Goal: Task Accomplishment & Management: Manage account settings

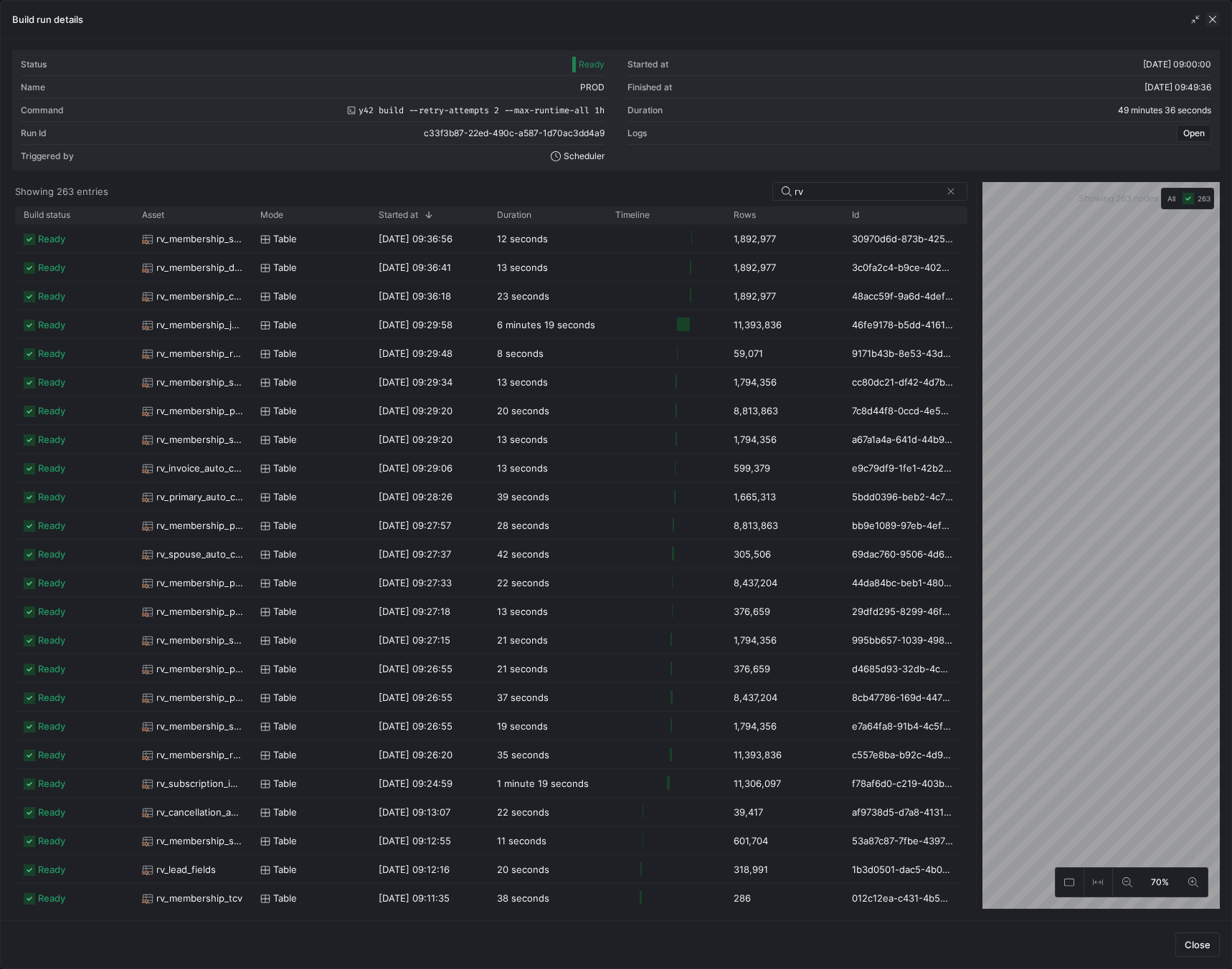
click at [1213, 16] on span "button" at bounding box center [1212, 19] width 14 height 14
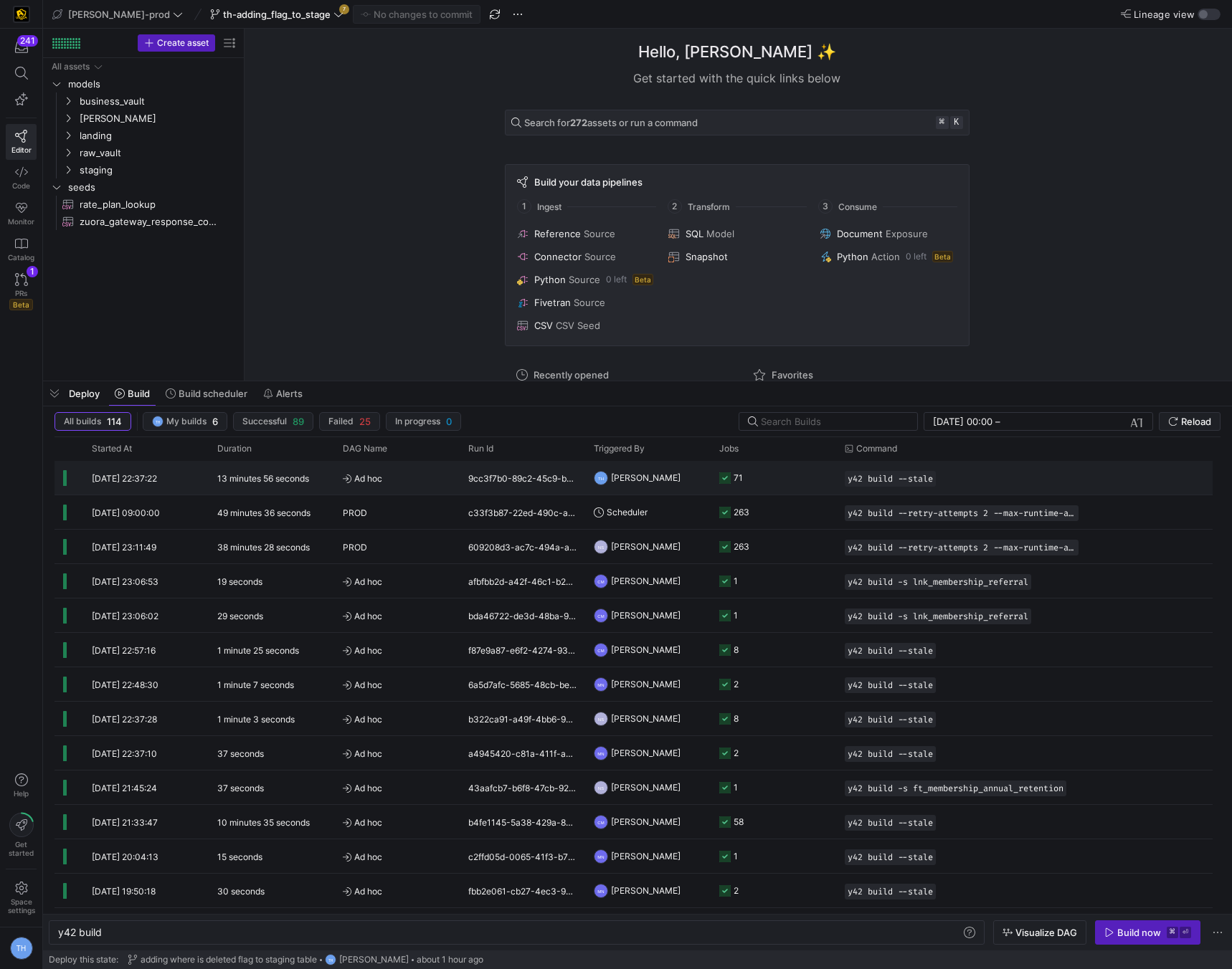
scroll to position [1, 0]
click at [786, 480] on y42-job-status-cell-renderer "71" at bounding box center [773, 478] width 108 height 33
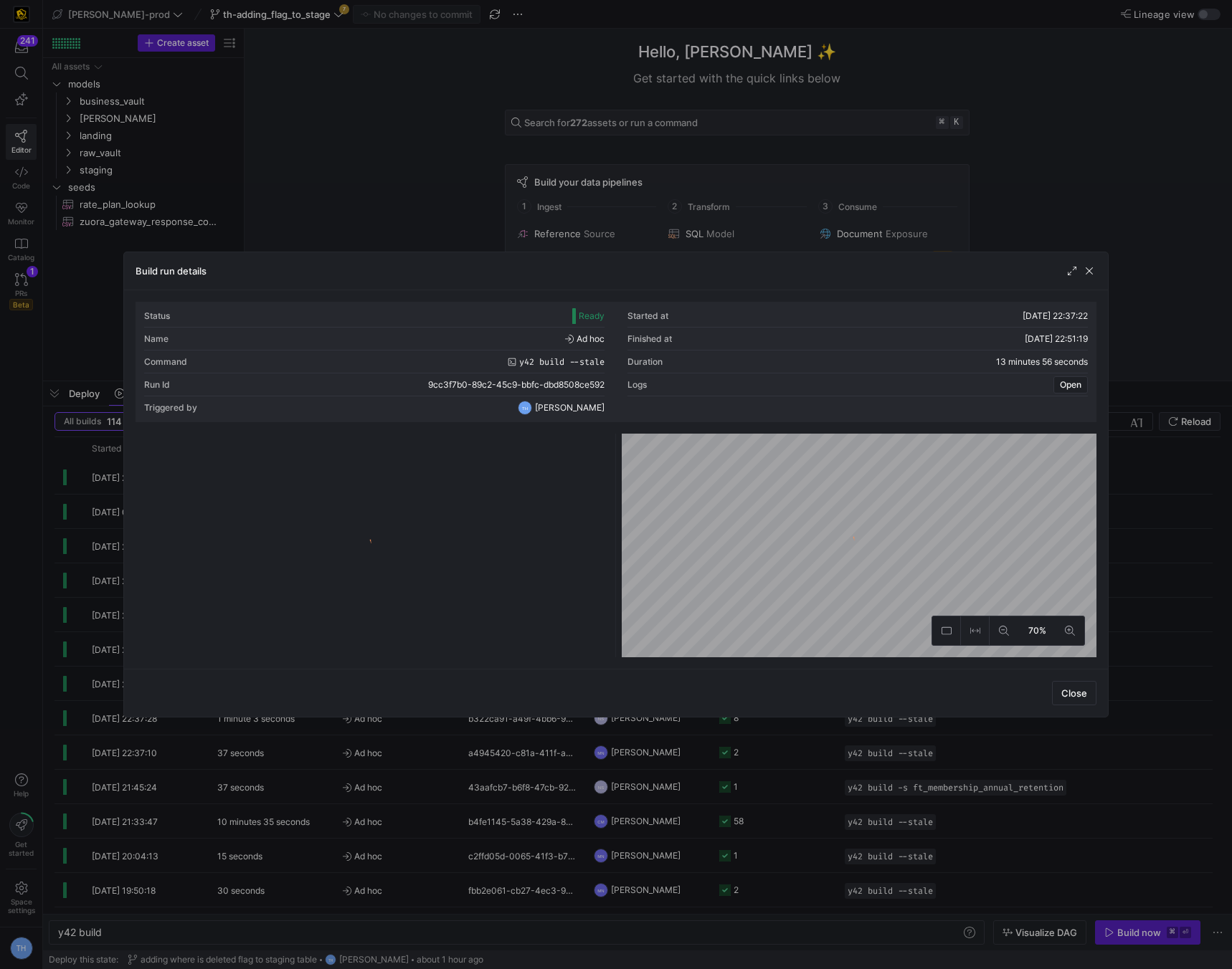
click at [491, 173] on div at bounding box center [616, 484] width 1232 height 969
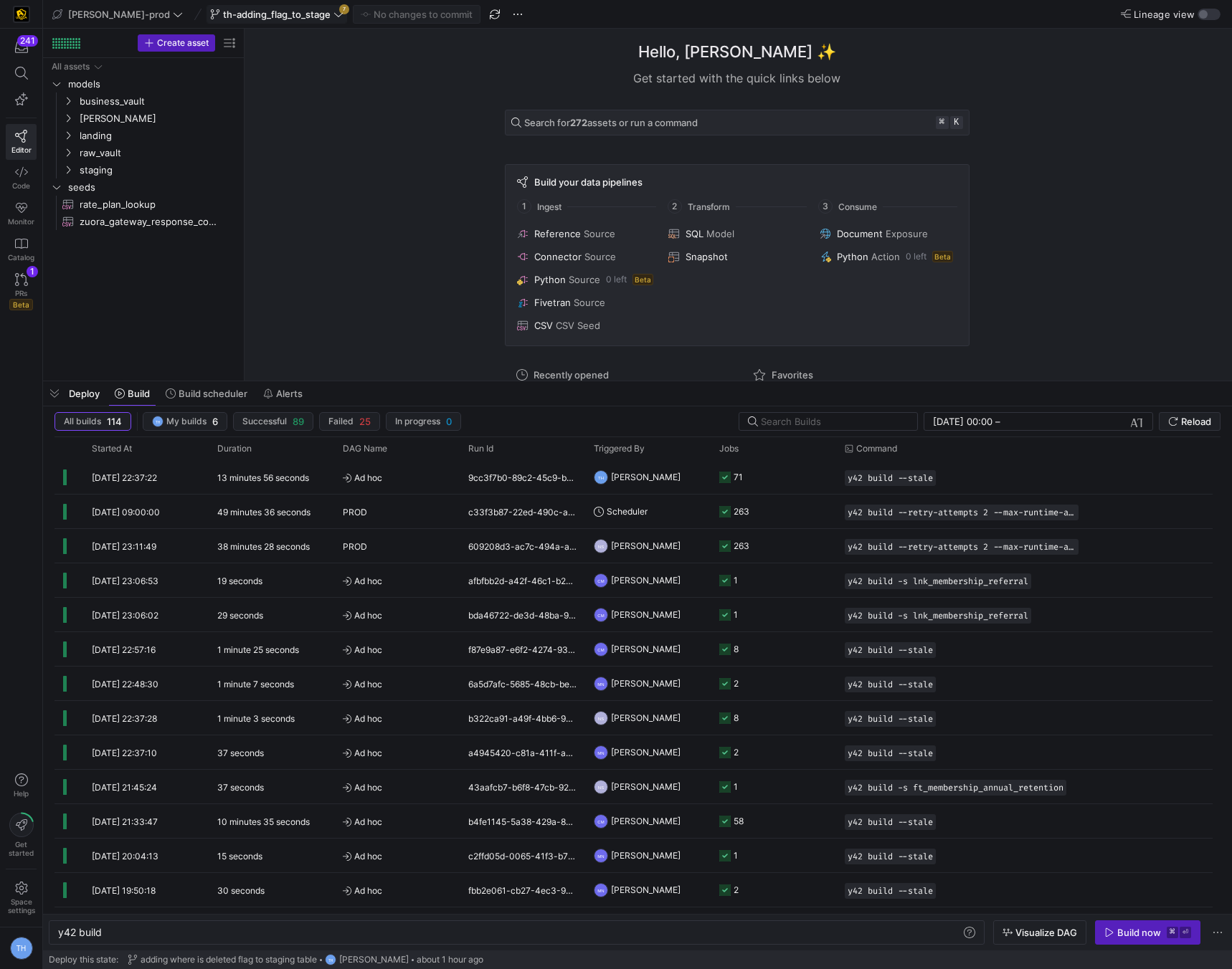
click at [290, 18] on span "th-adding_flag_to_stage" at bounding box center [276, 14] width 133 height 11
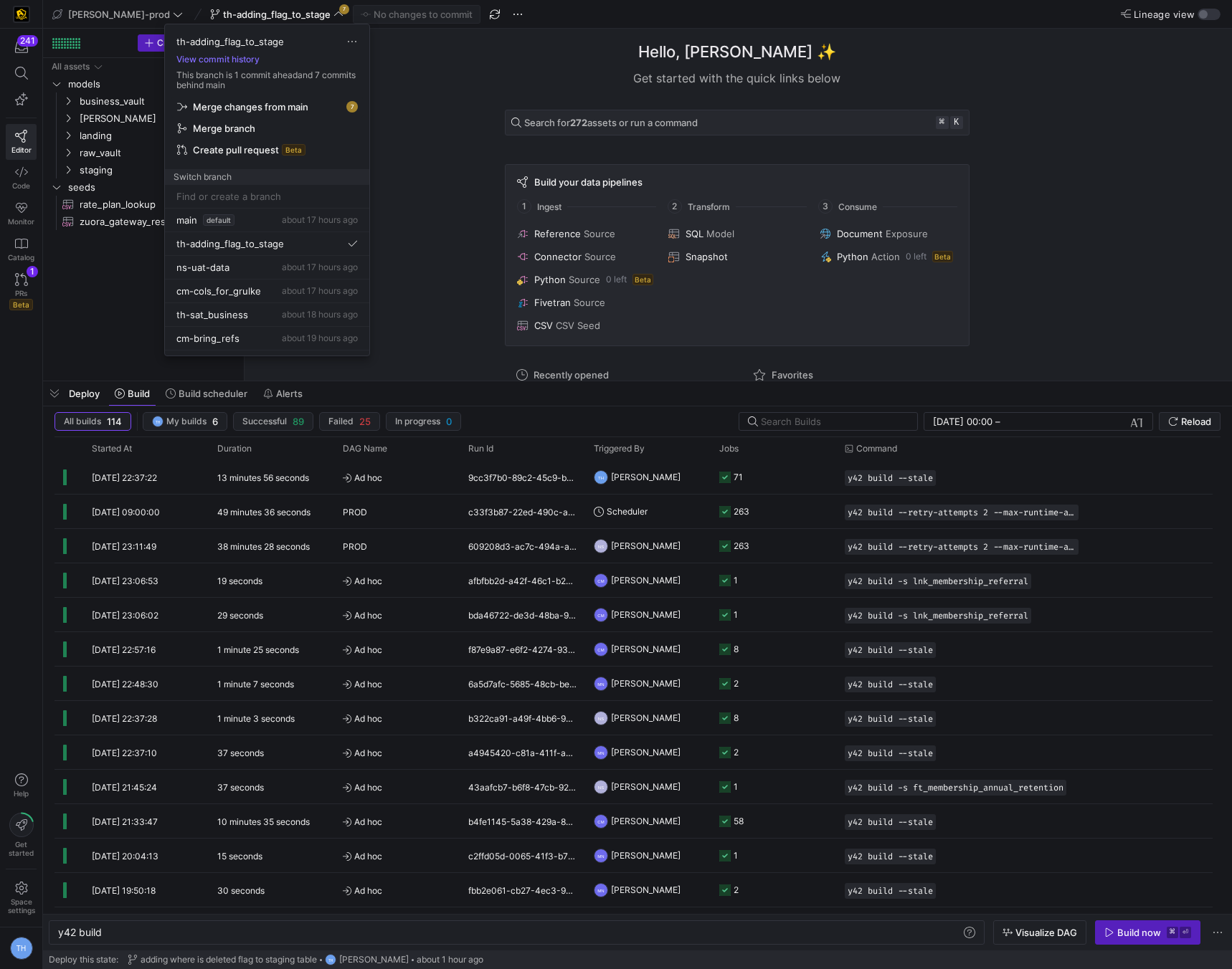
click at [279, 104] on span "Merge changes from main" at bounding box center [250, 107] width 116 height 11
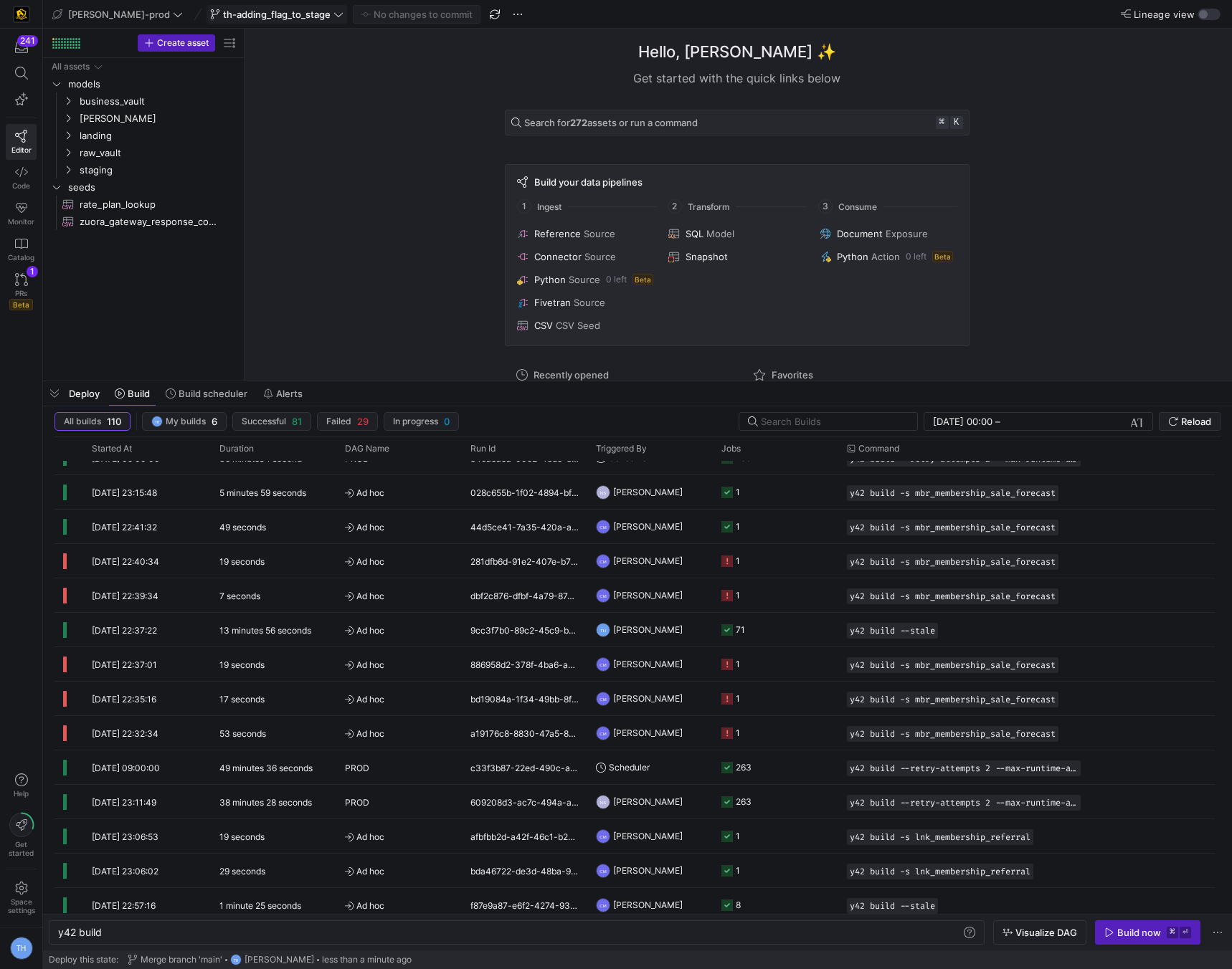
scroll to position [0, 0]
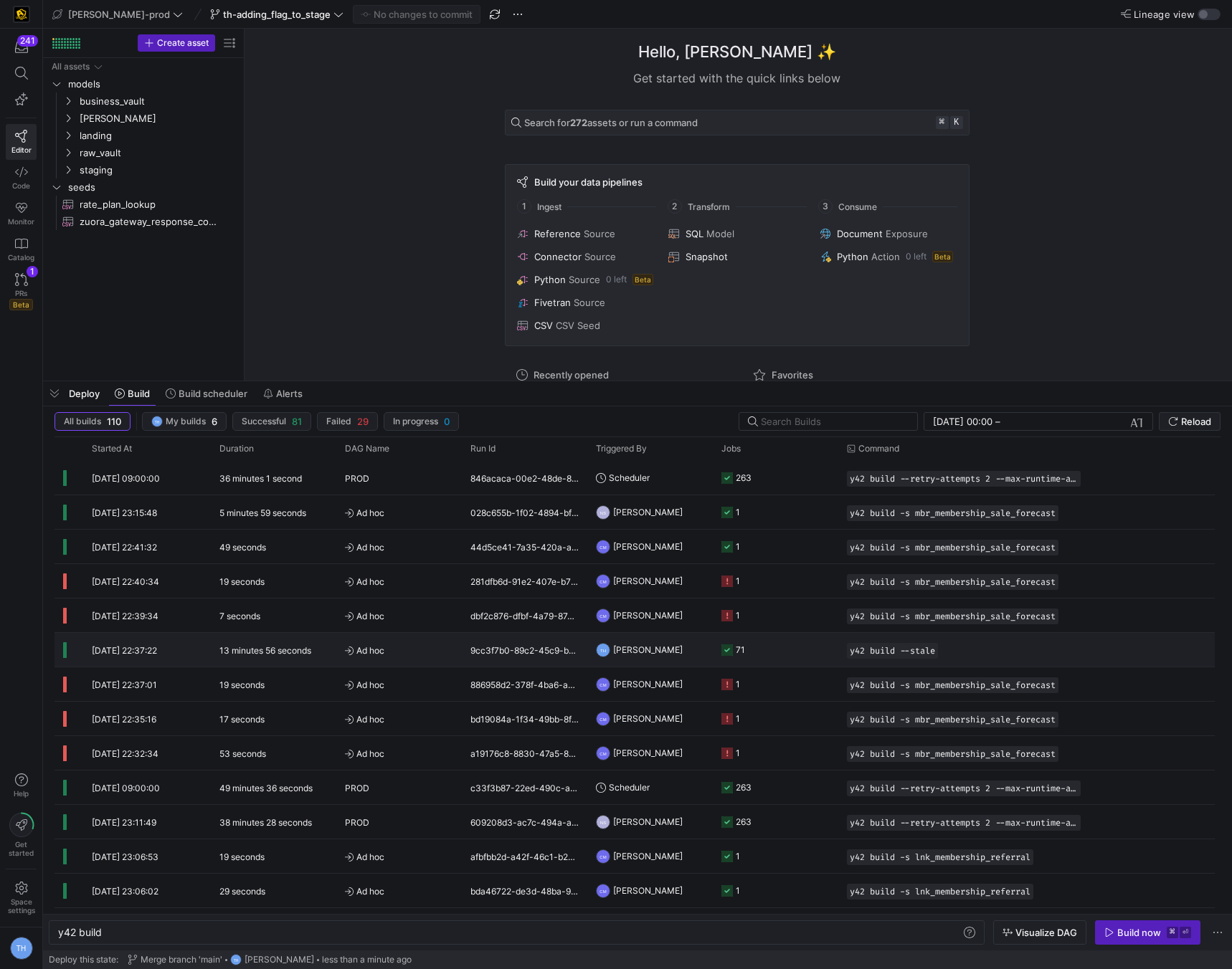
click at [419, 637] on span "Ad hoc" at bounding box center [398, 650] width 108 height 34
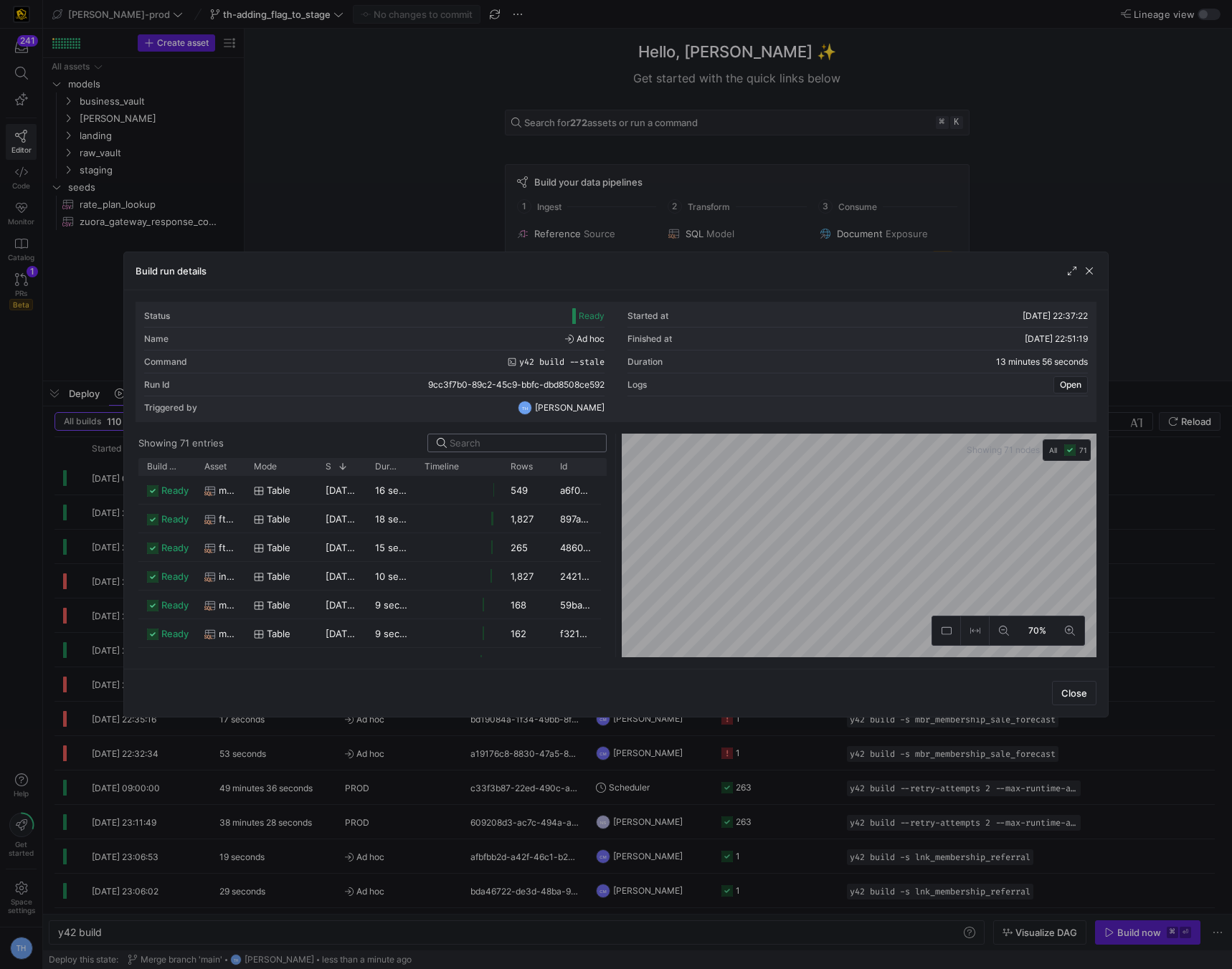
click at [550, 444] on input at bounding box center [524, 443] width 147 height 11
type input "hub"
click at [1069, 270] on span "button" at bounding box center [1071, 271] width 14 height 14
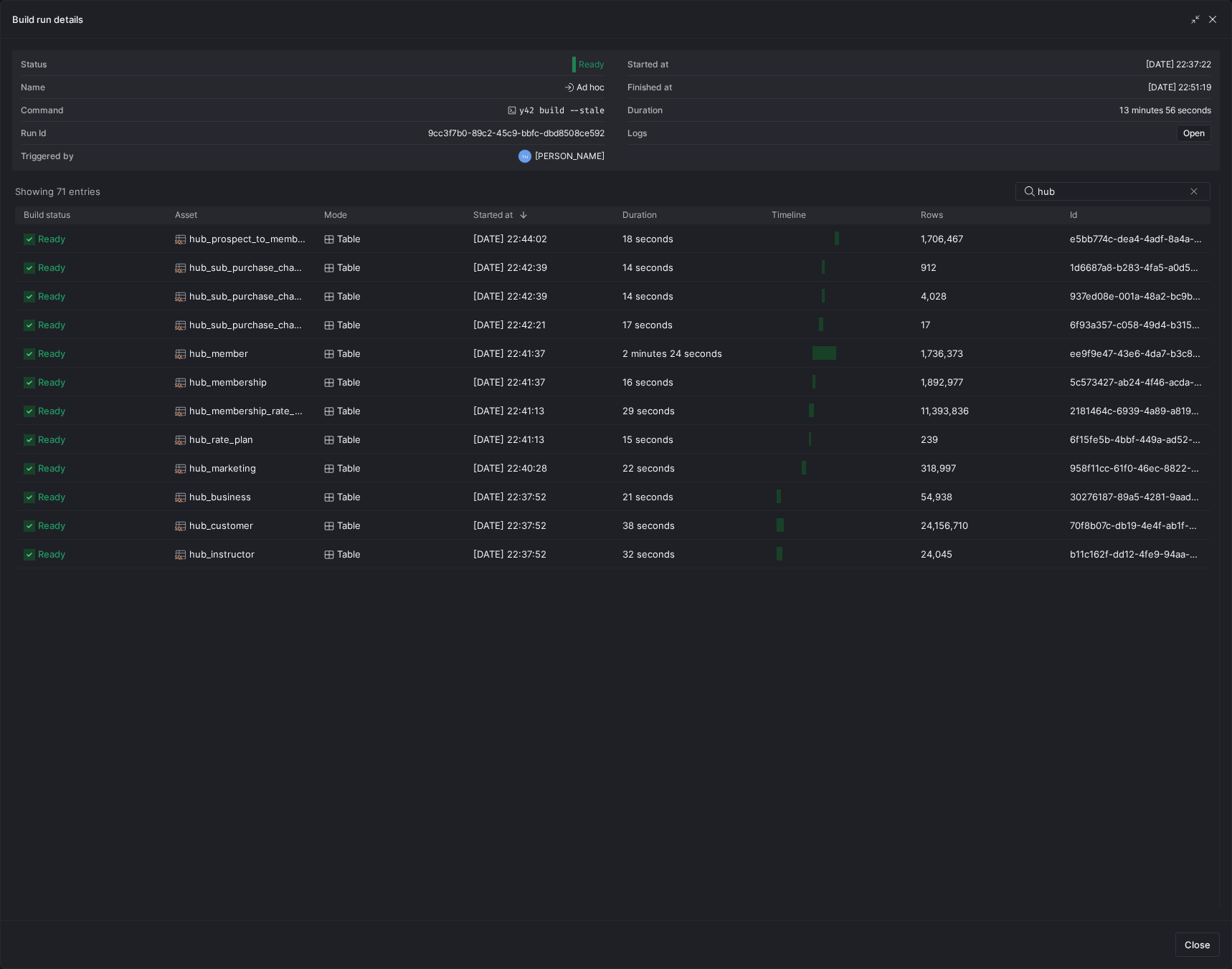
drag, startPoint x: 615, startPoint y: 340, endPoint x: 1248, endPoint y: 364, distance: 633.5
click at [1231, 364] on html "241 Editor Code Monitor Catalog PRs Beta 1 Help Get started Space settings TH e…" at bounding box center [616, 484] width 1232 height 969
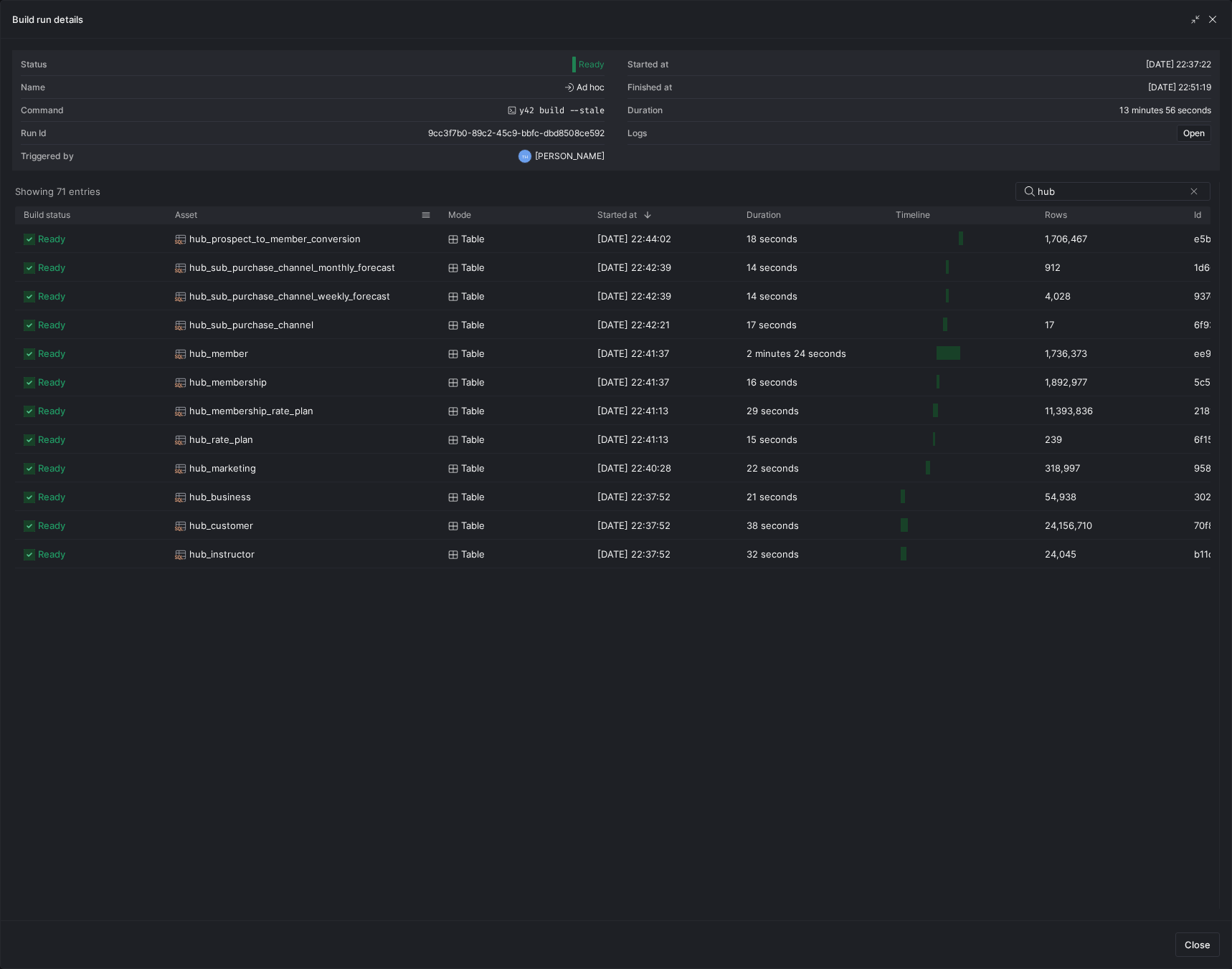
drag, startPoint x: 312, startPoint y: 215, endPoint x: 437, endPoint y: 213, distance: 125.0
click at [437, 213] on div at bounding box center [439, 215] width 6 height 17
click at [1209, 9] on div "Build run details" at bounding box center [616, 20] width 1230 height 38
click at [1209, 16] on span "button" at bounding box center [1212, 19] width 14 height 14
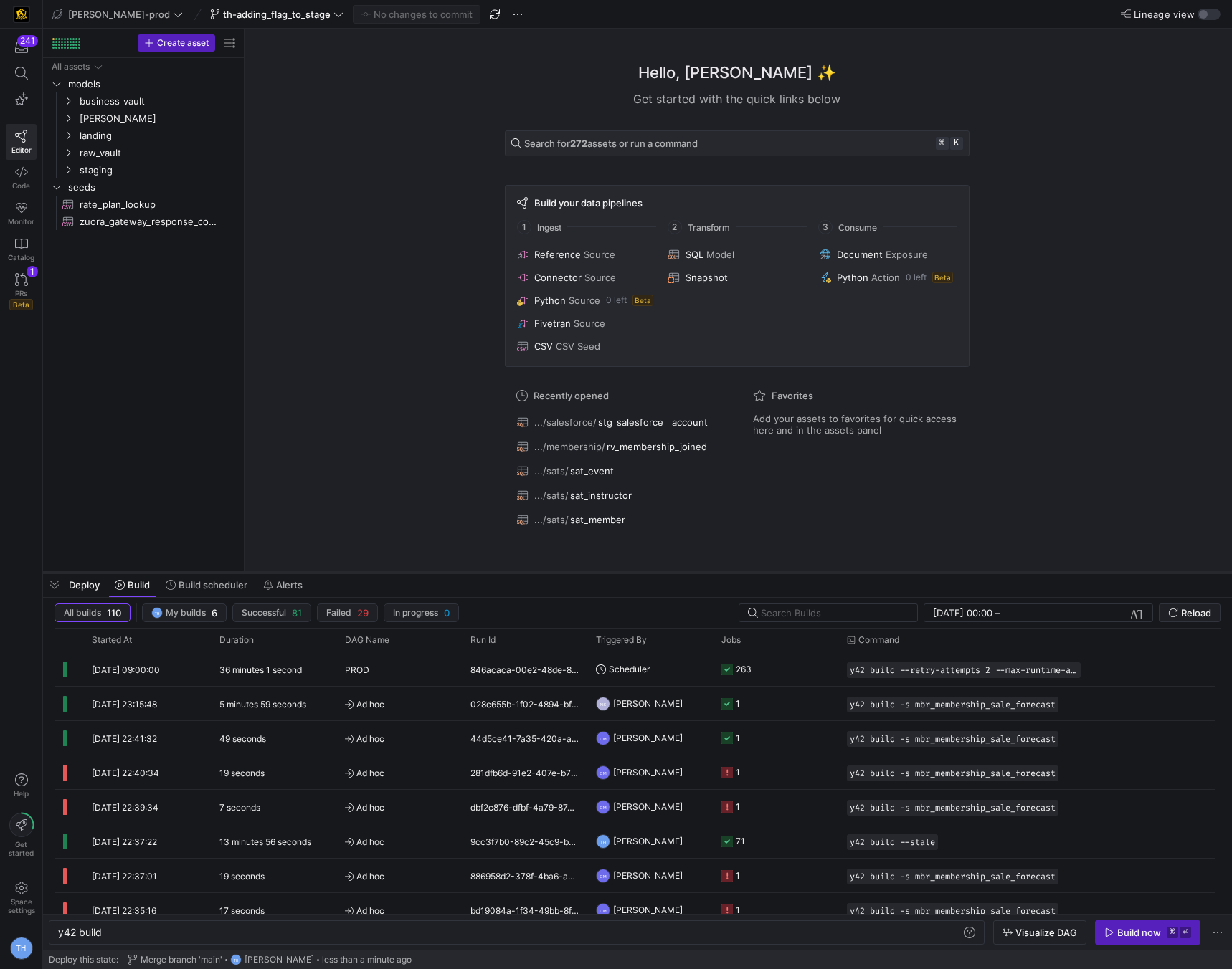
drag, startPoint x: 442, startPoint y: 380, endPoint x: 442, endPoint y: 572, distance: 192.0
click at [442, 572] on div at bounding box center [638, 573] width 1189 height 6
click at [150, 171] on span "staging" at bounding box center [140, 169] width 122 height 16
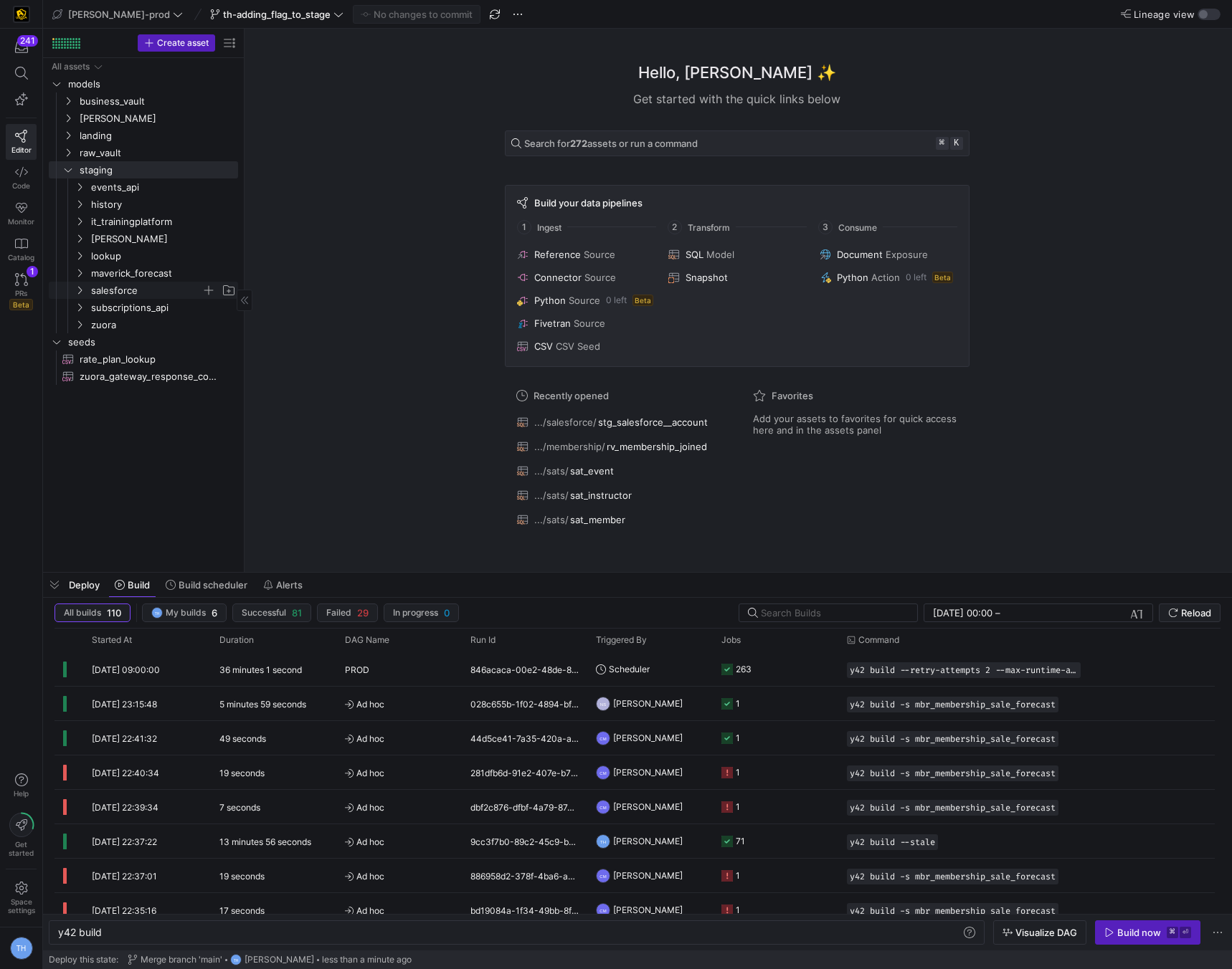
click at [147, 289] on span "salesforce" at bounding box center [146, 290] width 110 height 16
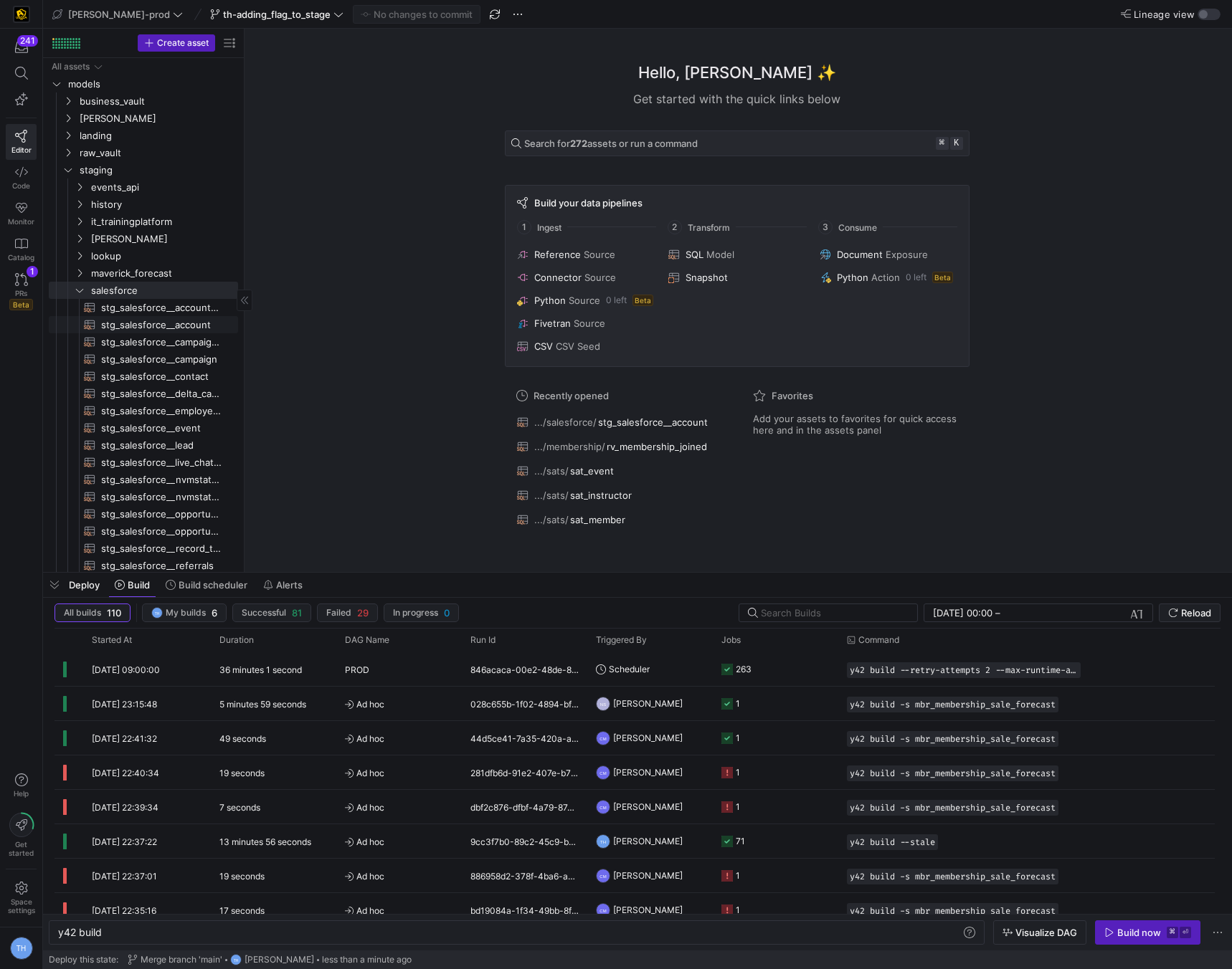
click at [179, 327] on span "stg_salesforce__account​​​​​​​​​​" at bounding box center [162, 325] width 121 height 16
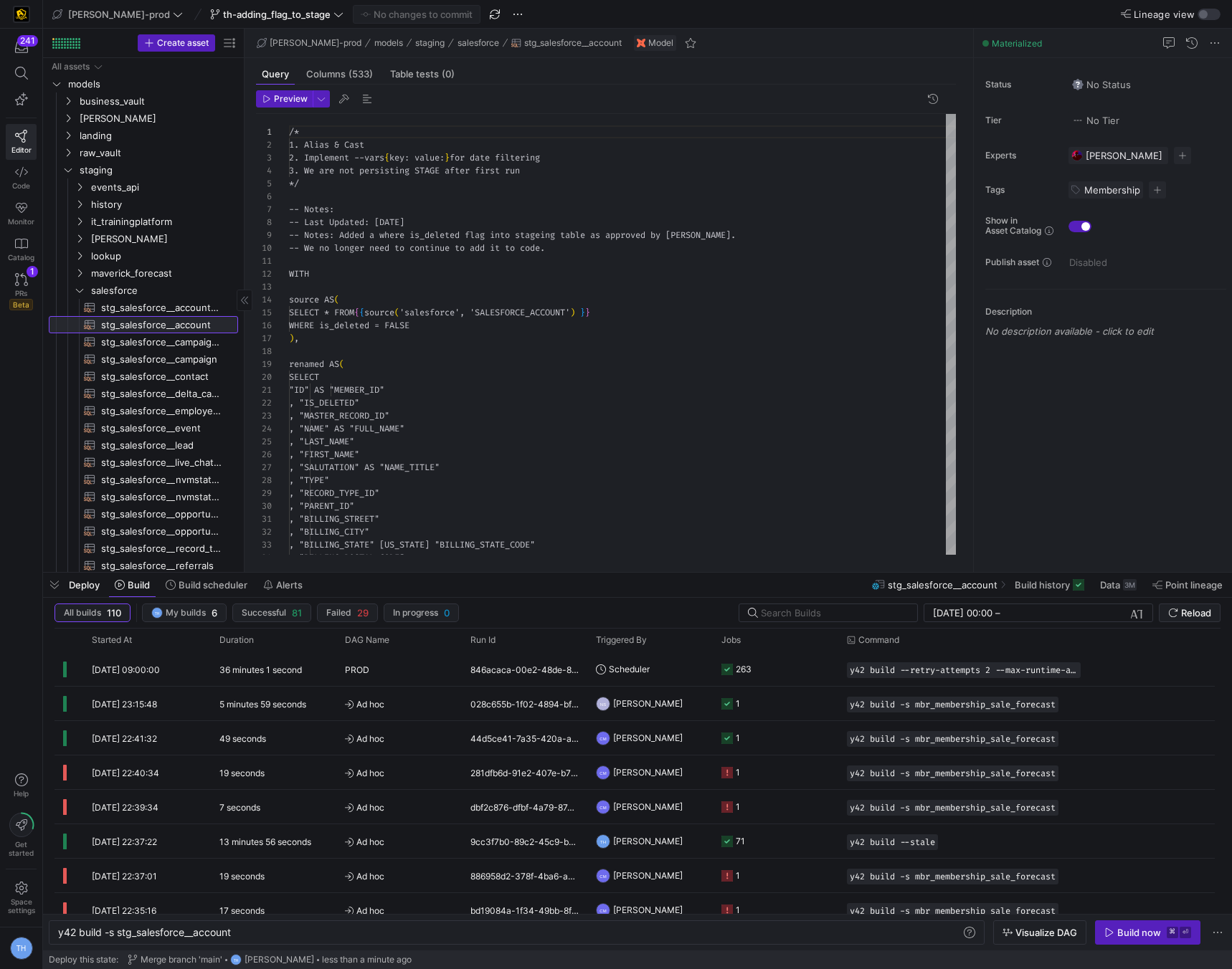
type textarea "y42 build -s stg_salesforce__account"
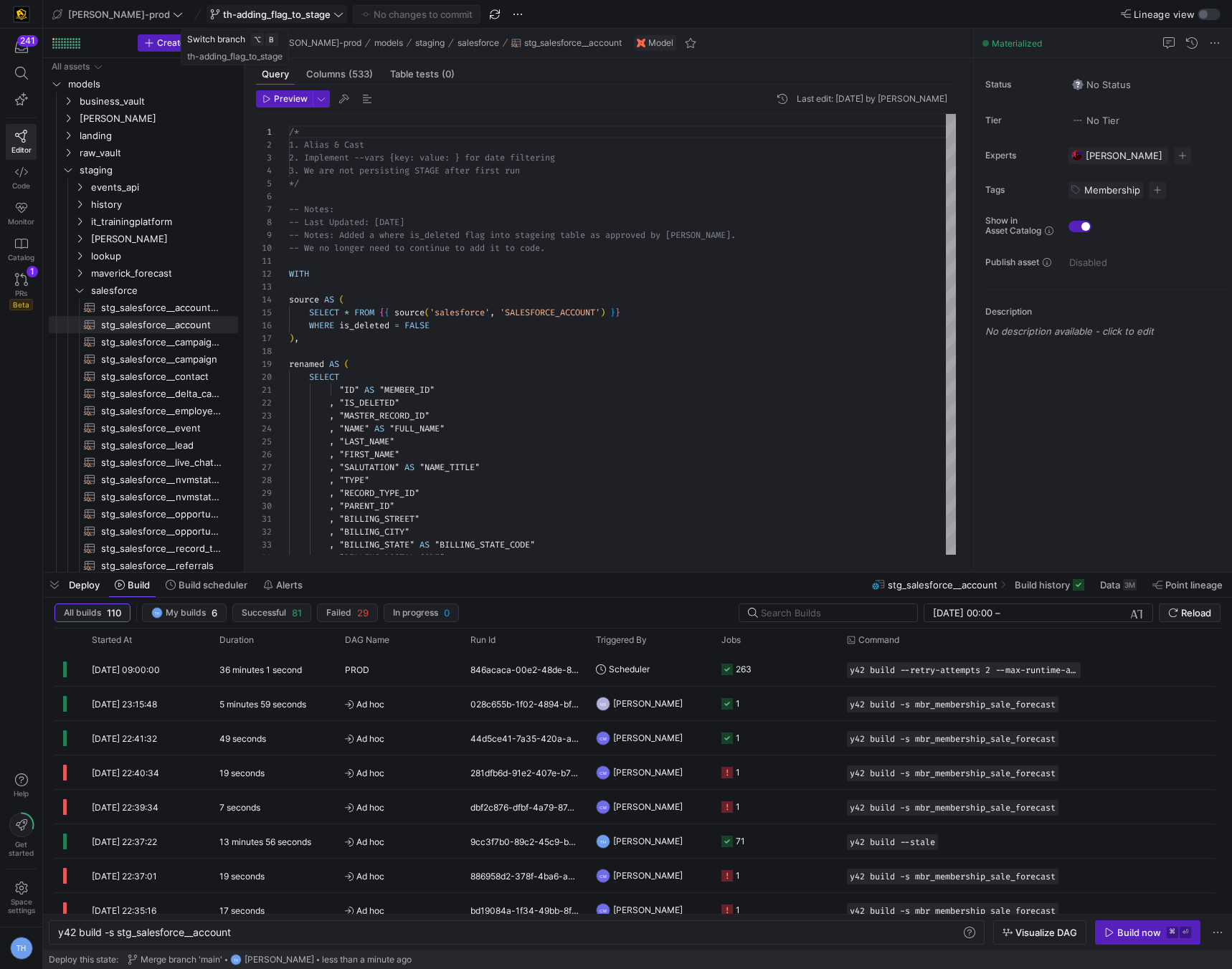
click at [271, 12] on span "th-adding_flag_to_stage" at bounding box center [277, 14] width 107 height 11
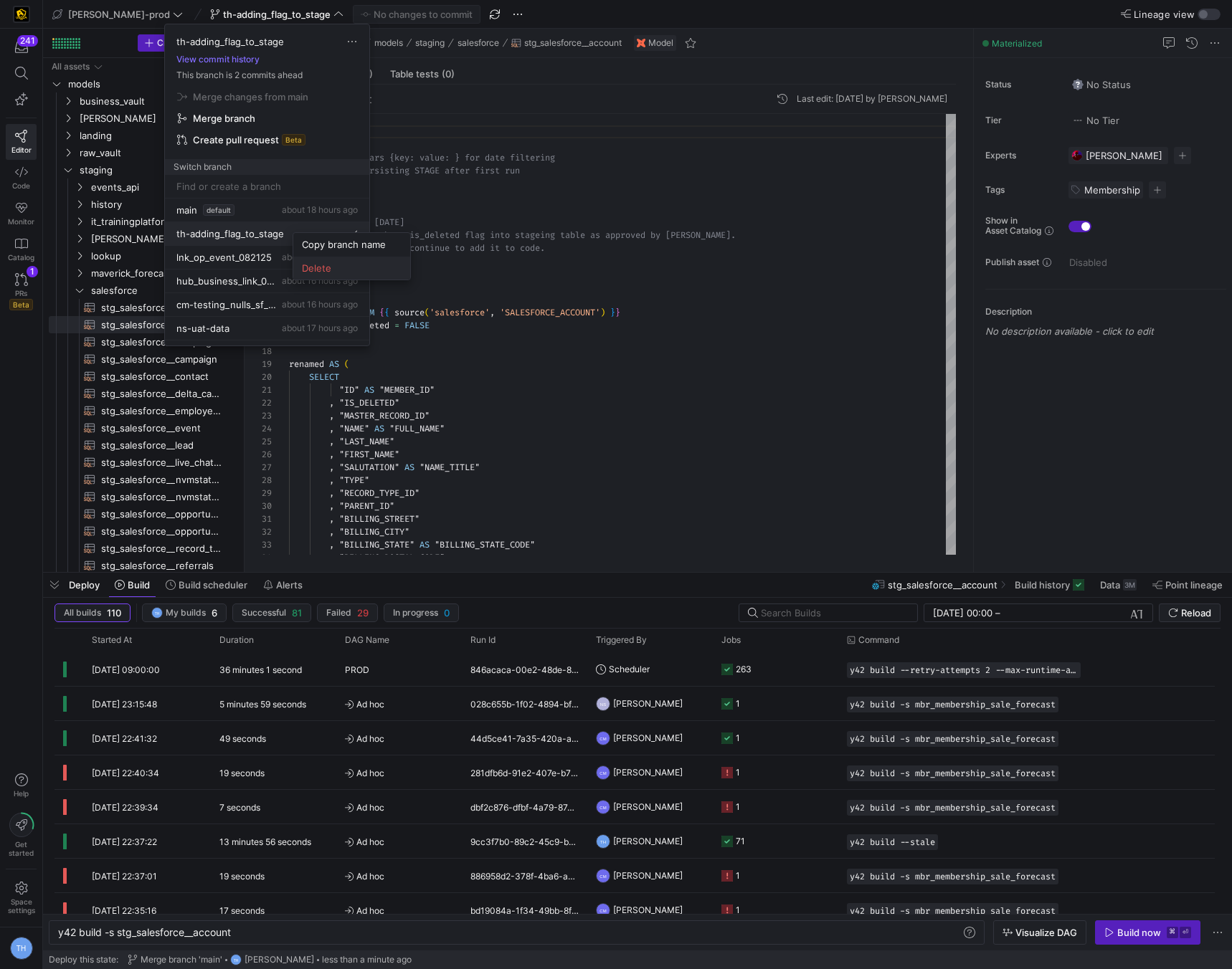
click at [319, 275] on button "Delete" at bounding box center [351, 268] width 117 height 23
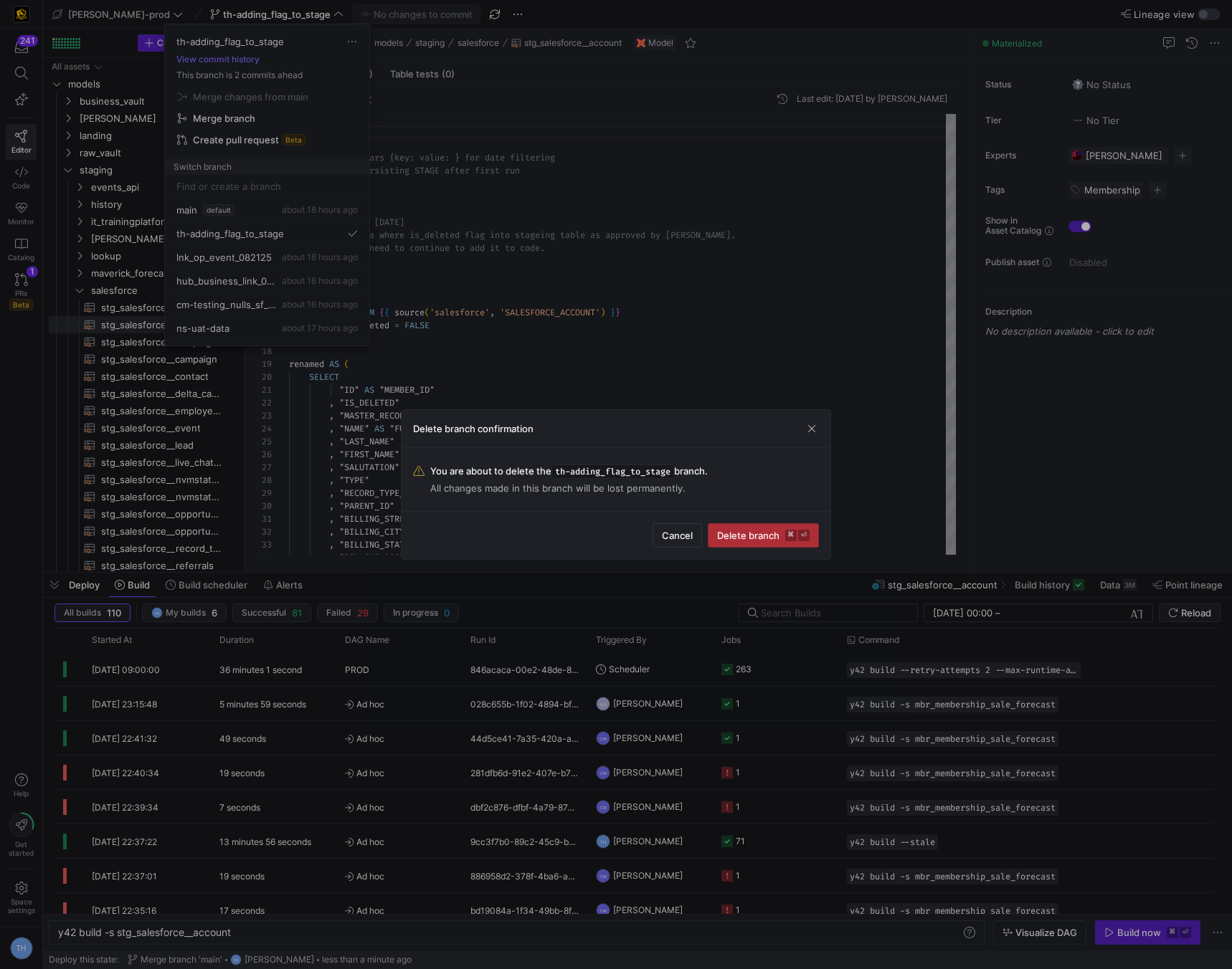
click at [766, 538] on span "Delete branch ⌘ ⏎" at bounding box center [763, 535] width 93 height 11
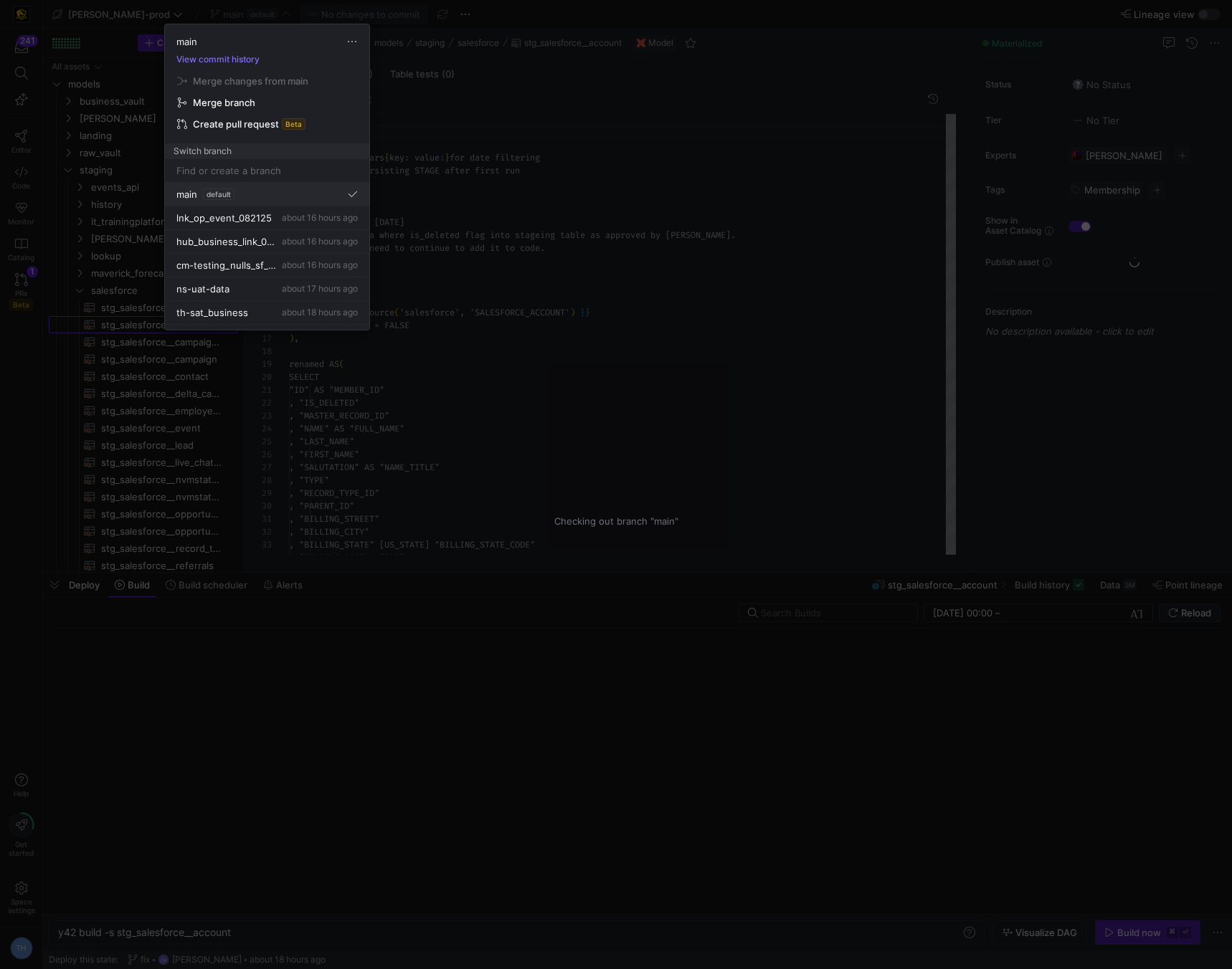
scroll to position [129, 0]
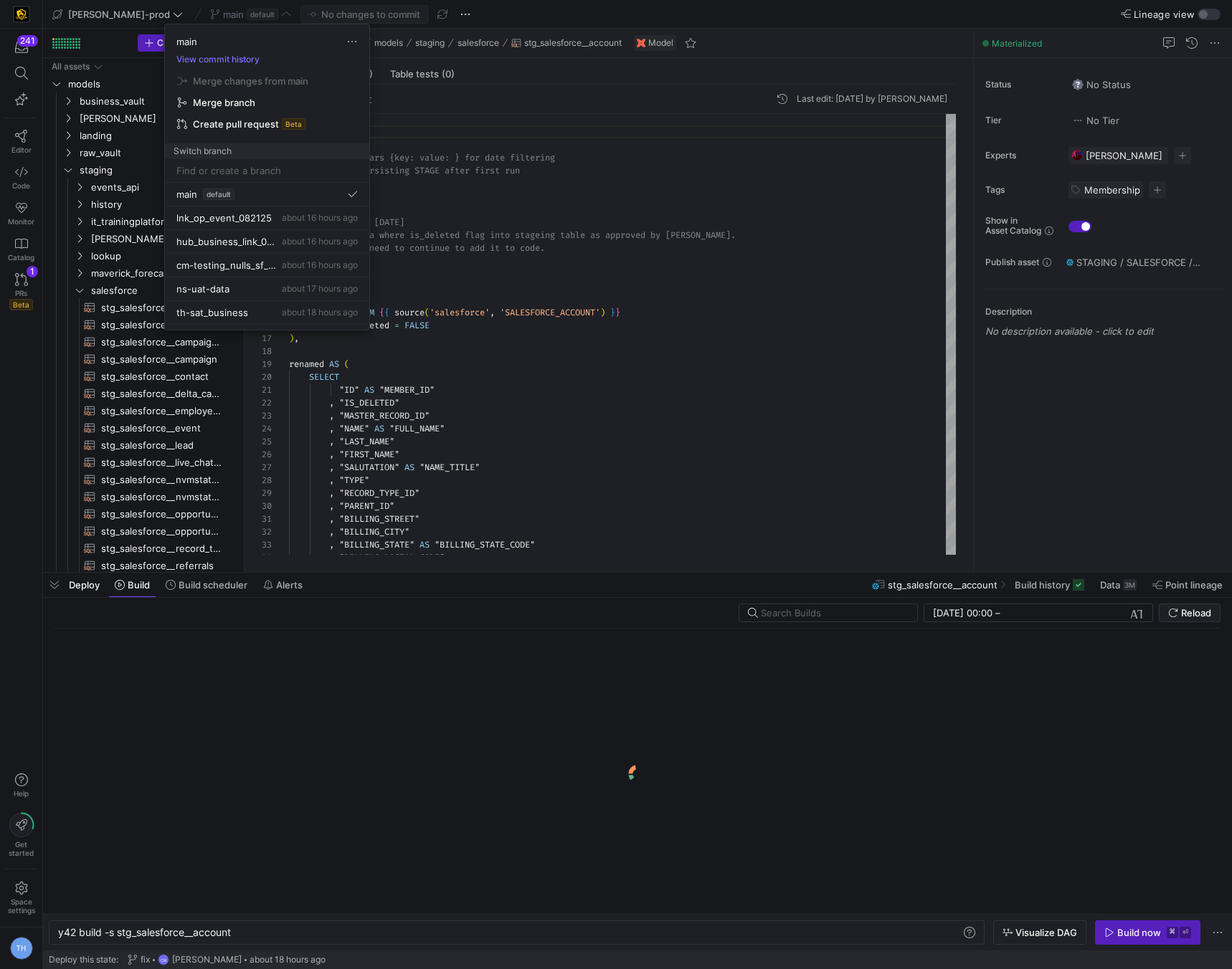
click at [290, 166] on input at bounding box center [266, 170] width 181 height 11
click at [584, 289] on div at bounding box center [616, 484] width 1232 height 969
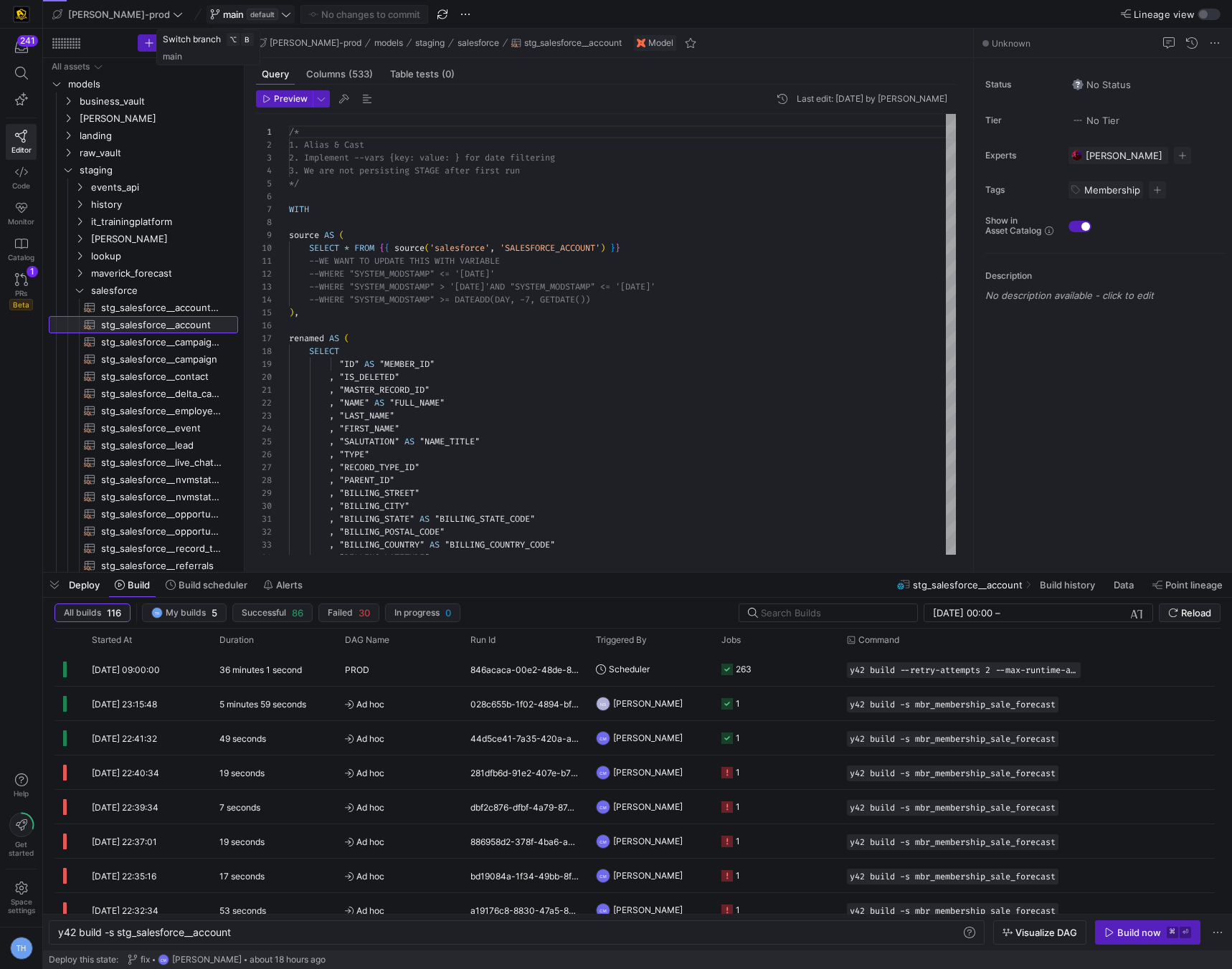
scroll to position [129, 0]
click at [237, 11] on span "main default" at bounding box center [250, 14] width 81 height 11
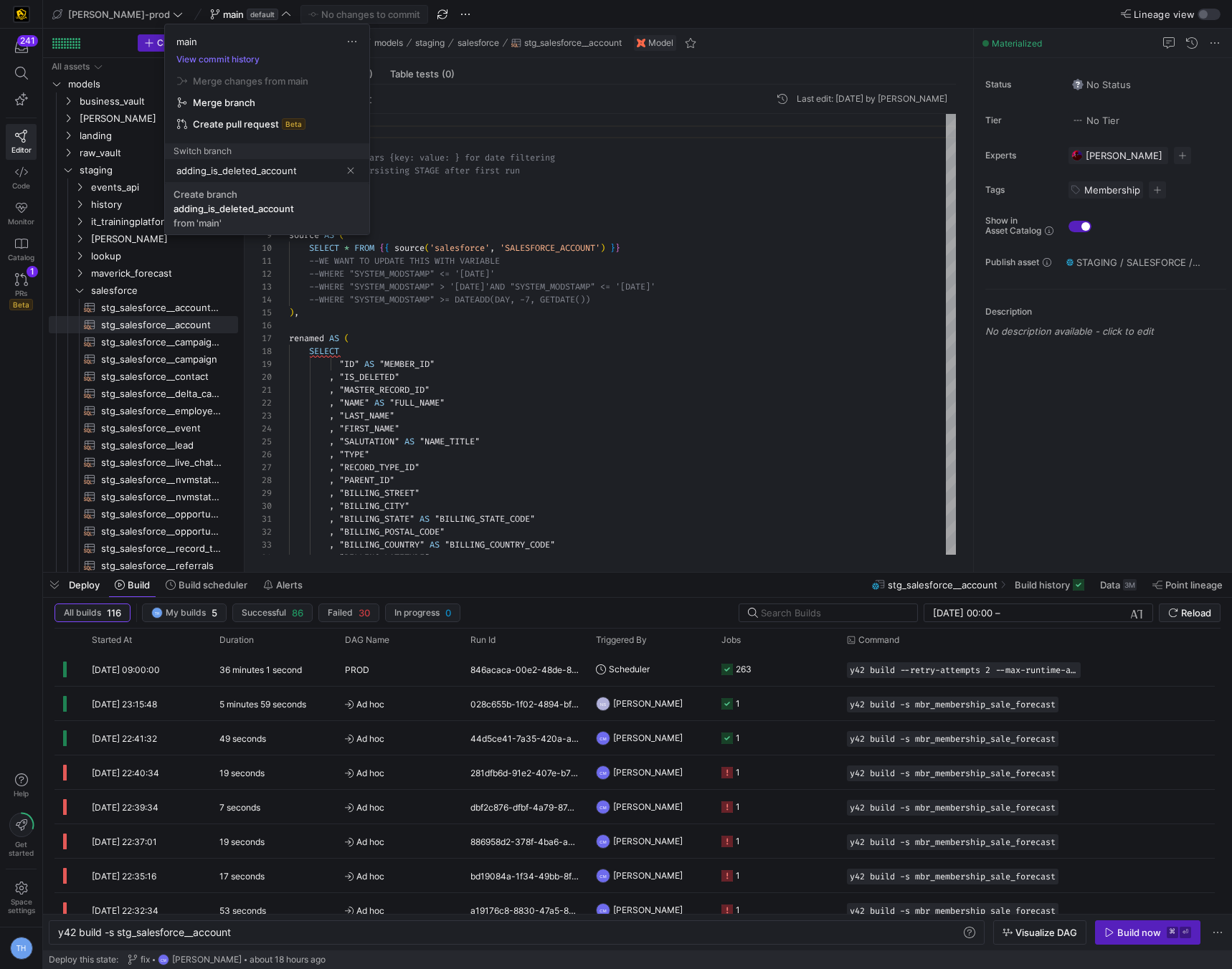
type input "adding_is_deleted_account"
click at [225, 198] on div "Create branch" at bounding box center [205, 194] width 64 height 11
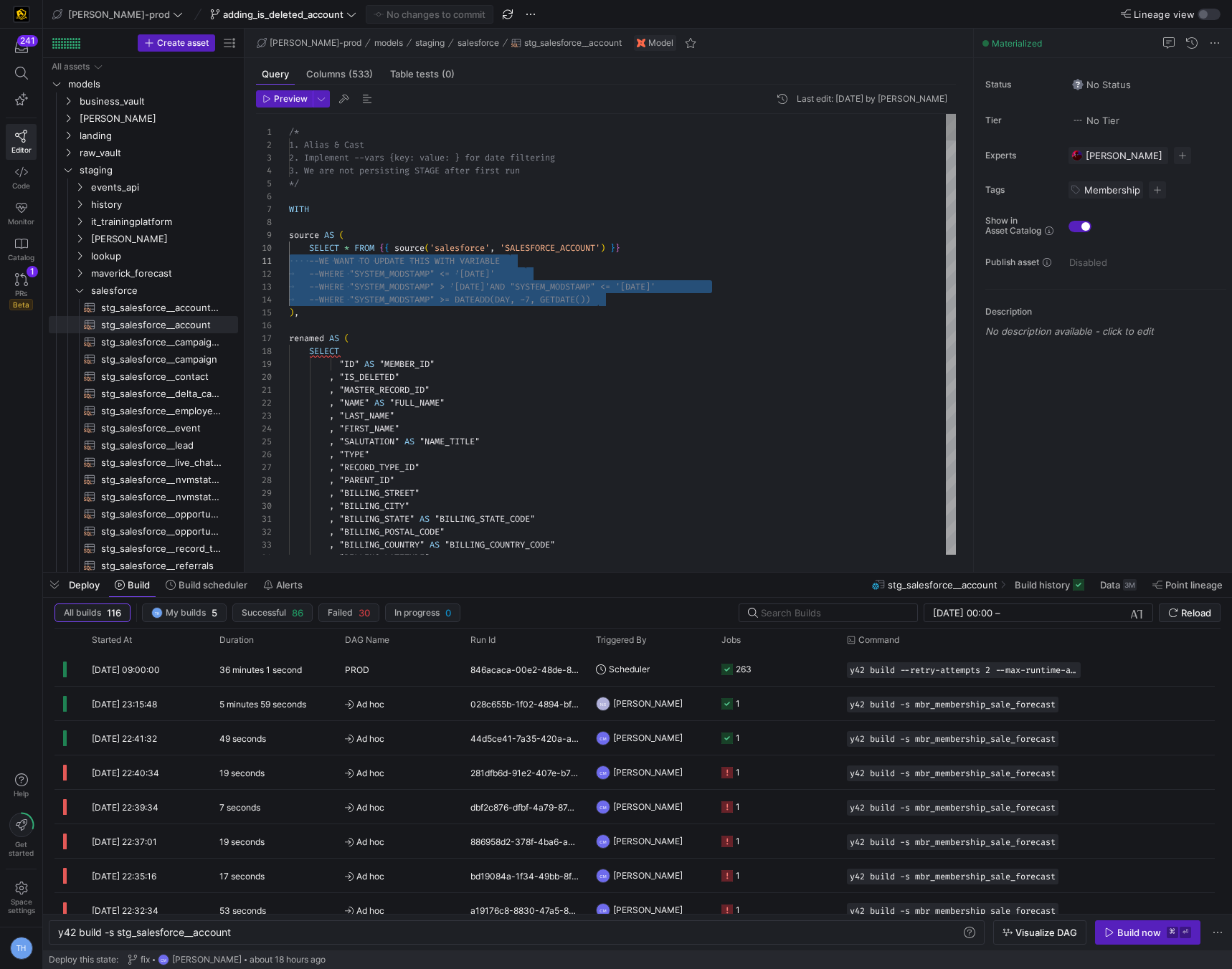
drag, startPoint x: 616, startPoint y: 301, endPoint x: 173, endPoint y: 259, distance: 445.0
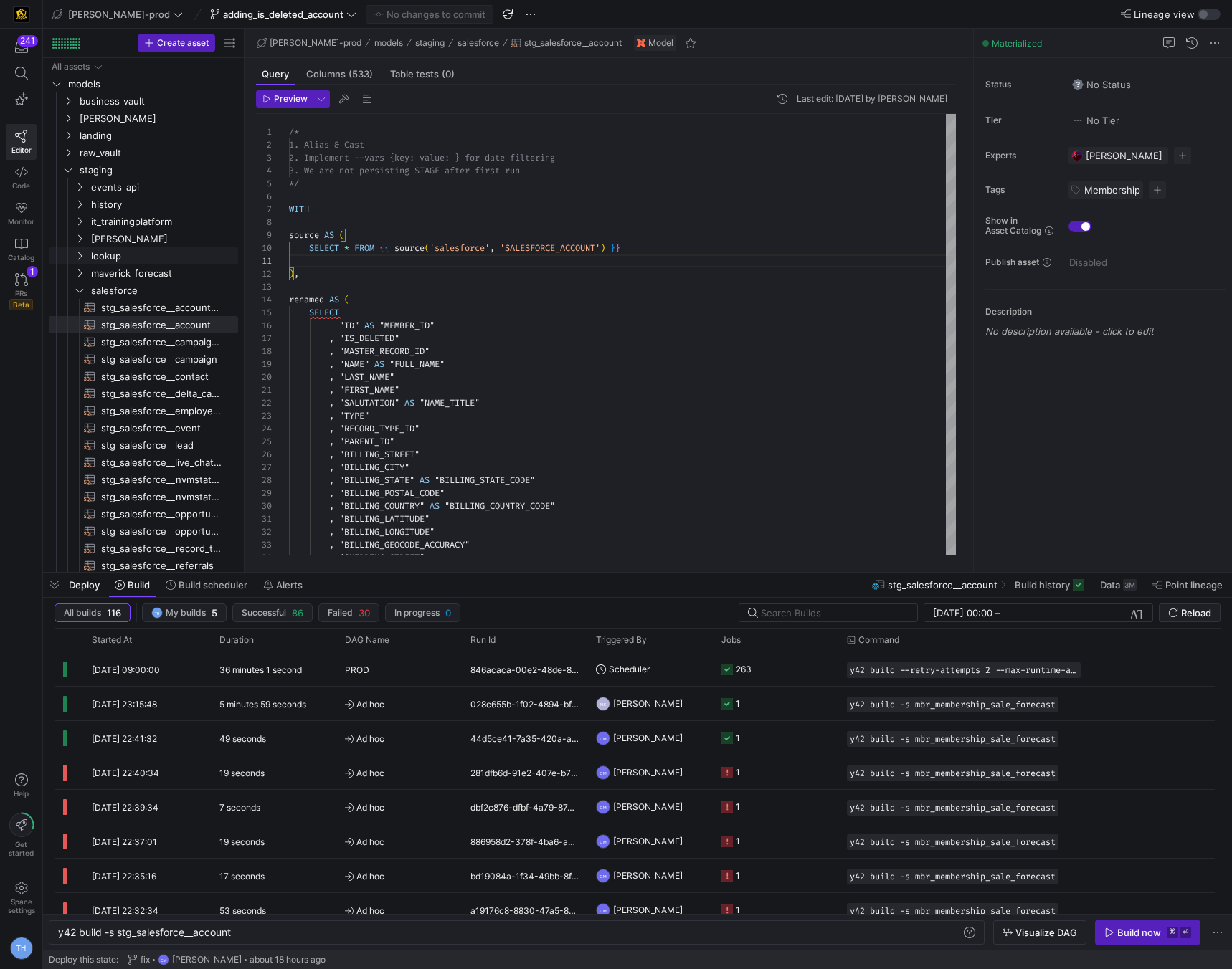
type textarea "/* 1. Alias & Cast 2. Implement --vars {key: value: } for date filtering 3. We …"
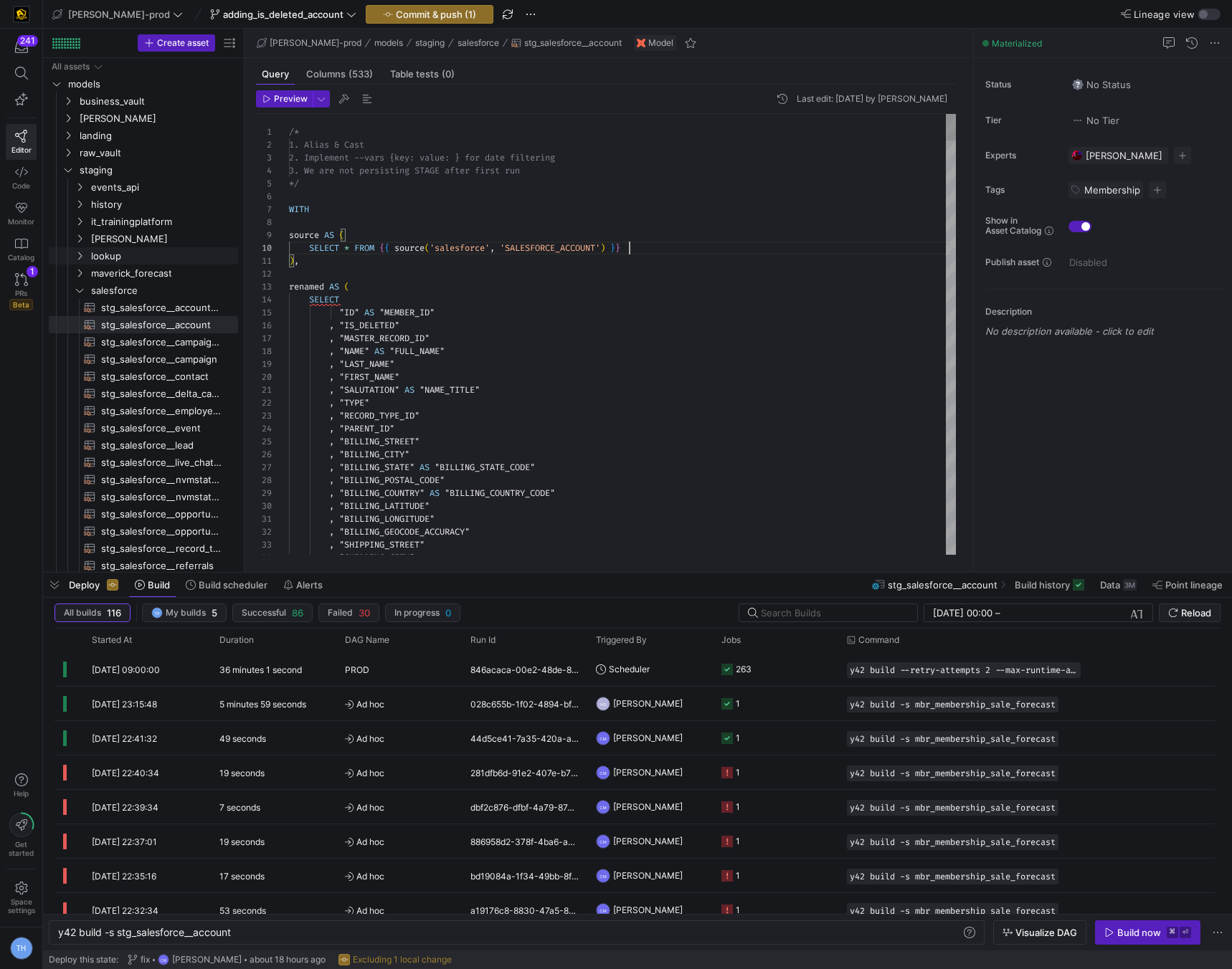
scroll to position [116, 340]
click at [418, 14] on span "Commit & push (1)" at bounding box center [436, 14] width 80 height 11
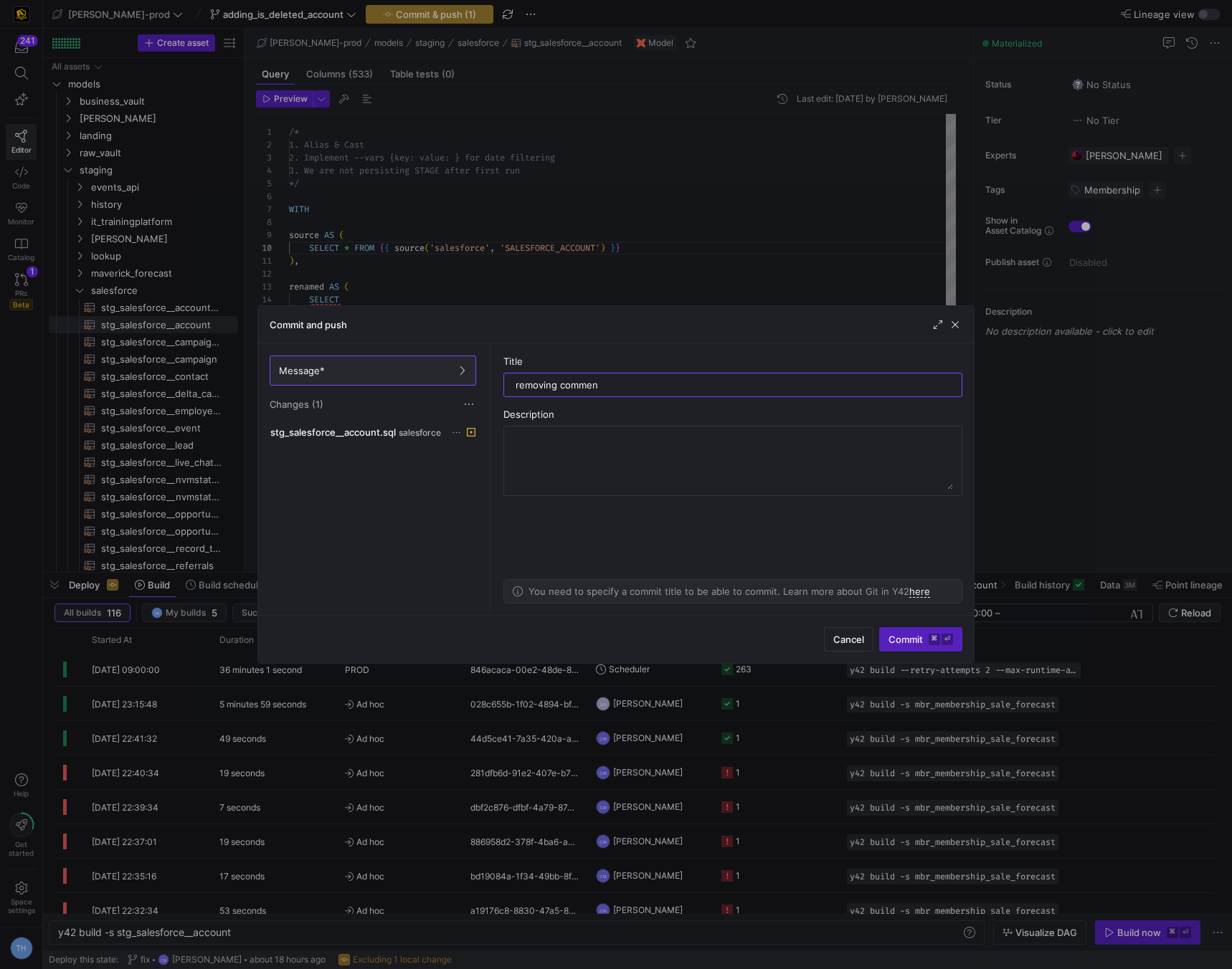
type input "removing comment"
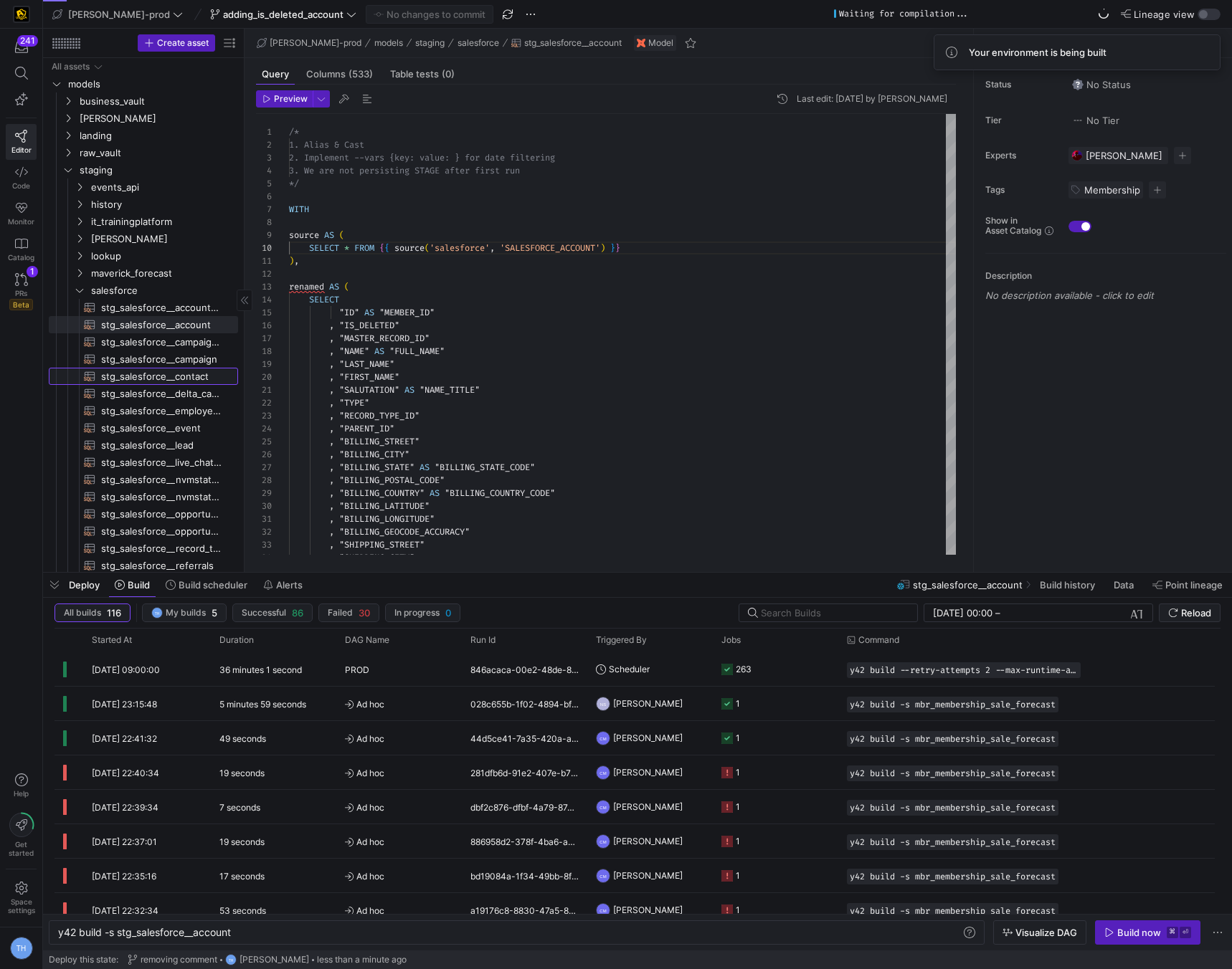
click at [123, 372] on span "stg_salesforce__contact​​​​​​​​​​" at bounding box center [162, 376] width 121 height 16
type textarea "y42 build -s stg_salesforce__contact"
type textarea "WITH source AS ( SELECT * FROM {{ source('salesforce', 'SALESFORCE_CONTACT') }}…"
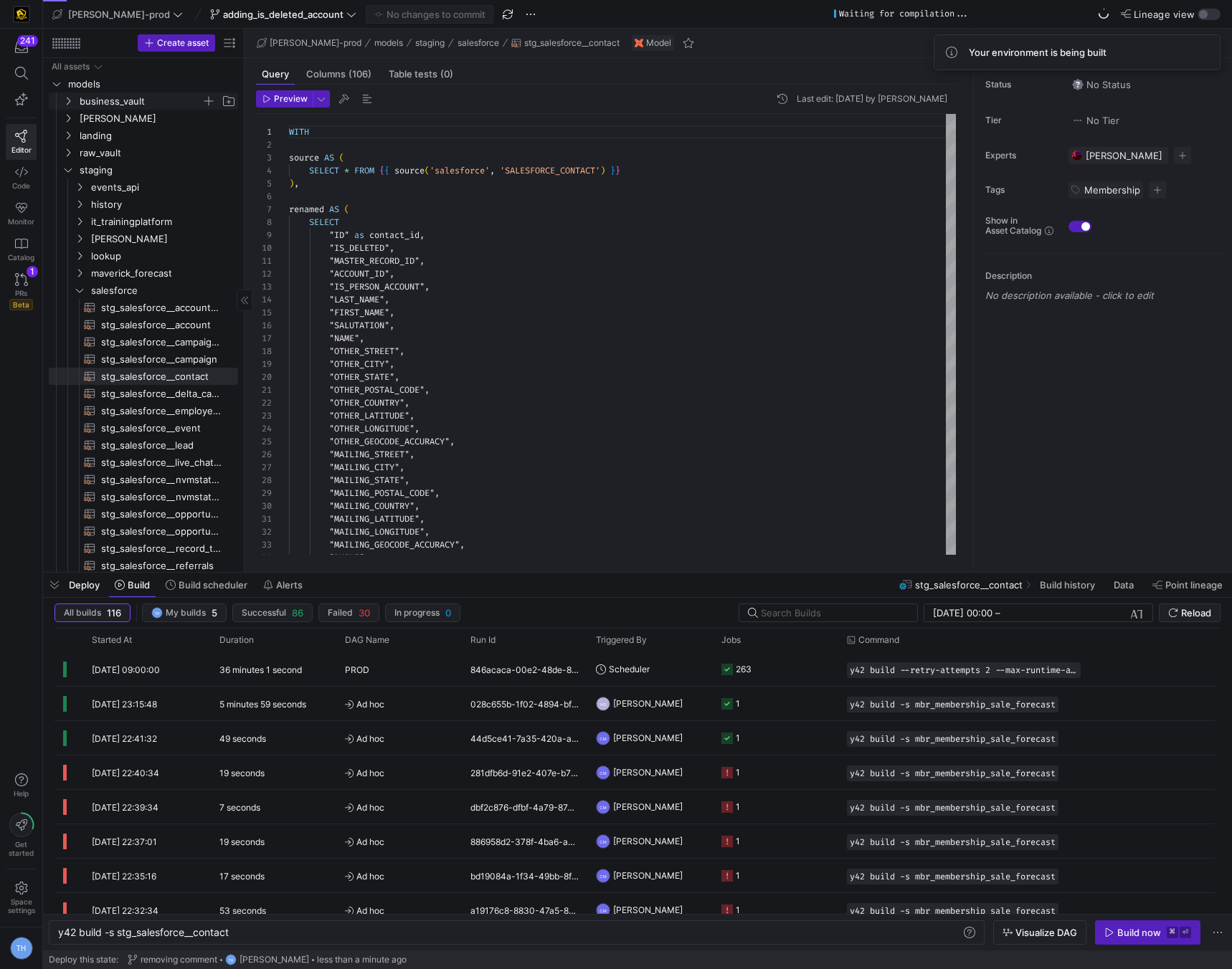
click at [134, 104] on span "business_vault" at bounding box center [140, 101] width 122 height 16
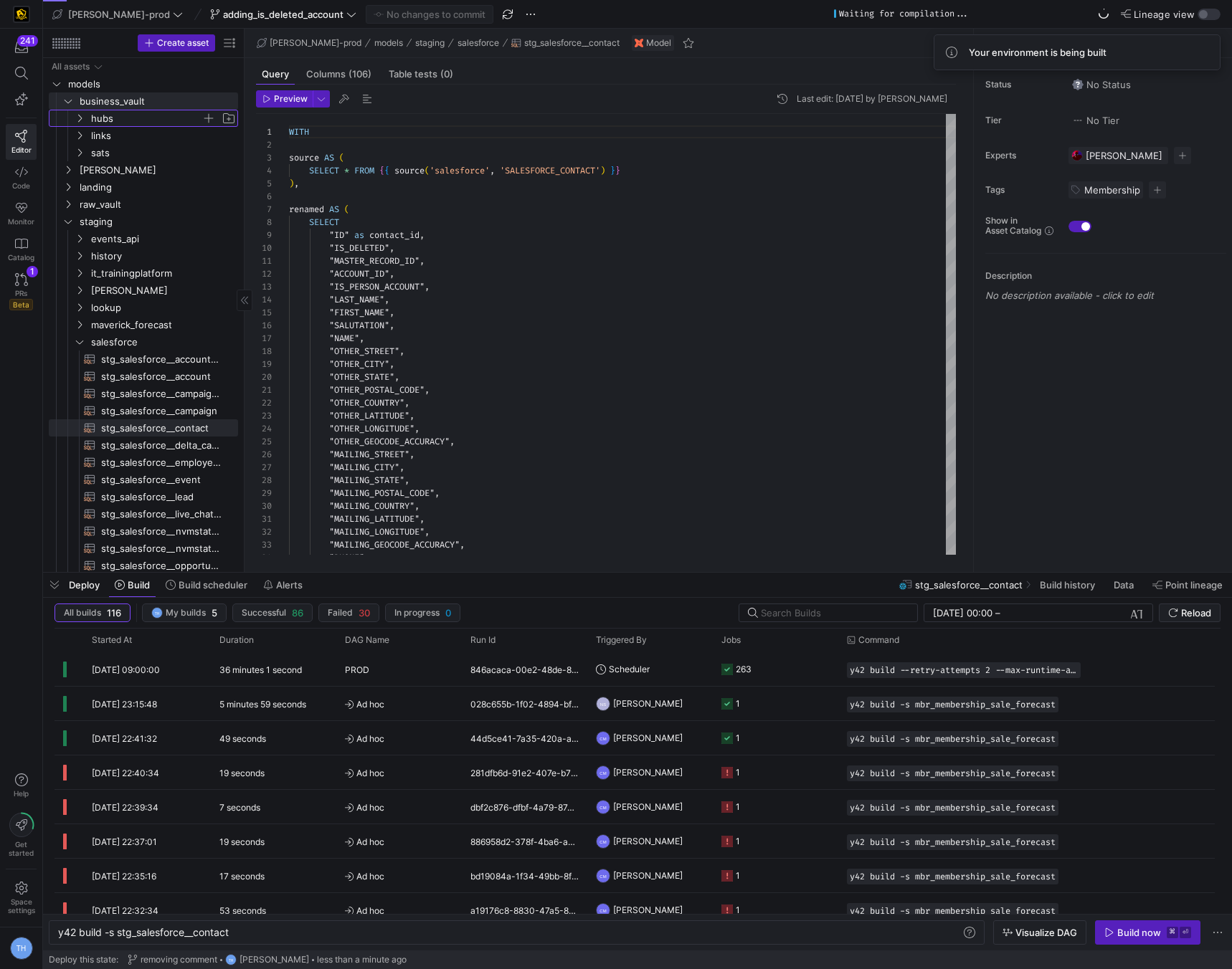
click at [133, 120] on span "hubs" at bounding box center [146, 118] width 110 height 16
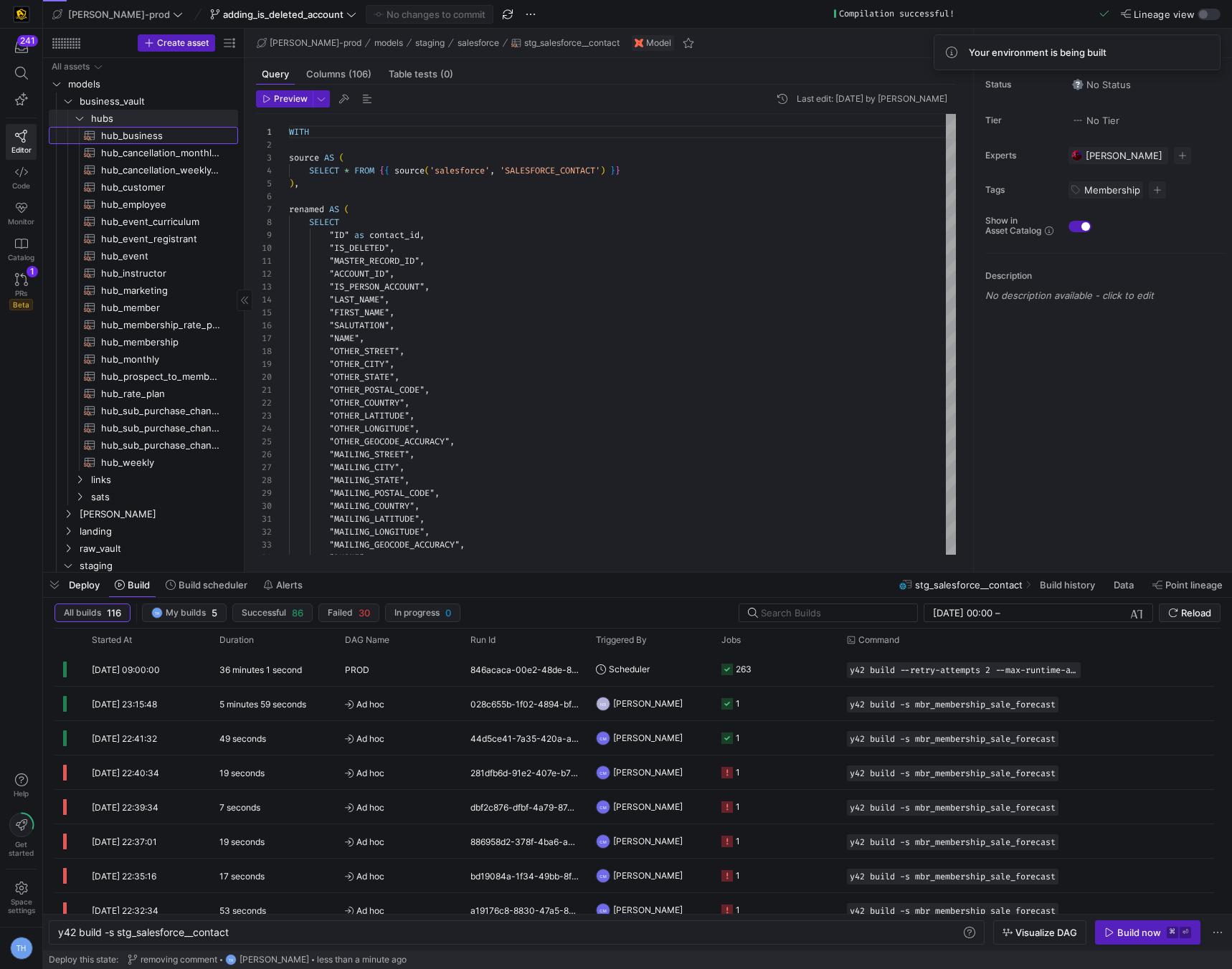
click at [141, 133] on span "hub_business​​​​​​​​​​" at bounding box center [162, 135] width 121 height 16
type textarea "y42 build -s hub_business"
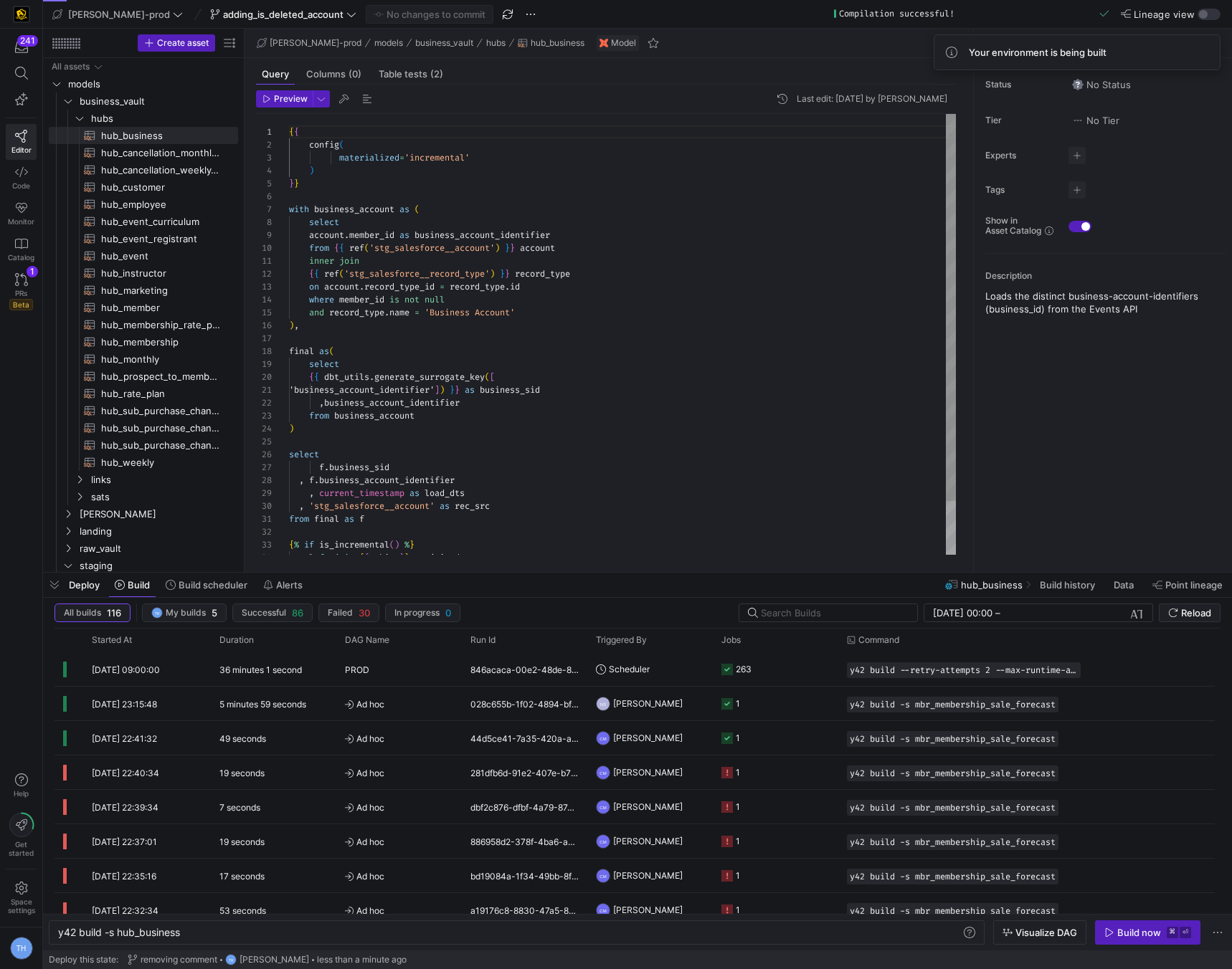
click at [523, 324] on div "{ { config ( materialized = 'incremental' ) } } with business_account as ( sele…" at bounding box center [622, 365] width 666 height 502
click at [527, 315] on div "{ { config ( materialized = 'incremental' ) } } with business_account as ( sele…" at bounding box center [622, 365] width 666 height 502
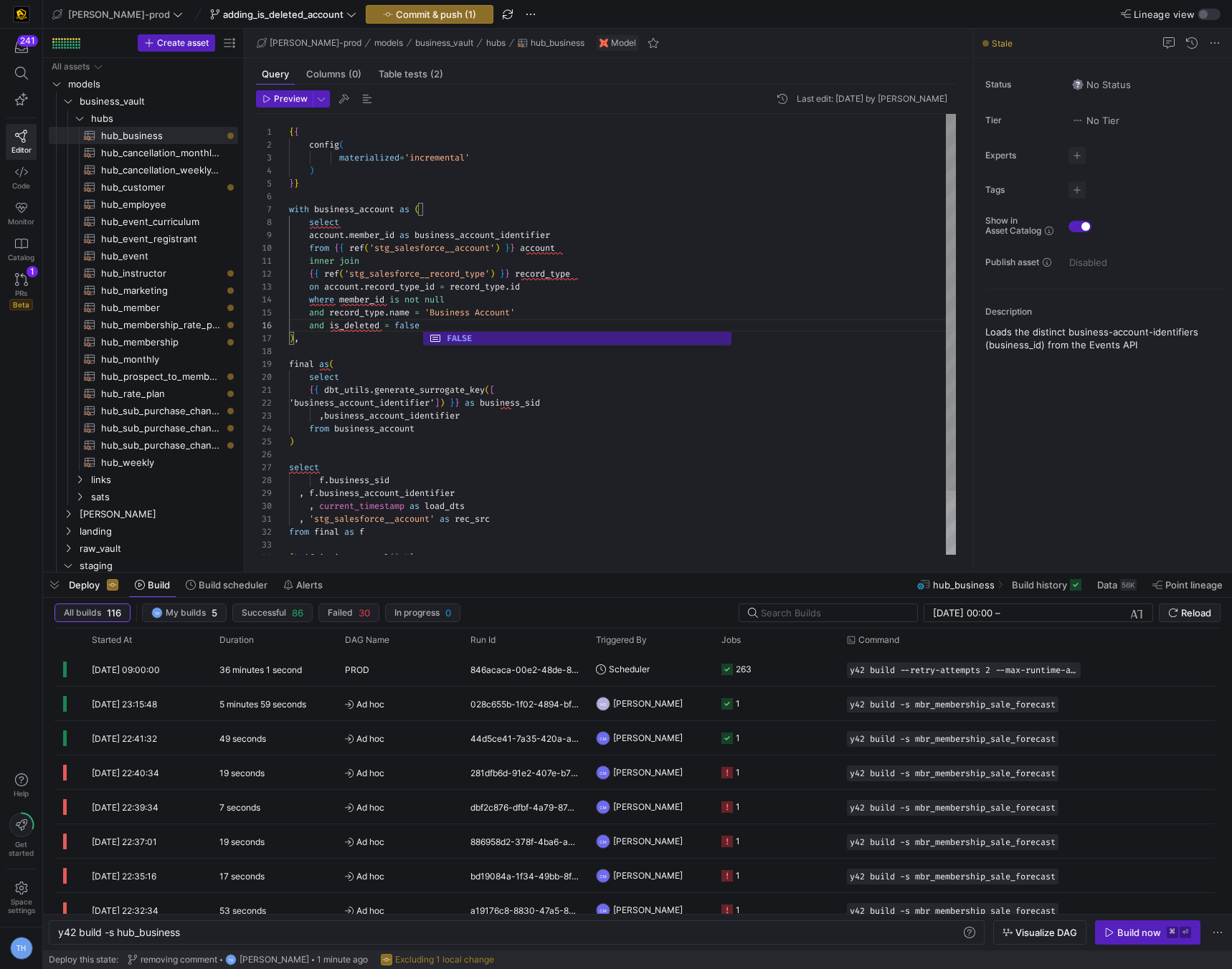
scroll to position [26, 222]
click at [510, 283] on div "{ { config ( materialized = 'incremental' ) } } with business_account as ( sele…" at bounding box center [622, 372] width 666 height 515
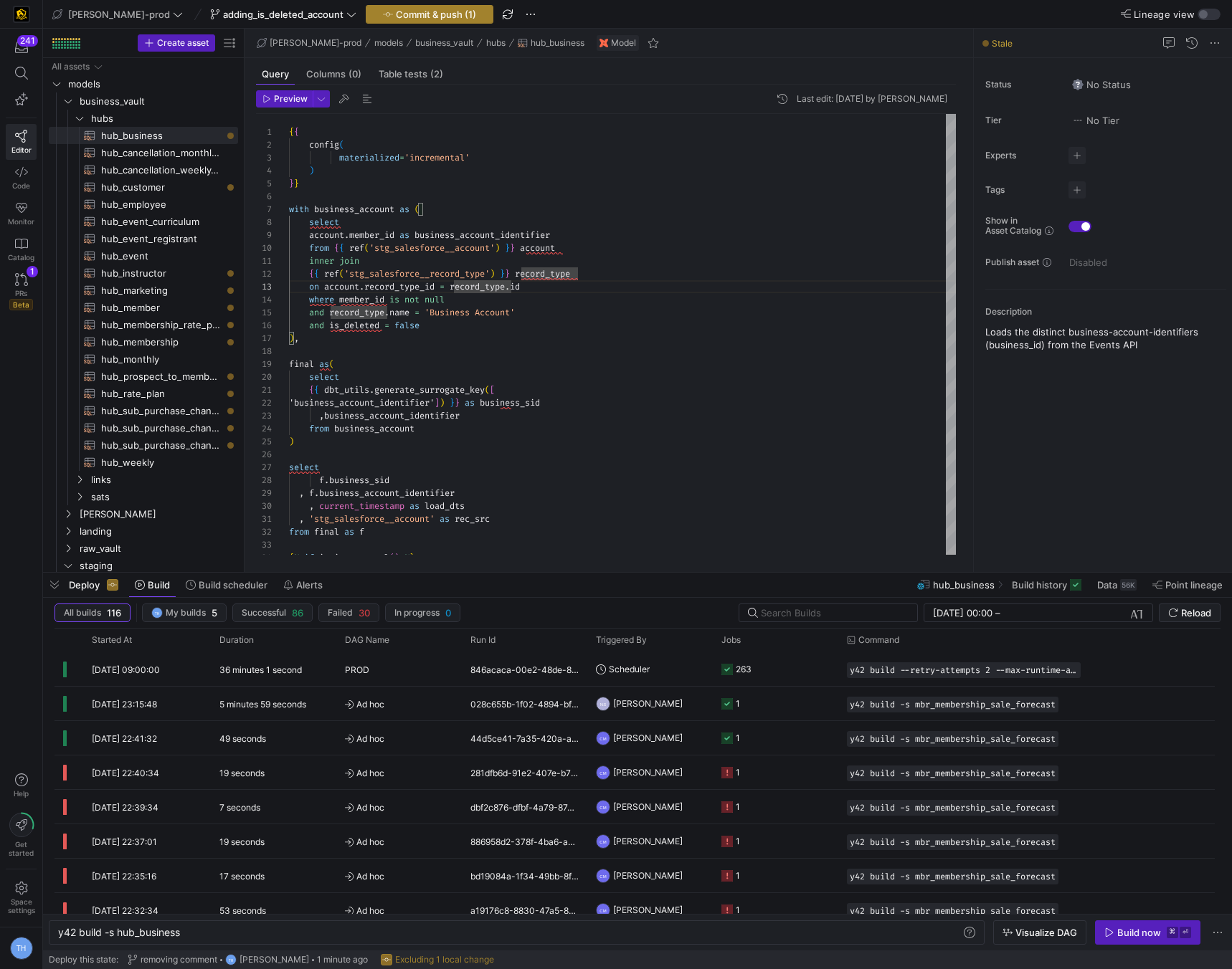
type textarea "inner join {{ ref('stg_salesforce__record_type') }} record_type on account.reco…"
click at [413, 11] on span "Commit & push (1)" at bounding box center [436, 14] width 80 height 11
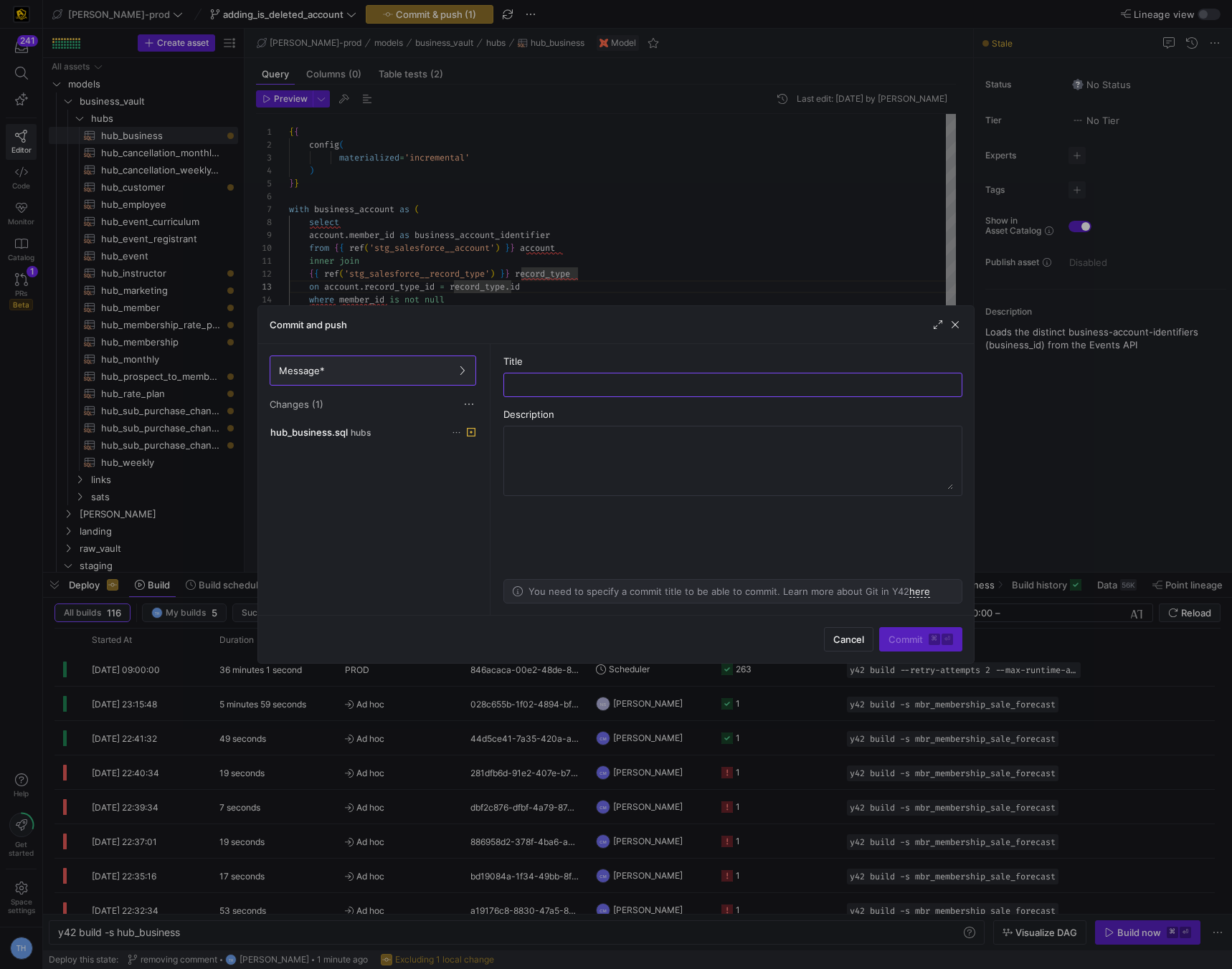
click at [501, 287] on div at bounding box center [616, 484] width 1232 height 969
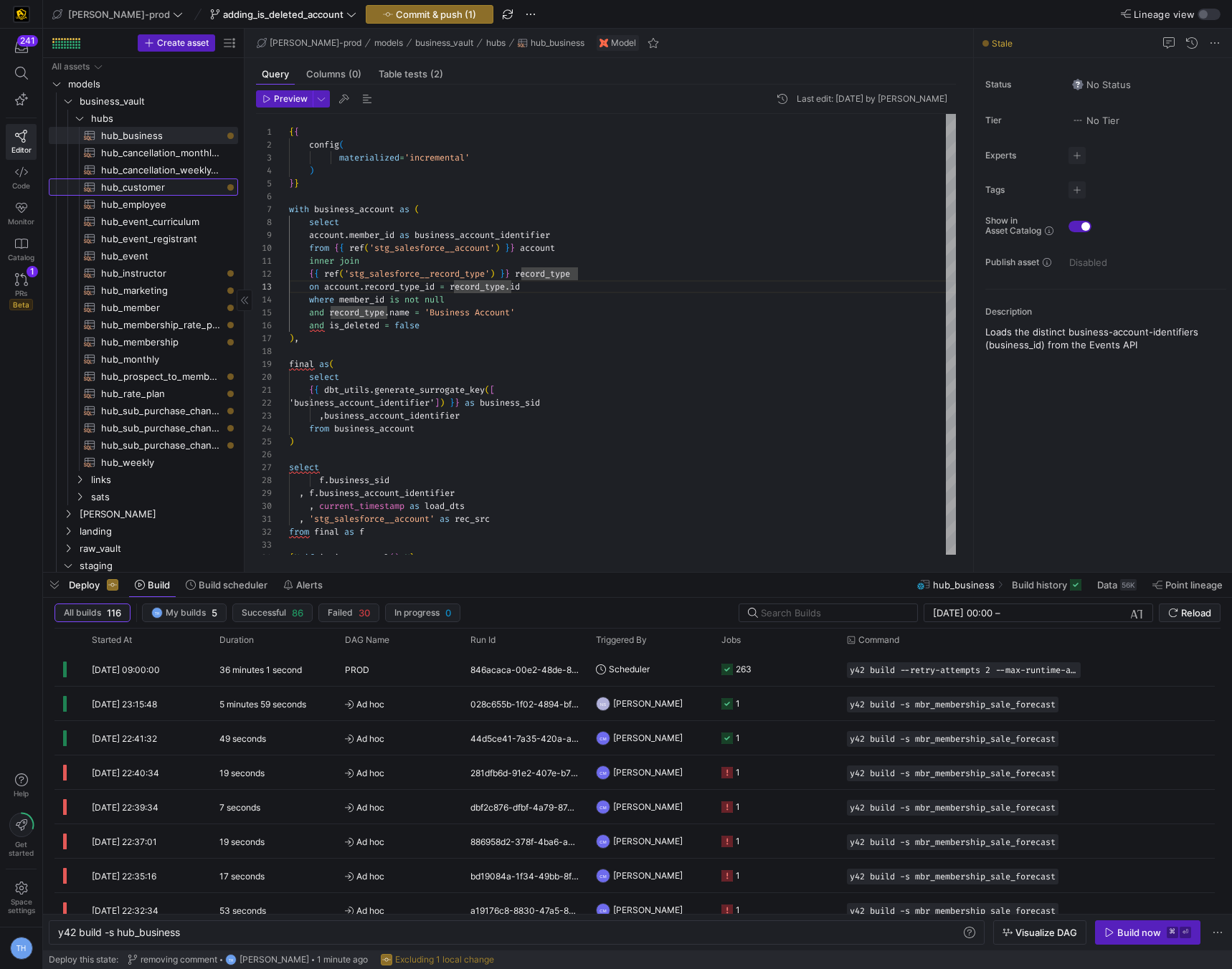
click at [184, 188] on span "hub_customer​​​​​​​​​​" at bounding box center [162, 187] width 121 height 16
type textarea "y42 build -s hub_customer"
type textarea "{{ config( materialized='incremental' ) }} with leads as ( select id as lead_id"
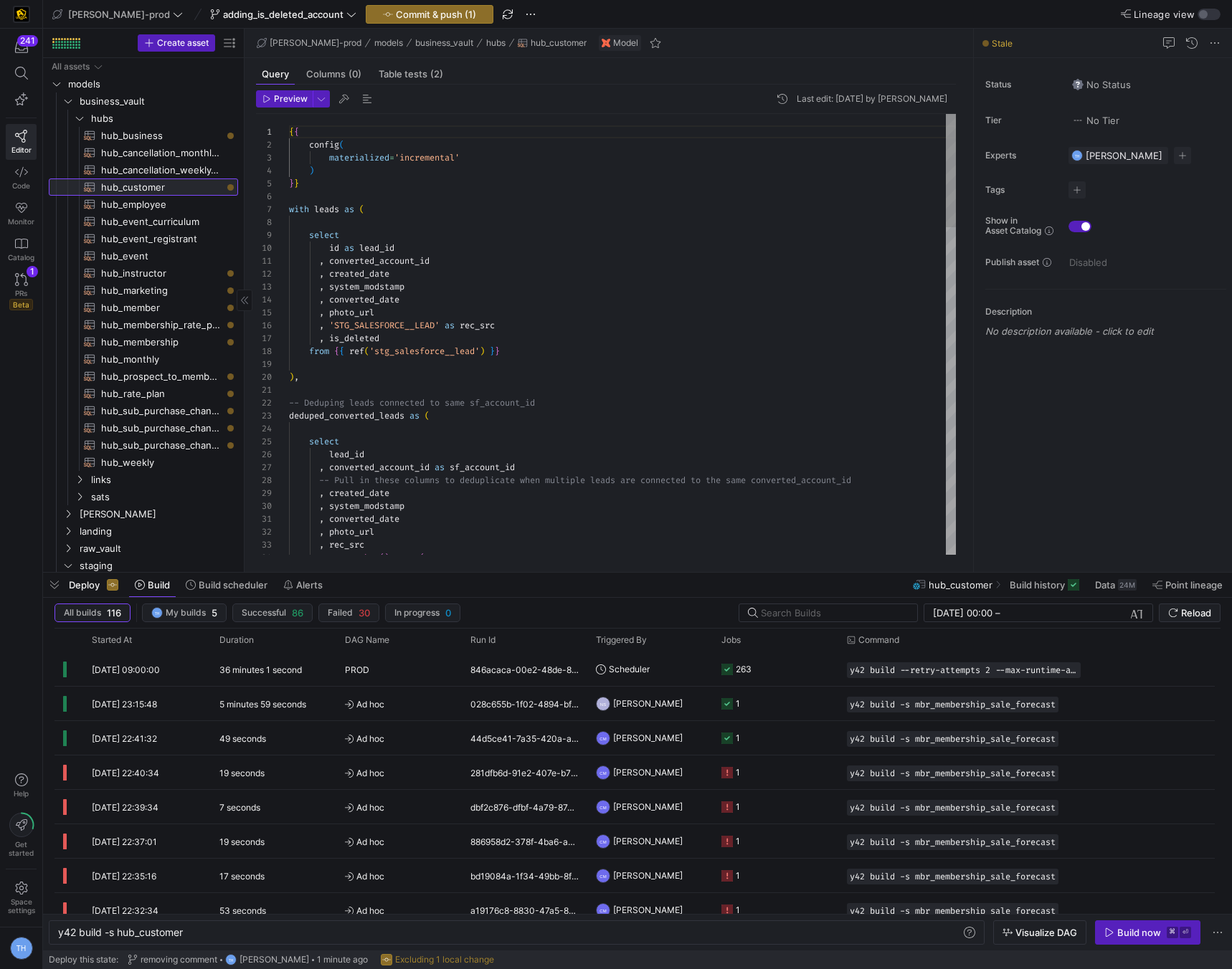
scroll to position [129, 0]
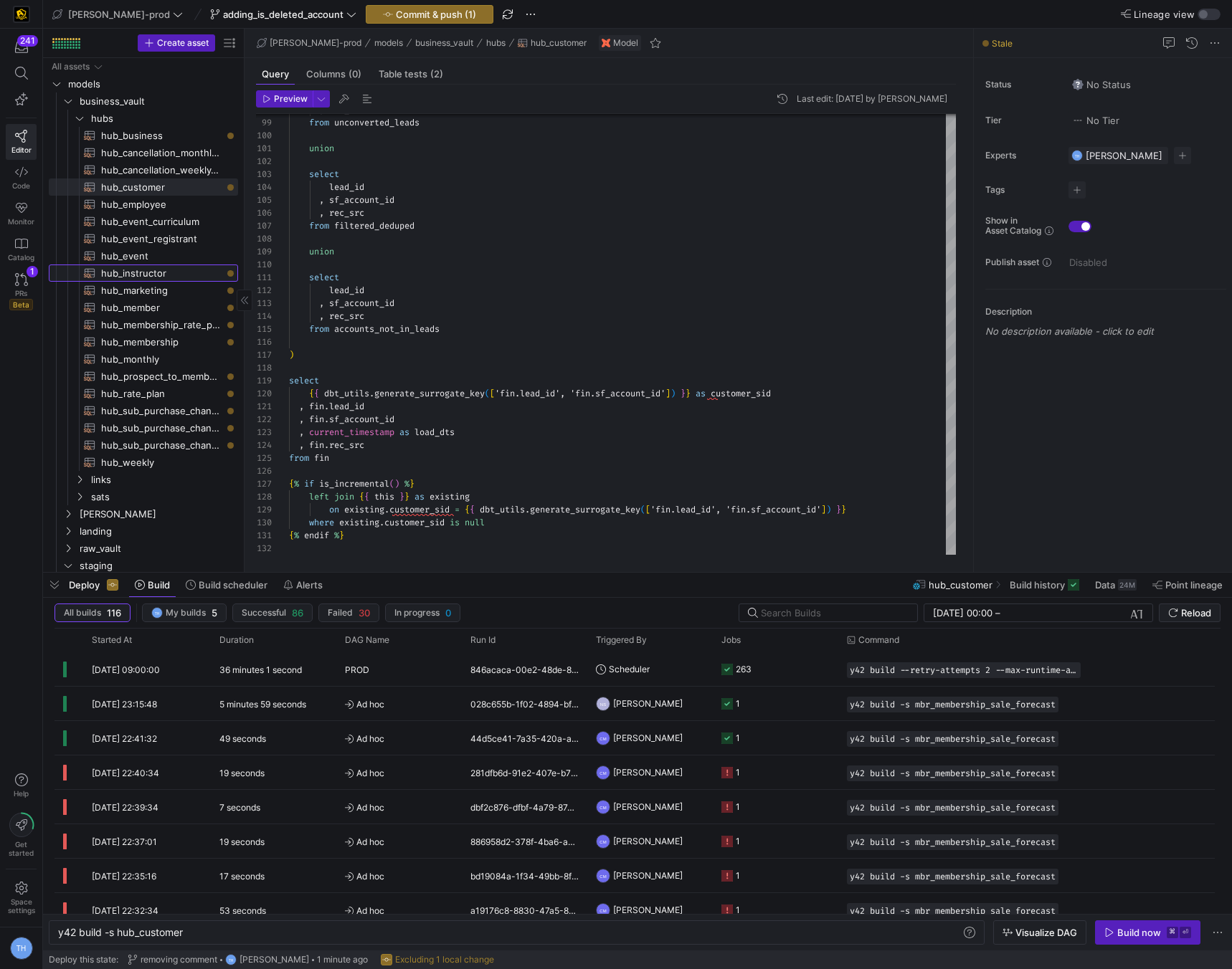
click at [185, 277] on span "hub_instructor​​​​​​​​​​" at bounding box center [162, 273] width 121 height 16
type textarea "y42 build -s hub_instructor"
type textarea "{{ config( materialized = 'incremental' ) }} with account as ( select"
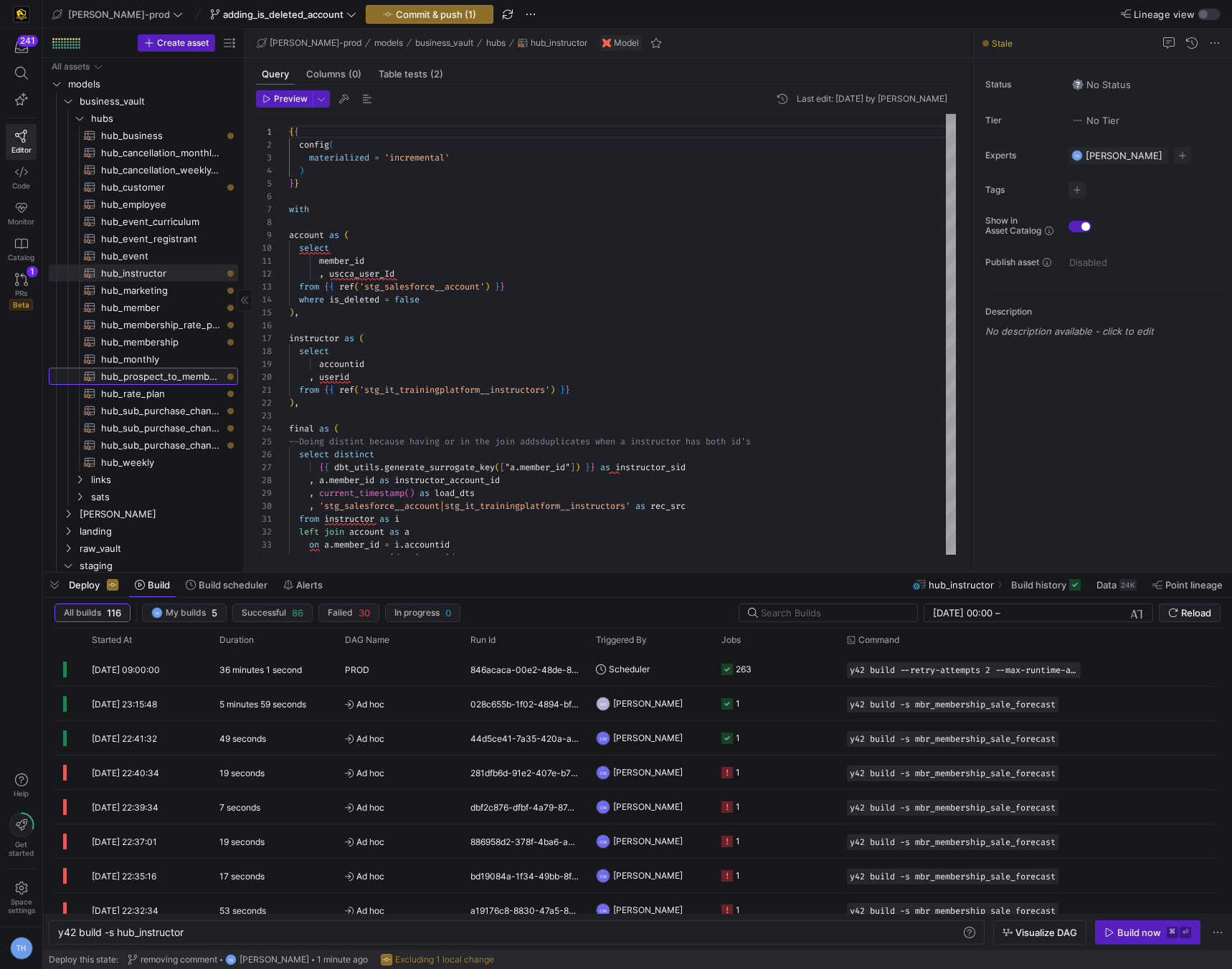
click at [155, 372] on span "hub_prospect_to_member_conversion​​​​​​​​​​" at bounding box center [162, 376] width 121 height 16
type textarea "y42 build -s hub_prospect_to_member_conversion"
type textarea "{{ config( materialized='incremental' ) }} with customer_hub as ( select"
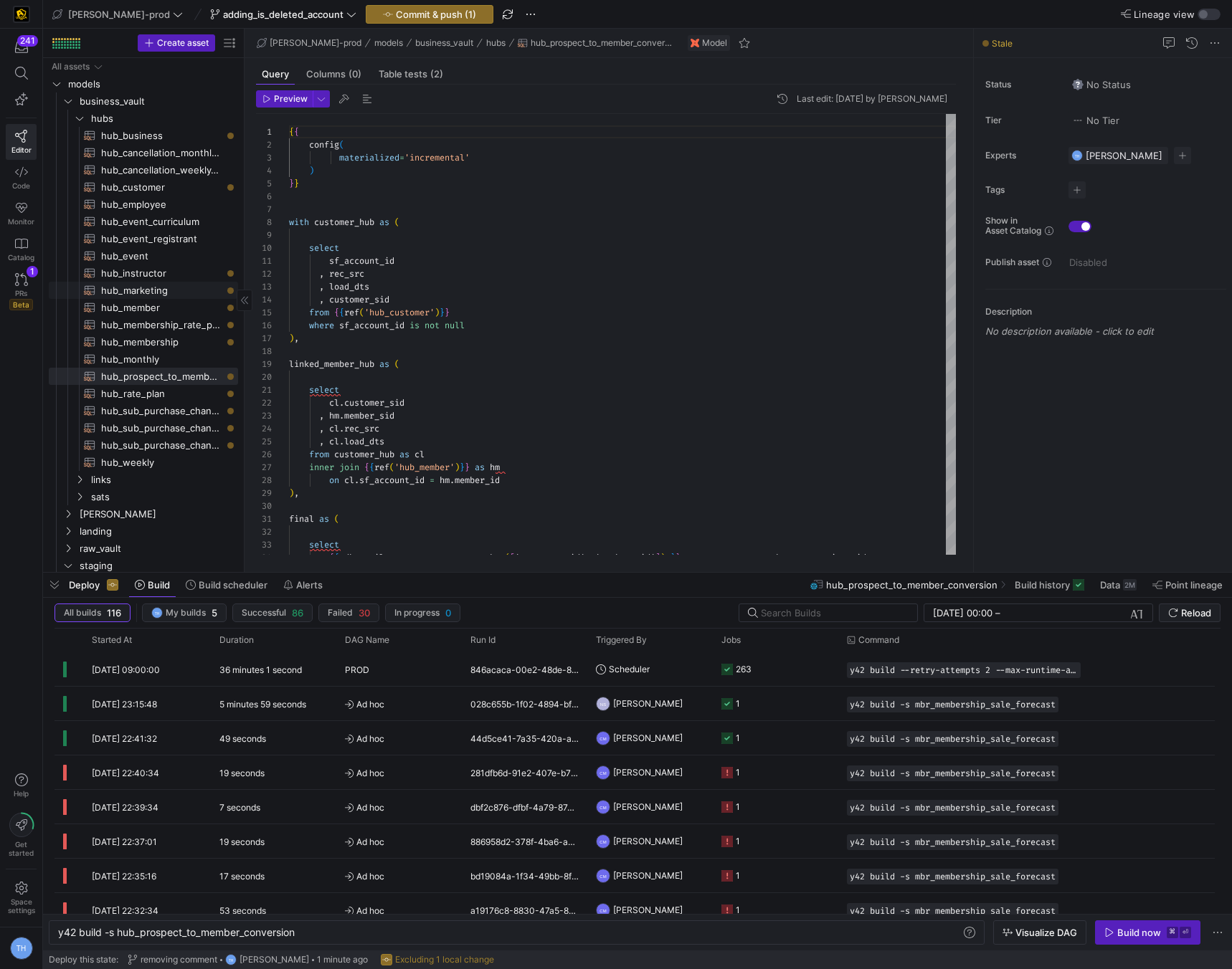
click at [182, 288] on span "hub_marketing​​​​​​​​​​" at bounding box center [162, 290] width 121 height 16
type textarea "y42 build -s hub_marketing"
type textarea "{{ config( materialized='incremental' ) }} with lead_fields as ( select * from …"
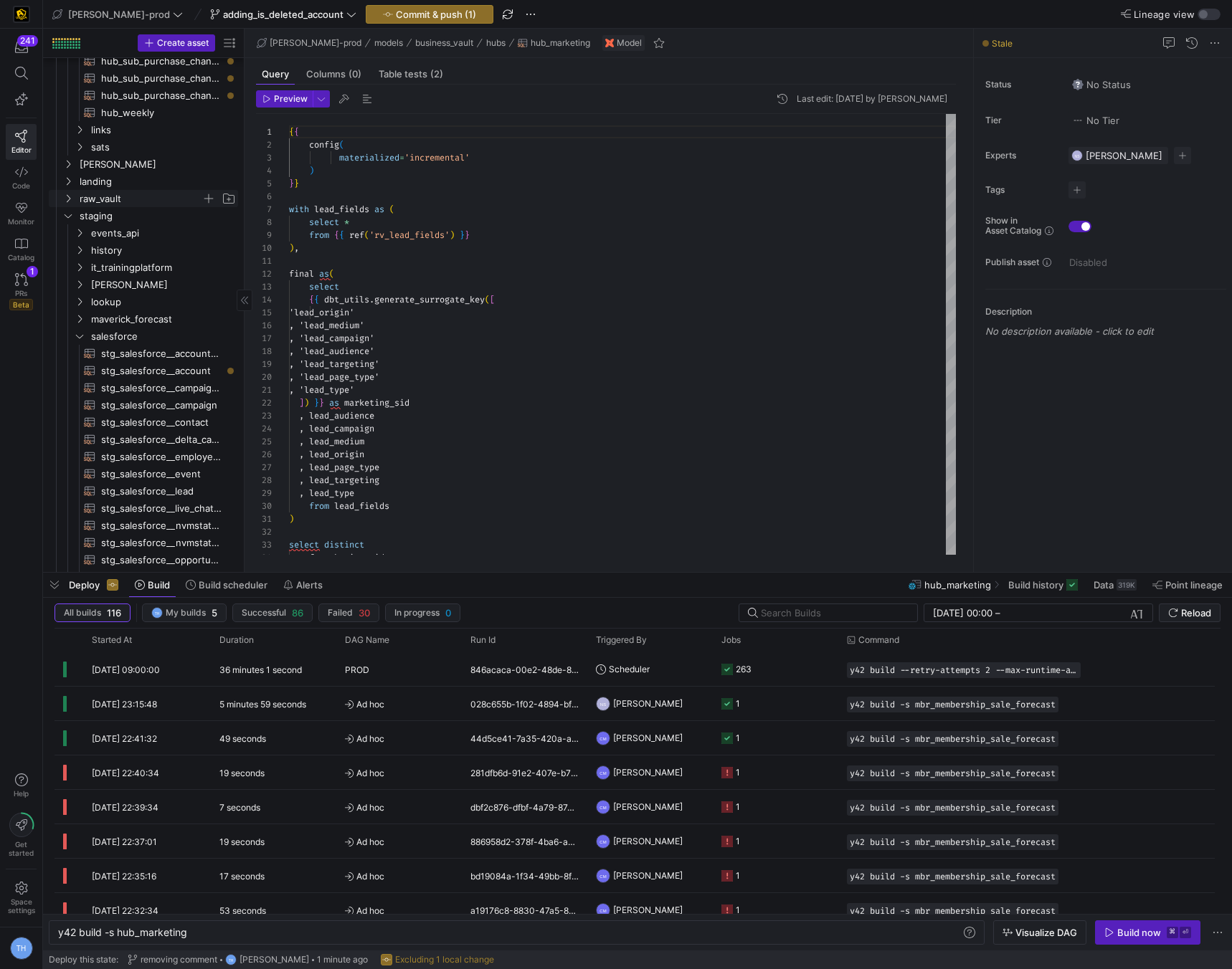
click at [142, 192] on span "raw_vault" at bounding box center [140, 198] width 122 height 16
click at [132, 281] on span "leads" at bounding box center [146, 284] width 110 height 16
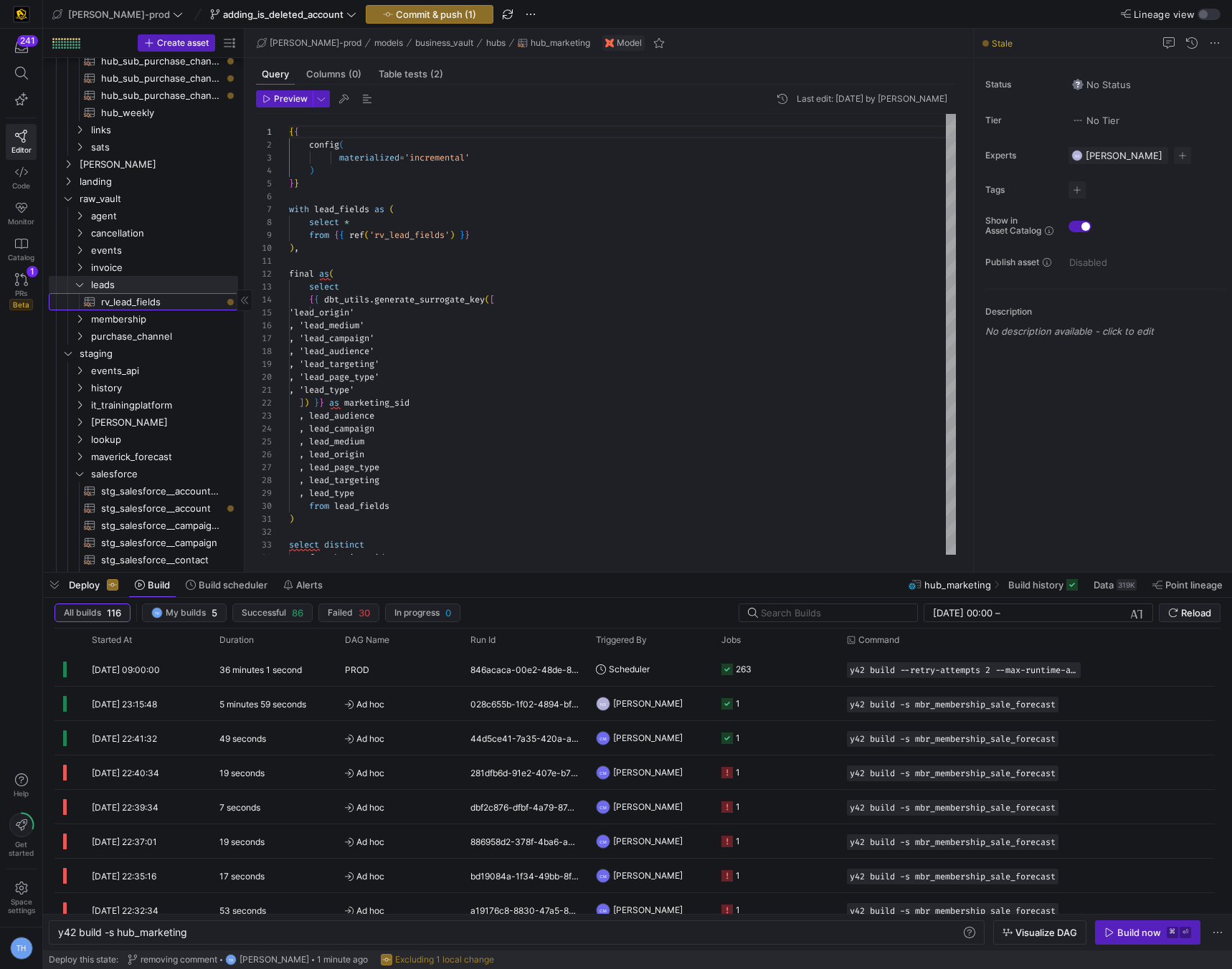
click at [138, 307] on span "rv_lead_fields​​​​​​​​​​" at bounding box center [162, 302] width 121 height 16
type textarea "y42 build -s rv_lead_fields"
type textarea "with salesforce_account_first_touch AS ( select lower(lead_audience) as lead_au…"
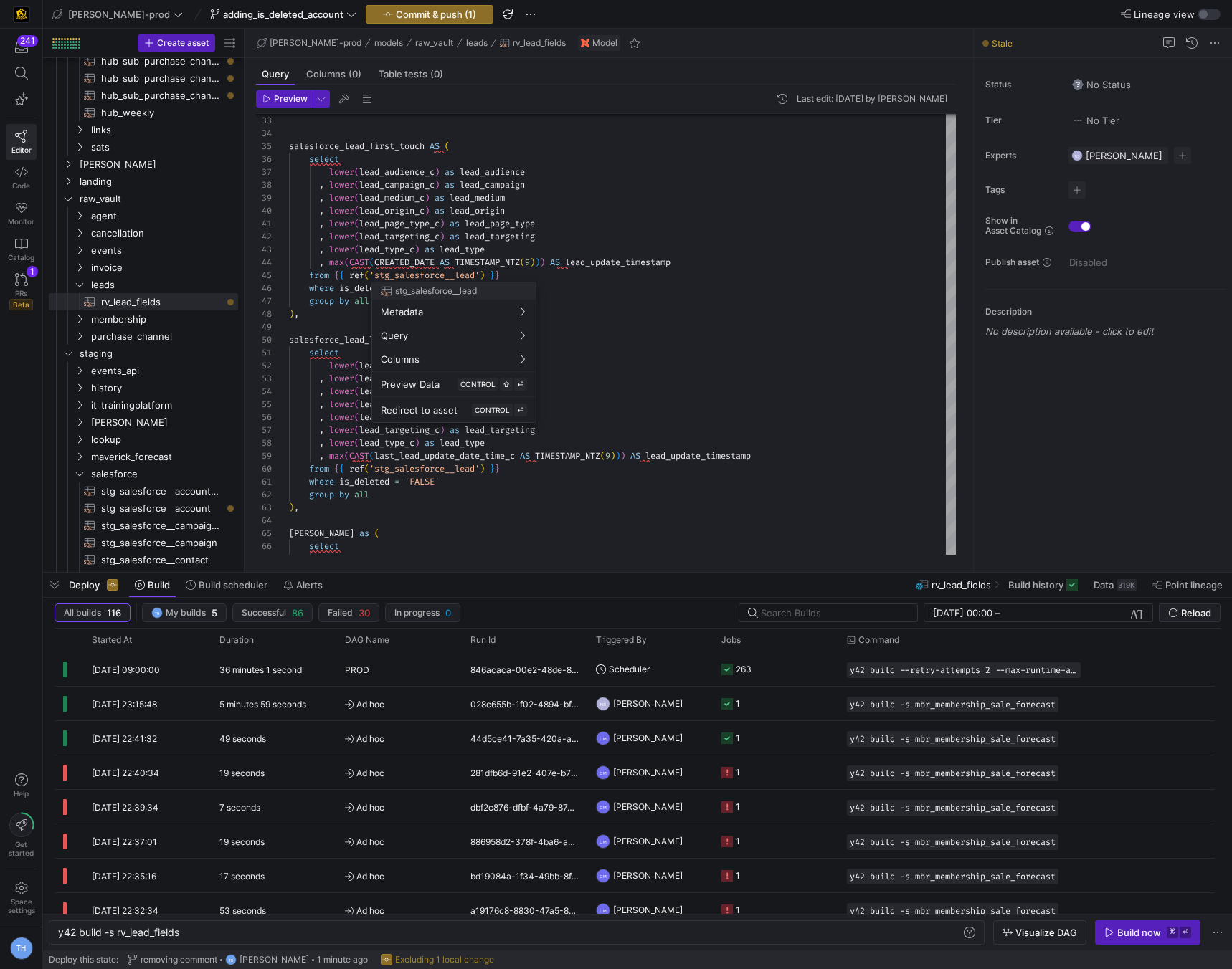
click at [563, 249] on div at bounding box center [616, 484] width 1232 height 969
click at [1049, 931] on span "Visualize DAG" at bounding box center [1045, 933] width 61 height 11
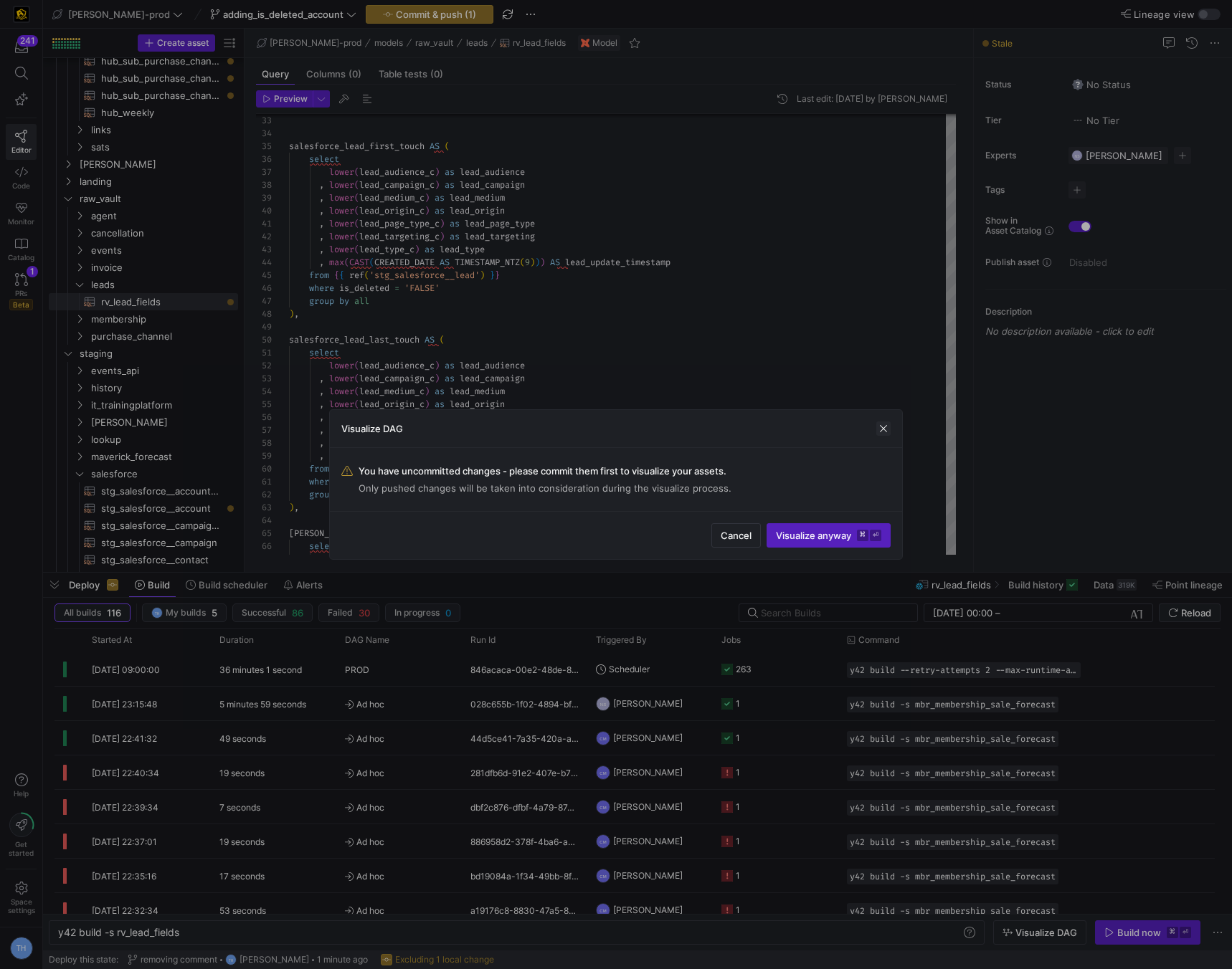
click at [879, 421] on span "button" at bounding box center [883, 428] width 14 height 14
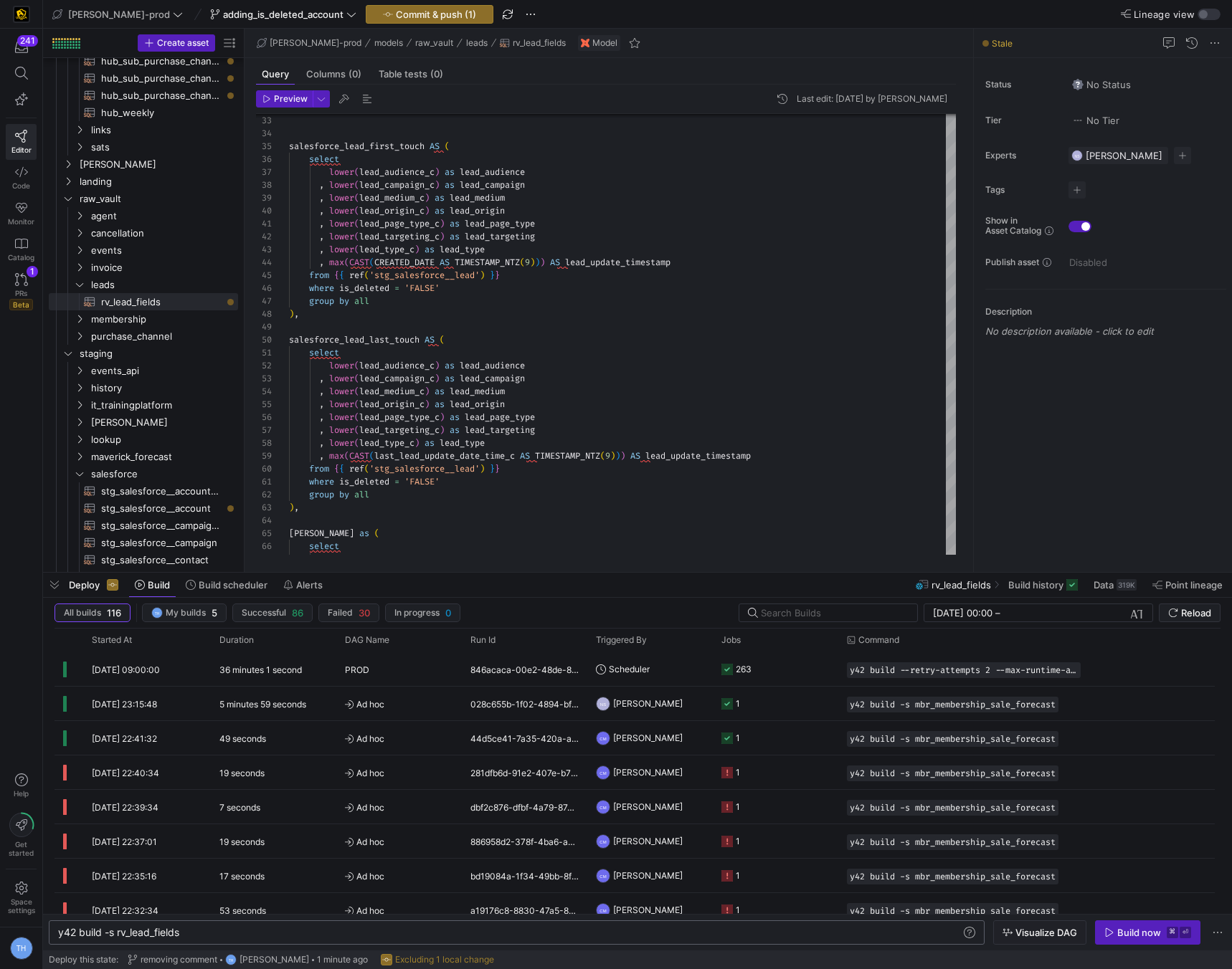
click at [269, 935] on div "y42 build -s rv_lead_fields" at bounding box center [509, 933] width 903 height 11
type textarea "y42 build -s rv_lead_fields+"
click at [1022, 939] on span "button" at bounding box center [1040, 933] width 92 height 23
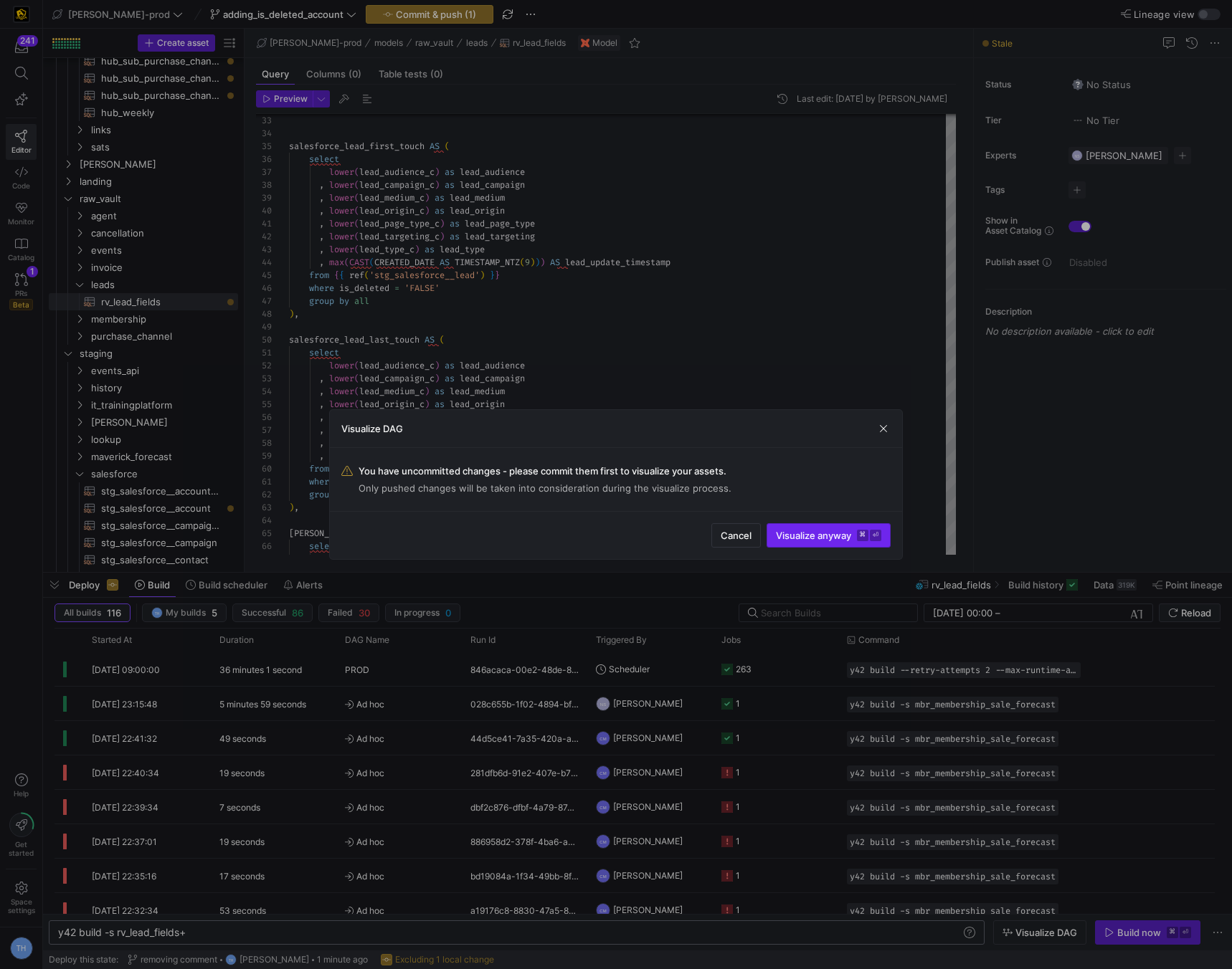
click at [806, 534] on span "Visualize anyway ⌘ ⏎" at bounding box center [828, 535] width 105 height 11
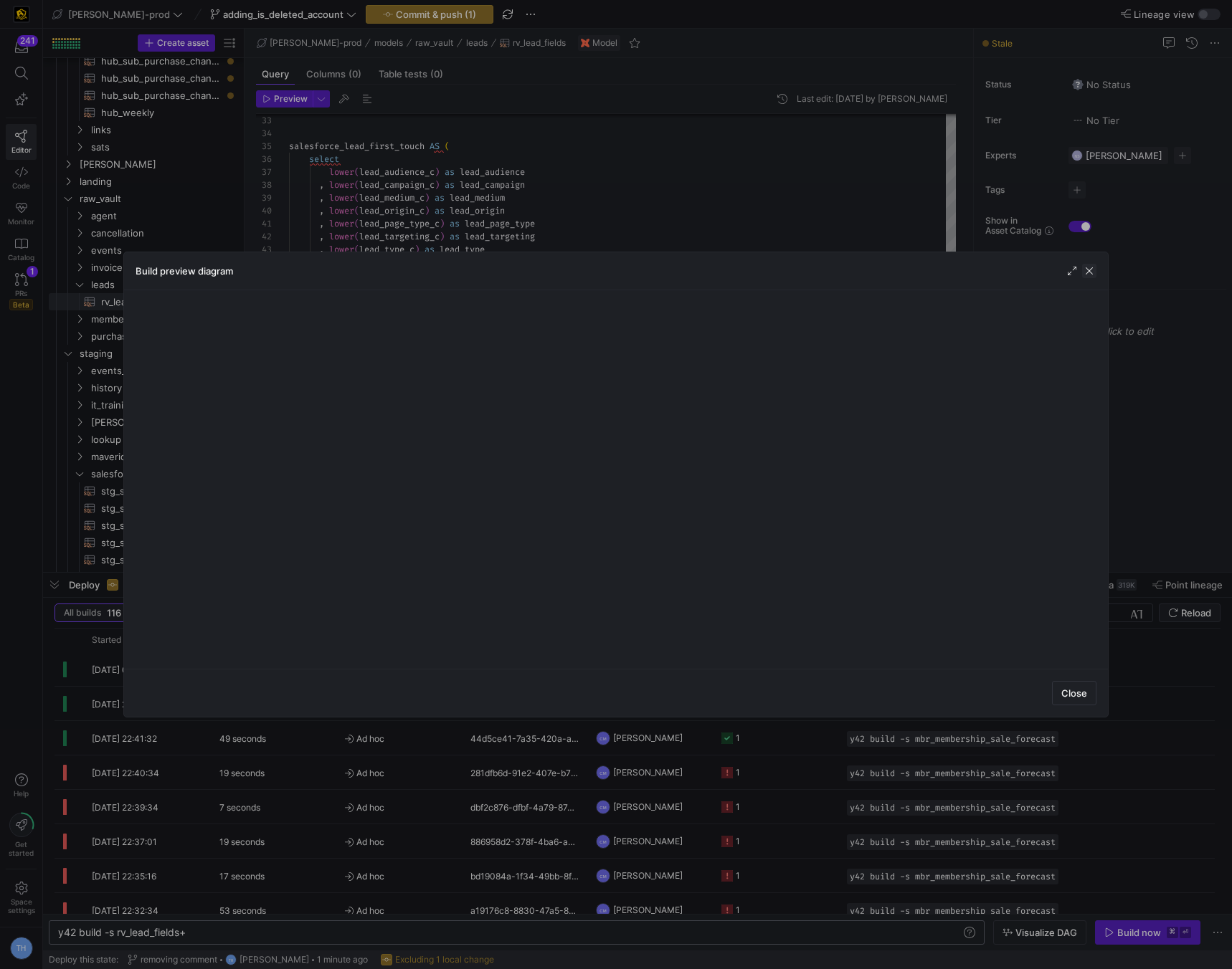
click at [1086, 270] on span "button" at bounding box center [1088, 271] width 14 height 14
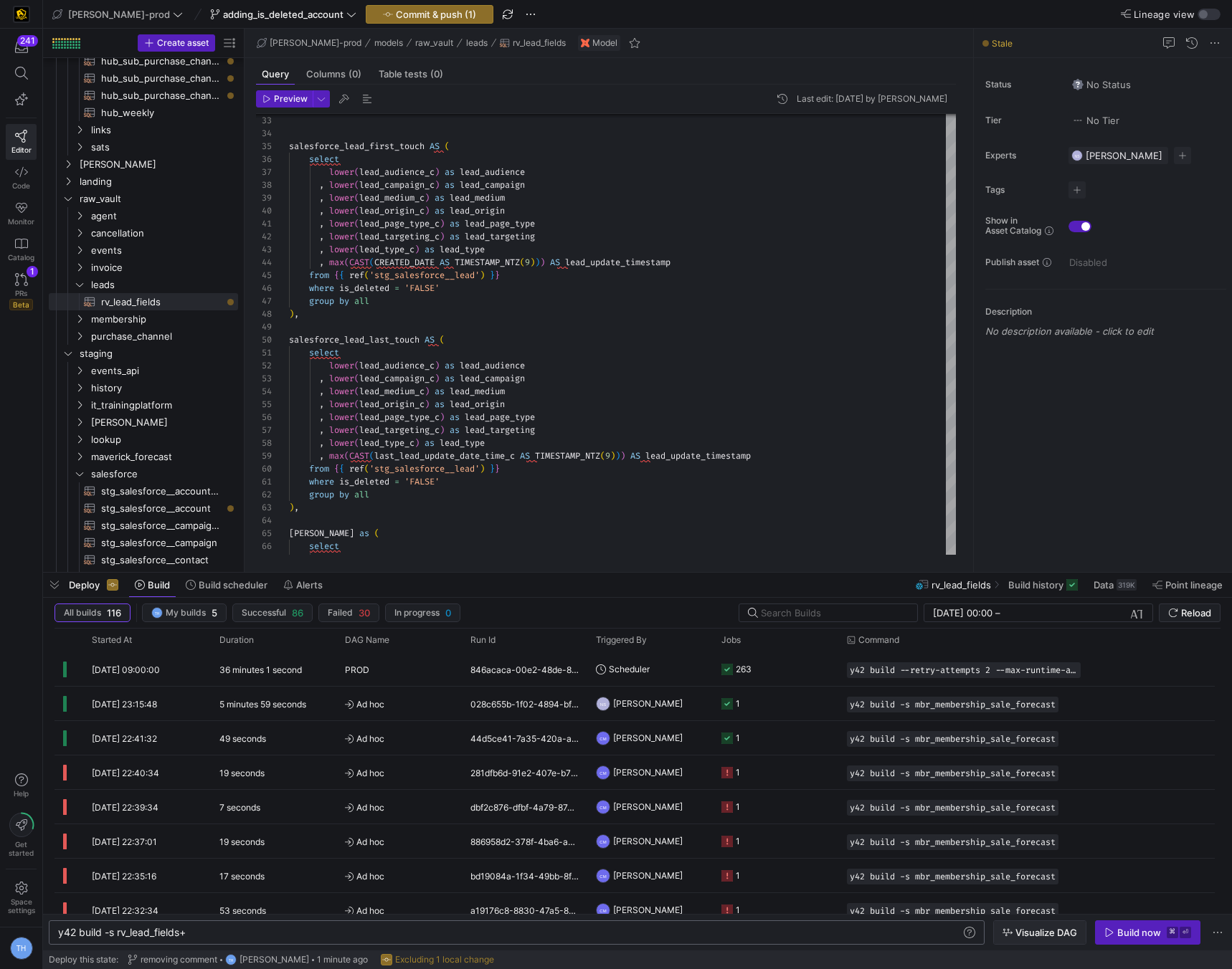
click at [1043, 930] on span "Visualize DAG" at bounding box center [1045, 933] width 61 height 11
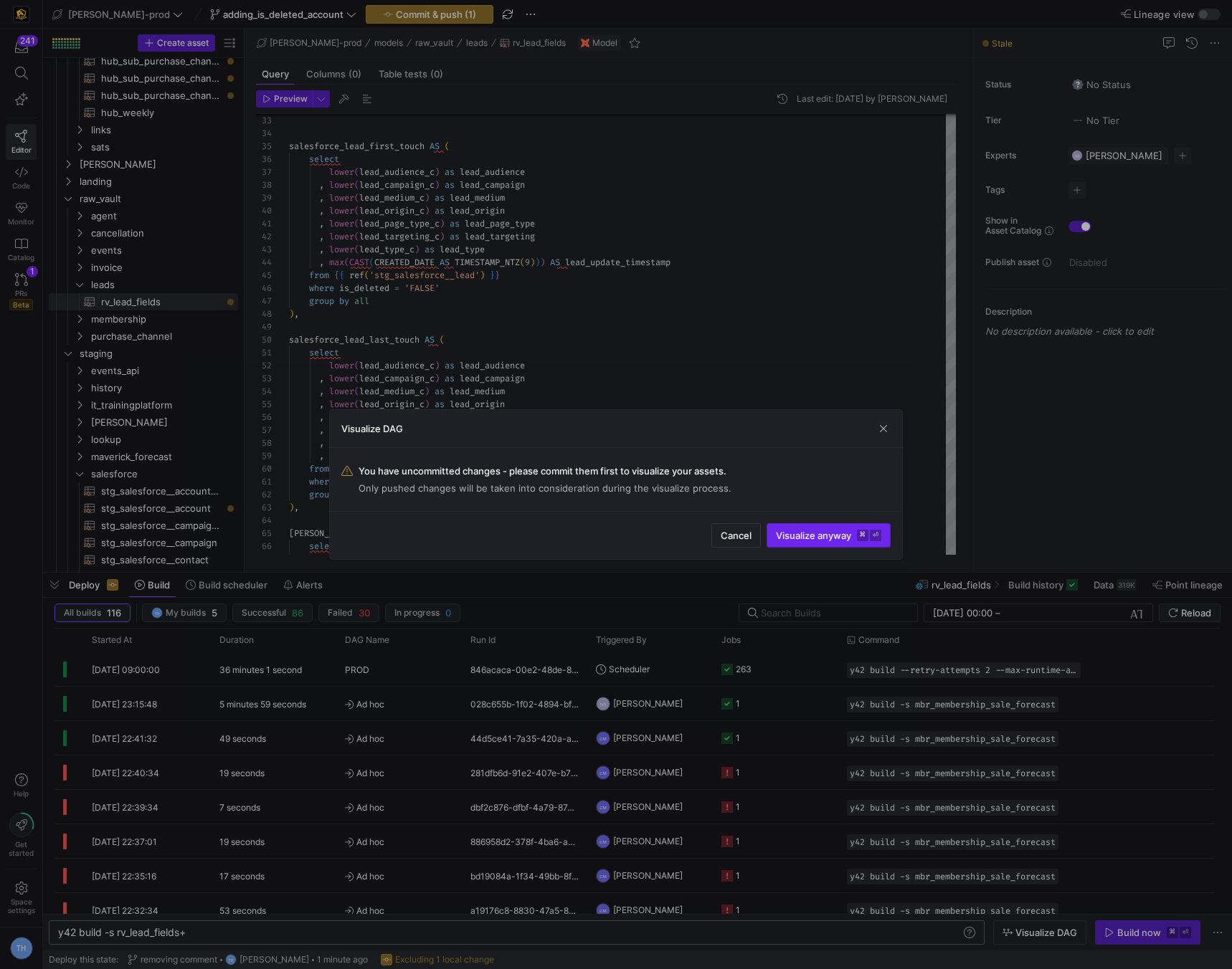
click at [838, 540] on span "Visualize anyway ⌘ ⏎" at bounding box center [828, 535] width 105 height 11
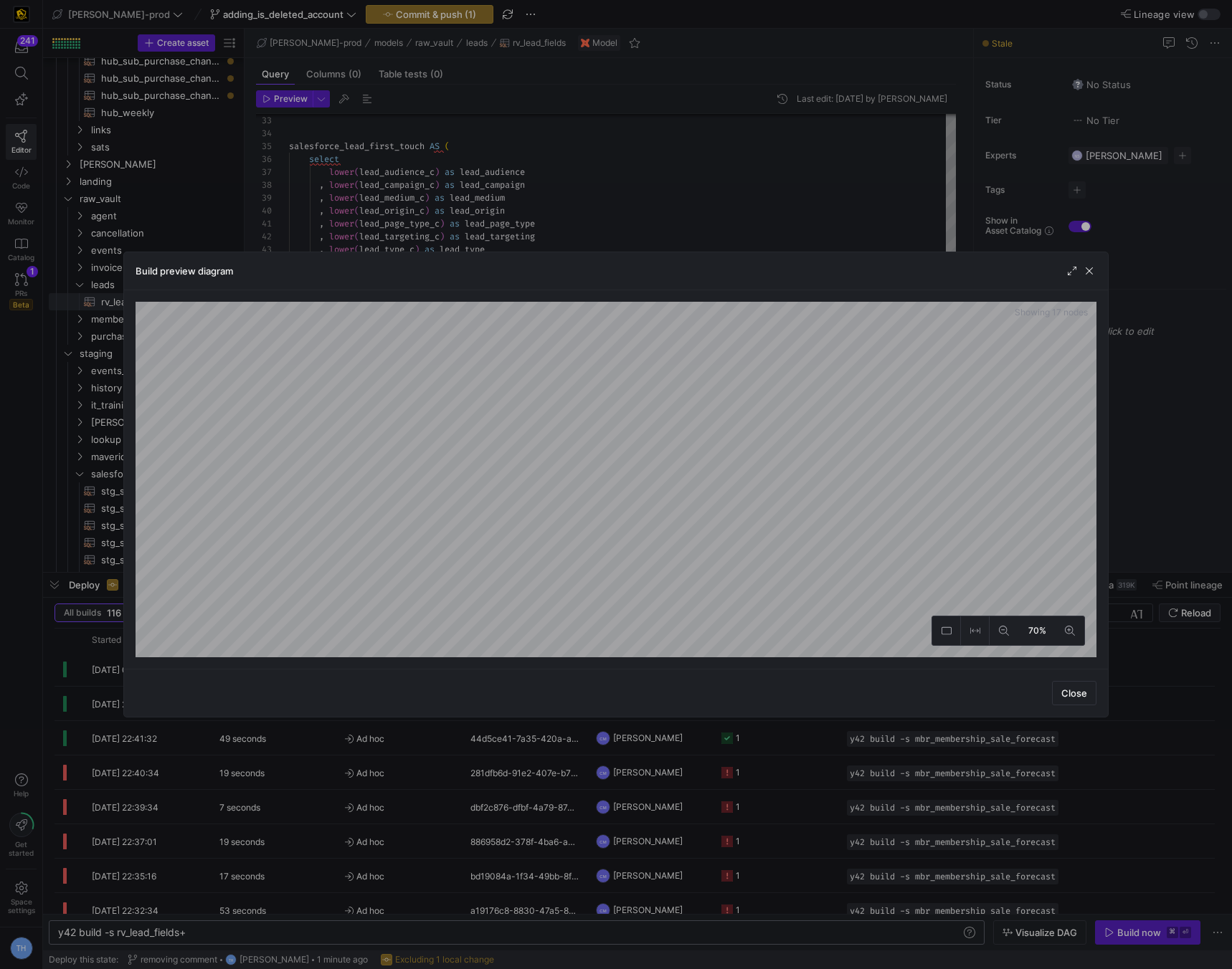
click at [1221, 650] on div "Build preview diagram Showing 17 nodes 70% Close" at bounding box center [616, 484] width 1232 height 969
click at [433, 176] on div at bounding box center [616, 484] width 1232 height 969
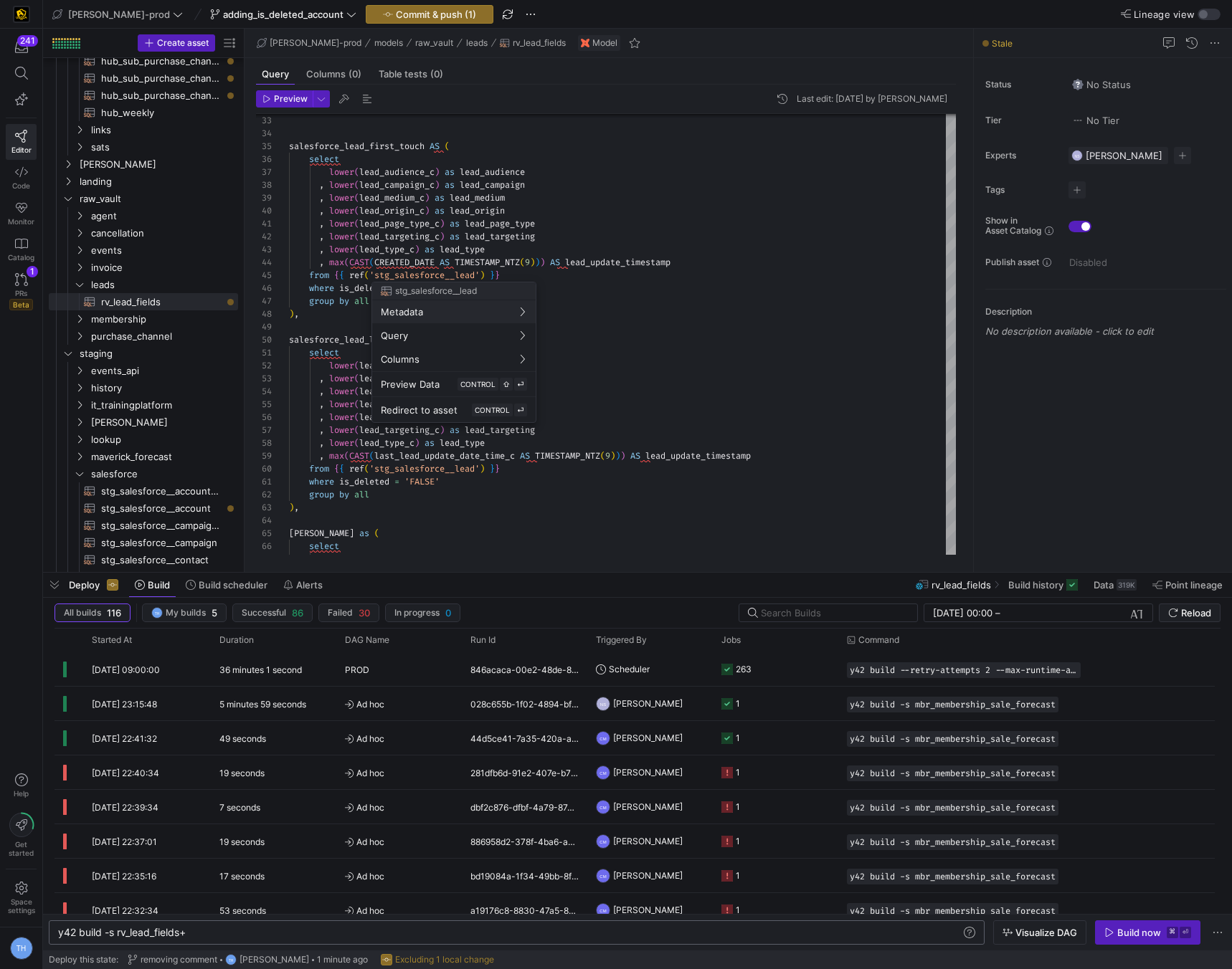
click at [567, 265] on div at bounding box center [616, 484] width 1232 height 969
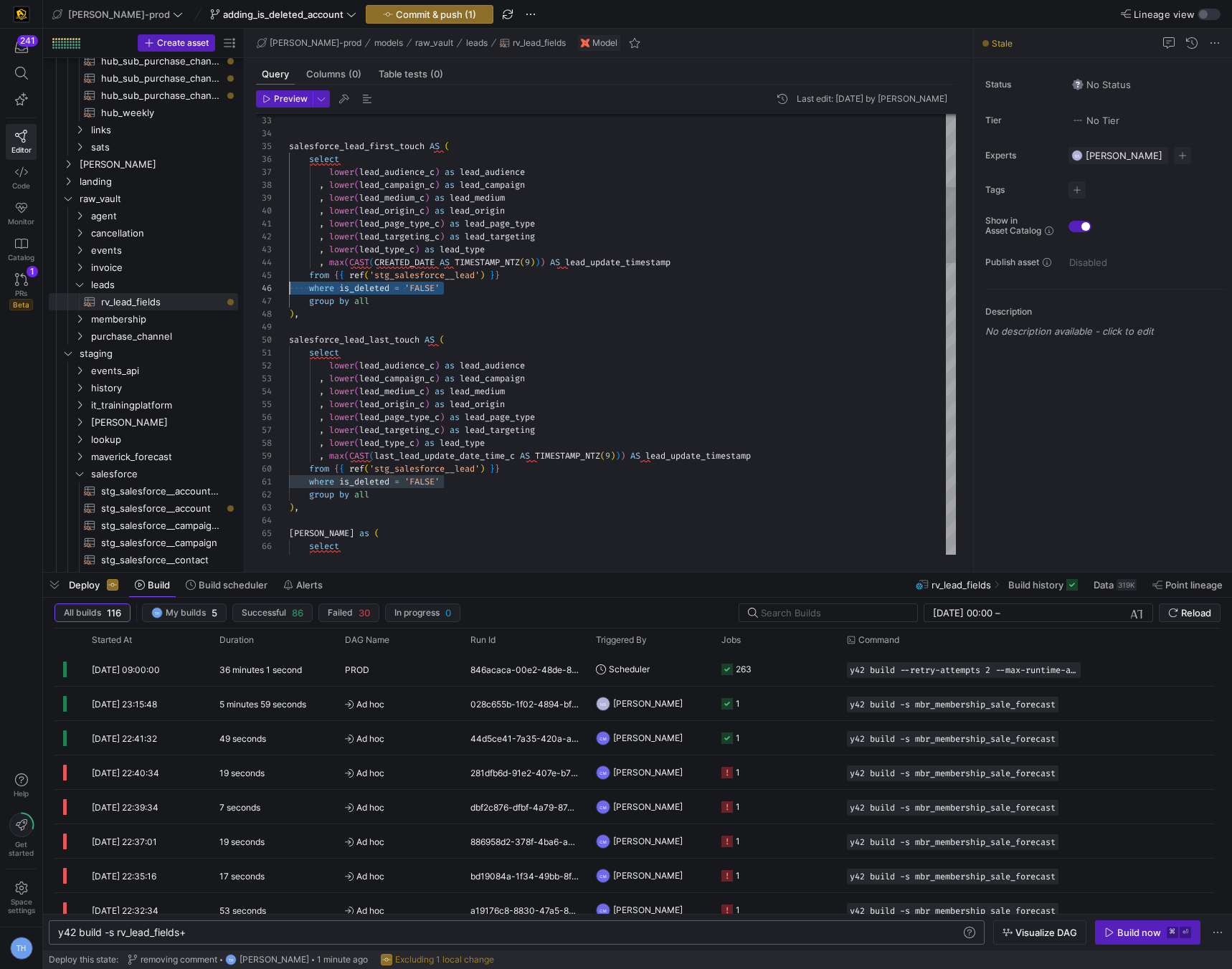
drag, startPoint x: 521, startPoint y: 291, endPoint x: 248, endPoint y: 292, distance: 273.0
click at [289, 292] on div ", lower ( lead_targeting_c ) as lead_targeting , lower ( lead_type_c ) as lead_…" at bounding box center [622, 966] width 666 height 2554
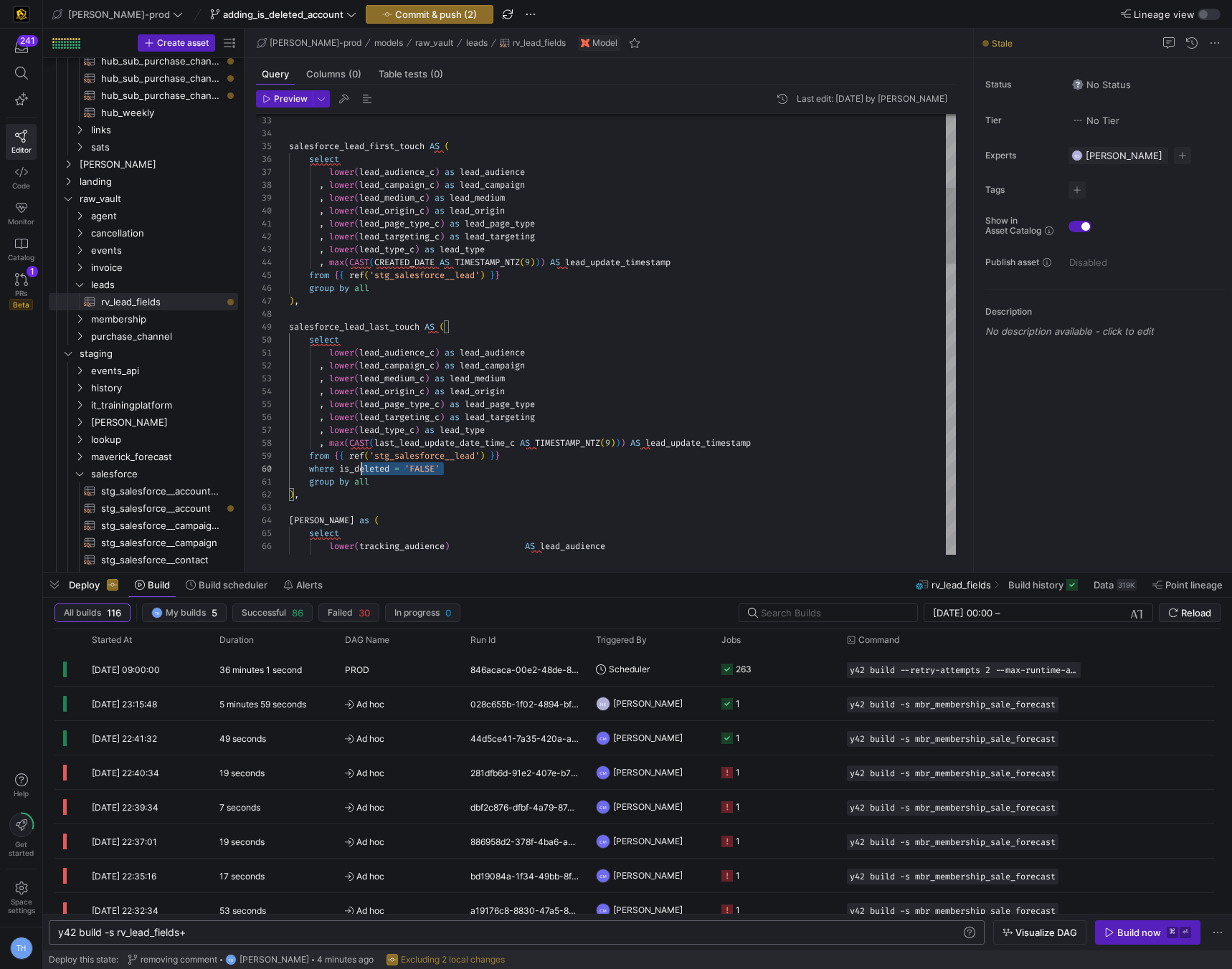
scroll to position [116, 0]
drag, startPoint x: 478, startPoint y: 464, endPoint x: 251, endPoint y: 463, distance: 227.0
click at [289, 463] on div ", lower ( lead_targeting_c ) as lead_targeting , lower ( lead_type_c ) as lead_…" at bounding box center [622, 960] width 666 height 2541
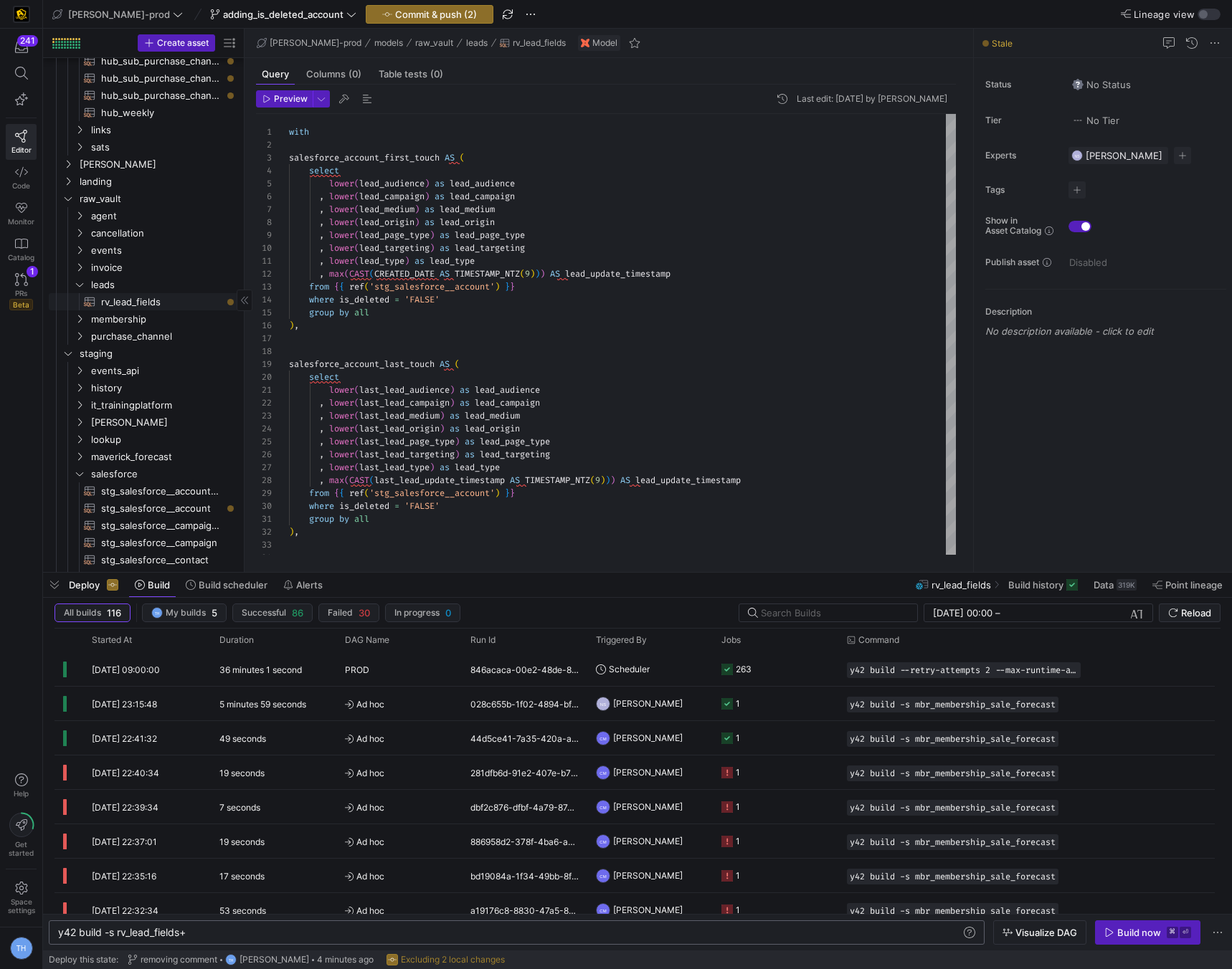
type textarea "lower(lead_audience_c) as lead_audience , lower(lead_campaign_c) as lead_campai…"
click at [395, 11] on span "Commit & push (2)" at bounding box center [436, 14] width 81 height 11
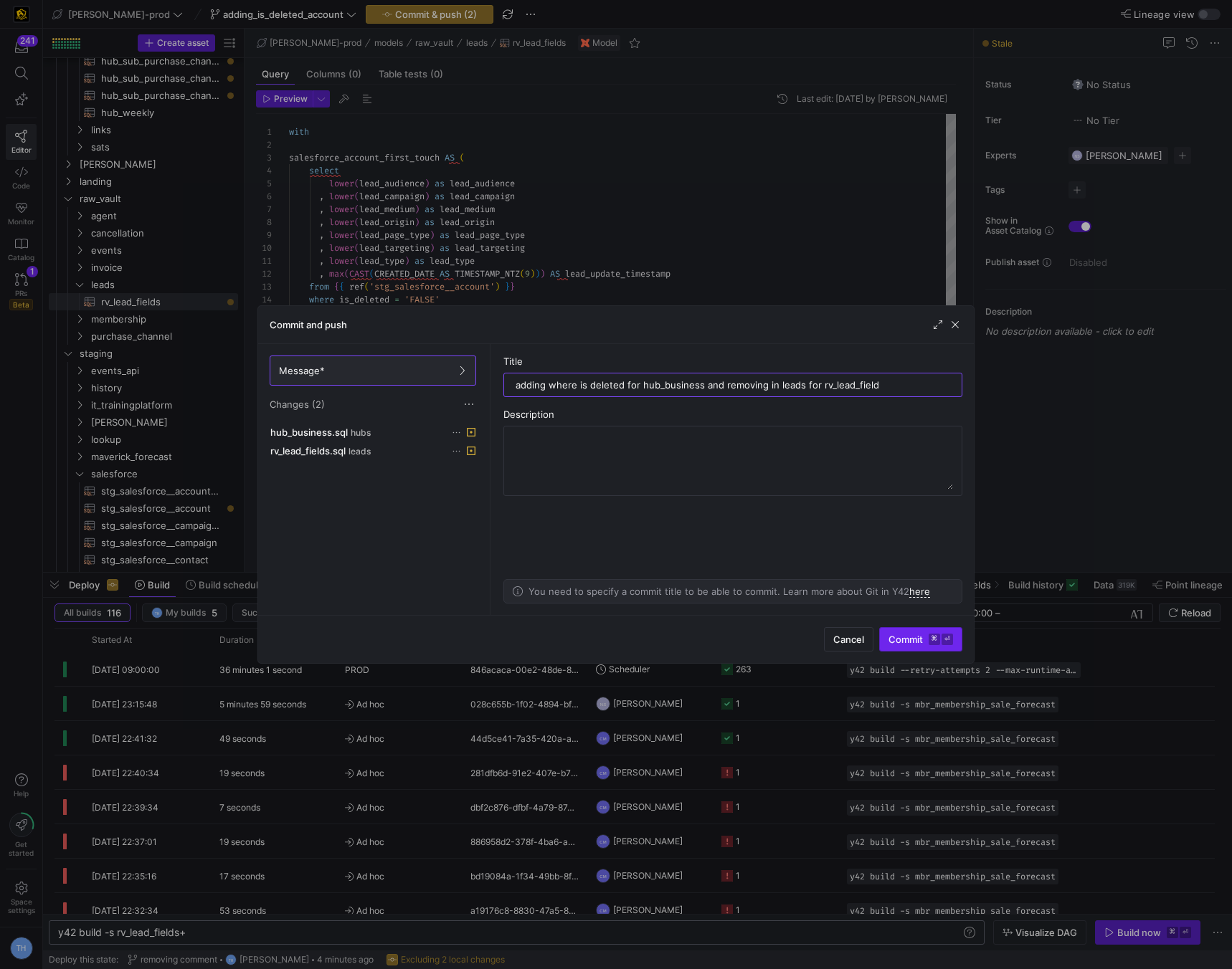
type input "adding where is deleted for hub_business and removing in leads for rv_lead_field"
click at [924, 641] on span "Commit ⌘ ⏎" at bounding box center [920, 640] width 64 height 11
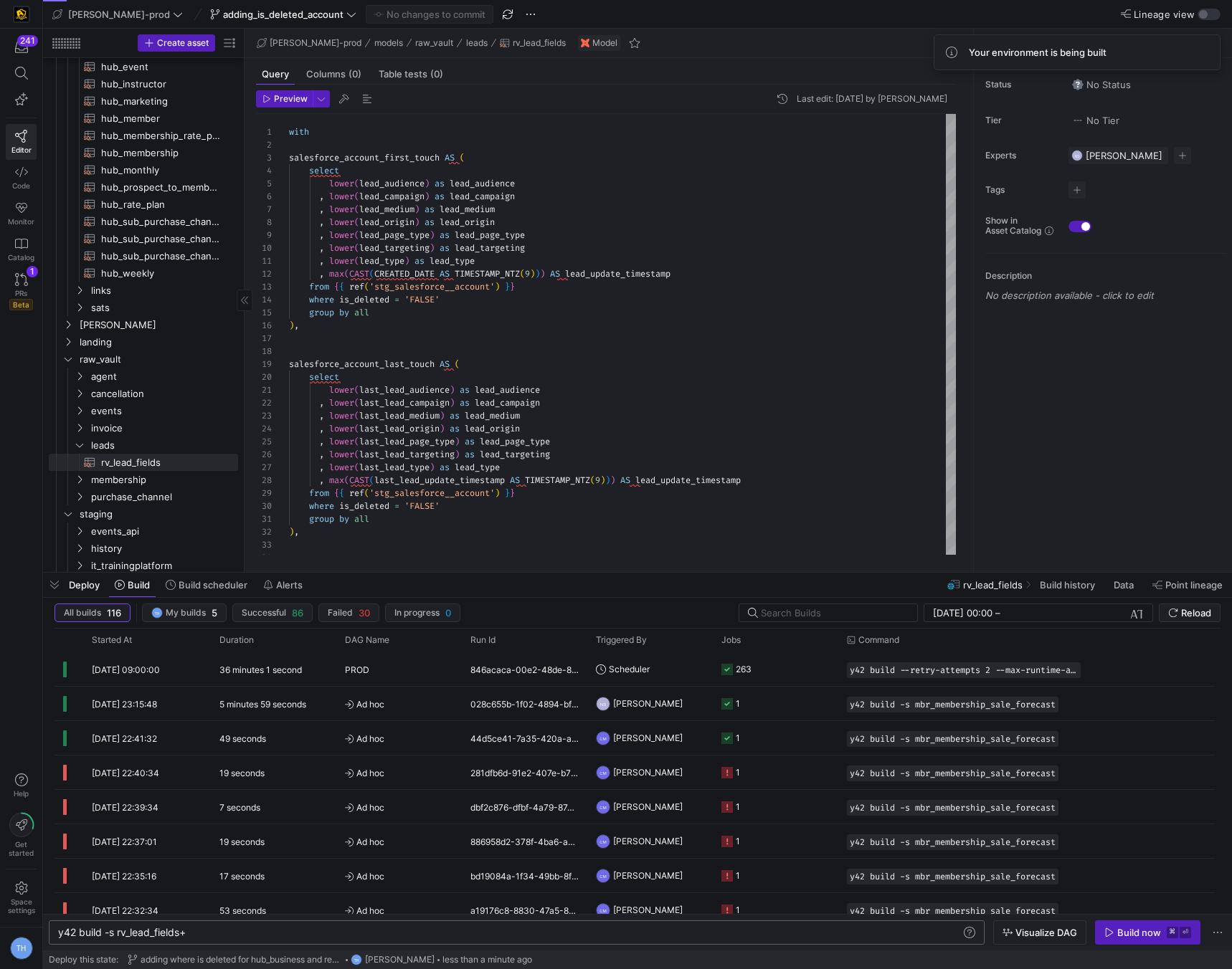
scroll to position [0, 0]
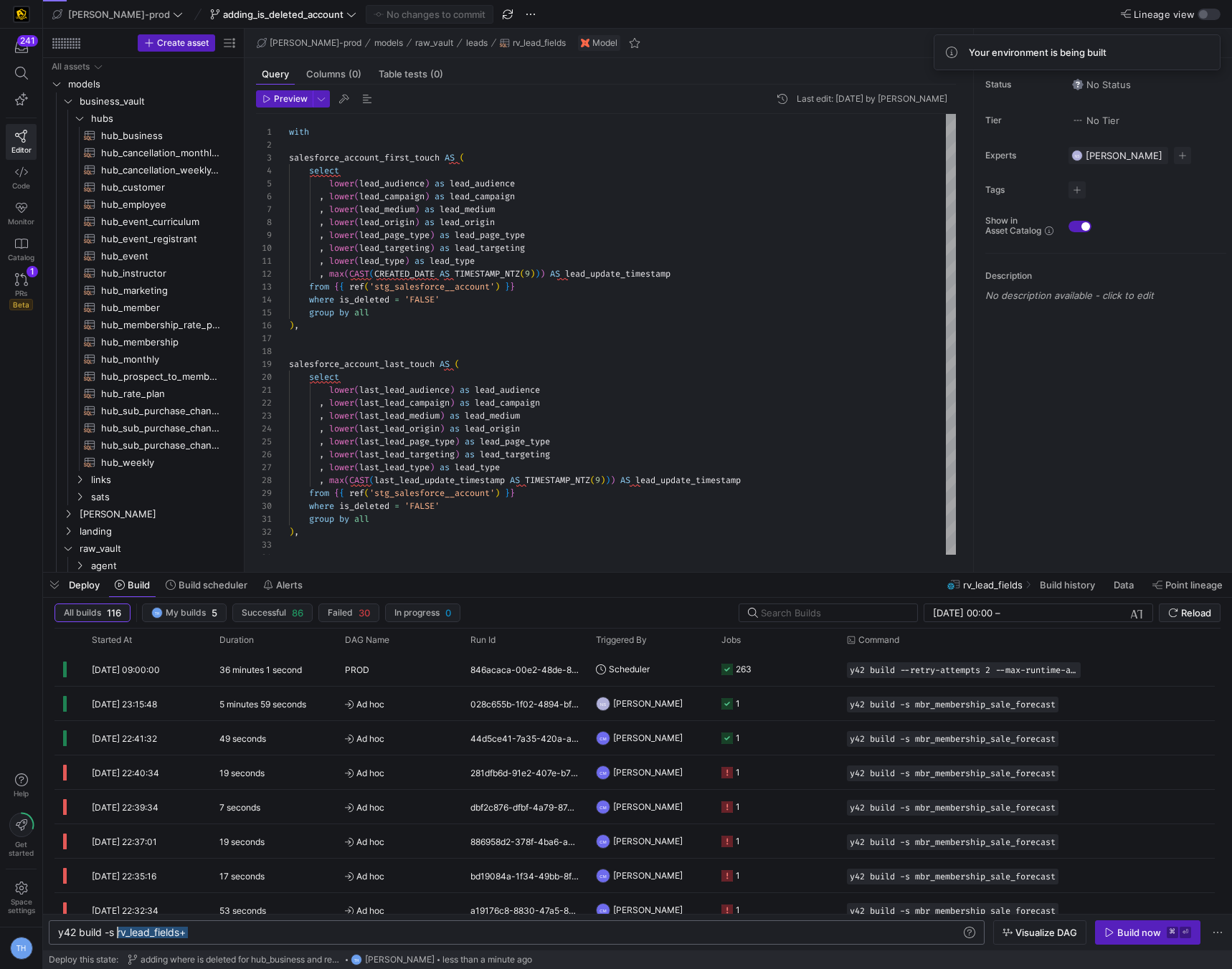
drag, startPoint x: 201, startPoint y: 929, endPoint x: 116, endPoint y: 929, distance: 85.0
click at [116, 929] on div "y42 build -s rv_lead_fields+" at bounding box center [509, 933] width 903 height 11
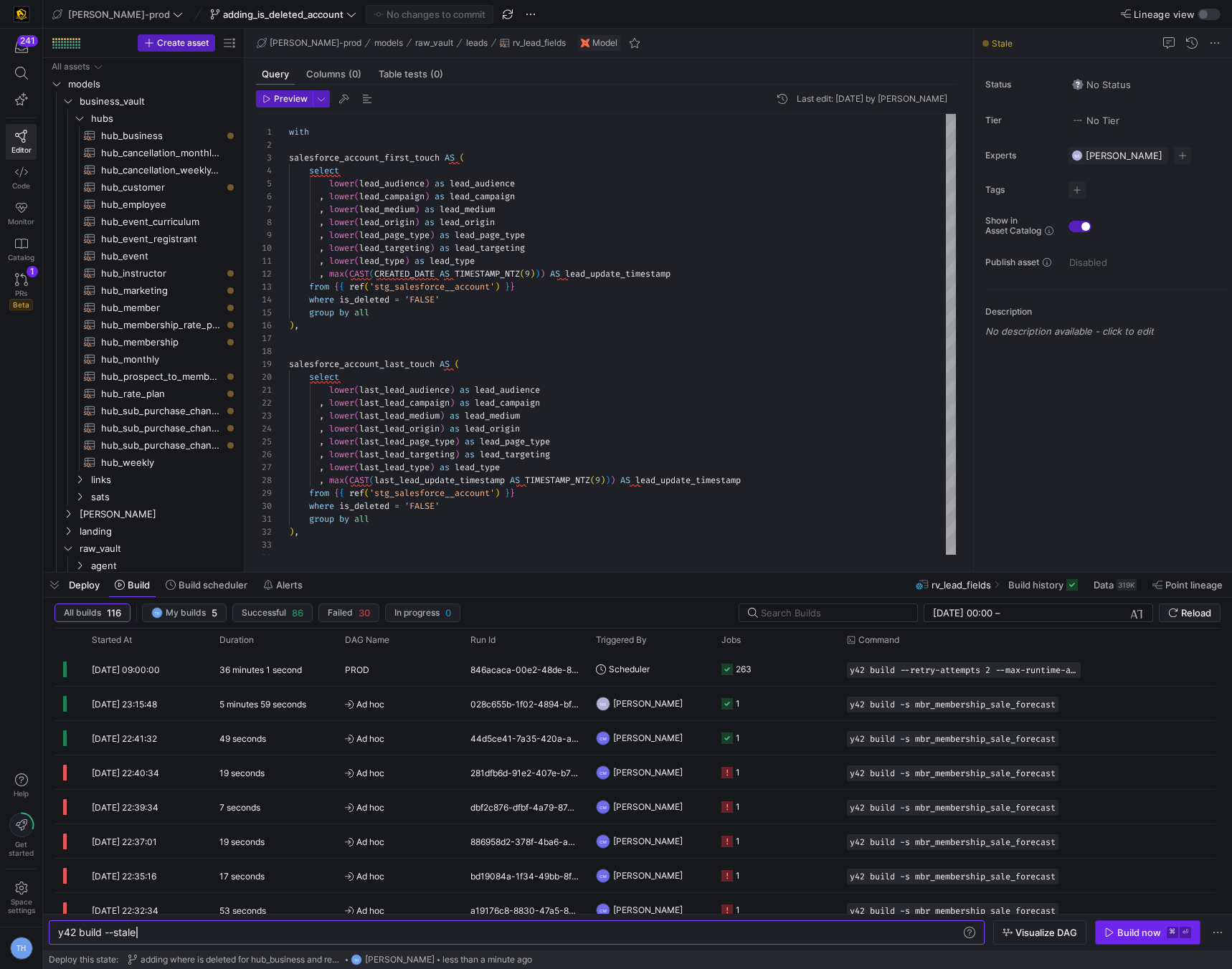
type textarea "y42 build --stale"
click at [1166, 935] on kbd "⌘" at bounding box center [1172, 933] width 11 height 11
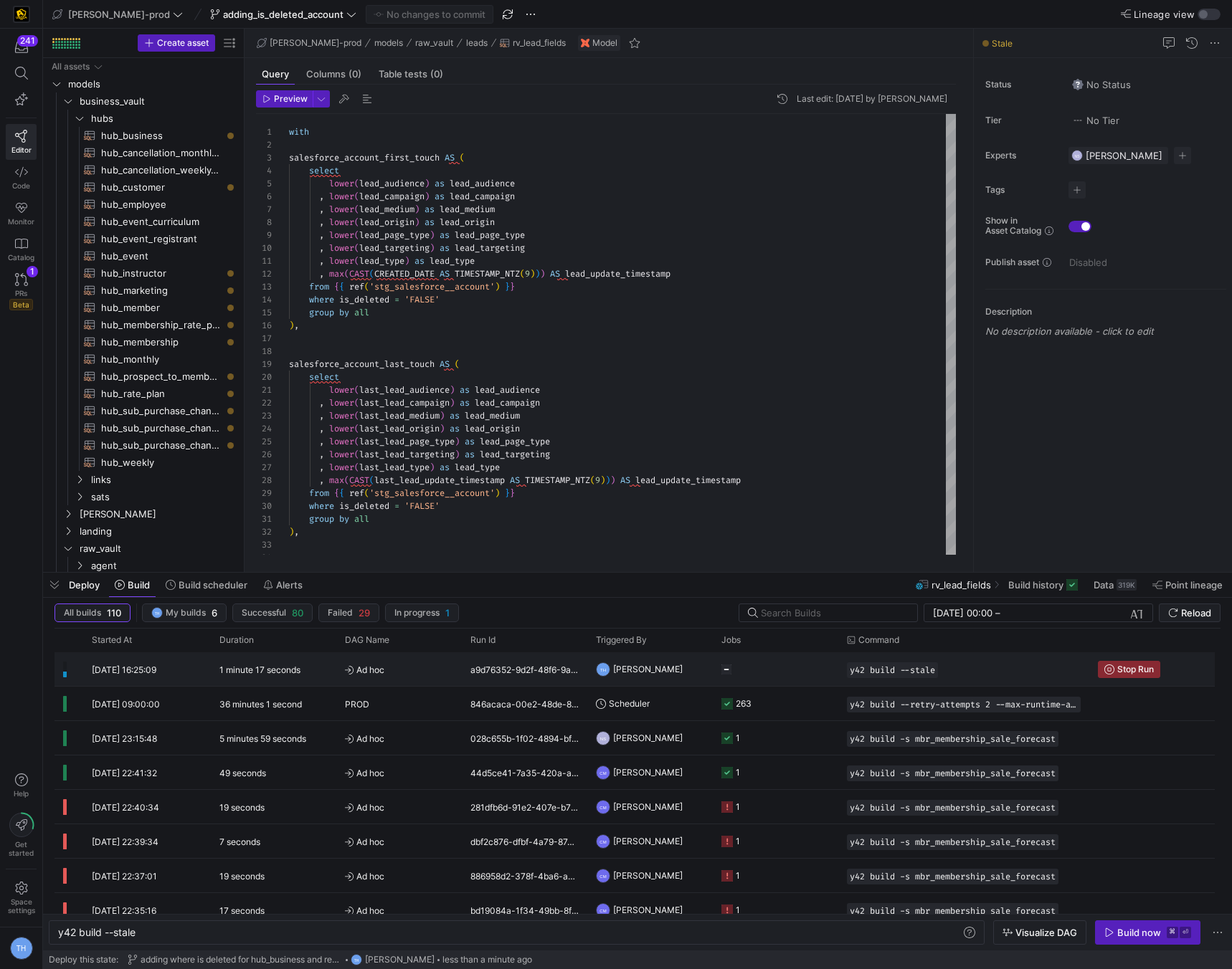
click at [795, 671] on y42-job-status-cell-renderer at bounding box center [774, 669] width 108 height 33
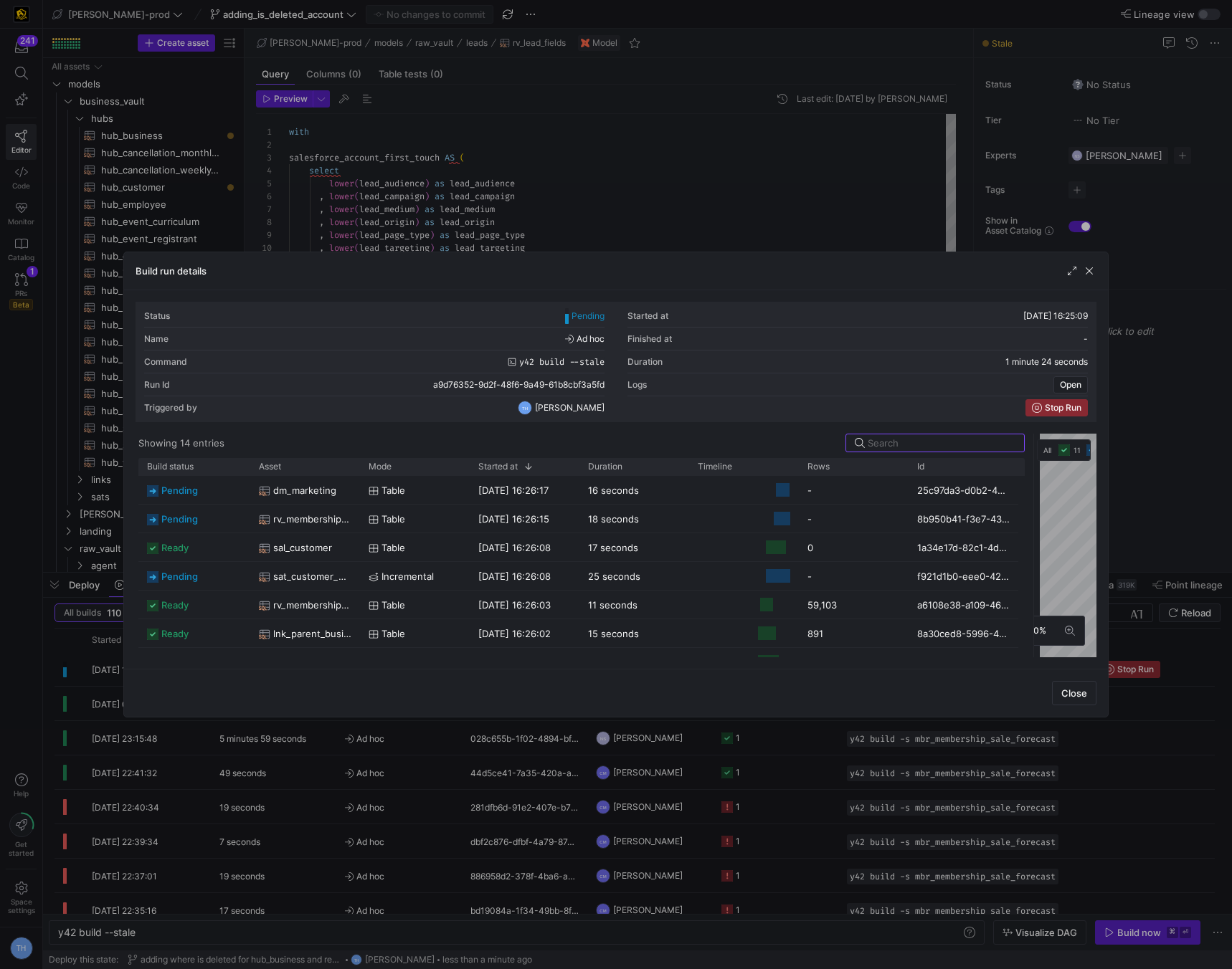
drag, startPoint x: 616, startPoint y: 543, endPoint x: 932, endPoint y: 430, distance: 335.6
click at [1030, 506] on div at bounding box center [1033, 546] width 6 height 224
click at [729, 177] on div at bounding box center [616, 484] width 1232 height 969
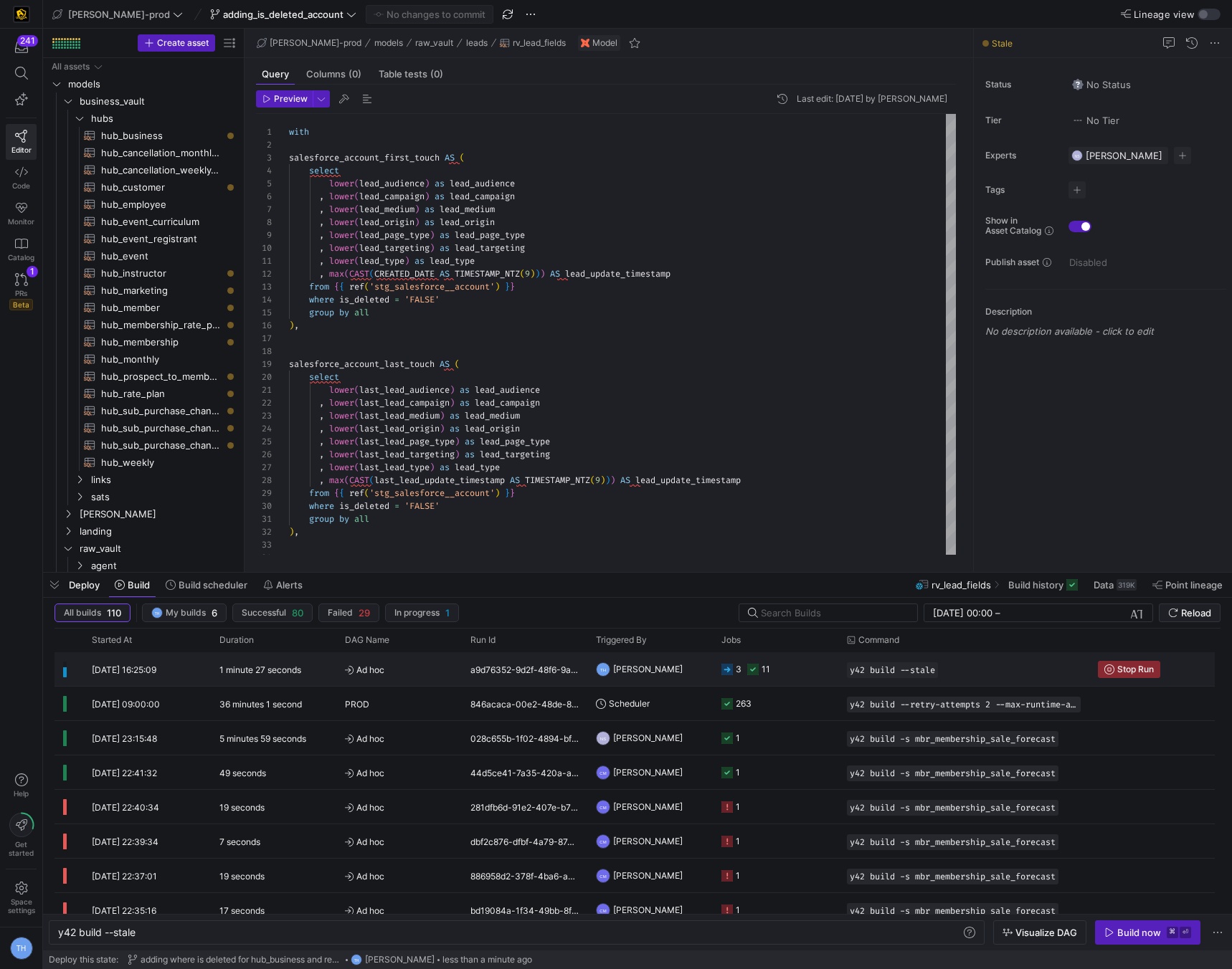
click at [431, 675] on span "Ad hoc" at bounding box center [398, 669] width 108 height 34
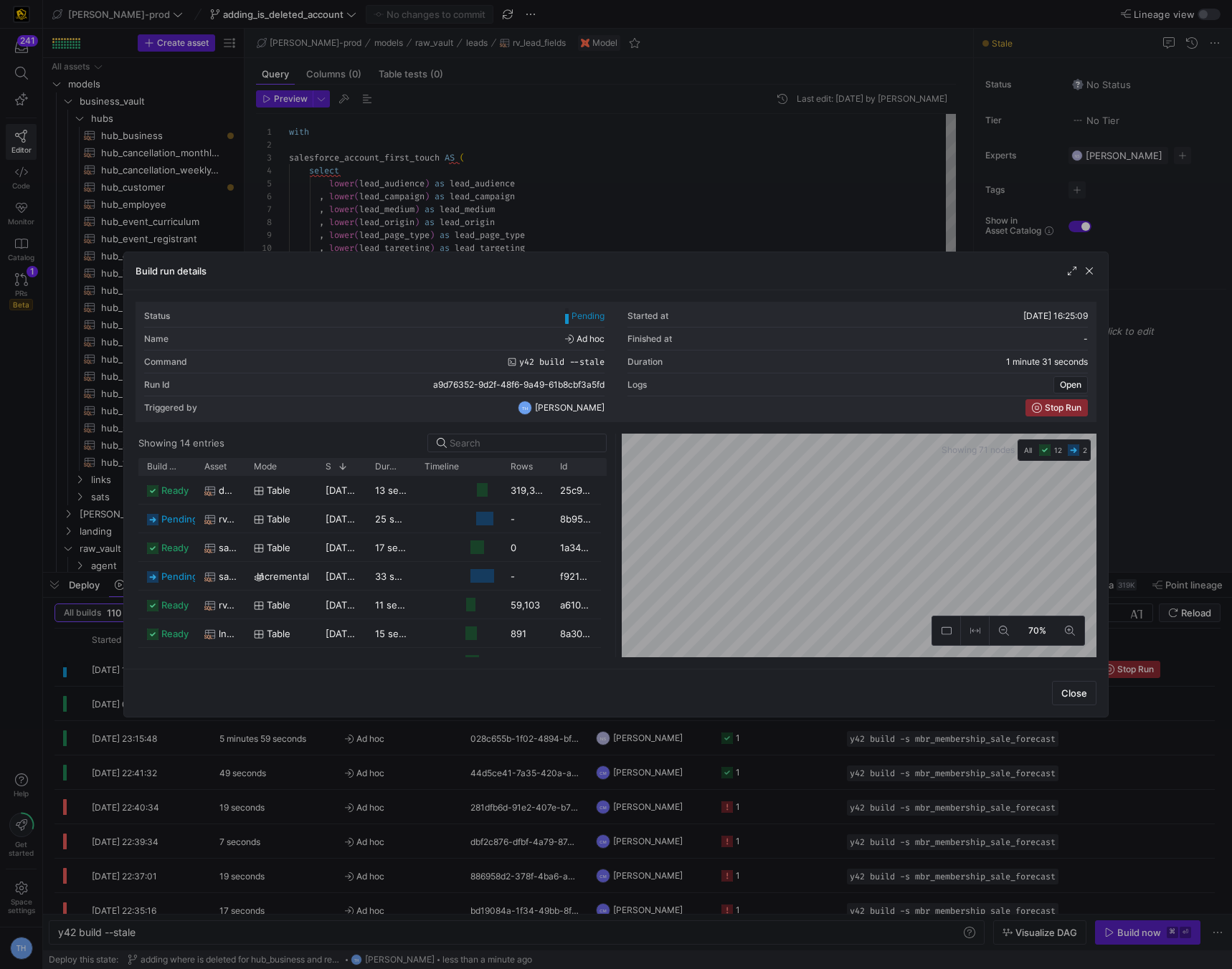
click at [569, 134] on div at bounding box center [616, 484] width 1232 height 969
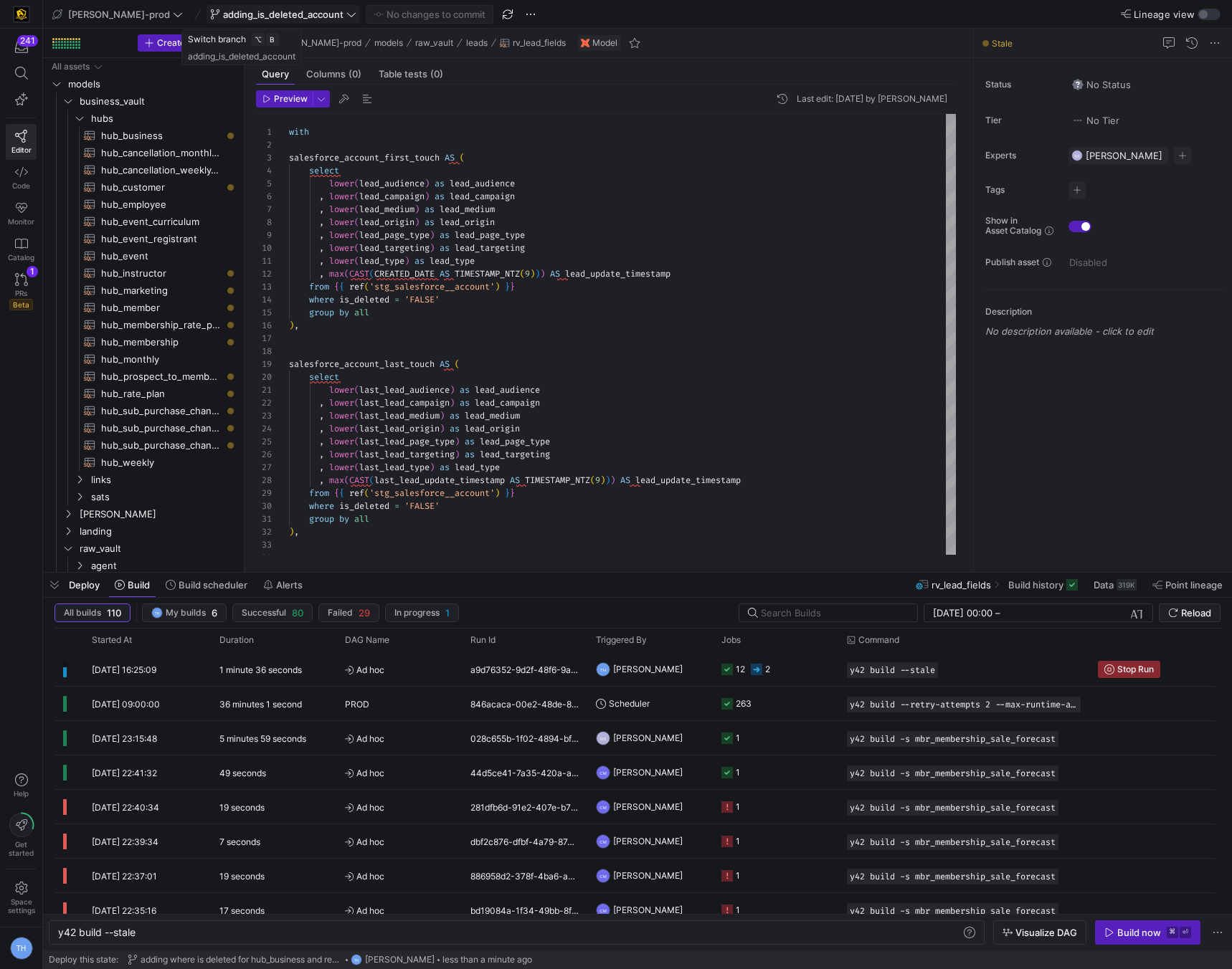
click at [276, 11] on span "adding_is_deleted_account" at bounding box center [283, 14] width 121 height 11
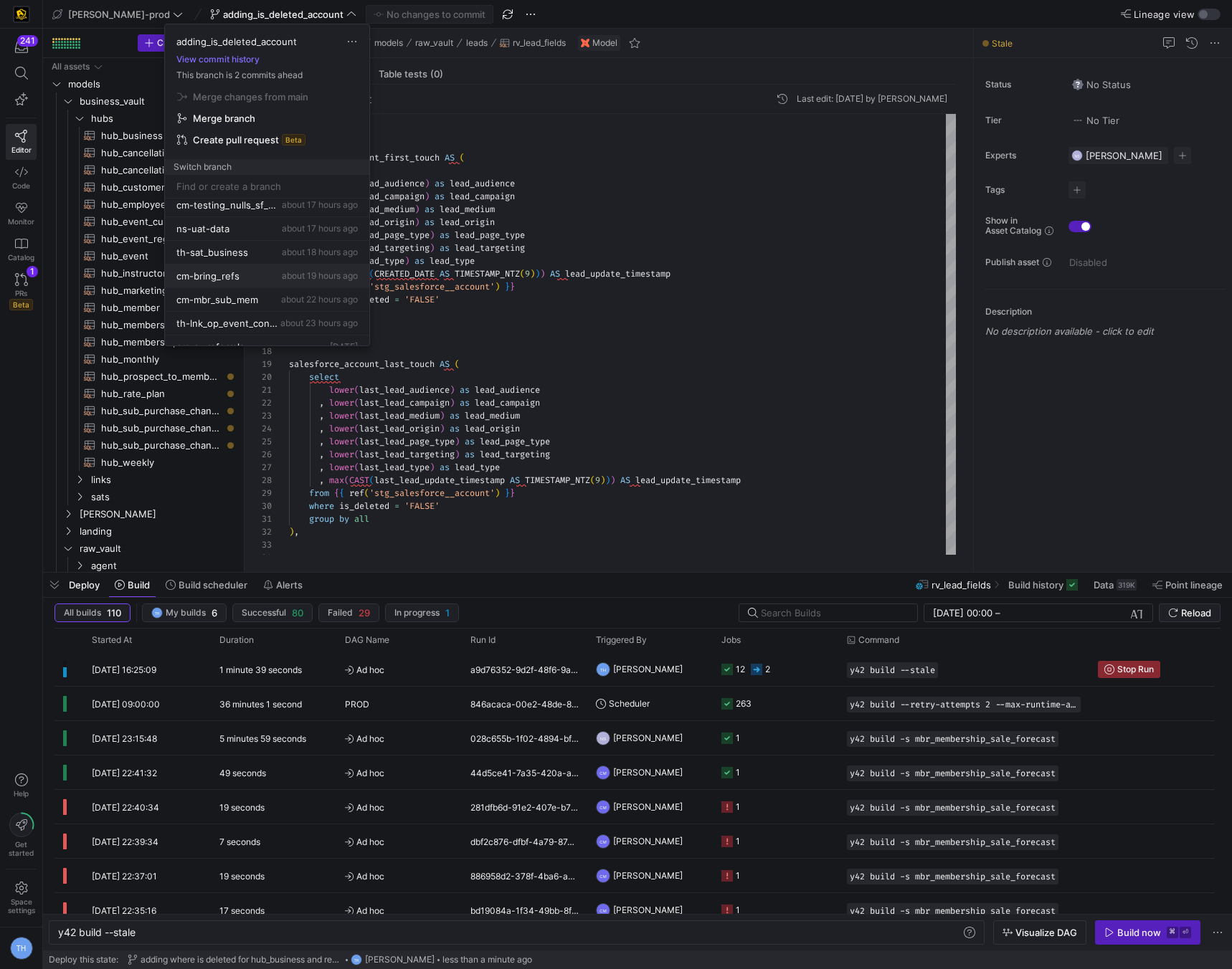
scroll to position [104, 0]
click at [281, 247] on span "about 18 hours ago" at bounding box center [319, 246] width 76 height 11
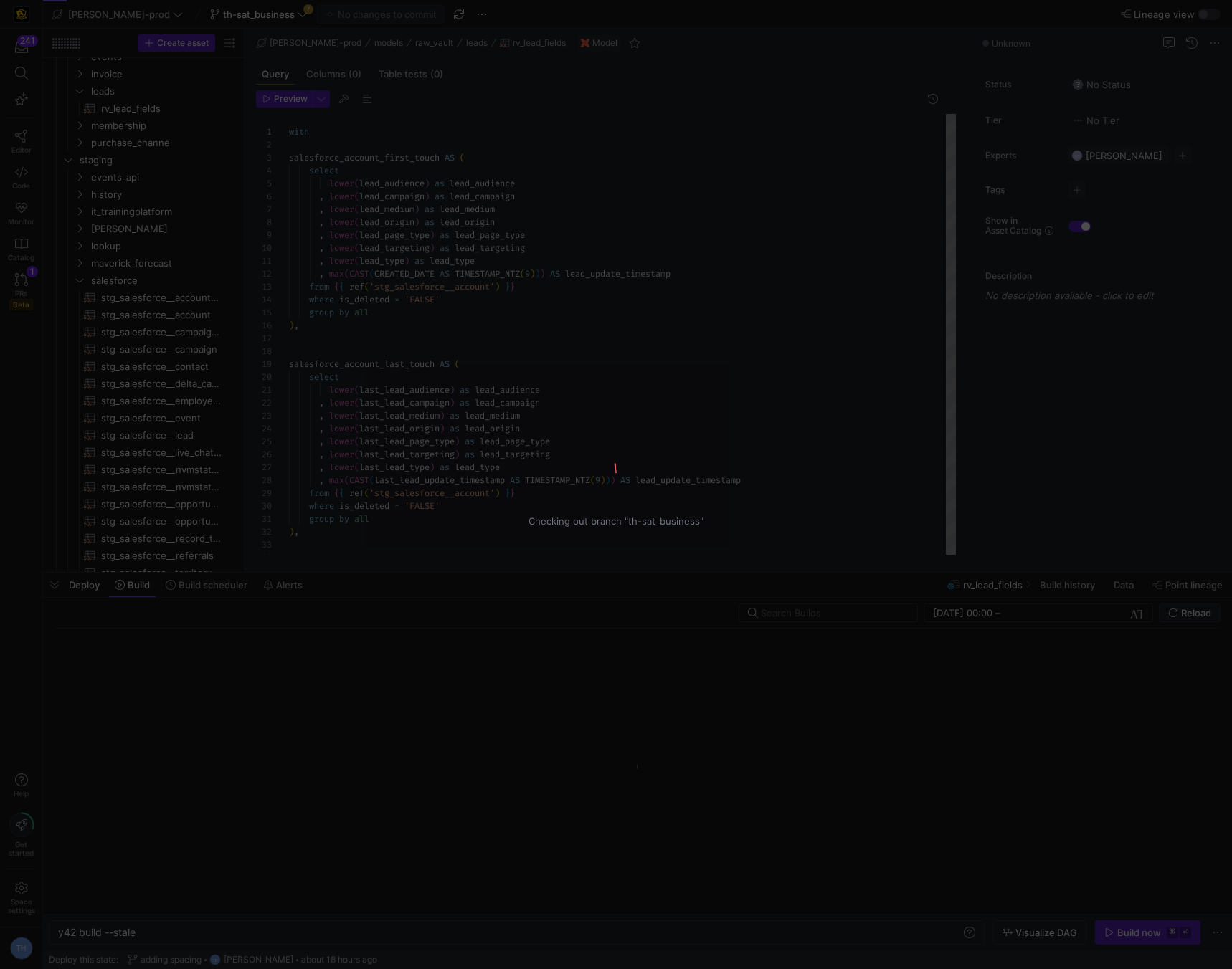
scroll to position [129, 0]
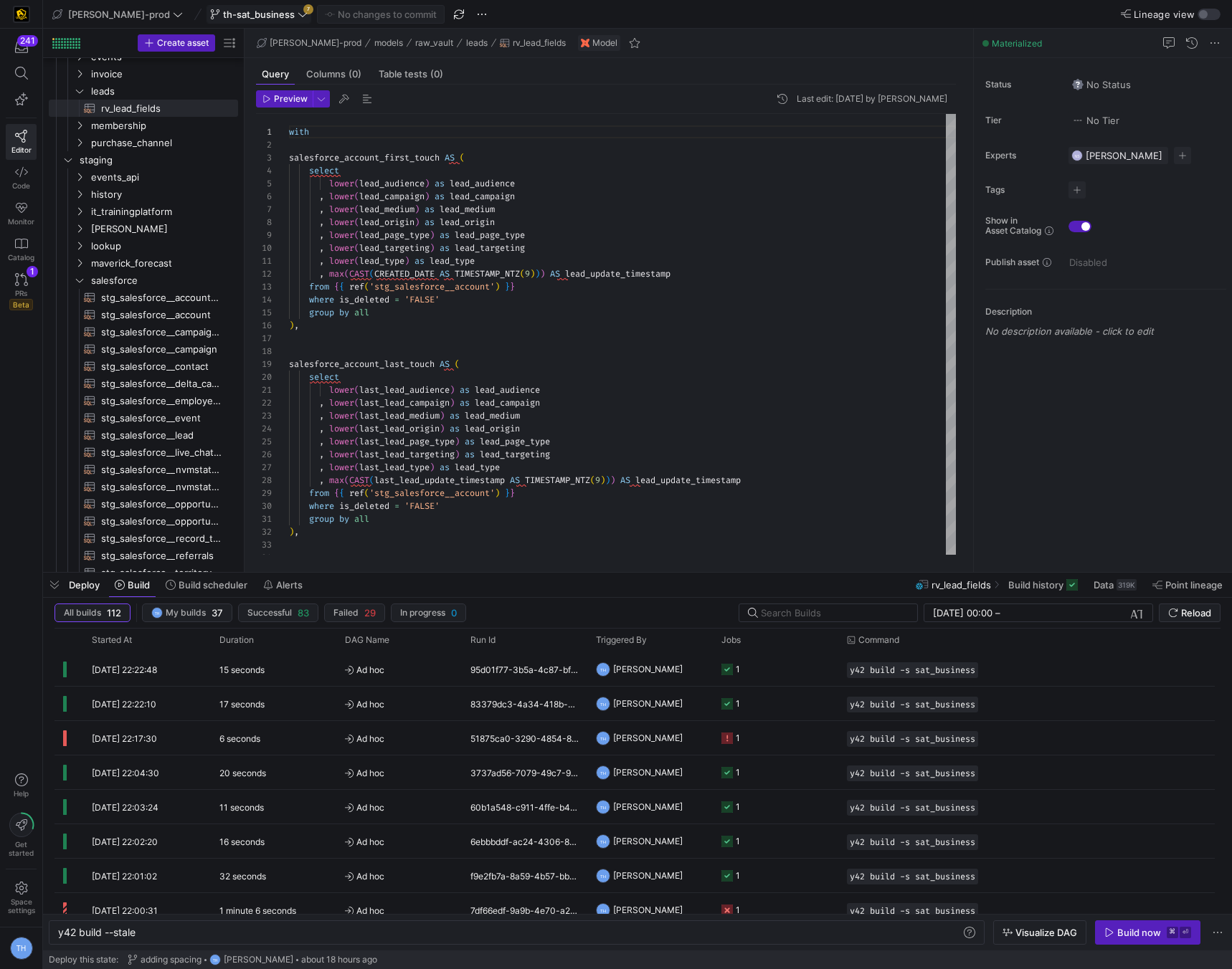
click at [235, 12] on span "th-sat_business" at bounding box center [258, 14] width 72 height 11
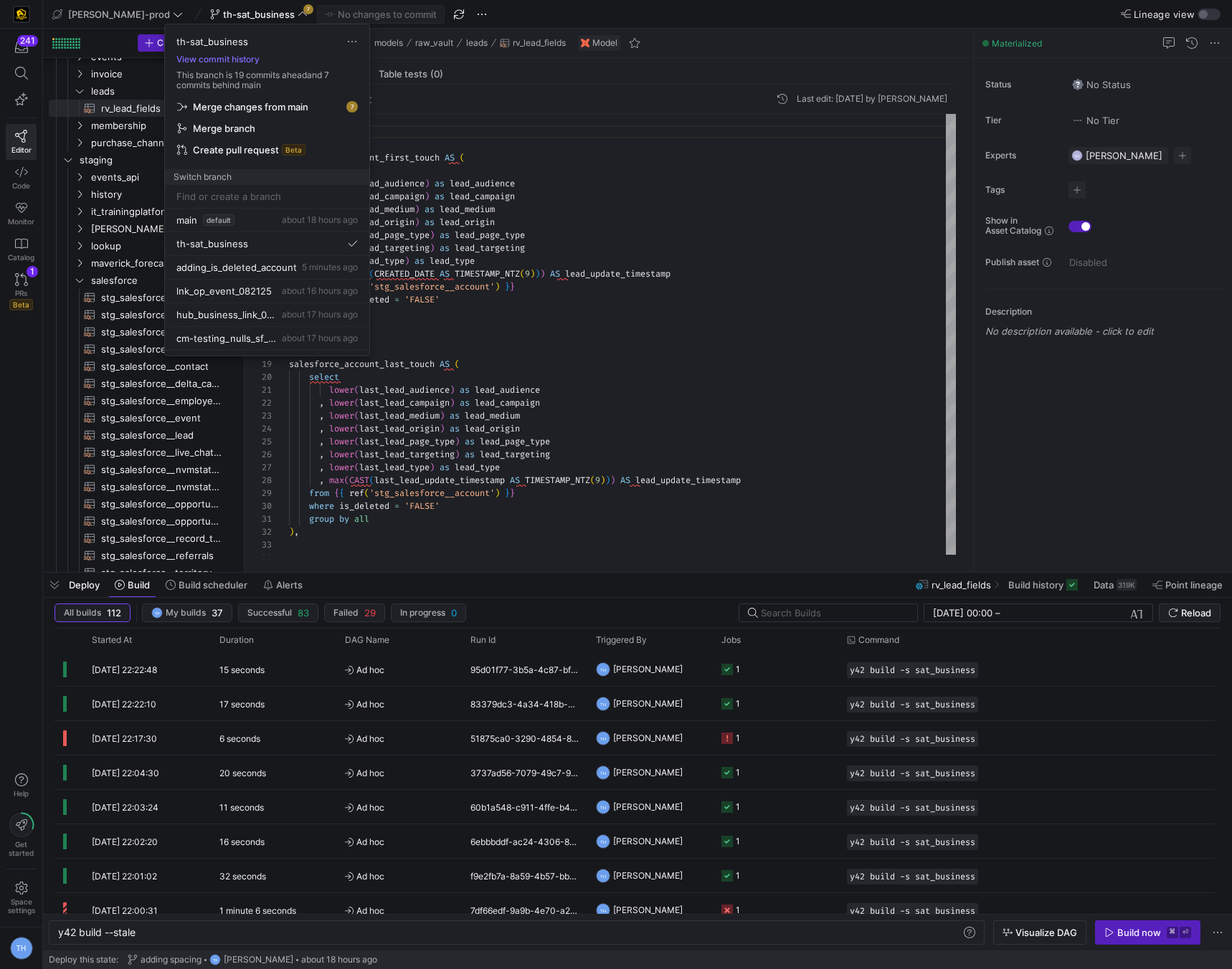
click at [244, 105] on span "Merge changes from main" at bounding box center [250, 107] width 116 height 11
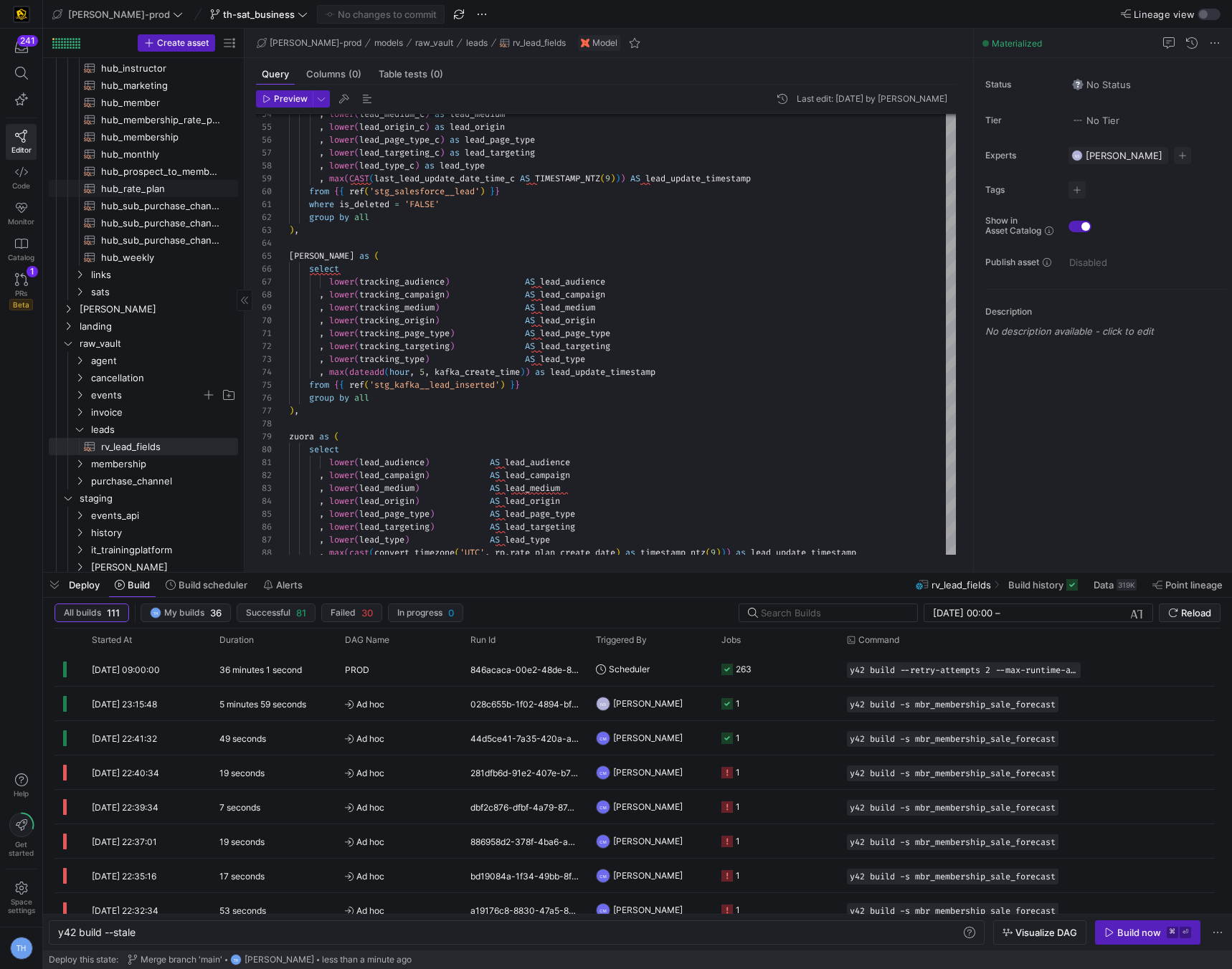
scroll to position [0, 0]
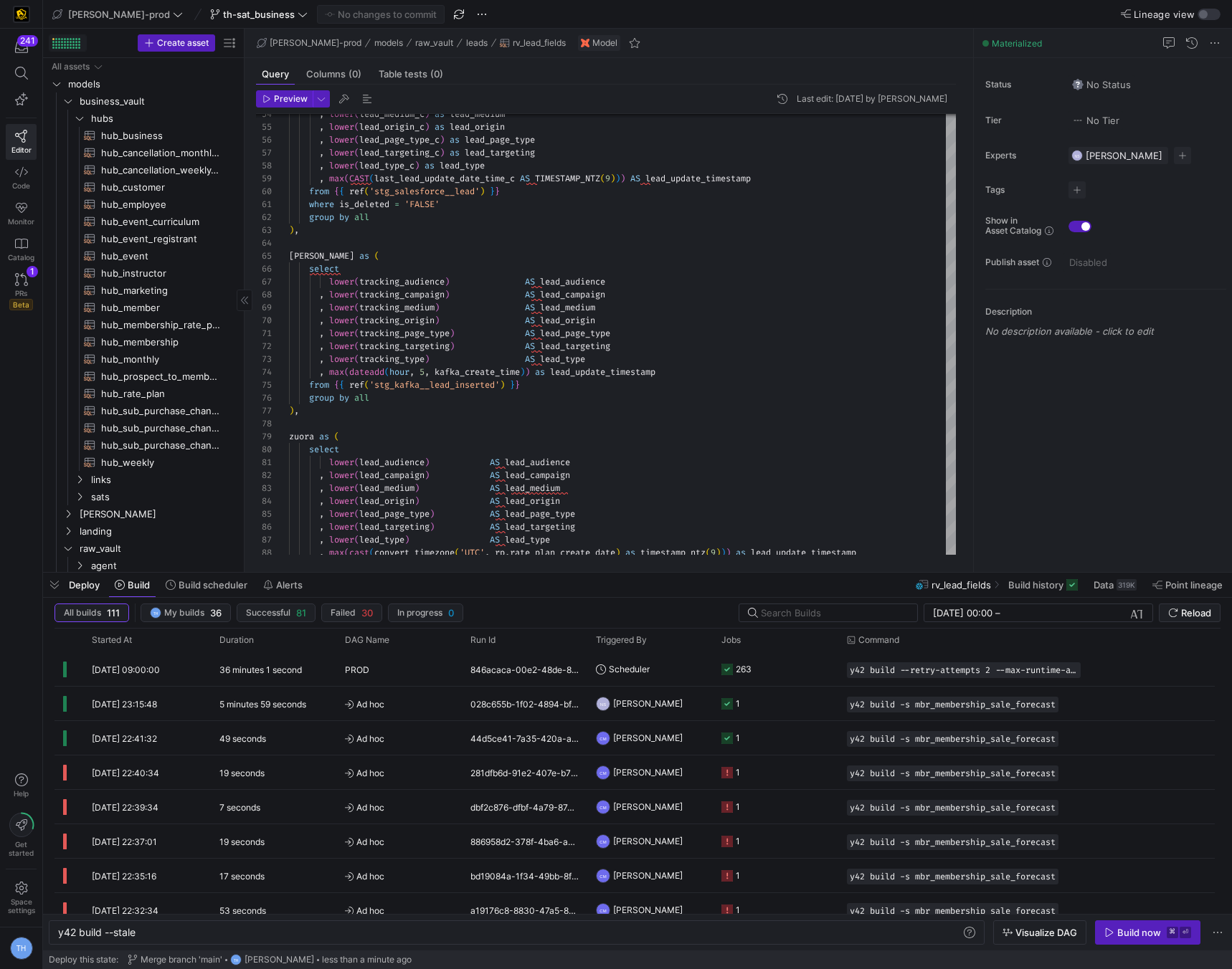
click at [52, 42] on button at bounding box center [68, 43] width 38 height 17
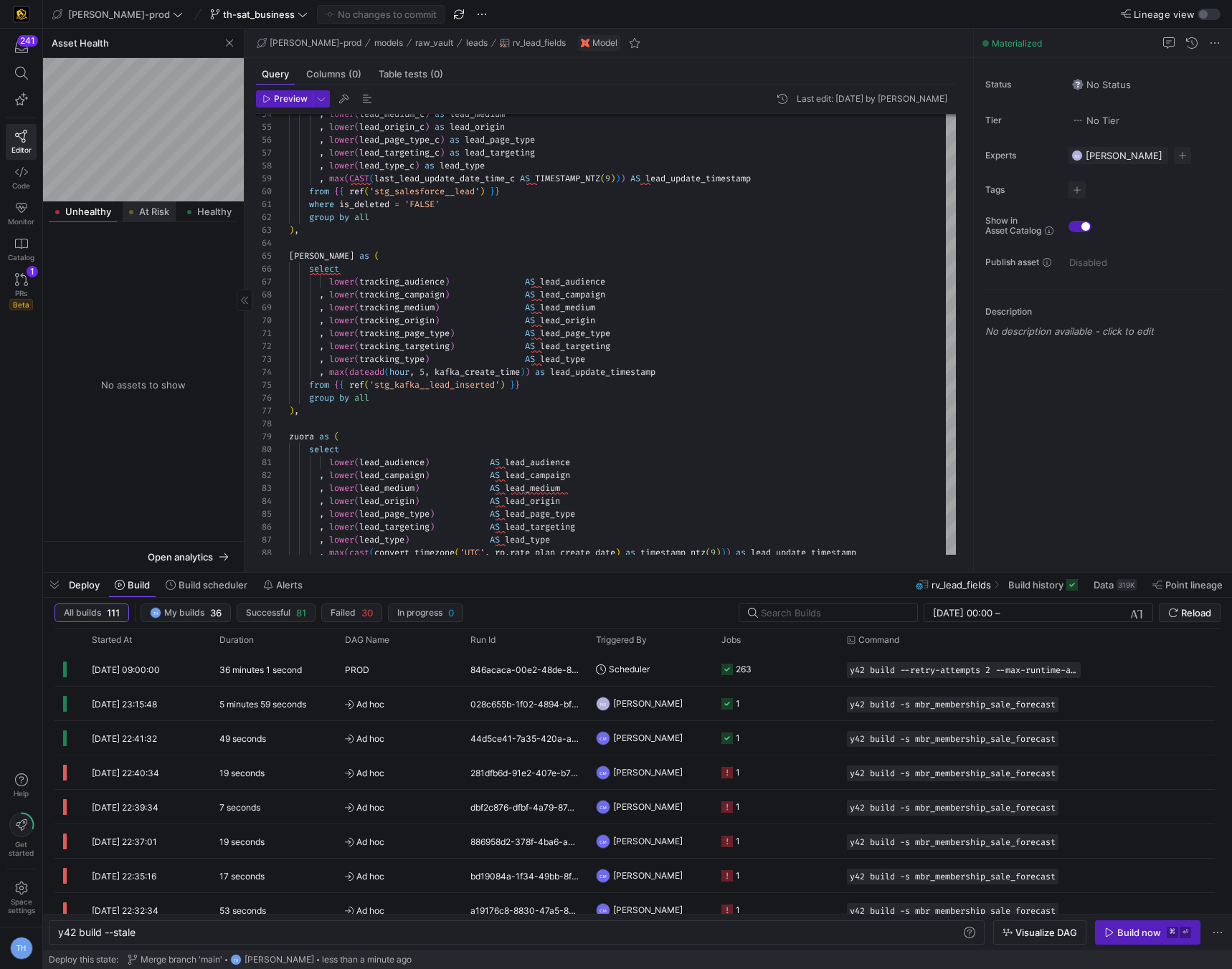
click at [146, 214] on span "At Risk" at bounding box center [153, 212] width 30 height 10
click at [146, 266] on span "business_vault" at bounding box center [157, 271] width 156 height 16
click at [144, 284] on span "sats" at bounding box center [163, 288] width 145 height 16
click at [153, 309] on span "sat_business​​​​​​​​​​" at bounding box center [162, 305] width 121 height 16
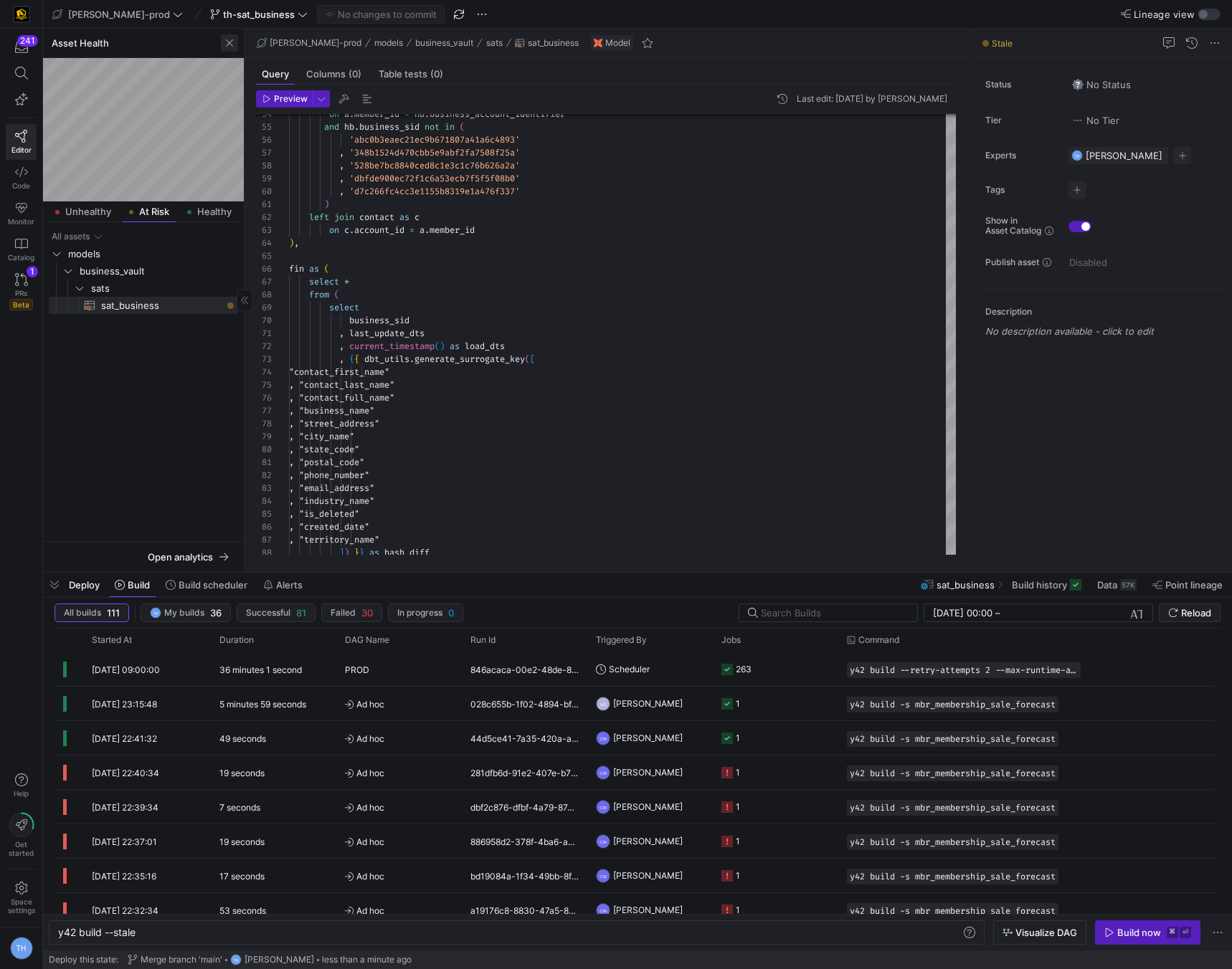
click at [223, 40] on span "button" at bounding box center [230, 43] width 17 height 17
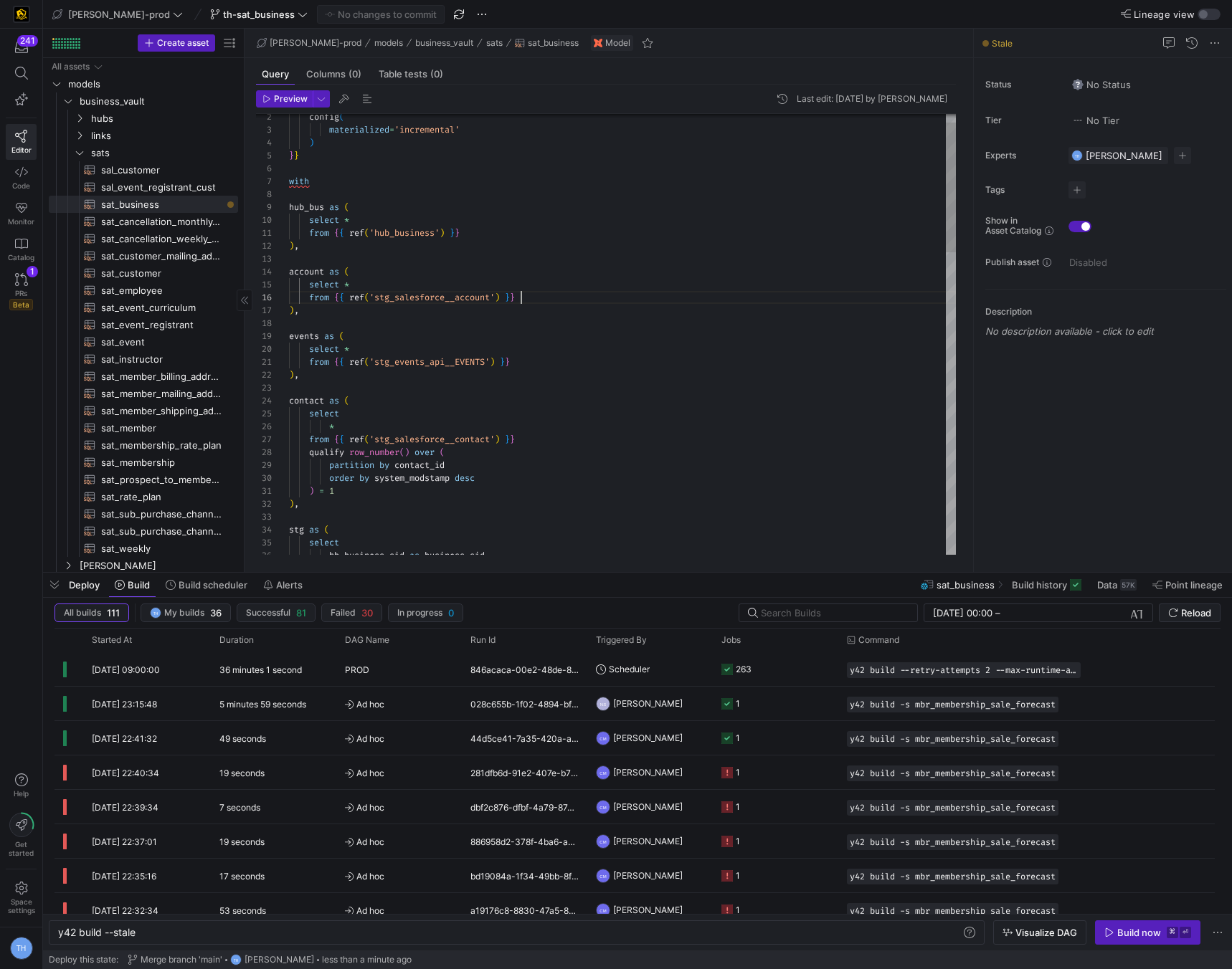
click at [523, 301] on div "stg as ( ) , ) = 1 order by system_modstamp desc partition by contact_id * from…" at bounding box center [622, 834] width 666 height 1496
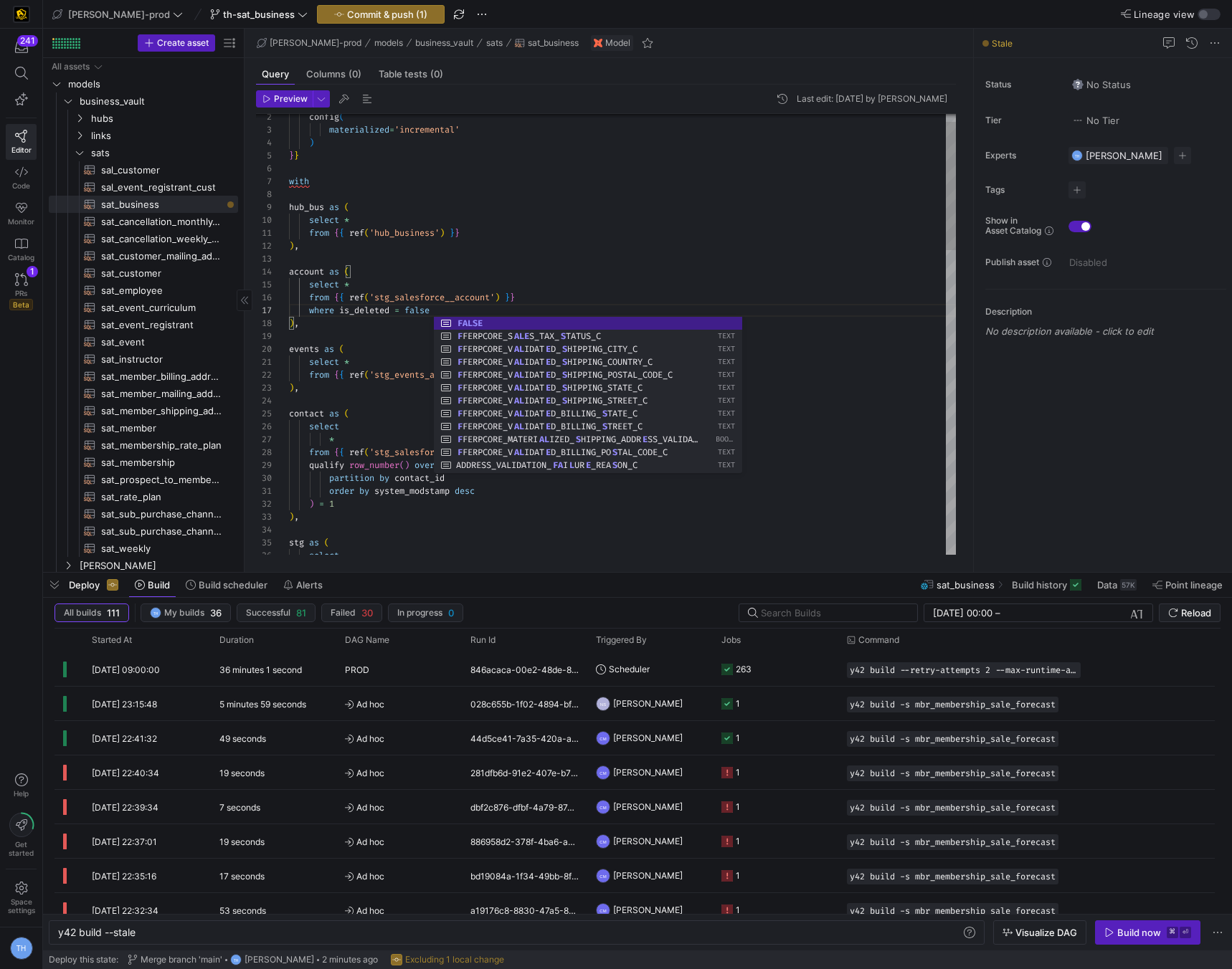
scroll to position [78, 67]
click at [356, 316] on div "stg as ( ) , ) = 1 order by system_modstamp desc partition by contact_id * from…" at bounding box center [622, 841] width 666 height 1509
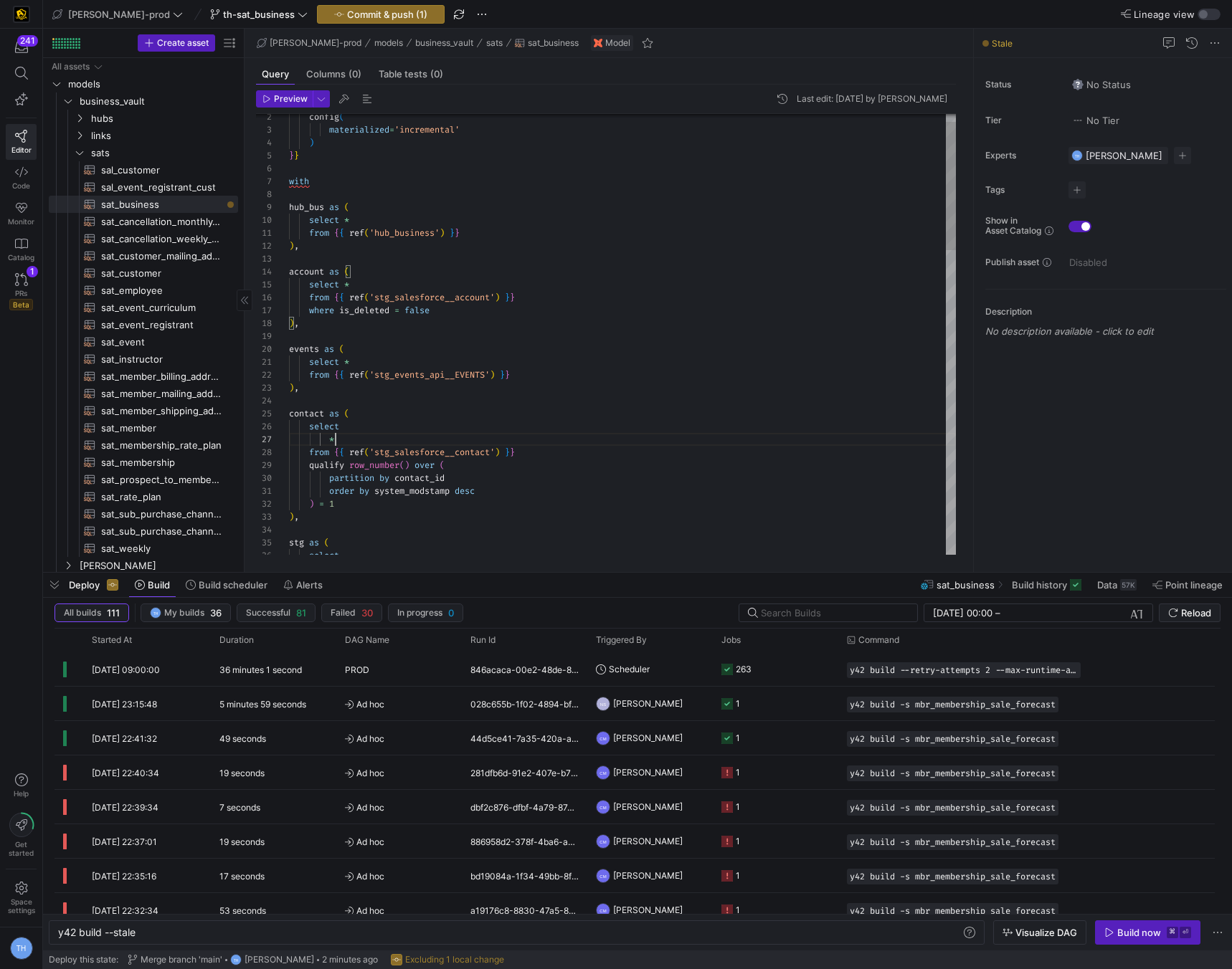
click at [487, 439] on div "stg as ( ) , ) = 1 order by system_modstamp desc partition by contact_id * from…" at bounding box center [622, 841] width 666 height 1509
click at [504, 391] on div "stg as ( ) , ) = 1 order by system_modstamp desc partition by contact_id * from…" at bounding box center [622, 841] width 666 height 1509
click at [167, 201] on span "sat_business​​​​​​​​​​" at bounding box center [162, 204] width 121 height 16
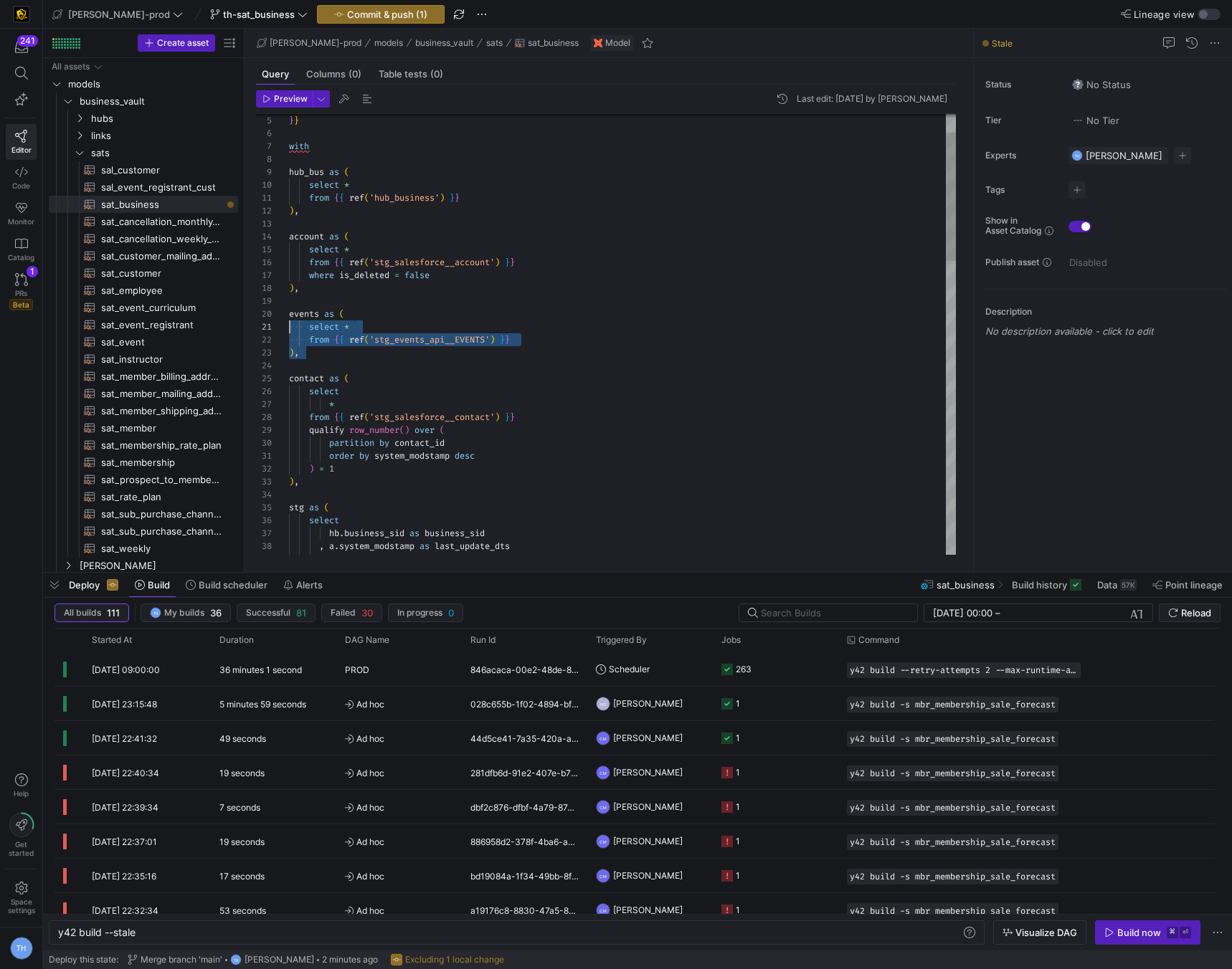
scroll to position [116, 0]
drag, startPoint x: 343, startPoint y: 348, endPoint x: 203, endPoint y: 309, distance: 145.3
click at [289, 309] on div "qualify row_number ( ) over ( partition by contact_id order by system_modstamp …" at bounding box center [622, 805] width 666 height 1509
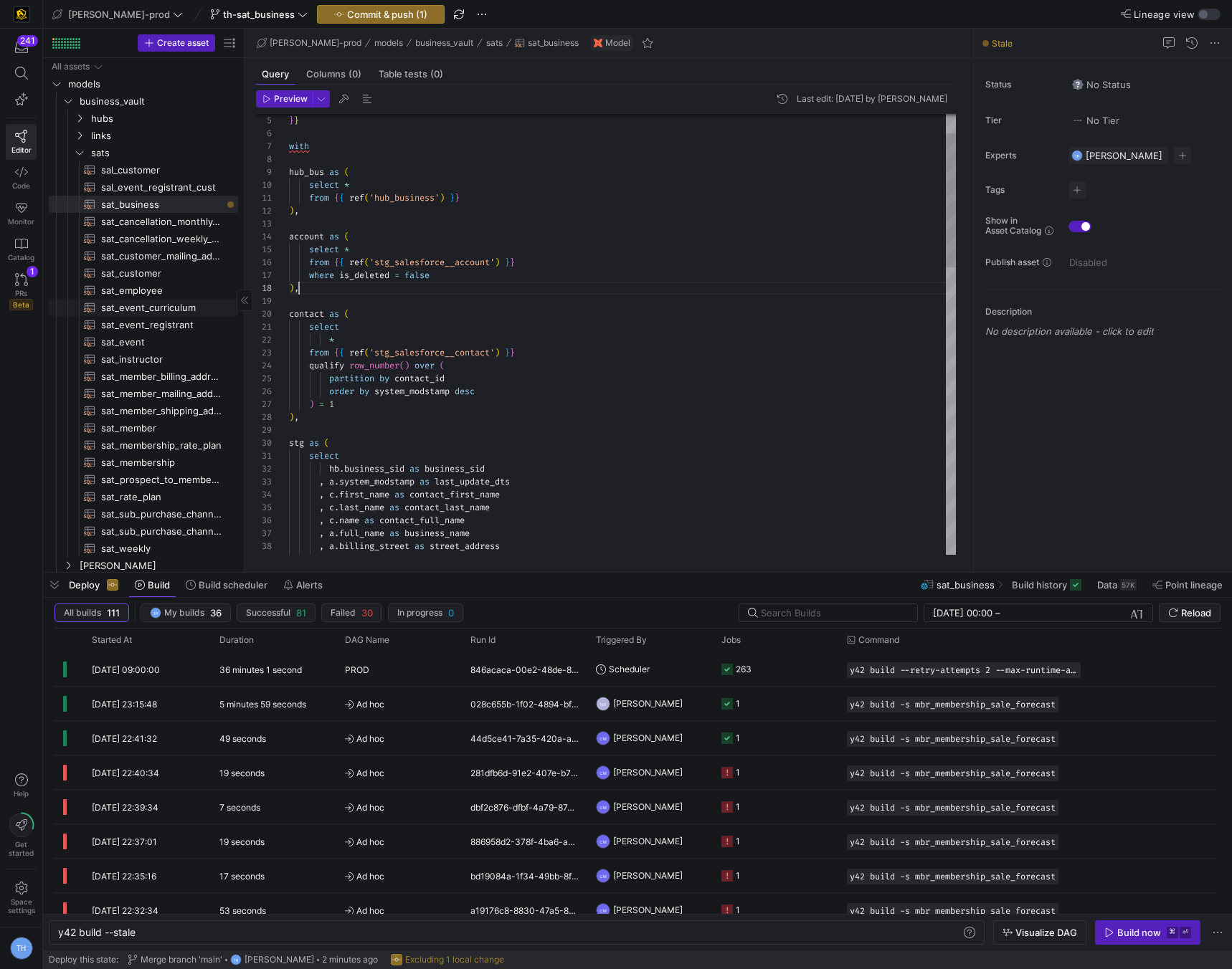
scroll to position [90, 10]
click at [422, 381] on div "qualify row_number ( ) over ( partition by contact_id order by system_modstamp …" at bounding box center [622, 773] width 666 height 1444
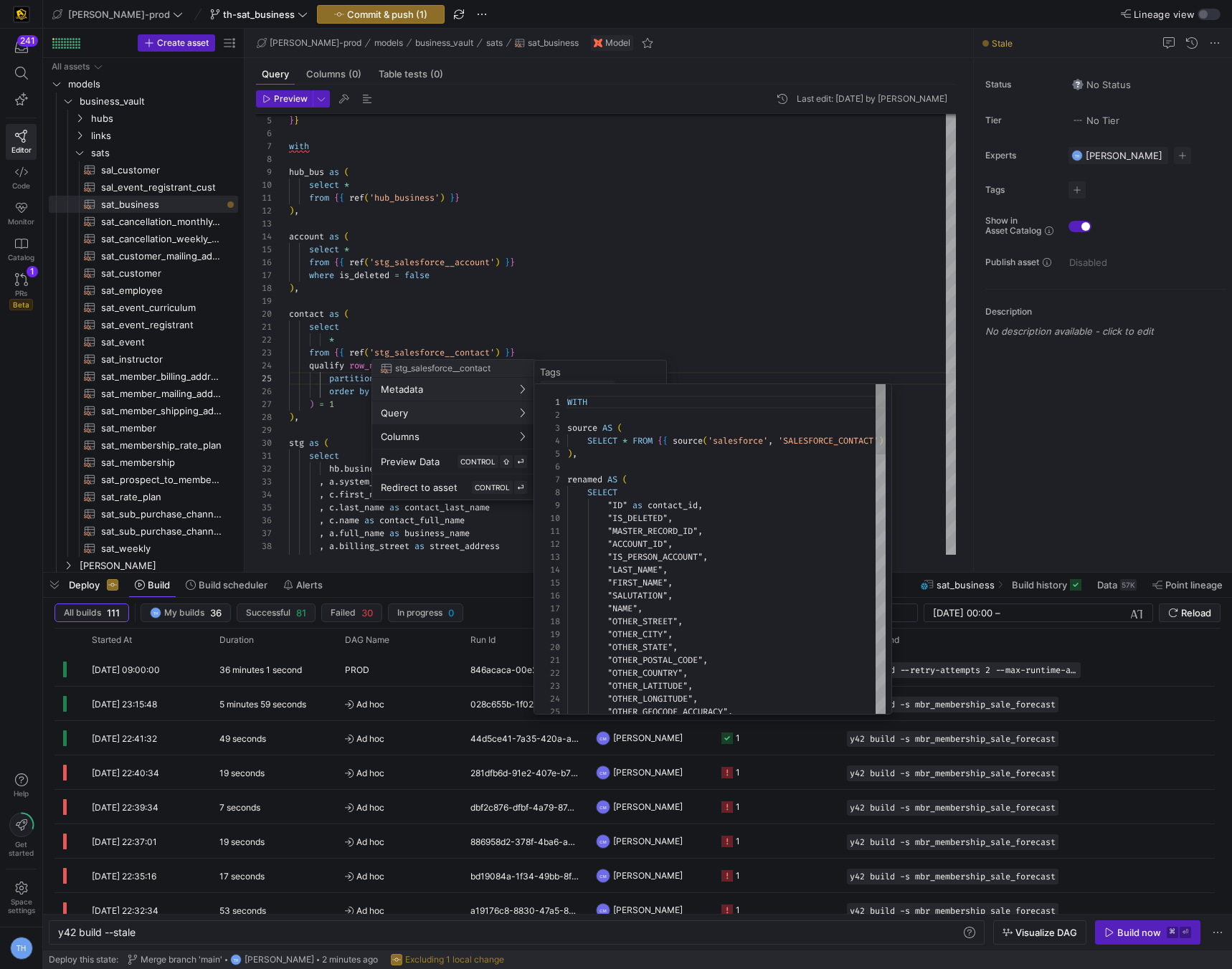
scroll to position [129, 0]
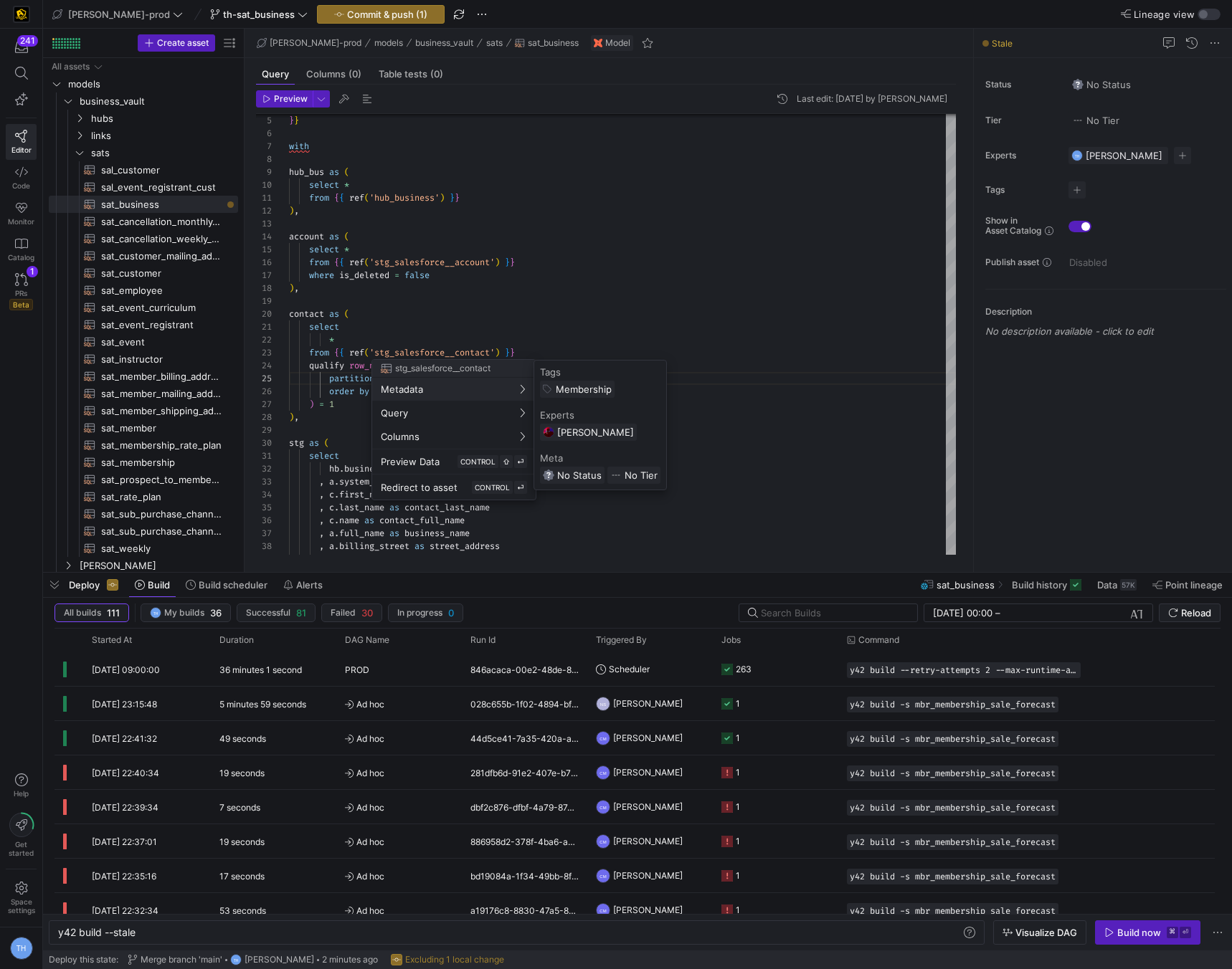
click at [627, 290] on div at bounding box center [616, 484] width 1232 height 969
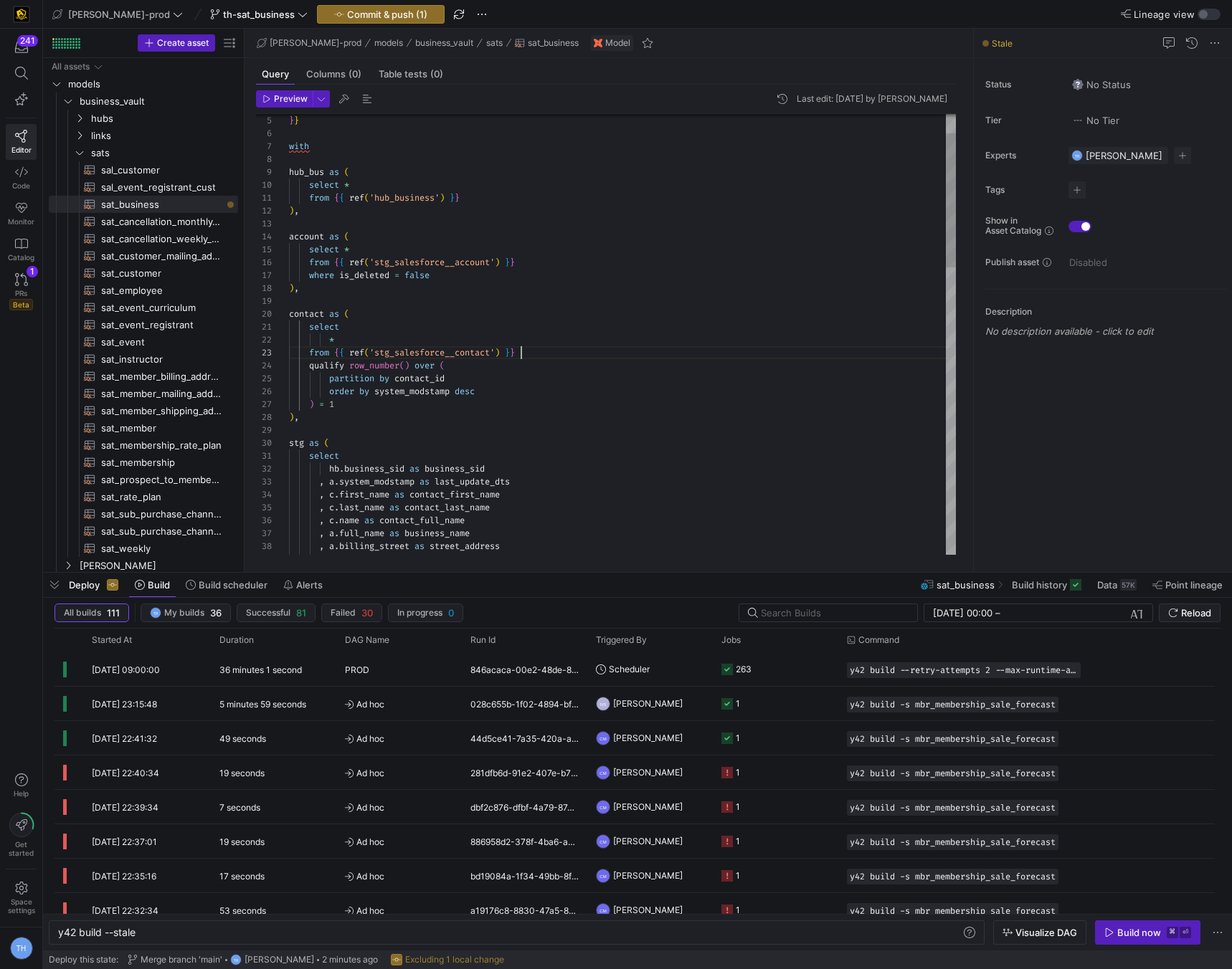
click at [541, 352] on div "qualify row_number ( ) over ( partition by contact_id order by system_modstamp …" at bounding box center [622, 773] width 666 height 1444
click at [524, 360] on div "qualify row_number ( ) over ( partition by contact_id order by system_modstamp …" at bounding box center [622, 773] width 666 height 1444
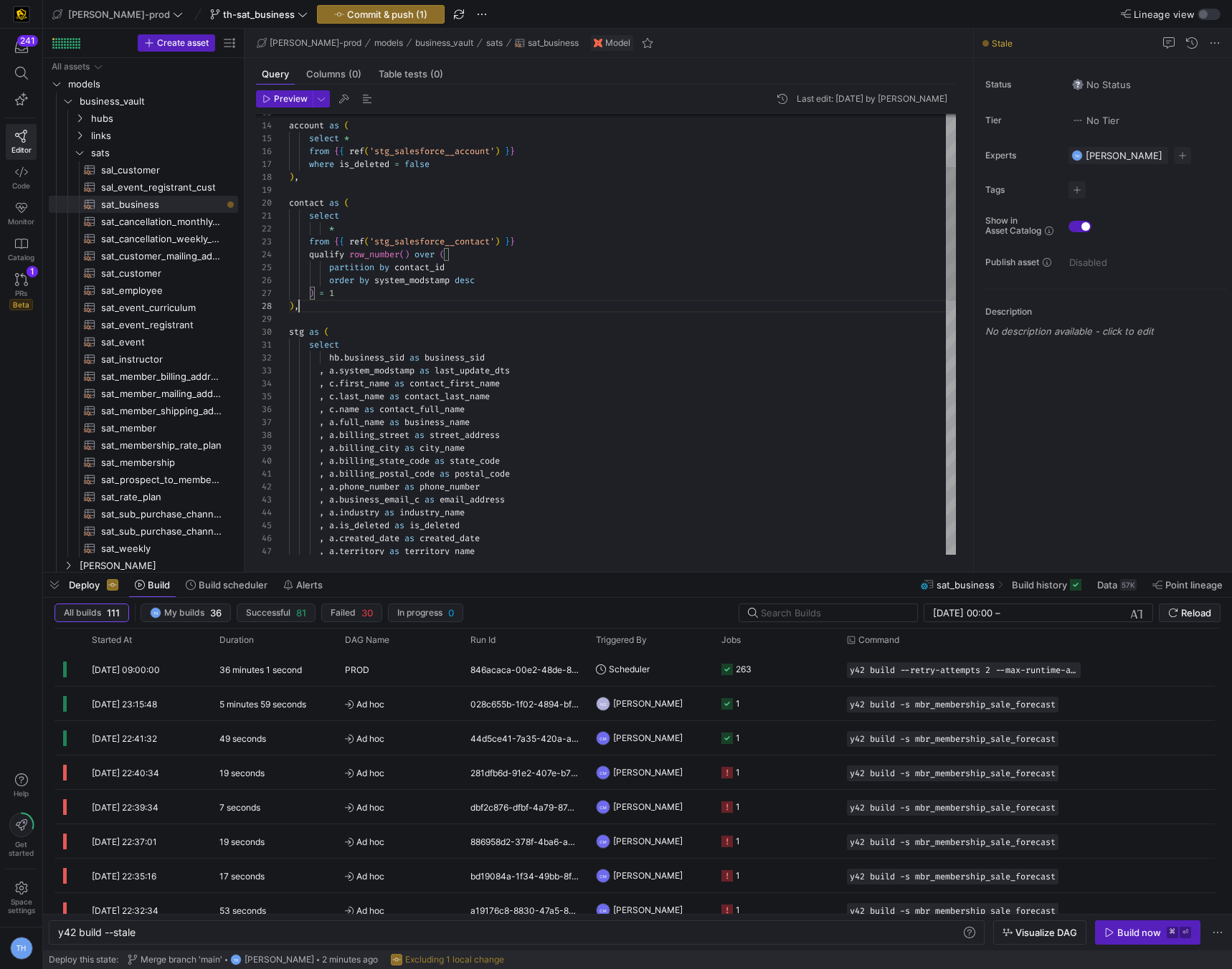
click at [349, 306] on div "qualify row_number ( ) over ( partition by contact_id order by system_modstamp …" at bounding box center [622, 662] width 666 height 1444
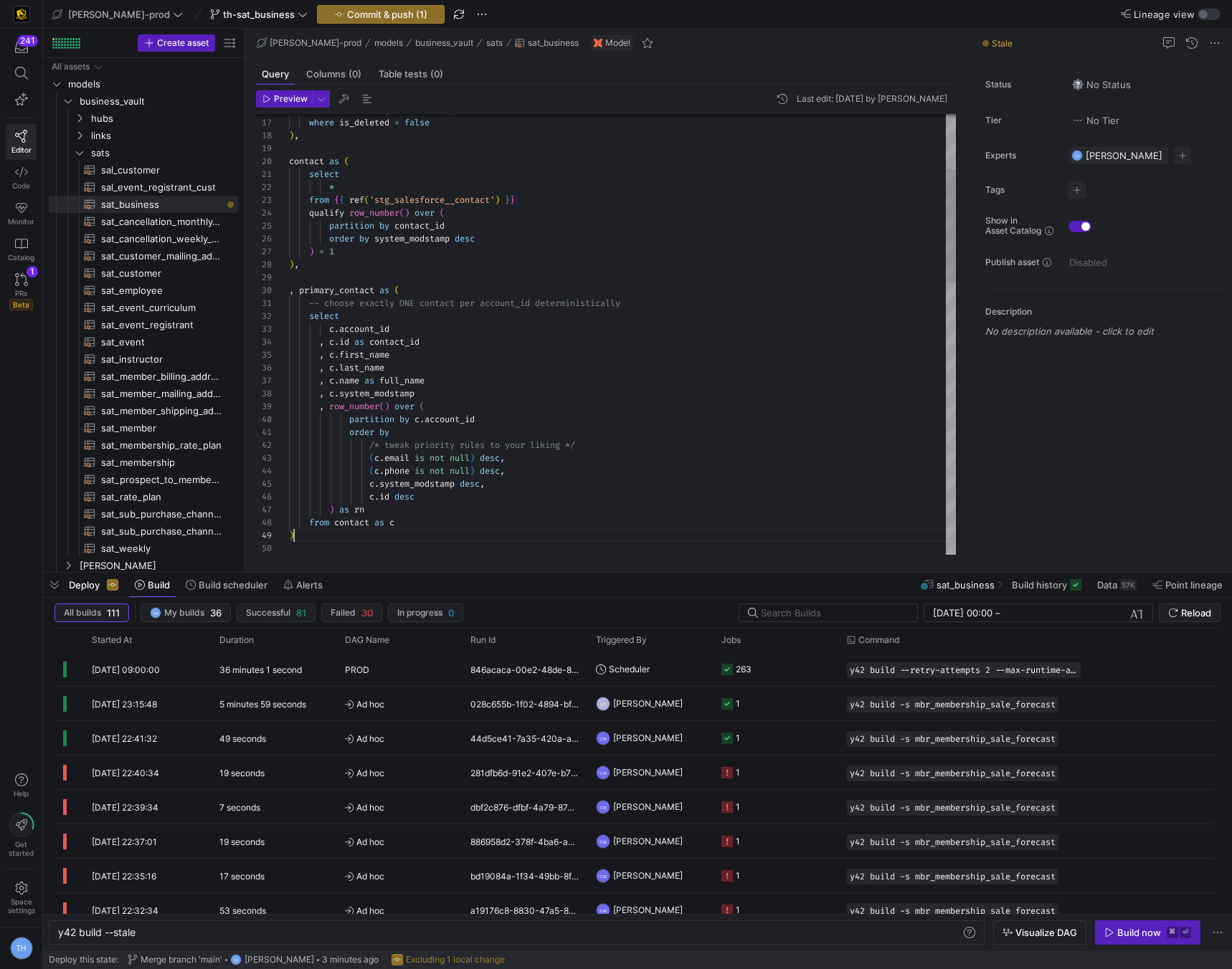
scroll to position [103, 5]
click at [300, 287] on div "qualify row_number ( ) over ( partition by contact_id order by system_modstamp …" at bounding box center [622, 755] width 666 height 1715
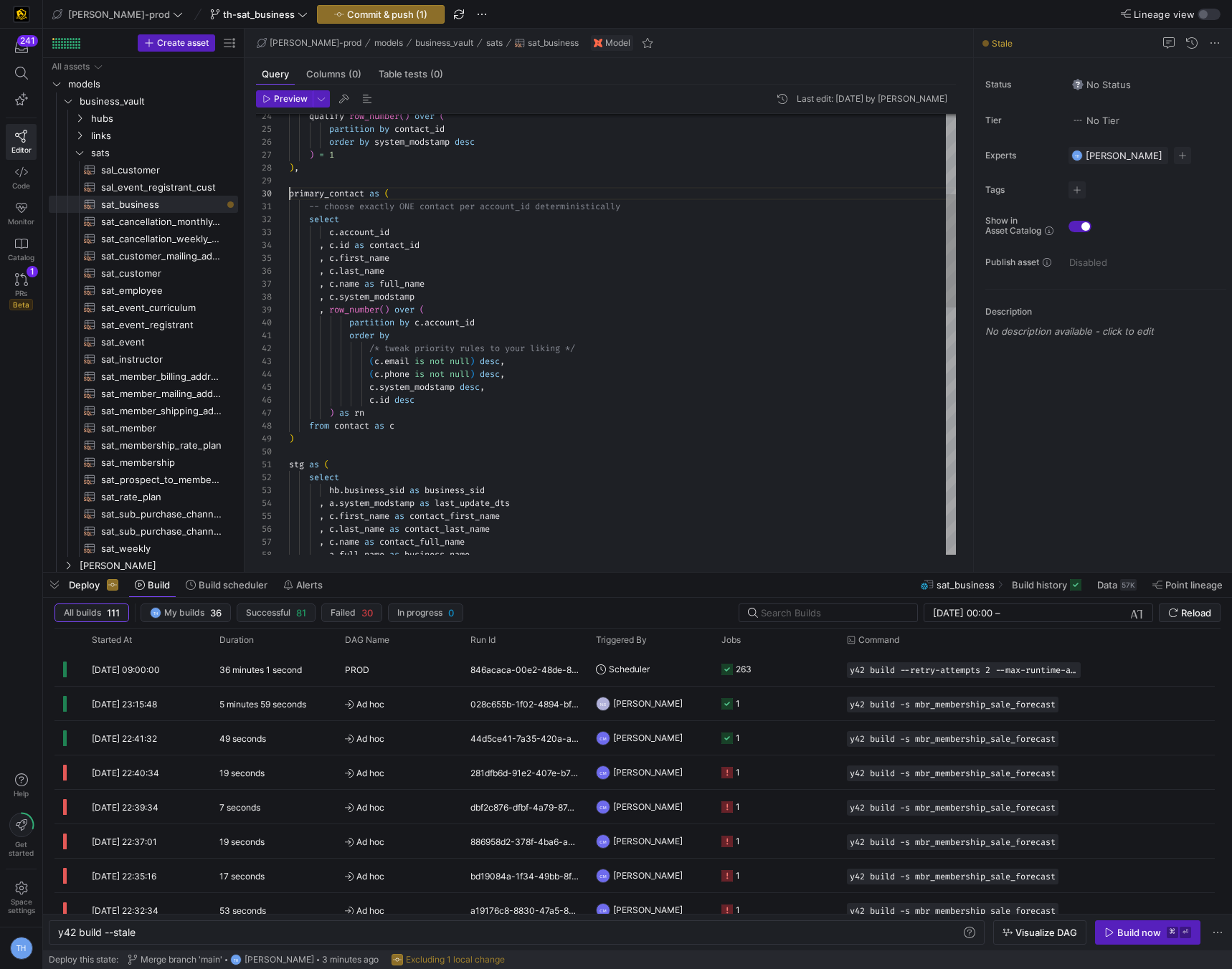
click at [308, 445] on div "qualify row_number ( ) over ( partition by contact_id order by system_modstamp …" at bounding box center [622, 659] width 666 height 1715
click at [312, 441] on div "qualify row_number ( ) over ( partition by contact_id order by system_modstamp …" at bounding box center [622, 659] width 666 height 1715
drag, startPoint x: 521, startPoint y: 370, endPoint x: 235, endPoint y: 347, distance: 286.9
click at [289, 347] on div "qualify row_number ( ) over ( partition by contact_id order by system_modstamp …" at bounding box center [622, 659] width 666 height 1715
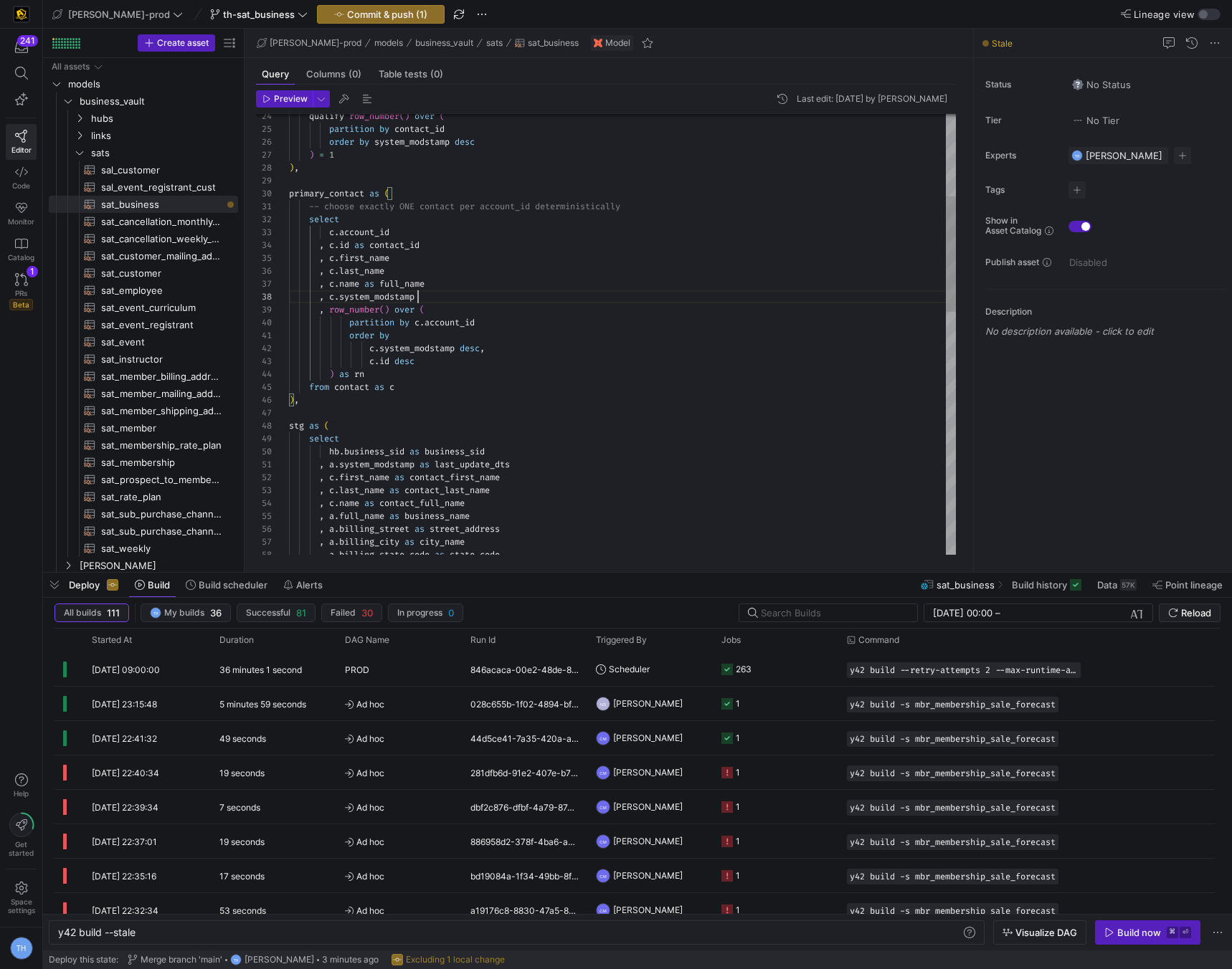
scroll to position [90, 129]
click at [427, 298] on div "qualify row_number ( ) over ( partition by contact_id order by system_modstamp …" at bounding box center [622, 640] width 666 height 1677
click at [352, 244] on div "qualify row_number ( ) over ( partition by contact_id order by system_modstamp …" at bounding box center [622, 640] width 666 height 1677
drag, startPoint x: 482, startPoint y: 250, endPoint x: 395, endPoint y: 241, distance: 87.5
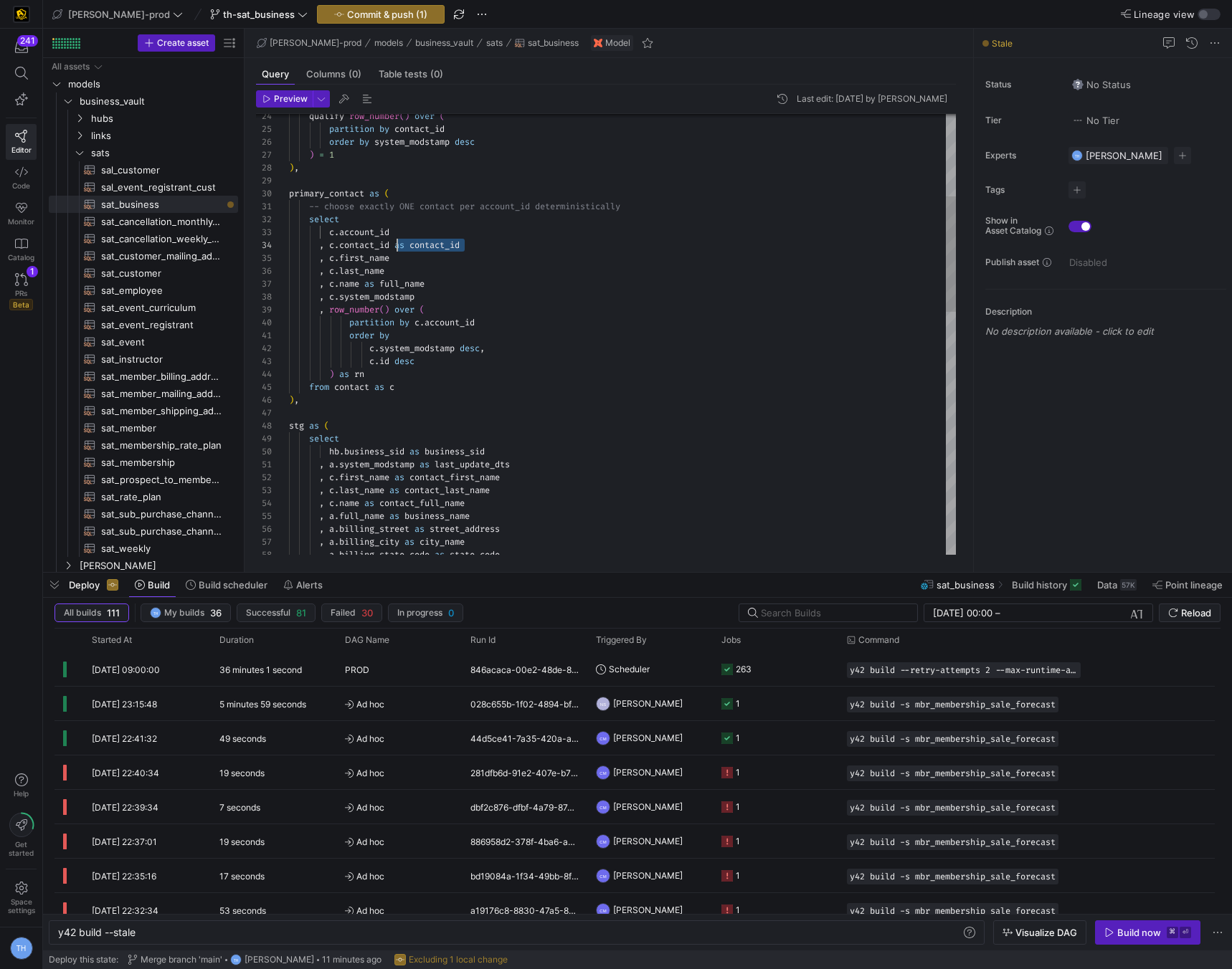
click at [395, 241] on div "qualify row_number ( ) over ( partition by contact_id order by system_modstamp …" at bounding box center [622, 640] width 666 height 1677
click at [393, 362] on div "qualify row_number ( ) over ( partition by contact_id order by system_modstamp …" at bounding box center [622, 640] width 666 height 1677
click at [484, 361] on div "qualify row_number ( ) over ( partition by contact_id order by system_modstamp …" at bounding box center [622, 640] width 666 height 1677
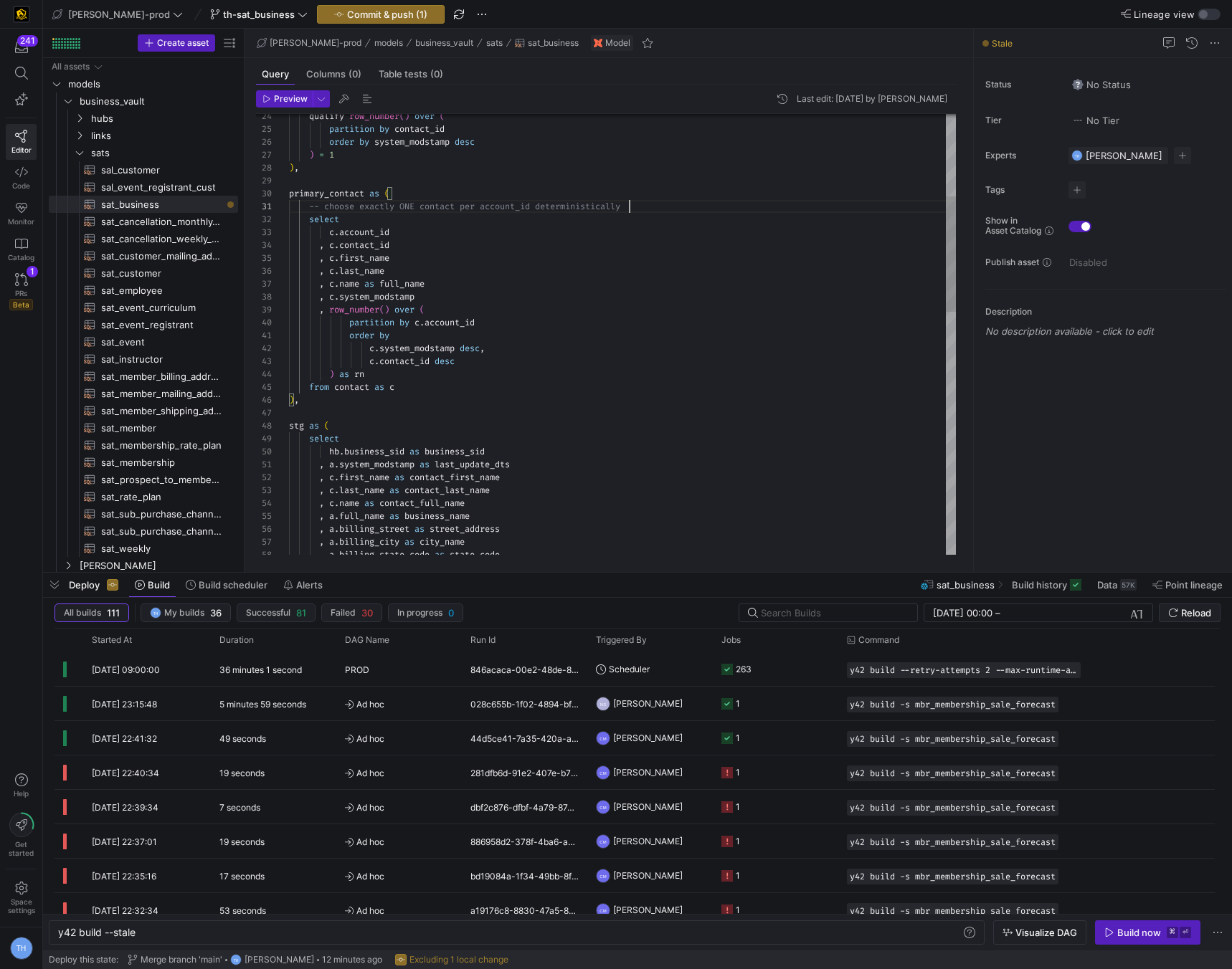
scroll to position [0, 0]
drag, startPoint x: 696, startPoint y: 204, endPoint x: 75, endPoint y: 204, distance: 621.0
click at [289, 204] on div "qualify row_number ( ) over ( partition by contact_id order by system_modstamp …" at bounding box center [622, 640] width 666 height 1677
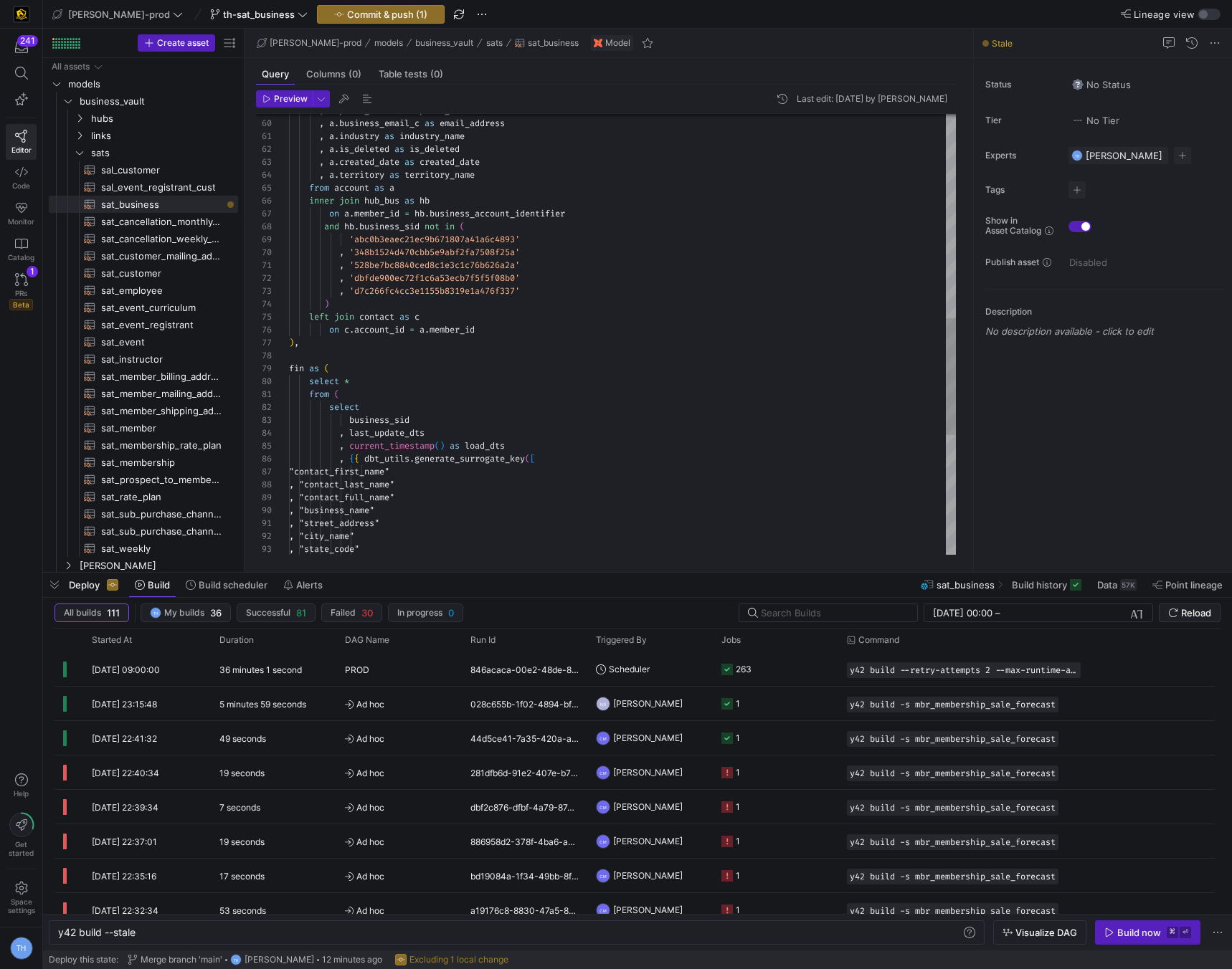
click at [452, 237] on div "select * from ( select ) , fin as ( left join contact as c on c . account_id = …" at bounding box center [622, 175] width 666 height 1663
click at [393, 317] on div "select * from ( select ) , fin as ( left join contact as c on c . account_id = …" at bounding box center [622, 175] width 666 height 1663
click at [395, 315] on div "select * from ( select ) , fin as ( left join contact as c on c . account_id = …" at bounding box center [622, 175] width 666 height 1663
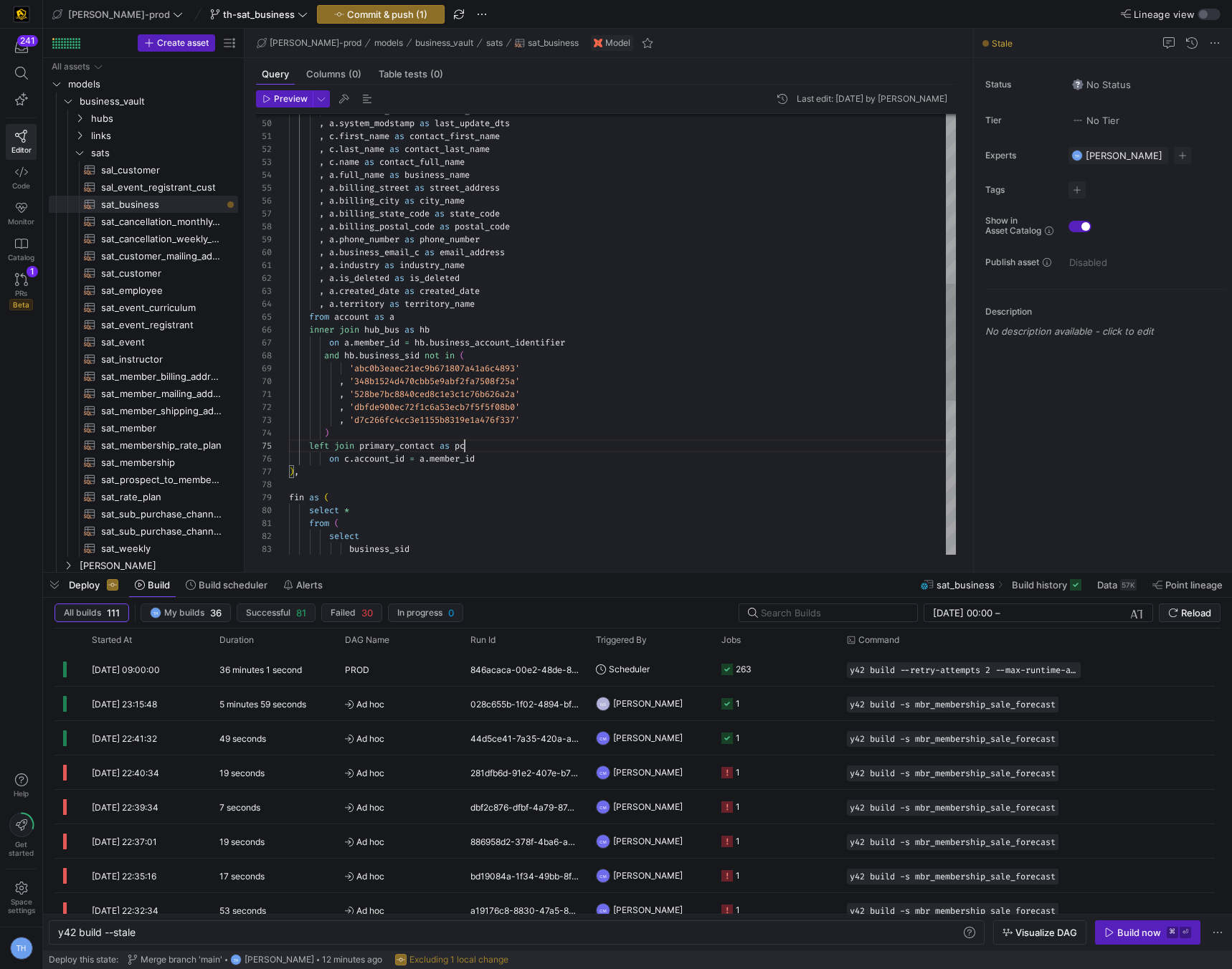
scroll to position [52, 175]
click at [330, 146] on div "select * from ( select ) , fin as ( left join primary_contact as pc on c . acco…" at bounding box center [622, 311] width 666 height 1663
click at [329, 157] on div "select * from ( select ) , fin as ( left join primary_contact as pc on c . acco…" at bounding box center [622, 311] width 666 height 1663
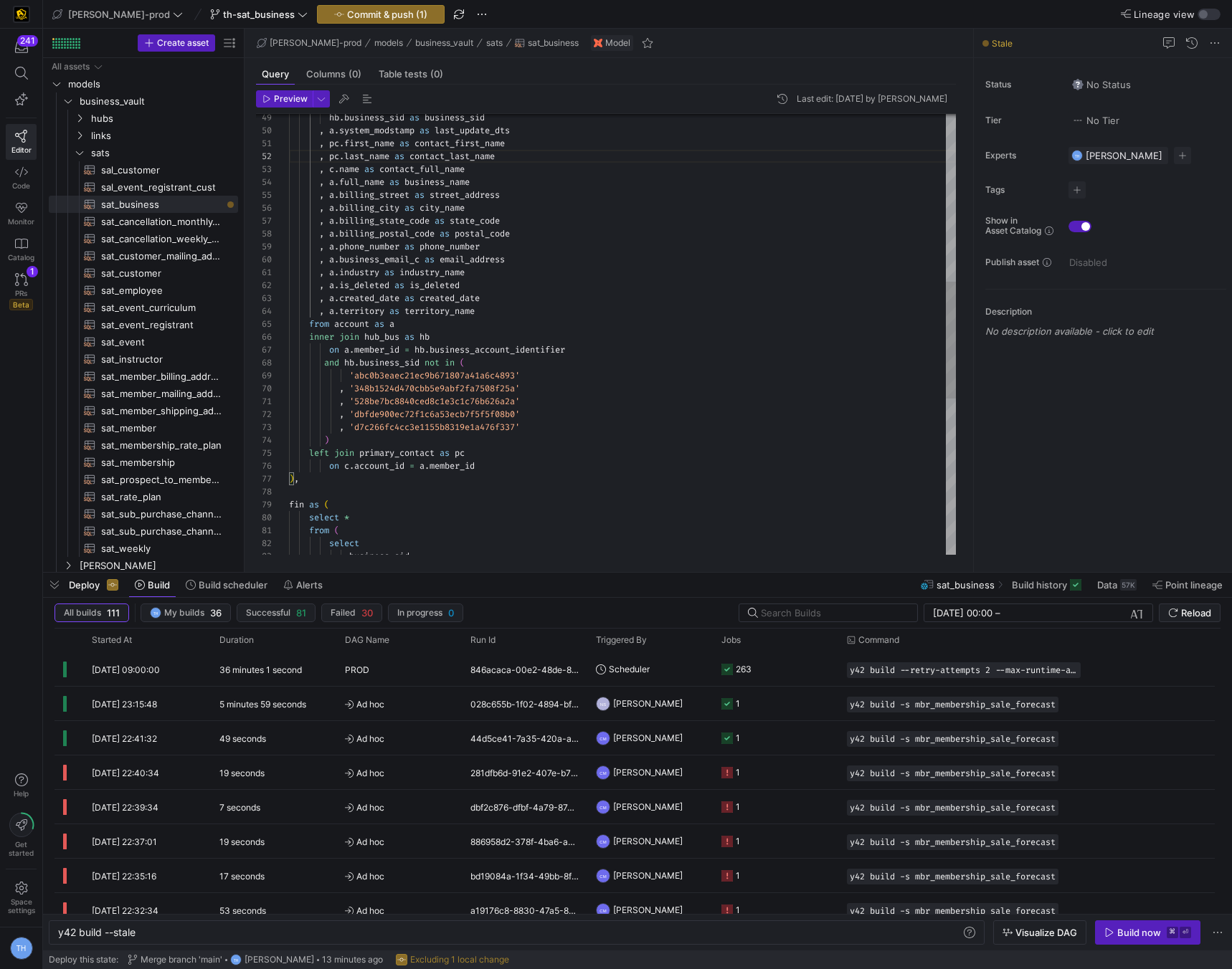
click at [331, 169] on div "select * from ( select ) , fin as ( left join primary_contact as pc on c . acco…" at bounding box center [622, 311] width 666 height 1663
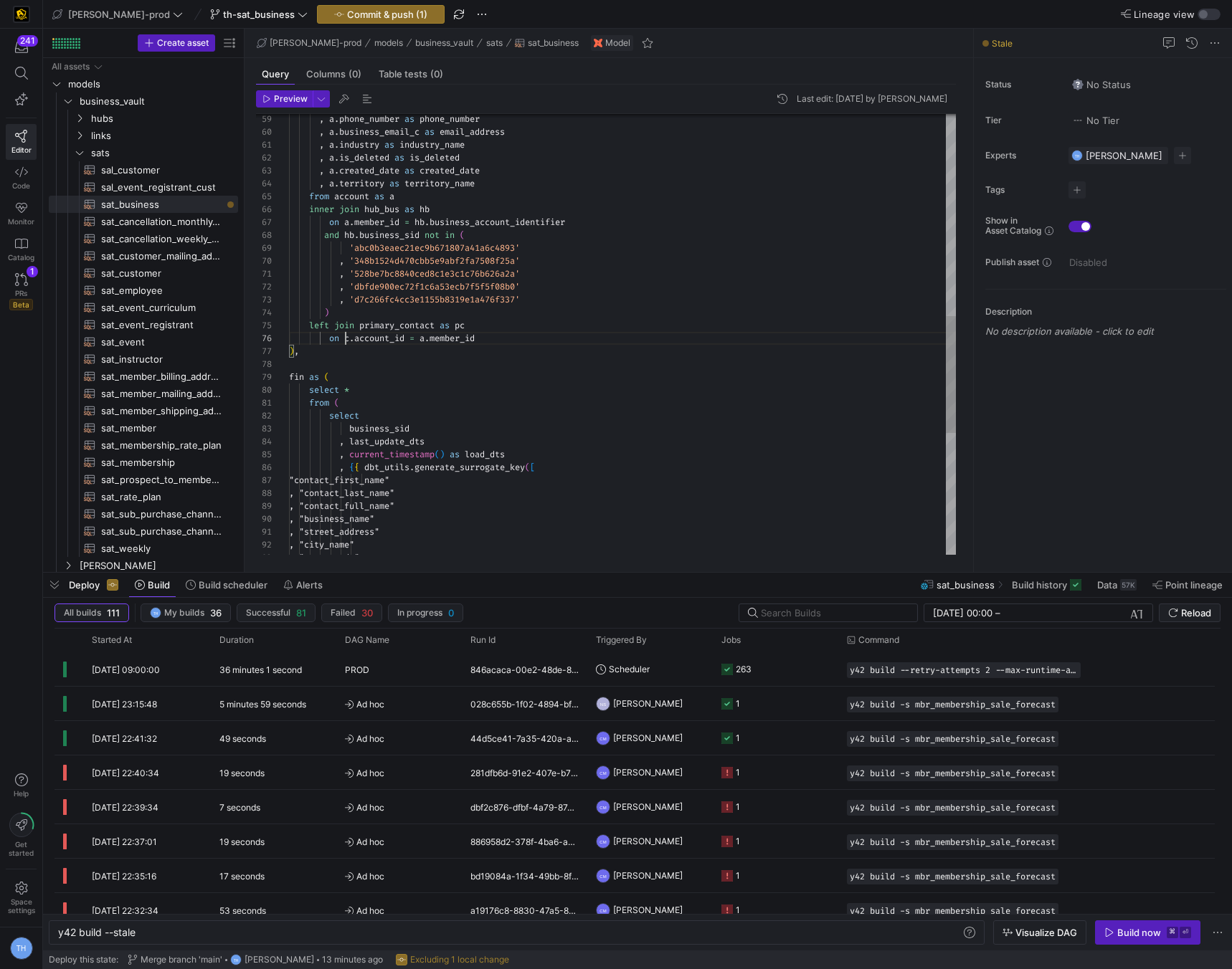
click at [346, 338] on div "select * from ( select ) , fin as ( left join primary_contact as pc on c . acco…" at bounding box center [622, 184] width 666 height 1663
click at [498, 341] on div "select * from ( select ) , fin as ( left join primary_contact as pc on pc . acc…" at bounding box center [622, 184] width 666 height 1663
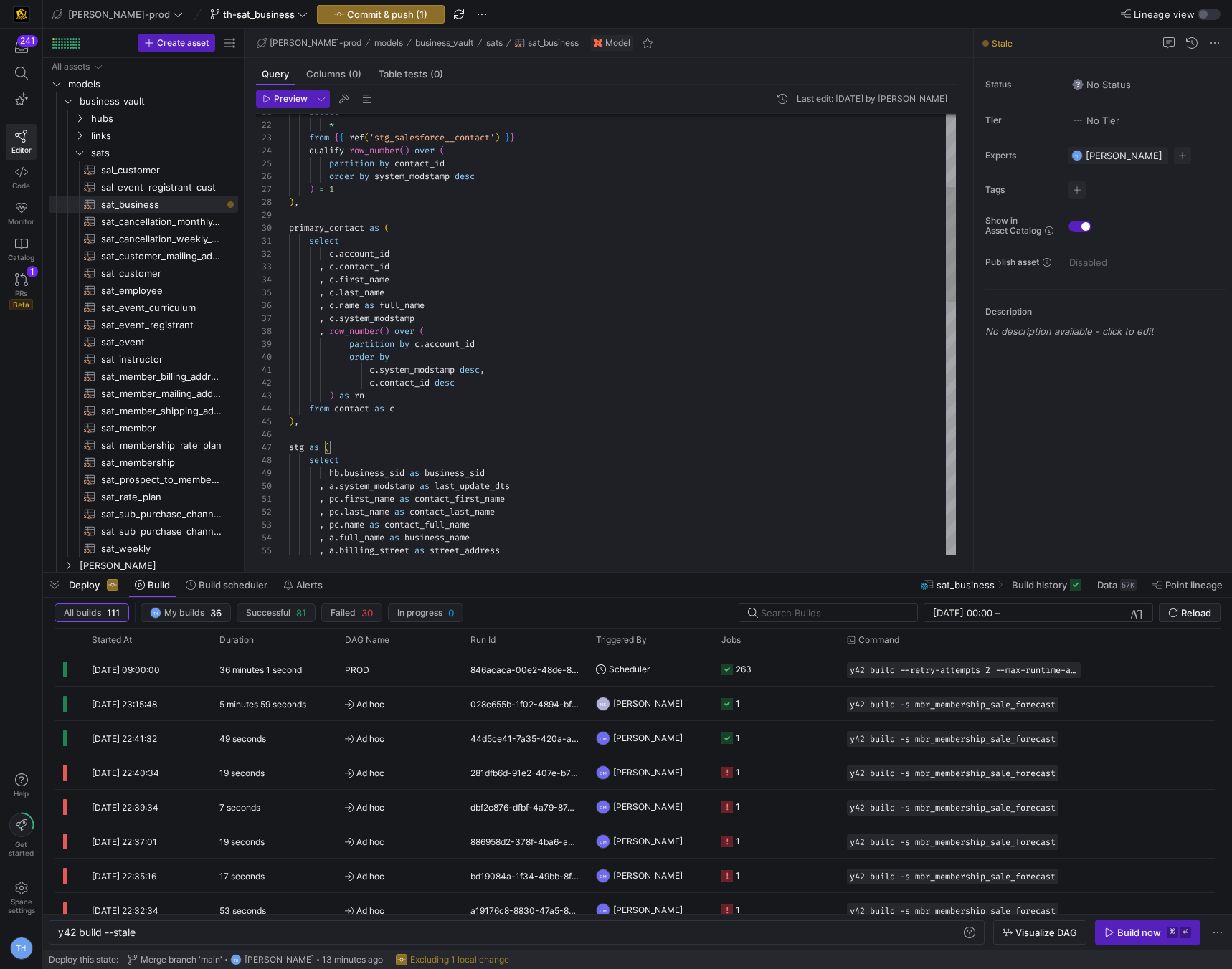
scroll to position [90, 82]
click at [373, 331] on div "stg as ( select c . contact_id desc ) as rn from contact as c ) , partition by …" at bounding box center [622, 674] width 666 height 1677
click at [332, 335] on span "row_number" at bounding box center [354, 331] width 50 height 11
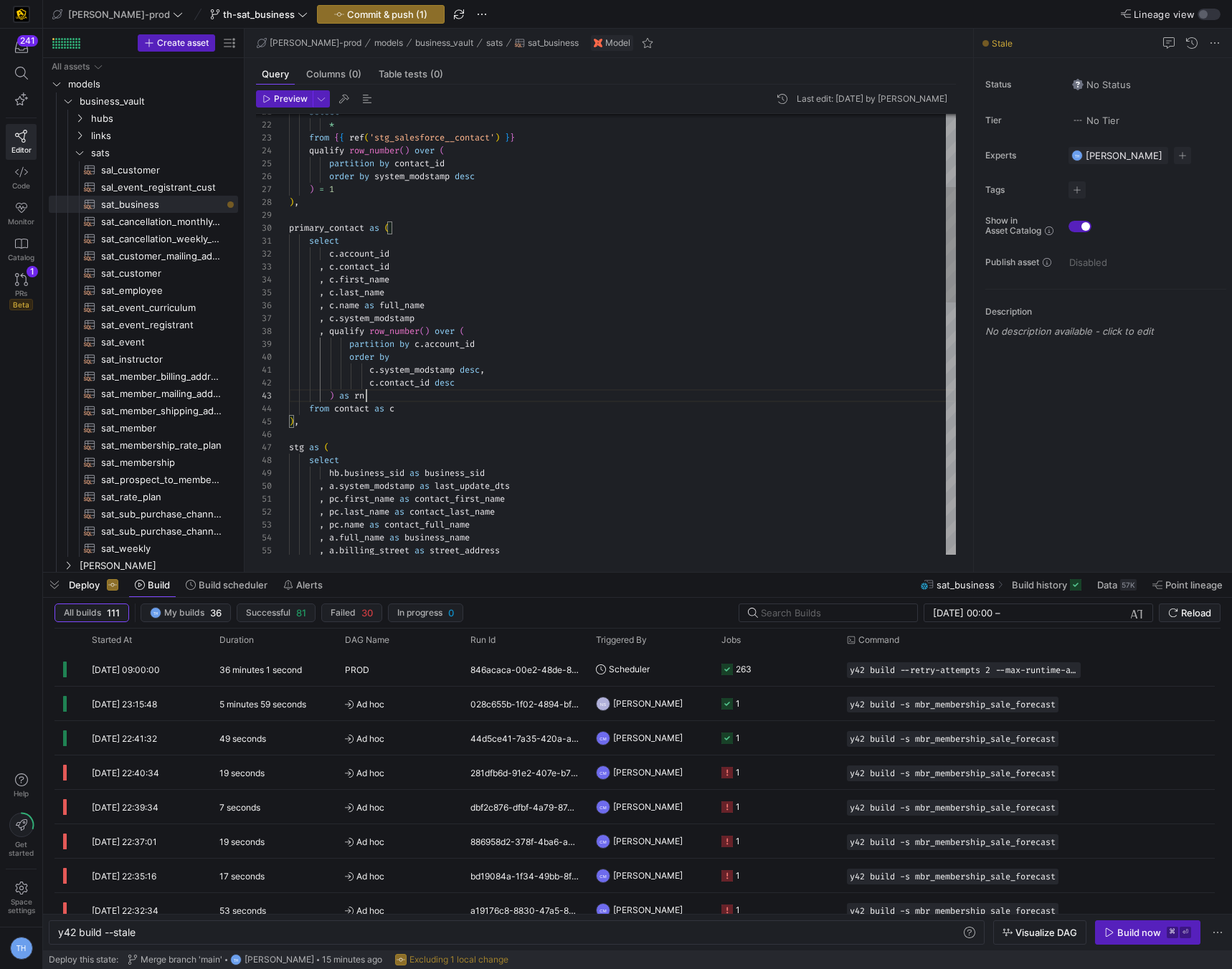
click at [404, 397] on div "stg as ( select c . contact_id desc ) as rn from contact as c ) , partition by …" at bounding box center [622, 674] width 666 height 1677
drag, startPoint x: 433, startPoint y: 409, endPoint x: 311, endPoint y: 405, distance: 122.1
click at [311, 405] on div "stg as ( select c . contact_id desc ) = 1 from contact as c ) , partition by c …" at bounding box center [622, 674] width 666 height 1677
click at [449, 309] on div "stg as ( select c . contact_id desc ) = 1 from contact as c ) , partition by c …" at bounding box center [622, 674] width 666 height 1677
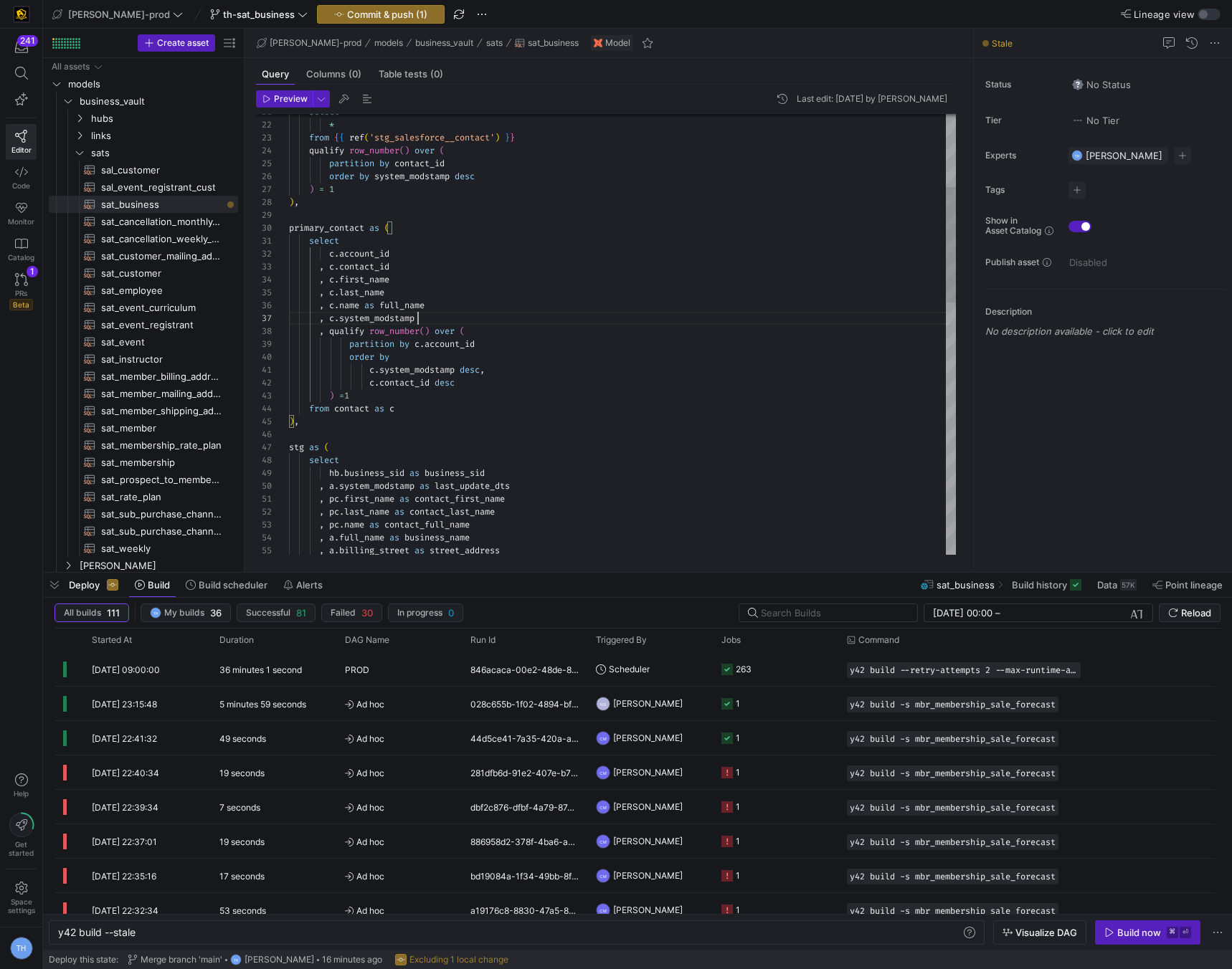
click at [448, 316] on div "stg as ( select c . contact_id desc ) = 1 from contact as c ) , partition by c …" at bounding box center [622, 674] width 666 height 1677
click at [329, 334] on div "stg as ( select c . contact_id desc ) = 1 from contact as c ) , partition by c …" at bounding box center [622, 681] width 666 height 1689
click at [384, 415] on div "stg as ( select c . contact_id desc ) = 1 from contact as c ) , partition by c …" at bounding box center [622, 681] width 666 height 1689
click at [325, 344] on div "stg as ( select c . contact_id desc ) = 1 from contact as c ) , partition by c …" at bounding box center [622, 681] width 666 height 1689
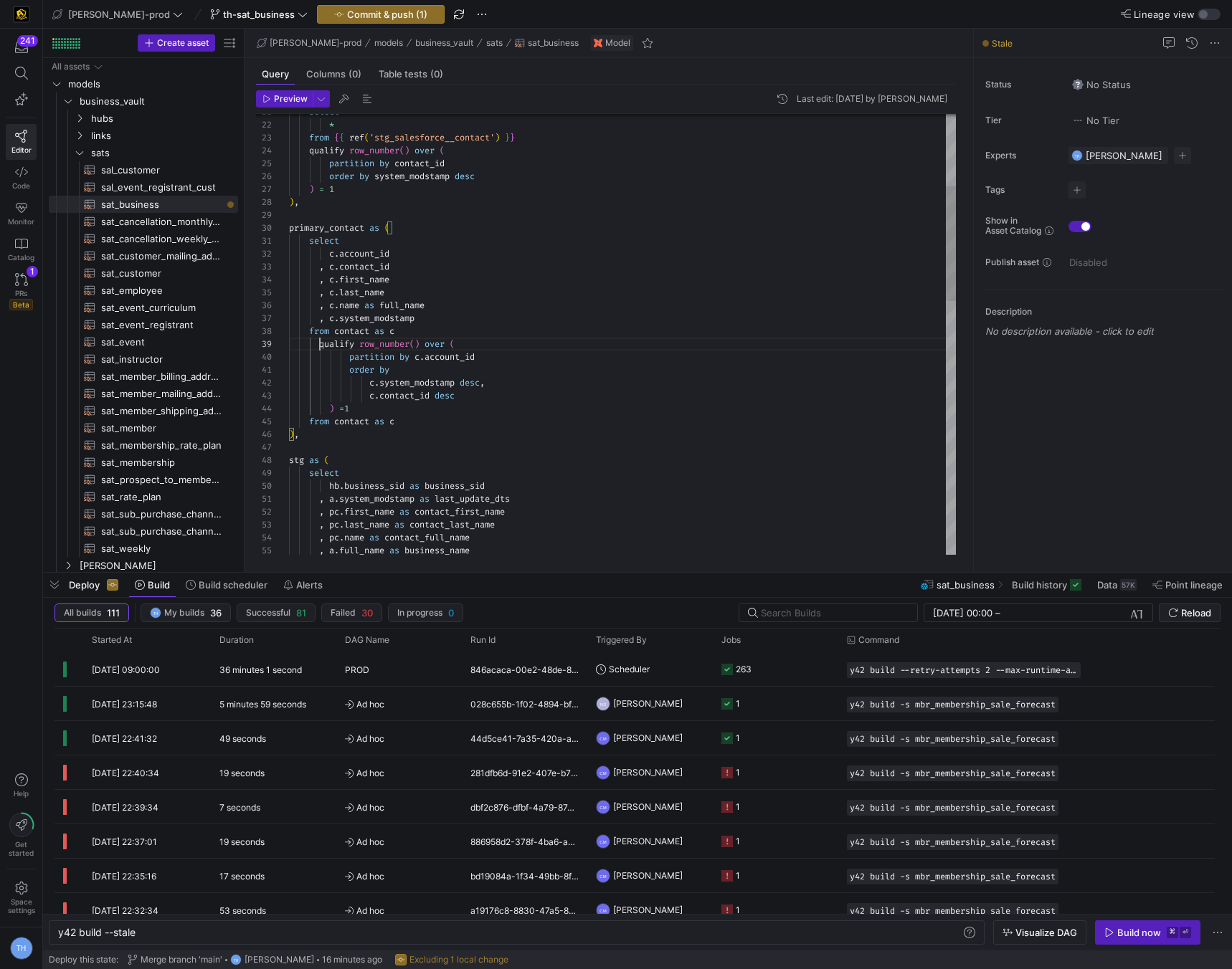
scroll to position [103, 31]
click at [352, 357] on div "stg as ( select c . contact_id desc ) = 1 from contact as c ) , partition by c …" at bounding box center [622, 681] width 666 height 1689
click at [352, 368] on div "stg as ( select c . contact_id desc ) = 1 from contact as c ) , partition by c …" at bounding box center [622, 681] width 666 height 1689
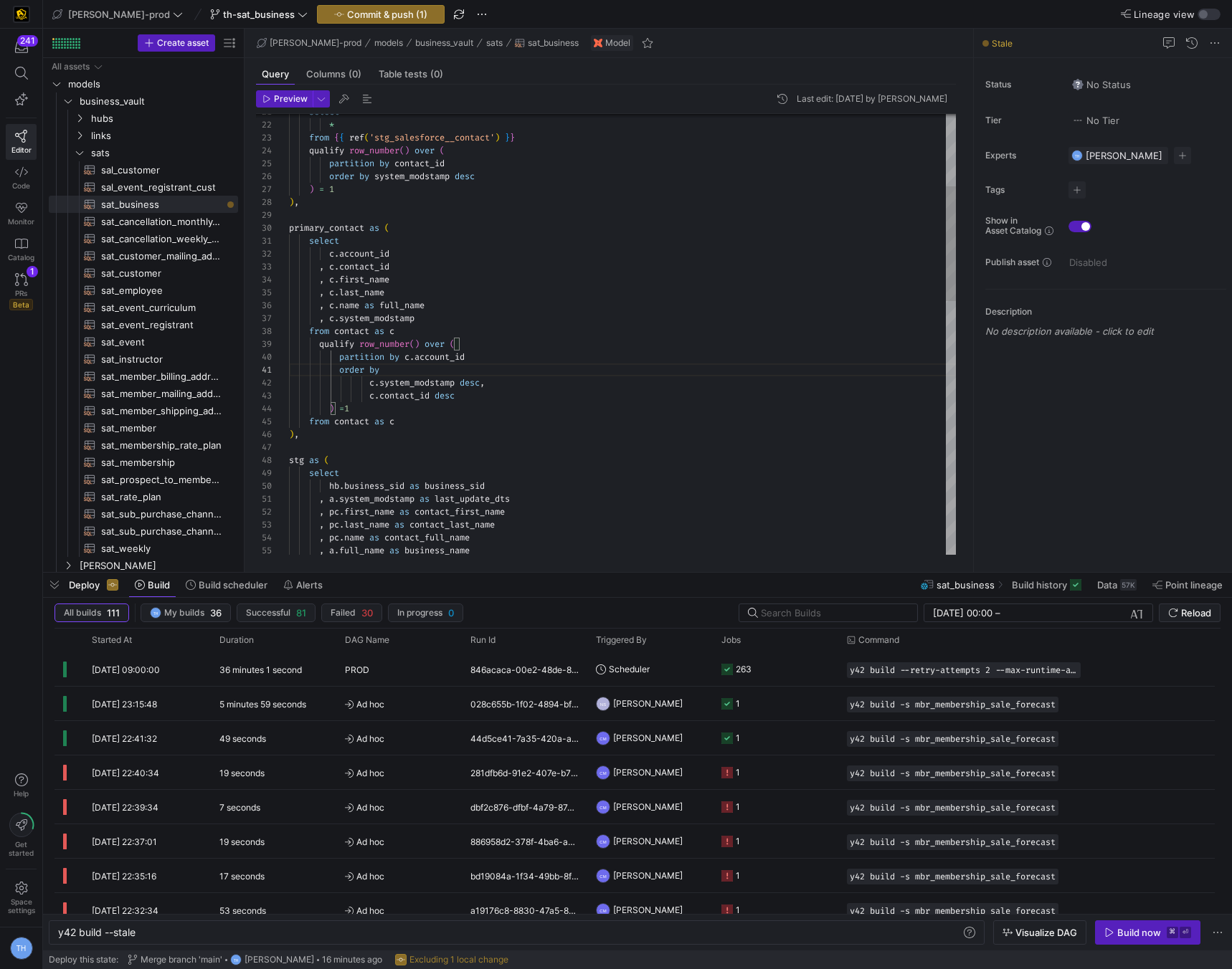
click at [372, 383] on div "stg as ( select c . contact_id desc ) = 1 from contact as c ) , partition by c …" at bounding box center [622, 681] width 666 height 1689
click at [372, 398] on div "stg as ( select c . contact_id desc ) = 1 from contact as c ) , partition by c …" at bounding box center [622, 681] width 666 height 1689
click at [442, 418] on div "stg as ( select c . contact_id desc ) = 1 from contact as c ) , partition by c …" at bounding box center [622, 681] width 666 height 1689
drag, startPoint x: 427, startPoint y: 420, endPoint x: 230, endPoint y: 419, distance: 197.0
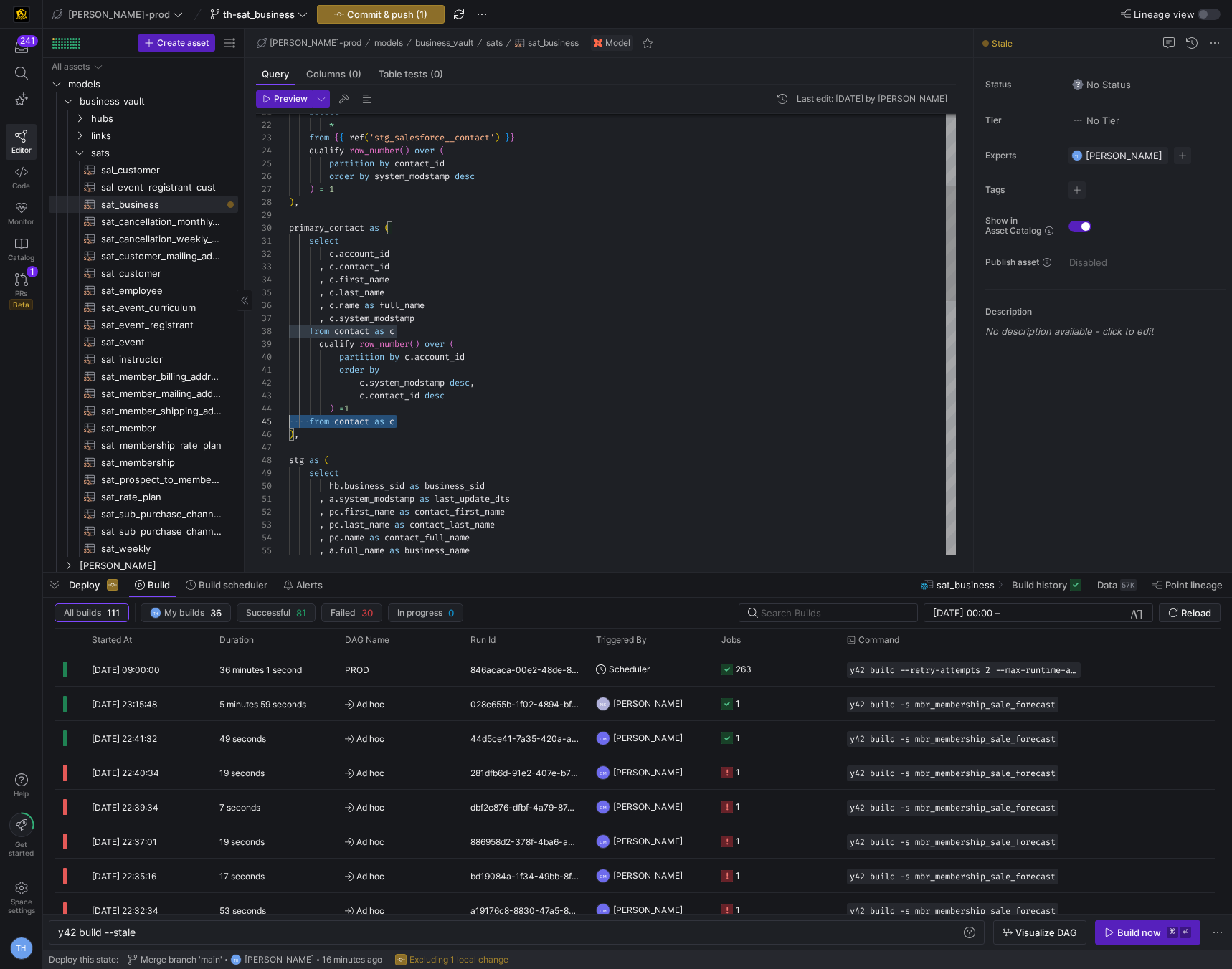
click at [289, 419] on div "stg as ( select c . contact_id desc ) = 1 from contact as c ) , partition by c …" at bounding box center [622, 681] width 666 height 1689
type textarea "order by c.system_modstamp desc, c.contact_id desc ) =1 ), stg as ( select hb.b…"
click at [358, 11] on span "Commit & push (1)" at bounding box center [387, 14] width 80 height 11
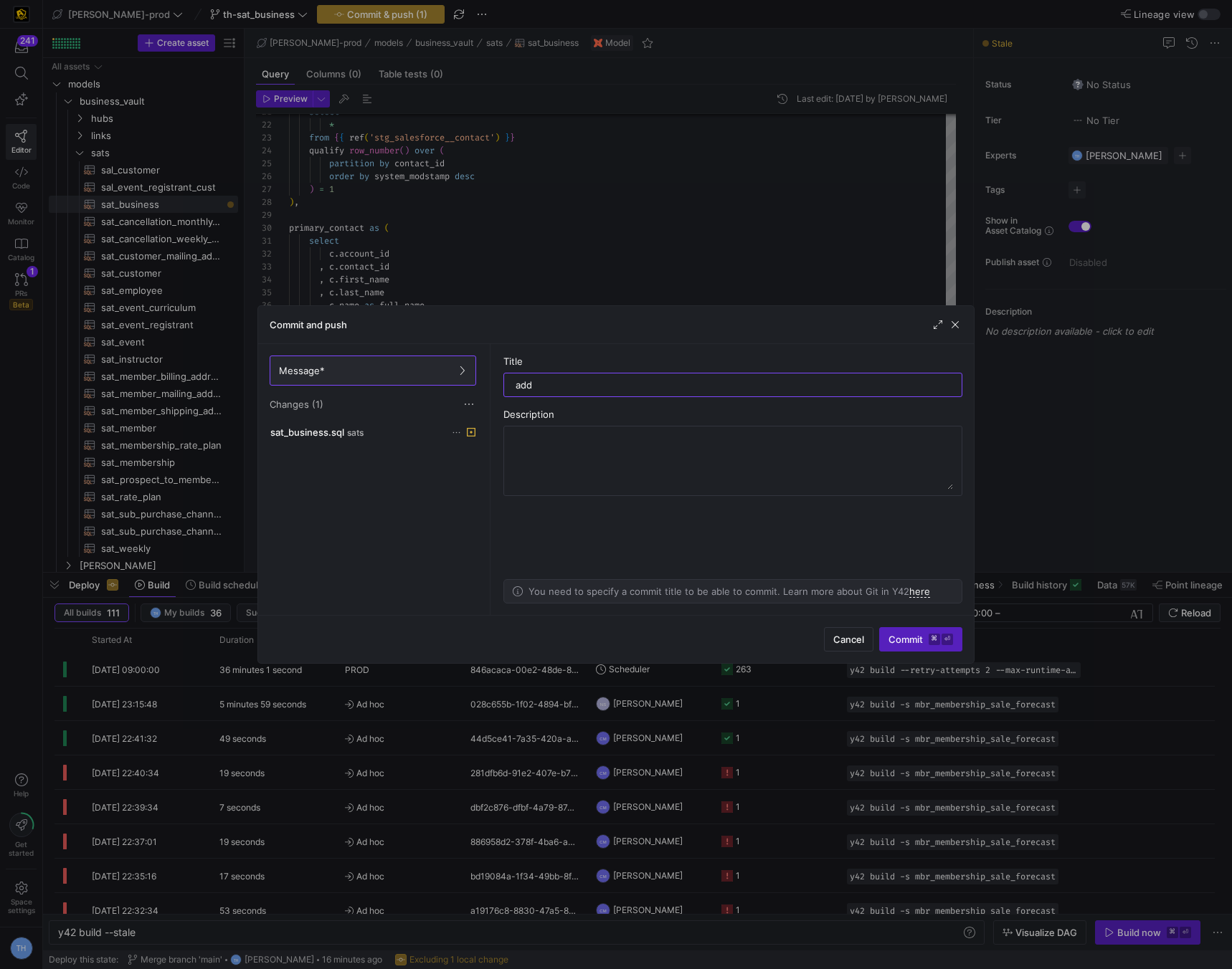
type input "addi"
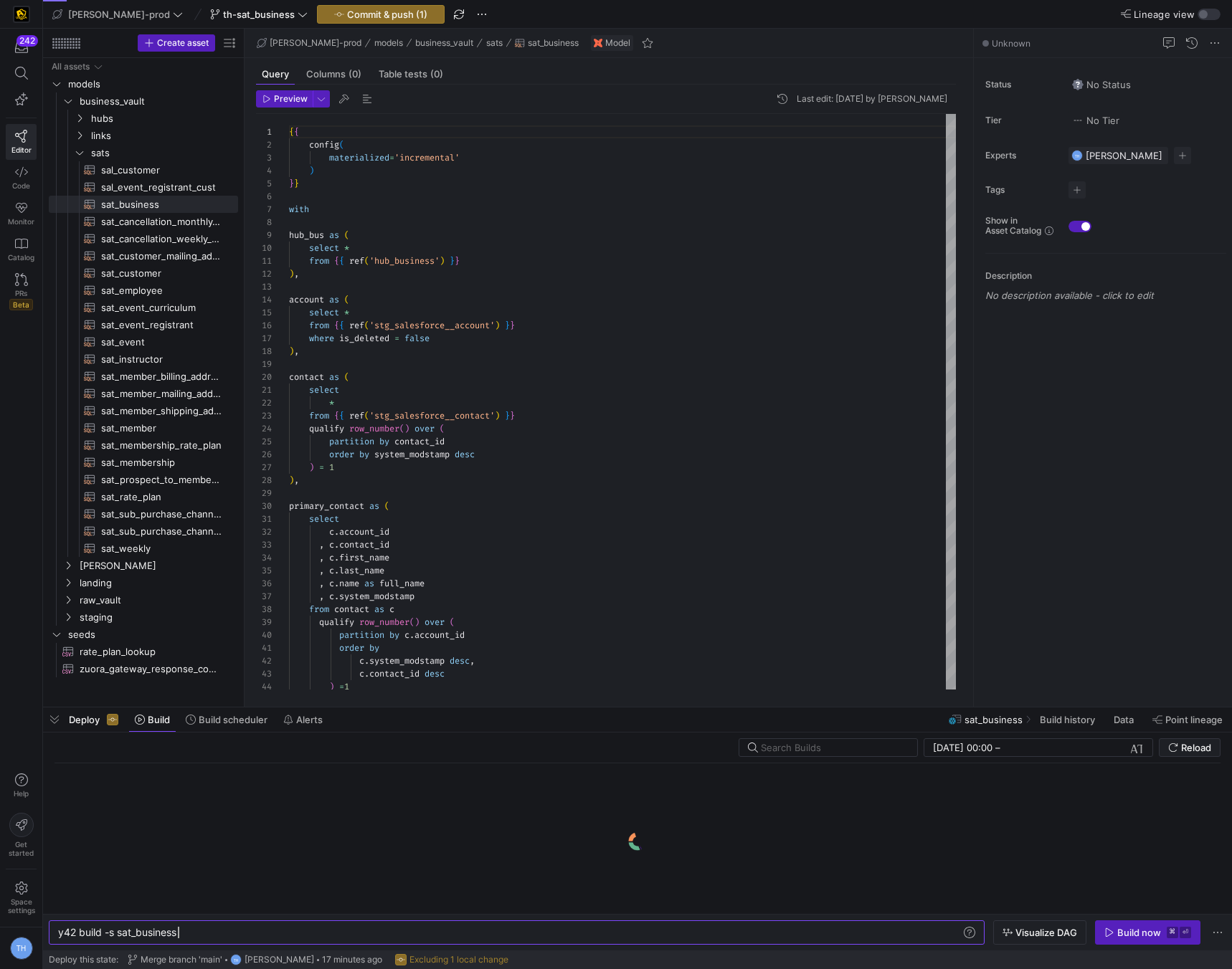
scroll to position [0, 120]
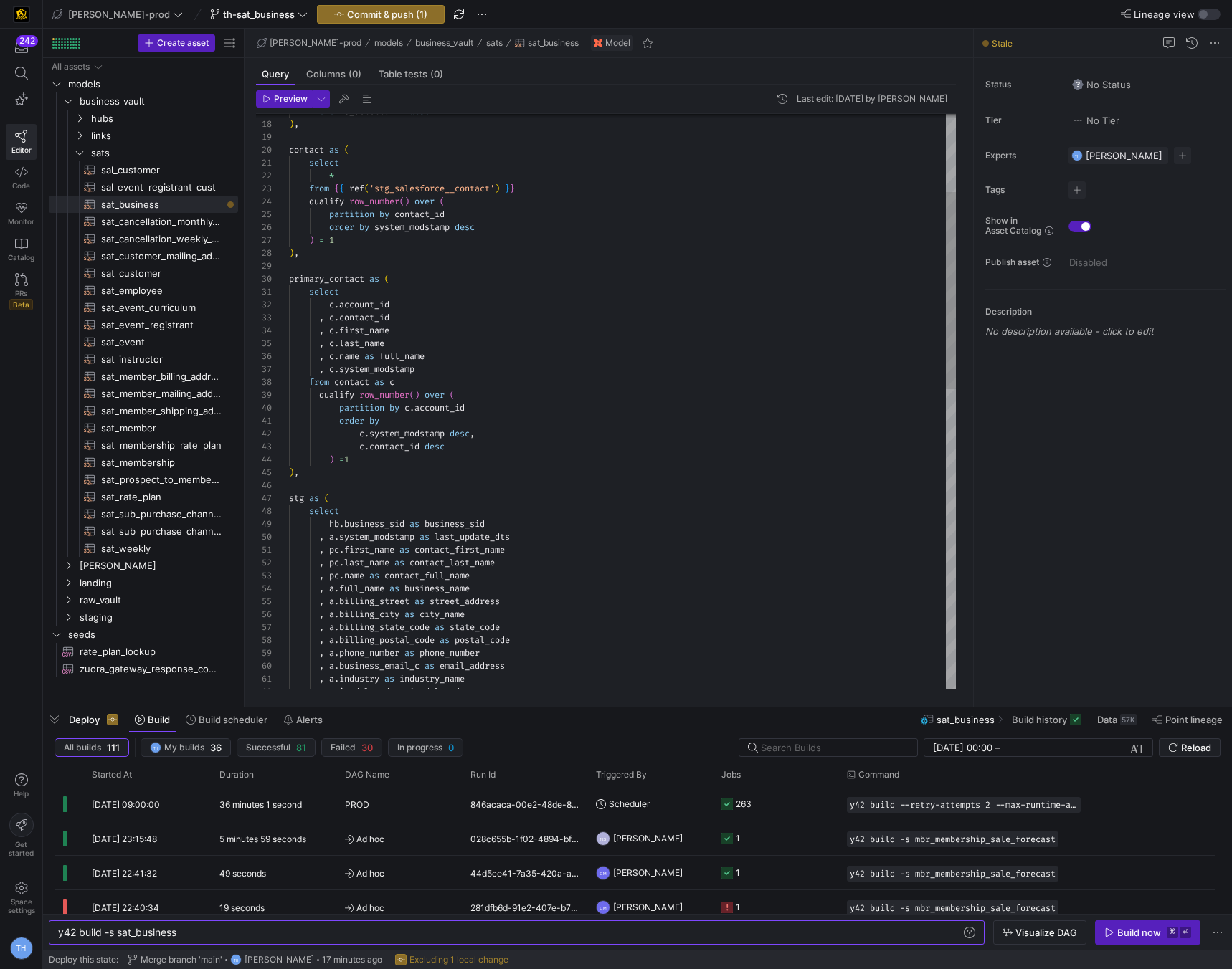
click at [345, 461] on div ", a . billing_city as city_name , a . billing_state_code as state_code , a . bi…" at bounding box center [622, 725] width 666 height 1677
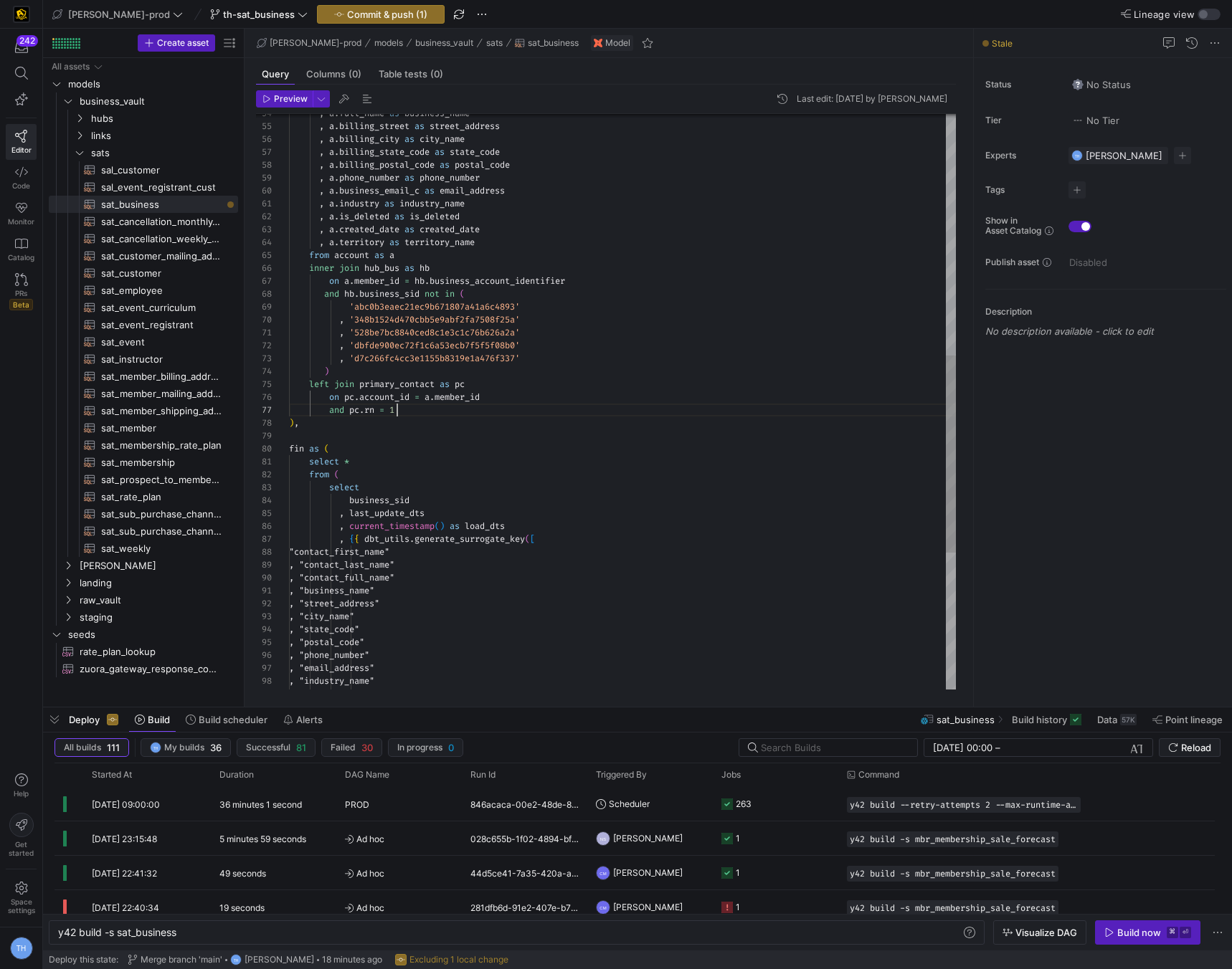
scroll to position [78, 0]
drag, startPoint x: 414, startPoint y: 411, endPoint x: 201, endPoint y: 404, distance: 213.1
click at [289, 404] on div ", a . billing_city as city_name , a . billing_state_code as state_code , a . bi…" at bounding box center [622, 249] width 666 height 1677
click at [432, 427] on div ", a . billing_city as city_name , a . billing_state_code as state_code , a . bi…" at bounding box center [622, 242] width 666 height 1663
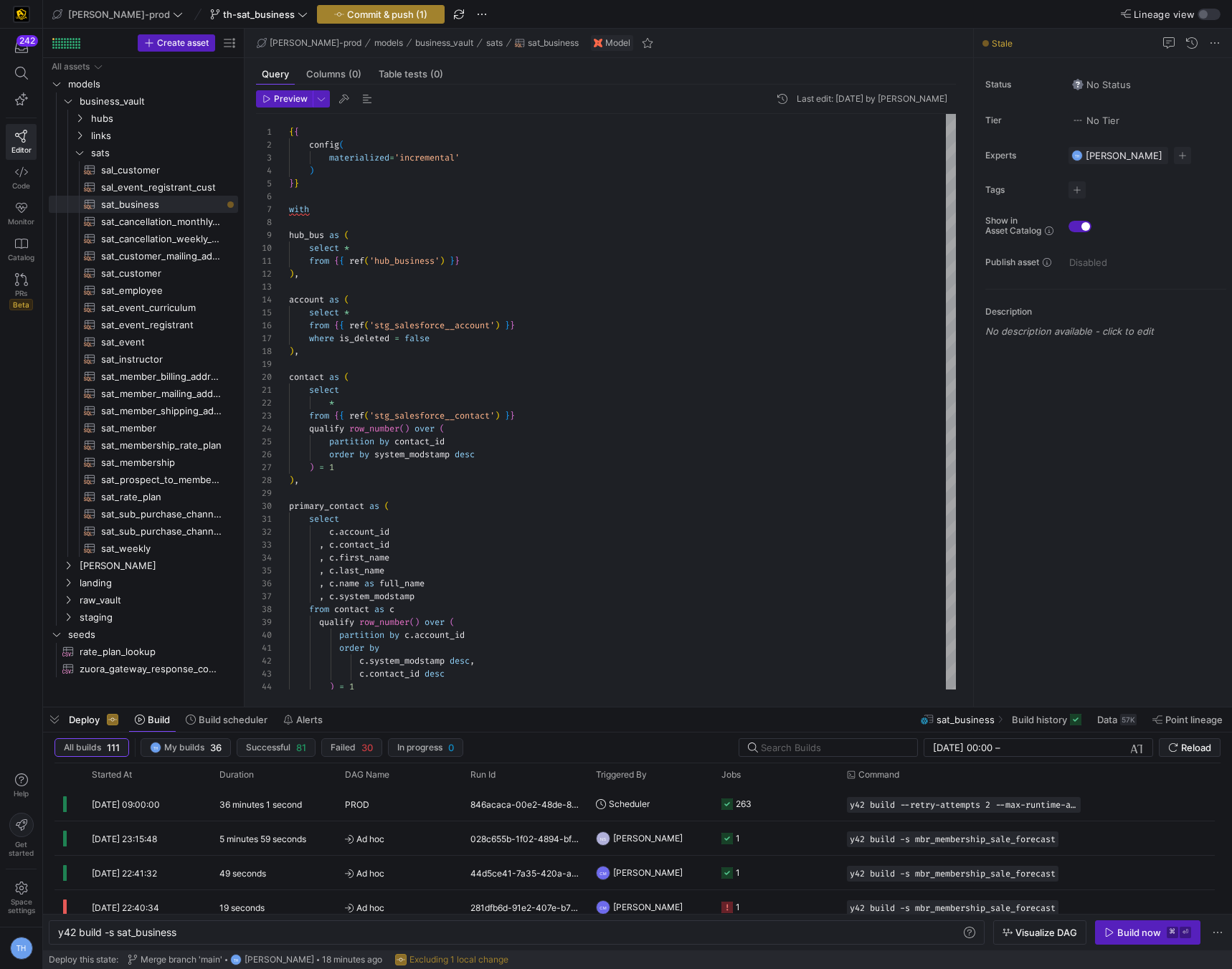
type textarea ", '528be7bc8840ced8c1e3c1c76b626a2a' , 'dbfde900ec72f1c6a53ecb7f5f5f08b0' , 'd7…"
click at [350, 10] on span "Commit & push (1)" at bounding box center [387, 14] width 80 height 11
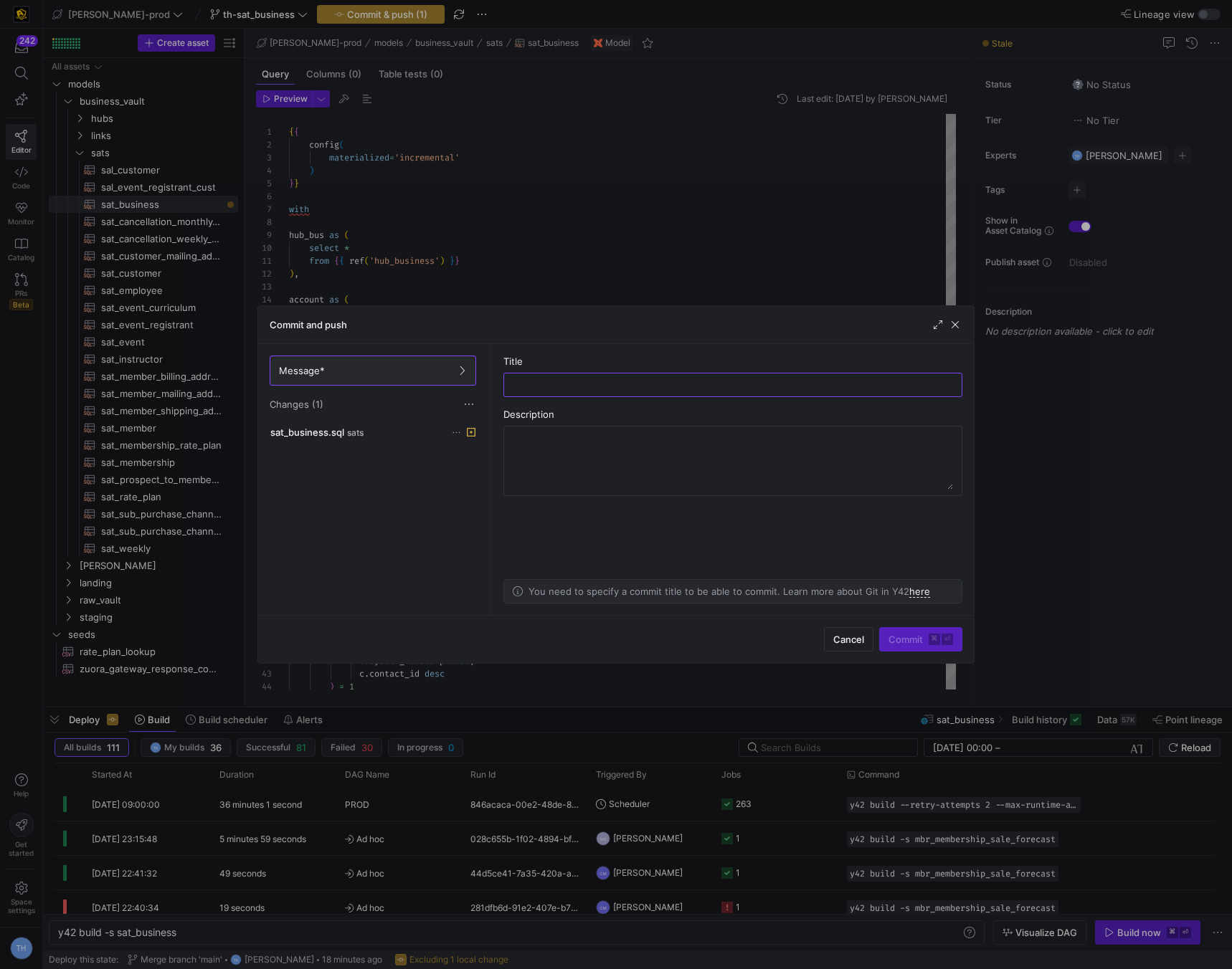
type input "a"
type input "renaming things correctly"
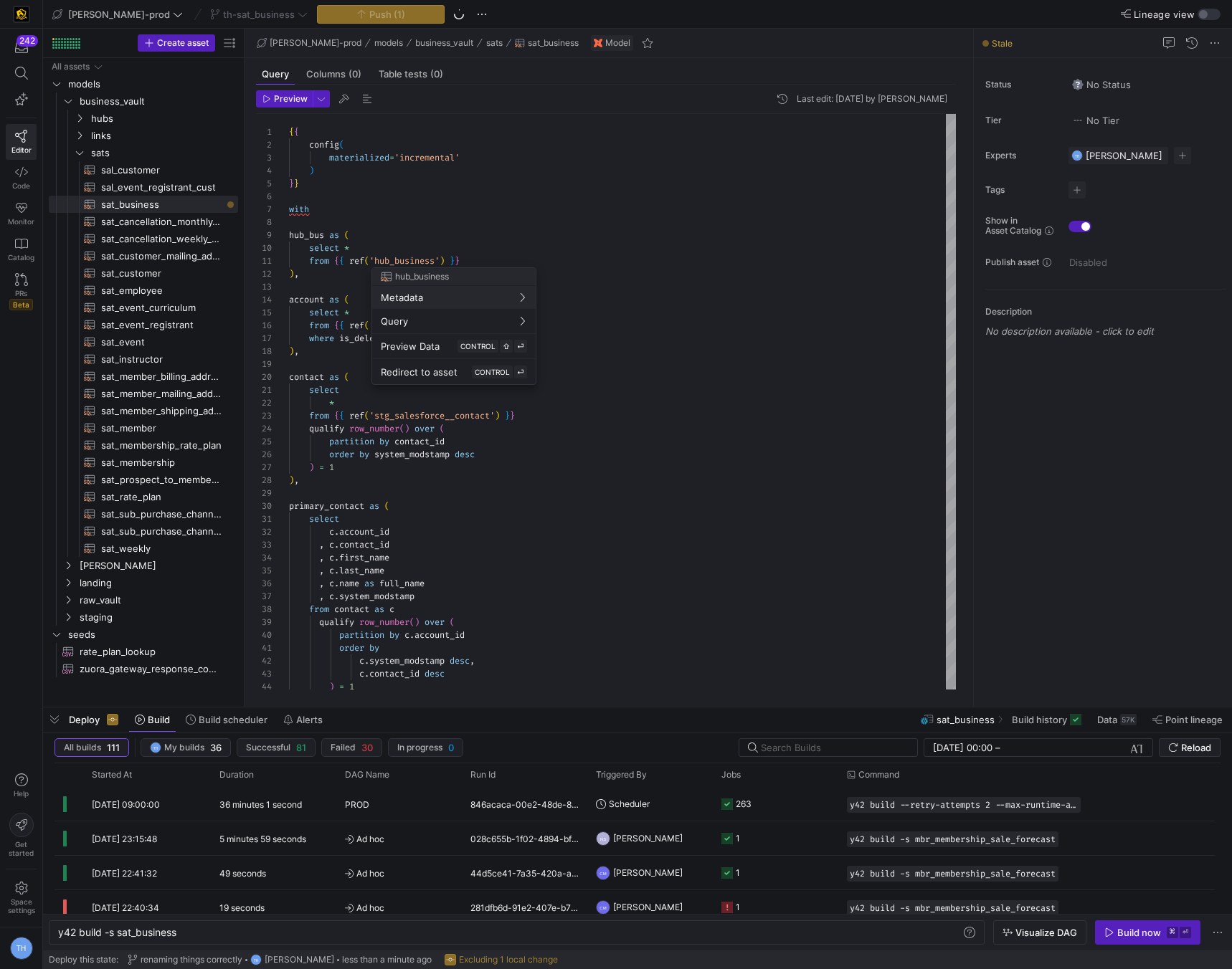
click at [473, 561] on div at bounding box center [616, 484] width 1232 height 969
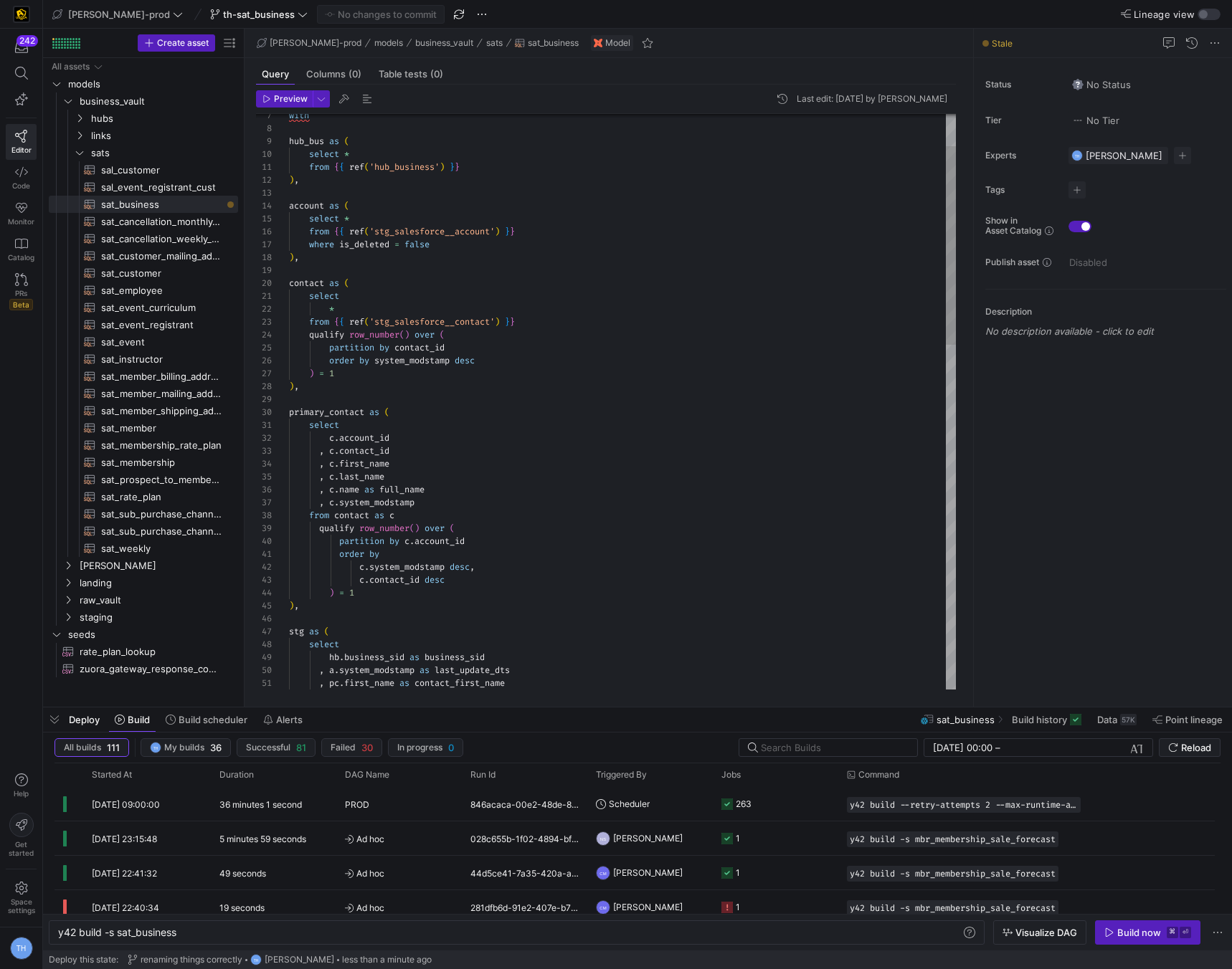
click at [422, 377] on div "select hb . business_sid as business_sid , a . system_modstamp as last_update_d…" at bounding box center [622, 851] width 666 height 1663
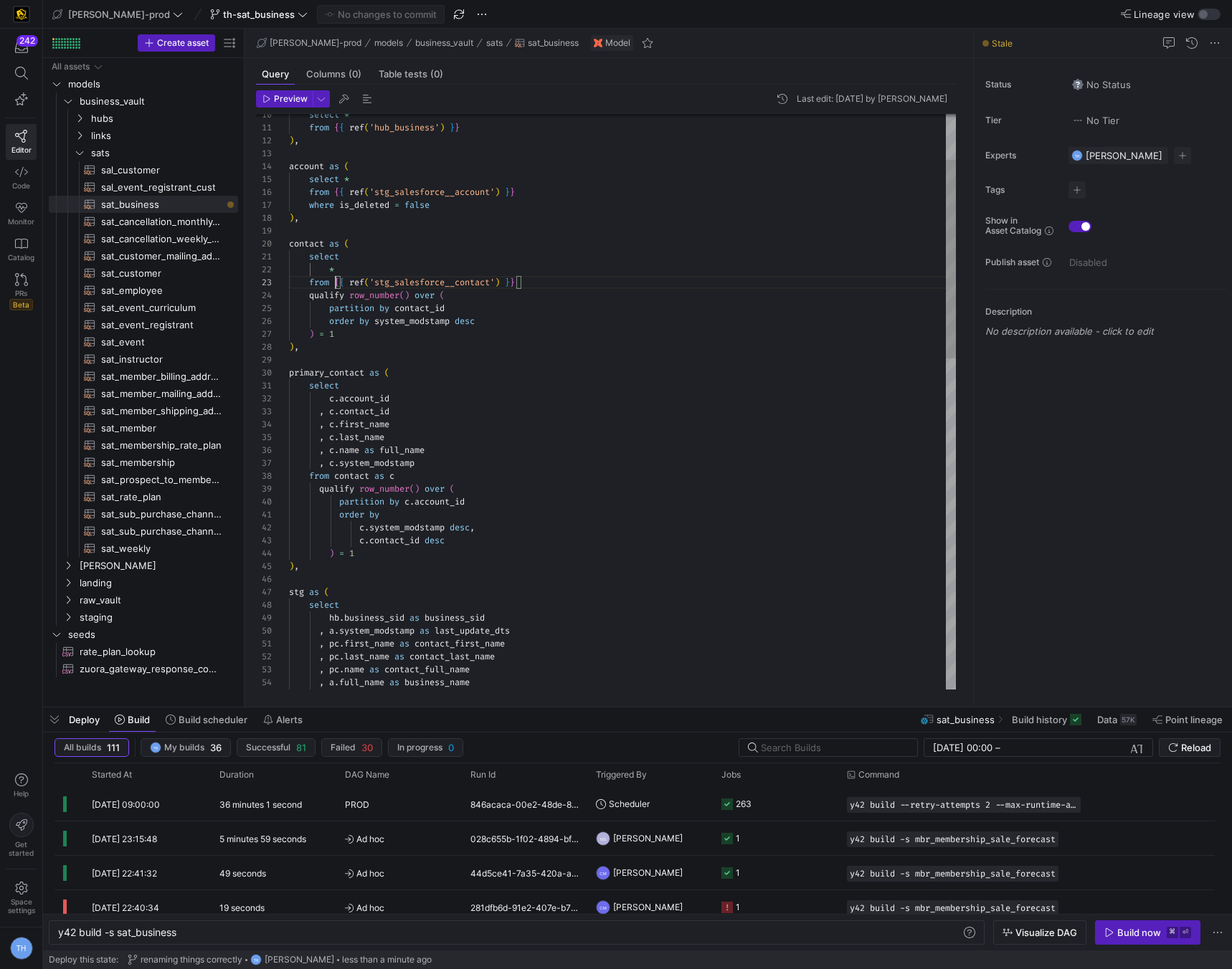
scroll to position [26, 233]
drag, startPoint x: 335, startPoint y: 279, endPoint x: 635, endPoint y: 279, distance: 300.0
click at [635, 279] on div "select hb . business_sid as business_sid , a . system_modstamp as last_update_d…" at bounding box center [622, 812] width 666 height 1663
click at [370, 477] on div "select hb . business_sid as business_sid , a . system_modstamp as last_update_d…" at bounding box center [622, 812] width 666 height 1663
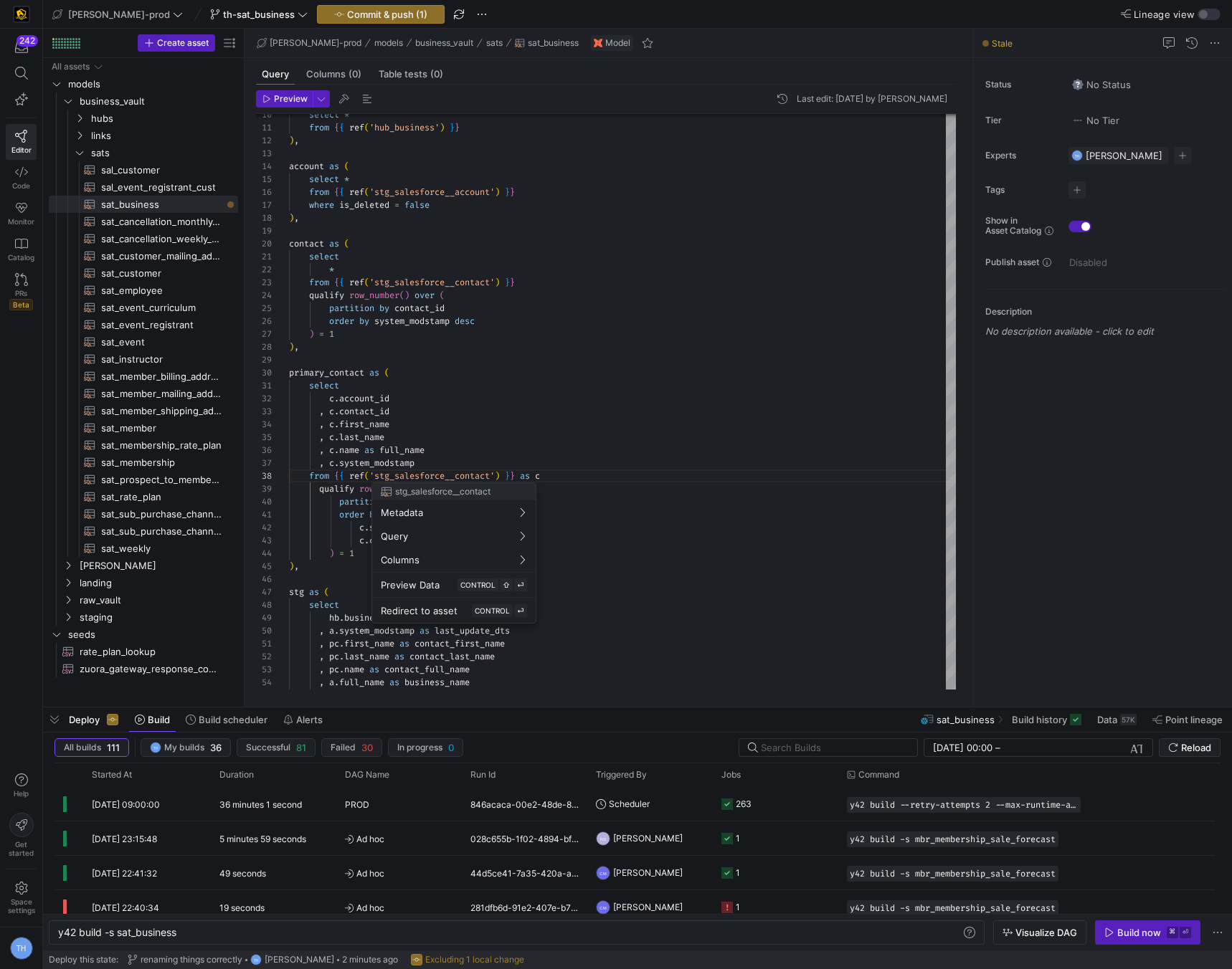
click at [552, 424] on div at bounding box center [616, 484] width 1232 height 969
click at [437, 381] on div "select hb . business_sid as business_sid , a . system_modstamp as last_update_d…" at bounding box center [622, 812] width 666 height 1663
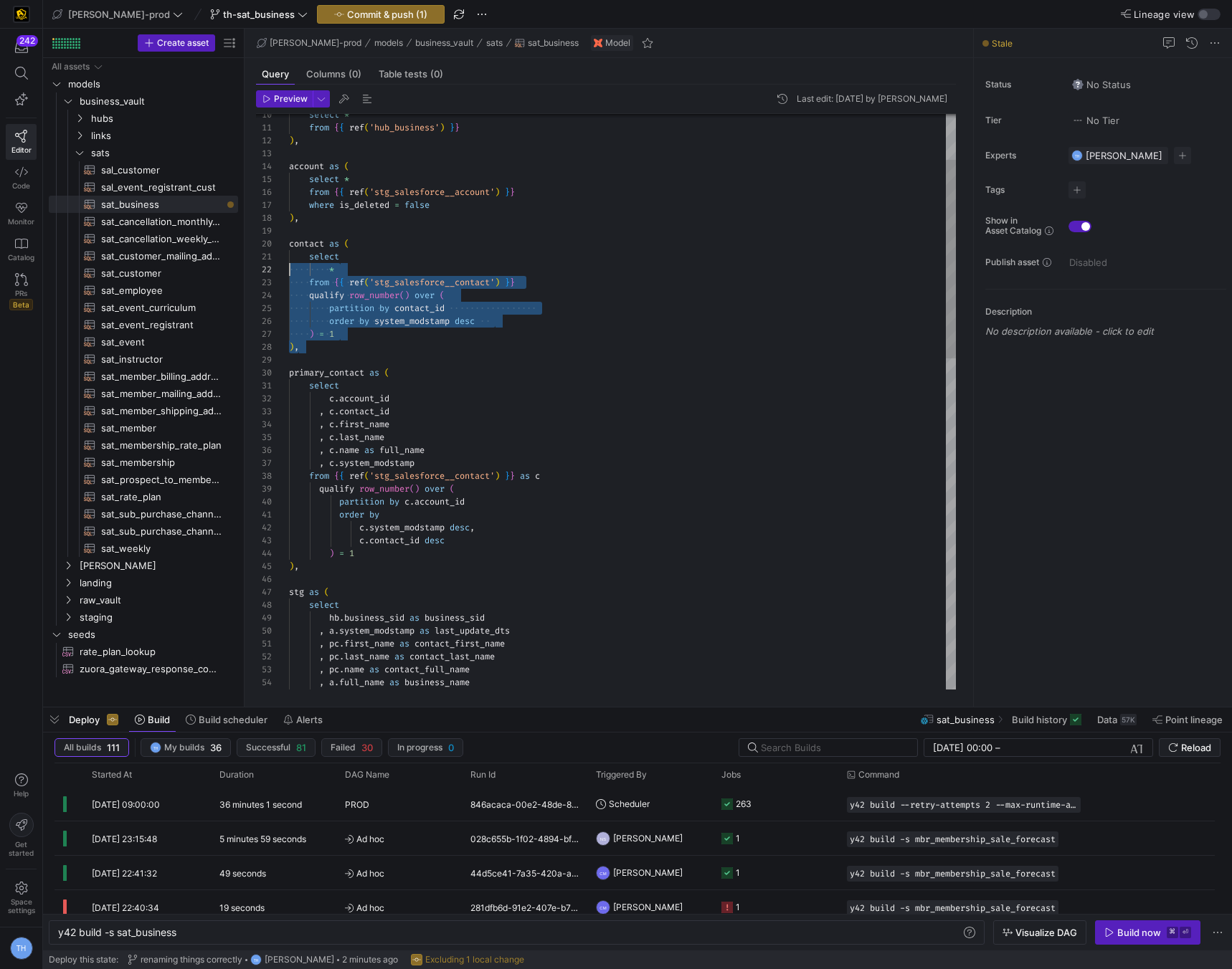
scroll to position [0, 0]
drag, startPoint x: 363, startPoint y: 349, endPoint x: 235, endPoint y: 238, distance: 169.4
click at [289, 238] on div "select hb . business_sid as business_sid , a . system_modstamp as last_update_d…" at bounding box center [622, 812] width 666 height 1663
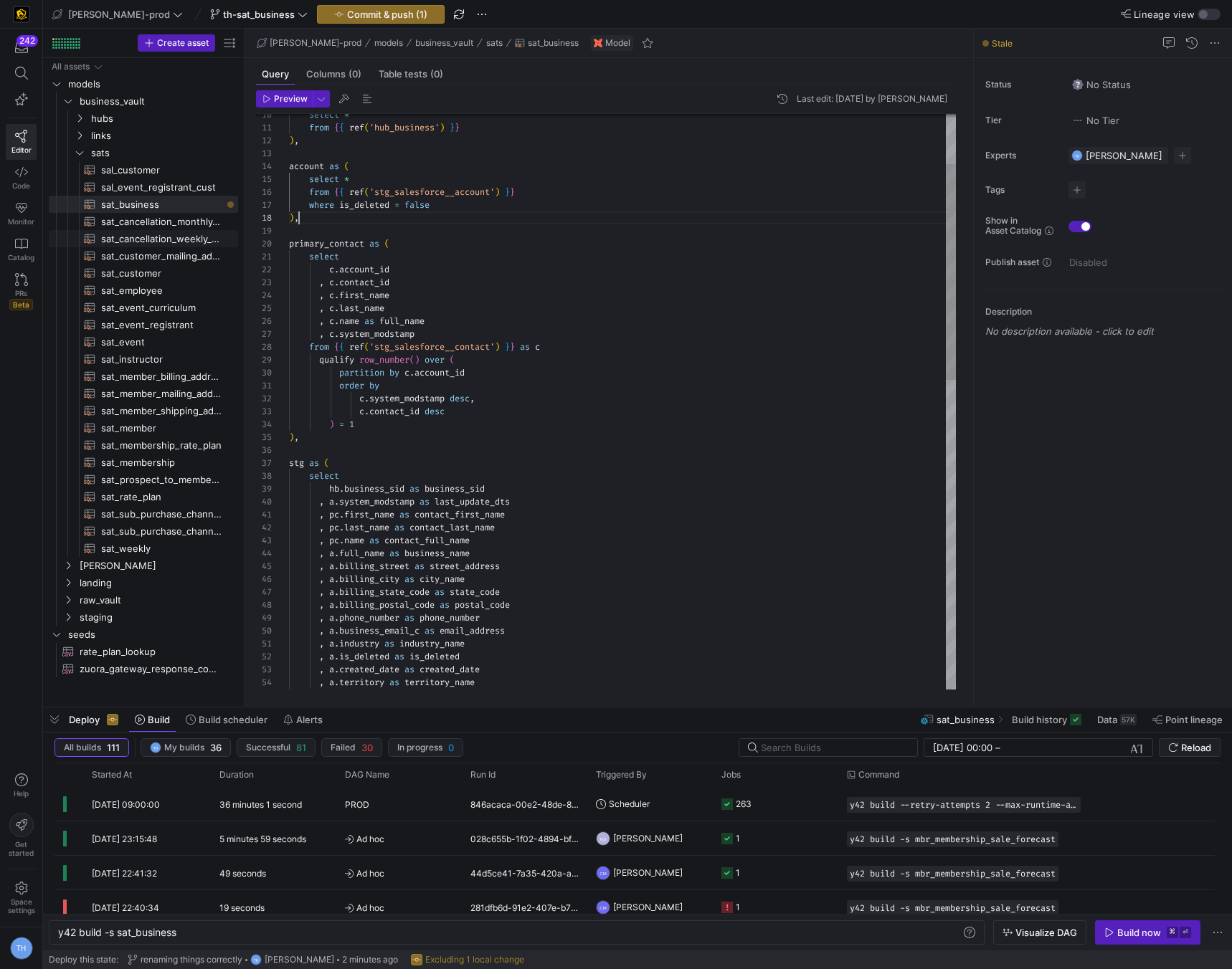
scroll to position [90, 10]
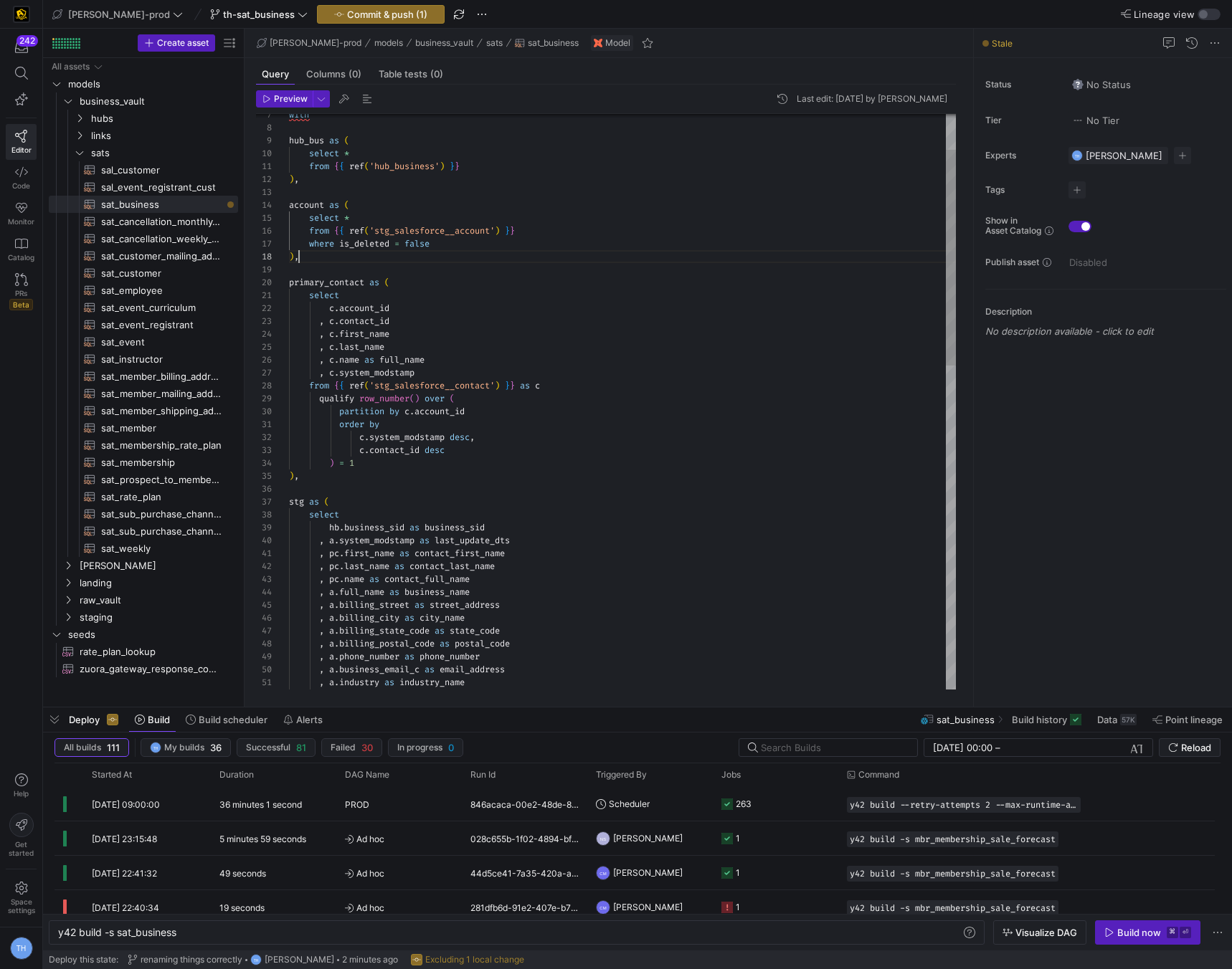
type textarea "select c.account_id , [DOMAIN_NAME]_id , c.first_name , [PERSON_NAME]last_name …"
click at [373, 372] on div ", a . full_name as business_name , a . system_modstamp as last_update_dts , pc …" at bounding box center [622, 786] width 666 height 1535
click at [371, 356] on div ", a . full_name as business_name , a . system_modstamp as last_update_dts , pc …" at bounding box center [622, 786] width 666 height 1535
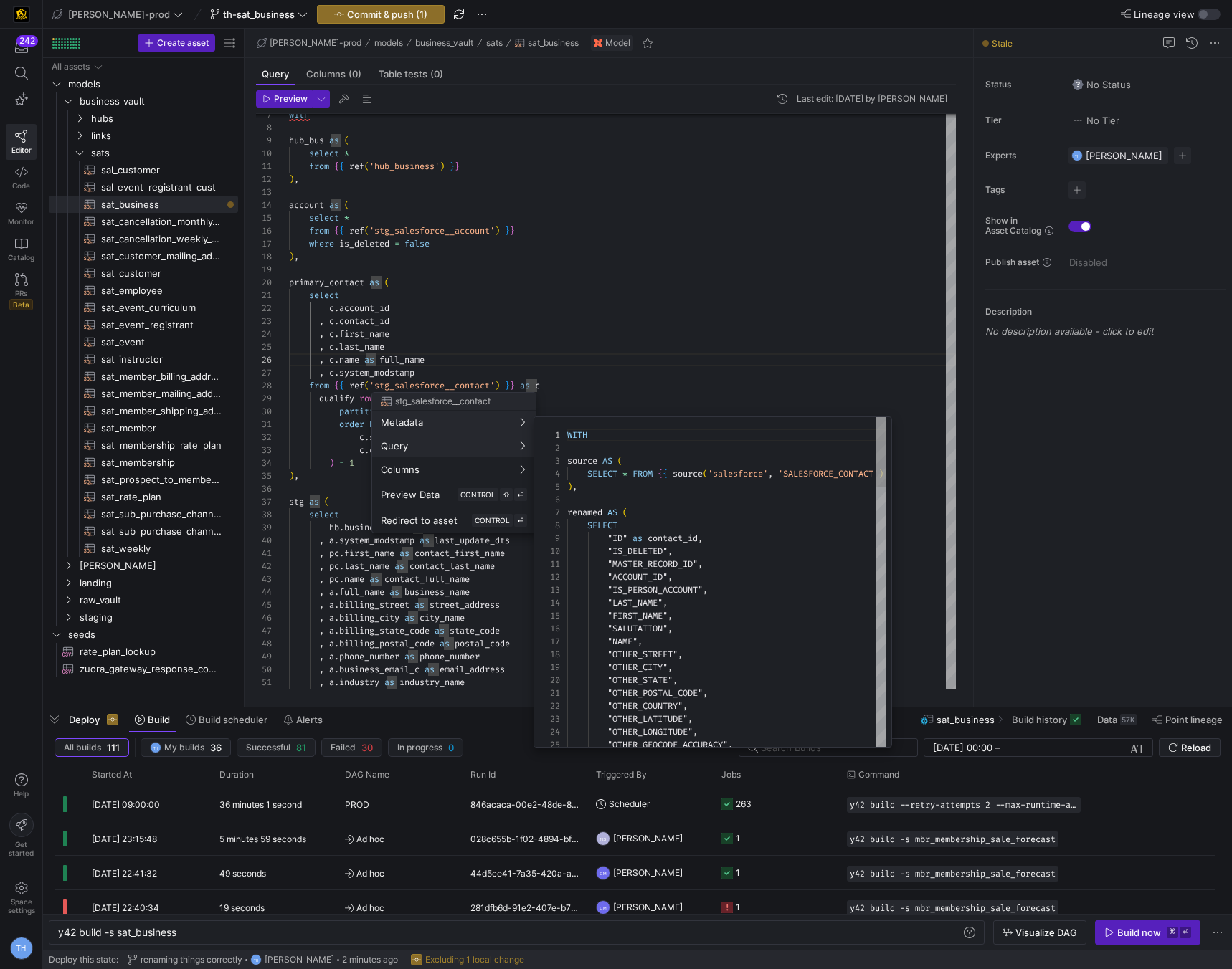
scroll to position [129, 0]
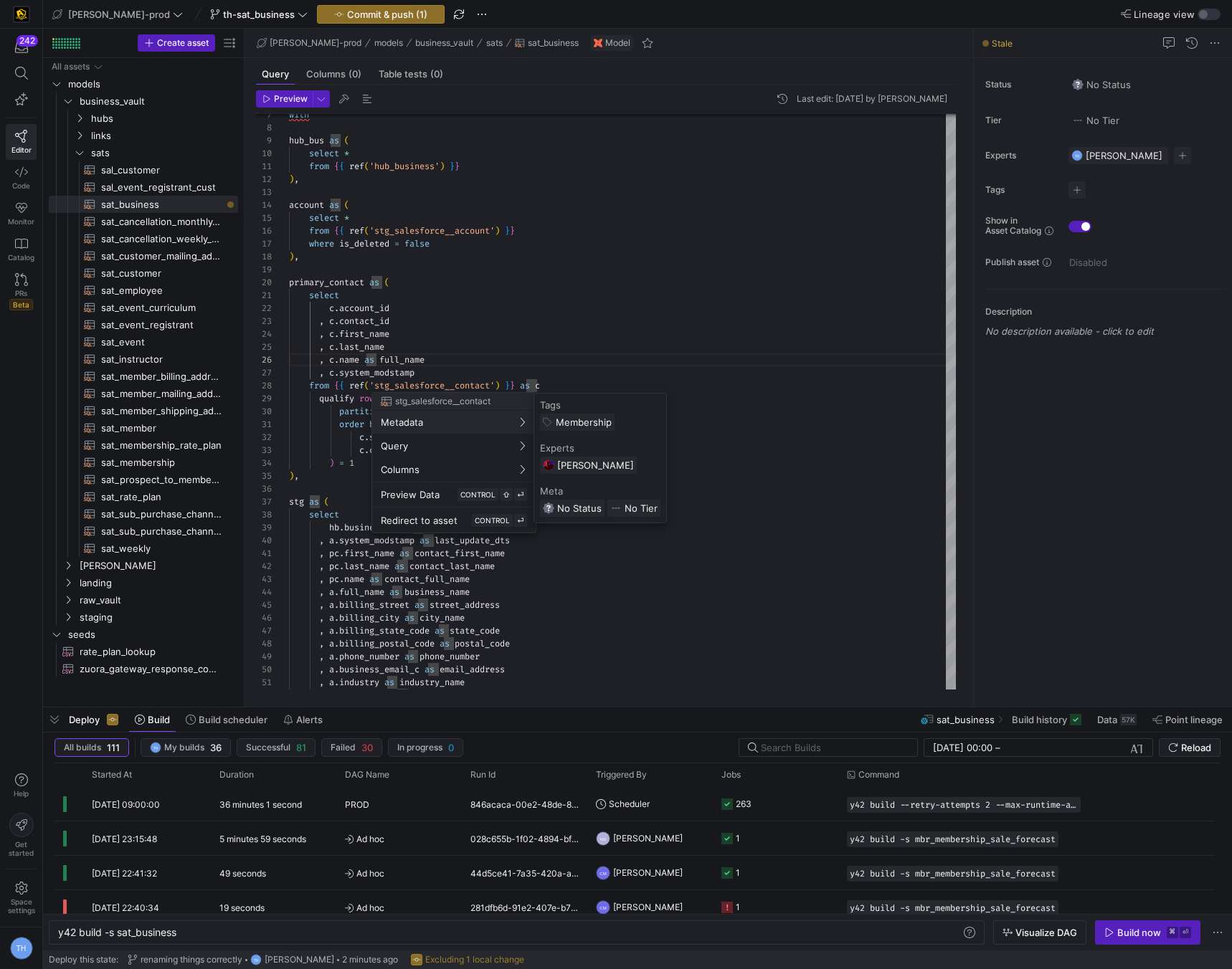
click at [509, 295] on div at bounding box center [616, 484] width 1232 height 969
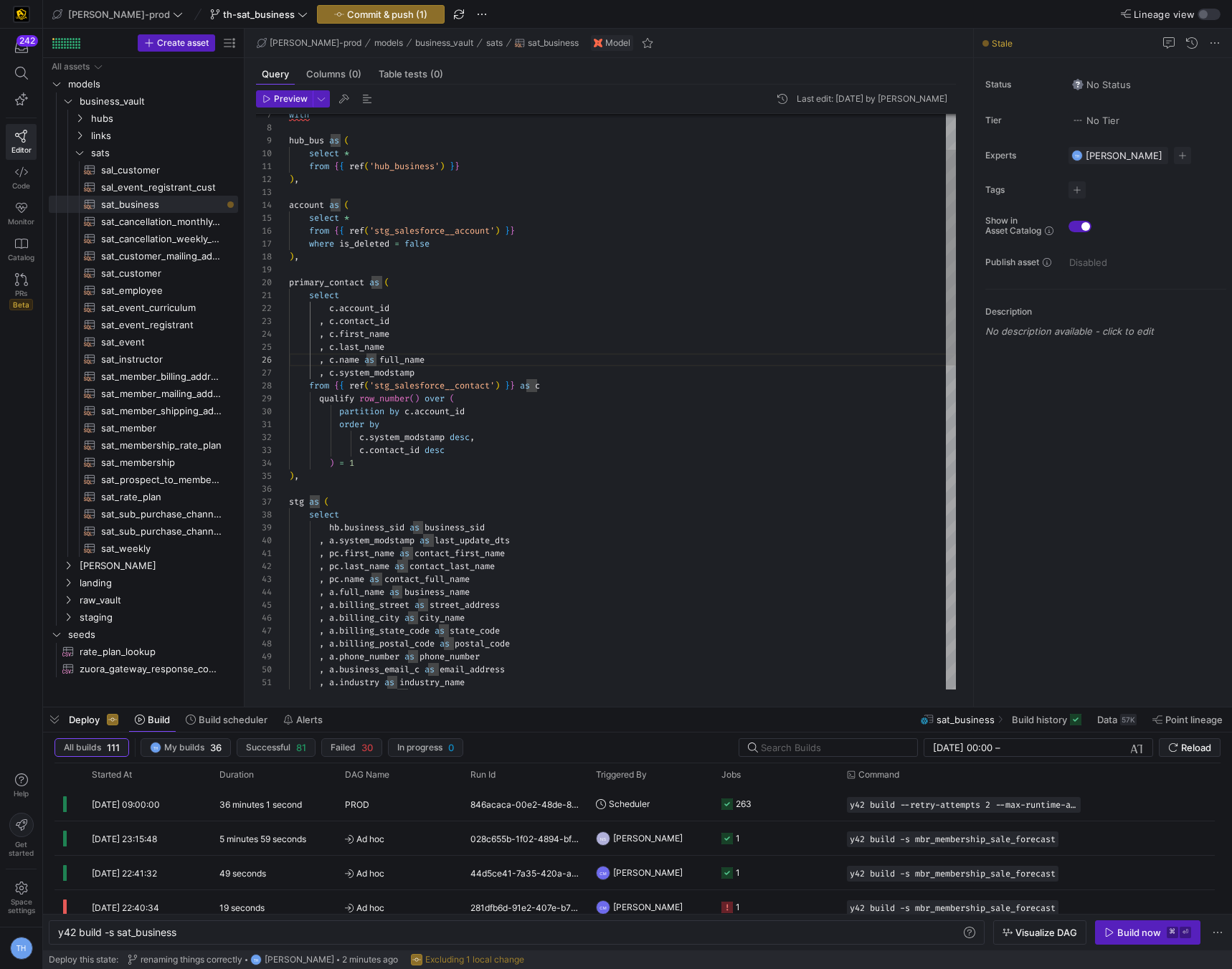
click at [509, 295] on div ", a . full_name as business_name , a . system_modstamp as last_update_dts , pc …" at bounding box center [622, 786] width 666 height 1535
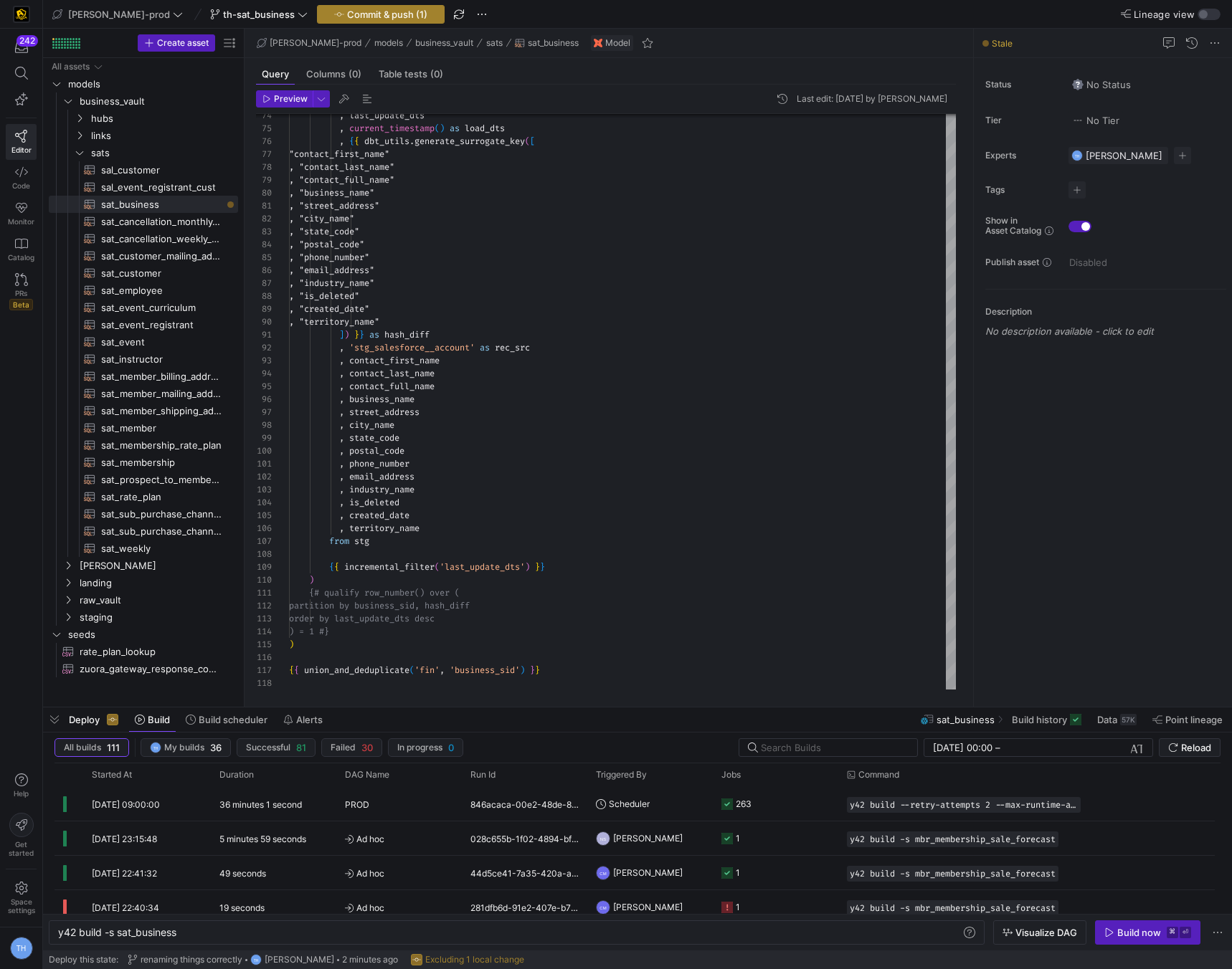
click at [345, 6] on span "button" at bounding box center [381, 14] width 126 height 17
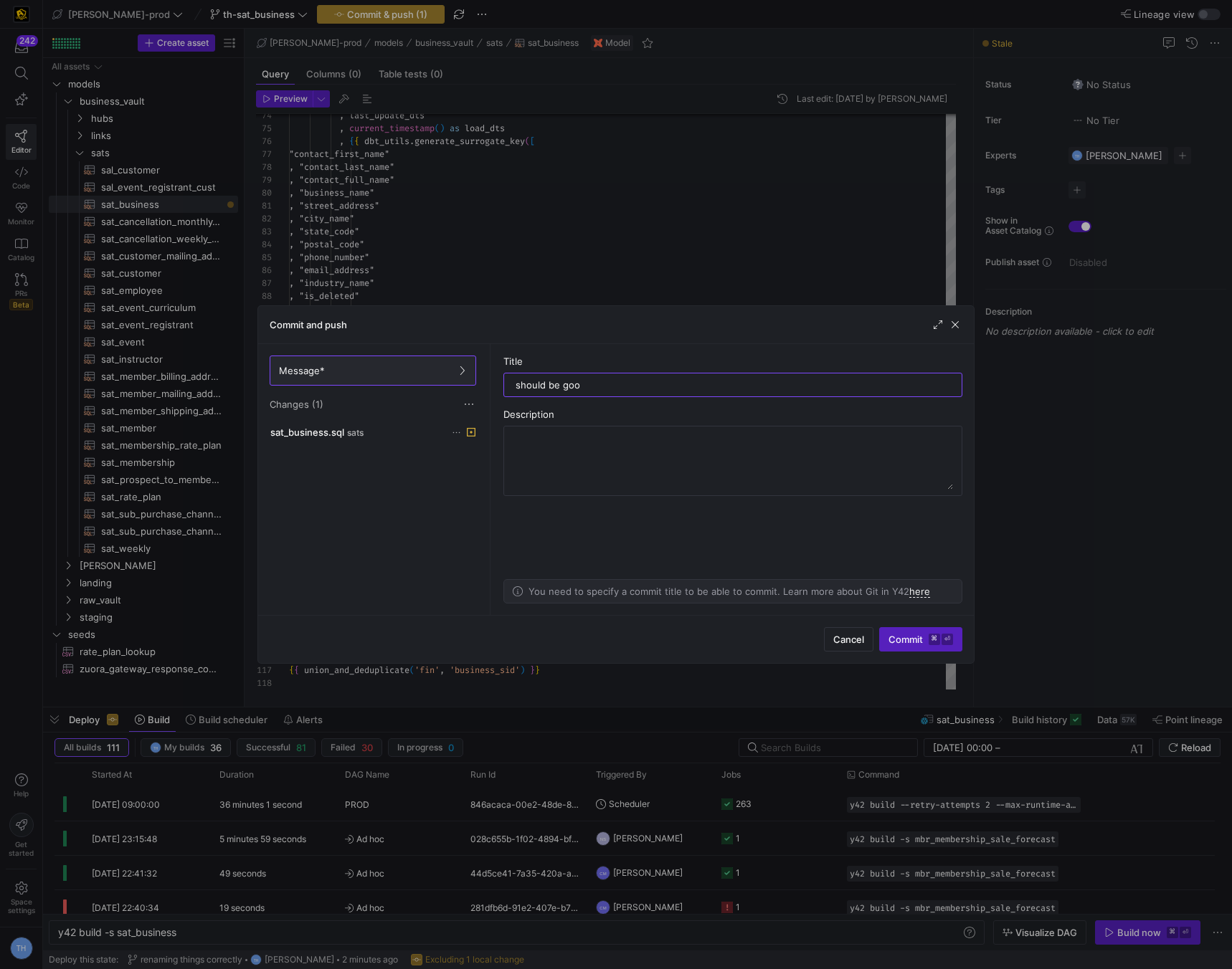
type input "should be good"
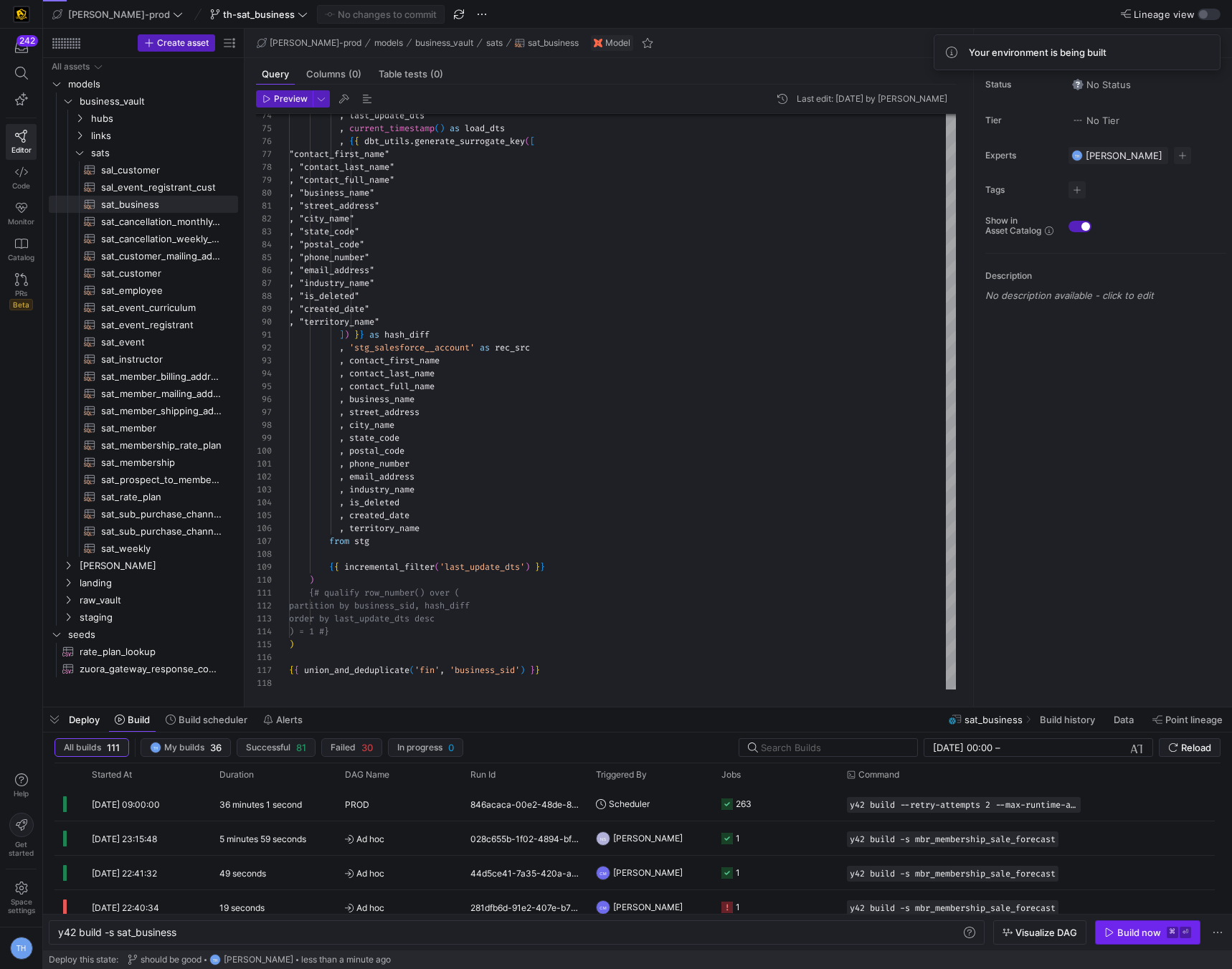
click at [1134, 929] on div "Build now" at bounding box center [1139, 933] width 44 height 11
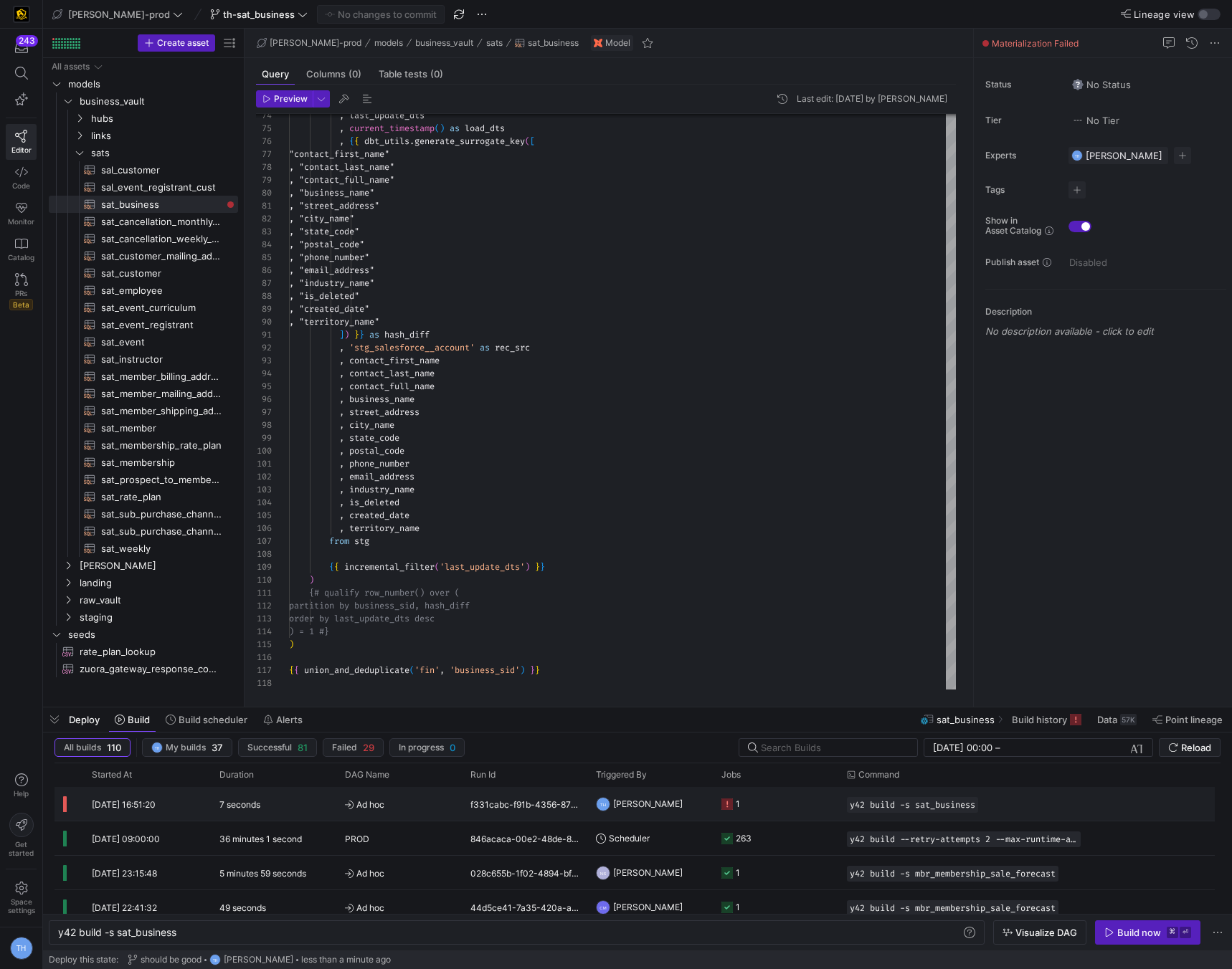
click at [751, 796] on y42-job-status-cell-renderer "1" at bounding box center [774, 804] width 108 height 33
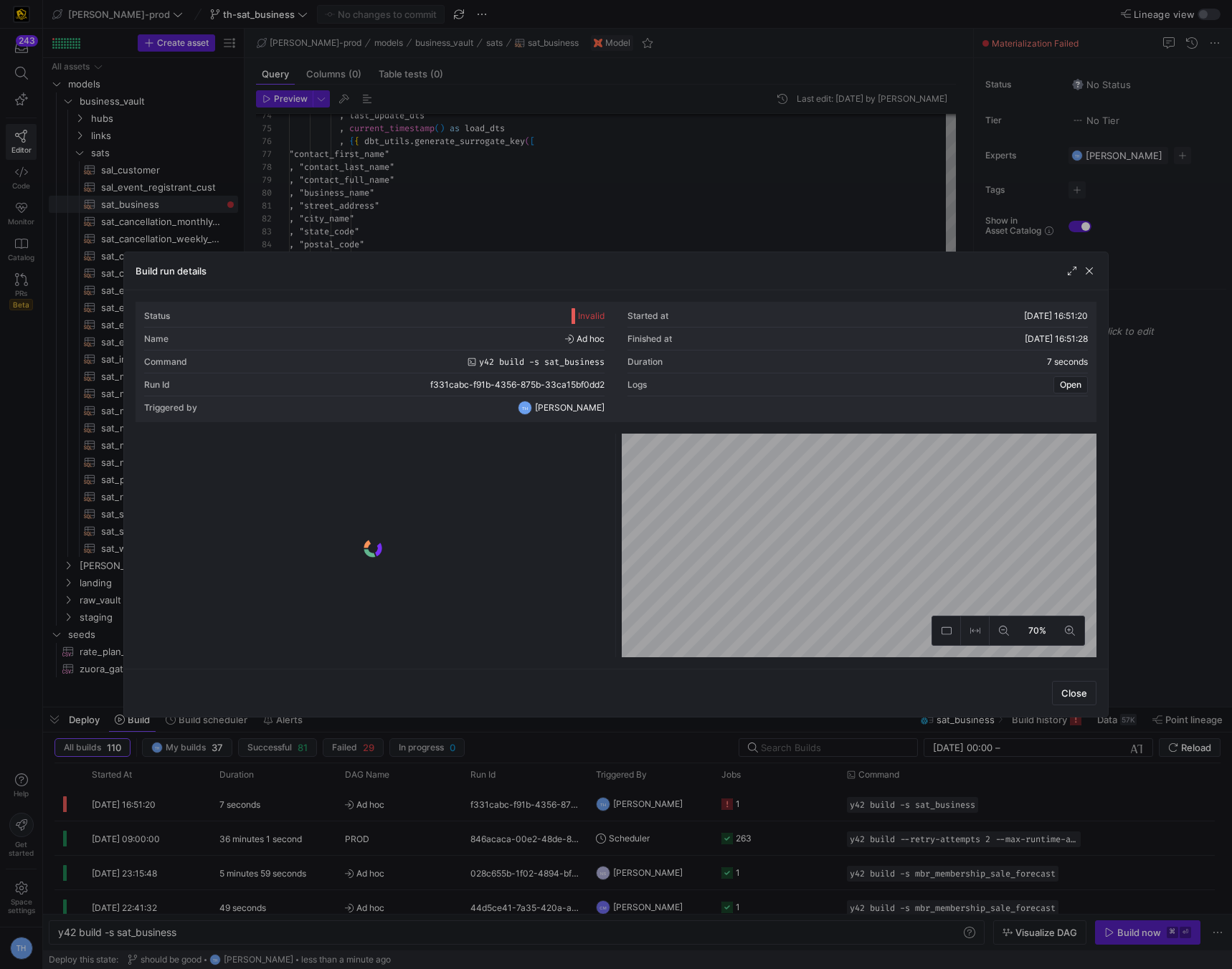
click at [425, 462] on y42-logo-loader at bounding box center [373, 549] width 469 height 218
click at [430, 466] on div "Drag here to set row groups Drag here to set column labels Build status Asset M…" at bounding box center [373, 558] width 469 height 199
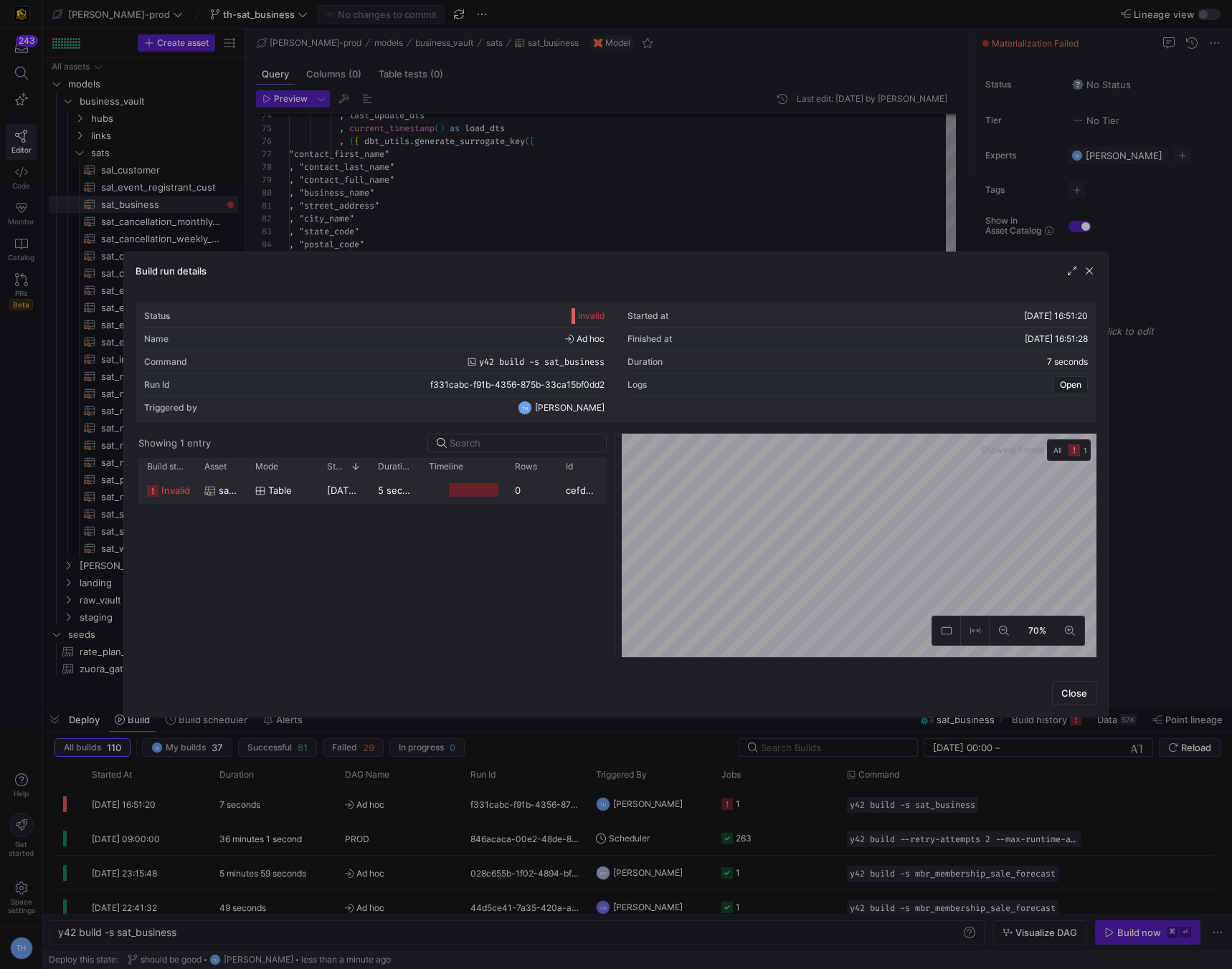
click at [429, 484] on y42-job-duration-timeline-cell-renderer at bounding box center [463, 490] width 69 height 27
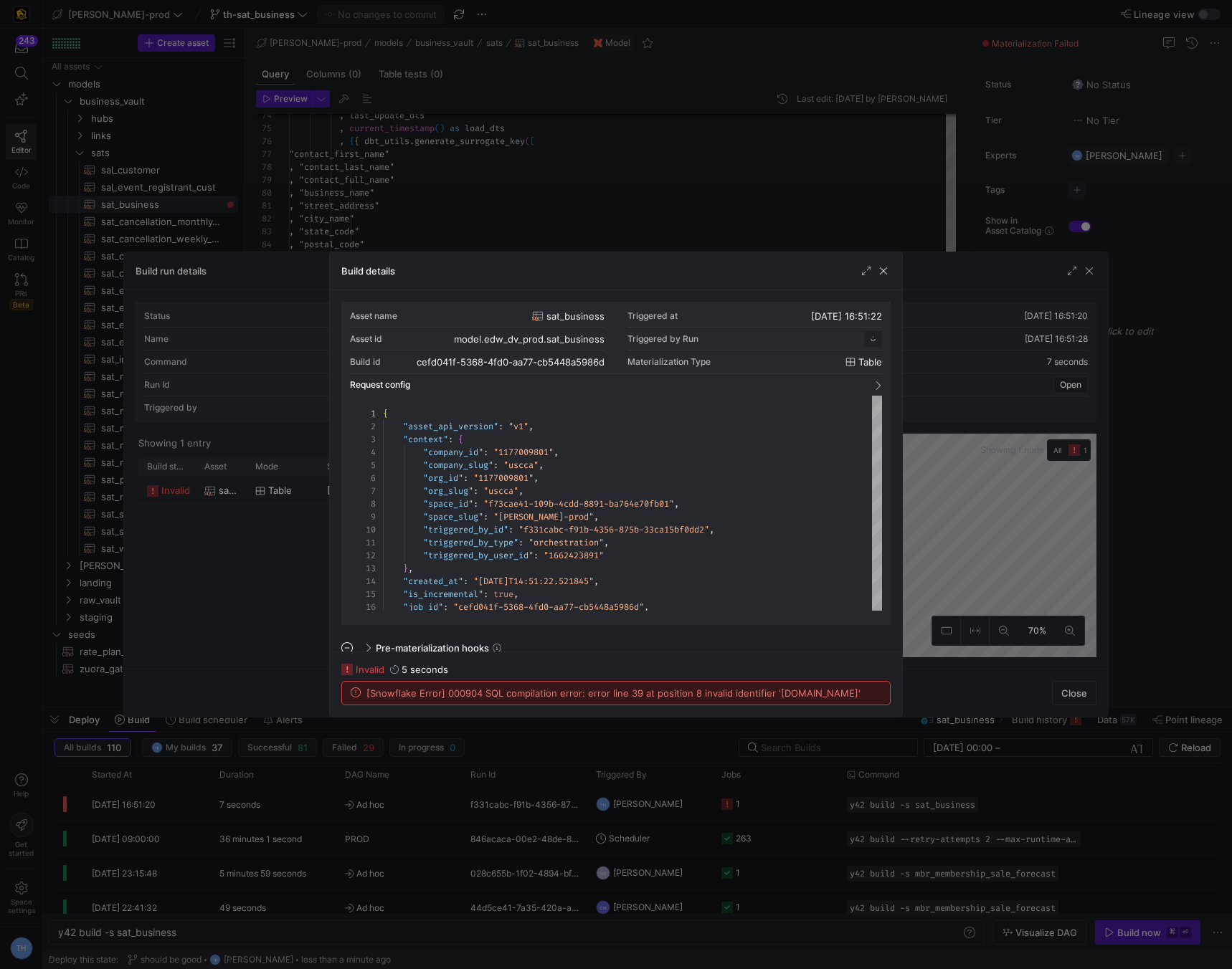
scroll to position [129, 0]
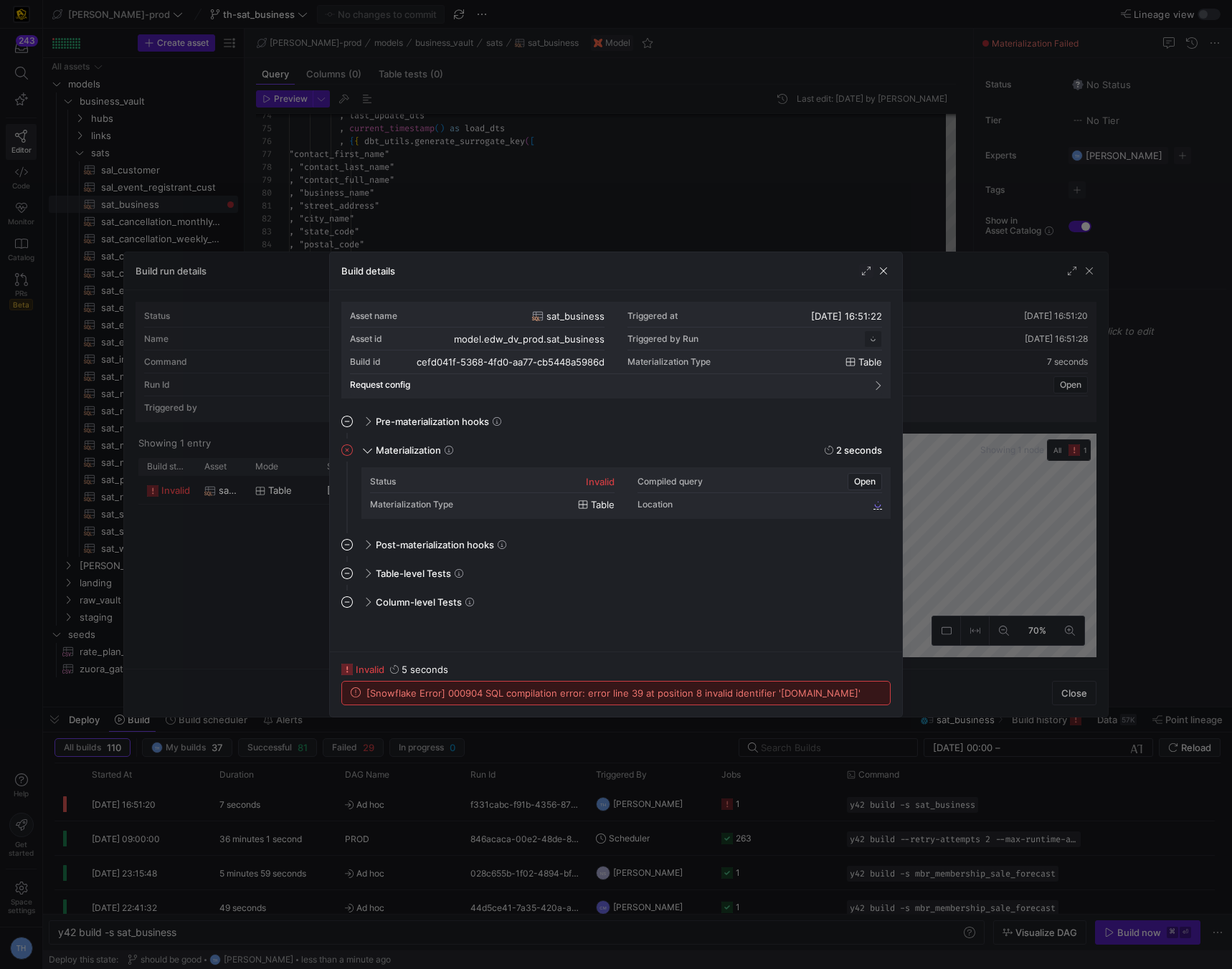
click at [529, 215] on div at bounding box center [616, 484] width 1232 height 969
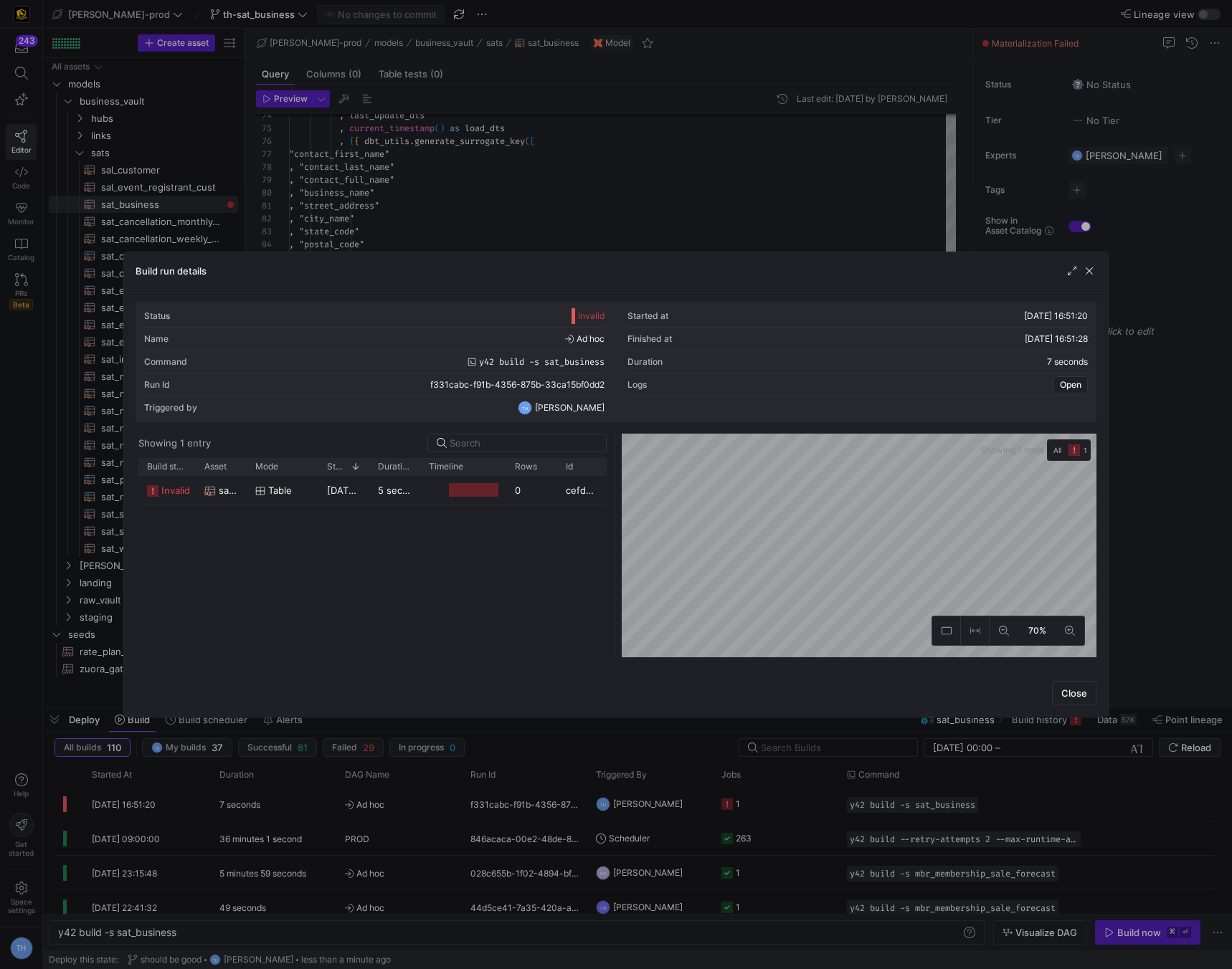
click at [529, 215] on div at bounding box center [616, 484] width 1232 height 969
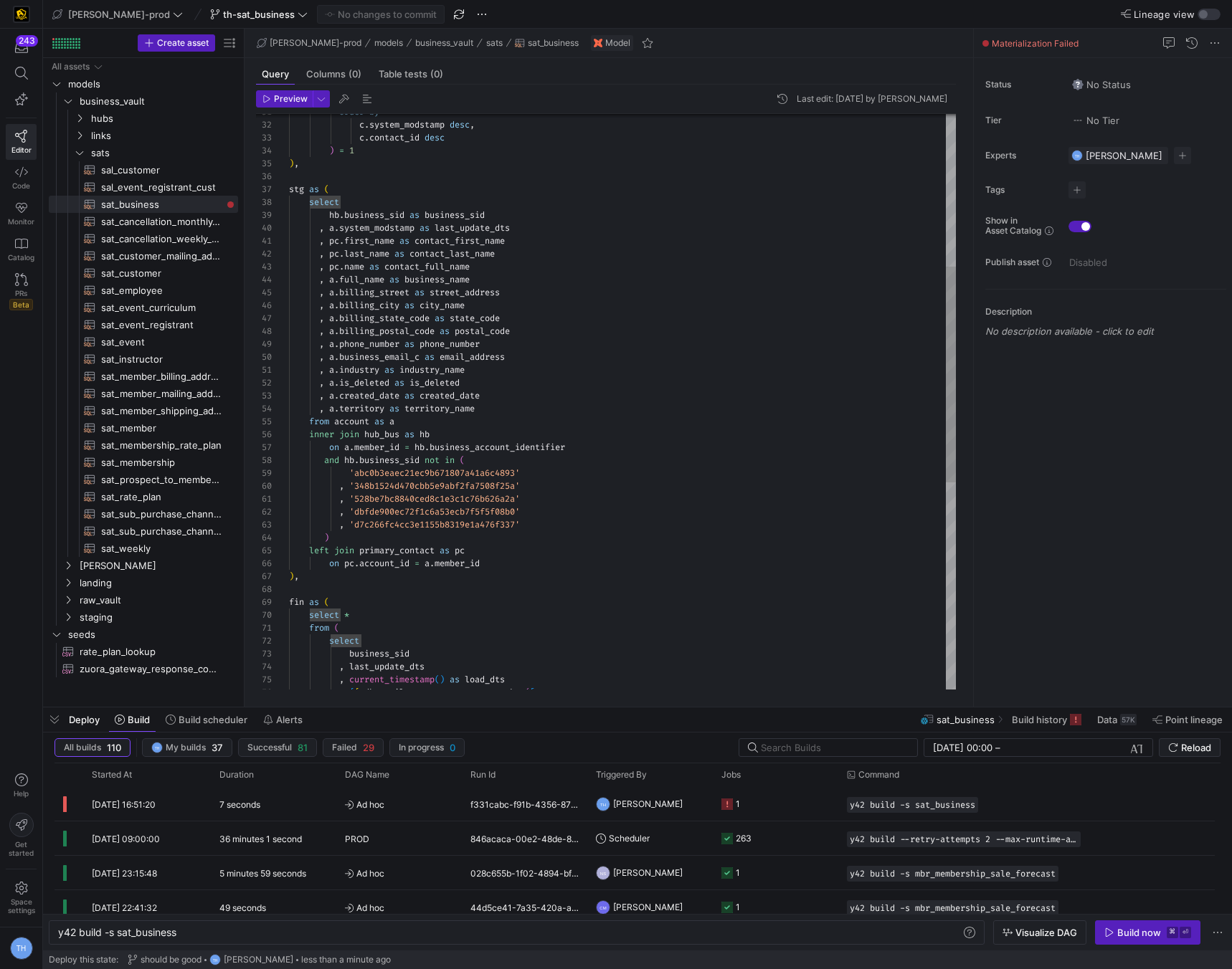
scroll to position [116, 190]
click at [478, 357] on div ", last_update_dts , current_timestamp ( ) as load_dts , { { dbt_utils . generat…" at bounding box center [622, 474] width 666 height 1535
click at [484, 307] on div ", last_update_dts , current_timestamp ( ) as load_dts , { { dbt_utils . generat…" at bounding box center [622, 474] width 666 height 1535
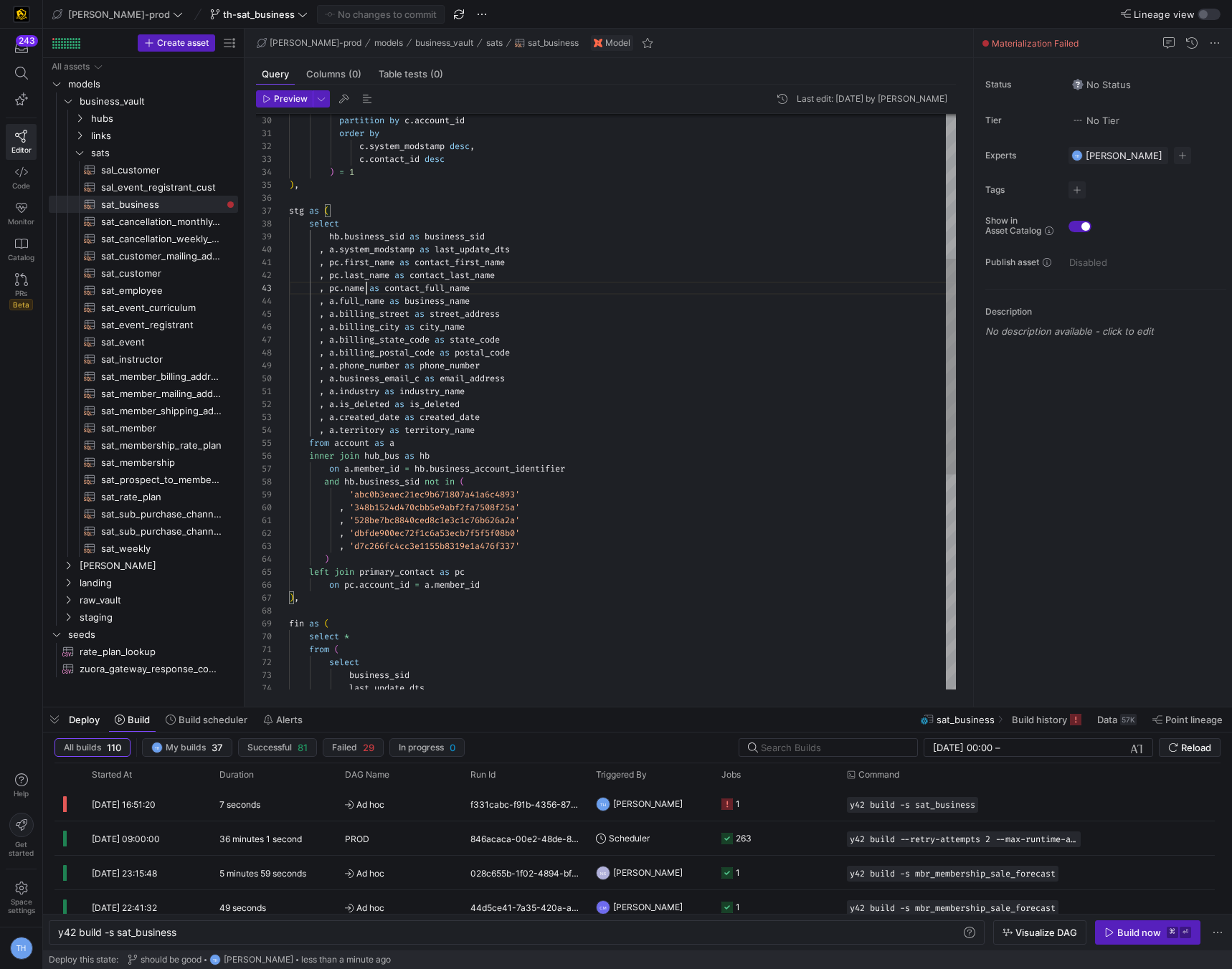
click at [365, 285] on div ", last_update_dts business_sid select ) , fin as ( select * from ( , 'dbfde900e…" at bounding box center [622, 495] width 666 height 1535
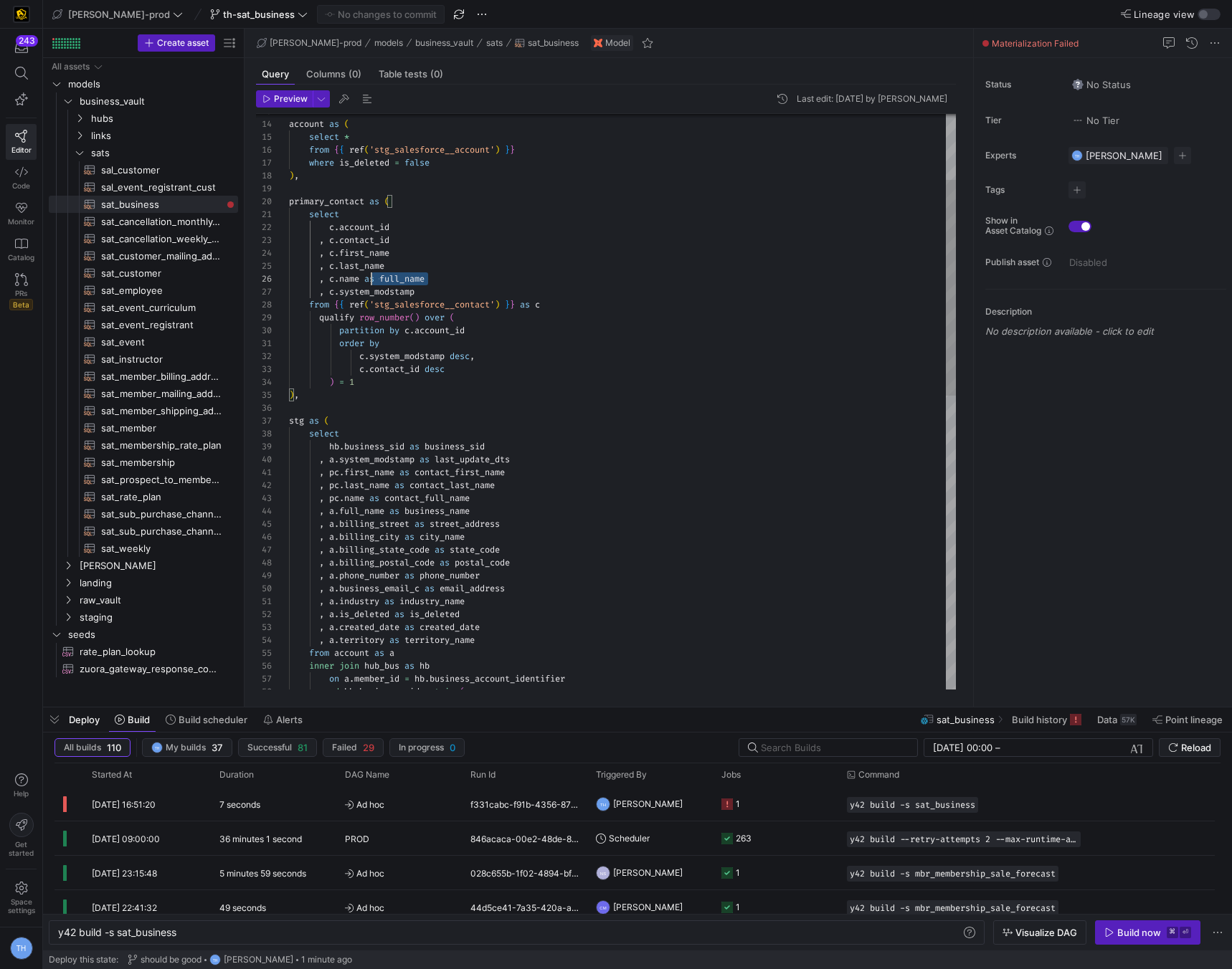
drag, startPoint x: 431, startPoint y: 278, endPoint x: 361, endPoint y: 278, distance: 70.0
click at [361, 278] on div "inner join hub_bus as hb on a . member_id = hb . business_account_identifier an…" at bounding box center [622, 706] width 666 height 1535
type textarea "select c.account_id , [DOMAIN_NAME]_id , c.first_name , [PERSON_NAME]last_name …"
click at [347, 12] on span "Commit & push (1)" at bounding box center [387, 14] width 80 height 11
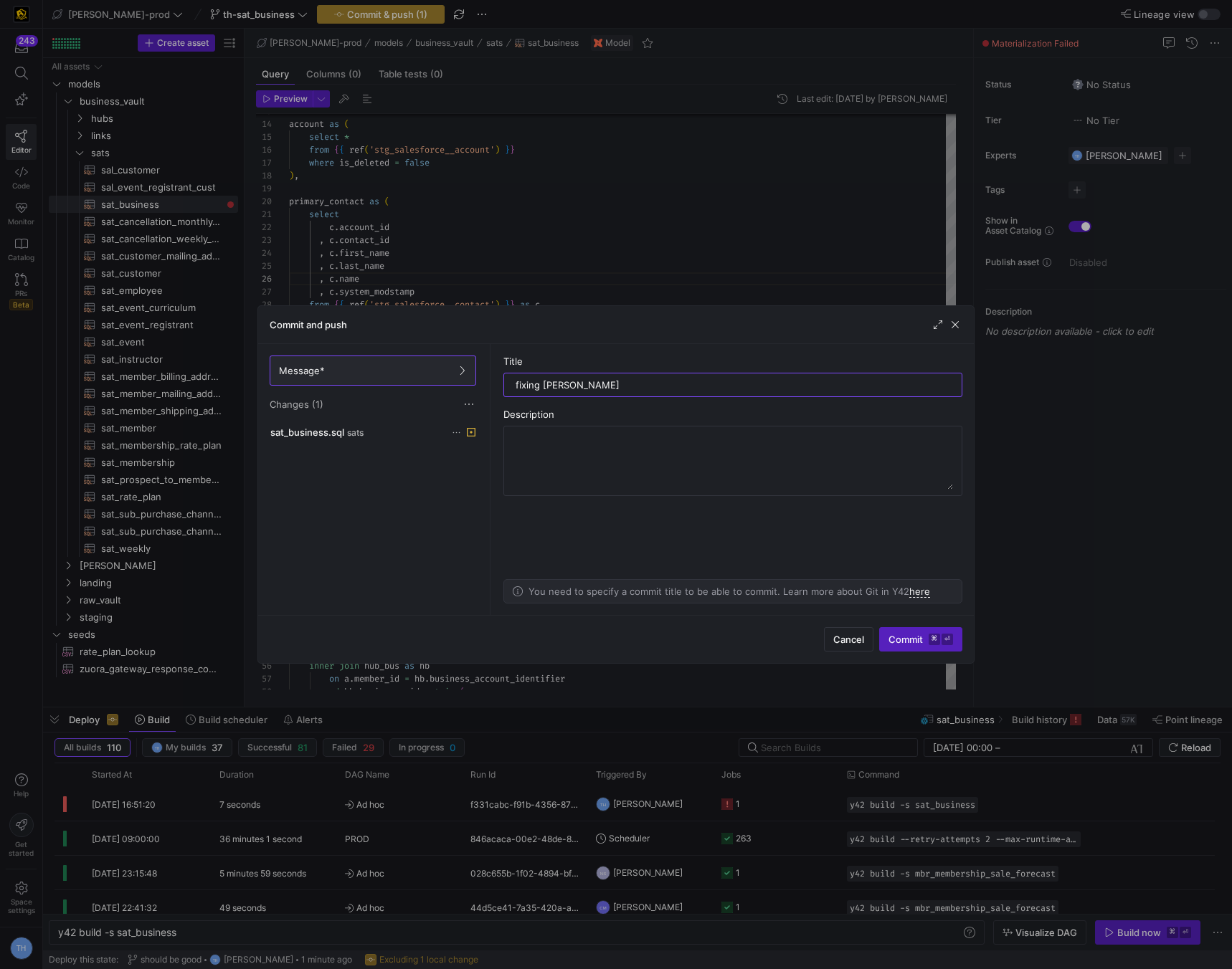
type input "fixing alias"
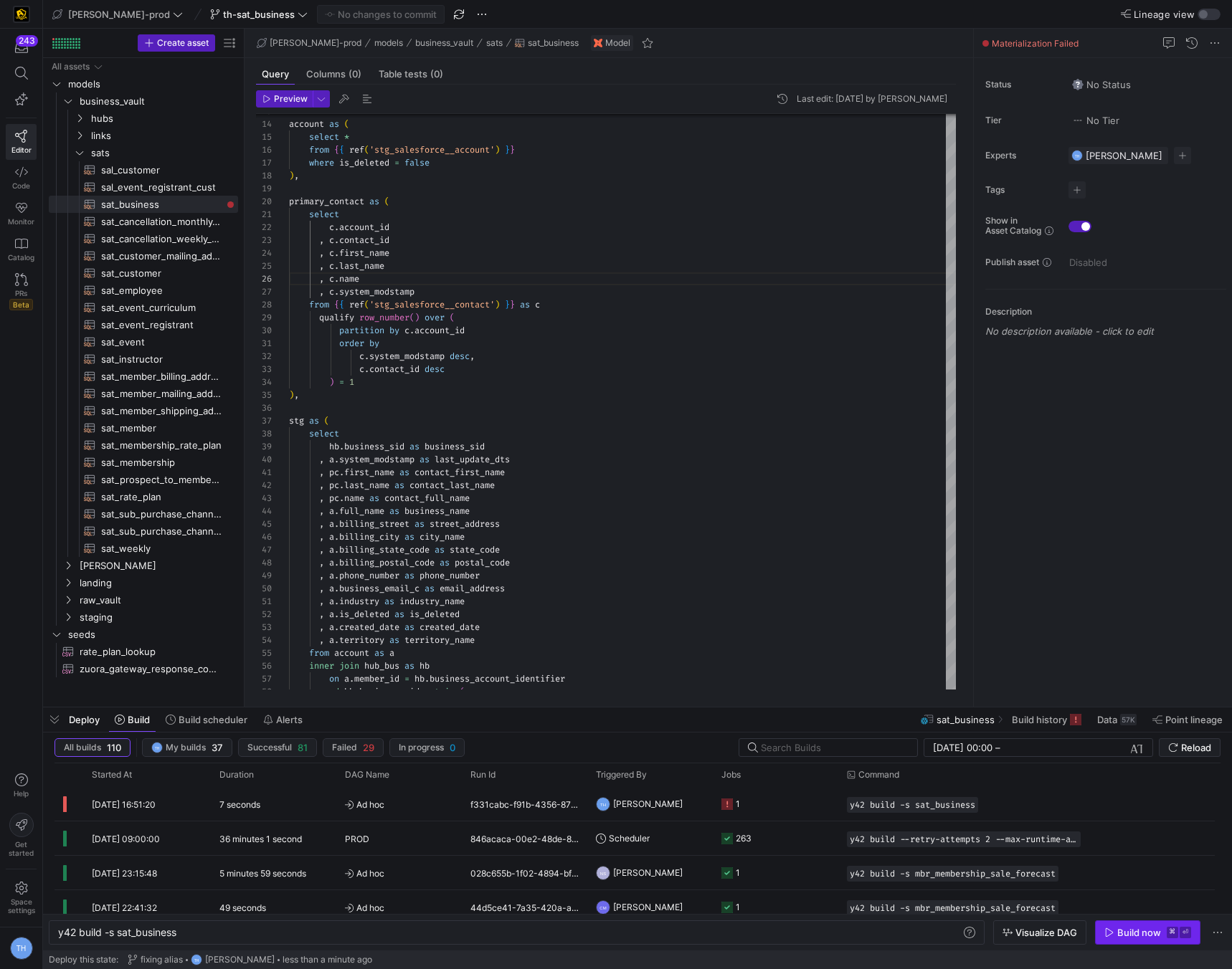
click at [1131, 923] on span "button" at bounding box center [1147, 933] width 104 height 23
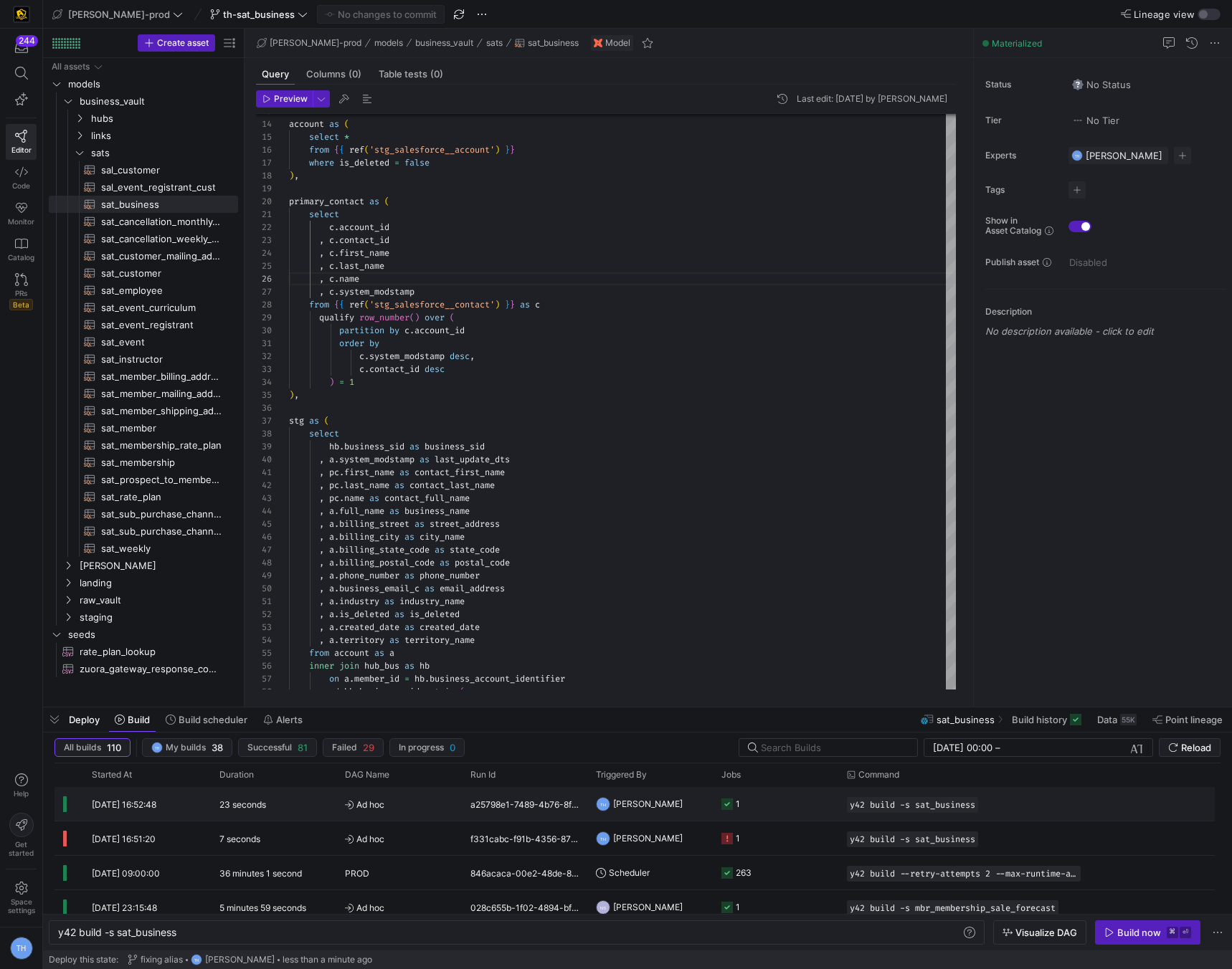
click at [766, 814] on y42-job-status-cell-renderer "1" at bounding box center [774, 804] width 108 height 33
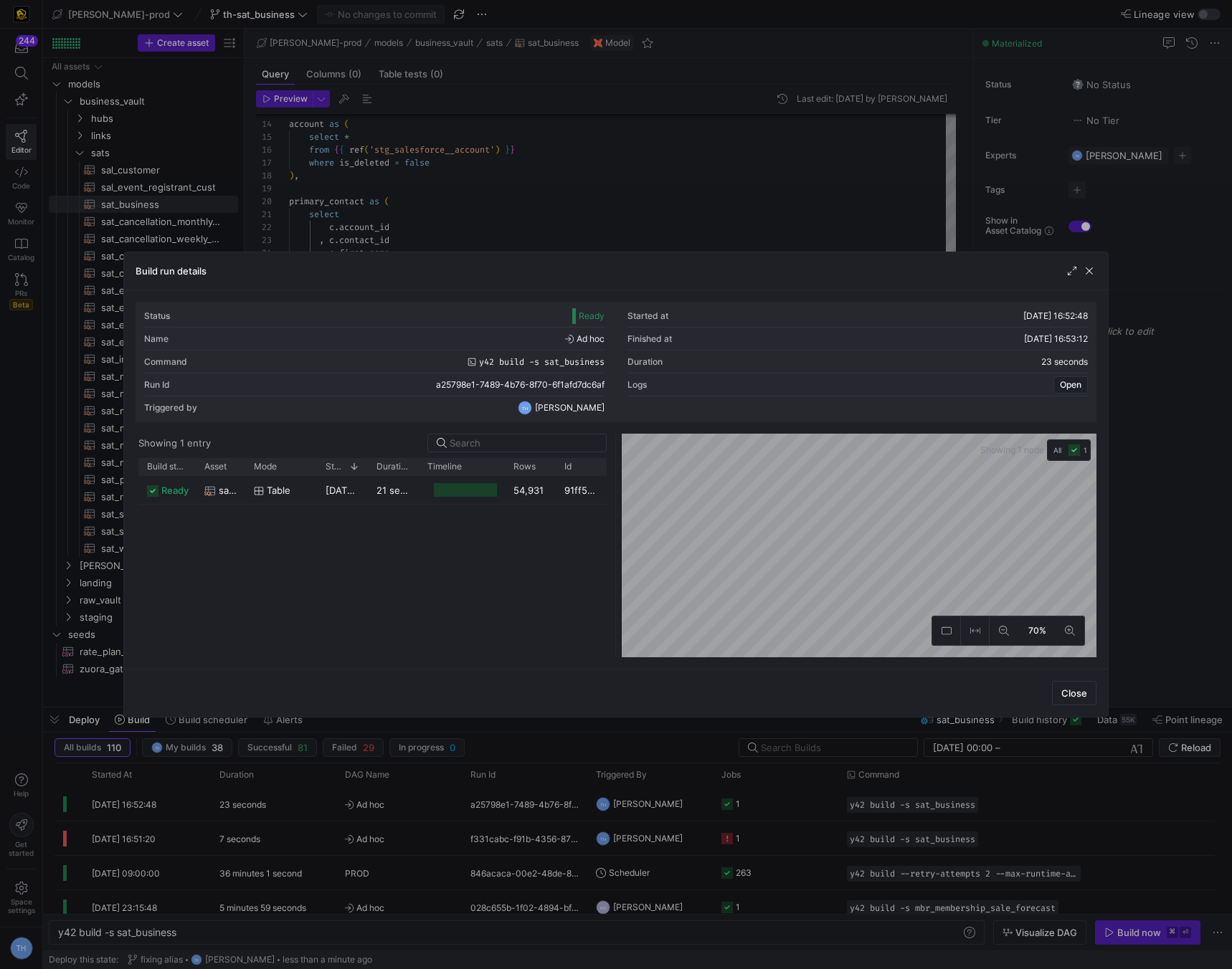
click at [652, 165] on div at bounding box center [616, 484] width 1232 height 969
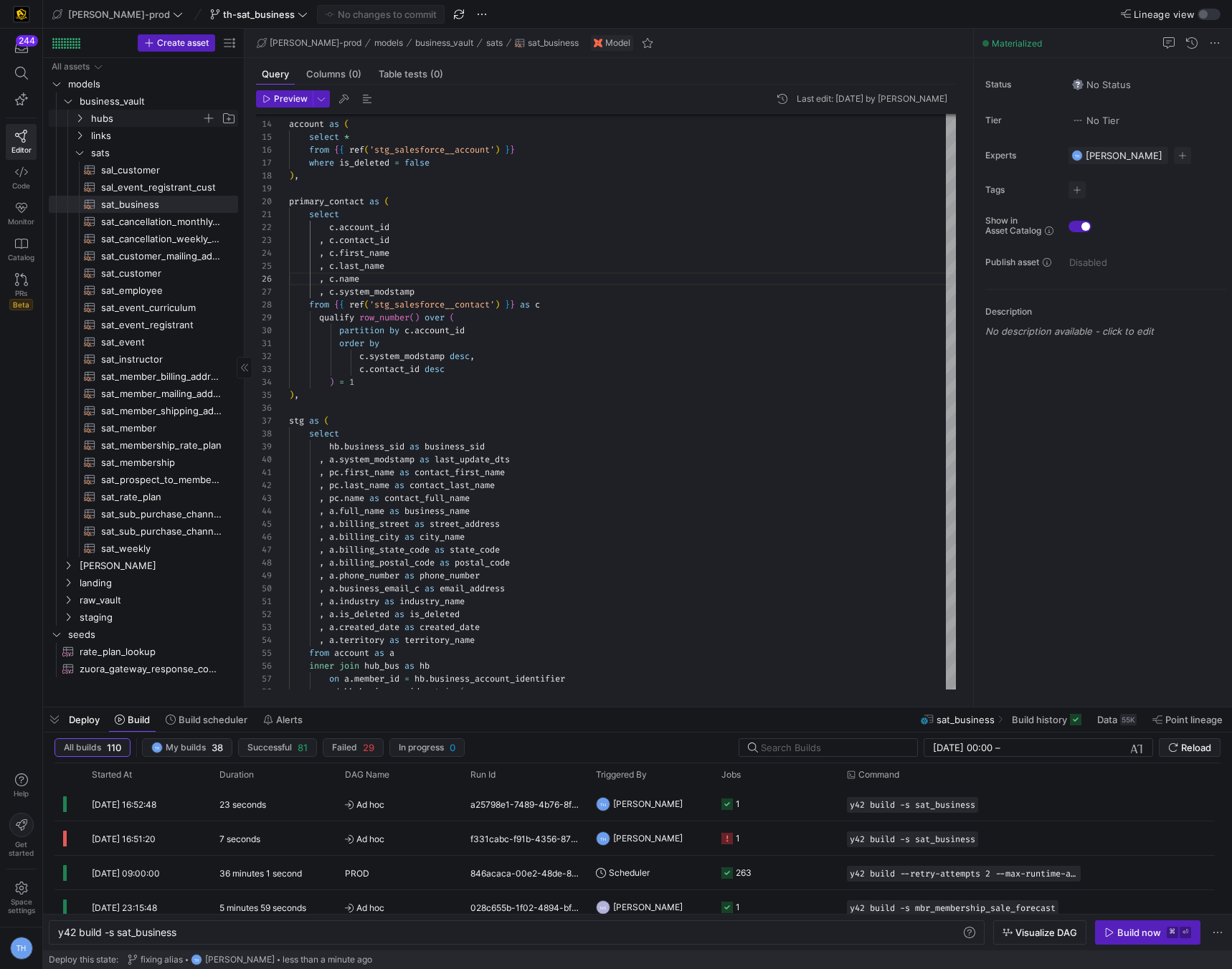
click at [122, 121] on span "hubs" at bounding box center [146, 118] width 110 height 16
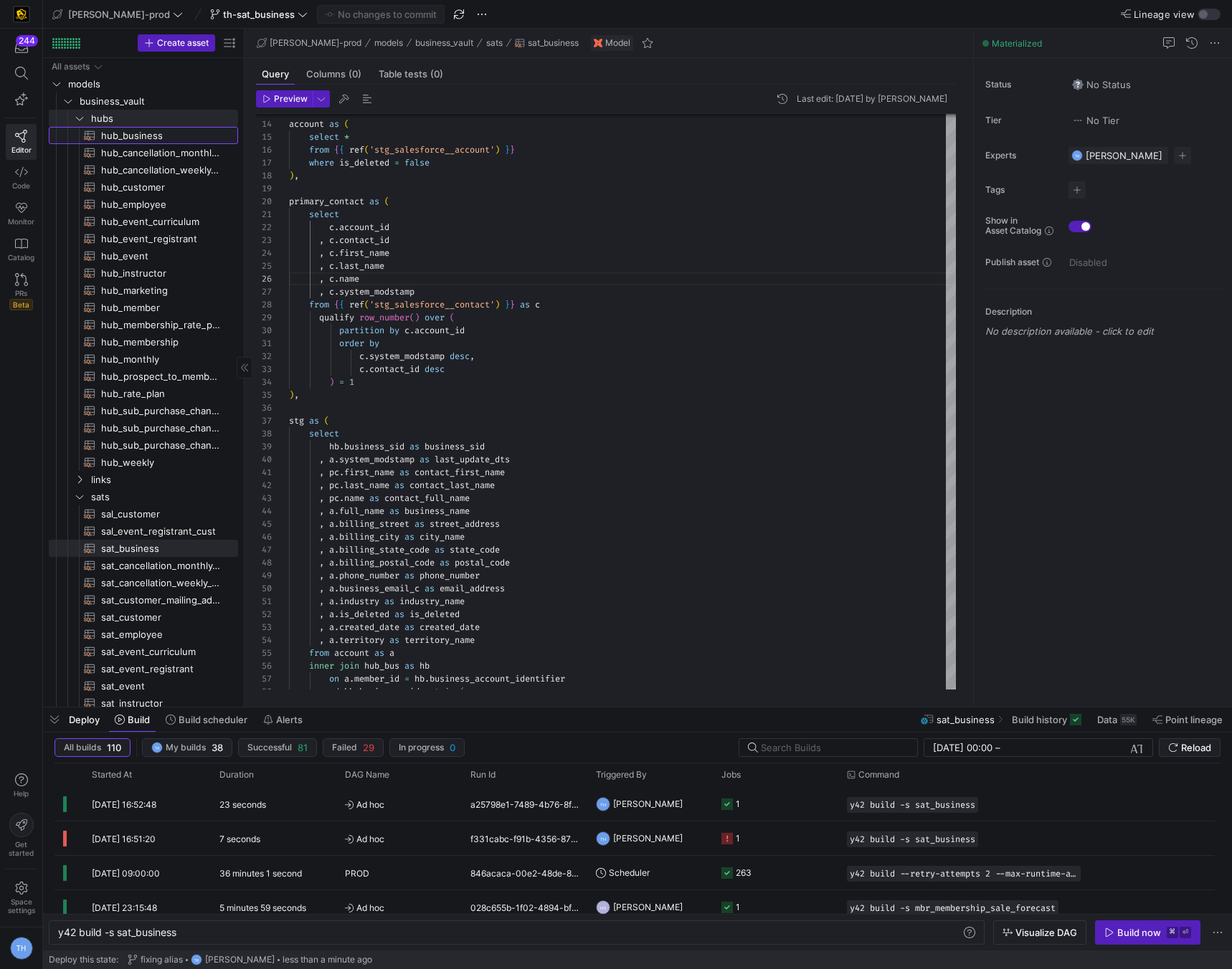
click at [155, 134] on span "hub_business​​​​​​​​​​" at bounding box center [162, 135] width 121 height 16
type textarea "y42 build -s hub_business"
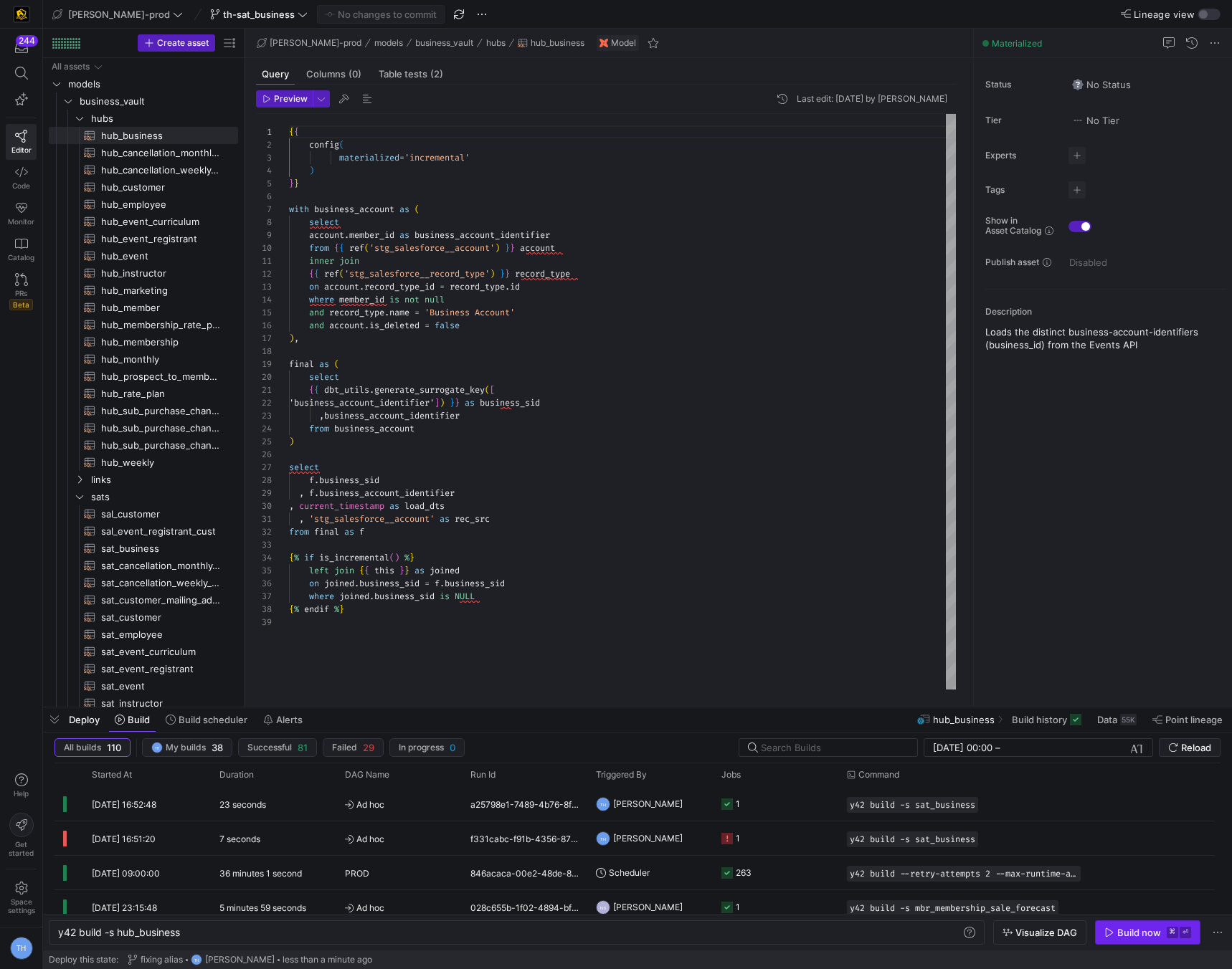
click at [1128, 933] on div "Build now" at bounding box center [1139, 933] width 44 height 11
click at [800, 800] on y42-job-status-cell-renderer "1" at bounding box center [774, 804] width 108 height 33
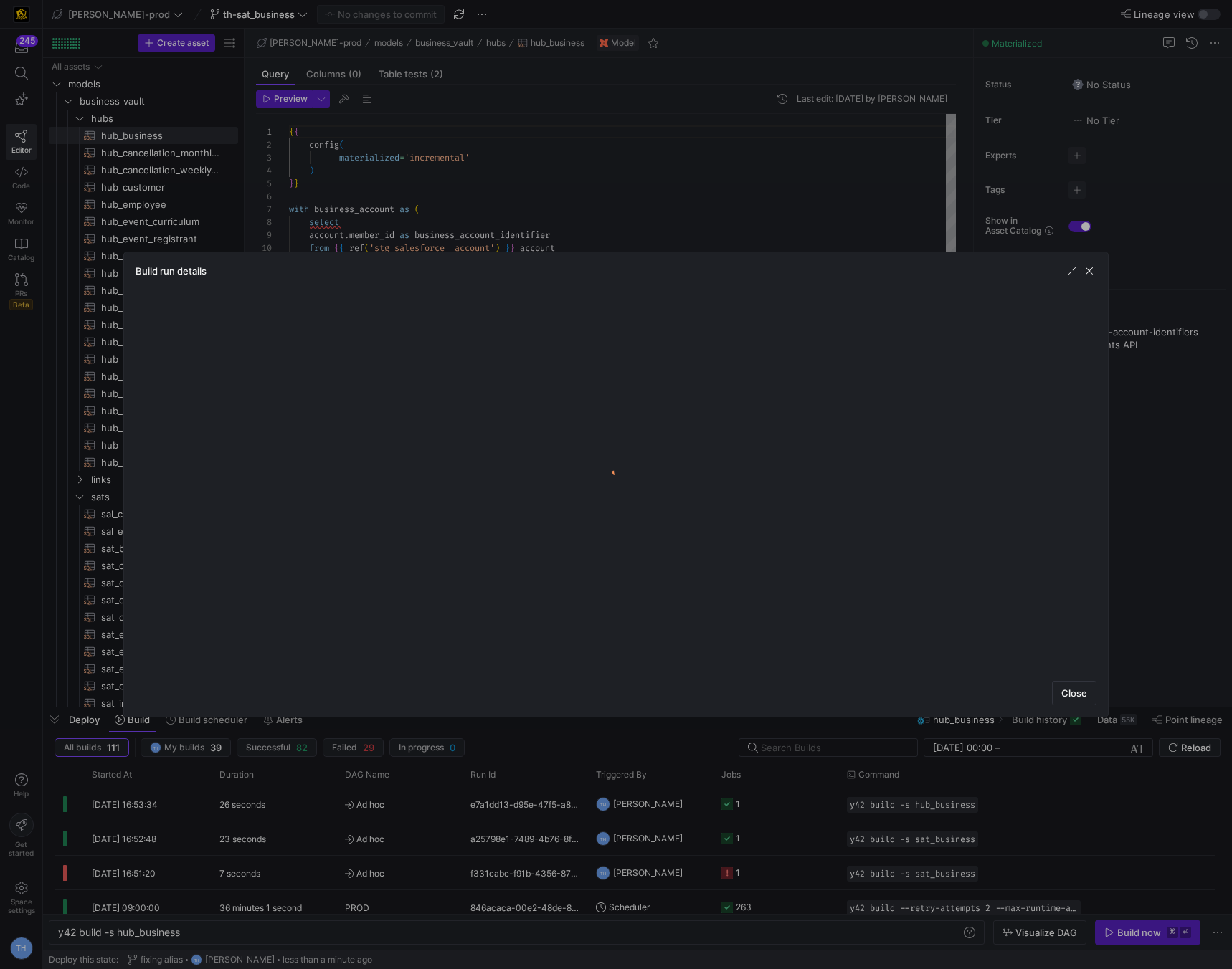
click at [800, 800] on body "245 Editor Code Monitor Catalog PRs Beta Help Get started Space settings TH [PE…" at bounding box center [616, 484] width 1232 height 969
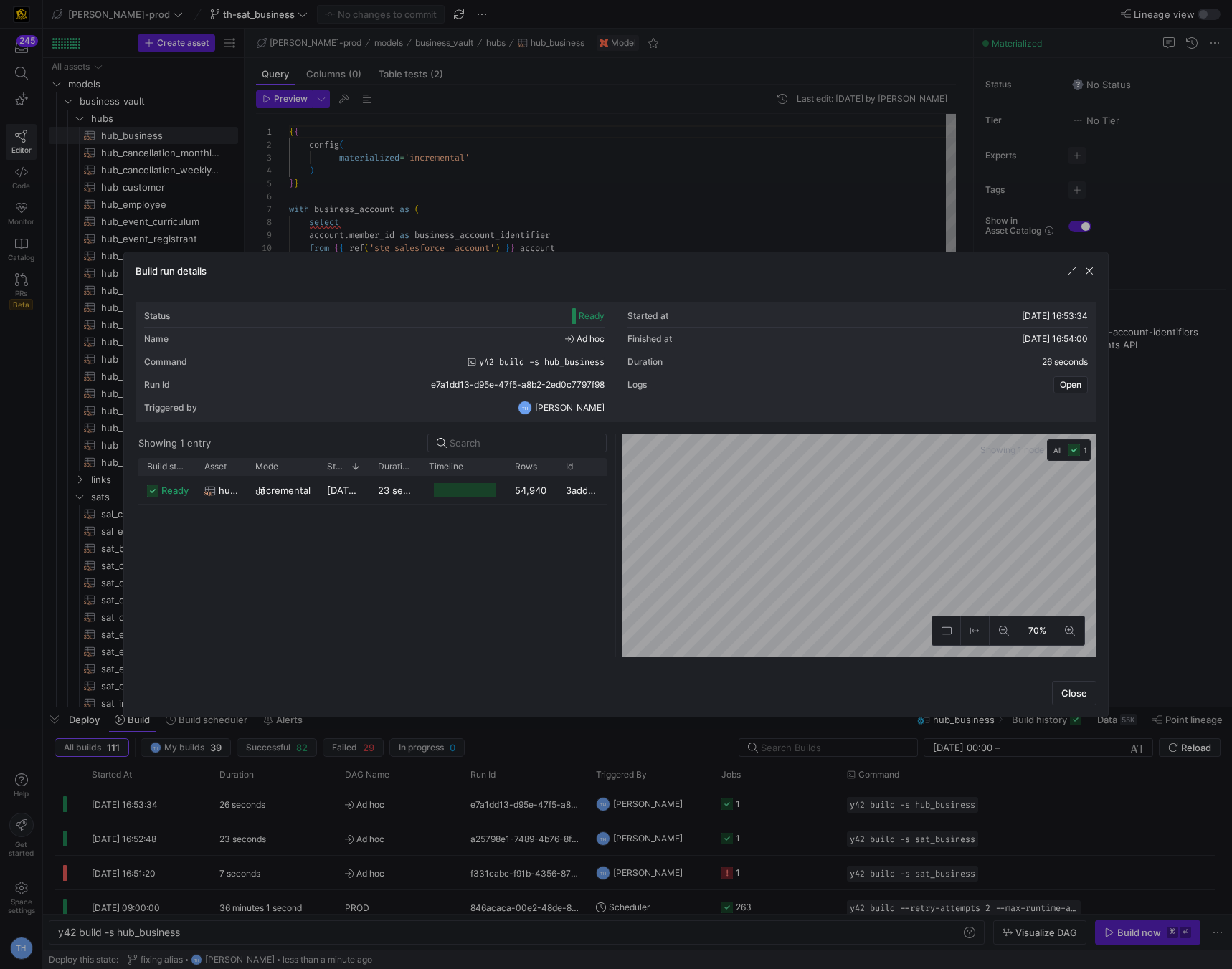
click at [663, 245] on div at bounding box center [616, 484] width 1232 height 969
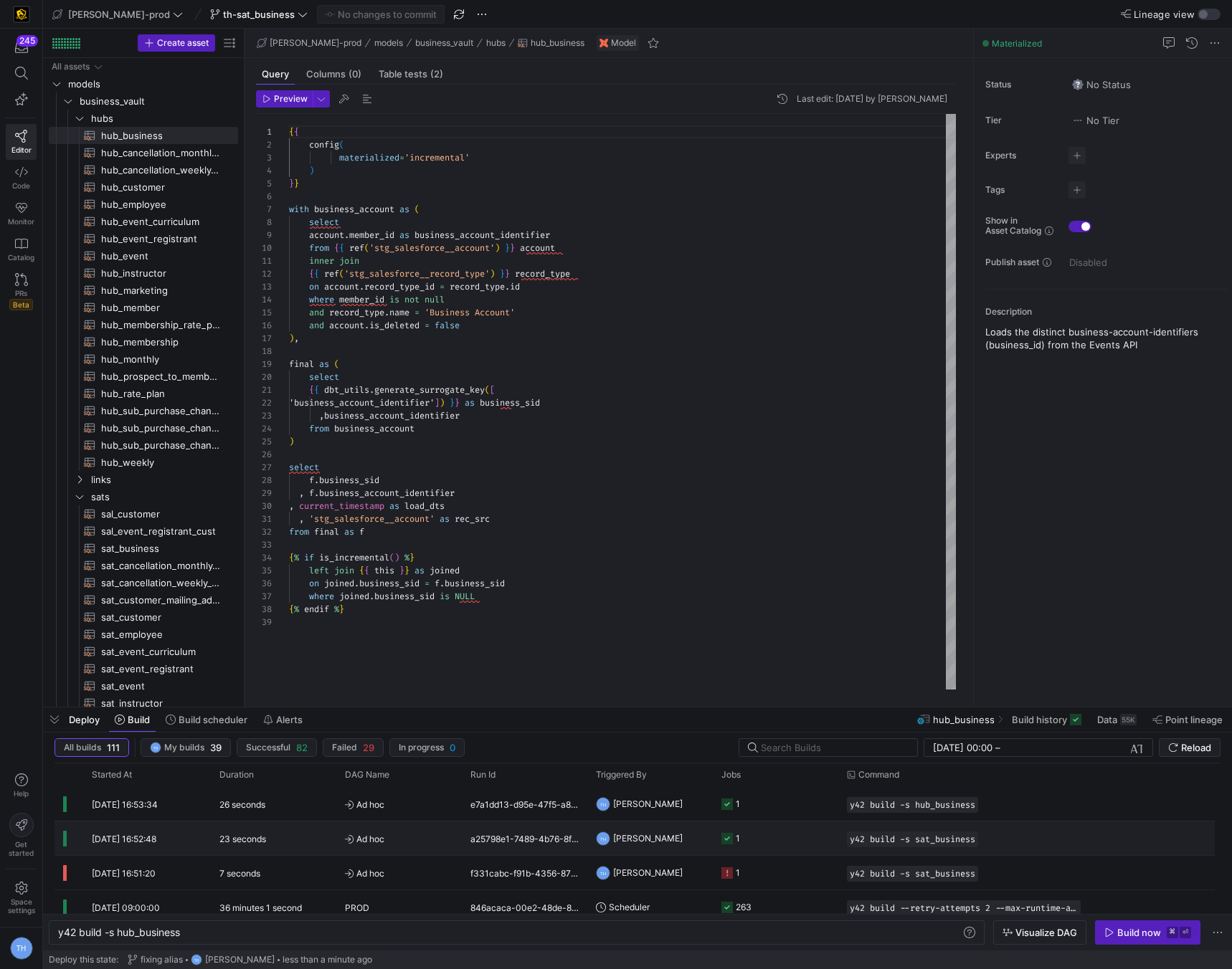
click at [774, 838] on y42-job-status-cell-renderer "1" at bounding box center [774, 839] width 108 height 33
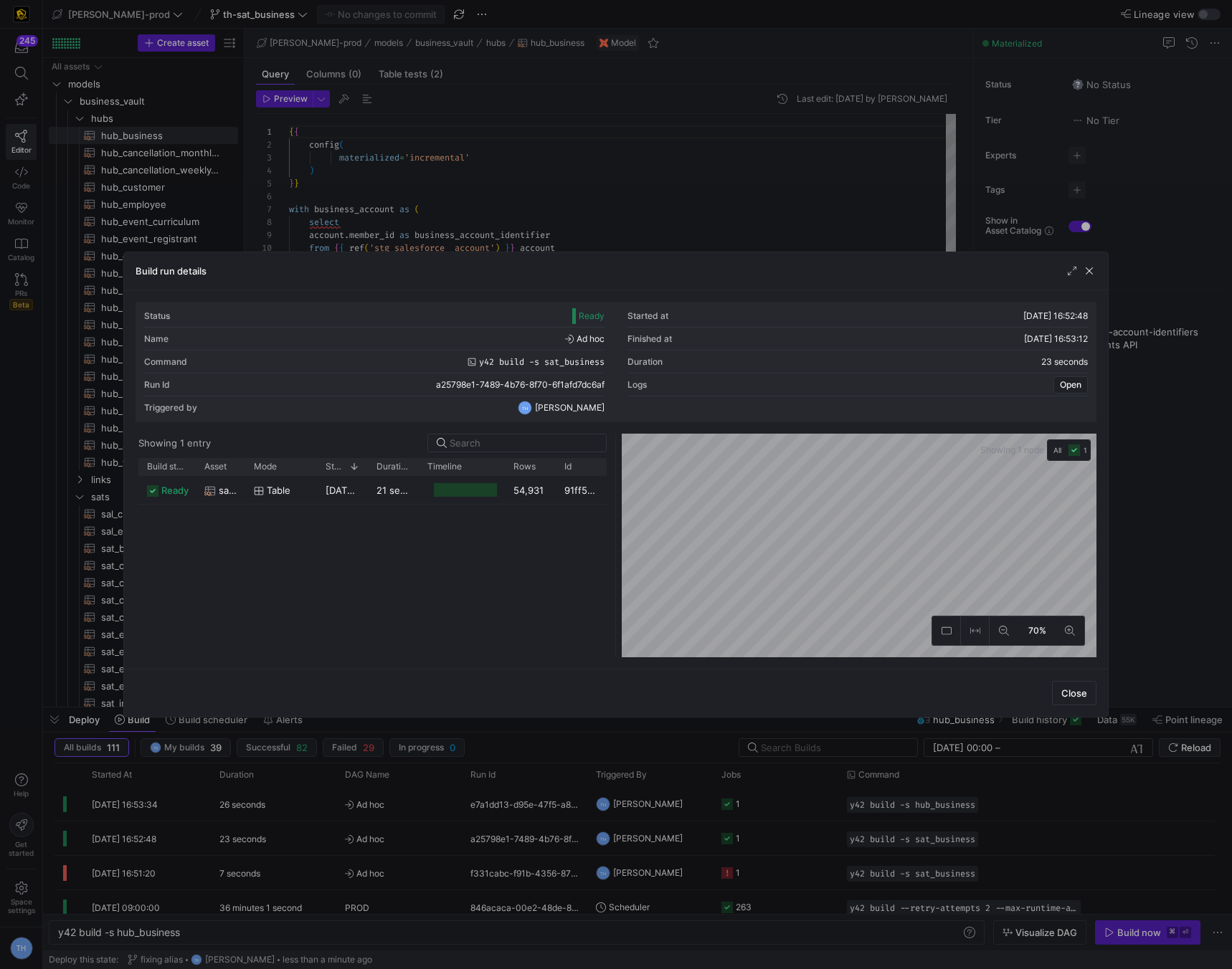
click at [707, 239] on div at bounding box center [616, 484] width 1232 height 969
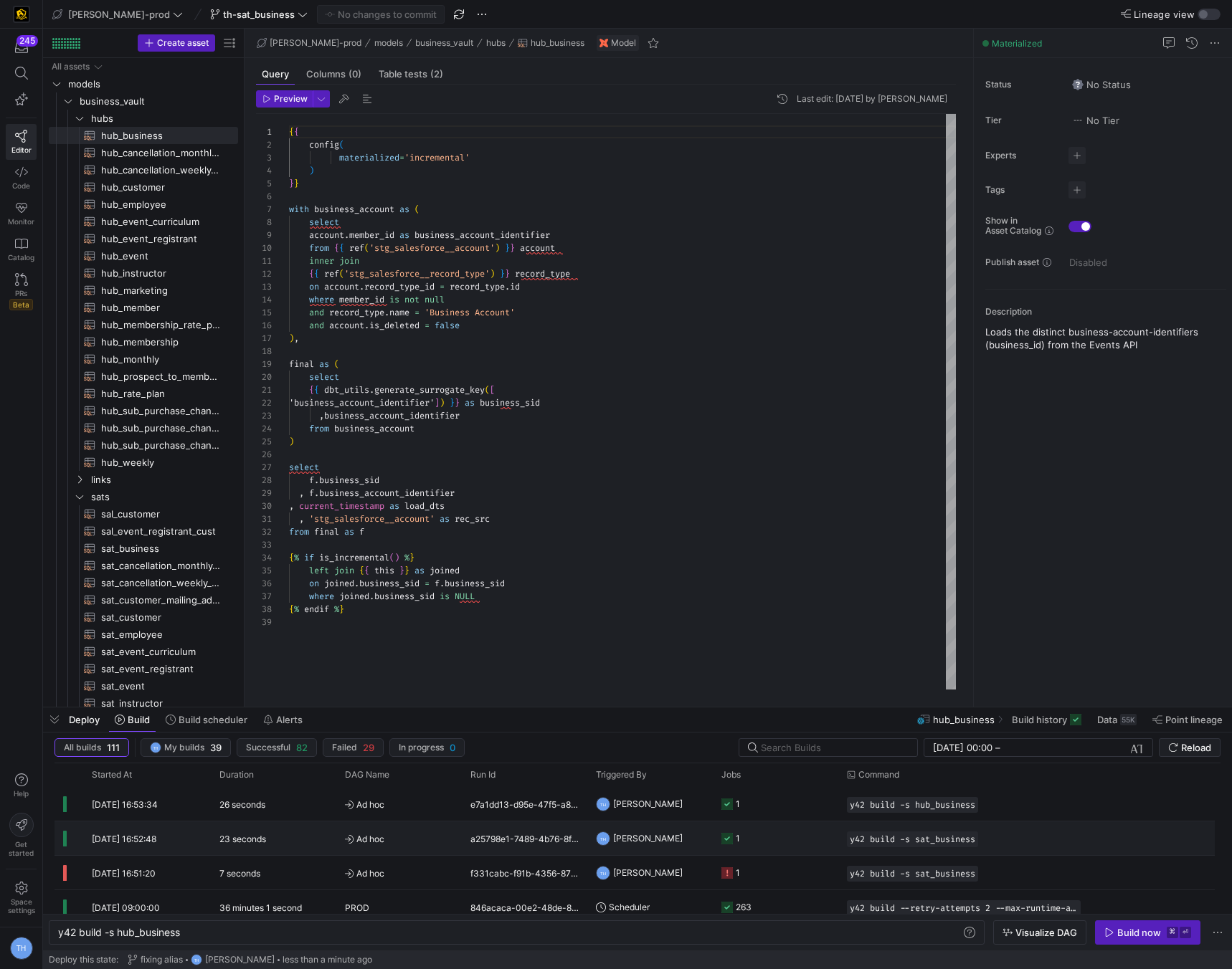
click at [786, 840] on y42-job-status-cell-renderer "1" at bounding box center [774, 839] width 108 height 33
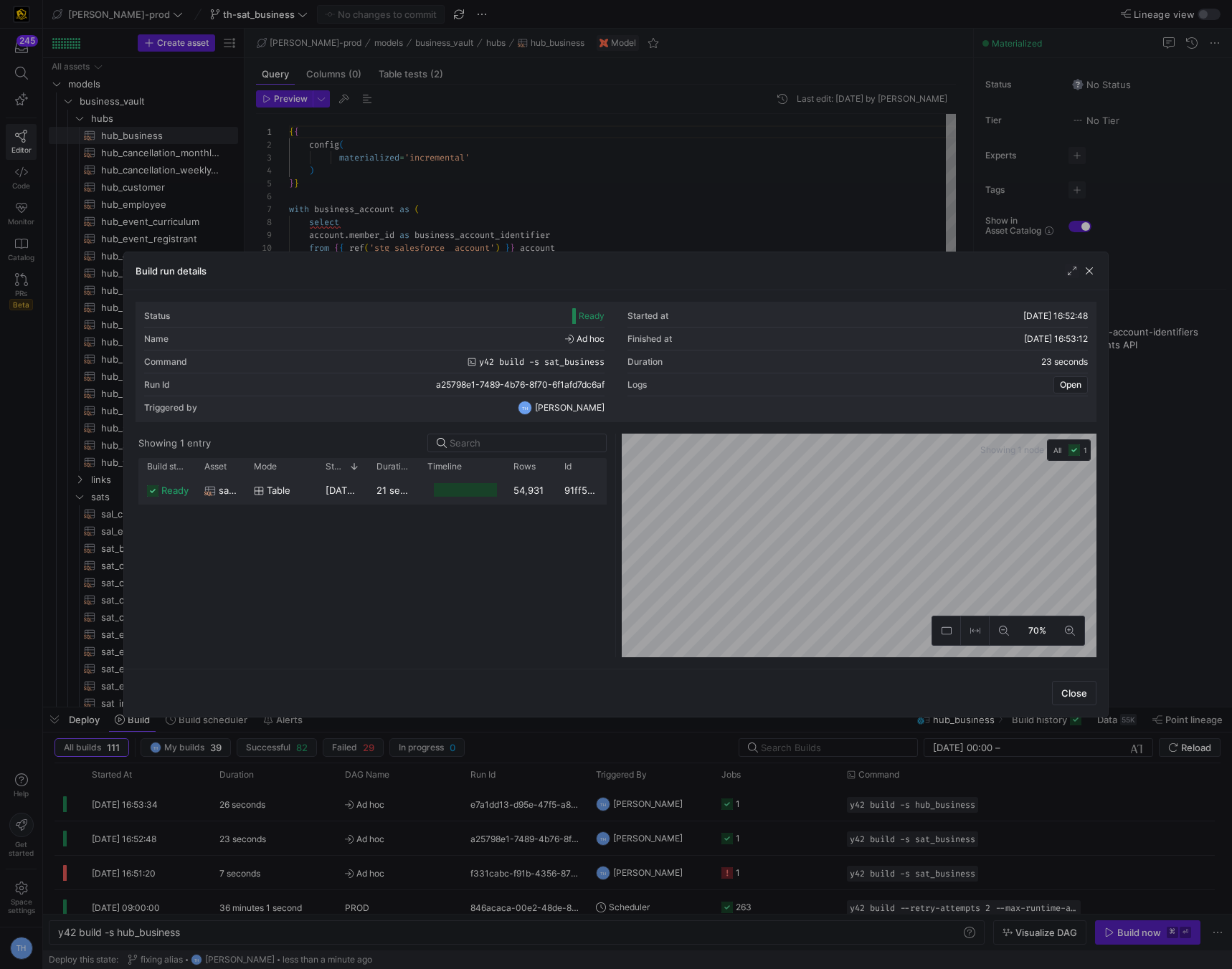
click at [504, 490] on div at bounding box center [461, 489] width 86 height 28
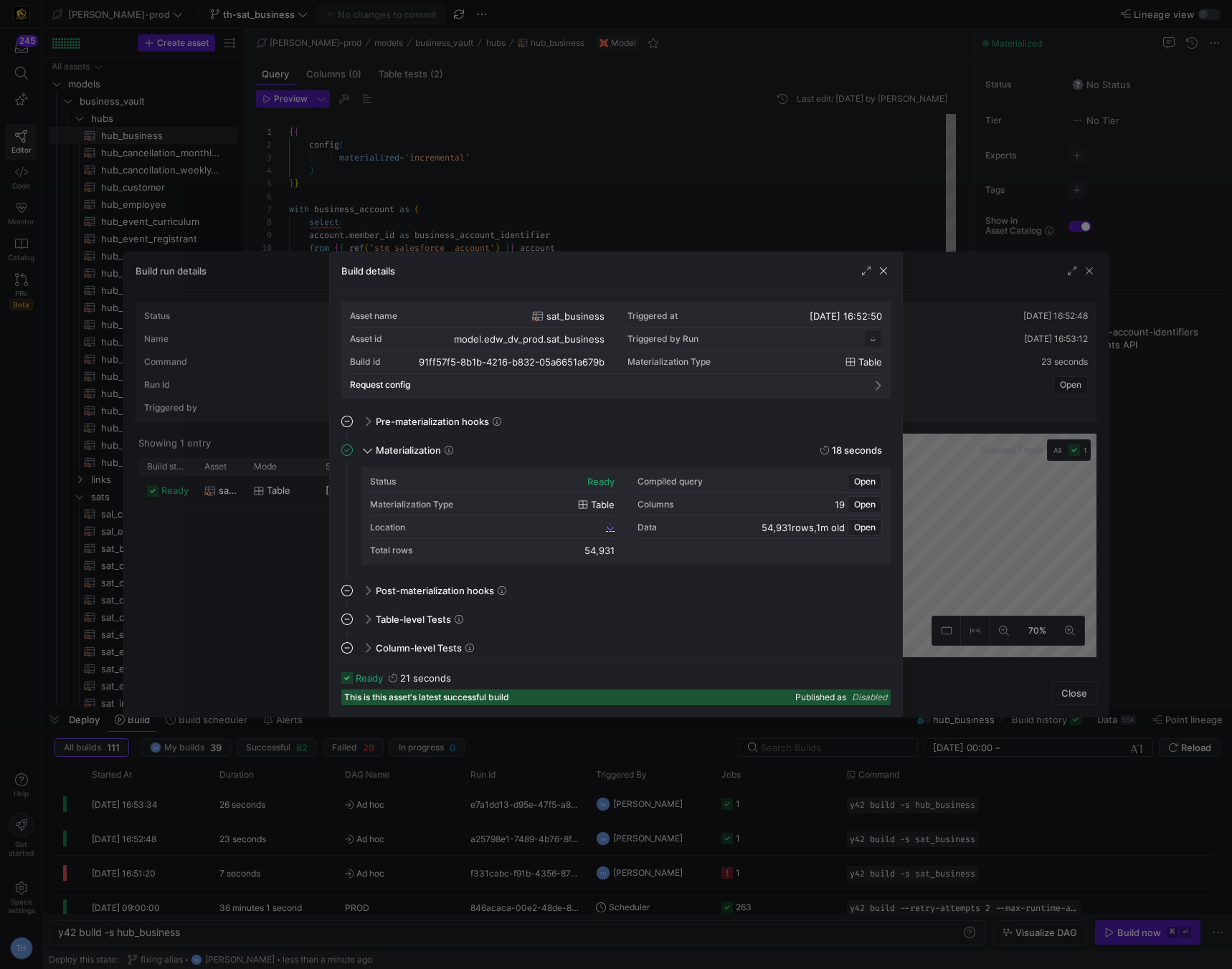
scroll to position [129, 0]
click at [613, 204] on div at bounding box center [616, 484] width 1232 height 969
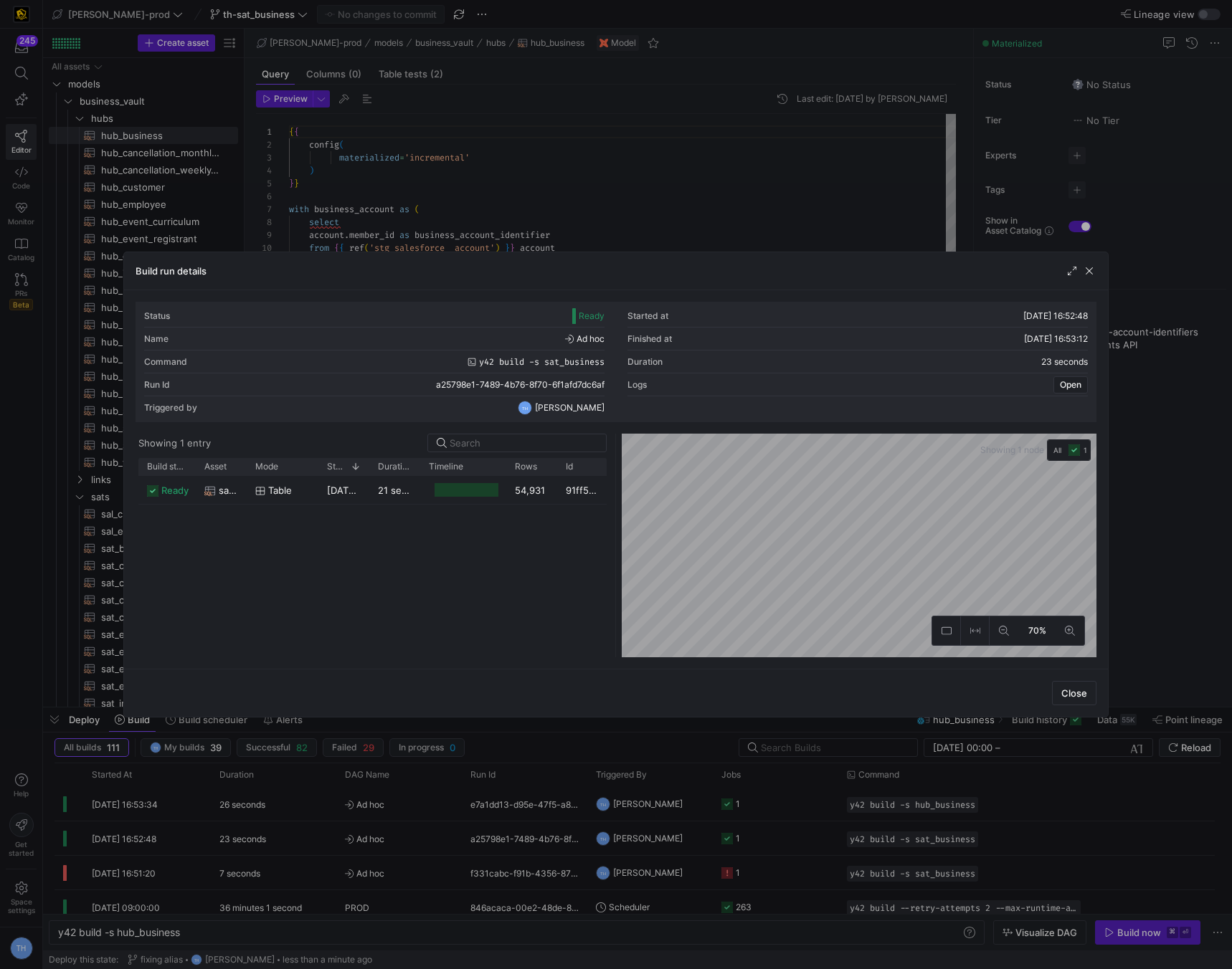
click at [613, 204] on div at bounding box center [616, 484] width 1232 height 969
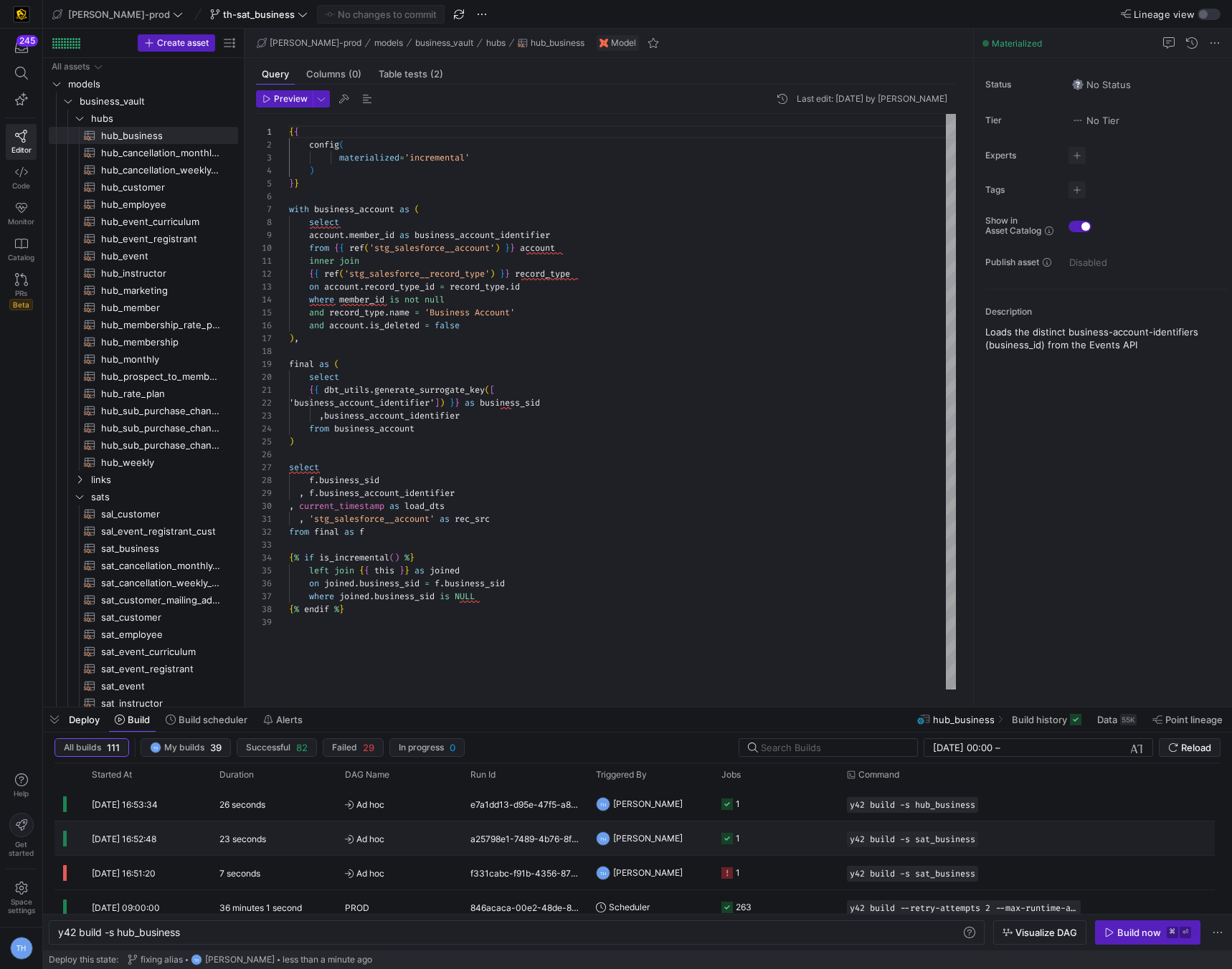
click at [748, 827] on y42-job-status-cell-renderer "1" at bounding box center [774, 839] width 108 height 33
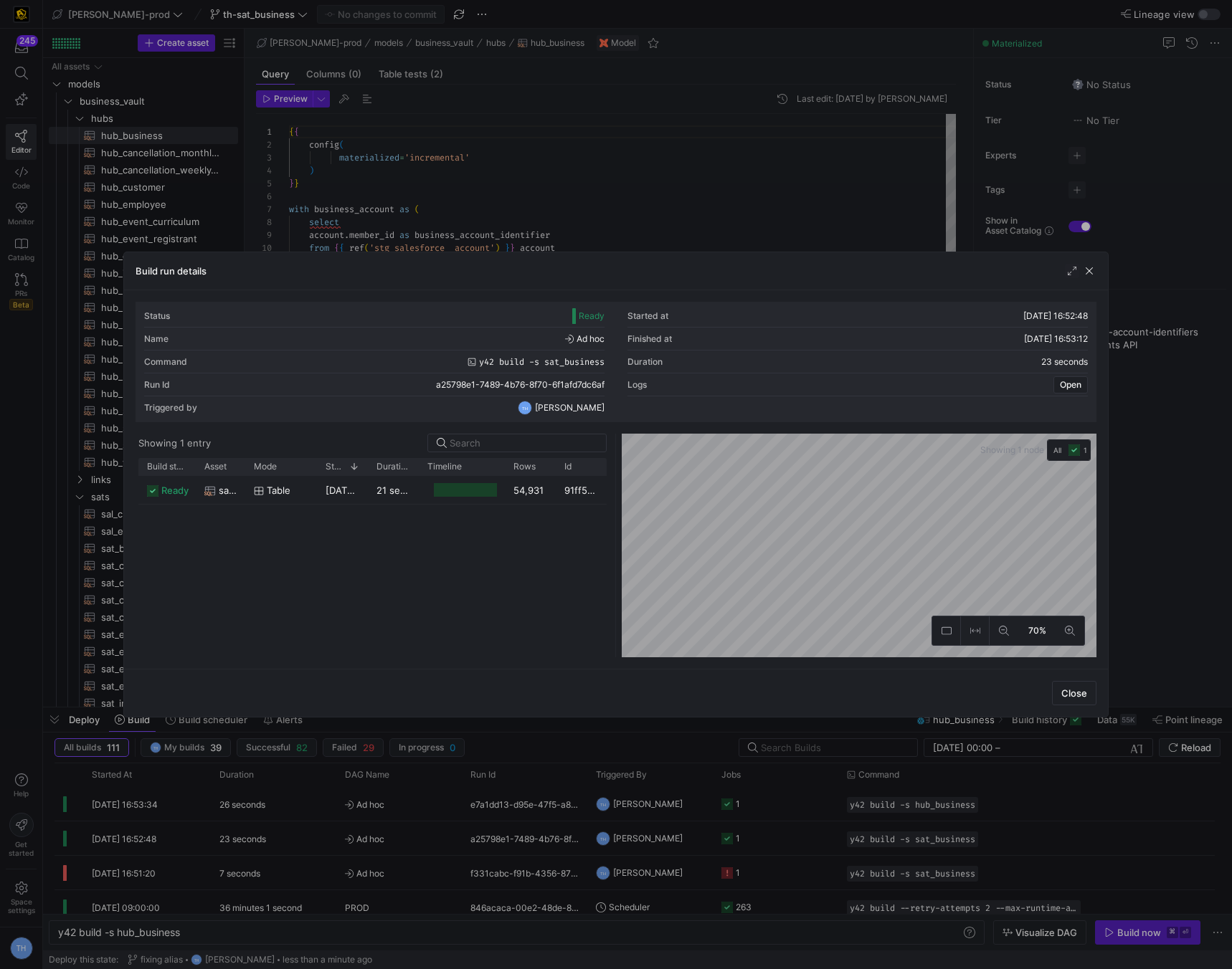
click at [650, 221] on div at bounding box center [616, 484] width 1232 height 969
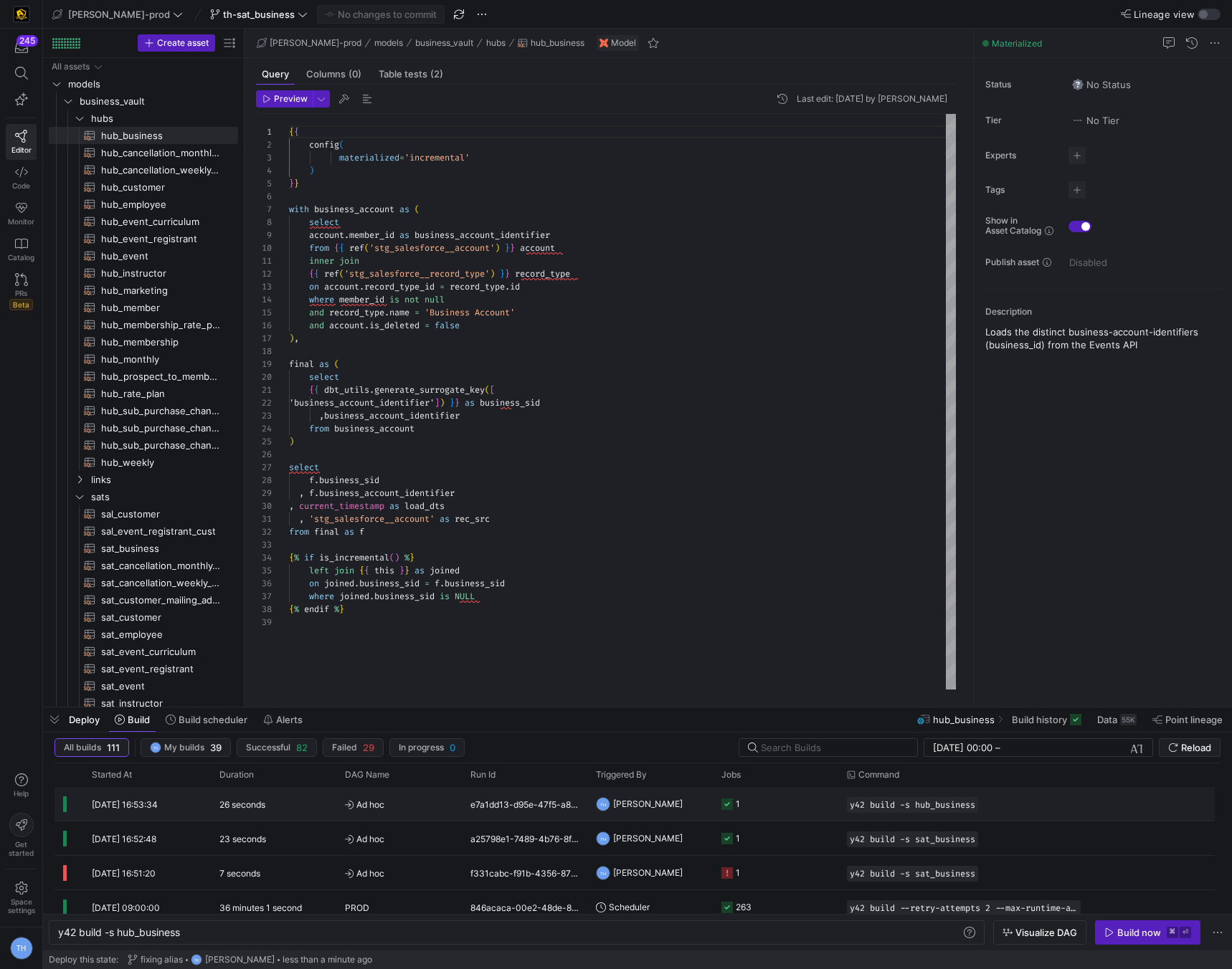
click at [787, 806] on y42-job-status-cell-renderer "1" at bounding box center [774, 804] width 108 height 33
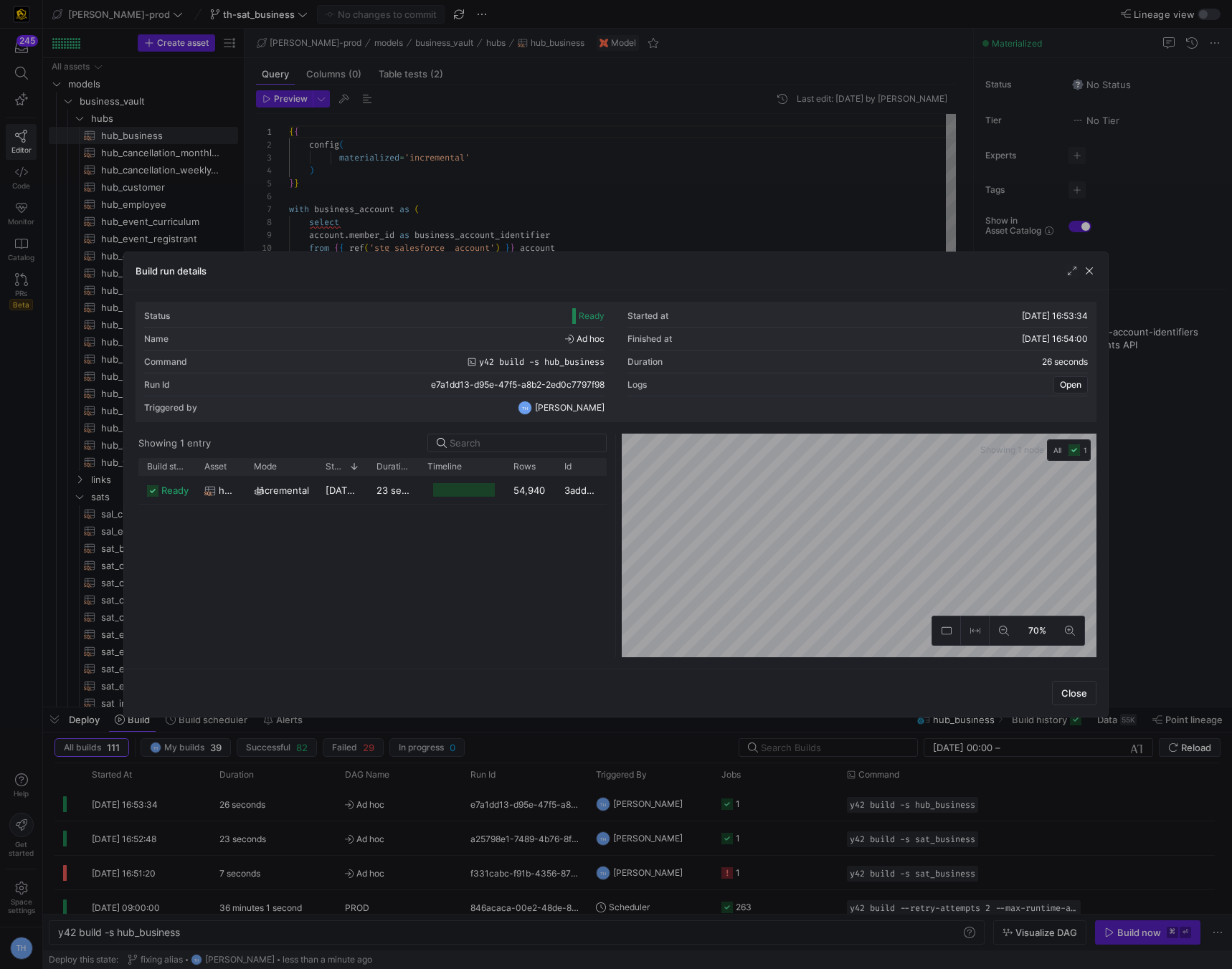
click at [792, 225] on div at bounding box center [616, 484] width 1232 height 969
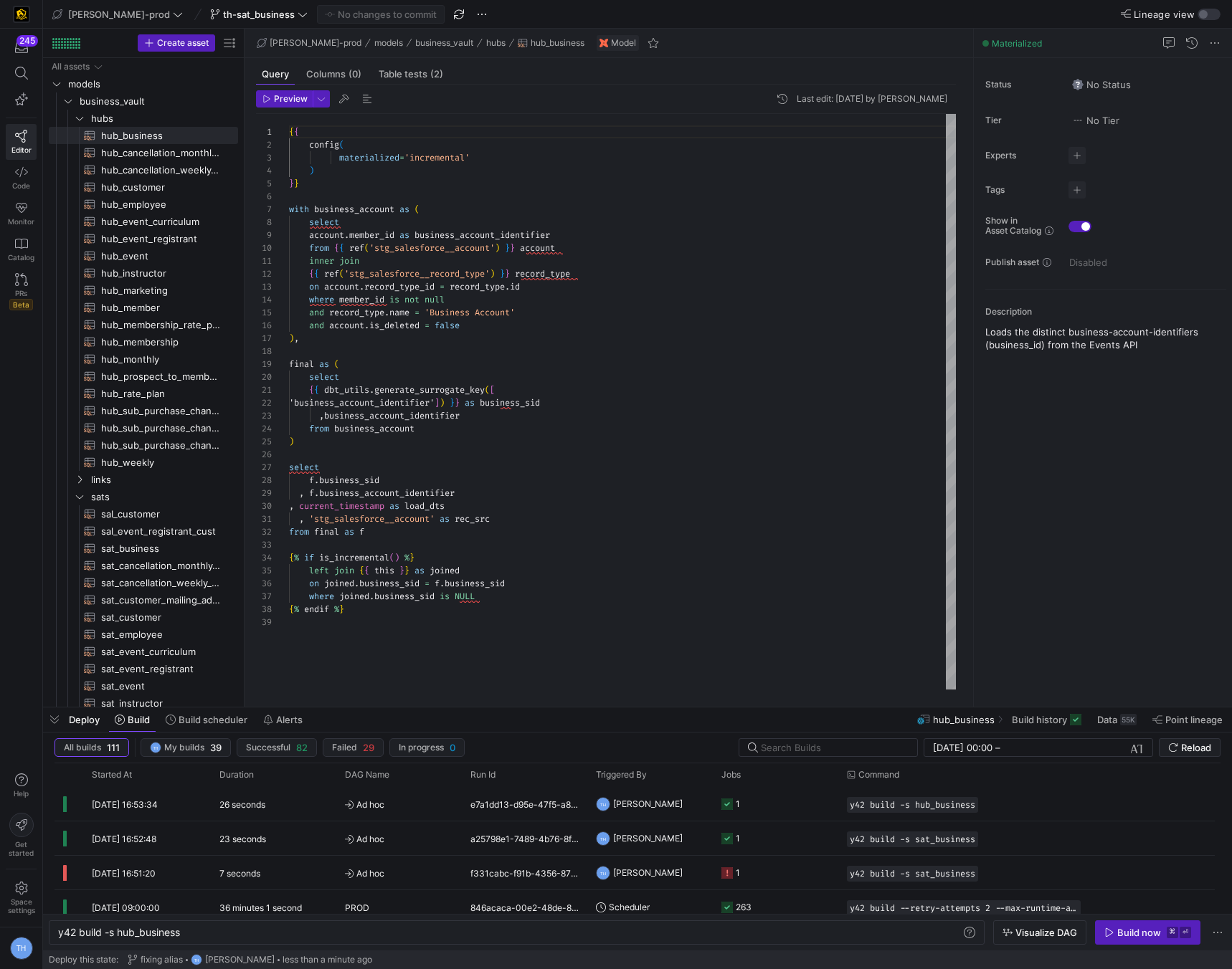
scroll to position [103, 0]
click at [512, 622] on div "{ { config ( materialized = 'incremental' ) } } with business_account as ( sele…" at bounding box center [622, 401] width 666 height 575
click at [510, 635] on div "{ { config ( materialized = 'incremental' ) } } with business_account as ( sele…" at bounding box center [622, 401] width 666 height 575
click at [515, 611] on div "{ { config ( materialized = 'incremental' ) } } with business_account as ( sele…" at bounding box center [622, 401] width 666 height 575
click at [521, 604] on div "{ { config ( materialized = 'incremental' ) } } with business_account as ( sele…" at bounding box center [622, 401] width 666 height 575
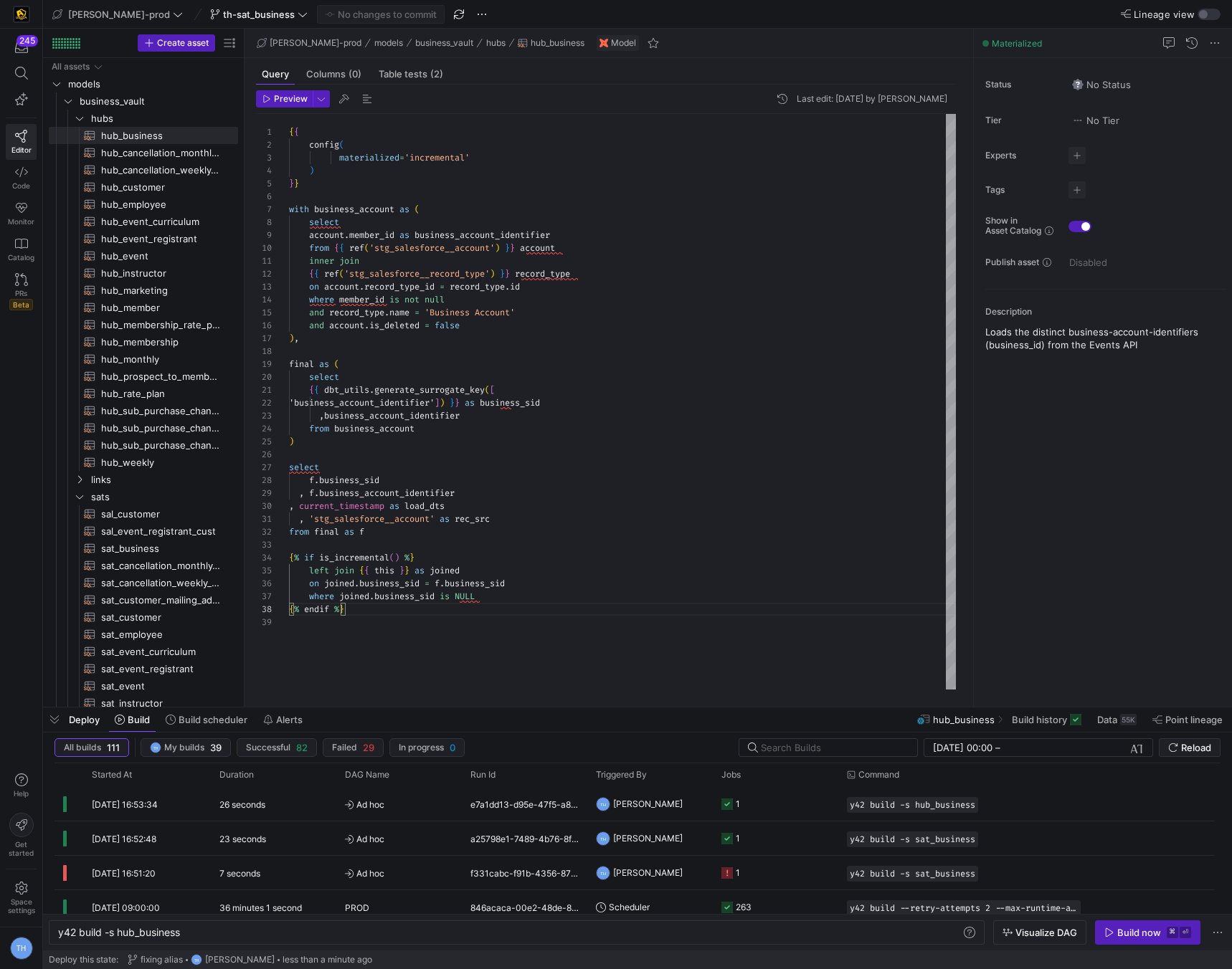
click at [524, 601] on div "{ { config ( materialized = 'incremental' ) } } with business_account as ( sele…" at bounding box center [622, 401] width 666 height 575
click at [547, 575] on div "{ { config ( materialized = 'incremental' ) } } with business_account as ( sele…" at bounding box center [622, 401] width 666 height 575
click at [551, 561] on div "{ { config ( materialized = 'incremental' ) } } with business_account as ( sele…" at bounding box center [622, 401] width 666 height 575
click at [553, 545] on div "{ { config ( materialized = 'incremental' ) } } with business_account as ( sele…" at bounding box center [622, 401] width 666 height 575
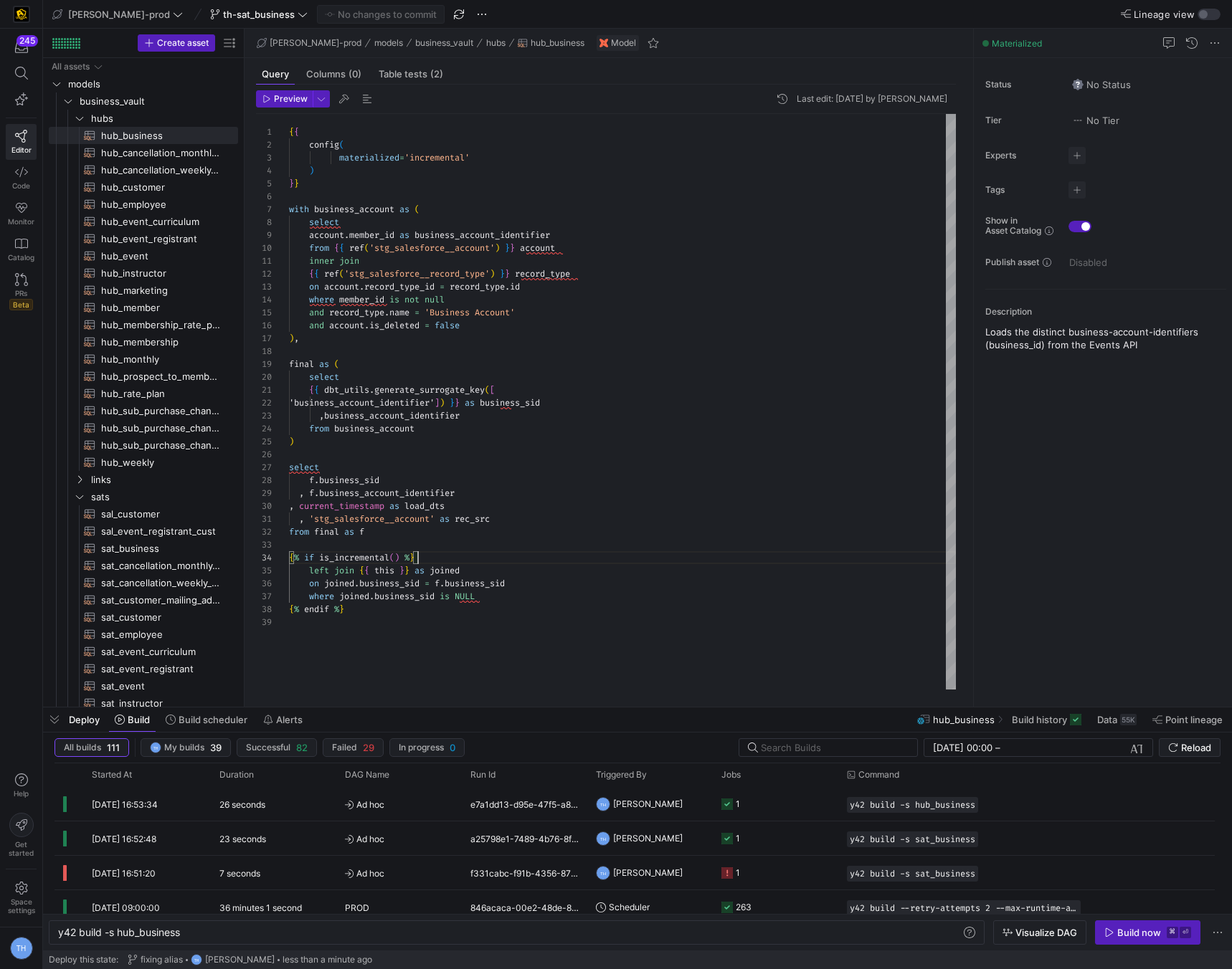
scroll to position [26, 0]
click at [558, 532] on div "{ { config ( materialized = 'incremental' ) } } with business_account as ( sele…" at bounding box center [622, 401] width 666 height 575
click at [561, 522] on div "{ { config ( materialized = 'incremental' ) } } with business_account as ( sele…" at bounding box center [622, 401] width 666 height 575
type textarea "{{ dbt_utils.generate_surrogate_key([ 'business_account_identifier']) }} as bus…"
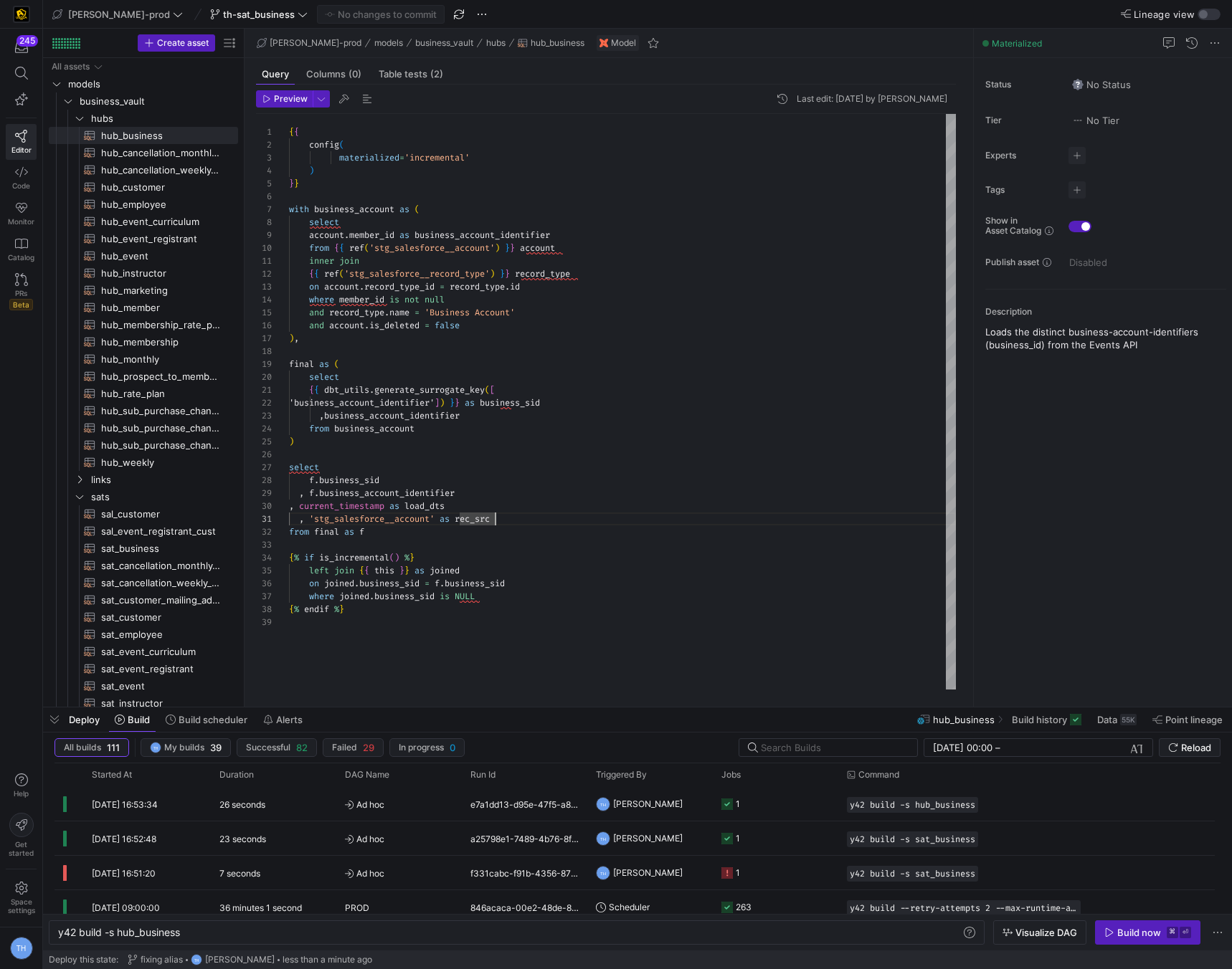
click at [561, 504] on div "{ { config ( materialized = 'incremental' ) } } with business_account as ( sele…" at bounding box center [622, 401] width 666 height 575
click at [561, 489] on div "{ { config ( materialized = 'incremental' ) } } with business_account as ( sele…" at bounding box center [622, 401] width 666 height 575
click at [561, 473] on div "{ { config ( materialized = 'incremental' ) } } with business_account as ( sele…" at bounding box center [622, 401] width 666 height 575
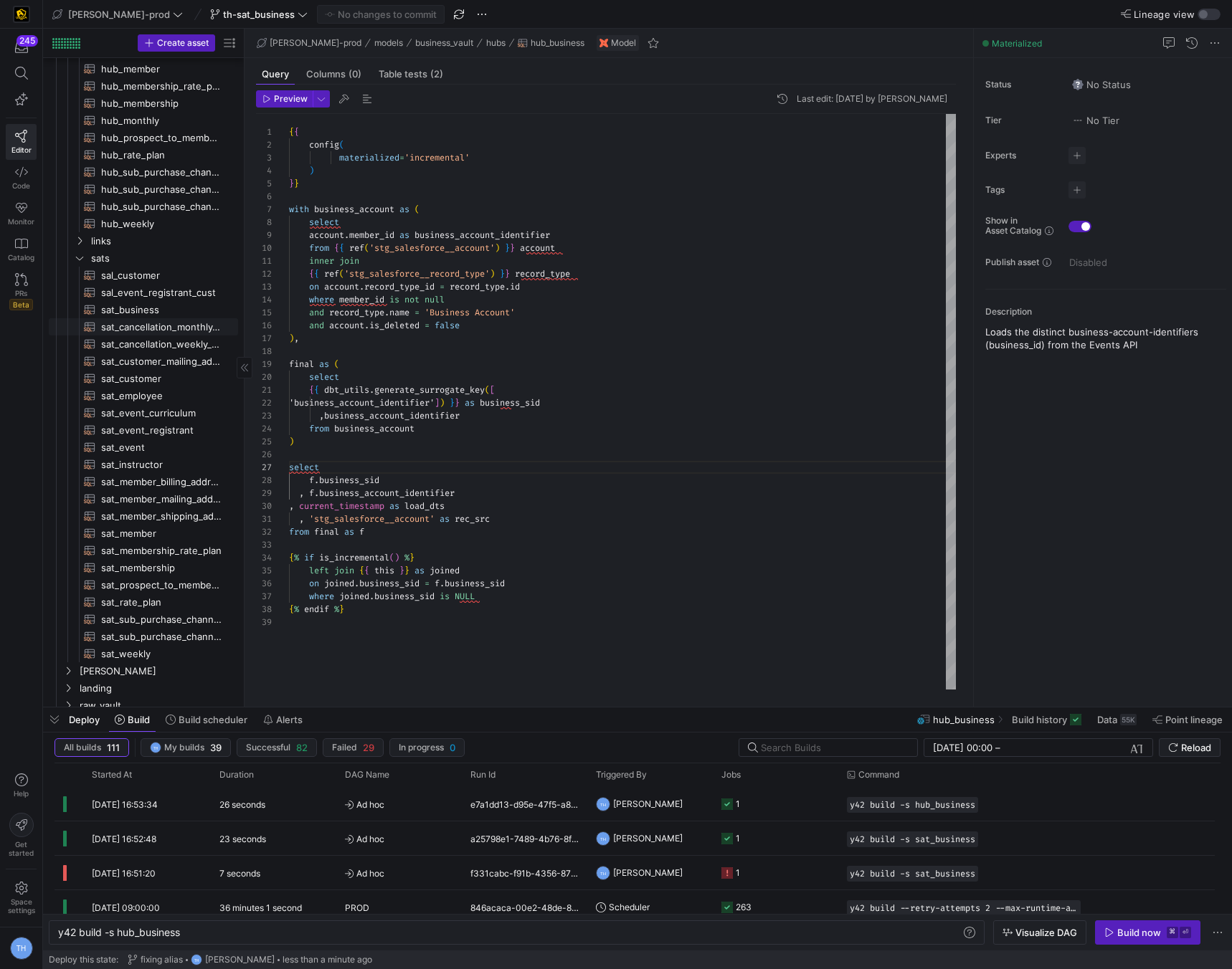
scroll to position [237, 0]
click at [153, 305] on span "sat_business​​​​​​​​​​" at bounding box center [162, 311] width 121 height 16
type textarea "y42 build -s sat_business"
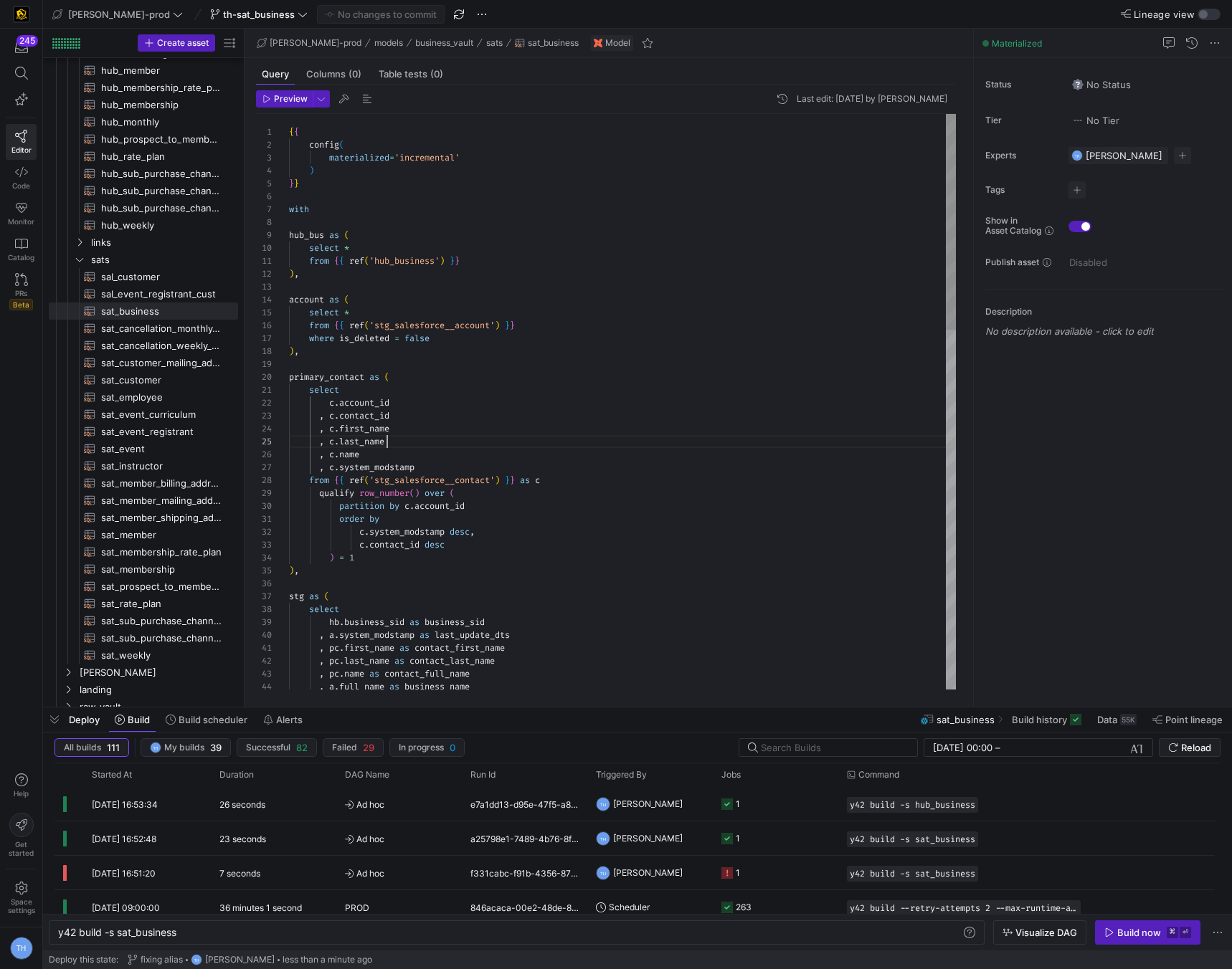
click at [539, 440] on div "{ { config ( materialized = 'incremental' ) } } with hub_bus as ( select * from…" at bounding box center [622, 881] width 666 height 1535
click at [492, 533] on div "{ { config ( materialized = 'incremental' ) } } with hub_bus as ( select * from…" at bounding box center [622, 881] width 666 height 1535
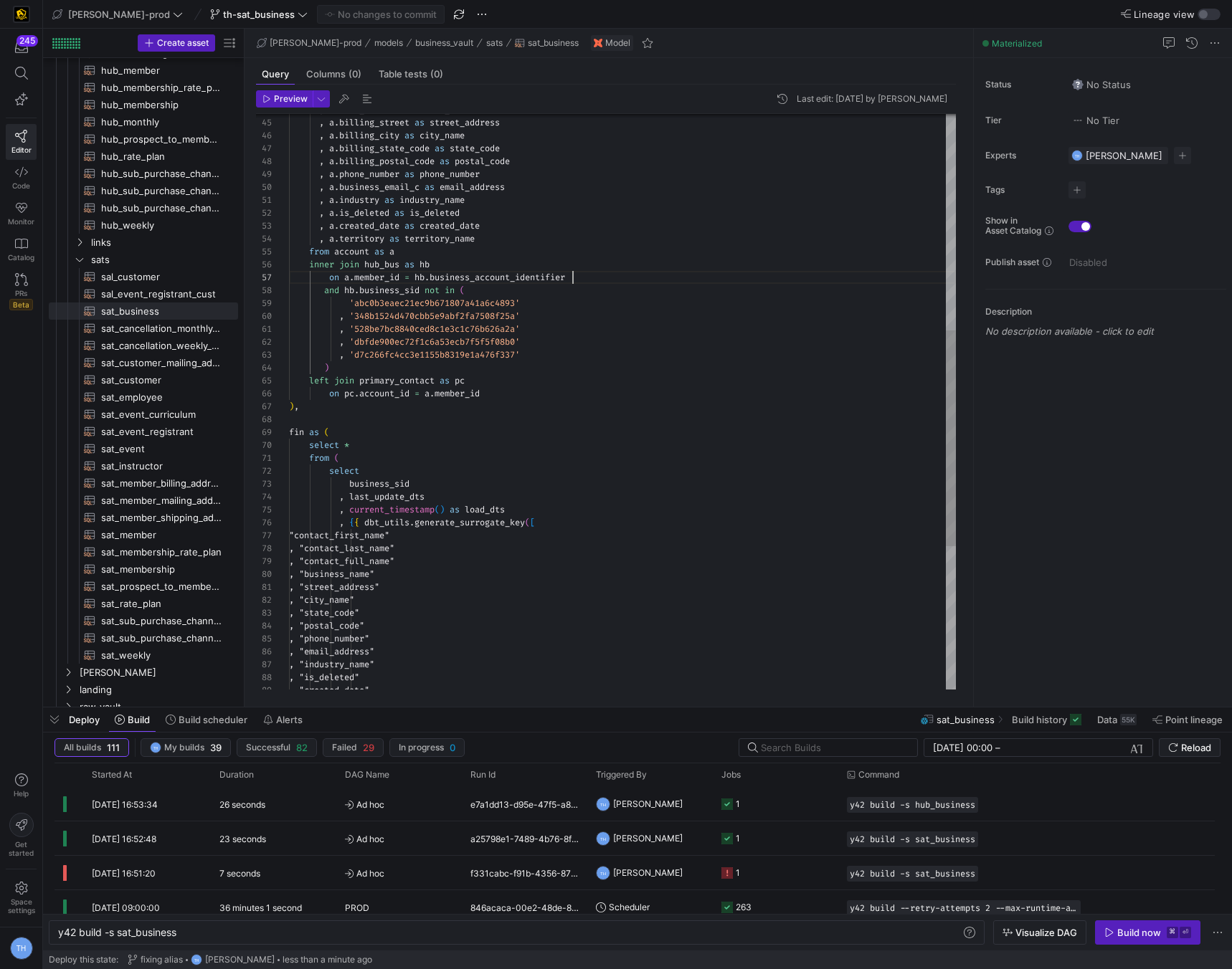
click at [585, 280] on div ", a . full_name as business_name , a . billing_street as street_address , a . b…" at bounding box center [622, 304] width 666 height 1535
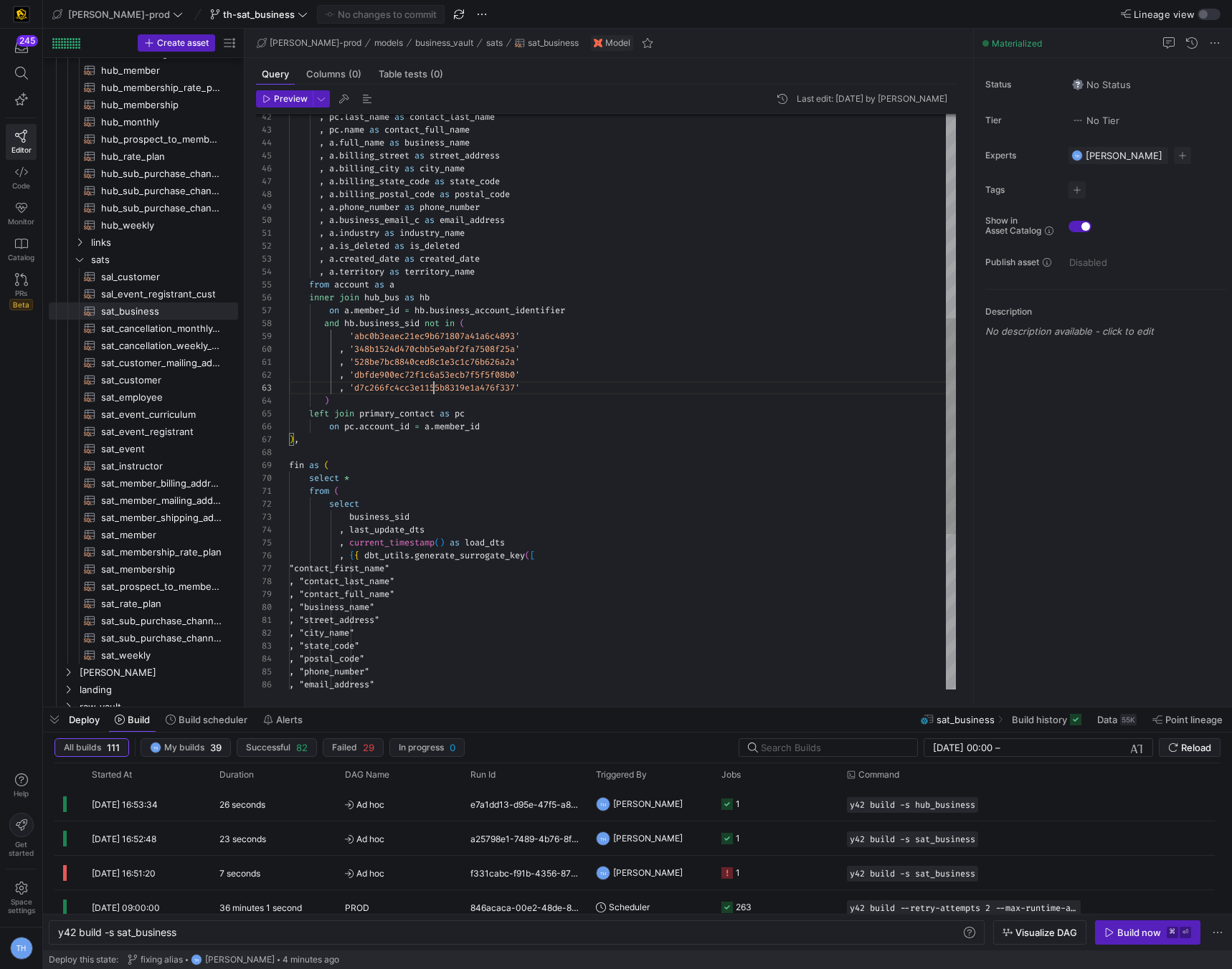
click at [433, 382] on div ", a . full_name as business_name , a . billing_street as street_address , a . b…" at bounding box center [622, 337] width 666 height 1535
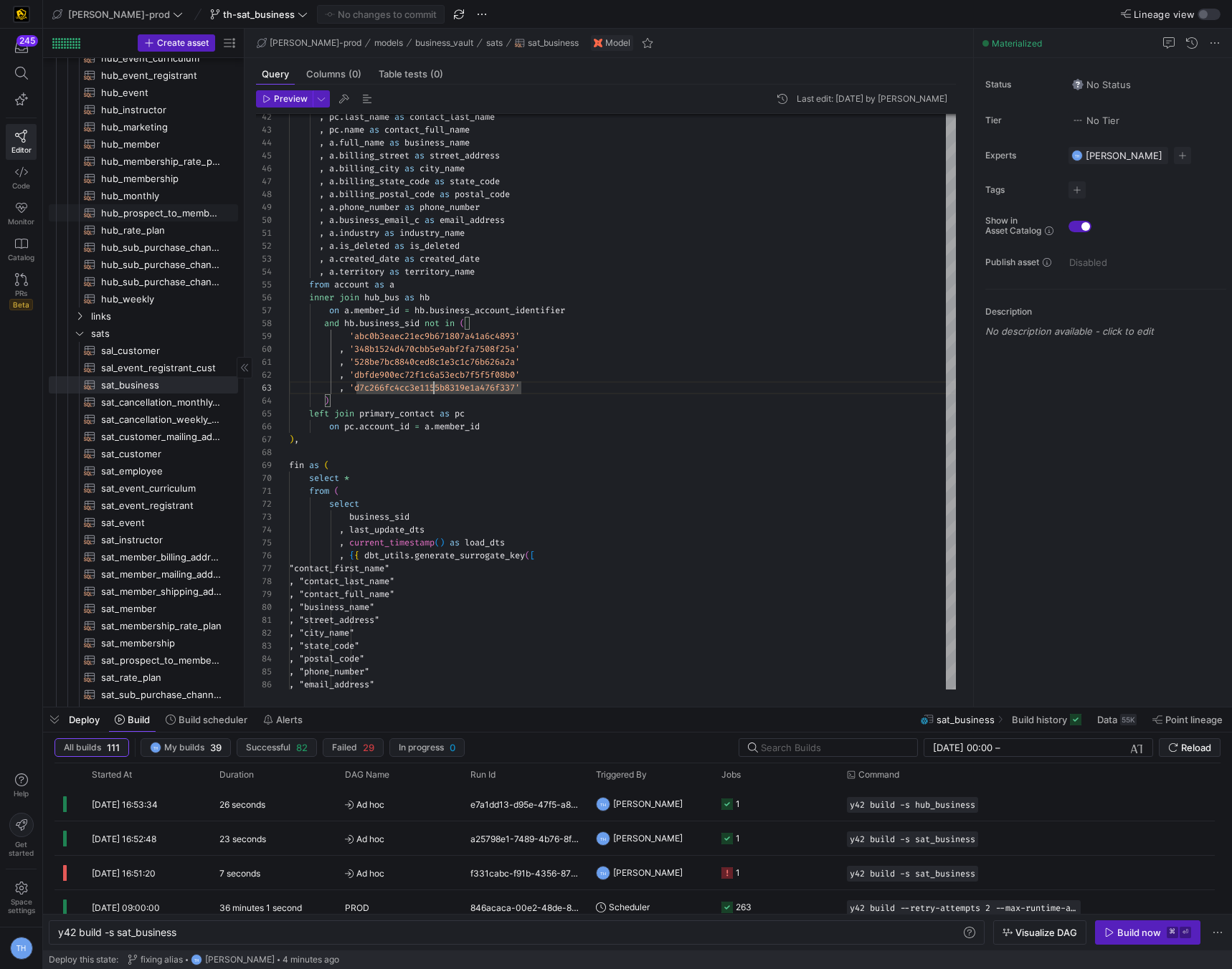
scroll to position [0, 0]
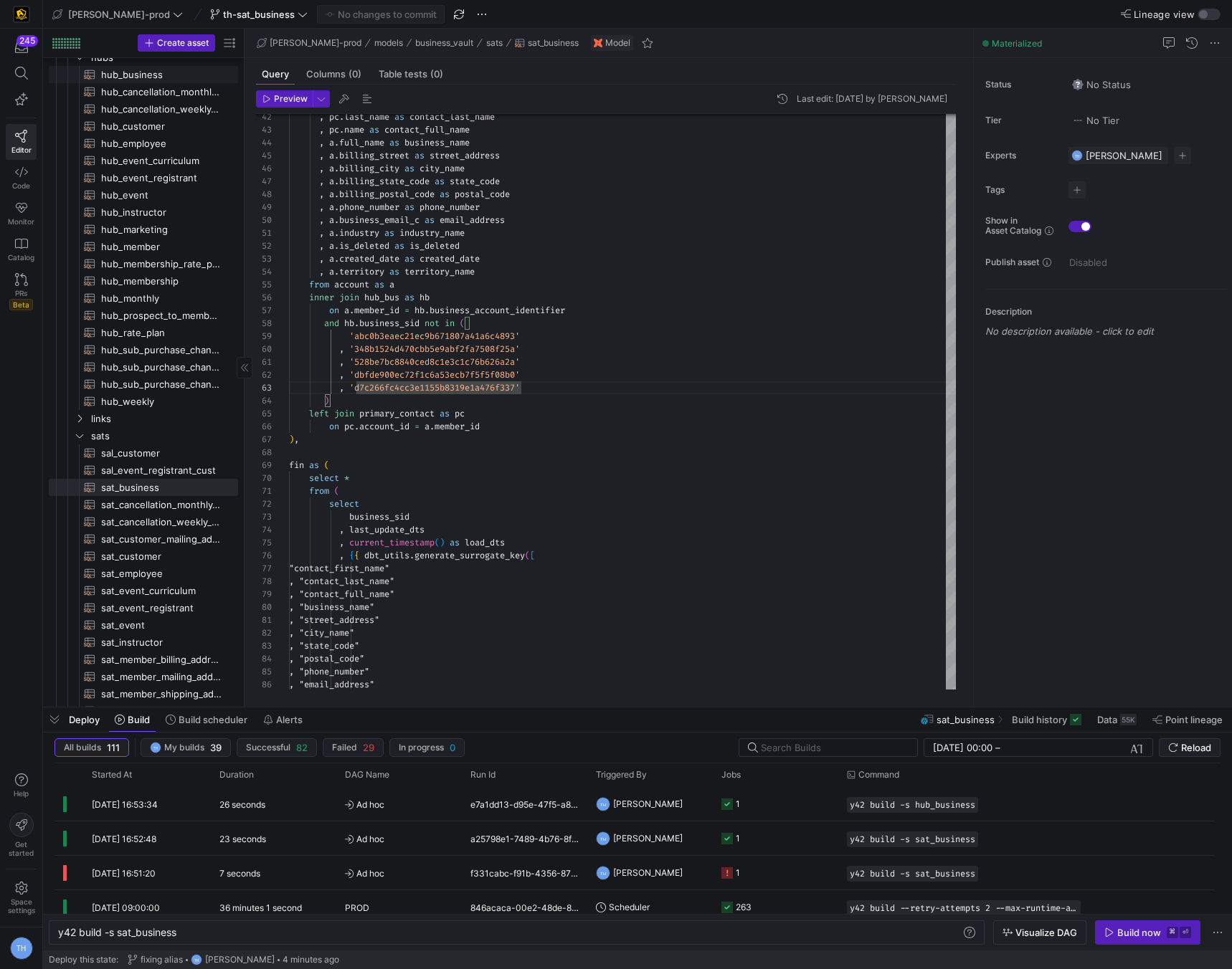
type textarea ", '528be7bc8840ced8c1e3c1c76b626a2a' , 'dbfde900ec72f1c6a53ecb7f5f5f08b0' , 'd7…"
click at [162, 79] on span "hub_business​​​​​​​​​​" at bounding box center [162, 75] width 121 height 16
type textarea "y42 build -s hub_business"
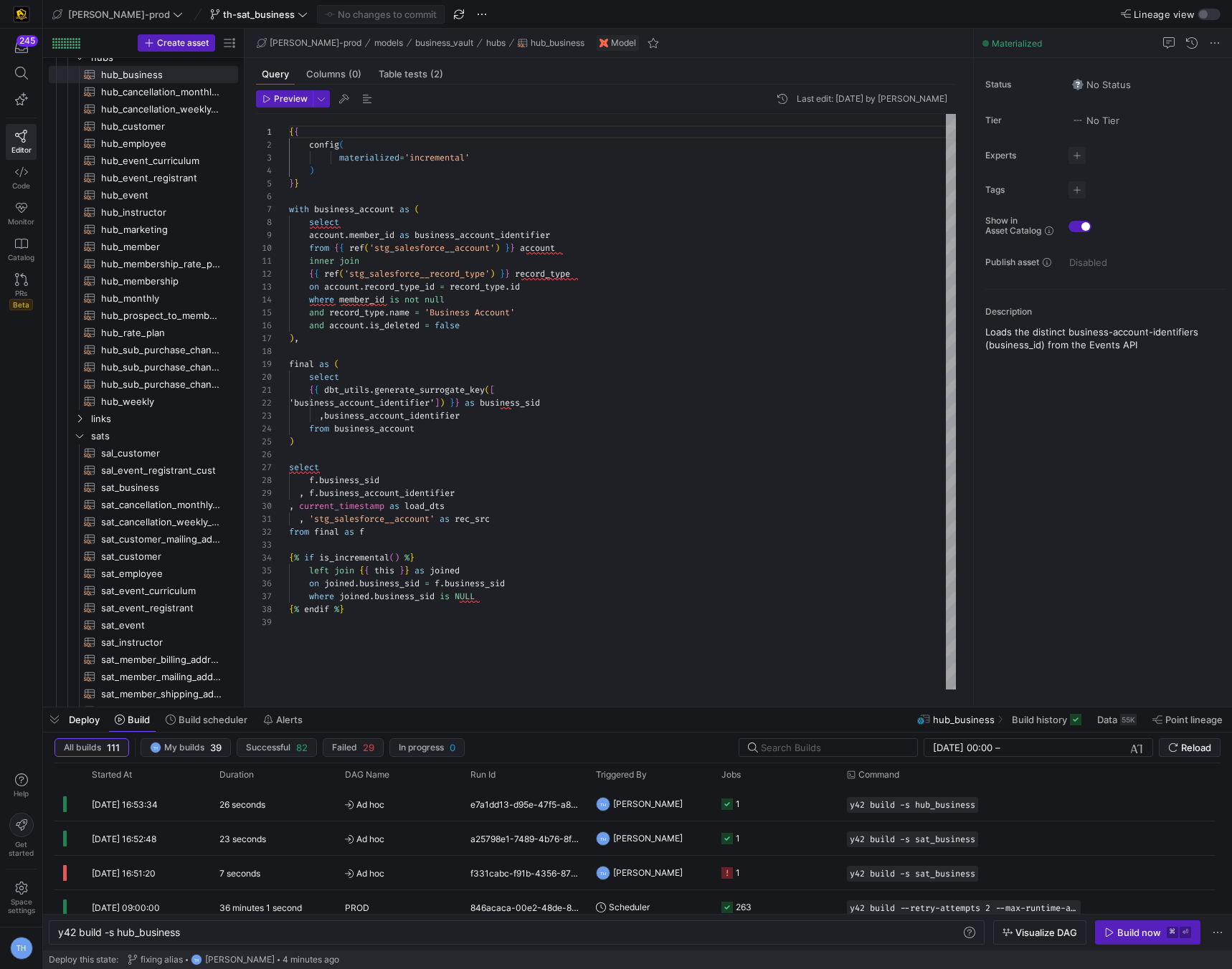
click at [511, 329] on div "{ { config ( materialized = 'incremental' ) } } with business_account as ( sele…" at bounding box center [622, 401] width 666 height 575
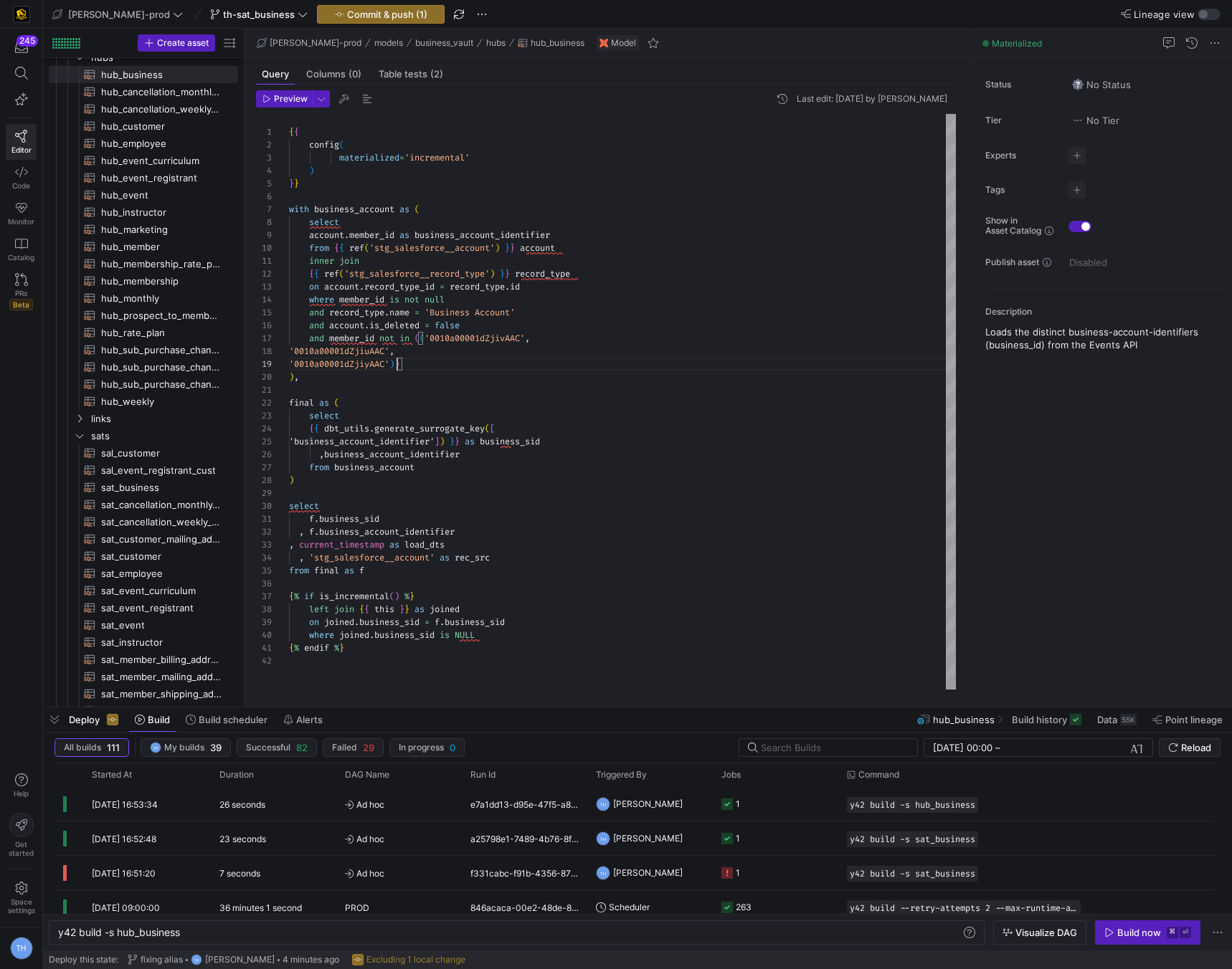
scroll to position [103, 108]
click at [289, 347] on span "'0010a00001dZjiuAAC'" at bounding box center [339, 351] width 101 height 11
click at [293, 349] on div "{ { config ( materialized = 'incremental' ) } } with business_account as ( sele…" at bounding box center [622, 401] width 666 height 575
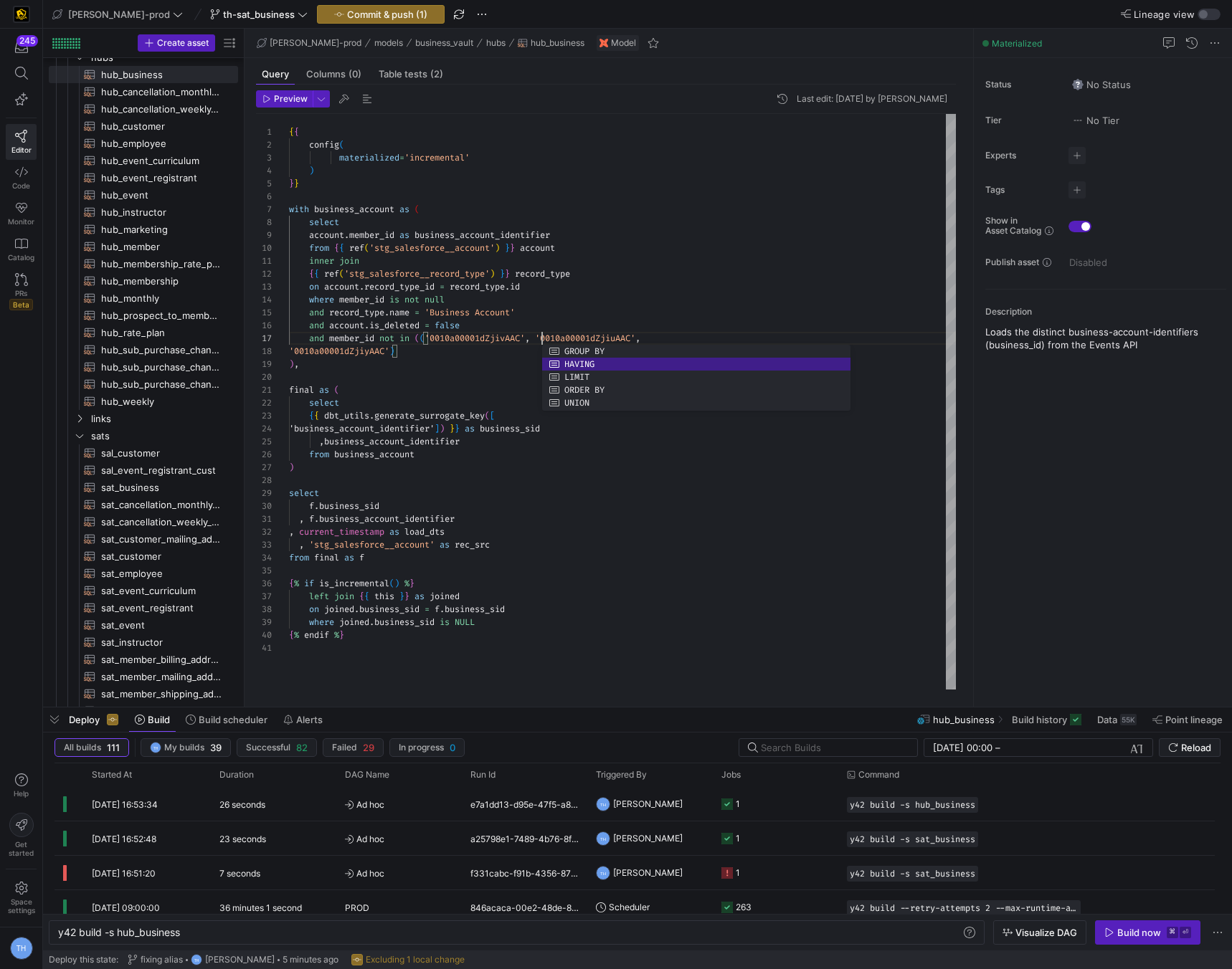
scroll to position [78, 248]
click at [289, 354] on div "{ { config ( materialized = 'incremental' ) } } with business_account as ( sele…" at bounding box center [622, 401] width 666 height 575
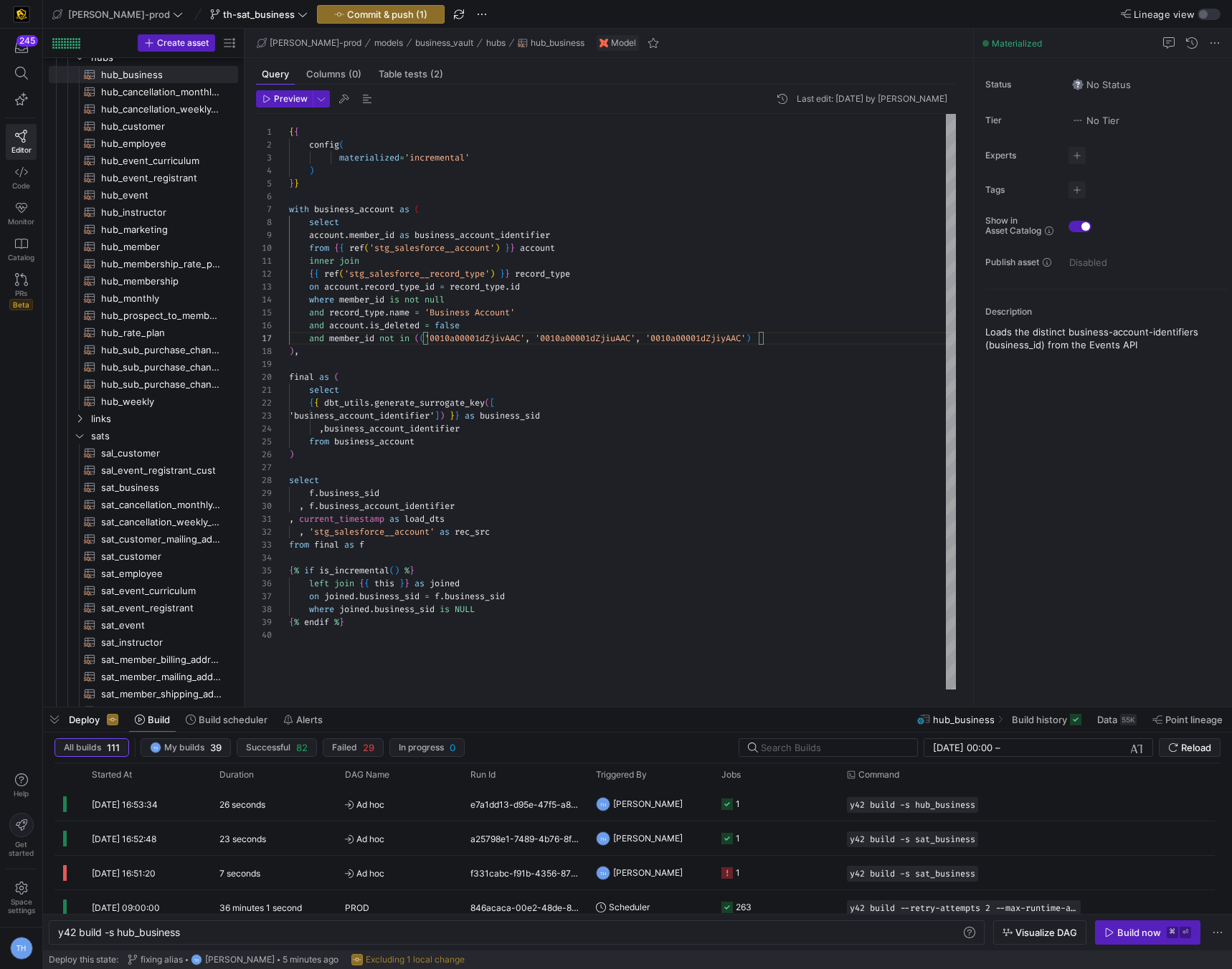
scroll to position [78, 481]
click at [764, 333] on div "{ { config ( materialized = 'incremental' ) } } with business_account as ( sele…" at bounding box center [622, 401] width 666 height 575
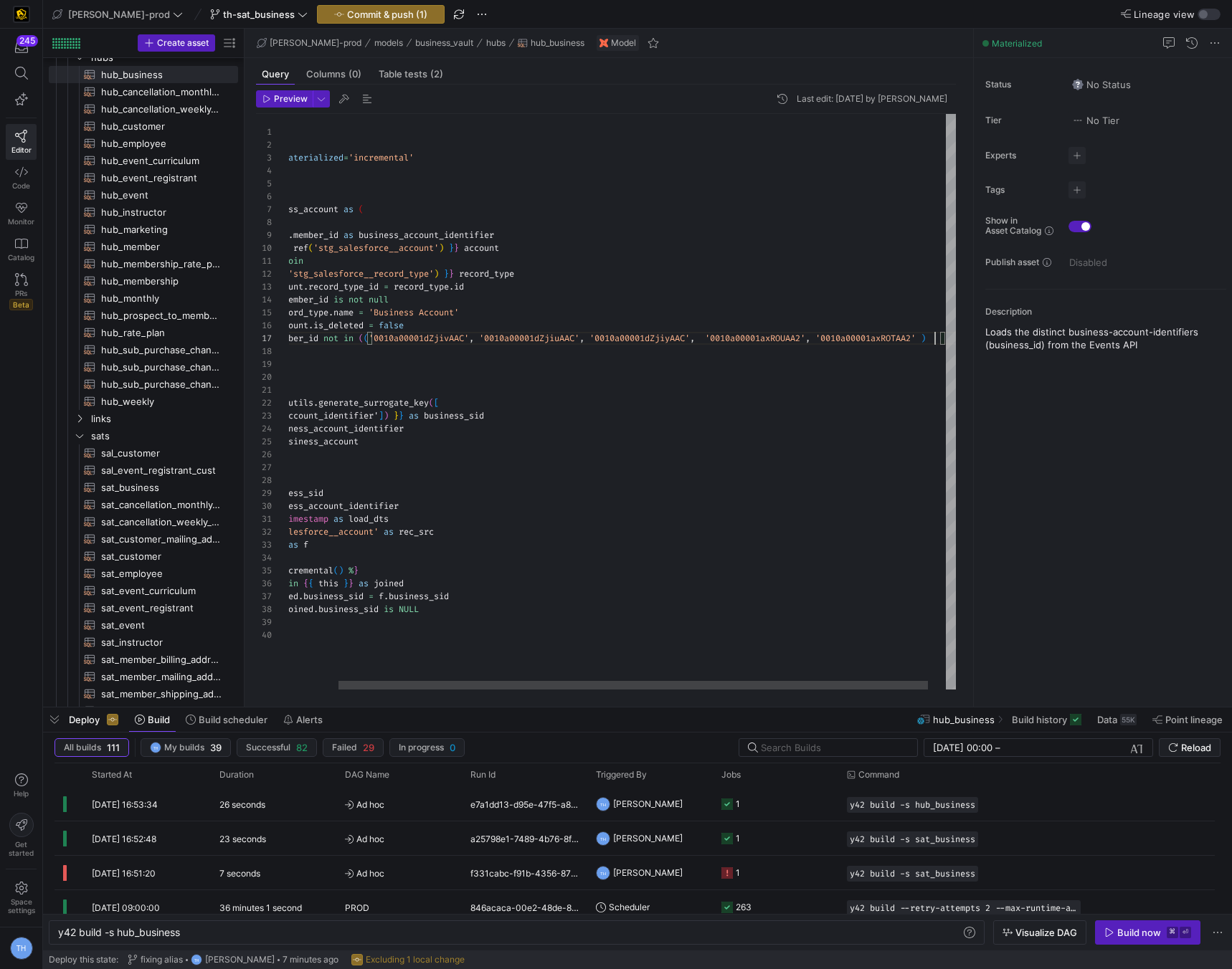
scroll to position [78, 702]
click at [715, 334] on div "{ { config ( materialized = 'incremental' ) } } with business_account as ( sele…" at bounding box center [604, 401] width 743 height 575
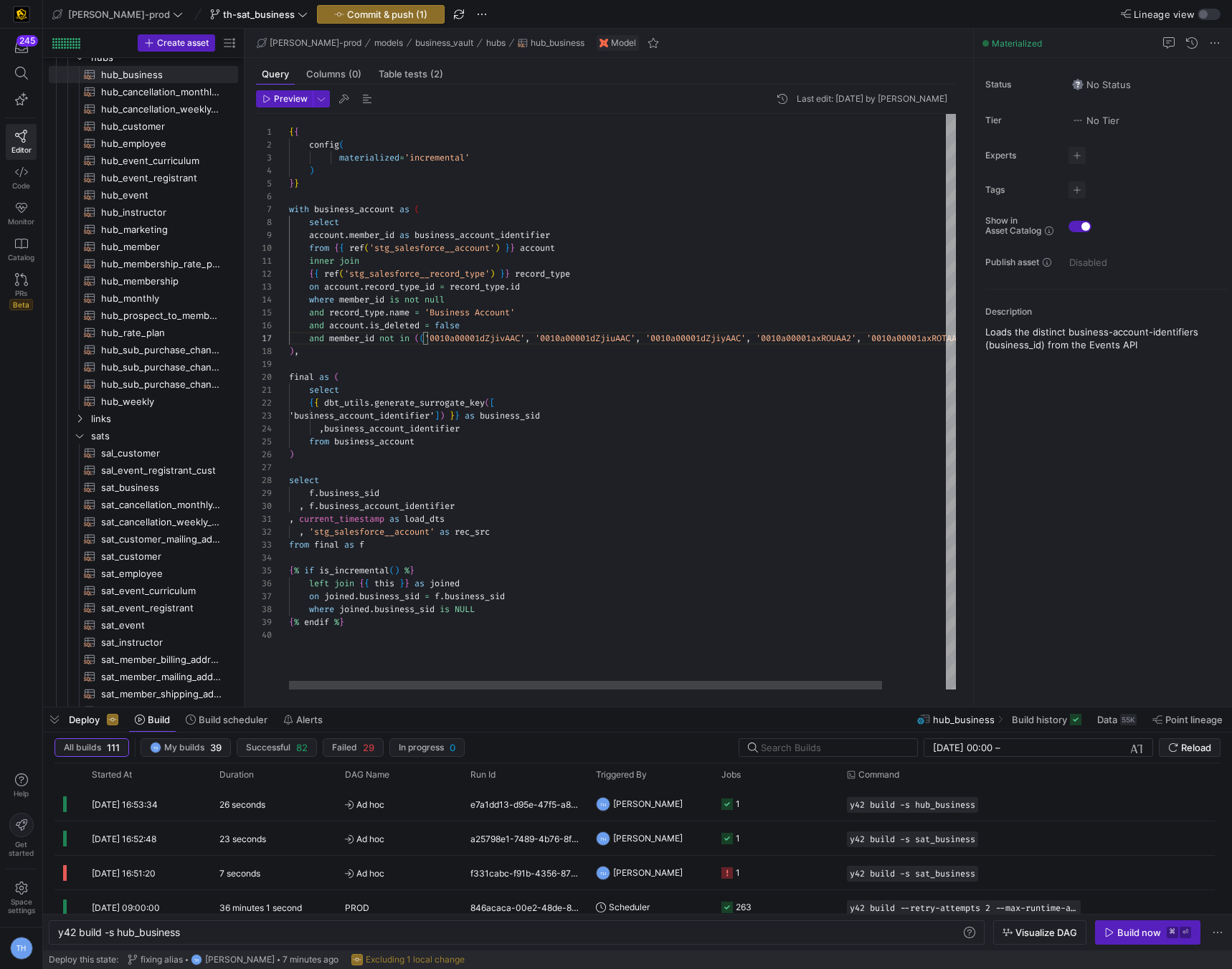
scroll to position [103, 0]
click at [535, 364] on div "{ { config ( materialized = 'incremental' ) } } with business_account as ( sele…" at bounding box center [658, 401] width 738 height 575
type textarea "inner join {{ ref('stg_salesforce__record_type') }} record_type on account.reco…"
click at [347, 12] on span "Commit & push (1)" at bounding box center [387, 14] width 80 height 11
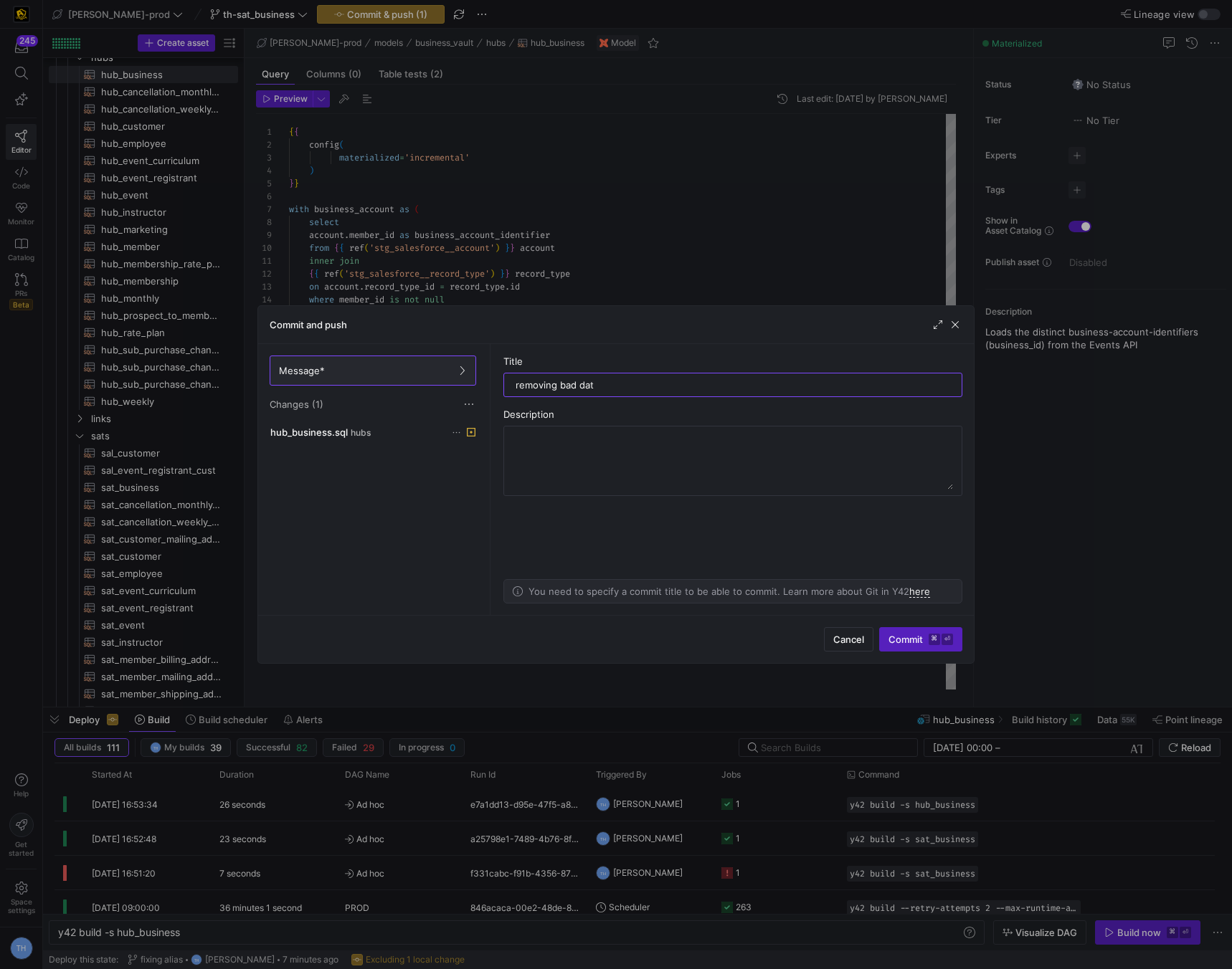
type input "removing bad data"
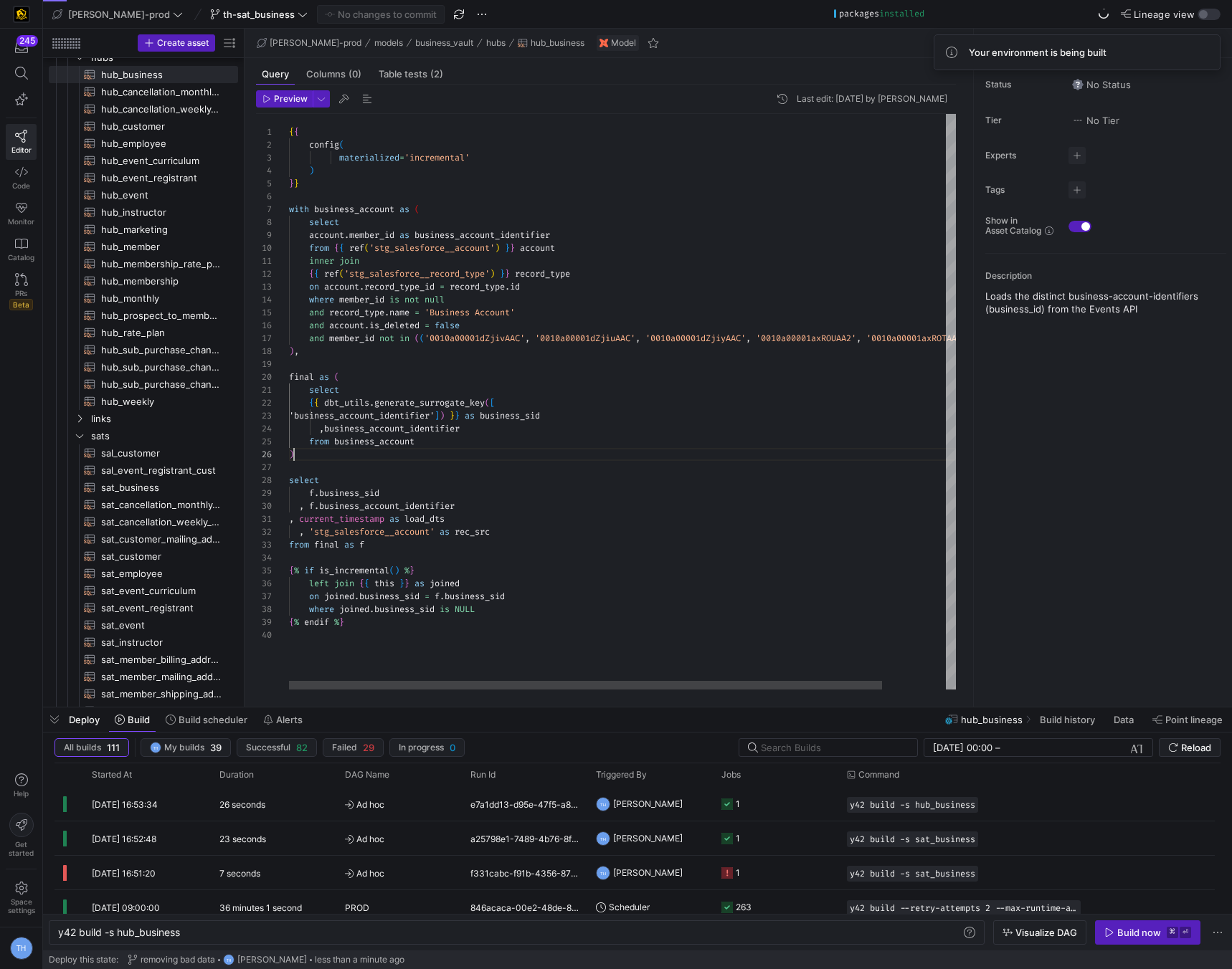
scroll to position [64, 5]
click at [569, 454] on div "{ { config ( materialized = 'incremental' ) } } with business_account as ( sele…" at bounding box center [658, 401] width 738 height 575
click at [569, 464] on div "{ { config ( materialized = 'incremental' ) } } with business_account as ( sele…" at bounding box center [658, 401] width 738 height 575
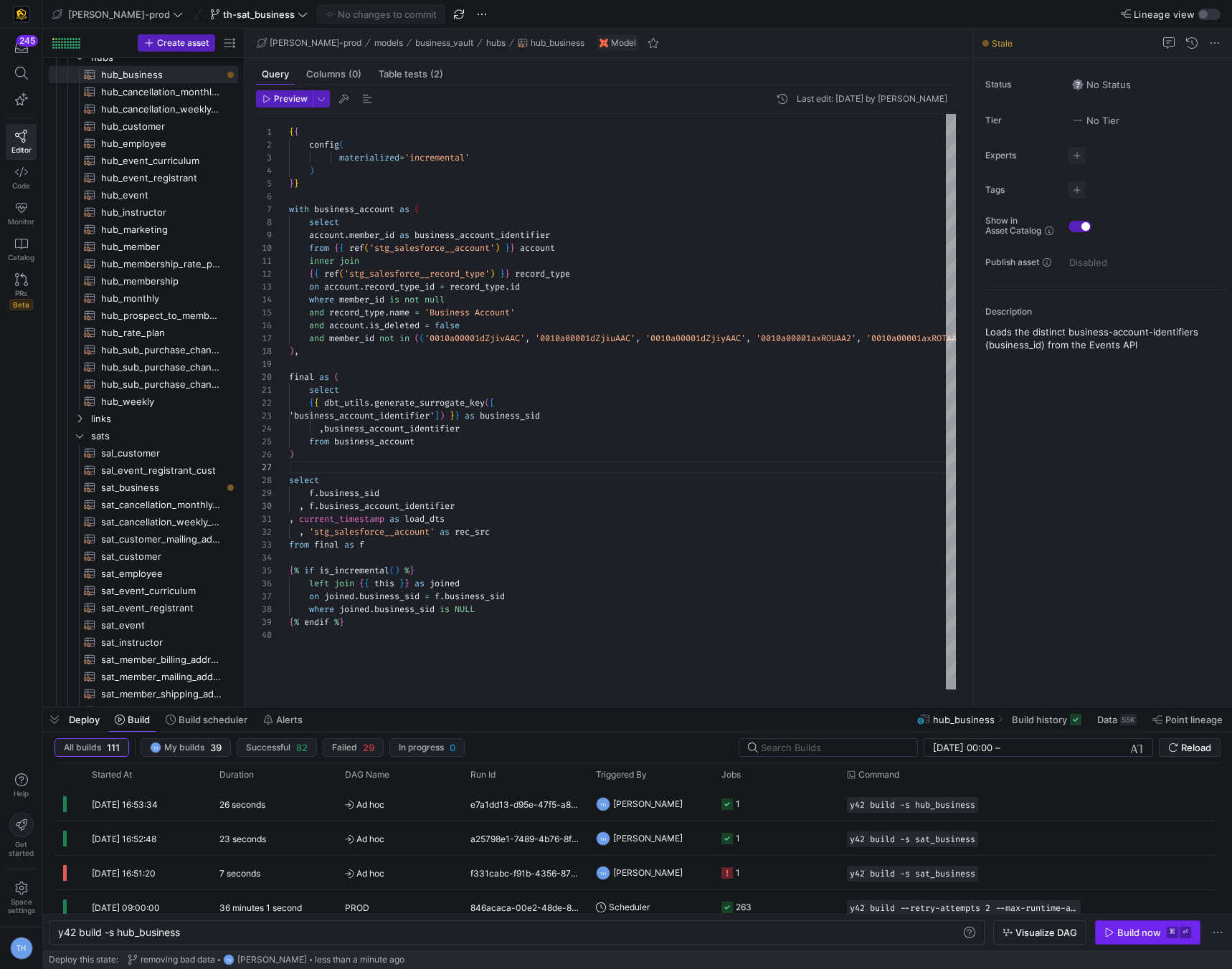
click at [1129, 937] on div "Build now" at bounding box center [1139, 933] width 44 height 11
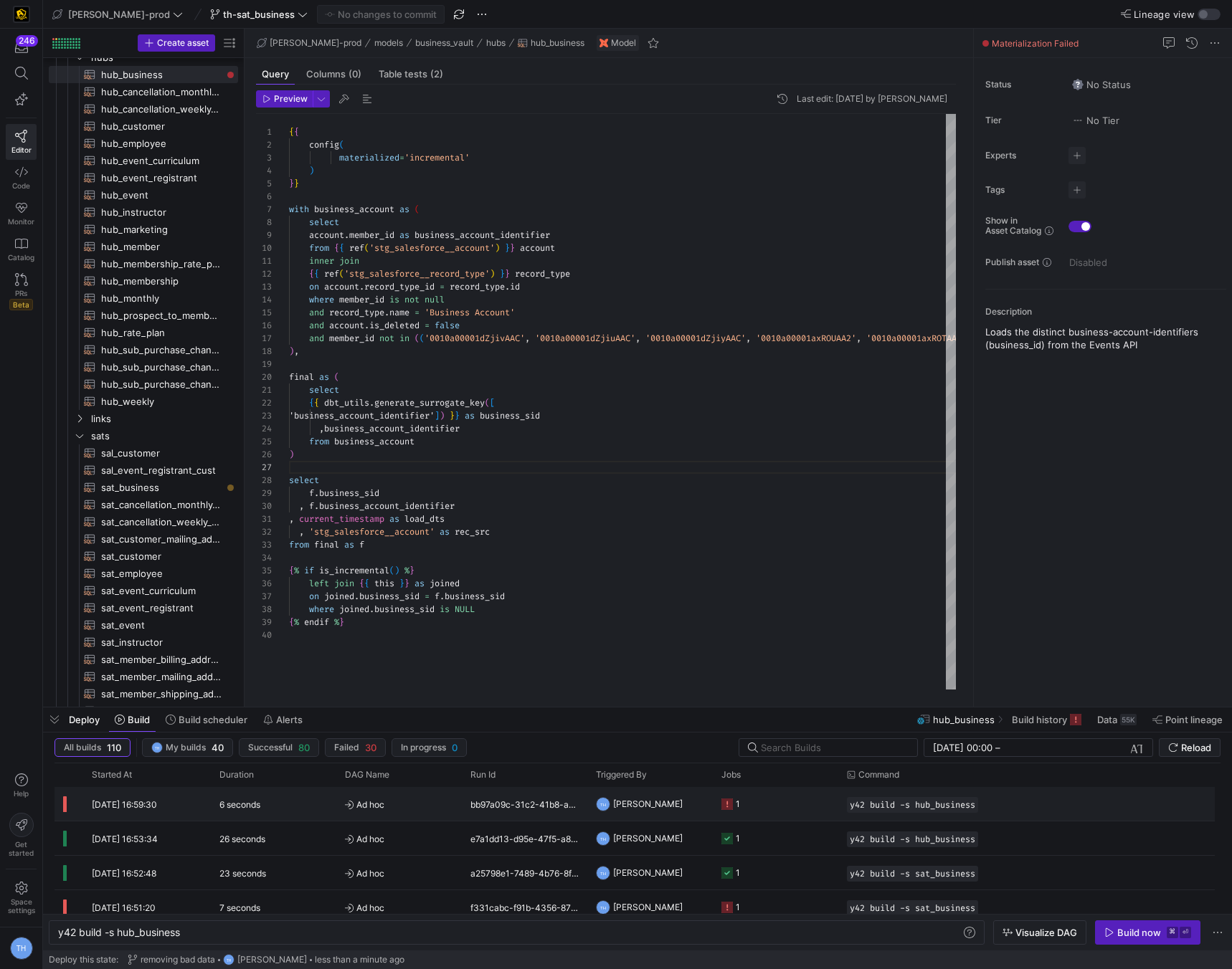
click at [771, 806] on y42-job-status-cell-renderer "1" at bounding box center [774, 804] width 108 height 33
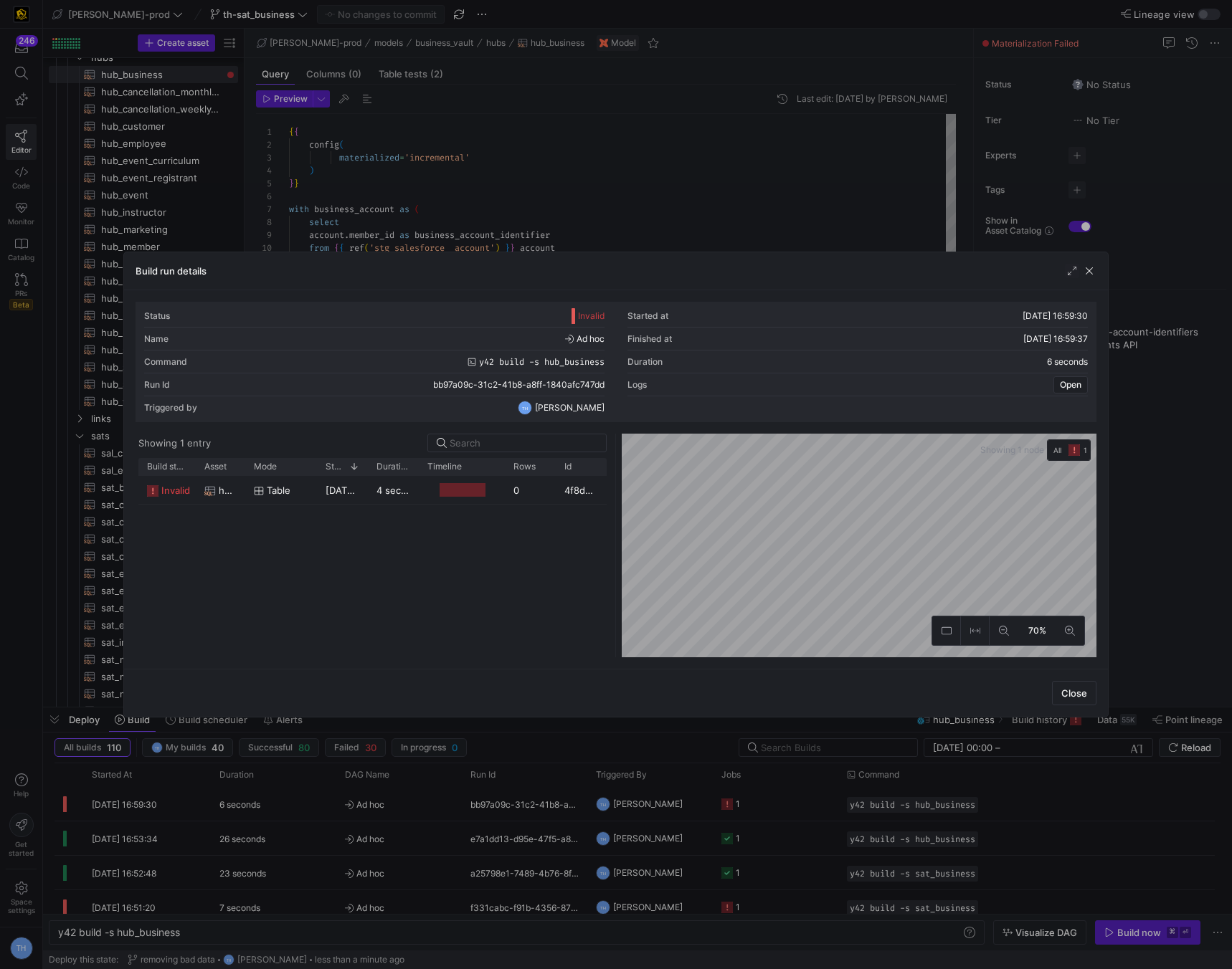
click at [478, 140] on div at bounding box center [616, 484] width 1232 height 969
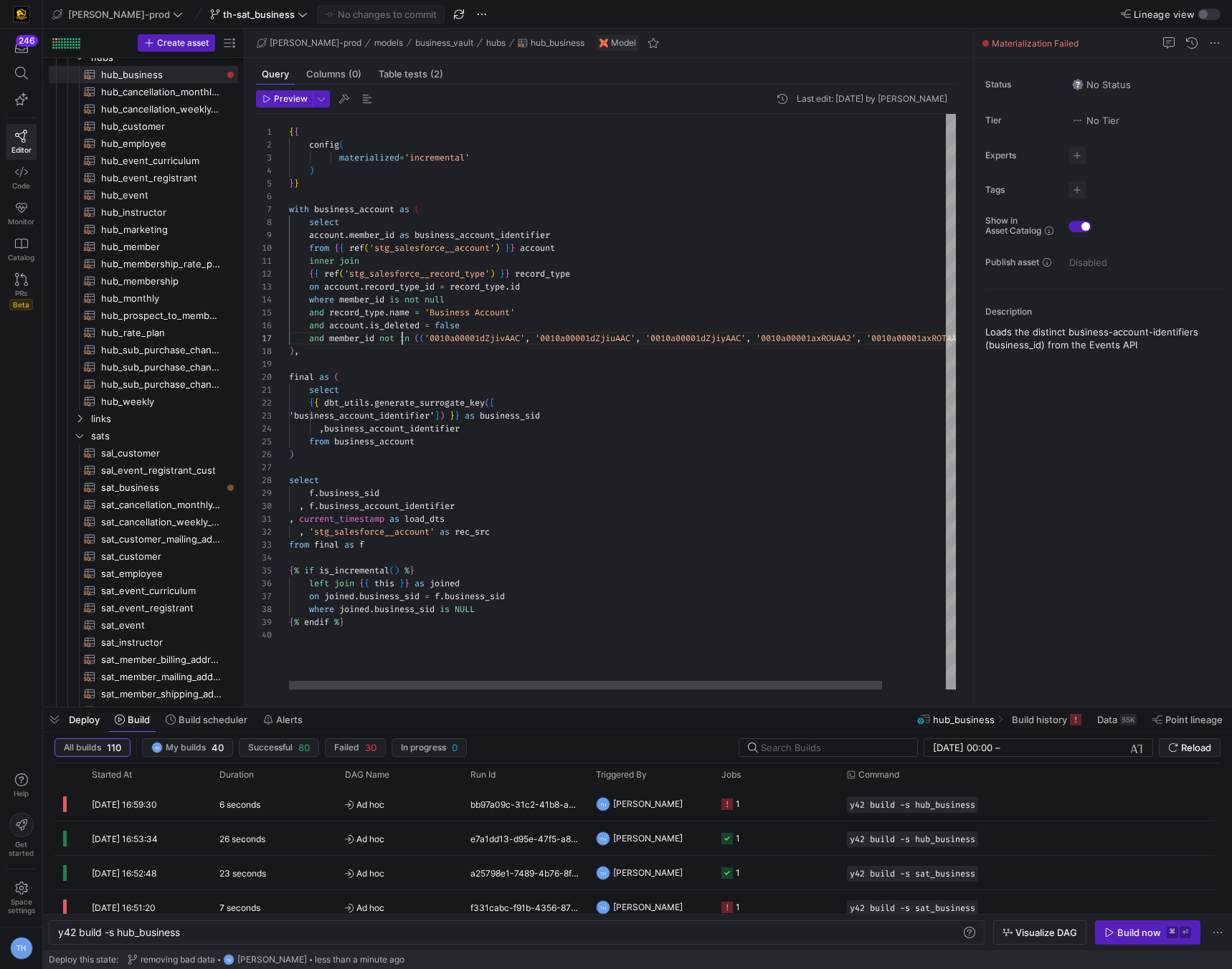
scroll to position [78, 113]
click at [402, 332] on div "{ { config ( materialized = 'incremental' ) } } with business_account as ( sele…" at bounding box center [658, 401] width 738 height 575
click at [326, 338] on div "{ { config ( materialized = 'incremental' ) } } with business_account as ( sele…" at bounding box center [658, 401] width 738 height 575
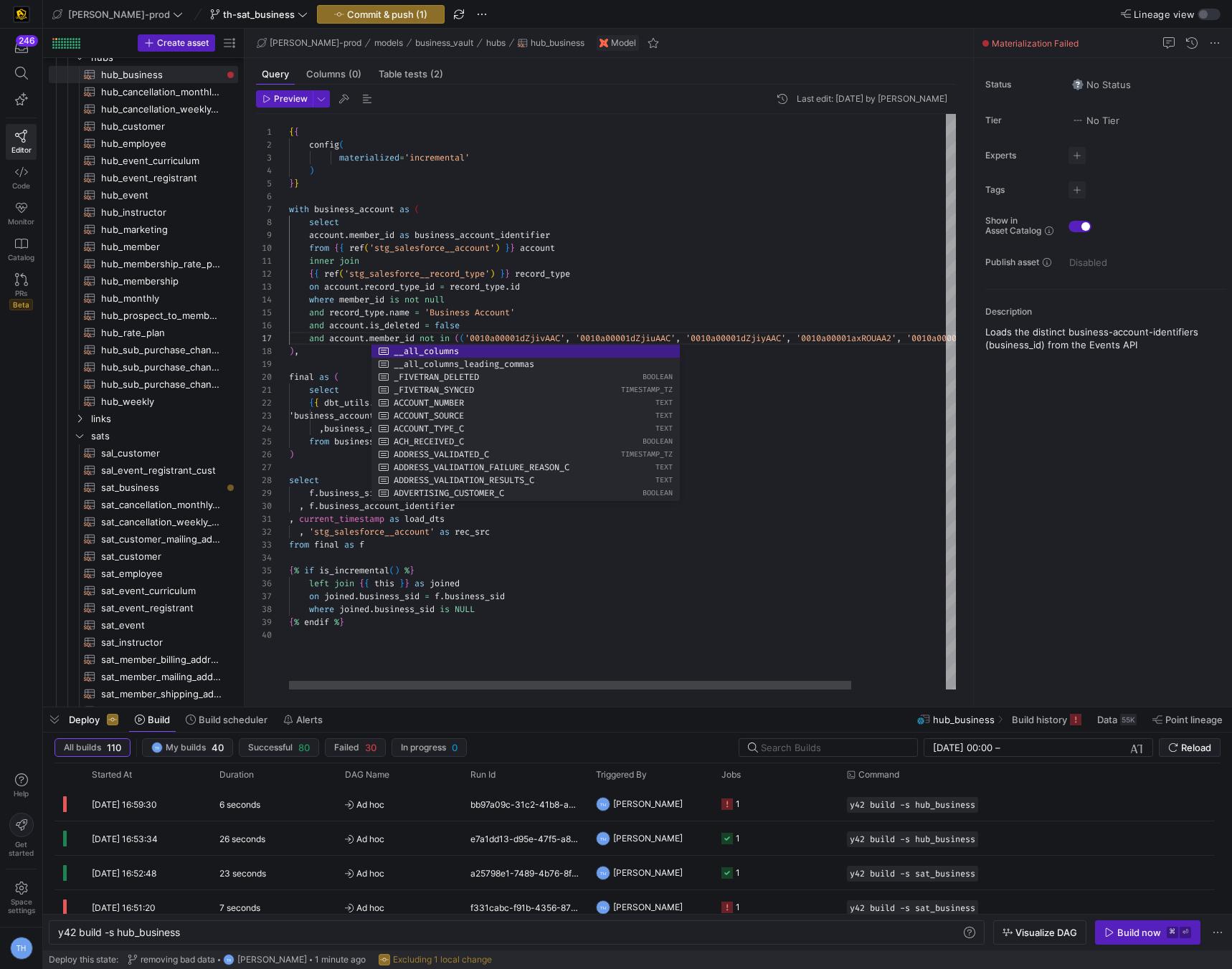
click at [448, 307] on div "{ { config ( materialized = 'incremental' ) } } with business_account as ( sele…" at bounding box center [678, 401] width 778 height 575
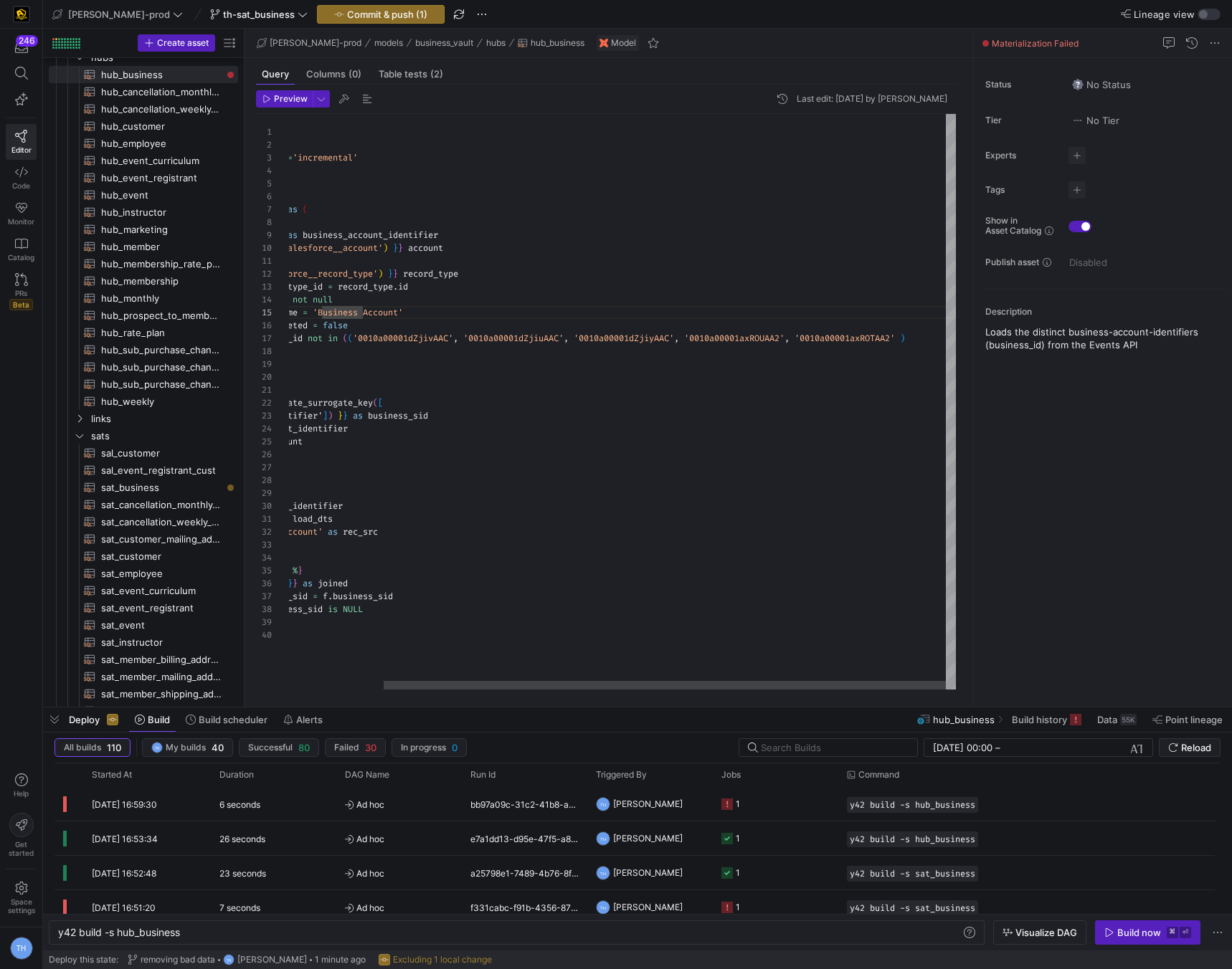
click at [937, 338] on div "{ { config ( materialized = 'incremental' ) } } with business_account as ( sele…" at bounding box center [566, 401] width 778 height 575
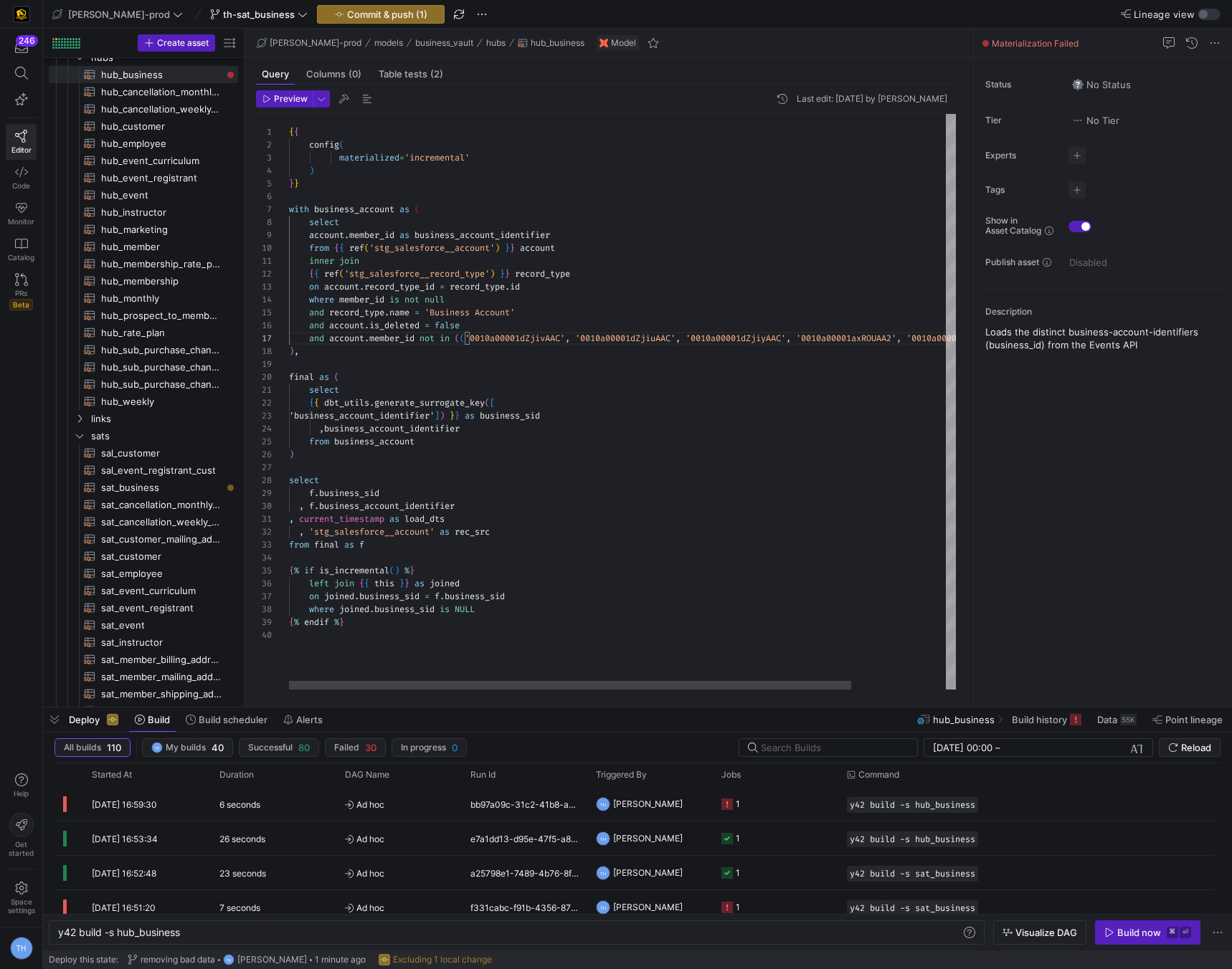
click at [464, 337] on div "{ { config ( materialized = 'incremental' ) } } with business_account as ( sele…" at bounding box center [678, 401] width 778 height 575
type textarea "inner join {{ ref('stg_salesforce__record_type') }} record_type on account.reco…"
click at [367, 14] on span "Commit & push (1)" at bounding box center [387, 14] width 80 height 11
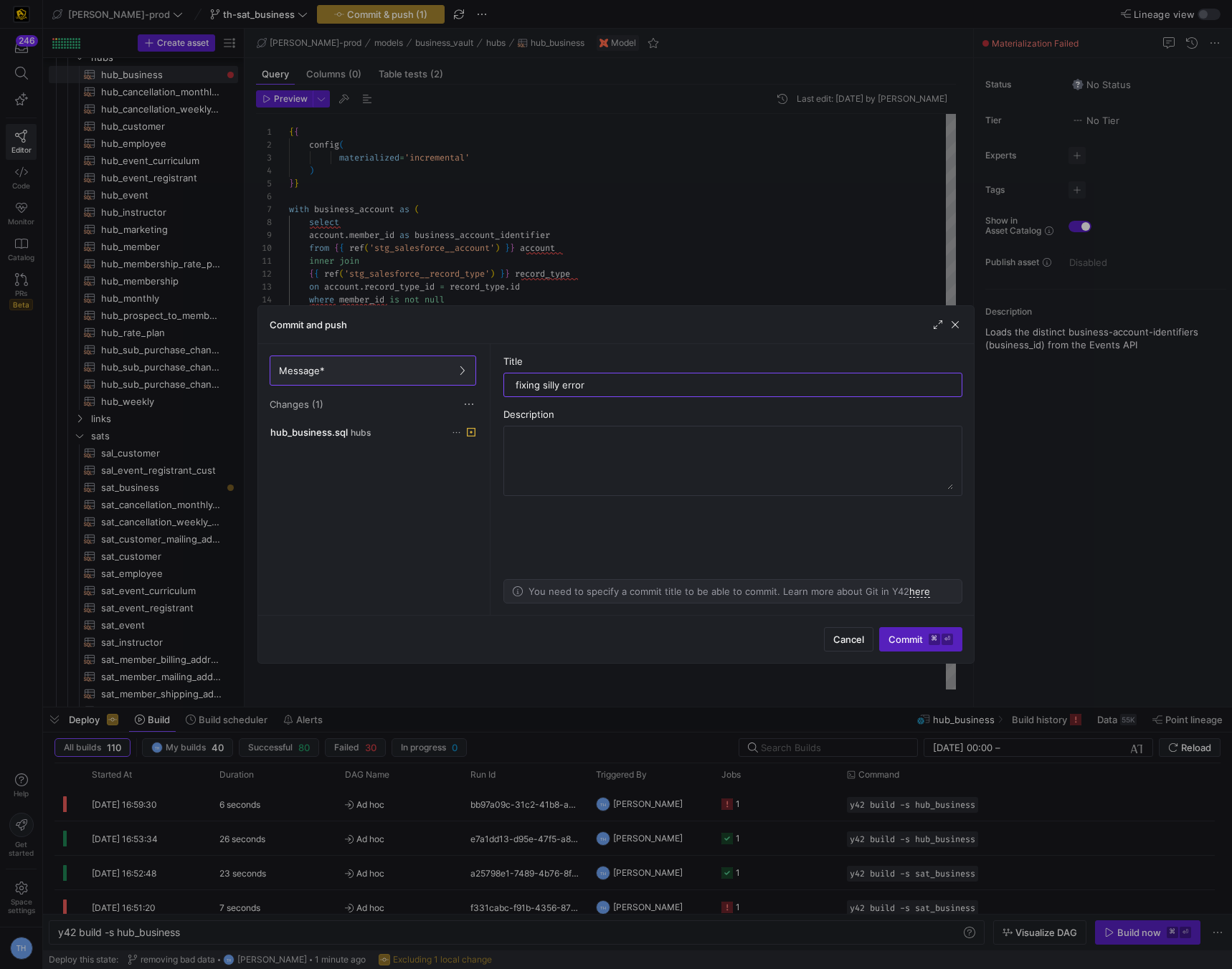
type input "fixing silly errors"
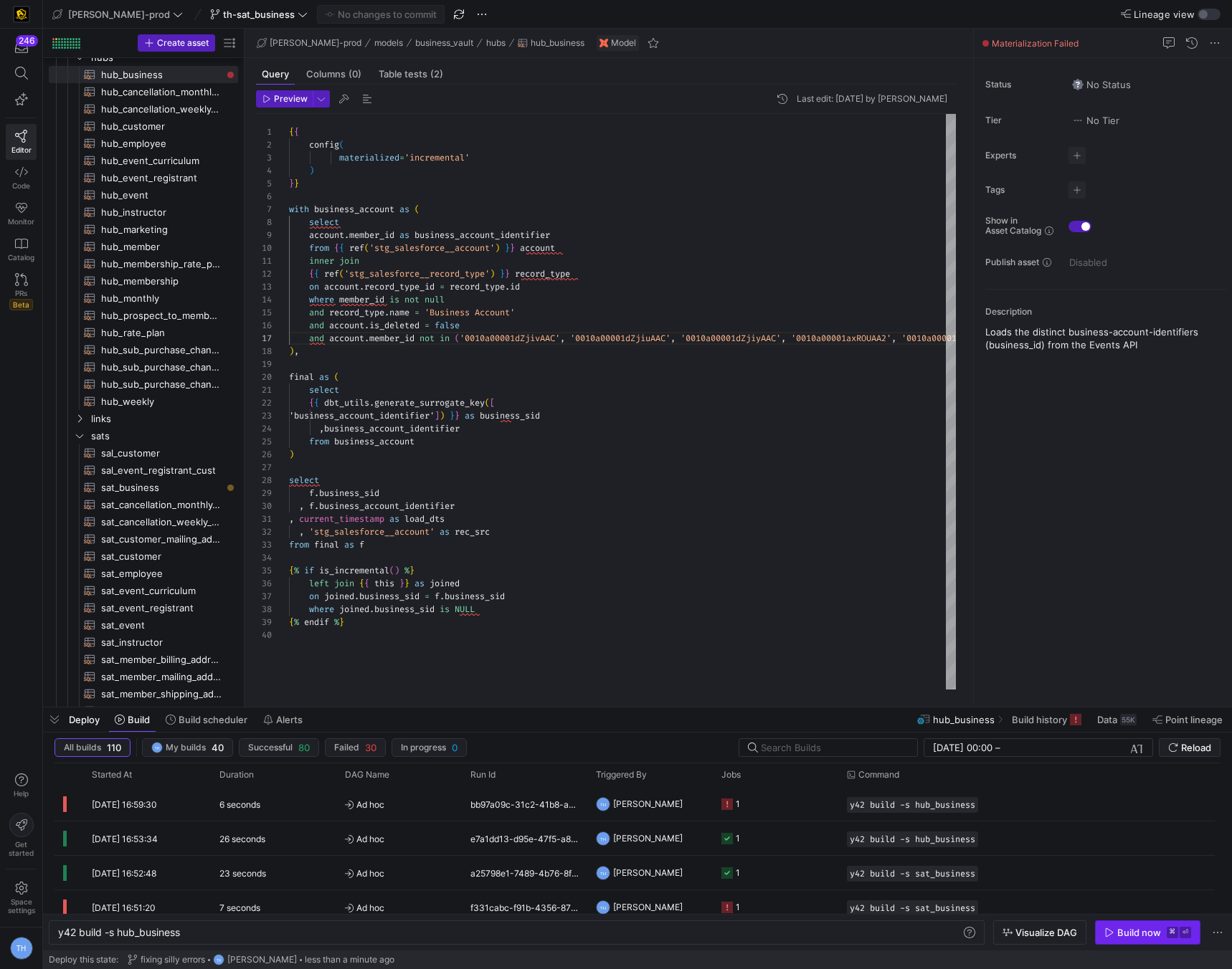
click at [1152, 929] on div "Build now" at bounding box center [1139, 933] width 44 height 11
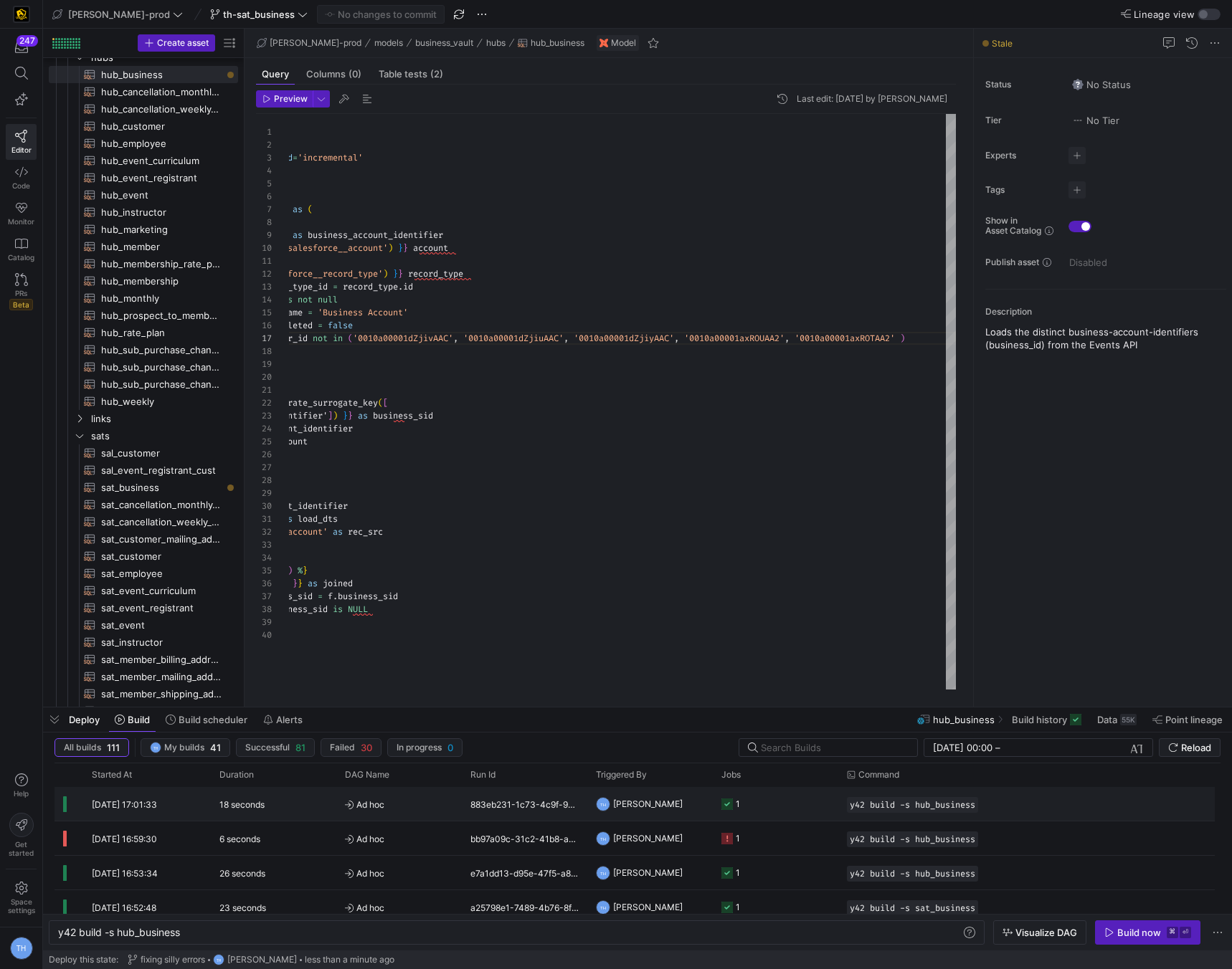
click at [747, 801] on y42-job-status-cell-renderer "1" at bounding box center [774, 804] width 108 height 33
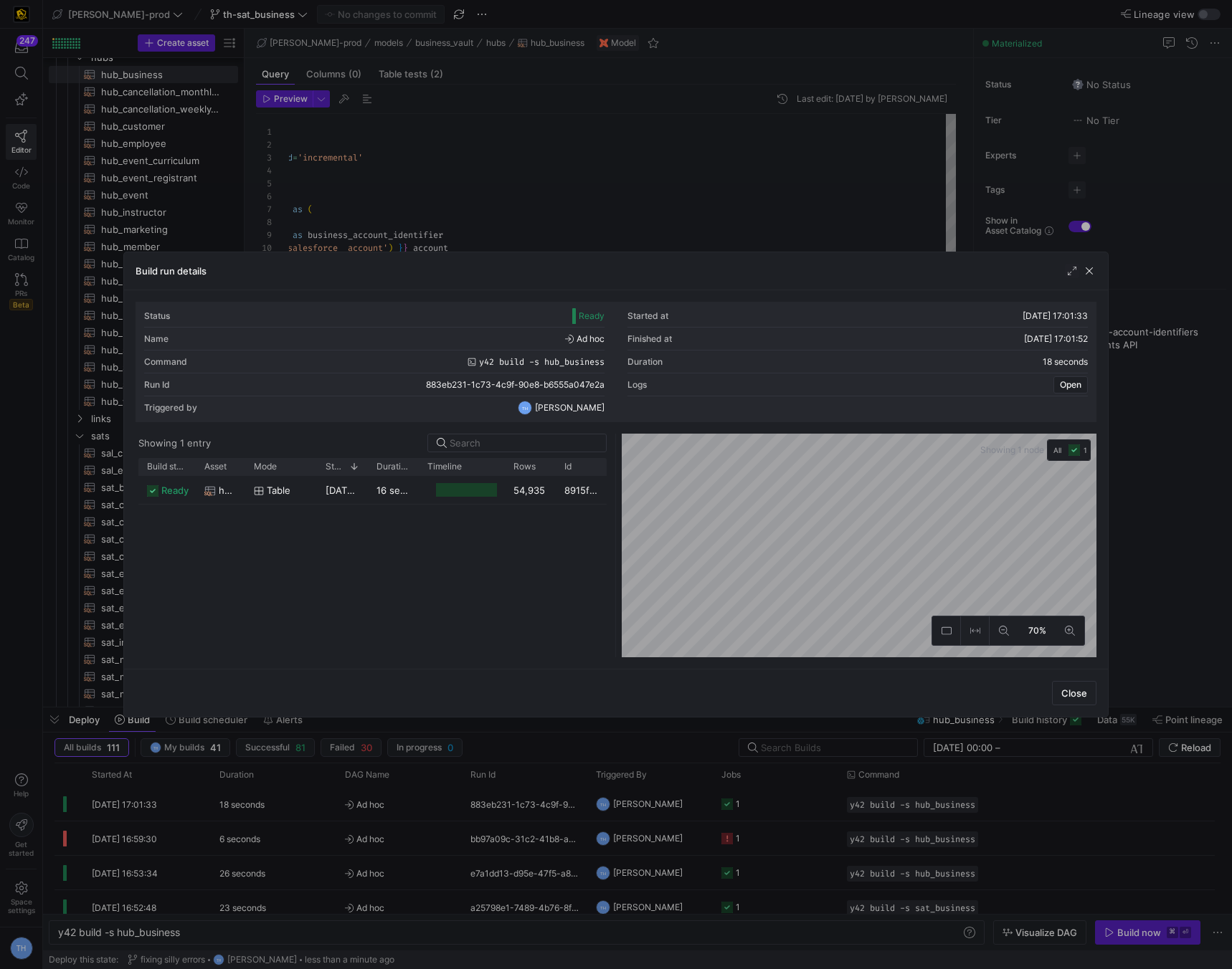
click at [591, 143] on div at bounding box center [616, 484] width 1232 height 969
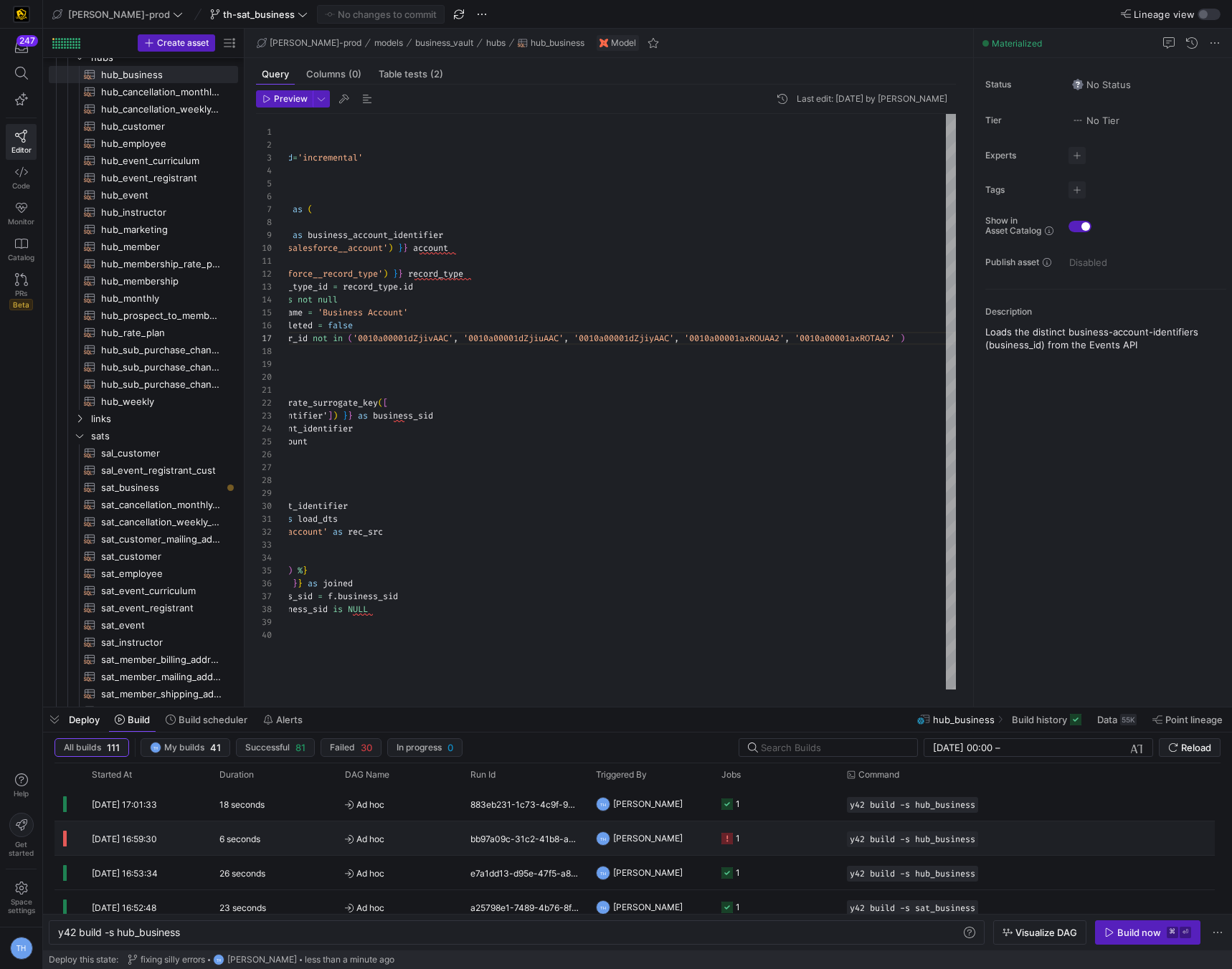
click at [774, 844] on y42-job-status-cell-renderer "1" at bounding box center [774, 839] width 108 height 33
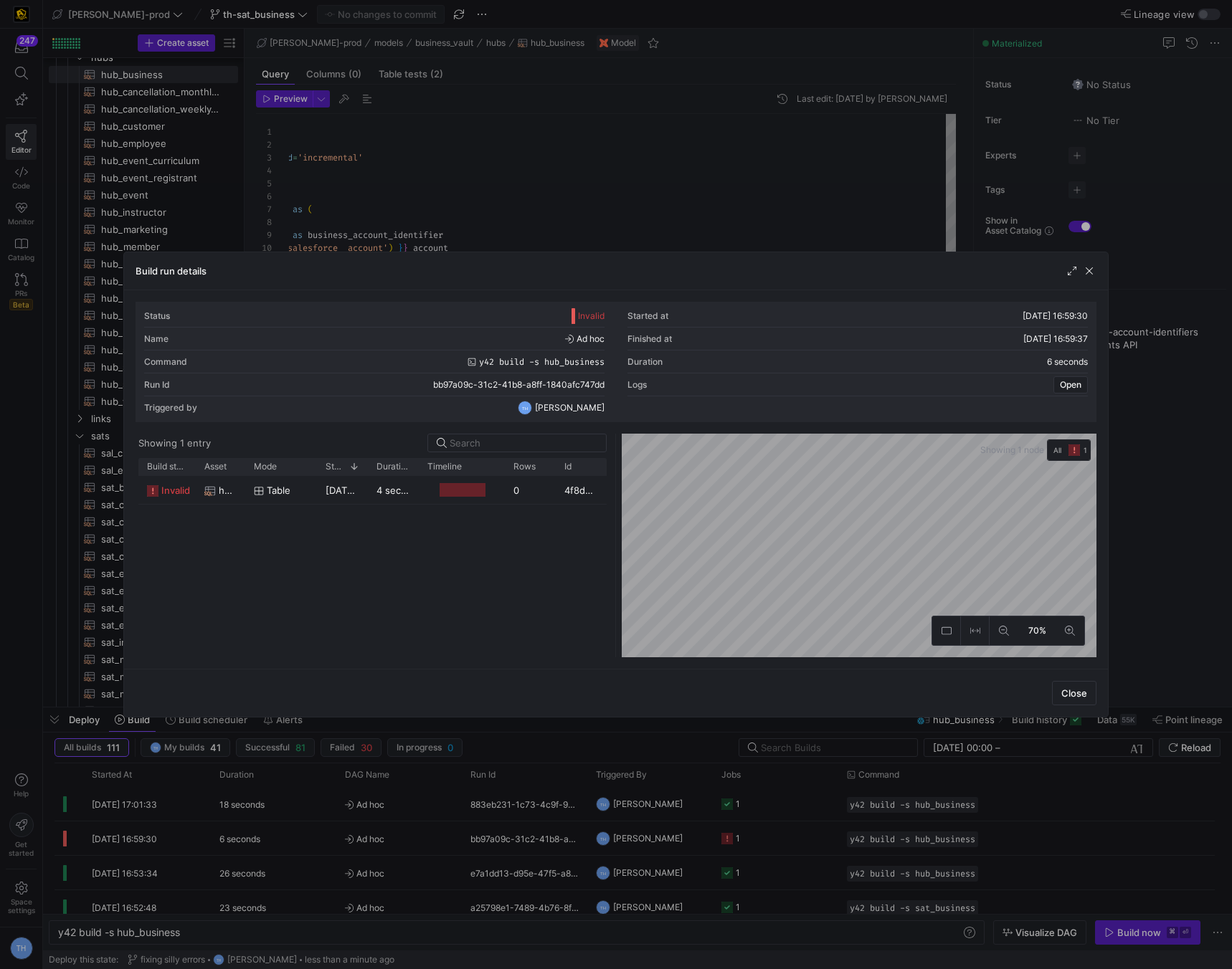
click at [698, 101] on div at bounding box center [616, 484] width 1232 height 969
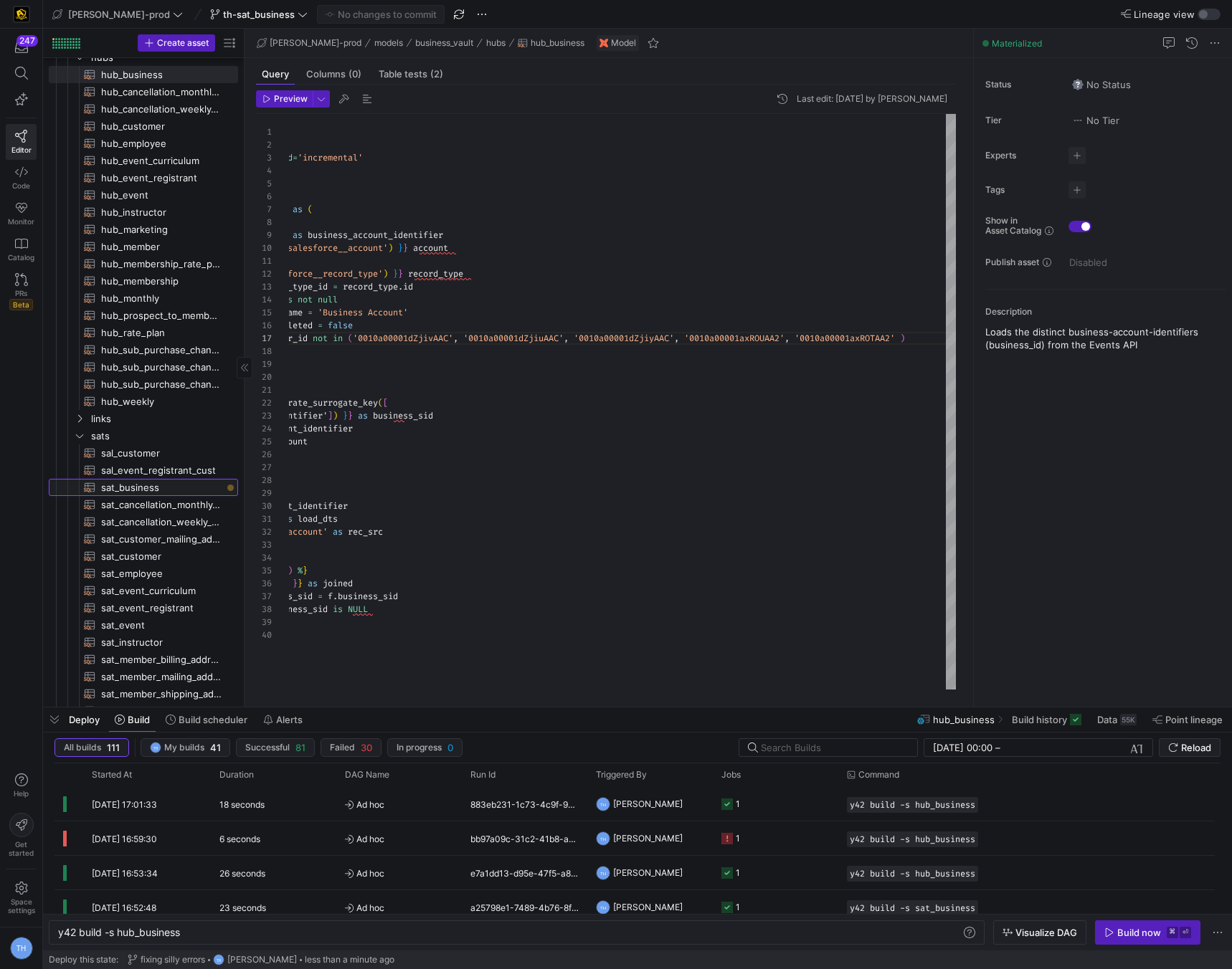
click at [176, 487] on span "sat_business​​​​​​​​​​" at bounding box center [162, 487] width 121 height 16
type textarea "y42 build -s sat_business"
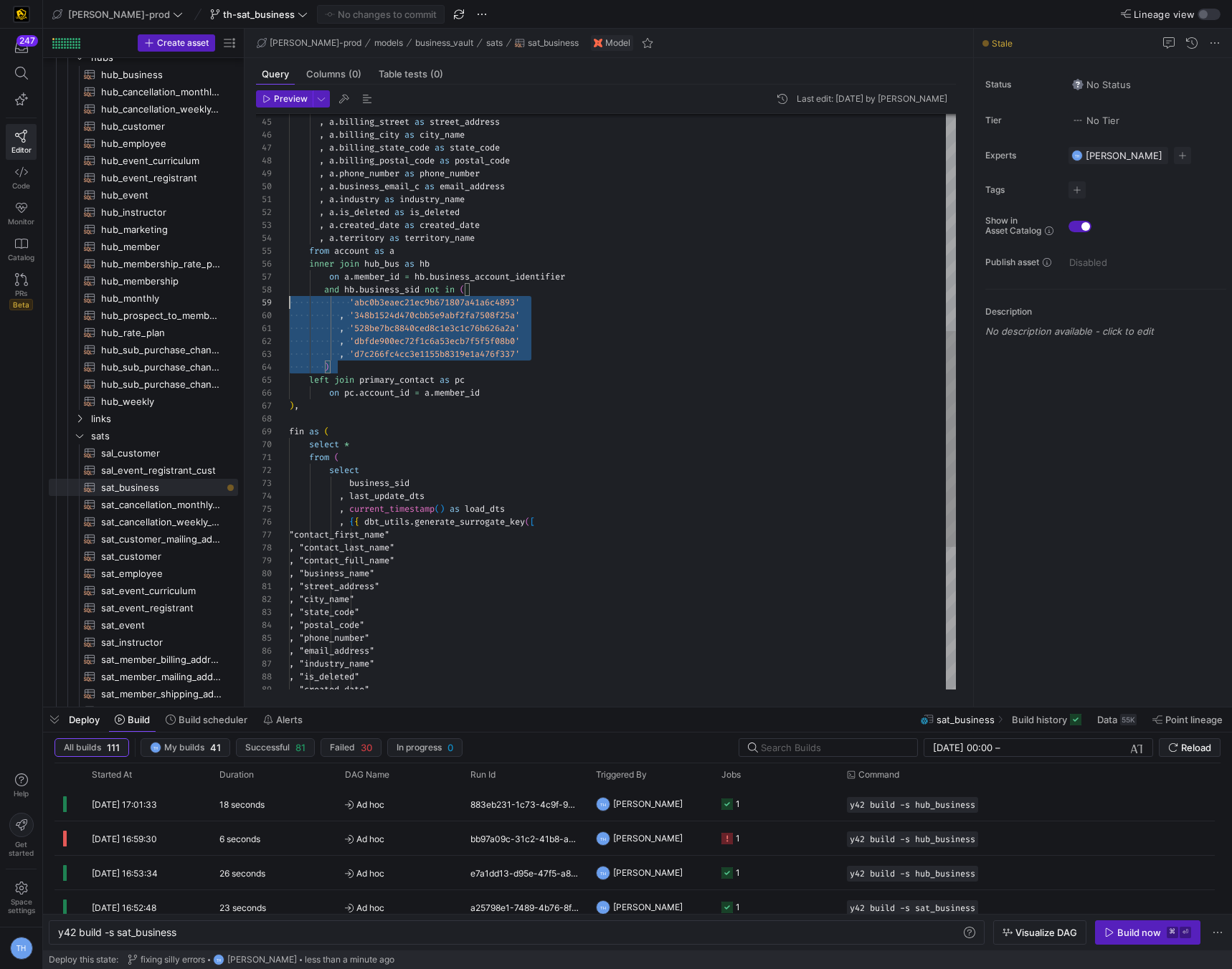
scroll to position [90, 0]
drag, startPoint x: 387, startPoint y: 363, endPoint x: 213, endPoint y: 295, distance: 186.8
click at [289, 295] on div ", 'd7c266fc4cc3e1155b8319e1a476f337' ) left join primary_contact as pc on pc . …" at bounding box center [622, 304] width 666 height 1535
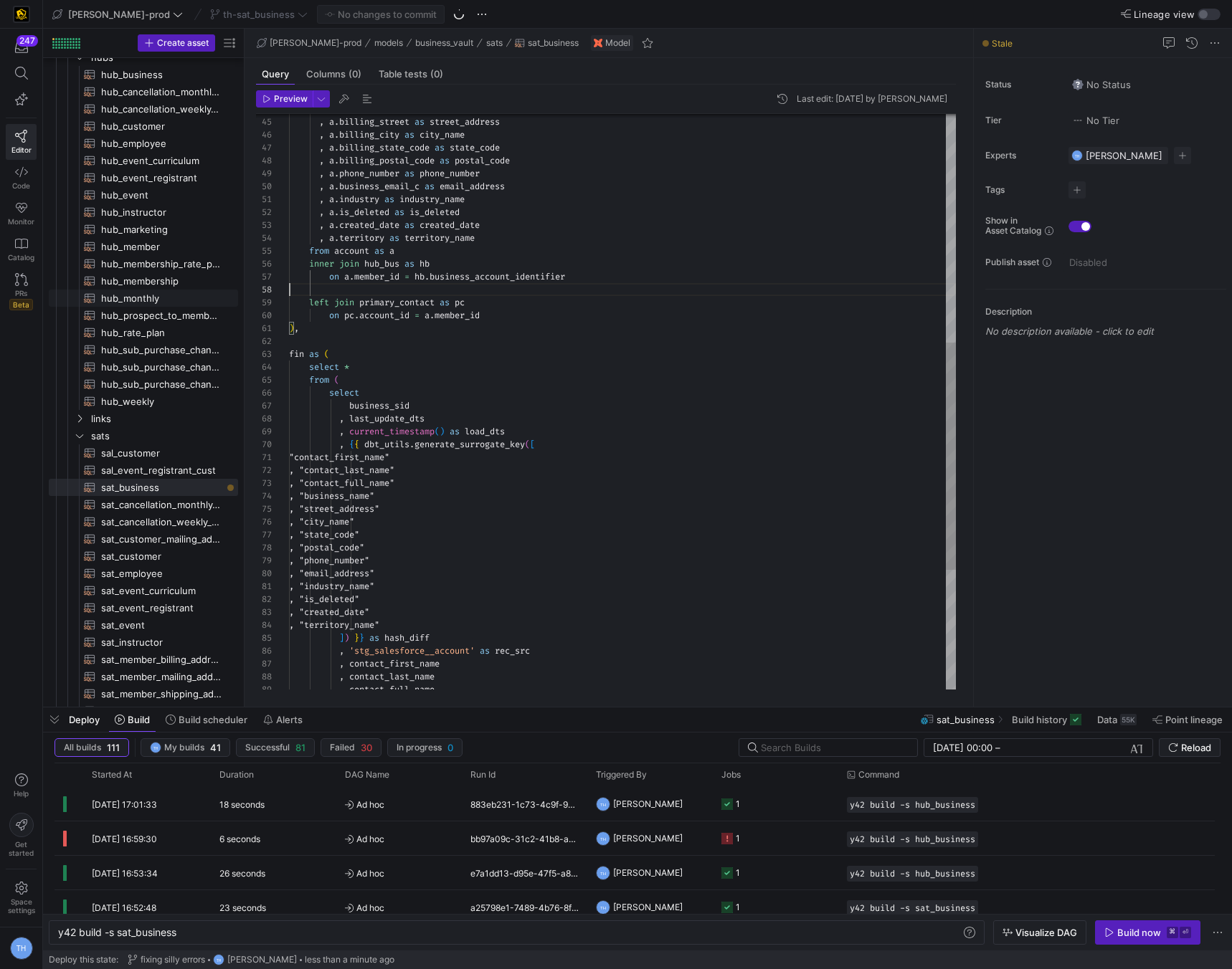
type textarea ", a.industry as industry_name , [PERSON_NAME][DOMAIN_NAME]_deleted as is_delete…"
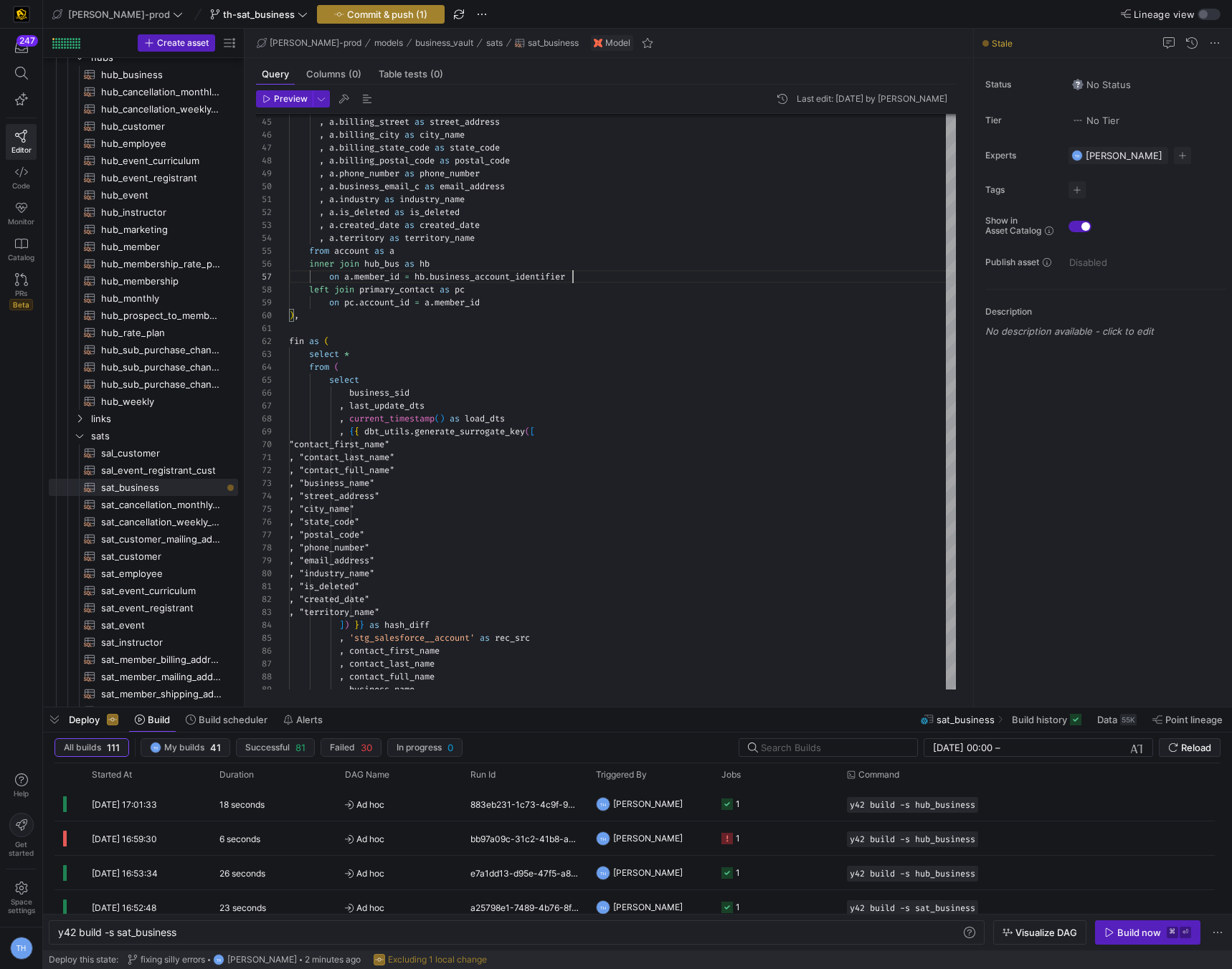
click at [347, 13] on span "Commit & push (1)" at bounding box center [387, 14] width 80 height 11
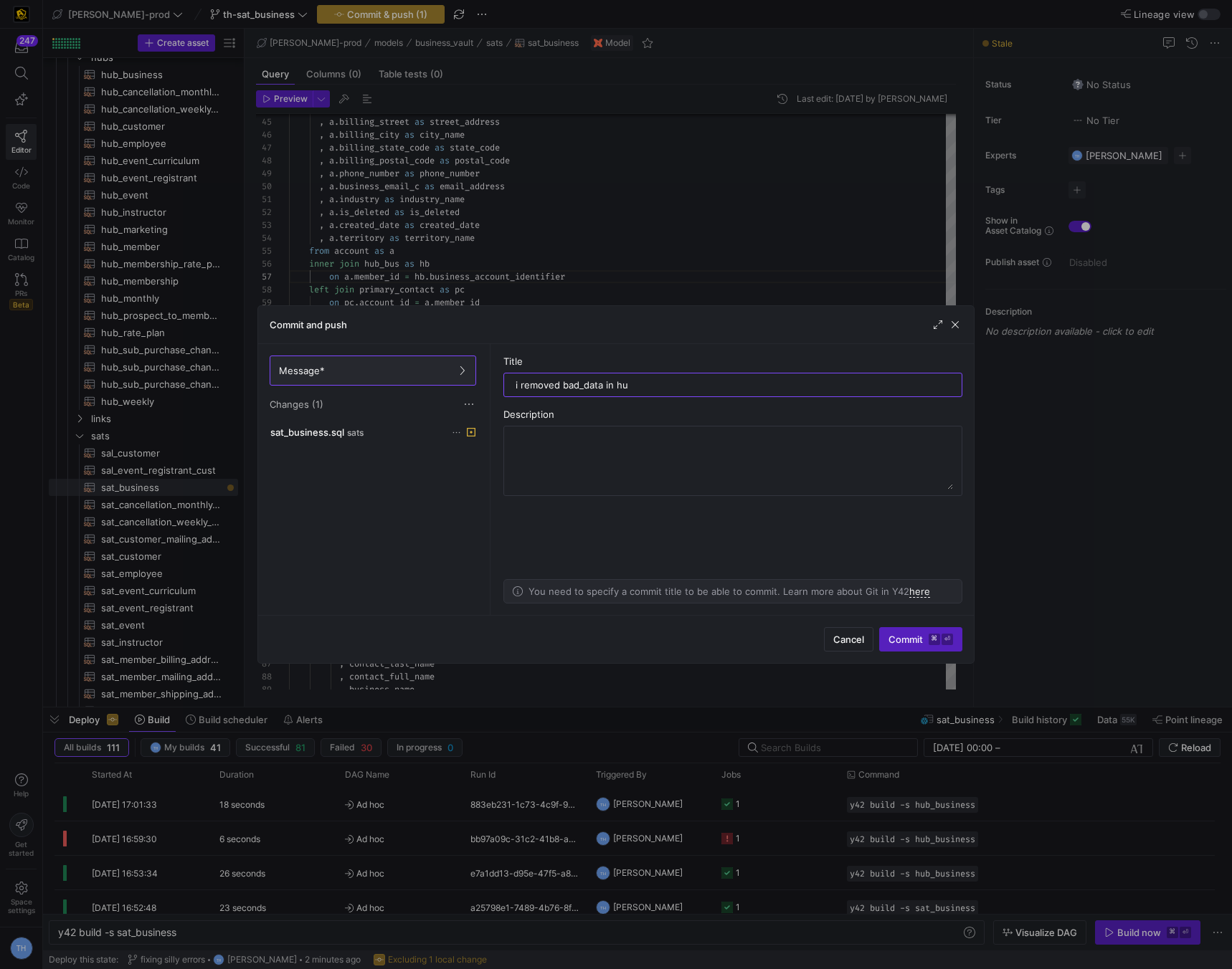
type input "i removed bad_data in hub"
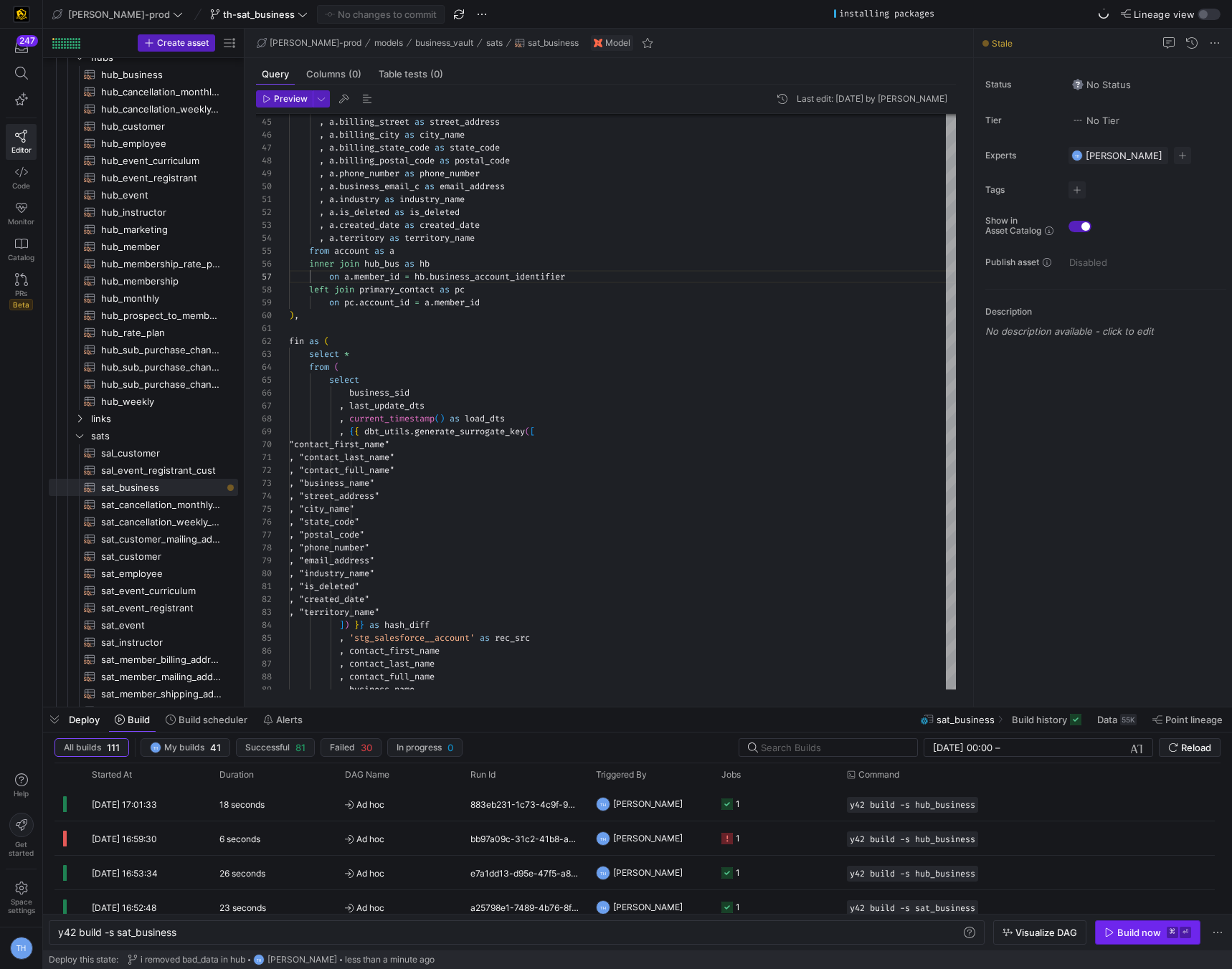
click at [1117, 931] on div "Build now" at bounding box center [1139, 933] width 44 height 11
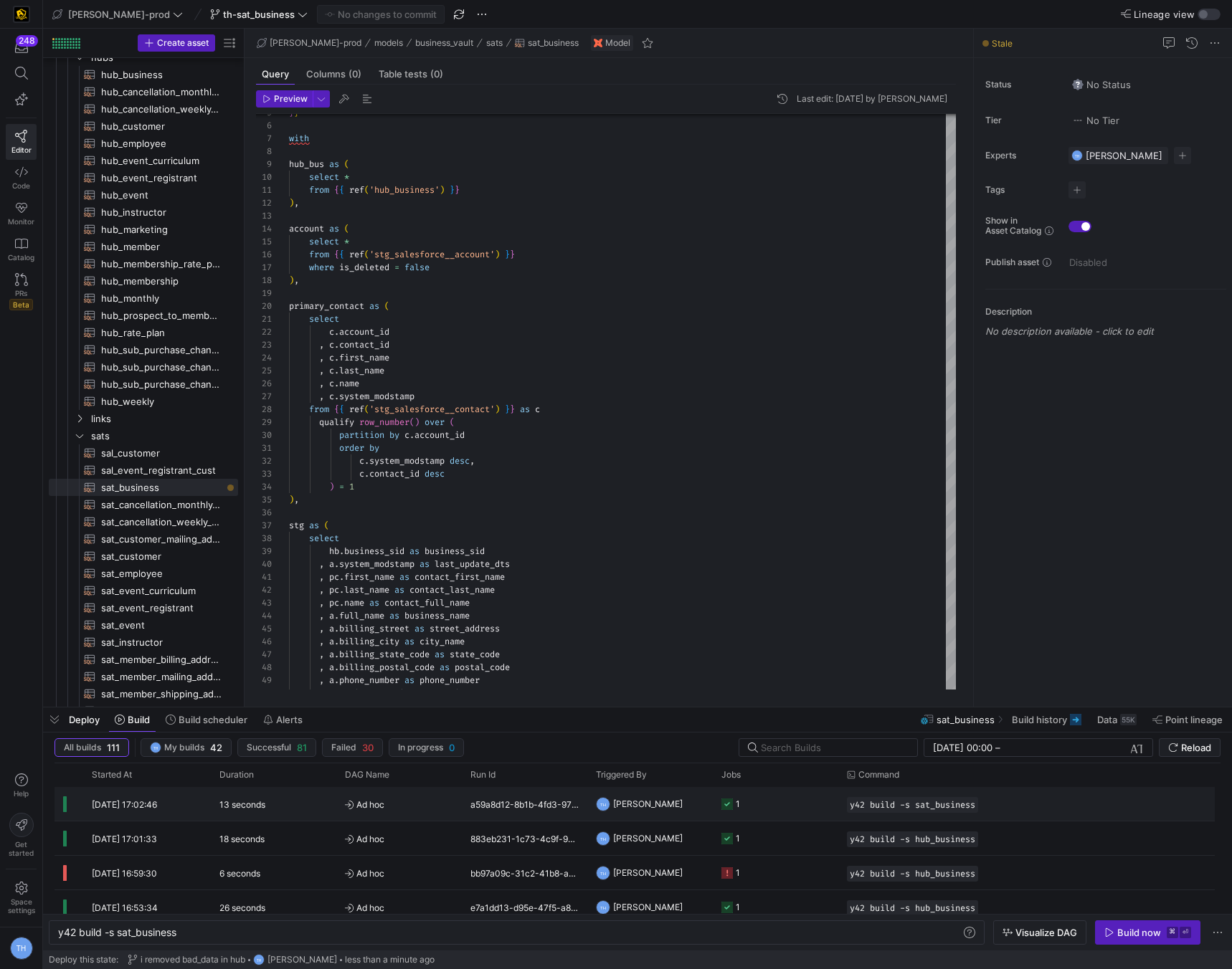
click at [787, 806] on y42-job-status-cell-renderer "1" at bounding box center [774, 804] width 108 height 33
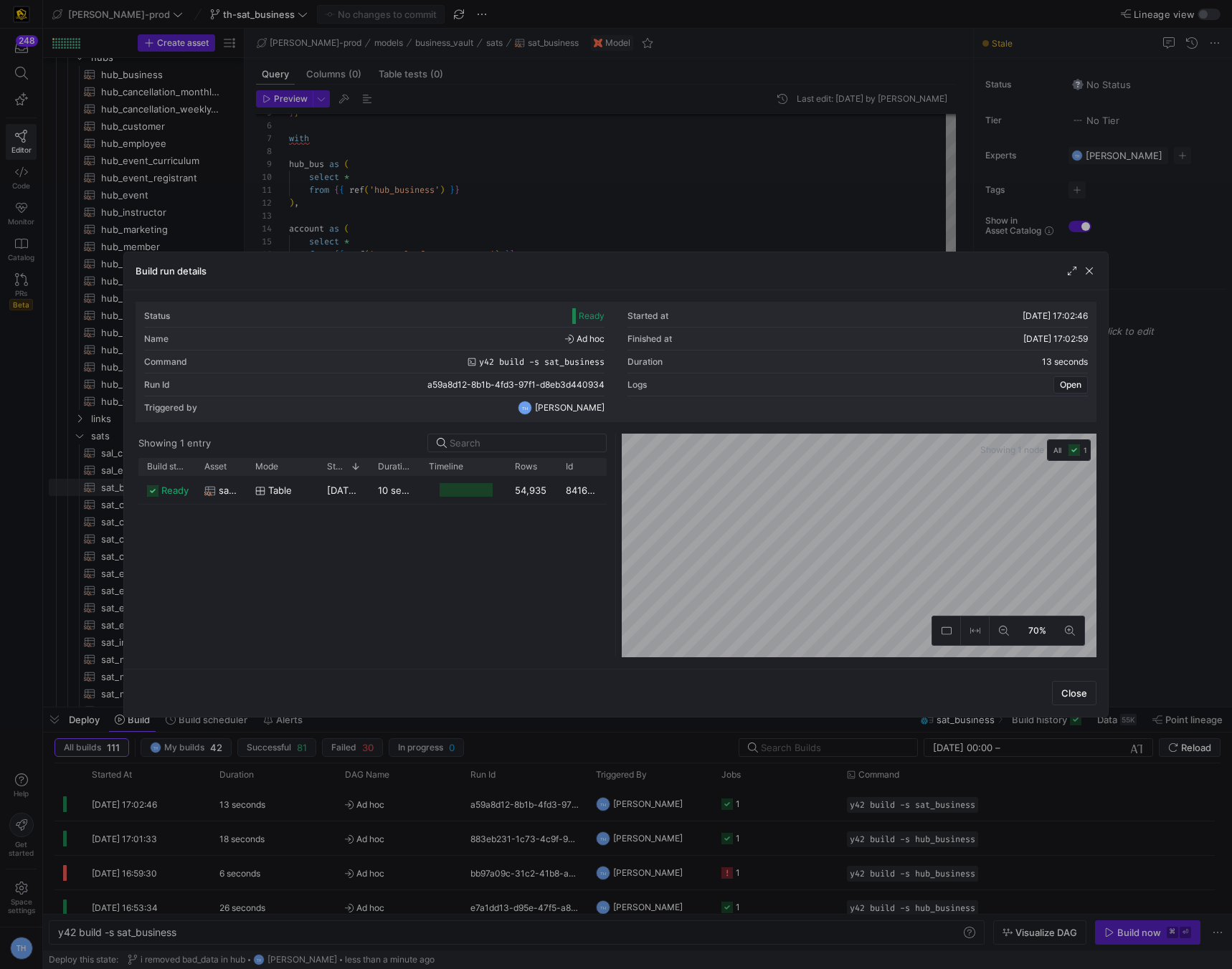
click at [652, 219] on div at bounding box center [616, 484] width 1232 height 969
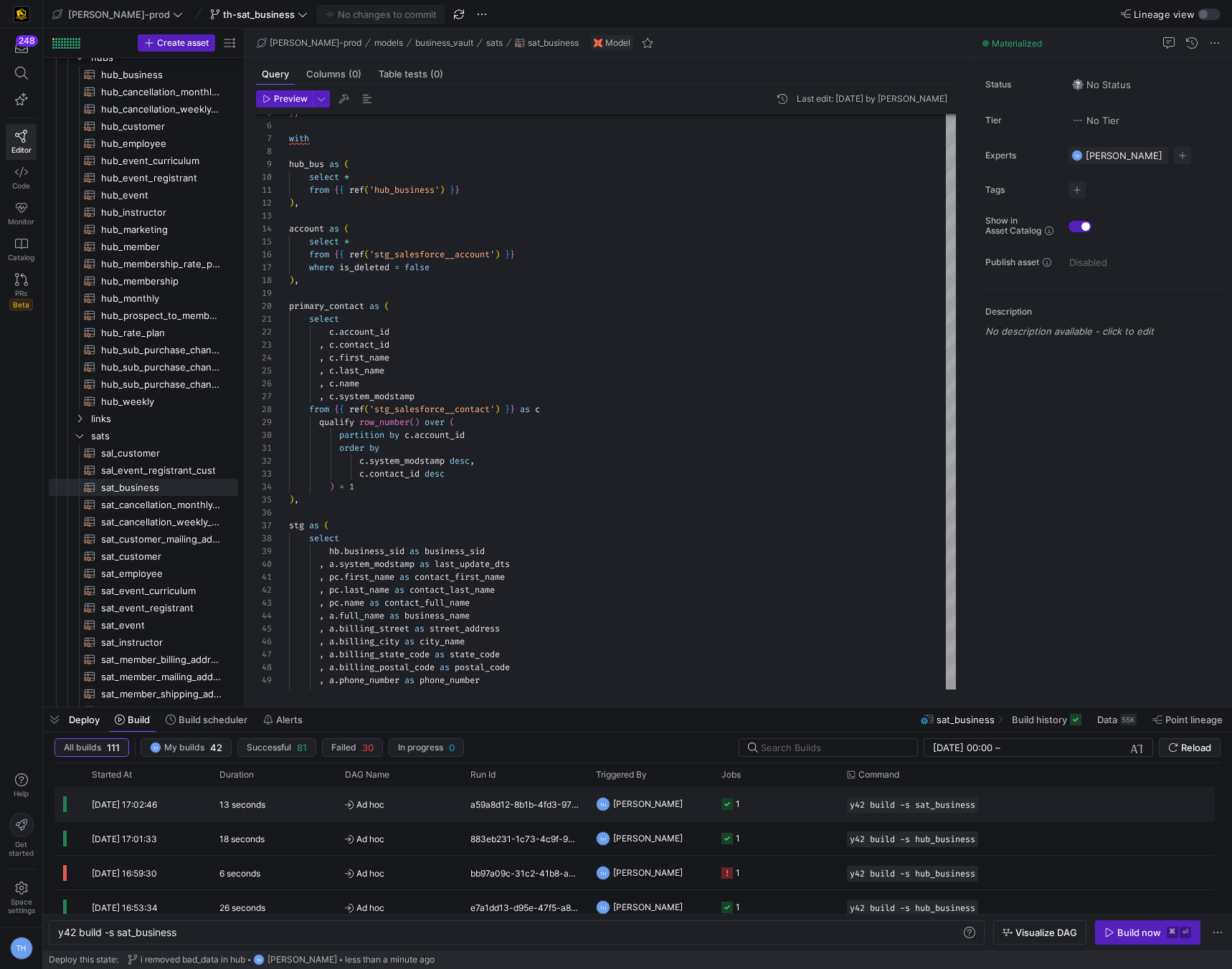
click at [784, 829] on y42-job-status-cell-renderer "1" at bounding box center [774, 839] width 108 height 33
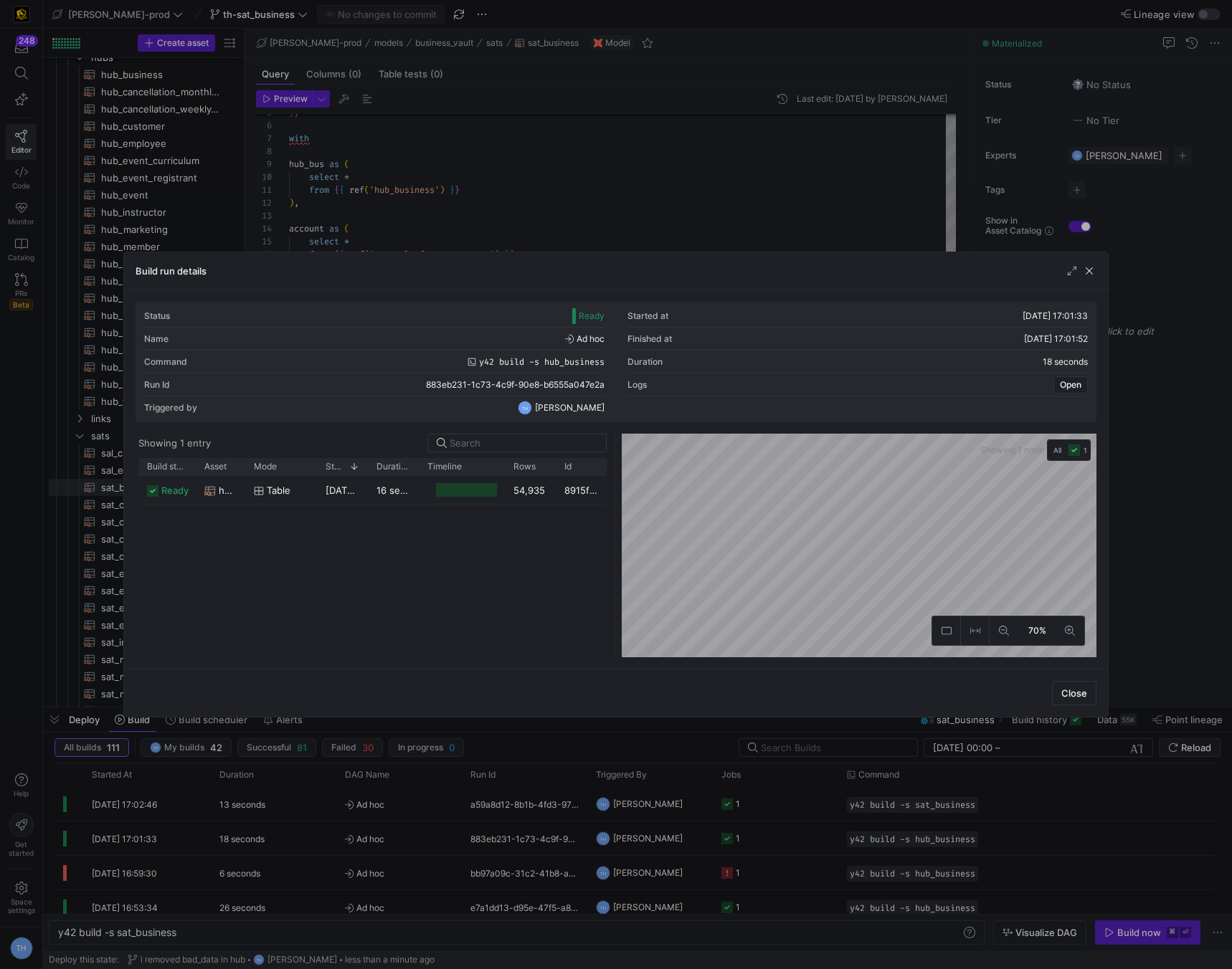
click at [721, 147] on div at bounding box center [616, 484] width 1232 height 969
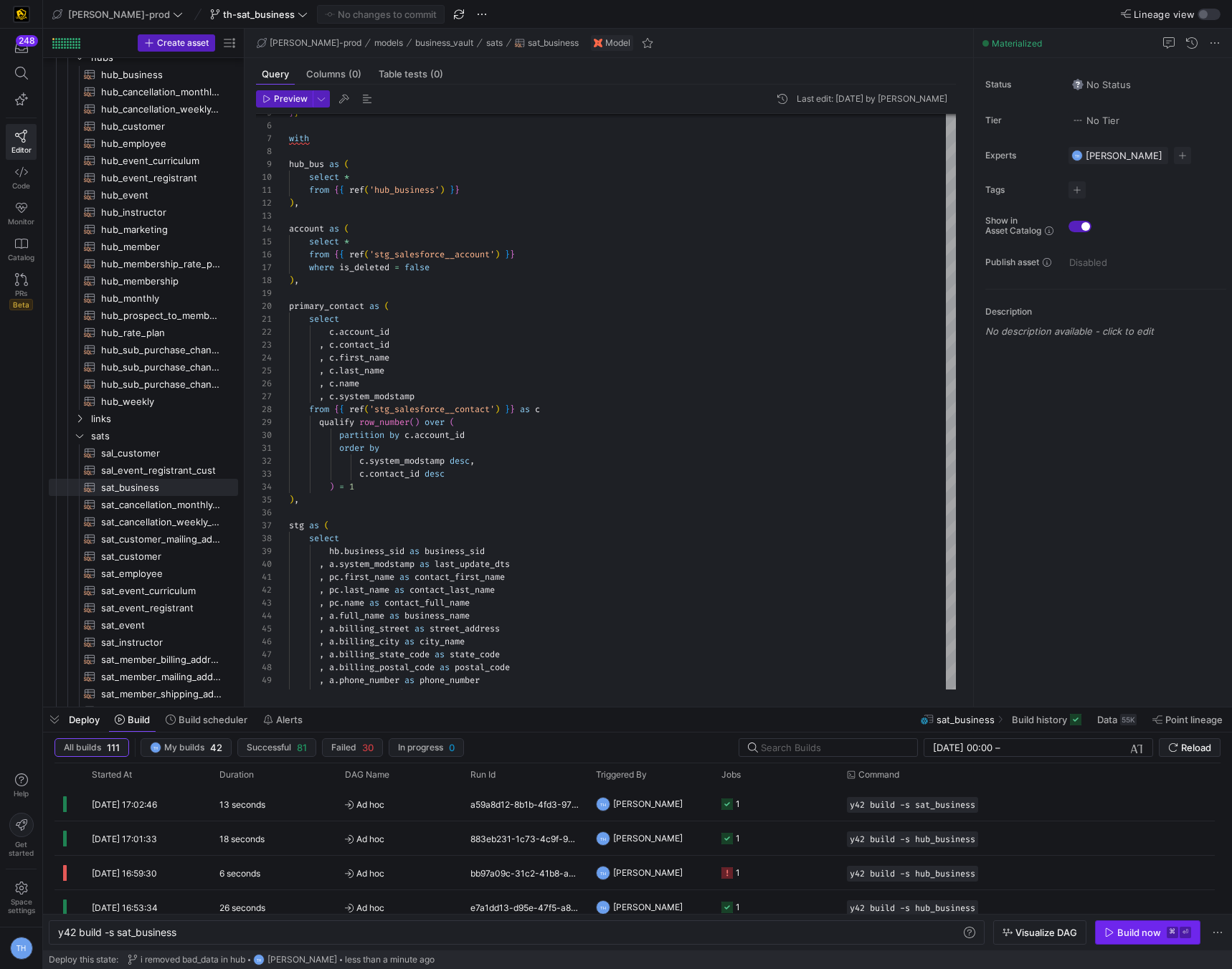
click at [1155, 926] on span "button" at bounding box center [1147, 933] width 104 height 23
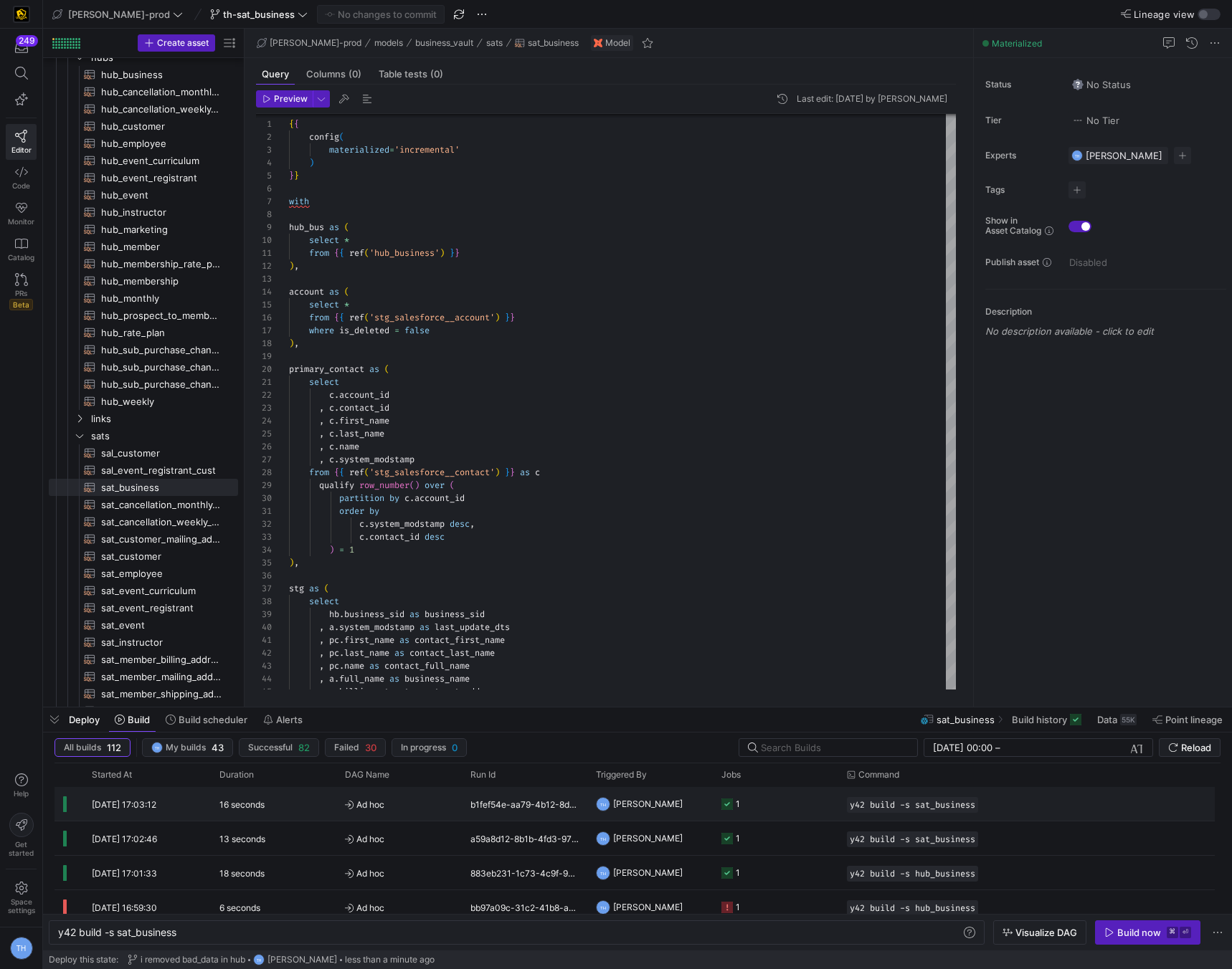
click at [770, 809] on y42-job-status-cell-renderer "1" at bounding box center [774, 804] width 108 height 33
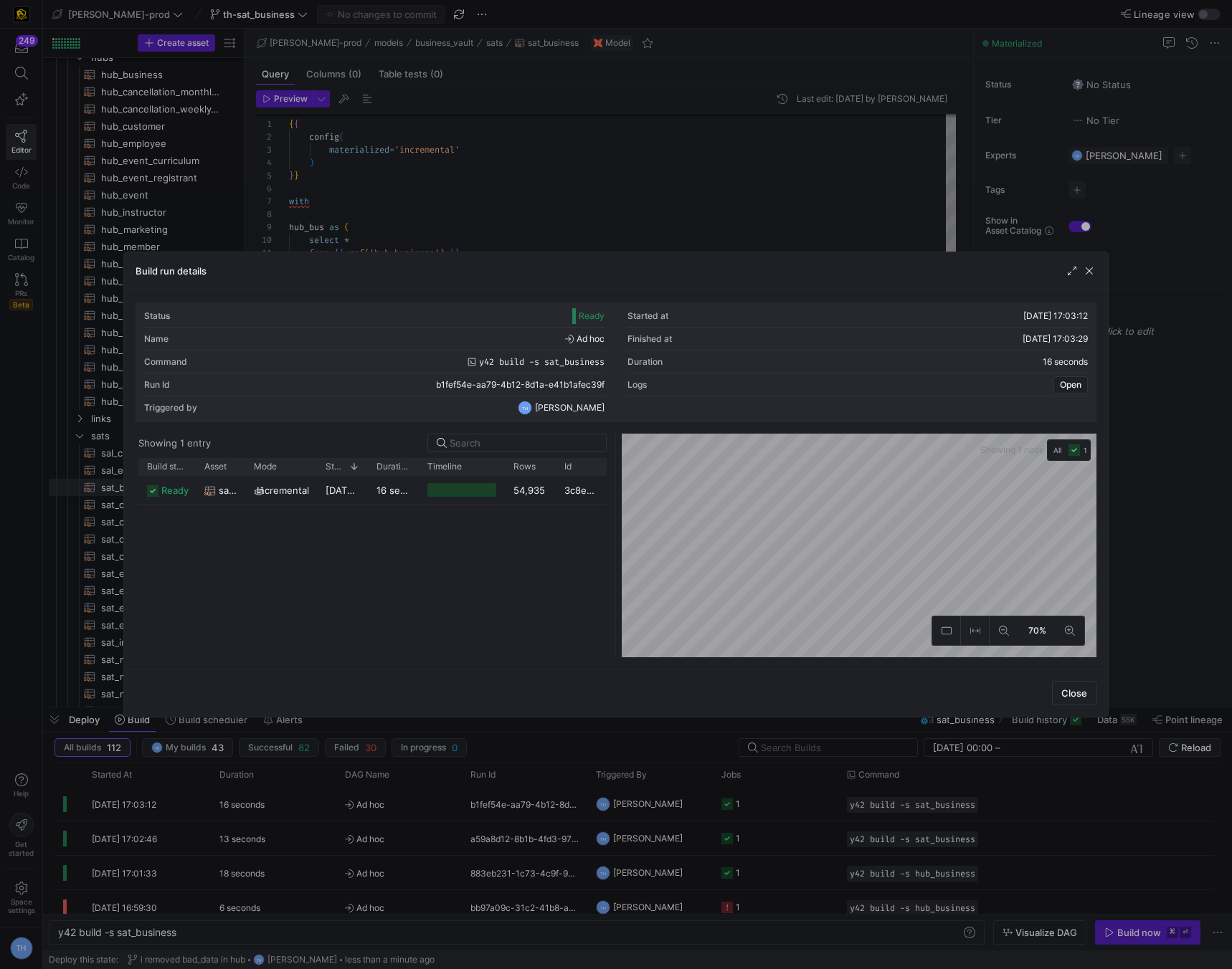
click at [640, 225] on div at bounding box center [616, 484] width 1232 height 969
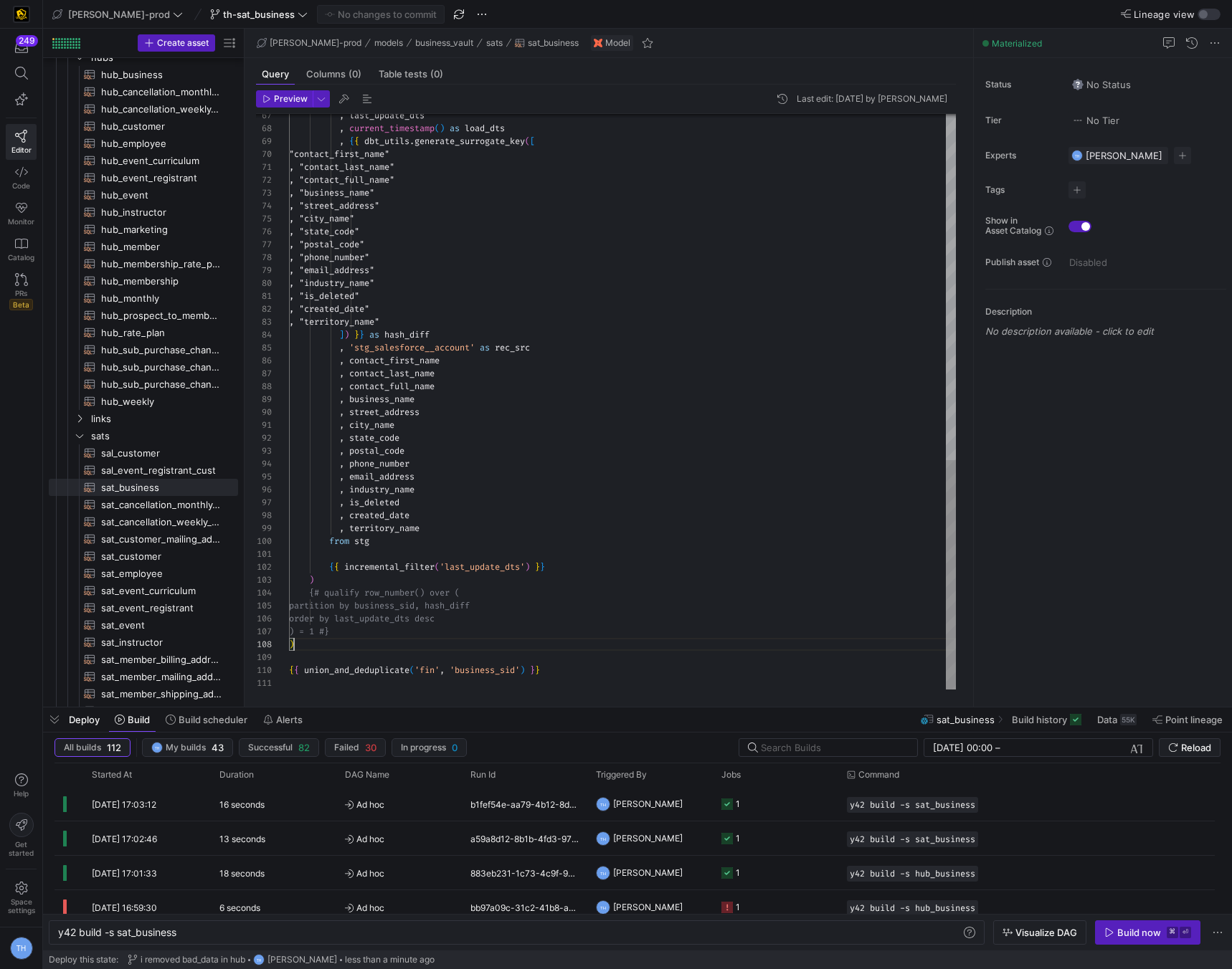
scroll to position [38, 0]
drag, startPoint x: 404, startPoint y: 639, endPoint x: 201, endPoint y: 590, distance: 208.8
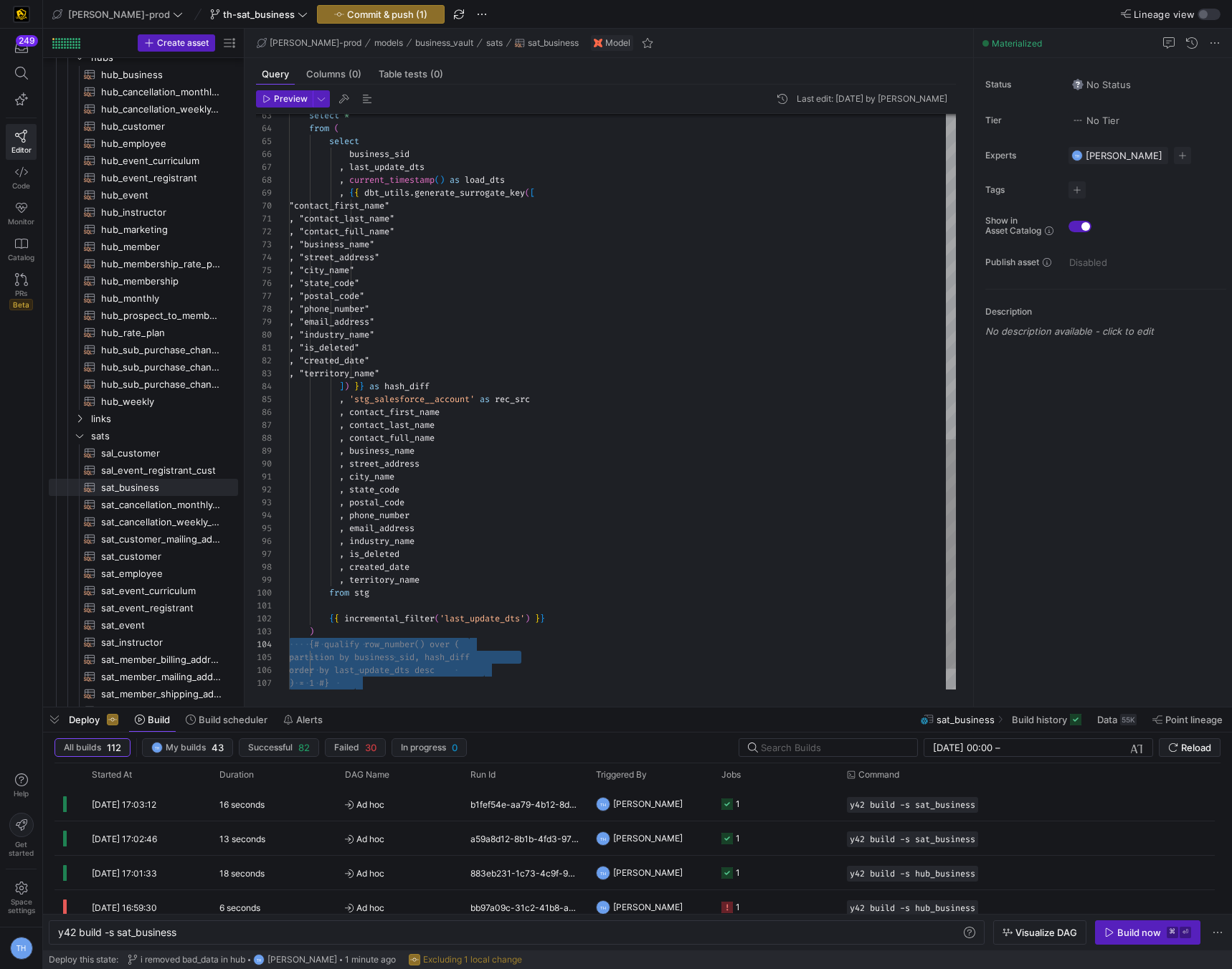
click at [372, 559] on div ", last_update_dts , current_timestamp ( ) as load_dts , { { dbt_utils . generat…" at bounding box center [622, 19] width 666 height 1444
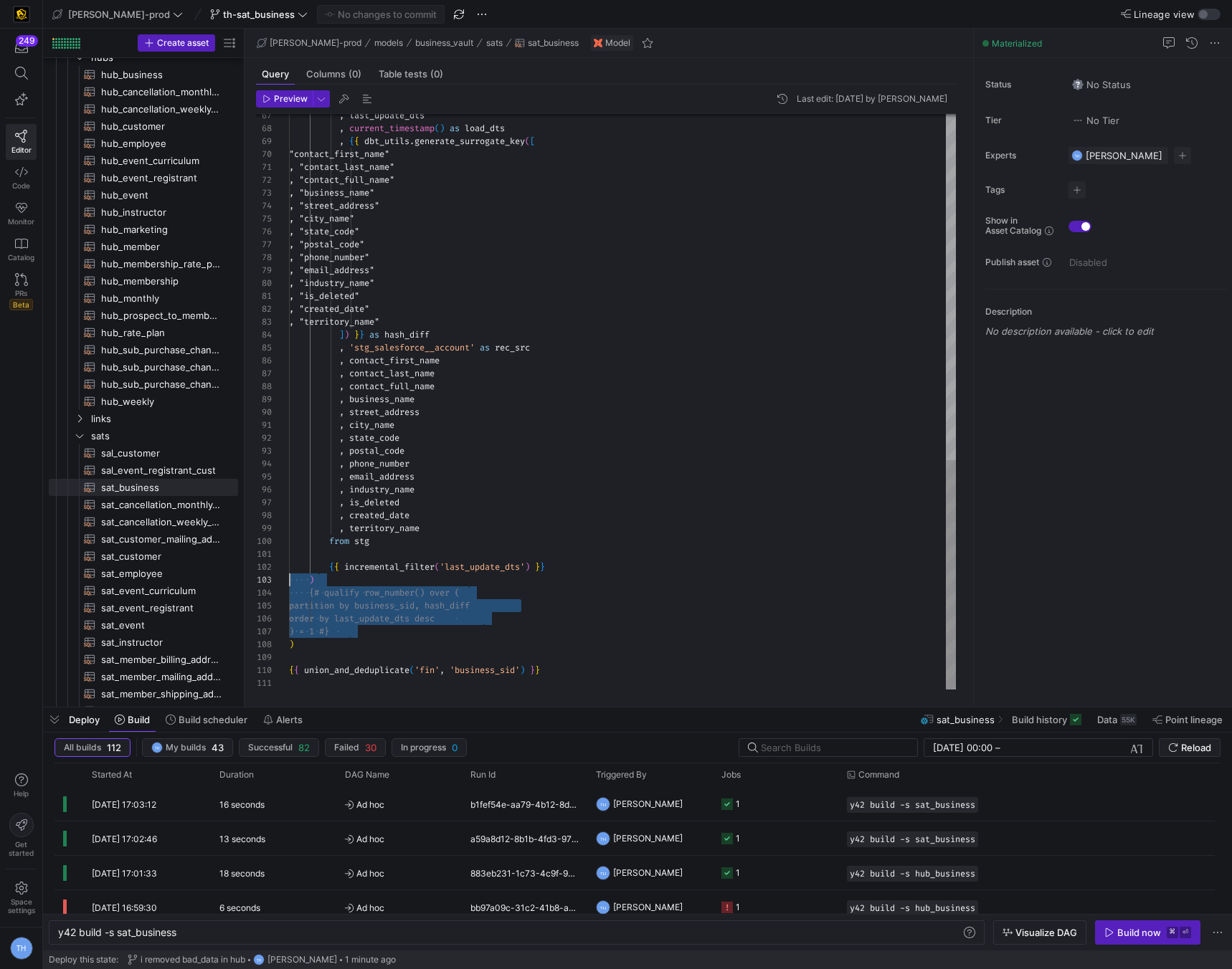
scroll to position [26, 0]
drag, startPoint x: 366, startPoint y: 635, endPoint x: 258, endPoint y: 578, distance: 122.1
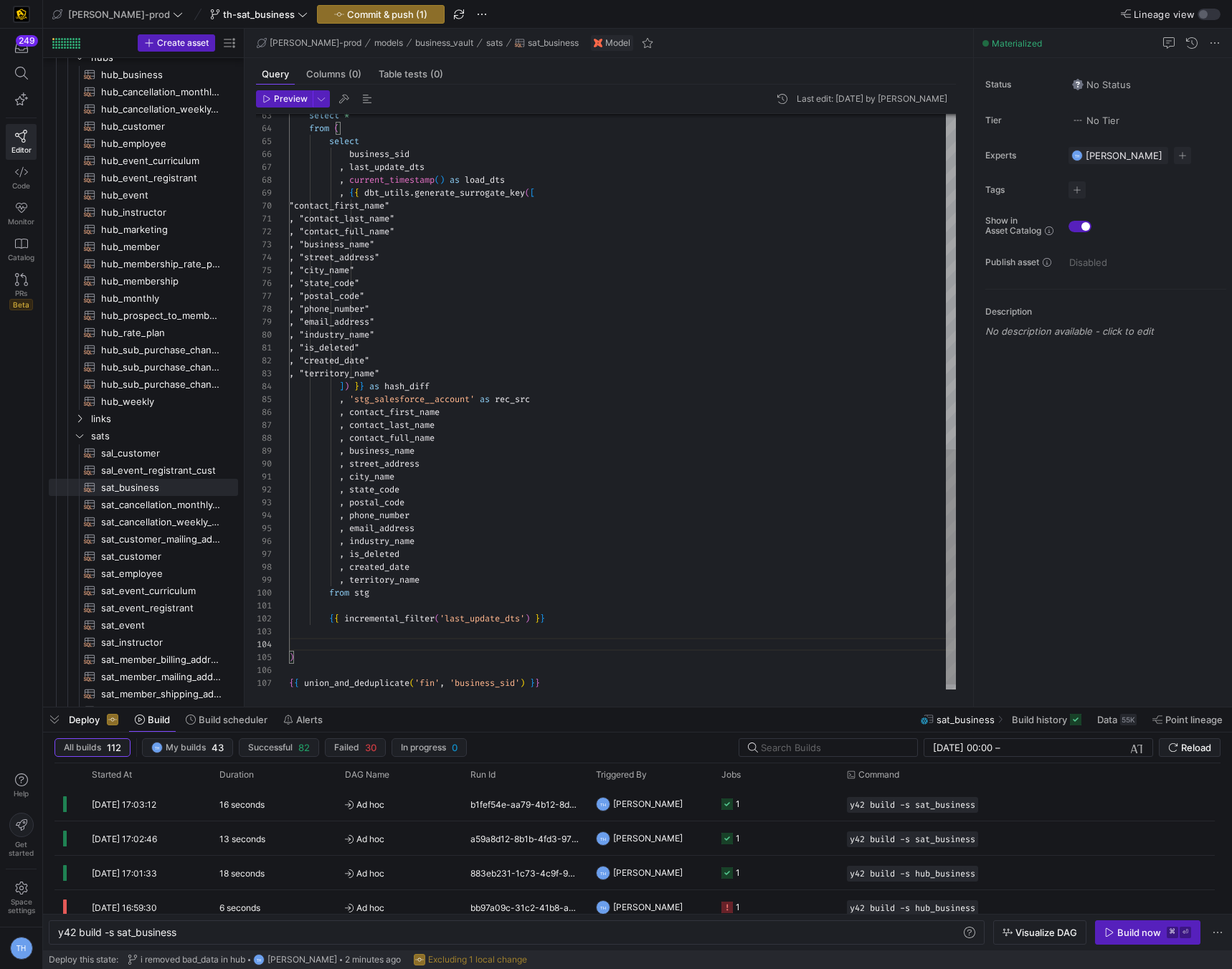
scroll to position [38, 26]
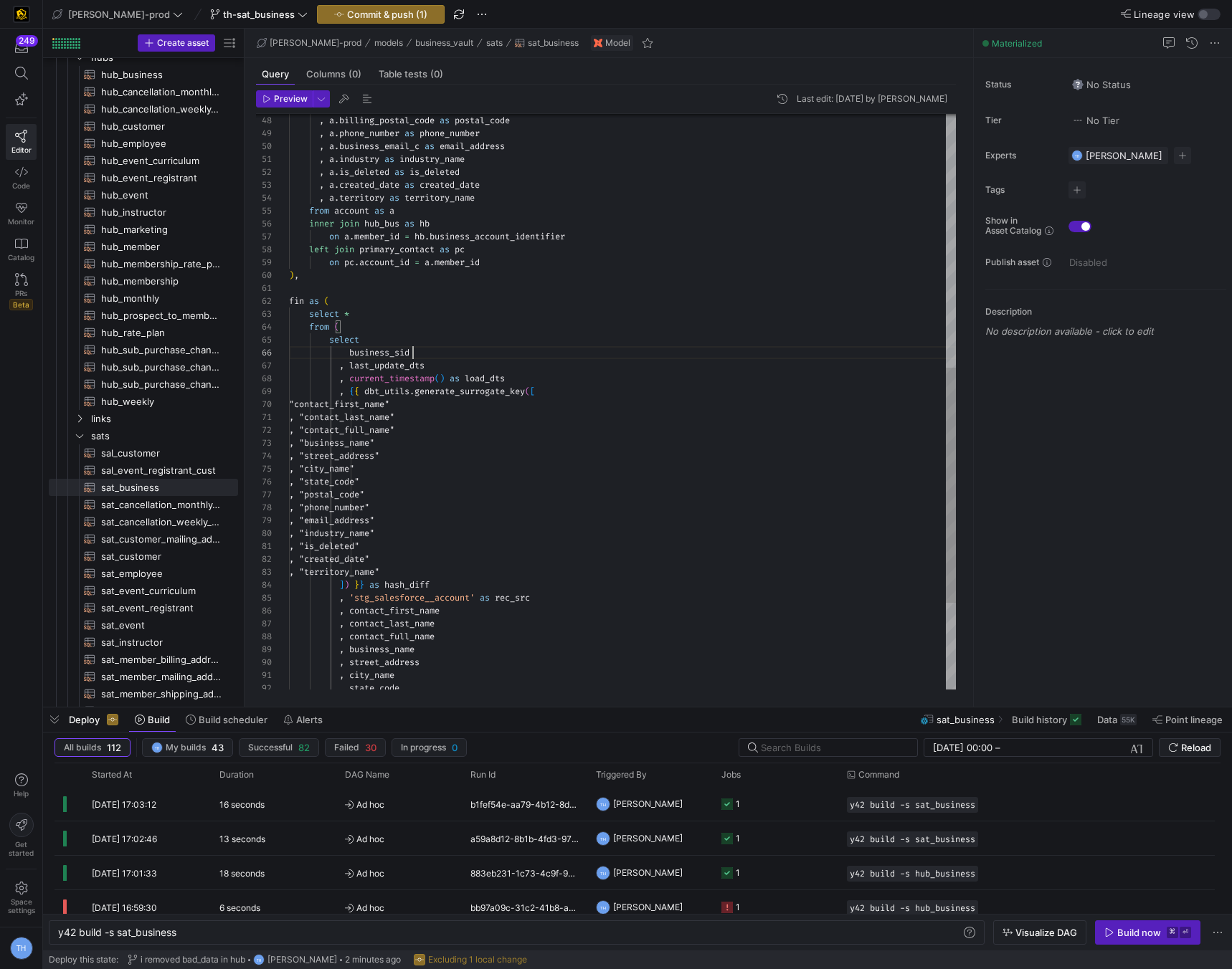
click at [516, 352] on div "select * from ( select business_sid , last_update_dts , current_timestamp ( ) a…" at bounding box center [622, 199] width 666 height 1406
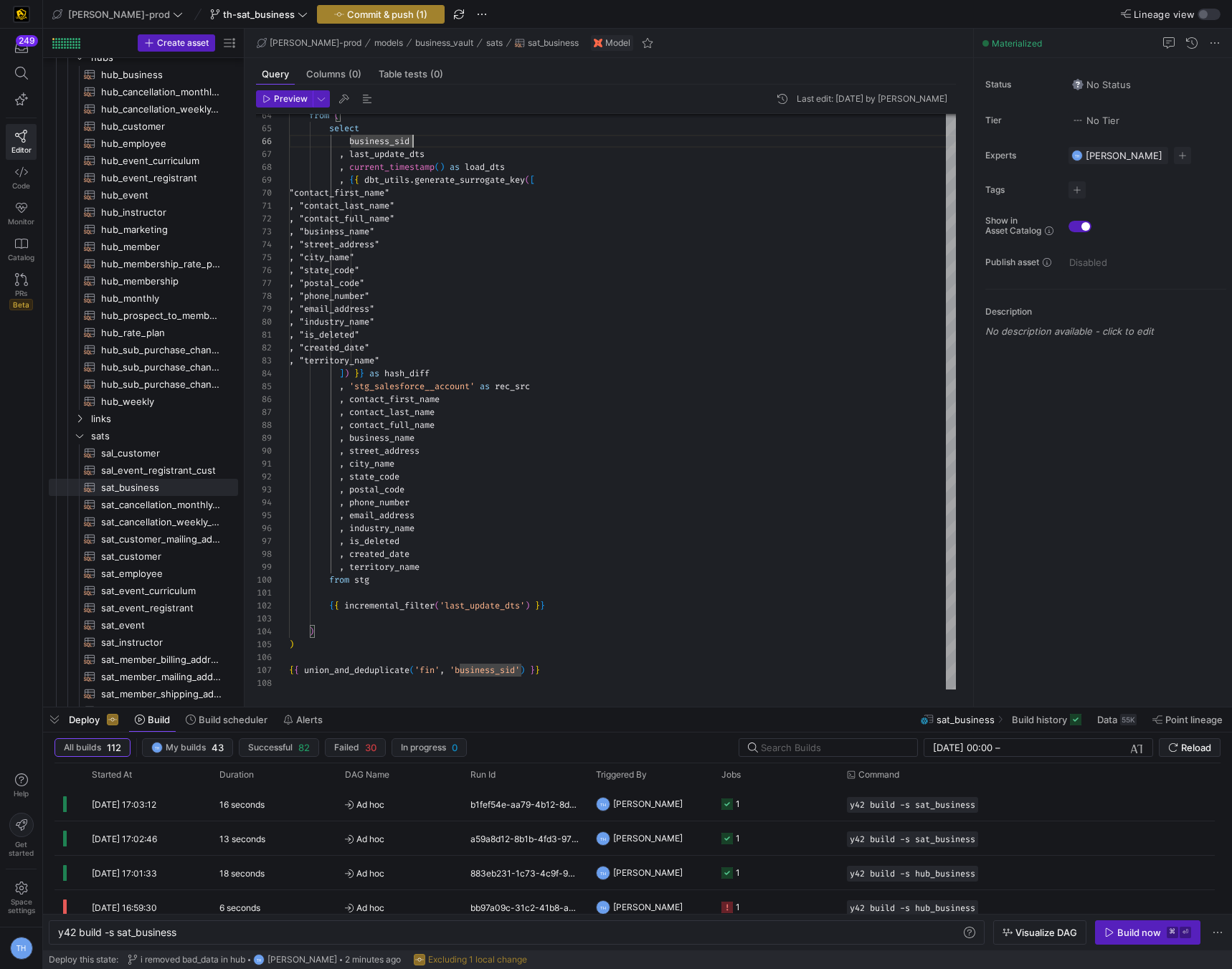
type textarea "fin as ( select * from ( select business_sid , last_update_dts , current_timest…"
click at [352, 15] on span "Commit & push (1)" at bounding box center [387, 14] width 80 height 11
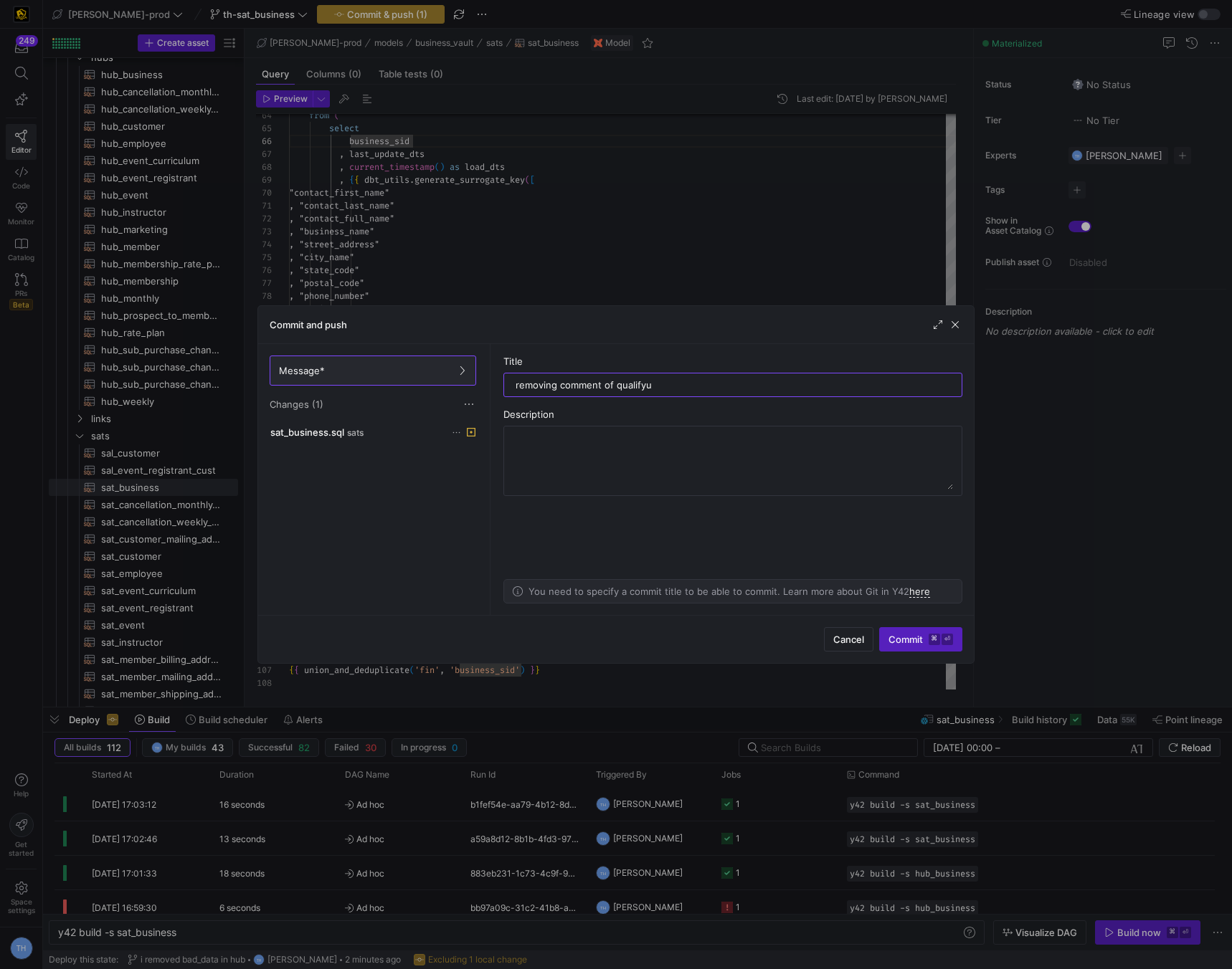
type input "removing comment of qualify"
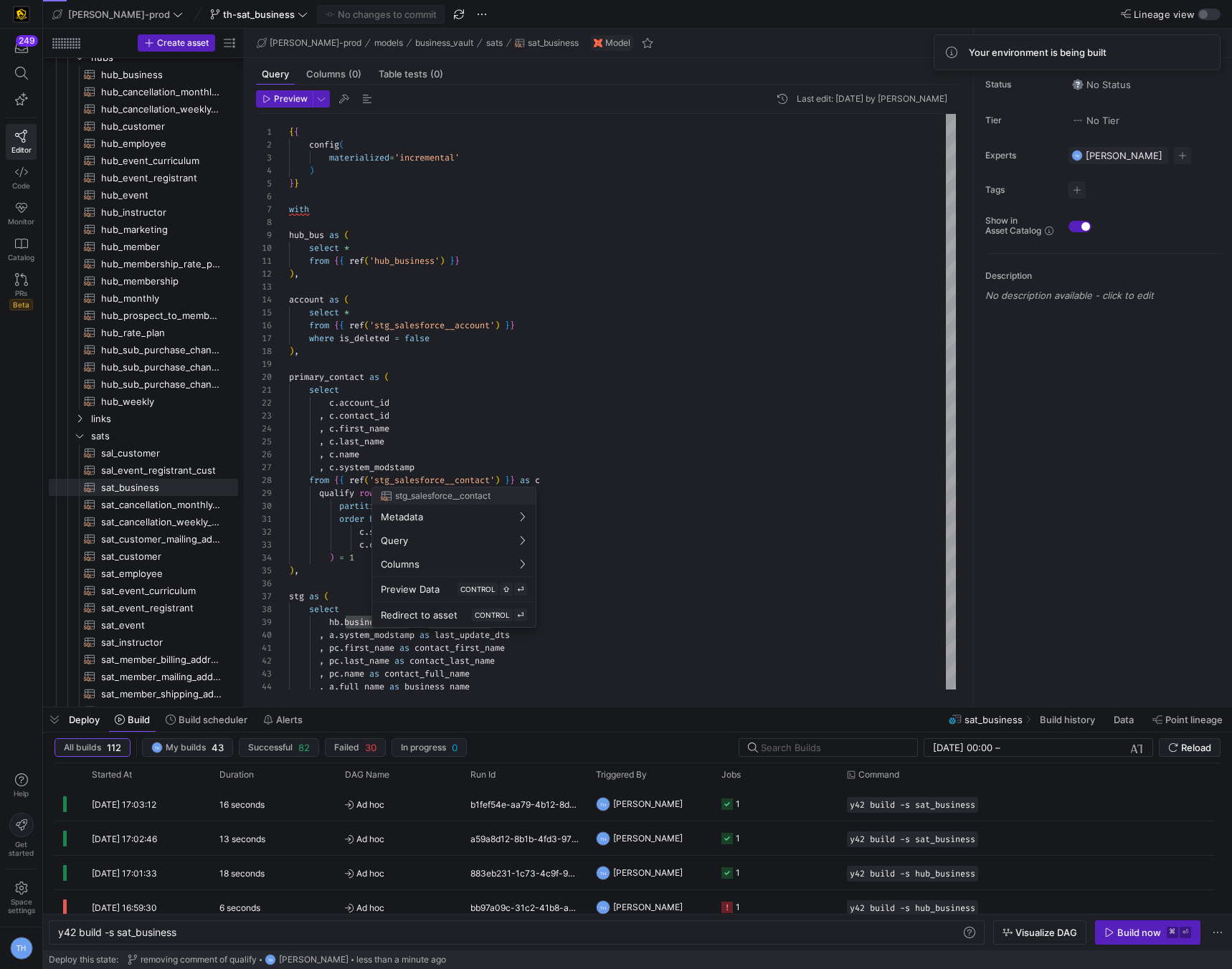
click at [324, 569] on div at bounding box center [616, 484] width 1232 height 969
type textarea "order by c.system_modstamp desc, c.contact_id desc ) = 1 ), stg as ( select hb.…"
click at [323, 575] on div ", pc . name as contact_full_name , a . full_name as business_name , a . system_…" at bounding box center [622, 817] width 666 height 1406
click at [323, 584] on div ", pc . name as contact_full_name , a . full_name as business_name , a . system_…" at bounding box center [622, 817] width 666 height 1406
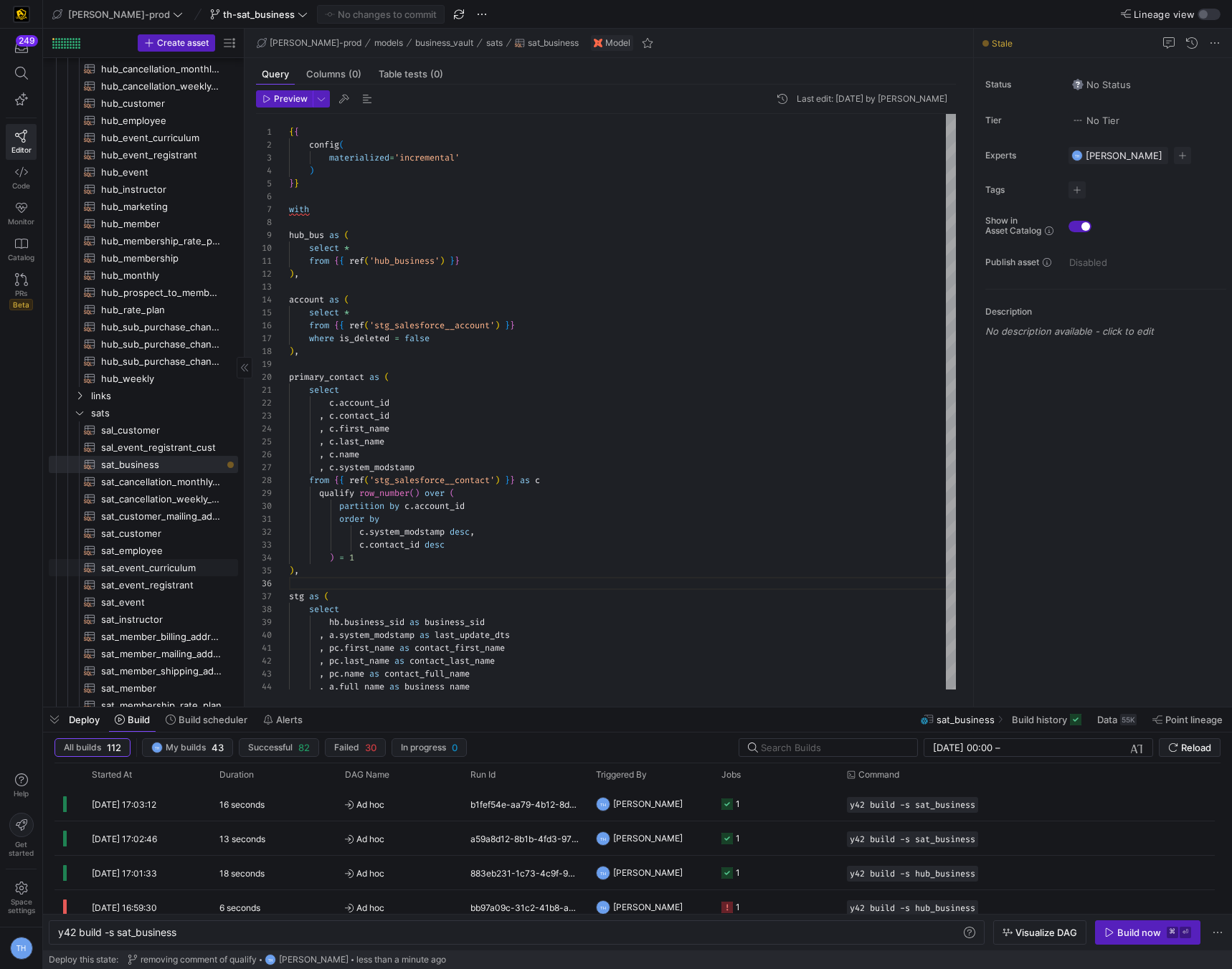
scroll to position [79, 0]
click at [174, 464] on span "sat_business​​​​​​​​​​" at bounding box center [162, 469] width 121 height 16
click at [1138, 924] on span "button" at bounding box center [1147, 933] width 104 height 23
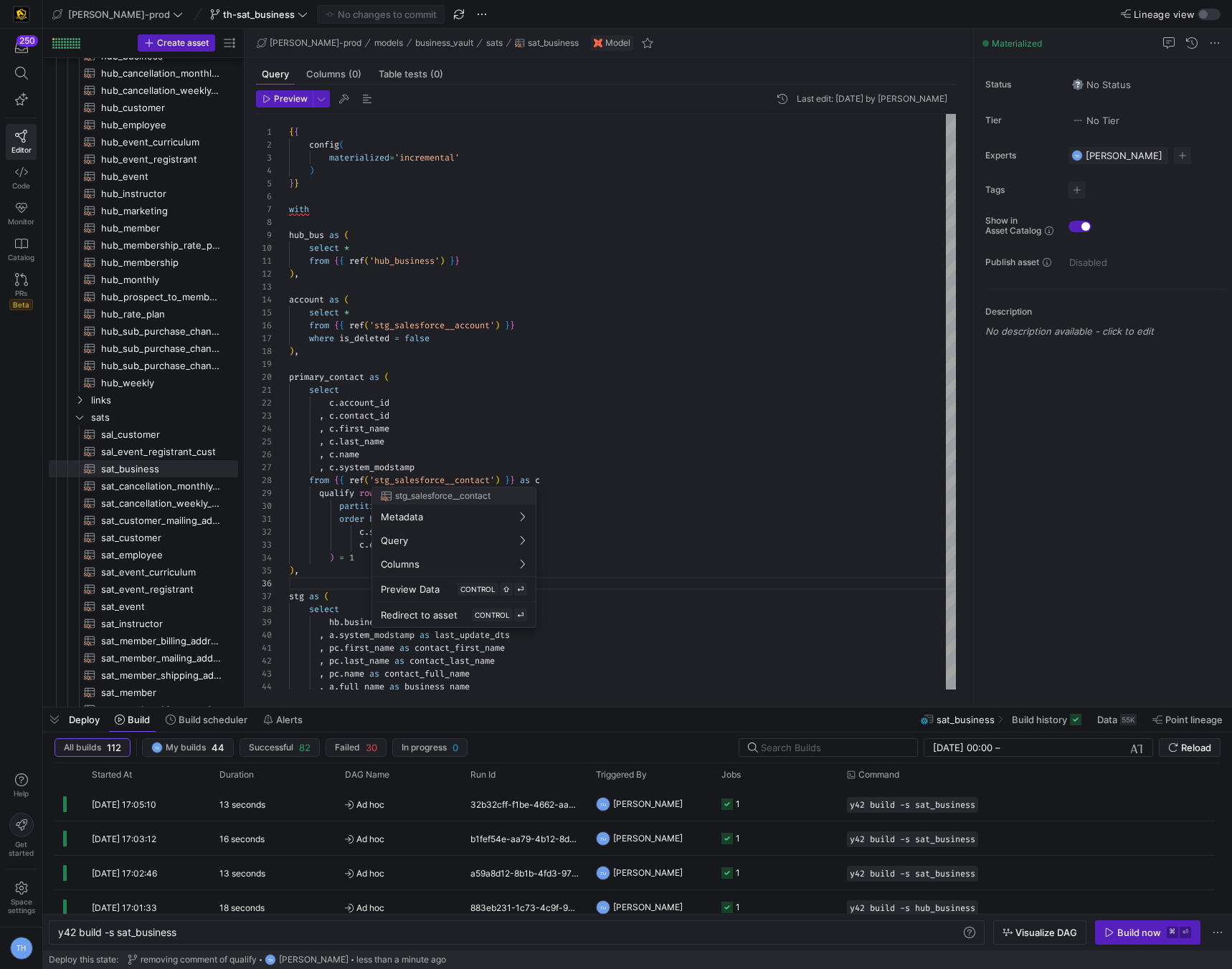
click at [246, 15] on div at bounding box center [616, 484] width 1232 height 969
click at [246, 15] on span "th-sat_business" at bounding box center [258, 14] width 72 height 11
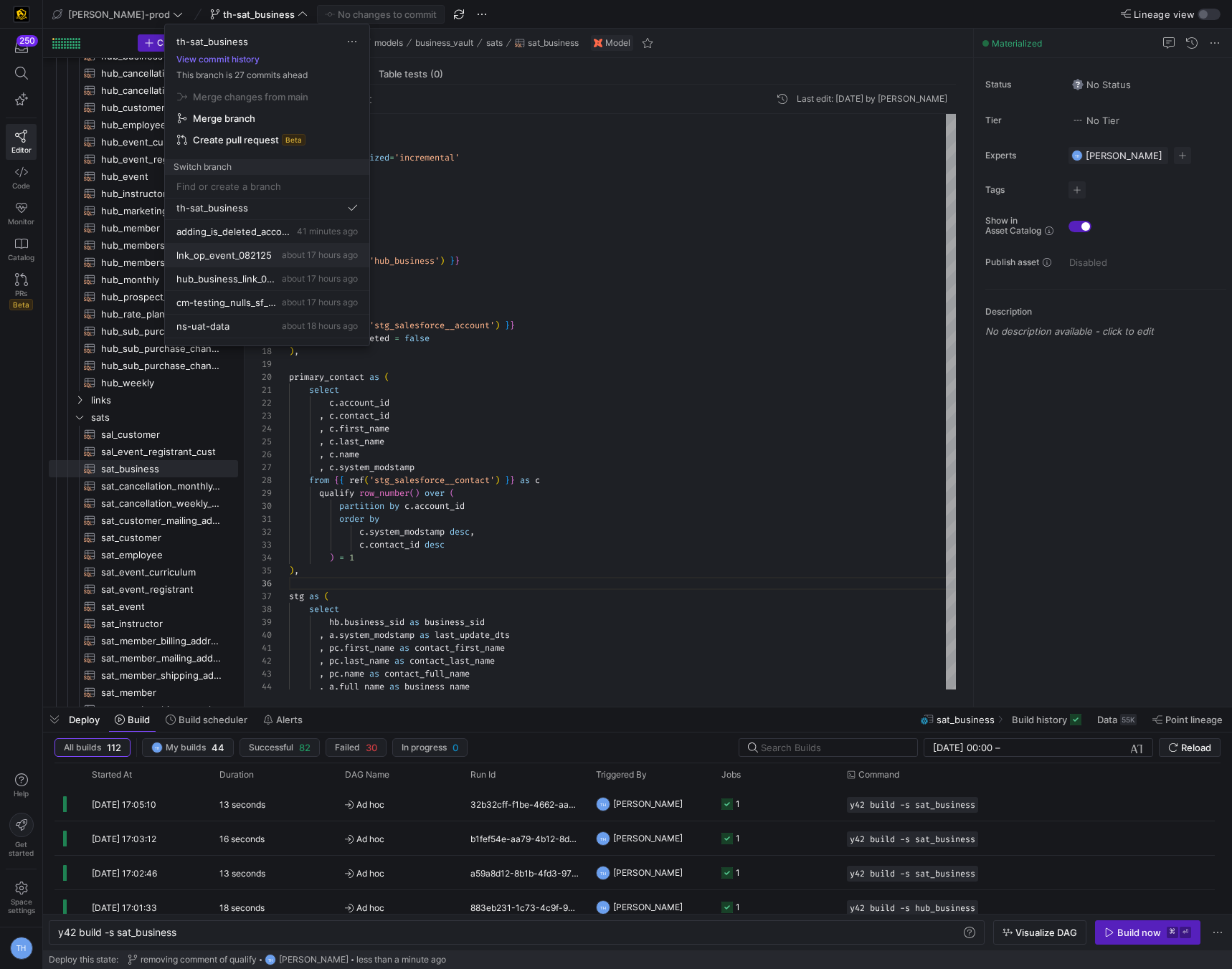
scroll to position [30, 0]
click at [296, 278] on span "about 17 hours ago" at bounding box center [319, 275] width 76 height 11
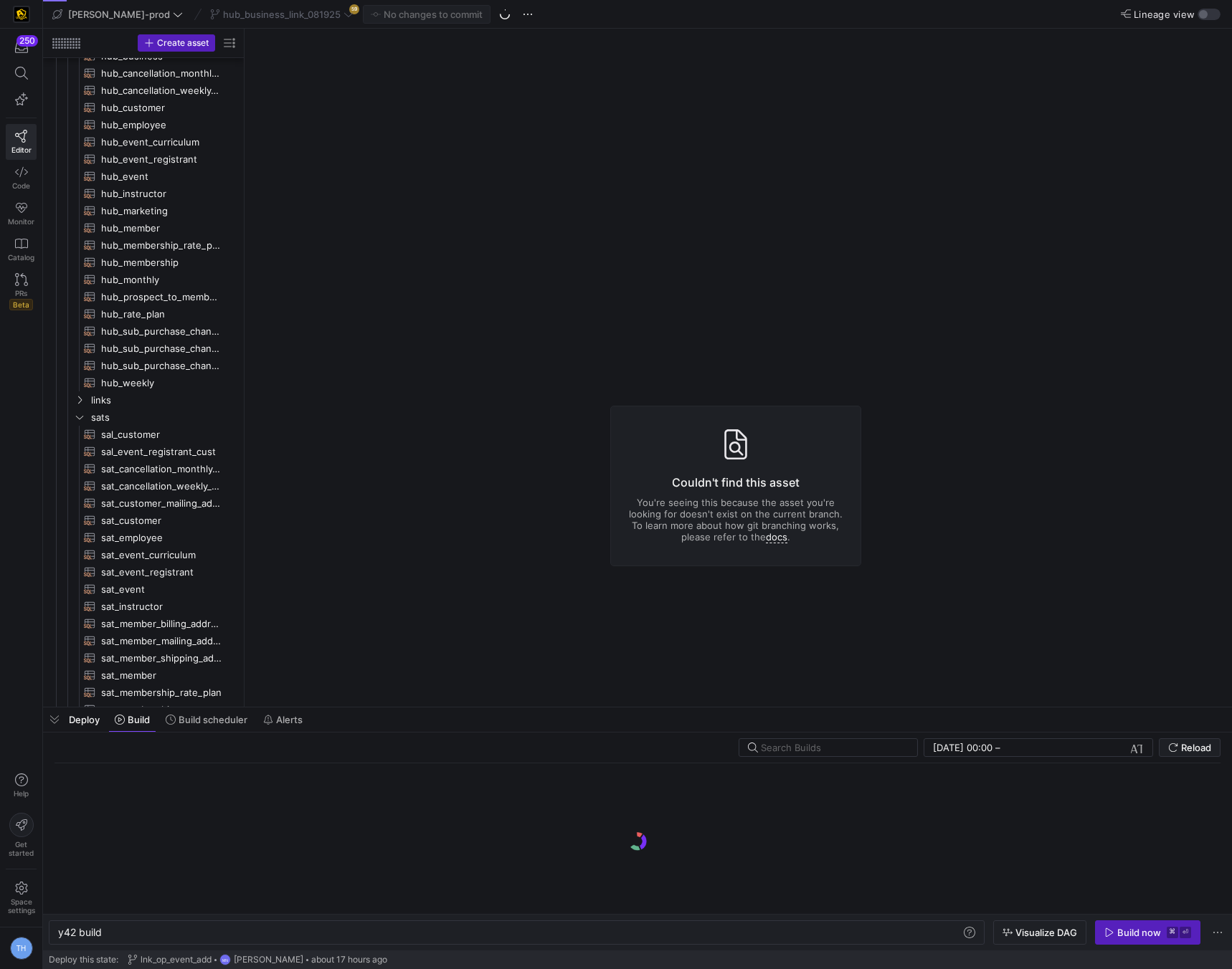
click at [299, 10] on div "hub_business_link_081925 59" at bounding box center [281, 13] width 150 height 18
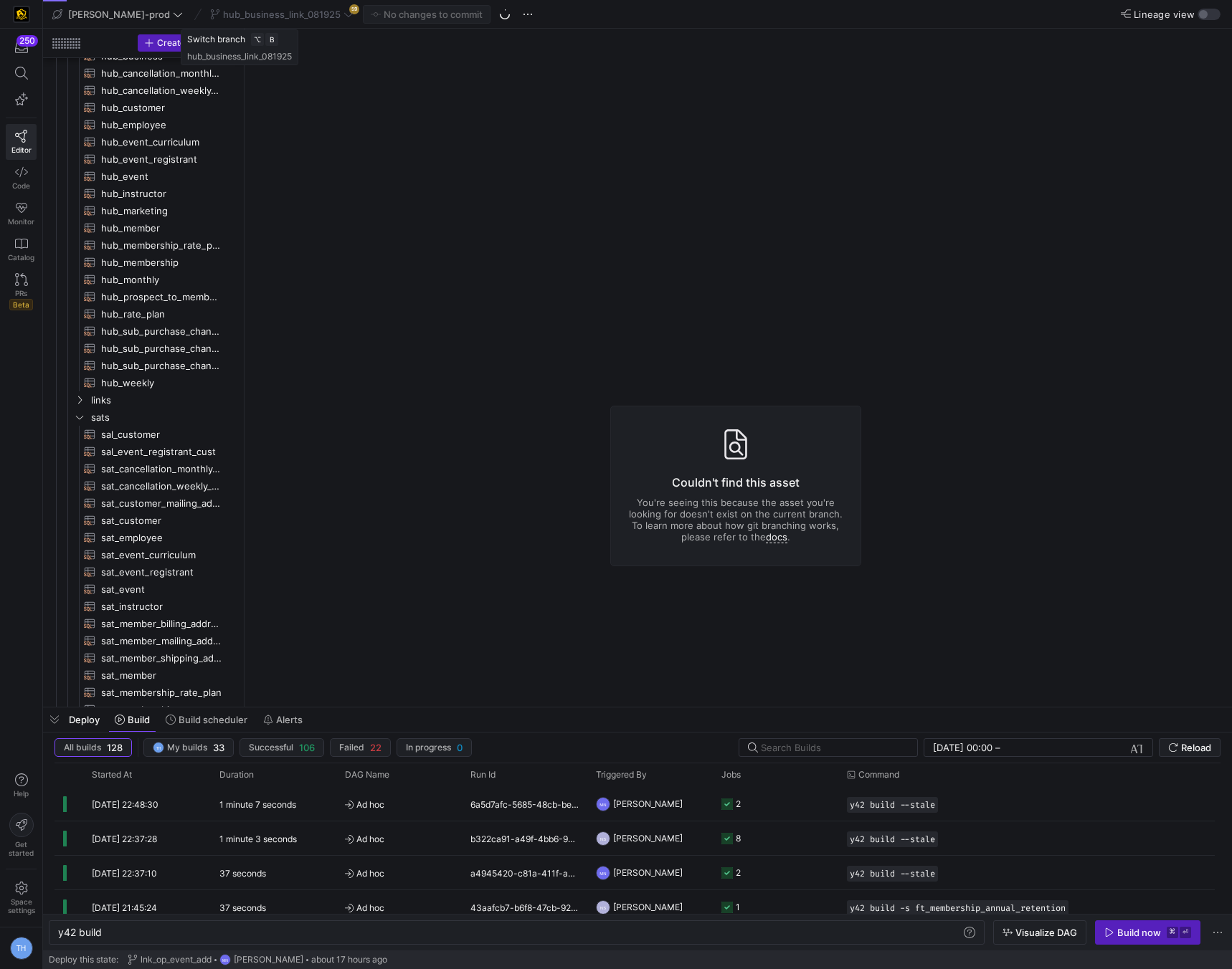
click at [299, 12] on div "hub_business_link_081925 59" at bounding box center [281, 13] width 150 height 18
click at [295, 21] on span at bounding box center [281, 14] width 149 height 17
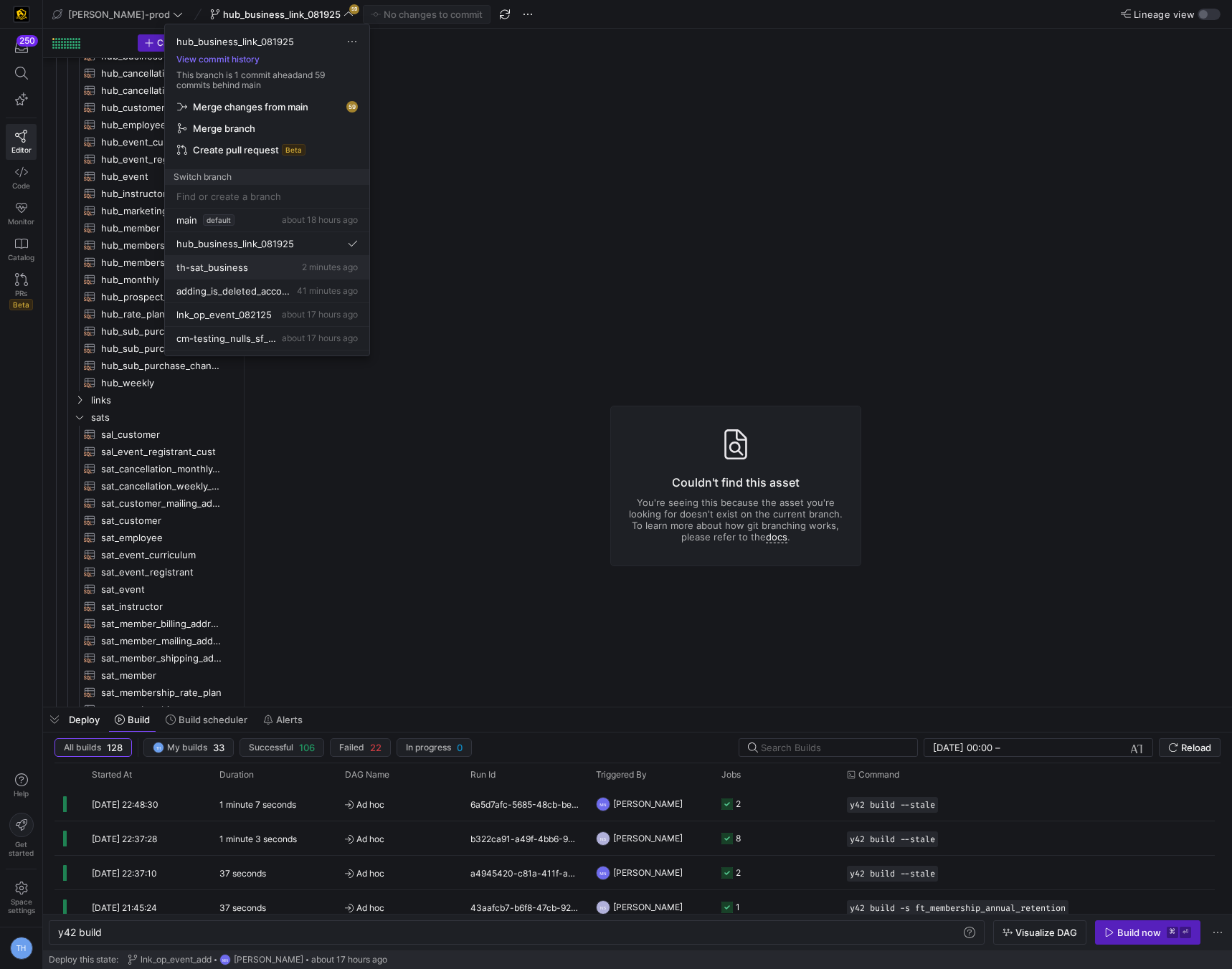
click at [284, 269] on div "th-sat_business 2 minutes ago" at bounding box center [266, 267] width 181 height 11
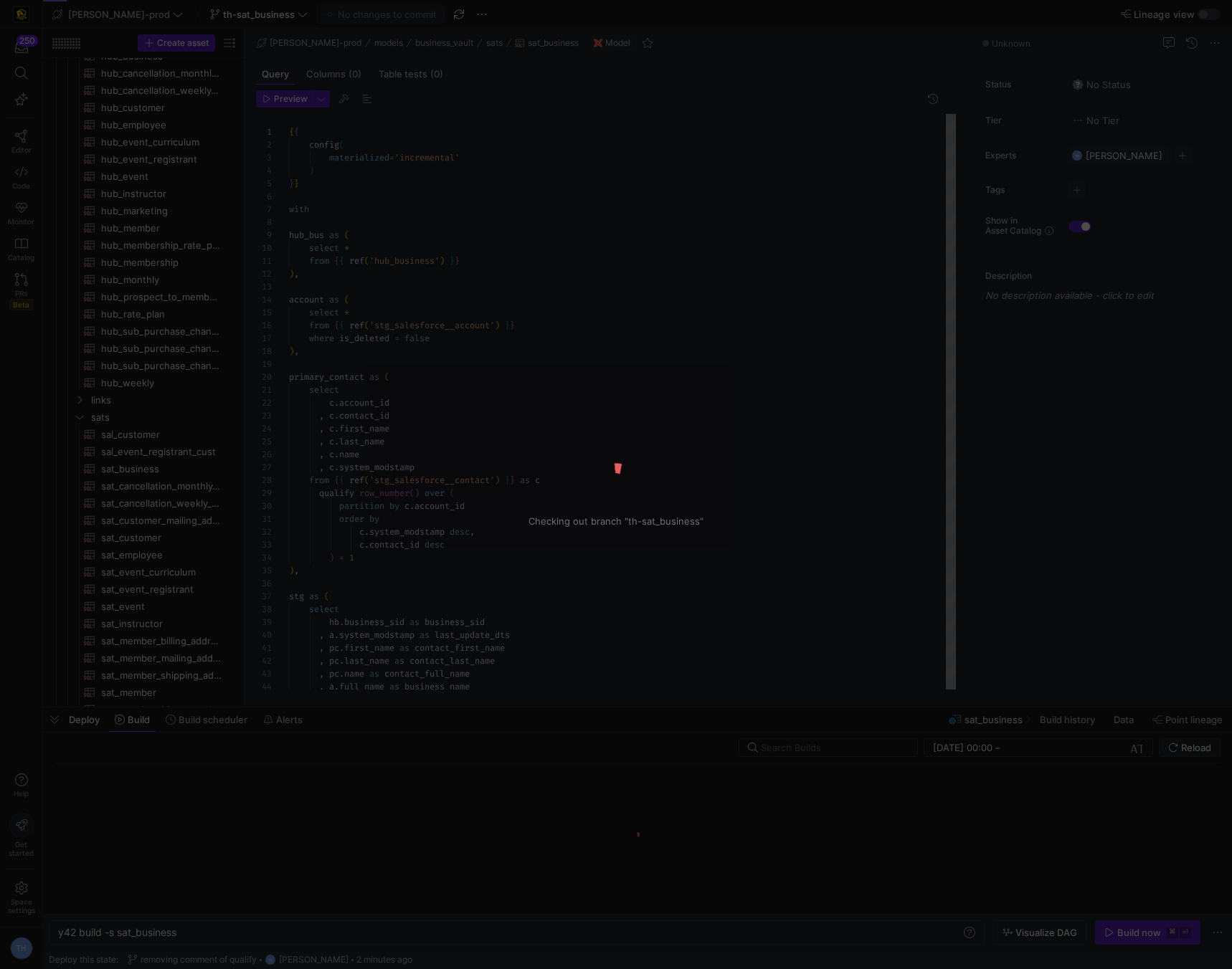
scroll to position [129, 0]
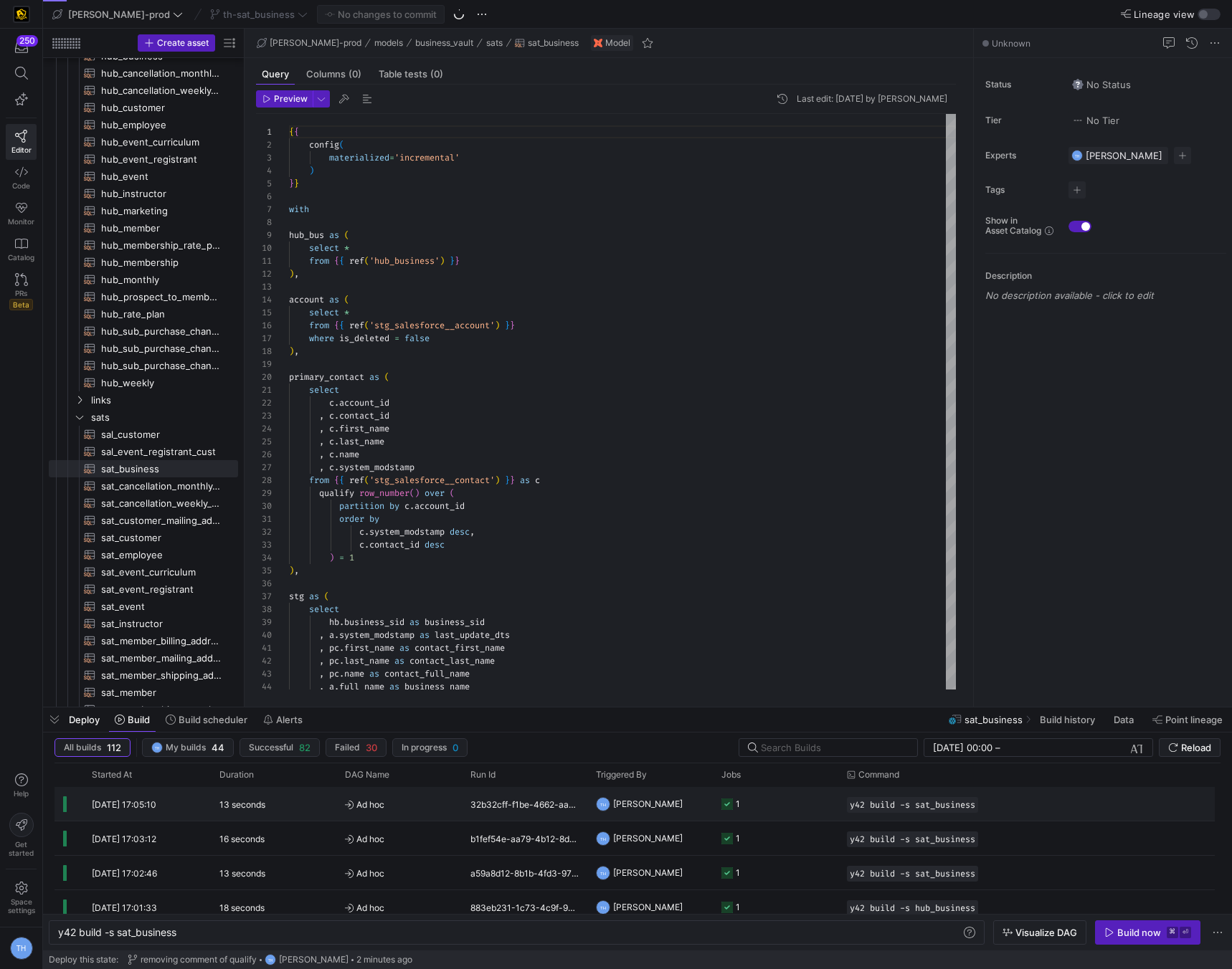
click at [796, 809] on y42-job-status-cell-renderer "1" at bounding box center [774, 804] width 108 height 33
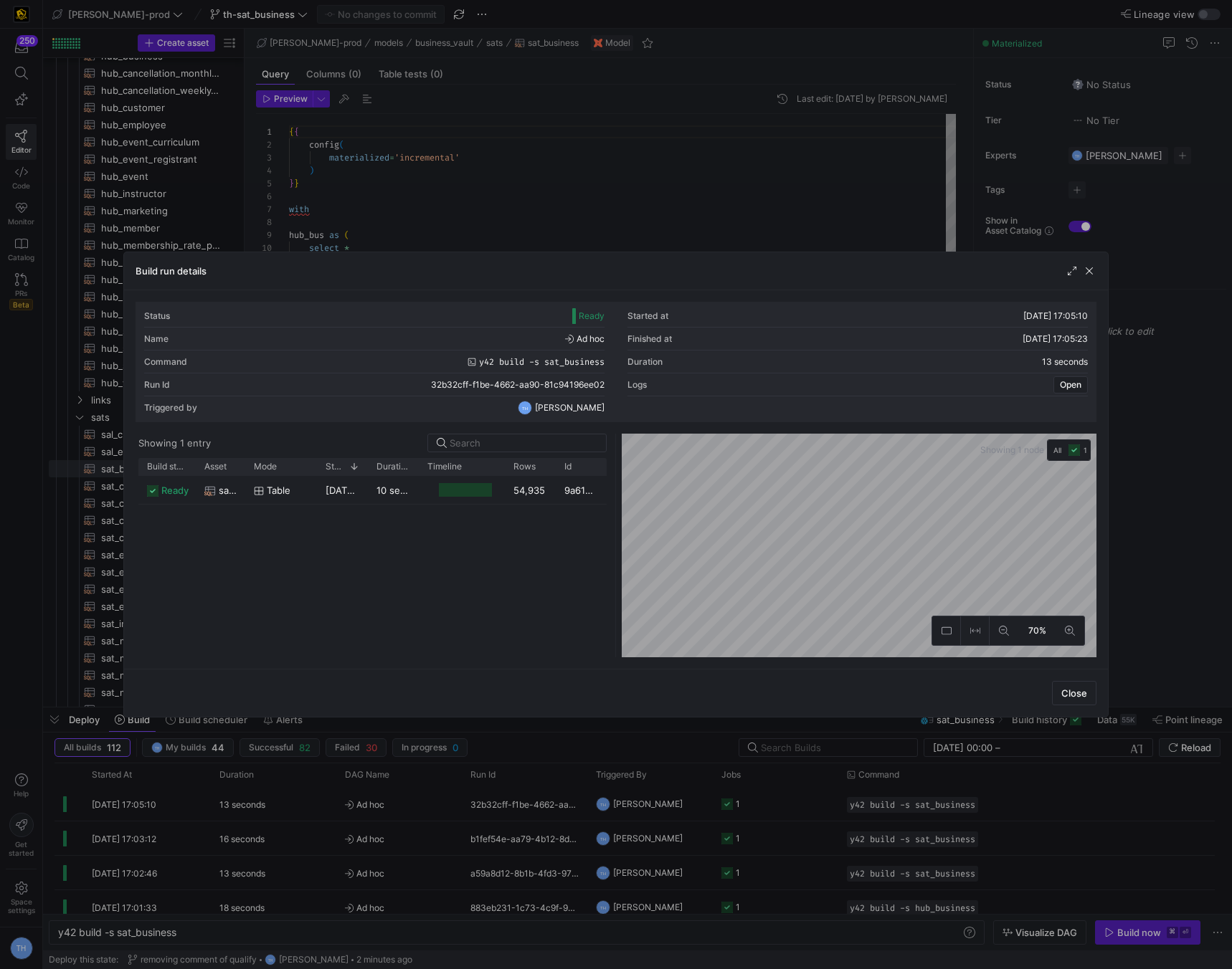
click at [630, 212] on div at bounding box center [616, 484] width 1232 height 969
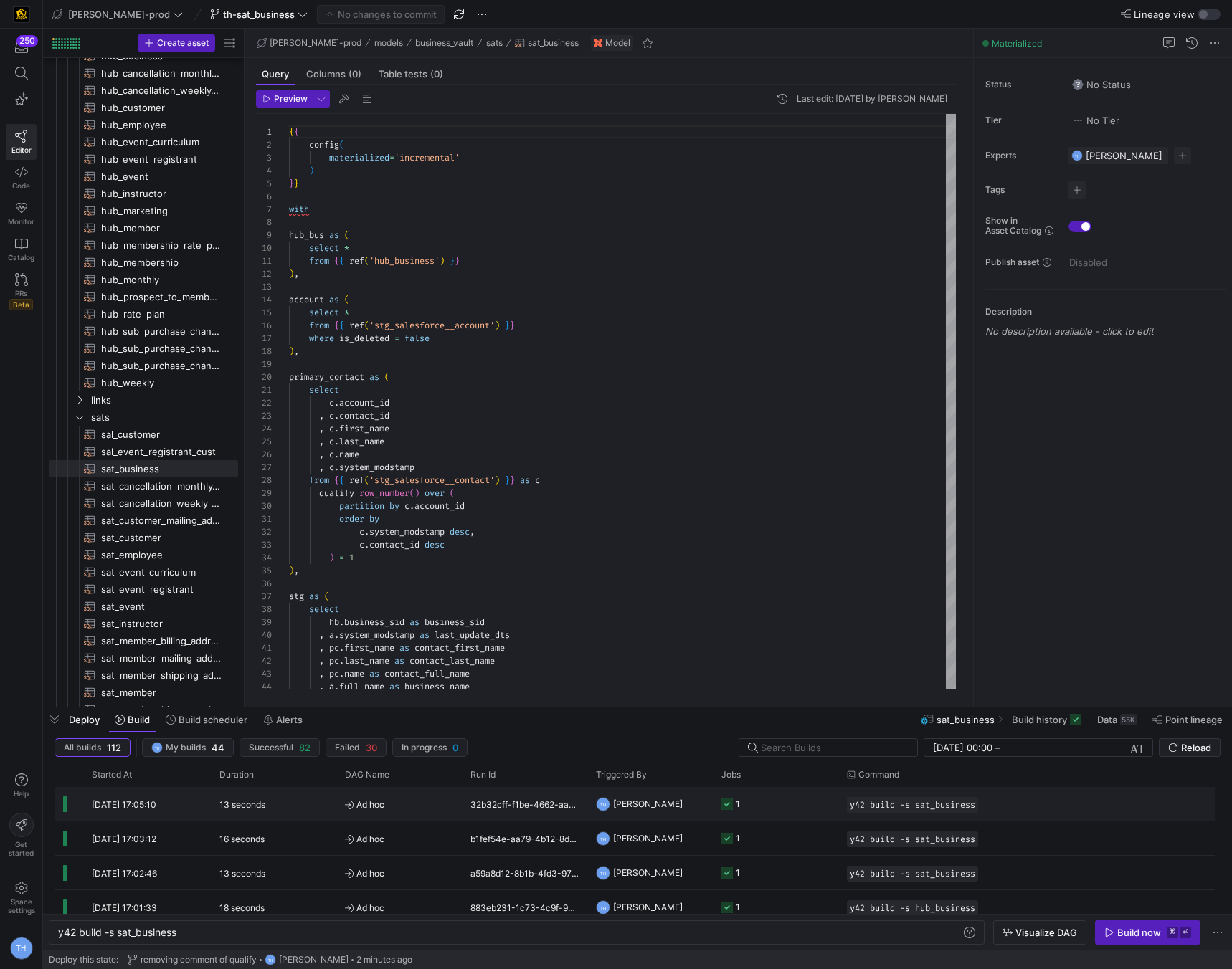
click at [758, 806] on y42-job-status-cell-renderer "1" at bounding box center [774, 804] width 108 height 33
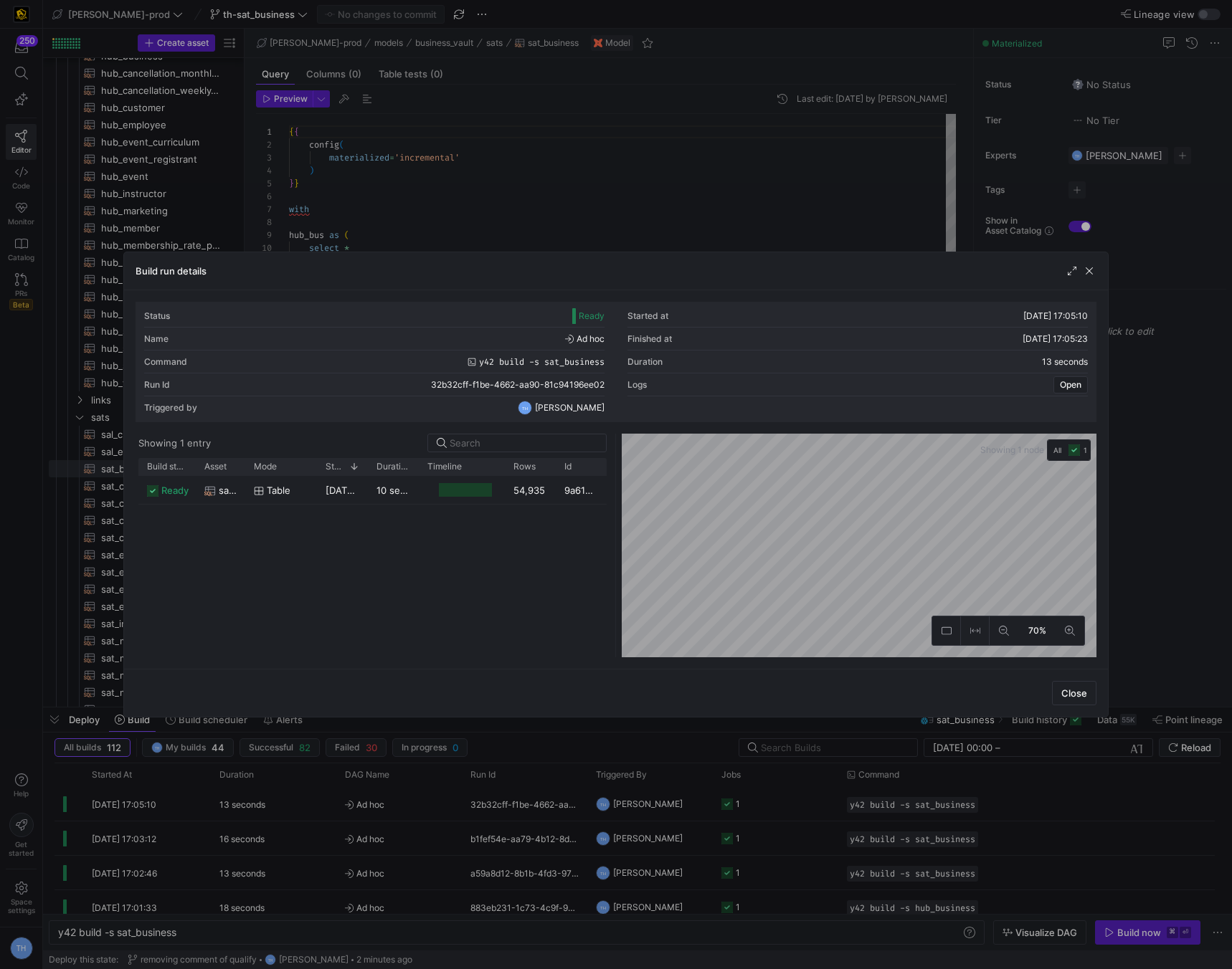
click at [627, 227] on div at bounding box center [616, 484] width 1232 height 969
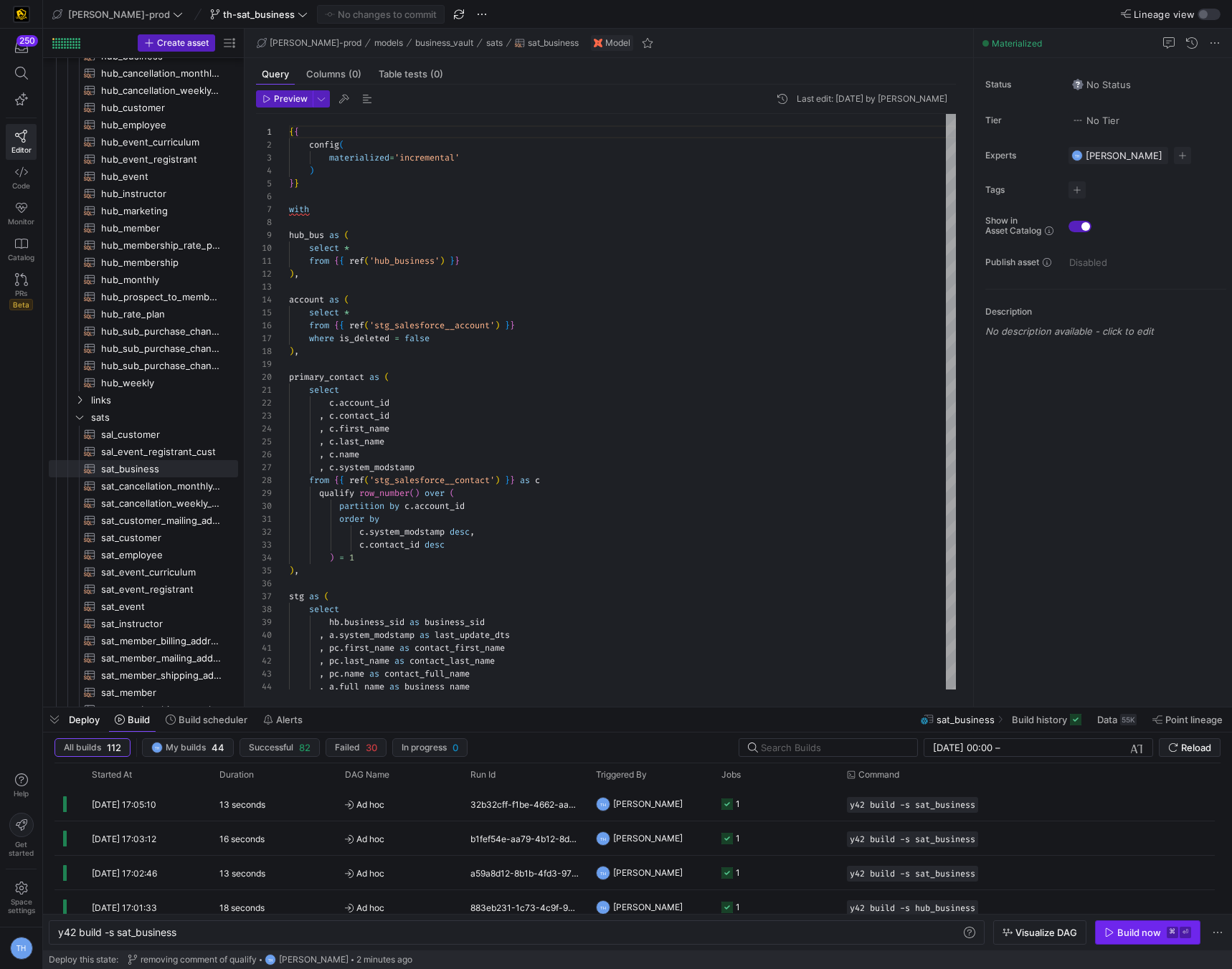
click at [1126, 922] on span "button" at bounding box center [1147, 933] width 104 height 23
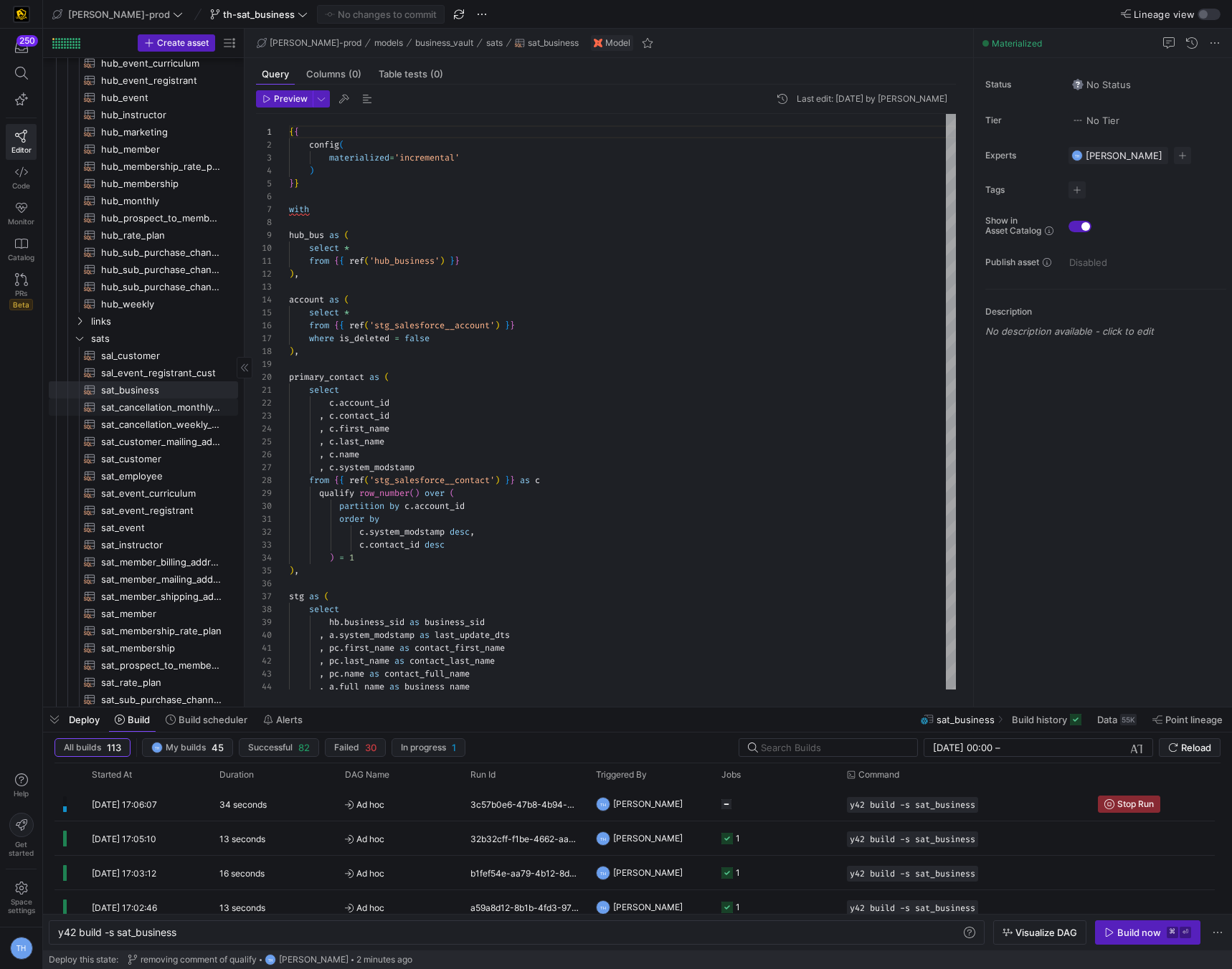
scroll to position [17, 0]
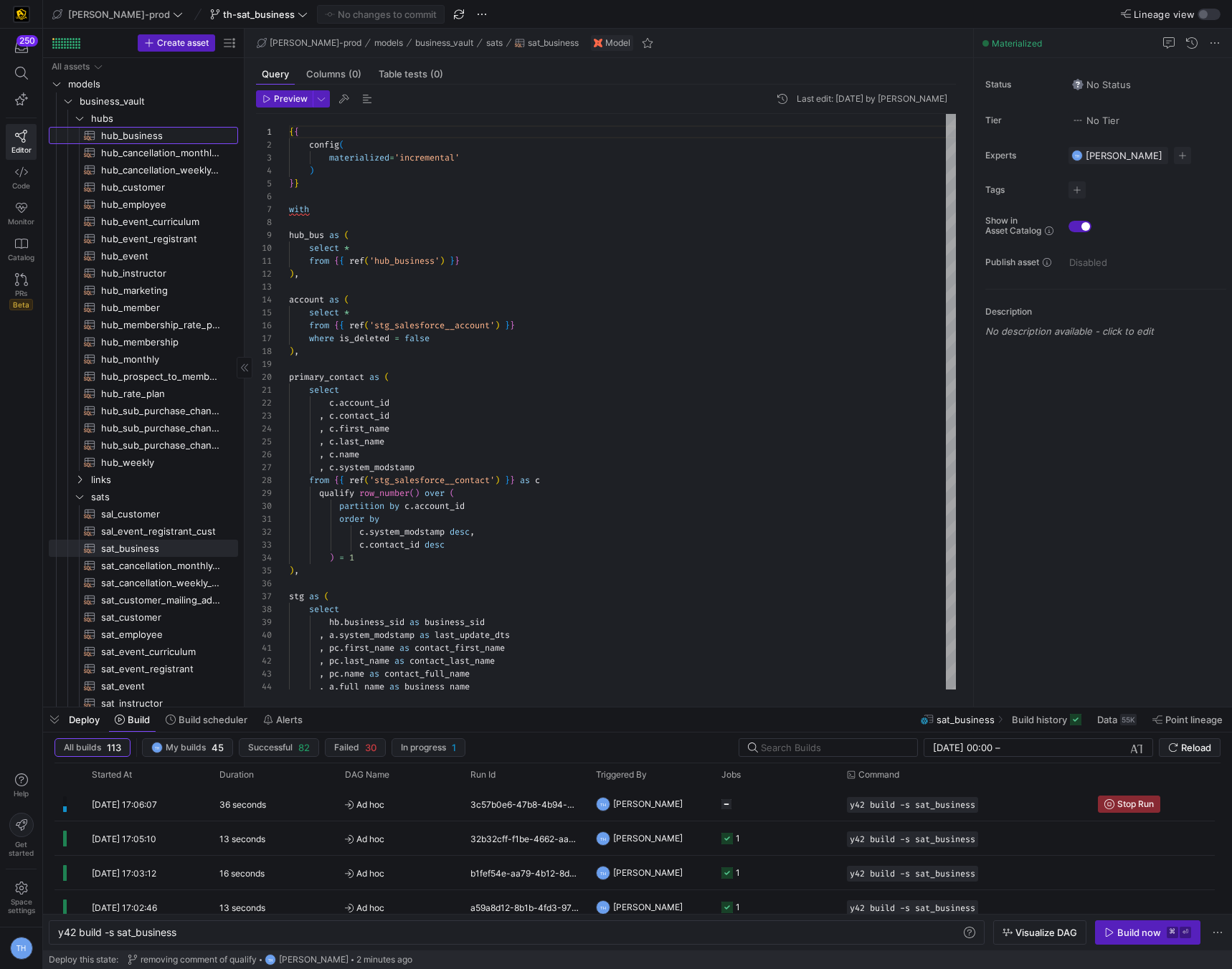
click at [153, 136] on span "hub_business​​​​​​​​​​" at bounding box center [162, 135] width 121 height 16
type textarea "y42 build -s hub_business"
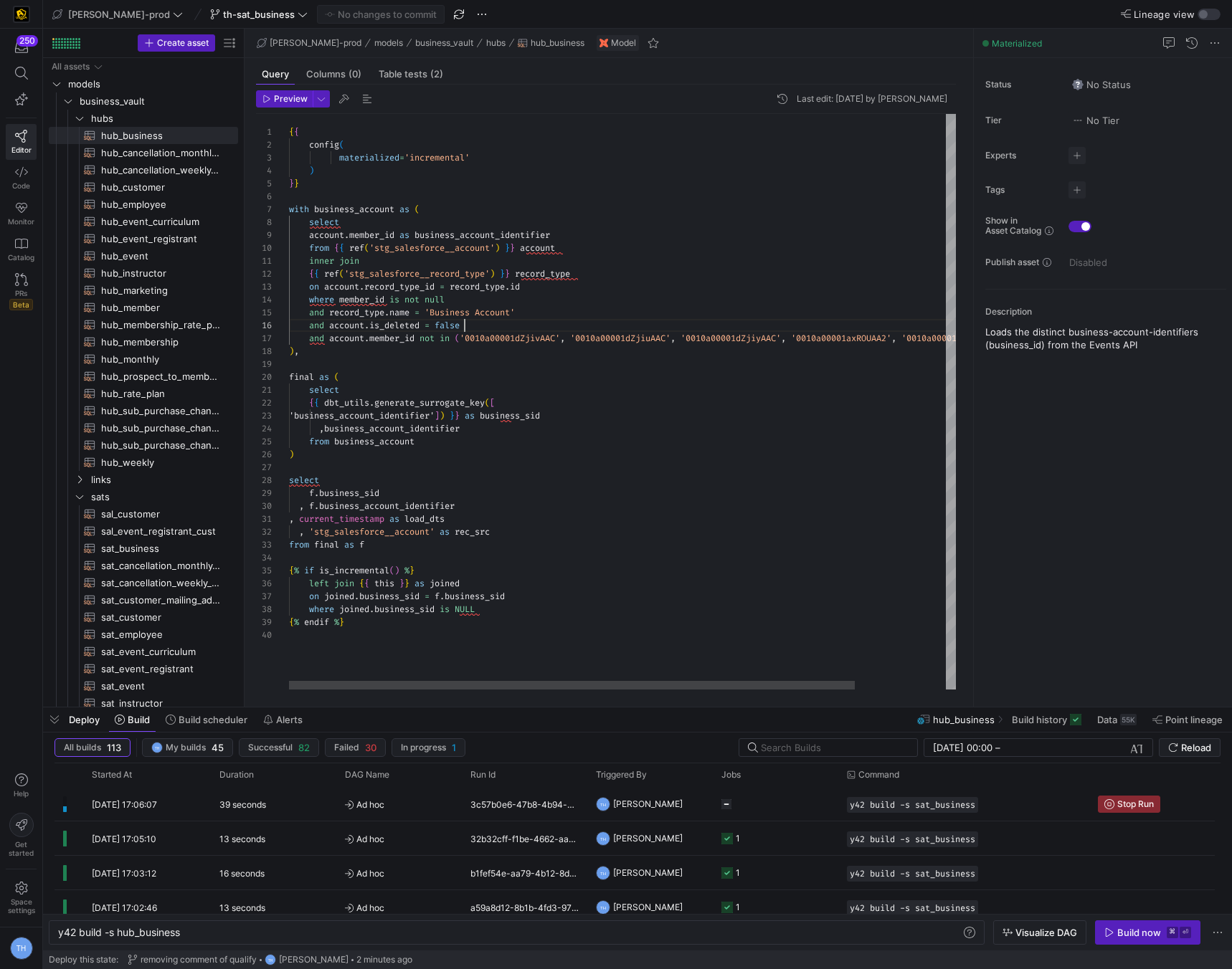
click at [500, 322] on div "{ { config ( materialized = 'incremental' ) } } with business_account as ( sele…" at bounding box center [676, 401] width 773 height 575
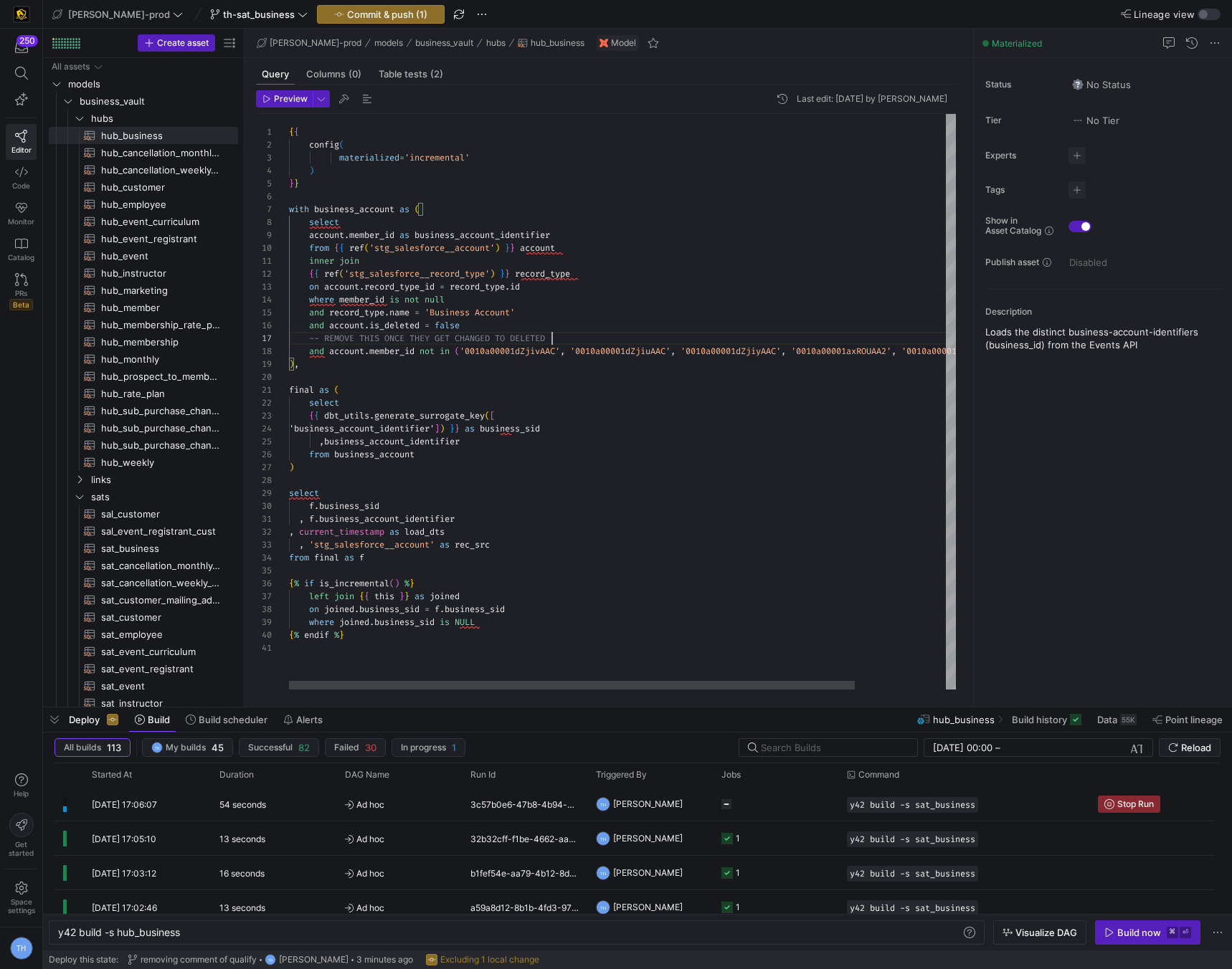
scroll to position [0, 52]
click at [512, 388] on div "{ { config ( materialized = 'incremental' ) } } with business_account as ( sele…" at bounding box center [676, 401] width 773 height 575
drag, startPoint x: 579, startPoint y: 250, endPoint x: 210, endPoint y: 250, distance: 369.0
click at [289, 250] on div "{ { config ( materialized = 'incremental' ) } } with business_account as ( sele…" at bounding box center [676, 401] width 773 height 575
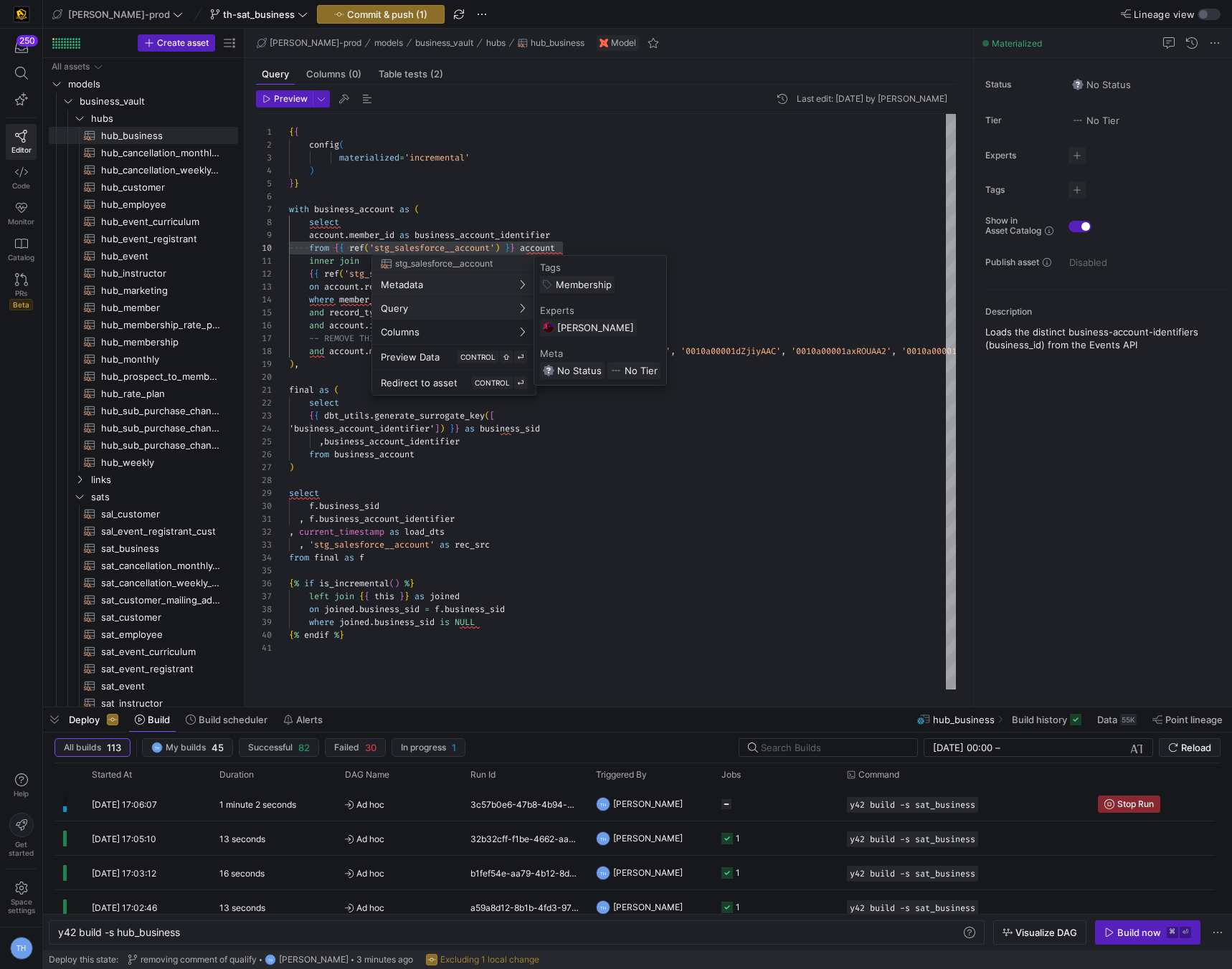
scroll to position [129, 0]
click at [328, 246] on div at bounding box center [616, 484] width 1232 height 969
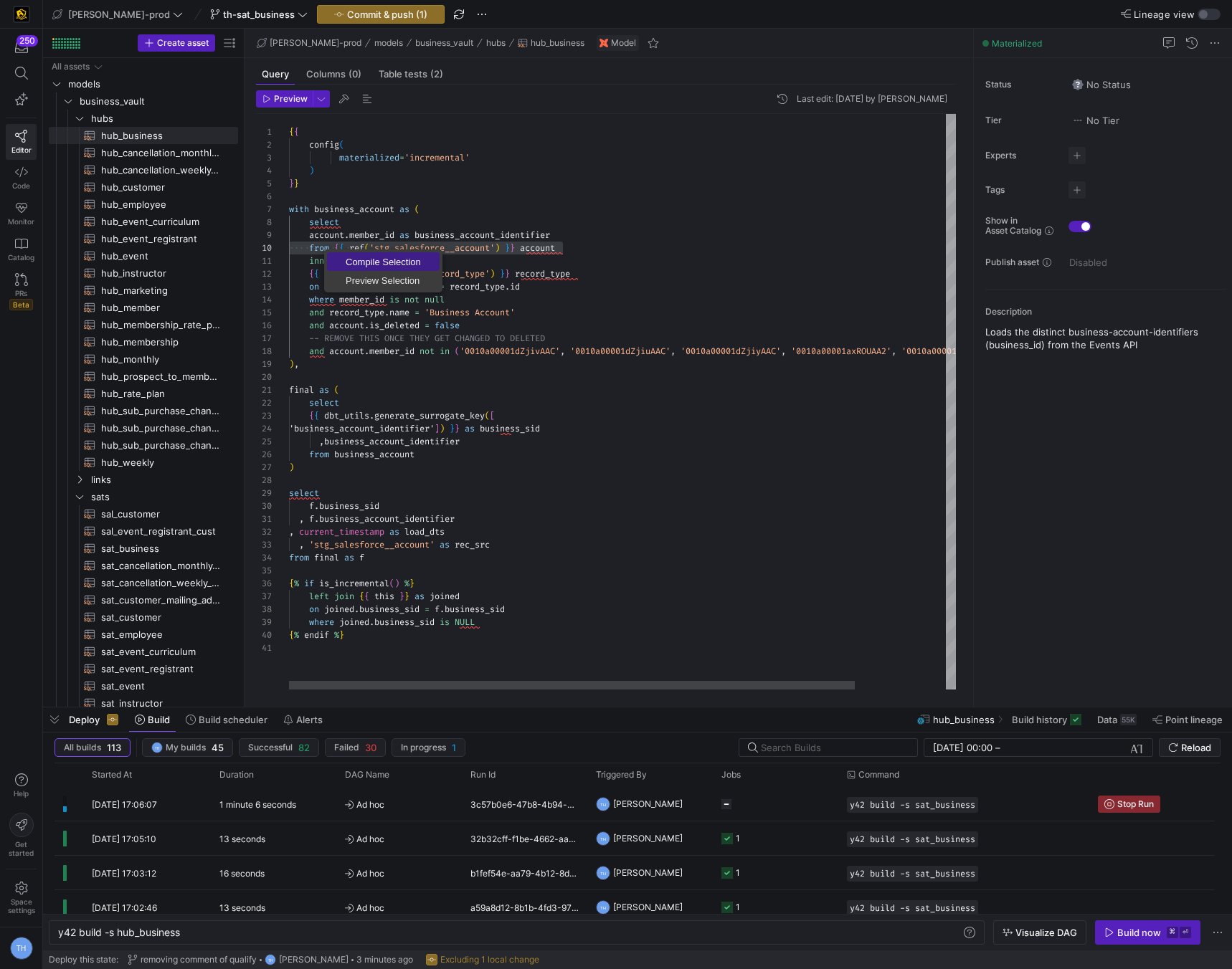
click at [373, 261] on span "Compile Selection" at bounding box center [383, 262] width 113 height 10
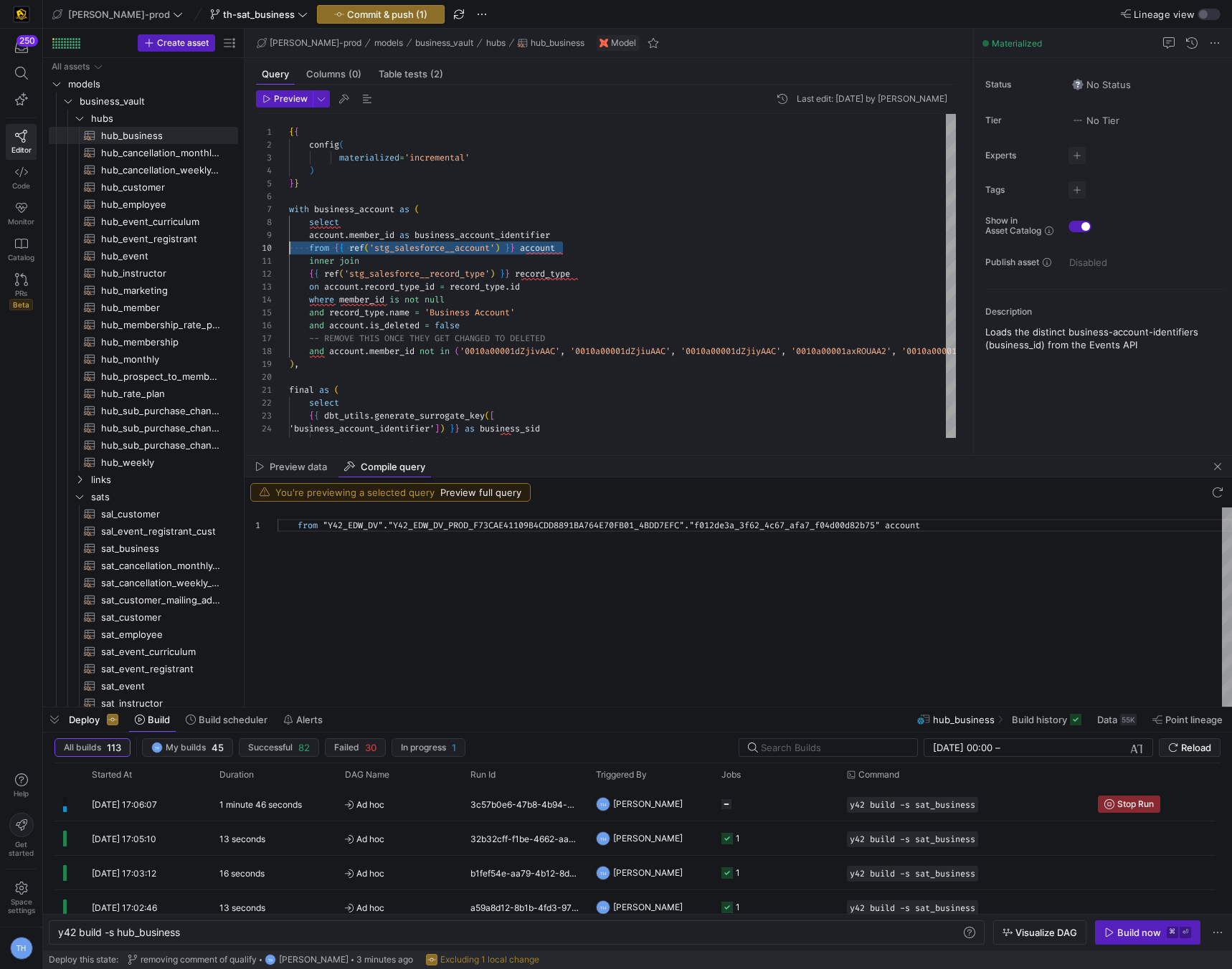
click at [663, 537] on div "from "Y42_EDW_DV" . "Y42_EDW_DV_PROD_F73CAE41109B4CDD8891BA764E70FB01_ 4BDD7EFC…" at bounding box center [754, 607] width 954 height 199
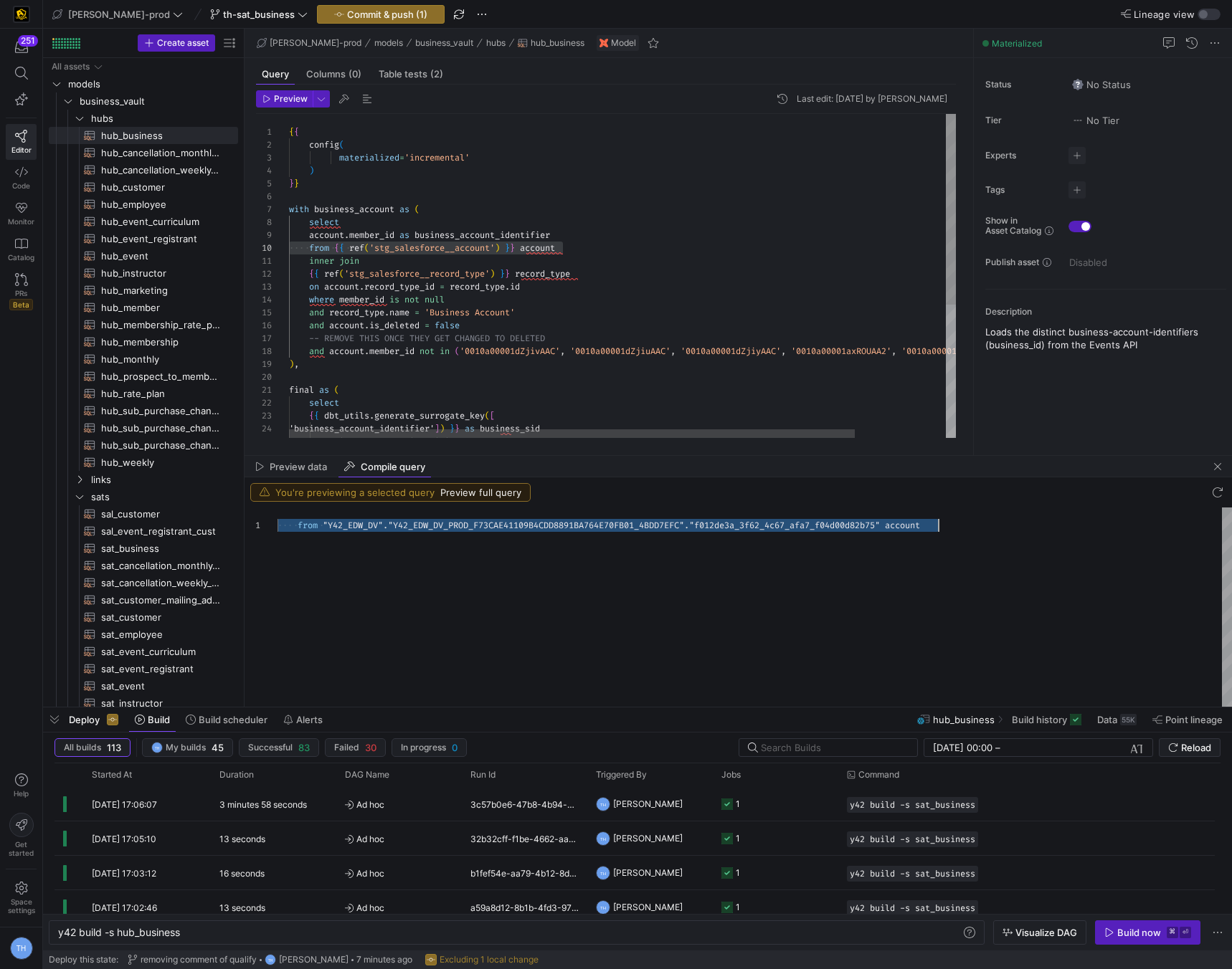
type textarea "inner join {{ ref('stg_salesforce__record_type') }} record_type on account.reco…"
click at [571, 305] on div "{ { config ( materialized = 'incremental' ) } } with business_account as ( sele…" at bounding box center [676, 389] width 773 height 550
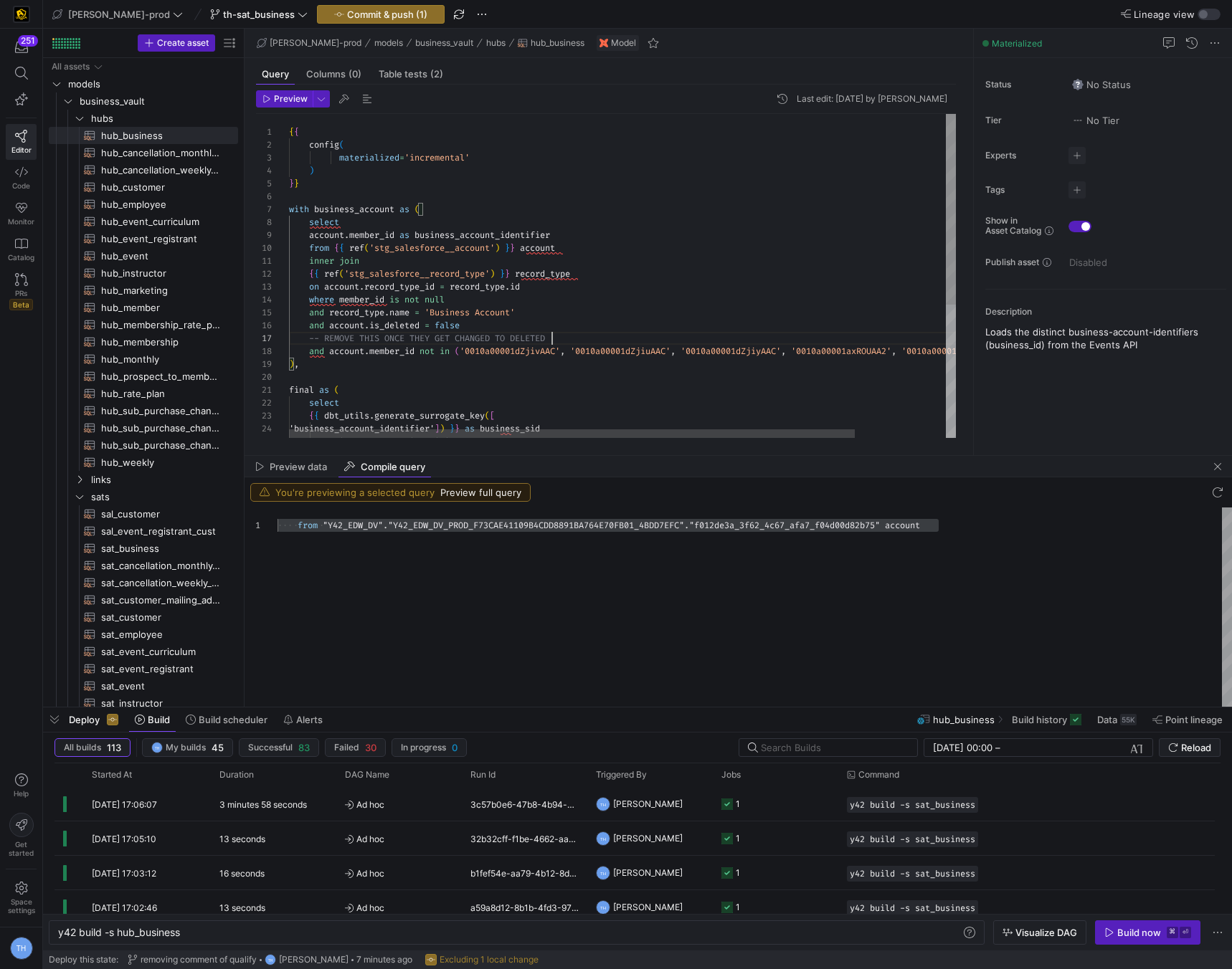
scroll to position [78, 263]
click at [571, 334] on div "{ { config ( materialized = 'incremental' ) } } with business_account as ( sele…" at bounding box center [676, 389] width 773 height 550
click at [355, 9] on span "Commit & push (1)" at bounding box center [387, 14] width 80 height 11
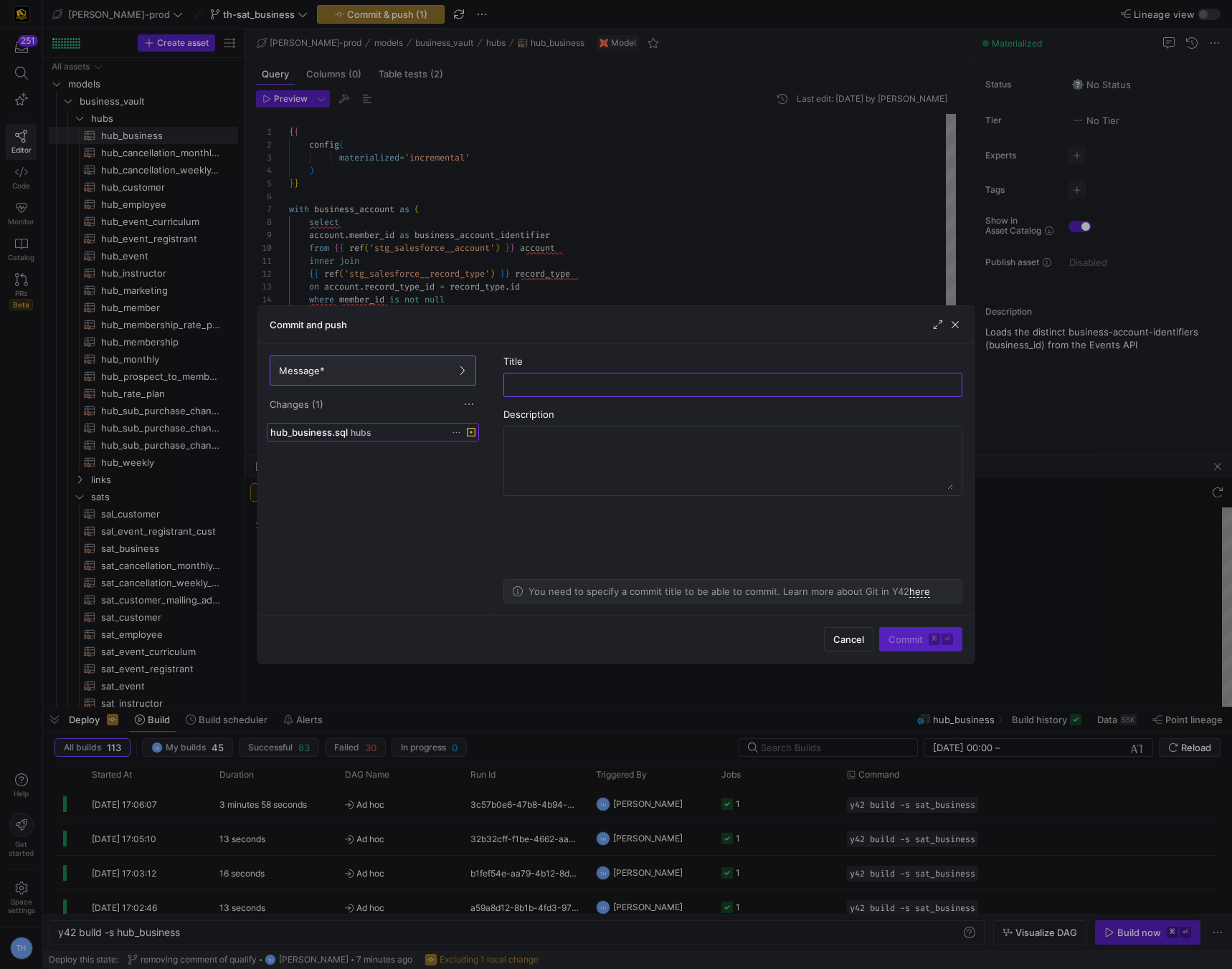
click at [330, 424] on span at bounding box center [372, 433] width 211 height 17
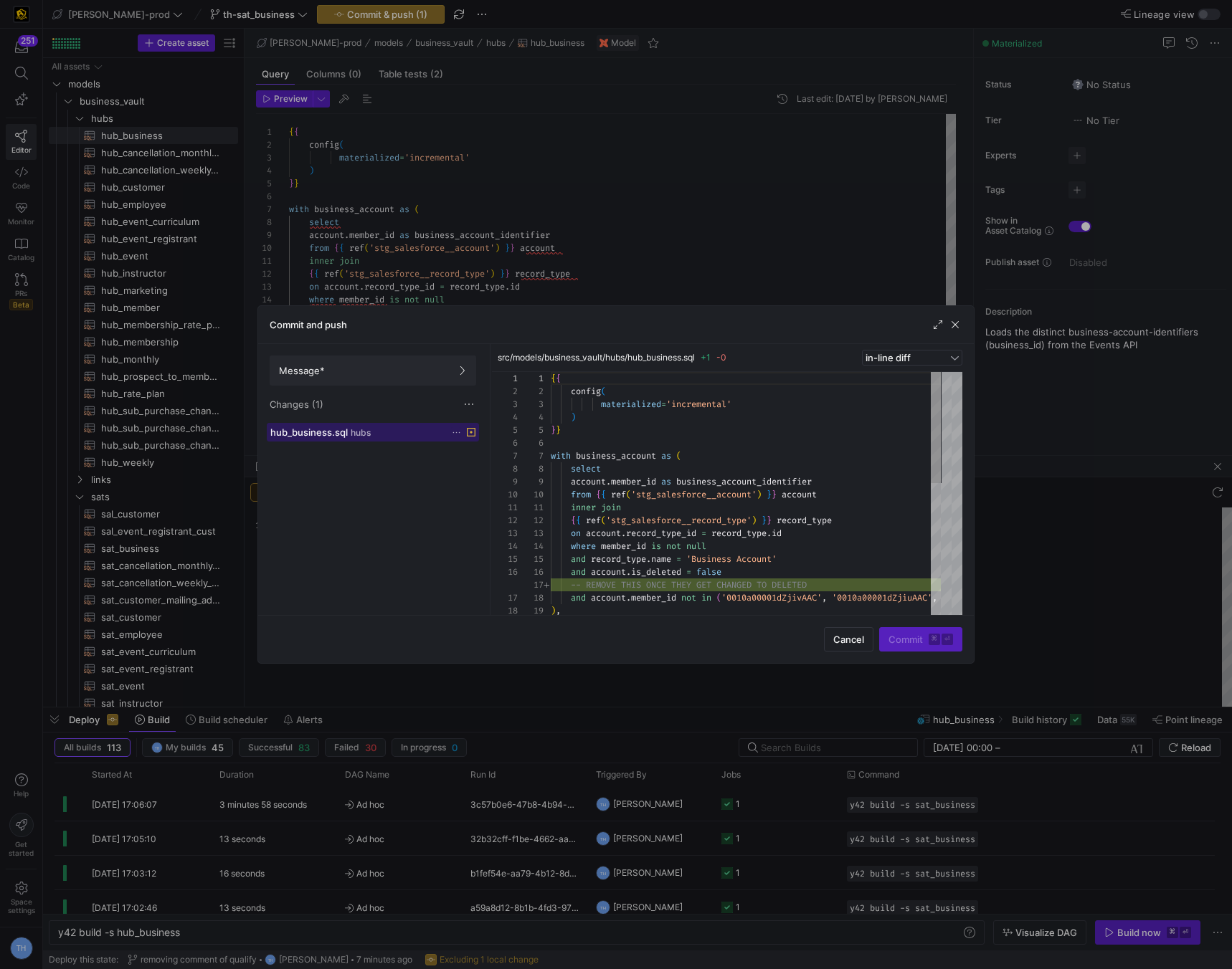
scroll to position [129, 0]
click at [379, 387] on div "Message* Changes (1)" at bounding box center [373, 383] width 230 height 79
click at [383, 381] on span at bounding box center [372, 371] width 205 height 29
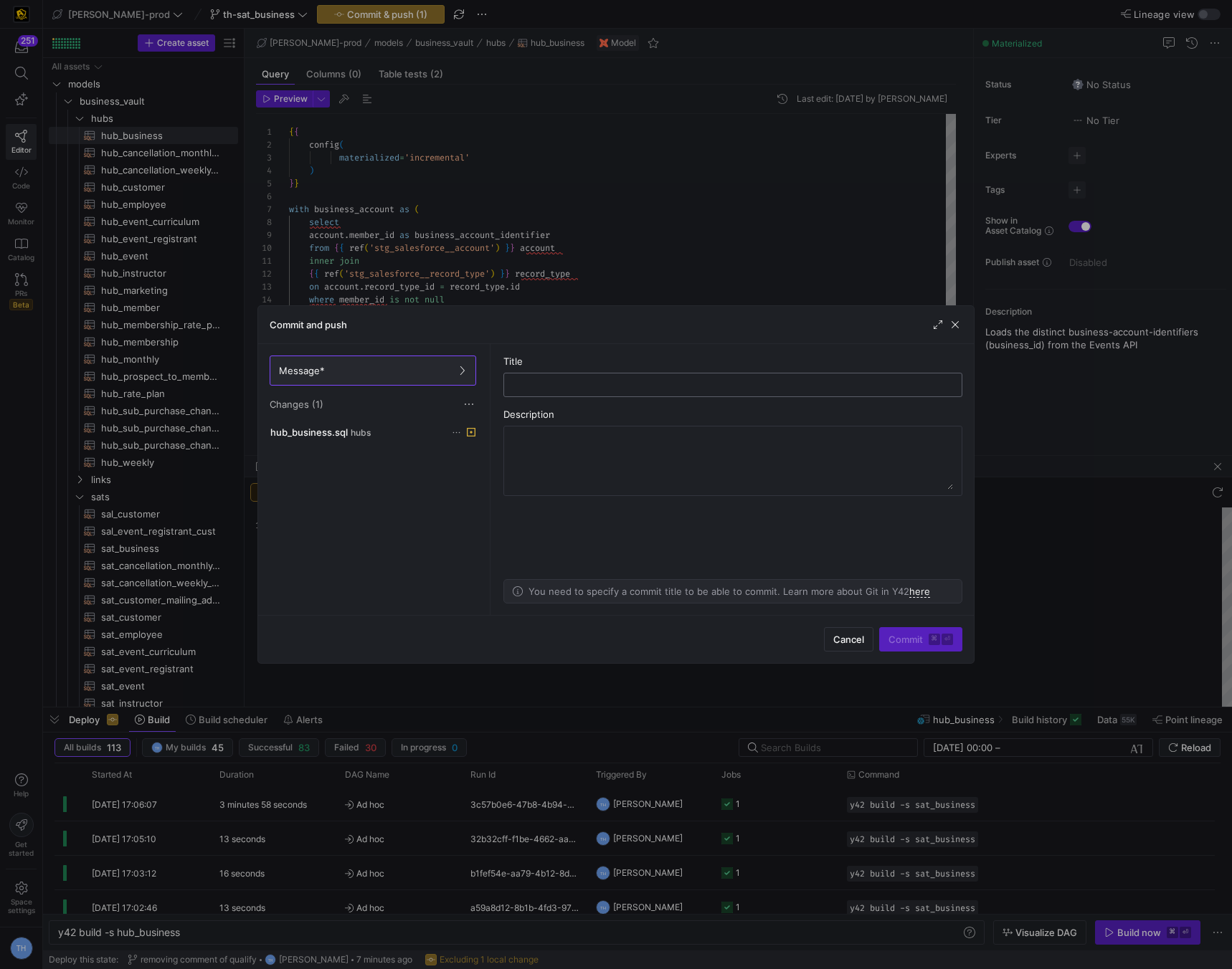
click at [597, 393] on div at bounding box center [732, 385] width 435 height 23
type input "adding comment"
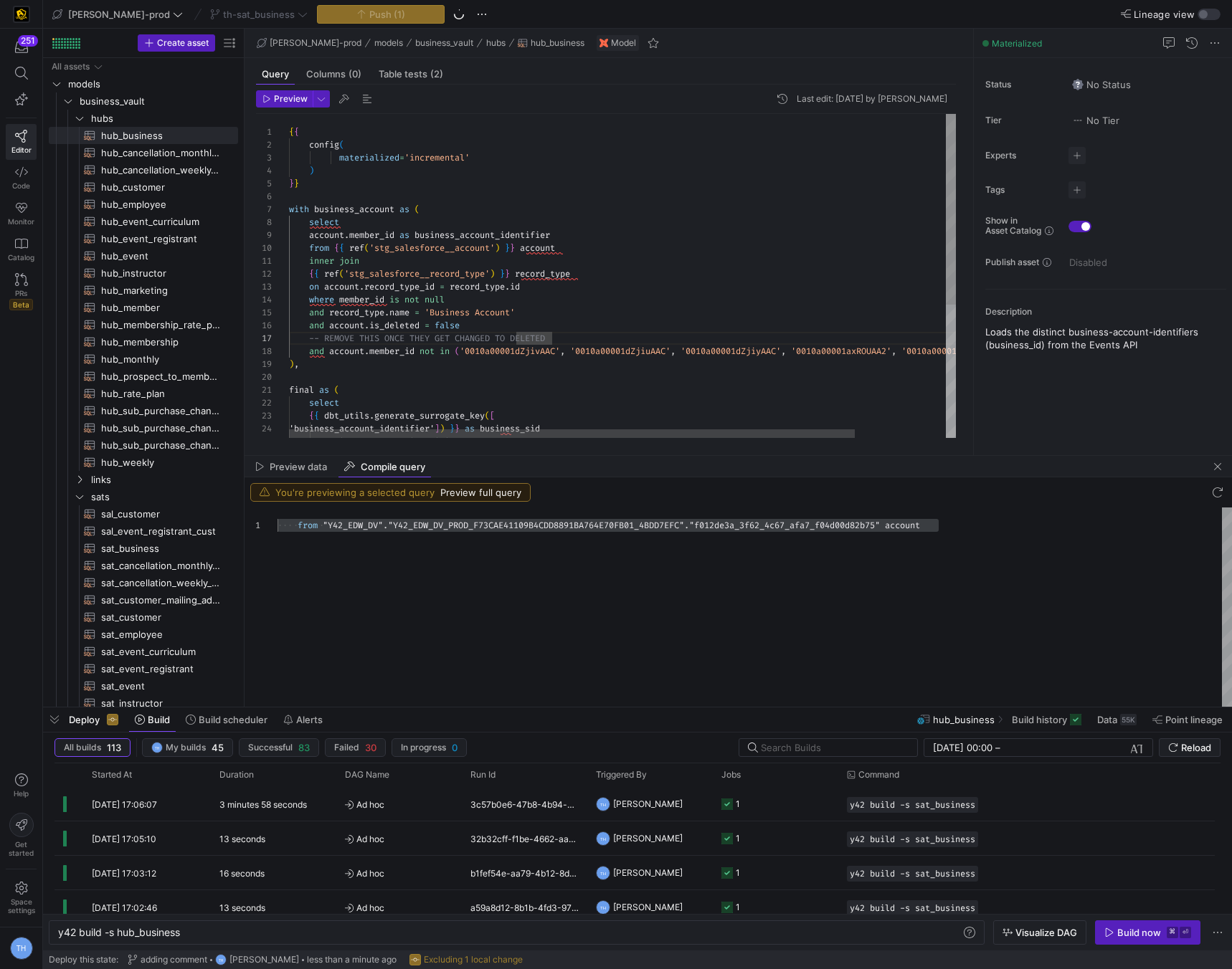
click at [536, 267] on div "{ { config ( materialized = 'incremental' ) } } with business_account as ( sele…" at bounding box center [676, 389] width 773 height 550
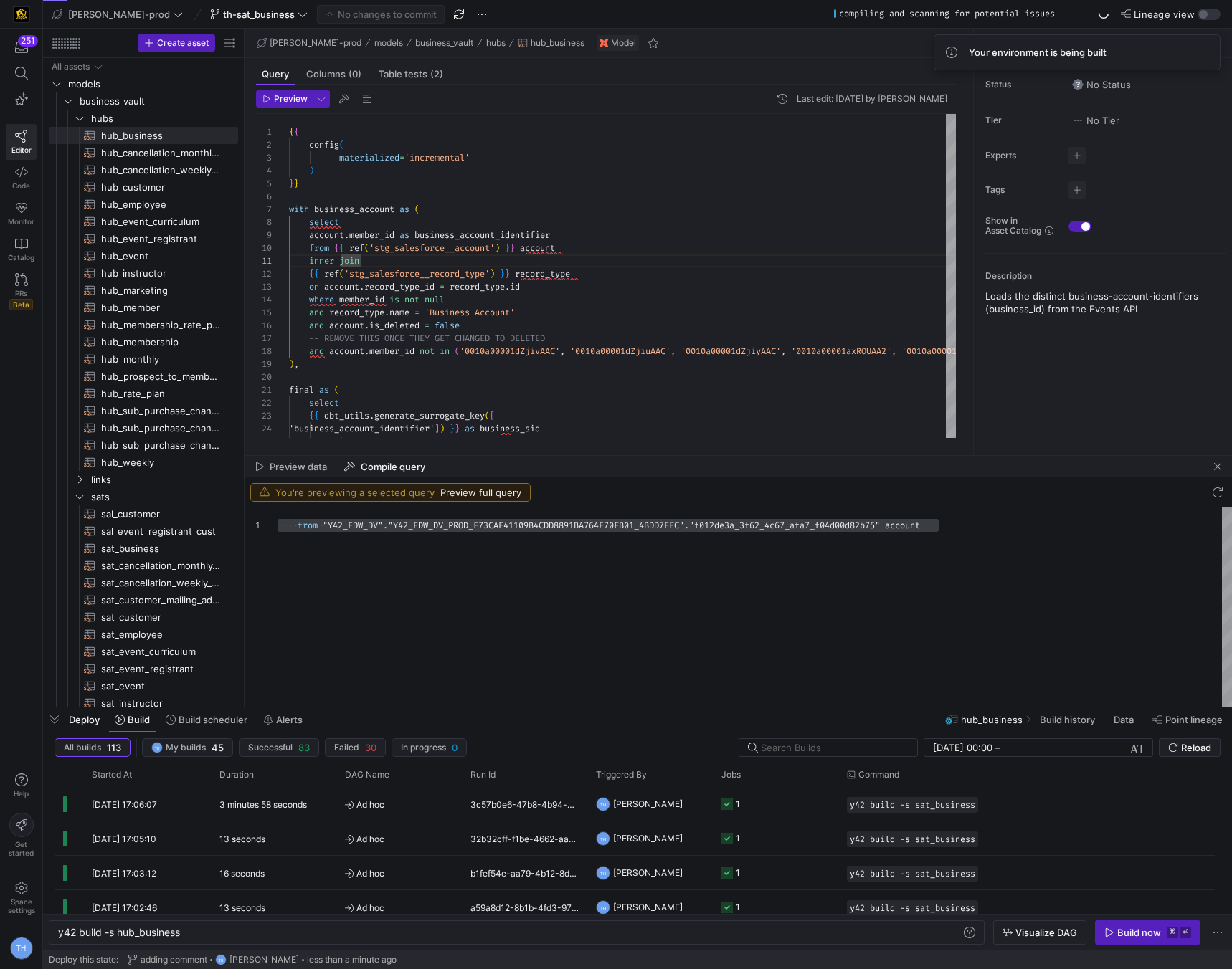
click at [623, 464] on div "Preview data Compile query" at bounding box center [737, 466] width 987 height 21
drag, startPoint x: 620, startPoint y: 477, endPoint x: 597, endPoint y: 564, distance: 90.0
click at [597, 564] on y42-sql-compiled-preview "You're previewing a selected query Preview full query 1 from "Y42_EDW_DV" . "Y4…" at bounding box center [737, 593] width 987 height 230
click at [601, 451] on mat-tab-group "Query Columns (0) Table tests (2) Preview Last edit: Thursday 21 August 2025 by…" at bounding box center [605, 257] width 723 height 397
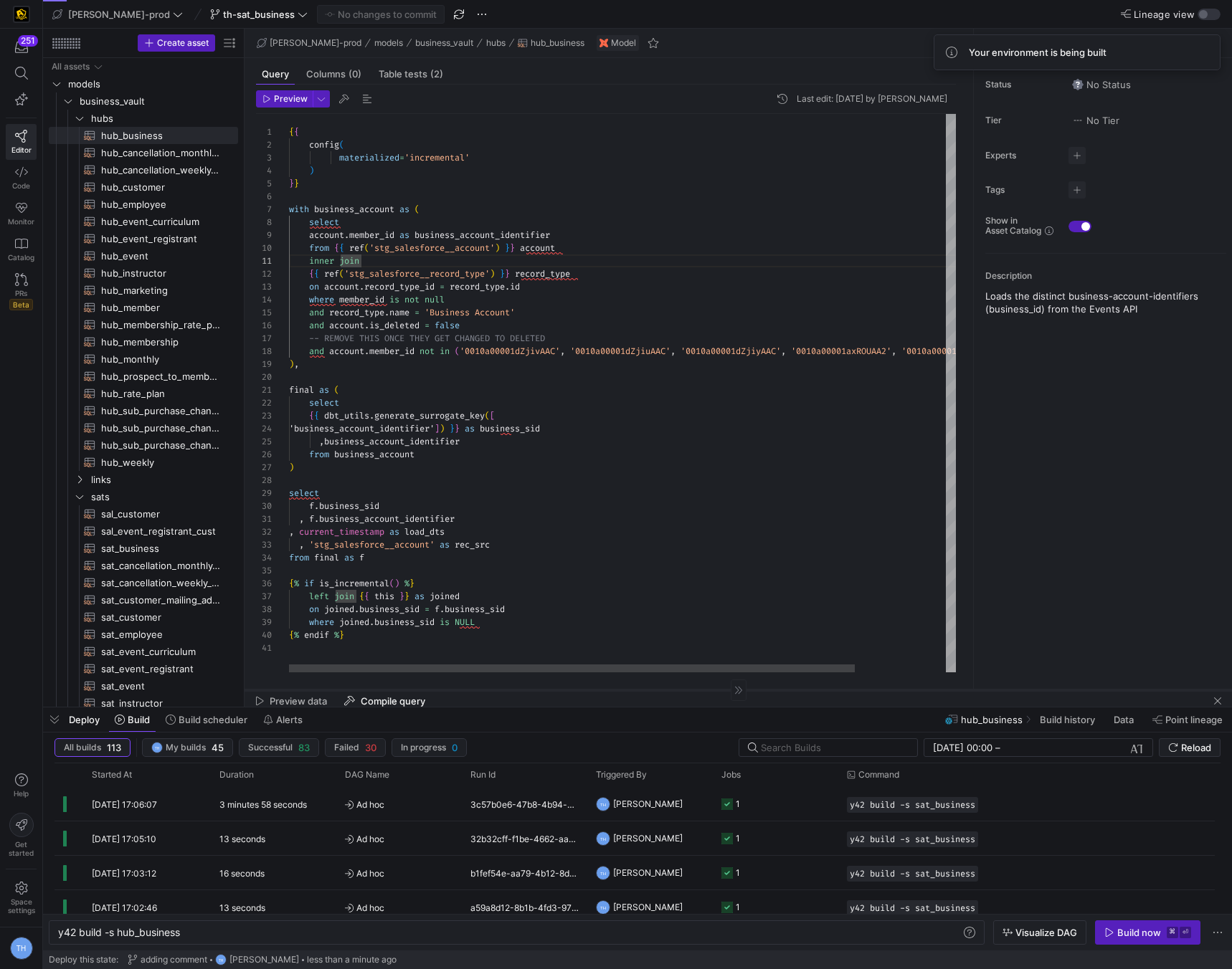
drag, startPoint x: 582, startPoint y: 638, endPoint x: 575, endPoint y: 688, distance: 50.5
click at [575, 689] on div at bounding box center [737, 689] width 987 height 1
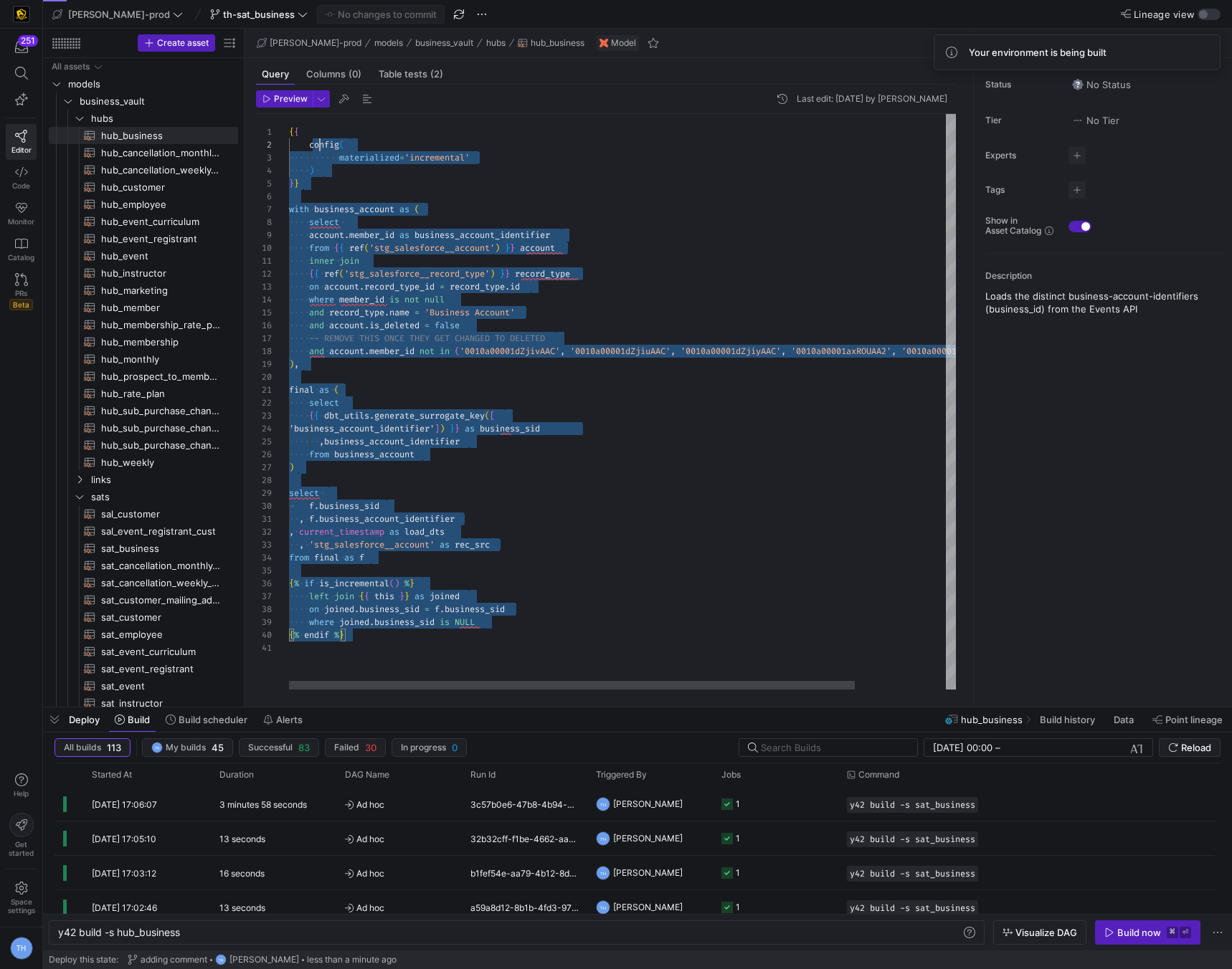
scroll to position [0, 0]
drag, startPoint x: 372, startPoint y: 637, endPoint x: 277, endPoint y: -61, distance: 704.4
click at [289, 114] on div "{ { config ( materialized = 'incremental' ) } } with business_account as ( sele…" at bounding box center [676, 401] width 773 height 575
click at [488, 233] on div "{ { config ( materialized = 'incremental' ) } } with business_account as ( sele…" at bounding box center [676, 401] width 773 height 575
type textarea "{{ config( materialized='incremental' ) }} with business_account as ( select ac…"
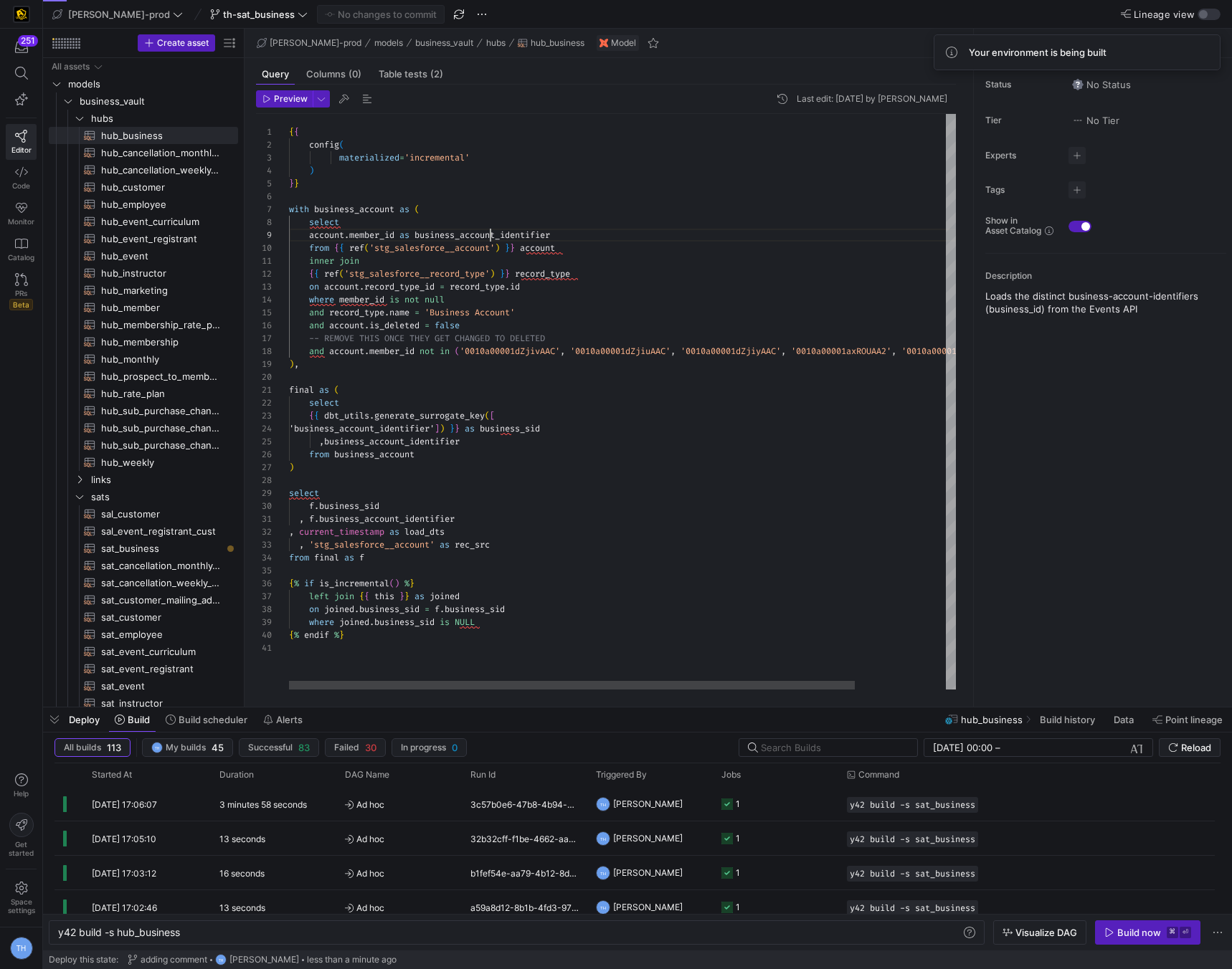
scroll to position [103, 201]
click at [231, 6] on span at bounding box center [258, 14] width 103 height 17
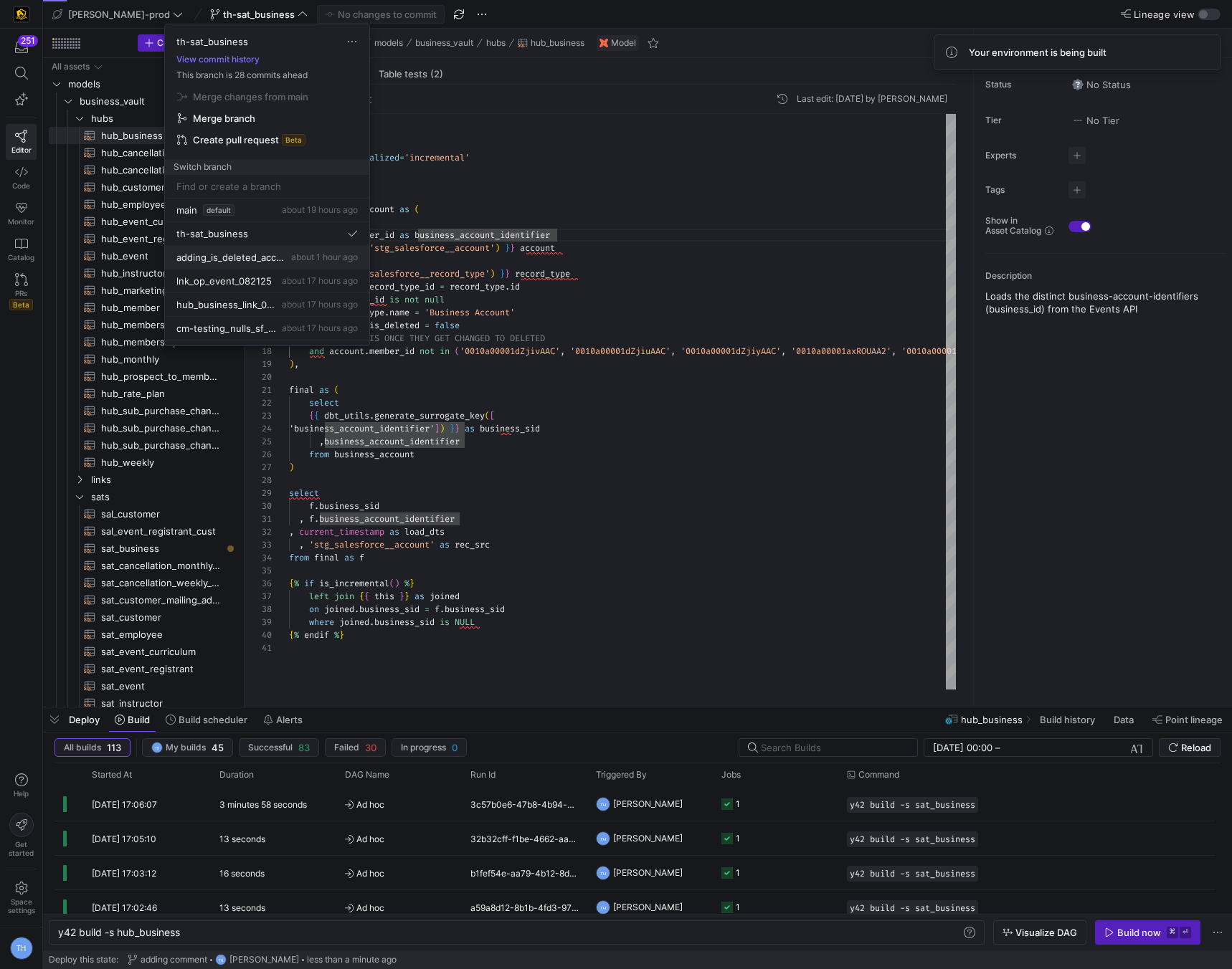
click at [232, 259] on span "adding_is_deleted_account" at bounding box center [232, 258] width 112 height 11
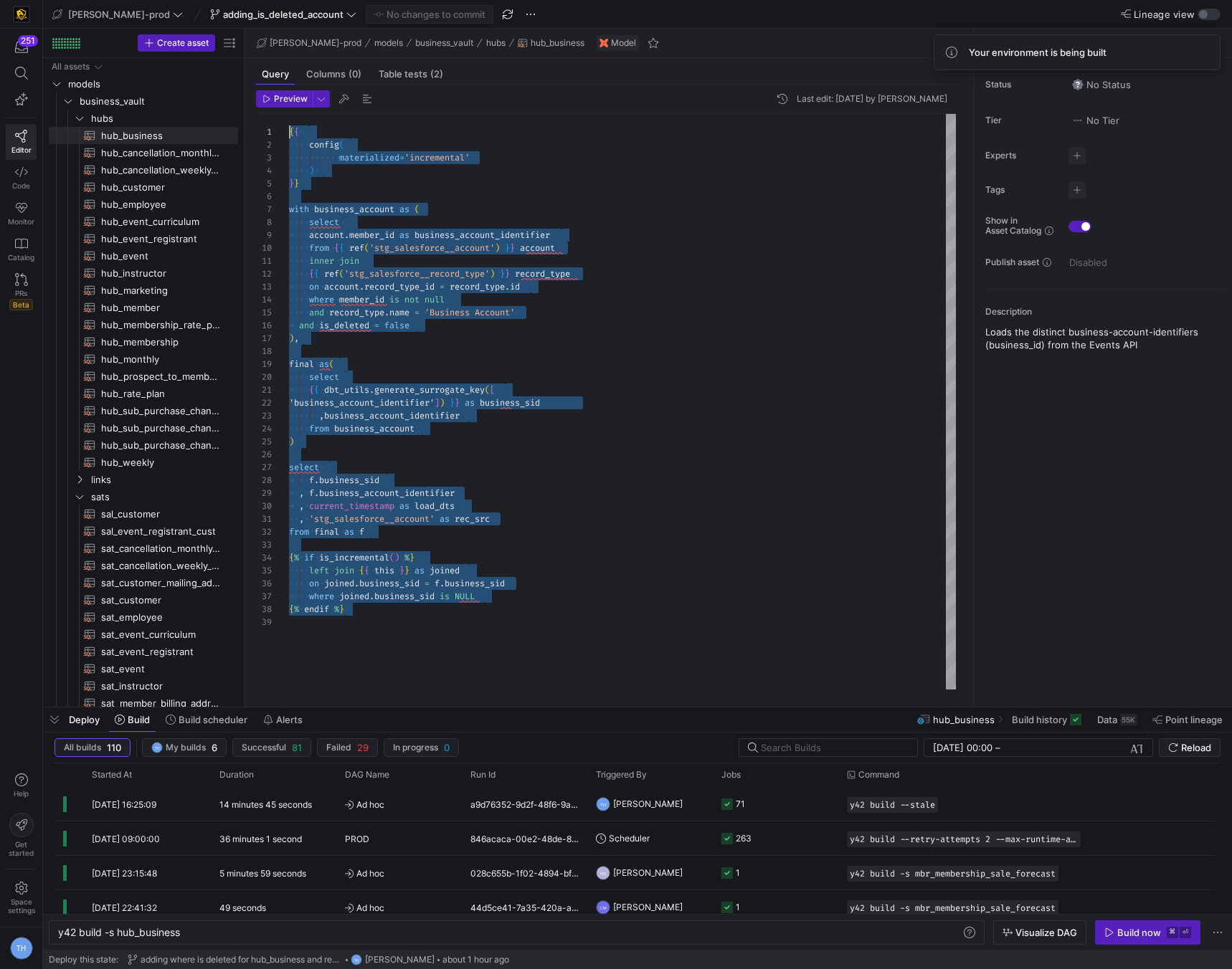
drag, startPoint x: 359, startPoint y: 611, endPoint x: 227, endPoint y: -62, distance: 685.8
click at [227, 0] on html "251 Editor Code Monitor Catalog PRs Beta Help Get started Space settings TH edw…" at bounding box center [616, 484] width 1232 height 969
type textarea ", f.business_account_identifier , current_timestamp as load_dts , 'stg_salesfor…"
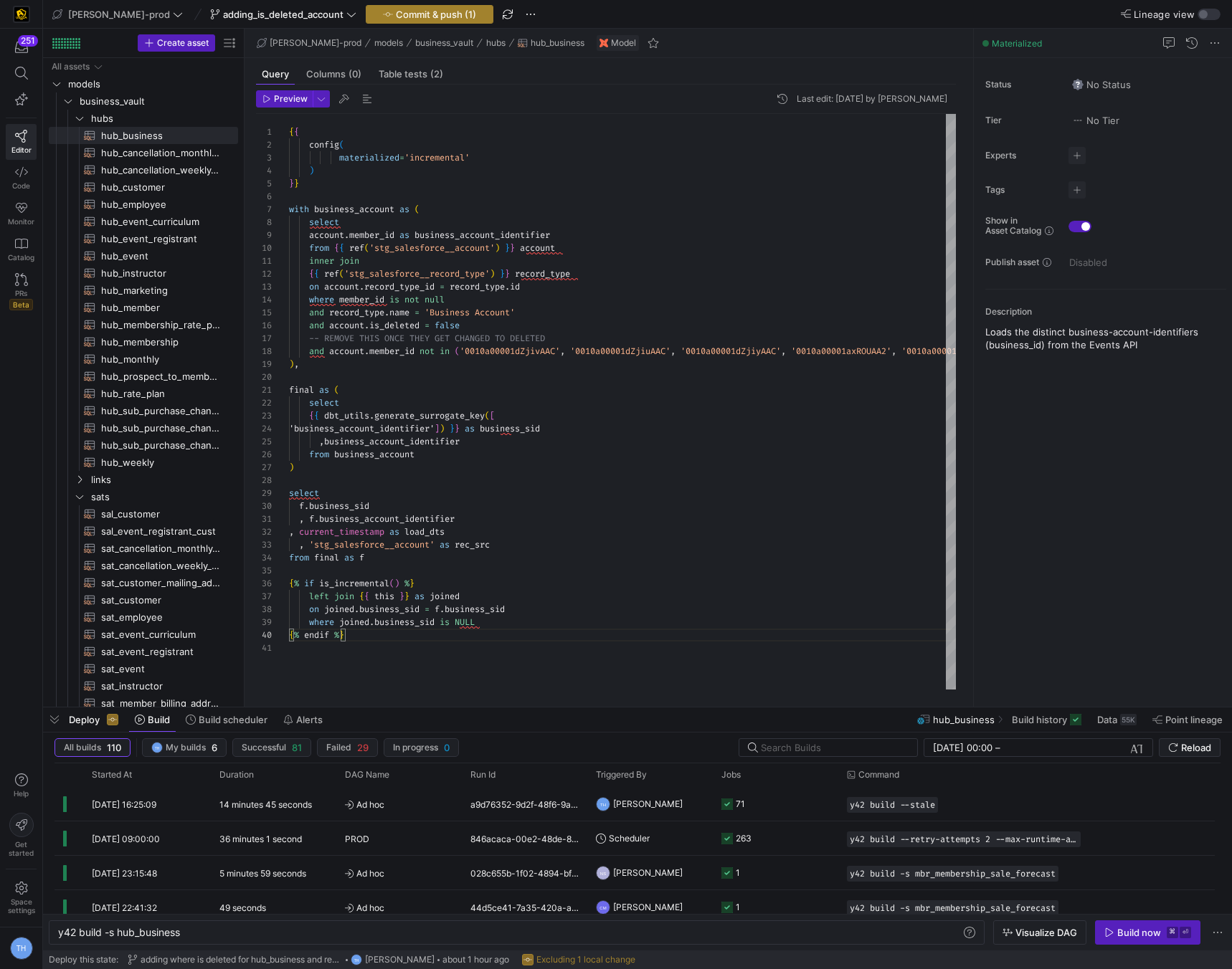
click at [395, 10] on span "Commit & push (1)" at bounding box center [436, 14] width 80 height 11
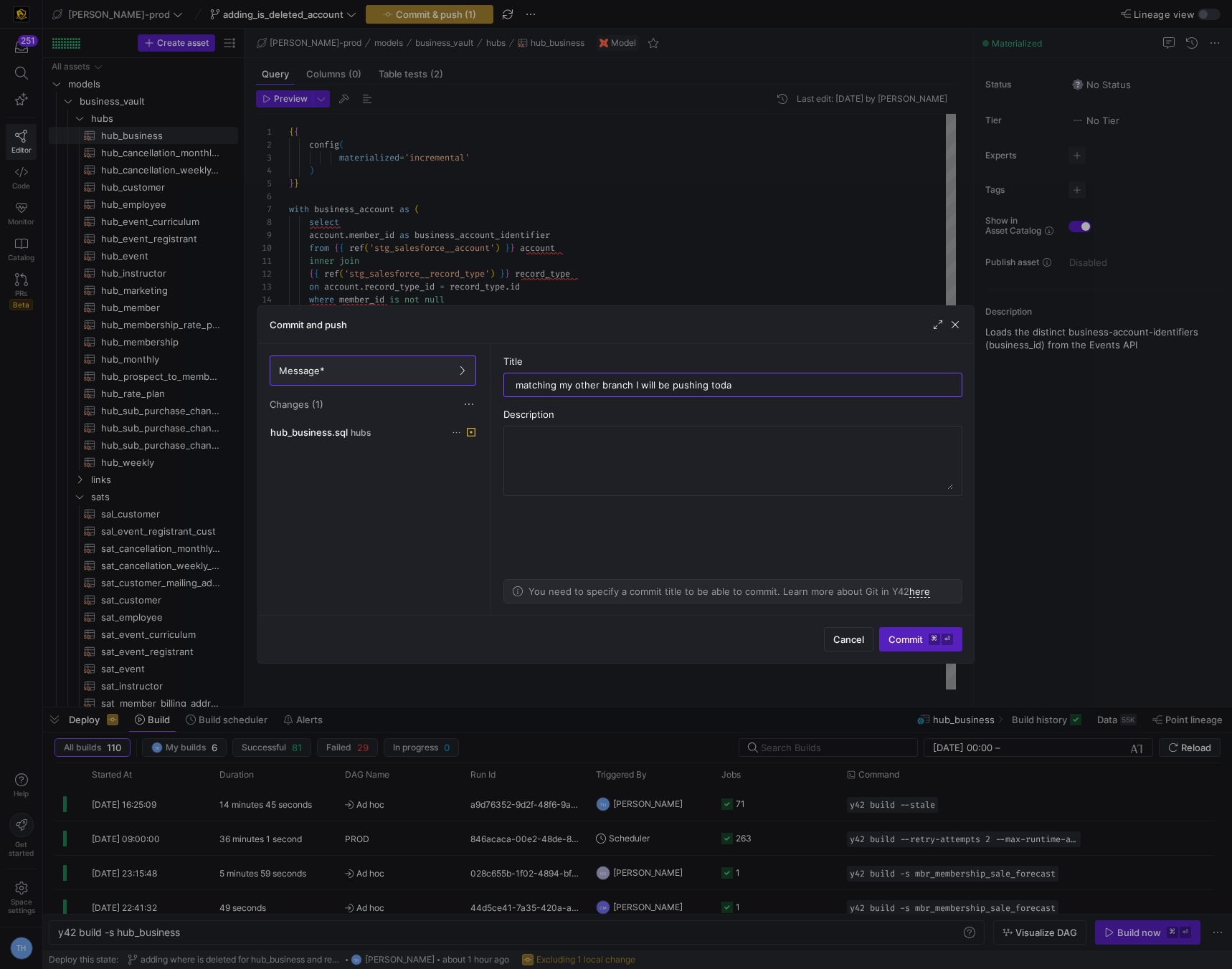
type input "matching my other branch I will be pushing today"
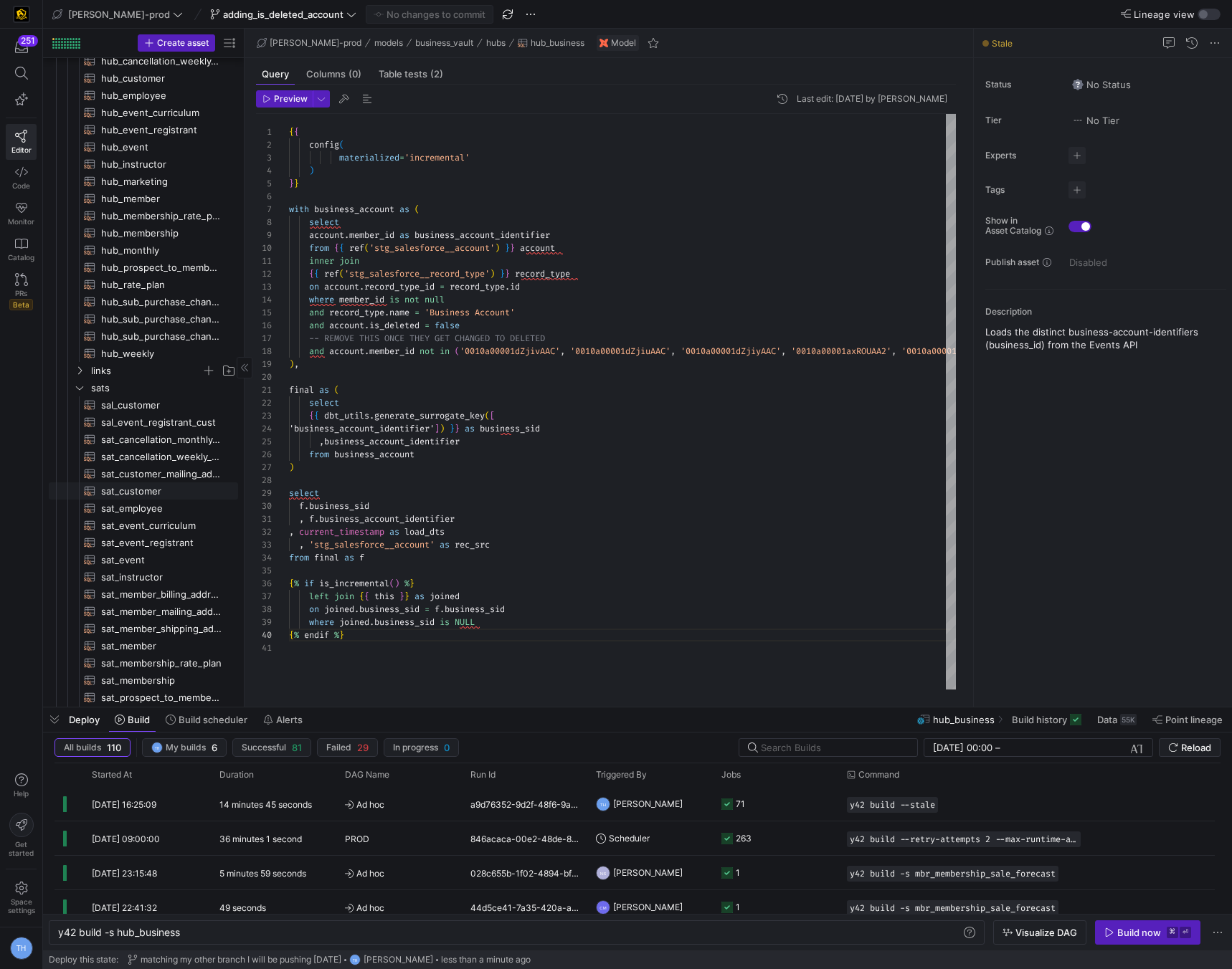
scroll to position [0, 0]
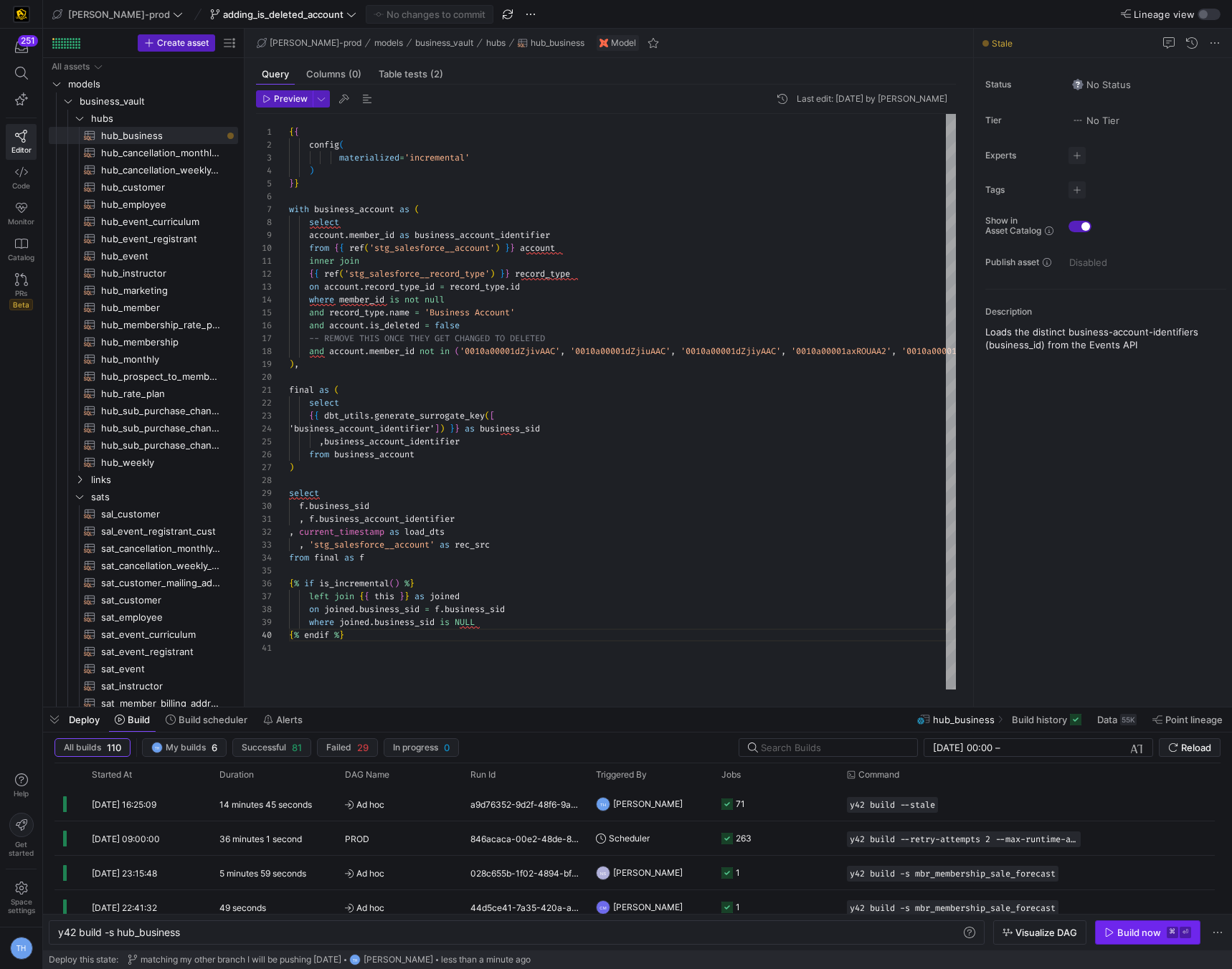
click at [1145, 936] on div "Build now" at bounding box center [1139, 933] width 44 height 11
click at [281, 16] on span "adding_is_deleted_account" at bounding box center [283, 14] width 121 height 11
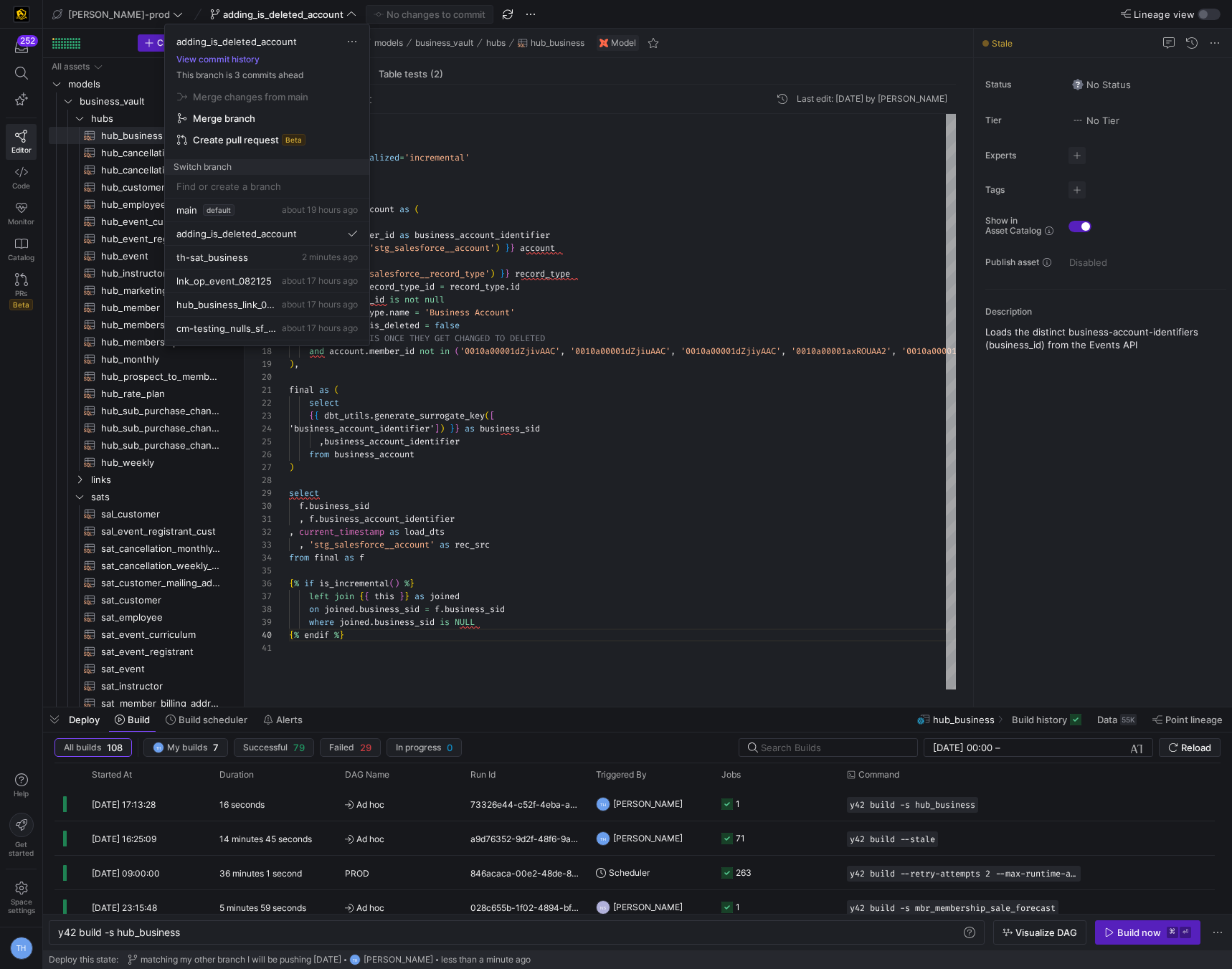
click at [582, 567] on div at bounding box center [616, 484] width 1232 height 969
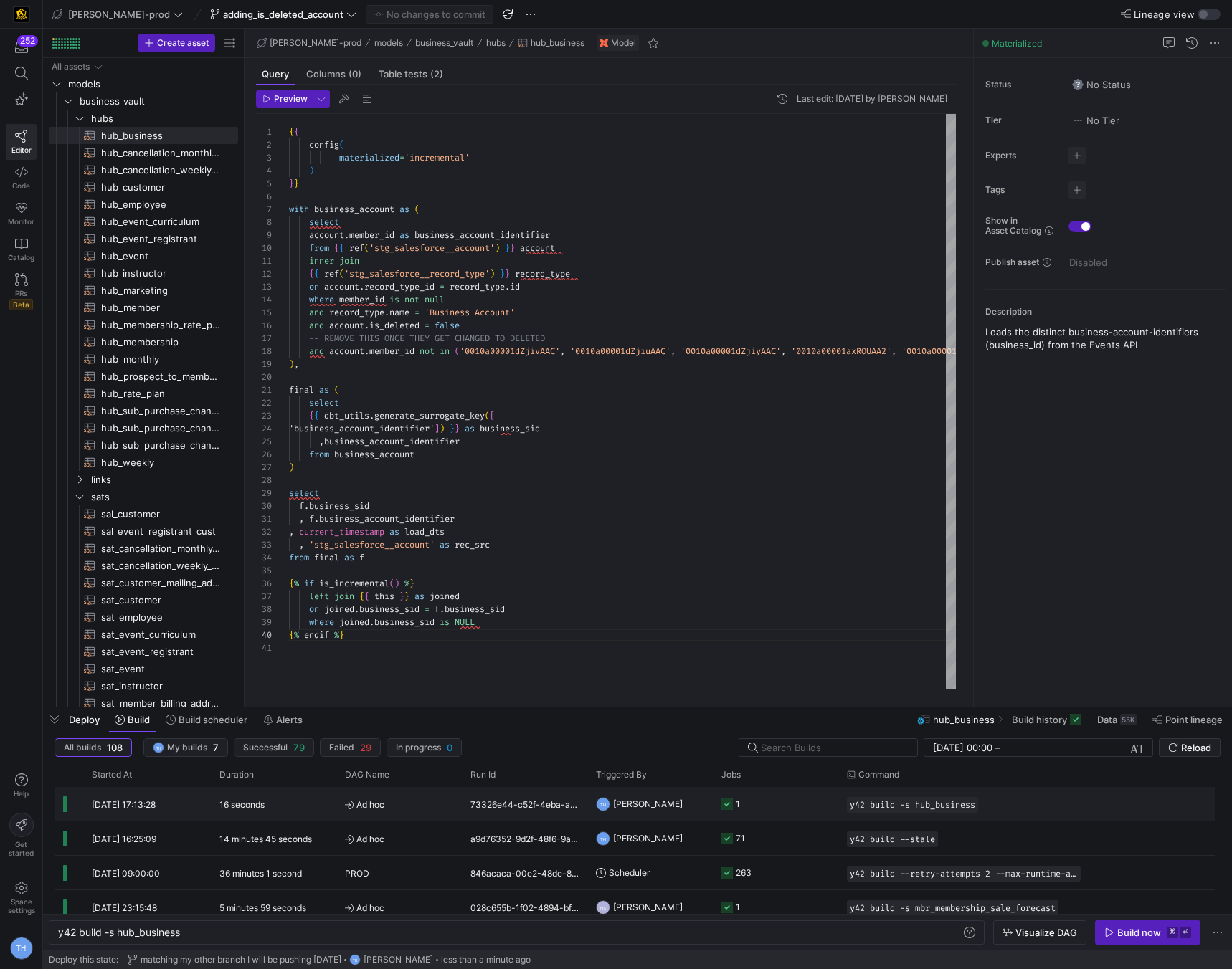
click at [757, 806] on y42-job-status-cell-renderer "1" at bounding box center [774, 804] width 108 height 33
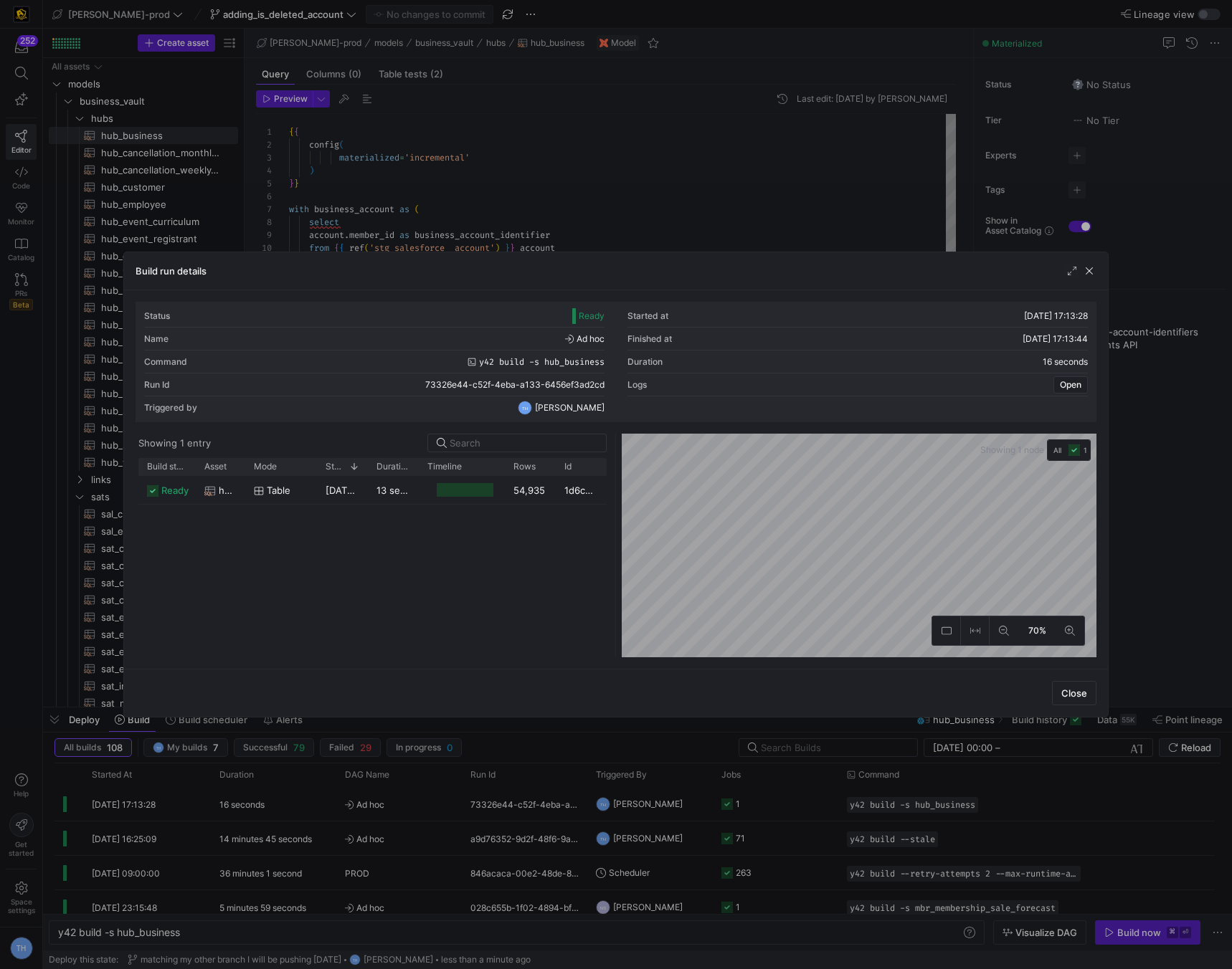
click at [659, 207] on div at bounding box center [616, 484] width 1232 height 969
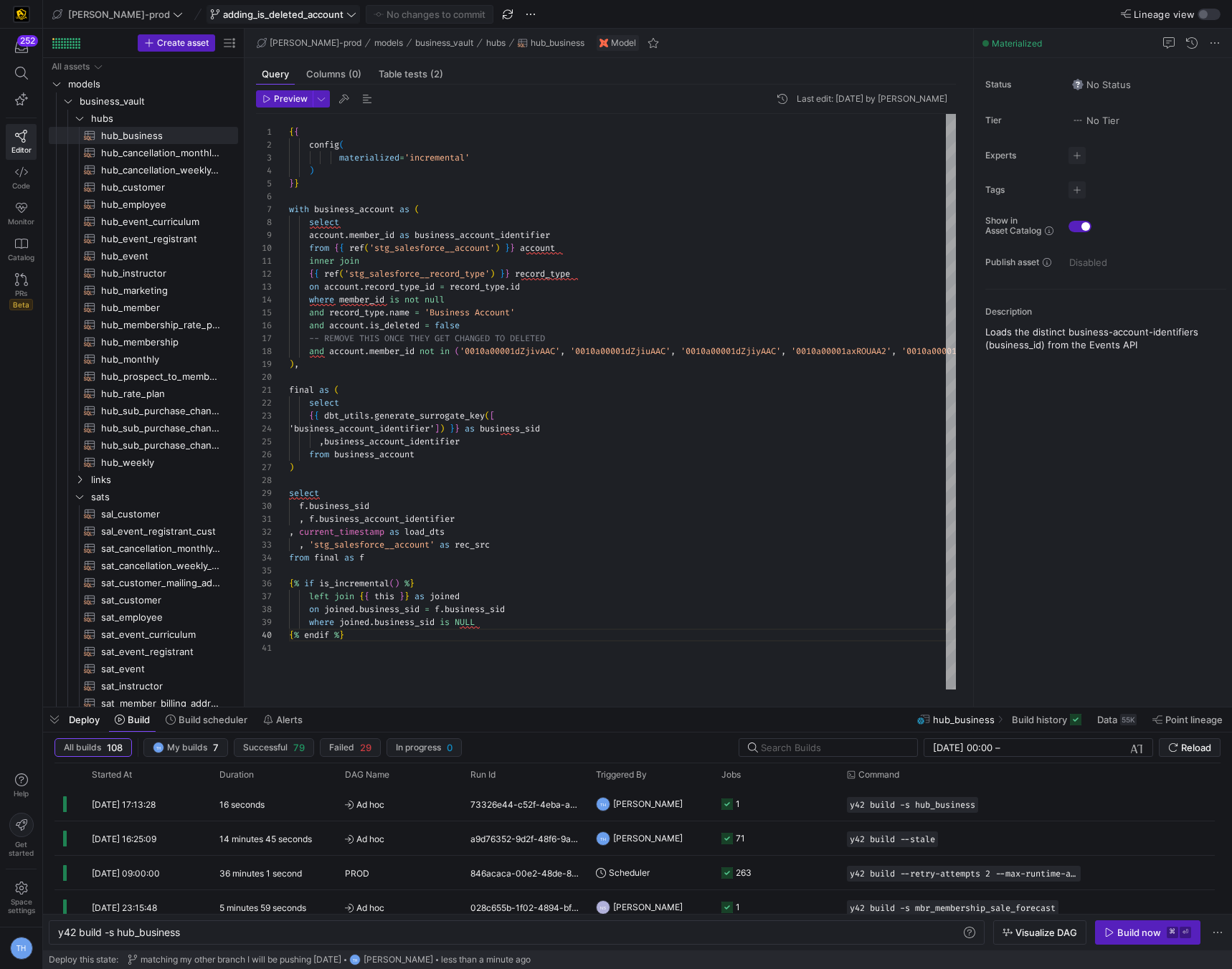
click at [301, 9] on span "adding_is_deleted_account" at bounding box center [283, 14] width 121 height 11
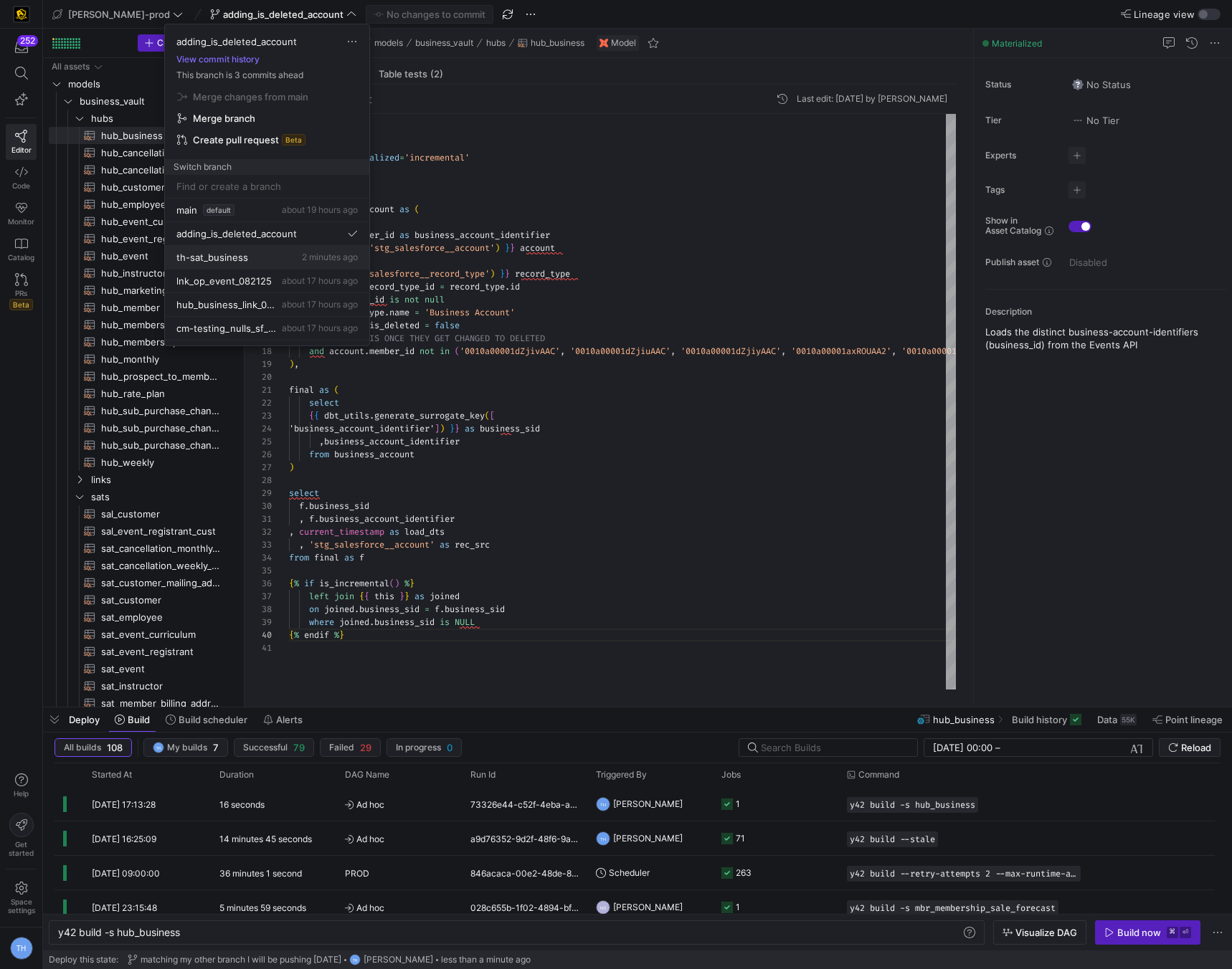
click at [270, 259] on div "th-sat_business 2 minutes ago" at bounding box center [266, 258] width 181 height 11
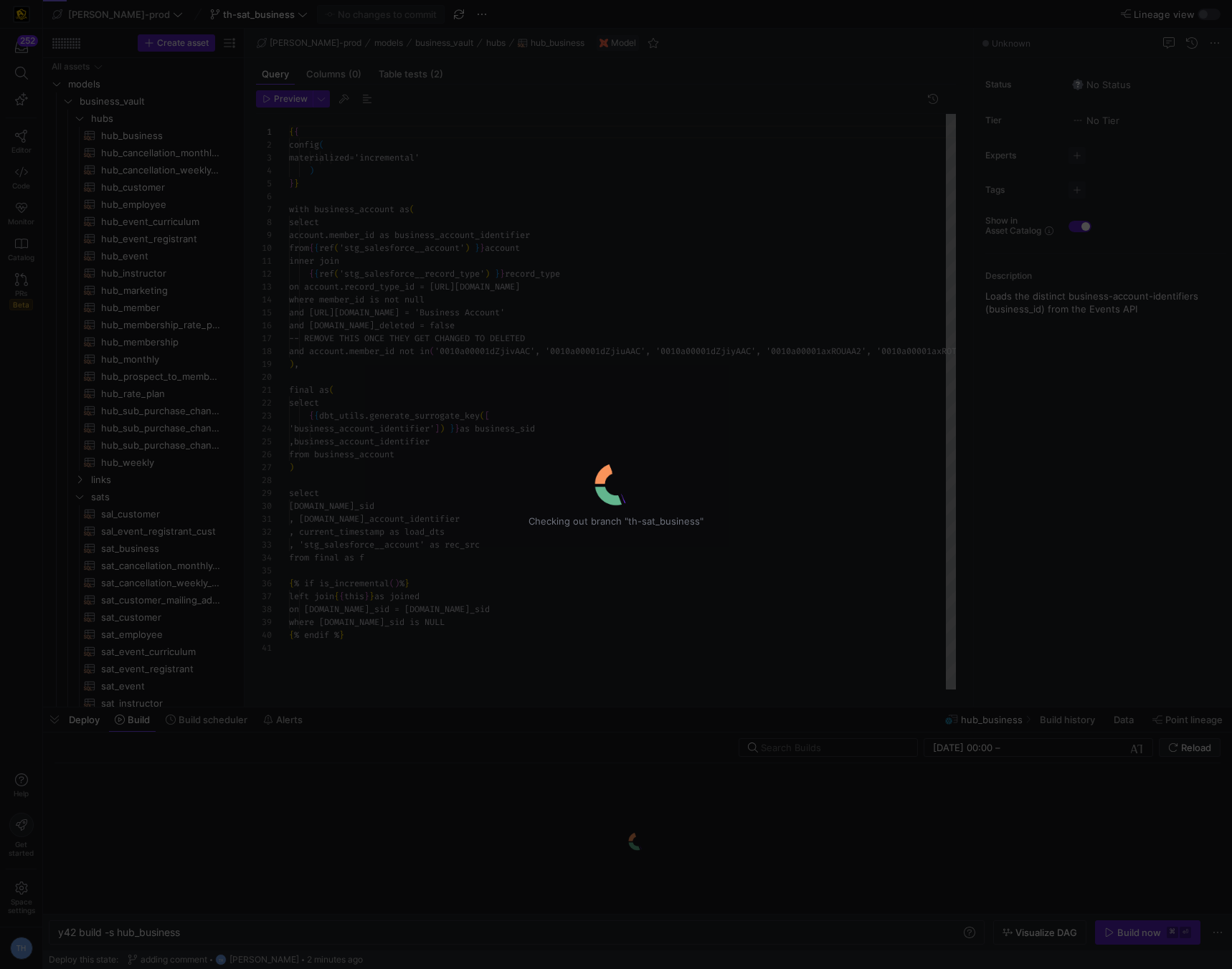
scroll to position [129, 0]
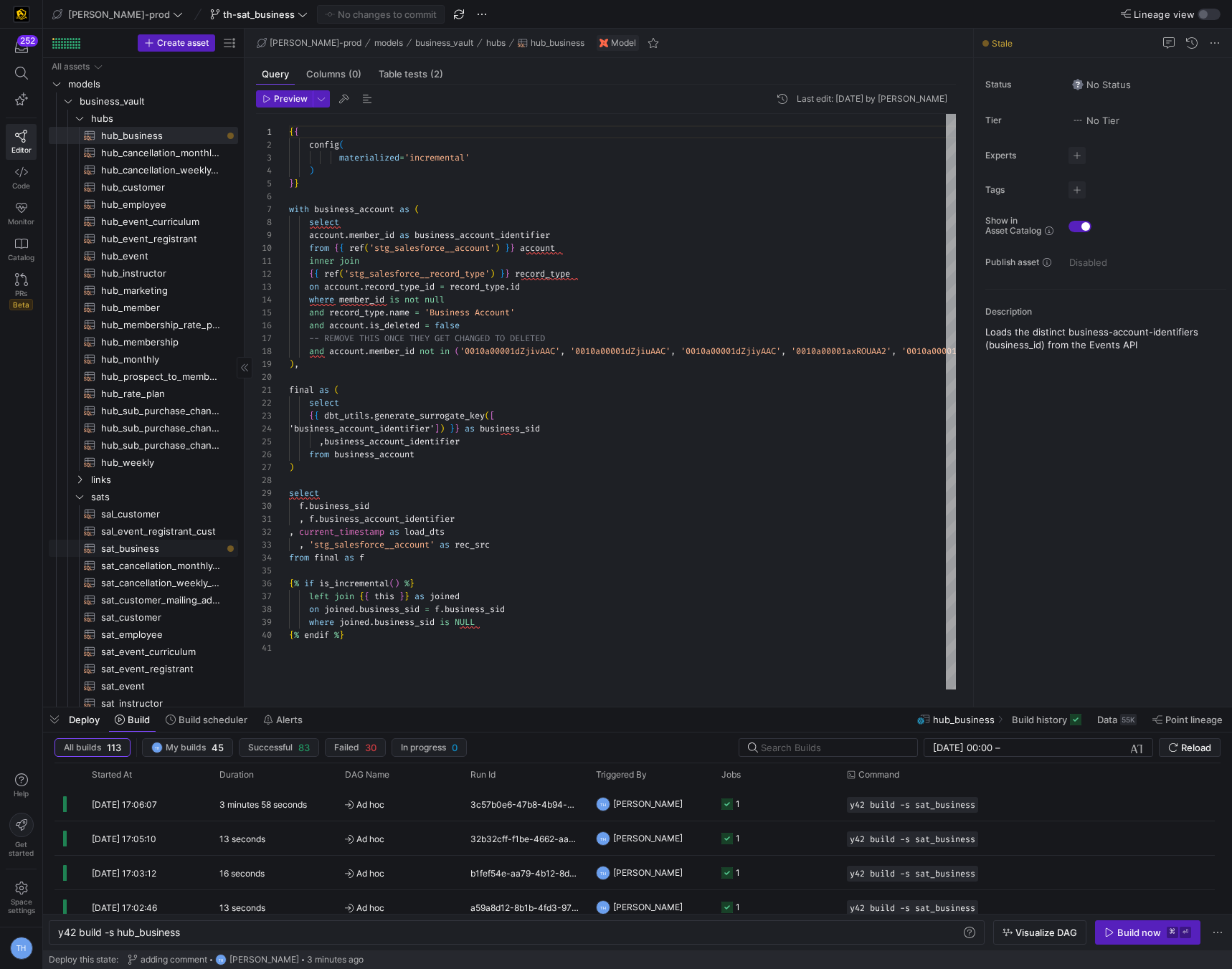
click at [155, 550] on span "sat_business​​​​​​​​​​" at bounding box center [162, 549] width 121 height 16
type textarea "y42 build -s sat_business"
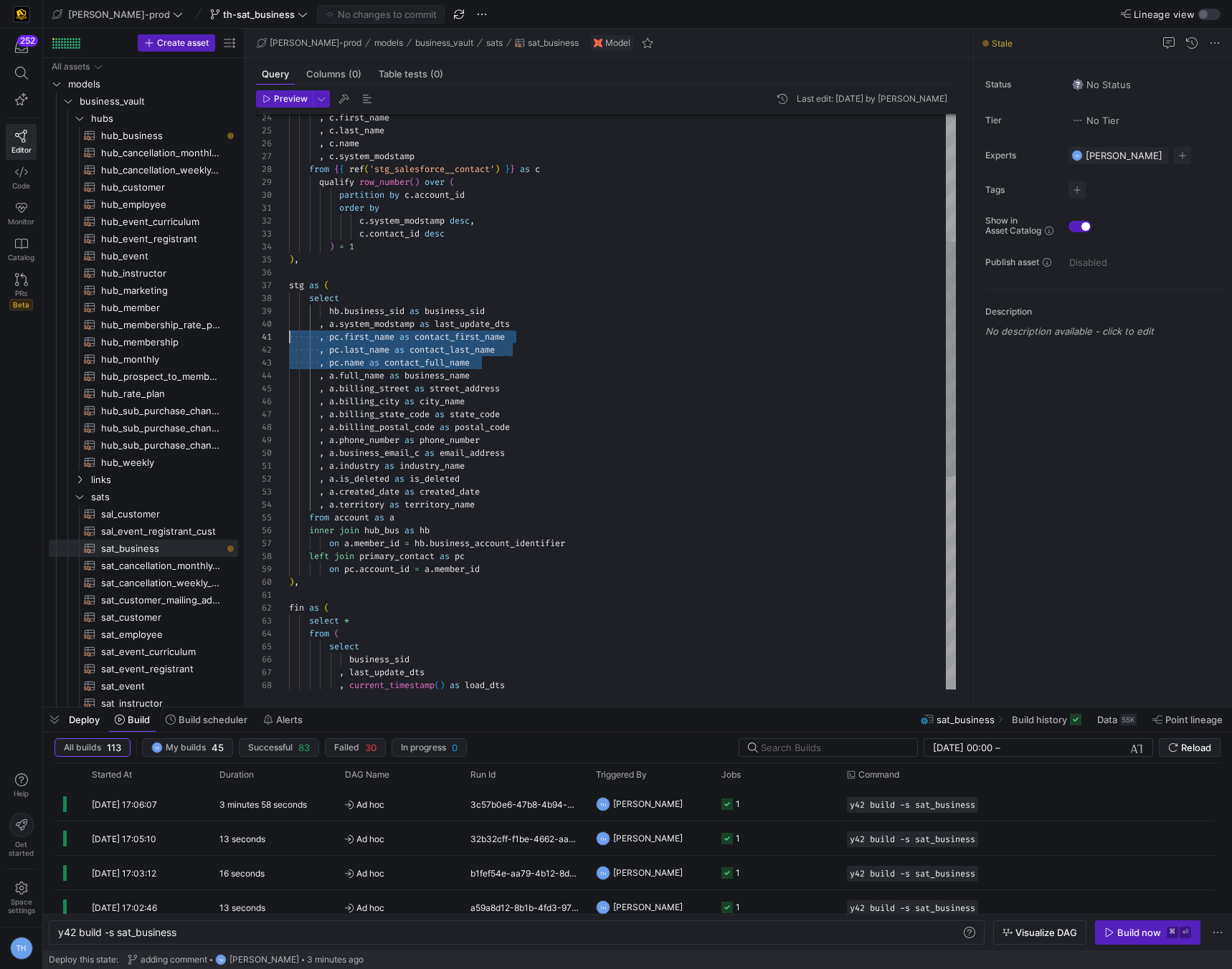
drag, startPoint x: 502, startPoint y: 361, endPoint x: 158, endPoint y: 333, distance: 345.1
click at [289, 333] on div ", c . first_name , c . last_name , c . name , c . system_modstamp from { { ref …" at bounding box center [622, 506] width 666 height 1406
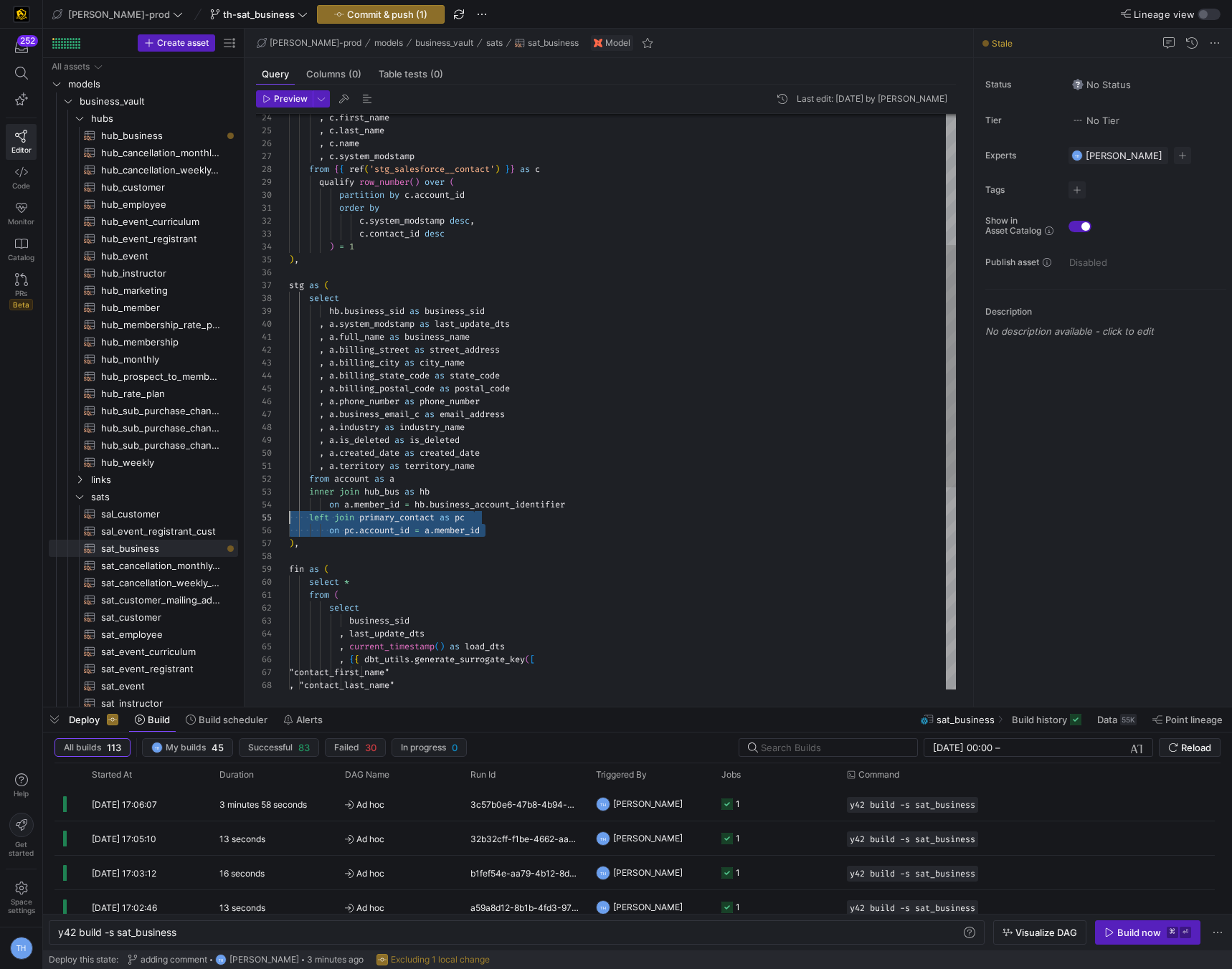
scroll to position [52, 0]
drag, startPoint x: 504, startPoint y: 533, endPoint x: 192, endPoint y: 524, distance: 312.1
click at [289, 524] on div ", c . first_name , c . last_name , c . name , c . system_modstamp from { { ref …" at bounding box center [622, 485] width 666 height 1366
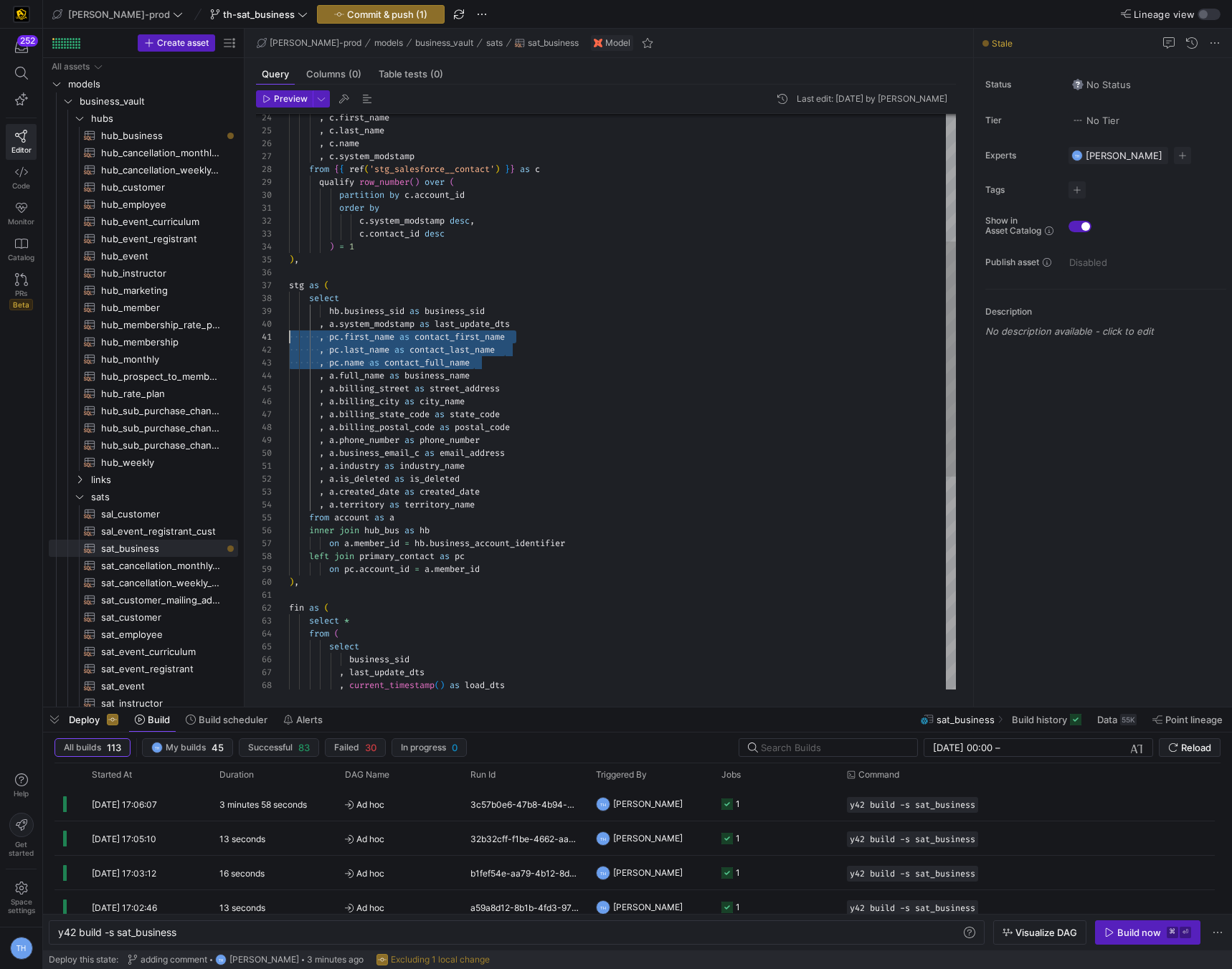
click at [441, 468] on div ", c . first_name , c . last_name , c . name , c . system_modstamp from { { ref …" at bounding box center [622, 506] width 666 height 1406
drag, startPoint x: 498, startPoint y: 362, endPoint x: 199, endPoint y: 340, distance: 299.8
click at [289, 340] on div ", c . first_name , c . last_name , c . name , c . system_modstamp from { { ref …" at bounding box center [622, 506] width 666 height 1406
click at [433, 419] on div ", c . first_name , c . last_name , c . name , c . system_modstamp from { { ref …" at bounding box center [622, 506] width 666 height 1406
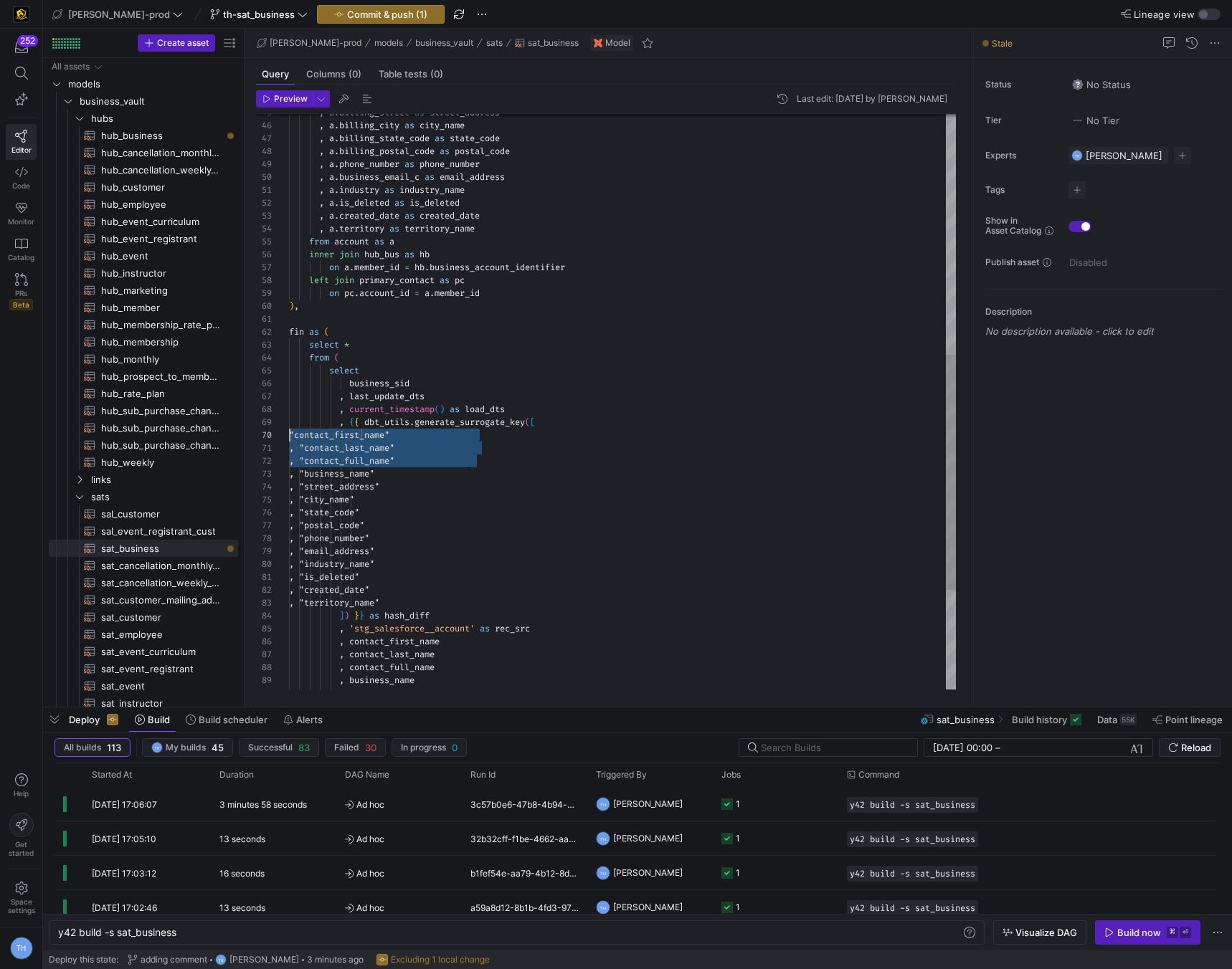
scroll to position [116, 0]
drag, startPoint x: 481, startPoint y: 460, endPoint x: 238, endPoint y: 435, distance: 244.3
click at [289, 434] on div ", a . billing_street as street_address , a . billing_city as city_name , a . bi…" at bounding box center [622, 230] width 666 height 1406
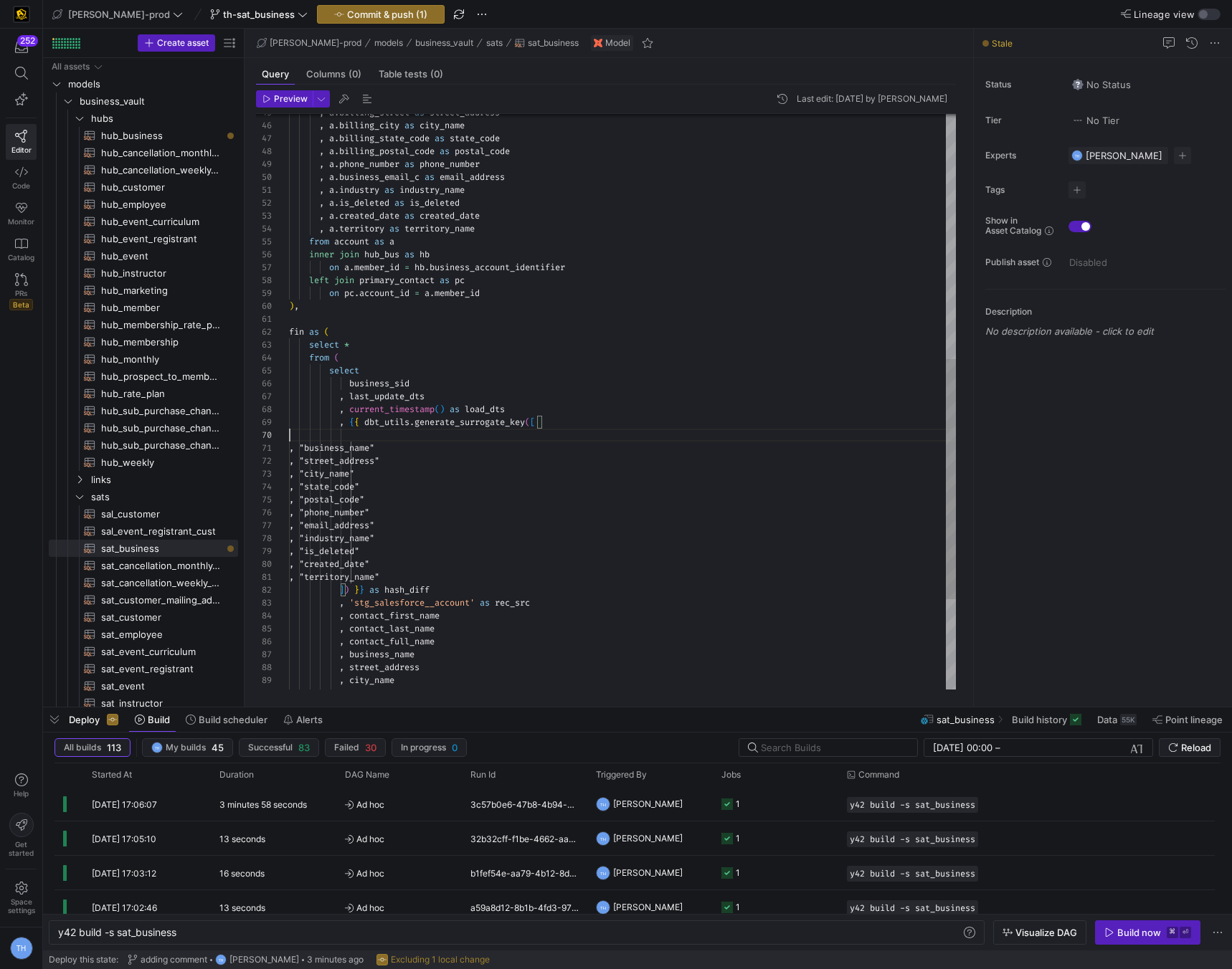
scroll to position [103, 253]
click at [367, 438] on div ", a . billing_street as street_address , a . billing_city as city_name , a . bi…" at bounding box center [622, 210] width 666 height 1366
click at [486, 480] on div ", a . billing_street as street_address , a . billing_city as city_name , a . bi…" at bounding box center [622, 210] width 666 height 1366
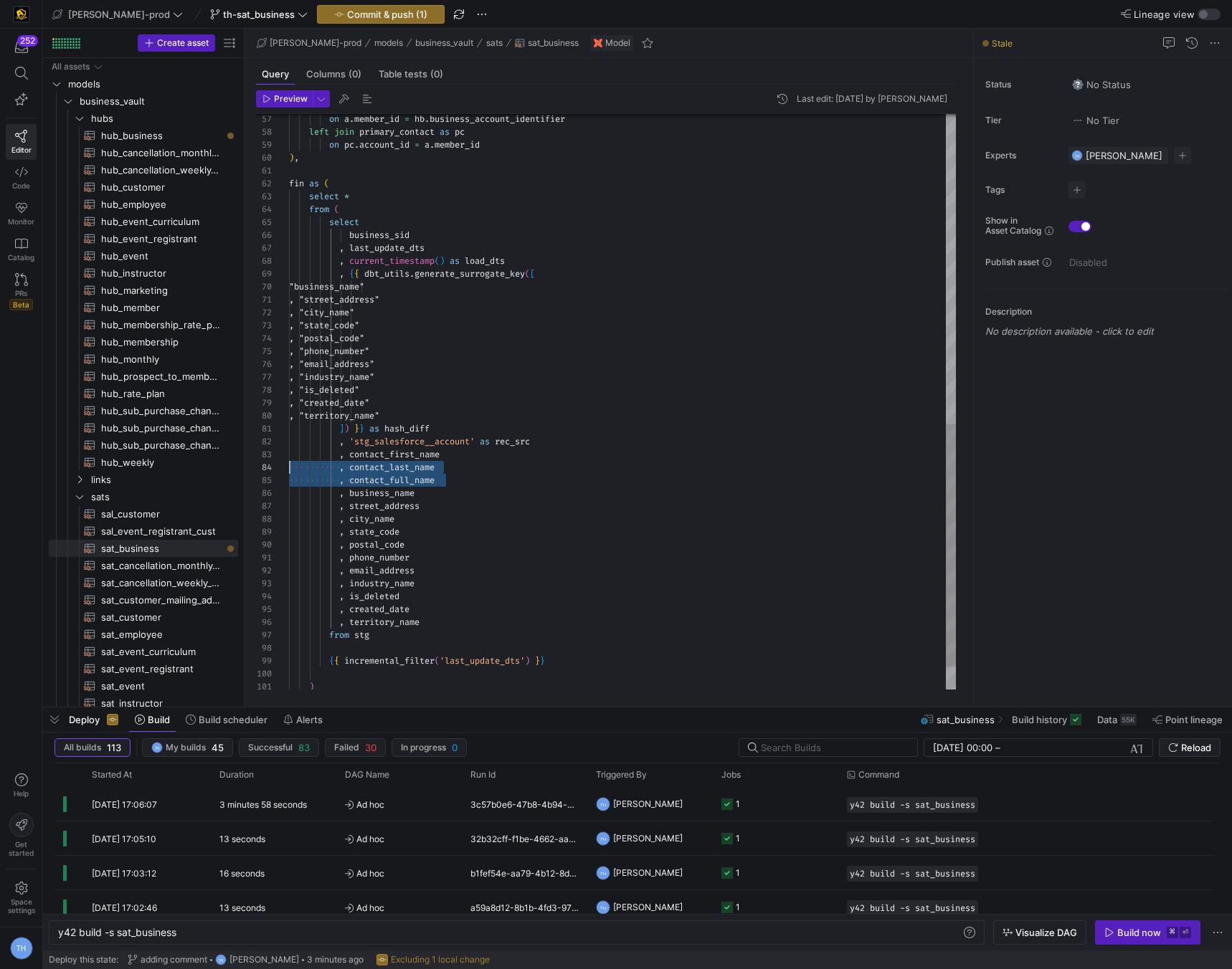
scroll to position [26, 0]
drag, startPoint x: 452, startPoint y: 483, endPoint x: 184, endPoint y: 452, distance: 269.8
click at [289, 452] on div "on a . member_id = hb . business_account_identifier left join primary_contact a…" at bounding box center [622, 61] width 666 height 1366
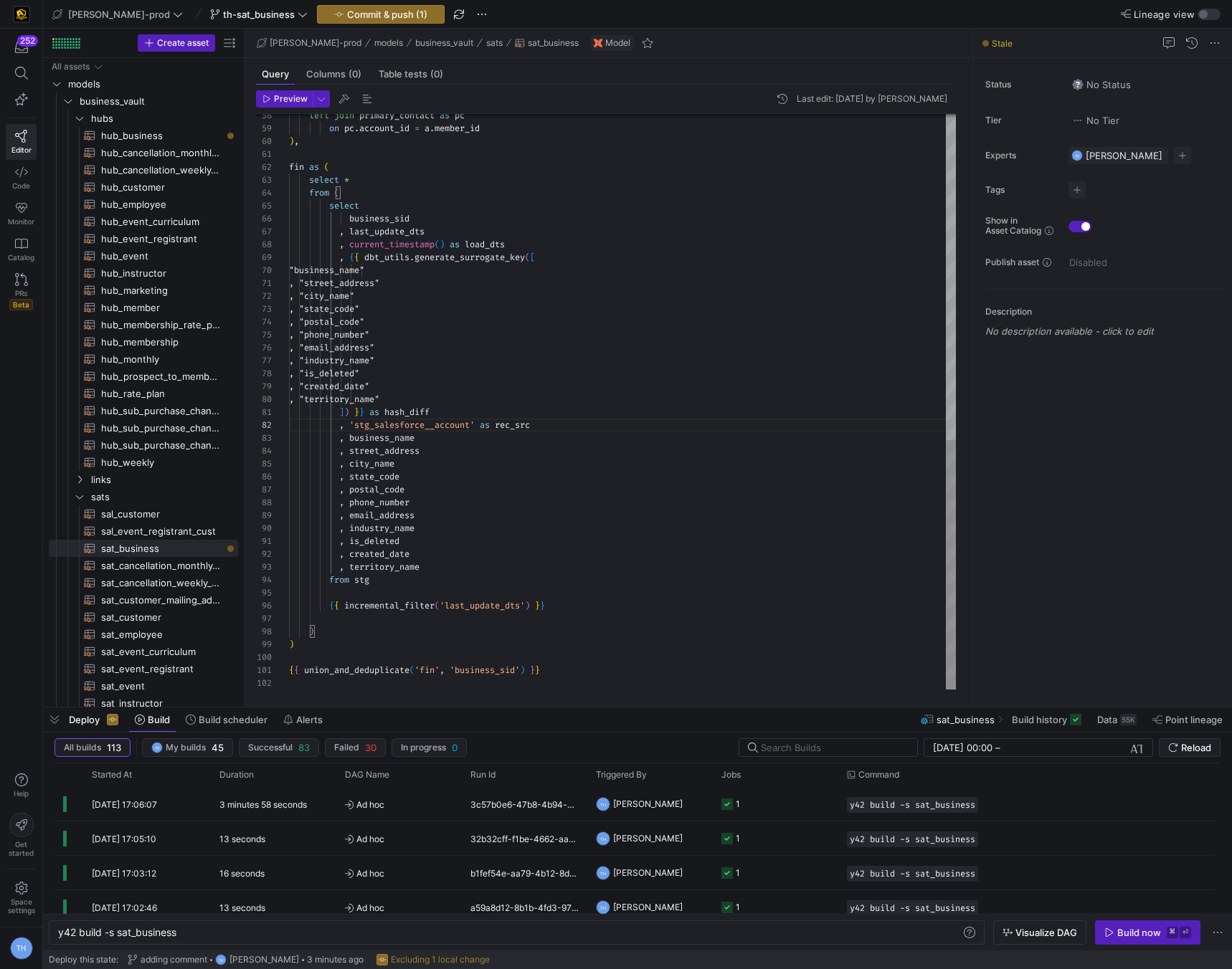
click at [378, 643] on div "left join primary_contact as pc on pc . account_id = a . member_id ) , fin as (…" at bounding box center [622, 26] width 666 height 1328
click at [377, 652] on div "left join primary_contact as pc on pc . account_id = a . member_id ) , fin as (…" at bounding box center [622, 26] width 666 height 1328
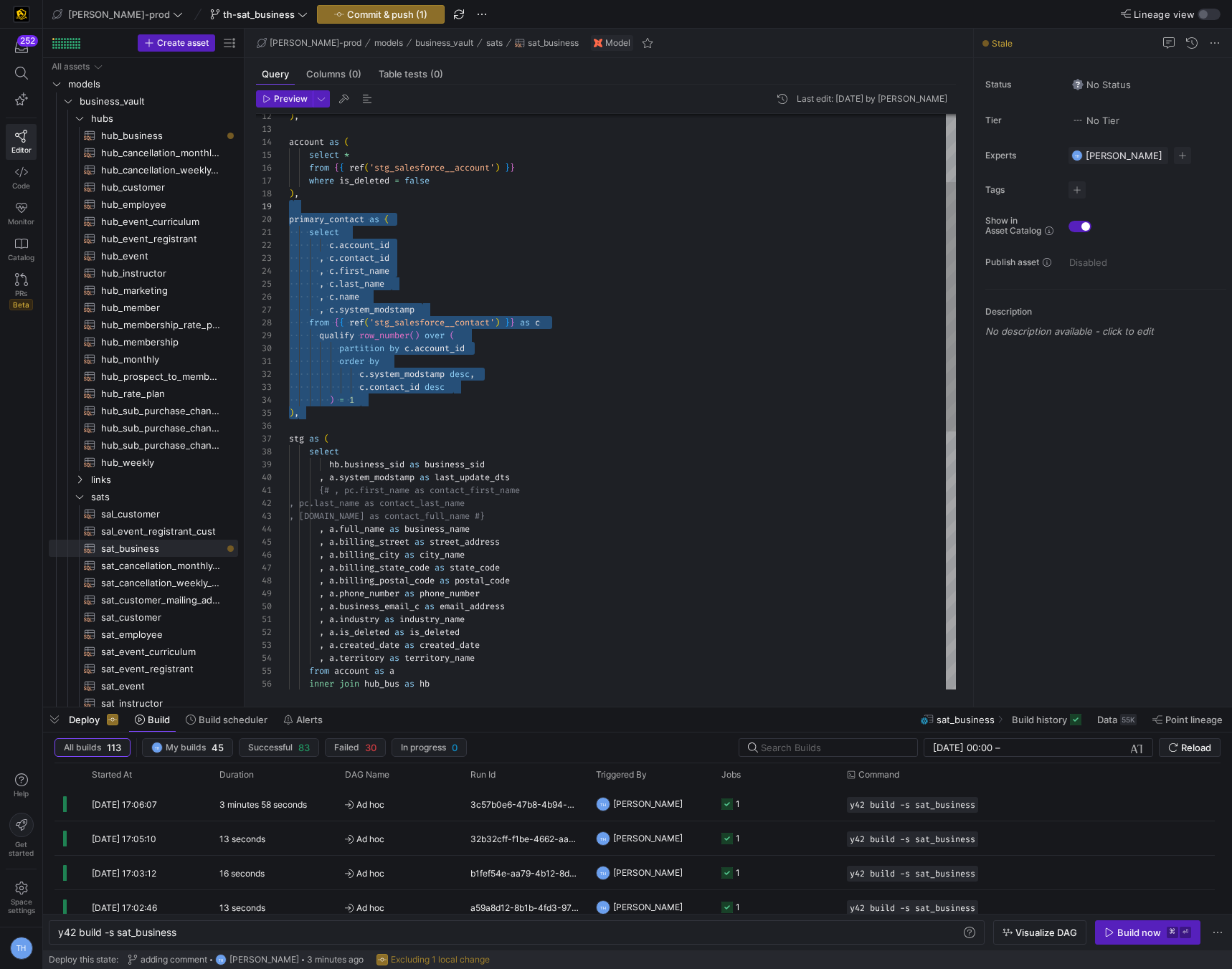
scroll to position [116, 0]
drag, startPoint x: 342, startPoint y: 416, endPoint x: 232, endPoint y: 215, distance: 229.1
click at [289, 215] on div "from account as a inner join hub_bus as hb , a . is_deleted as is_deleted , a .…" at bounding box center [622, 620] width 666 height 1328
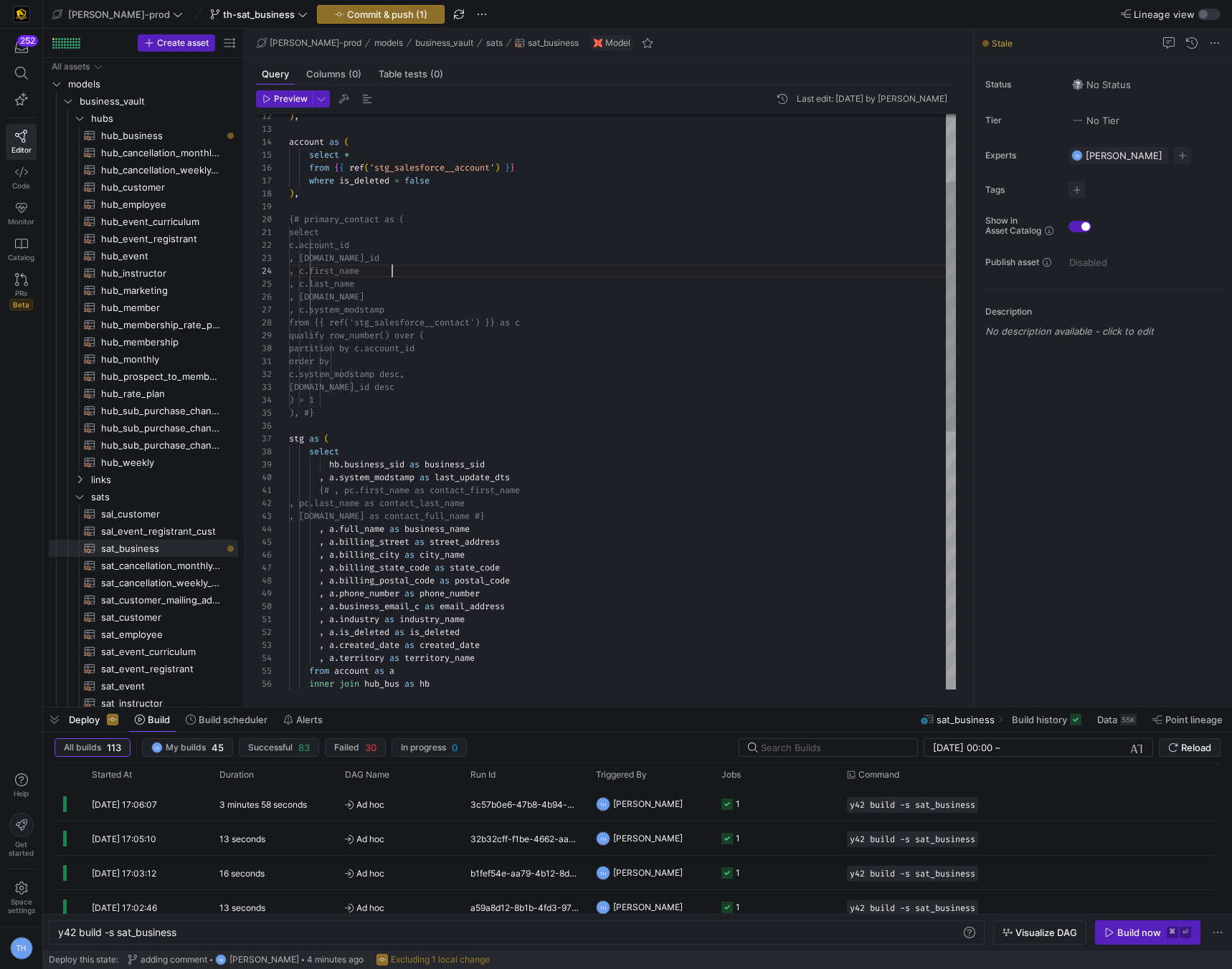
scroll to position [38, 103]
click at [460, 271] on div "from account as a inner join hub_bus as hb , a . is_deleted as is_deleted , a .…" at bounding box center [622, 620] width 666 height 1328
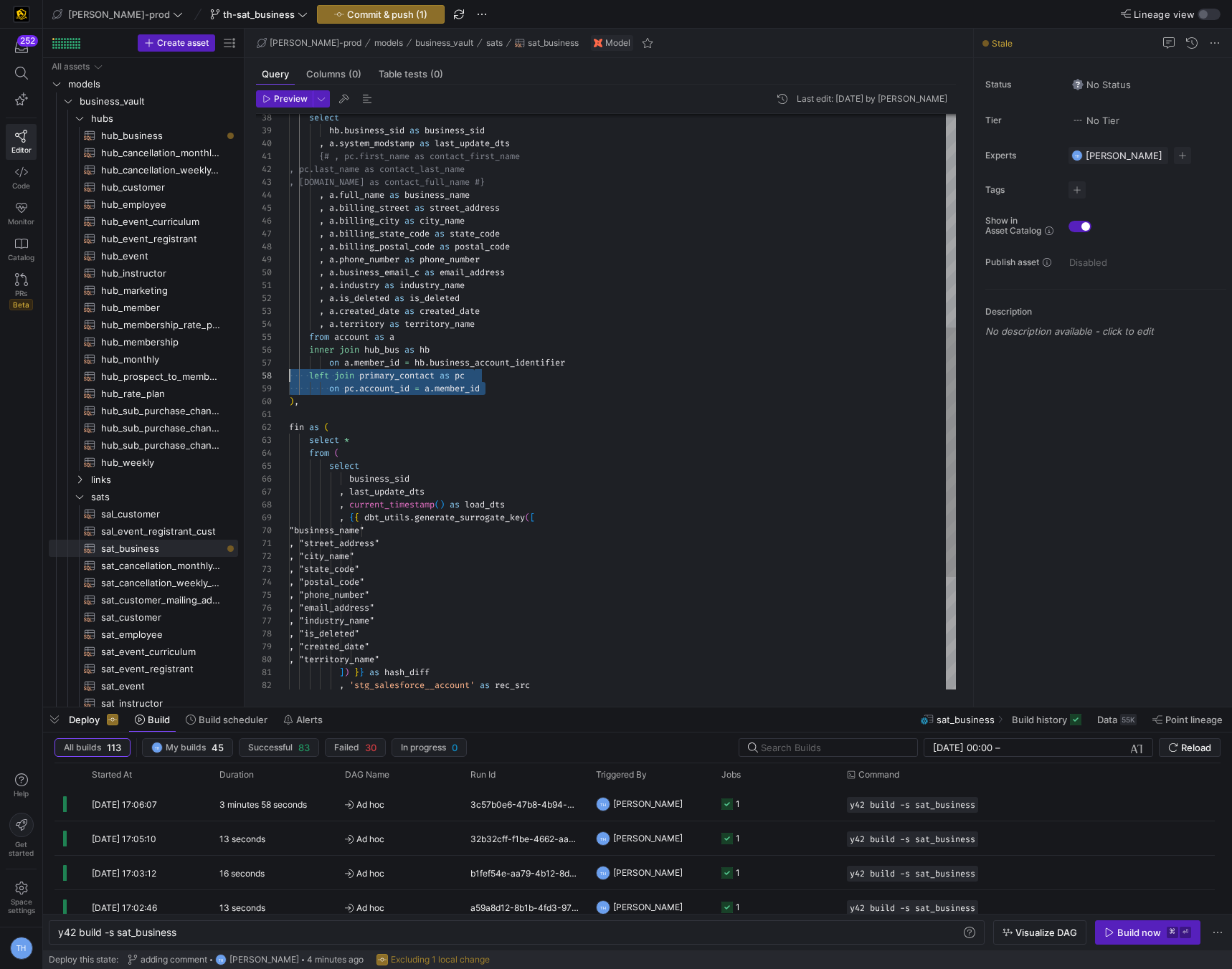
scroll to position [90, 0]
drag, startPoint x: 500, startPoint y: 391, endPoint x: 201, endPoint y: 373, distance: 299.5
click at [201, 373] on as-split "Create asset Drag here to set row groups Drag here to set column labels Group 1…" at bounding box center [638, 368] width 1189 height 678
click at [595, 376] on div "from account as a inner join hub_bus as hb , a . is_deleted as is_deleted , a .…" at bounding box center [622, 285] width 666 height 1328
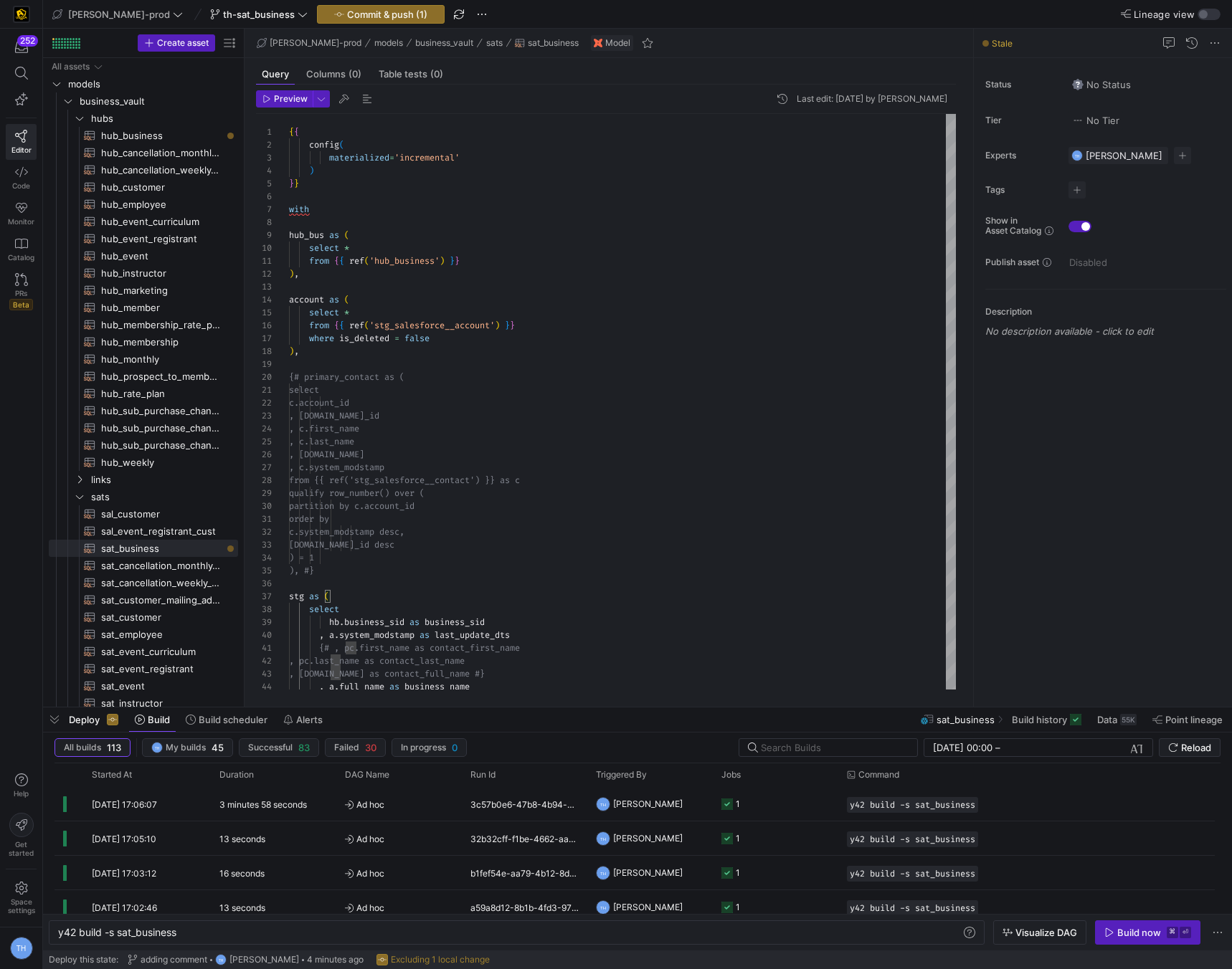
type textarea ", a.industry as industry_name , a.is_deleted as is_deleted , a.created_date as …"
click at [358, 24] on y42-top-nav "edw-dv-prod th-sat_business Commit & push (1) Lineage view" at bounding box center [638, 14] width 1189 height 29
click at [357, 22] on button "Commit & push (1)" at bounding box center [380, 13] width 127 height 18
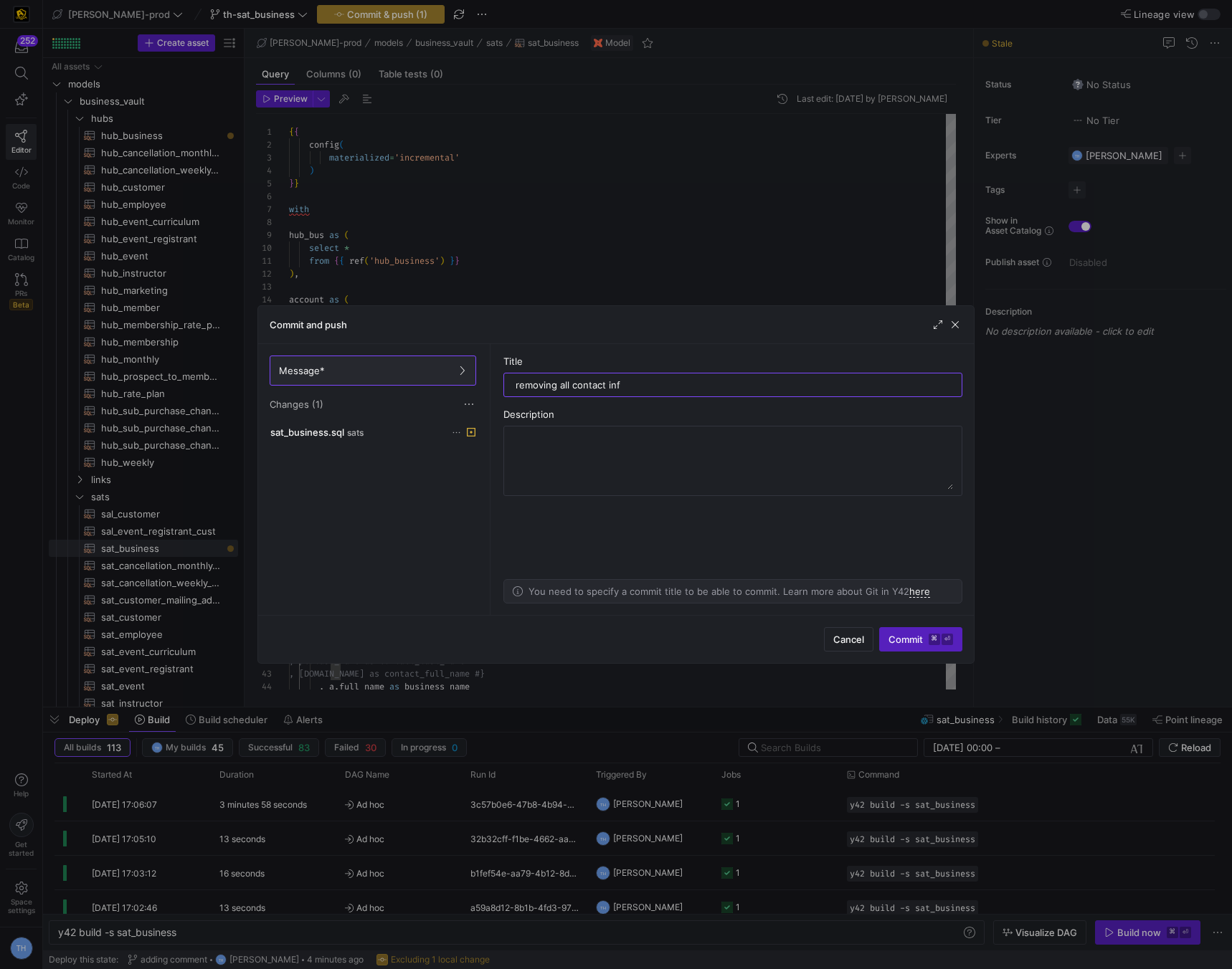
type input "removing all contact info"
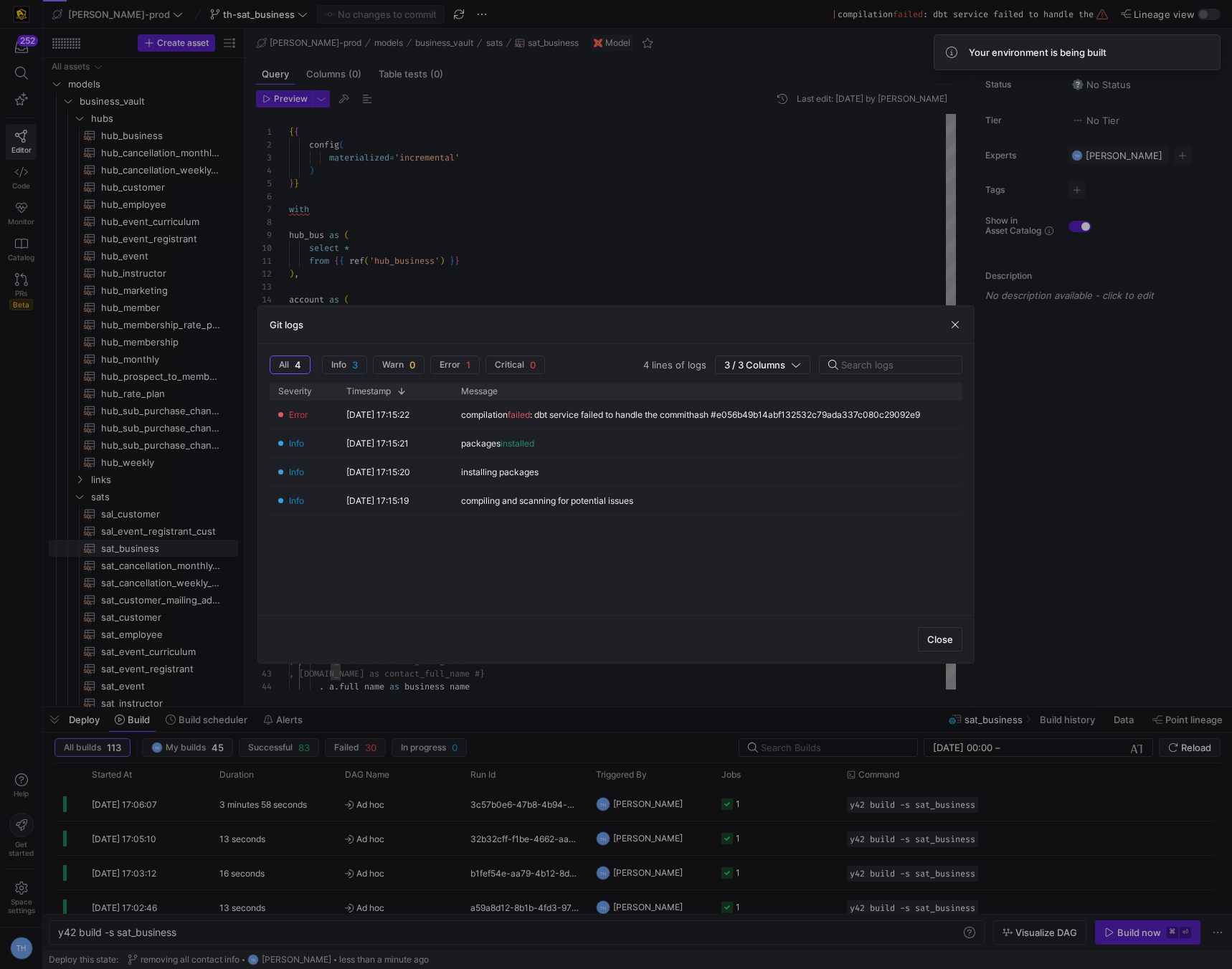
click at [483, 279] on div at bounding box center [616, 484] width 1232 height 969
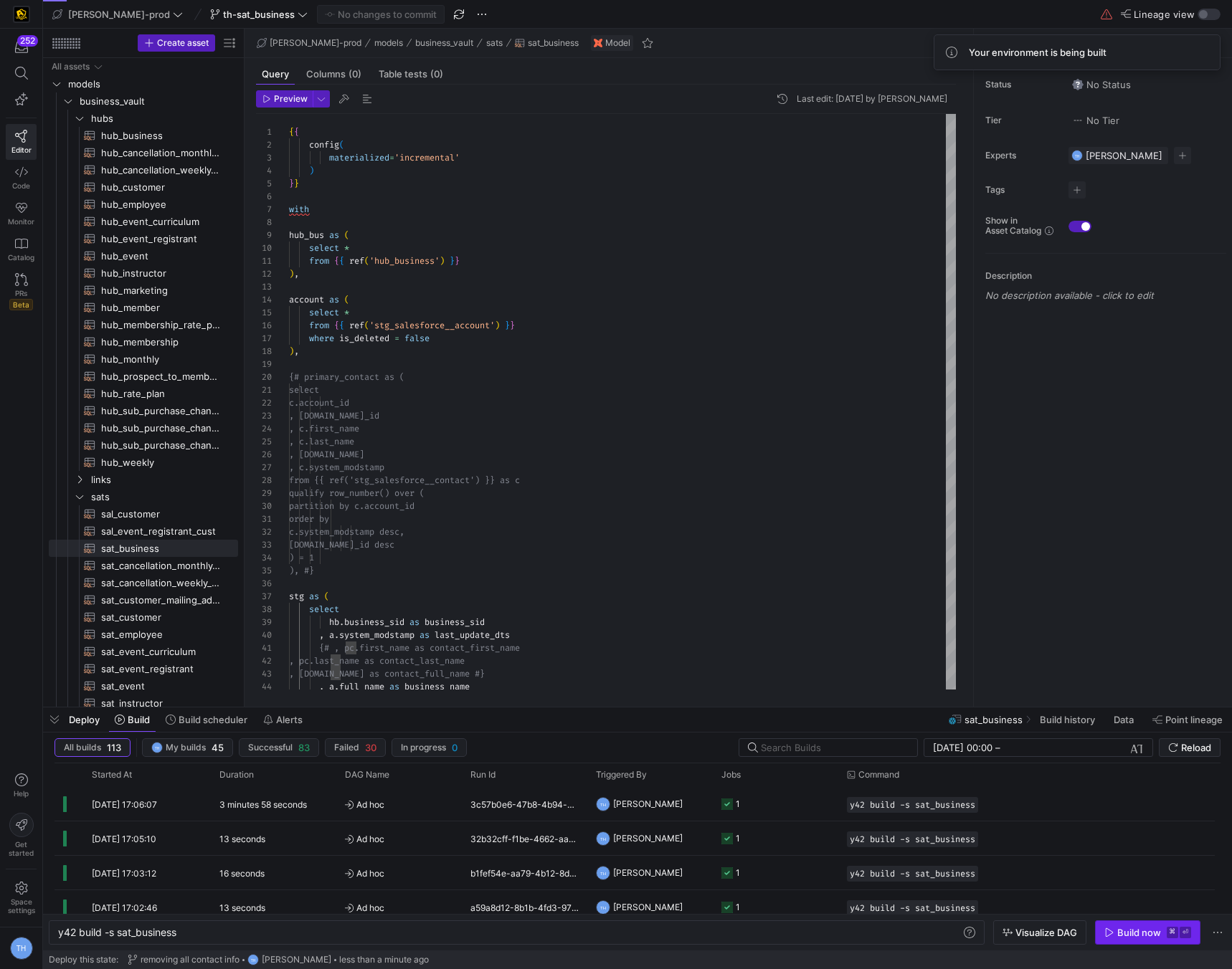
click at [1134, 933] on div "Build now" at bounding box center [1139, 933] width 44 height 11
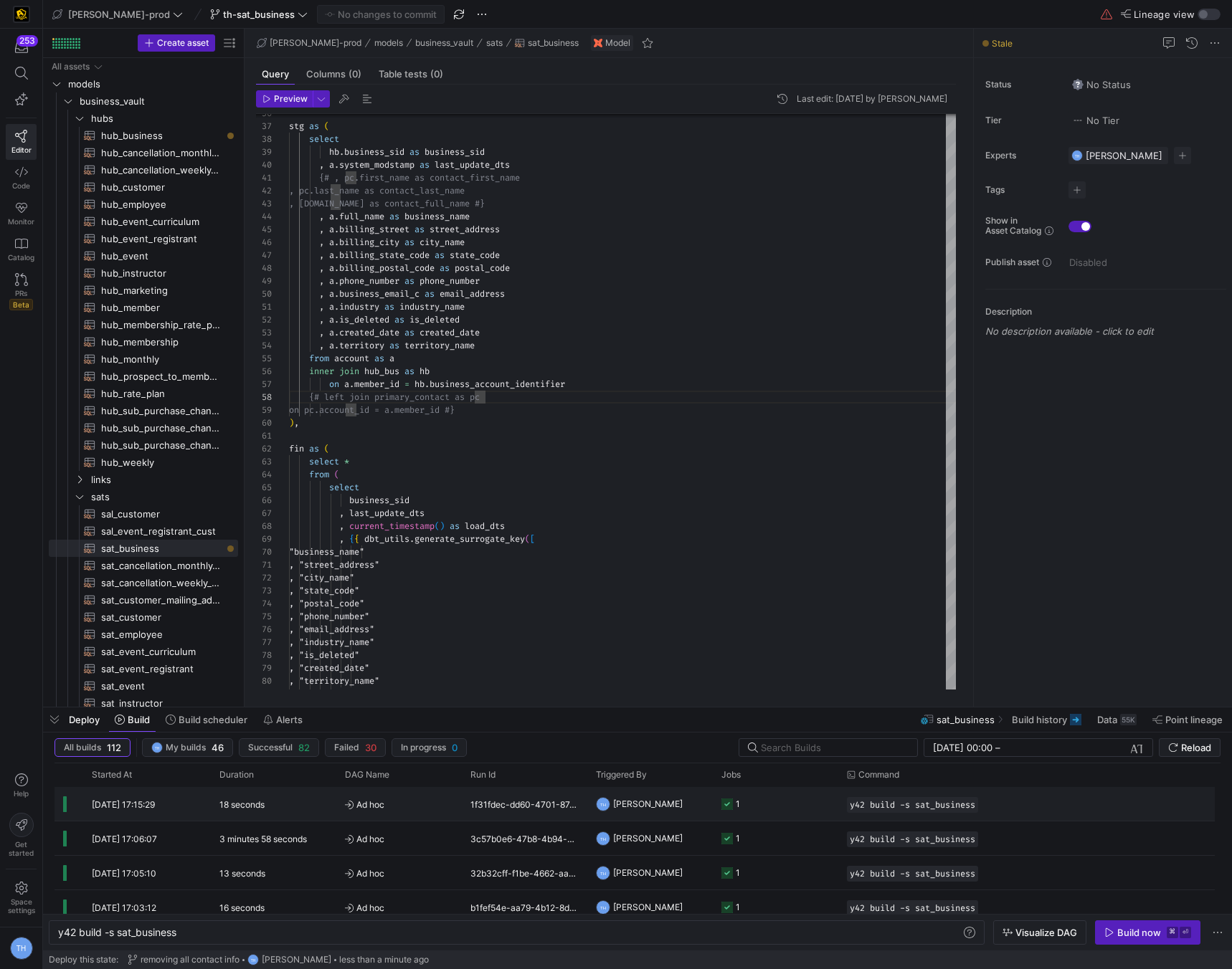
click at [770, 807] on y42-job-status-cell-renderer "1" at bounding box center [774, 804] width 108 height 33
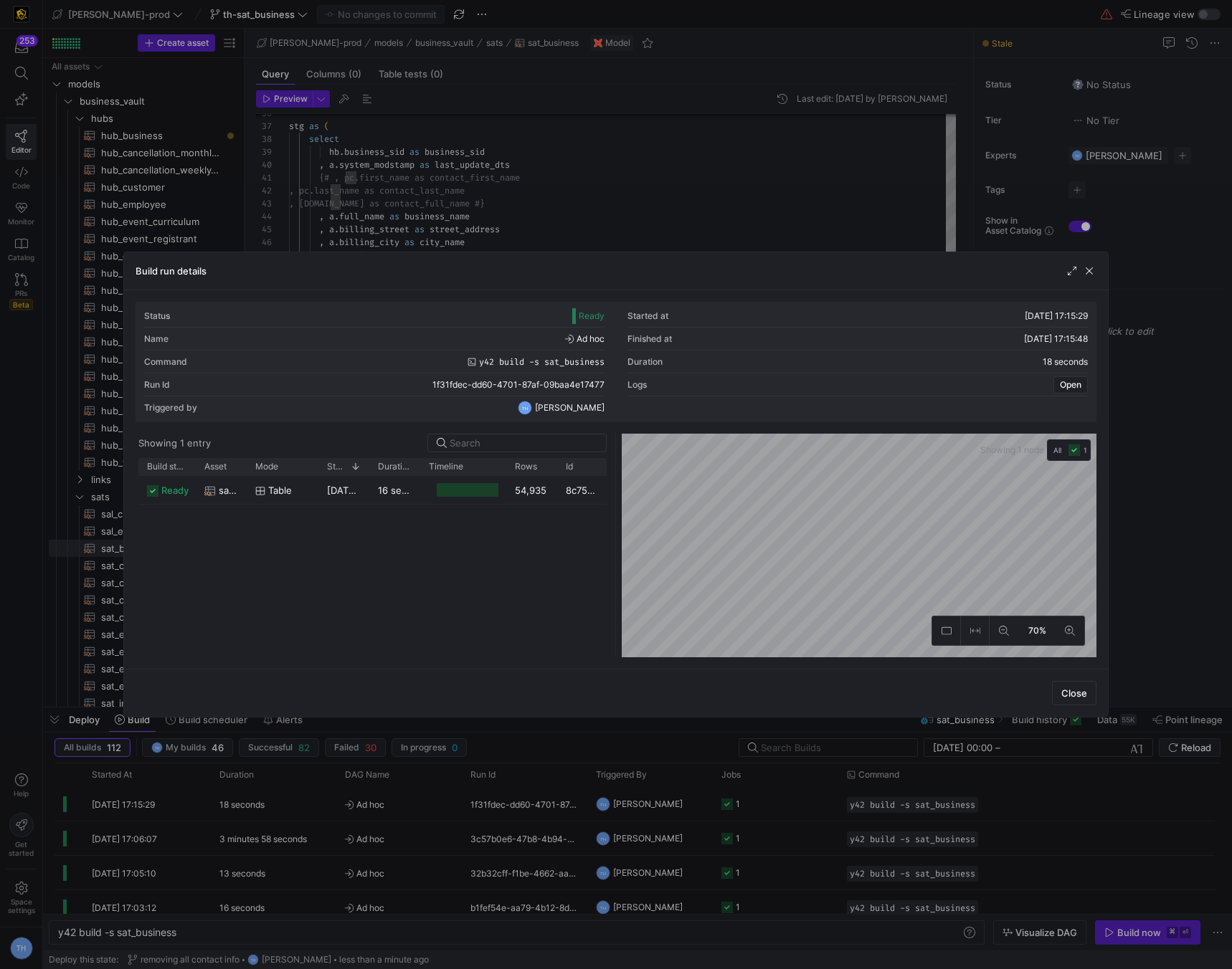
click at [646, 256] on div "Build run details" at bounding box center [616, 272] width 983 height 38
click at [774, 837] on div at bounding box center [616, 484] width 1232 height 969
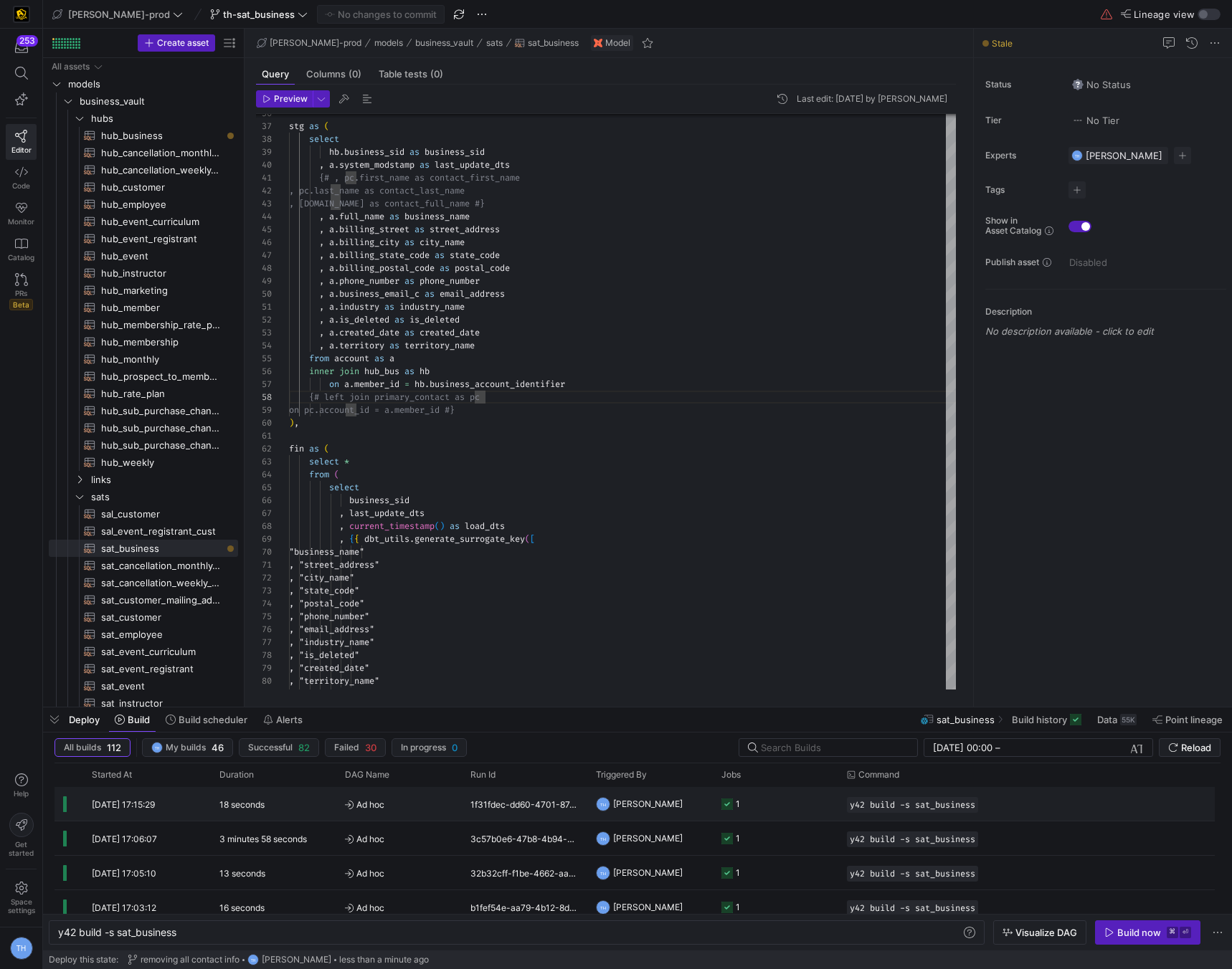
click at [774, 800] on y42-job-status-cell-renderer "1" at bounding box center [774, 804] width 108 height 33
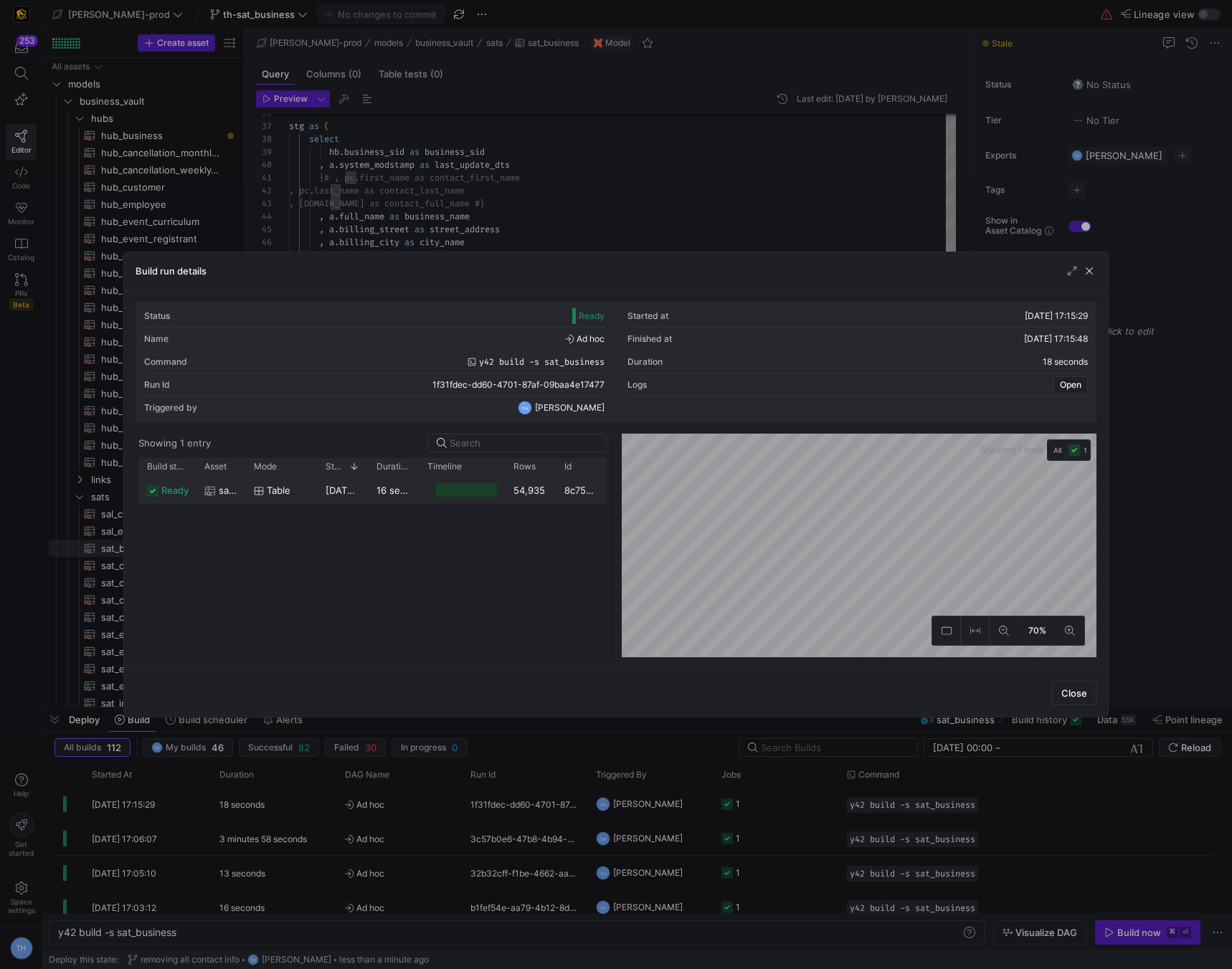
click at [545, 488] on div "54,935" at bounding box center [529, 489] width 51 height 28
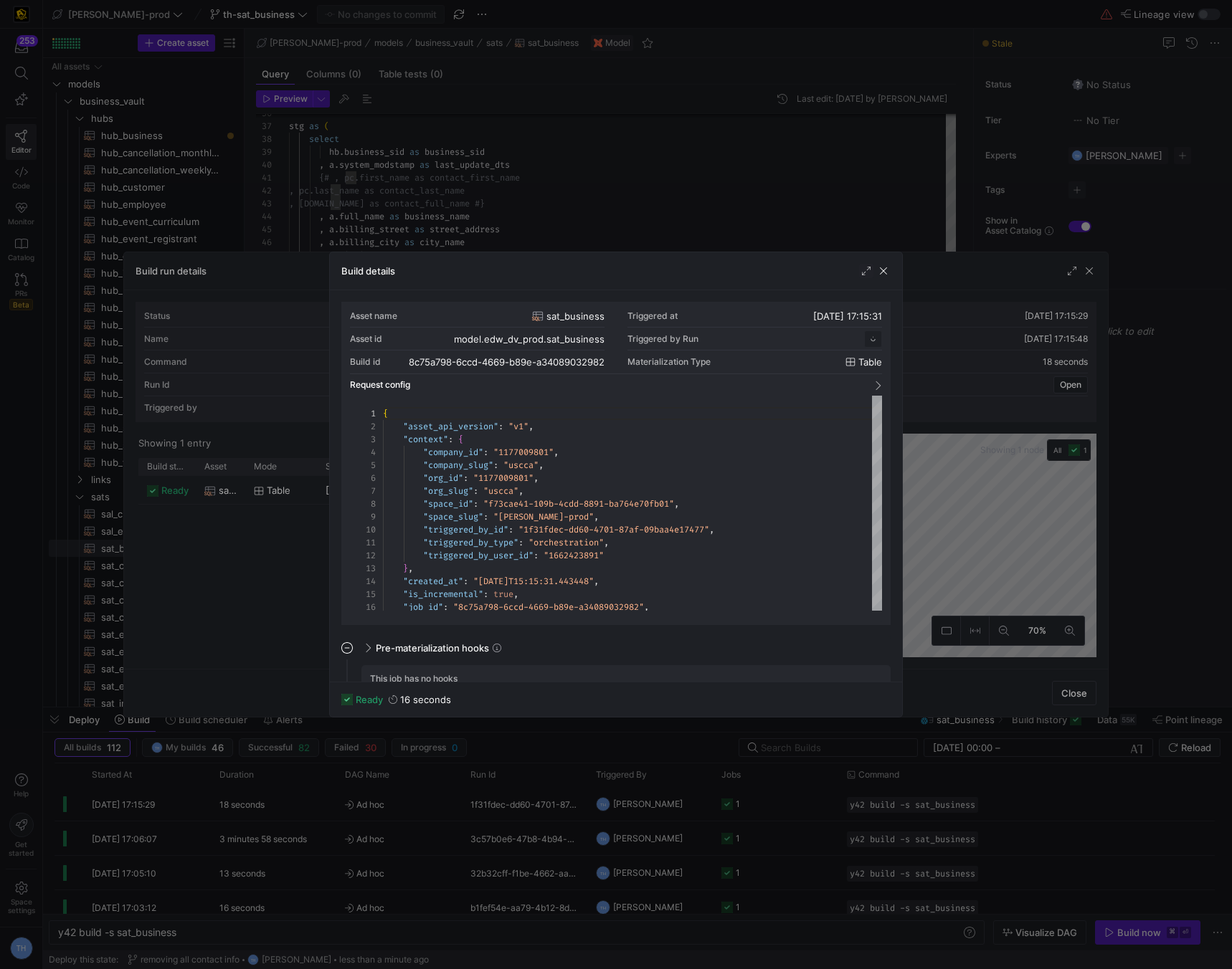
scroll to position [129, 0]
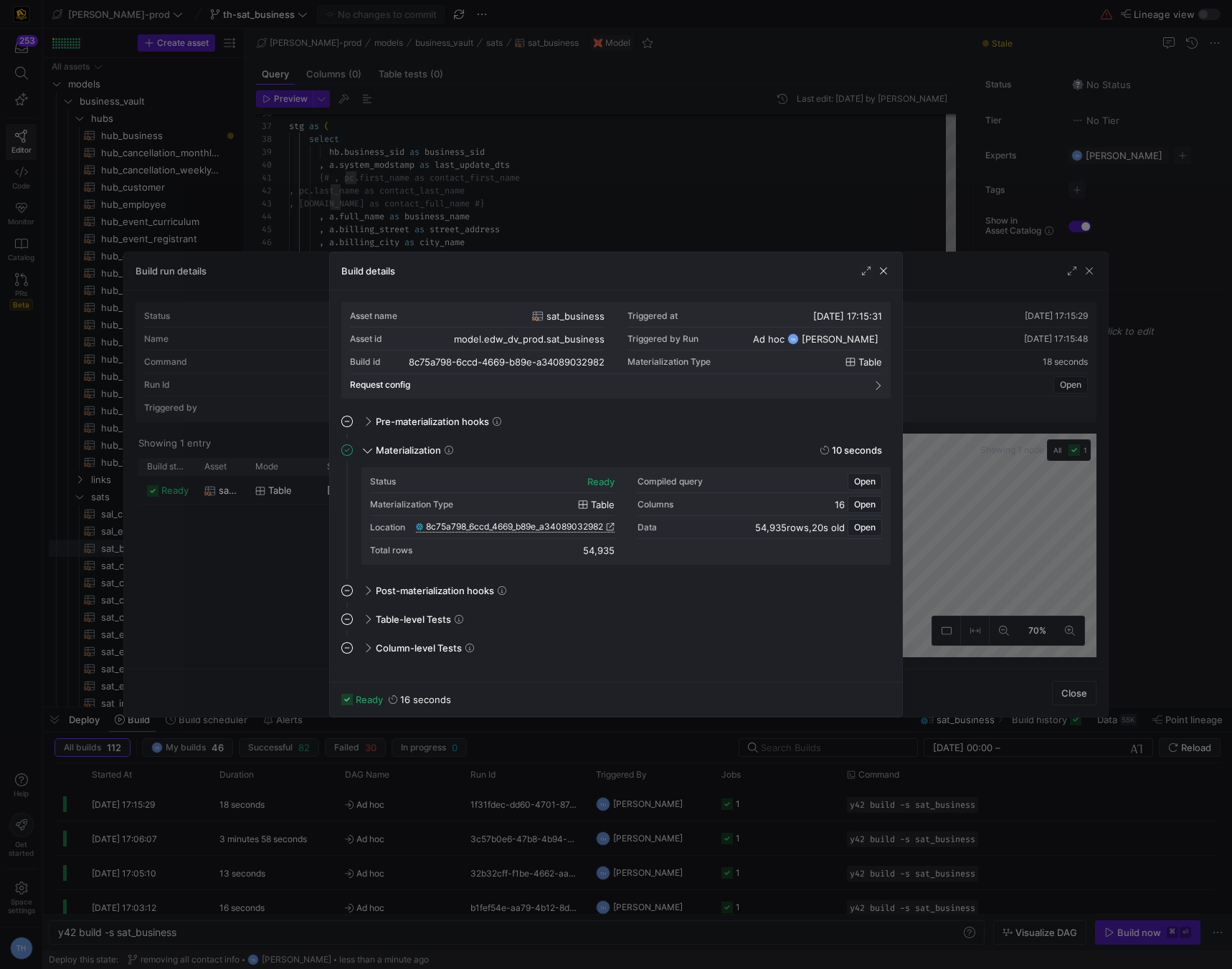
click at [482, 527] on span "8c75a798_6ccd_4669_b89e_a34089032982" at bounding box center [514, 527] width 177 height 10
click at [558, 194] on div at bounding box center [616, 484] width 1232 height 969
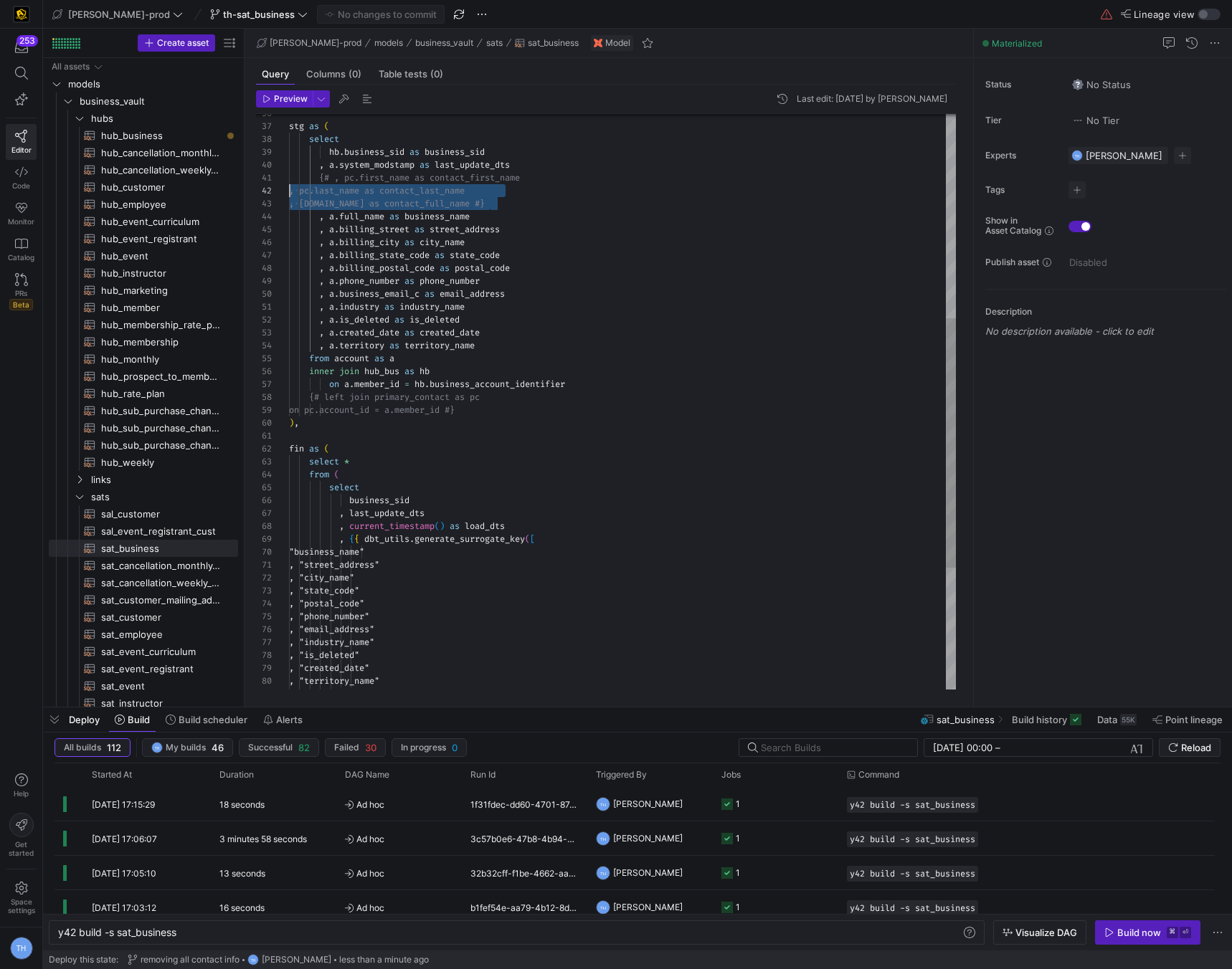
scroll to position [0, 0]
drag, startPoint x: 510, startPoint y: 208, endPoint x: 287, endPoint y: 180, distance: 224.8
click at [289, 180] on div ", a . billing_postal_code as postal_code , a . phone_number as phone_number , a…" at bounding box center [622, 307] width 666 height 1328
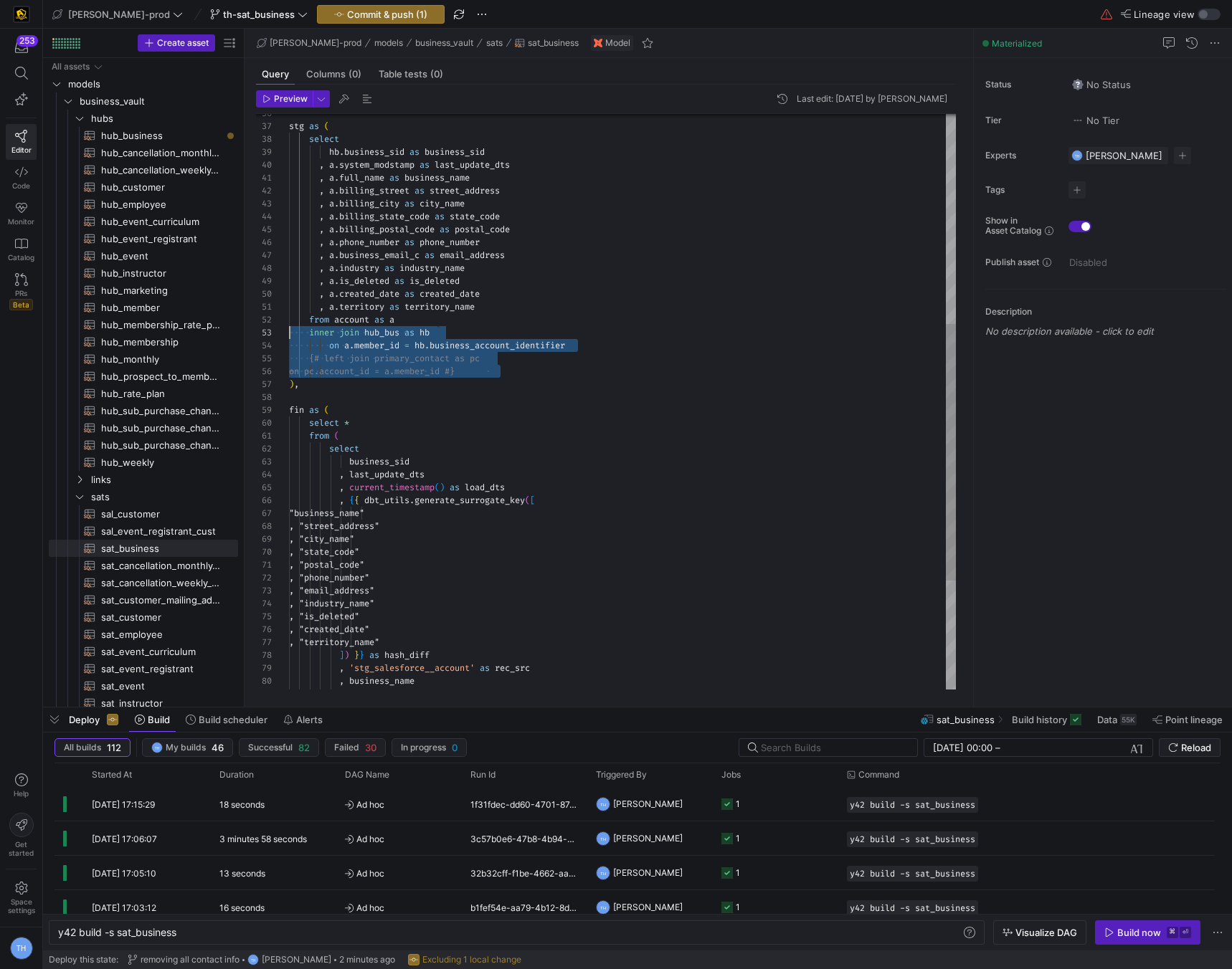
scroll to position [52, 0]
drag, startPoint x: 520, startPoint y: 372, endPoint x: 204, endPoint y: 356, distance: 316.4
click at [289, 356] on div ", a . billing_postal_code as postal_code , a . phone_number as phone_number , a…" at bounding box center [622, 288] width 666 height 1289
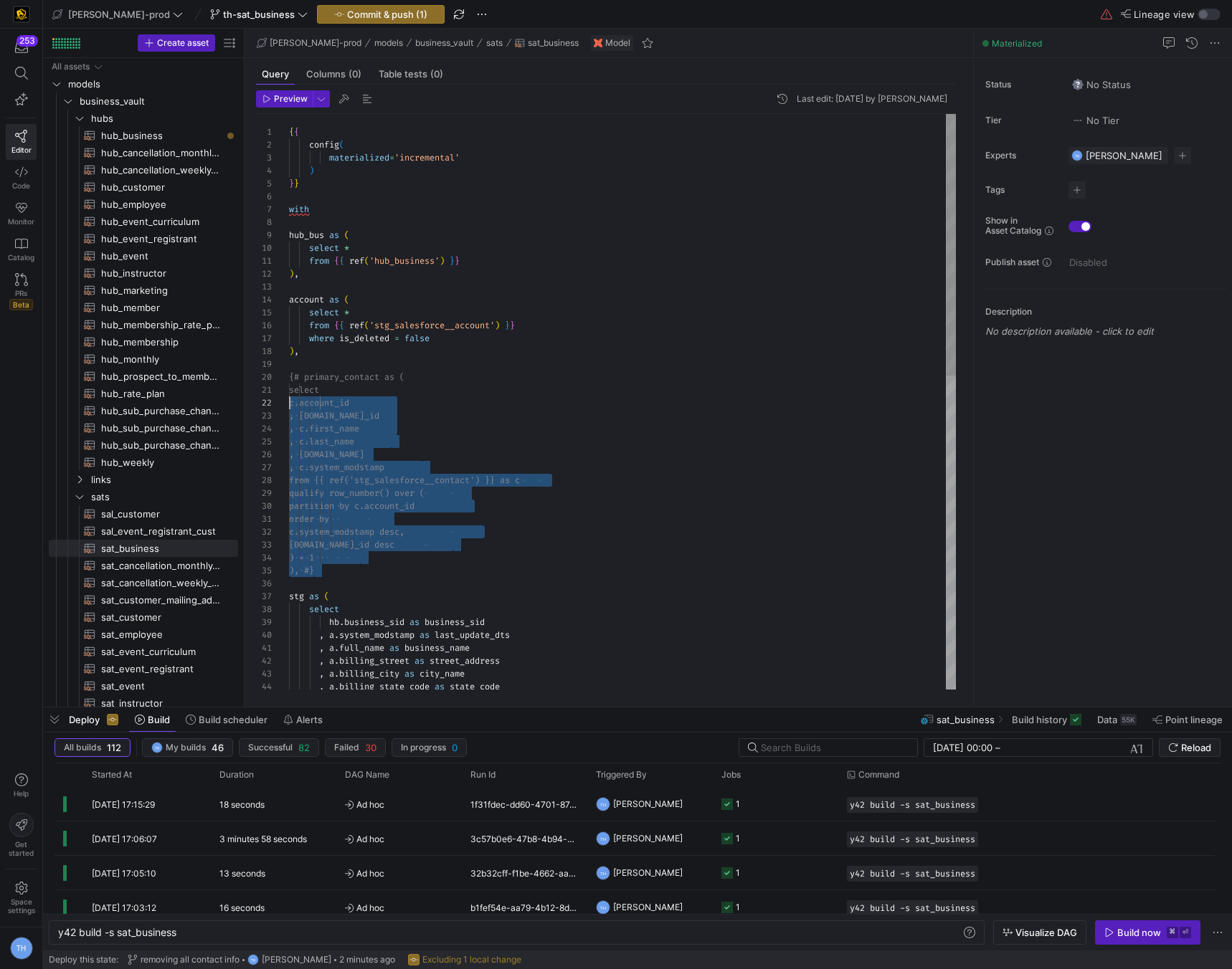
scroll to position [116, 0]
drag, startPoint x: 347, startPoint y: 575, endPoint x: 241, endPoint y: 375, distance: 226.4
click at [289, 375] on div ", a . billing_state_code as state_code stg as ( select hb . business_sid as bus…" at bounding box center [622, 745] width 666 height 1263
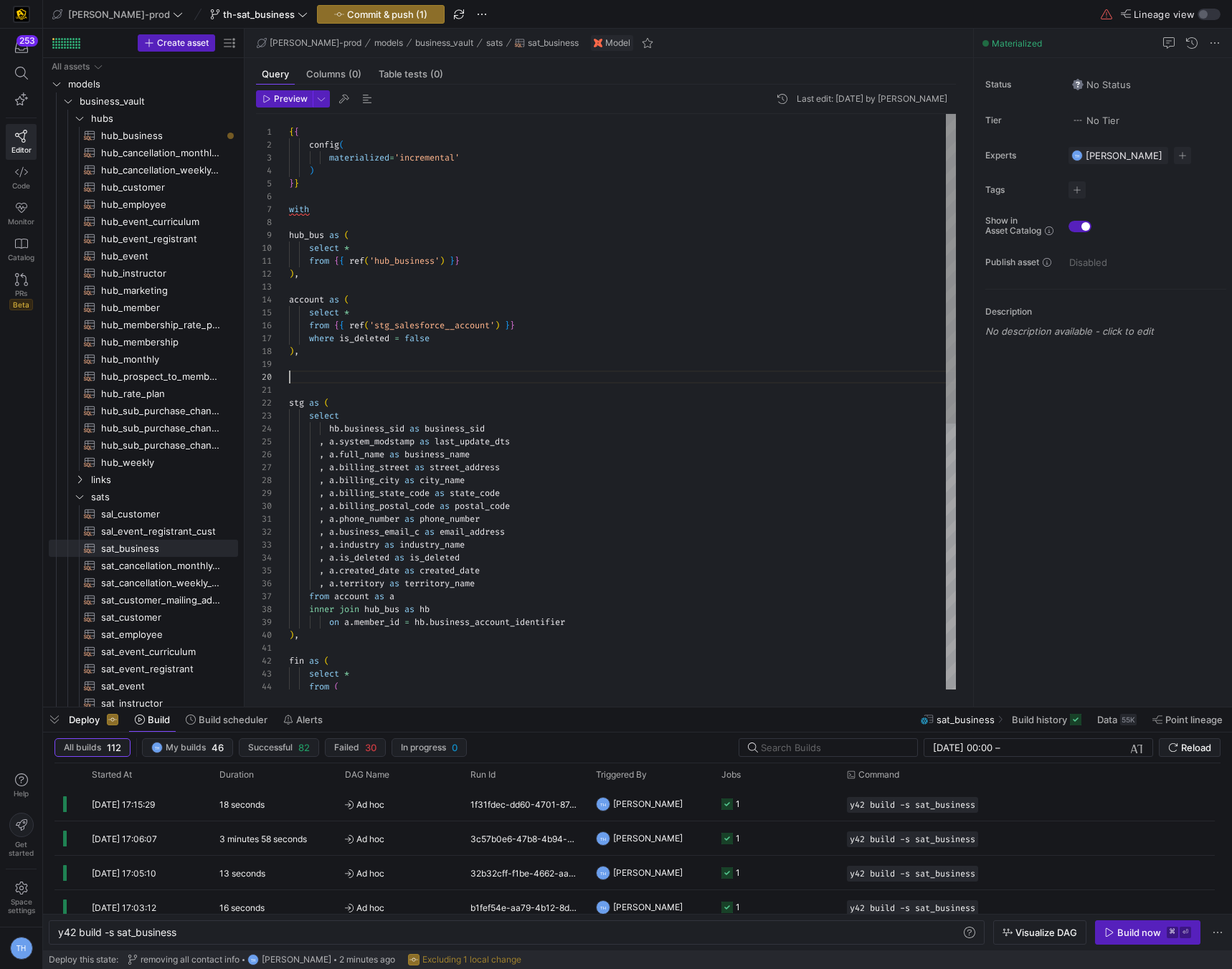
scroll to position [103, 0]
type textarea "from {{ ref('hub_business') }} ), account as ( select * from {{ ref('stg_salesf…"
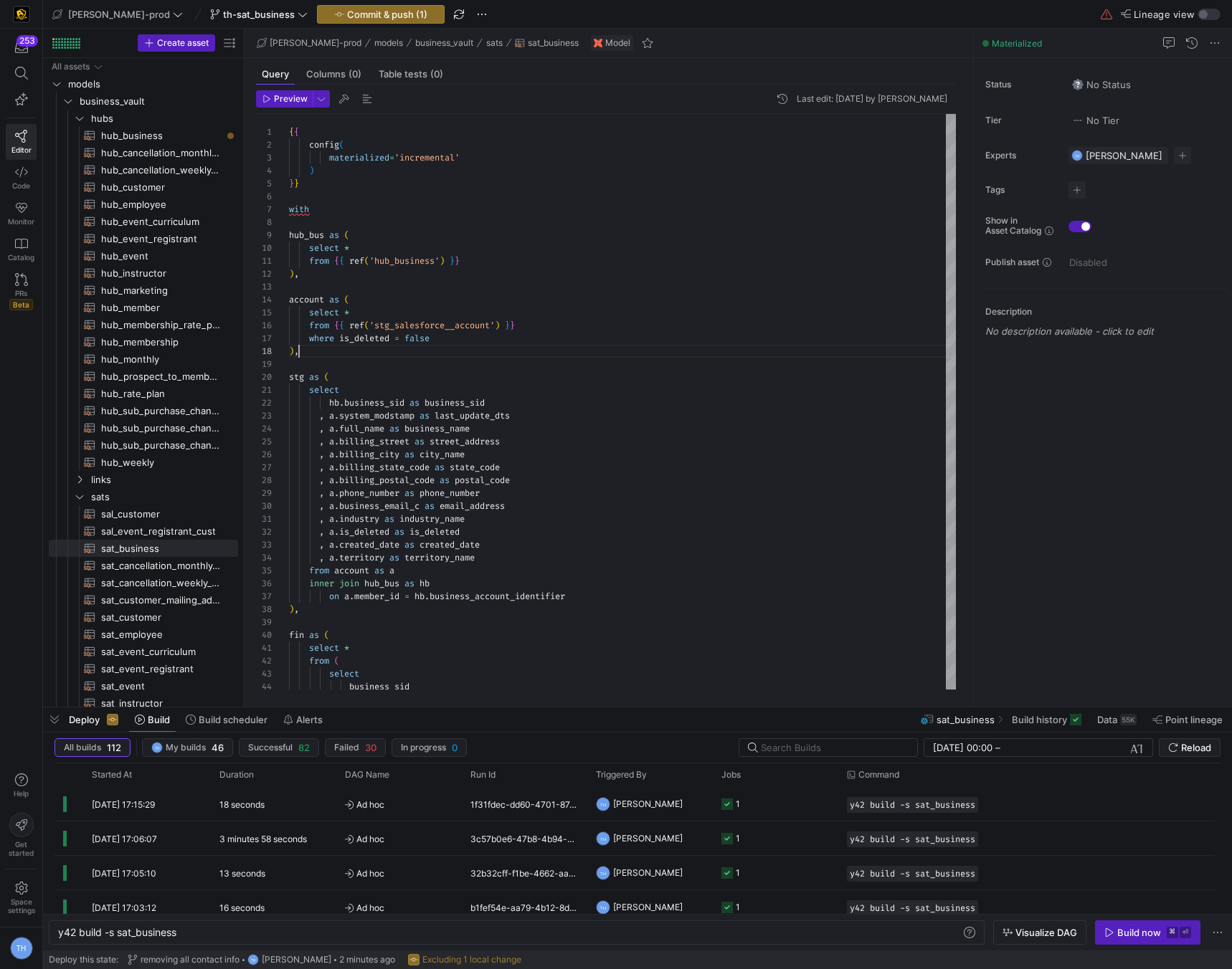
click at [318, 26] on y42-top-nav "edw-dv-prod th-sat_business Commit & push (1) Lineage view" at bounding box center [638, 14] width 1189 height 29
click at [347, 15] on span "Commit & push (1)" at bounding box center [387, 14] width 80 height 11
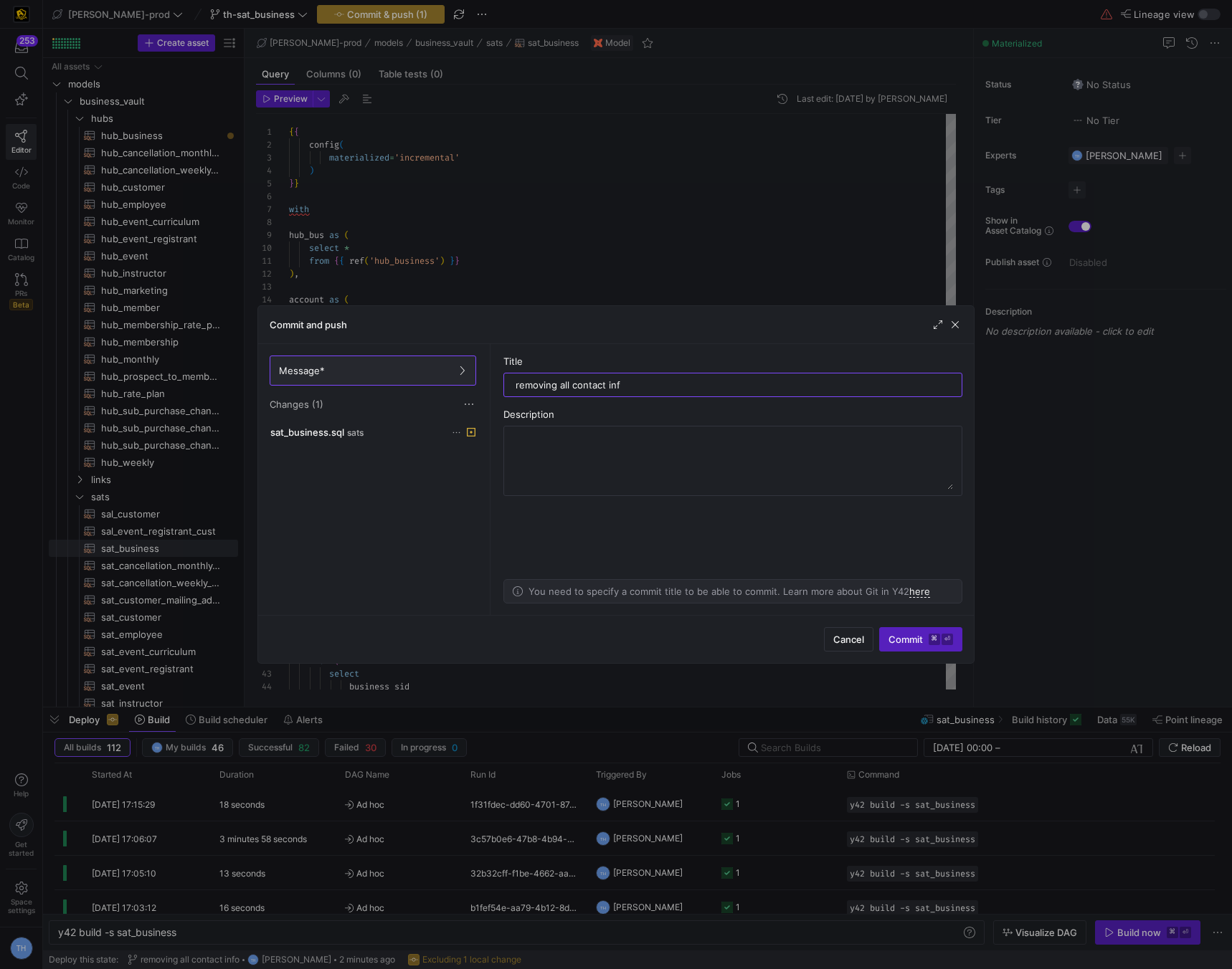
type input "removing all contact info"
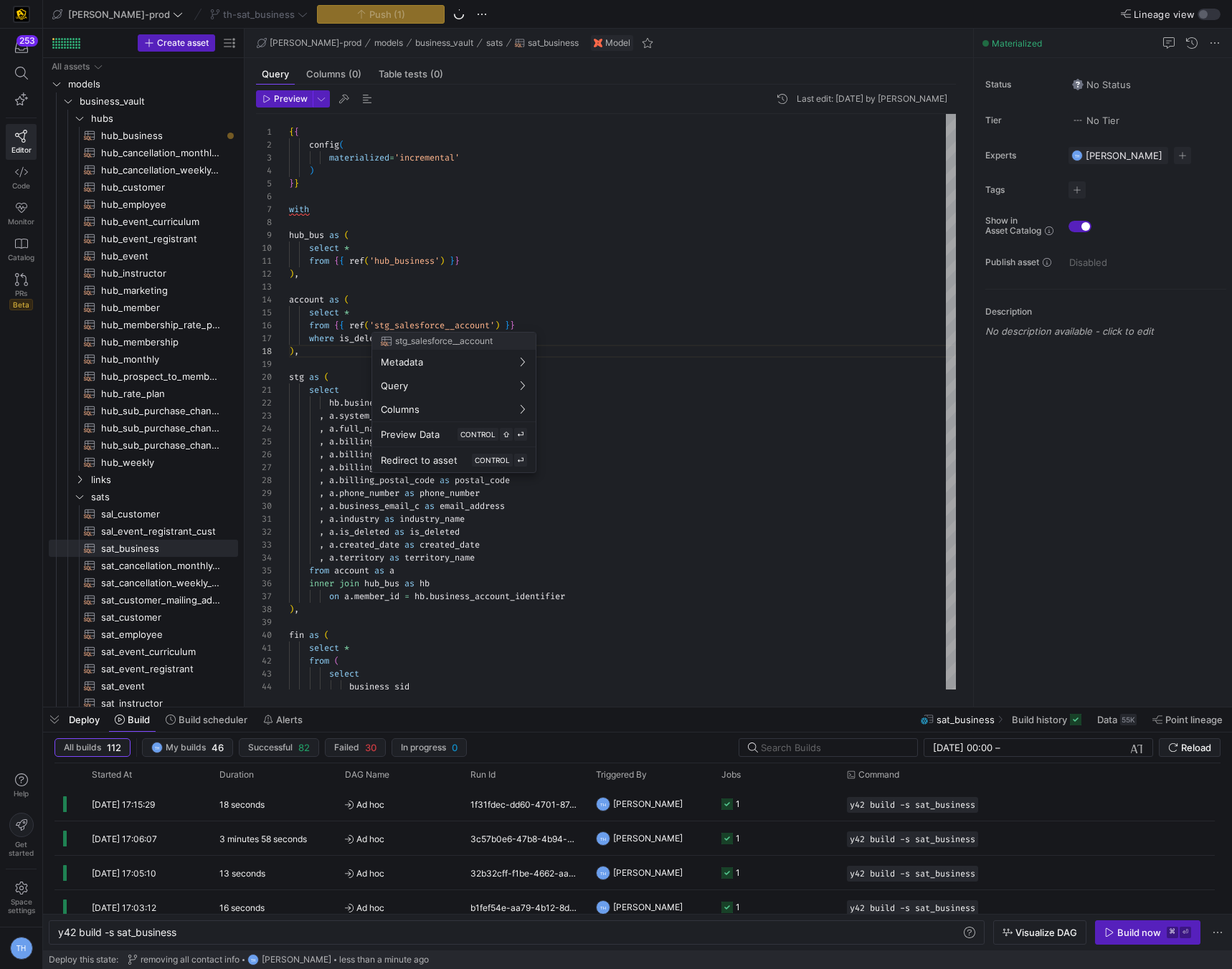
click at [620, 399] on div at bounding box center [616, 484] width 1232 height 969
click at [620, 399] on div "inner join hub_bus as hb on a . member_id = hb . business_account_identifier ) …" at bounding box center [622, 636] width 666 height 1044
click at [606, 380] on div "inner join hub_bus as hb on a . member_id = hb . business_account_identifier ) …" at bounding box center [622, 636] width 666 height 1044
click at [605, 369] on div "inner join hub_bus as hb on a . member_id = hb . business_account_identifier ) …" at bounding box center [622, 636] width 666 height 1044
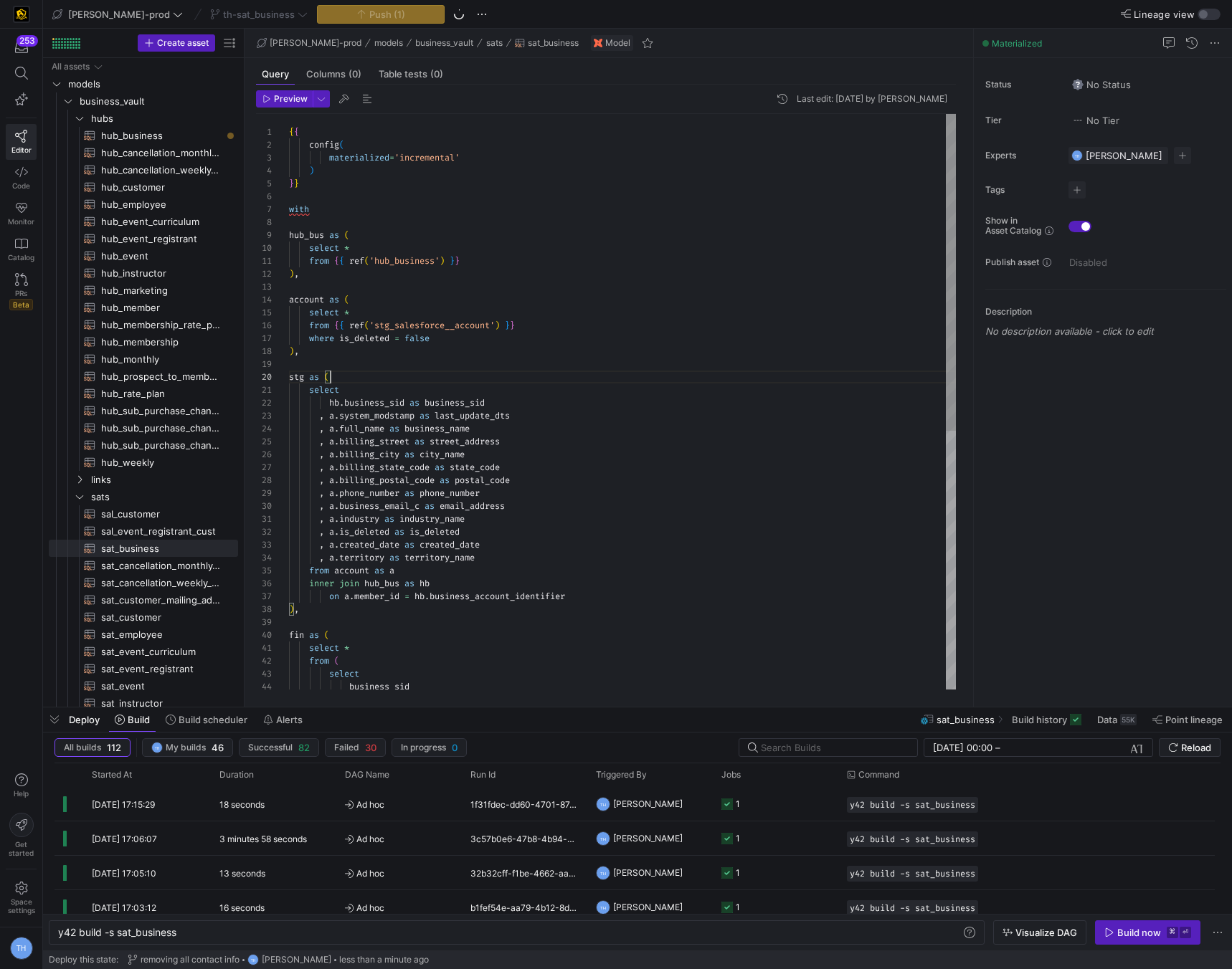
scroll to position [103, 0]
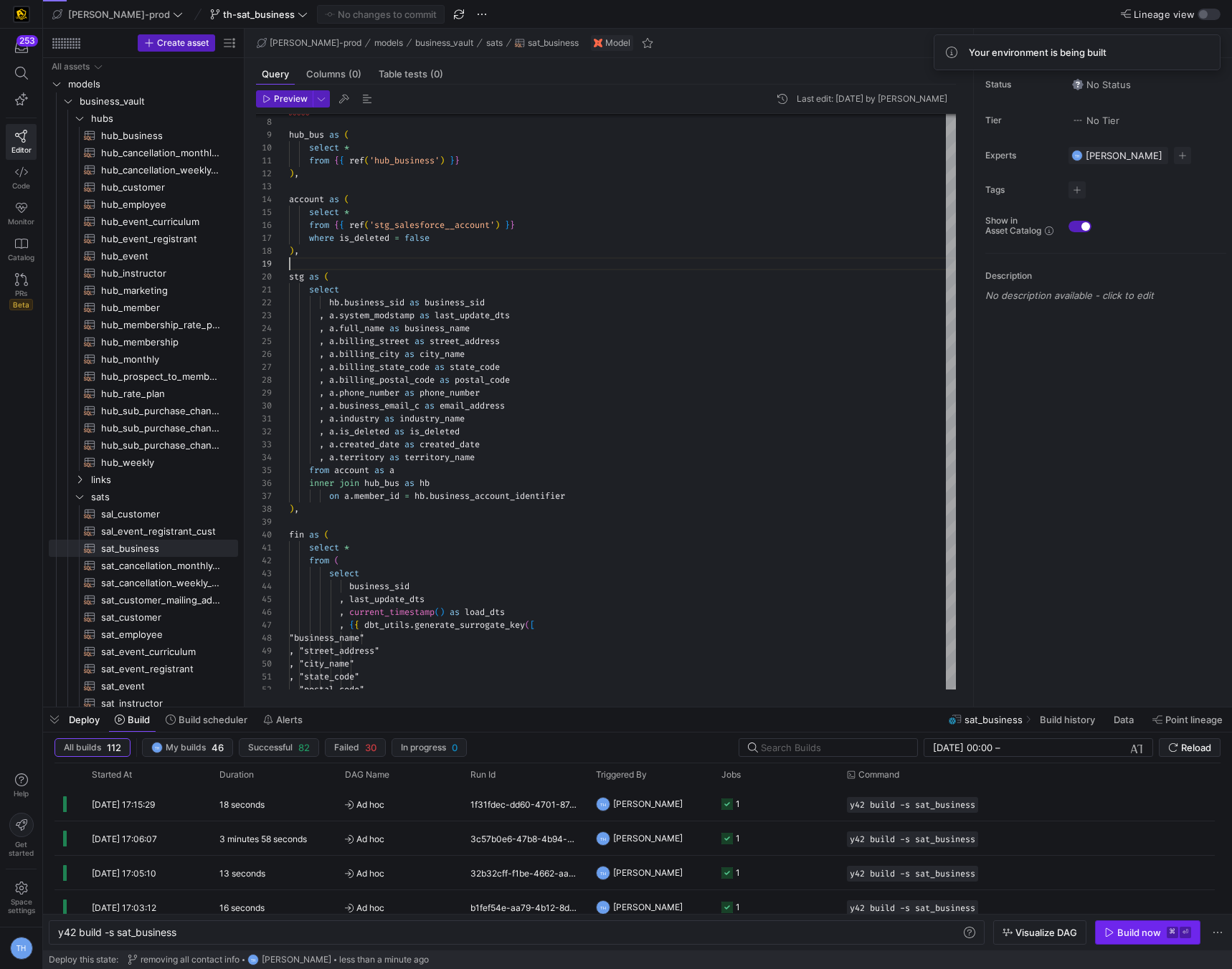
click at [1125, 929] on div "Build now" at bounding box center [1139, 933] width 44 height 11
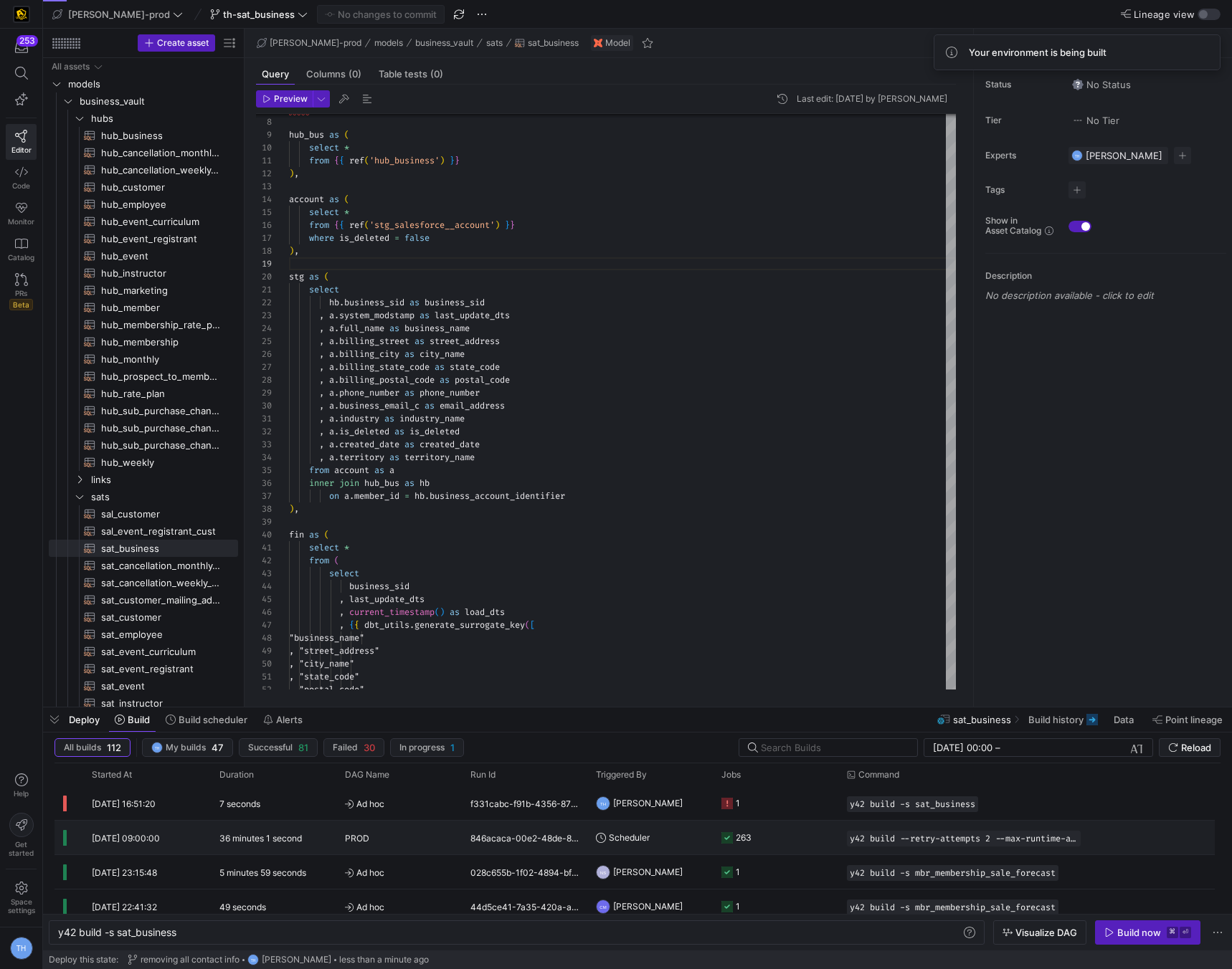
scroll to position [353, 0]
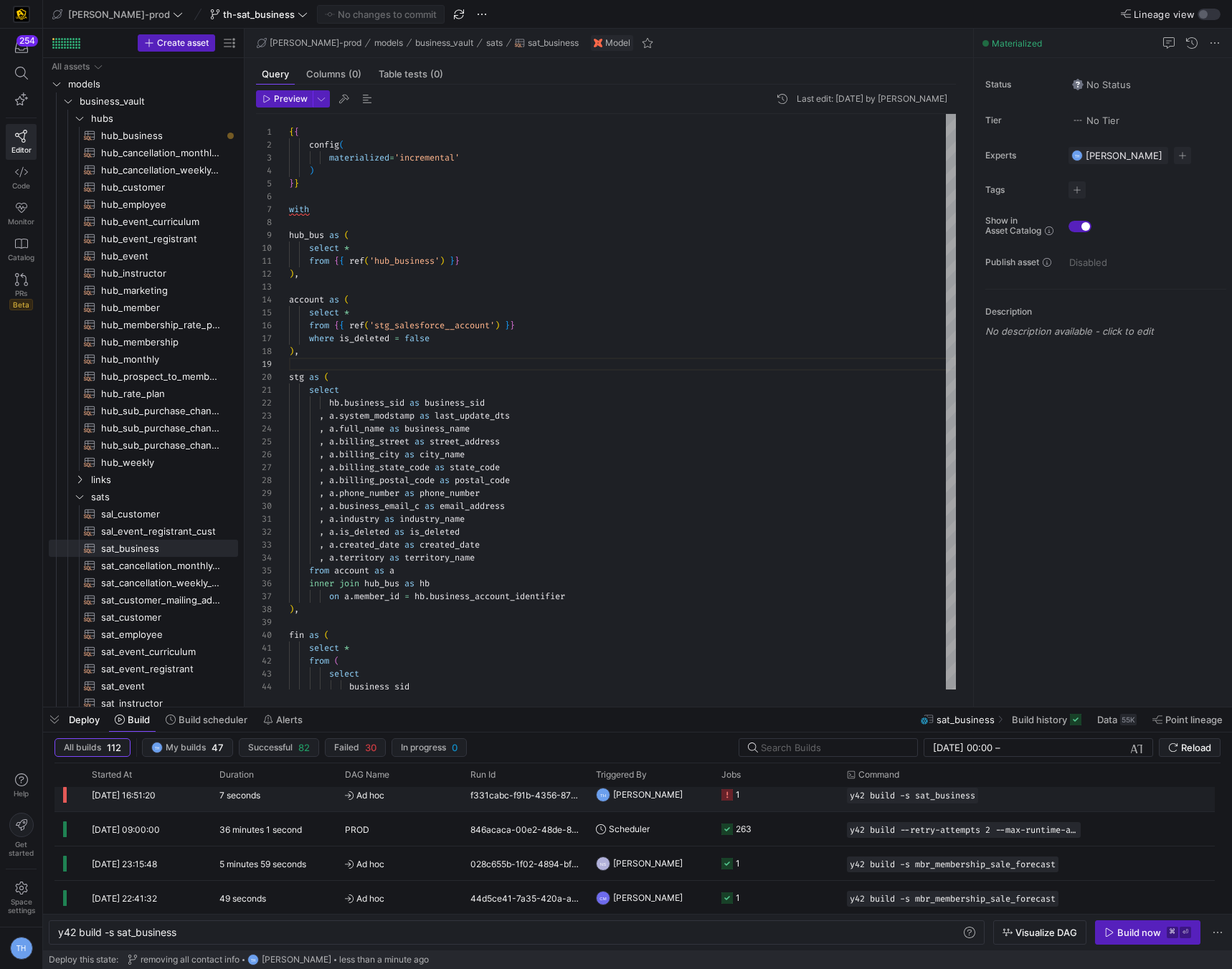
click at [770, 794] on y42-job-status-cell-renderer "1" at bounding box center [774, 795] width 108 height 33
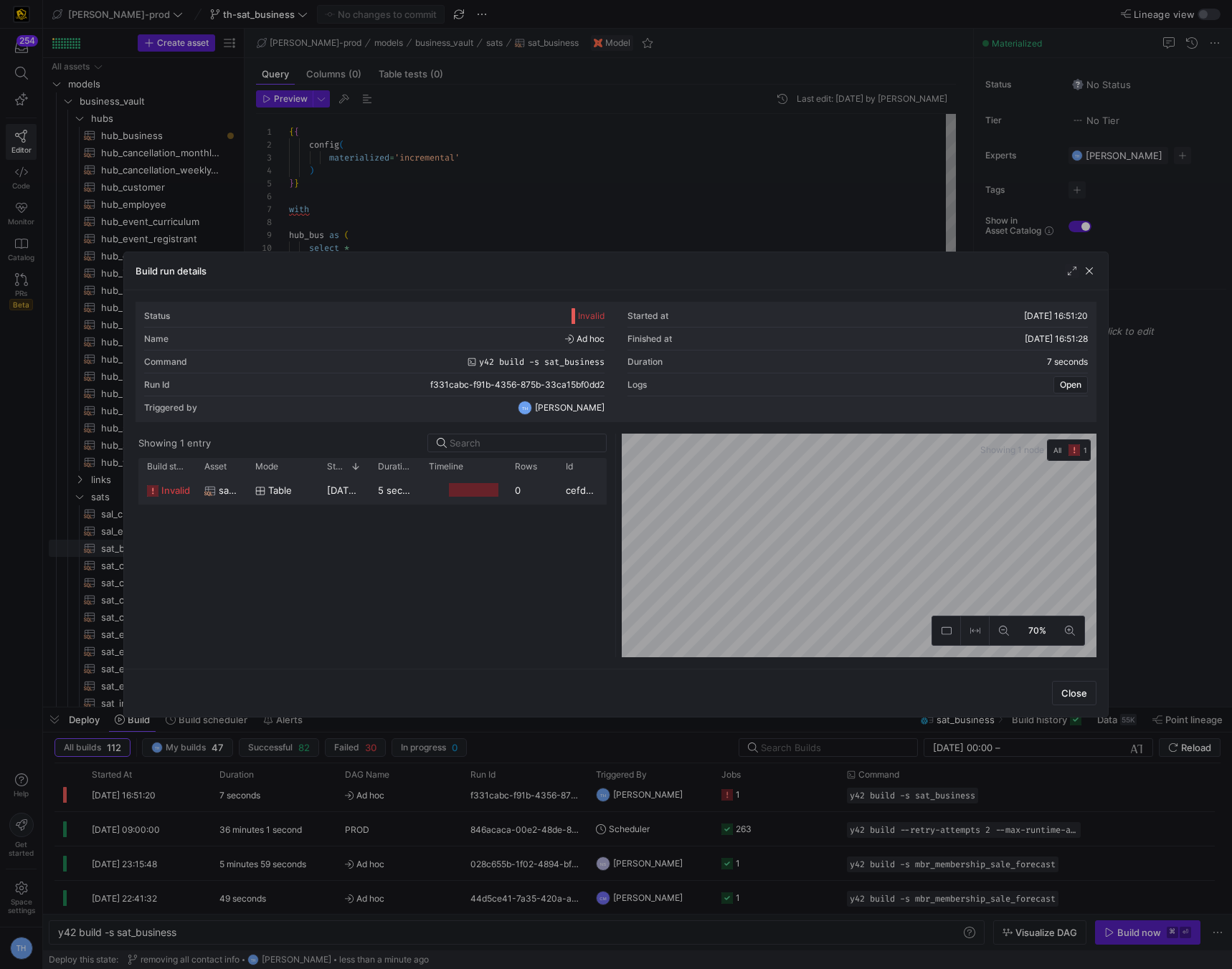
click at [476, 481] on y42-job-duration-timeline-cell-renderer at bounding box center [463, 490] width 69 height 27
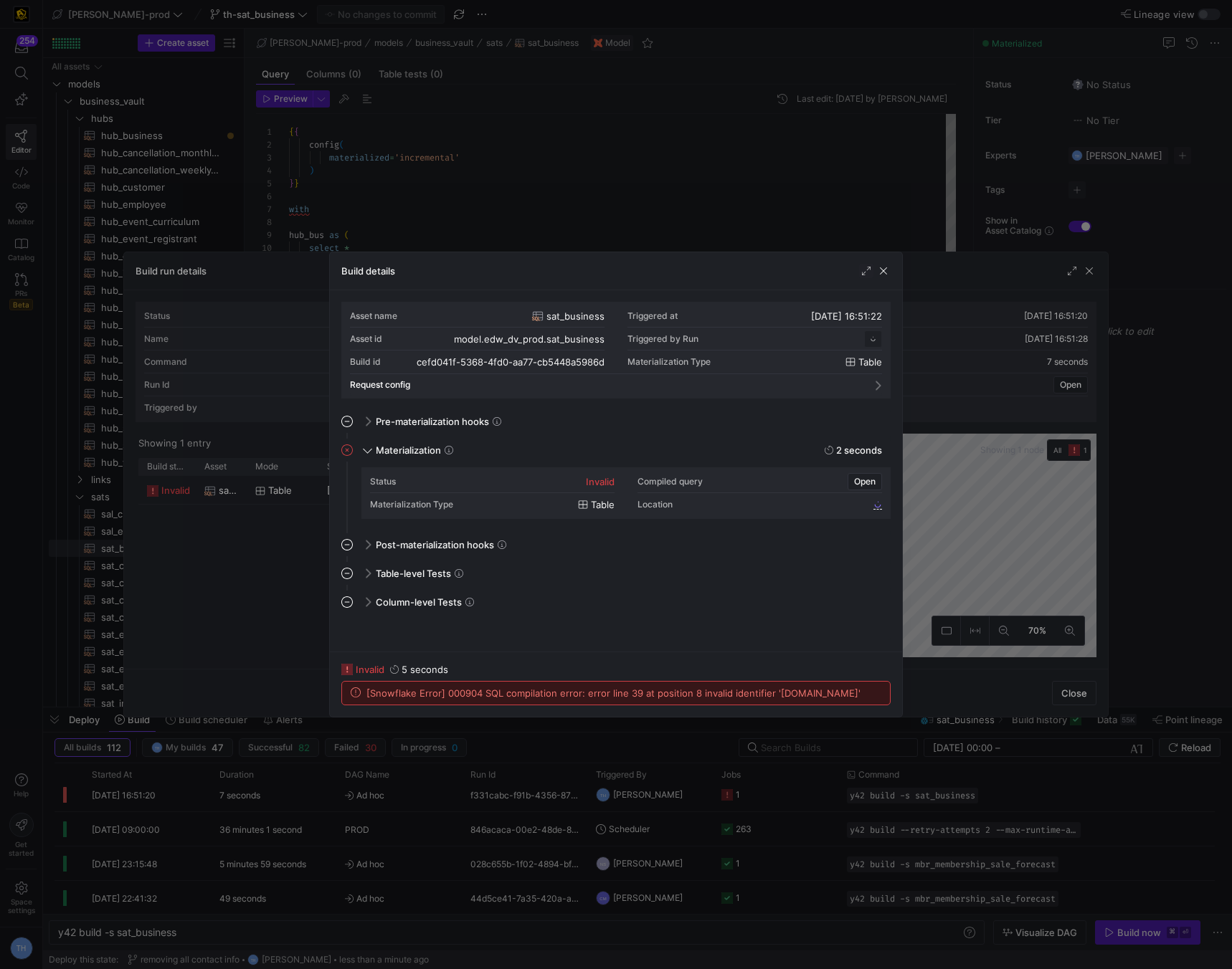
scroll to position [129, 0]
click at [492, 204] on div at bounding box center [616, 484] width 1232 height 969
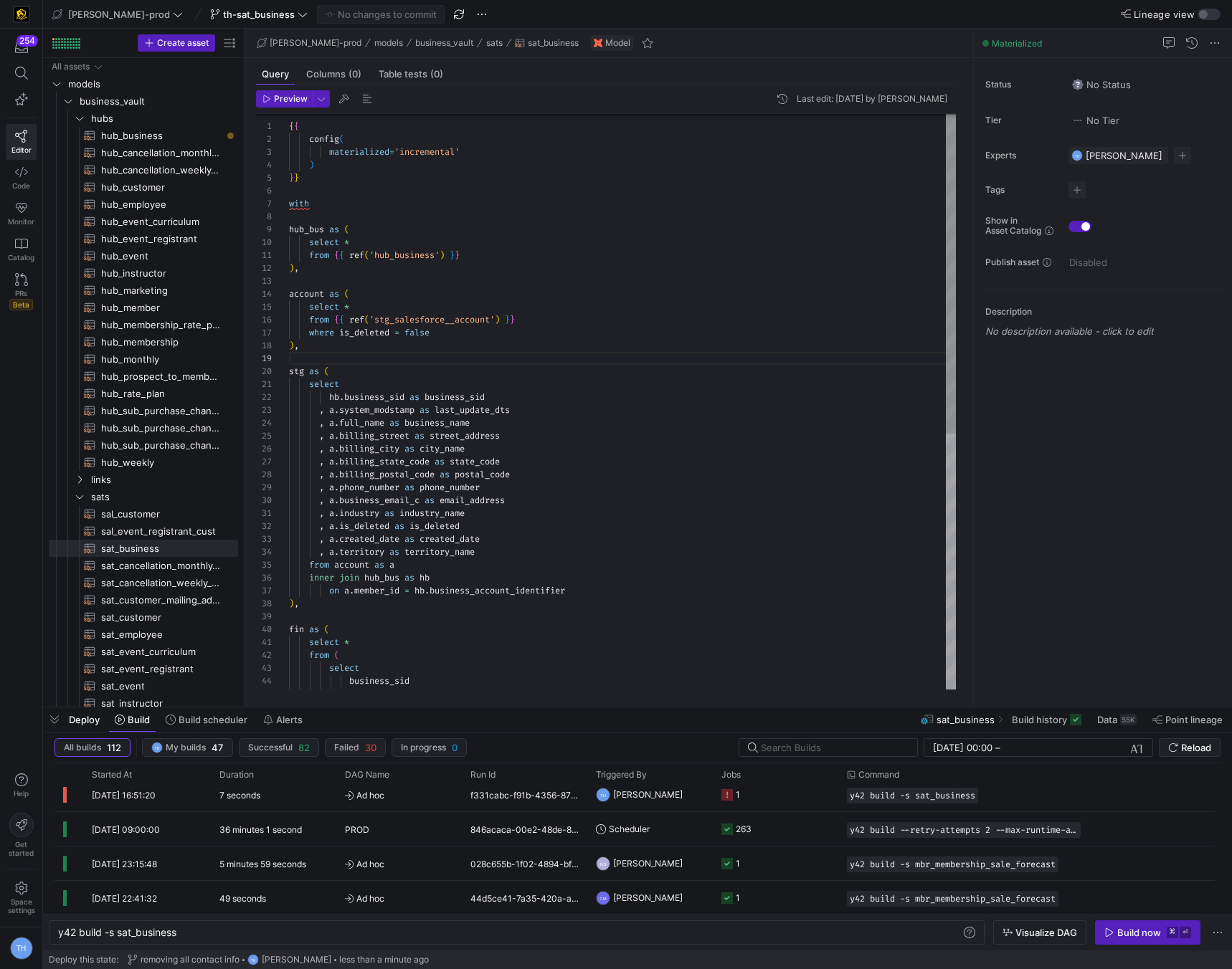
click at [482, 280] on div "inner join hub_bus as hb on a . member_id = hb . business_account_identifier ) …" at bounding box center [622, 630] width 666 height 1044
type textarea "select hb.business_sid as business_sid , a.system_modstamp as last_update_dts ,…"
type textarea "p"
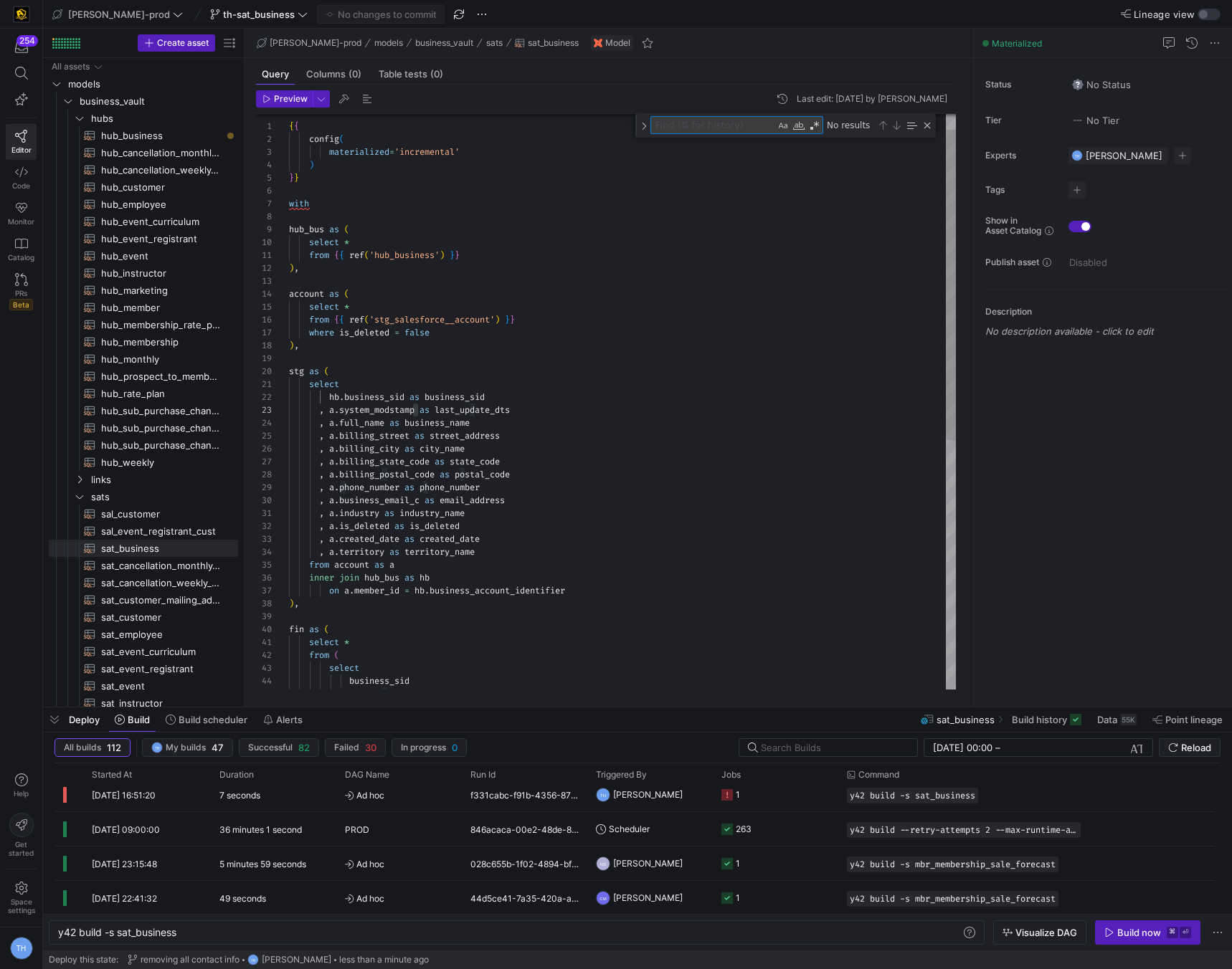
click at [632, 422] on div "inner join hub_bus as hb on a . member_id = hb . business_account_identifier ) …" at bounding box center [622, 618] width 666 height 1068
click at [1120, 932] on div "Build now" at bounding box center [1139, 933] width 44 height 11
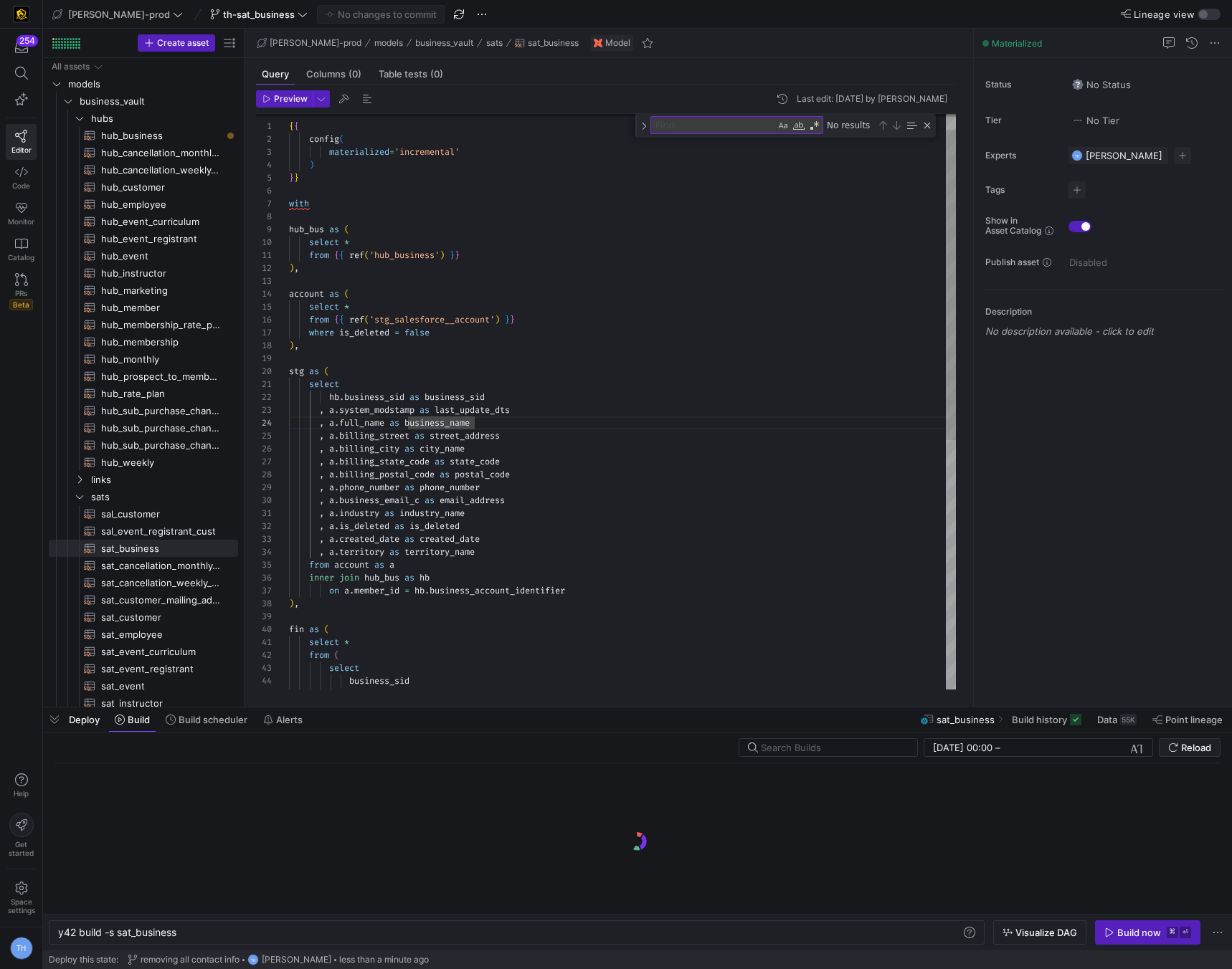
click at [530, 426] on div "inner join hub_bus as hb on a . member_id = hb . business_account_identifier ) …" at bounding box center [622, 618] width 666 height 1068
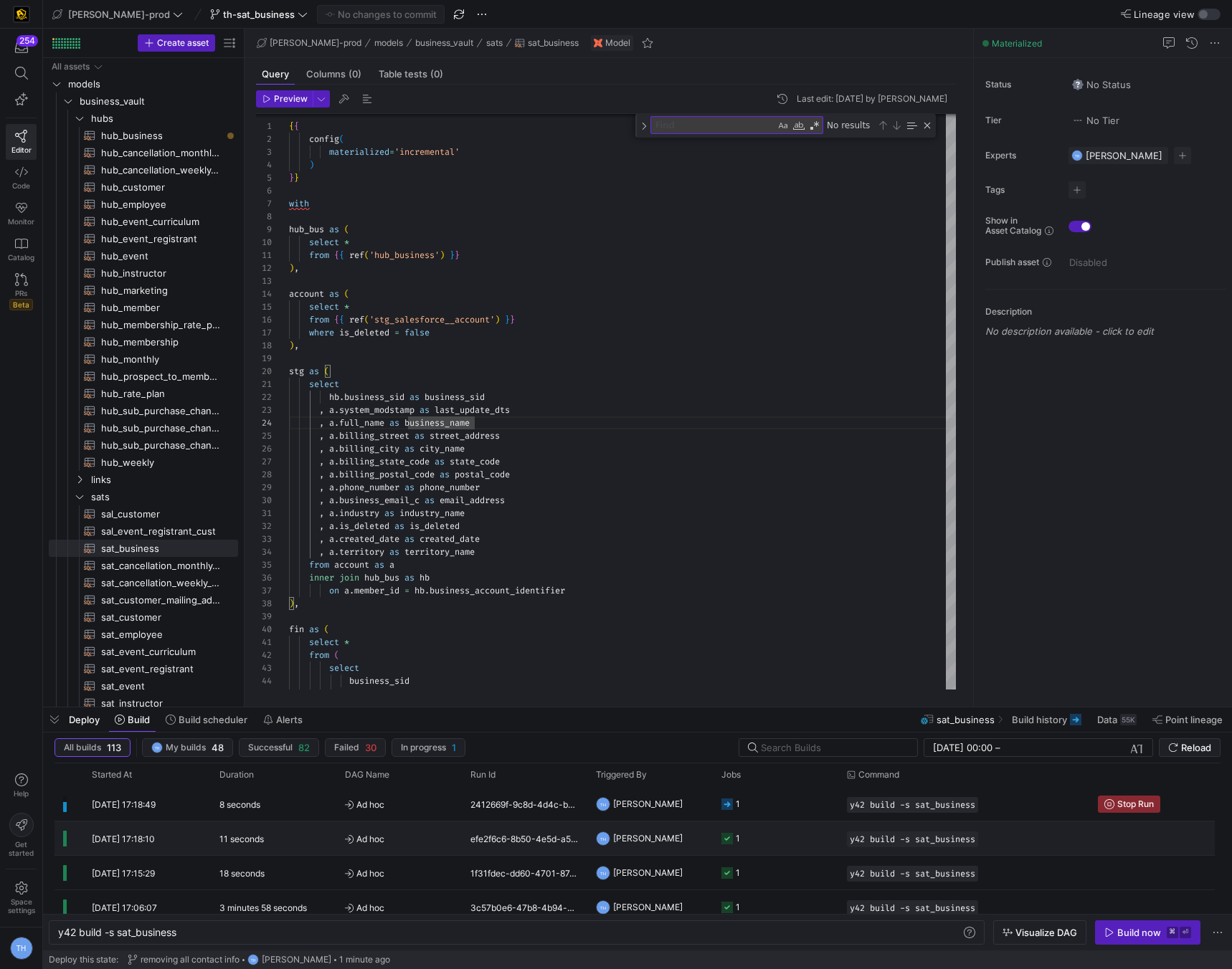
click at [444, 831] on span "Ad hoc" at bounding box center [398, 839] width 108 height 34
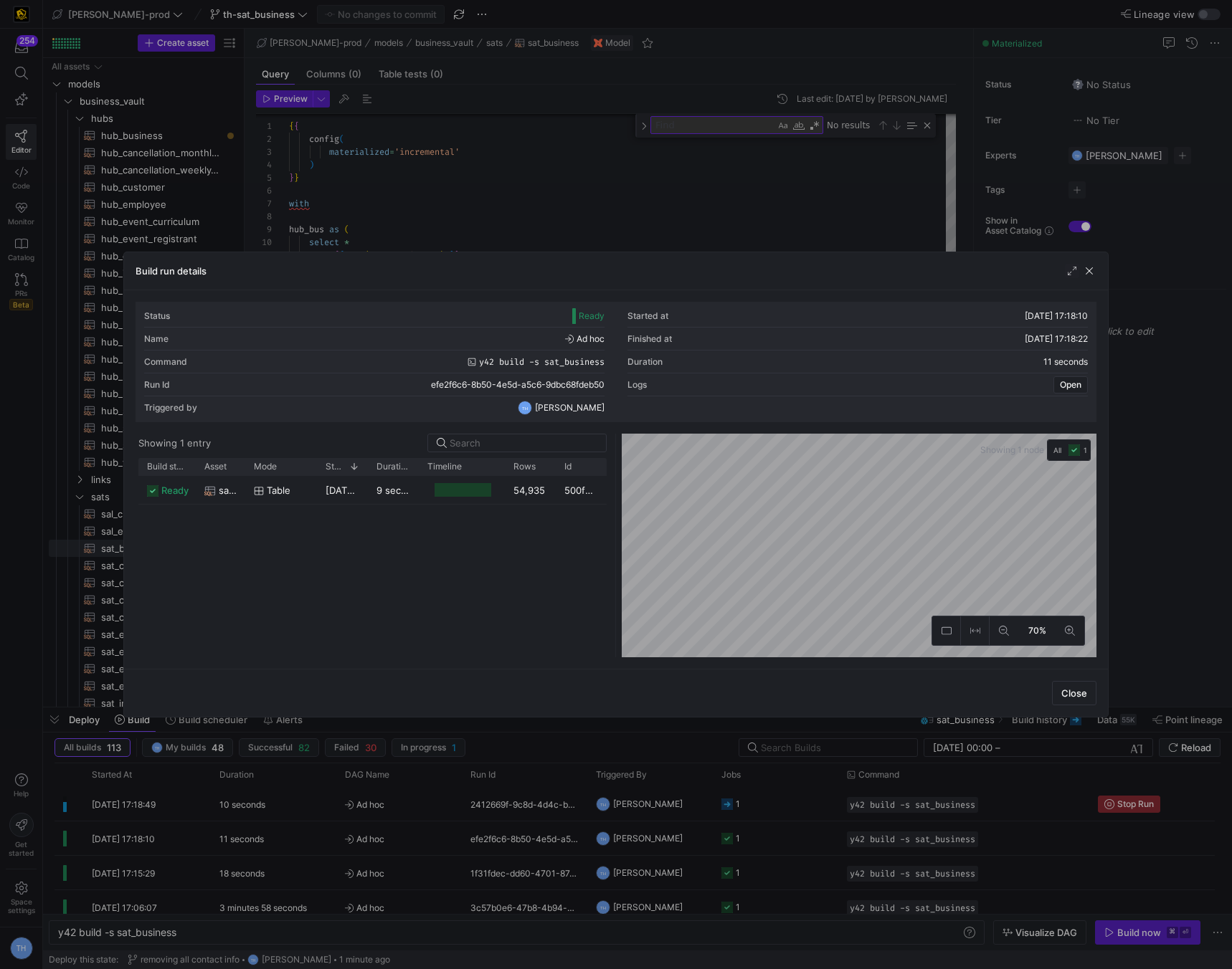
click at [602, 155] on div at bounding box center [616, 484] width 1232 height 969
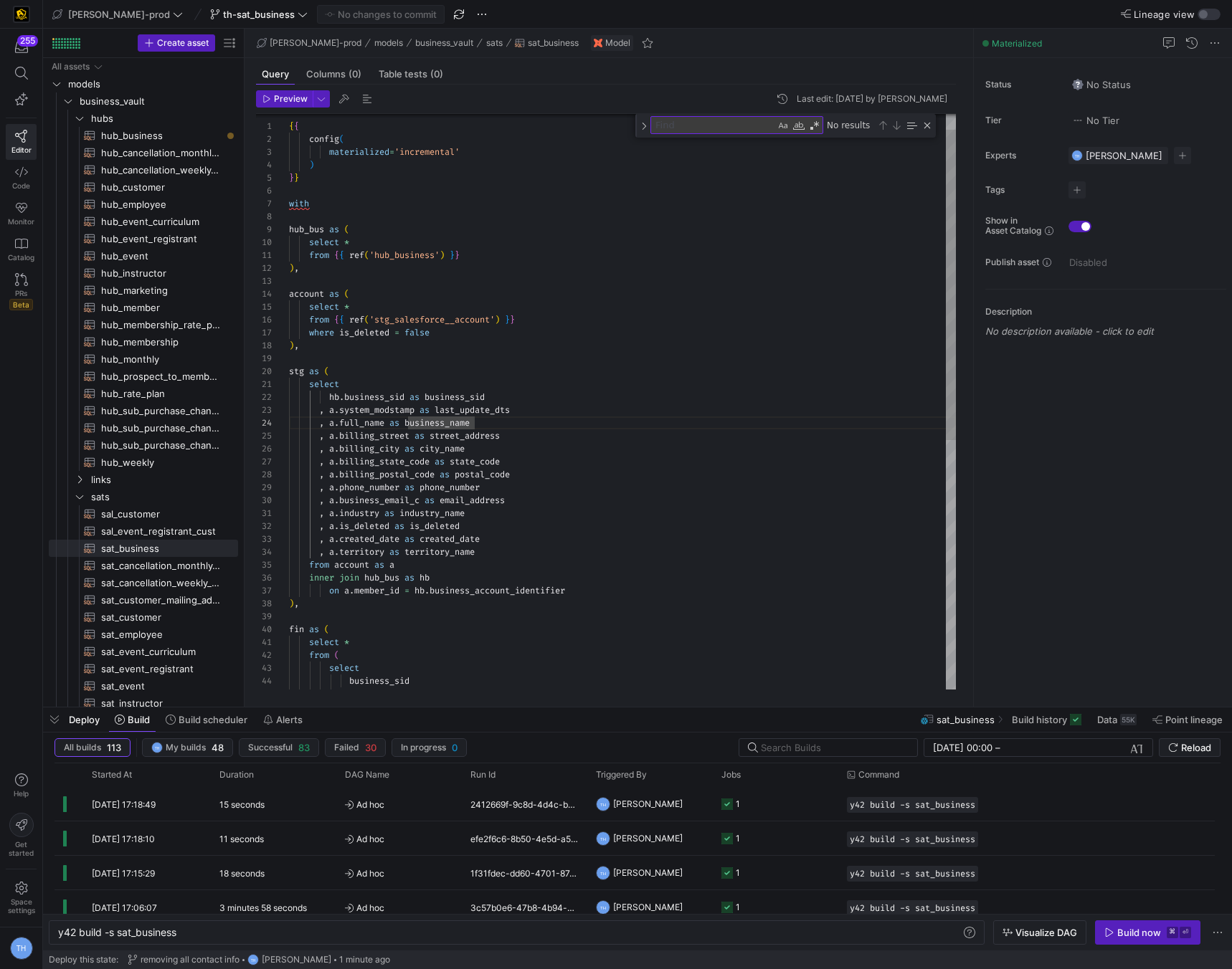
scroll to position [116, 41]
click at [486, 374] on div "stg as (" at bounding box center [622, 371] width 666 height 12
click at [929, 128] on div "Close (Escape)" at bounding box center [927, 125] width 11 height 11
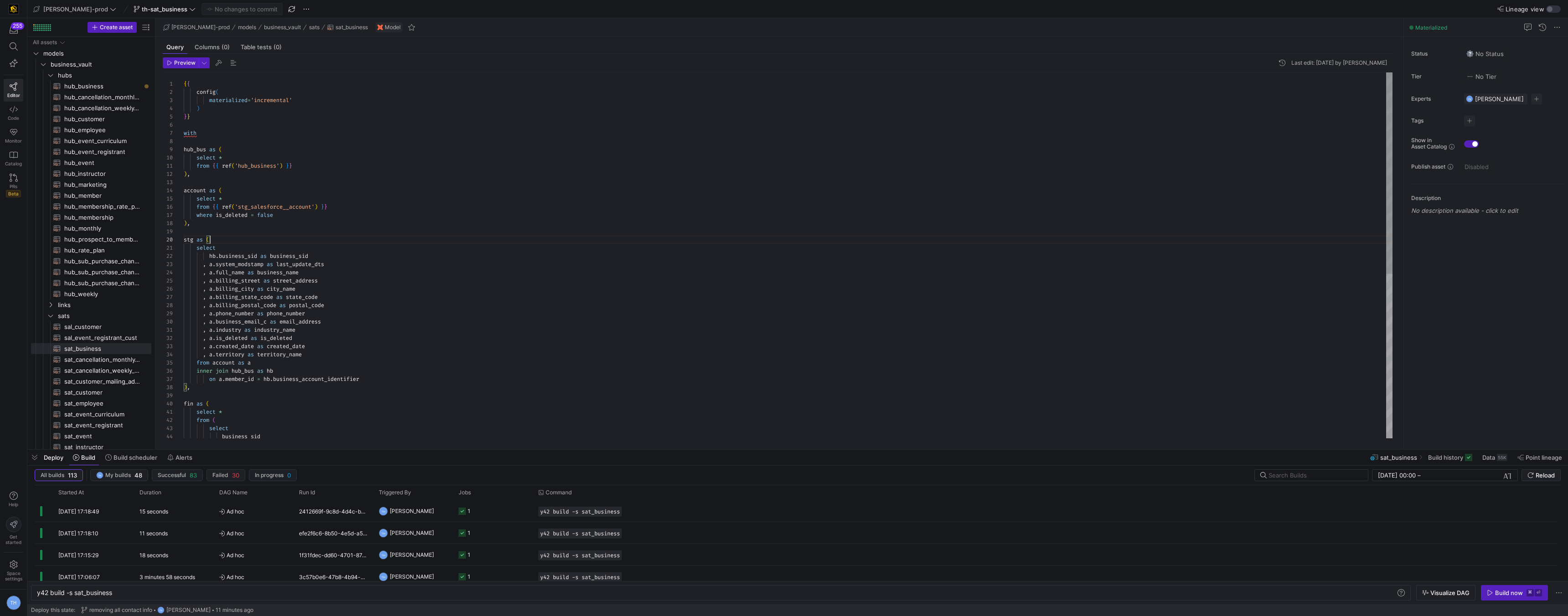
type textarea "select hb.business_sid as business_sid , a.system_modstamp as last_update_dts ,…"
click at [458, 307] on div ", a . billing_postal_code as postal_code" at bounding box center [788, 305] width 1209 height 8
click at [97, 86] on span "hub_business​​​​​​​​​​" at bounding box center [103, 86] width 77 height 10
type textarea "y42 build -s hub_business"
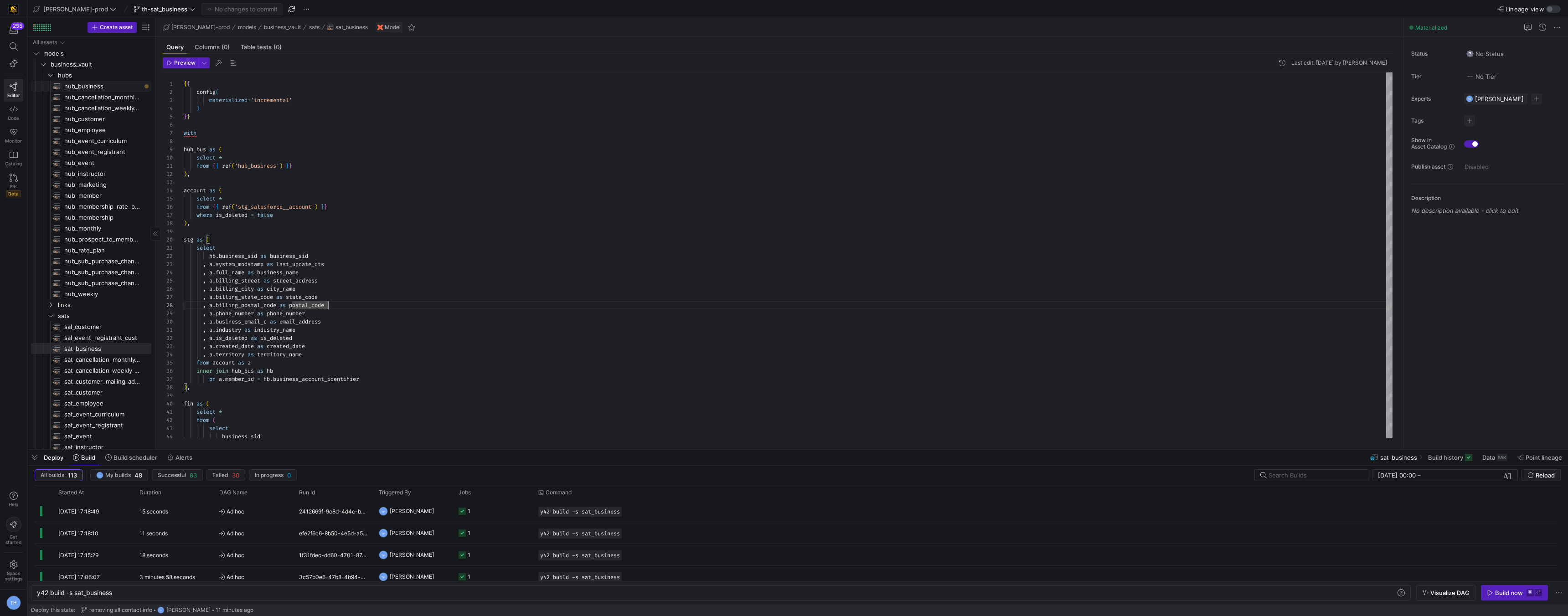
type textarea "{{ config( materialized='incremental' ) }} with business_account as ( select ac…"
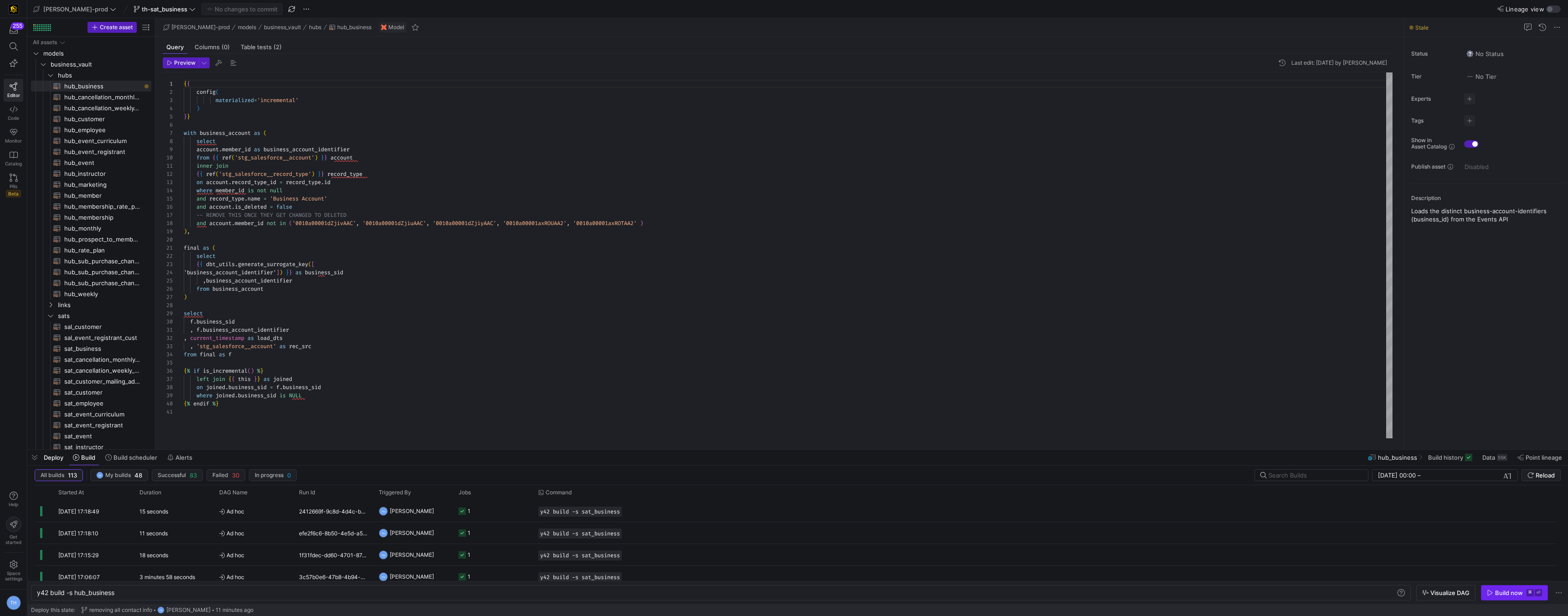
click at [783, 588] on span "button" at bounding box center [1514, 593] width 66 height 15
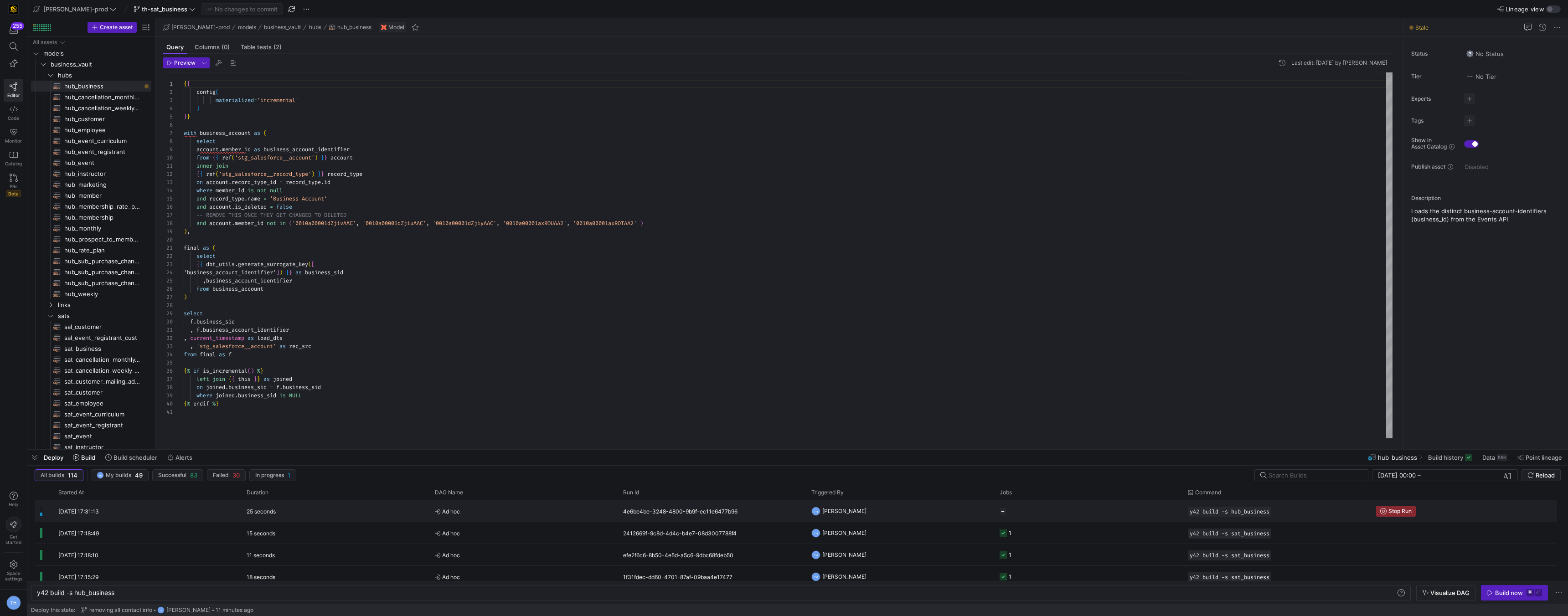
click at [783, 508] on y42-orchestration-triggered-by "TH Tommy Huelhorst" at bounding box center [900, 511] width 177 height 21
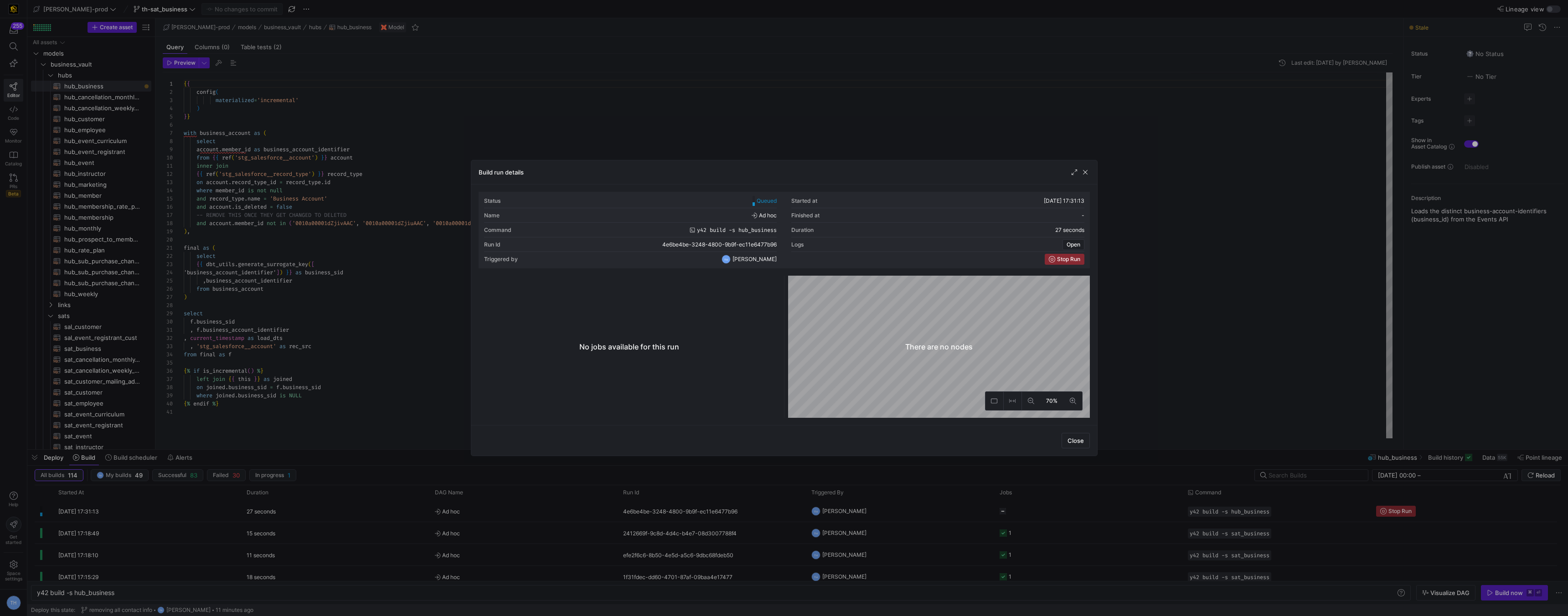
click at [741, 121] on div at bounding box center [784, 308] width 1568 height 616
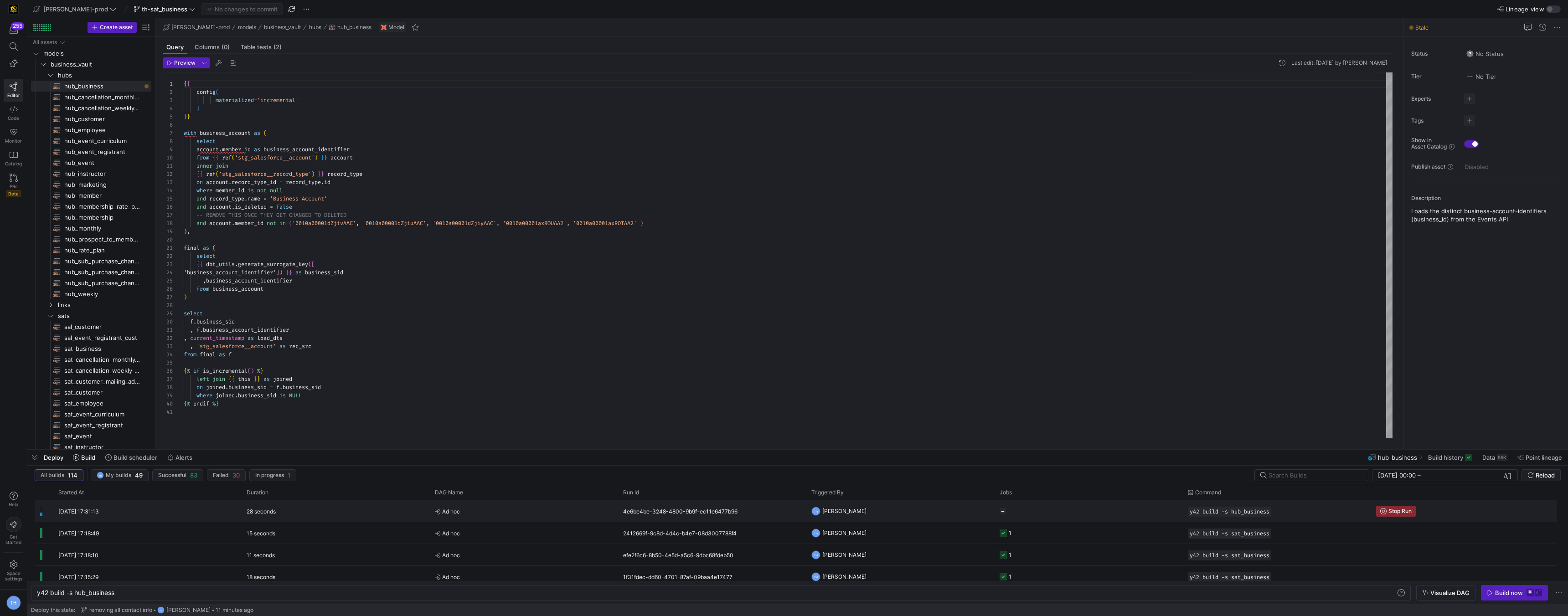
click at [783, 511] on y42-orchestration-triggered-by "TH Tommy Huelhorst" at bounding box center [900, 511] width 177 height 21
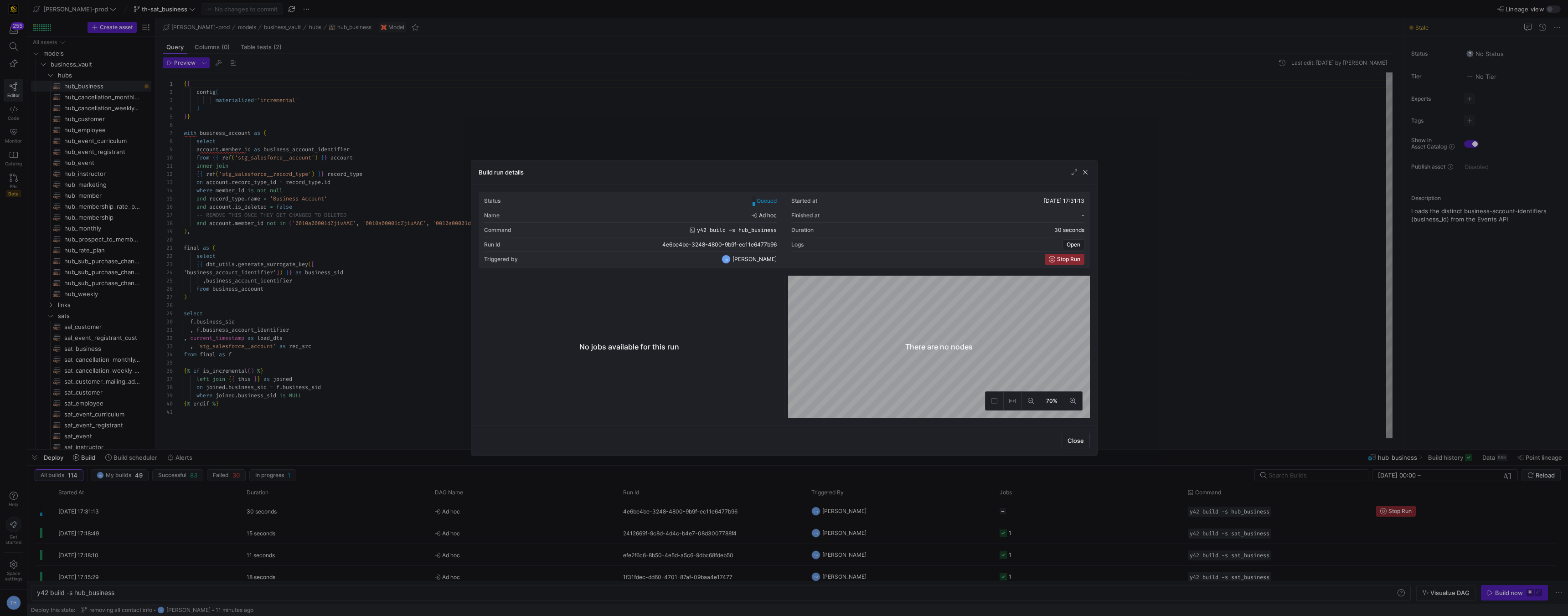
click at [783, 148] on div at bounding box center [784, 308] width 1568 height 616
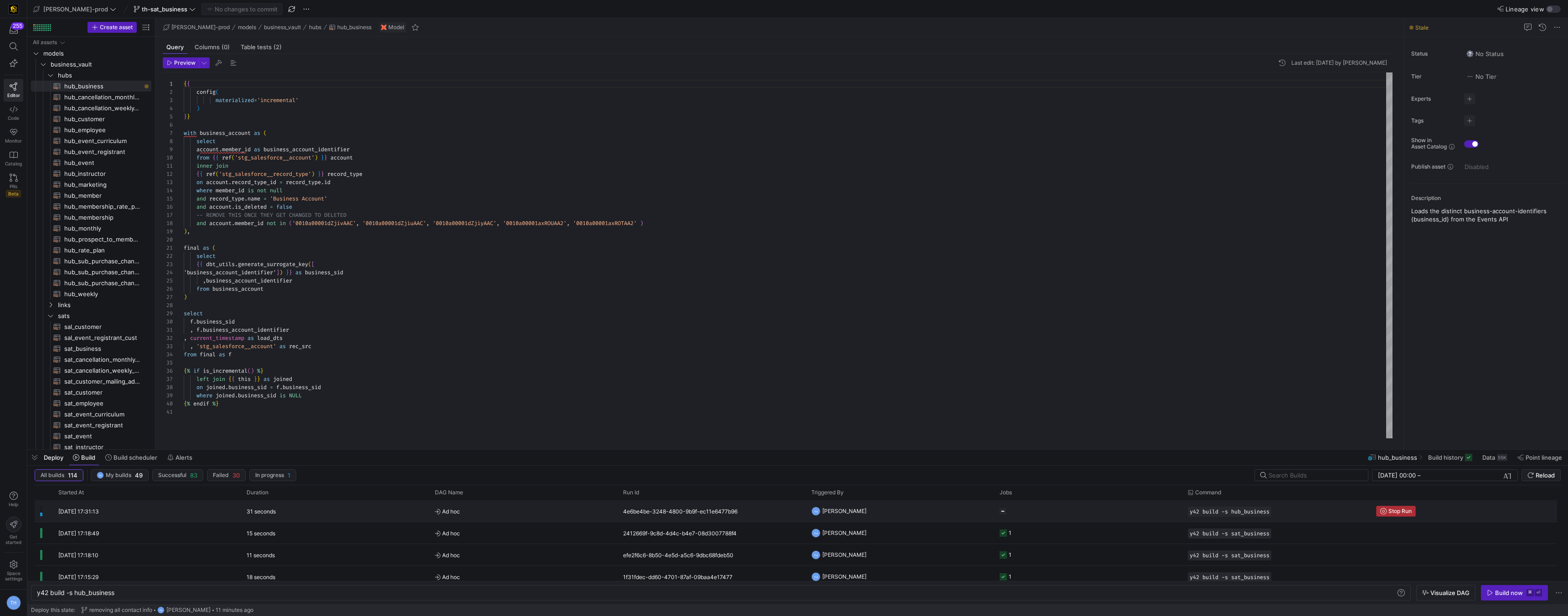
click at [783, 511] on span "Stop Run" at bounding box center [1400, 511] width 23 height 6
click at [783, 591] on div "Build now" at bounding box center [1509, 593] width 28 height 7
click at [533, 513] on span "Ad hoc" at bounding box center [523, 511] width 177 height 21
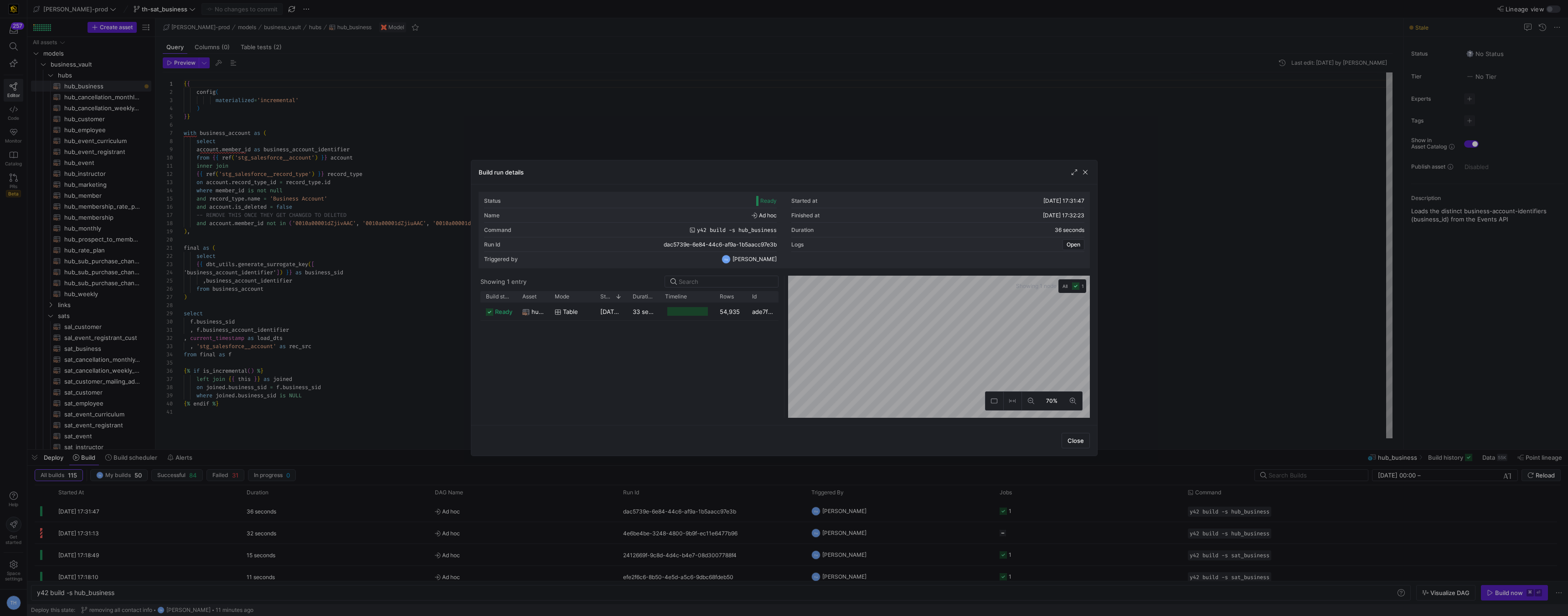
click at [560, 89] on div at bounding box center [784, 308] width 1568 height 616
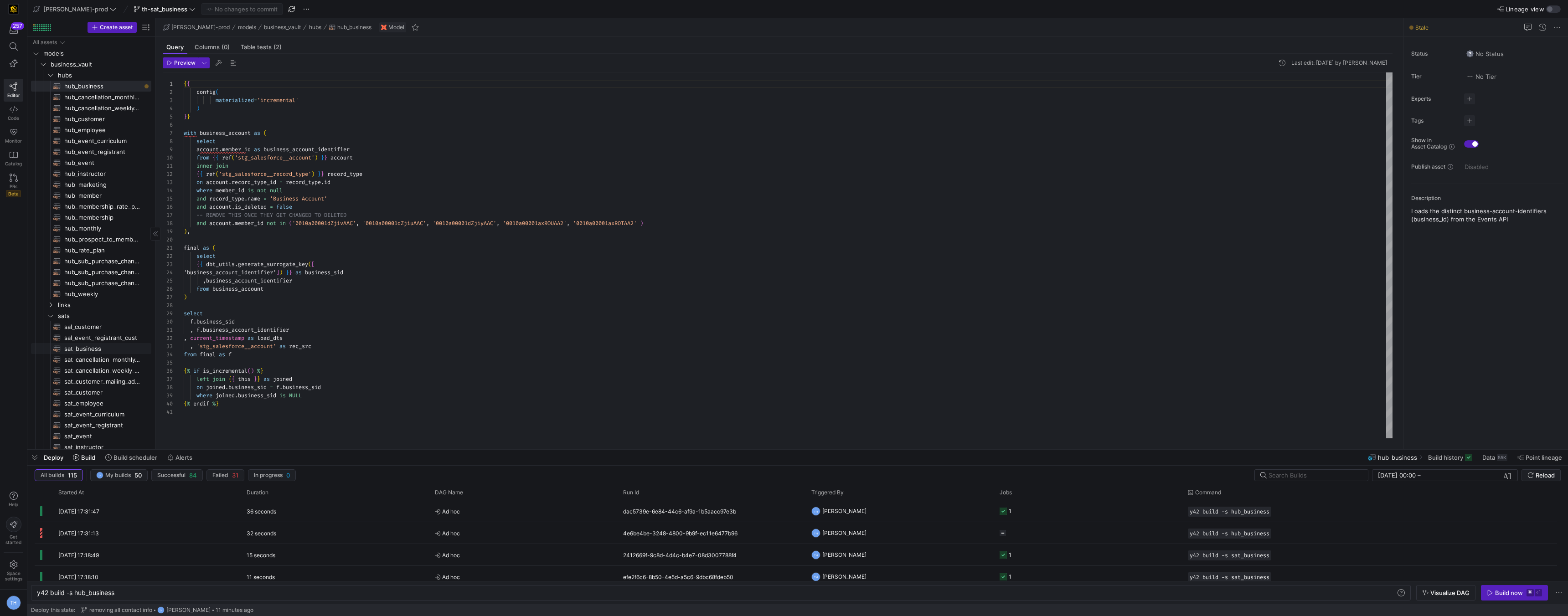
click at [102, 345] on span "sat_business​​​​​​​​​​" at bounding box center [103, 349] width 77 height 10
type textarea "y42 build -s sat_business"
type textarea "{{ config( materialized='incremental' ) }} with hub_bus as ( select *"
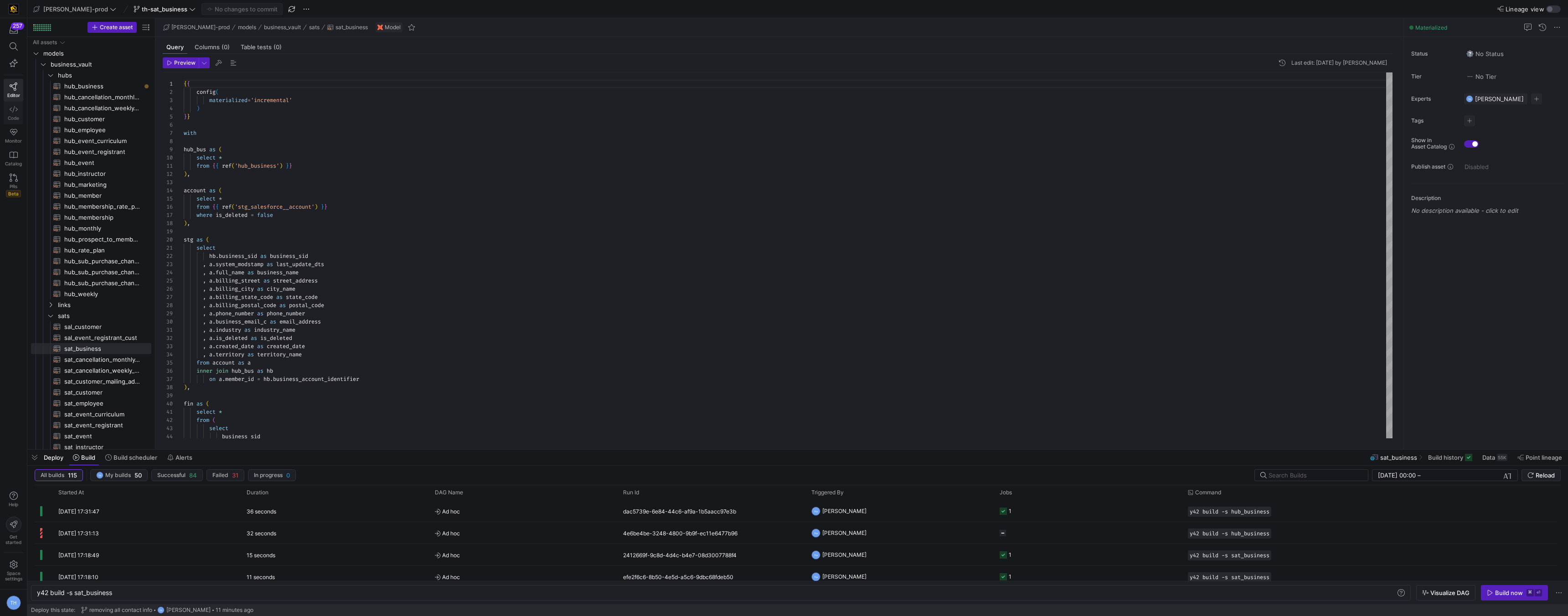
click at [17, 117] on span "Code" at bounding box center [13, 117] width 12 height 5
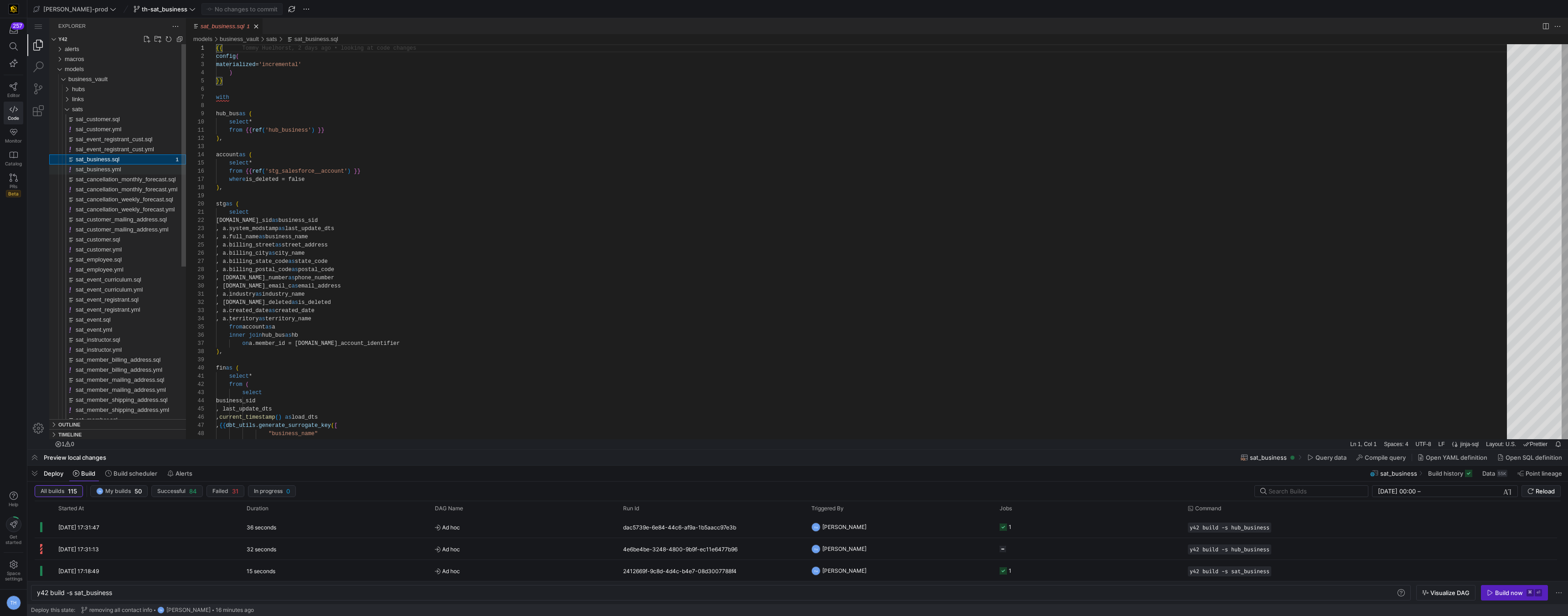
click at [123, 170] on div "sat_business.yml" at bounding box center [130, 169] width 110 height 10
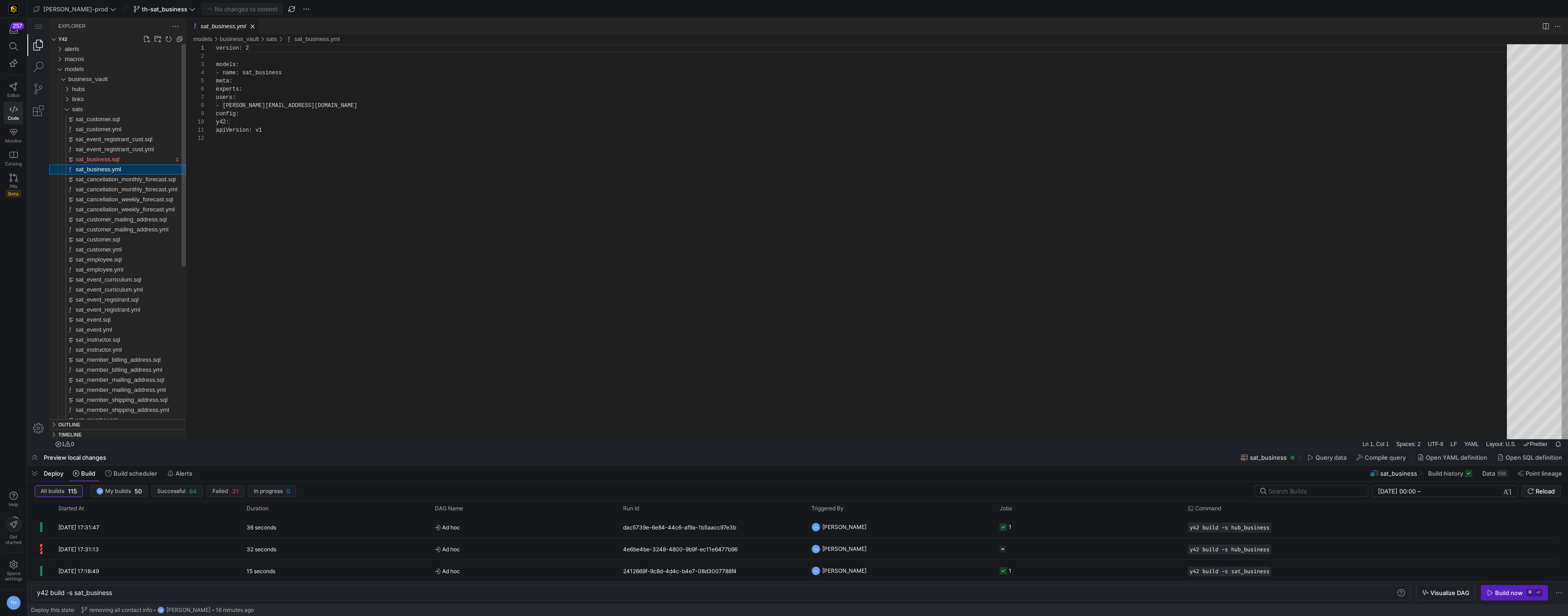
scroll to position [82, 0]
click at [126, 246] on div "sat_customer.yml" at bounding box center [130, 250] width 110 height 10
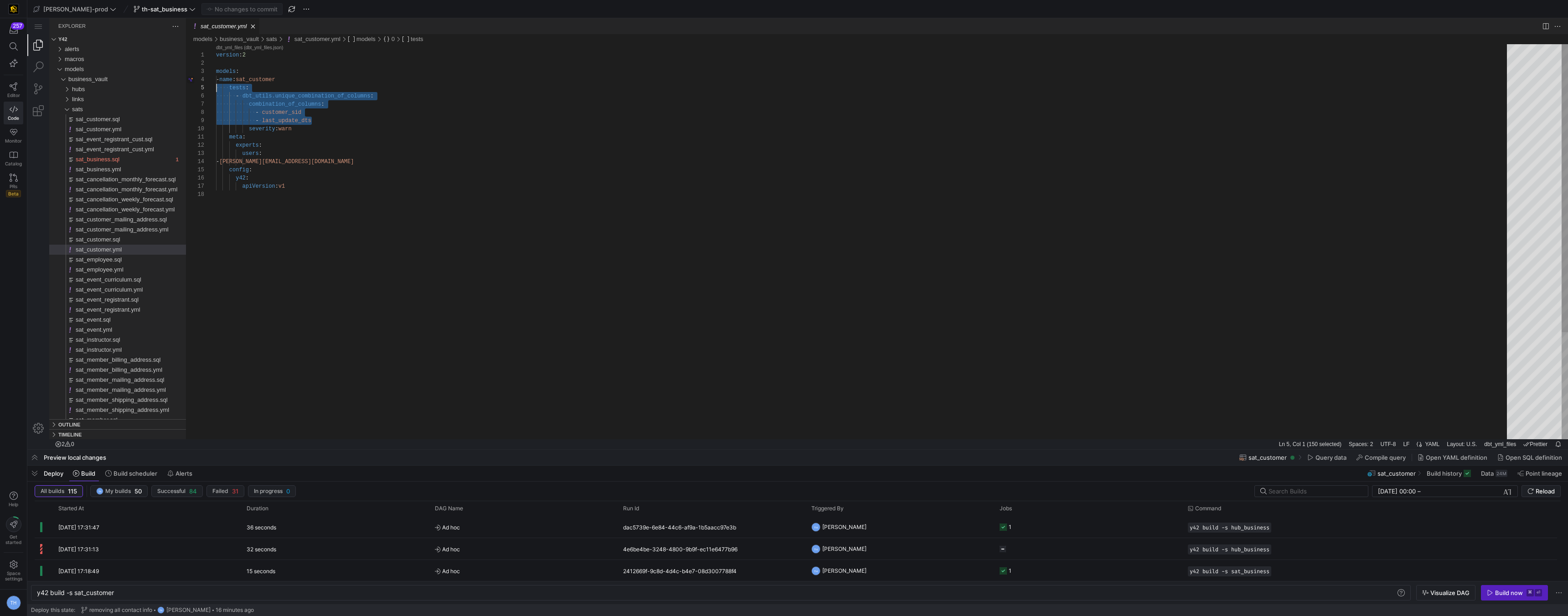
scroll to position [33, 0]
drag, startPoint x: 322, startPoint y: 117, endPoint x: 125, endPoint y: 88, distance: 199.1
click at [138, 170] on div "sat_business.yml" at bounding box center [130, 169] width 110 height 10
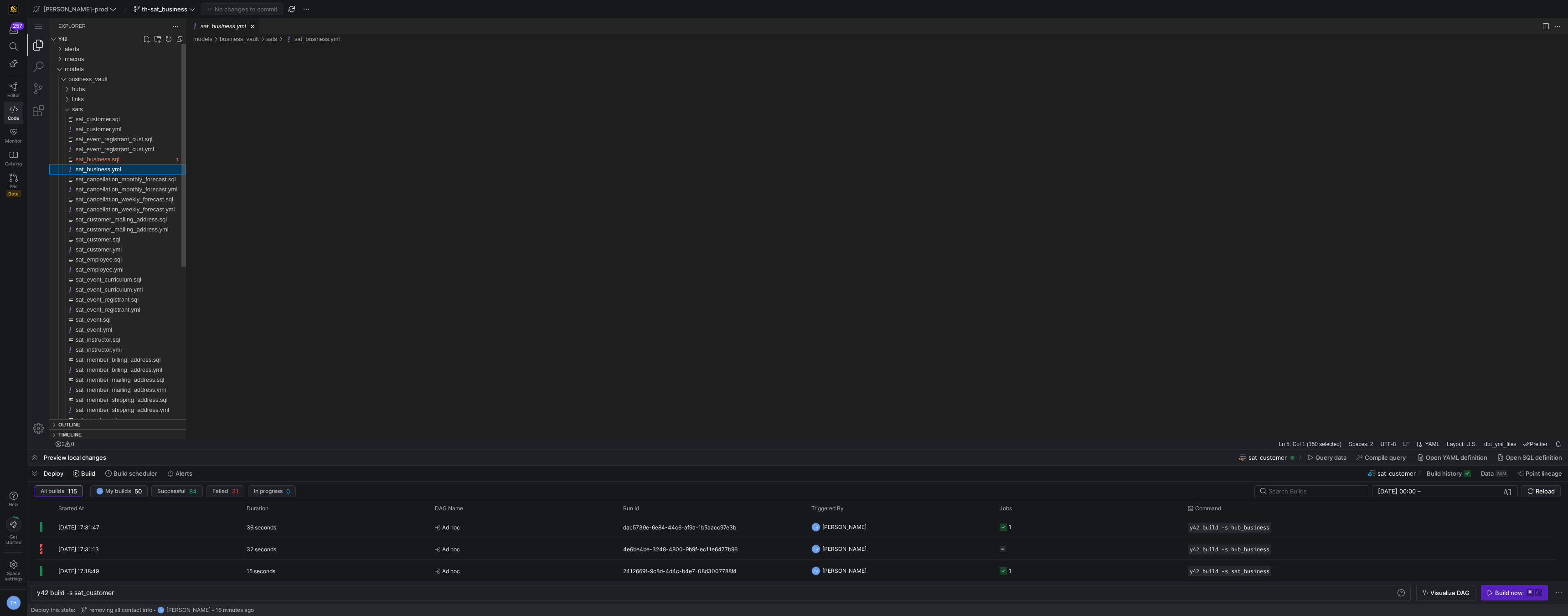
type textarea "y42 build -s sat_business"
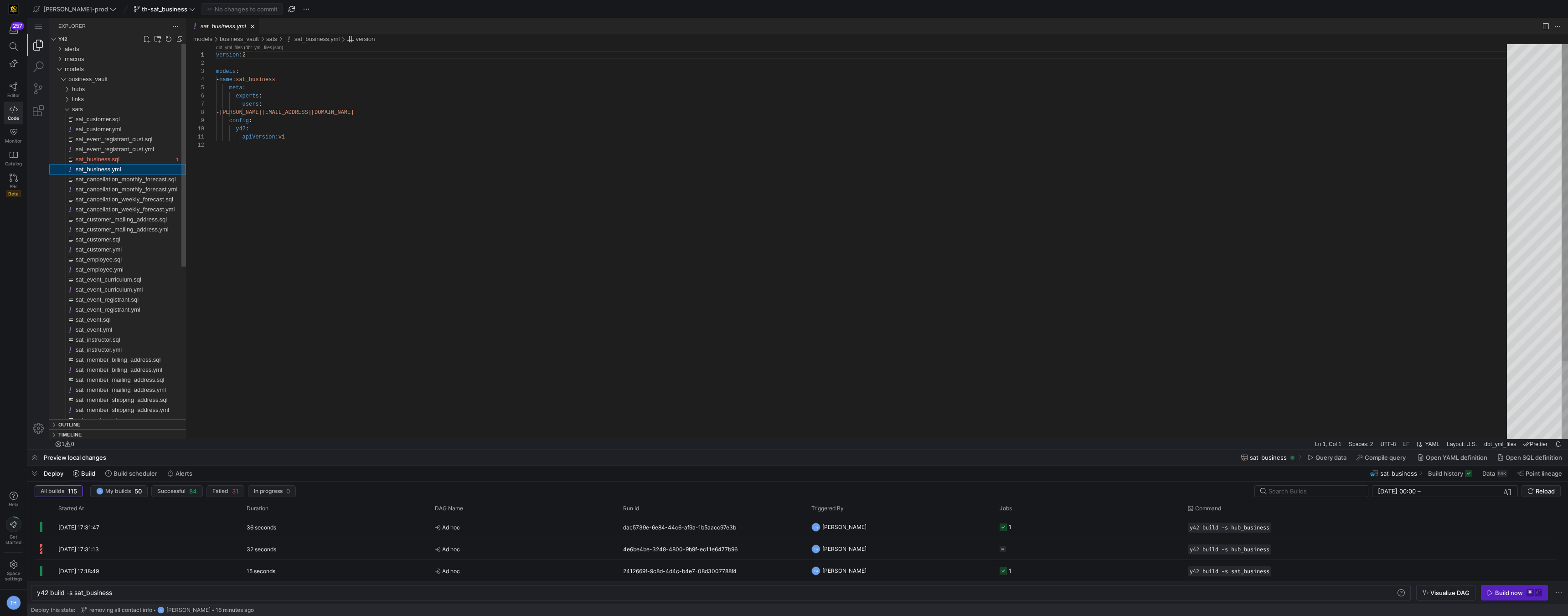
scroll to position [82, 0]
click at [303, 79] on div "version : 2 models : - name : sat_business meta : experts : users : - thomas.hu…" at bounding box center [864, 290] width 1297 height 492
paste textarea "tests: - dbt_utils.unique_combination_of_columns: combination_of_columns: - cus…"
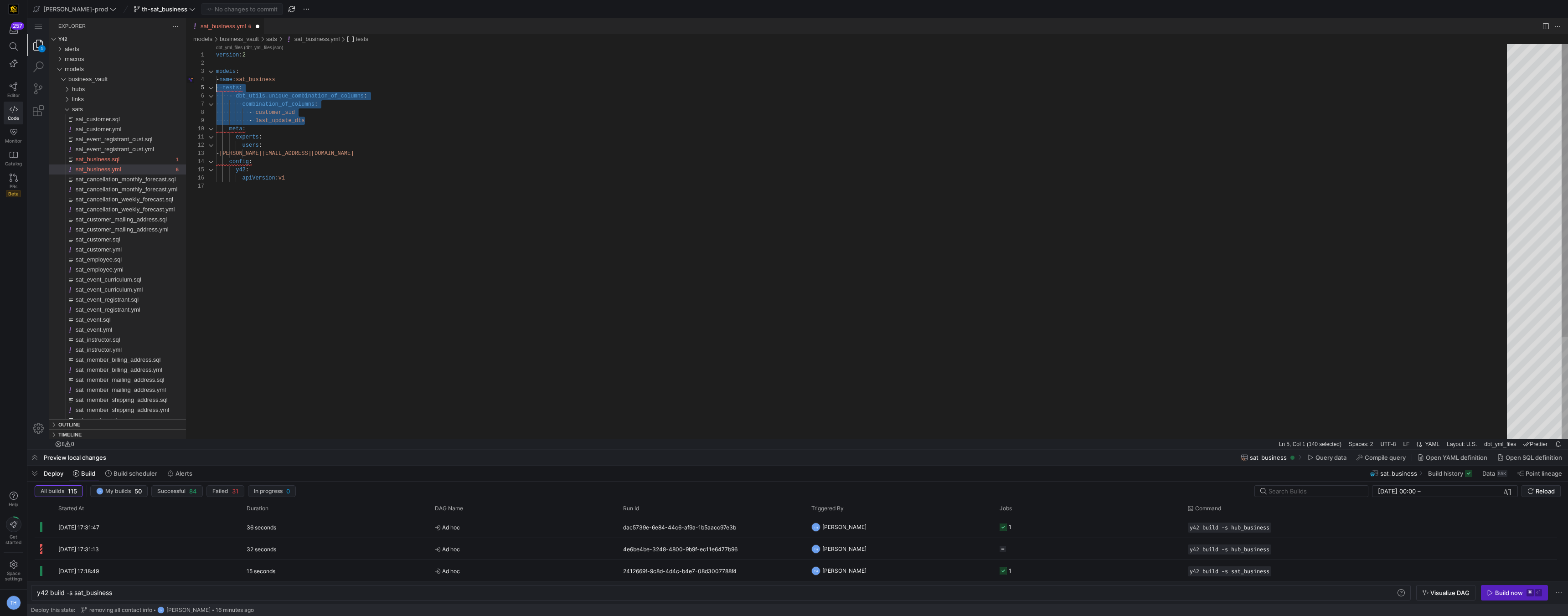
drag, startPoint x: 311, startPoint y: 122, endPoint x: 201, endPoint y: 90, distance: 114.6
click at [288, 114] on div "version : 2 models : - name : sat_business meta : experts : users : - thomas.hu…" at bounding box center [864, 311] width 1297 height 533
click at [369, 128] on div "version : 2 models : - name : sat_business meta : experts : users : - thomas.hu…" at bounding box center [864, 311] width 1297 height 533
click at [357, 117] on div "version : 2 models : - name : sat_business meta : experts : users : - thomas.hu…" at bounding box center [864, 311] width 1297 height 533
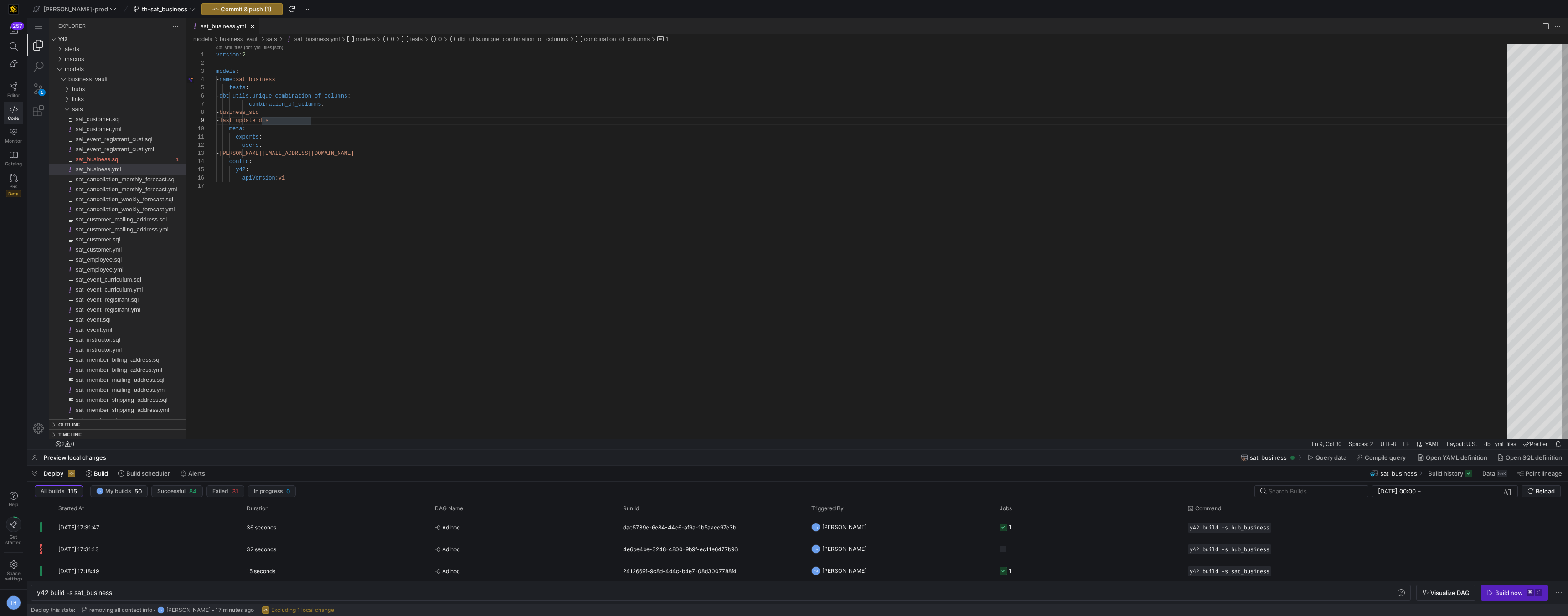
type textarea "version: 2 models: - name: sat_business tests: - dbt_utils.unique_combination_o…"
click at [224, 3] on y42-button "Commit & push (1)" at bounding box center [242, 9] width 81 height 12
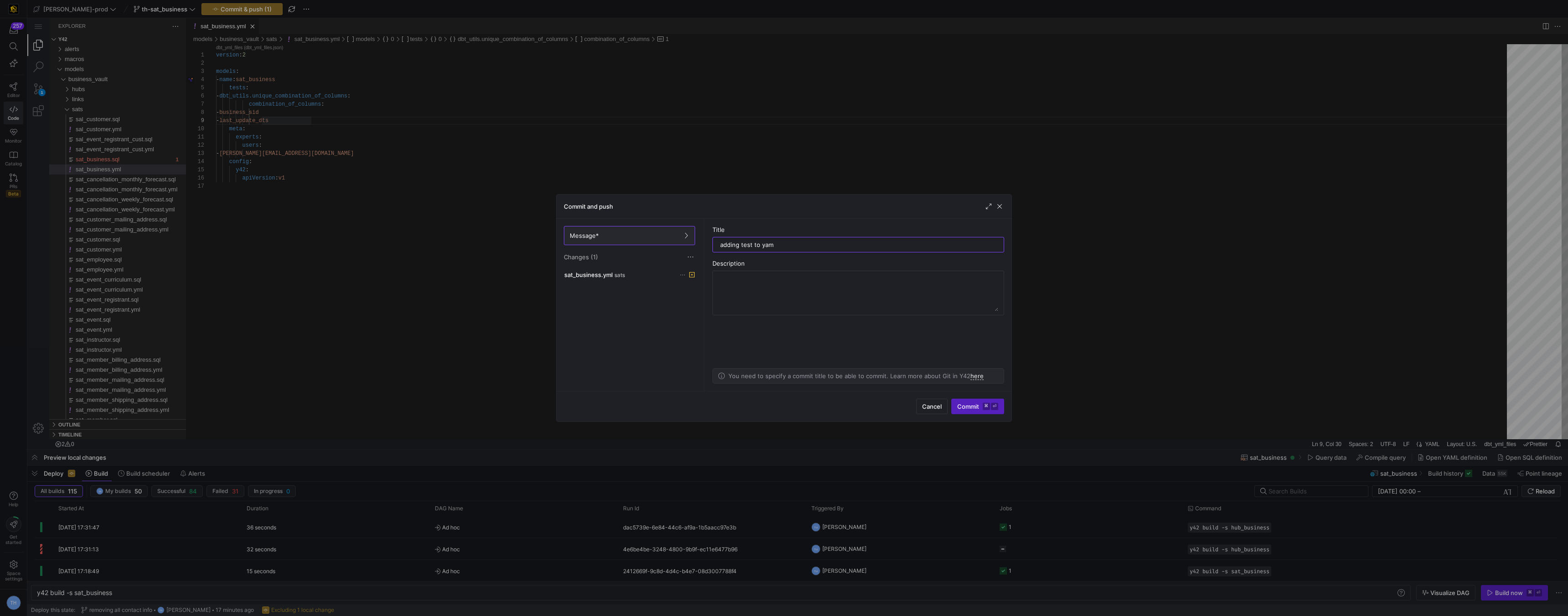
type input "adding test to yaml"
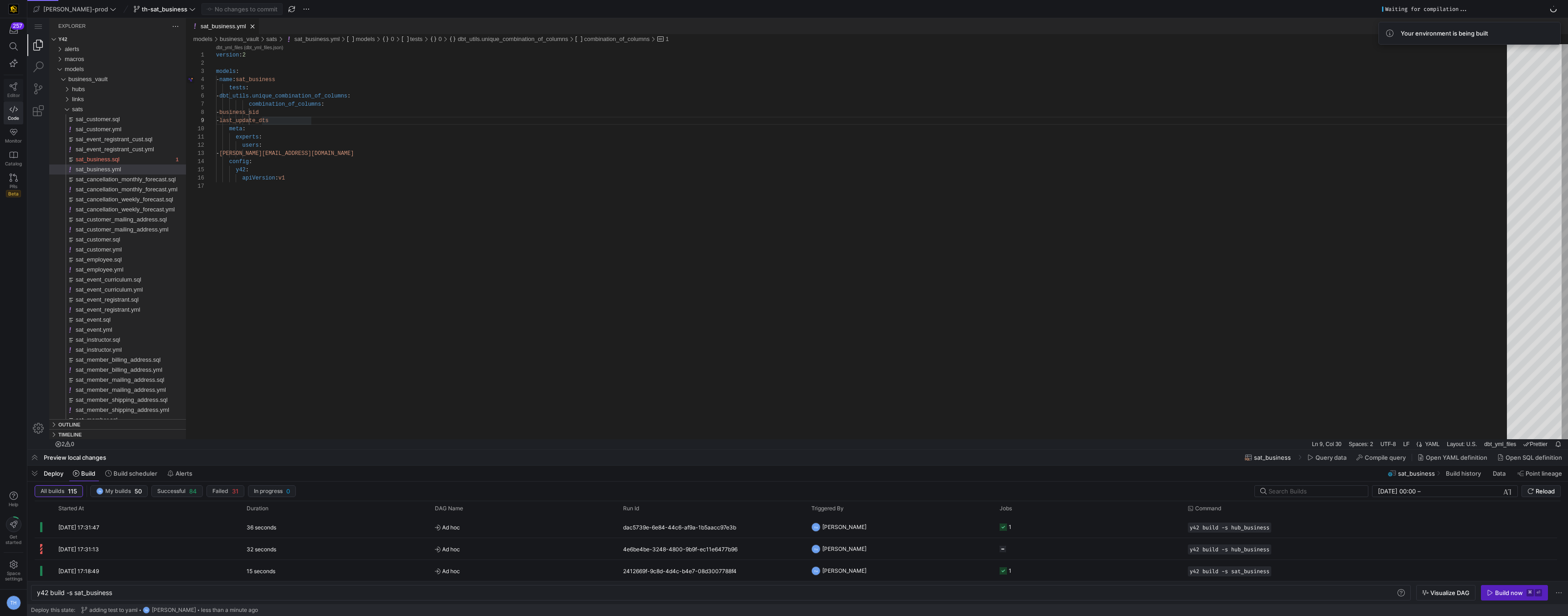
click at [15, 79] on link "Editor" at bounding box center [13, 90] width 19 height 23
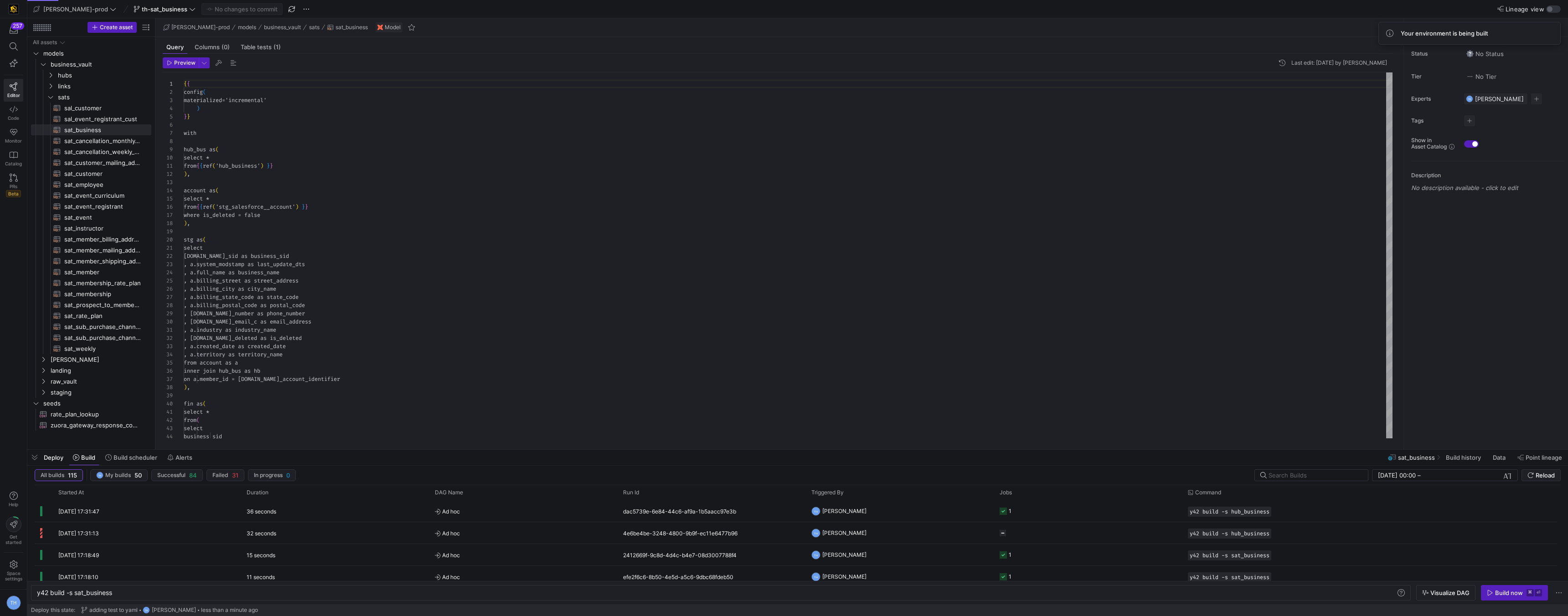
scroll to position [82, 0]
click at [783, 590] on icon "button" at bounding box center [1490, 593] width 6 height 6
type textarea ", a.industry as industry_name , a.is_deleted as is_deleted , a.created_date as …"
click at [567, 364] on div "{ { config ( materialized = 'incremental' ) } } with hub_bus as ( select * from…" at bounding box center [788, 404] width 1209 height 663
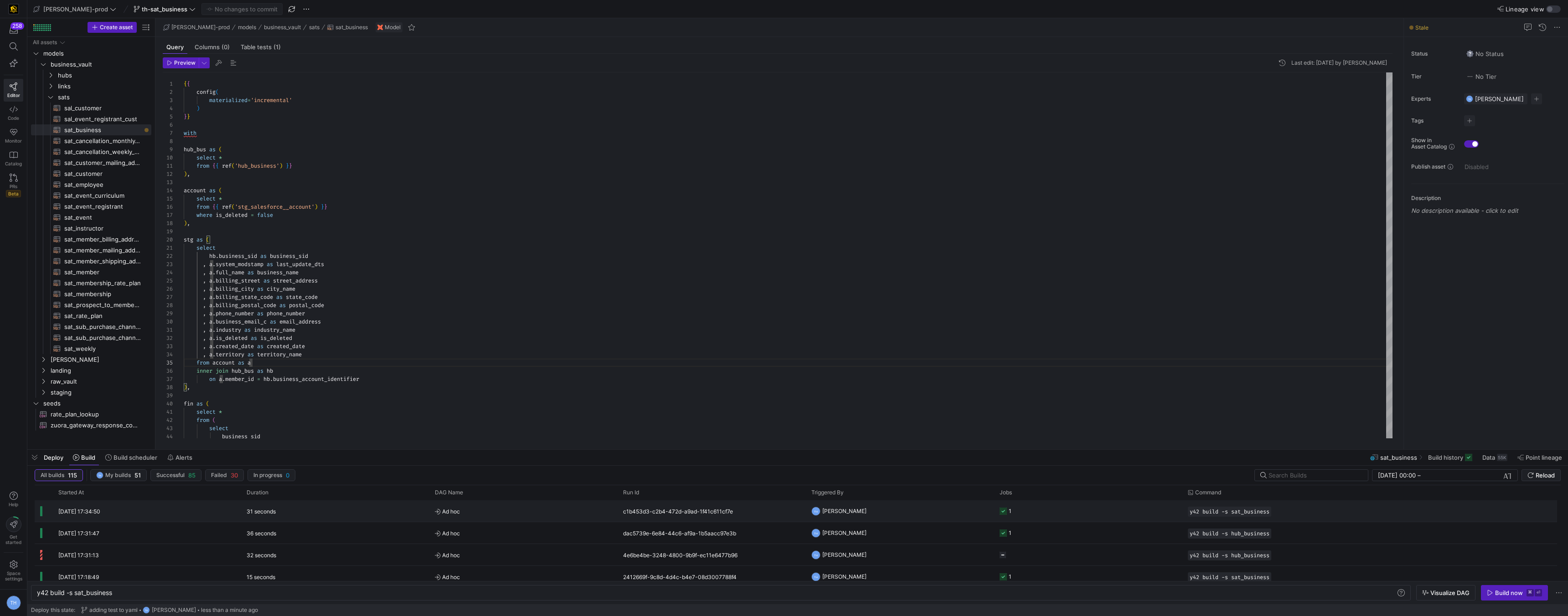
click at [562, 512] on span "Ad hoc" at bounding box center [523, 511] width 177 height 21
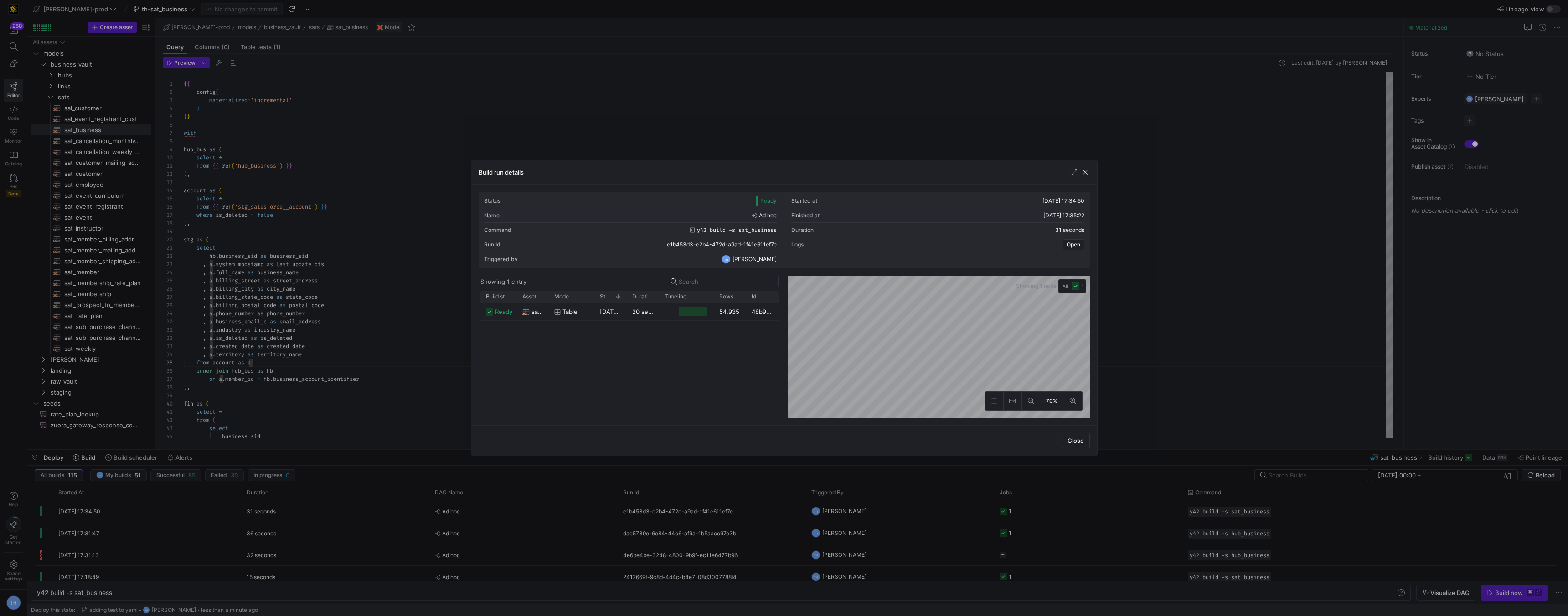
click at [678, 87] on div at bounding box center [784, 308] width 1568 height 616
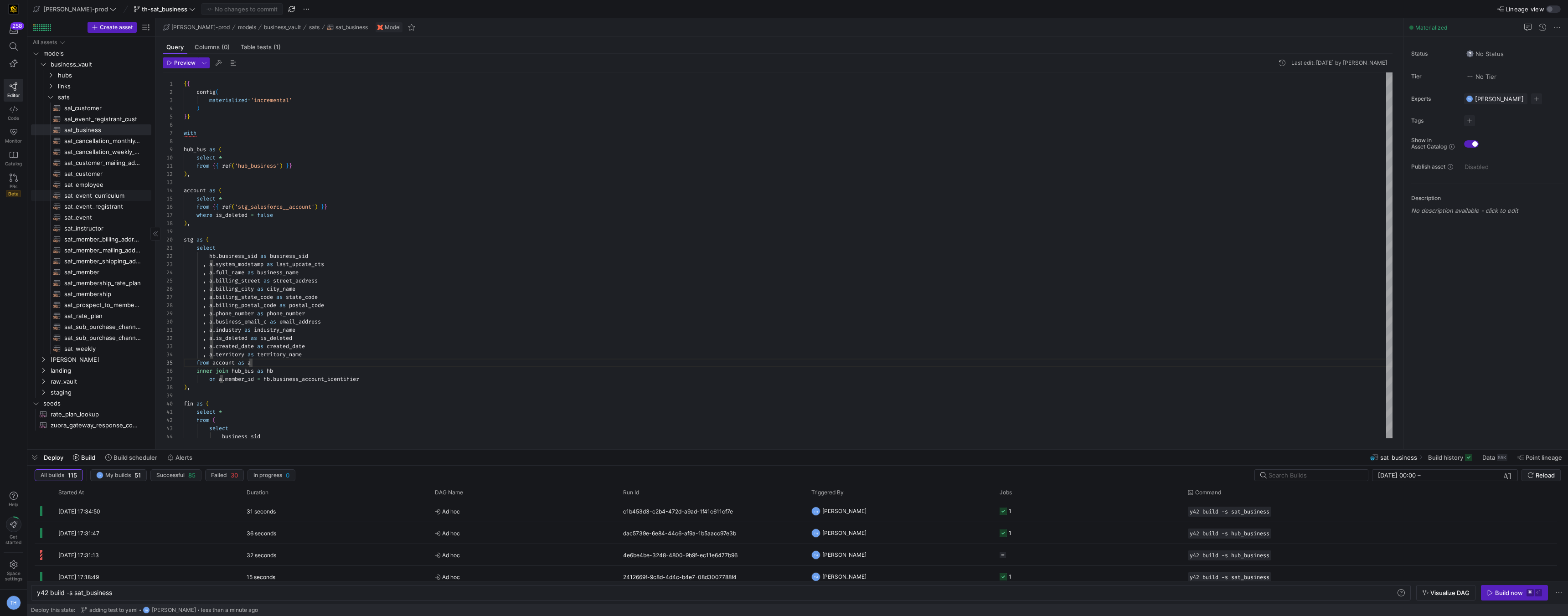
click at [78, 200] on span "sat_event_curriculum​​​​​​​​​​" at bounding box center [103, 195] width 77 height 10
type textarea "y42 build -s sat_event_curriculum"
type textarea "{{ config( materialized='incremental' ) }} with stg as ( select rvc.curriculum_…"
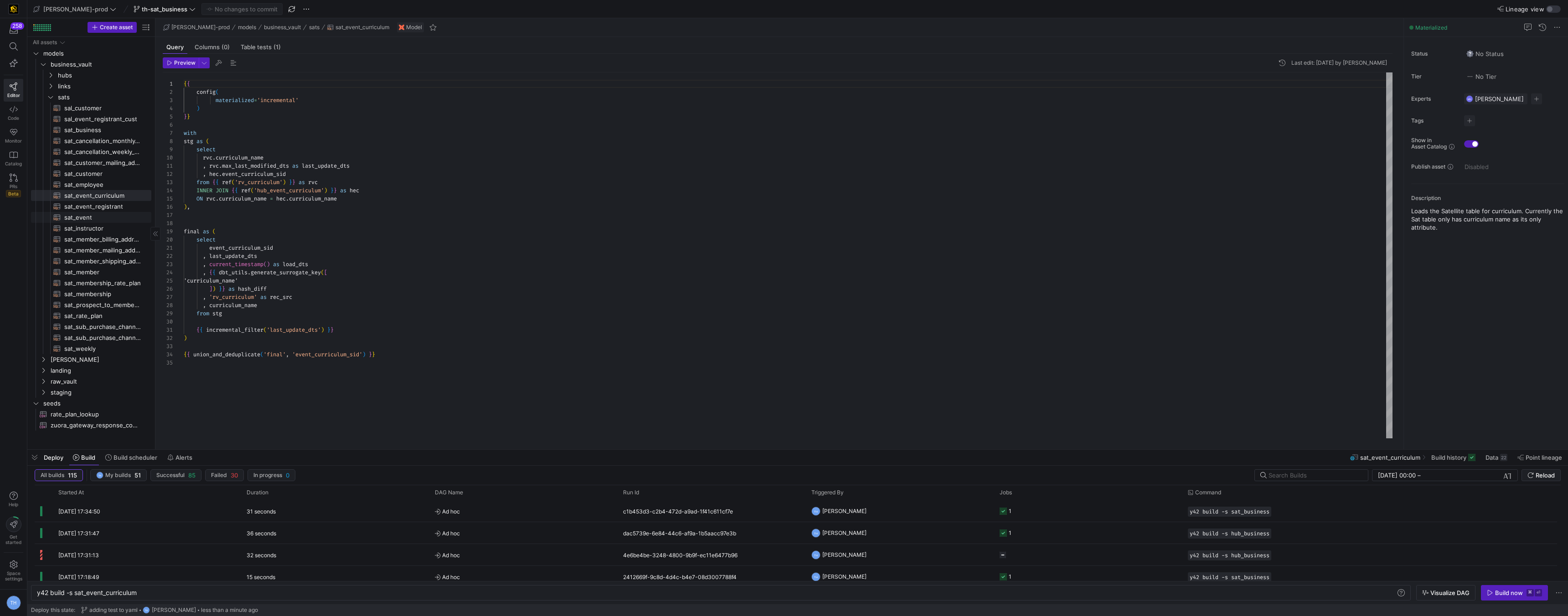
click at [83, 212] on link "sat_event​​​​​​​​​​" at bounding box center [91, 217] width 121 height 11
type textarea "y42 build -s sat_event"
type textarea "{{ config( materialized='incremental' ) }} with event_hub as ( select *"
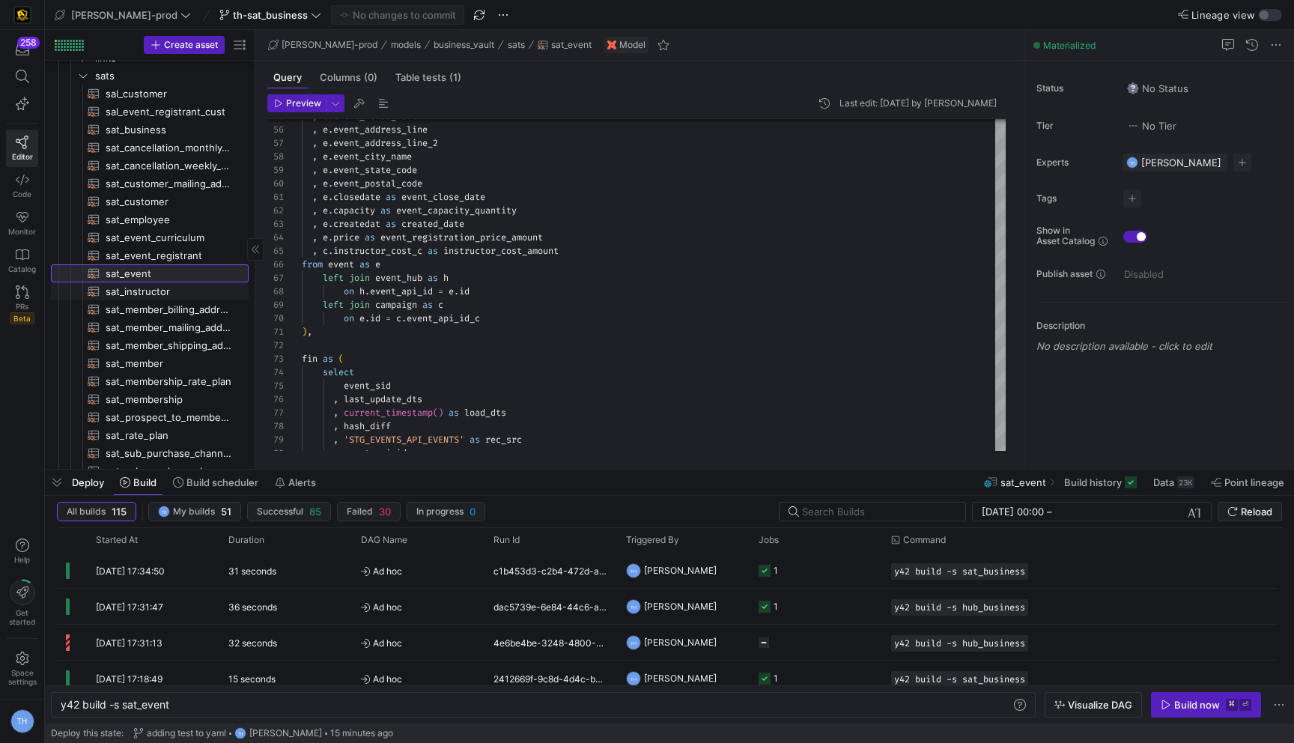
scroll to position [82, 0]
click at [169, 142] on span "sat_business​​​​​​​​​​" at bounding box center [169, 135] width 126 height 17
type textarea "y42 build -s sat_business"
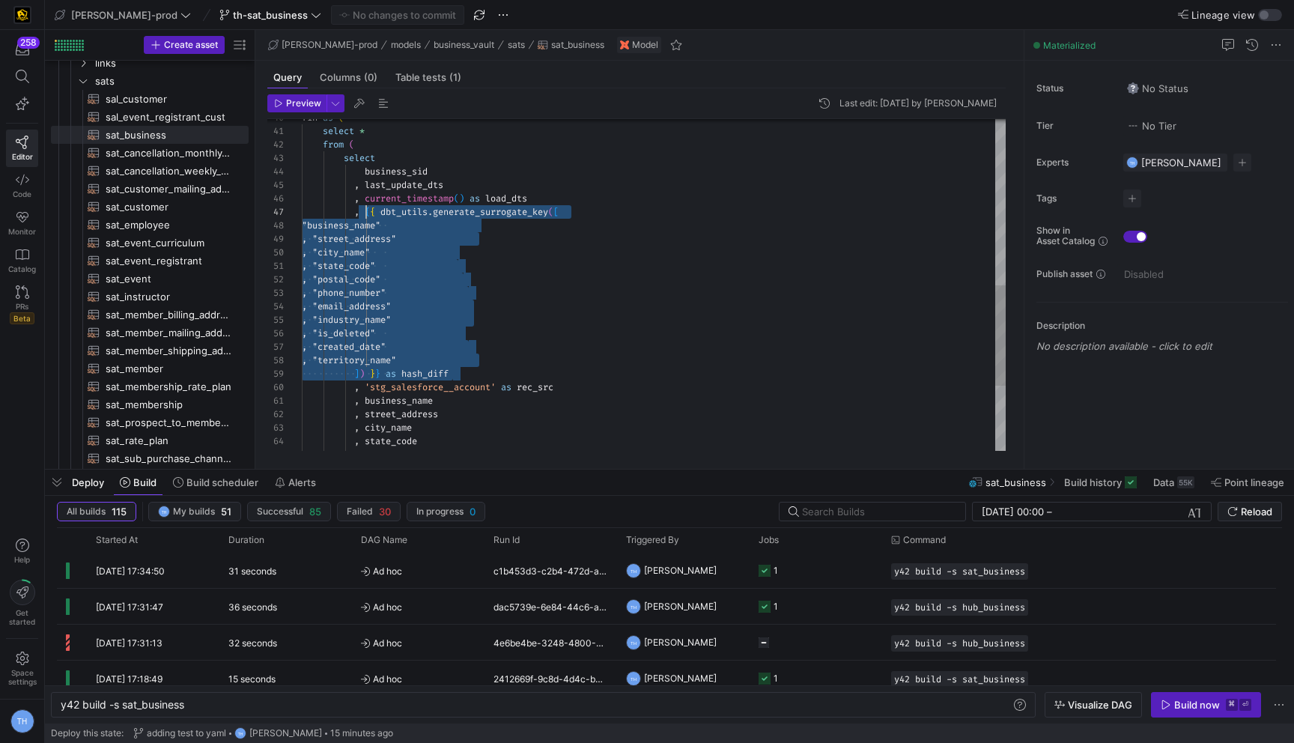
scroll to position [81, 64]
drag, startPoint x: 470, startPoint y: 368, endPoint x: 368, endPoint y: 210, distance: 188.4
click at [368, 210] on div ", "is_deleted" , "created_date" , "territory_name" ] ) } } as hash_diff , 'stg_…" at bounding box center [654, 118] width 704 height 1090
click at [626, 332] on div ", "is_deleted" , "created_date" , "territory_name" ] ) } } as hash_diff , 'stg_…" at bounding box center [654, 118] width 704 height 1090
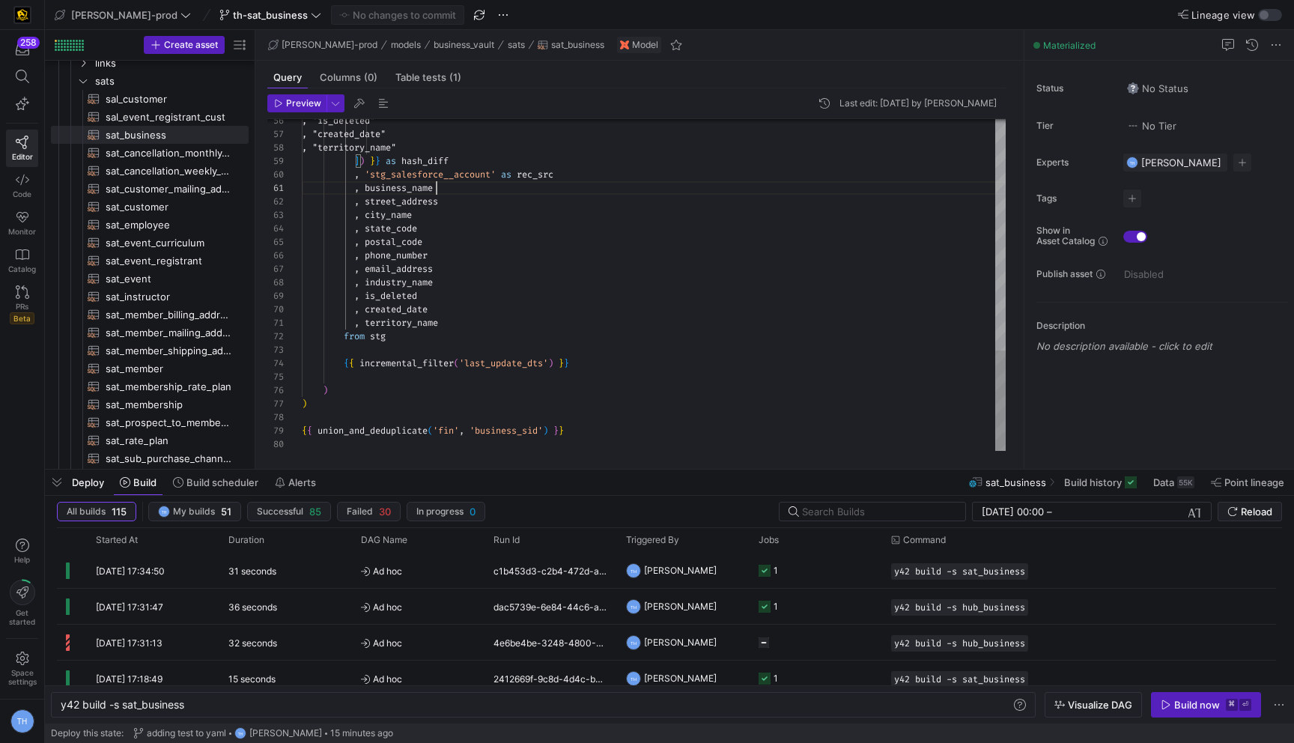
scroll to position [0, 135]
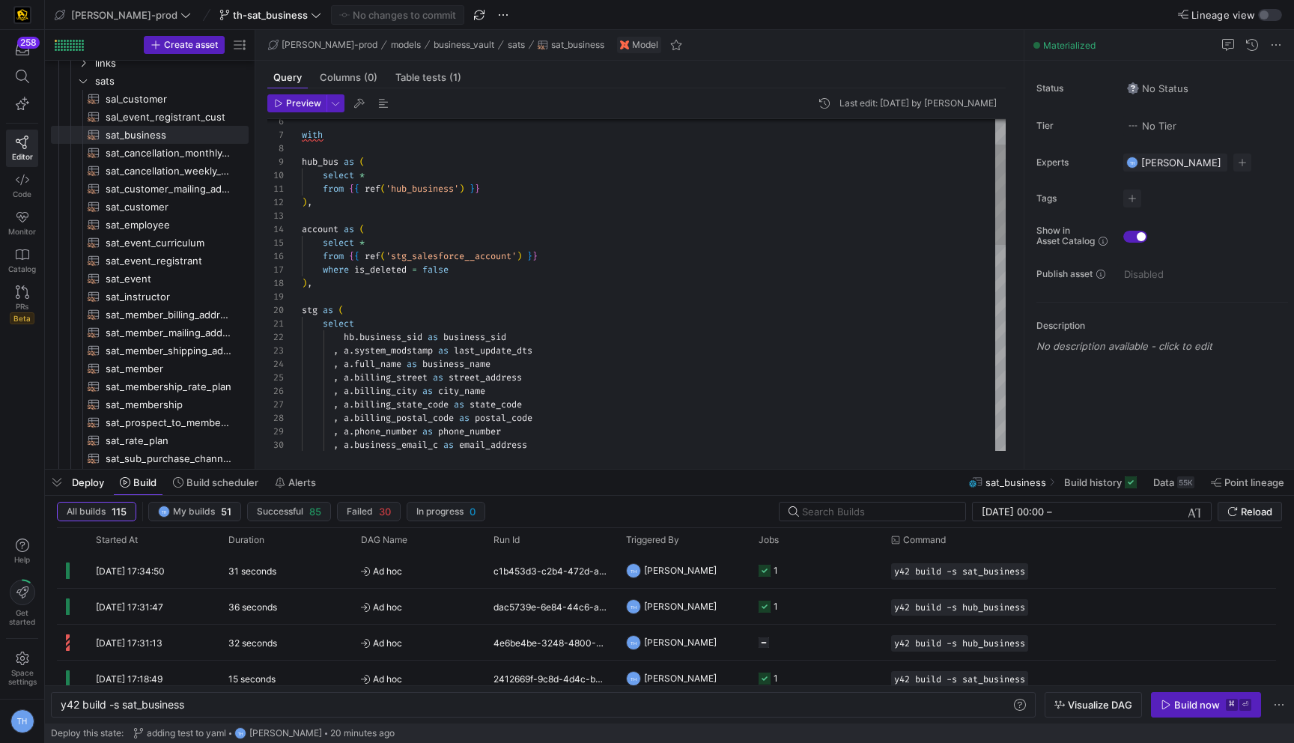
click at [633, 360] on div ", a . business_email_c as email_address , a . billing_postal_code as postal_cod…" at bounding box center [654, 580] width 704 height 1090
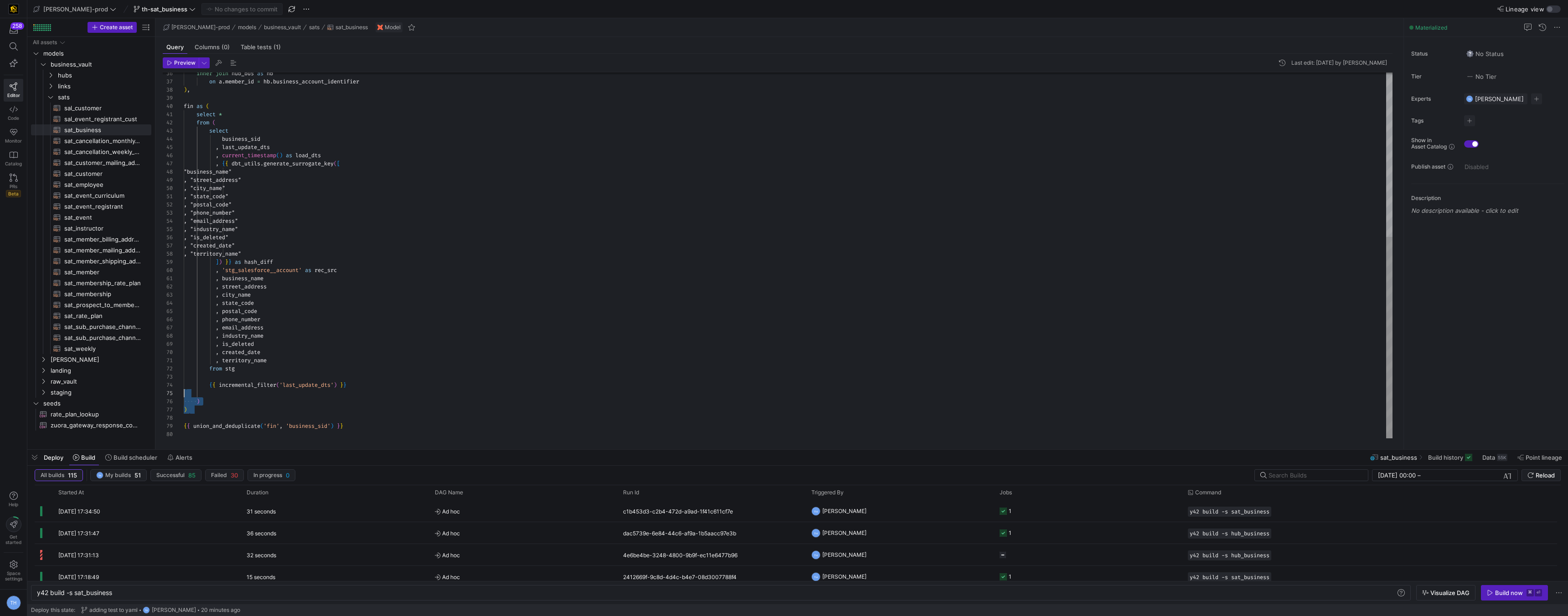
scroll to position [0, 0]
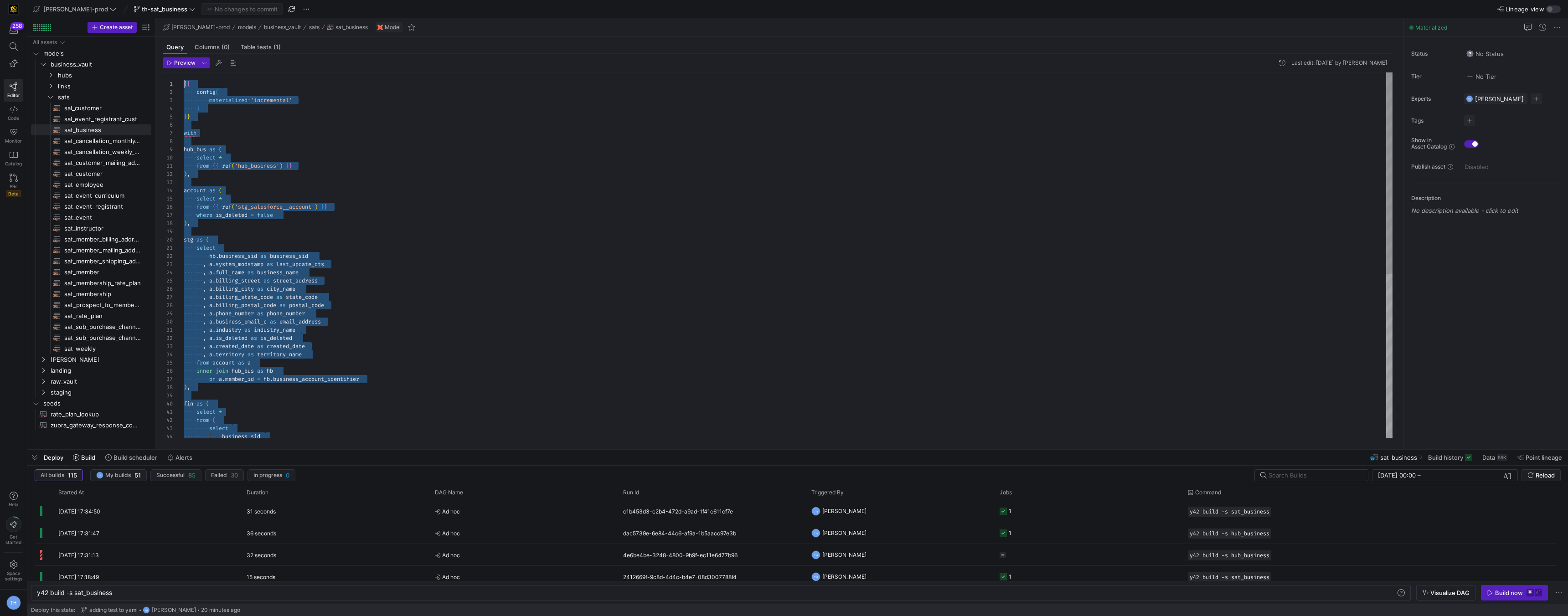
drag, startPoint x: 360, startPoint y: 418, endPoint x: 170, endPoint y: -40, distance: 495.8
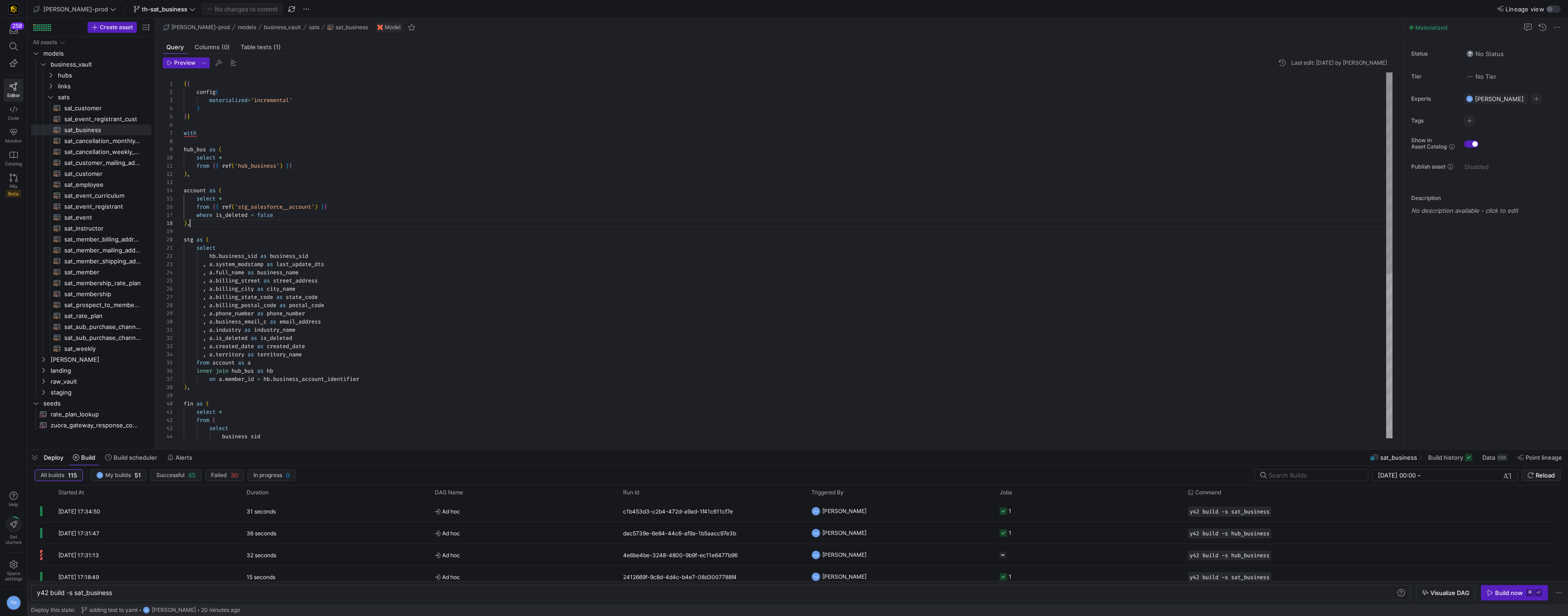
click at [301, 224] on div "inner join hub_bus as hb on a . member_id = hb . business_account_identifier ) …" at bounding box center [788, 404] width 1209 height 663
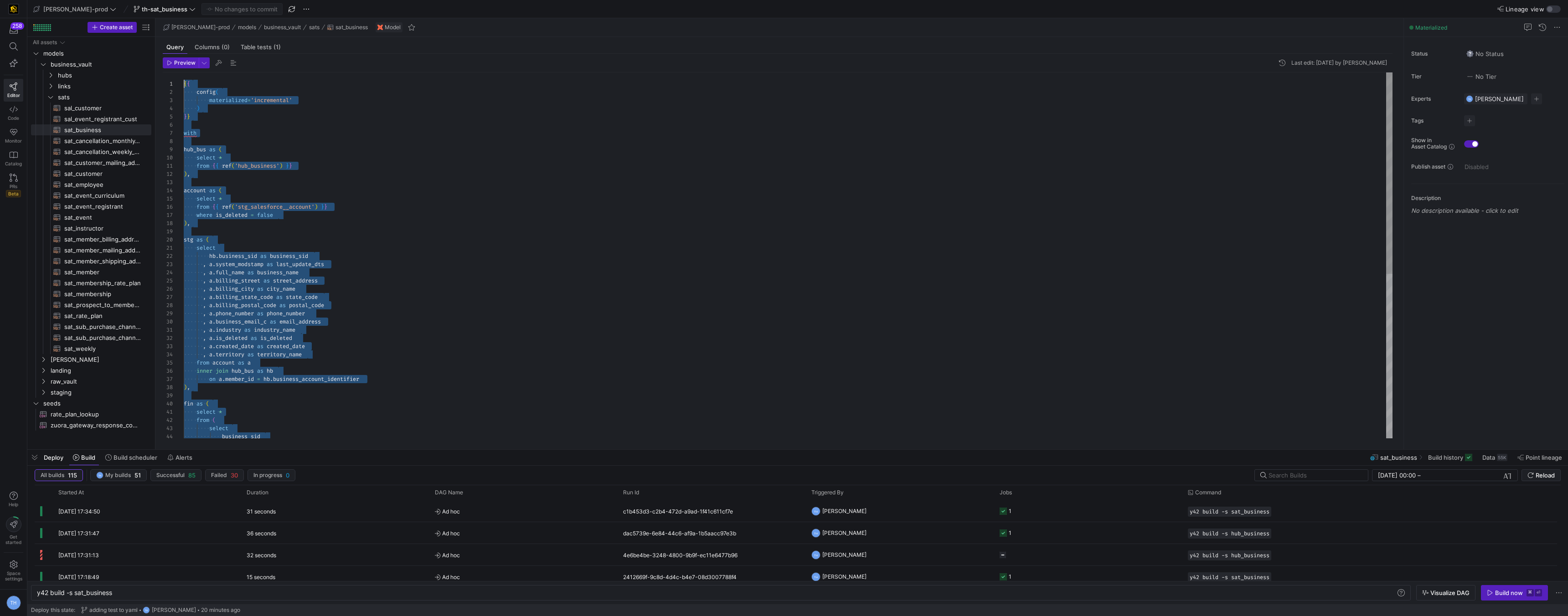
drag, startPoint x: 370, startPoint y: 434, endPoint x: 220, endPoint y: -40, distance: 497.2
type textarea "from {{ ref('hub_business') }} ), account as ( select * from {{ ref('stg_salesf…"
click at [359, 227] on div "inner join hub_bus as hb on a . member_id = hb . business_account_identifier ) …" at bounding box center [788, 404] width 1209 height 663
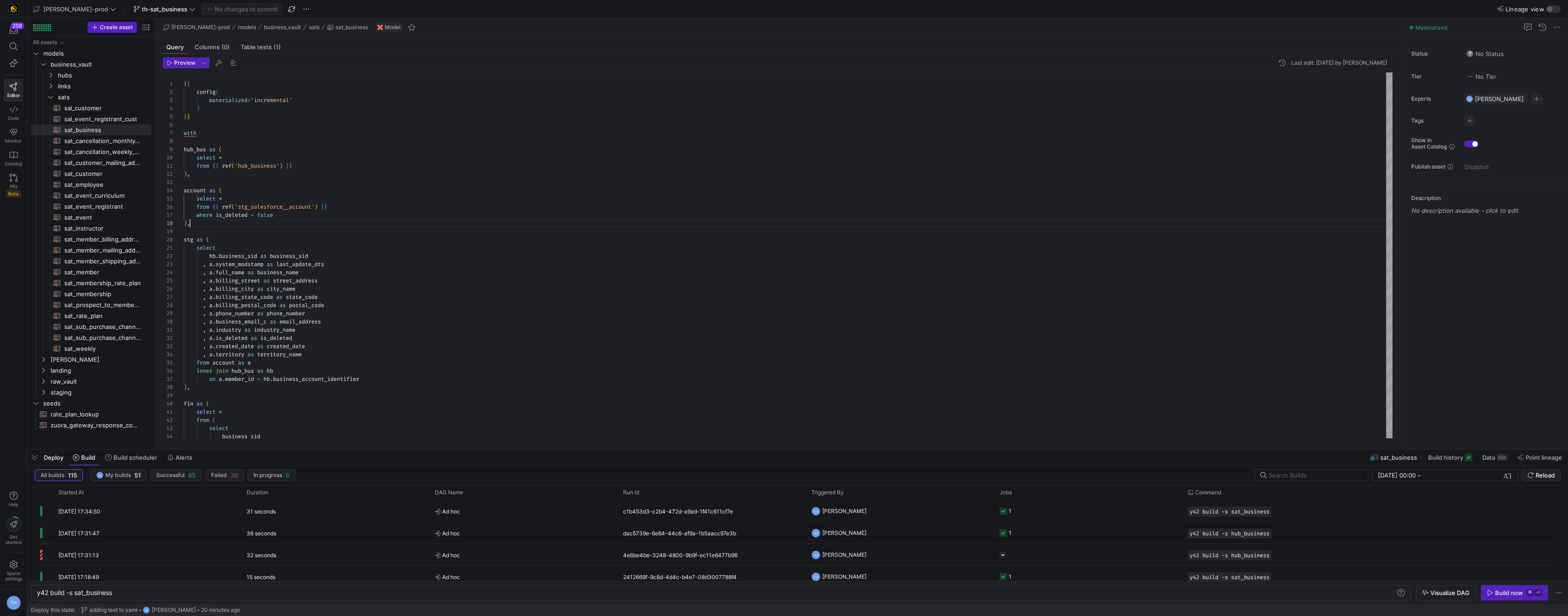
scroll to position [57, 6]
click at [83, 72] on span "hubs" at bounding box center [93, 75] width 70 height 10
click at [100, 88] on span "hub_business​​​​​​​​​​" at bounding box center [103, 86] width 77 height 10
type textarea "y42 build -s hub_business"
type textarea "{{ config( materialized='incremental' ) }} with business_account as ( select ac…"
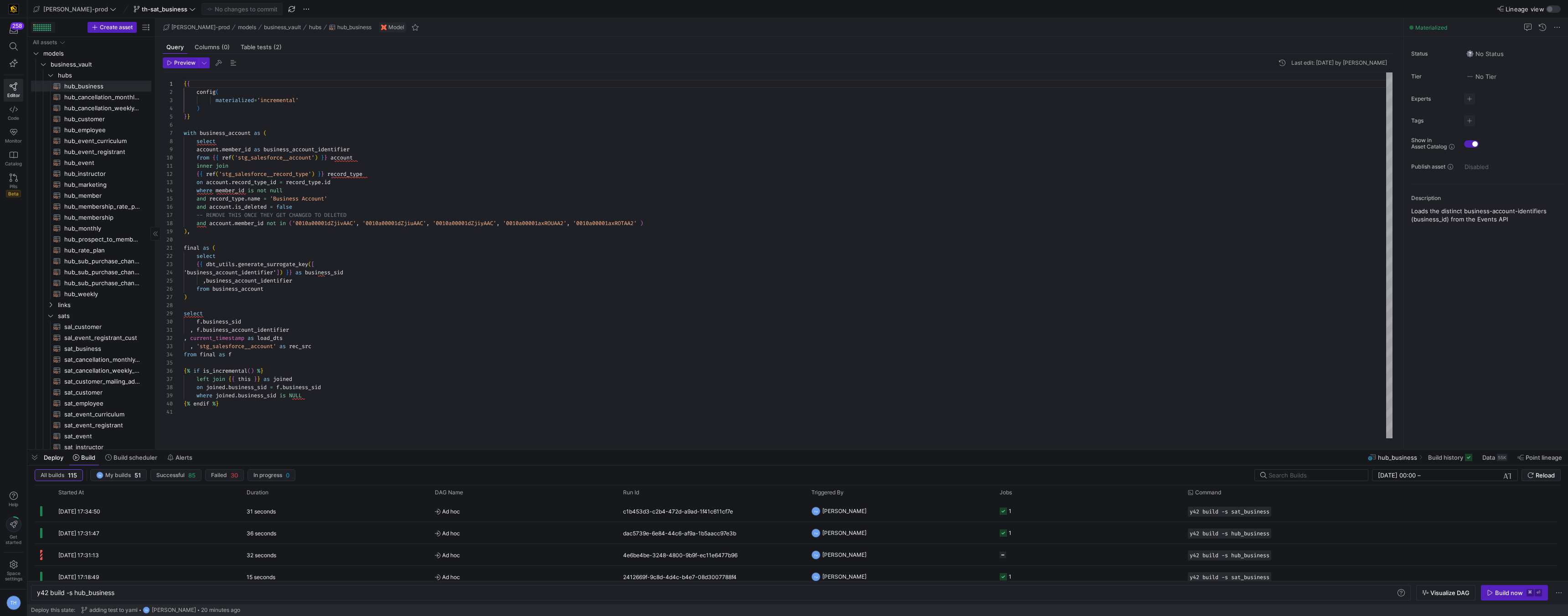
click at [41, 30] on div at bounding box center [41, 30] width 1 height 1
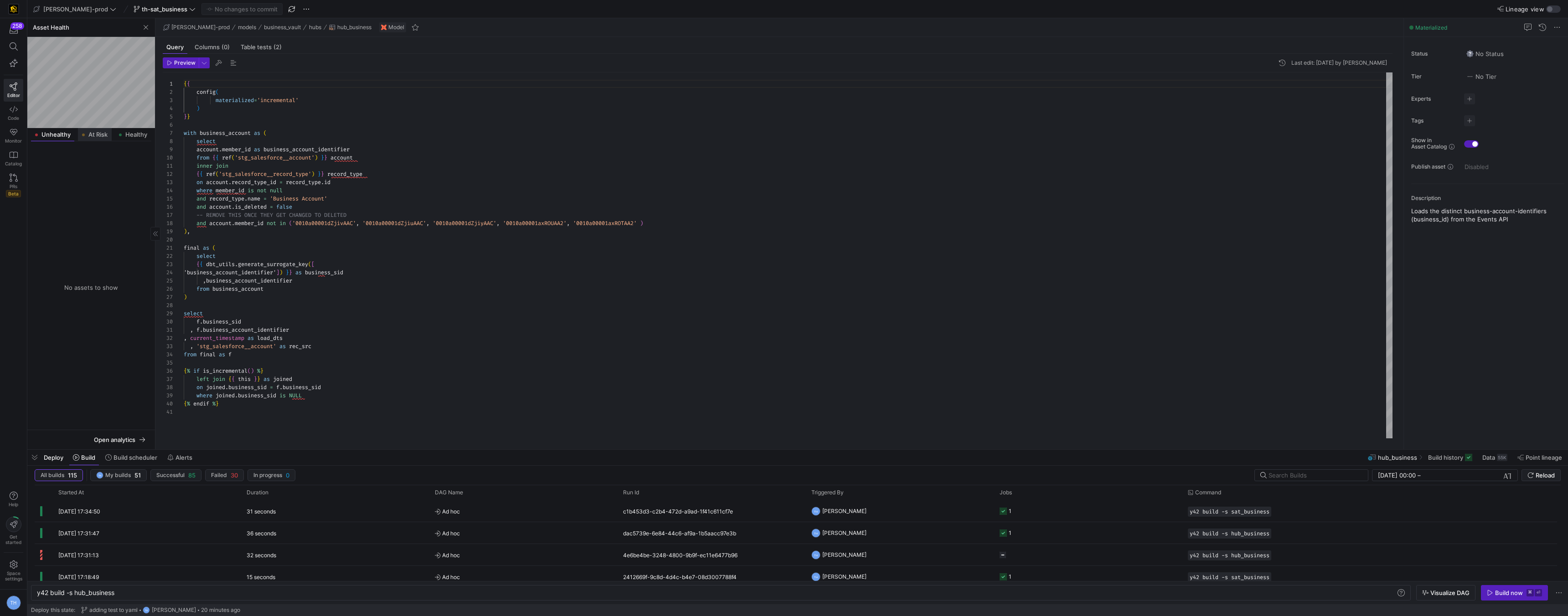
click at [91, 135] on span "At Risk" at bounding box center [97, 135] width 19 height 6
click at [86, 167] on span "business_vault" at bounding box center [100, 172] width 99 height 10
click at [93, 184] on span "links" at bounding box center [103, 183] width 92 height 10
click at [94, 197] on span "lnk_parent_business​​​​​​​​​​" at bounding box center [103, 194] width 77 height 10
type textarea "y42 build -s lnk_parent_business"
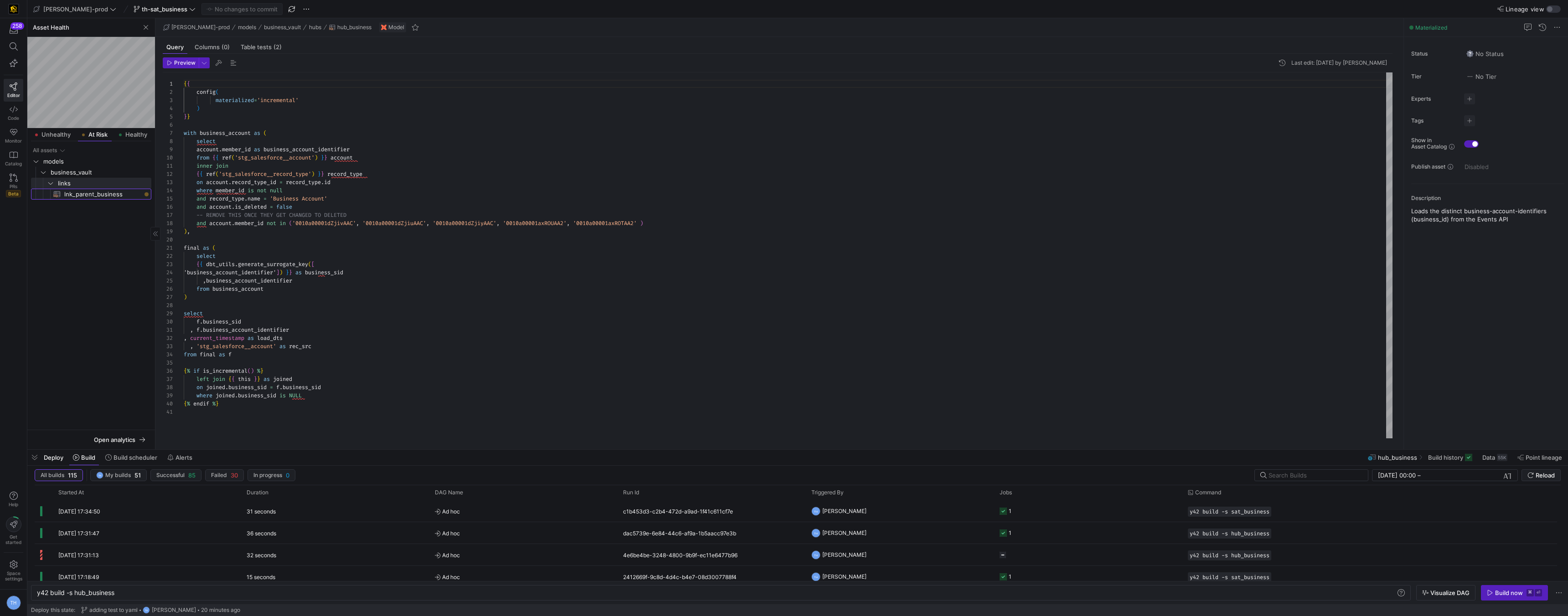
type textarea "{{ config( materialized = 'incremental' ) }} with parent_account as ( select me…"
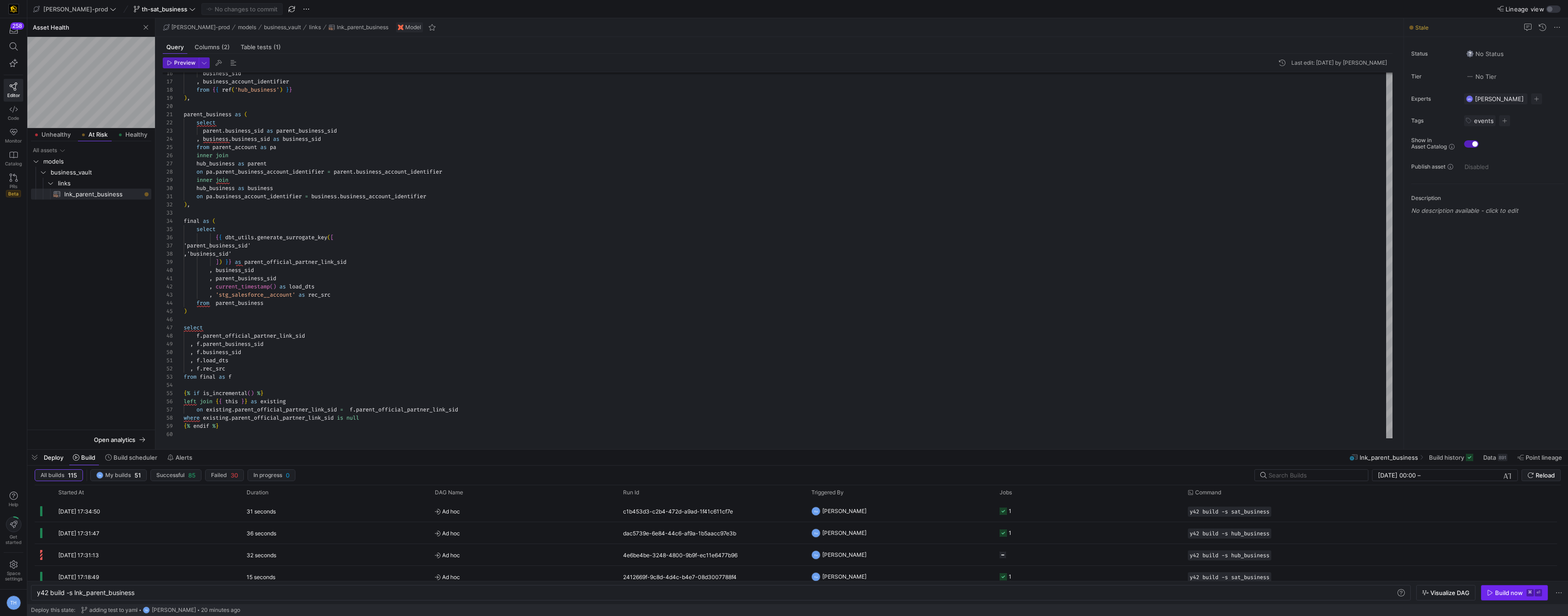
click at [783, 591] on div "Build now" at bounding box center [1509, 593] width 28 height 7
click at [13, 176] on icon at bounding box center [13, 177] width 8 height 8
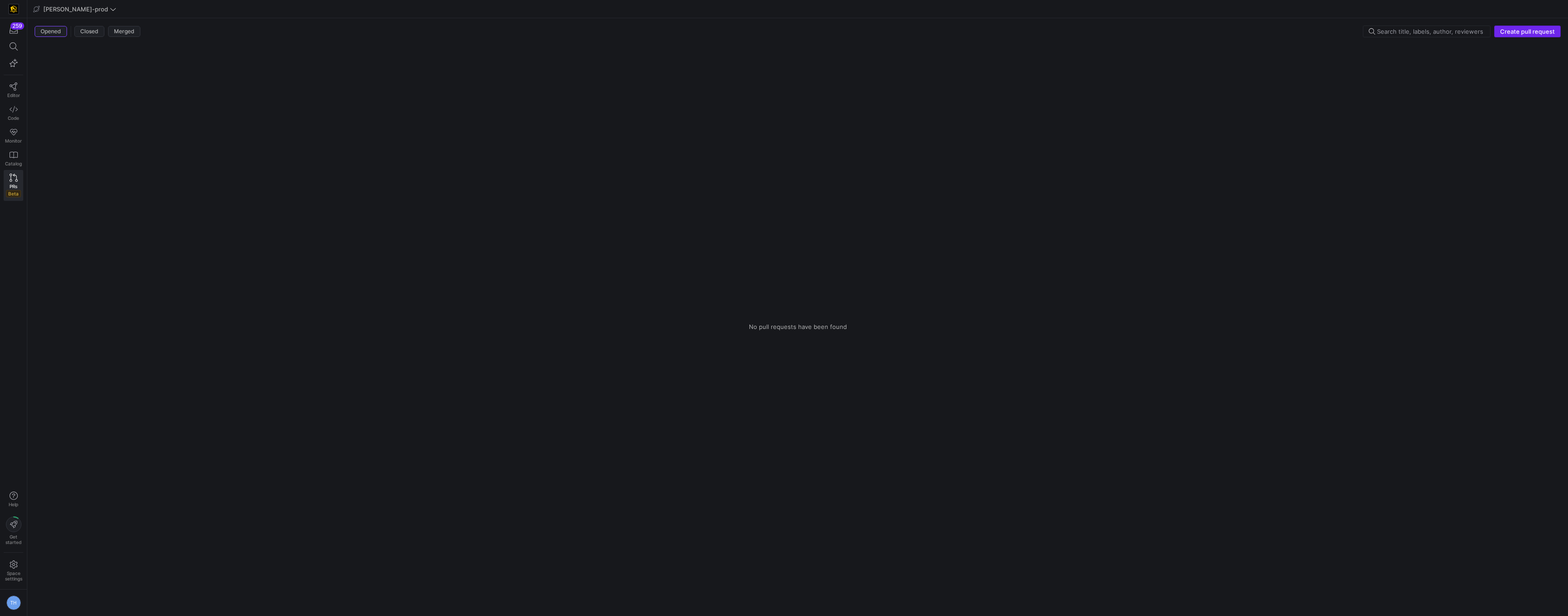
click at [783, 36] on span "button" at bounding box center [1527, 32] width 66 height 11
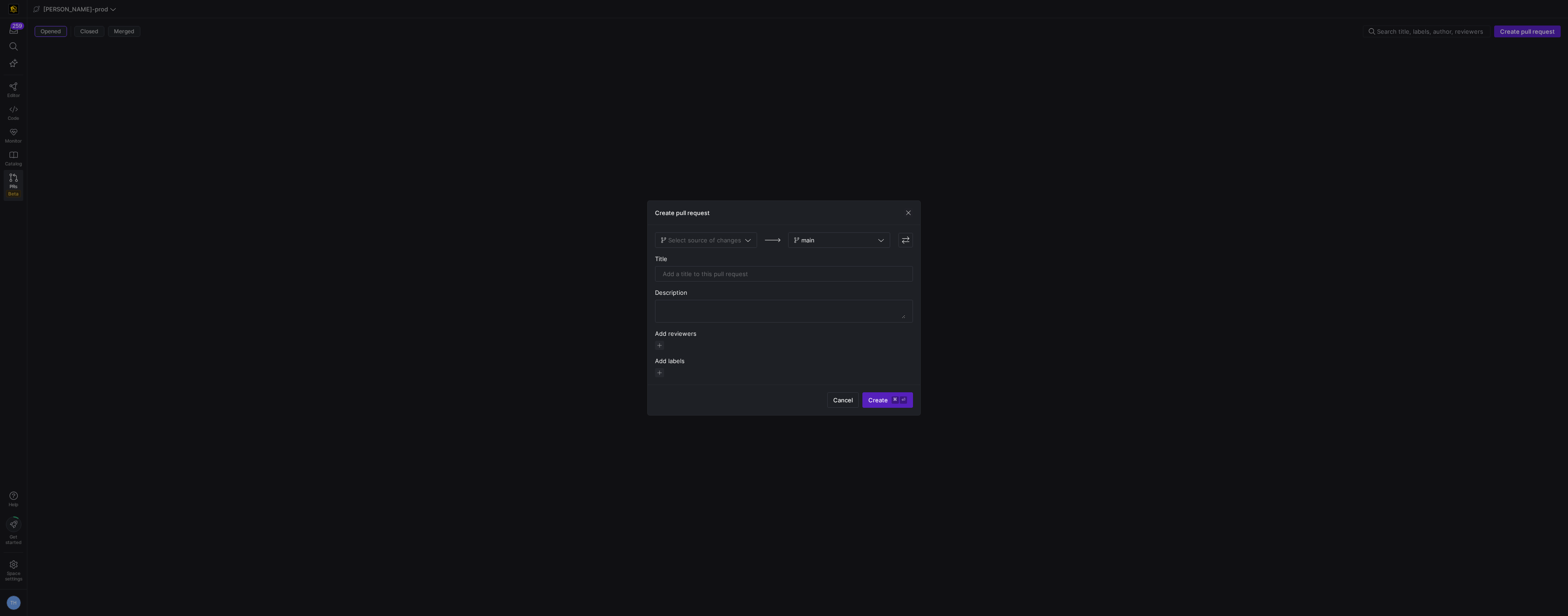
click at [727, 188] on div at bounding box center [784, 308] width 1568 height 616
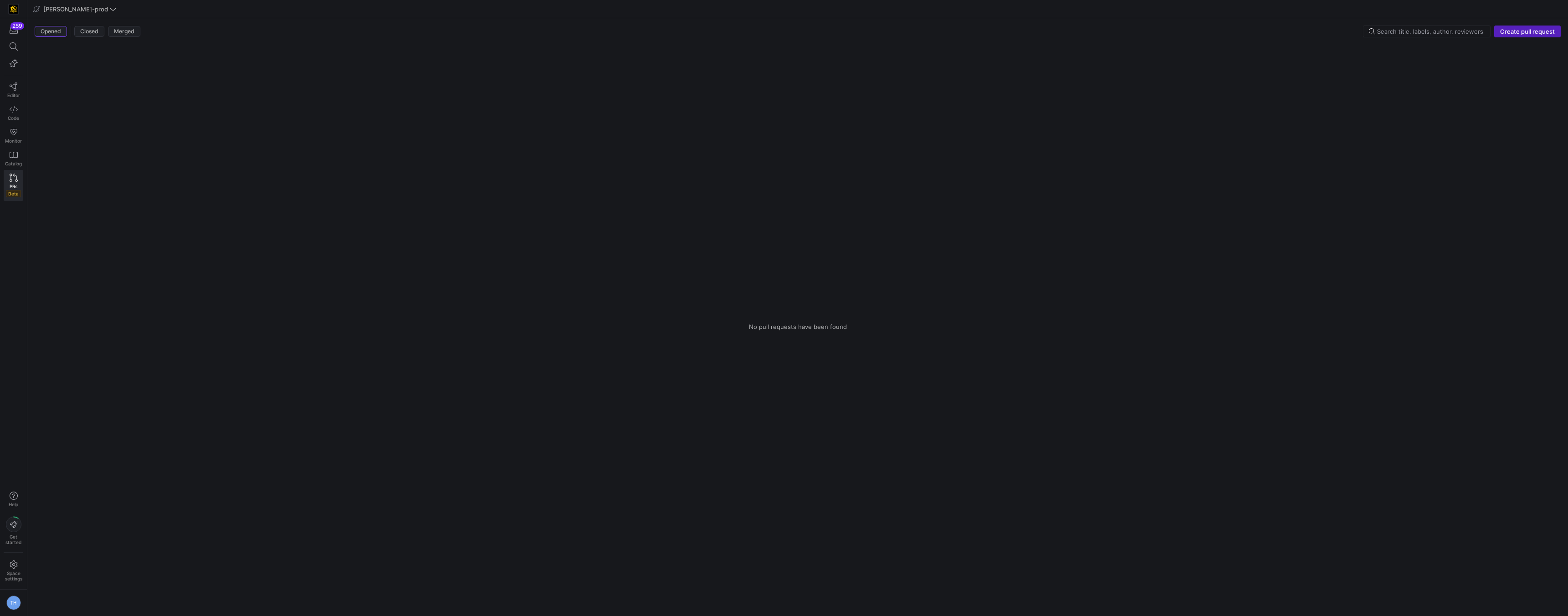
click at [124, 248] on y42-empty-state "No pull requests have been found" at bounding box center [797, 326] width 1526 height 564
click at [783, 34] on span "Create pull request" at bounding box center [1527, 32] width 55 height 7
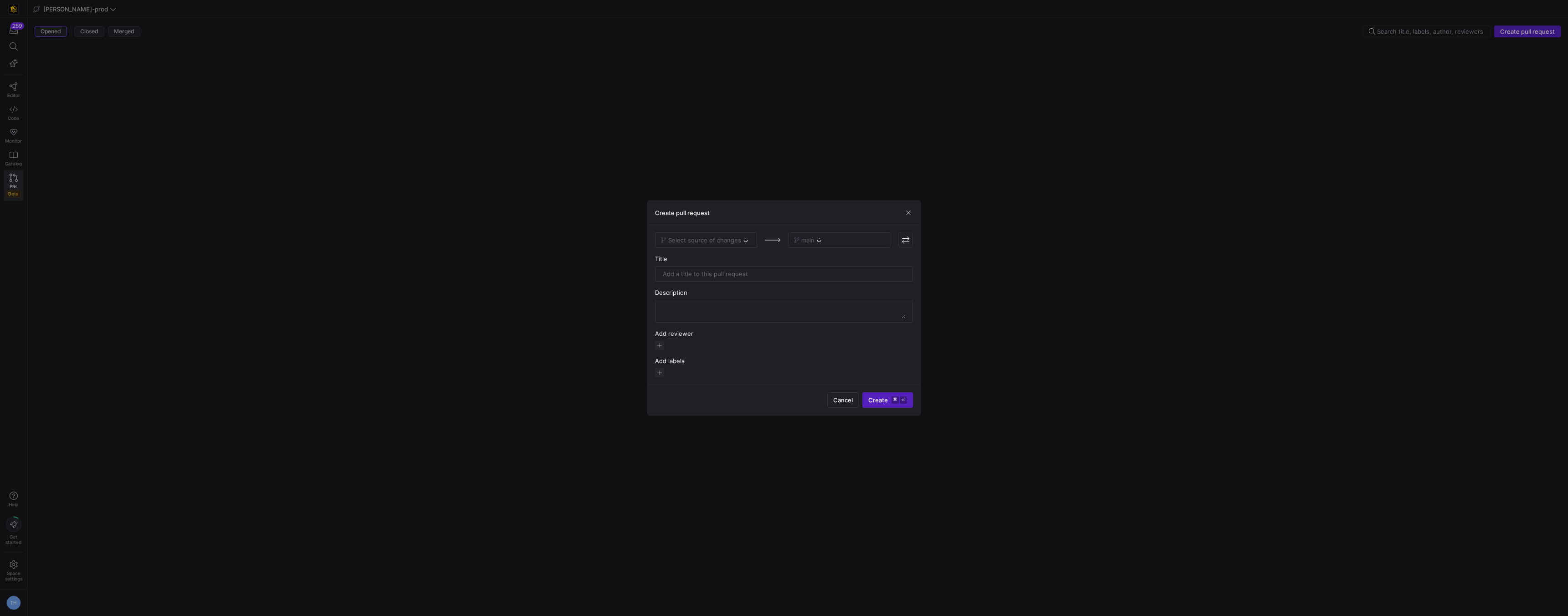
click at [725, 242] on div "Select source of changes" at bounding box center [706, 240] width 102 height 15
click at [724, 240] on div "Select source of changes" at bounding box center [706, 240] width 102 height 15
click at [721, 240] on span "Select source of changes" at bounding box center [705, 240] width 73 height 7
click at [700, 360] on span "th-sat_business" at bounding box center [685, 362] width 46 height 7
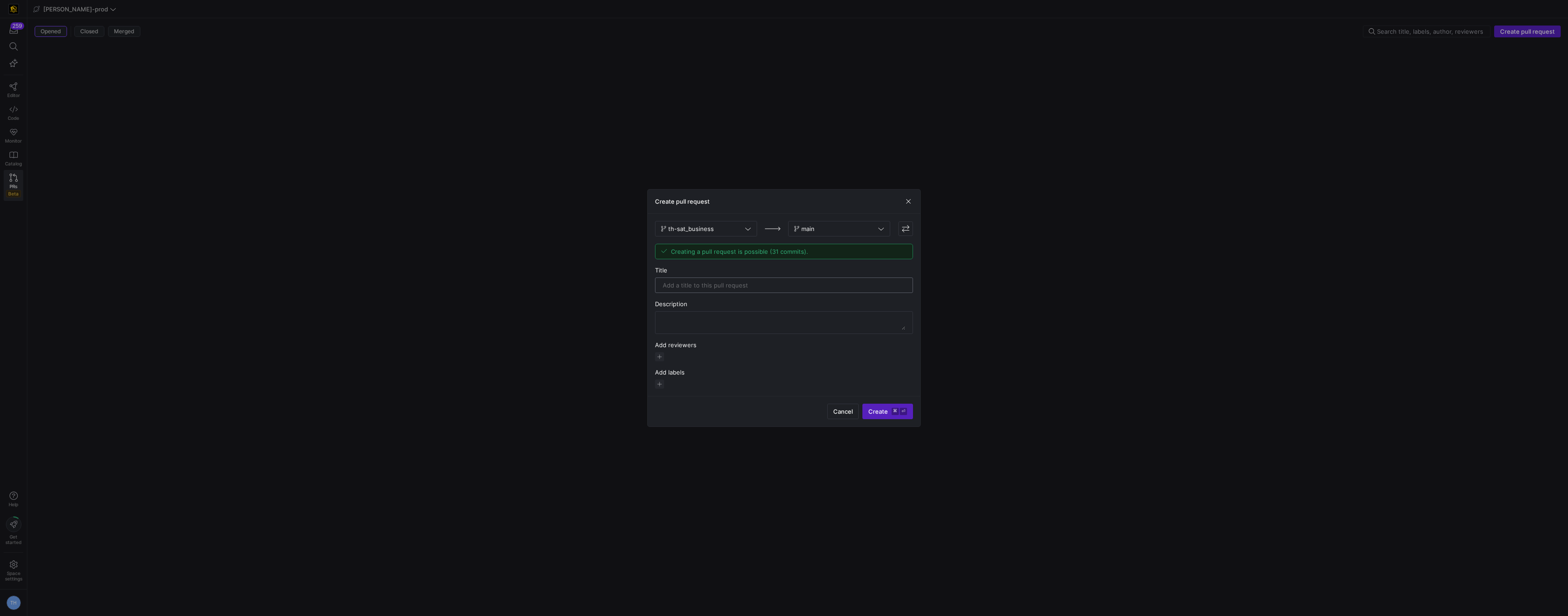
click at [713, 284] on input "text" at bounding box center [784, 285] width 242 height 7
type input "Adding sat_business"
click at [752, 312] on div at bounding box center [784, 323] width 242 height 22
type textarea "I"
click at [783, 201] on span "button" at bounding box center [908, 201] width 9 height 9
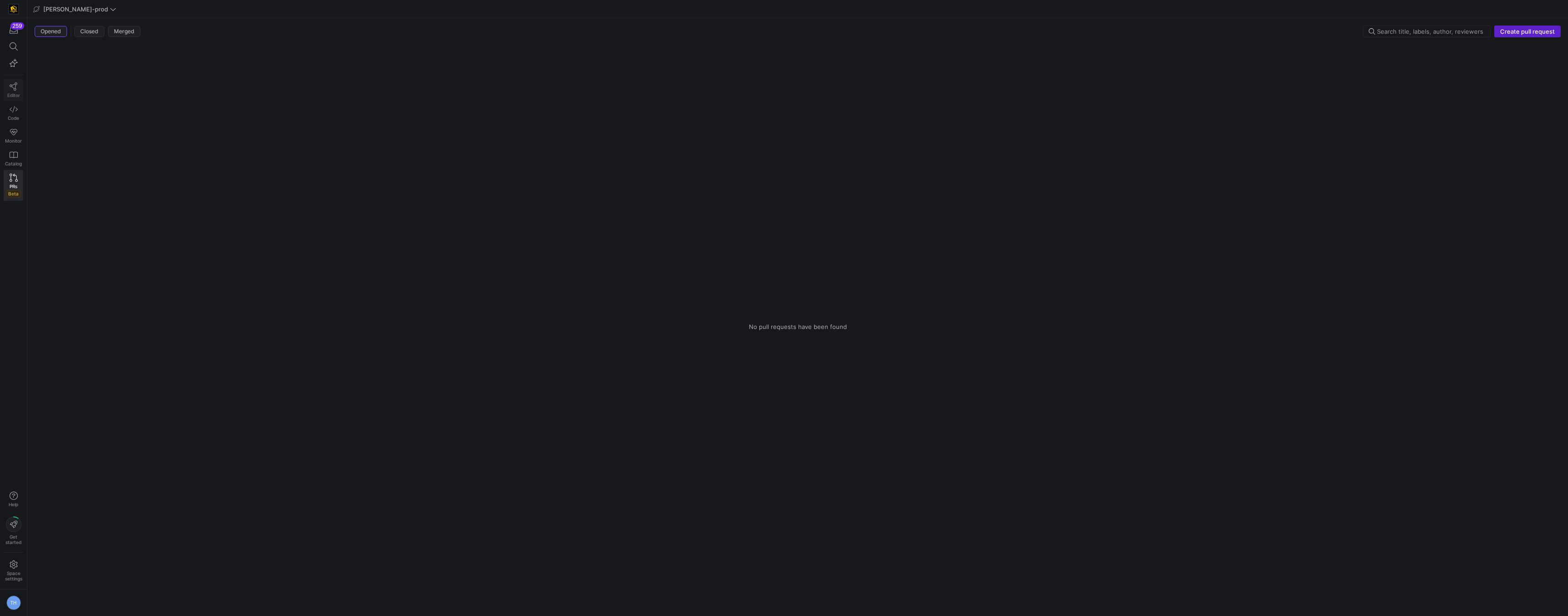
click at [13, 90] on icon at bounding box center [13, 86] width 8 height 8
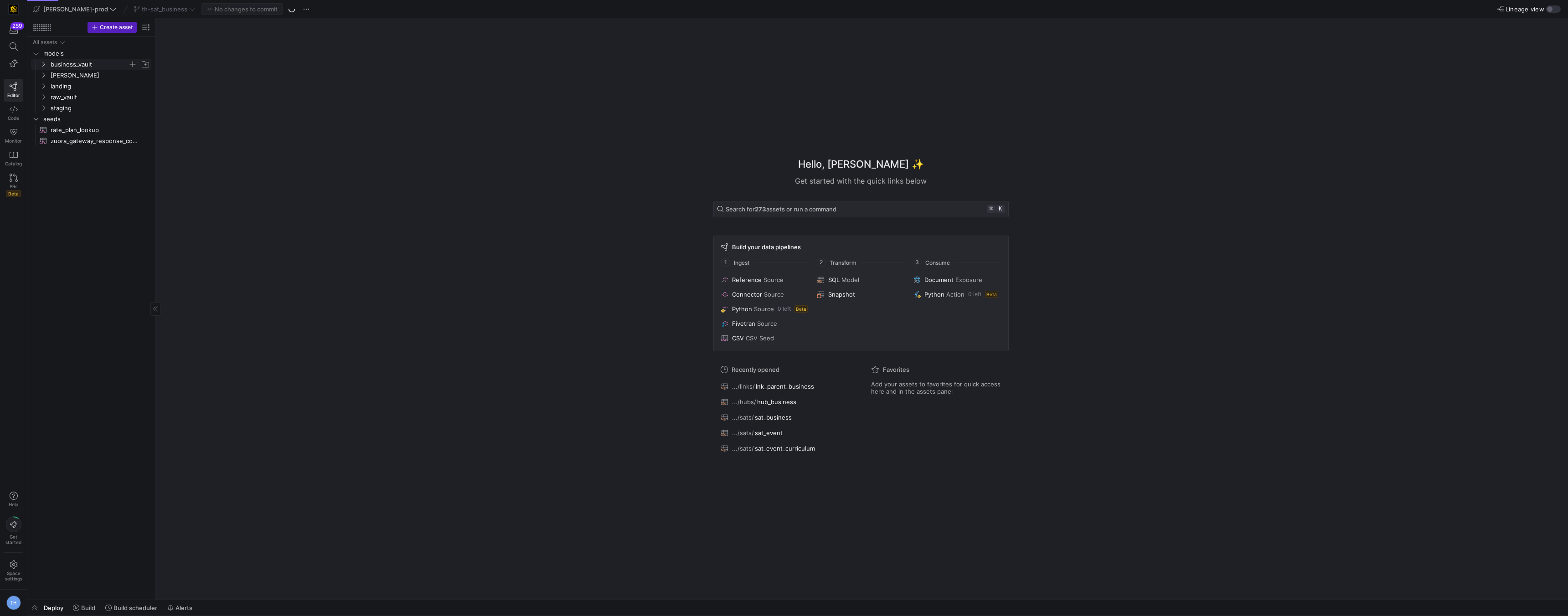
click at [85, 65] on span "business_vault" at bounding box center [89, 64] width 77 height 10
click at [84, 77] on span "hubs" at bounding box center [93, 75] width 70 height 10
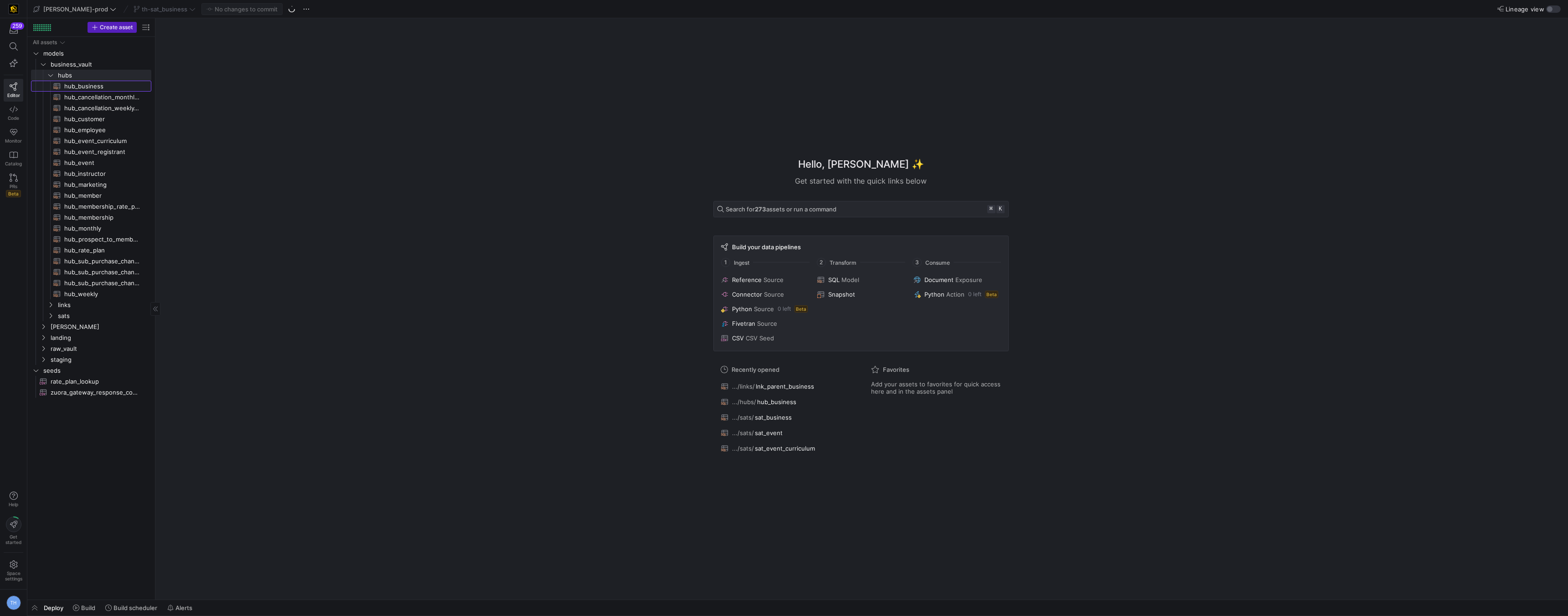
click at [99, 88] on span "hub_business​​​​​​​​​​" at bounding box center [103, 86] width 77 height 10
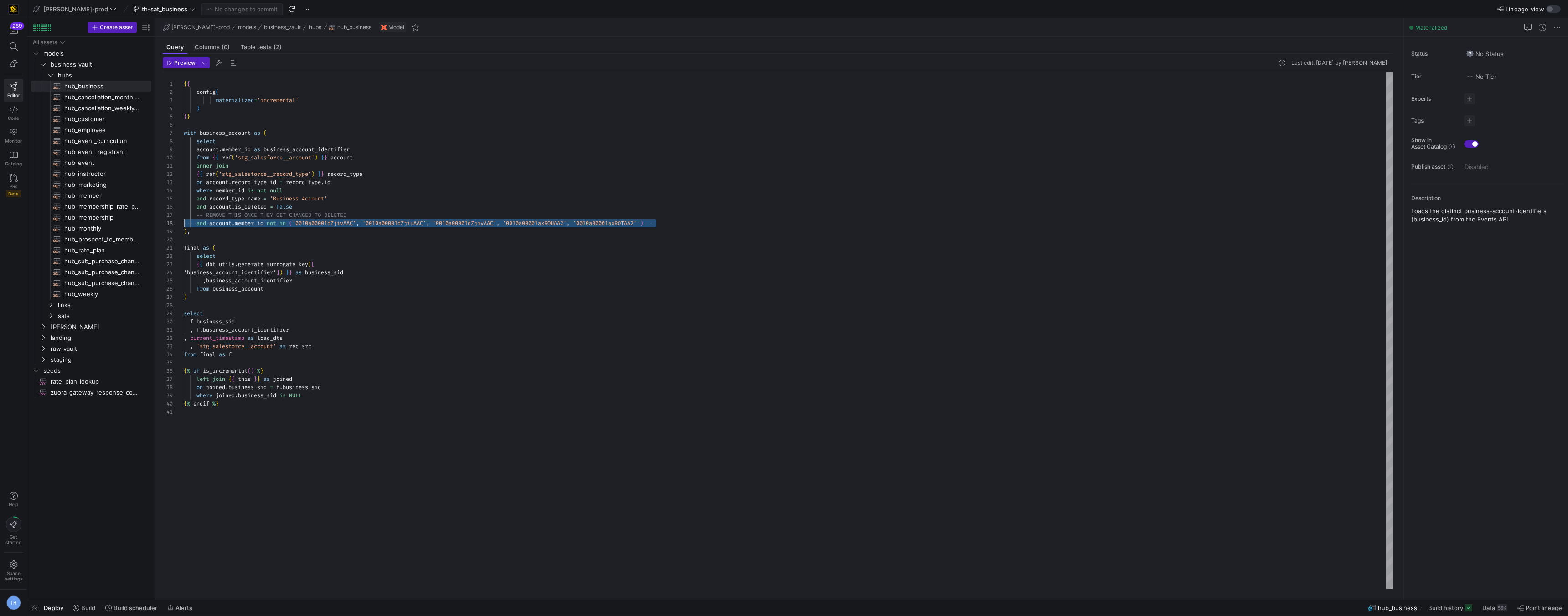
scroll to position [49, 0]
drag, startPoint x: 672, startPoint y: 222, endPoint x: 164, endPoint y: 213, distance: 508.1
click at [164, 212] on div "1 2 3 4 5 6 7 8 9 10 11 12 13 14 15 16 17 18 19 20 21 22 23 24 25 26 27 28 29 3…" at bounding box center [777, 331] width 1230 height 516
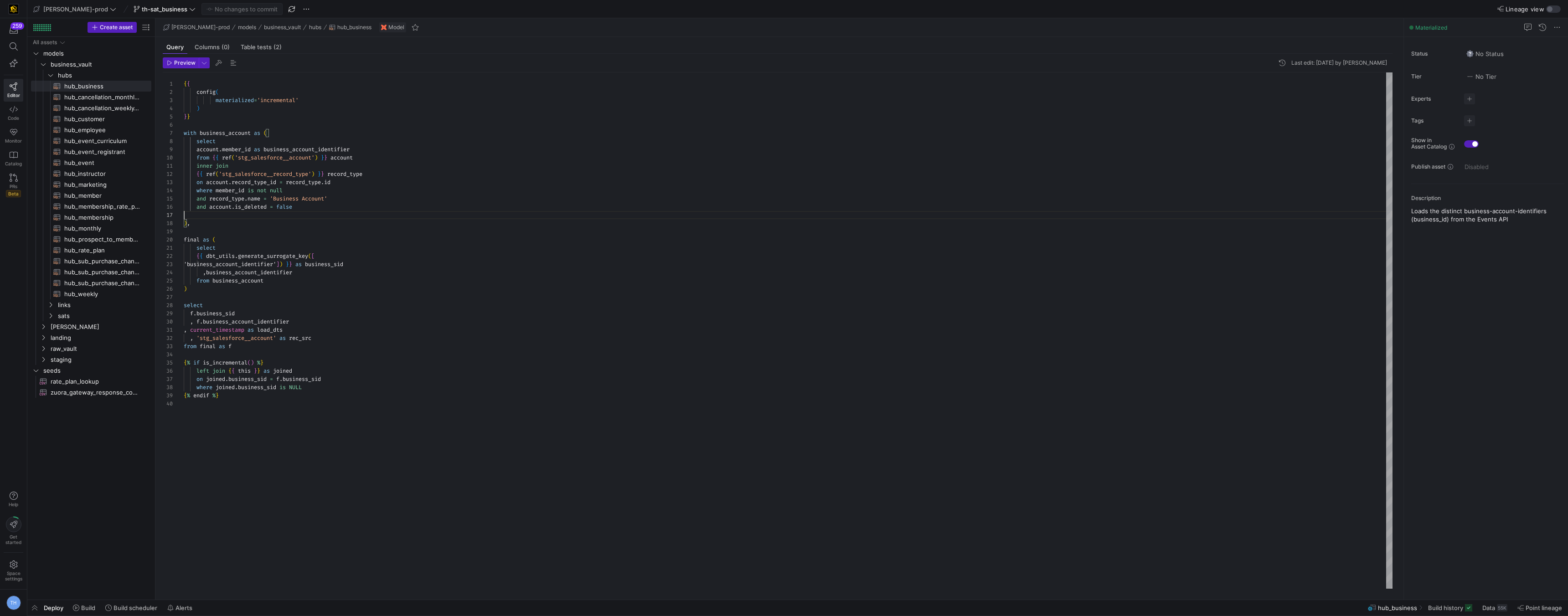
scroll to position [41, 111]
click at [86, 317] on span "sats" at bounding box center [93, 316] width 70 height 10
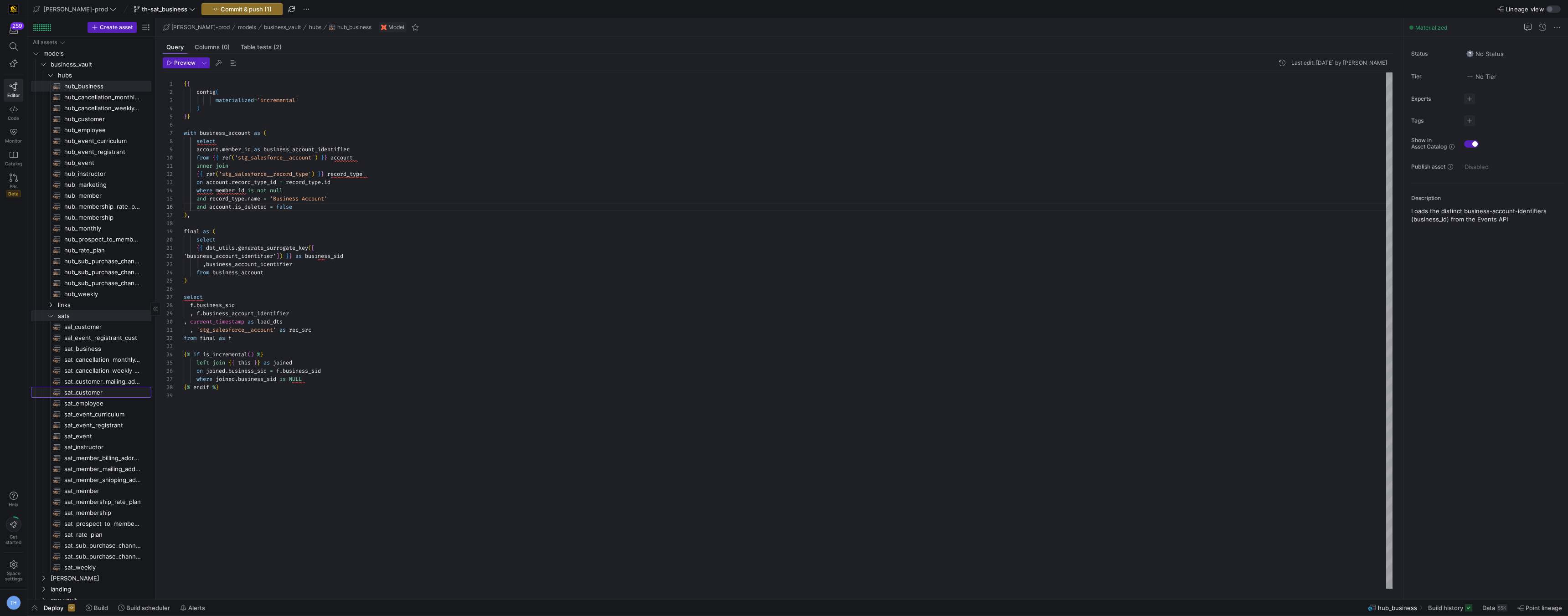
click at [99, 394] on span "sat_customer​​​​​​​​​​" at bounding box center [103, 393] width 77 height 10
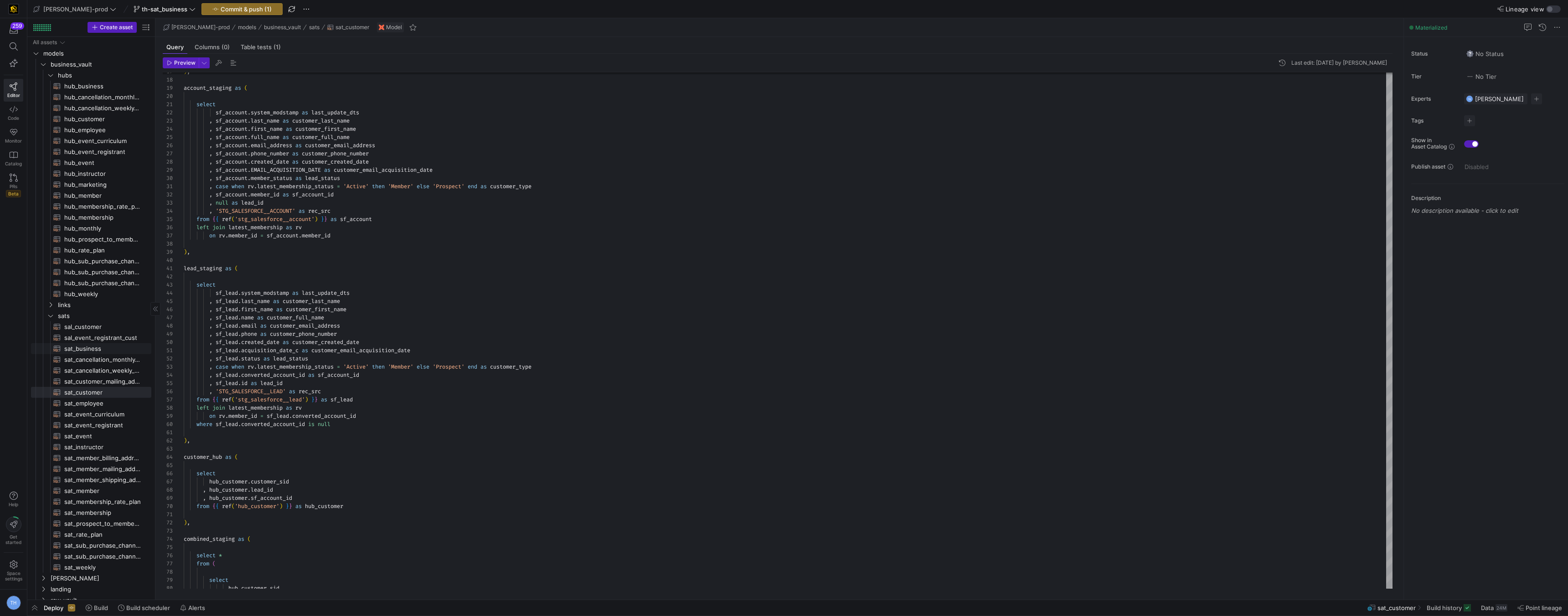
click at [111, 347] on span "sat_business​​​​​​​​​​" at bounding box center [103, 349] width 77 height 10
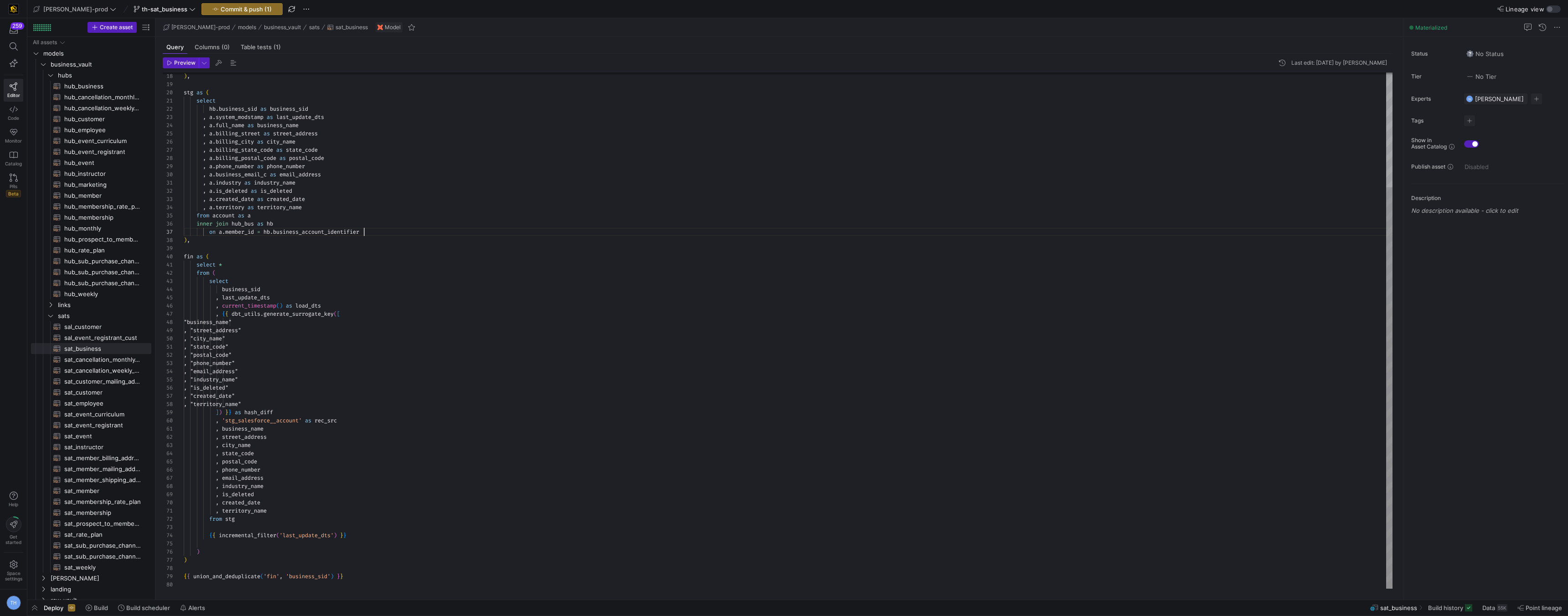
click at [380, 230] on div ") , stg as ( select hb . business_sid as business_sid , a . system_modstamp as …" at bounding box center [788, 257] width 1209 height 663
click at [379, 323] on div ") , stg as ( select hb . business_sid as business_sid , a . system_modstamp as …" at bounding box center [788, 261] width 1209 height 672
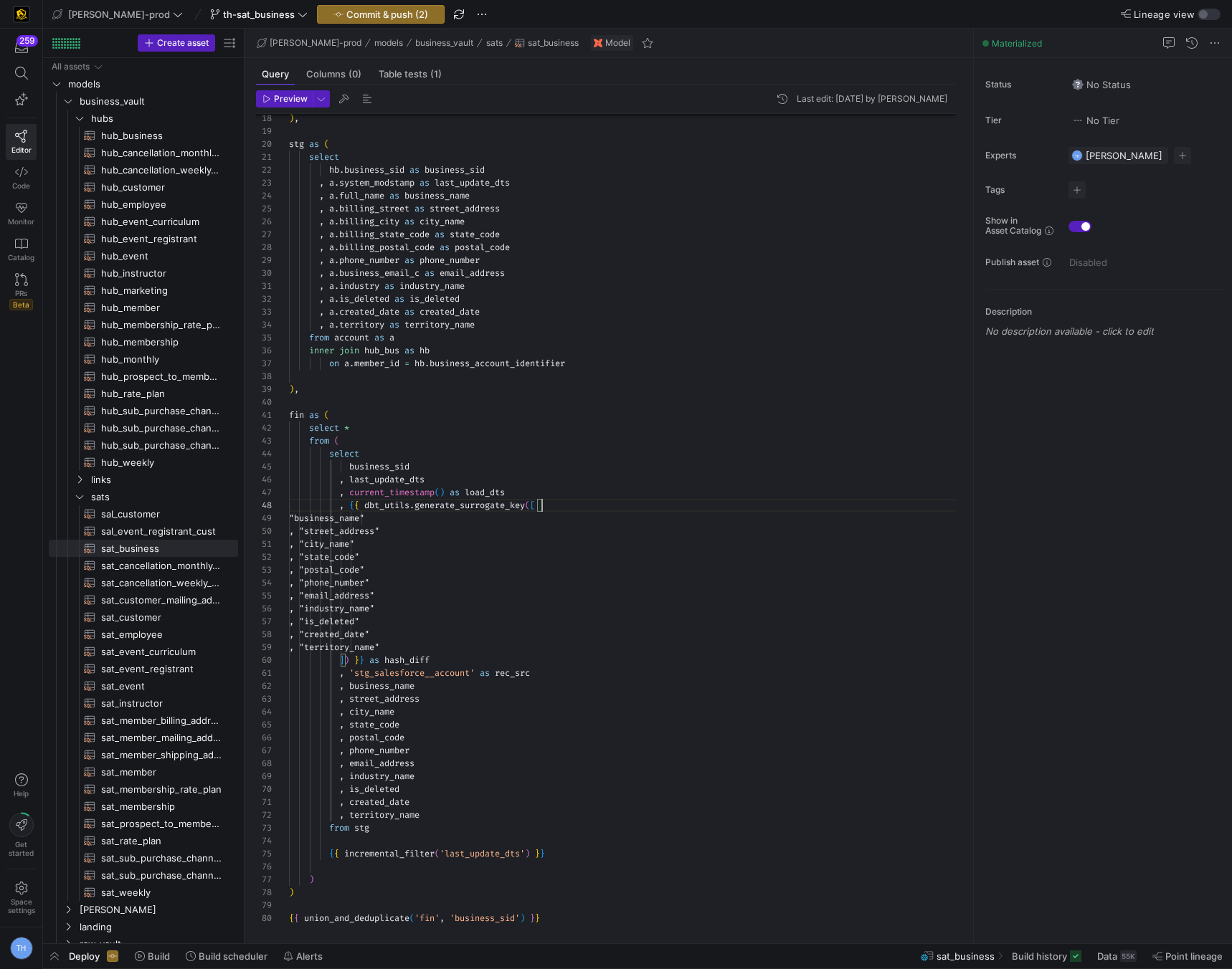
scroll to position [90, 253]
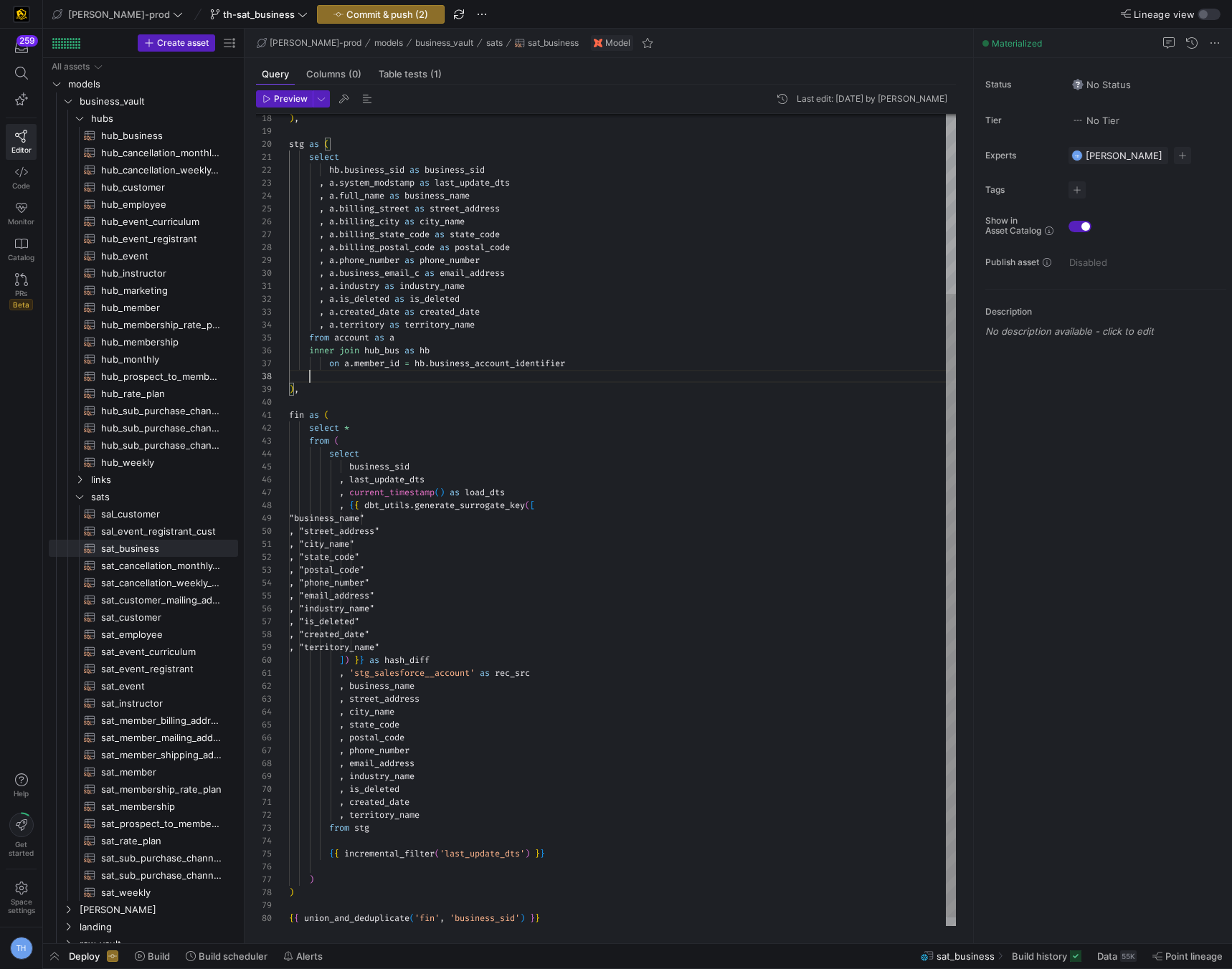
click at [598, 371] on div "stg as ( select hb . business_sid as business_sid , a . system_modstamp as last…" at bounding box center [622, 410] width 666 height 1057
click at [599, 353] on div "stg as ( select hb . business_sid as business_sid , a . system_modstamp as last…" at bounding box center [622, 410] width 666 height 1057
click at [598, 364] on div "stg as ( select hb . business_sid as business_sid , a . system_modstamp as last…" at bounding box center [622, 410] width 666 height 1057
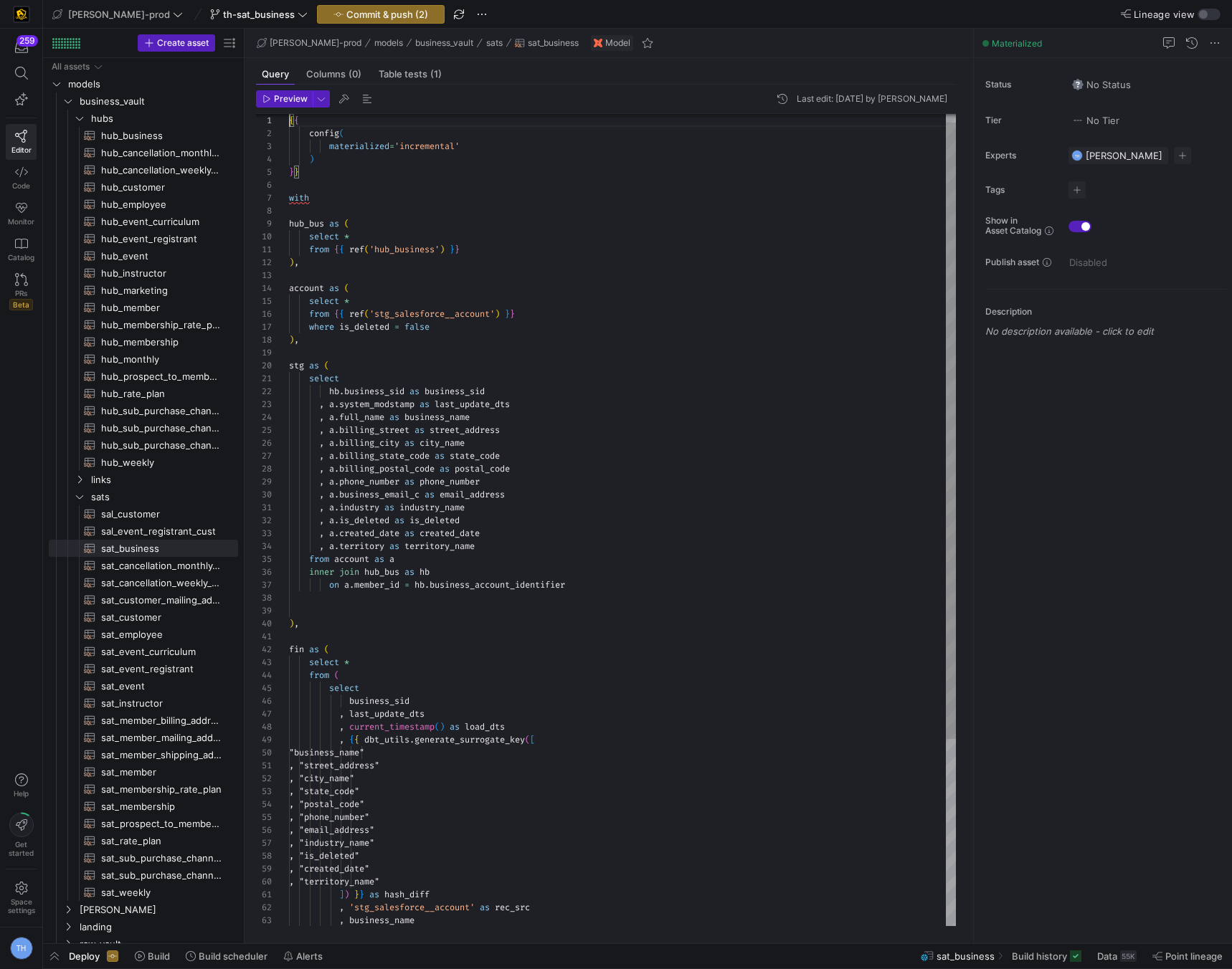
scroll to position [0, 0]
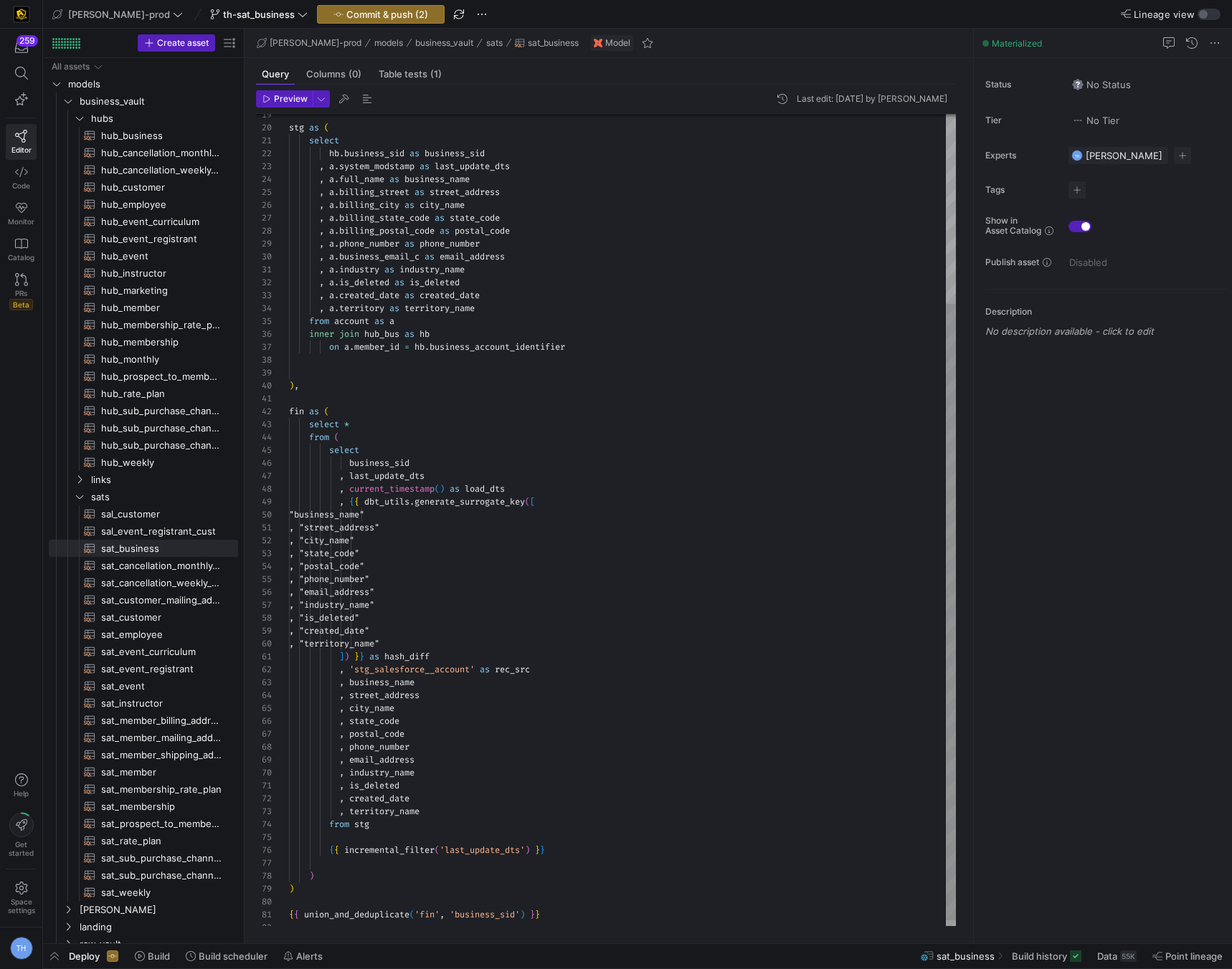
click at [590, 351] on div "stg as ( select hb . business_sid as business_sid , a . system_modstamp as last…" at bounding box center [622, 398] width 666 height 1070
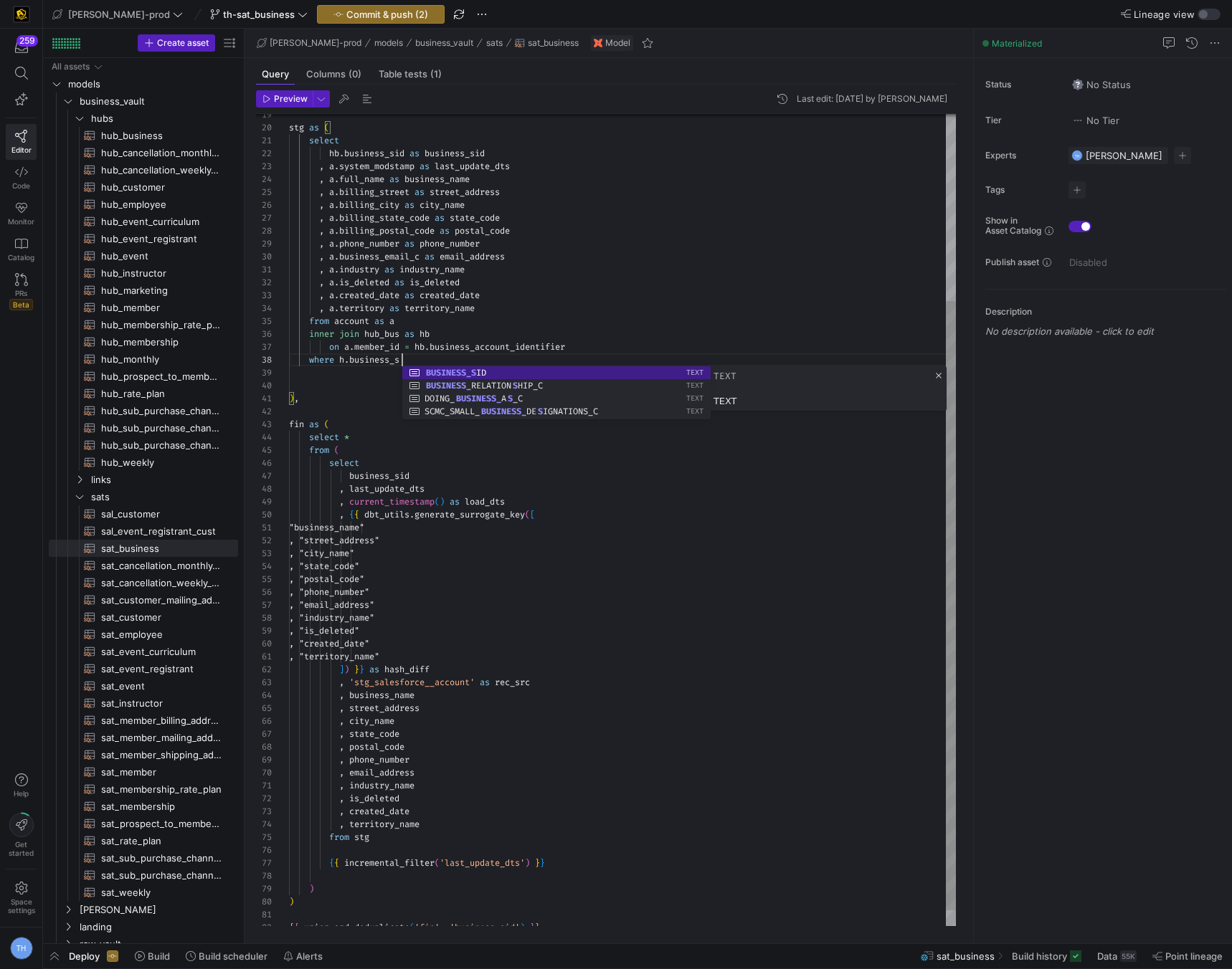
scroll to position [90, 124]
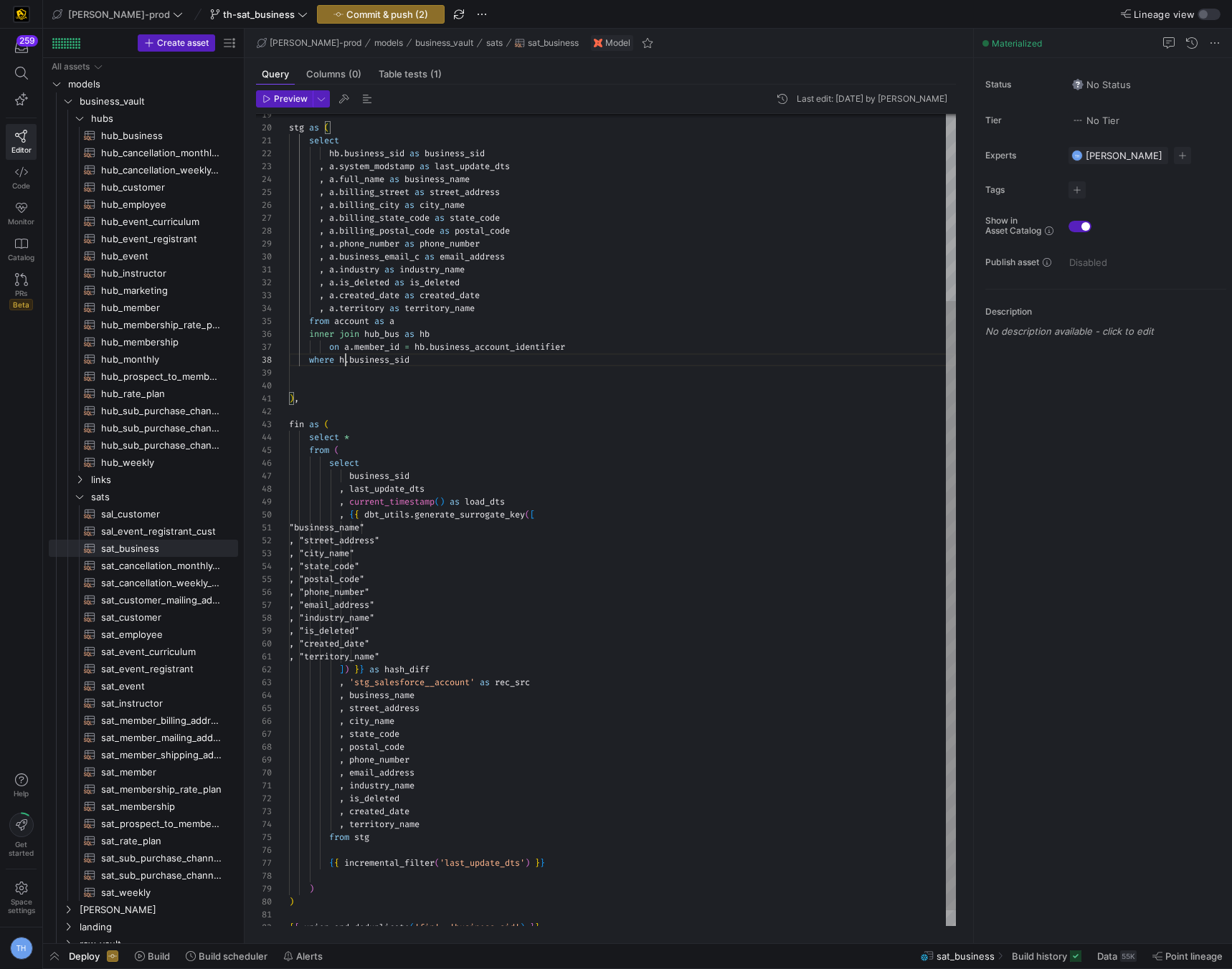
click at [347, 361] on div "stg as ( select hb . business_sid as business_sid , a . system_modstamp as last…" at bounding box center [622, 405] width 666 height 1083
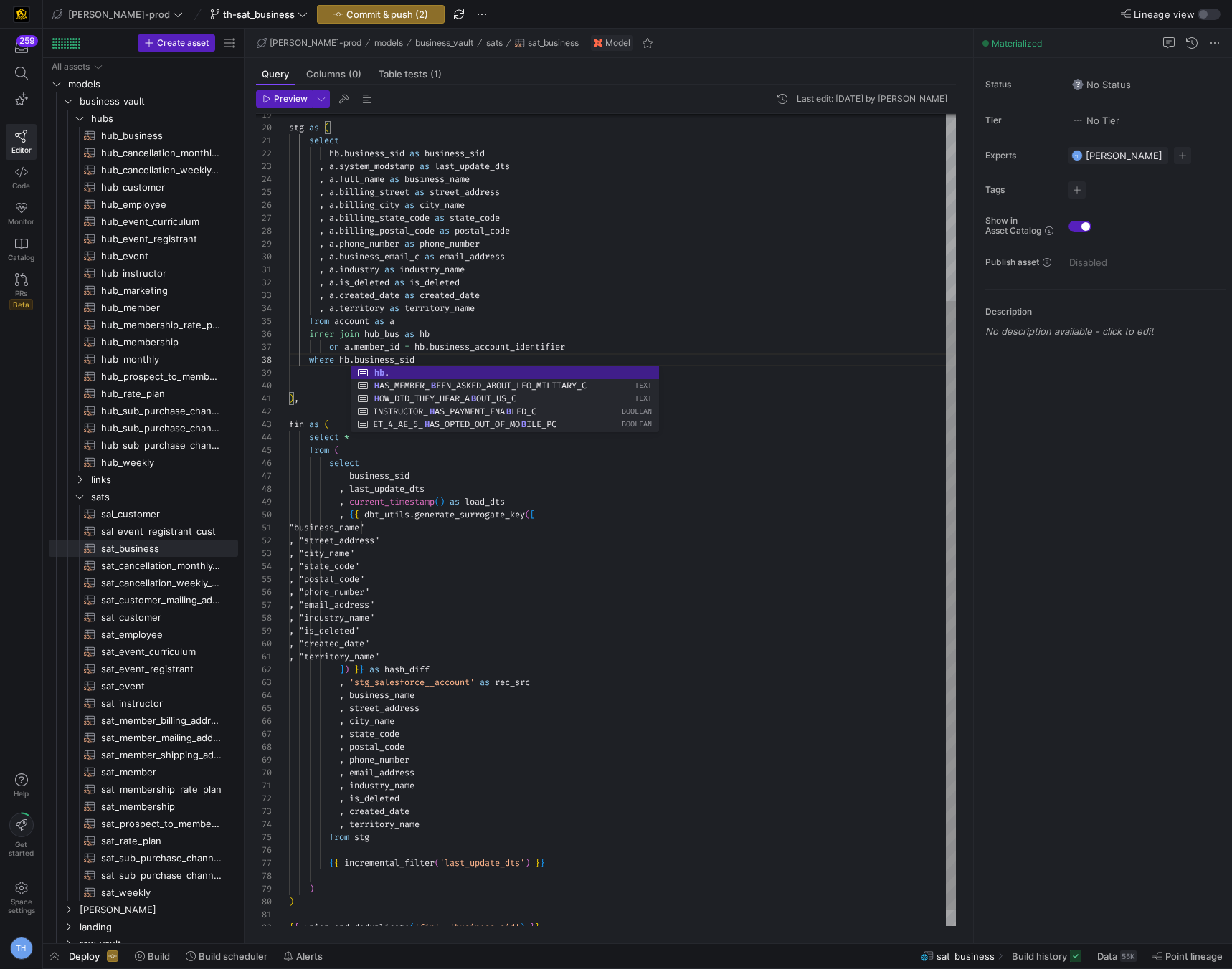
click at [497, 356] on div "stg as ( select hb . business_sid as business_sid , a . system_modstamp as last…" at bounding box center [622, 405] width 666 height 1083
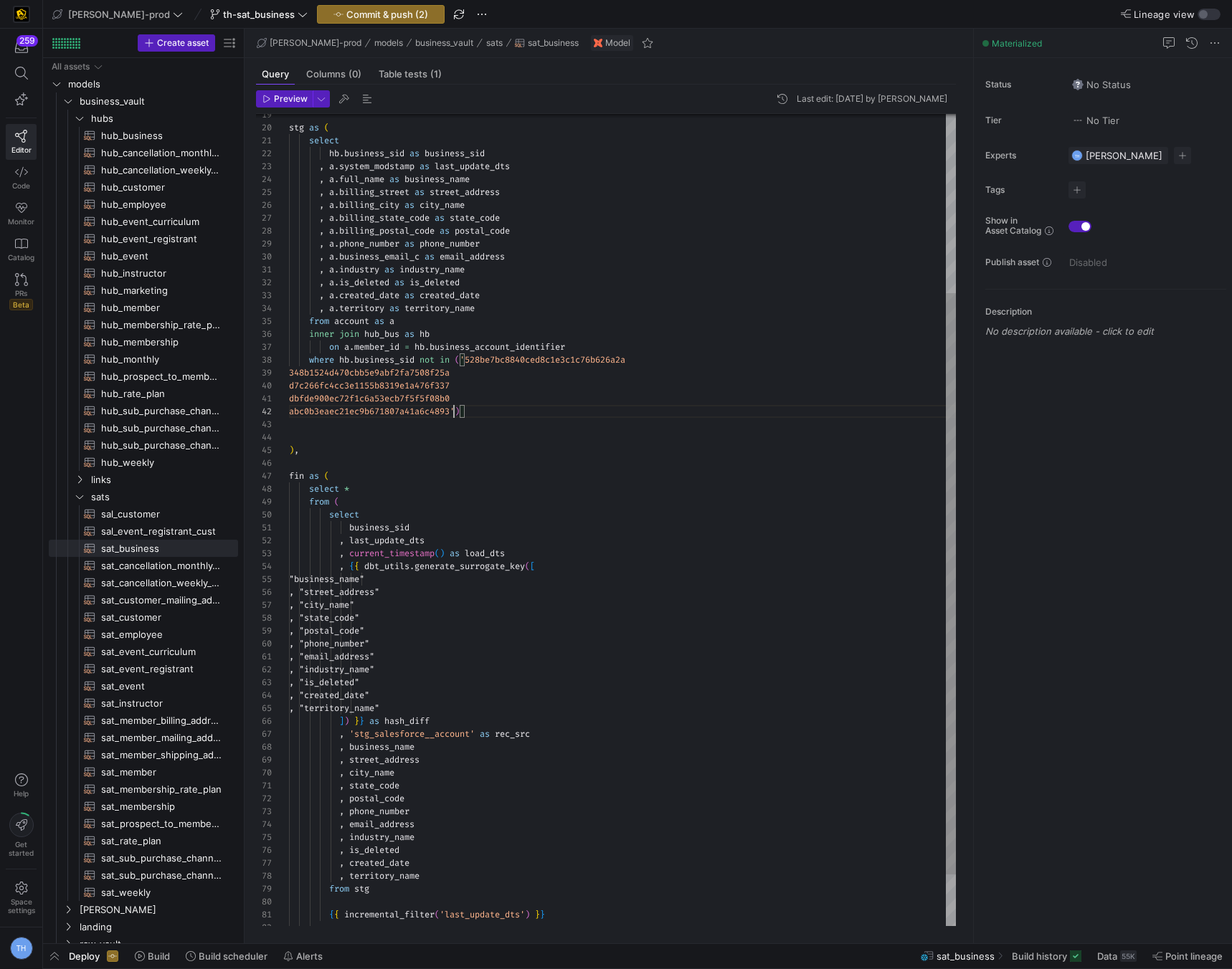
scroll to position [12, 165]
click at [661, 354] on div "stg as ( select hb . business_sid as business_sid , a . system_modstamp as last…" at bounding box center [622, 431] width 666 height 1135
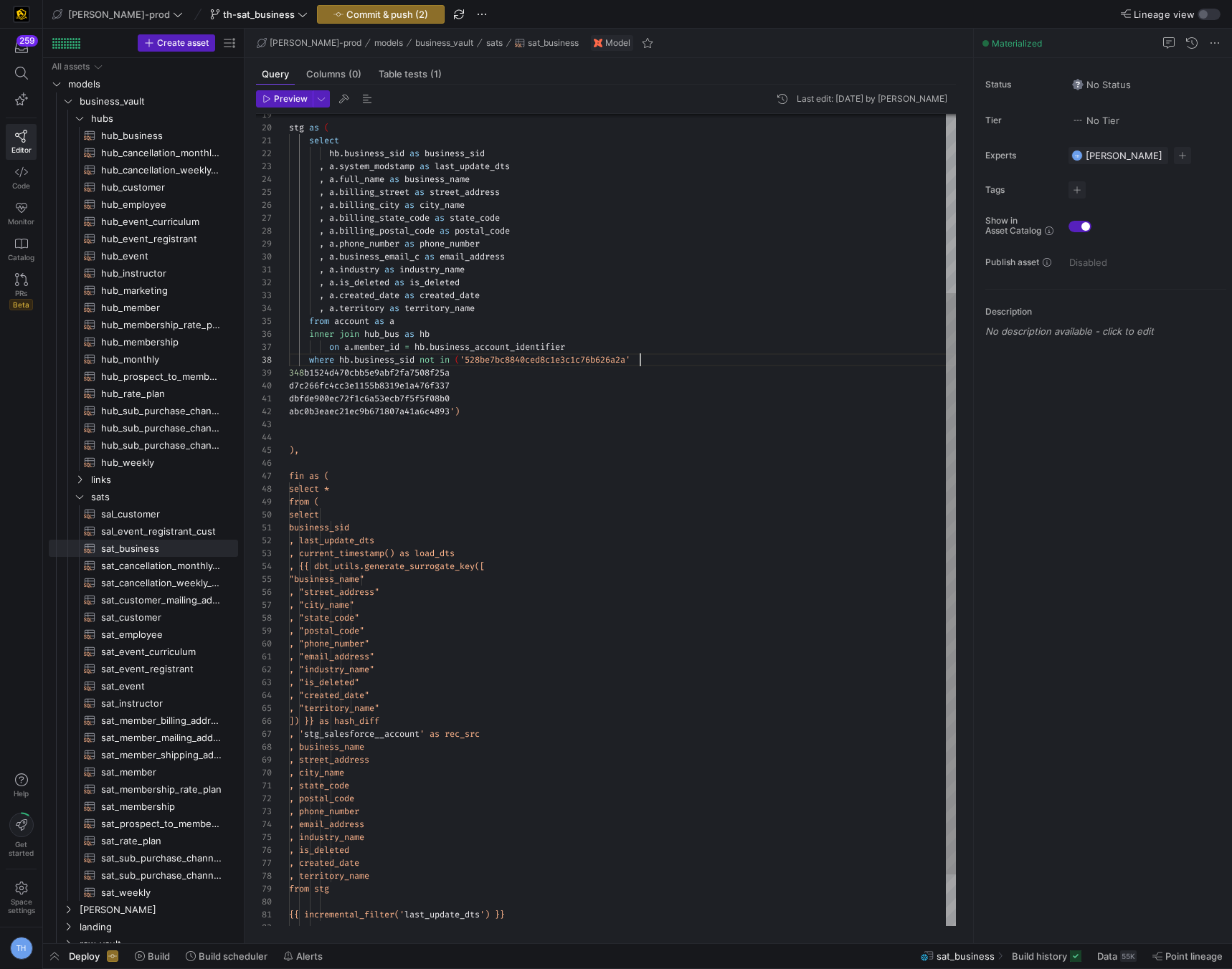
scroll to position [90, 350]
click at [289, 375] on div "stg as ( select hb . business_sid as business_sid , a . system_modstamp as last…" at bounding box center [622, 431] width 666 height 1135
drag, startPoint x: 289, startPoint y: 372, endPoint x: 289, endPoint y: 413, distance: 41.0
click at [289, 412] on div "stg as ( select hb . business_sid as business_sid , a . system_modstamp as last…" at bounding box center [622, 431] width 666 height 1135
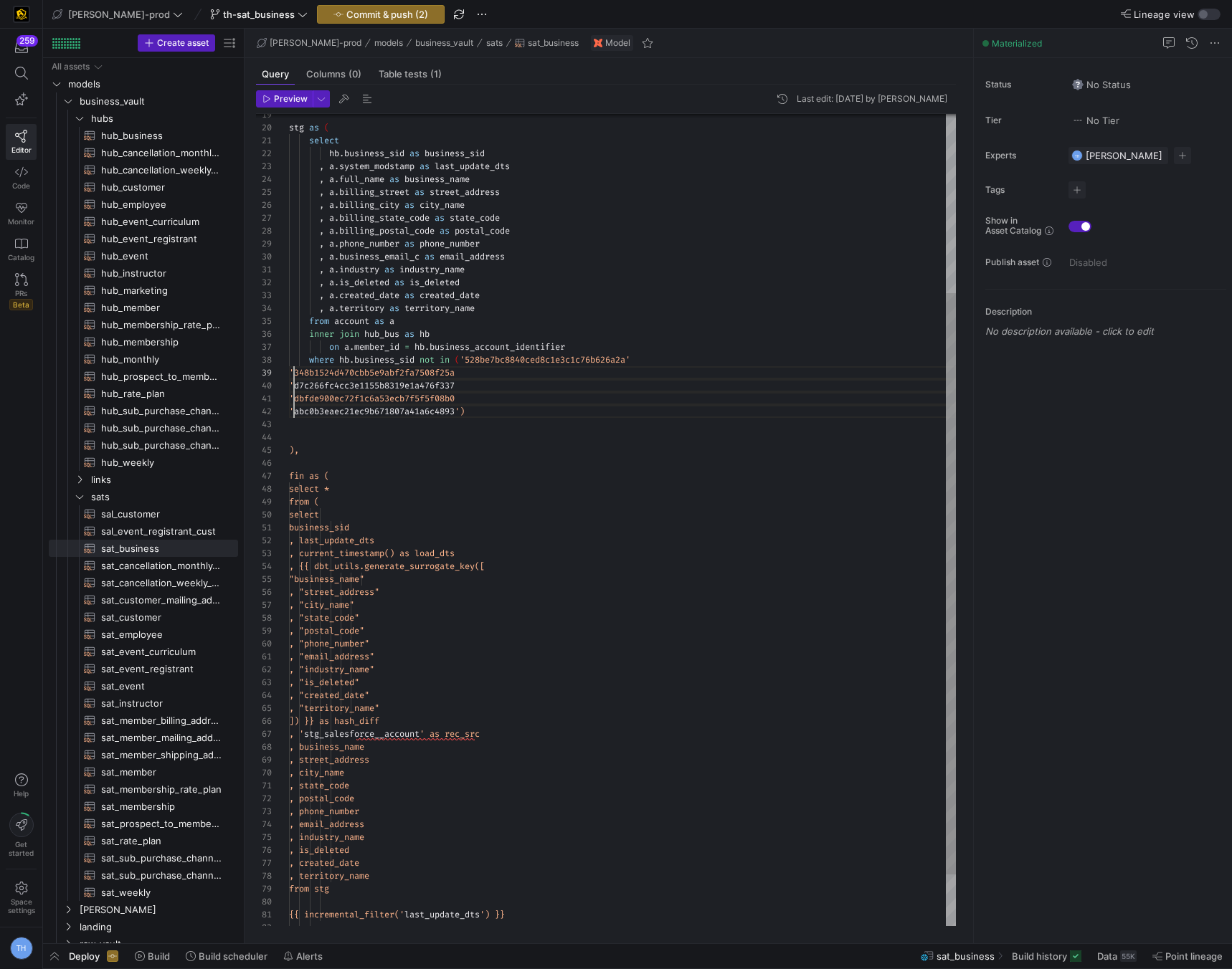
scroll to position [103, 5]
click at [463, 396] on div "stg as ( select hb . business_sid as business_sid , a . system_modstamp as last…" at bounding box center [622, 431] width 666 height 1135
click at [463, 372] on div "stg as ( select hb . business_sid as business_sid , a . system_modstamp as last…" at bounding box center [622, 431] width 666 height 1135
click at [472, 375] on div "stg as ( select hb . business_sid as business_sid , a . system_modstamp as last…" at bounding box center [622, 431] width 666 height 1135
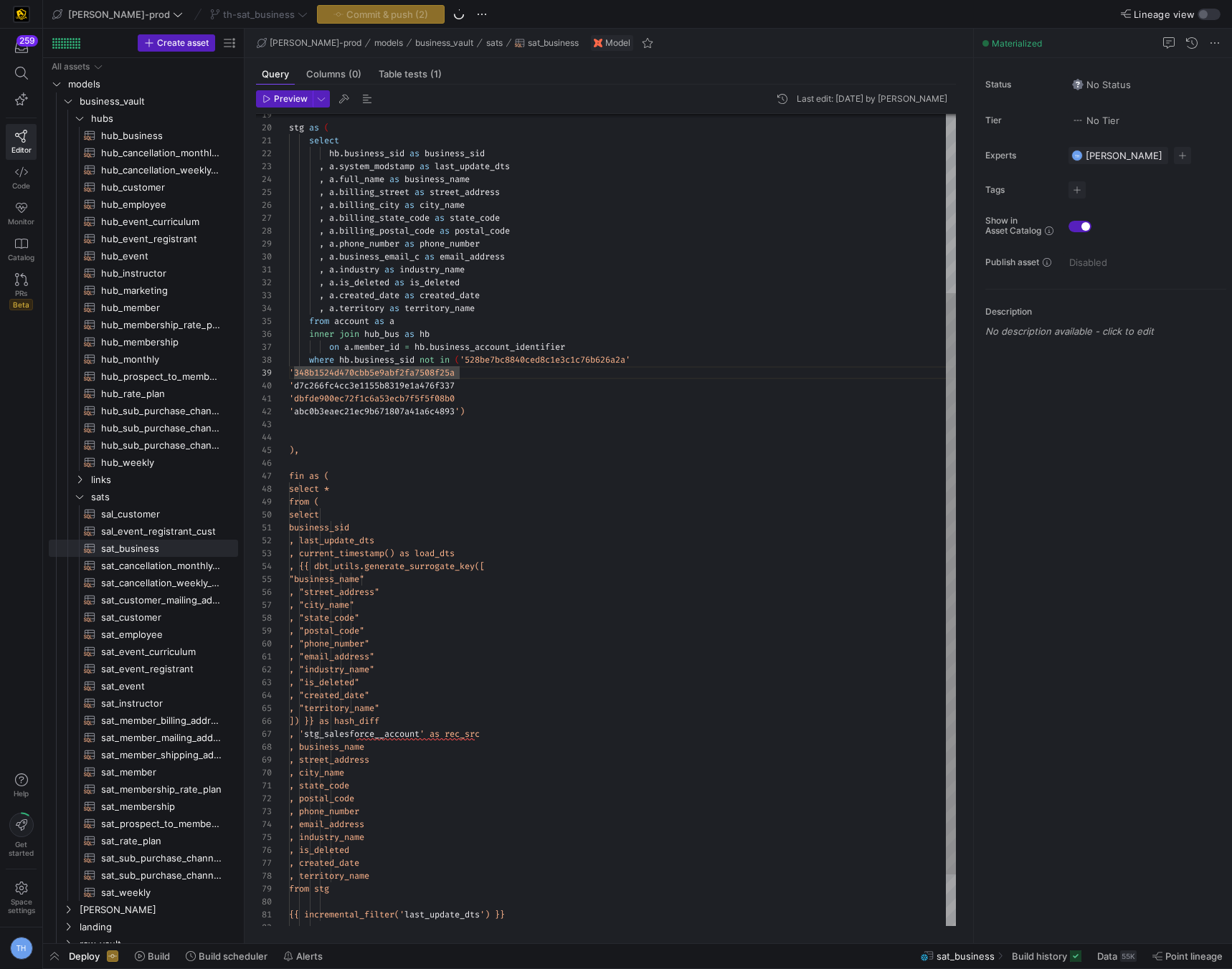
click at [472, 375] on div "stg as ( select hb . business_sid as business_sid , a . system_modstamp as last…" at bounding box center [622, 431] width 666 height 1135
drag, startPoint x: 470, startPoint y: 374, endPoint x: 470, endPoint y: 398, distance: 24.0
click at [470, 398] on div "stg as ( select hb . business_sid as business_sid , a . system_modstamp as last…" at bounding box center [622, 431] width 666 height 1135
type textarea ", a.industry as industry_name , a.is_deleted as is_deleted , a.created_date as …"
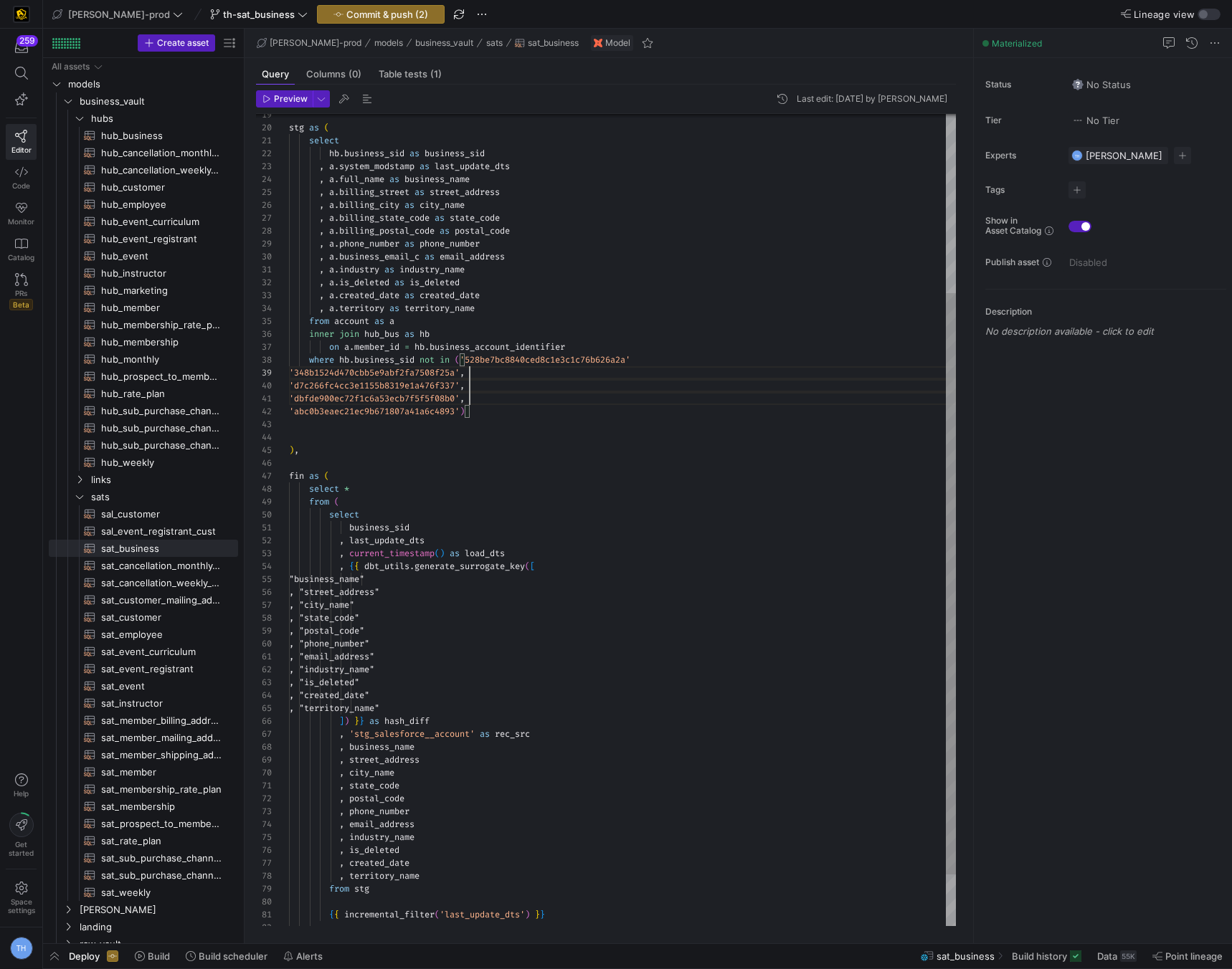
scroll to position [103, 181]
click at [646, 355] on div "stg as ( select hb . business_sid as business_sid , a . system_modstamp as last…" at bounding box center [622, 431] width 666 height 1135
click at [506, 410] on div "stg as ( select hb . business_sid as business_sid , a . system_modstamp as last…" at bounding box center [622, 431] width 666 height 1135
click at [458, 360] on div "stg as ( select hb . business_sid as business_sid , a . system_modstamp as last…" at bounding box center [622, 431] width 666 height 1135
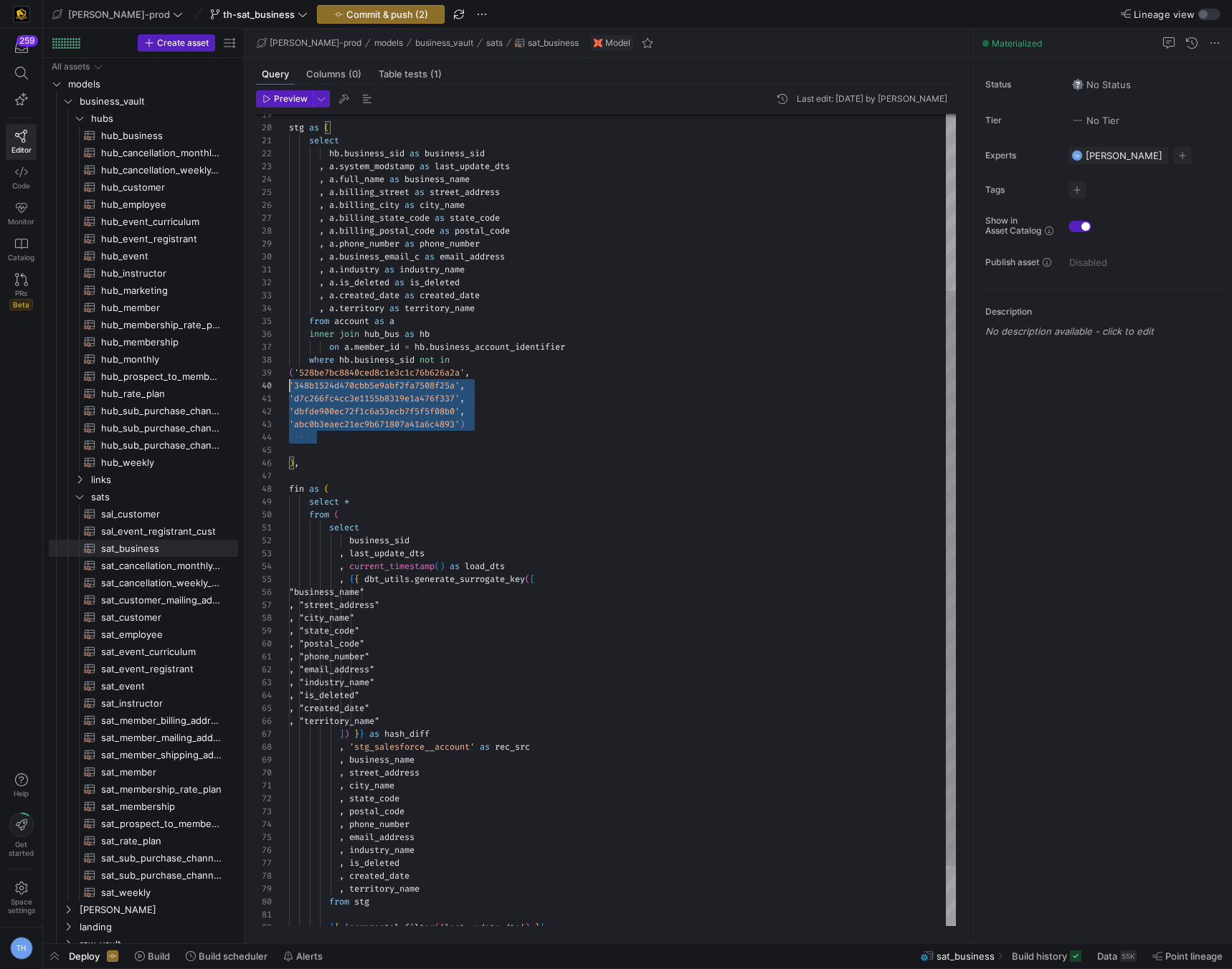
scroll to position [103, 0]
drag, startPoint x: 500, startPoint y: 433, endPoint x: 267, endPoint y: 373, distance: 240.6
click at [289, 373] on div "stg as ( select hb . business_sid as business_sid , a . system_modstamp as last…" at bounding box center [622, 438] width 666 height 1147
click at [587, 413] on div "stg as ( select hb . business_sid as business_sid , a . system_modstamp as last…" at bounding box center [622, 438] width 666 height 1147
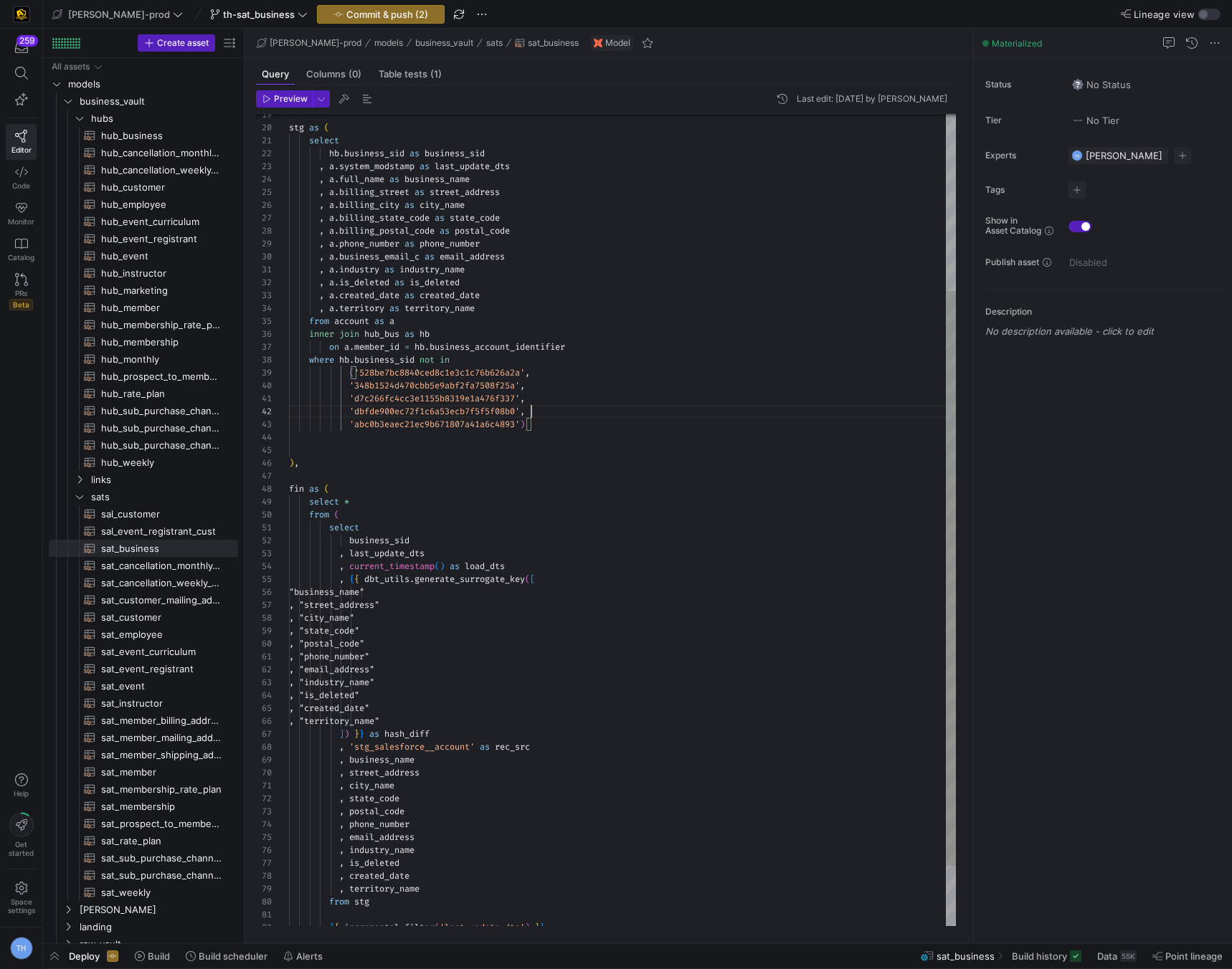
click at [472, 358] on div "stg as ( select hb . business_sid as business_sid , a . system_modstamp as last…" at bounding box center [622, 438] width 666 height 1147
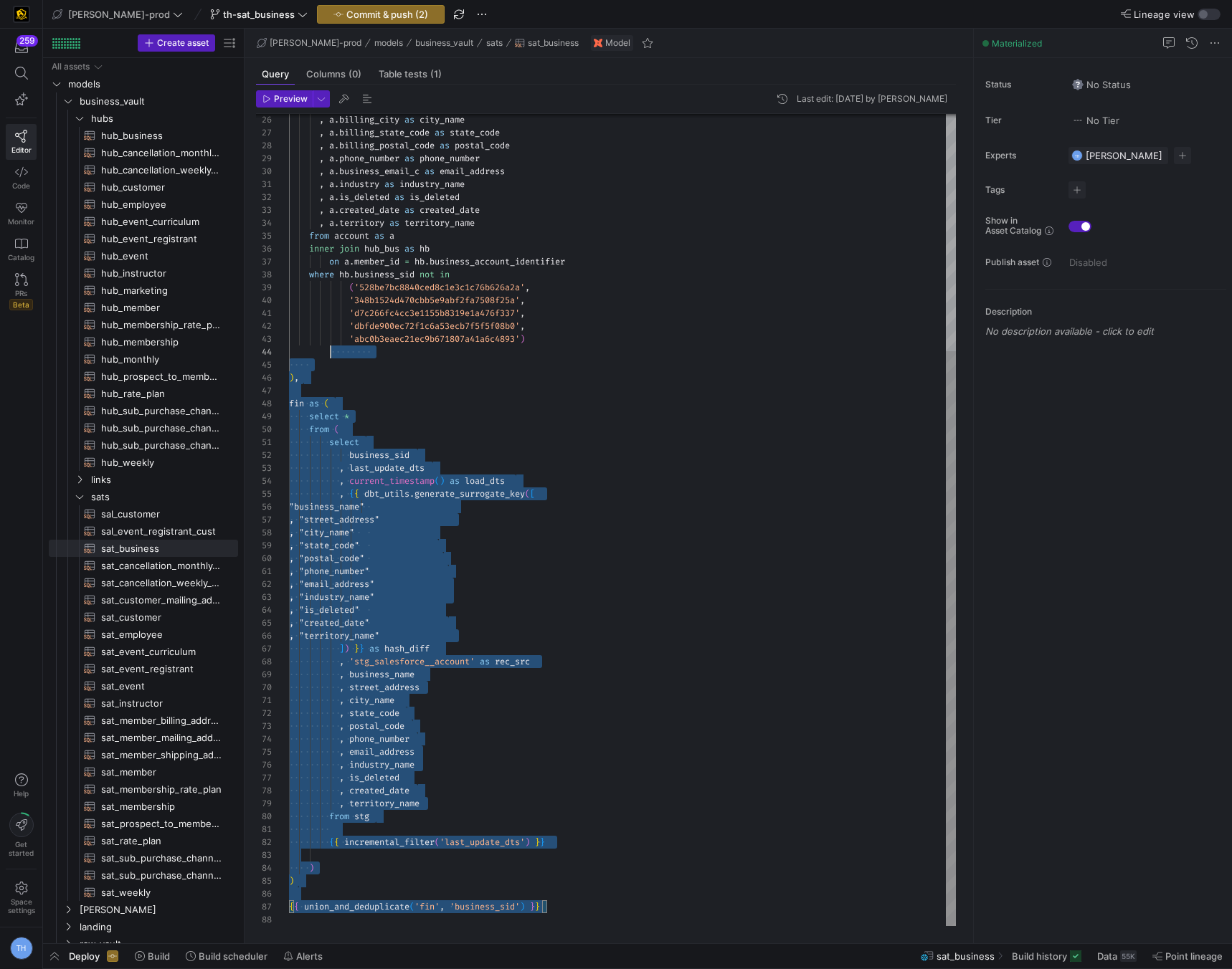
scroll to position [0, 0]
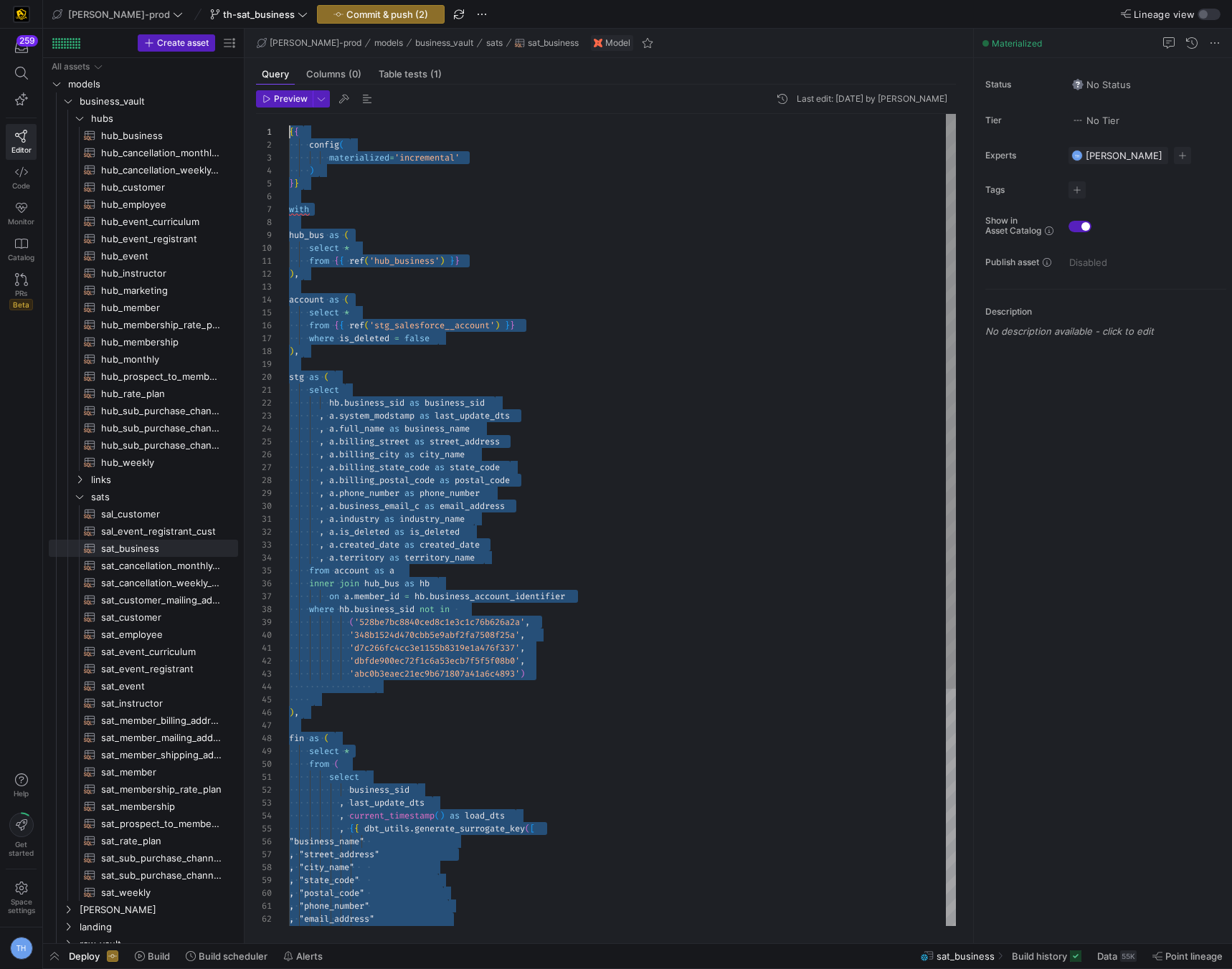
drag, startPoint x: 567, startPoint y: 911, endPoint x: 204, endPoint y: -52, distance: 1029.1
click at [468, 352] on div ", a . billing_city as city_name , a . billing_state_code as state_code , a . bi…" at bounding box center [622, 687] width 666 height 1147
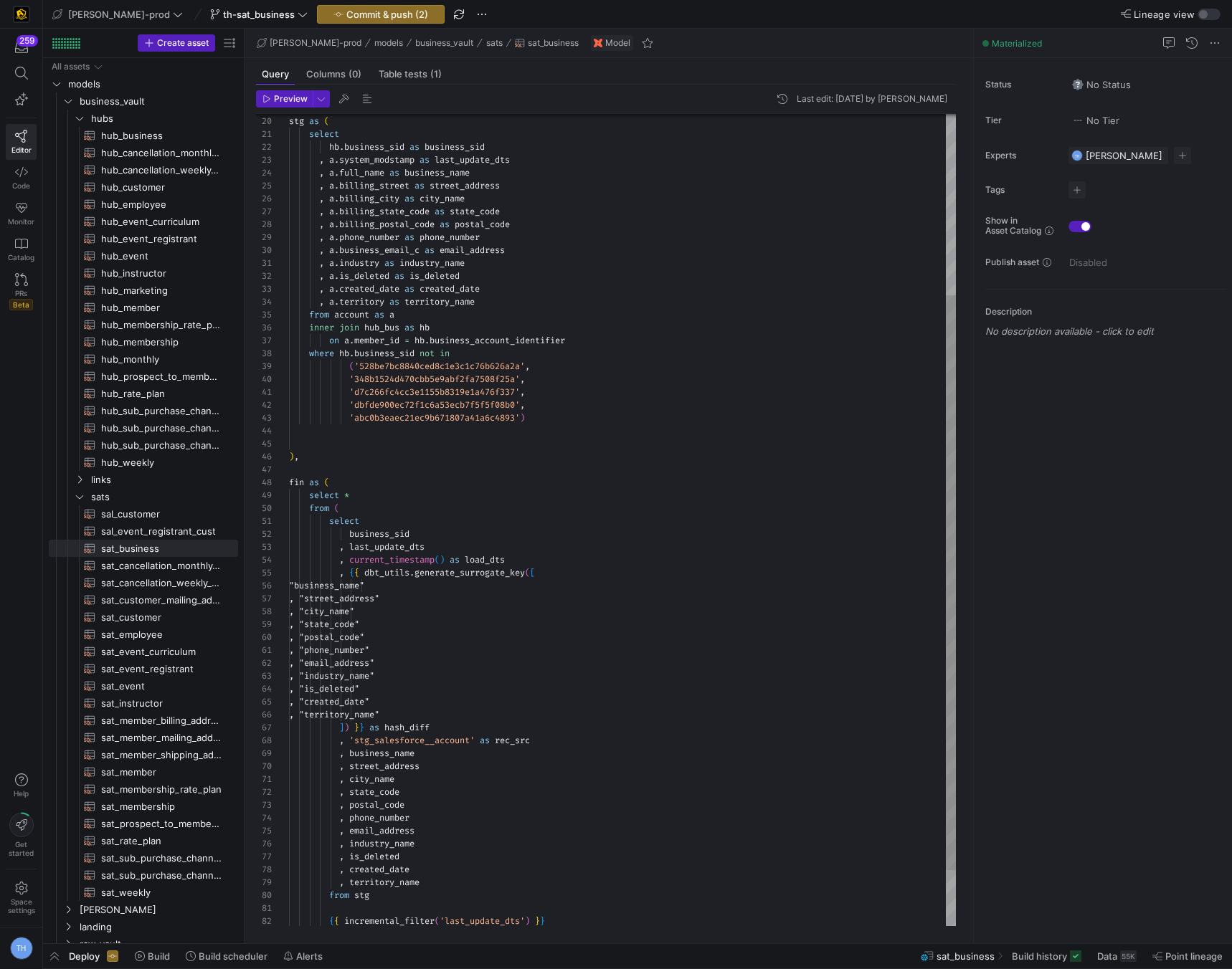
click at [406, 435] on div ", a . billing_city as city_name , a . billing_state_code as state_code , a . bi…" at bounding box center [622, 432] width 666 height 1147
click at [401, 448] on div ", a . billing_city as city_name , a . billing_state_code as state_code , a . bi…" at bounding box center [622, 432] width 666 height 1147
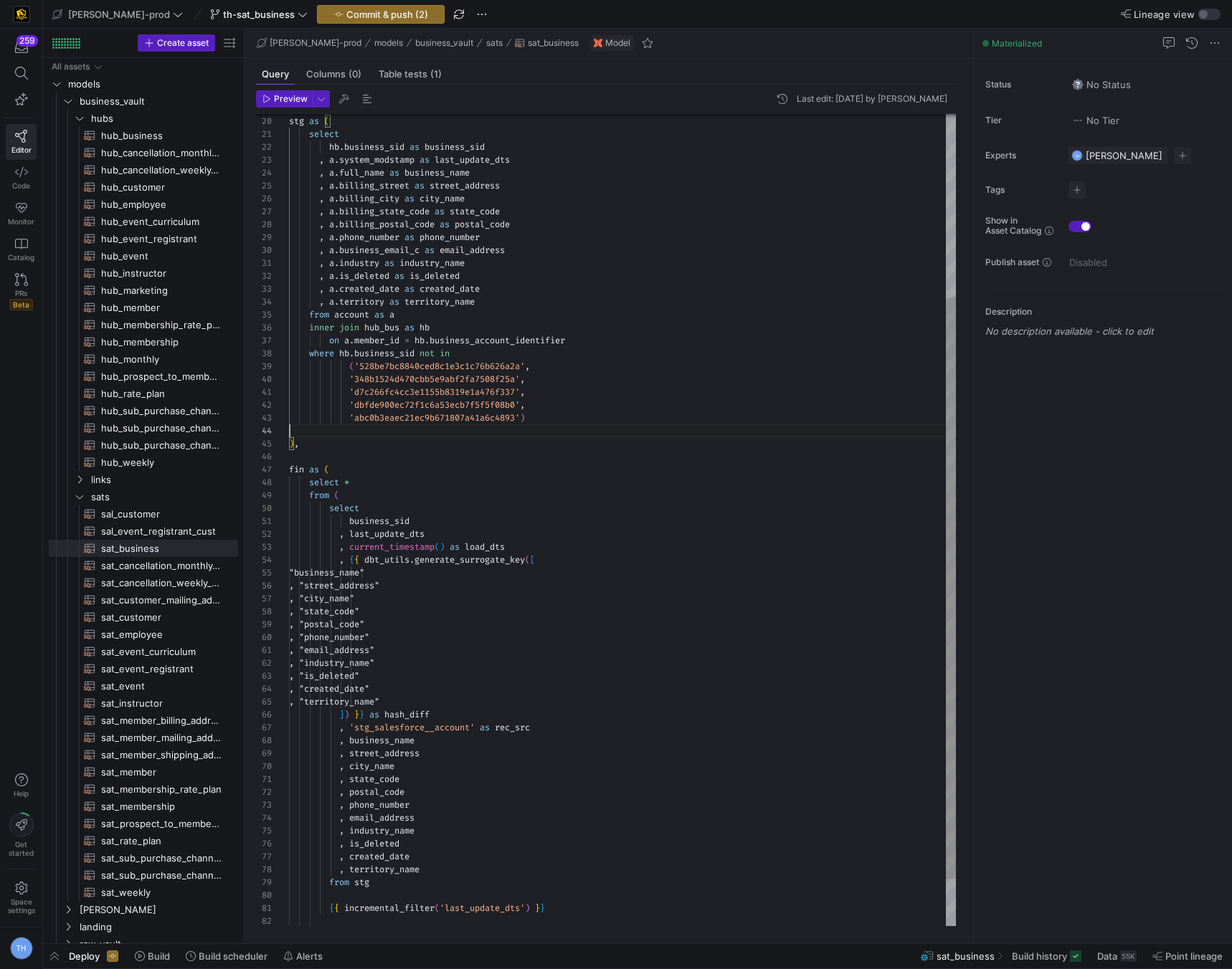
scroll to position [26, 241]
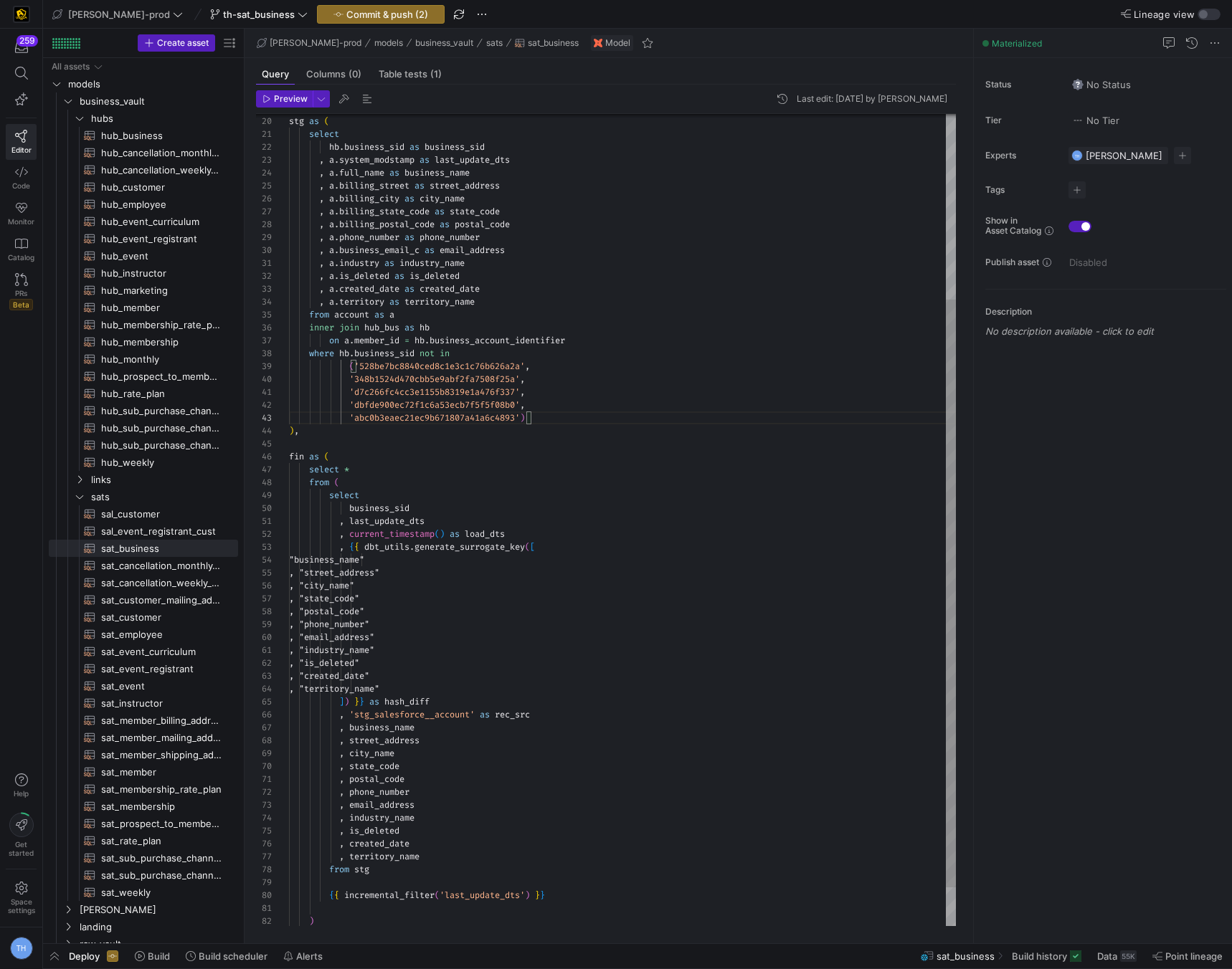
click at [463, 486] on div ", a . billing_city as city_name , a . billing_state_code as state_code , a . bi…" at bounding box center [622, 418] width 666 height 1121
click at [371, 16] on span "Commit & push (2)" at bounding box center [387, 14] width 81 height 11
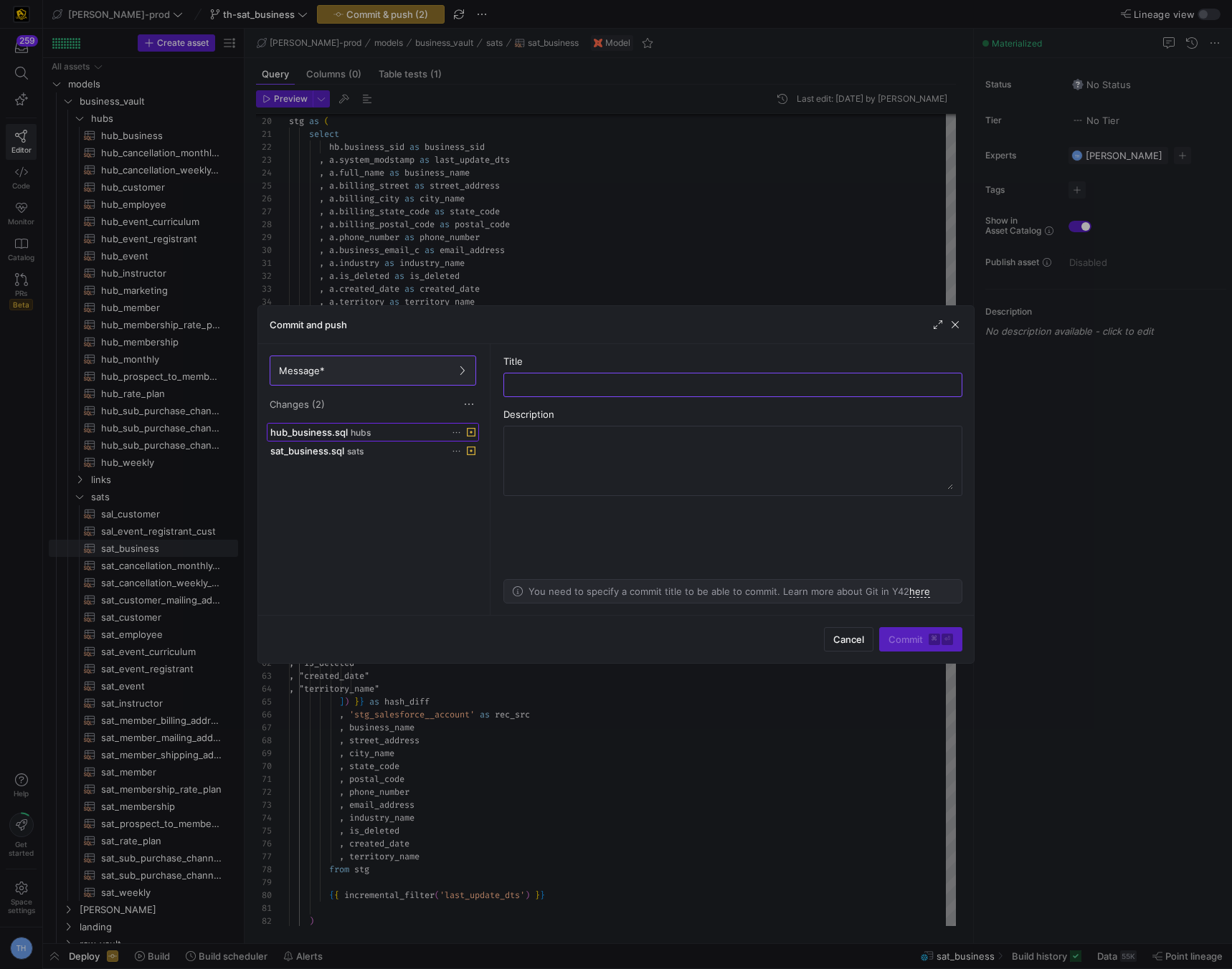
click at [392, 436] on div "hub_business.sql hubs" at bounding box center [356, 433] width 173 height 11
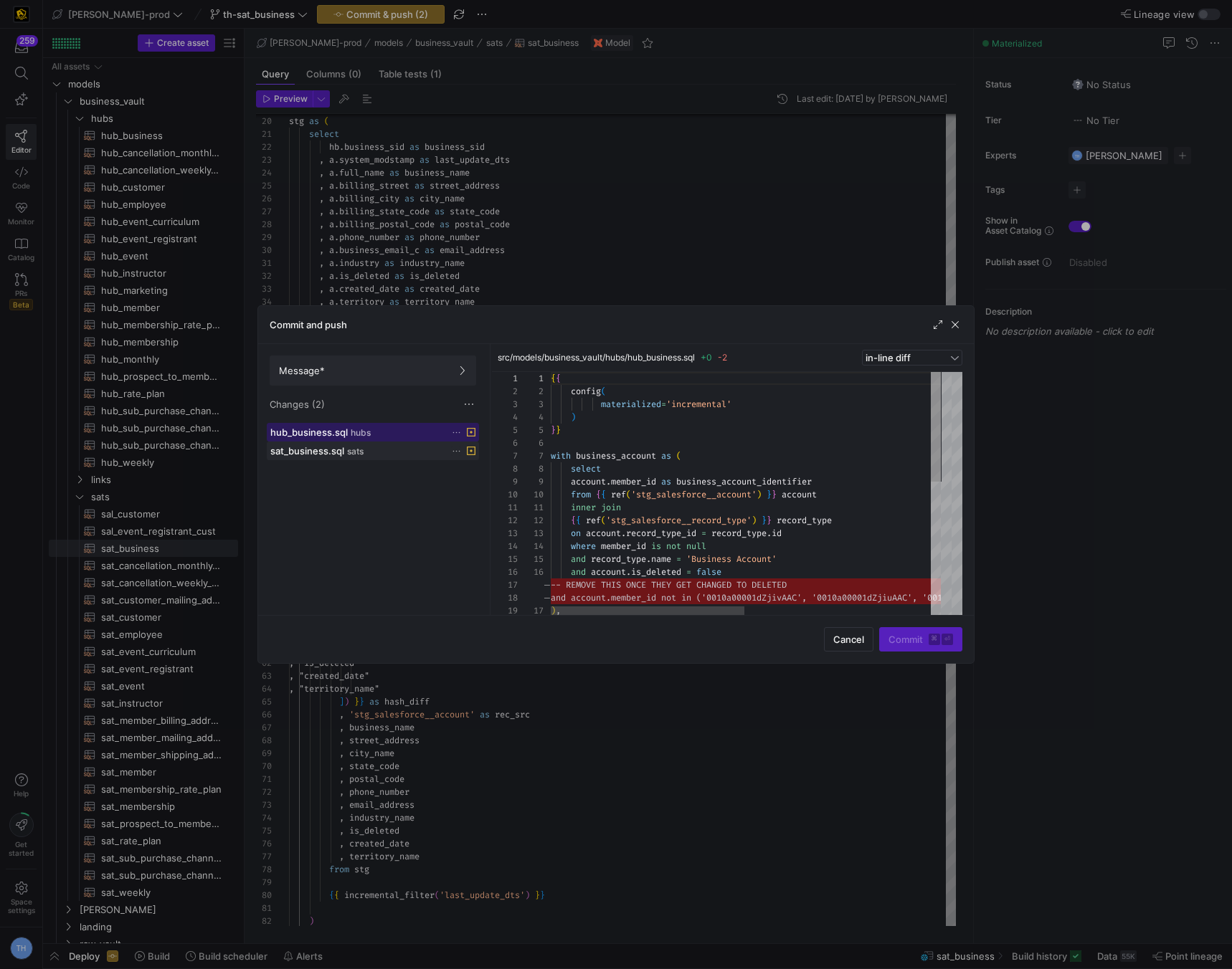
scroll to position [129, 0]
click at [392, 454] on div "sat_business.sql sats" at bounding box center [356, 451] width 173 height 11
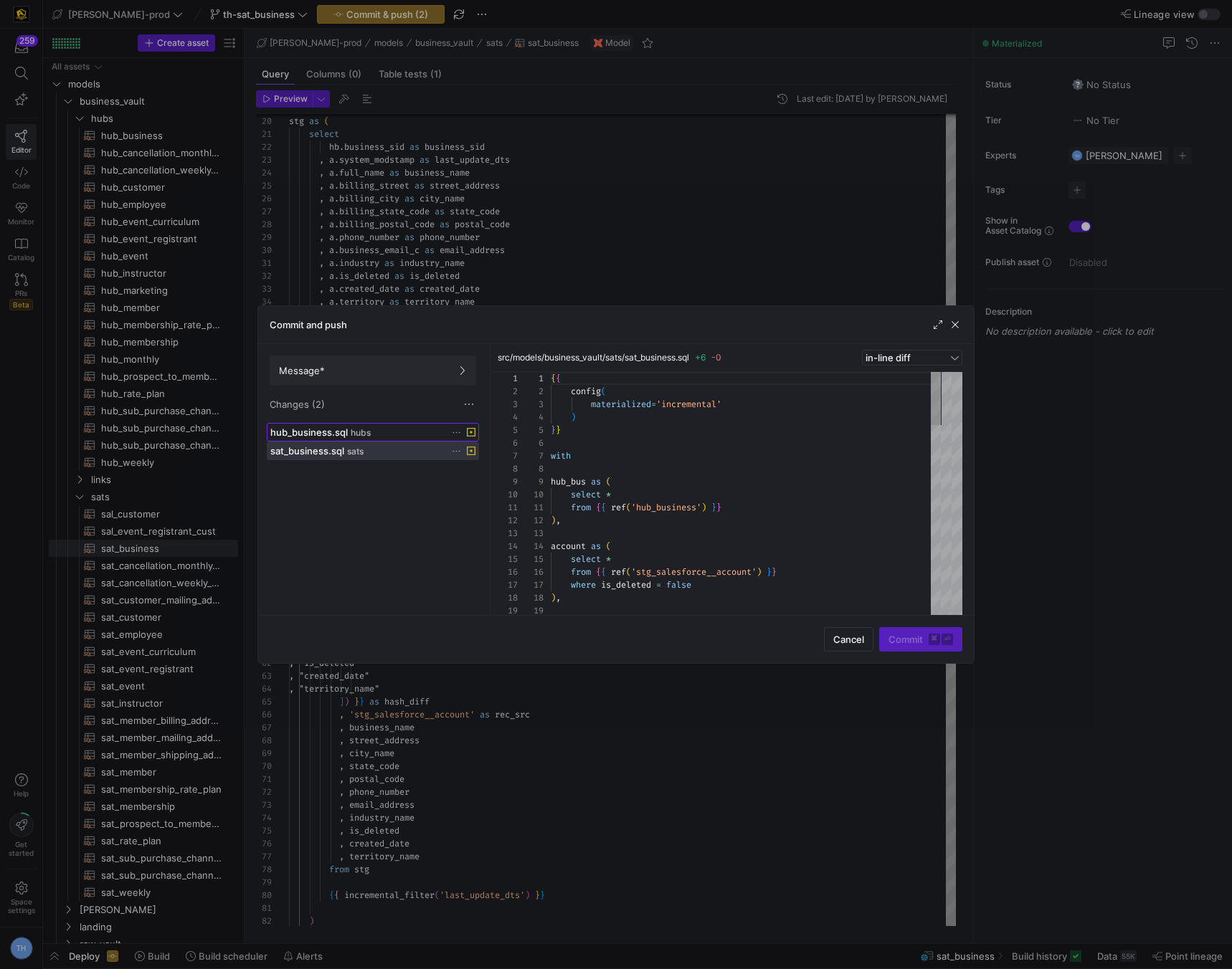
click at [405, 435] on div "hub_business.sql hubs" at bounding box center [356, 433] width 173 height 11
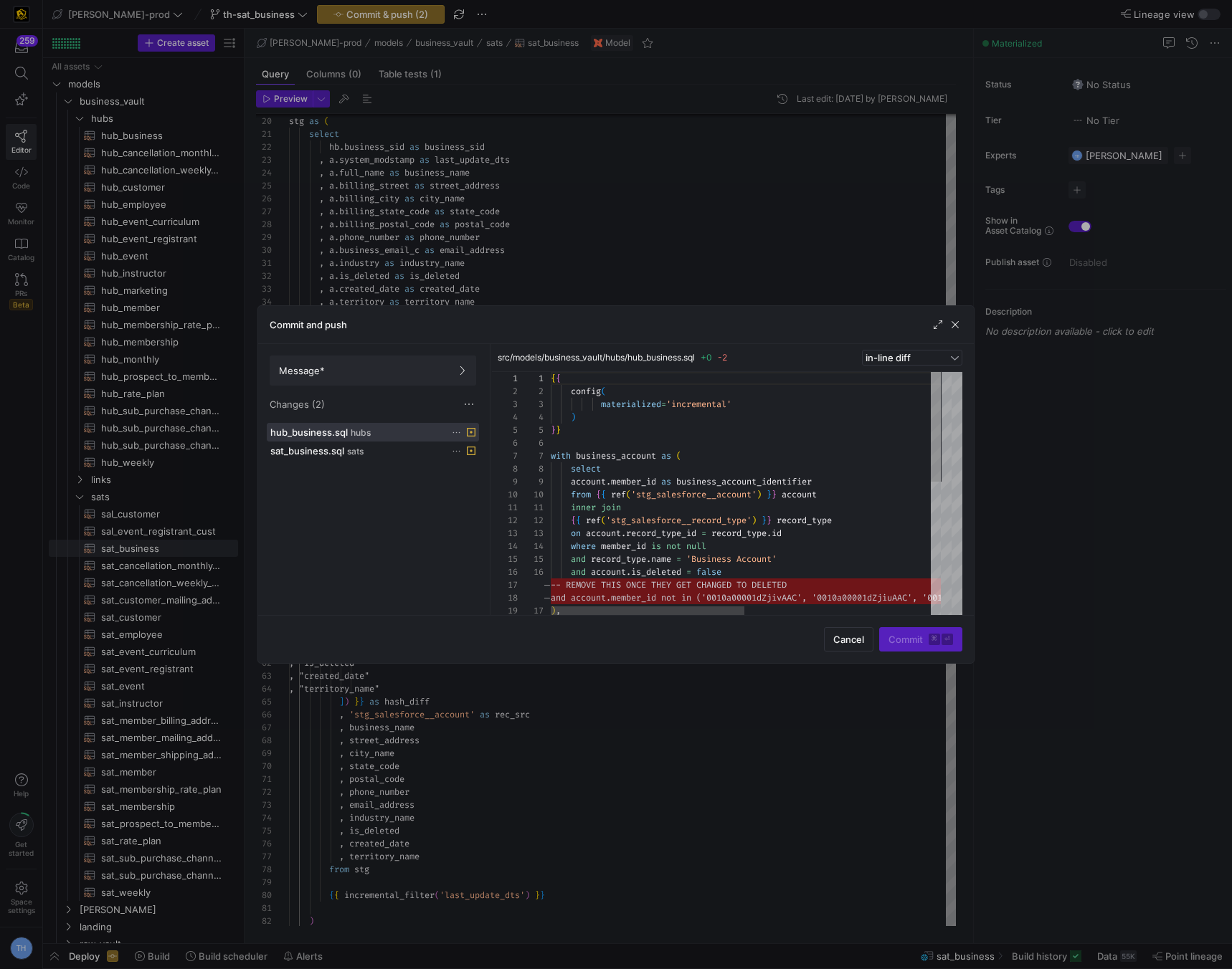
click at [680, 243] on div at bounding box center [616, 484] width 1232 height 969
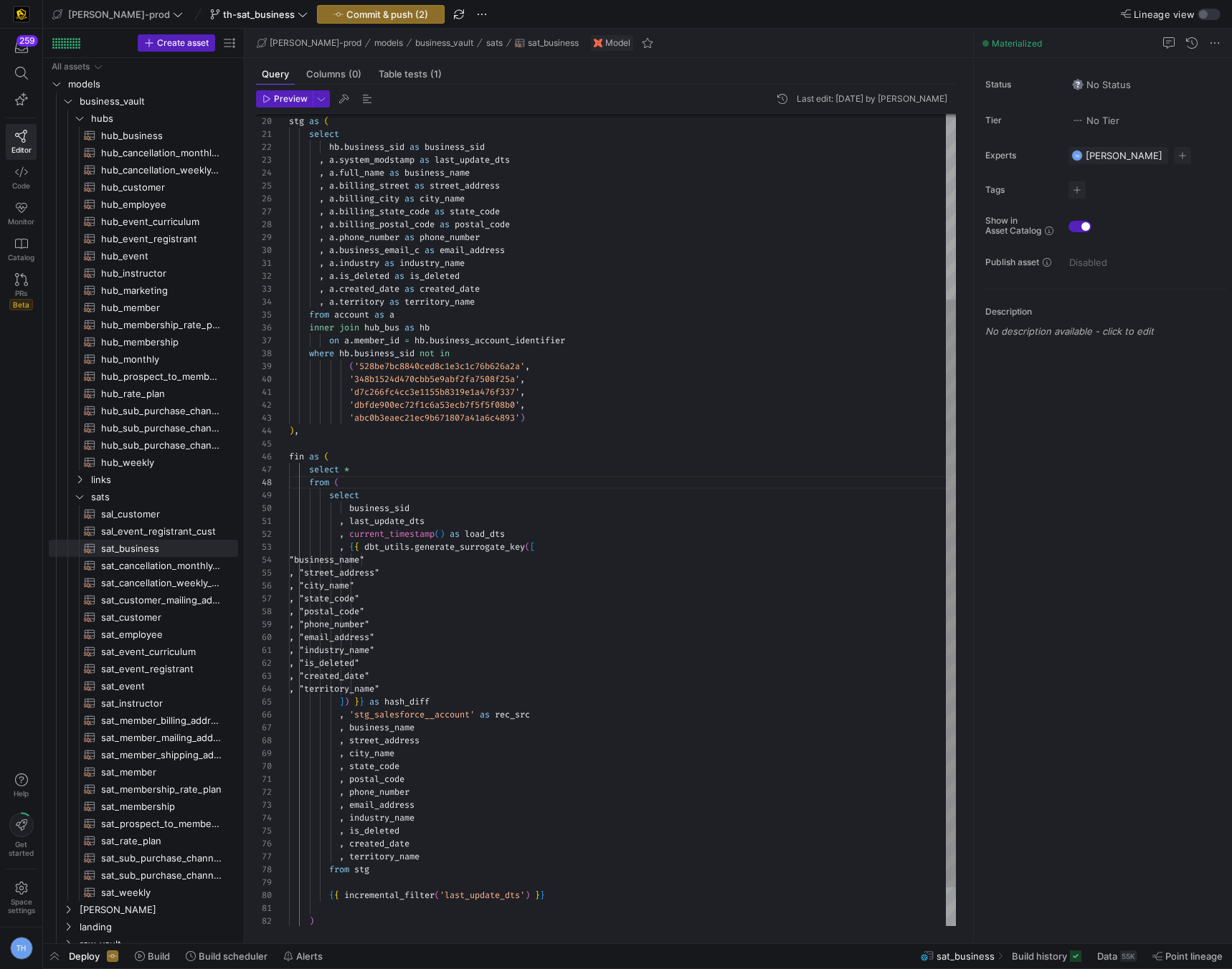
click at [602, 338] on div ", a . billing_city as city_name , a . billing_state_code as state_code , a . bi…" at bounding box center [622, 418] width 666 height 1121
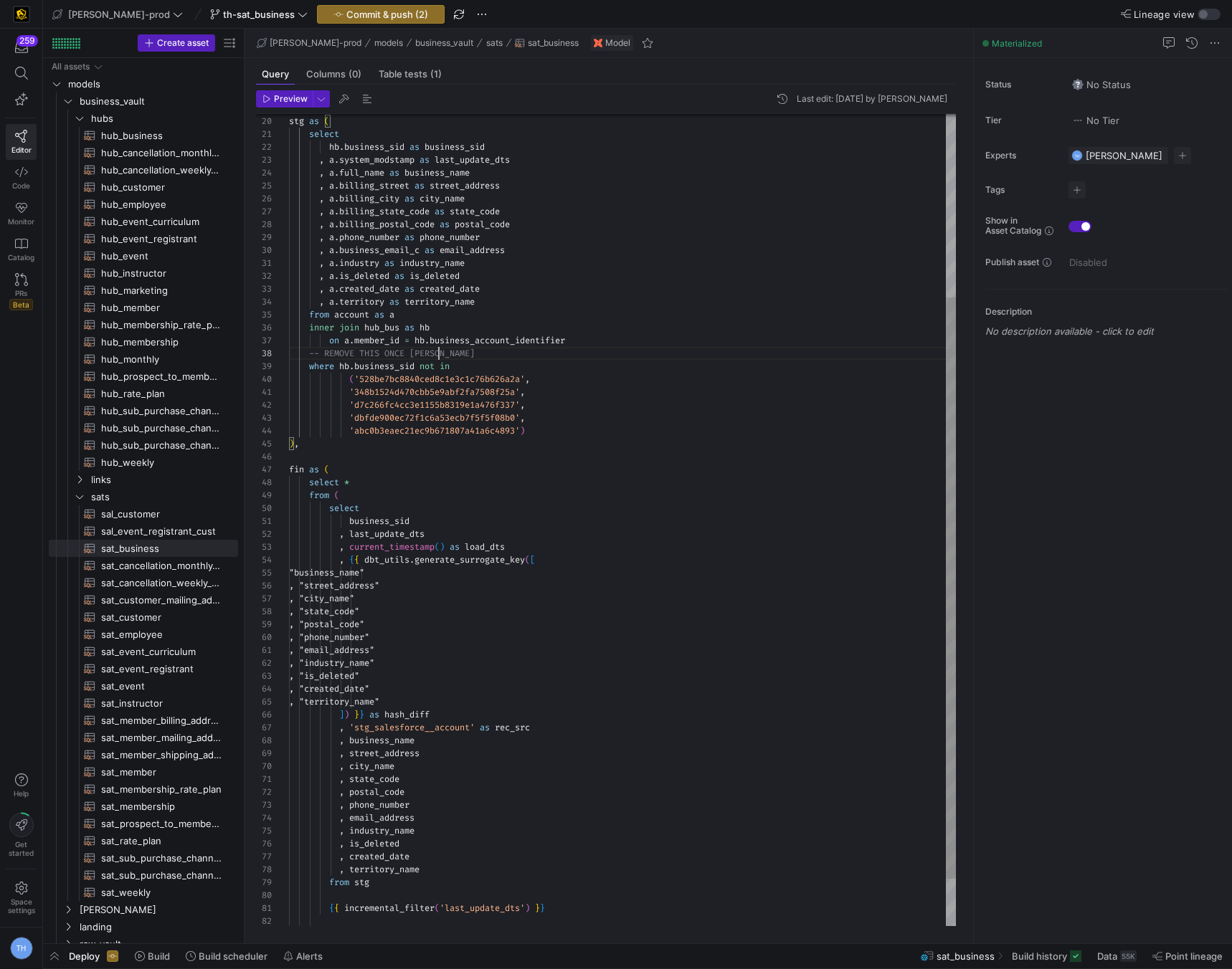
scroll to position [90, 150]
click at [569, 367] on div ", a . billing_city as city_name , a . billing_state_code as state_code , a . bi…" at bounding box center [622, 425] width 666 height 1135
type textarea ", a.industry as industry_name , a.is_deleted as is_deleted , a.created_date as …"
click at [347, 13] on span "Commit & push (2)" at bounding box center [387, 14] width 81 height 11
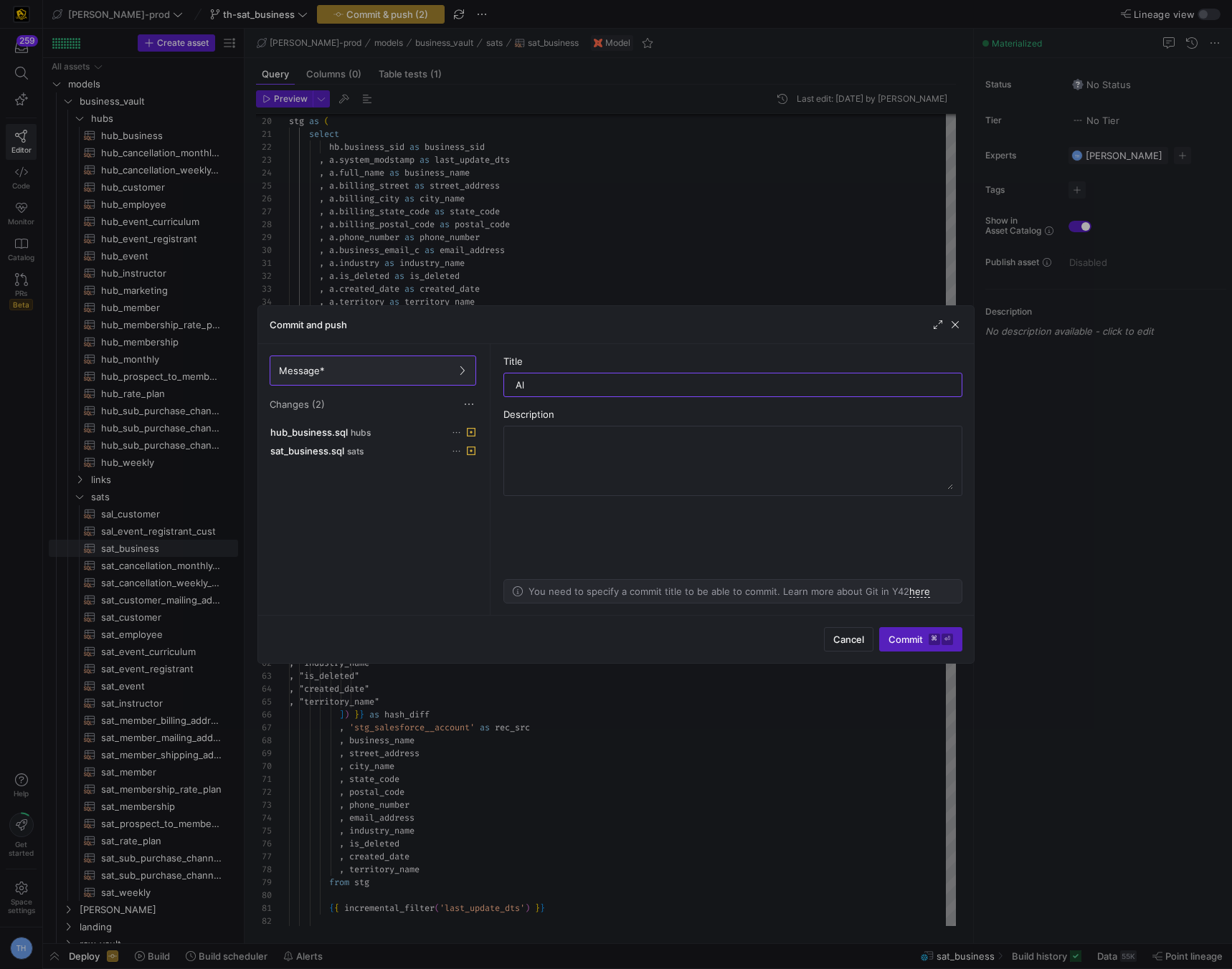
type input "A"
type input "Switching where I am doing the hard coding"
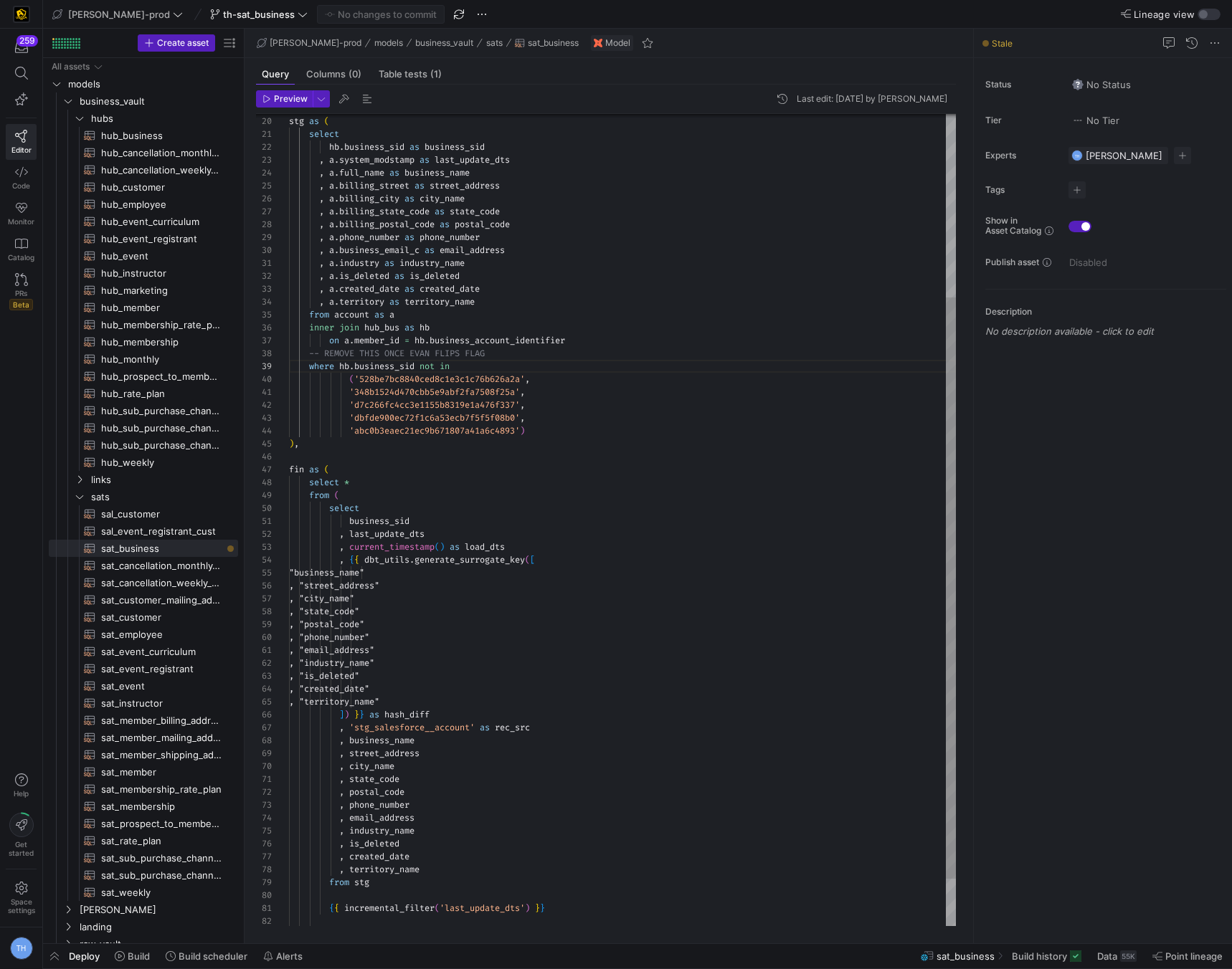
click at [471, 472] on div ", a . billing_city as city_name , a . billing_state_code as state_code , a . bi…" at bounding box center [622, 425] width 666 height 1135
click at [173, 136] on span "hub_business​​​​​​​​​​" at bounding box center [162, 135] width 121 height 16
type textarea "{{ config( materialized='incremental' ) }} with business_account as ( select ac…"
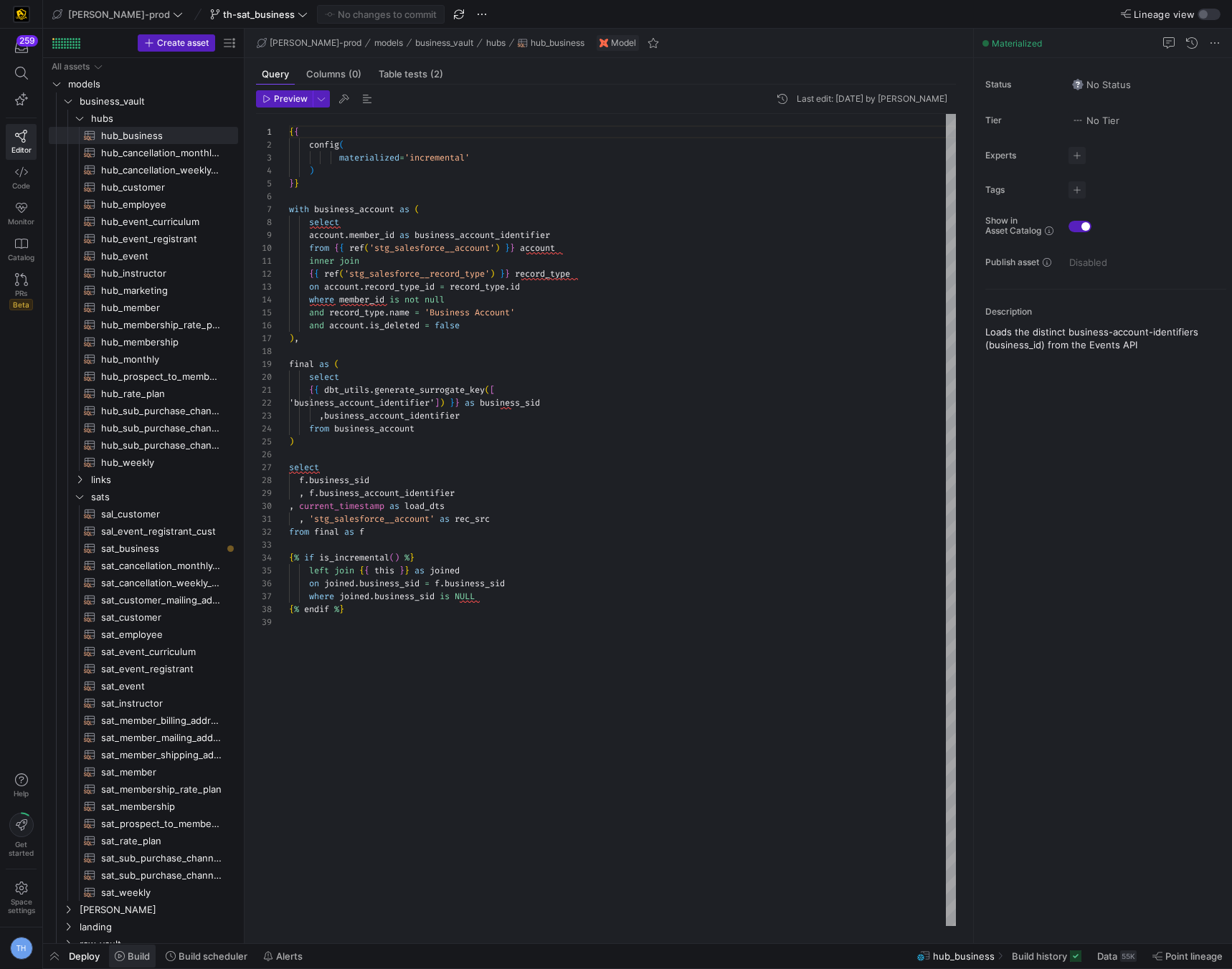
click at [133, 955] on span "Build" at bounding box center [138, 957] width 22 height 11
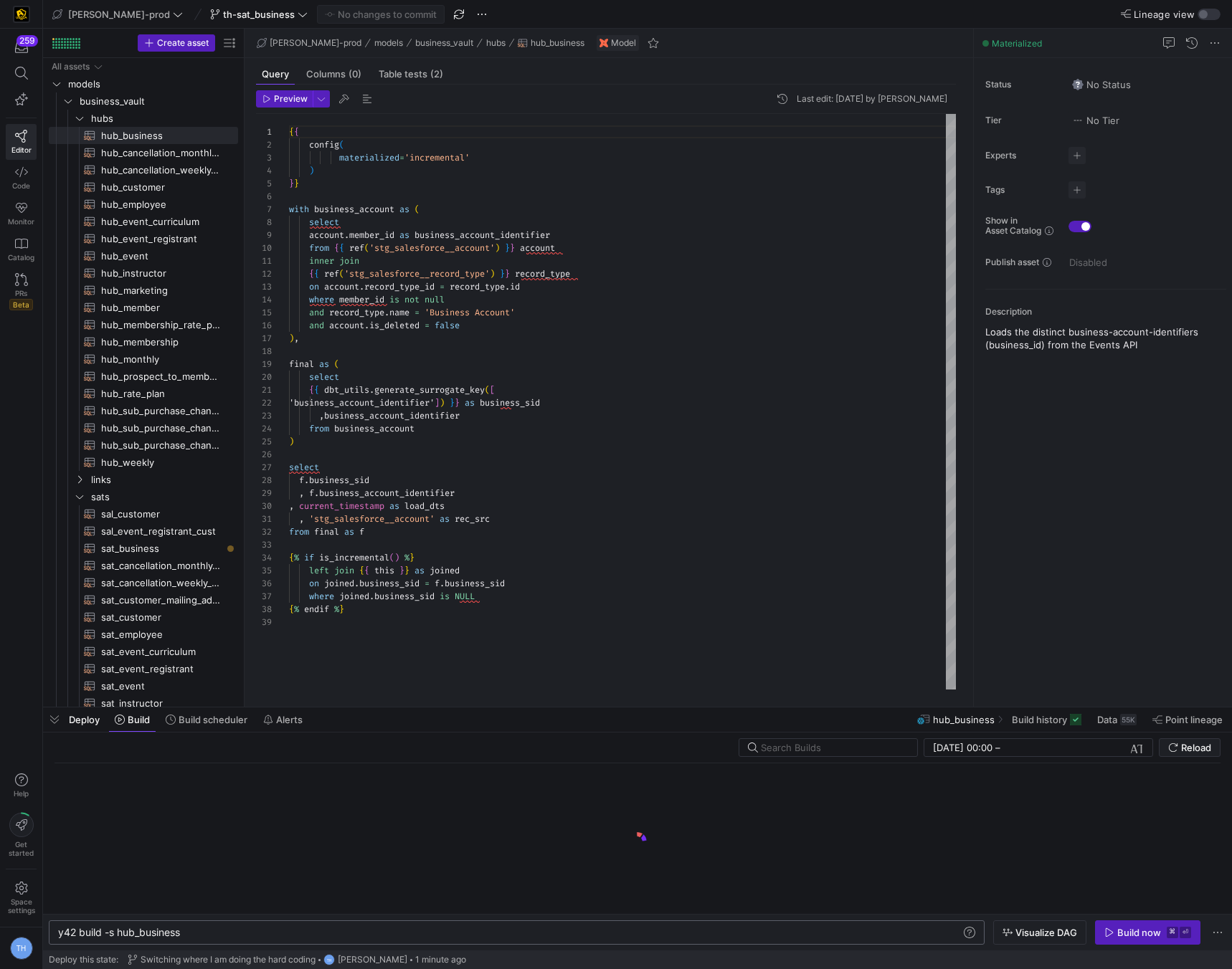
scroll to position [0, 123]
click at [215, 927] on div "y42 build -s hub_business" at bounding box center [509, 933] width 903 height 11
click at [212, 929] on div "y42 build -s hub_business" at bounding box center [509, 933] width 903 height 11
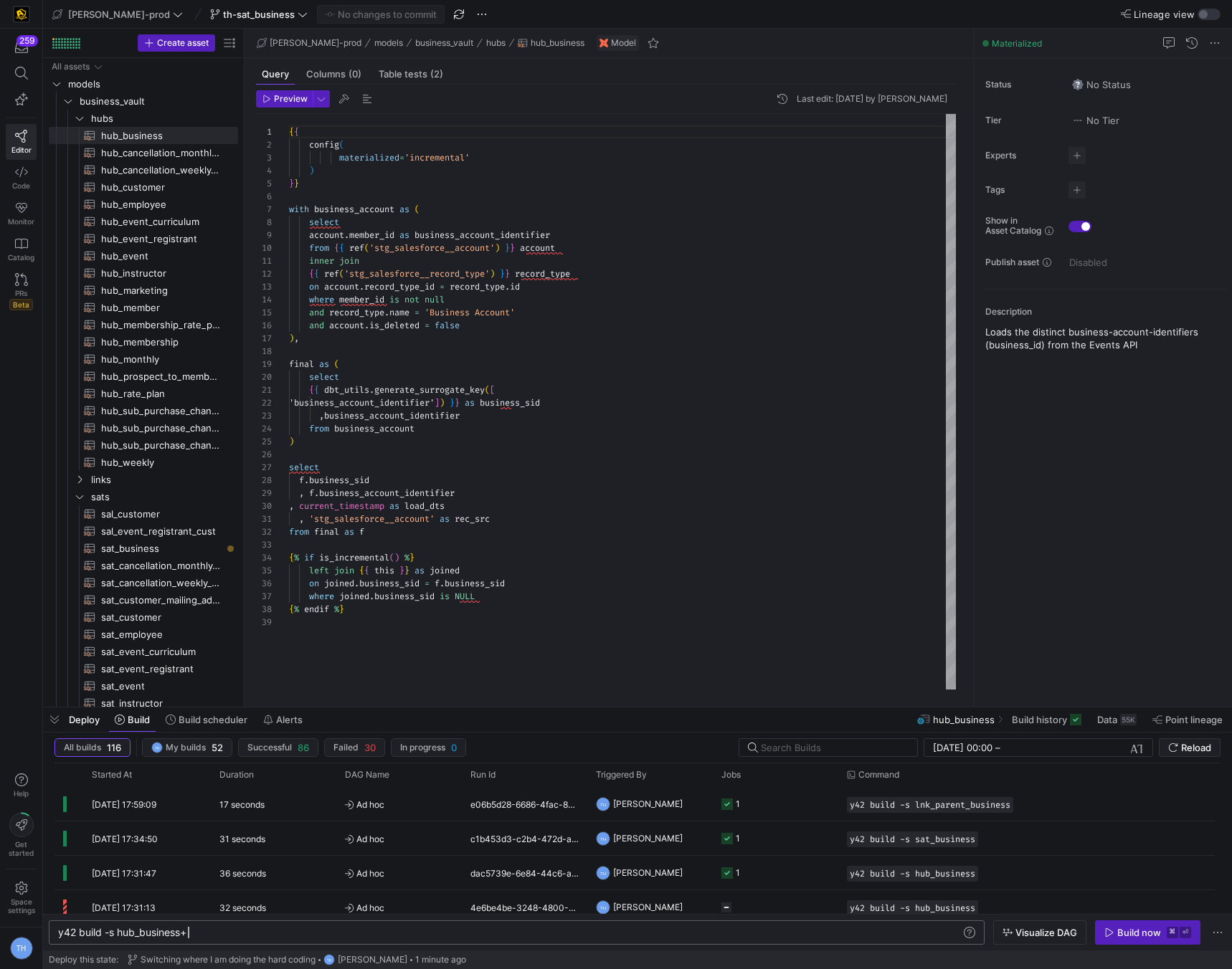
scroll to position [0, 130]
type textarea "y42 build -s hub_business+"
click at [786, 832] on y42-job-status-cell-renderer "1" at bounding box center [774, 839] width 108 height 33
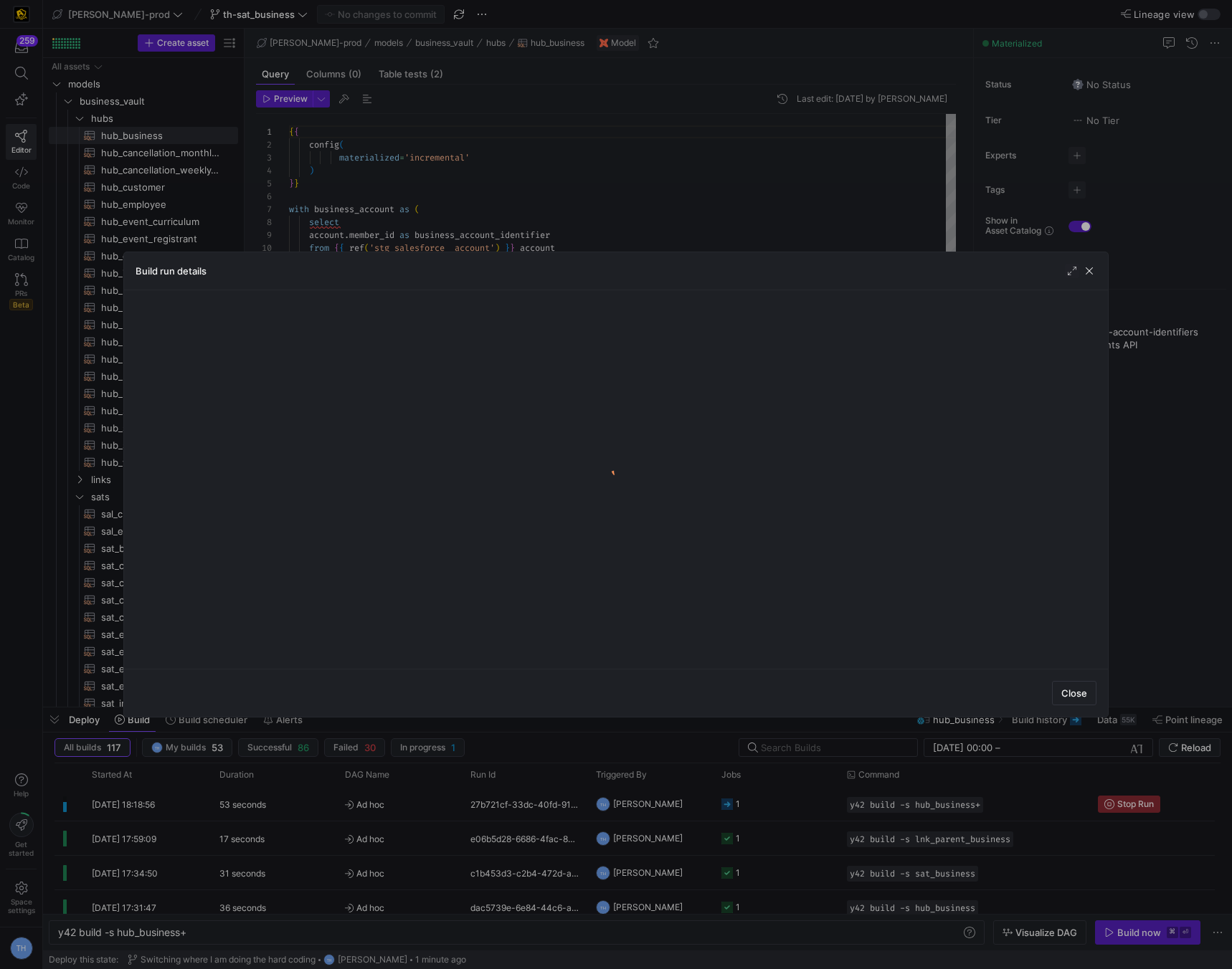
click at [784, 818] on div at bounding box center [616, 484] width 1232 height 969
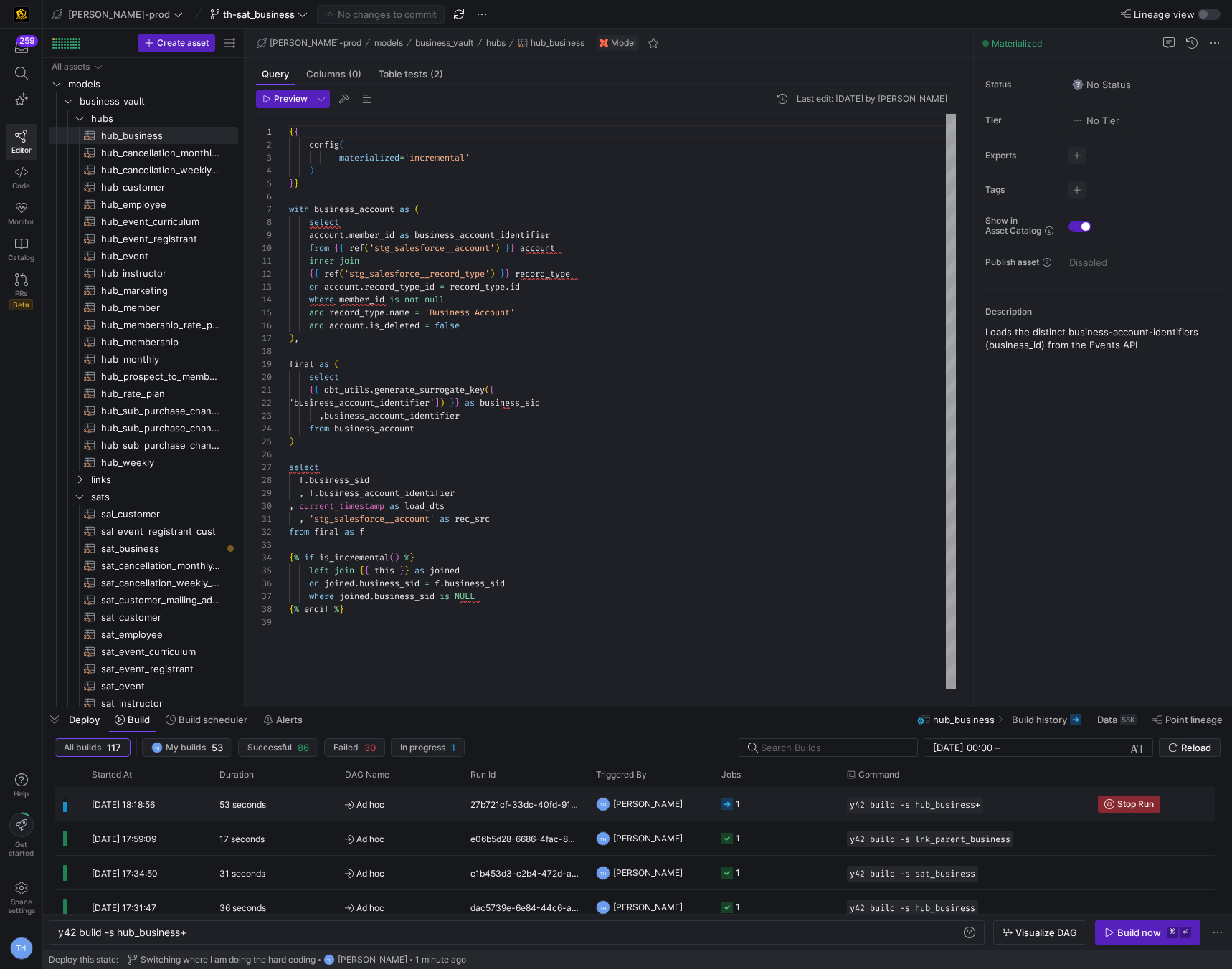
click at [780, 797] on y42-job-status-cell-renderer "1" at bounding box center [774, 804] width 108 height 33
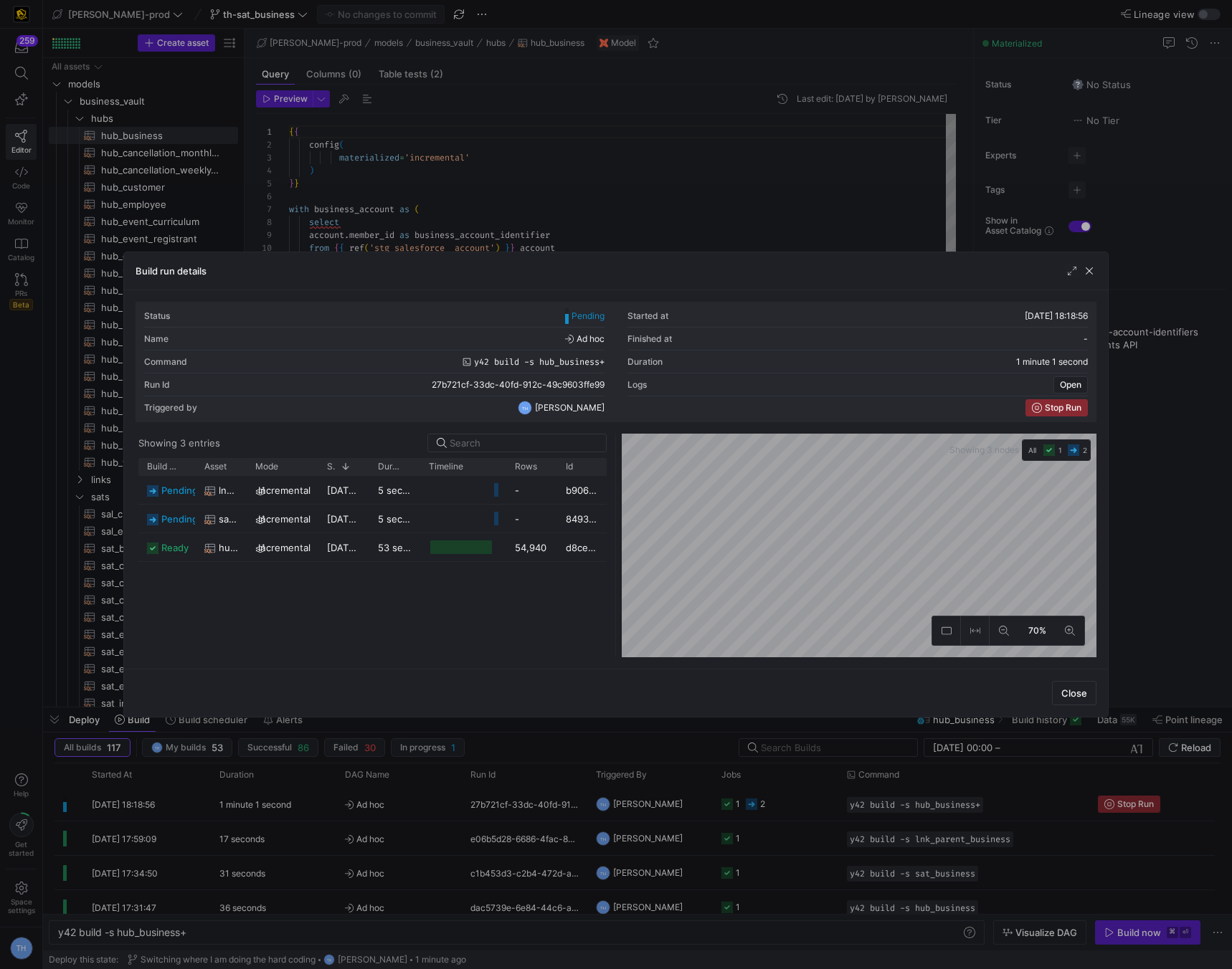
click at [665, 198] on div at bounding box center [616, 484] width 1232 height 969
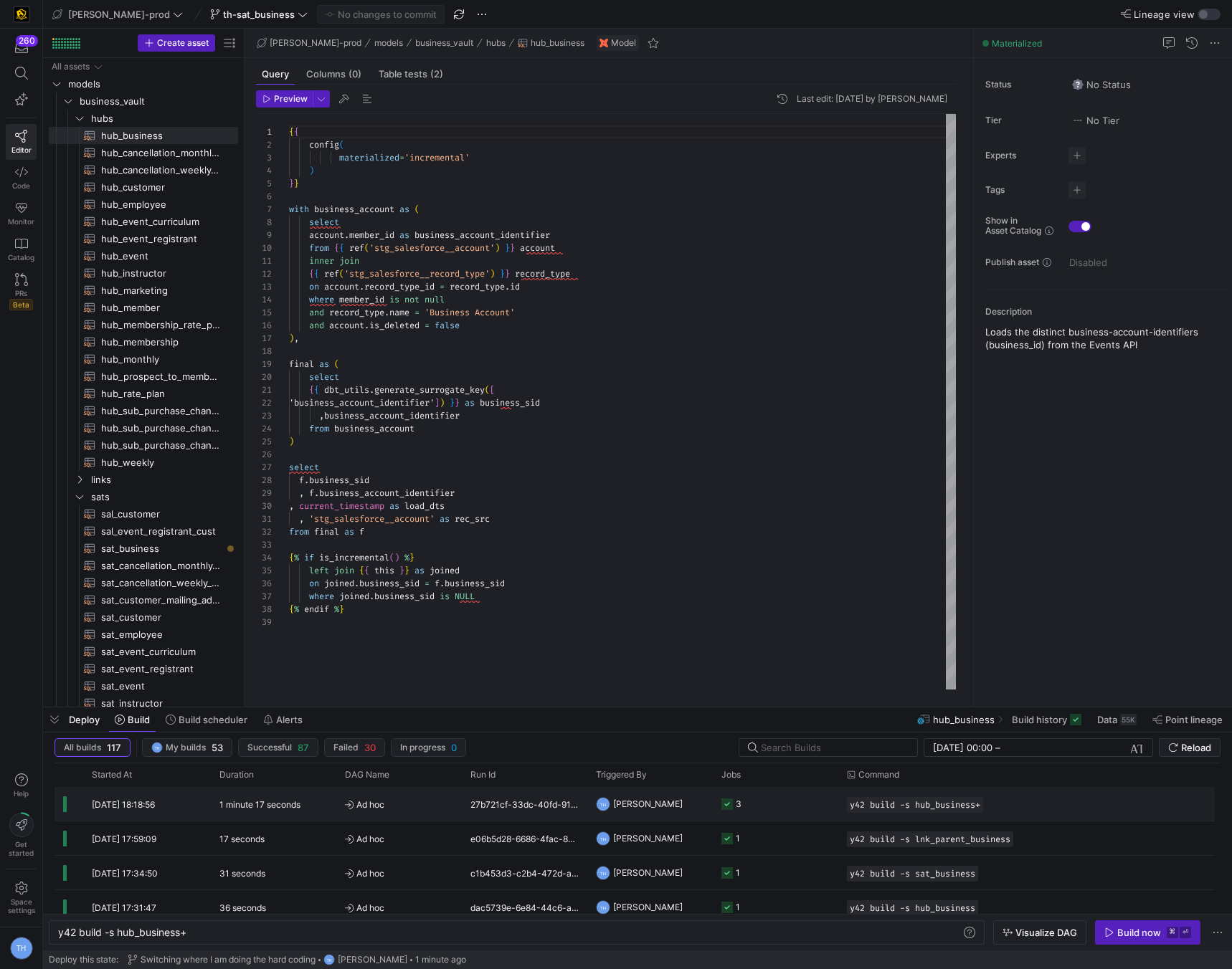
click at [740, 815] on div "3" at bounding box center [738, 803] width 6 height 34
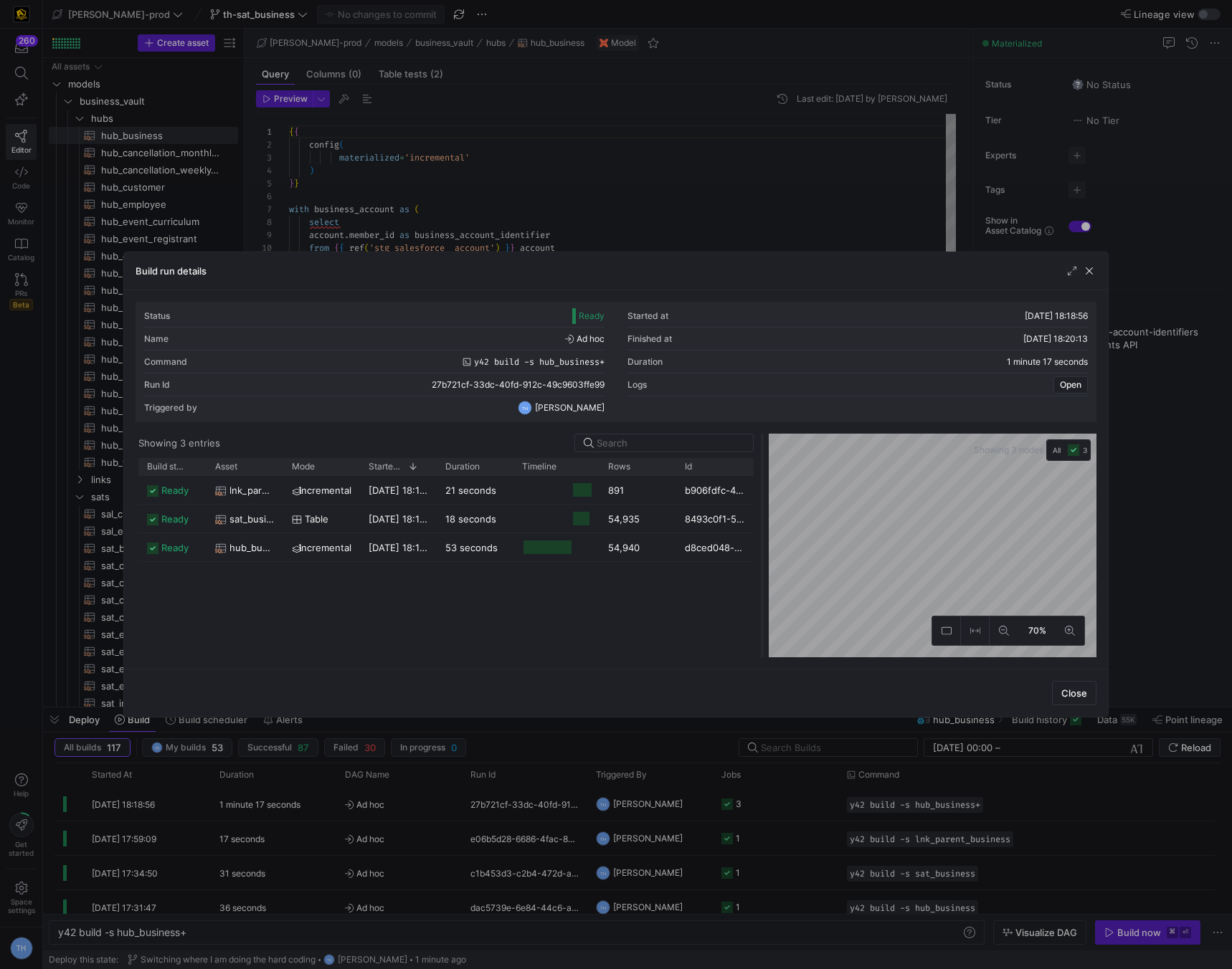
drag, startPoint x: 616, startPoint y: 463, endPoint x: 763, endPoint y: 475, distance: 147.5
click at [763, 475] on div at bounding box center [762, 546] width 6 height 224
click at [698, 204] on div at bounding box center [616, 484] width 1232 height 969
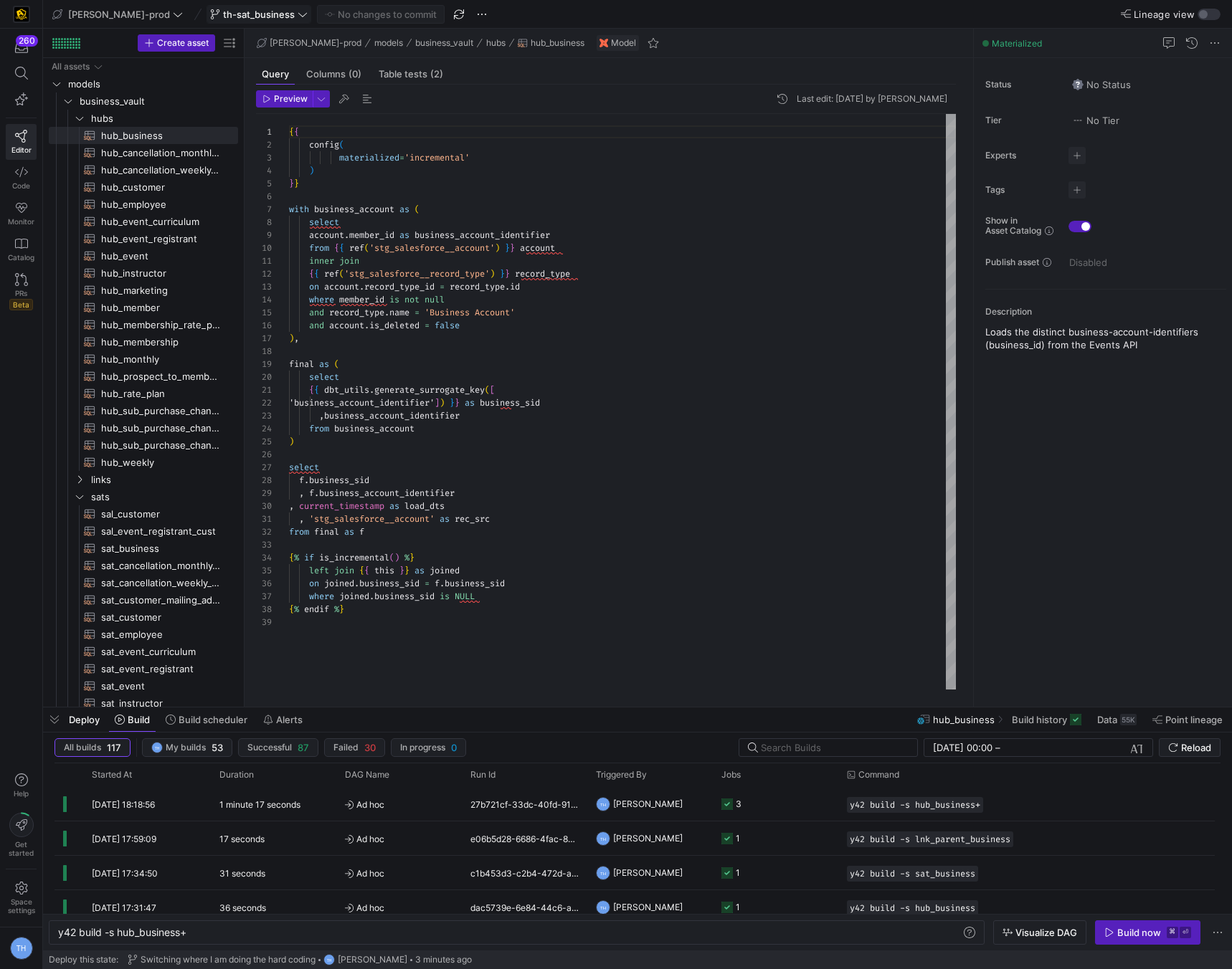
click at [235, 12] on span "th-sat_business" at bounding box center [258, 14] width 72 height 11
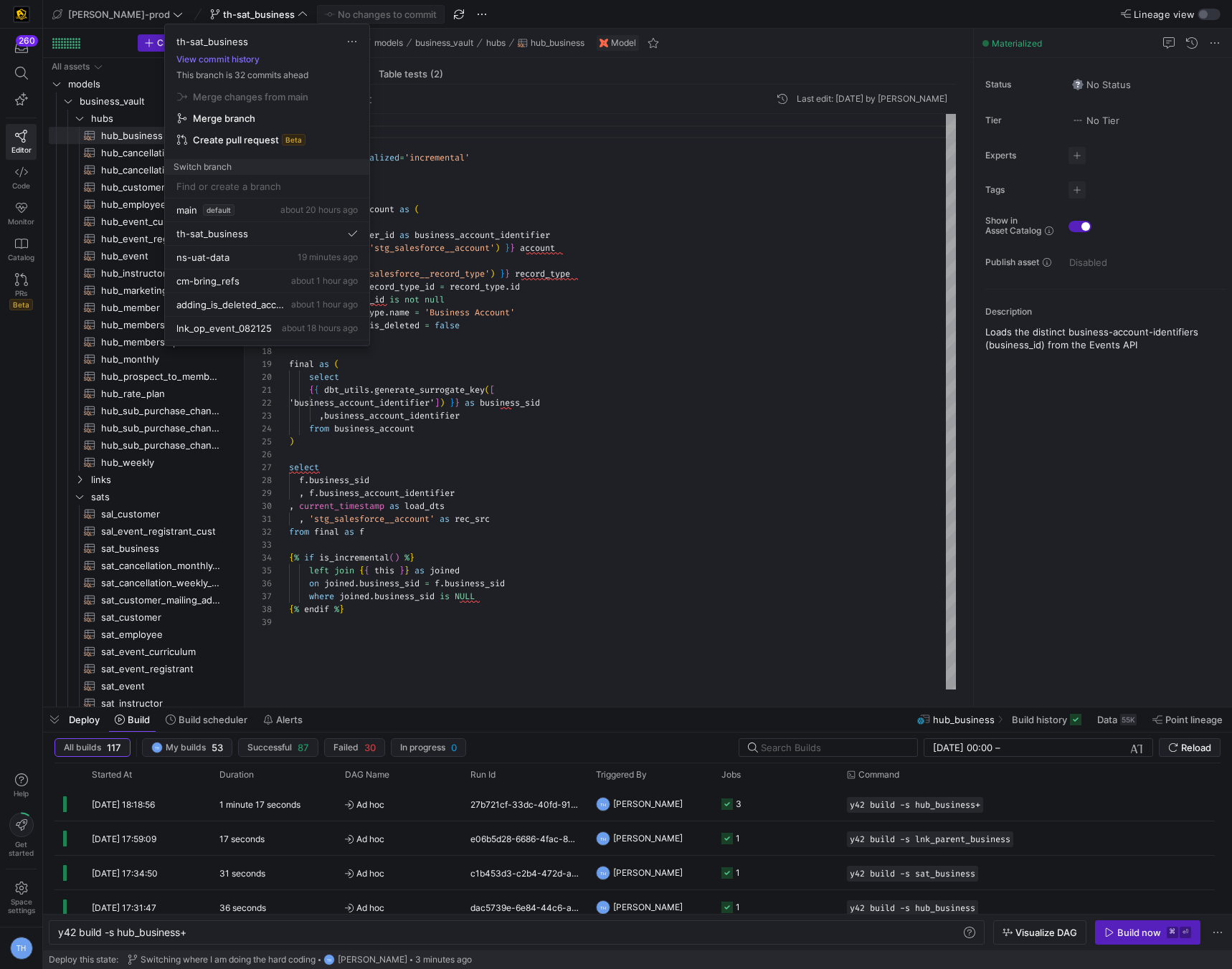
click at [235, 12] on div at bounding box center [616, 484] width 1232 height 969
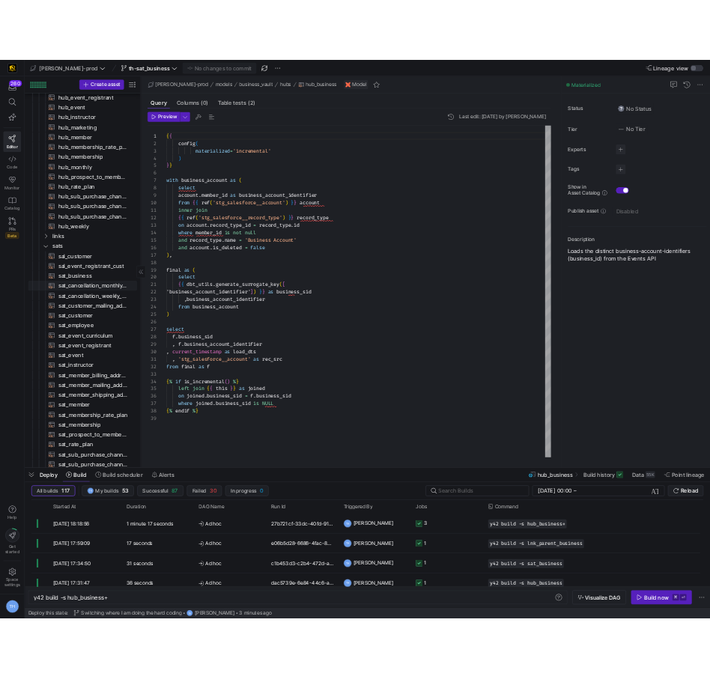
scroll to position [329, 0]
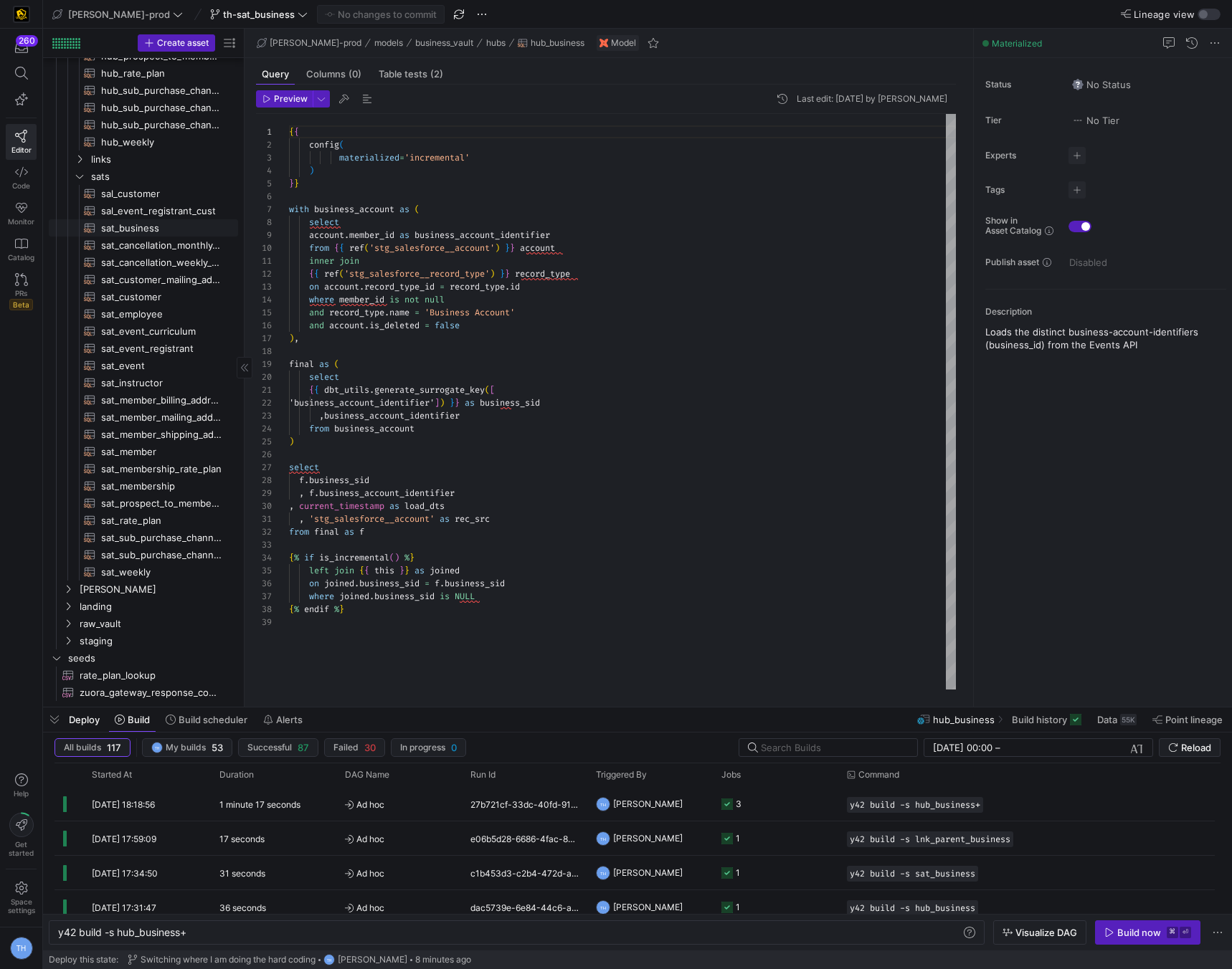
click at [178, 234] on span "sat_business​​​​​​​​​​" at bounding box center [162, 228] width 121 height 16
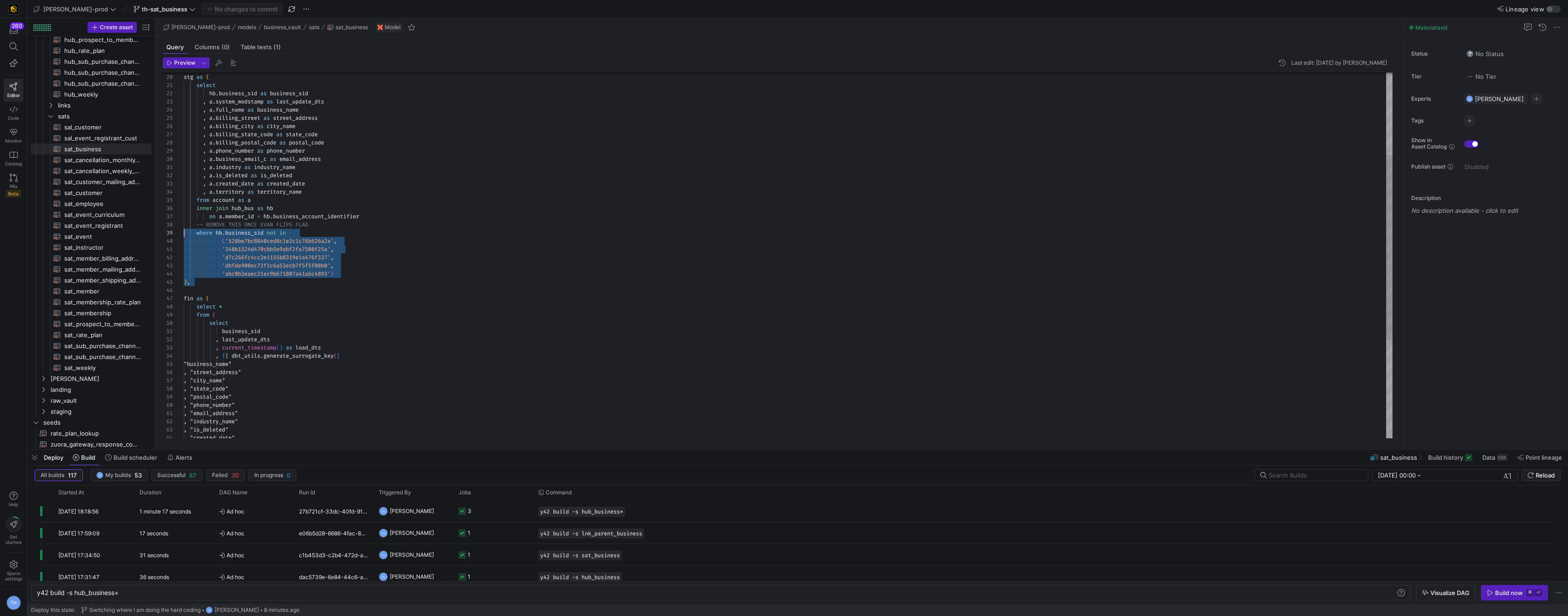
scroll to position [66, 0]
drag, startPoint x: 358, startPoint y: 281, endPoint x: 141, endPoint y: 235, distance: 221.8
click at [184, 235] on div "stg as ( select hb . business_sid as business_sid , a . system_modstamp as last…" at bounding box center [788, 270] width 1209 height 721
click at [394, 299] on div "stg as ( select hb . business_sid as business_sid , a . system_modstamp as last…" at bounding box center [788, 270] width 1209 height 721
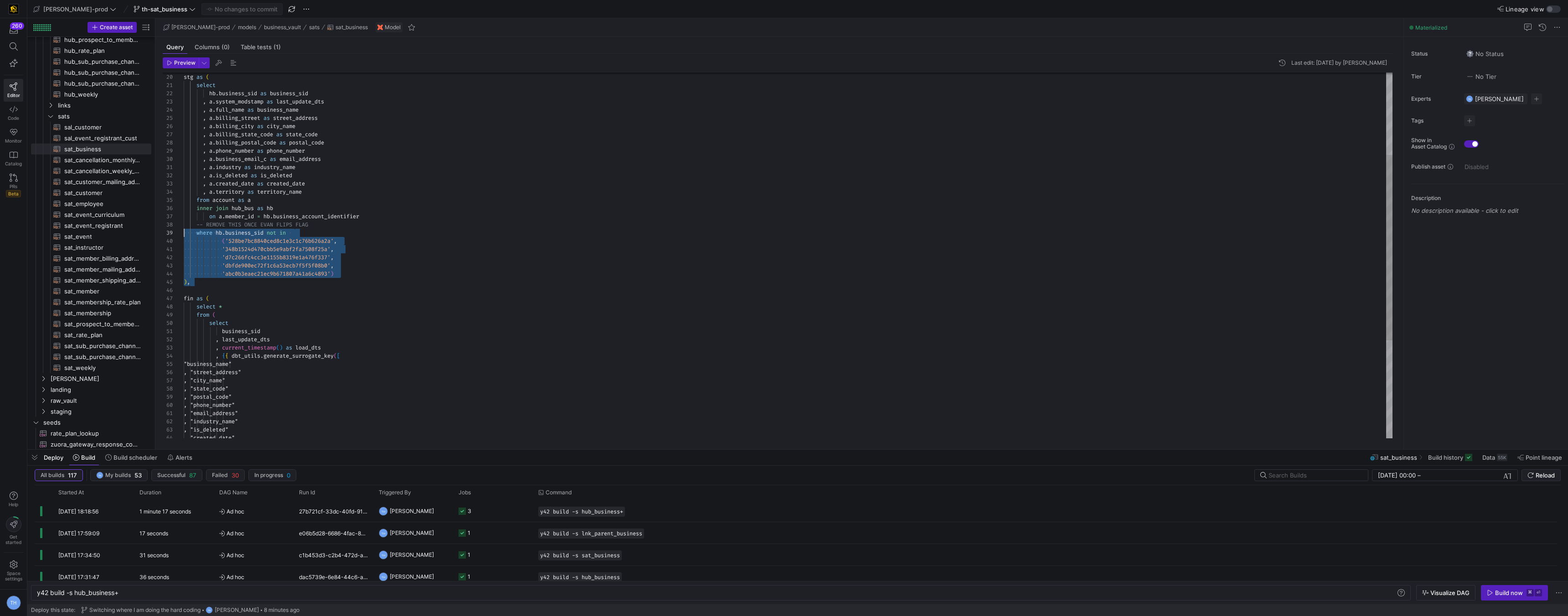
scroll to position [66, 0]
drag, startPoint x: 359, startPoint y: 282, endPoint x: 155, endPoint y: 234, distance: 209.6
click at [184, 234] on div "stg as ( select hb . business_sid as business_sid , a . system_modstamp as last…" at bounding box center [788, 270] width 1209 height 721
click at [334, 278] on div "stg as ( select hb . business_sid as business_sid , a . system_modstamp as last…" at bounding box center [788, 270] width 1209 height 721
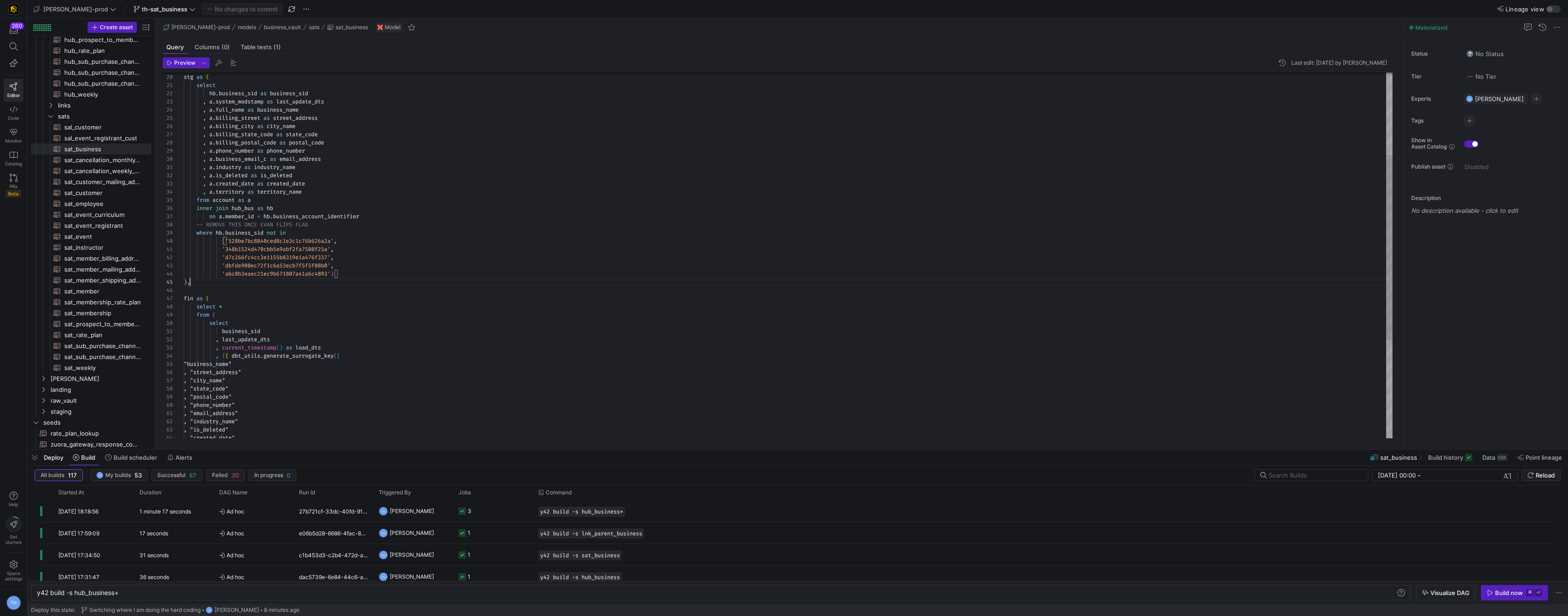
click at [290, 283] on div "stg as ( select hb . business_sid as business_sid , a . system_modstamp as last…" at bounding box center [788, 270] width 1209 height 721
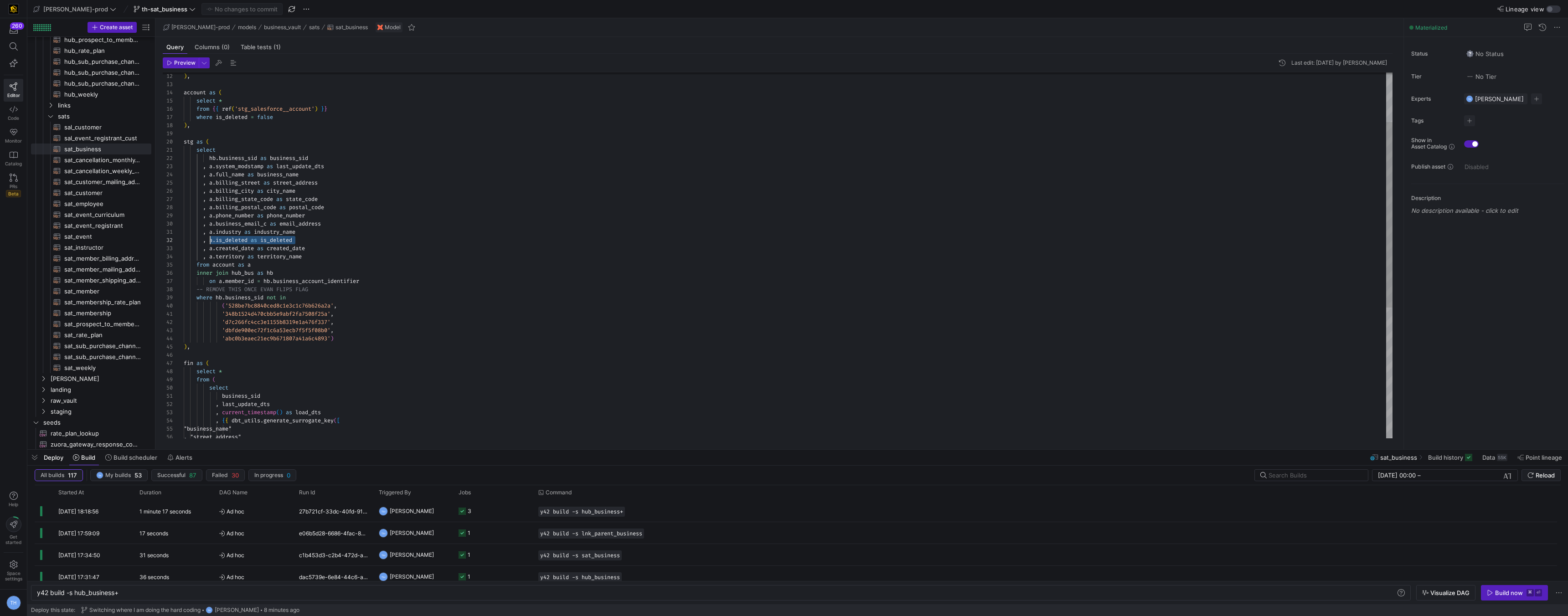
scroll to position [8, 19]
drag, startPoint x: 258, startPoint y: 244, endPoint x: 202, endPoint y: 240, distance: 56.1
click at [202, 240] on div "stg as ( select hb . business_sid as business_sid , a . system_modstamp as last…" at bounding box center [788, 335] width 1209 height 721
drag, startPoint x: 346, startPoint y: 341, endPoint x: 90, endPoint y: 307, distance: 258.2
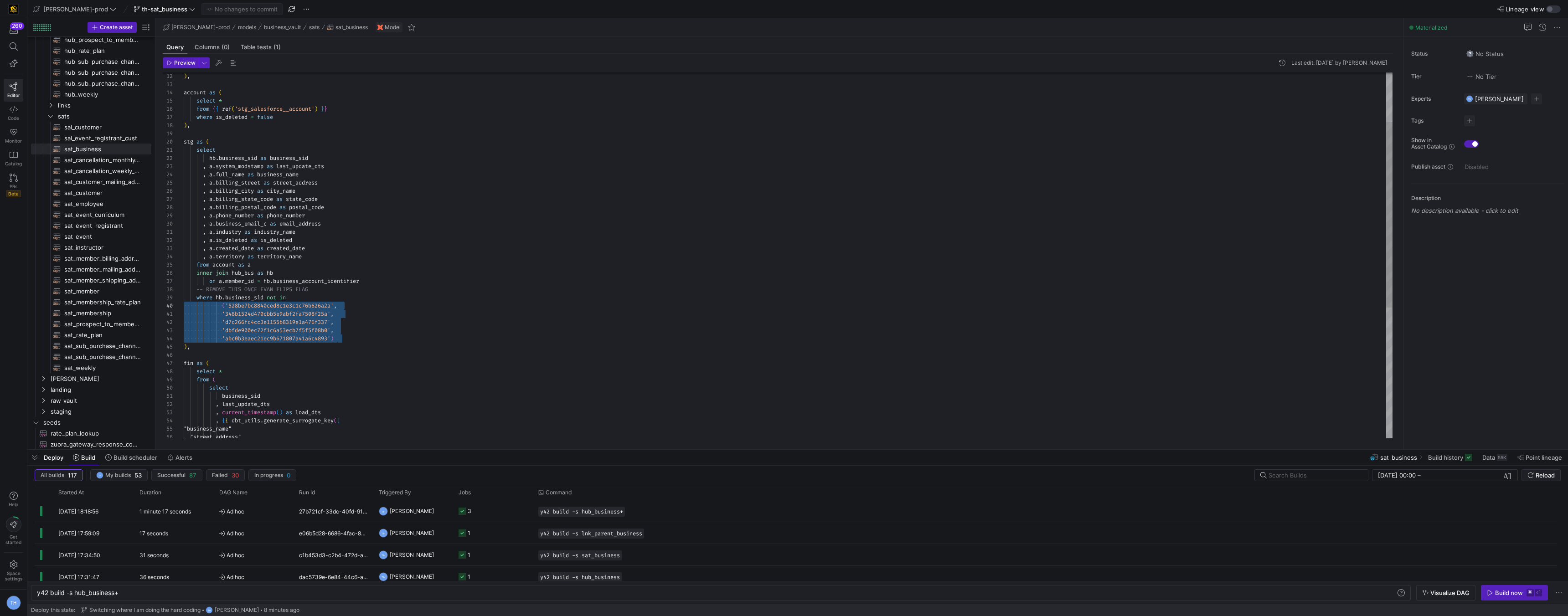
click at [184, 307] on div "stg as ( select hb . business_sid as business_sid , a . system_modstamp as last…" at bounding box center [788, 335] width 1209 height 721
click at [240, 343] on div "stg as ( select hb . business_sid as business_sid , a . system_modstamp as last…" at bounding box center [788, 335] width 1209 height 721
drag, startPoint x: 222, startPoint y: 307, endPoint x: 380, endPoint y: 340, distance: 161.4
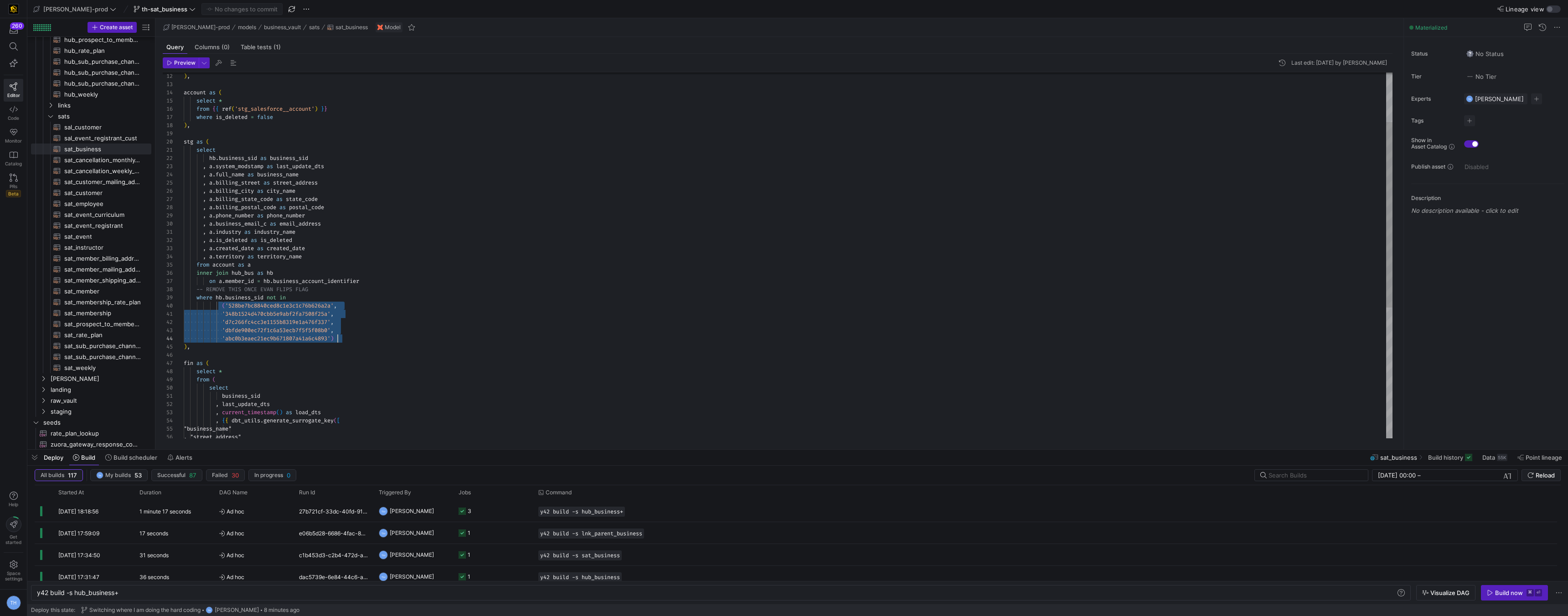
click at [380, 340] on div "stg as ( select hb . business_sid as business_sid , a . system_modstamp as last…" at bounding box center [788, 335] width 1209 height 721
click at [346, 248] on div ", a . created_date as created_date" at bounding box center [788, 248] width 1209 height 8
drag, startPoint x: 329, startPoint y: 323, endPoint x: 386, endPoint y: 335, distance: 58.2
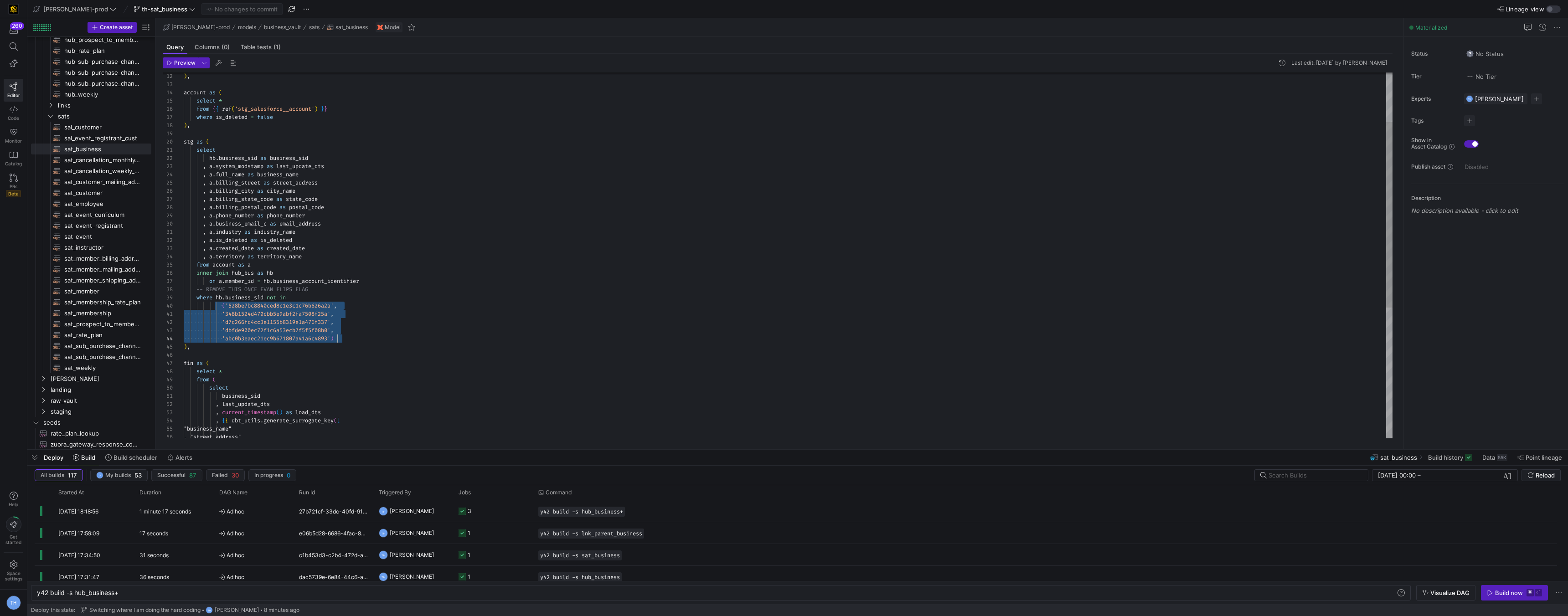
click at [386, 335] on div "stg as ( select hb . business_sid as business_sid , a . system_modstamp as last…" at bounding box center [788, 335] width 1209 height 721
click at [345, 335] on div "stg as ( select hb . business_sid as business_sid , a . system_modstamp as last…" at bounding box center [788, 335] width 1209 height 721
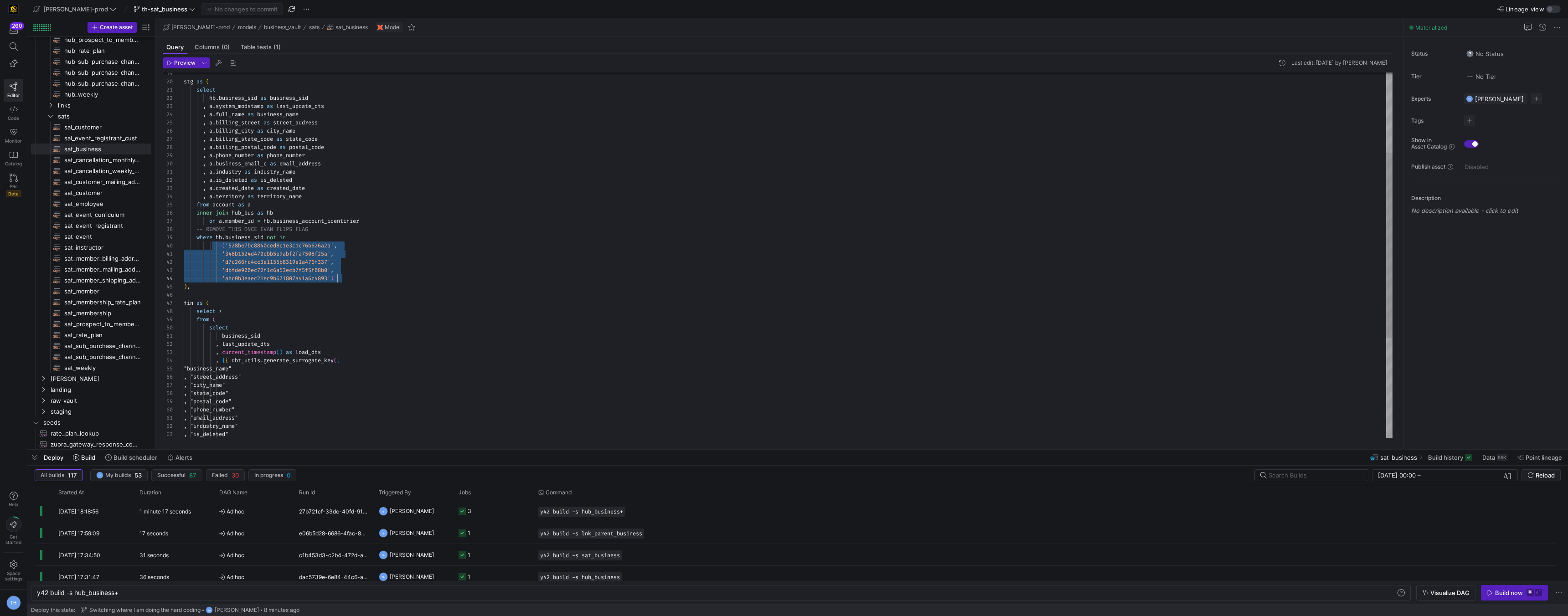
scroll to position [74, 154]
drag, startPoint x: 217, startPoint y: 247, endPoint x: 360, endPoint y: 279, distance: 146.5
click at [360, 279] on div "stg as ( select hb . business_sid as business_sid , a . system_modstamp as last…" at bounding box center [788, 275] width 1209 height 721
click at [358, 281] on div "'abc0b3eaec21ec9b671807a41a6c4893' )" at bounding box center [788, 278] width 1209 height 8
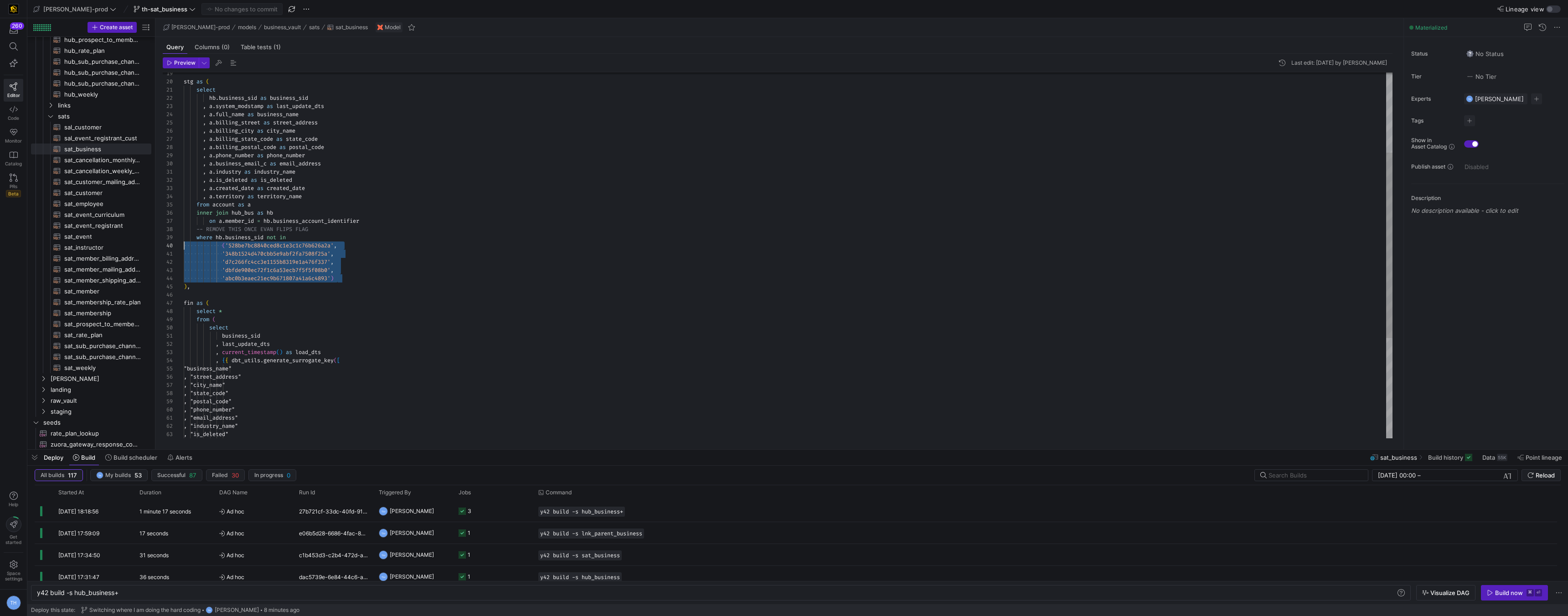
drag, startPoint x: 364, startPoint y: 279, endPoint x: 106, endPoint y: 243, distance: 260.5
click at [184, 243] on div "stg as ( select hb . business_sid as business_sid , a . system_modstamp as last…" at bounding box center [788, 275] width 1209 height 721
click at [379, 284] on div "stg as ( select hb . business_sid as business_sid , a . system_modstamp as last…" at bounding box center [788, 275] width 1209 height 721
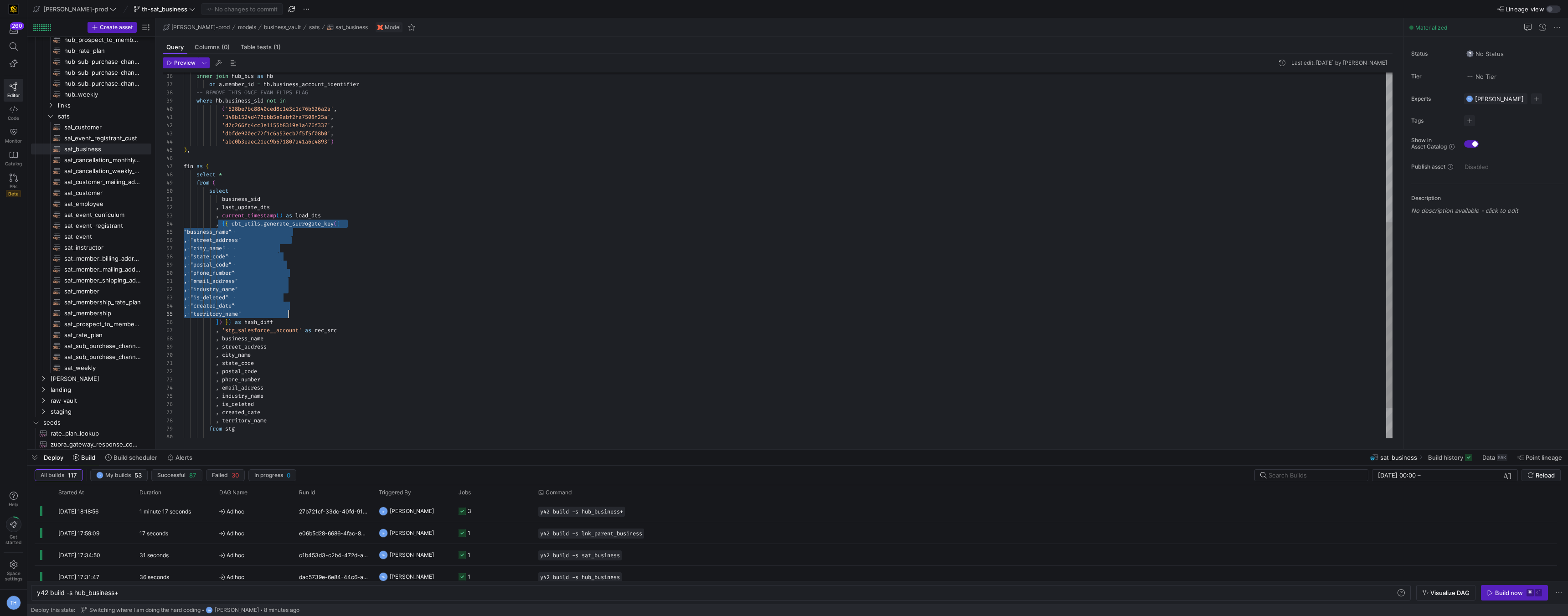
scroll to position [24, 92]
drag, startPoint x: 224, startPoint y: 222, endPoint x: 342, endPoint y: 321, distance: 154.0
click at [341, 322] on div "inner join hub_bus as hb on a . member_id = hb . business_account_identifier --…" at bounding box center [788, 138] width 1209 height 721
click at [382, 318] on div "inner join hub_bus as hb on a . member_id = hb . business_account_identifier --…" at bounding box center [788, 138] width 1209 height 721
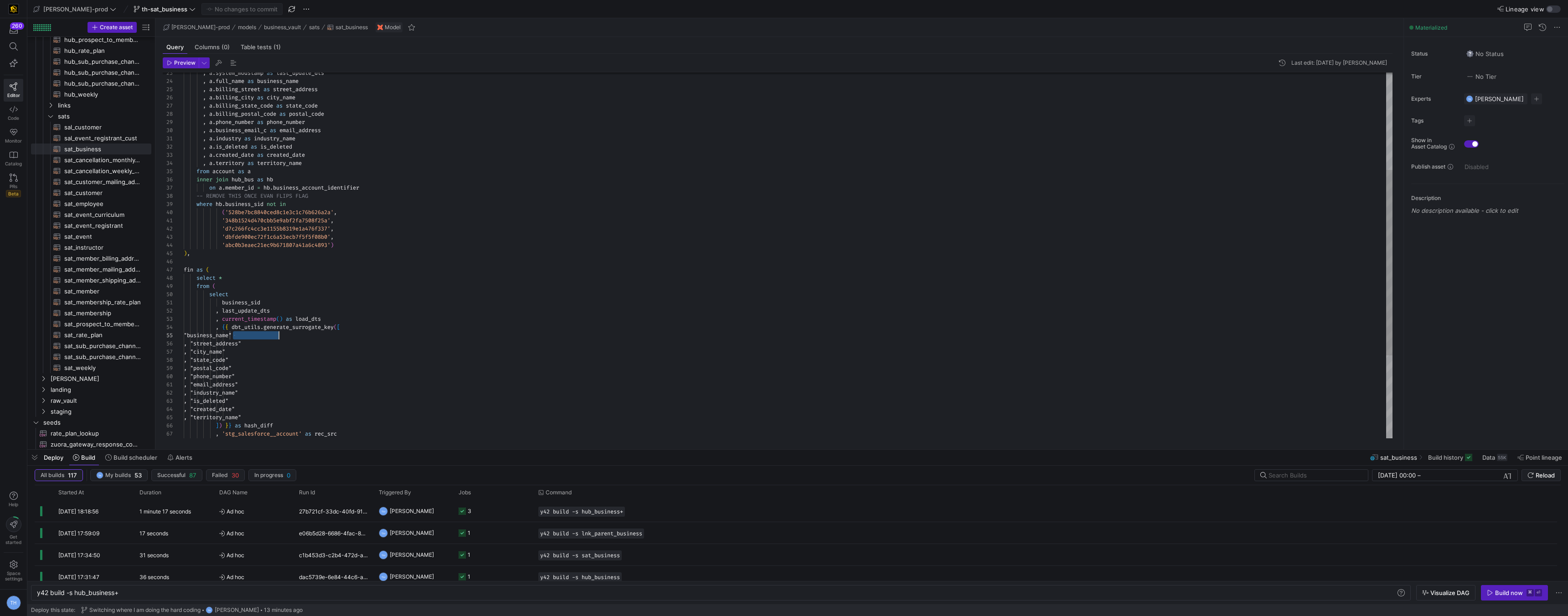
scroll to position [33, 102]
drag, startPoint x: 234, startPoint y: 334, endPoint x: 309, endPoint y: 333, distance: 75.0
click at [309, 333] on div "inner join hub_bus as hb on a . member_id = hb . business_account_identifier --…" at bounding box center [788, 242] width 1209 height 721
click at [312, 332] on div "inner join hub_bus as hb on a . member_id = hb . business_account_identifier --…" at bounding box center [788, 242] width 1209 height 721
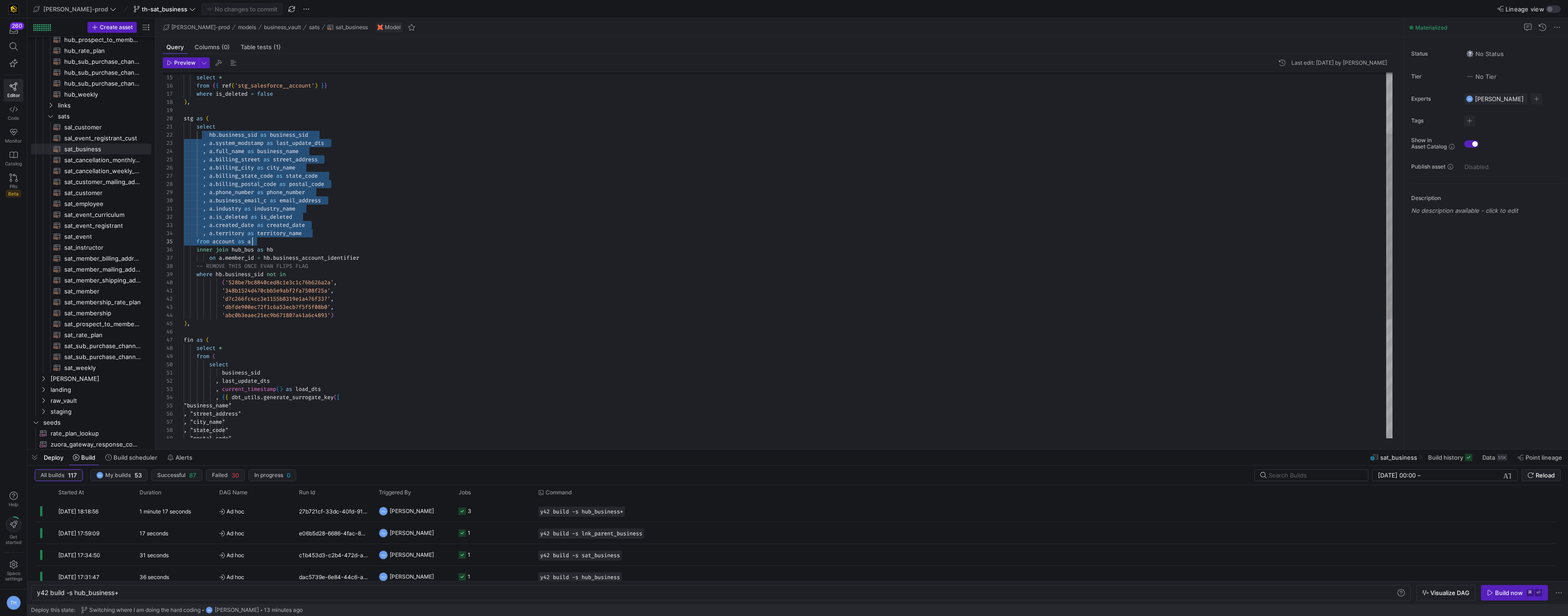
drag, startPoint x: 206, startPoint y: 135, endPoint x: 382, endPoint y: 242, distance: 206.0
click at [382, 242] on div "inner join hub_bus as hb on a . member_id = hb . business_account_identifier --…" at bounding box center [788, 312] width 1209 height 721
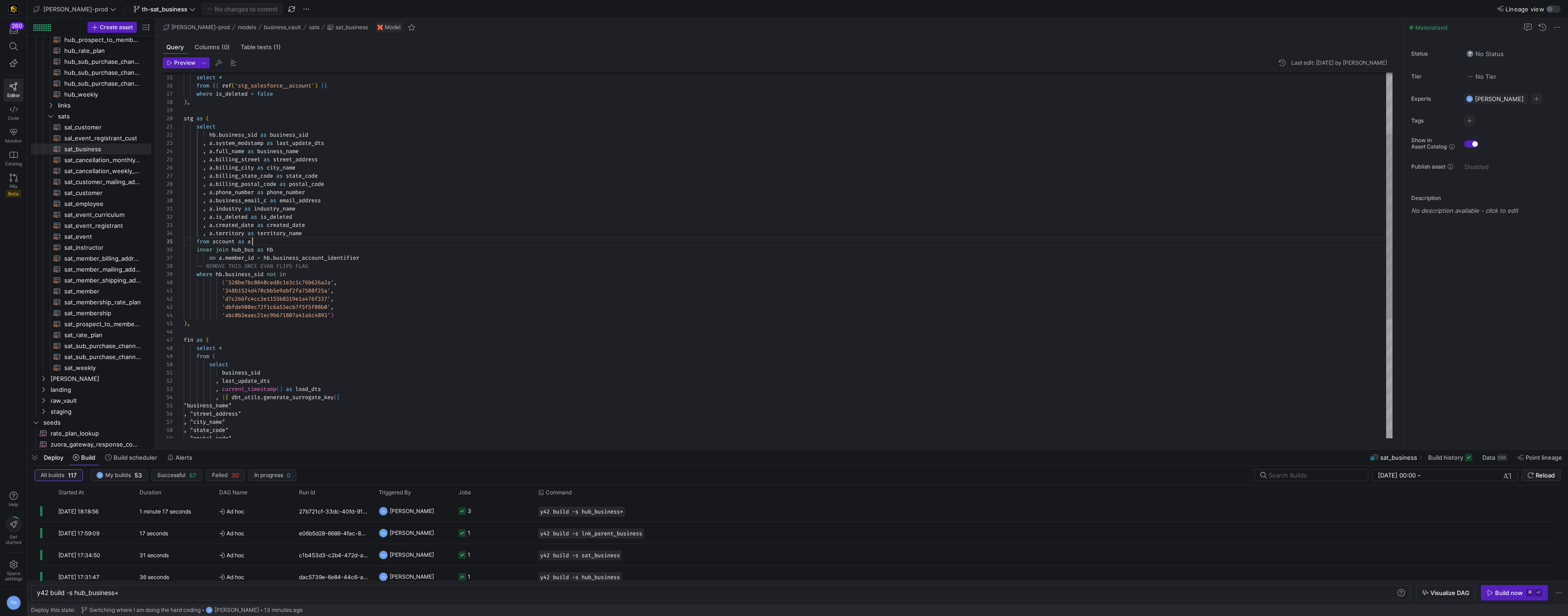
click at [380, 243] on div "inner join hub_bus as hb on a . member_id = hb . business_account_identifier --…" at bounding box center [788, 312] width 1209 height 721
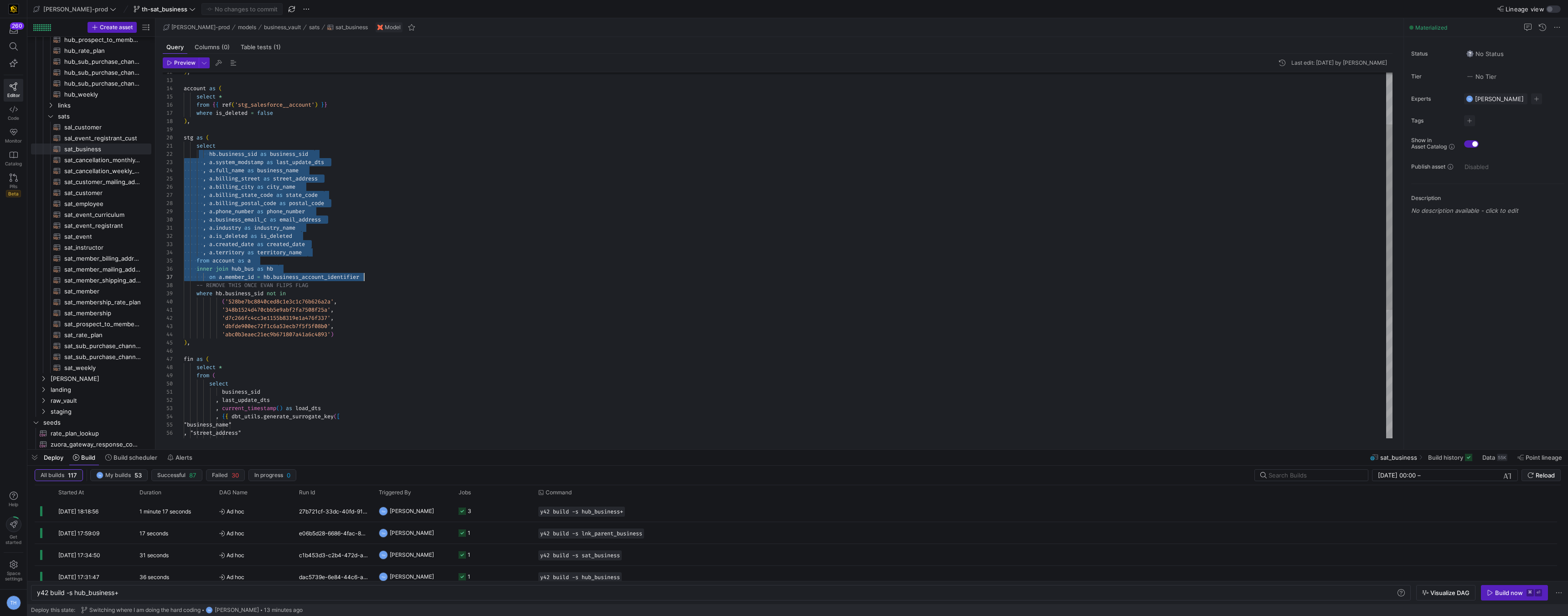
drag, startPoint x: 204, startPoint y: 156, endPoint x: 491, endPoint y: 276, distance: 311.1
click at [491, 277] on div "inner join hub_bus as hb on a . member_id = hb . business_account_identifier --…" at bounding box center [788, 331] width 1209 height 721
click at [491, 276] on div "on a . member_id = hb . business_account_identifier" at bounding box center [788, 277] width 1209 height 8
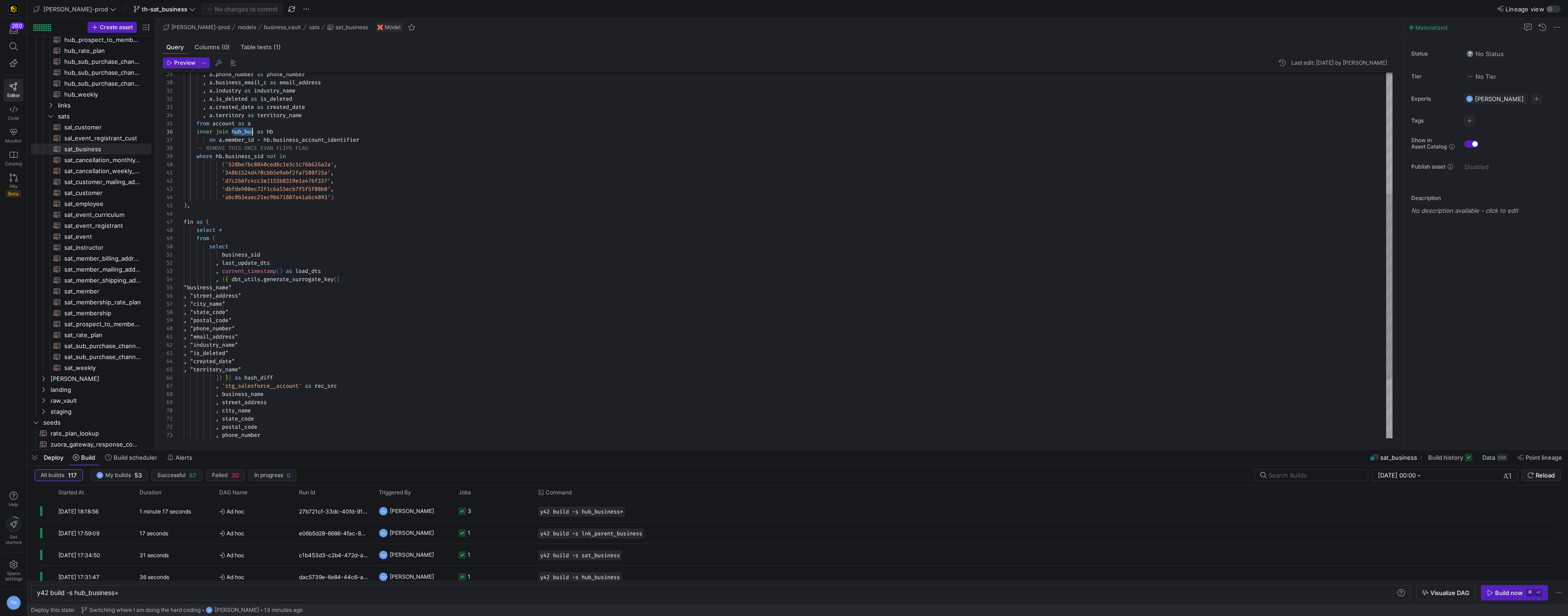
scroll to position [41, 72]
drag, startPoint x: 234, startPoint y: 131, endPoint x: 256, endPoint y: 130, distance: 22.0
click at [256, 130] on div "-- REMOVE THIS ONCE EVAN FLIPS FLAG where hb . business_sid not in ( '528be7bc8…" at bounding box center [788, 194] width 1209 height 721
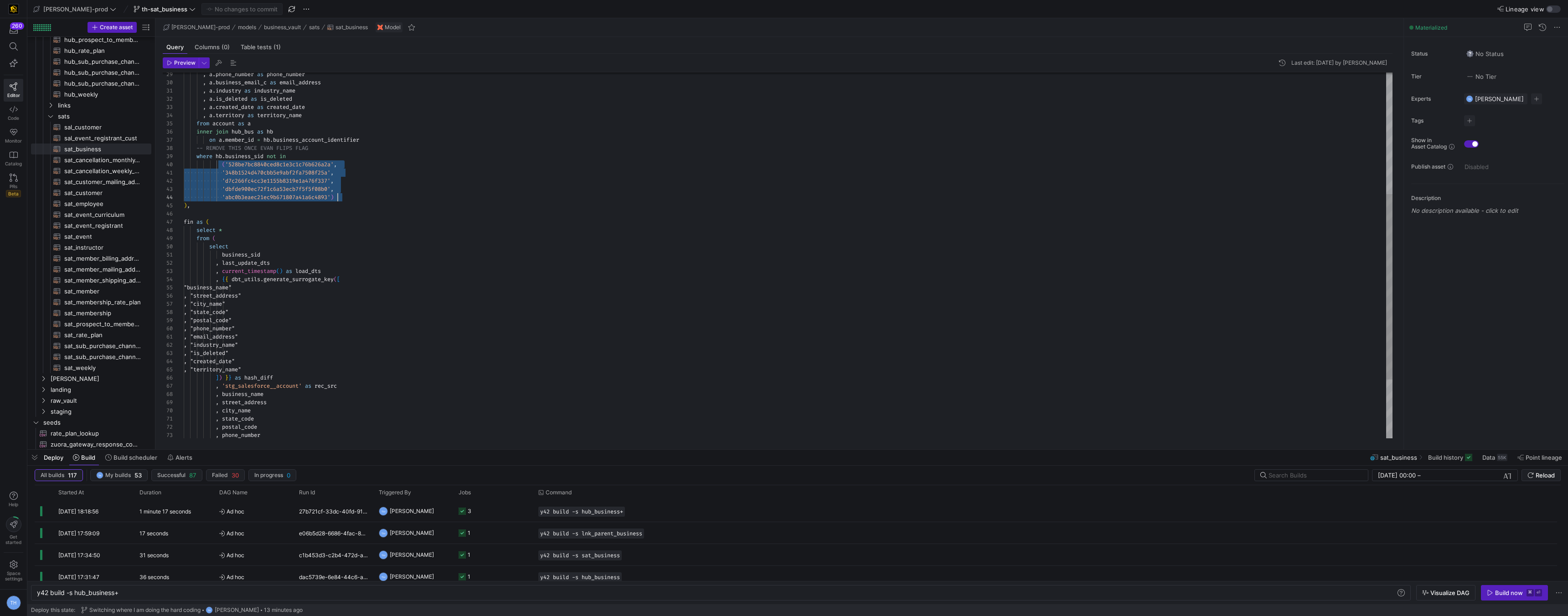
drag, startPoint x: 222, startPoint y: 166, endPoint x: 413, endPoint y: 197, distance: 193.5
click at [413, 197] on div "-- REMOVE THIS ONCE EVAN FLIPS FLAG where hb . business_sid not in ( '528be7bc8…" at bounding box center [788, 194] width 1209 height 721
click at [413, 197] on div "-- REMOVE THIS ONCE EVAN FLIPS FLAG where hb . business_sid not in ( '528be7bc8…" at bounding box center [788, 194] width 1209 height 721
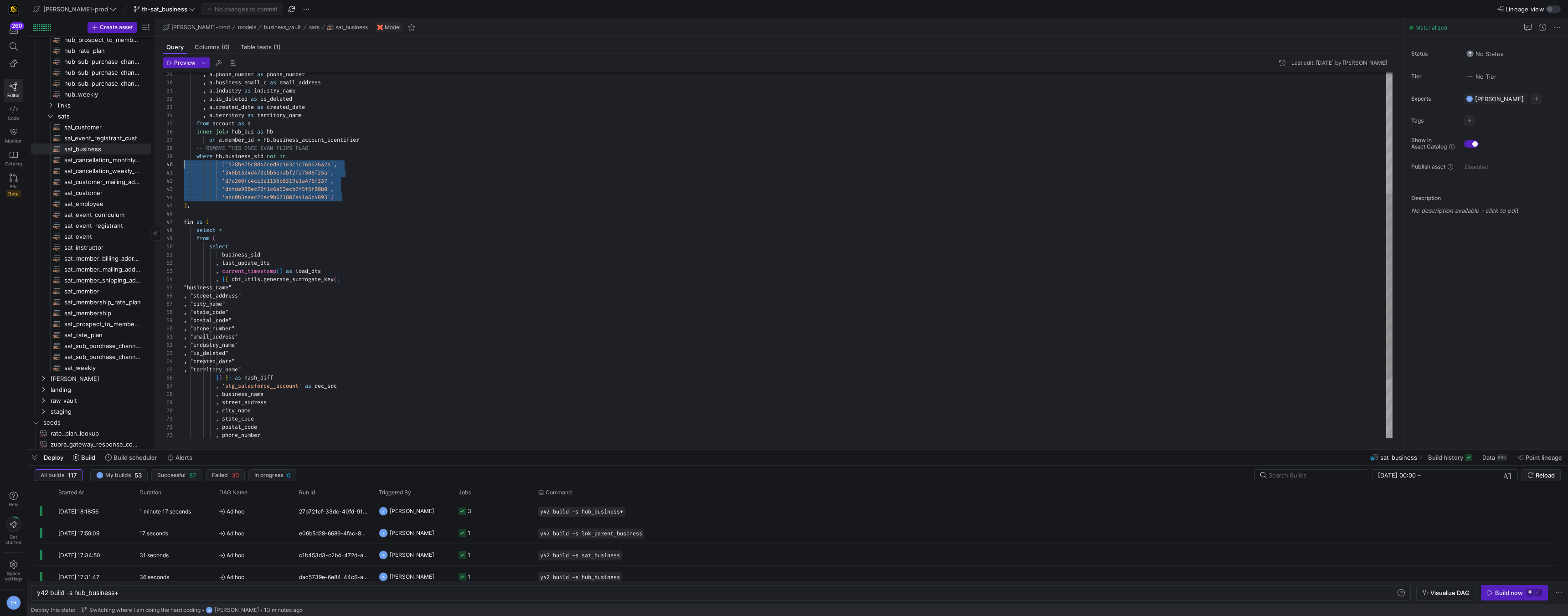
drag, startPoint x: 159, startPoint y: 205, endPoint x: 148, endPoint y: 166, distance: 40.5
click at [144, 166] on as-split "Create asset Drag here to set row groups Drag here to set column labels Group 1…" at bounding box center [797, 234] width 1541 height 431
click at [311, 195] on div "-- REMOVE THIS ONCE EVAN FLIPS FLAG where hb . business_sid not in ( '528be7bc8…" at bounding box center [788, 194] width 1209 height 721
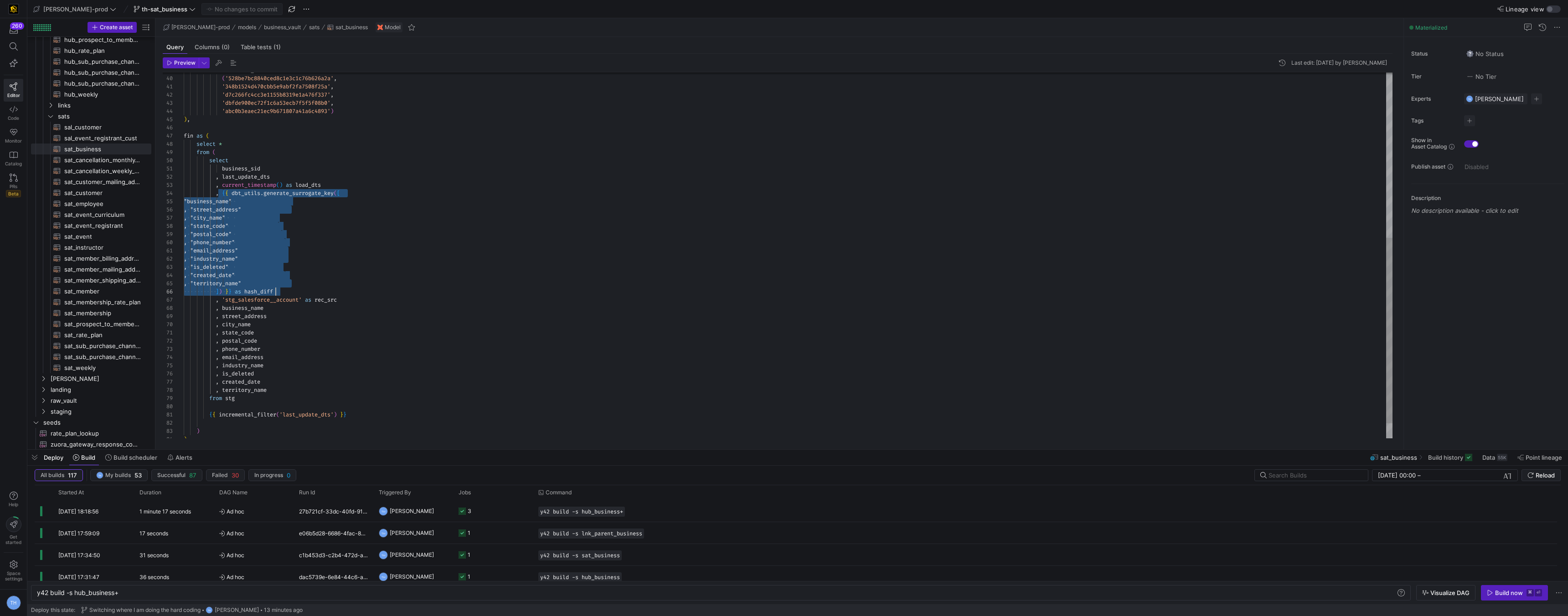
drag, startPoint x: 222, startPoint y: 190, endPoint x: 418, endPoint y: 292, distance: 221.0
click at [418, 292] on div "where hb . business_sid not in ( '528be7bc8840ced8c1e3c1c76b626a2a' , '348b1524…" at bounding box center [788, 107] width 1209 height 721
click at [418, 292] on div "] ) } } as hash_diff" at bounding box center [788, 292] width 1209 height 8
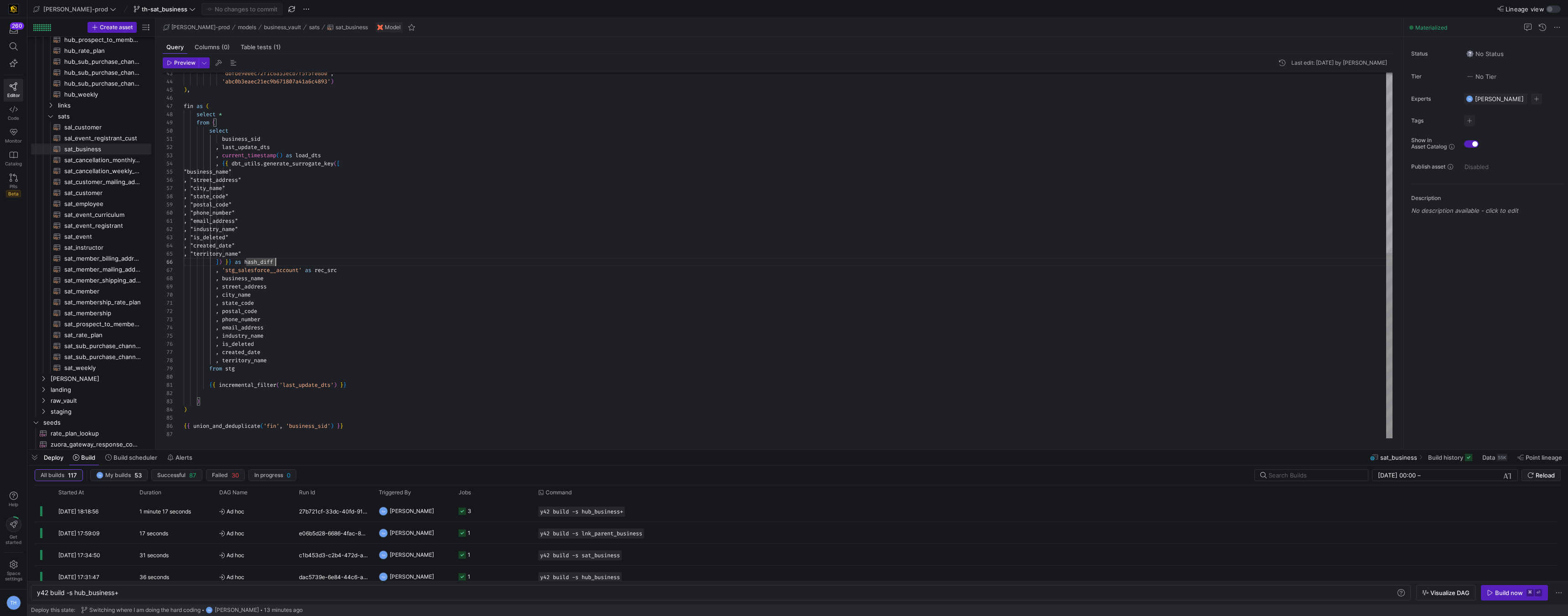
type textarea "{{ incremental_filter('last_update_dts') }} ) ) {{ union_and_deduplicate('fin',…"
drag, startPoint x: 203, startPoint y: 425, endPoint x: 287, endPoint y: 427, distance: 84.0
click at [287, 427] on div "'dbfde900ec72f1c6a53ecb7f5f5f08b0' , 'abc0b3eaec21ec9b671807a41a6c4893' ) ) , f…" at bounding box center [788, 78] width 1209 height 721
click at [351, 422] on div "'dbfde900ec72f1c6a53ecb7f5f5f08b0' , 'abc0b3eaec21ec9b671807a41a6c4893' ) ) , f…" at bounding box center [788, 78] width 1209 height 721
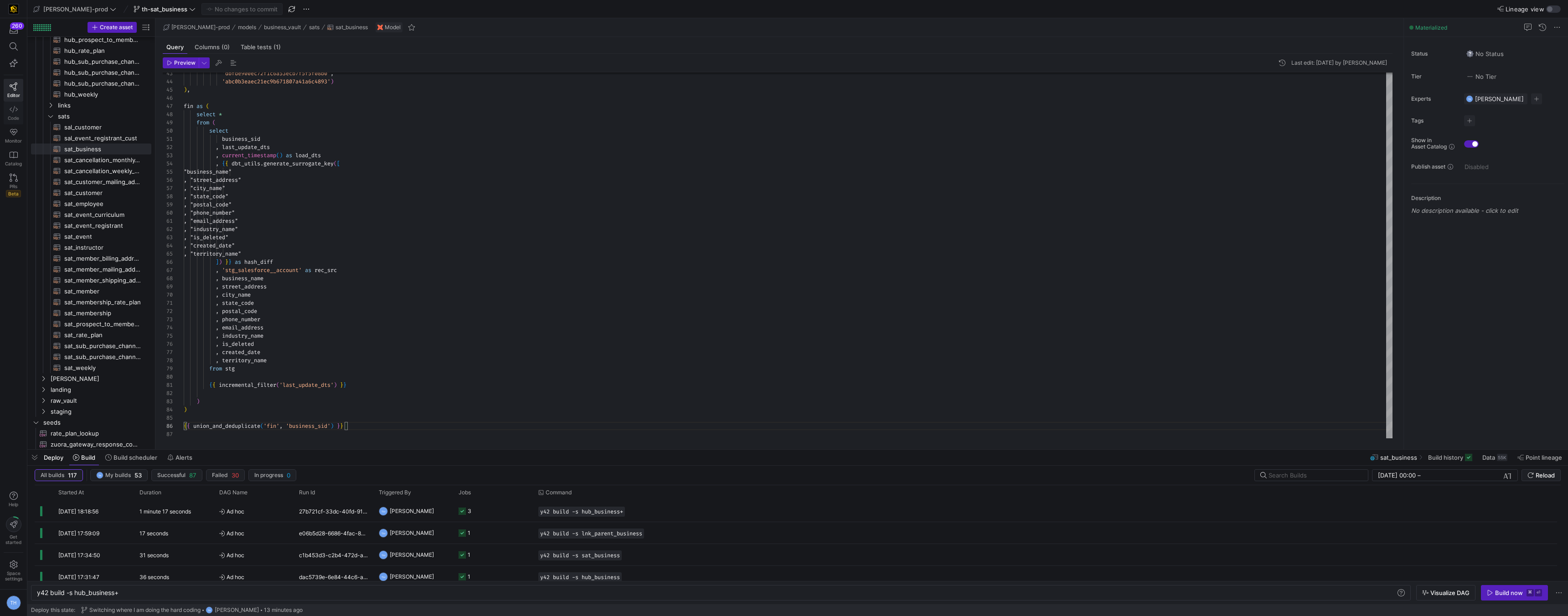
click at [16, 110] on icon at bounding box center [13, 109] width 8 height 6
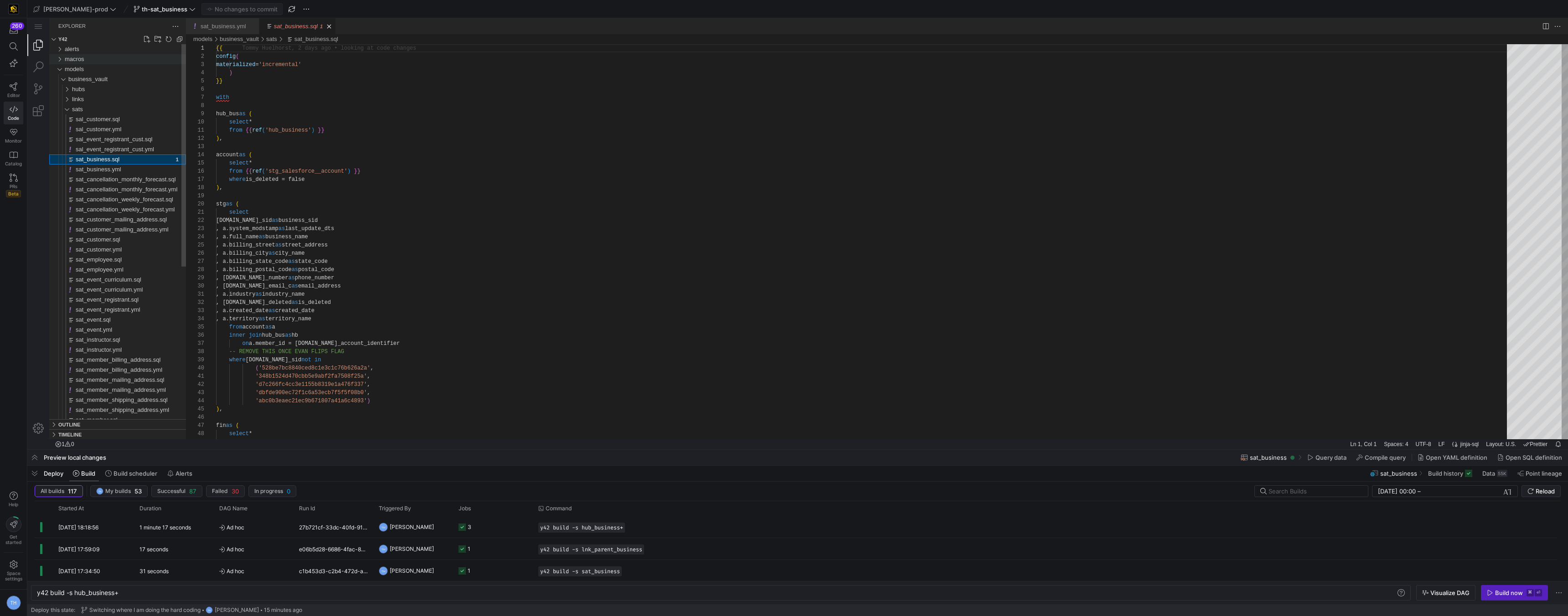
click at [103, 61] on div "macros" at bounding box center [125, 59] width 121 height 10
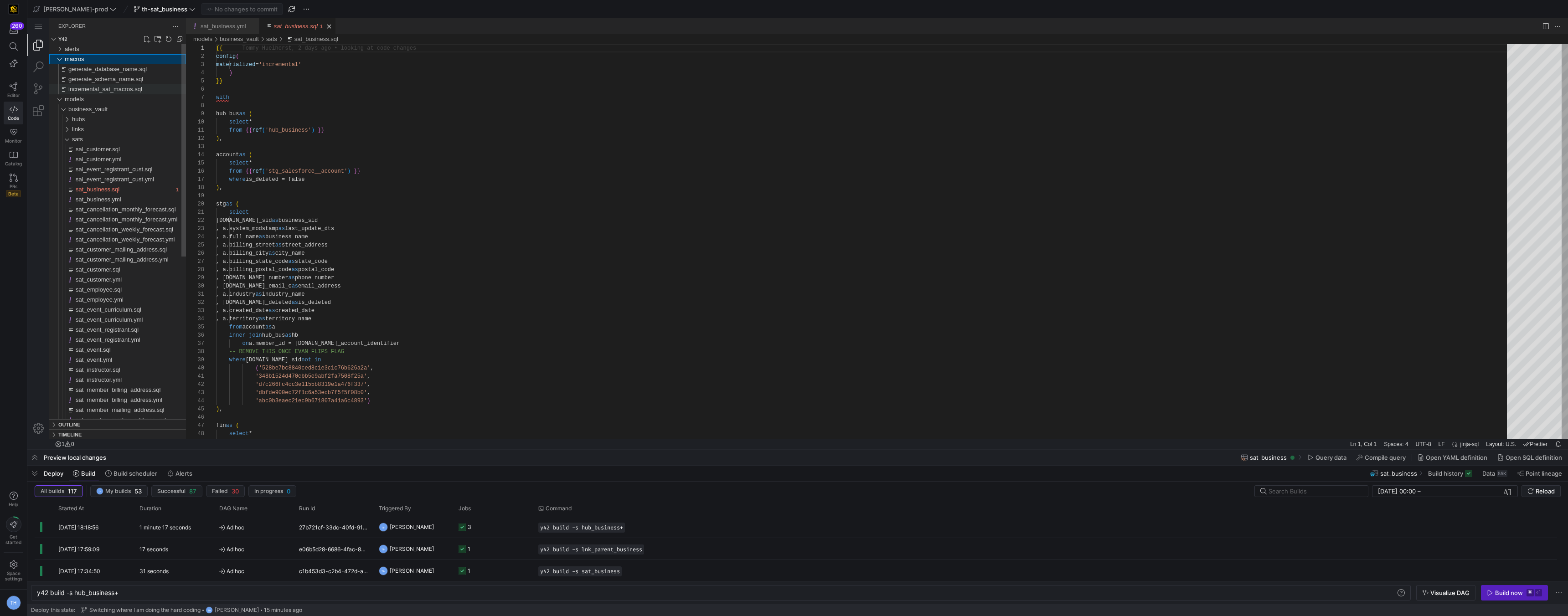
click at [126, 90] on span "incremental_sat_macros.sql" at bounding box center [105, 89] width 74 height 7
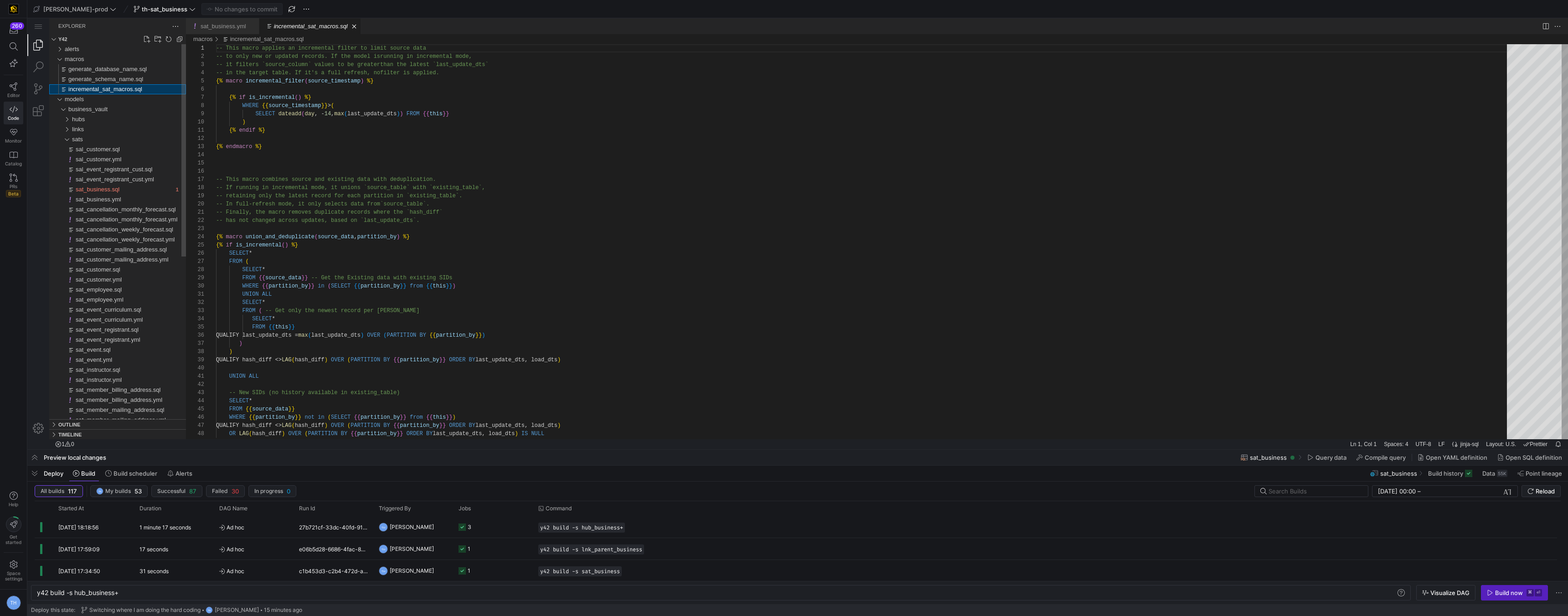
scroll to position [74, 0]
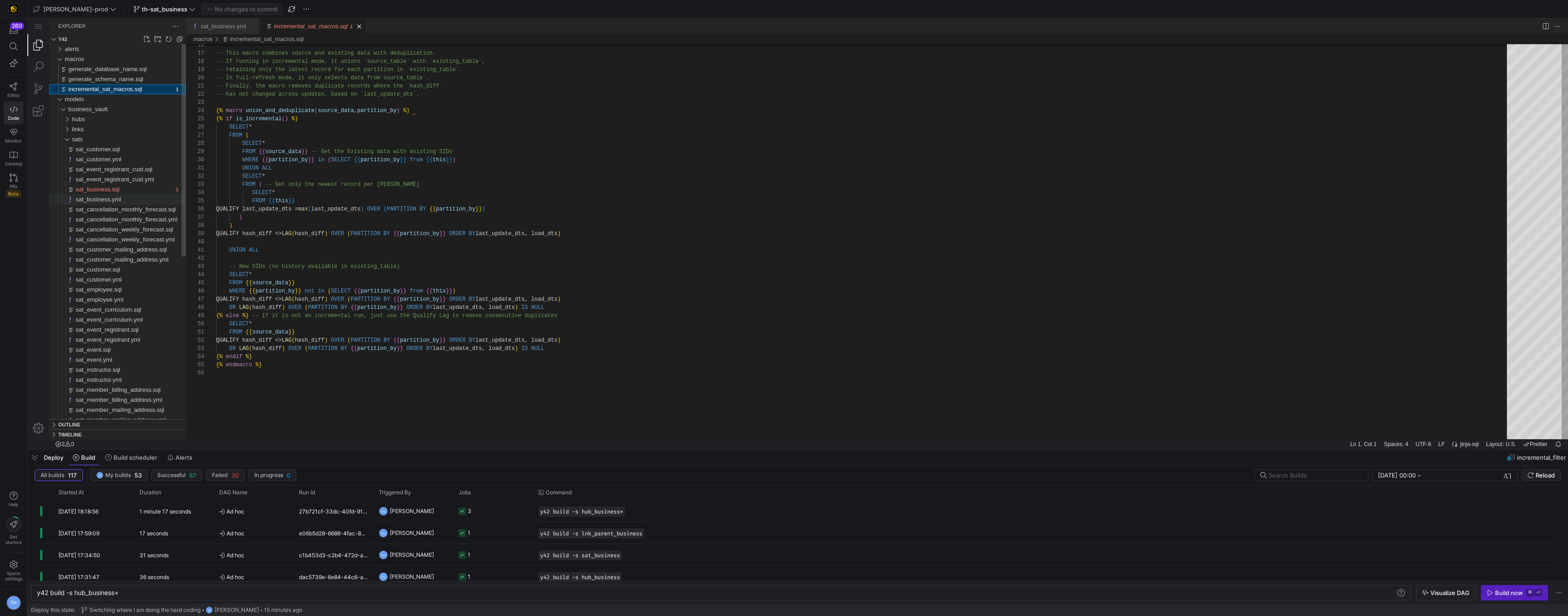
click at [121, 198] on span "sat_business.yml" at bounding box center [98, 199] width 46 height 7
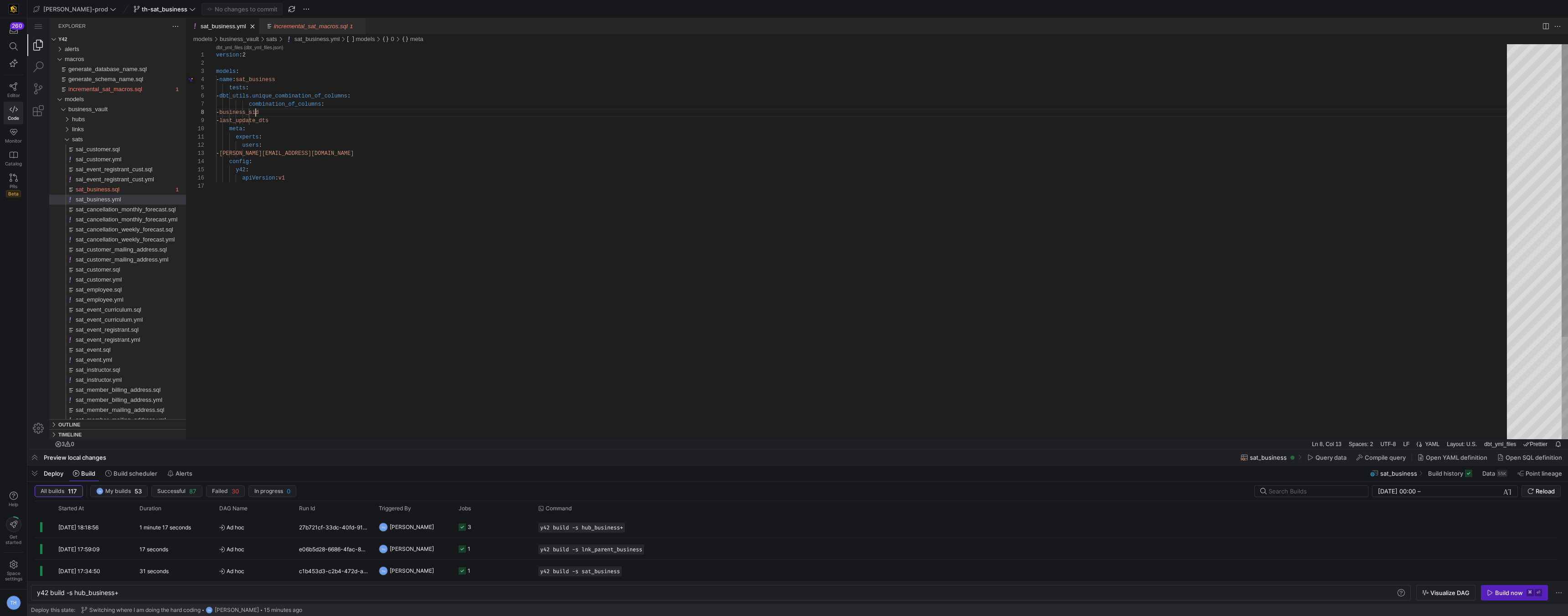
scroll to position [57, 96]
drag, startPoint x: 254, startPoint y: 111, endPoint x: 334, endPoint y: 123, distance: 80.9
click at [129, 88] on span "incremental_sat_macros.sql" at bounding box center [105, 89] width 74 height 7
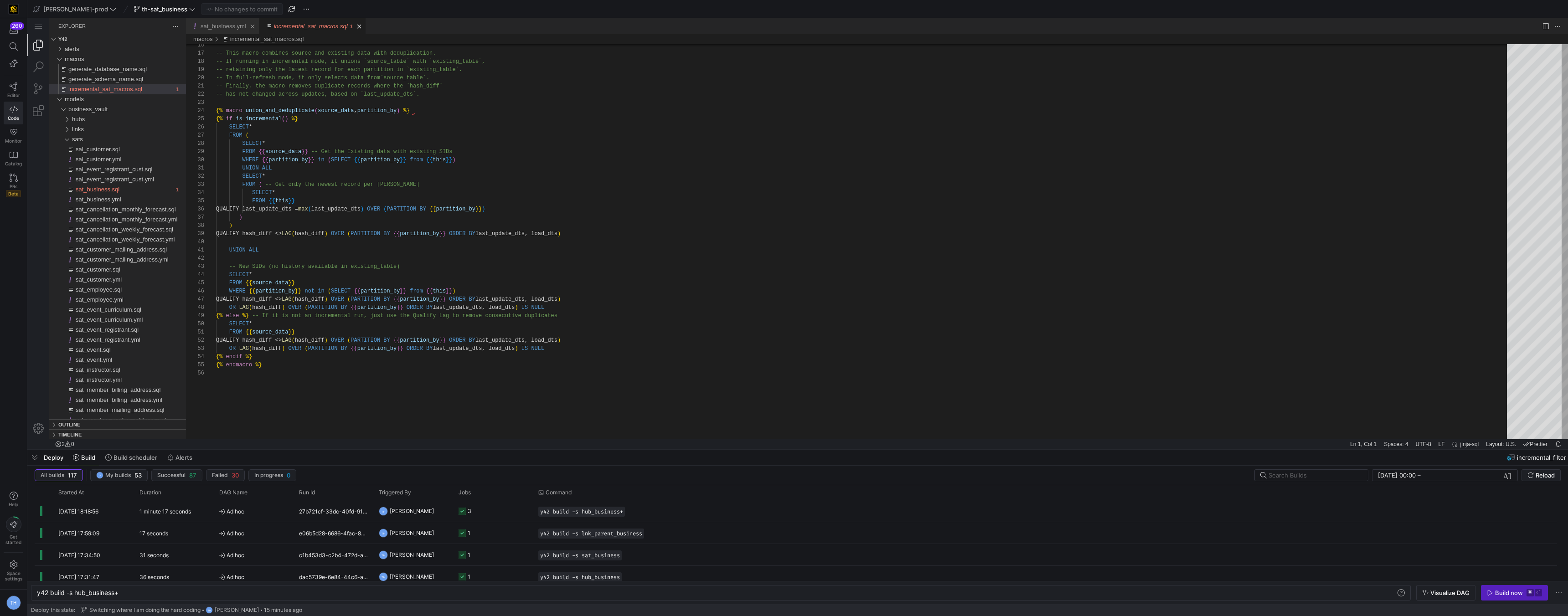
click at [213, 25] on link "sat_business.yml" at bounding box center [223, 26] width 46 height 7
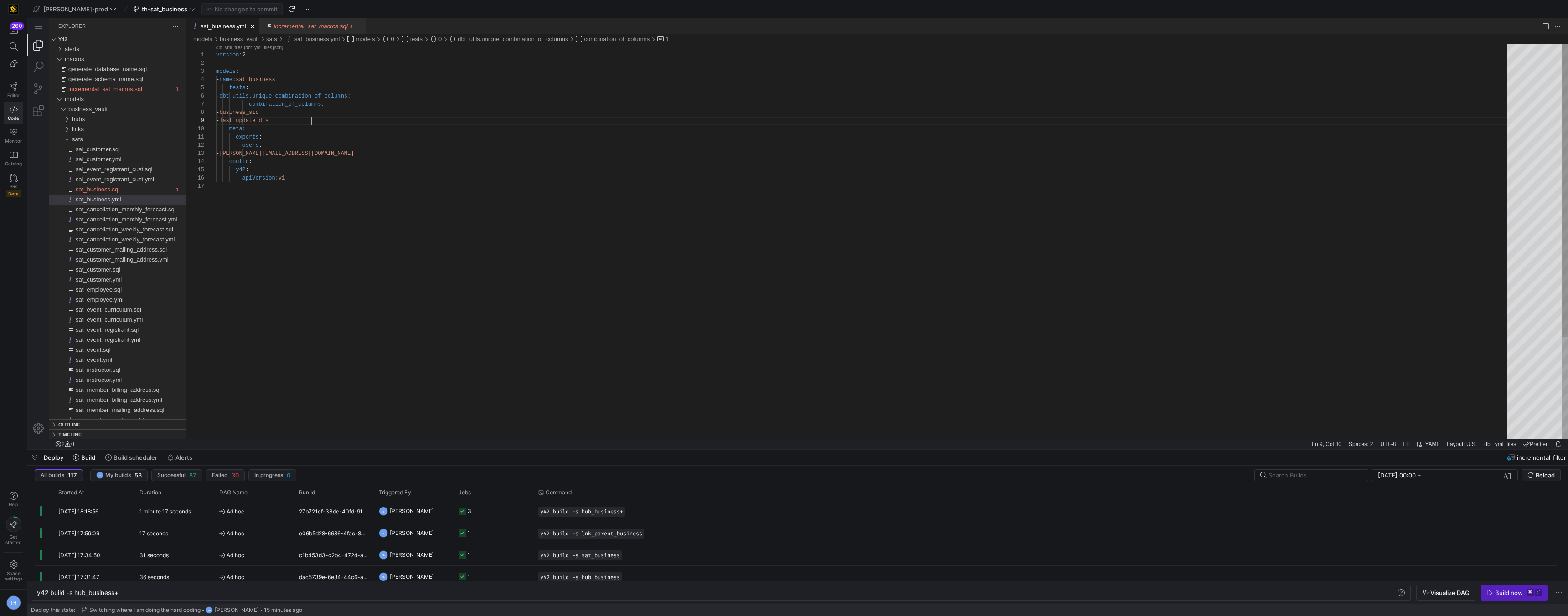
scroll to position [66, 96]
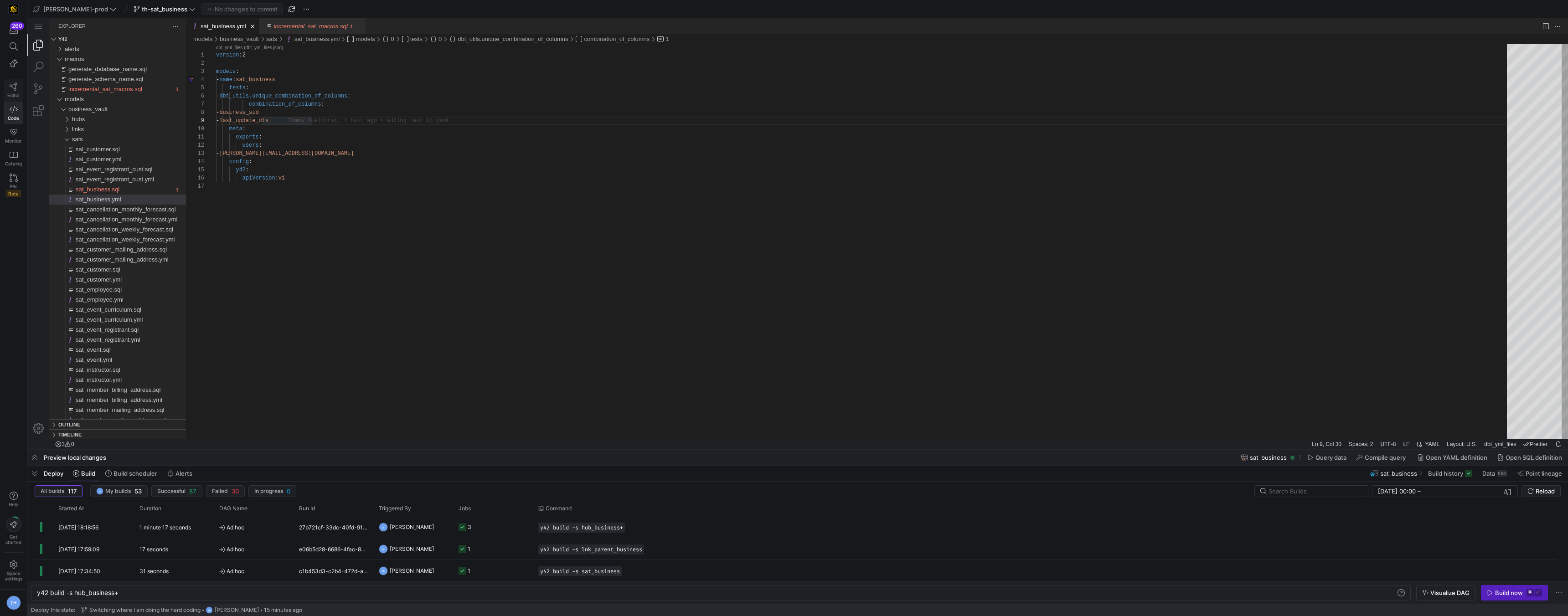
click at [15, 88] on icon at bounding box center [13, 86] width 8 height 8
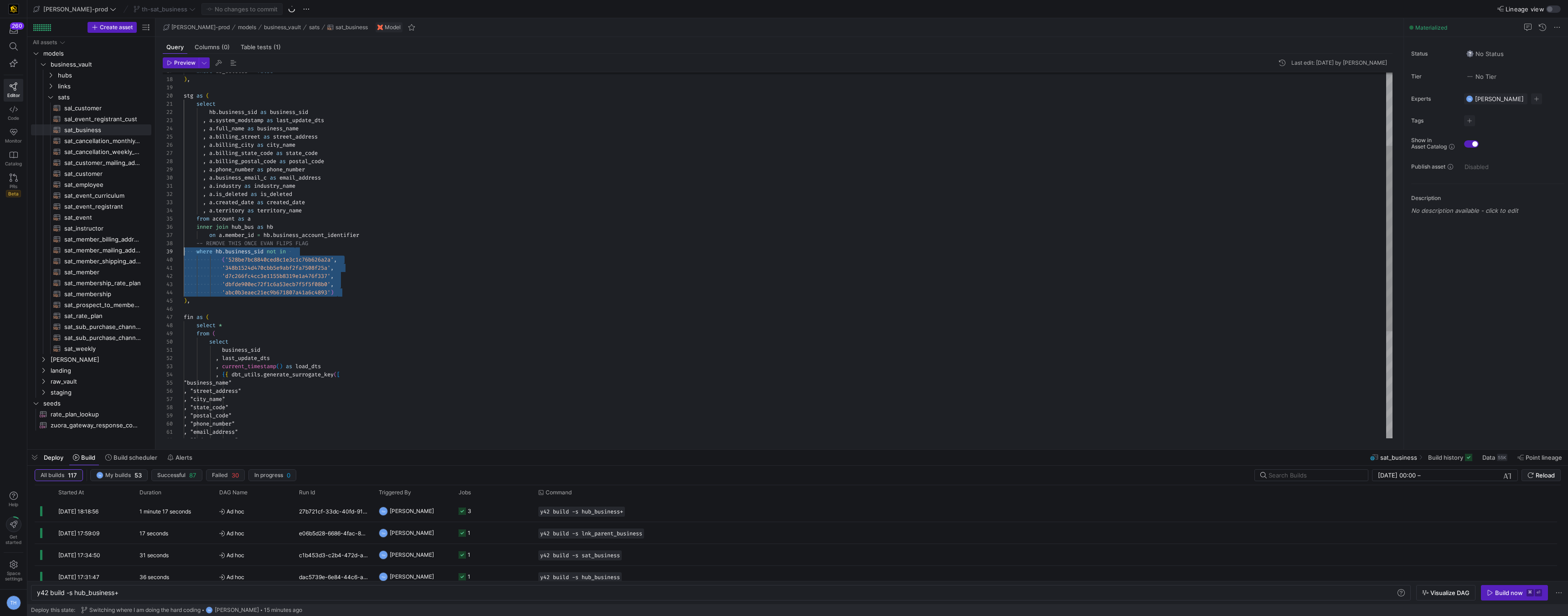
scroll to position [66, 0]
drag, startPoint x: 170, startPoint y: 296, endPoint x: 91, endPoint y: 249, distance: 91.9
click at [184, 249] on div "where is_deleted = false ) , stg as ( select hb . business_sid as business_sid …" at bounding box center [788, 289] width 1209 height 721
type textarea ", a.industry as industry_name , a.is_deleted as is_deleted , a.created_date as …"
click at [306, 285] on div "where is_deleted = false ) , stg as ( select hb . business_sid as business_sid …" at bounding box center [788, 289] width 1209 height 721
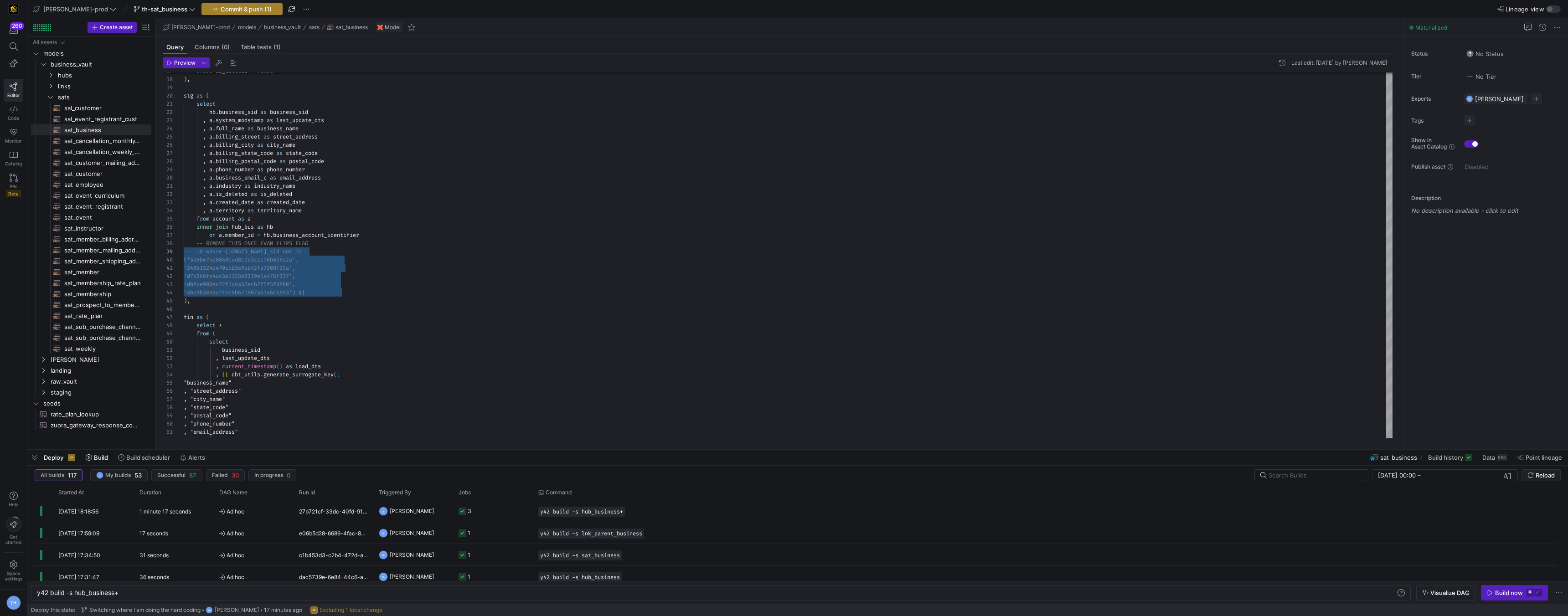
click at [223, 10] on span "Commit & push (1)" at bounding box center [246, 9] width 51 height 7
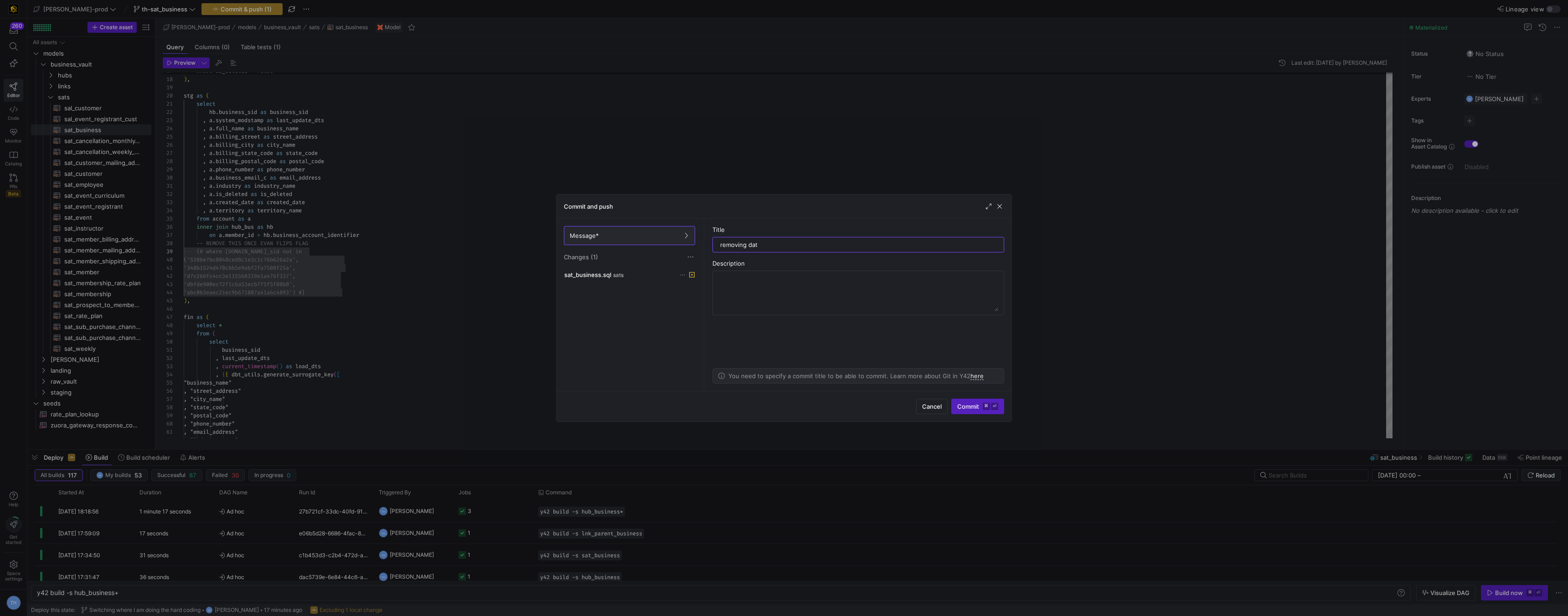
type input "removing data"
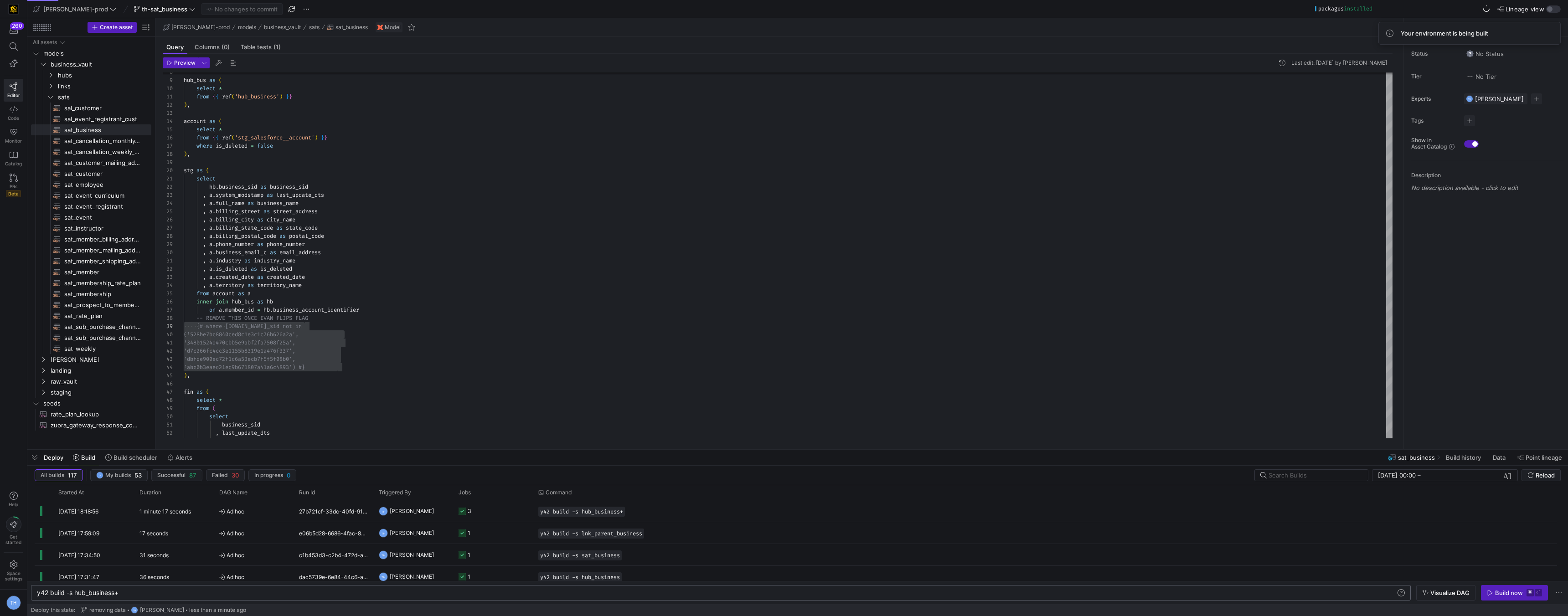
click at [304, 592] on div "y42 build -s hub_business+" at bounding box center [716, 593] width 1359 height 7
click at [85, 592] on div "y42 build -s hub_business" at bounding box center [716, 593] width 1359 height 7
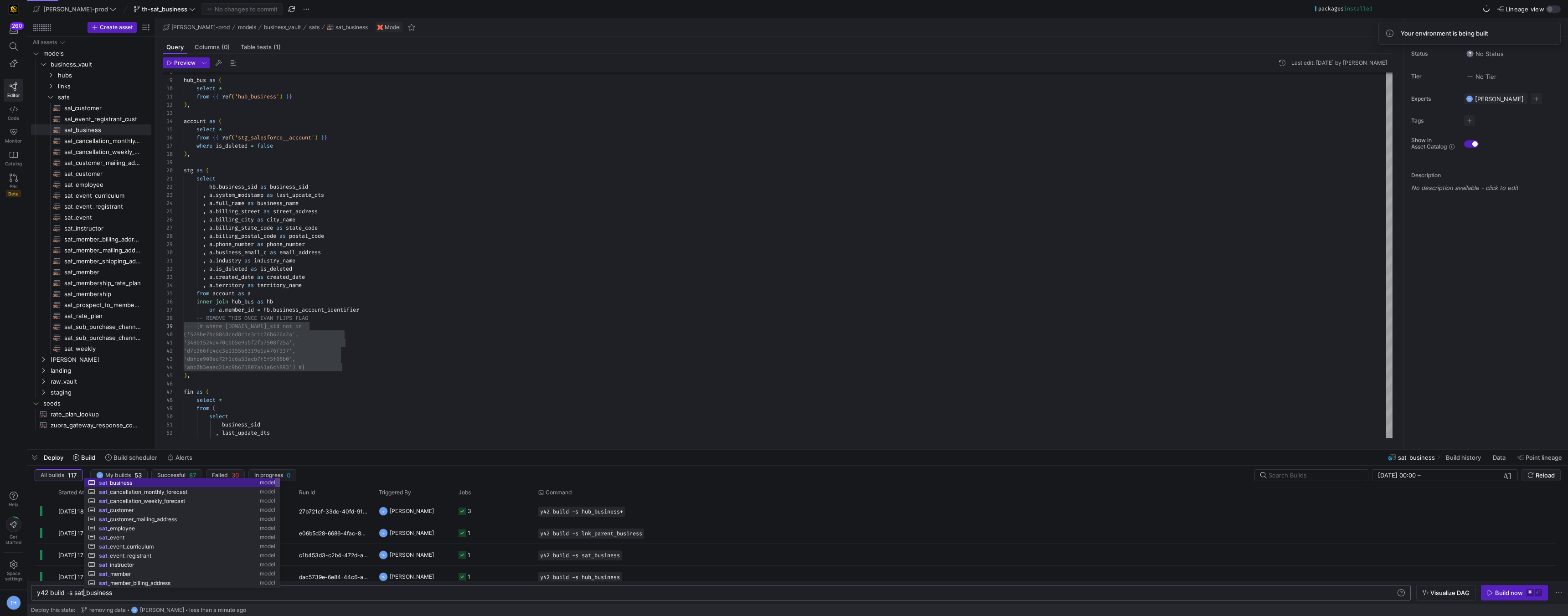
scroll to position [0, 47]
type textarea "y42 build -s sat_business"
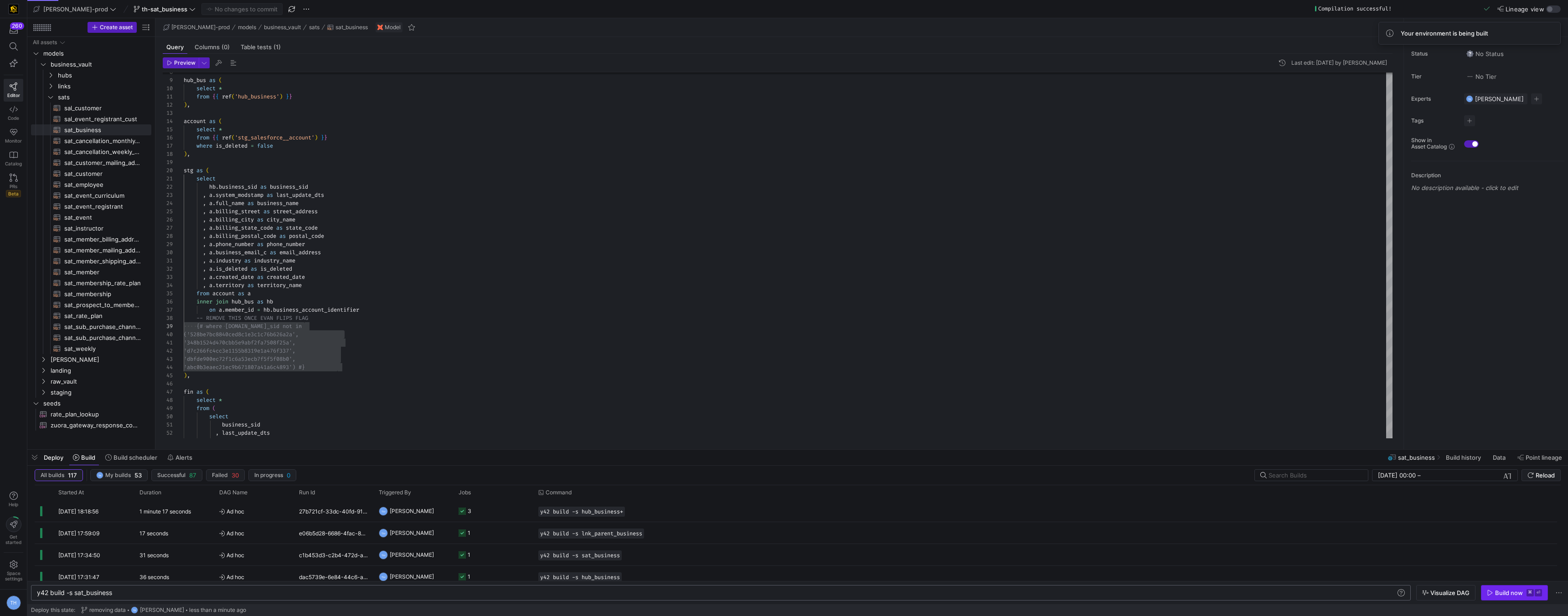
click at [783, 590] on div "Build now" at bounding box center [1509, 593] width 28 height 7
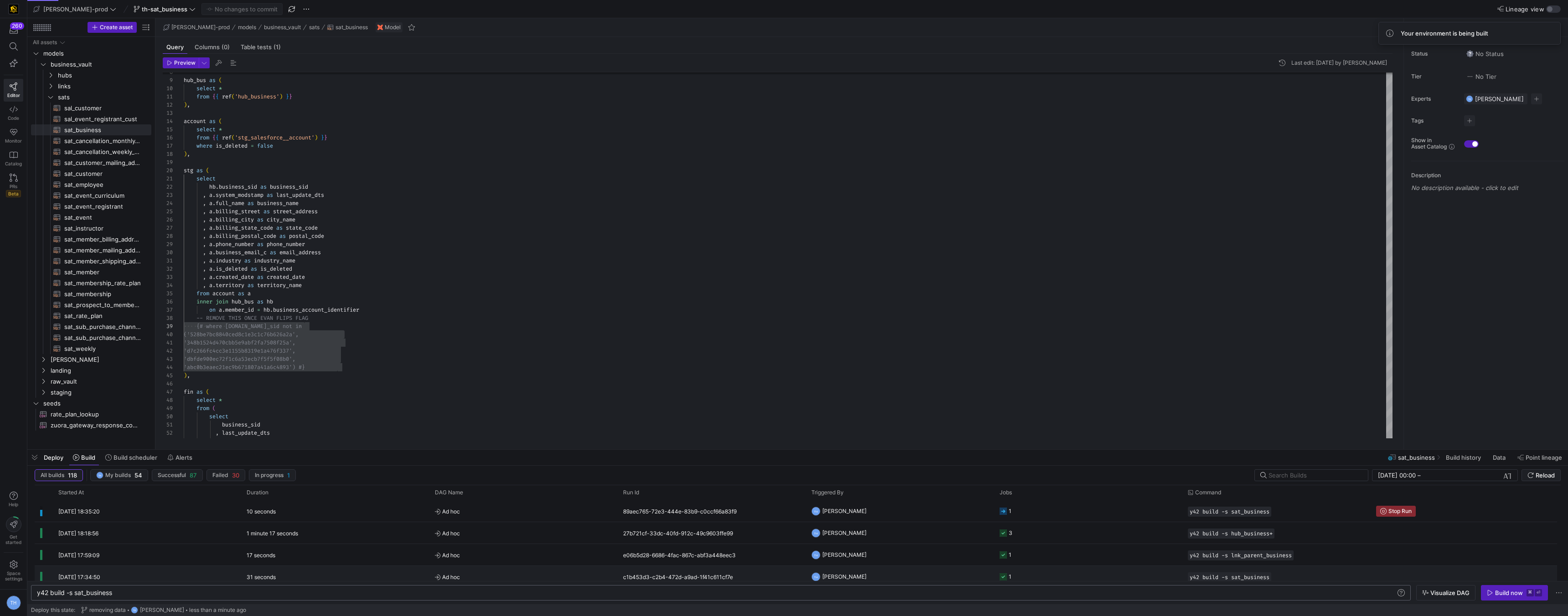
click at [553, 571] on span "Ad hoc" at bounding box center [523, 577] width 177 height 21
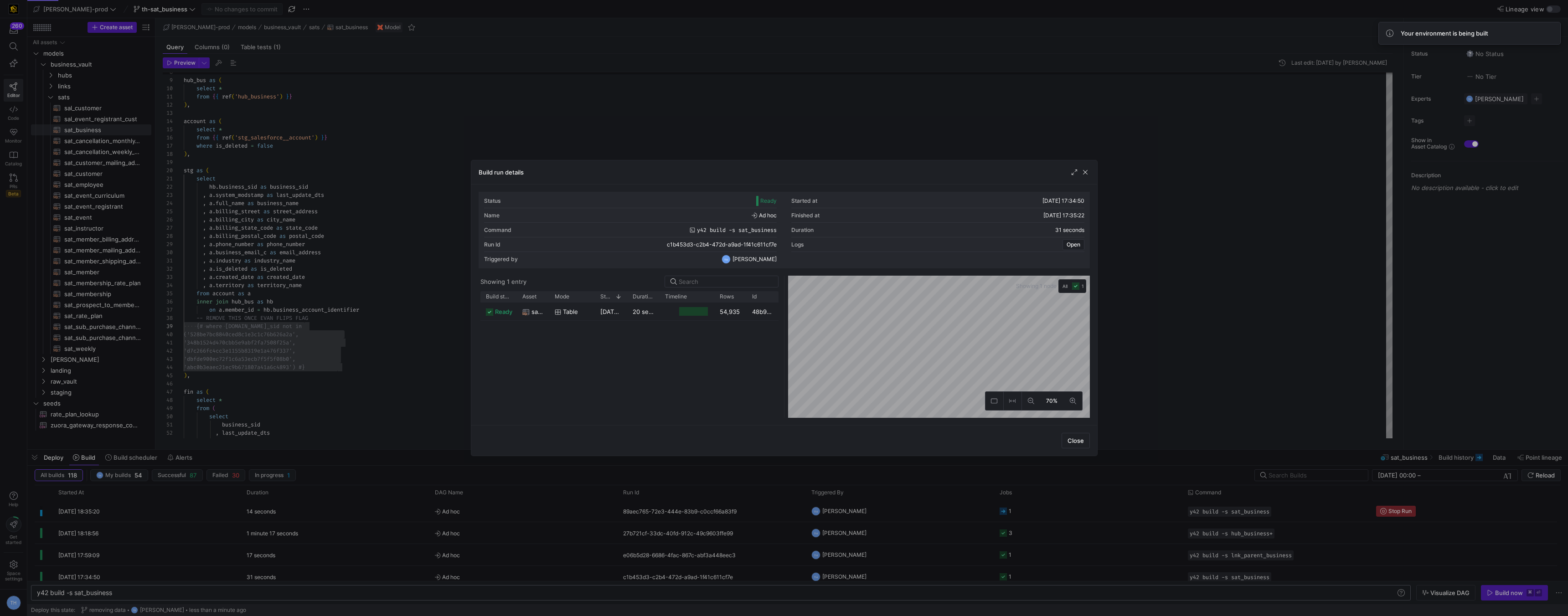
click at [716, 88] on div at bounding box center [784, 308] width 1568 height 616
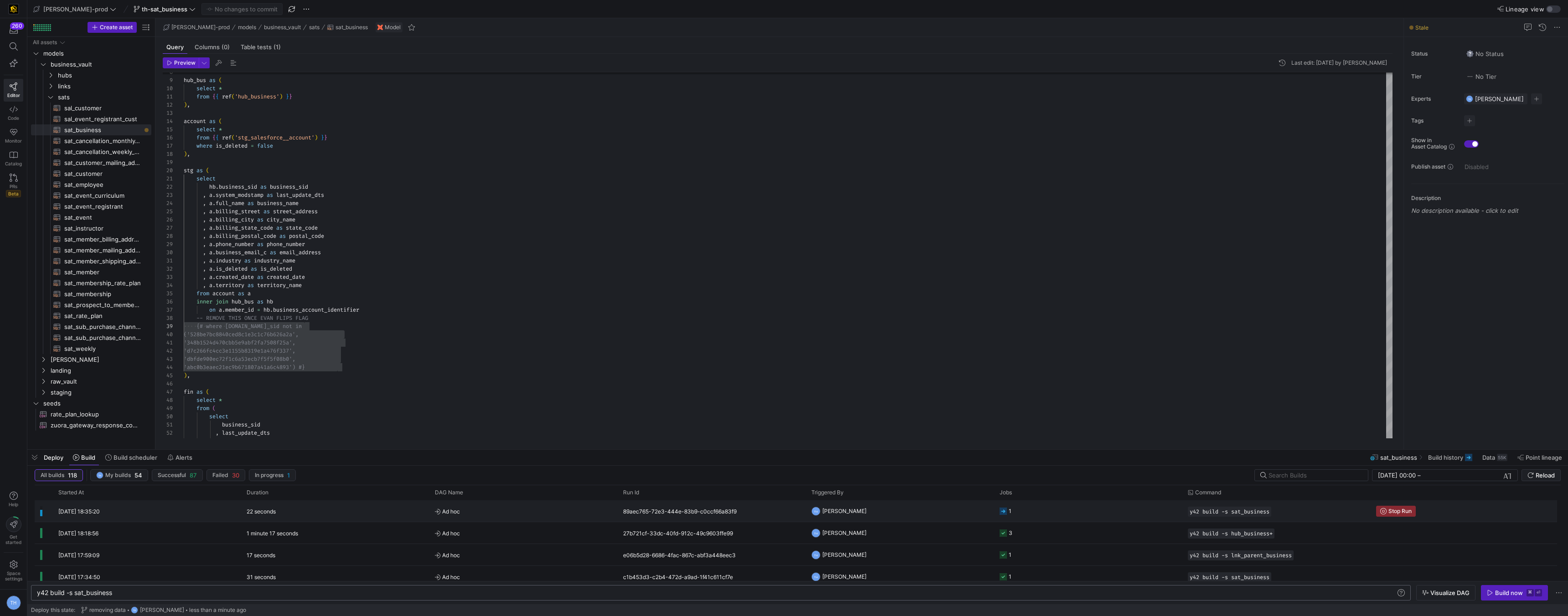
click at [522, 509] on span "Ad hoc" at bounding box center [523, 511] width 177 height 21
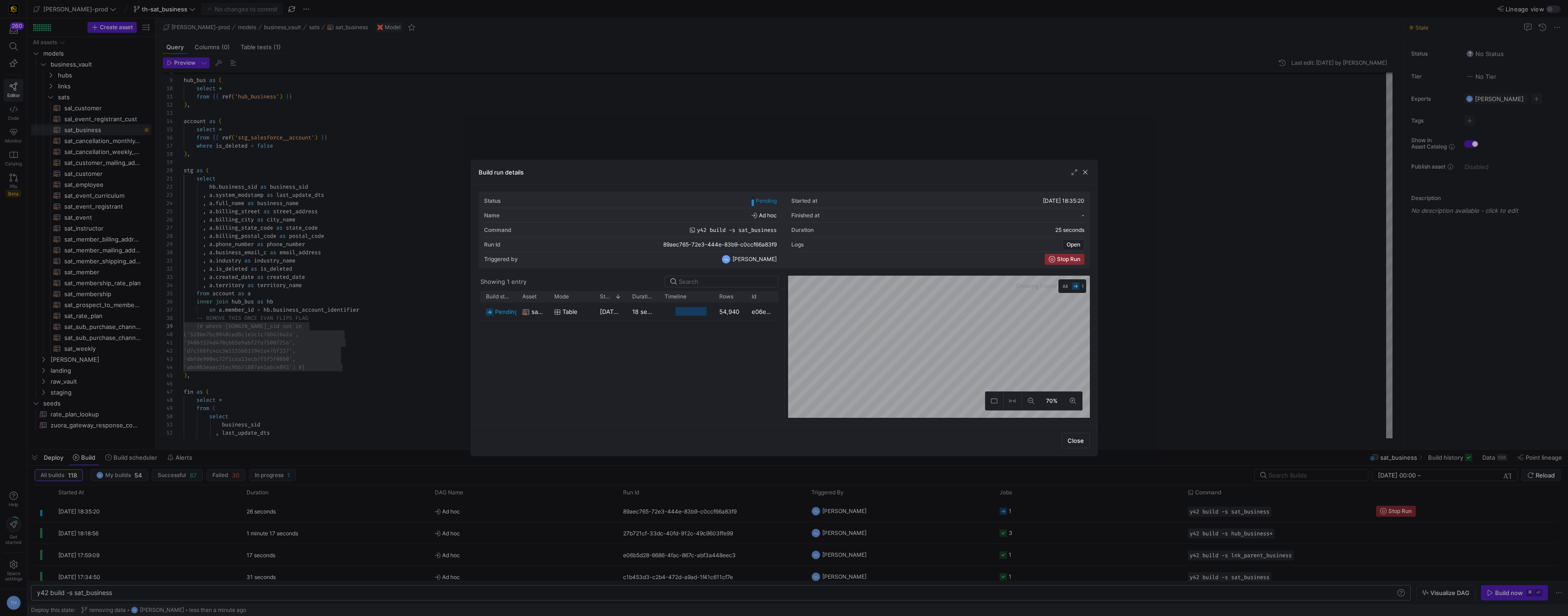
click at [731, 139] on div at bounding box center [784, 308] width 1568 height 616
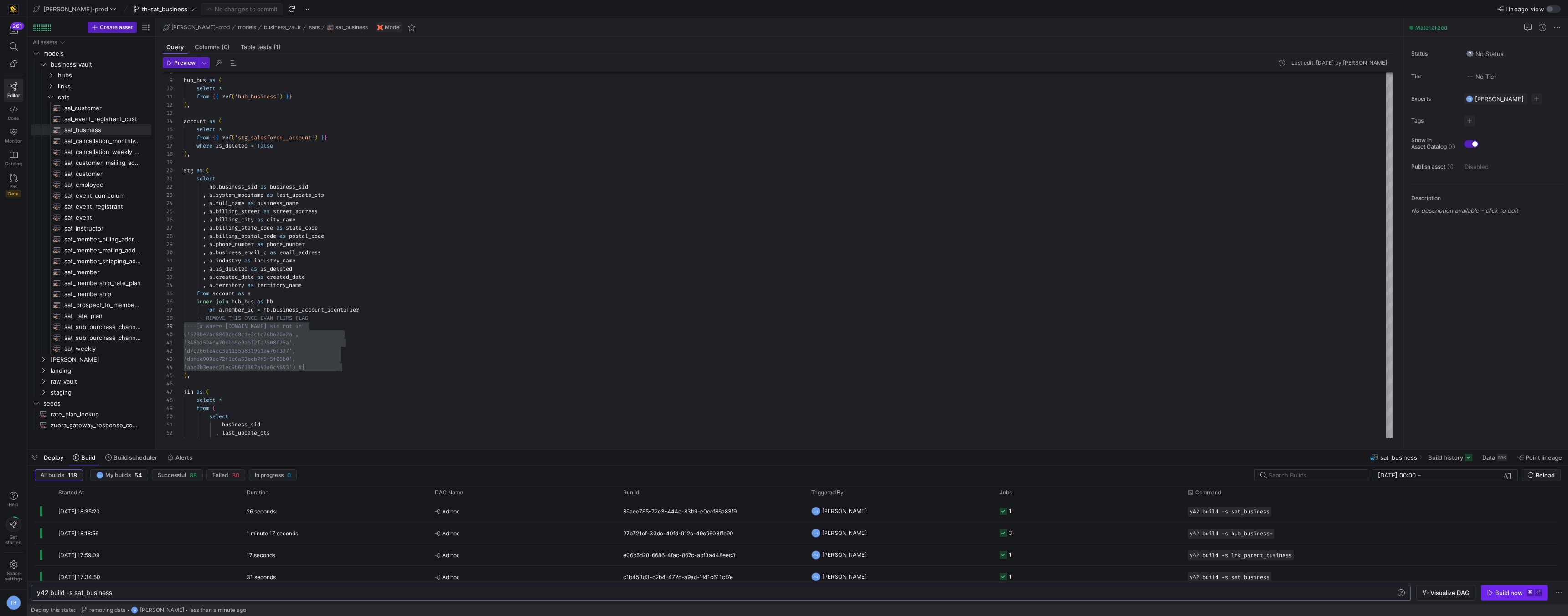
click at [783, 594] on span "Build now ⌘ ⏎" at bounding box center [1514, 593] width 55 height 7
click at [229, 268] on div "where is_deleted = false ) , stg as ( select hb . business_sid as business_sid …" at bounding box center [788, 366] width 1209 height 721
drag, startPoint x: 209, startPoint y: 270, endPoint x: 354, endPoint y: 272, distance: 145.0
click at [354, 272] on div "where is_deleted = false ) , stg as ( select hb . business_sid as business_sid …" at bounding box center [788, 366] width 1209 height 721
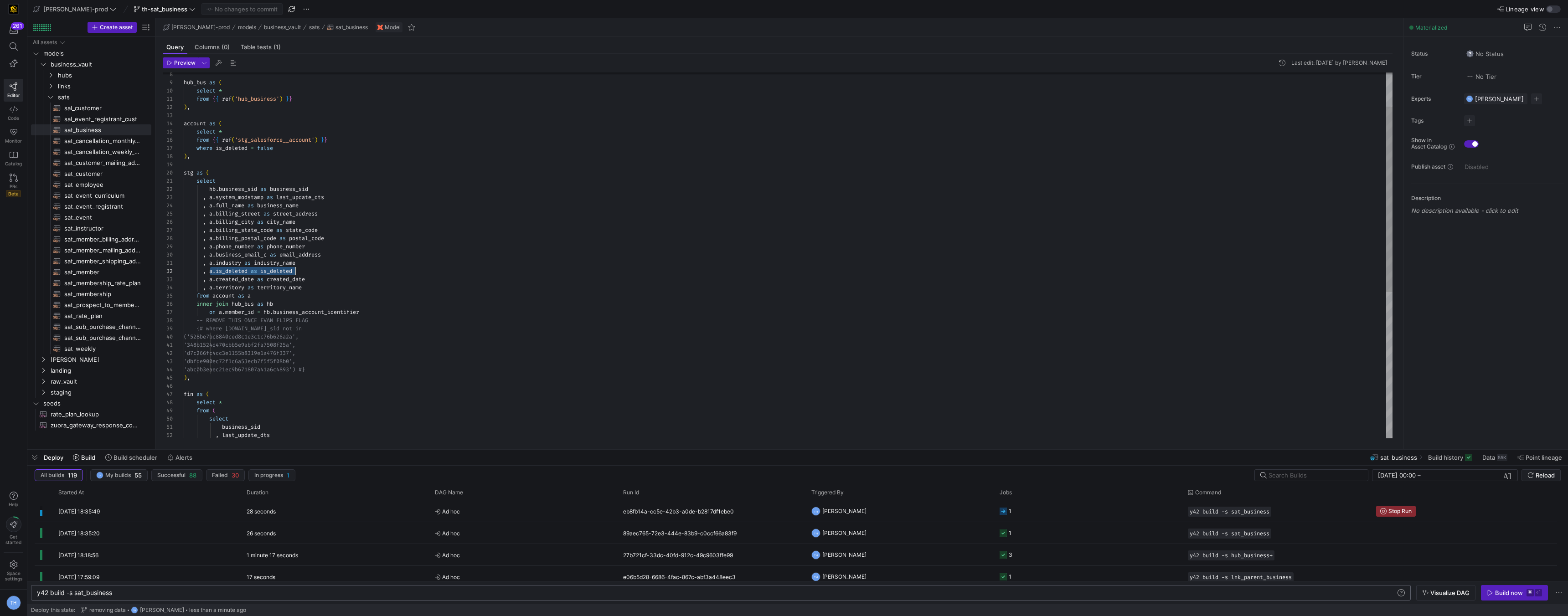
click at [354, 272] on div "where is_deleted = false ) , stg as ( select hb . business_sid as business_sid …" at bounding box center [788, 366] width 1209 height 721
click at [488, 510] on span "Ad hoc" at bounding box center [523, 511] width 177 height 21
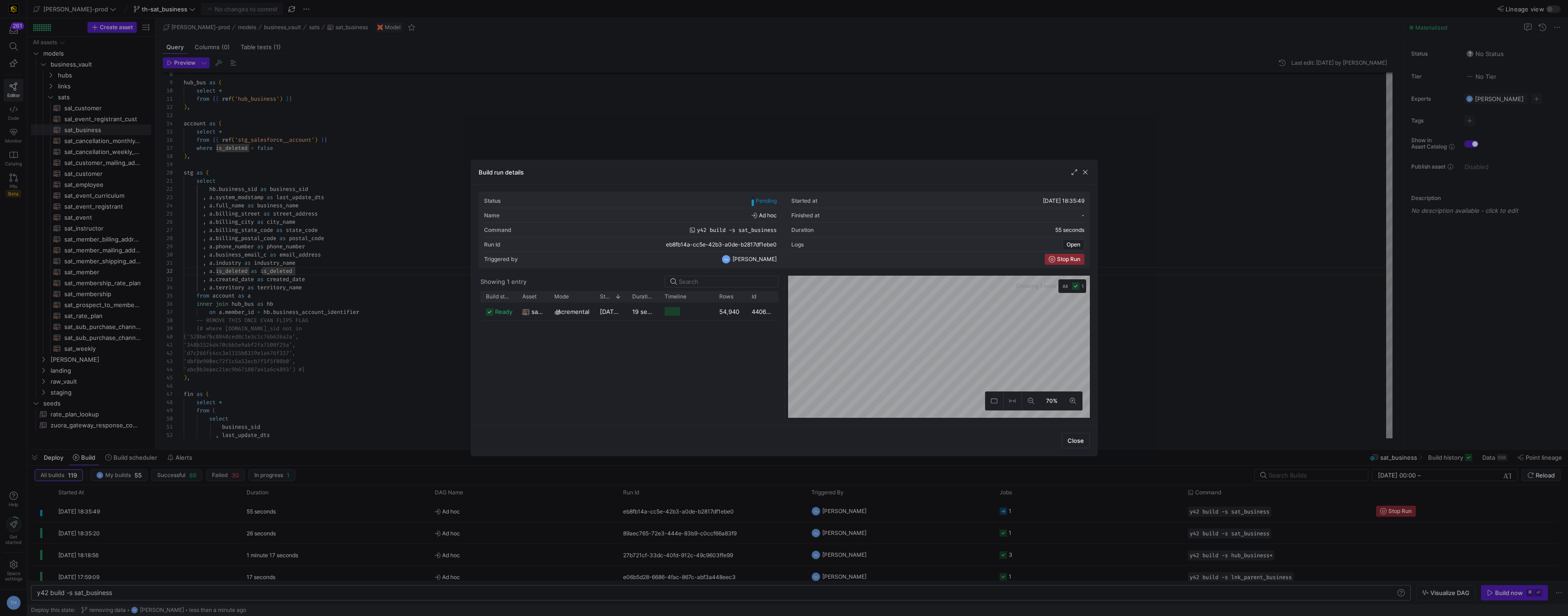
click at [573, 115] on div at bounding box center [784, 308] width 1568 height 616
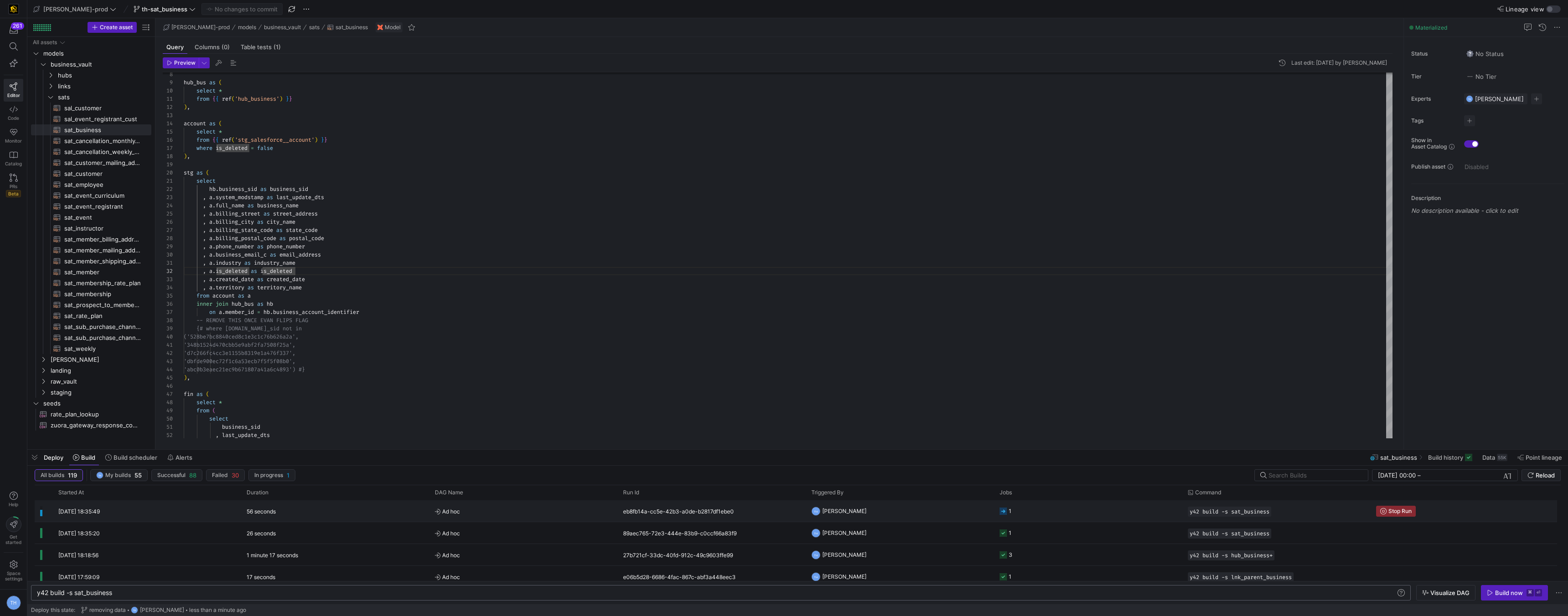
click at [524, 511] on span "Ad hoc" at bounding box center [523, 511] width 177 height 21
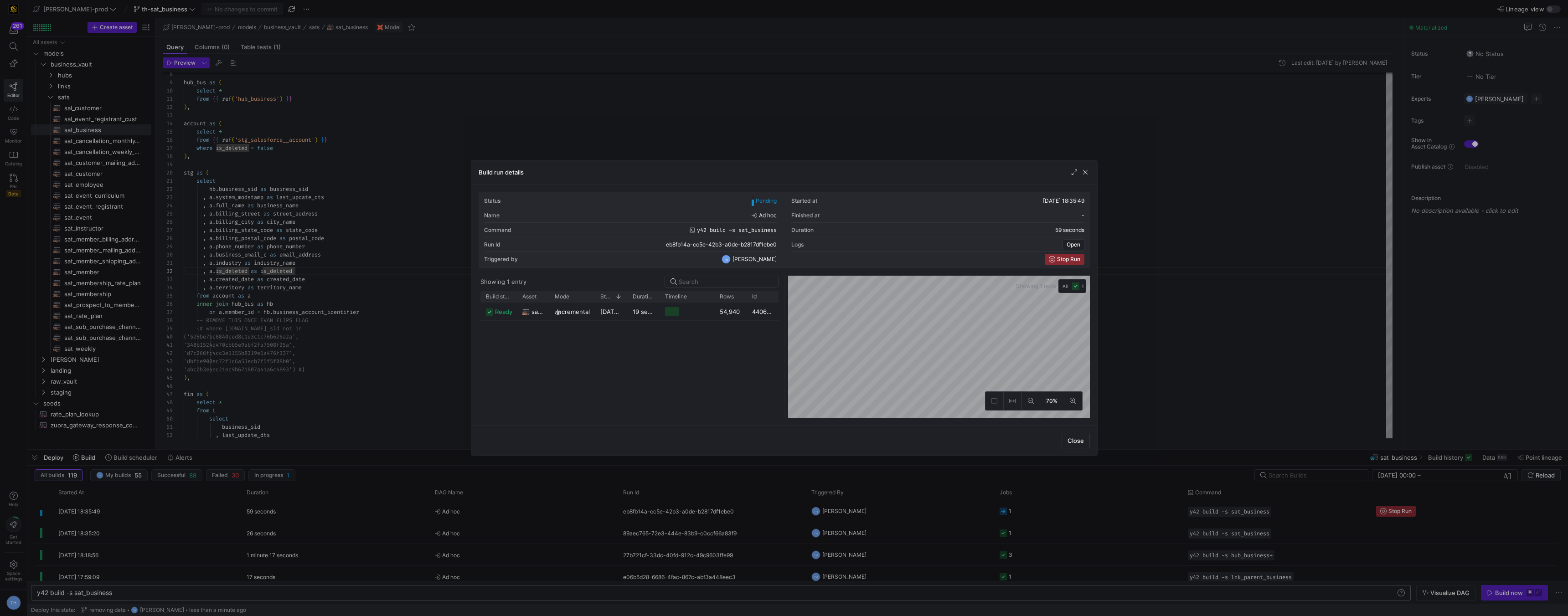
click at [597, 45] on div at bounding box center [784, 308] width 1568 height 616
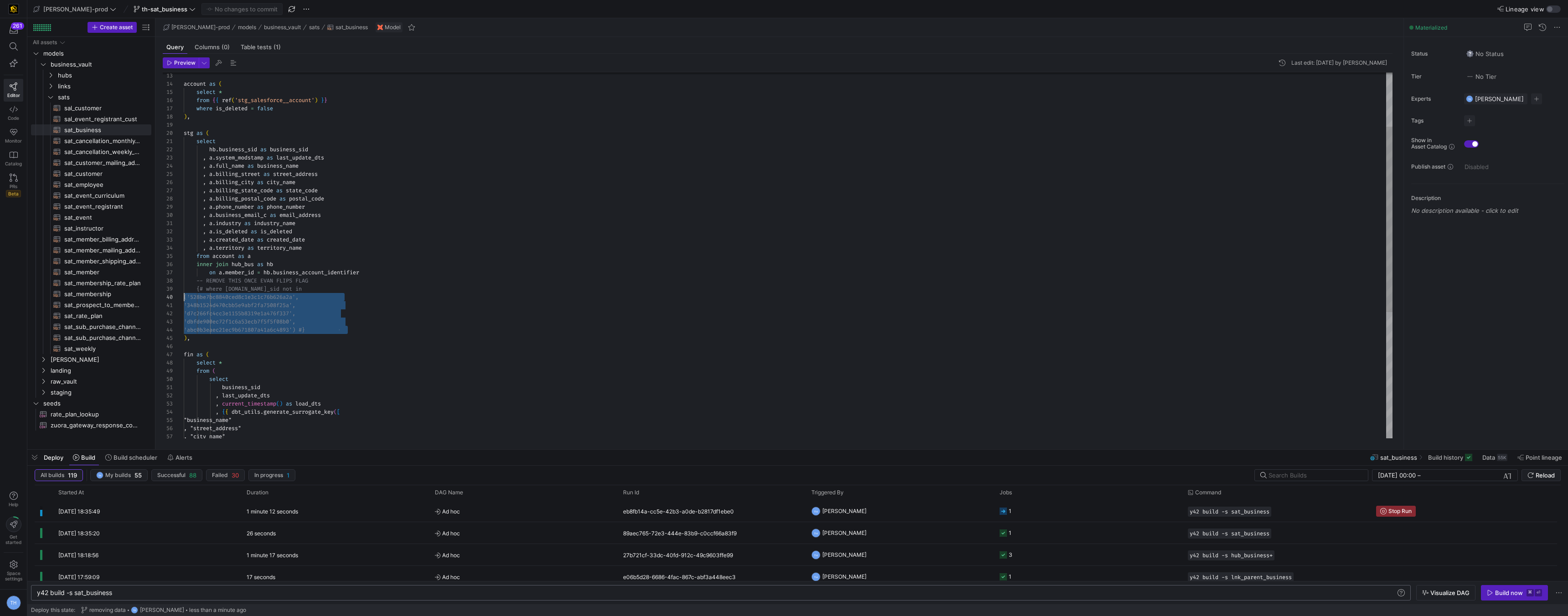
scroll to position [57, 0]
drag, startPoint x: 368, startPoint y: 331, endPoint x: 119, endPoint y: 278, distance: 254.6
click at [184, 278] on div "where is_deleted = false ) , stg as ( select hb . business_sid as business_sid …" at bounding box center [788, 326] width 1209 height 721
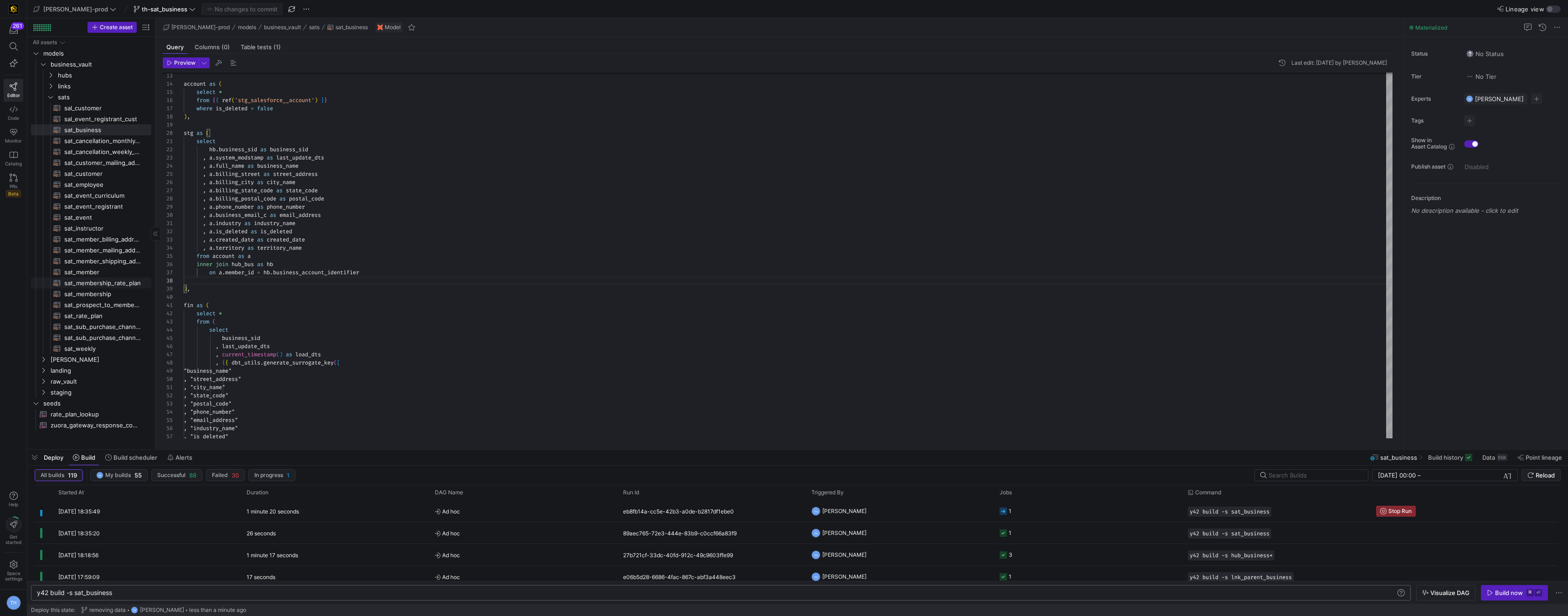
type textarea ", a.industry as industry_name , a.is_deleted as is_deleted , a.created_date as …"
click at [223, 5] on span "Commit & push (1)" at bounding box center [246, 9] width 51 height 7
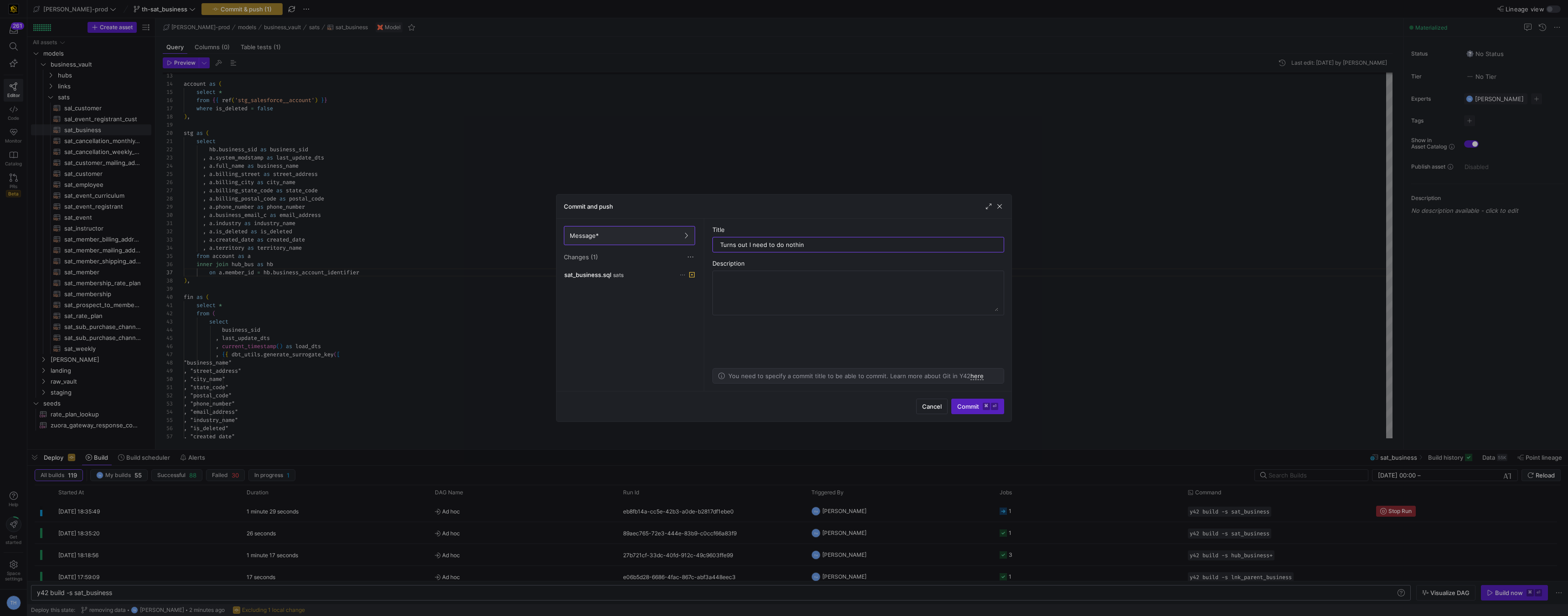
type input "Turns out I need to do nothing"
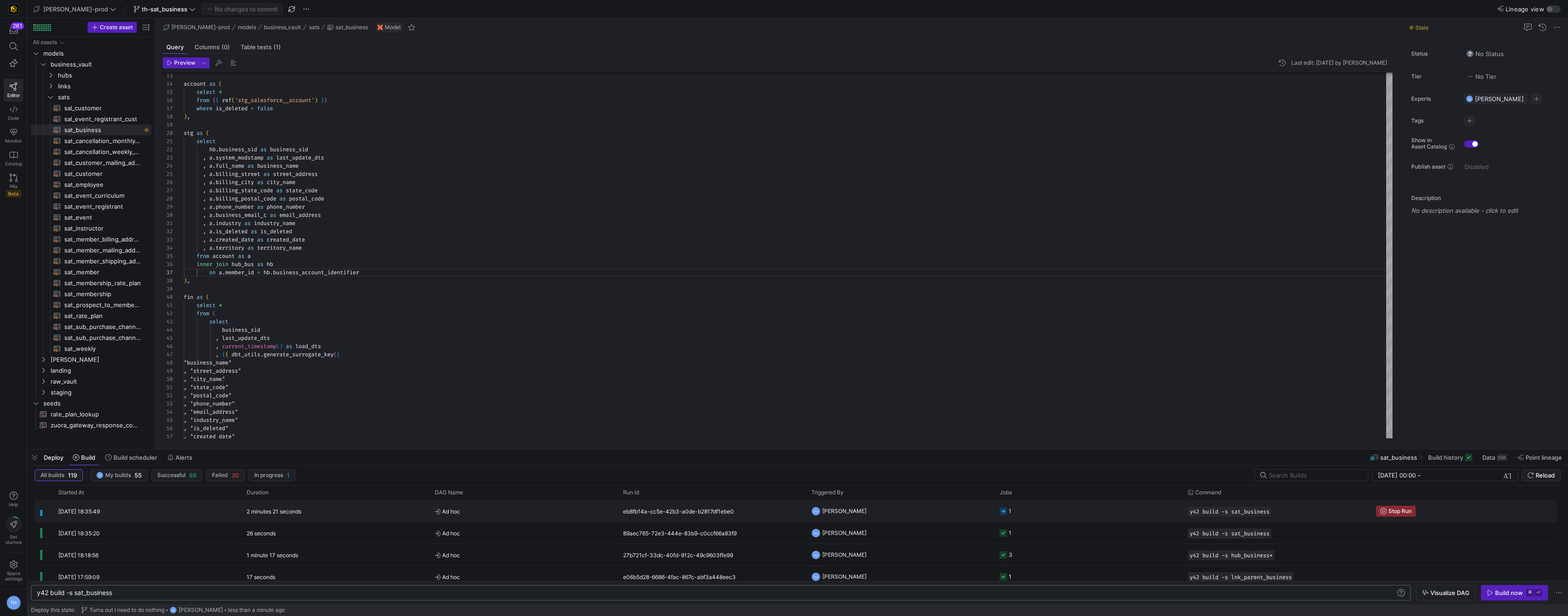
click at [353, 509] on div "2 minutes 21 seconds" at bounding box center [335, 511] width 188 height 21
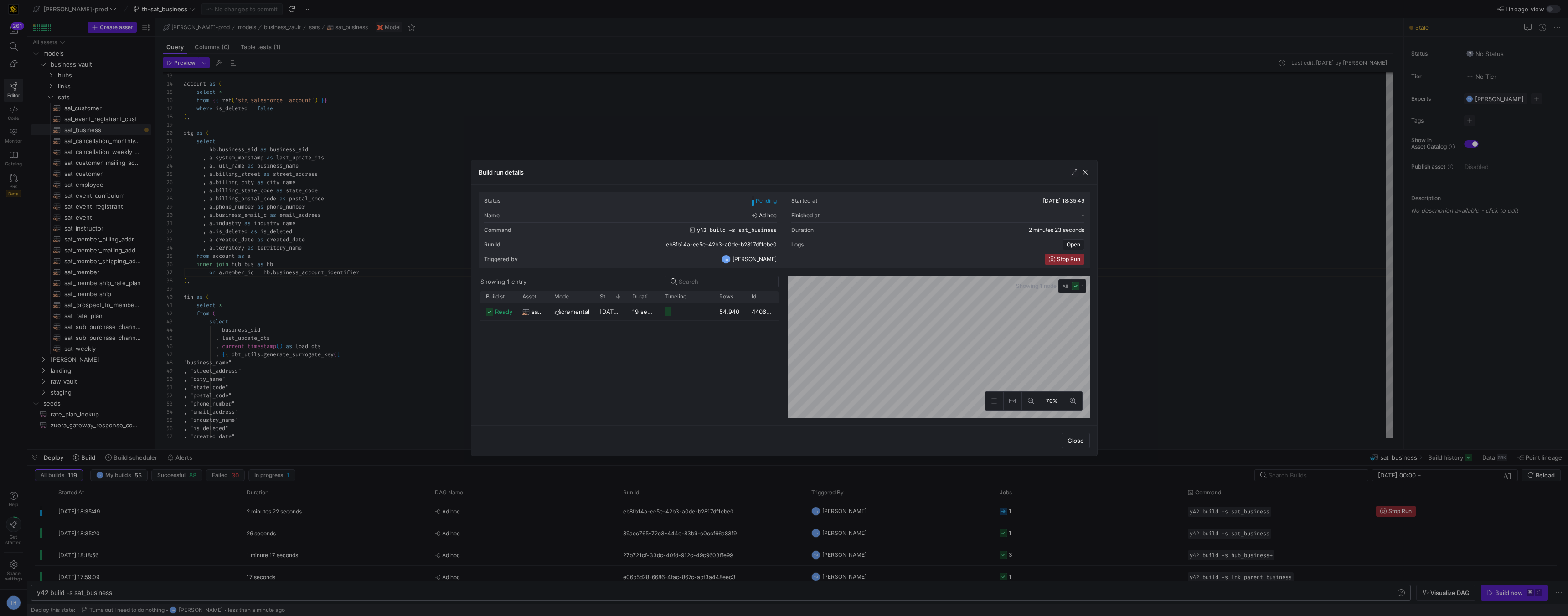
click at [491, 115] on div at bounding box center [784, 308] width 1568 height 616
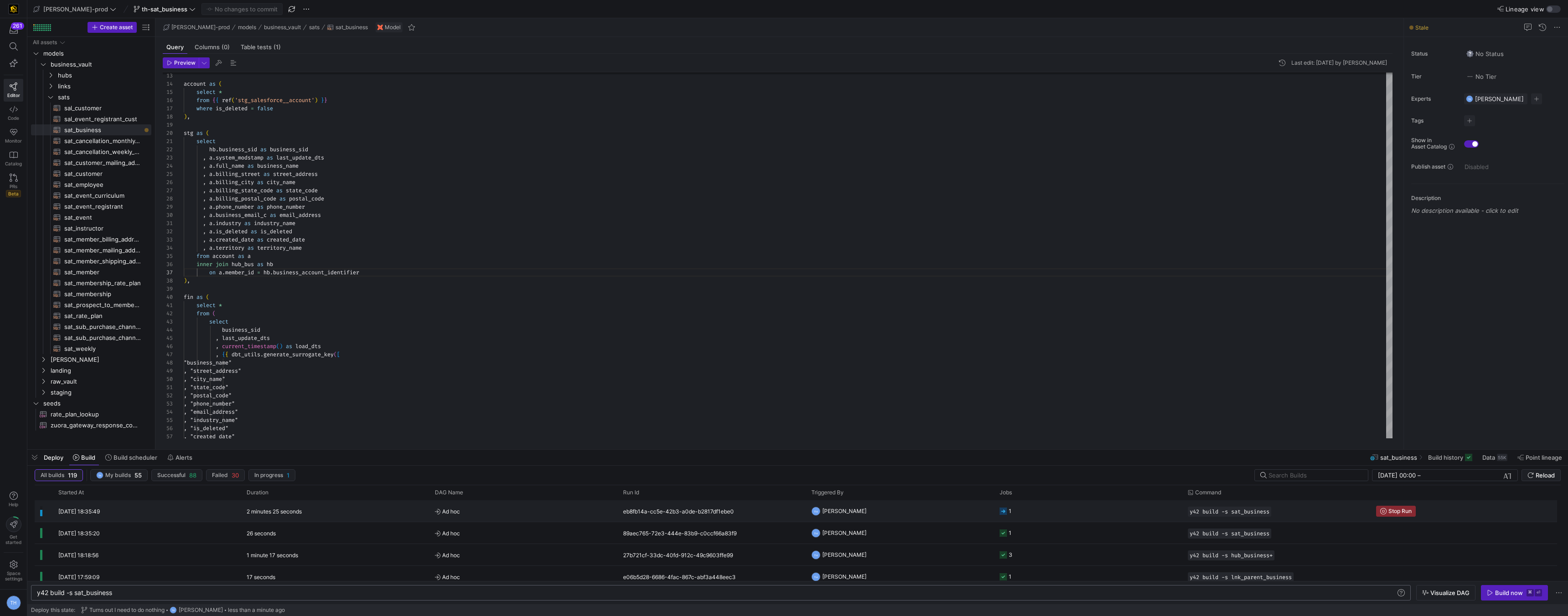
click at [572, 512] on span "Ad hoc" at bounding box center [523, 511] width 177 height 21
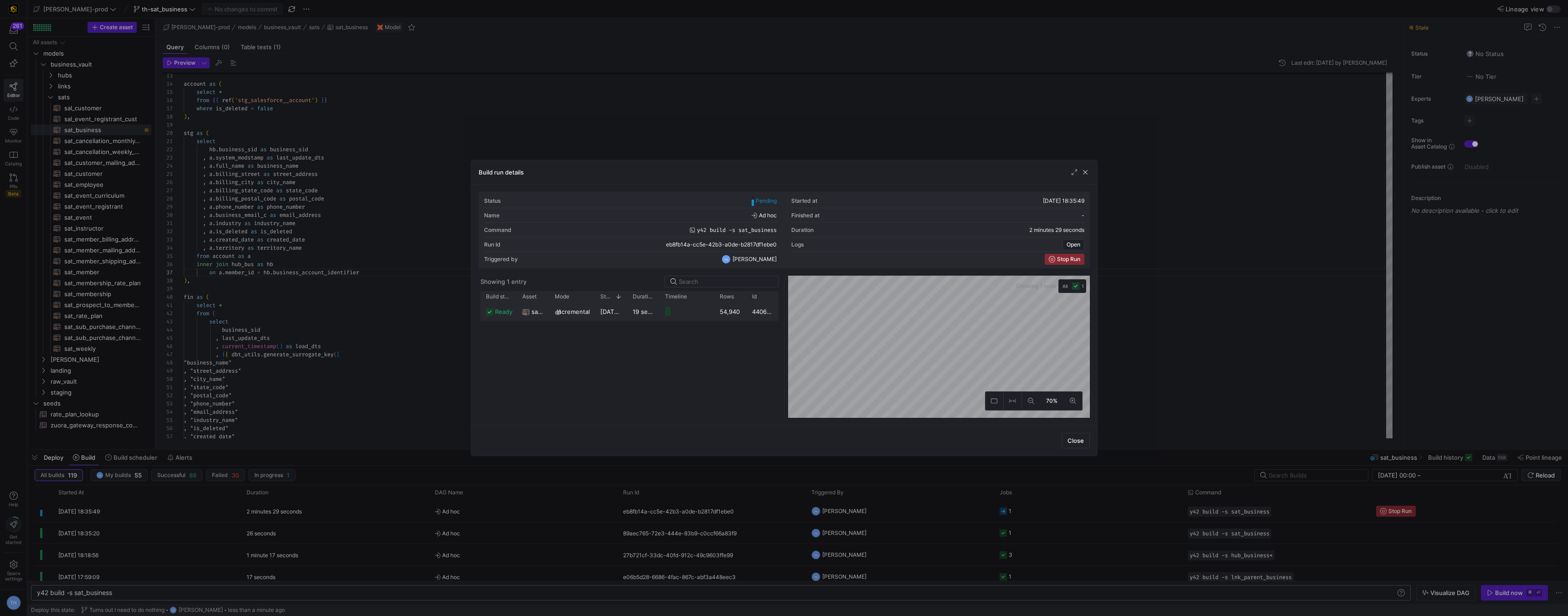
click at [695, 309] on y42-job-duration-timeline-cell-renderer at bounding box center [687, 312] width 44 height 17
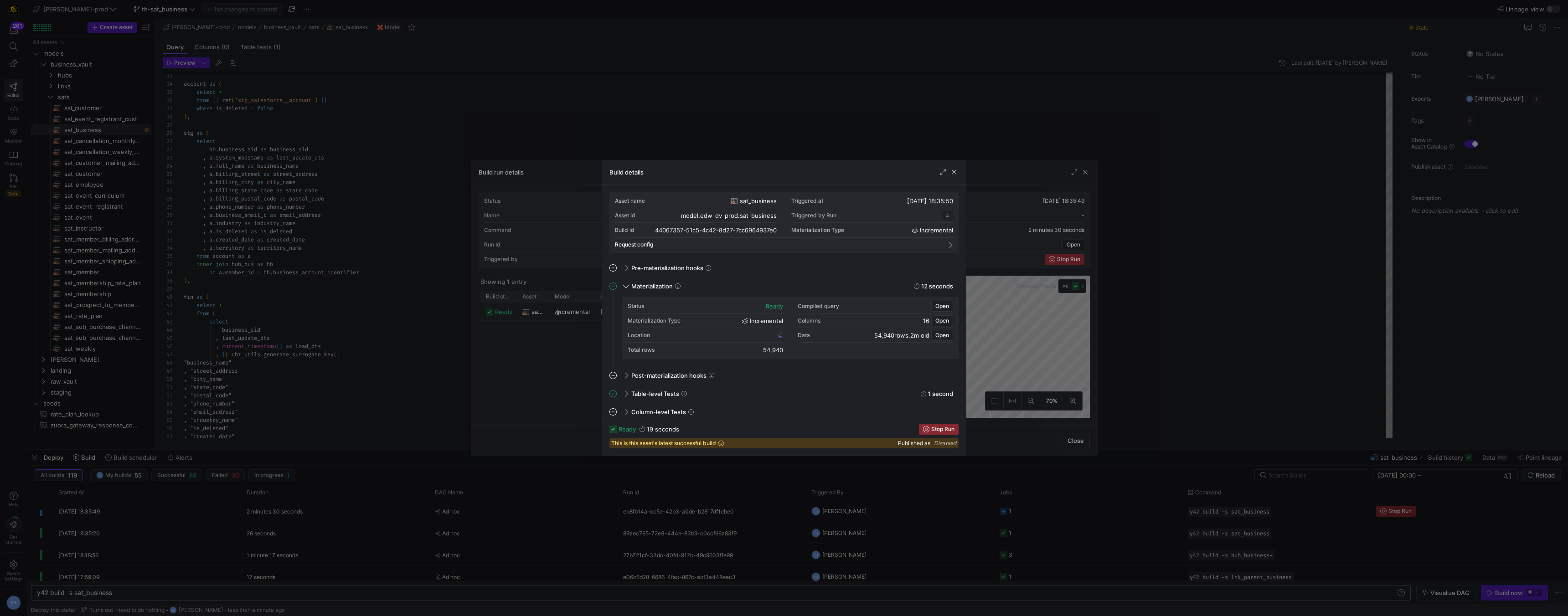
scroll to position [82, 0]
click at [651, 413] on span "Column-level Tests" at bounding box center [659, 412] width 55 height 7
click at [631, 411] on div "Column-level Tests" at bounding box center [789, 412] width 338 height 15
click at [699, 106] on div at bounding box center [784, 308] width 1568 height 616
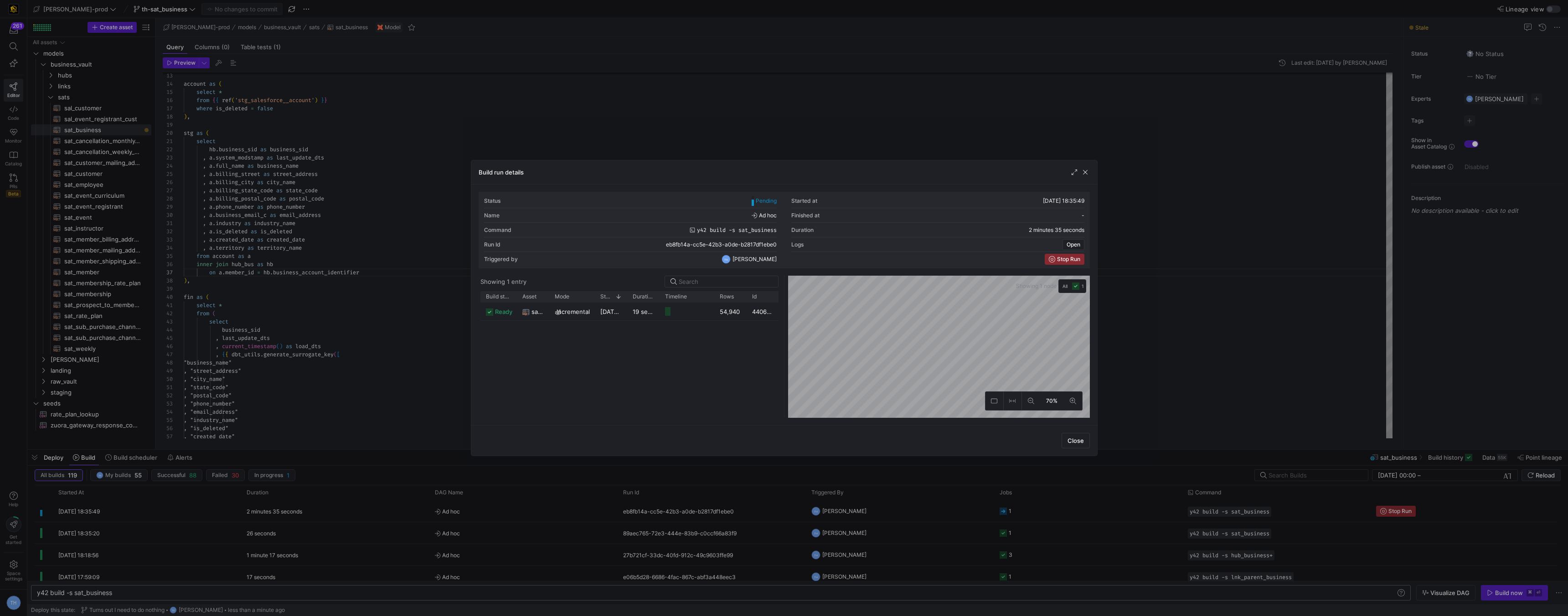
click at [699, 106] on div at bounding box center [784, 308] width 1568 height 616
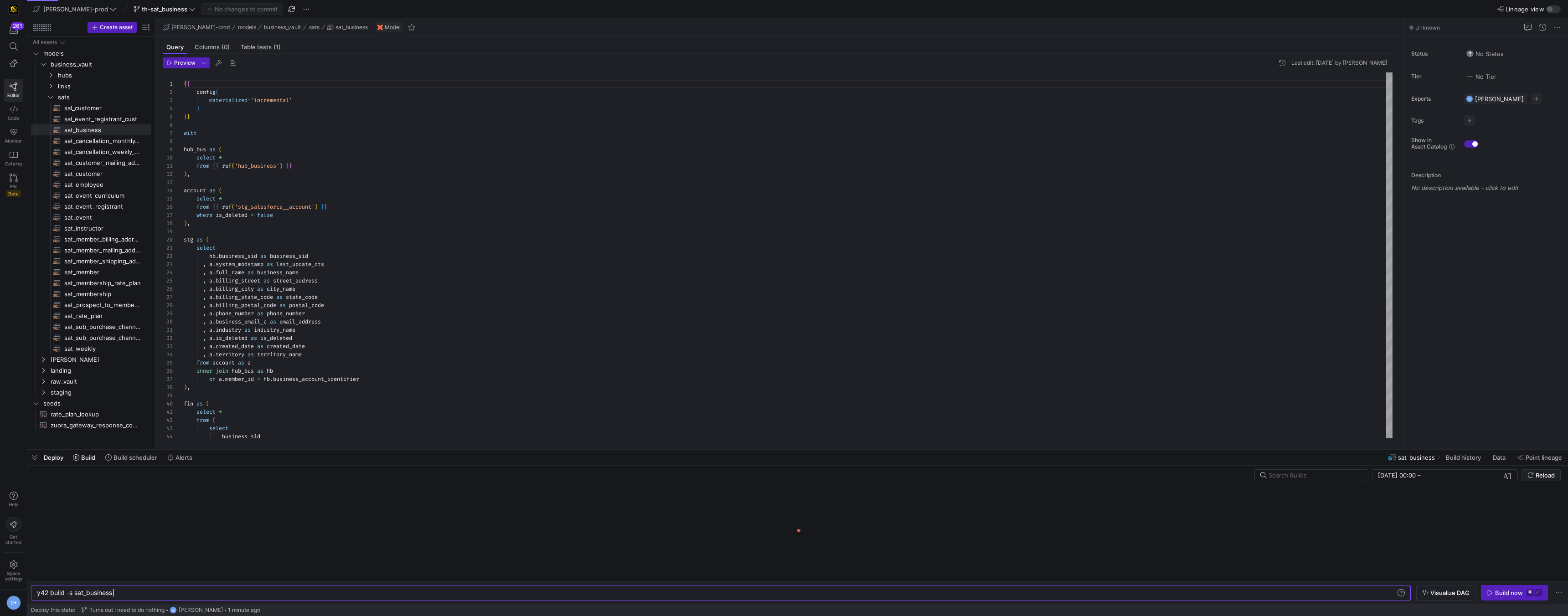
scroll to position [0, 76]
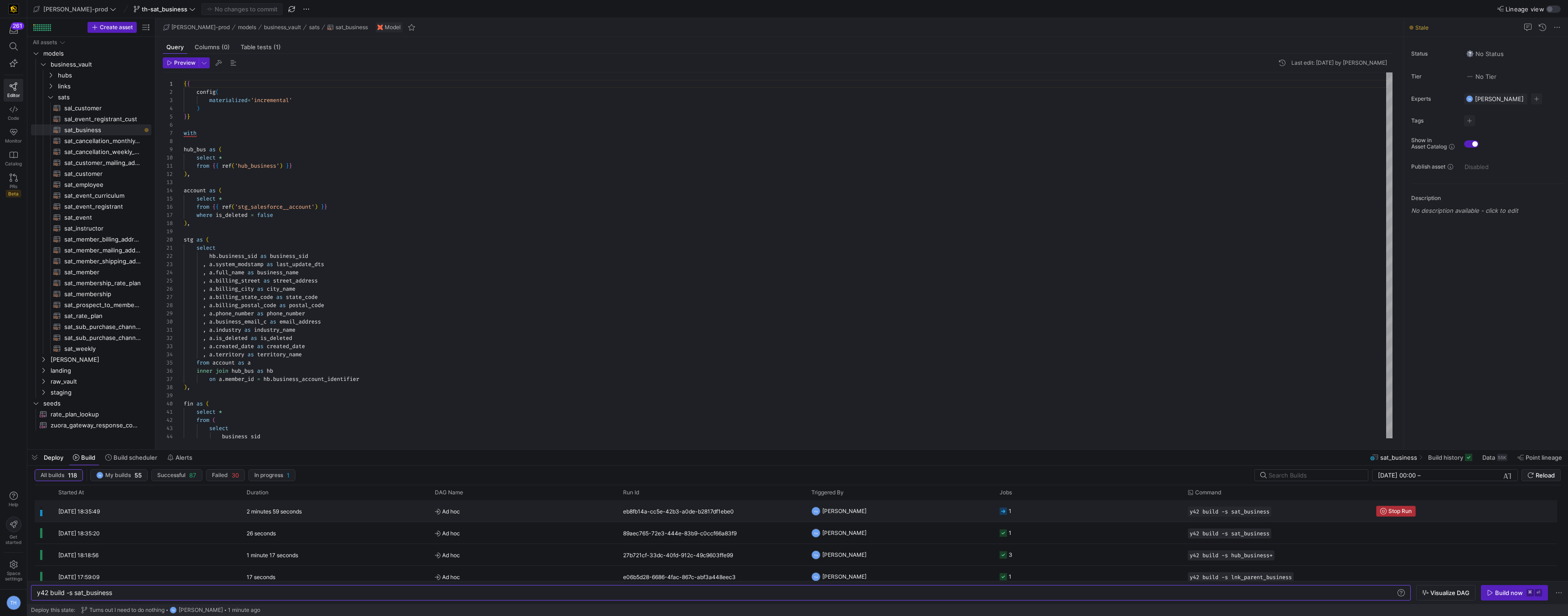
click at [1384, 506] on span "button" at bounding box center [1396, 511] width 39 height 10
click at [1533, 593] on kbd "⌘" at bounding box center [1530, 593] width 7 height 7
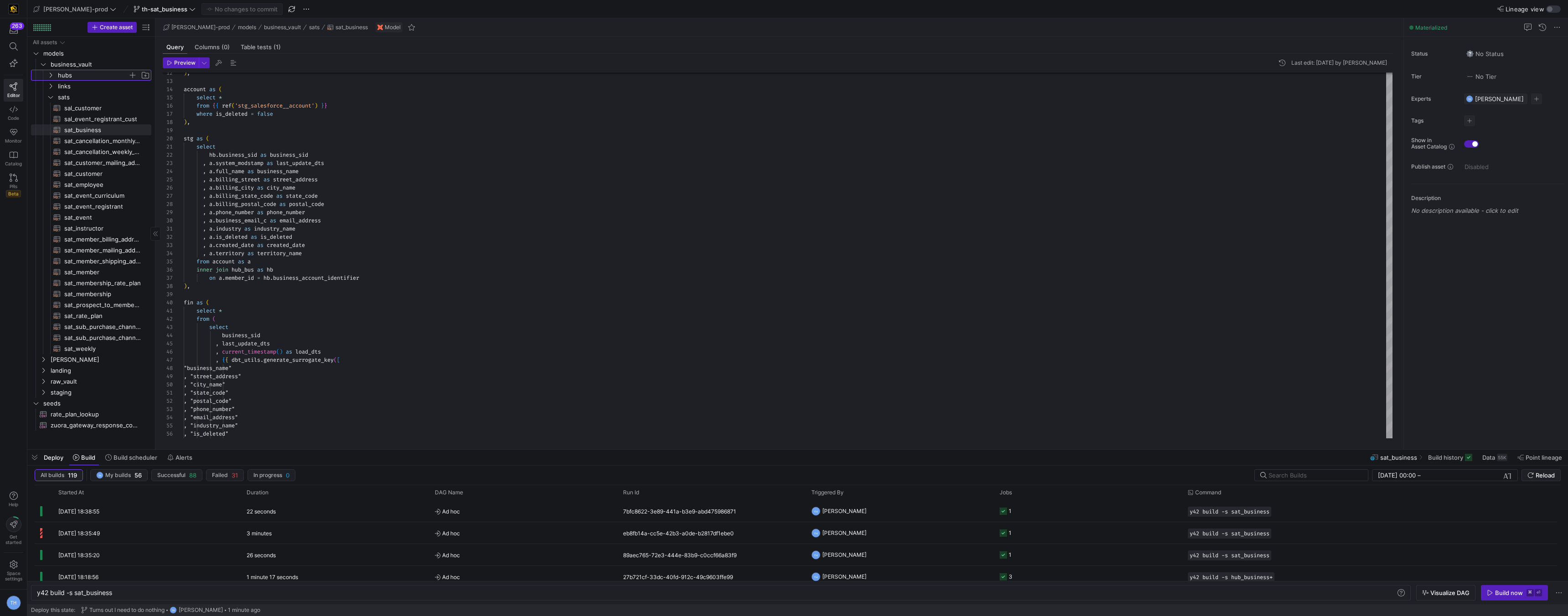
click at [85, 76] on span "hubs" at bounding box center [93, 75] width 70 height 10
click at [95, 86] on span "hub_business​​​​​​​​​​" at bounding box center [103, 86] width 77 height 10
type textarea "y42 build -s hub_business"
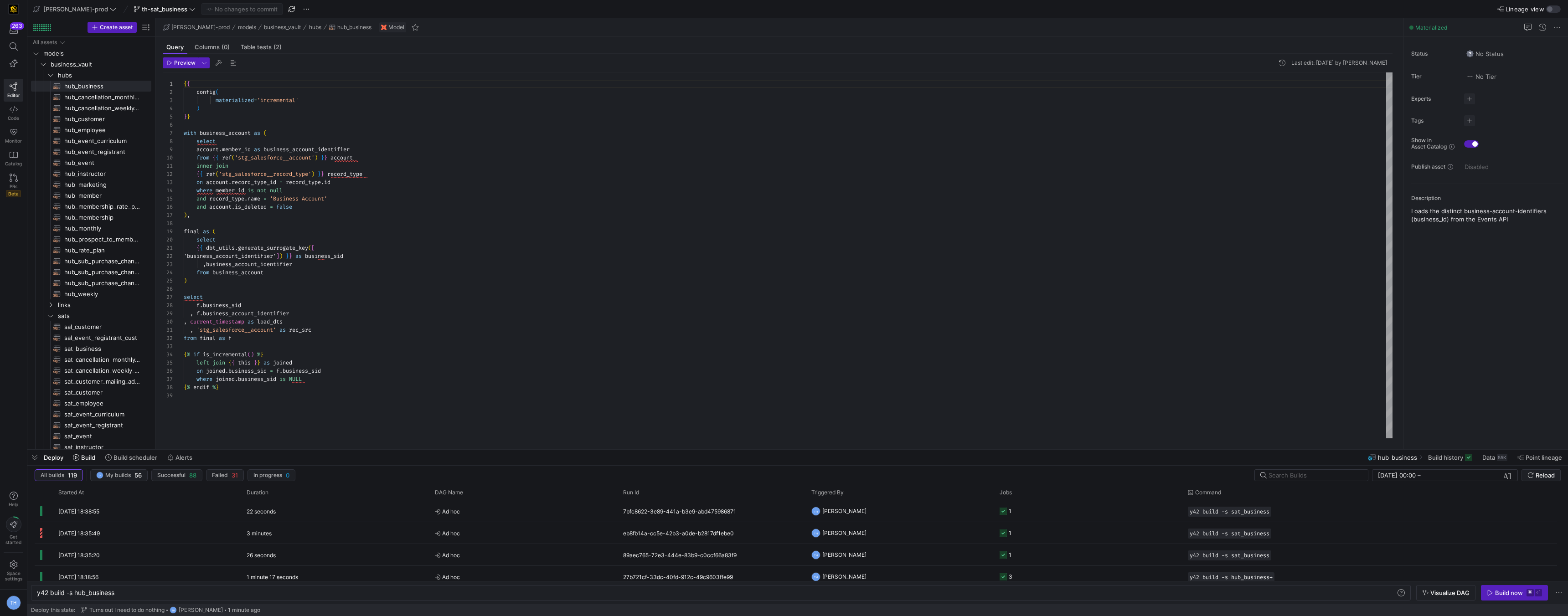
click at [413, 307] on div "{ { config ( materialized = 'incremental' ) } } with business_account as ( sele…" at bounding box center [788, 255] width 1209 height 366
type textarea ", 'stg_salesforce__account' as rec_src from final as f {% if is_incremental() %…"
click at [331, 375] on div "{ { config ( materialized = 'incremental' ) } } with business_account as ( sele…" at bounding box center [788, 255] width 1209 height 366
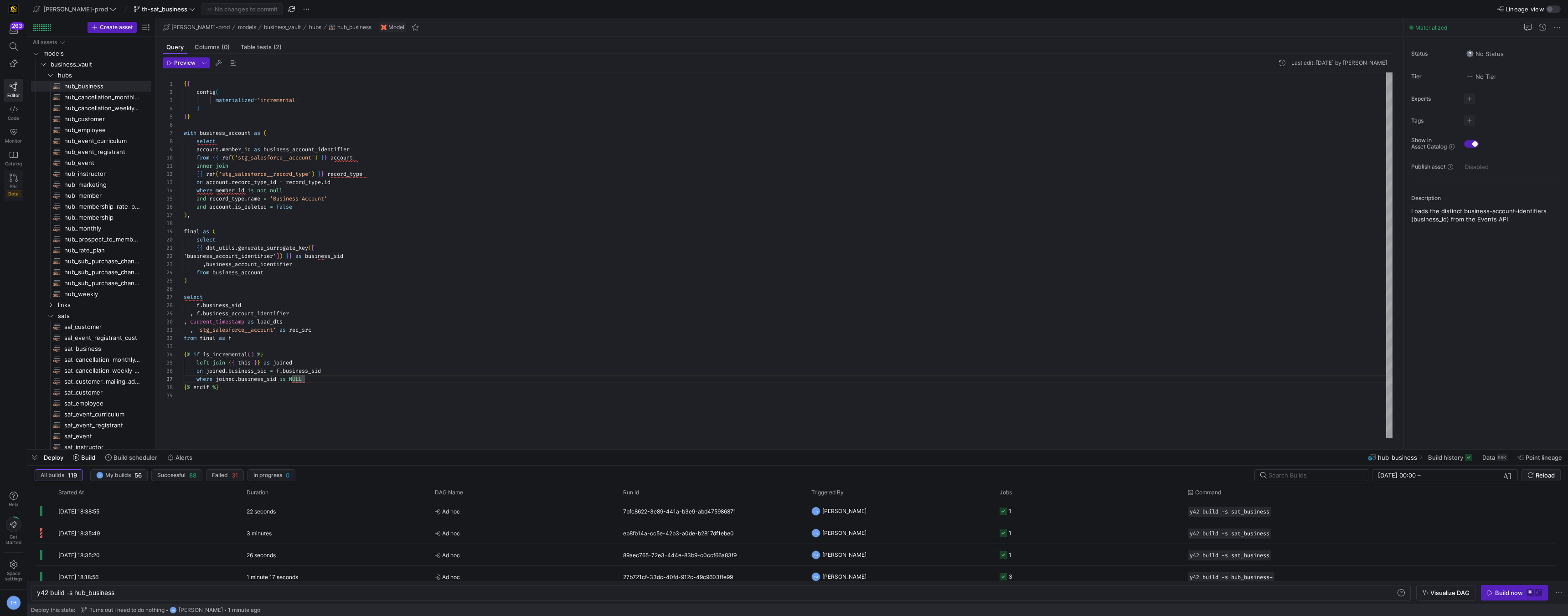
click at [15, 175] on icon at bounding box center [13, 177] width 8 height 8
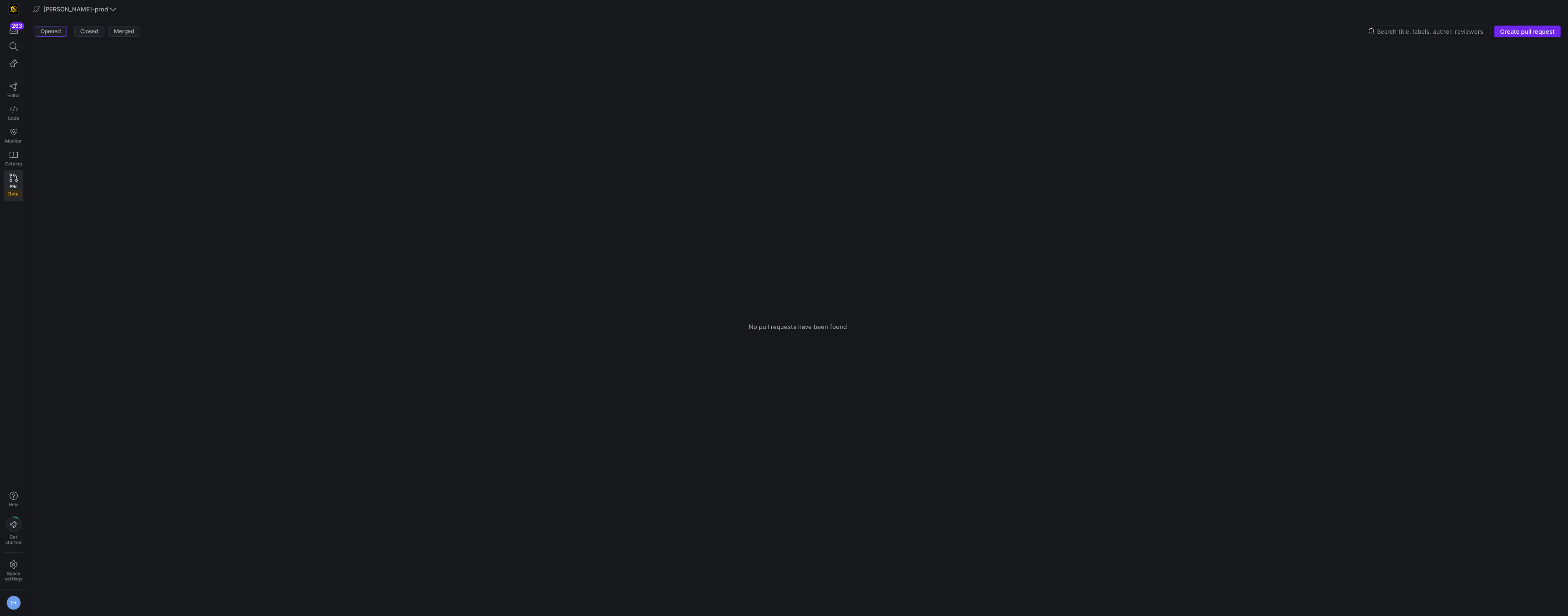
click at [1528, 33] on span "Create pull request" at bounding box center [1527, 32] width 55 height 7
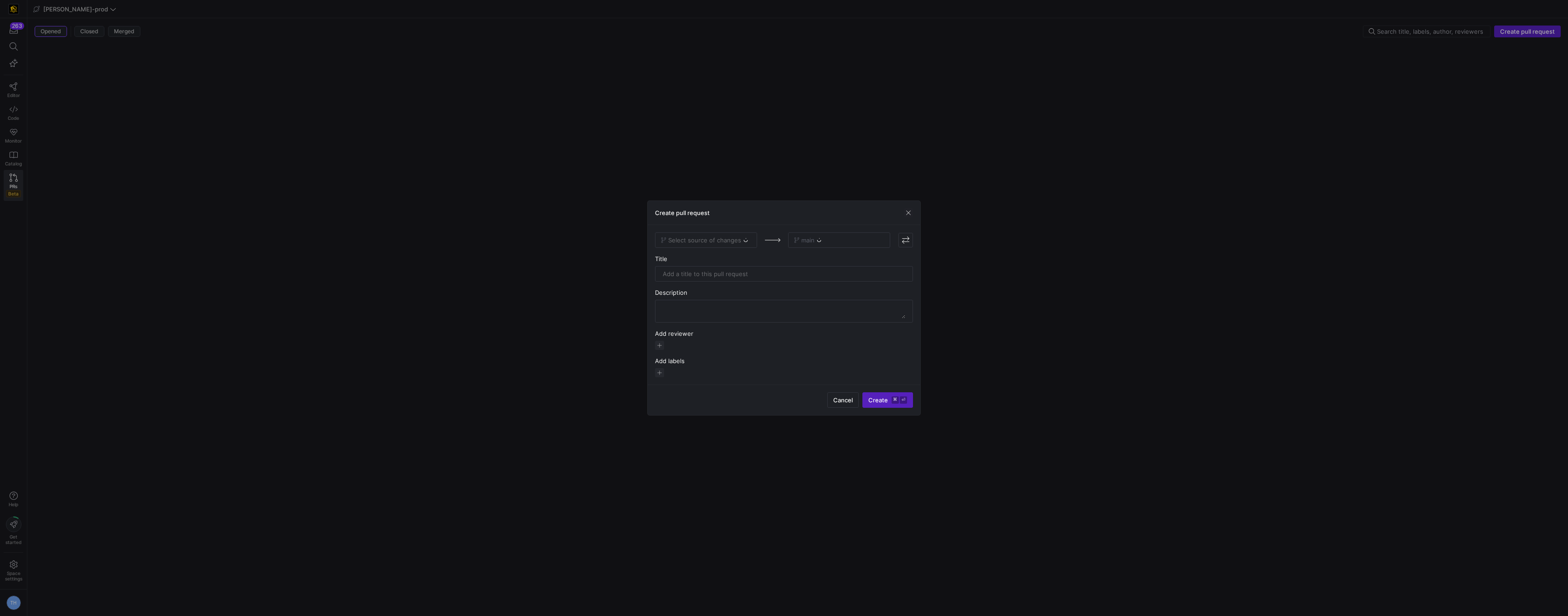
click at [716, 245] on div "Select source of changes" at bounding box center [706, 240] width 102 height 15
click at [713, 240] on div "Select source of changes" at bounding box center [706, 240] width 102 height 15
click at [713, 240] on span "Select source of changes" at bounding box center [705, 240] width 73 height 7
click at [694, 363] on span "th-sat_business" at bounding box center [685, 362] width 46 height 7
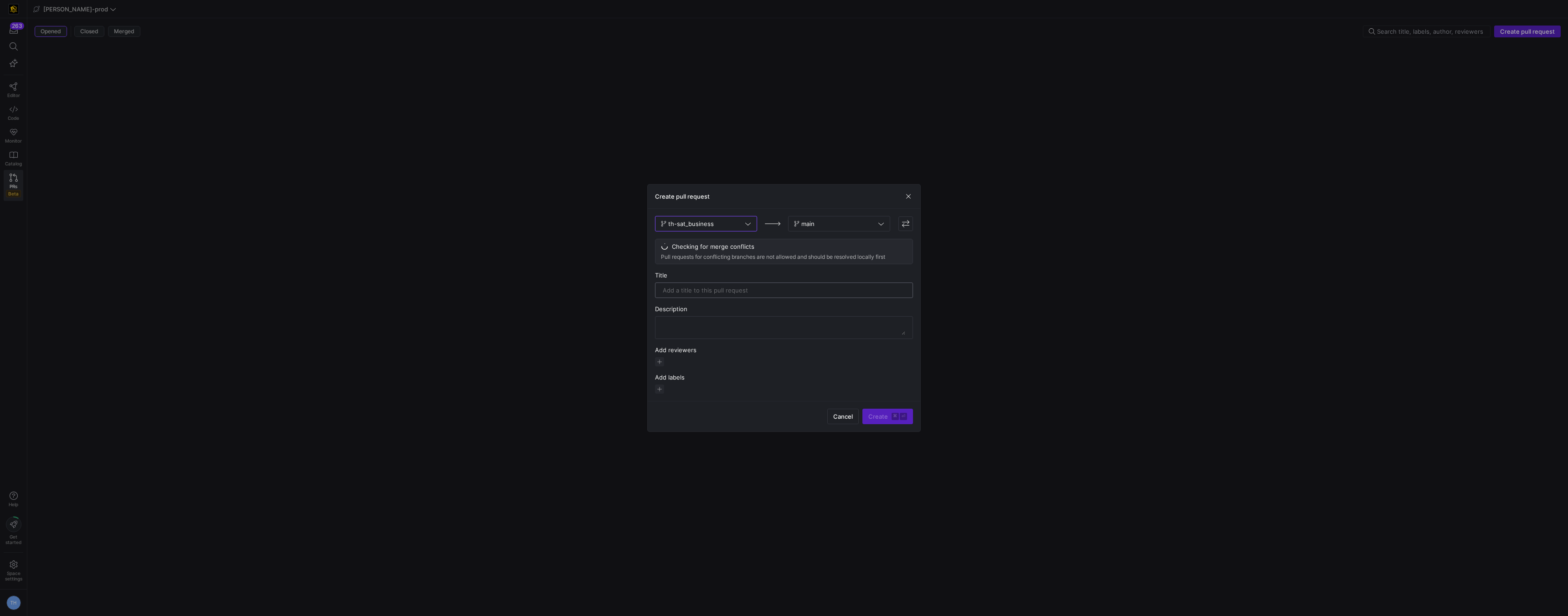
click at [763, 288] on input "text" at bounding box center [784, 290] width 242 height 7
type input "Adding sat_business and adding flag to hub_business"
click at [740, 313] on div at bounding box center [784, 323] width 242 height 22
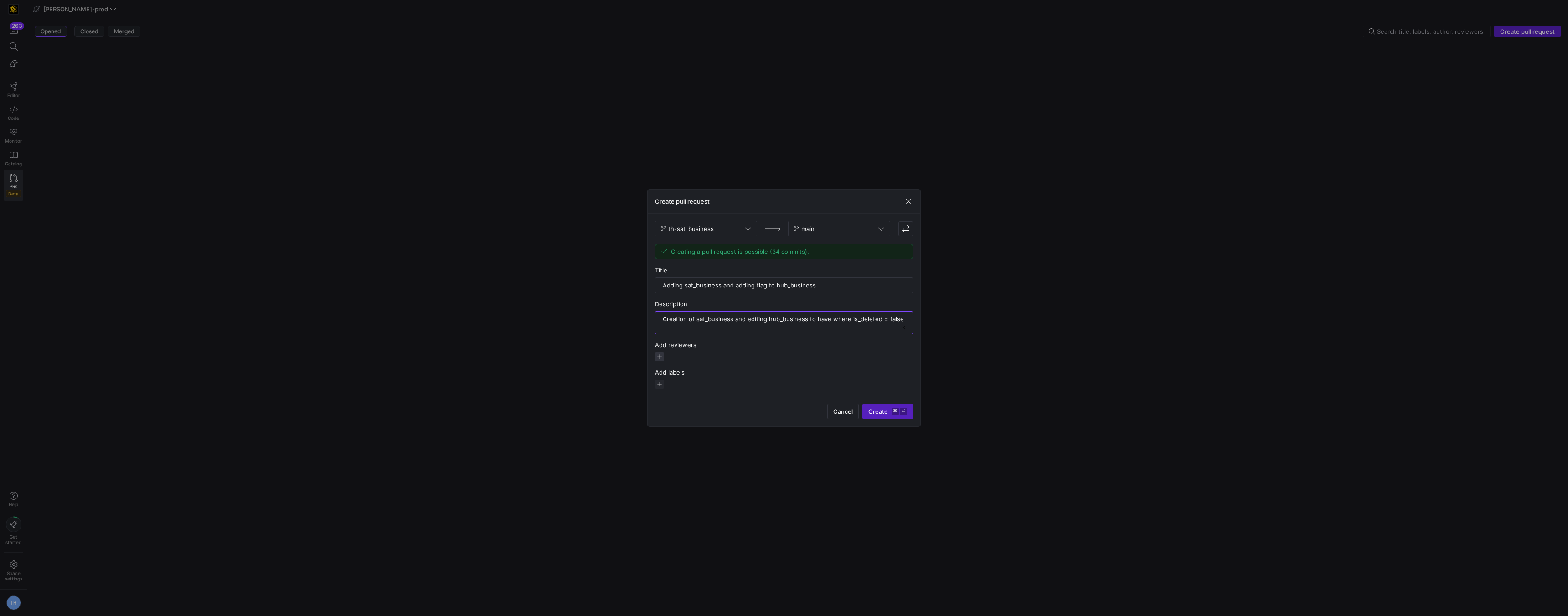
type textarea "Creation of sat_business and editing hub_business to have where is_deleted = fa…"
click at [662, 358] on span "button" at bounding box center [659, 357] width 9 height 9
click at [626, 397] on span "[PERSON_NAME]" at bounding box center [601, 399] width 49 height 7
click at [737, 357] on div at bounding box center [784, 308] width 1568 height 616
click at [727, 357] on span "button" at bounding box center [722, 357] width 9 height 9
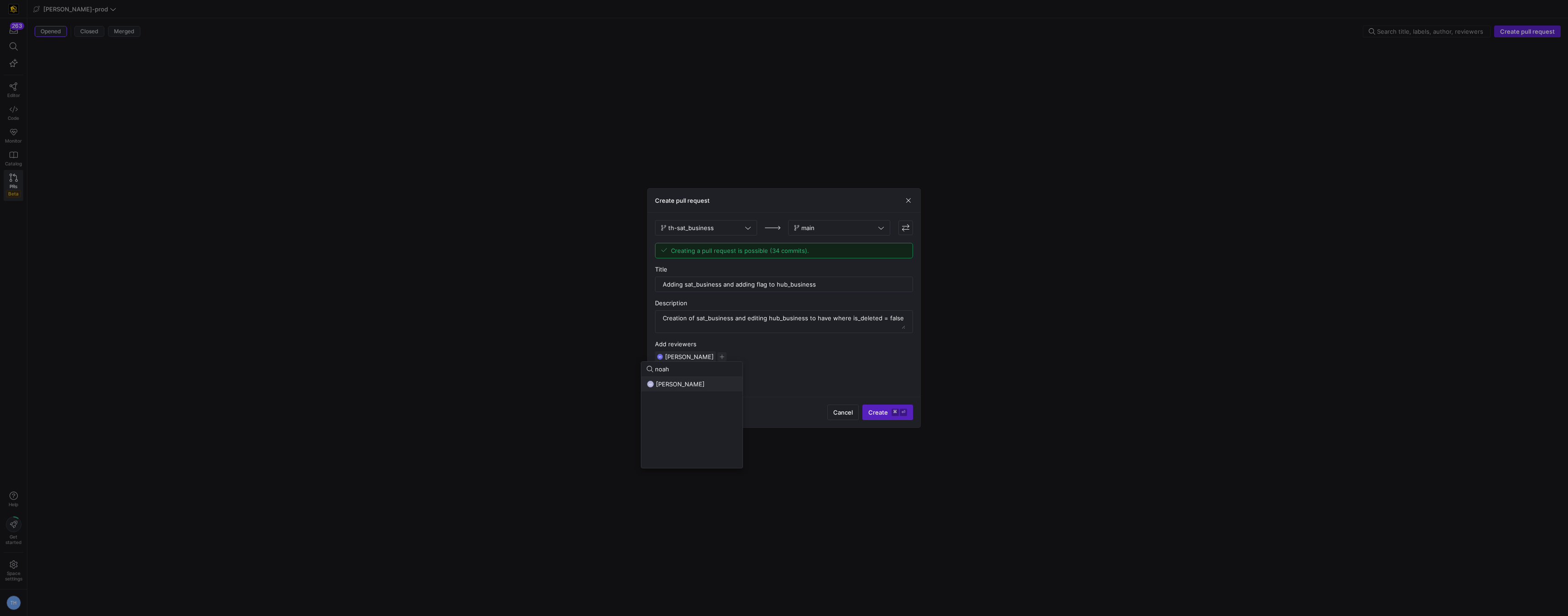
type input "noah"
click at [703, 386] on div "NS [PERSON_NAME]" at bounding box center [692, 384] width 90 height 7
click at [870, 360] on div at bounding box center [784, 308] width 1568 height 616
click at [881, 407] on span "submit" at bounding box center [888, 413] width 50 height 15
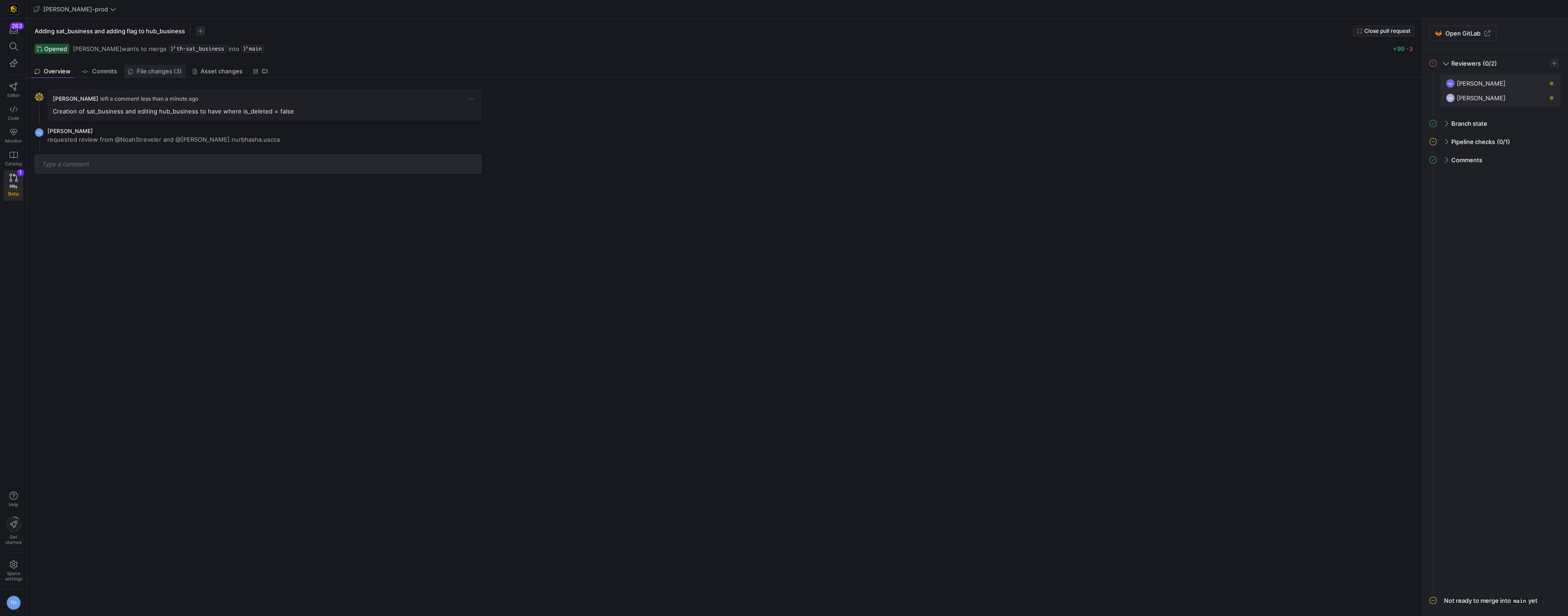
click at [162, 71] on span "File changes (3)" at bounding box center [159, 71] width 45 height 6
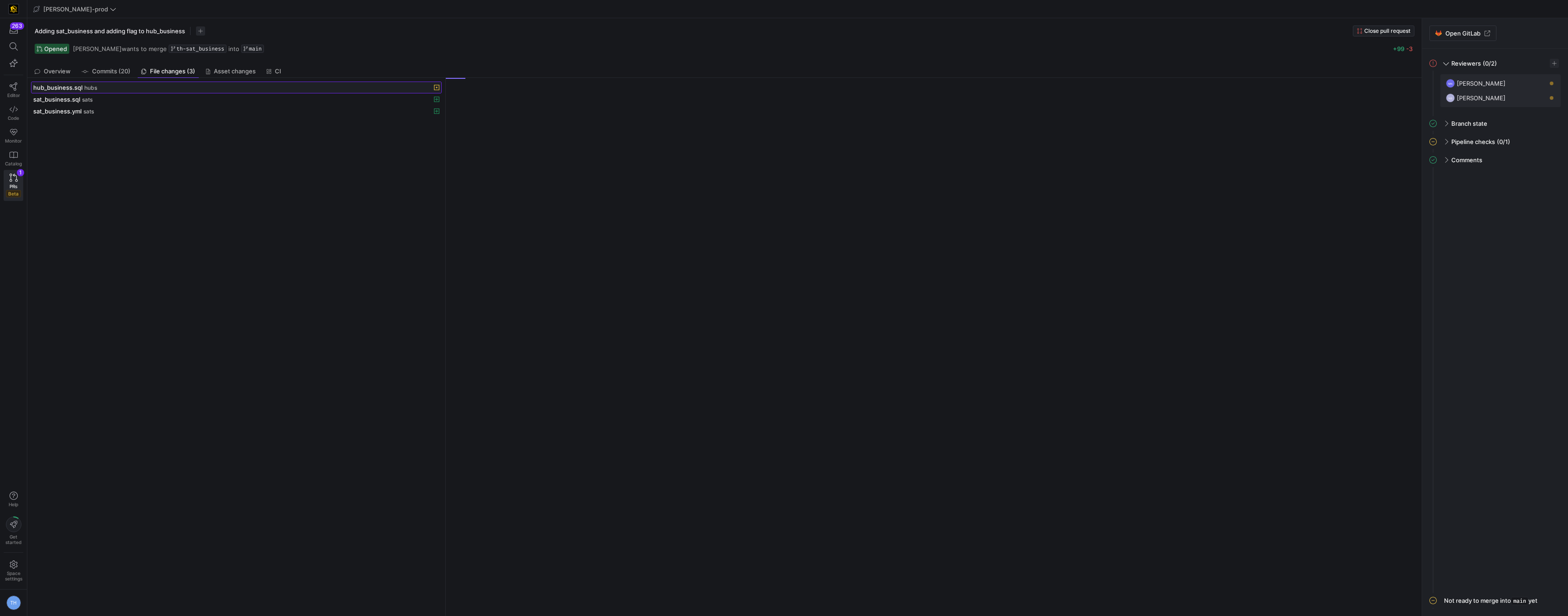
click at [149, 88] on div "hub_business.sql hubs" at bounding box center [226, 88] width 386 height 7
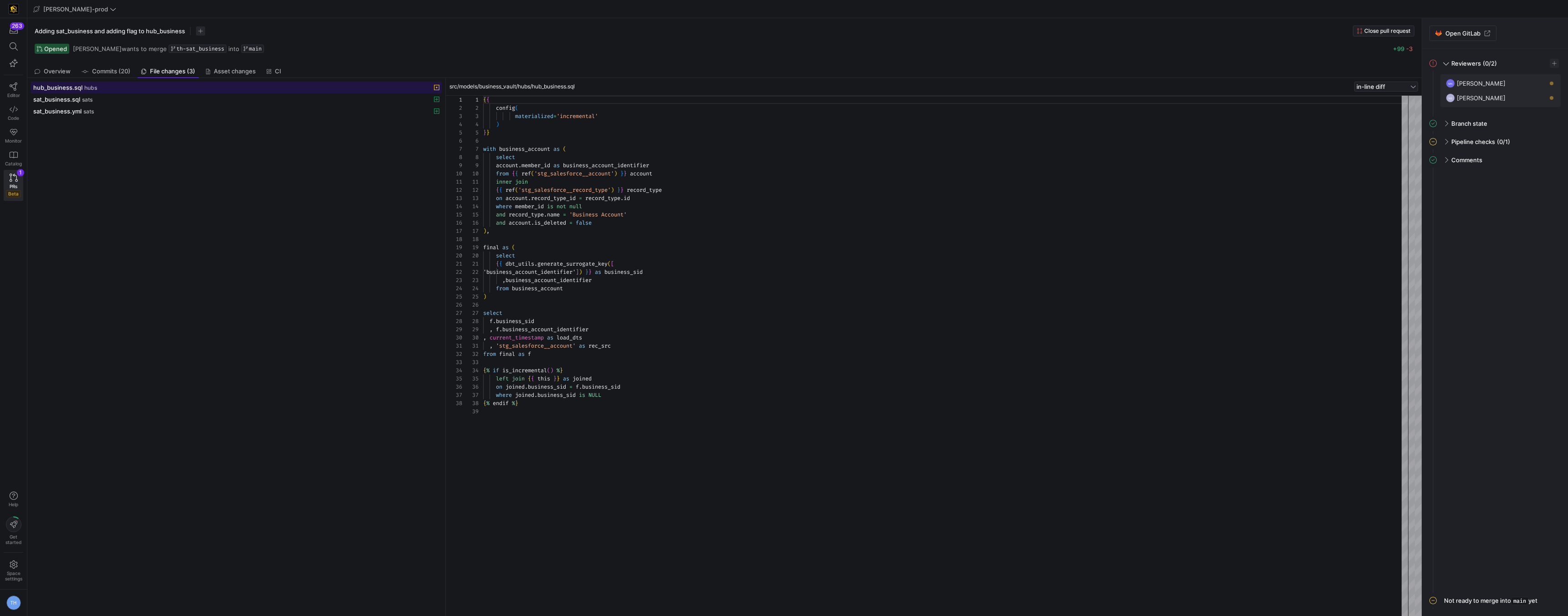
scroll to position [82, 0]
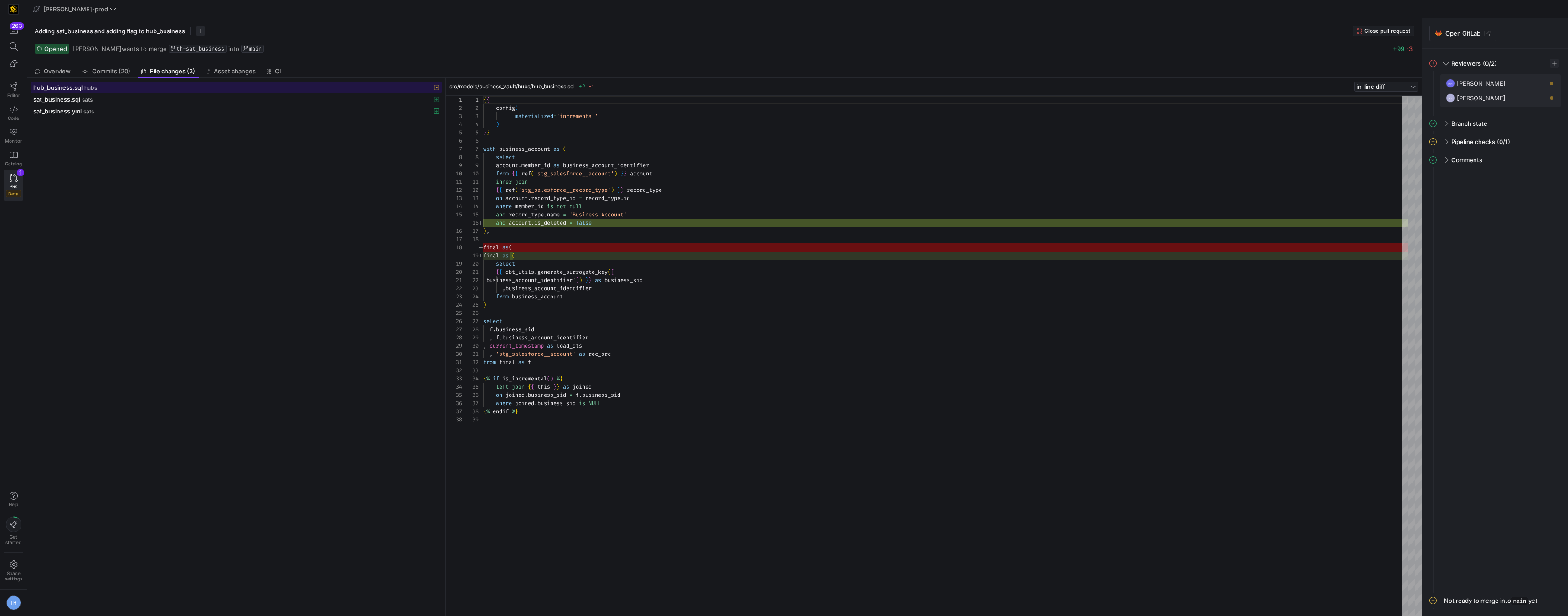
click at [148, 88] on div "hub_business.sql hubs" at bounding box center [226, 88] width 386 height 7
click at [137, 100] on div "sat_business.sql sats" at bounding box center [226, 99] width 386 height 7
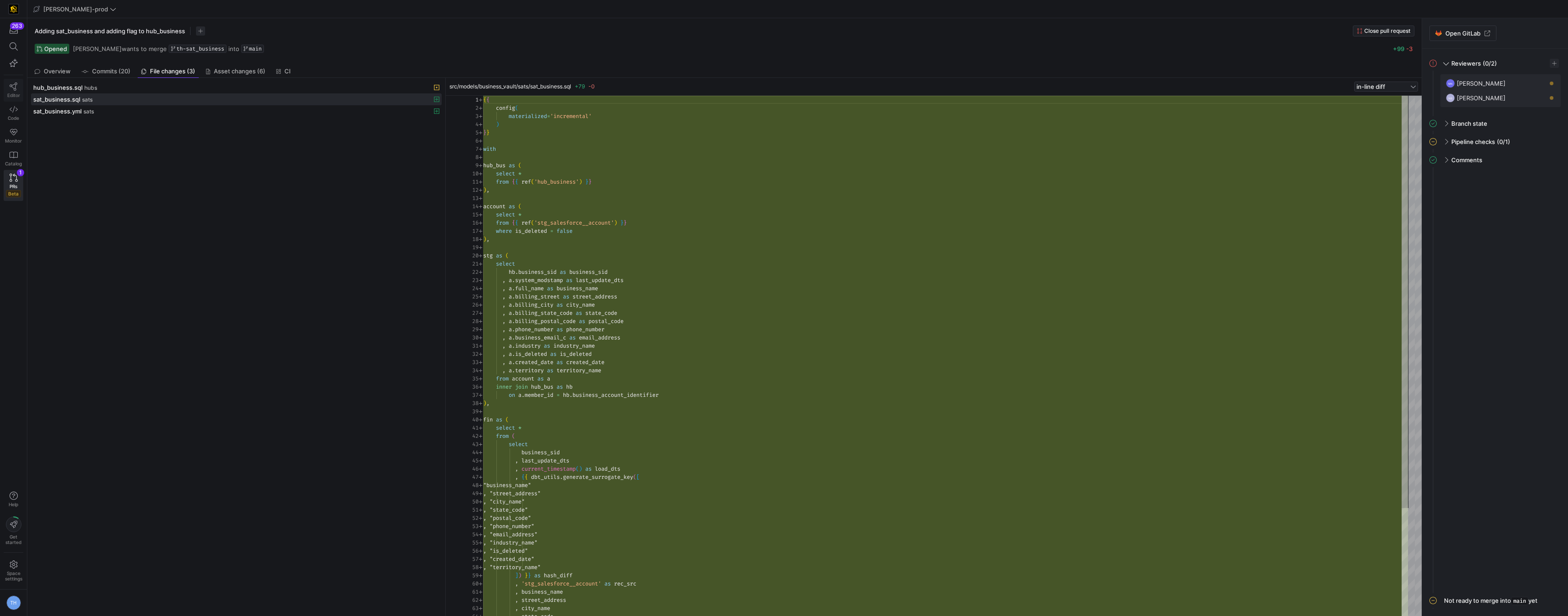
click at [22, 93] on link "Editor" at bounding box center [13, 90] width 19 height 23
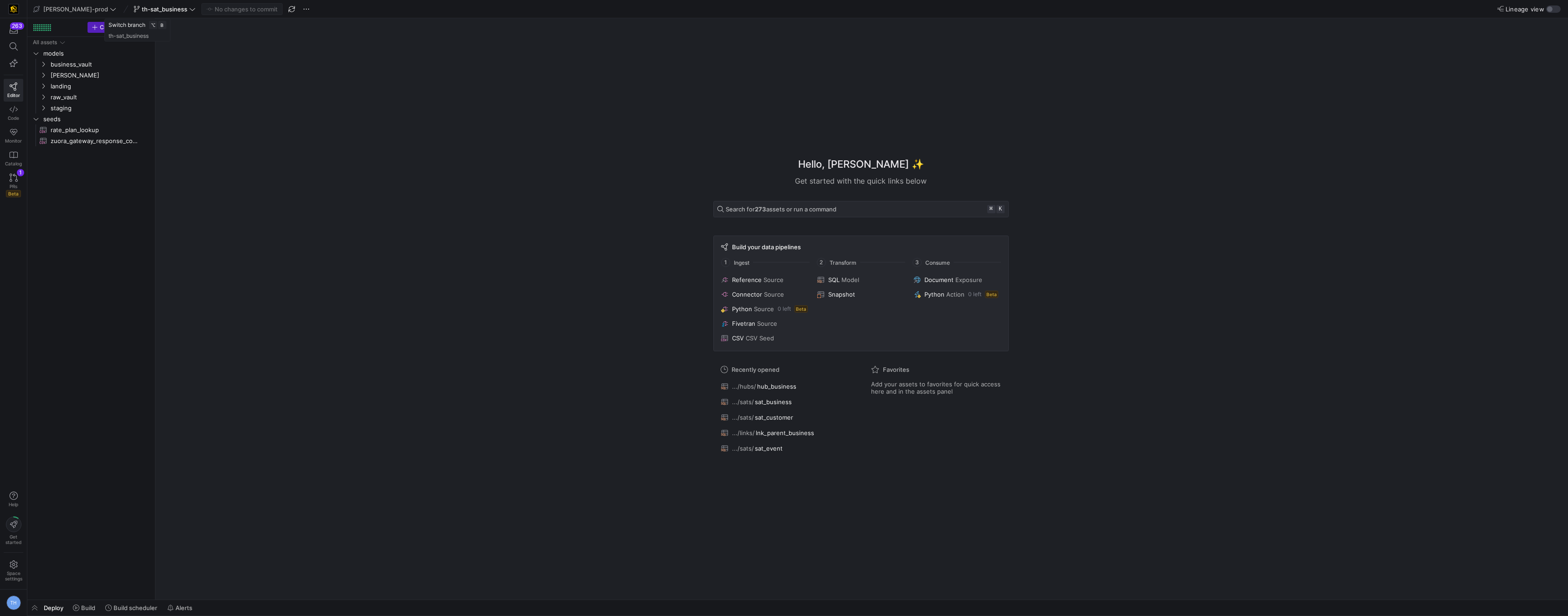
click at [159, 10] on div "th-sat_business" at bounding box center [164, 9] width 66 height 12
click at [161, 10] on span "th-sat_business" at bounding box center [164, 9] width 62 height 7
click at [152, 194] on span "adding_is_deleted_account" at bounding box center [146, 194] width 68 height 7
click at [40, 63] on icon "Press SPACE to select this row." at bounding box center [43, 64] width 6 height 5
click at [40, 63] on icon at bounding box center [43, 64] width 6 height 5
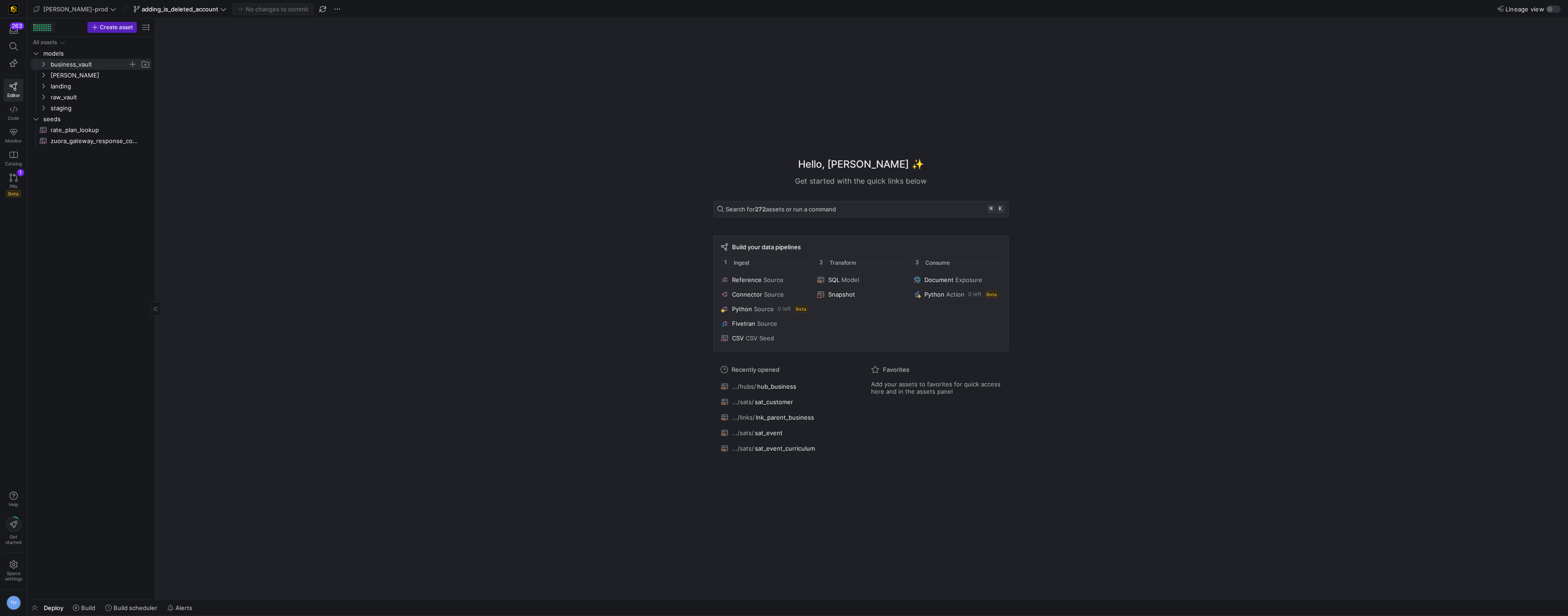
click at [41, 24] on div at bounding box center [41, 25] width 1 height 1
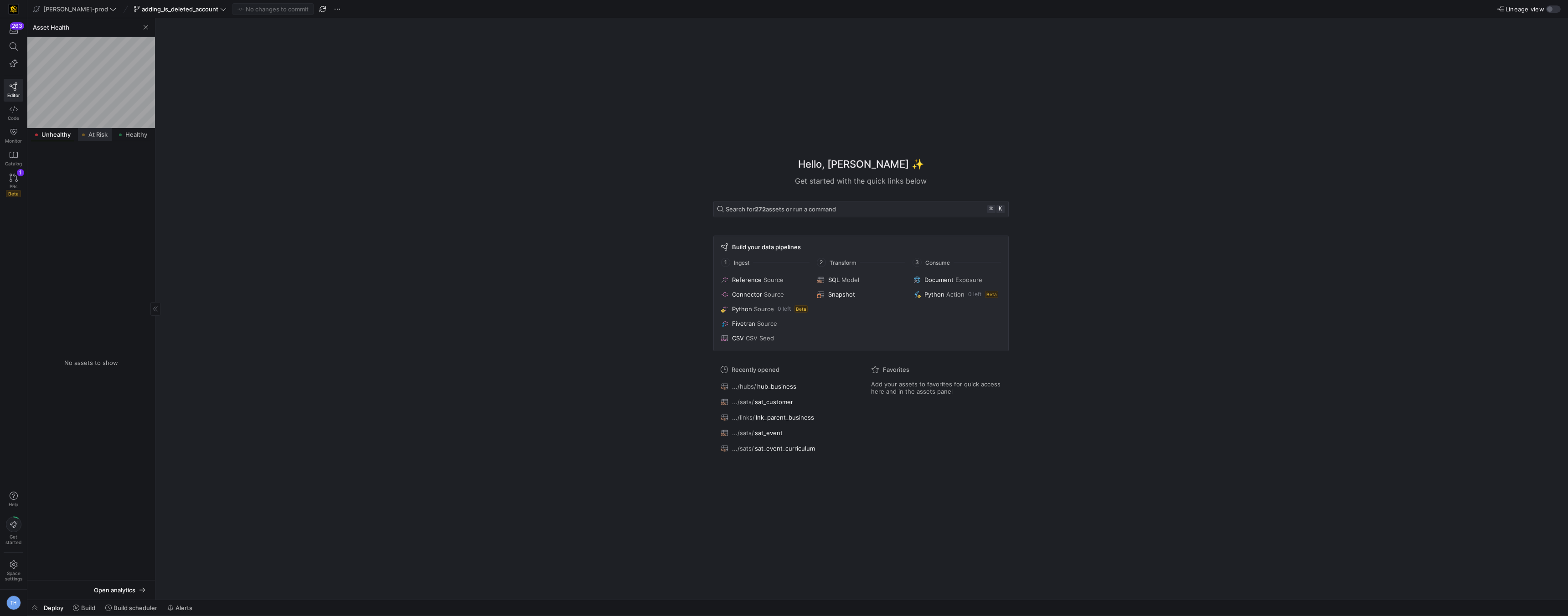
click at [97, 136] on span "At Risk" at bounding box center [97, 135] width 19 height 6
click at [86, 168] on span "business_vault" at bounding box center [100, 172] width 99 height 10
click at [86, 183] on span "links" at bounding box center [103, 183] width 92 height 10
click at [86, 195] on span "lnk_parent_business​​​​​​​​​​" at bounding box center [103, 194] width 77 height 10
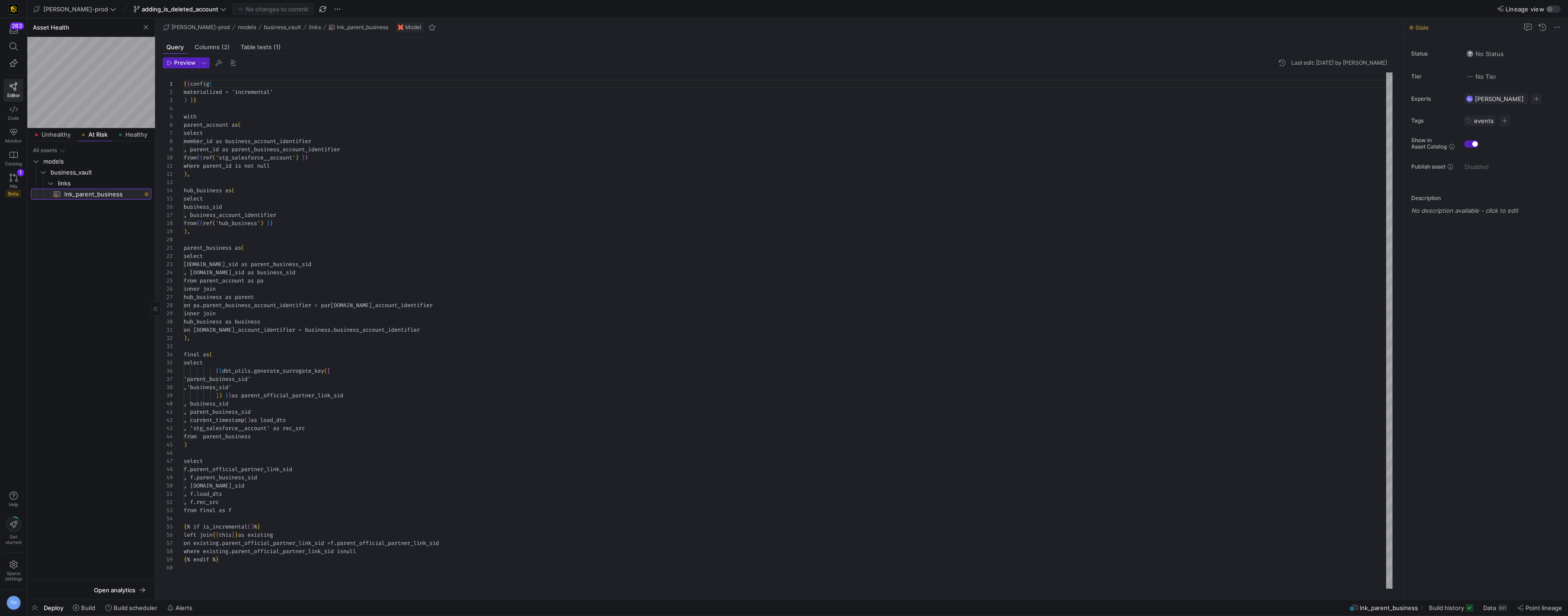
scroll to position [82, 0]
click at [141, 26] on span "button" at bounding box center [146, 27] width 11 height 11
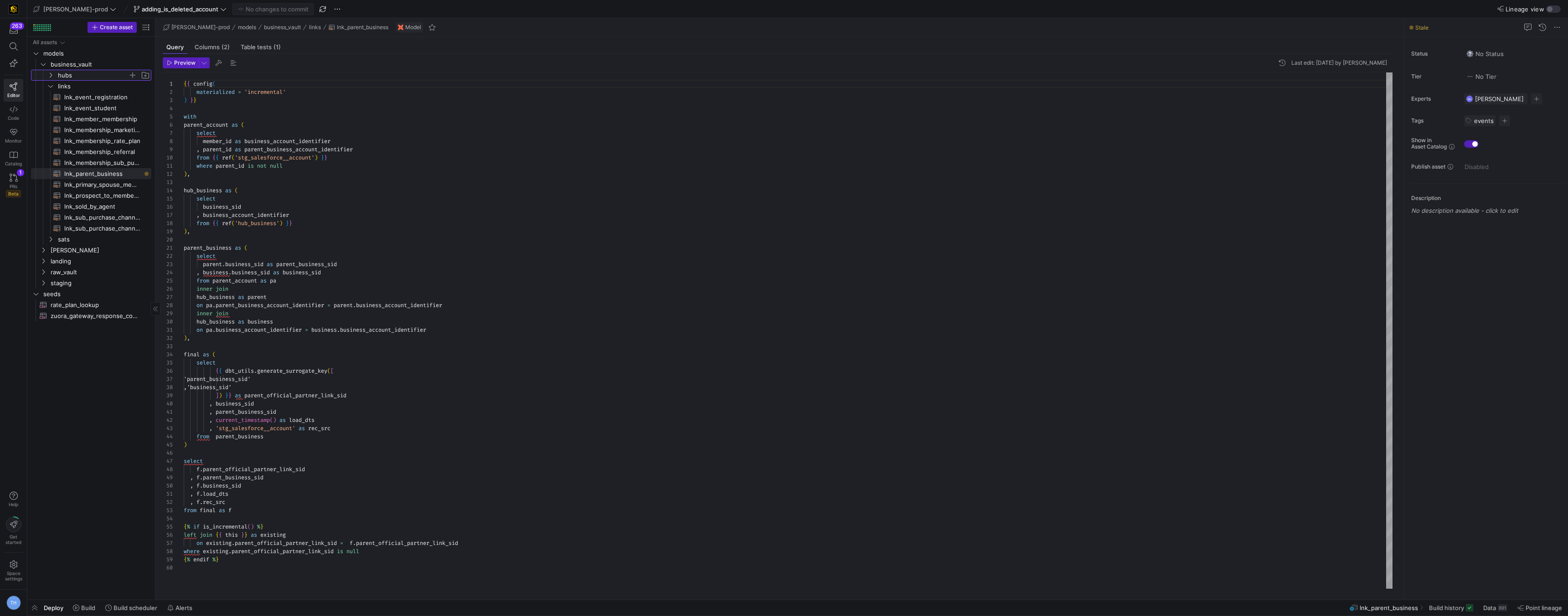
click at [83, 72] on span "hubs" at bounding box center [93, 75] width 70 height 10
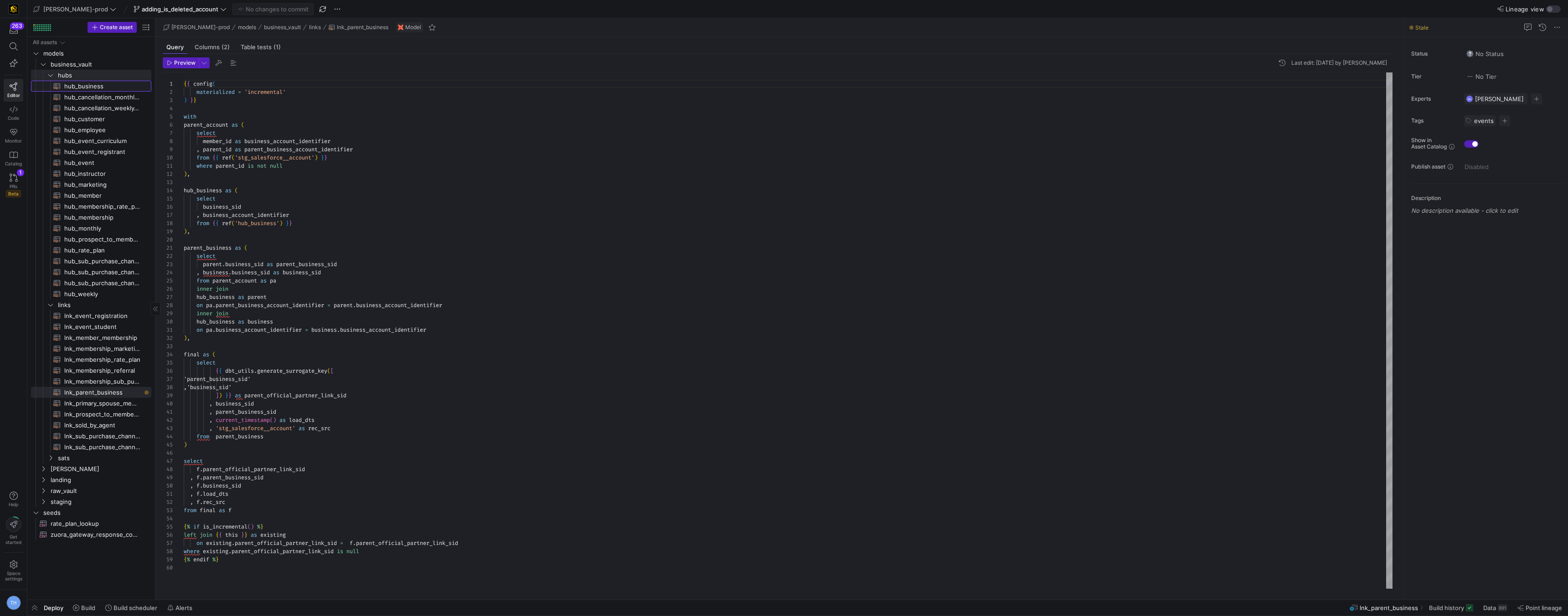
click at [95, 86] on span "hub_business​​​​​​​​​​" at bounding box center [103, 86] width 77 height 10
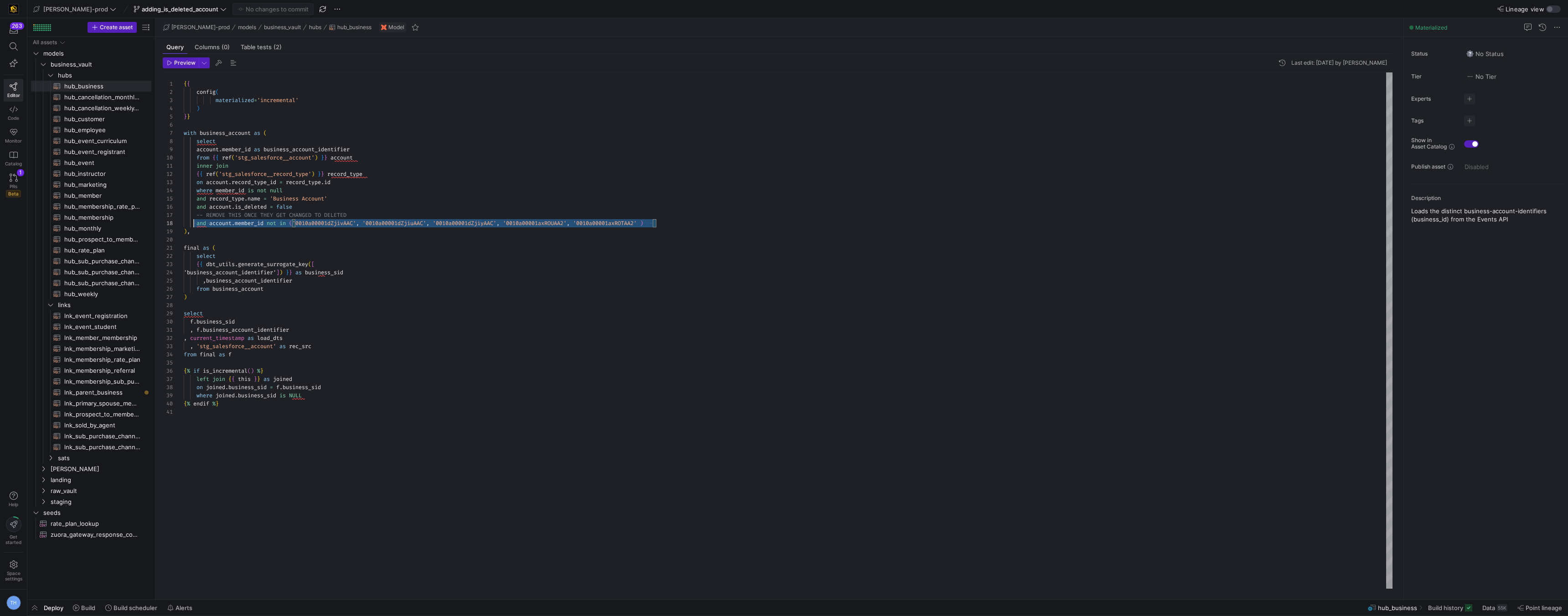
scroll to position [49, 0]
drag, startPoint x: 682, startPoint y: 224, endPoint x: 167, endPoint y: 214, distance: 515.1
click at [166, 214] on div "1 2 3 4 5 6 7 8 9 10 11 12 13 14 15 16 17 18 19 20 21 22 23 24 25 26 27 28 29 3…" at bounding box center [777, 331] width 1230 height 516
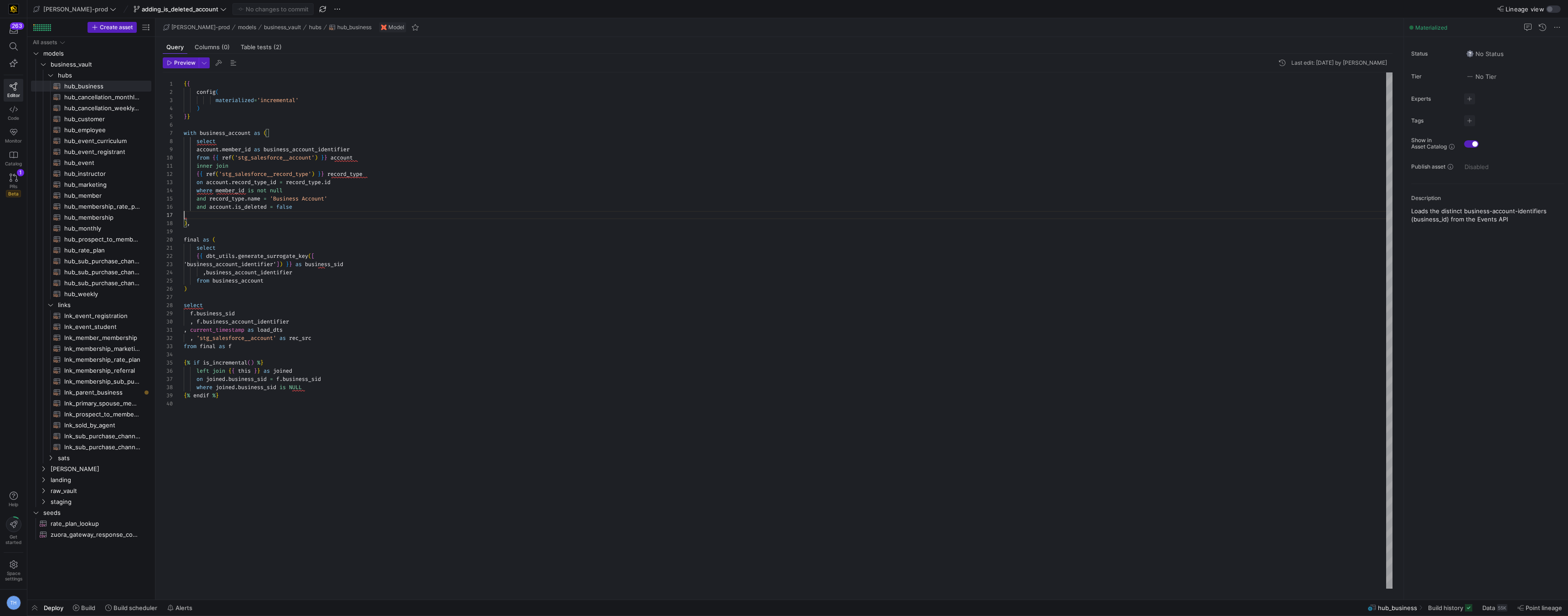
type textarea "inner join {{ ref('stg_salesforce__record_type') }} record_type on account.reco…"
click at [258, 6] on span "Commit & push (1)" at bounding box center [277, 9] width 51 height 7
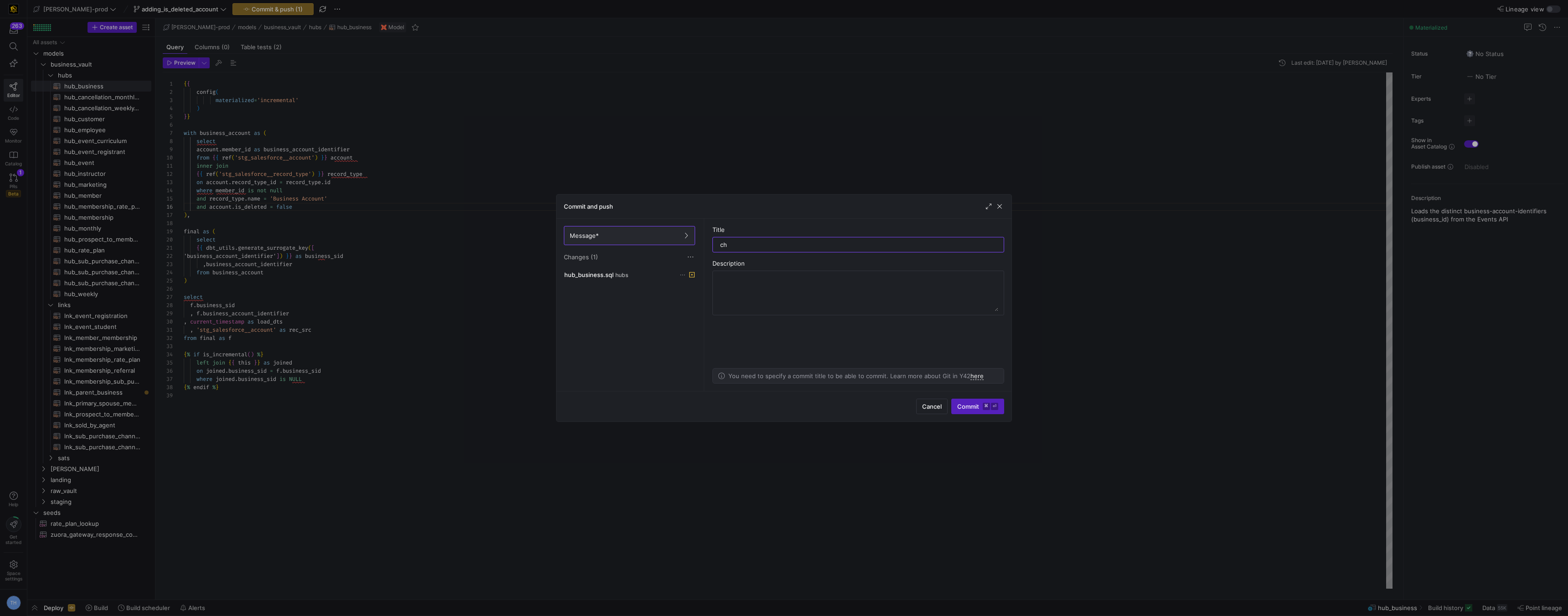
type input "c"
click at [462, 117] on div at bounding box center [784, 308] width 1568 height 616
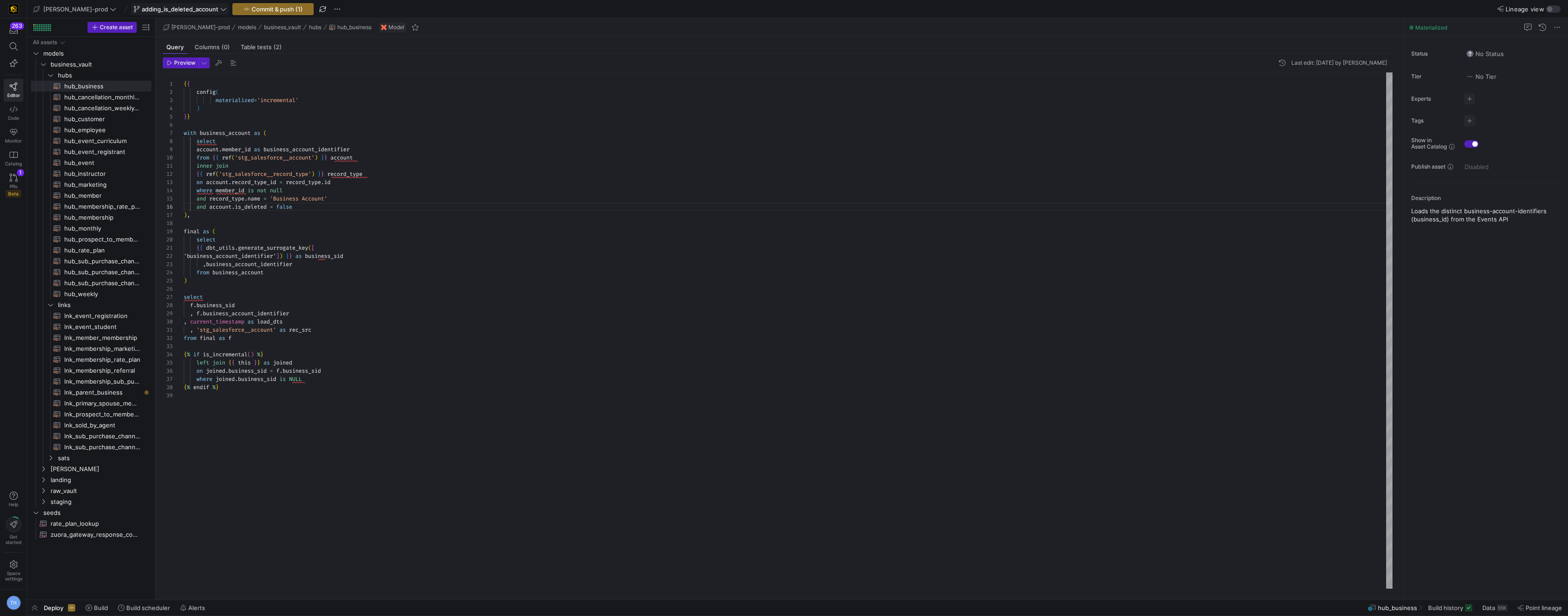
click at [180, 5] on span "adding_is_deleted_account" at bounding box center [180, 9] width 77 height 7
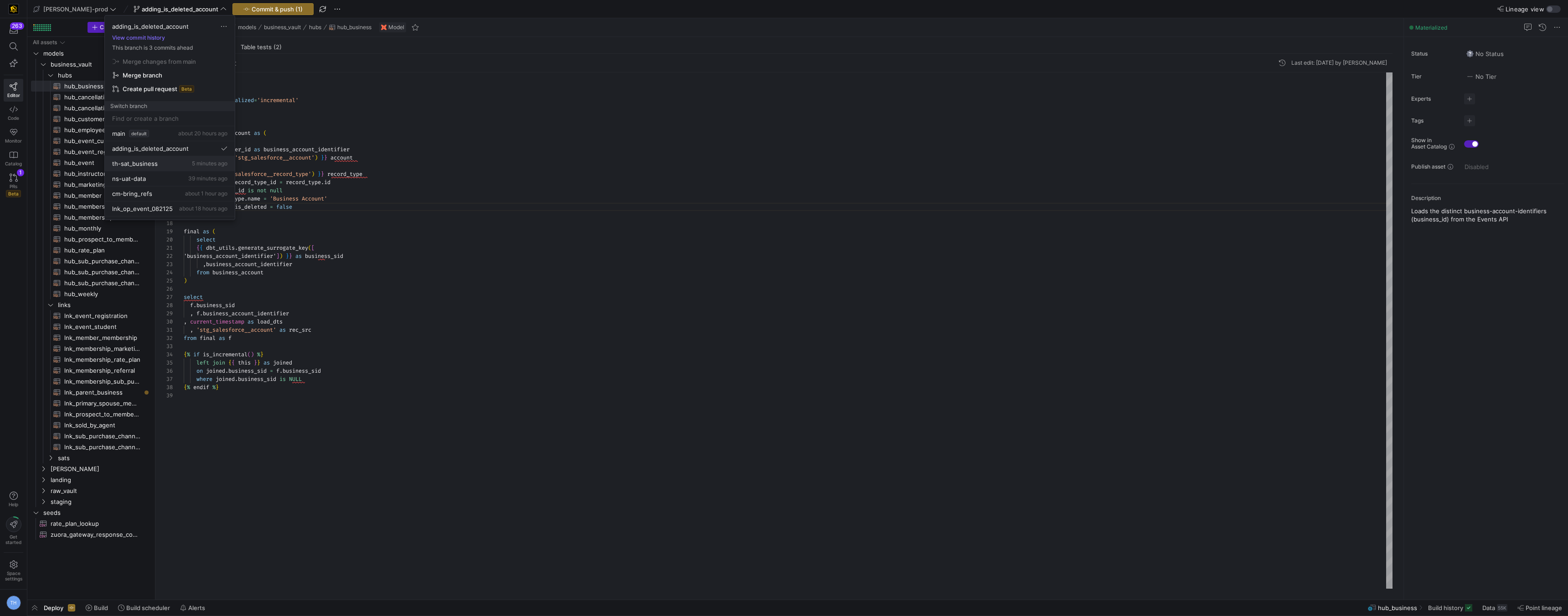
click at [166, 164] on div "th-sat_business 5 minutes ago" at bounding box center [169, 164] width 115 height 7
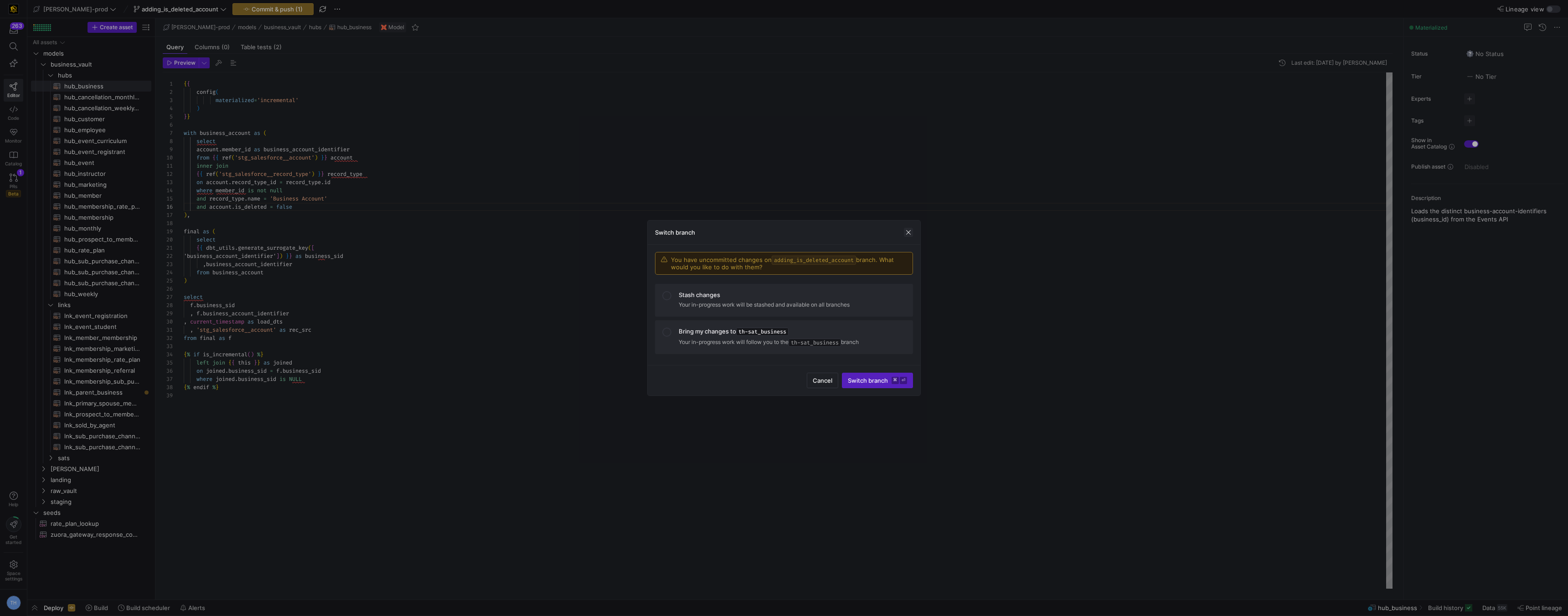
click at [905, 233] on span "button" at bounding box center [908, 232] width 9 height 9
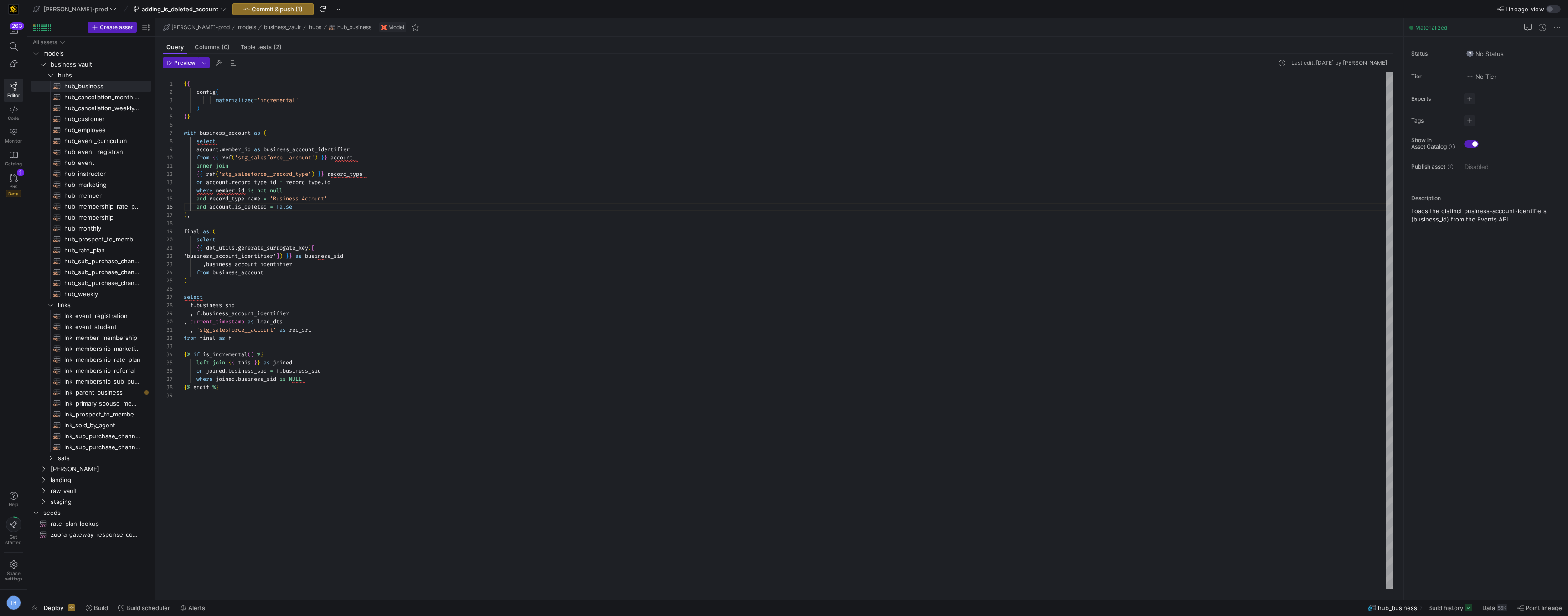
click at [439, 203] on div "{ { config ( materialized = 'incremental' ) } } with business_account as ( sele…" at bounding box center [788, 331] width 1209 height 516
type textarea "inner join {{ ref('stg_salesforce__record_type') }} record_type on account.reco…"
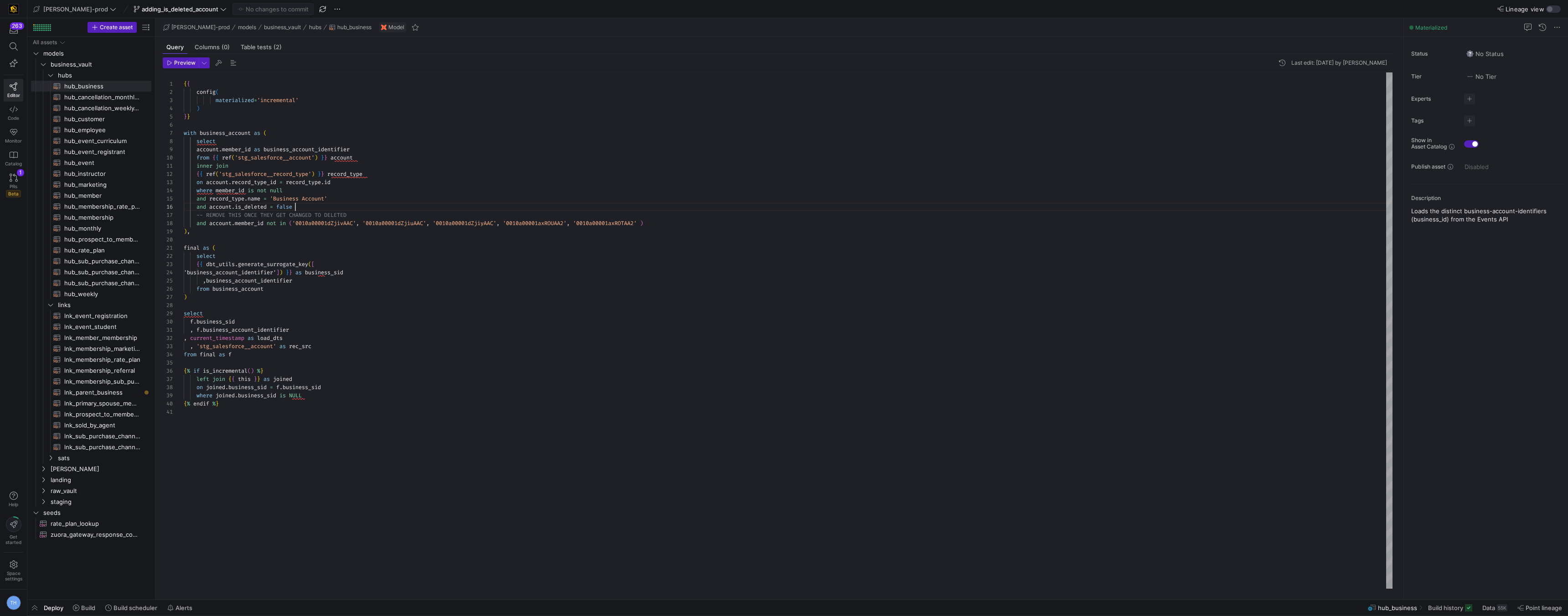
click at [439, 203] on div "{ { config ( materialized = 'incremental' ) } } with business_account as ( sele…" at bounding box center [788, 331] width 1209 height 516
click at [179, 13] on span at bounding box center [180, 9] width 97 height 11
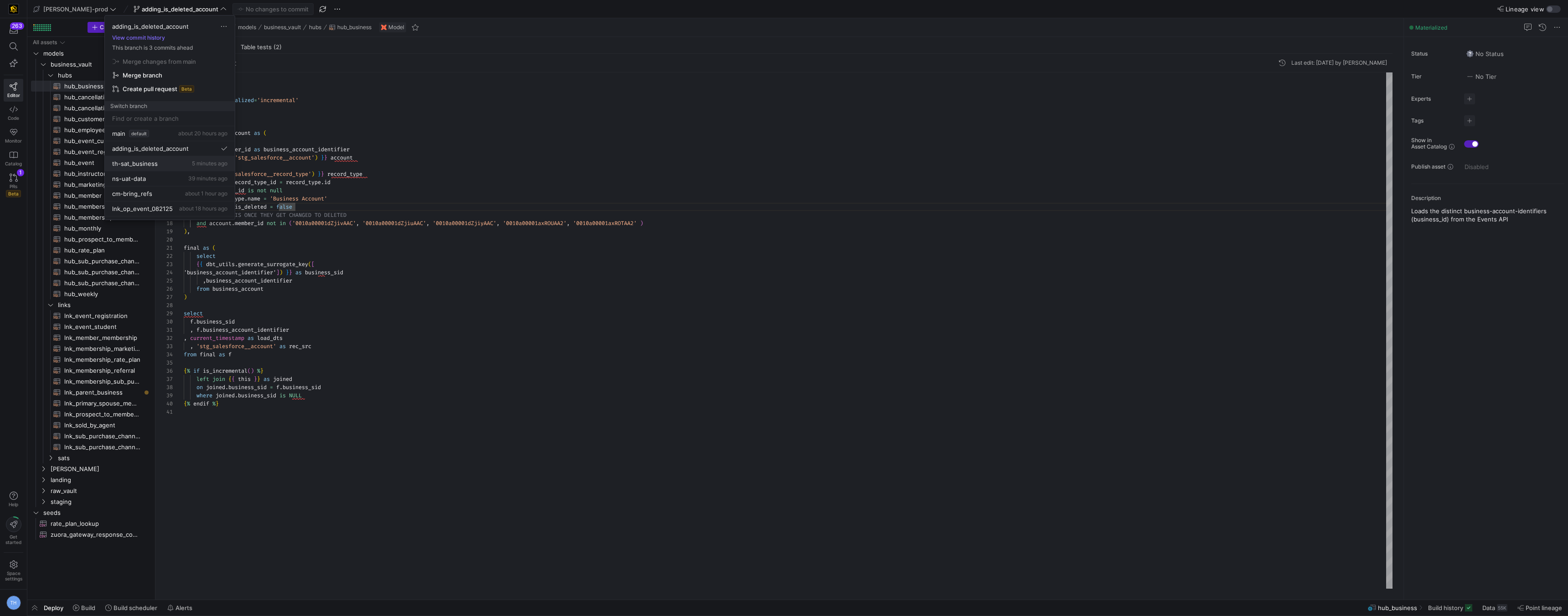
click at [160, 167] on div "th-sat_business 5 minutes ago" at bounding box center [169, 164] width 115 height 7
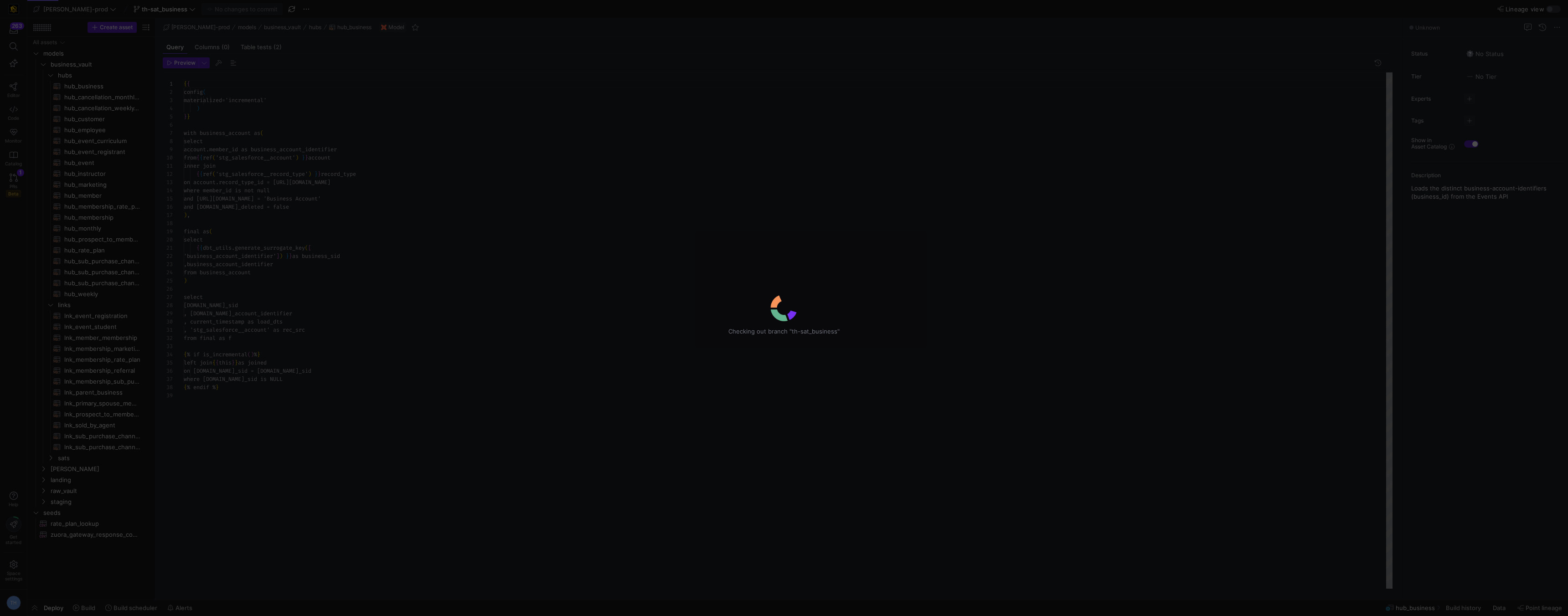
scroll to position [82, 0]
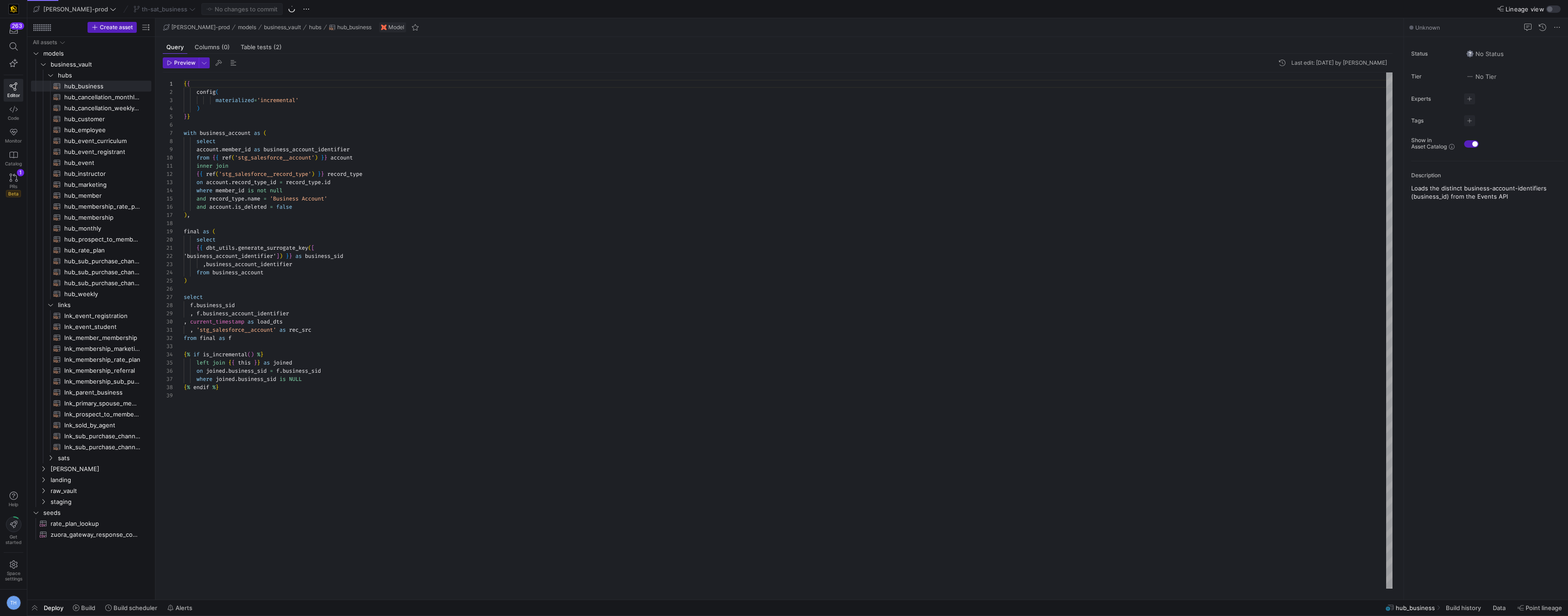
click at [296, 380] on div "{ { config ( materialized = 'incremental' ) } } with business_account as ( sele…" at bounding box center [788, 331] width 1209 height 516
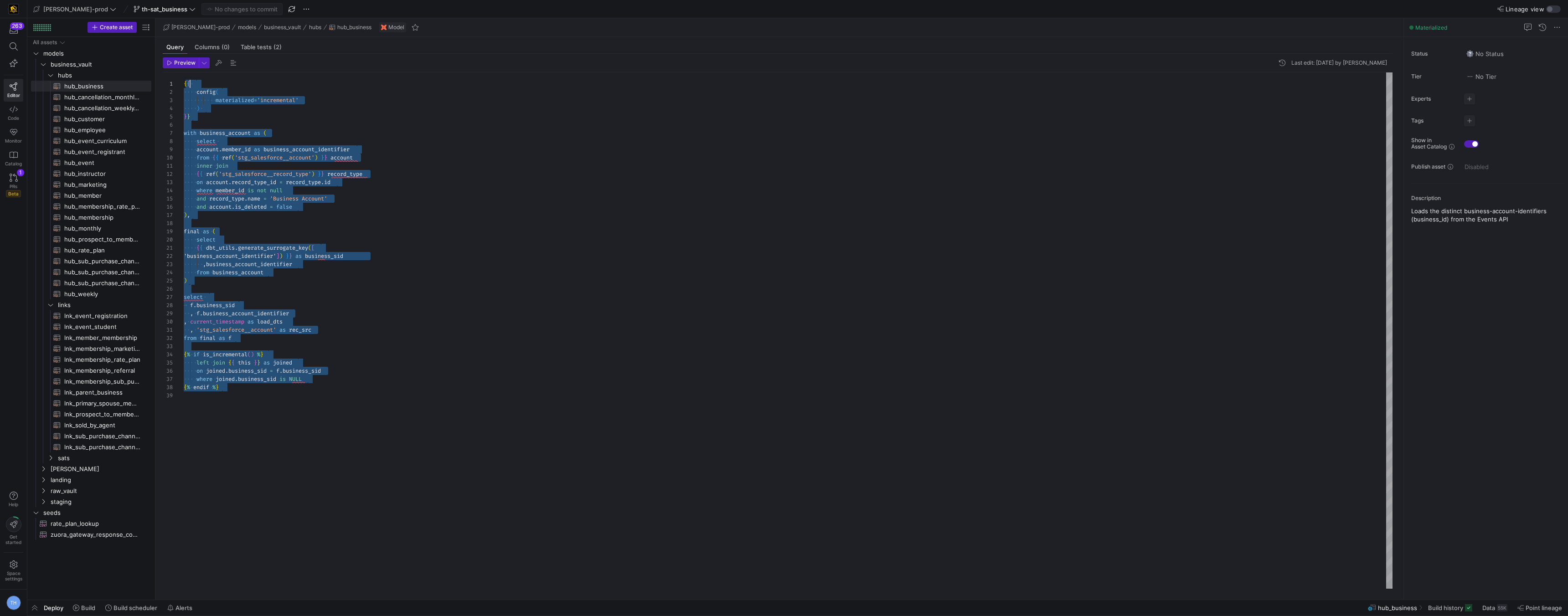
scroll to position [0, 0]
drag, startPoint x: 262, startPoint y: 431, endPoint x: 175, endPoint y: 16, distance: 424.0
click at [184, 72] on div "{ { config ( materialized = 'incremental' ) } } with business_account as ( sele…" at bounding box center [788, 331] width 1209 height 516
type textarea "{{ dbt_utils.generate_surrogate_key([ 'business_account_identifier']) }} as bus…"
click at [299, 268] on div "{ { config ( materialized = 'incremental' ) } } with business_account as ( sele…" at bounding box center [788, 331] width 1209 height 516
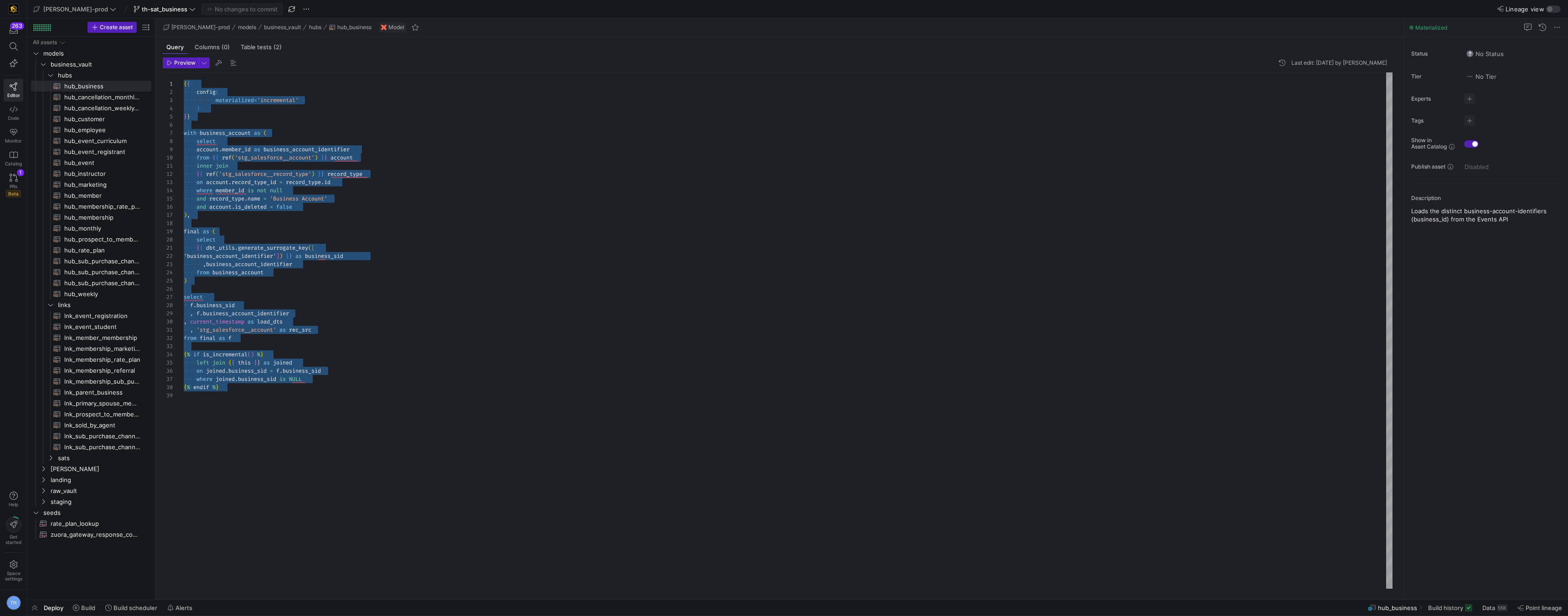
scroll to position [16, 111]
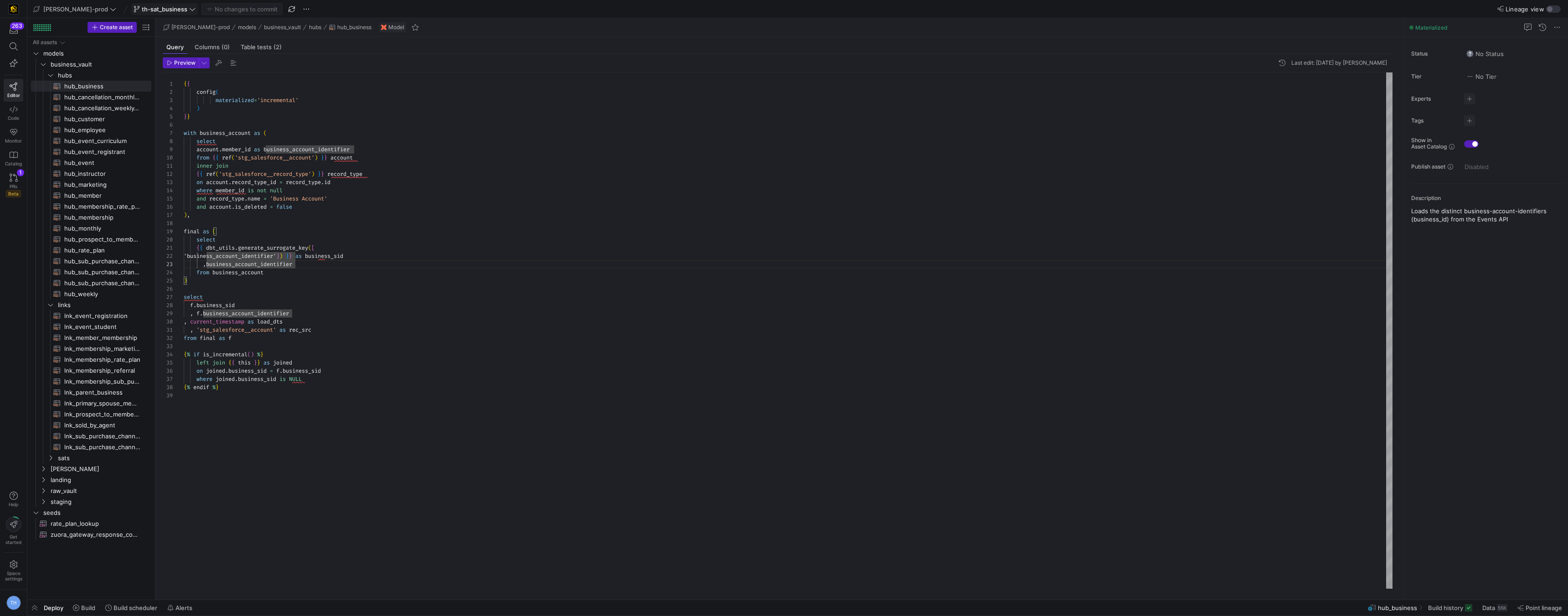
click at [189, 6] on icon at bounding box center [192, 9] width 6 height 6
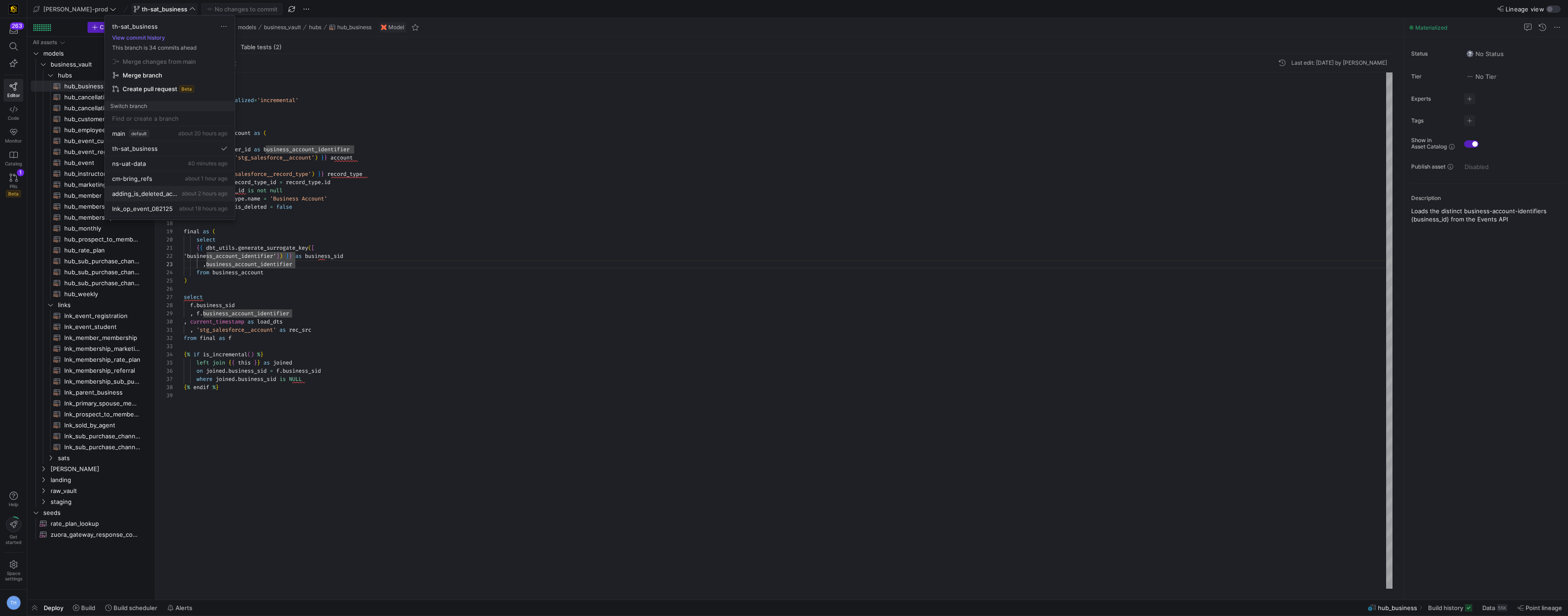
click at [151, 192] on span "adding_is_deleted_account" at bounding box center [146, 194] width 68 height 7
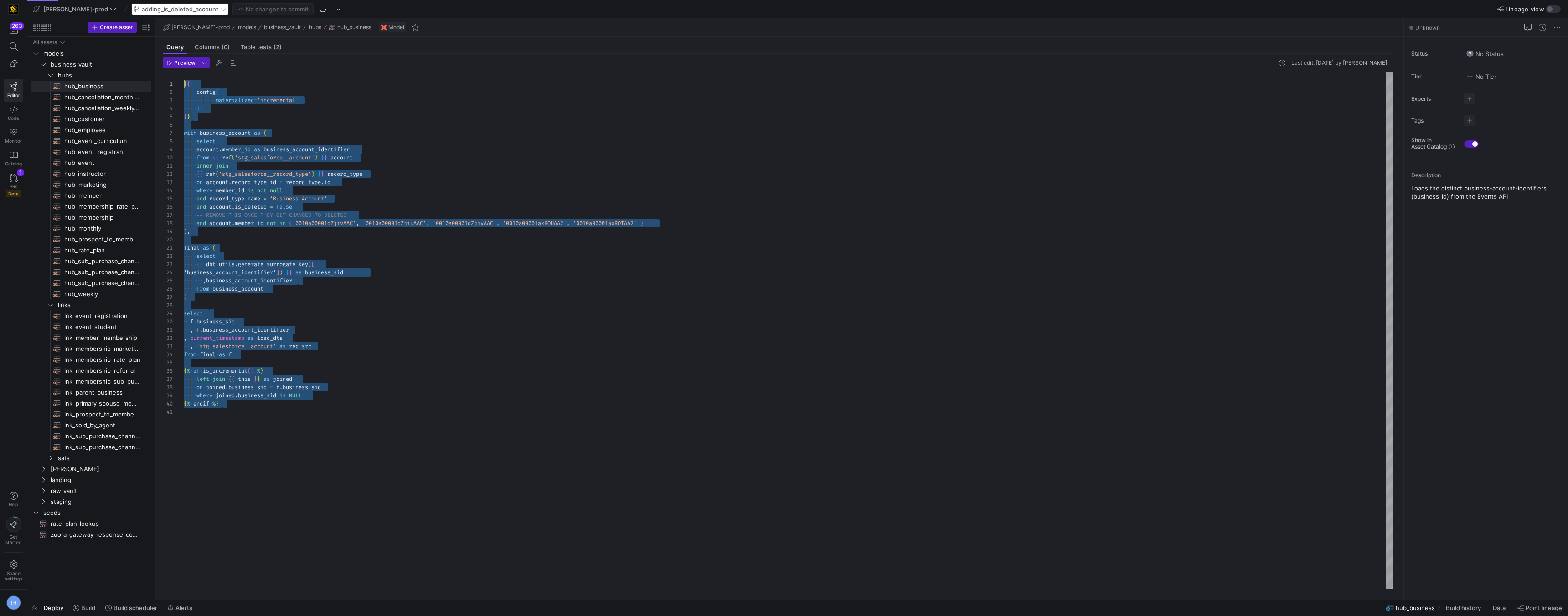
drag, startPoint x: 311, startPoint y: 457, endPoint x: 197, endPoint y: -5, distance: 475.9
click at [197, 0] on html "263 Editor Code Monitor Catalog PRs Beta 1 Help Get started Space settings TH e…" at bounding box center [784, 308] width 1568 height 616
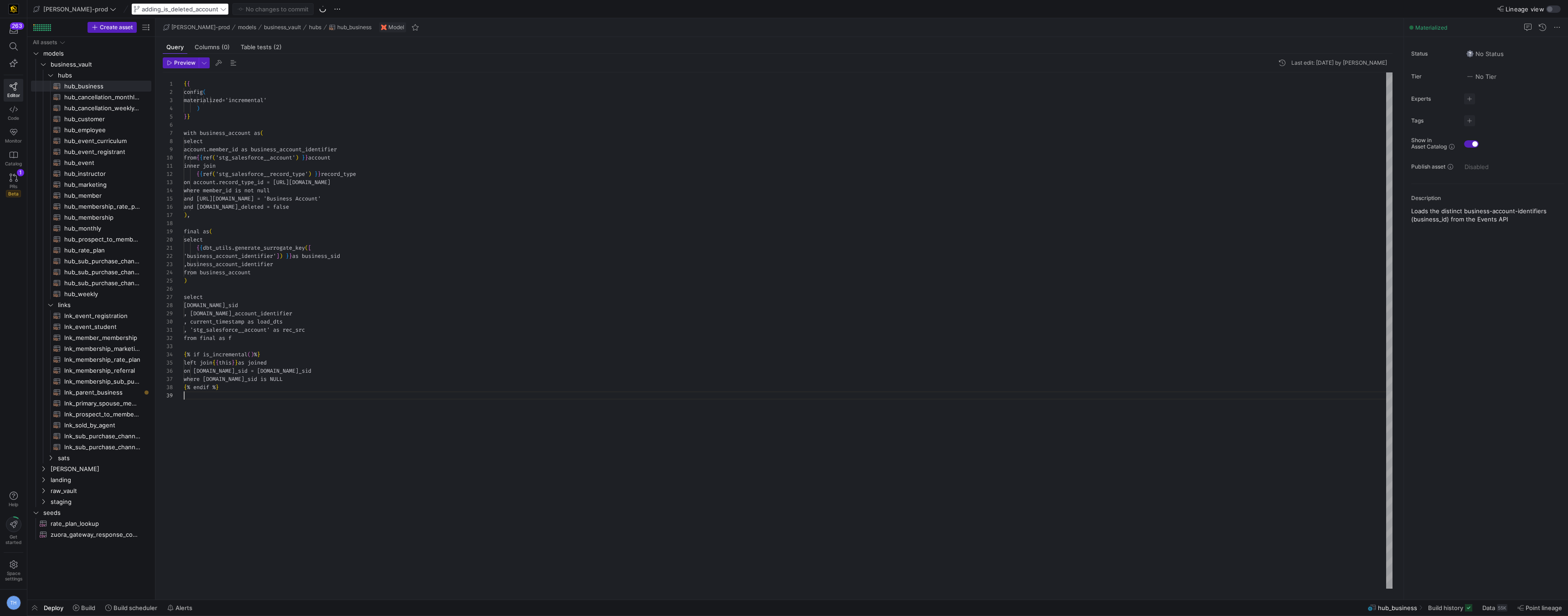
type textarea ", 'stg_salesforce__account' as rec_src from final as f {% if is_incremental() %…"
click at [251, 9] on span "Commit & push (1)" at bounding box center [277, 9] width 51 height 7
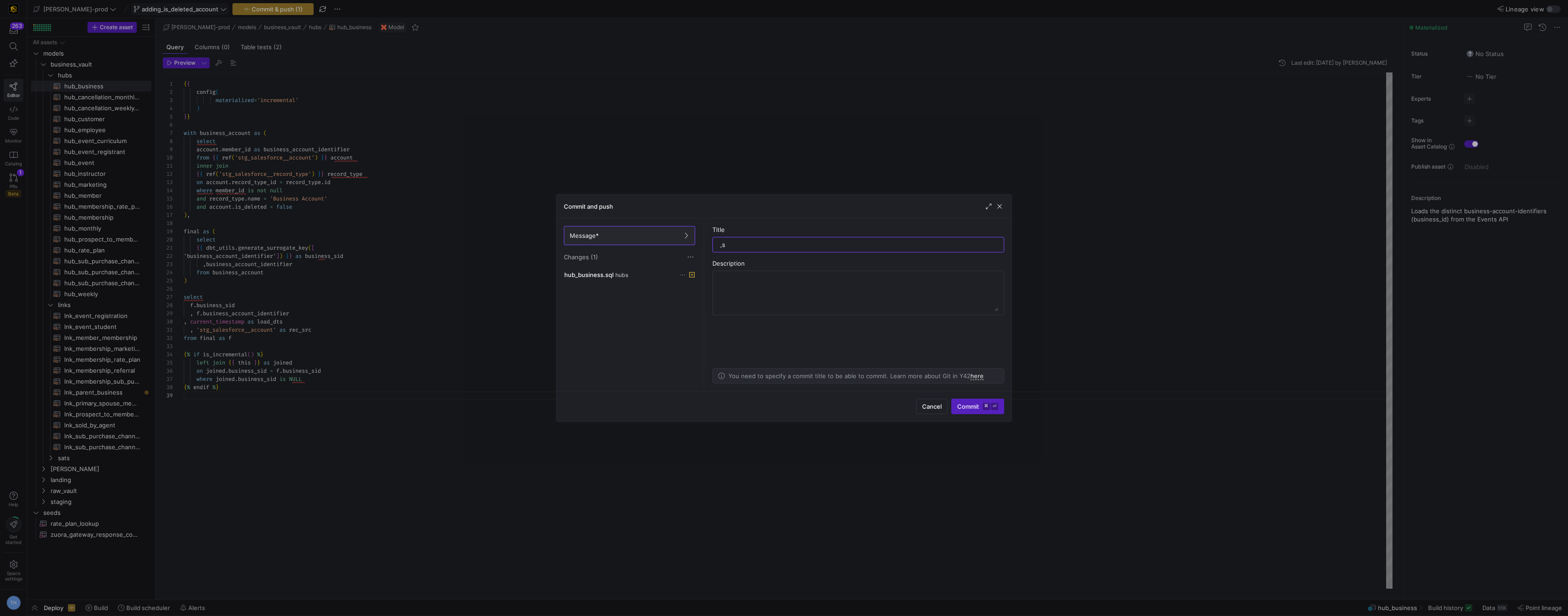
type input ","
type input "matching my other branch"
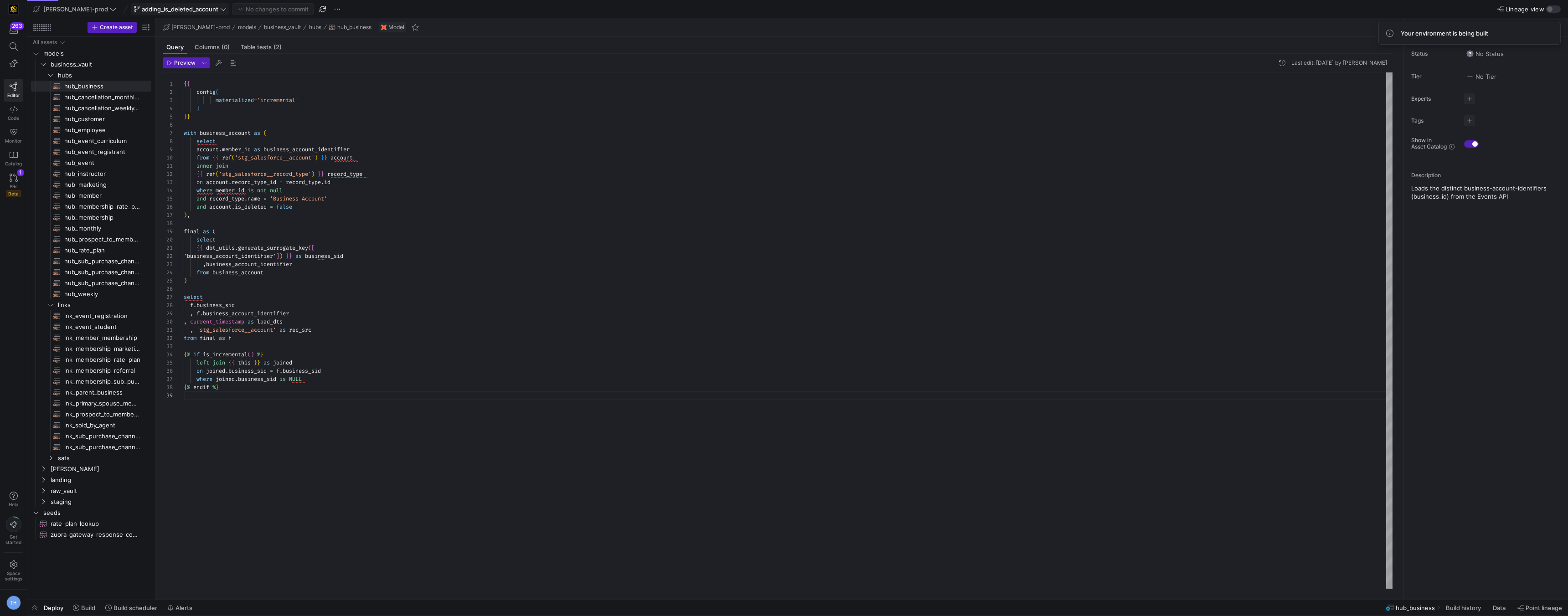
type textarea "{{ dbt_utils.generate_surrogate_key([ 'business_account_identifier']) }} as bus…"
click at [253, 324] on div "{ { config ( materialized = 'incremental' ) } } with business_account as ( sele…" at bounding box center [788, 331] width 1209 height 516
click at [86, 607] on span "Build" at bounding box center [88, 608] width 14 height 7
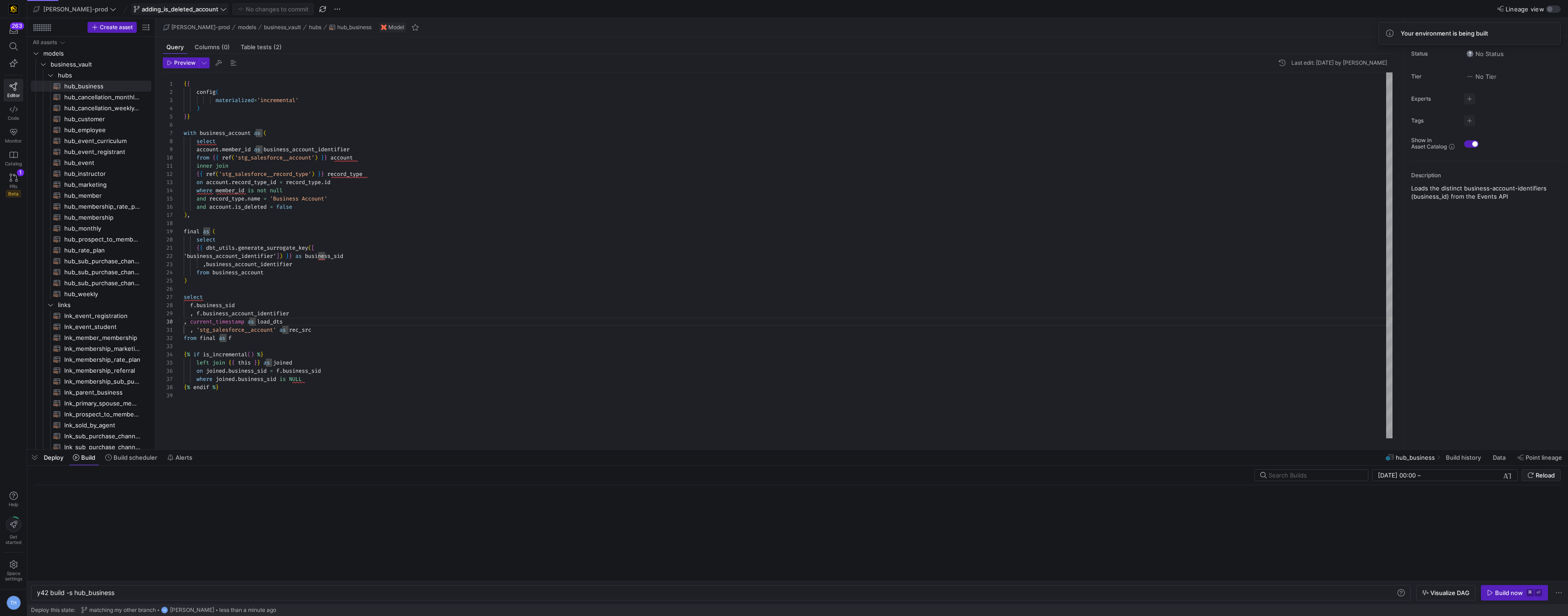
scroll to position [0, 79]
click at [141, 590] on div "y42 build -s hub_business" at bounding box center [716, 593] width 1359 height 7
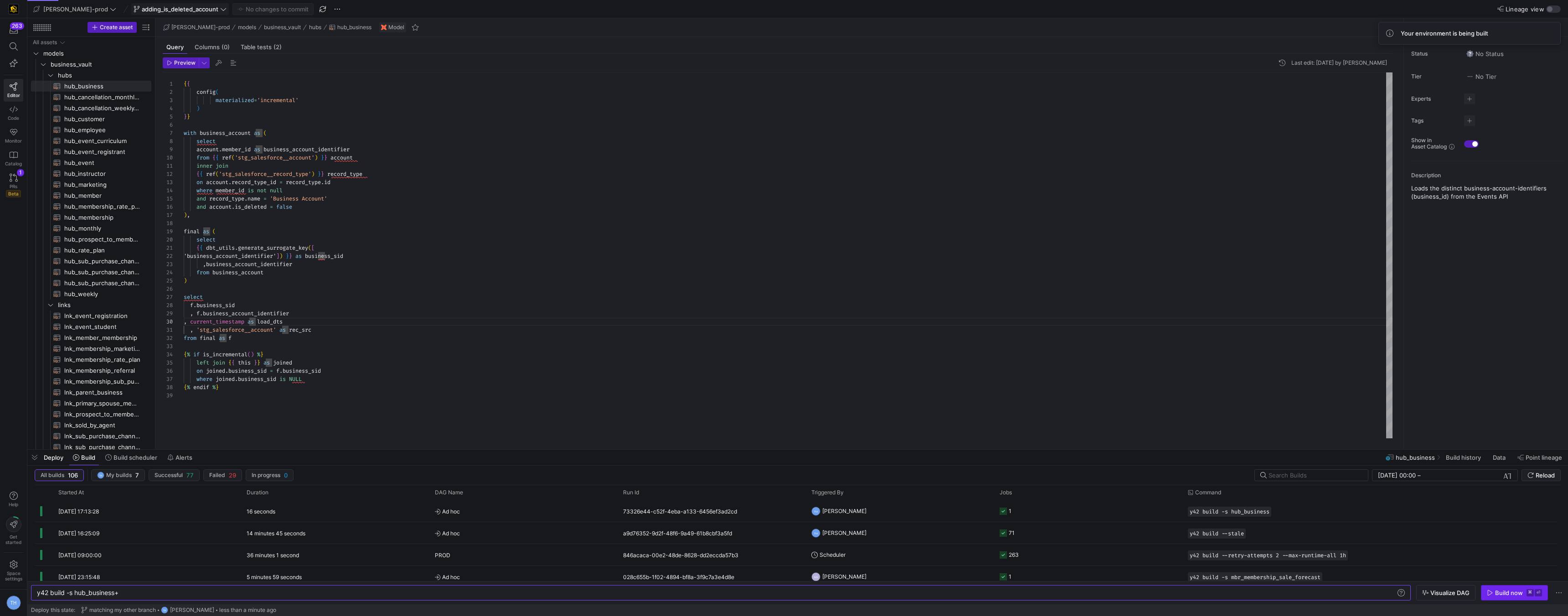
type textarea "y42 build -s hub_business+"
click at [1495, 589] on div "Build now" at bounding box center [1509, 593] width 28 height 7
click at [10, 112] on icon at bounding box center [13, 109] width 8 height 8
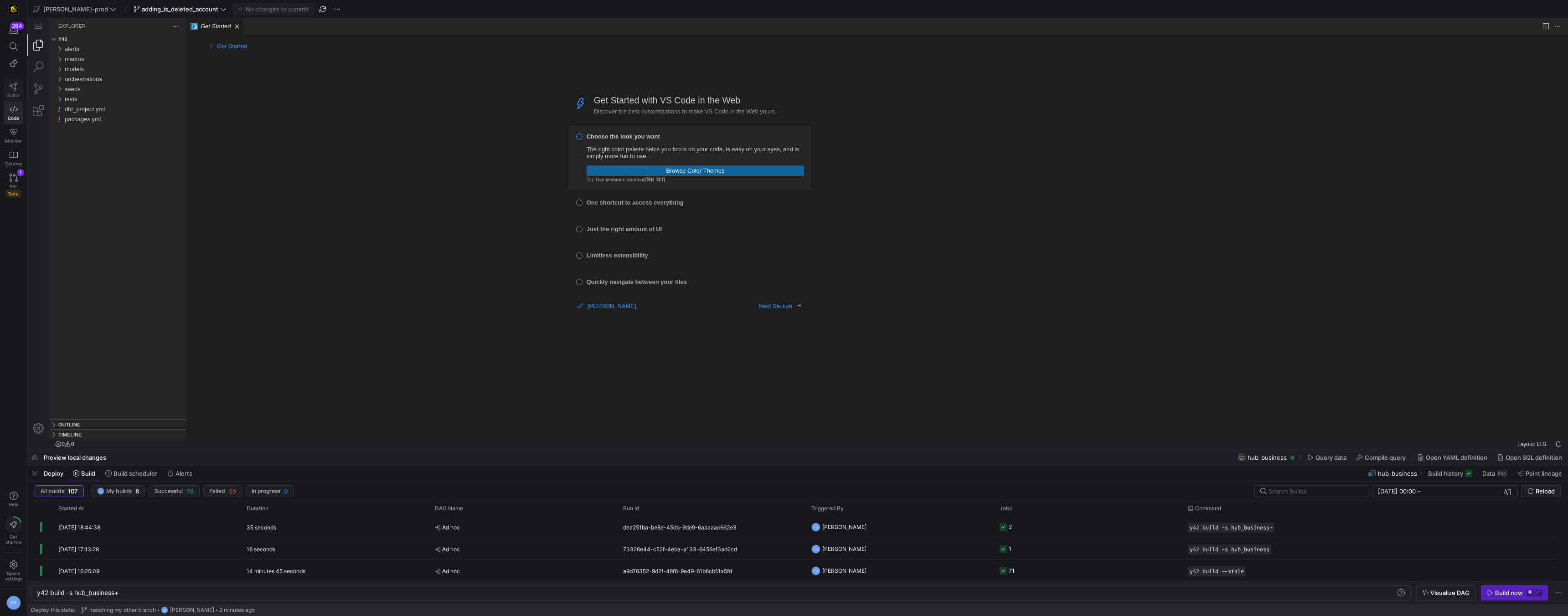
click at [15, 93] on span "Editor" at bounding box center [13, 95] width 13 height 5
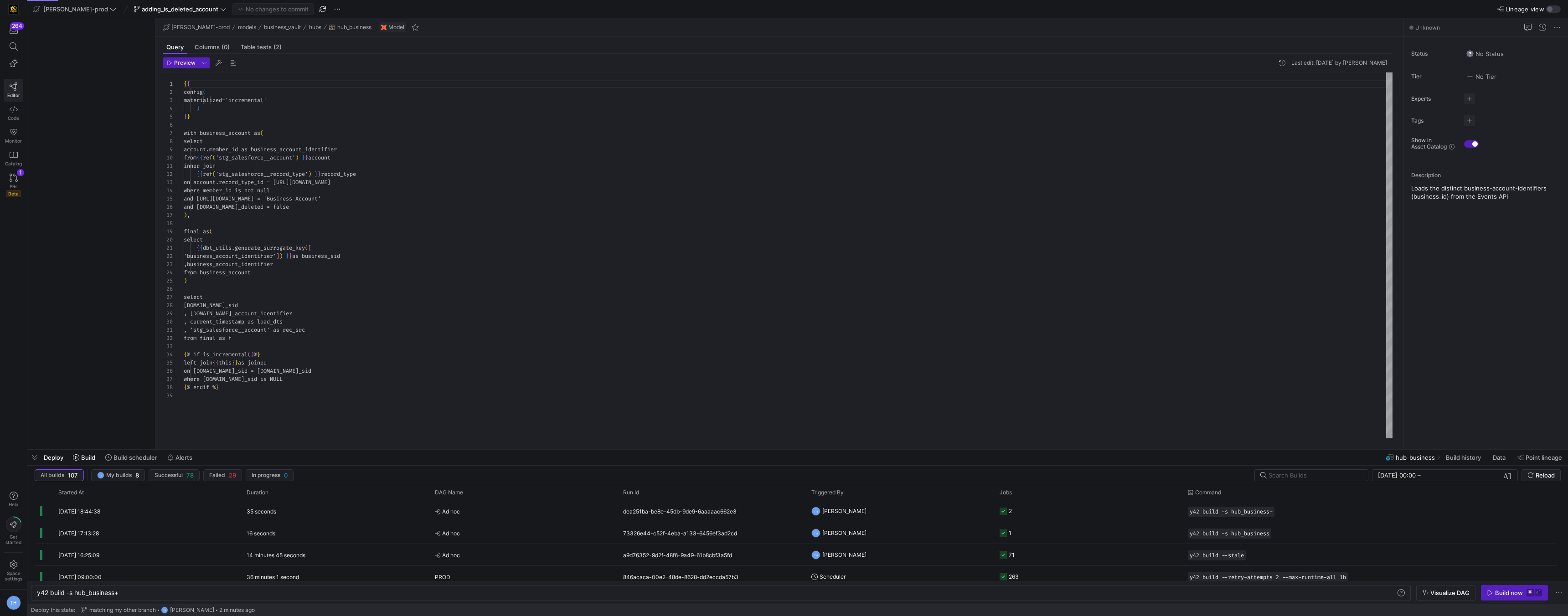
scroll to position [82, 0]
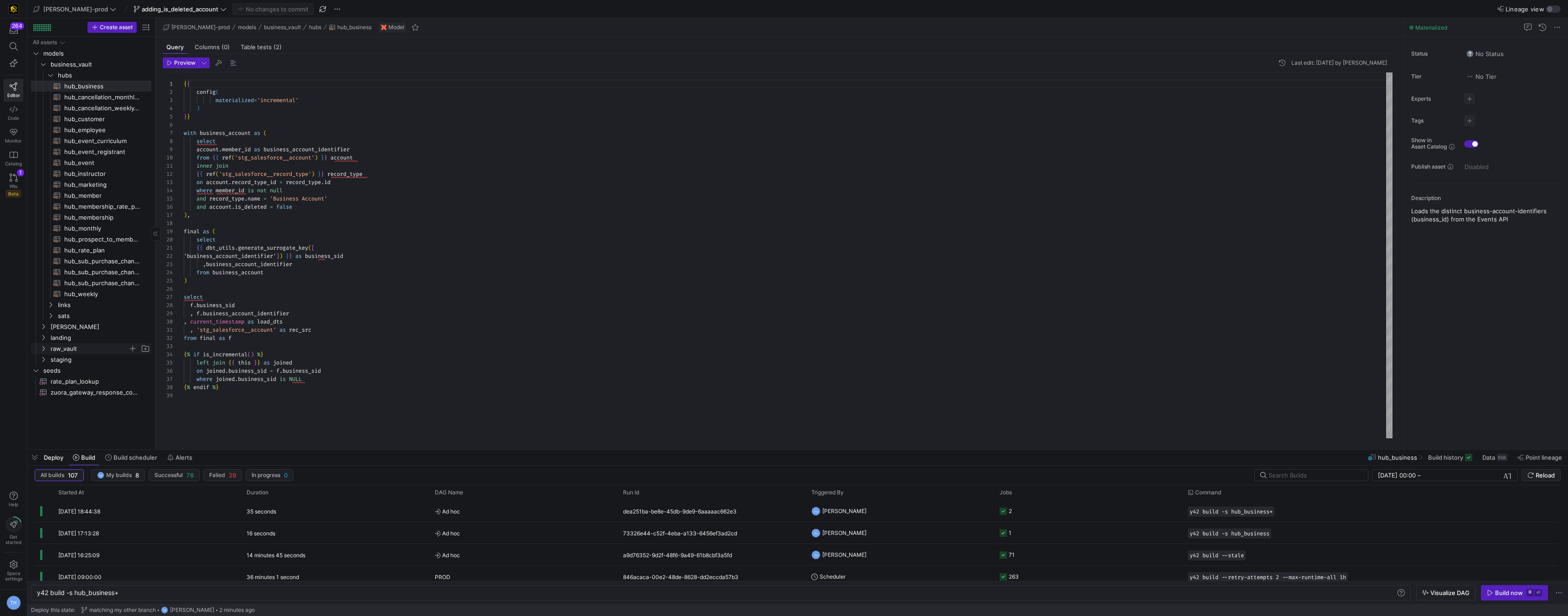
click at [68, 346] on span "raw_vault" at bounding box center [89, 349] width 77 height 10
click at [80, 349] on span "raw_vault" at bounding box center [89, 349] width 77 height 10
click at [74, 348] on span "raw_vault" at bounding box center [89, 349] width 77 height 10
click at [81, 411] on span "membership" at bounding box center [93, 414] width 70 height 10
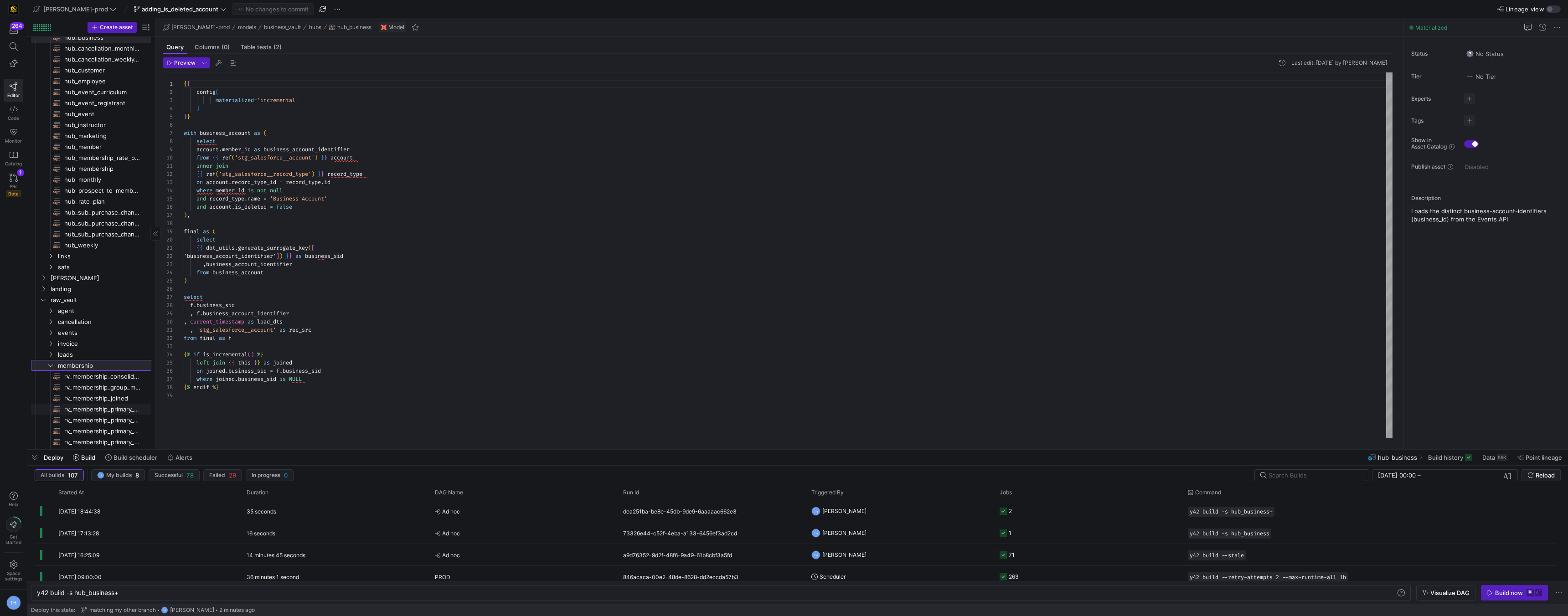
scroll to position [49, 0]
click at [88, 380] on span "rv_membership_consolidated​​​​​​​​​​" at bounding box center [103, 376] width 77 height 10
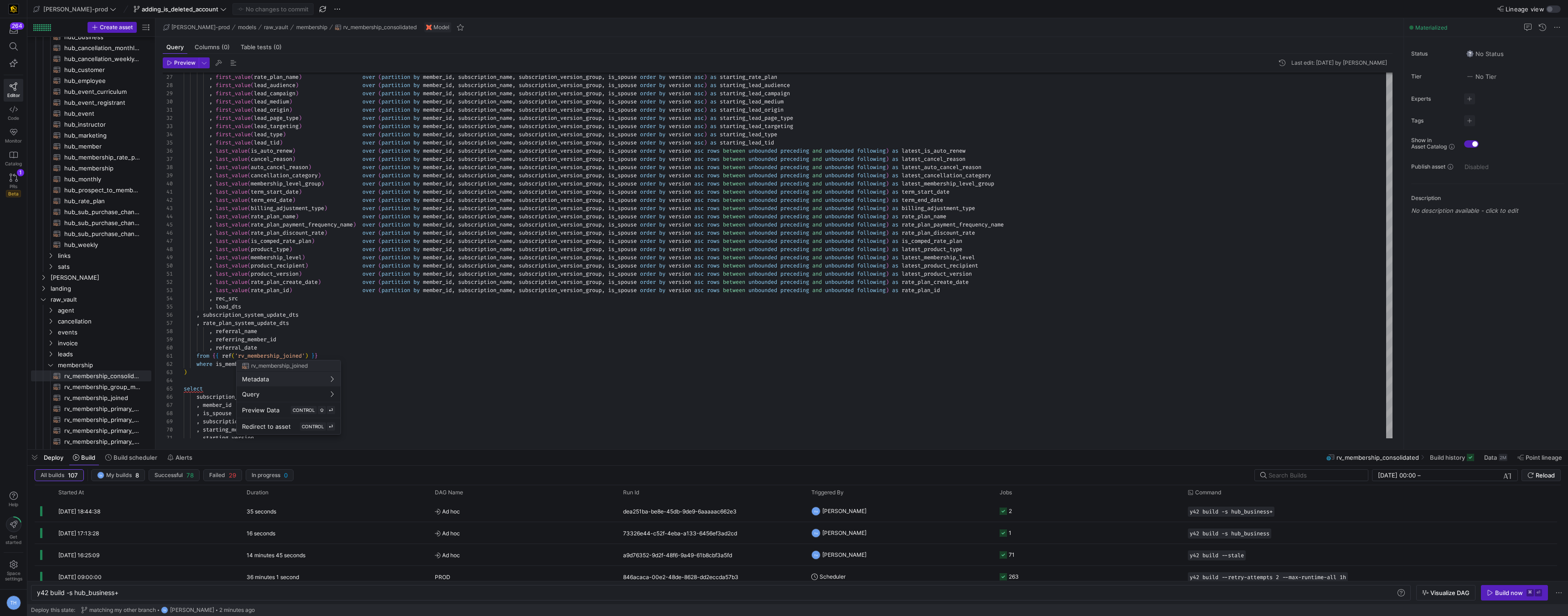
click at [110, 402] on div at bounding box center [784, 308] width 1568 height 616
click at [103, 400] on span "rv_membership_joined​​​​​​​​​​" at bounding box center [103, 397] width 77 height 10
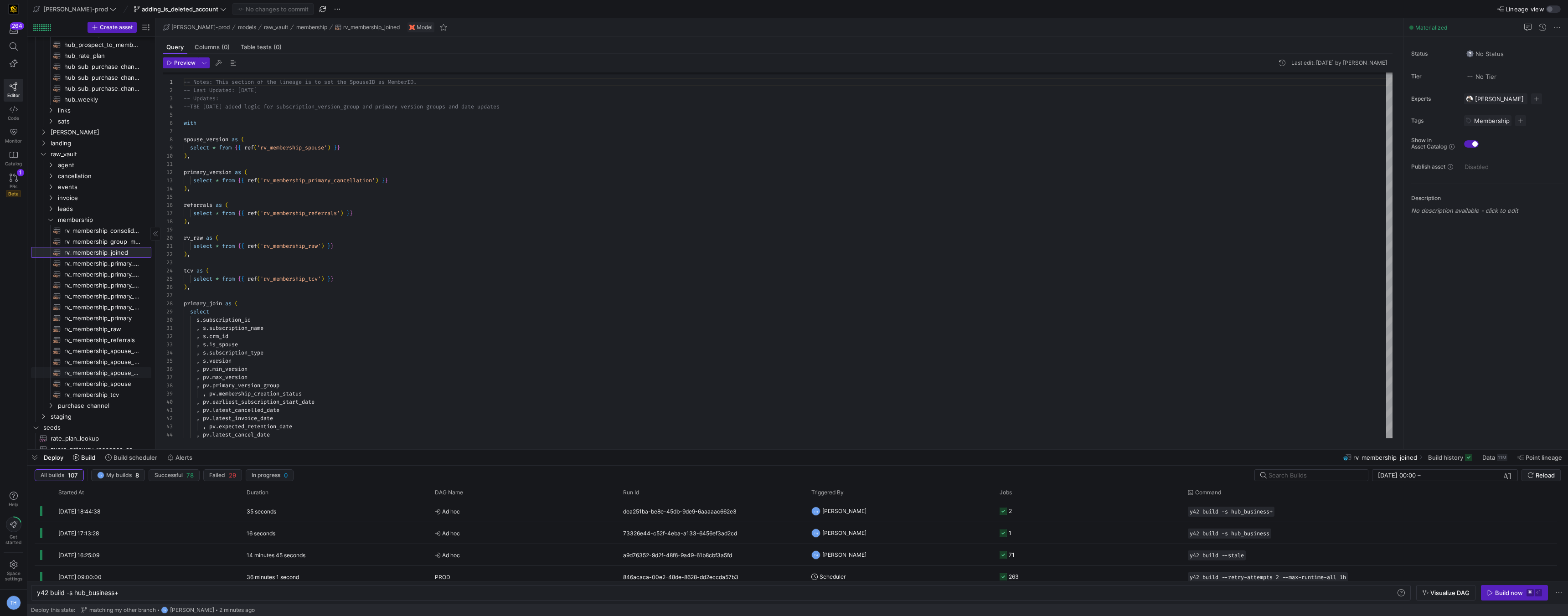
scroll to position [200, 0]
click at [97, 318] on span "rv_membership_raw​​​​​​​​​​" at bounding box center [103, 320] width 77 height 10
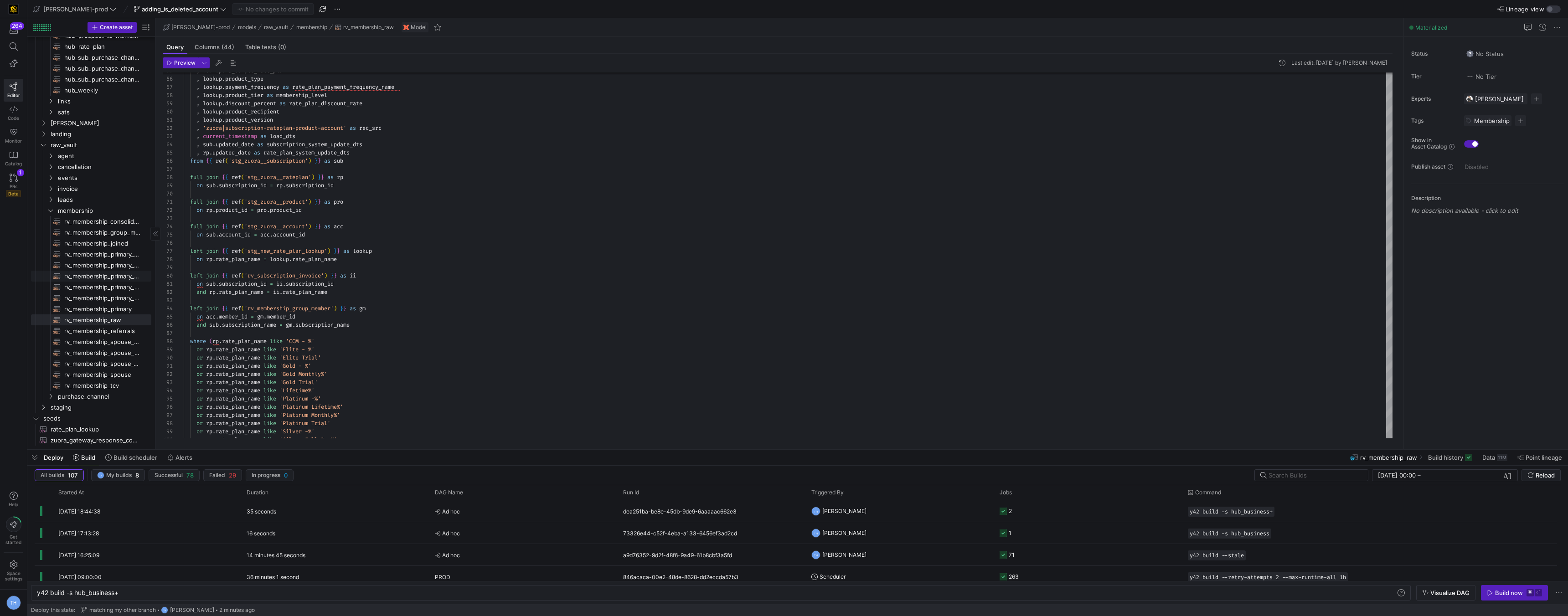
click at [111, 279] on span "rv_membership_primary_ccm​​​​​​​​​​" at bounding box center [103, 276] width 77 height 10
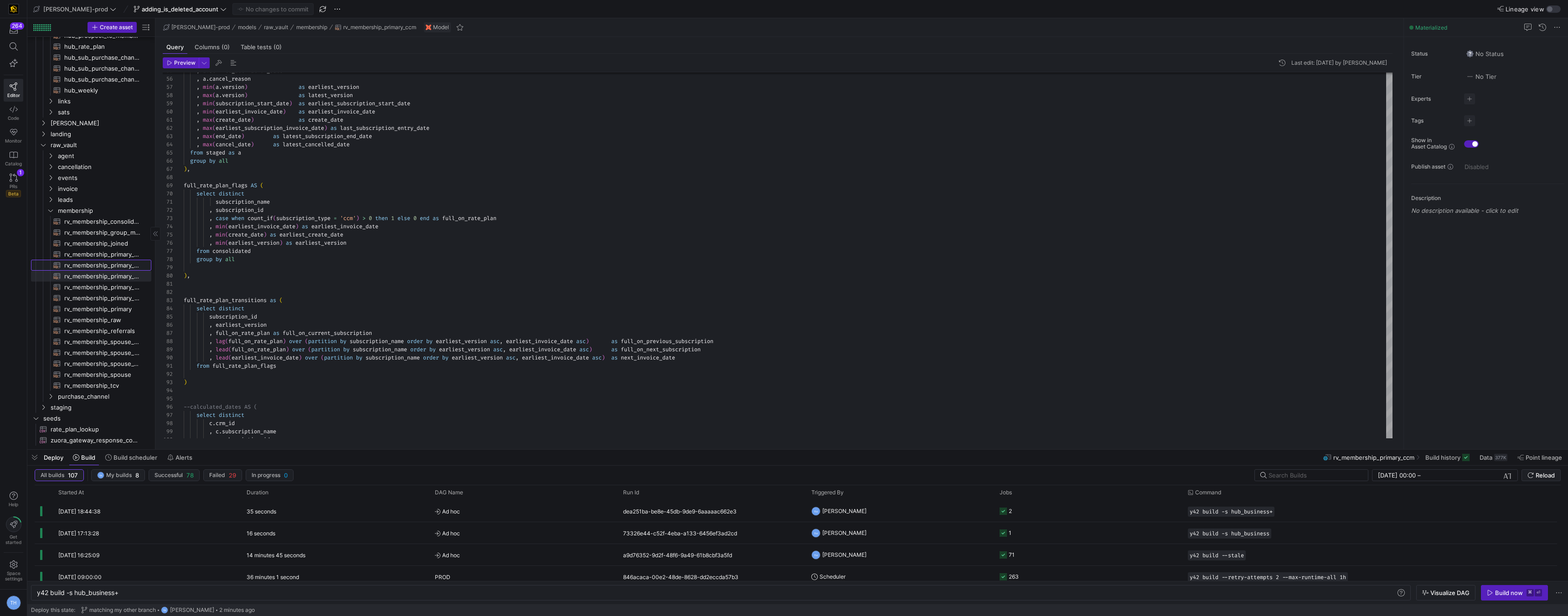
click at [110, 267] on span "rv_membership_primary_ccm_version​​​​​​​​​​" at bounding box center [103, 265] width 77 height 10
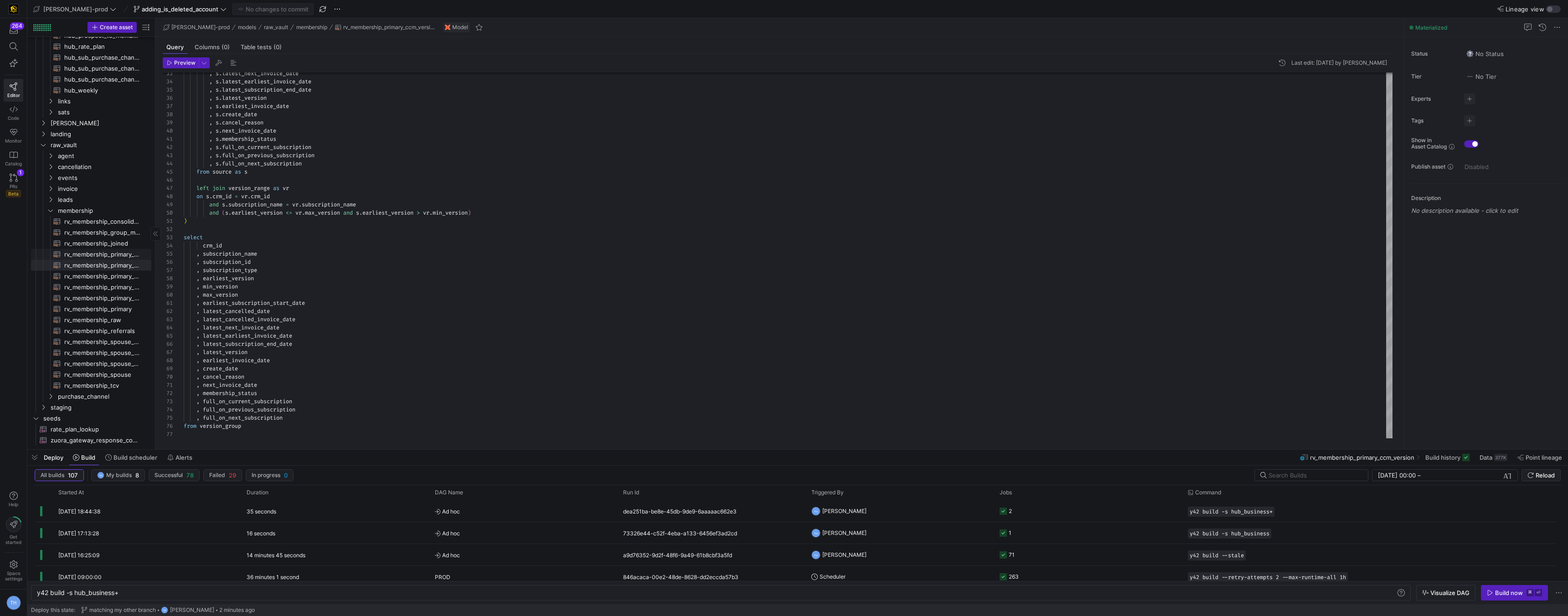
click at [110, 255] on span "rv_membership_primary_cancellation​​​​​​​​​​" at bounding box center [103, 254] width 77 height 10
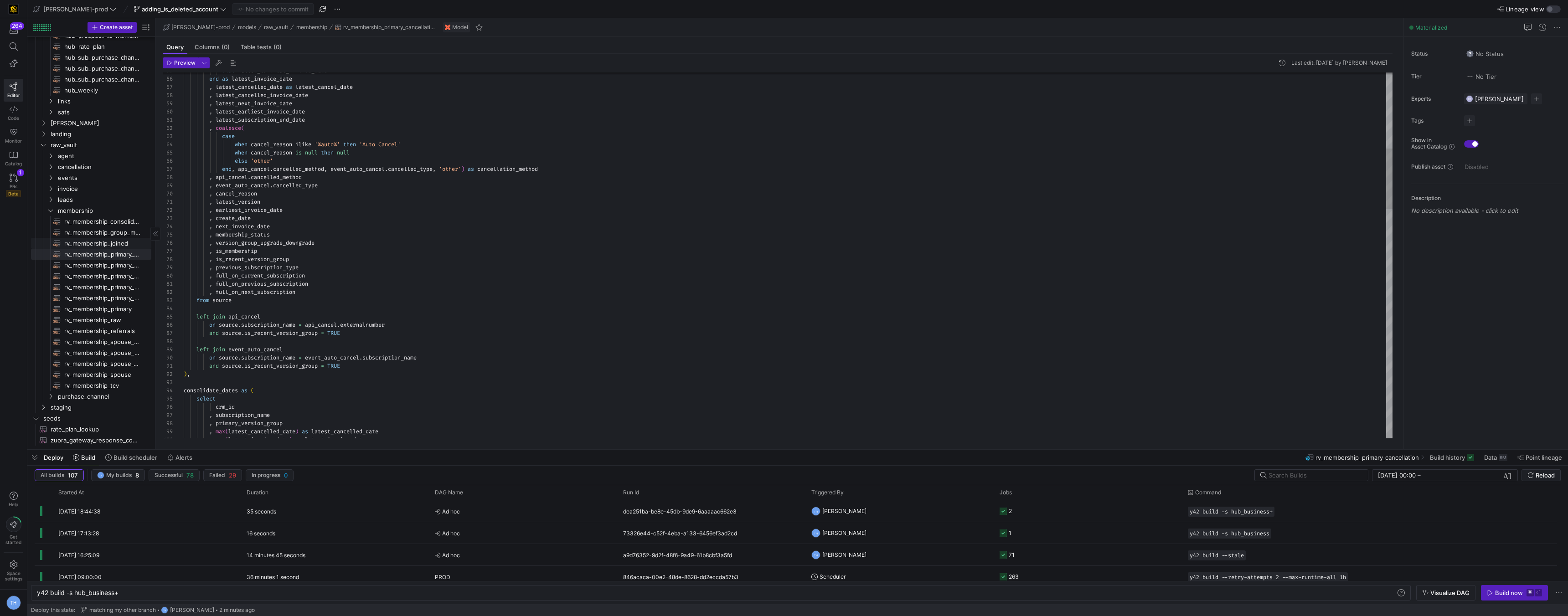
click at [108, 242] on span "rv_membership_joined​​​​​​​​​​" at bounding box center [103, 243] width 77 height 10
type textarea "-- Notes: This section of the lineage is to set the SpouseID as MemberID. -- La…"
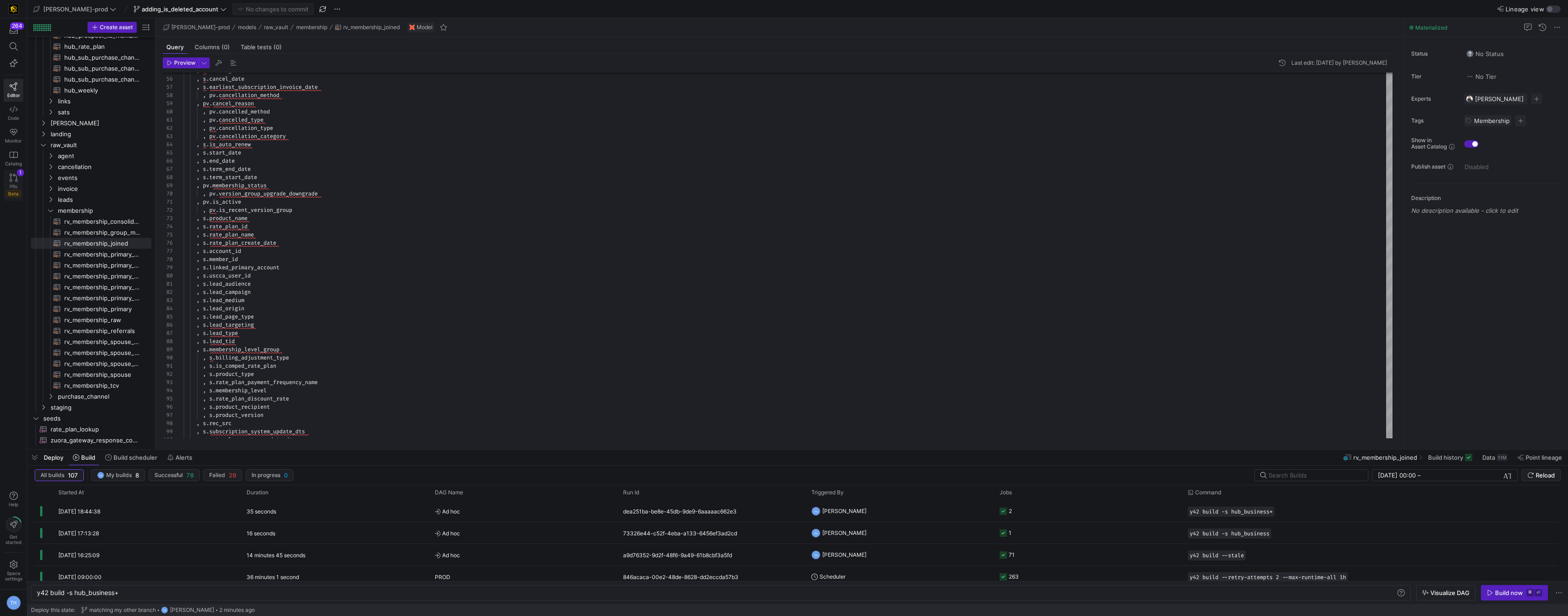
click at [13, 179] on icon at bounding box center [13, 177] width 8 height 8
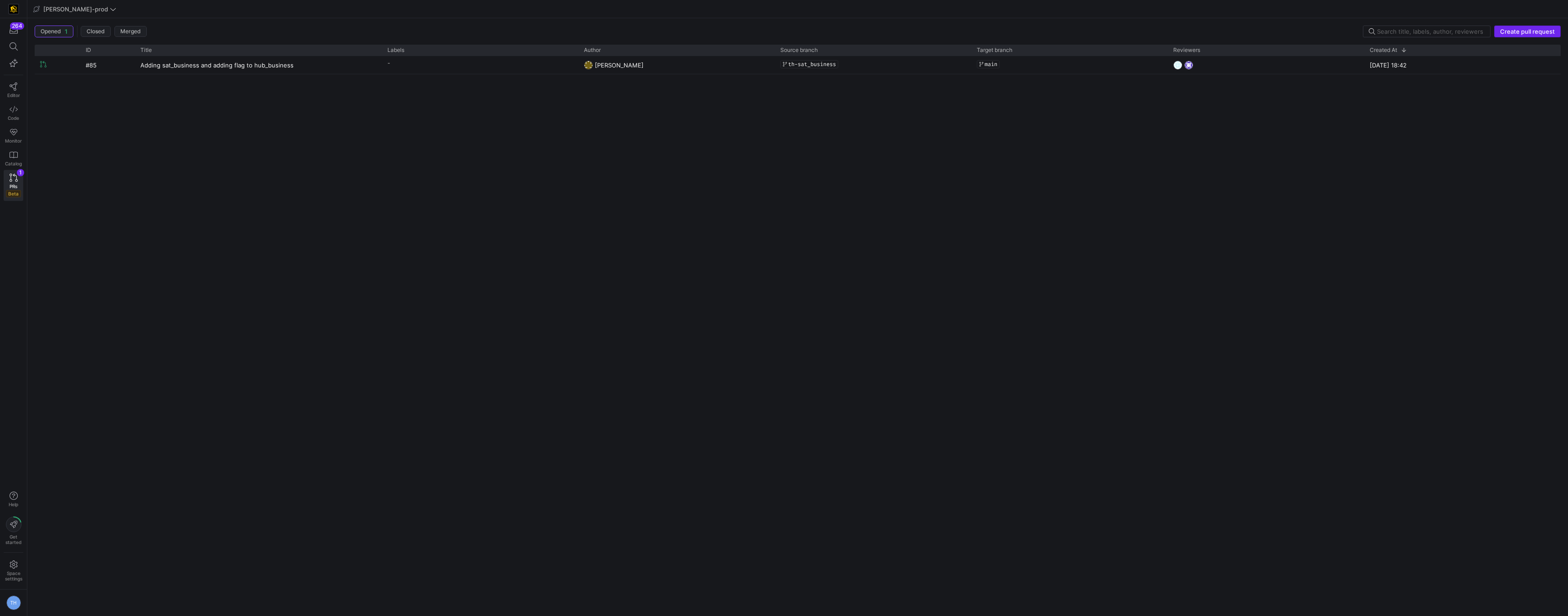
click at [1509, 35] on span "Create pull request" at bounding box center [1527, 32] width 55 height 7
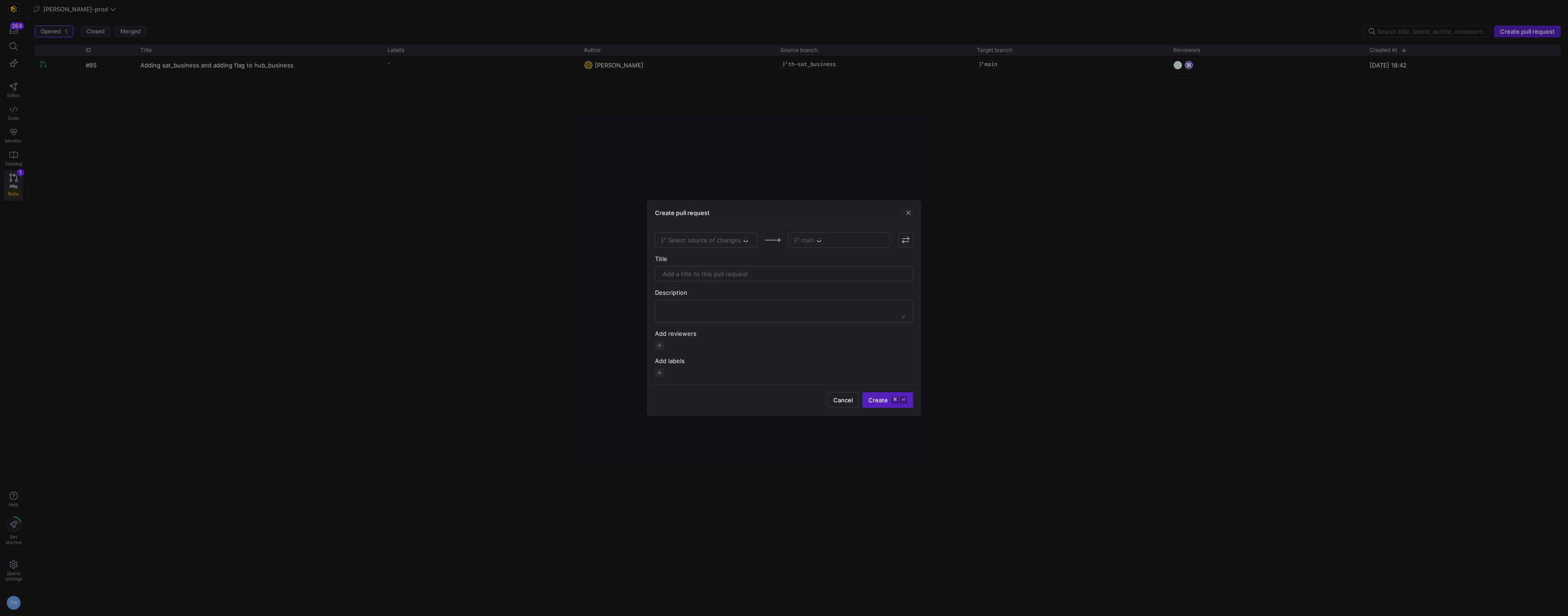
click at [698, 243] on div "Select source of changes" at bounding box center [706, 240] width 102 height 15
click at [703, 242] on span "Select source of changes" at bounding box center [705, 240] width 73 height 7
click at [718, 253] on span "adding_is_deleted_account" at bounding box center [701, 256] width 77 height 7
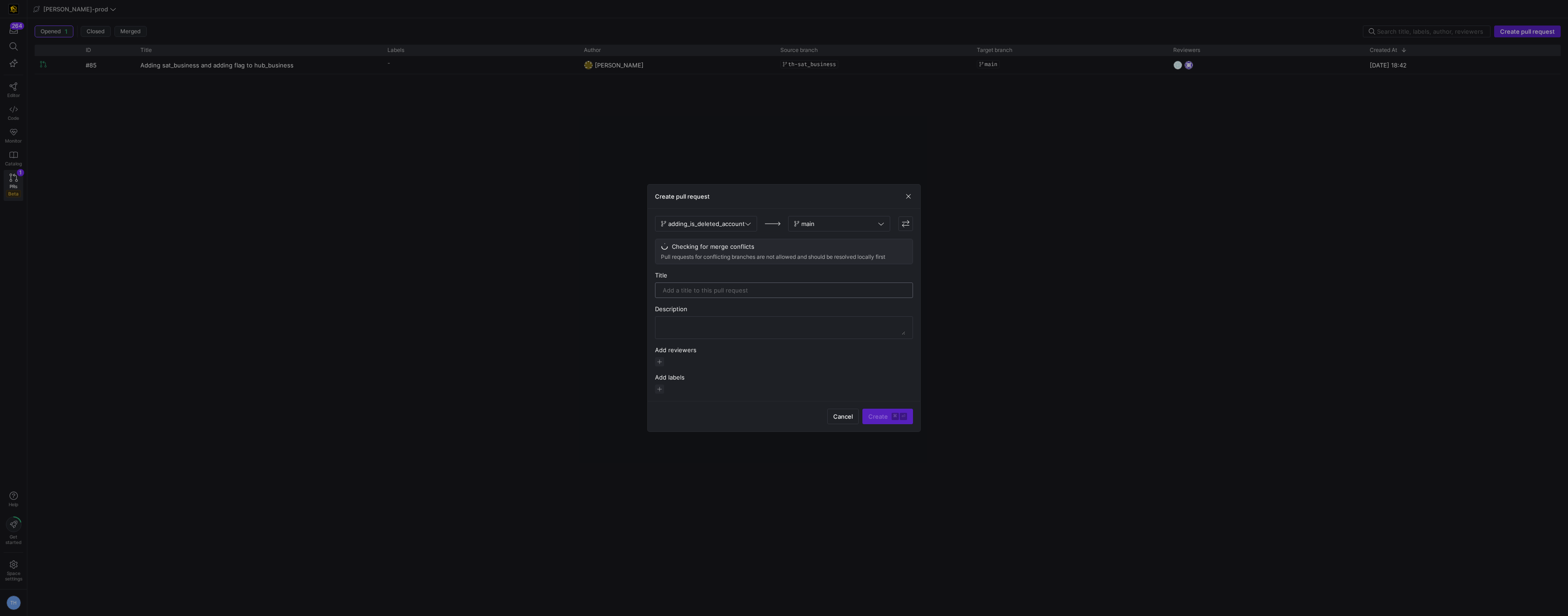
click at [704, 292] on input "text" at bounding box center [784, 290] width 242 height 7
type input "Removing comments from account removing where is delted from rv"
click at [719, 318] on textarea at bounding box center [784, 323] width 242 height 15
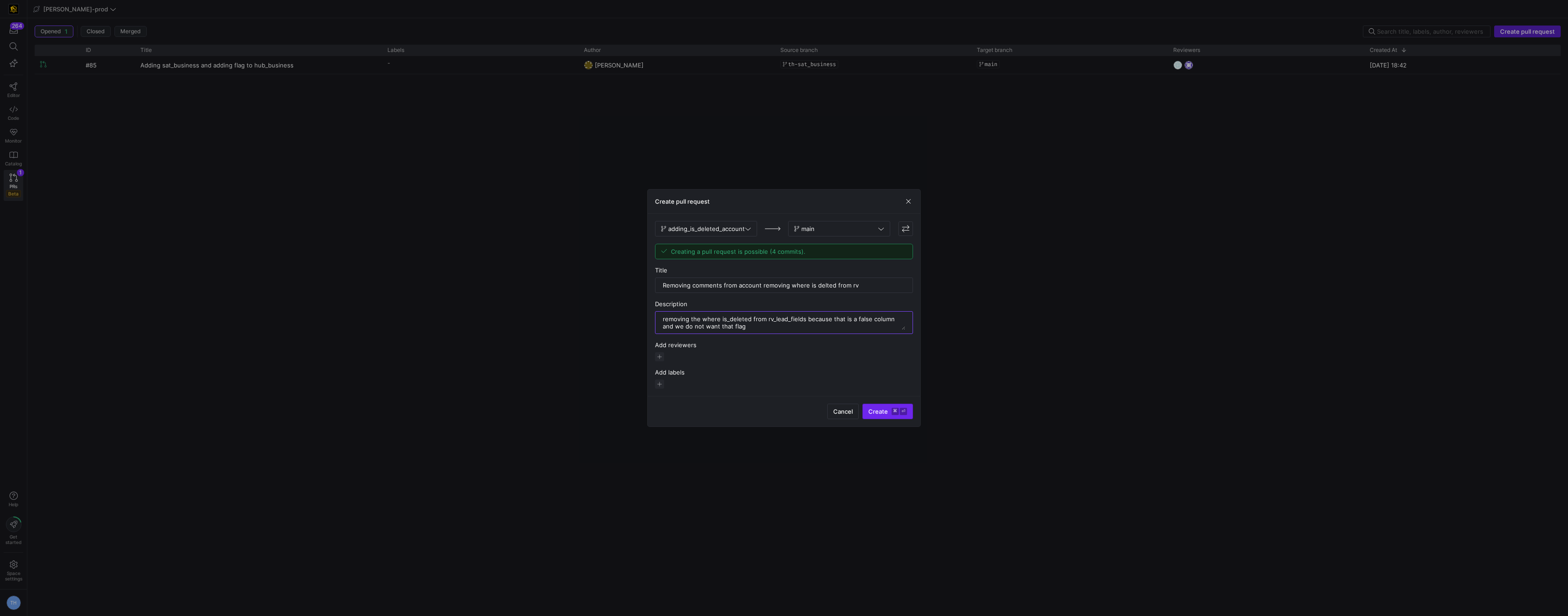
type textarea "removing the where is_deleted from rv_lead_fields because that is a false colum…"
click at [897, 408] on kbd "⌘" at bounding box center [895, 411] width 7 height 7
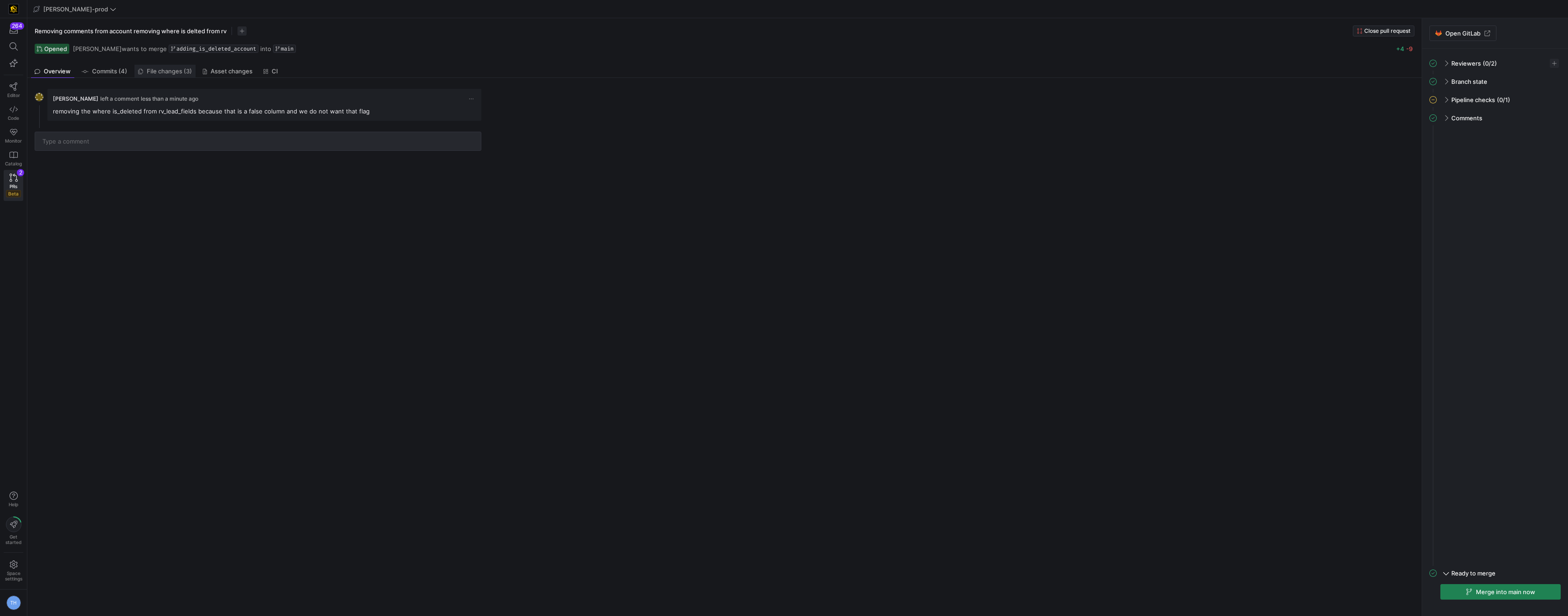
click at [161, 72] on span "File changes (3)" at bounding box center [169, 71] width 45 height 6
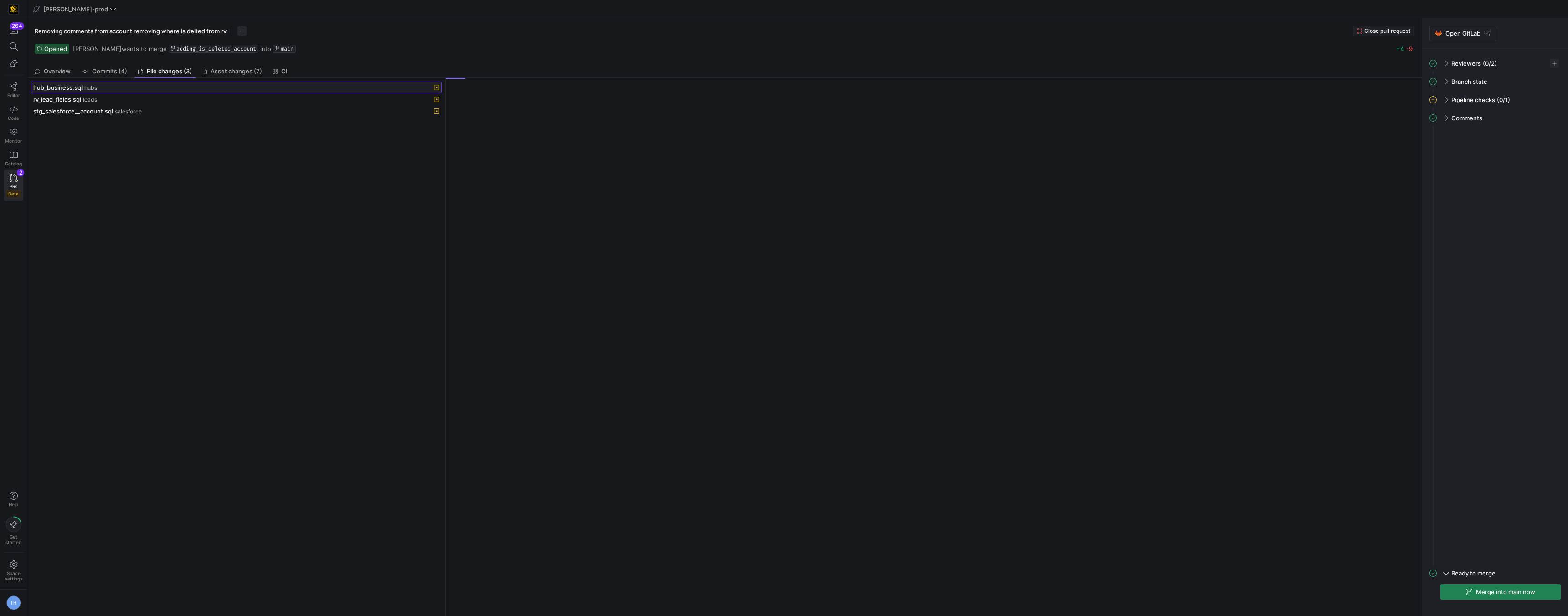
click at [155, 88] on div "hub_business.sql hubs" at bounding box center [226, 88] width 386 height 7
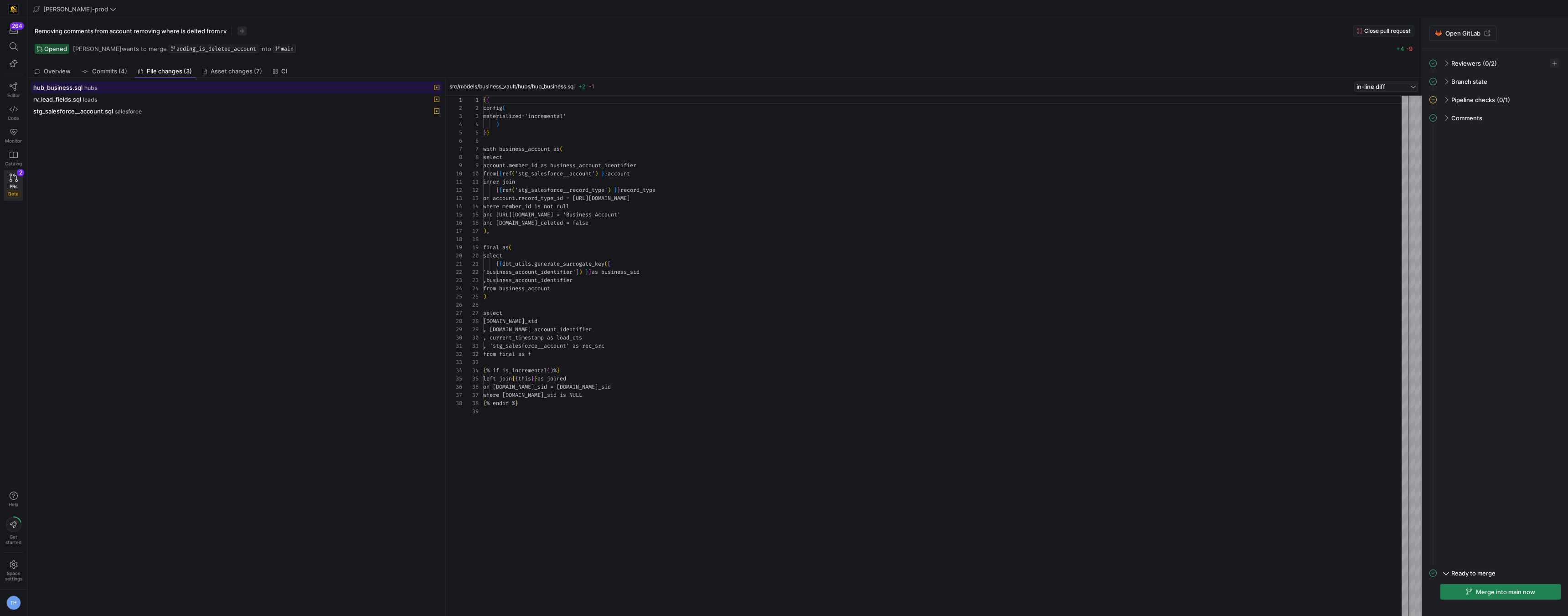
scroll to position [82, 0]
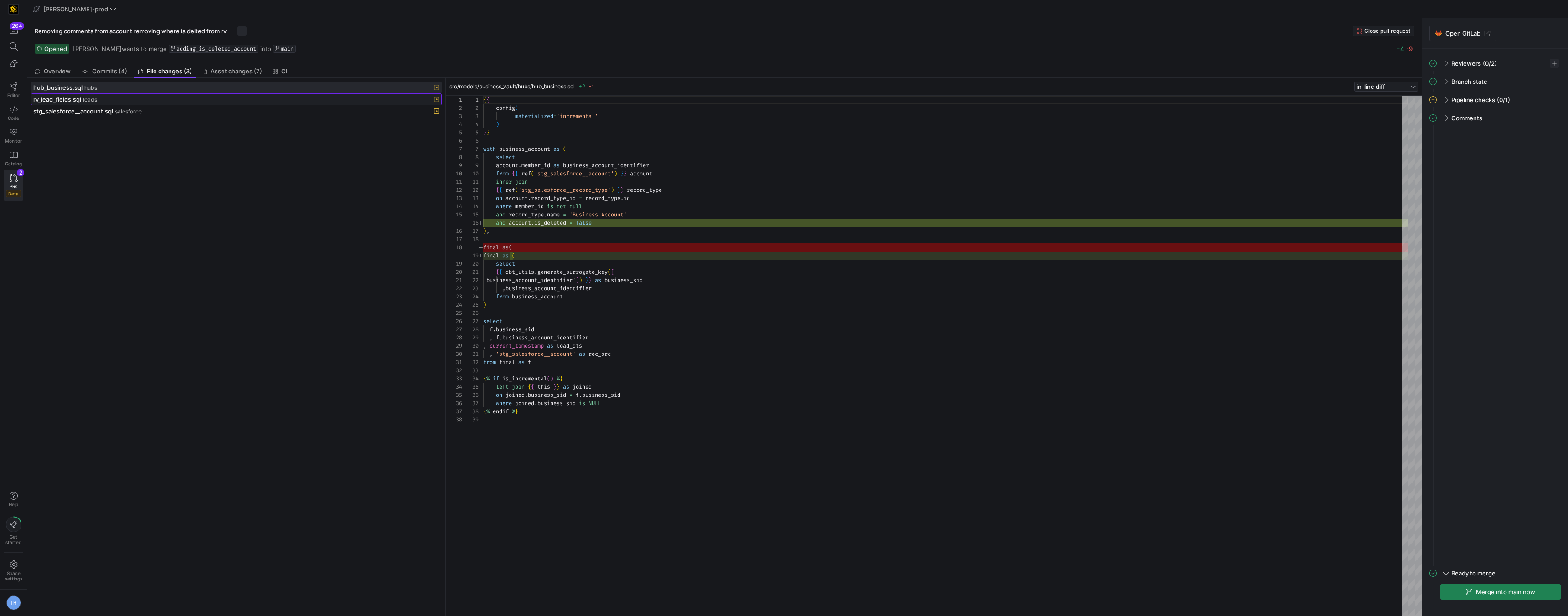
click at [155, 102] on div "rv_lead_fields.sql leads" at bounding box center [226, 99] width 386 height 7
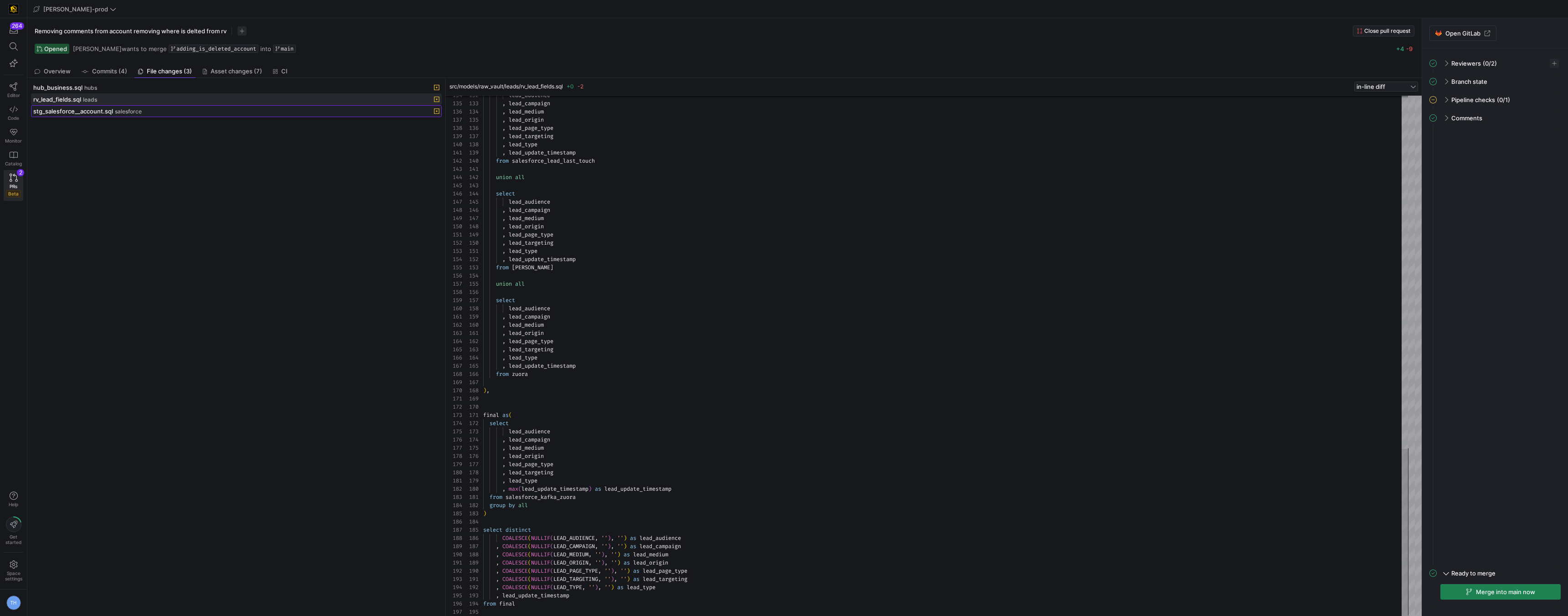
click at [217, 108] on div "stg_salesforce__account.sql salesforce" at bounding box center [226, 111] width 386 height 7
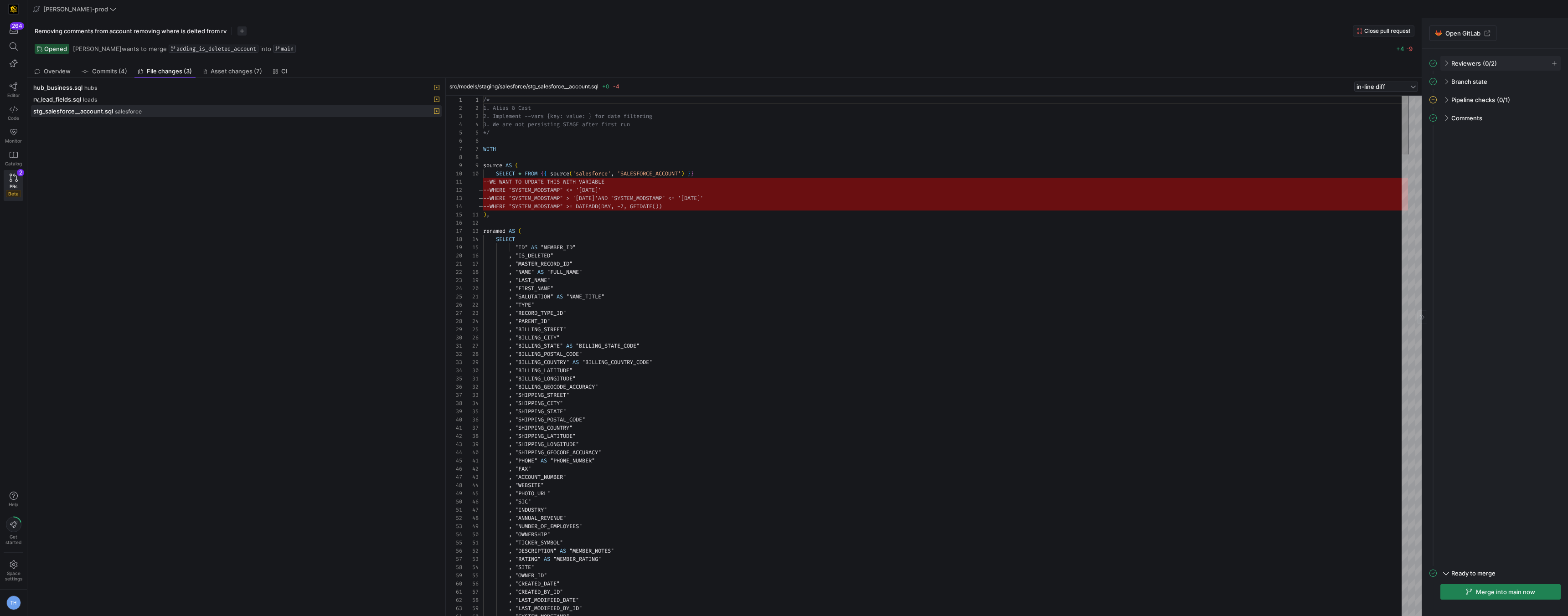
click at [1444, 61] on span at bounding box center [1446, 63] width 7 height 4
click at [1550, 62] on span "button" at bounding box center [1554, 63] width 9 height 9
type input "noa"
click at [1516, 90] on div "NS Noah Streveler" at bounding box center [1508, 91] width 90 height 7
click at [1503, 93] on span "Noah Streveler" at bounding box center [1496, 91] width 49 height 7
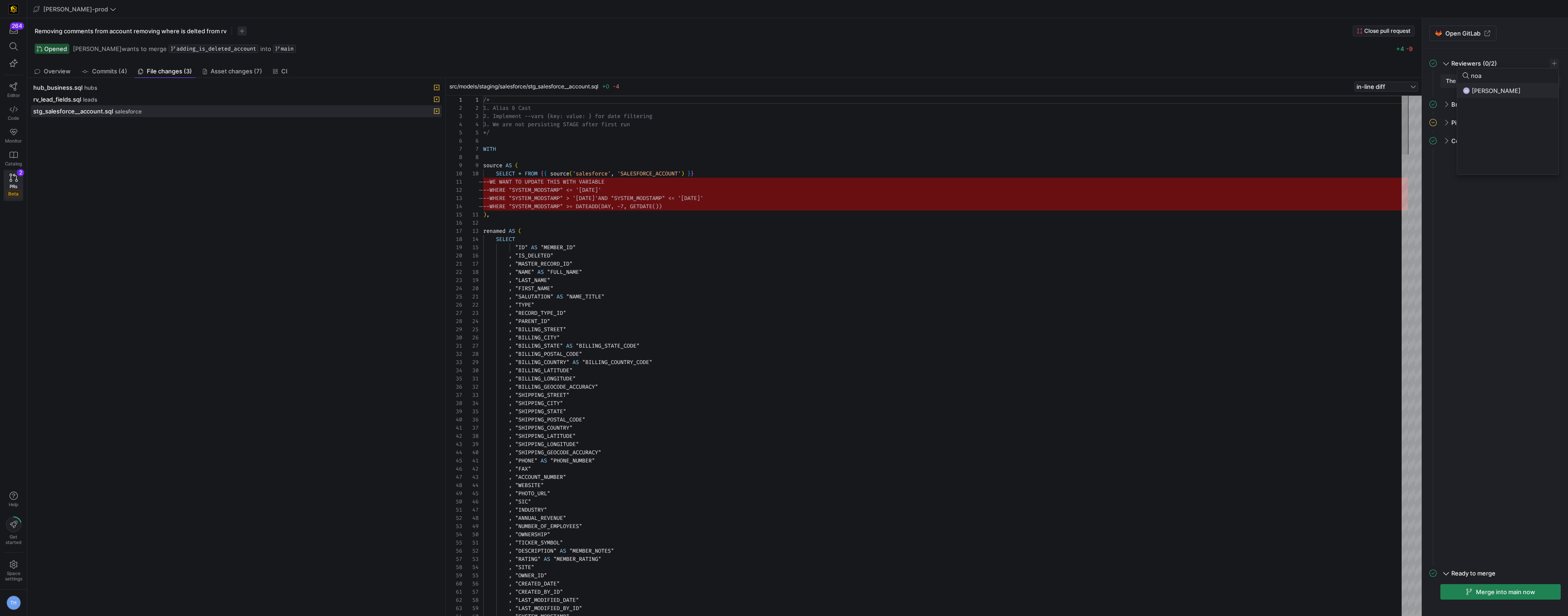
click at [1503, 87] on span "Noah Streveler" at bounding box center [1496, 91] width 49 height 7
click at [1516, 72] on input "noa" at bounding box center [1511, 75] width 82 height 7
click at [1549, 65] on div at bounding box center [784, 308] width 1568 height 616
click at [1556, 62] on span "button" at bounding box center [1554, 63] width 9 height 9
type input "cad"
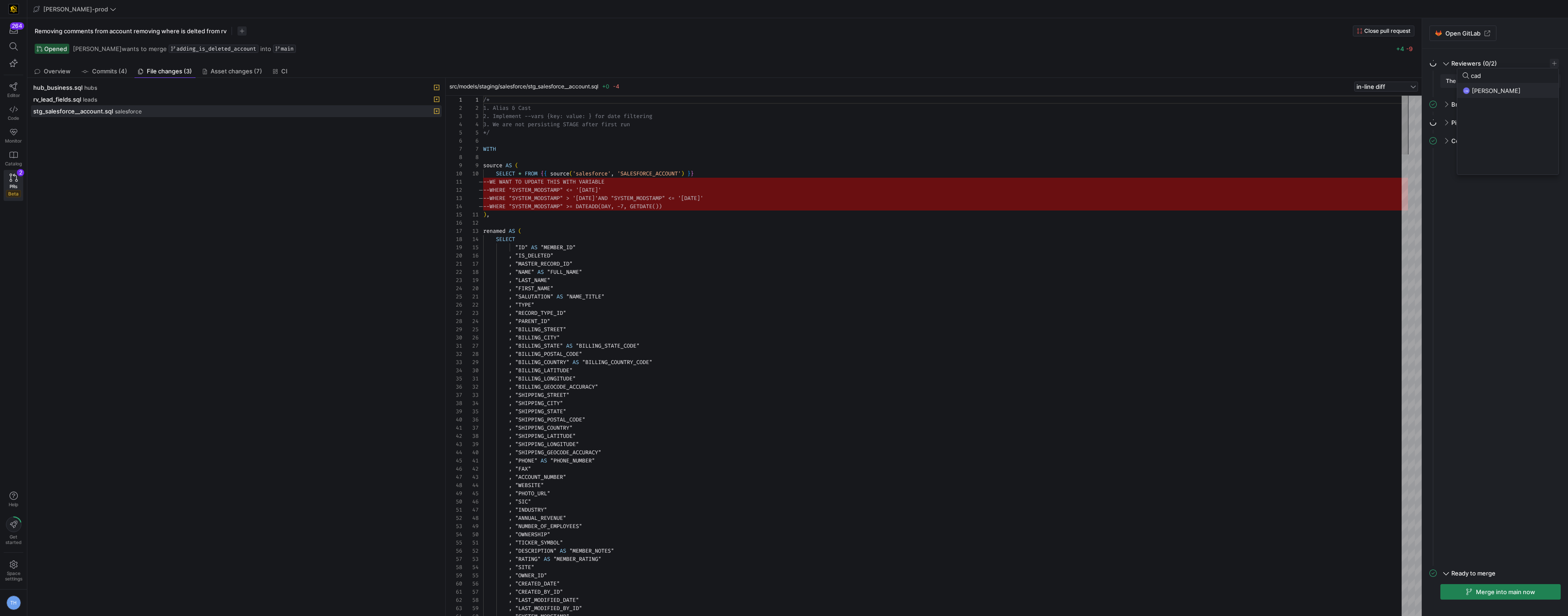
click at [1513, 91] on div "CM Caden Miller" at bounding box center [1508, 91] width 90 height 7
click at [1528, 87] on div "CM Caden Miller" at bounding box center [1508, 91] width 90 height 7
click at [1531, 50] on div at bounding box center [784, 308] width 1568 height 616
click at [10, 93] on span "Editor" at bounding box center [13, 95] width 13 height 5
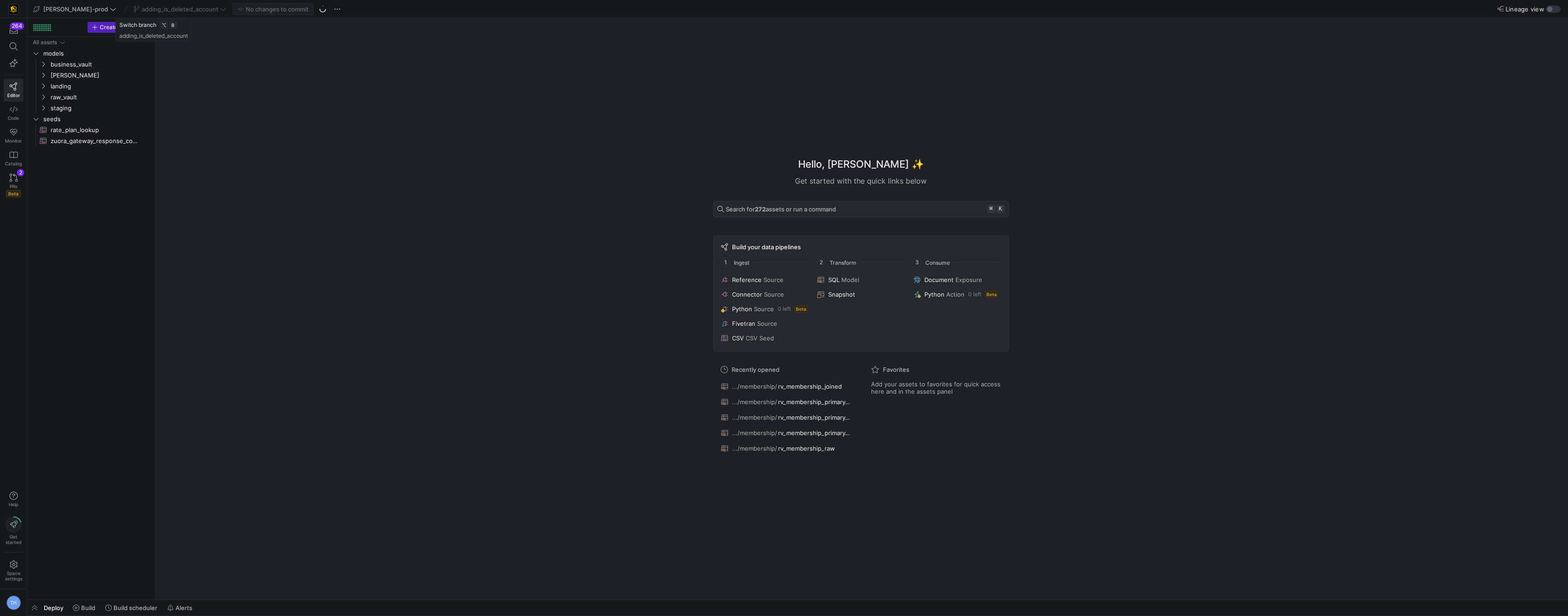
click at [187, 12] on div "adding_is_deleted_account" at bounding box center [180, 9] width 97 height 12
click at [177, 11] on span "adding_is_deleted_account" at bounding box center [180, 9] width 77 height 7
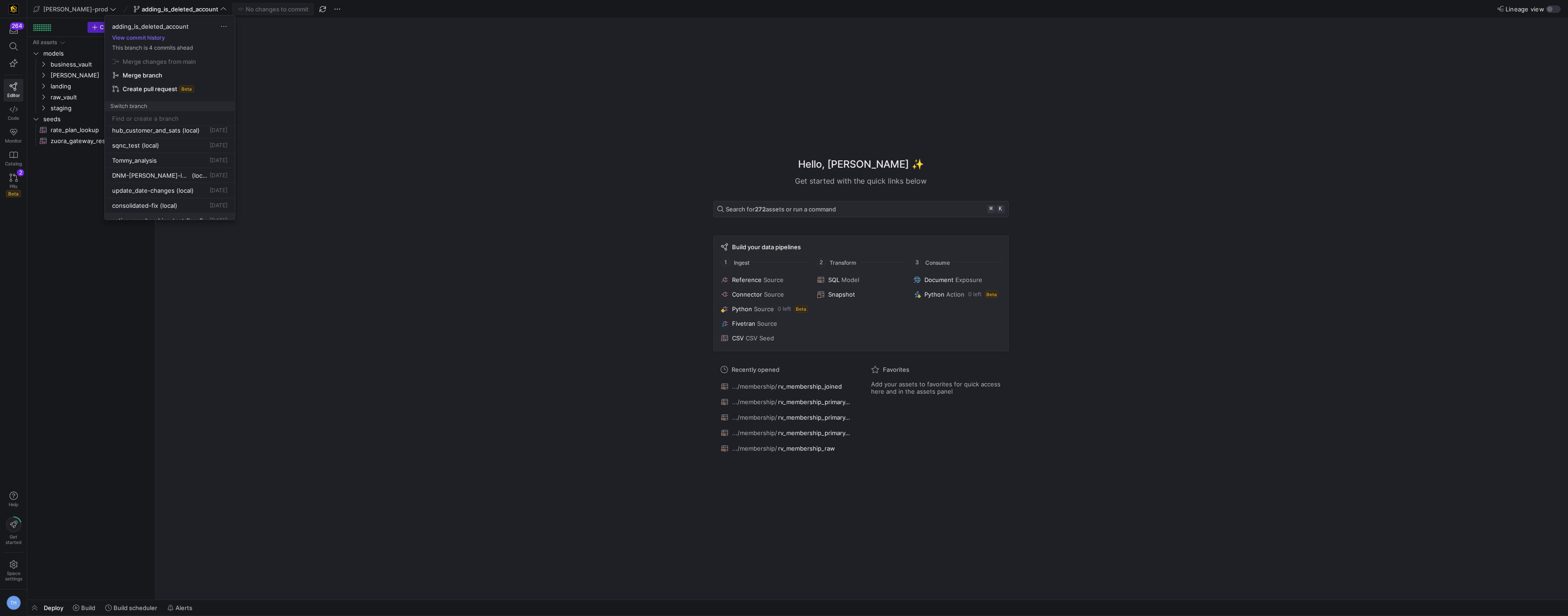
scroll to position [544, 0]
click at [178, 173] on span "Delete" at bounding box center [203, 172] width 63 height 7
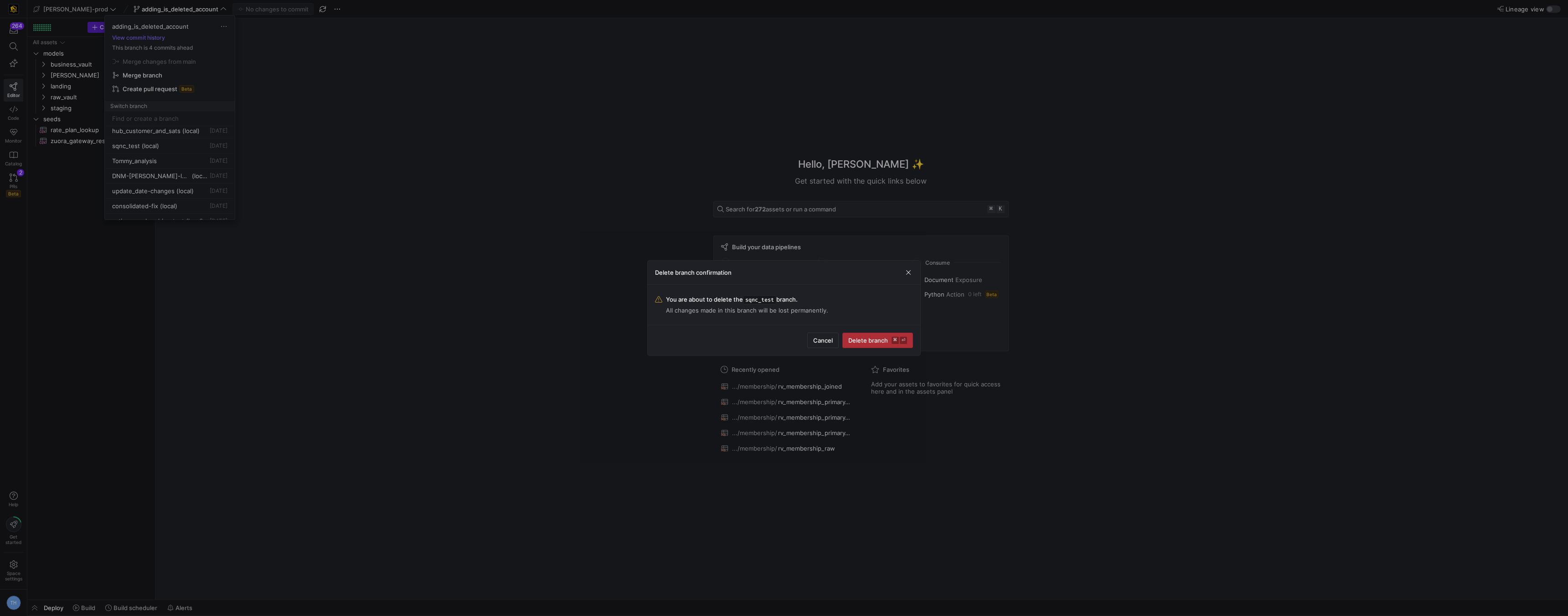
click at [867, 337] on span "Delete branch ⌘ ⏎" at bounding box center [878, 340] width 59 height 7
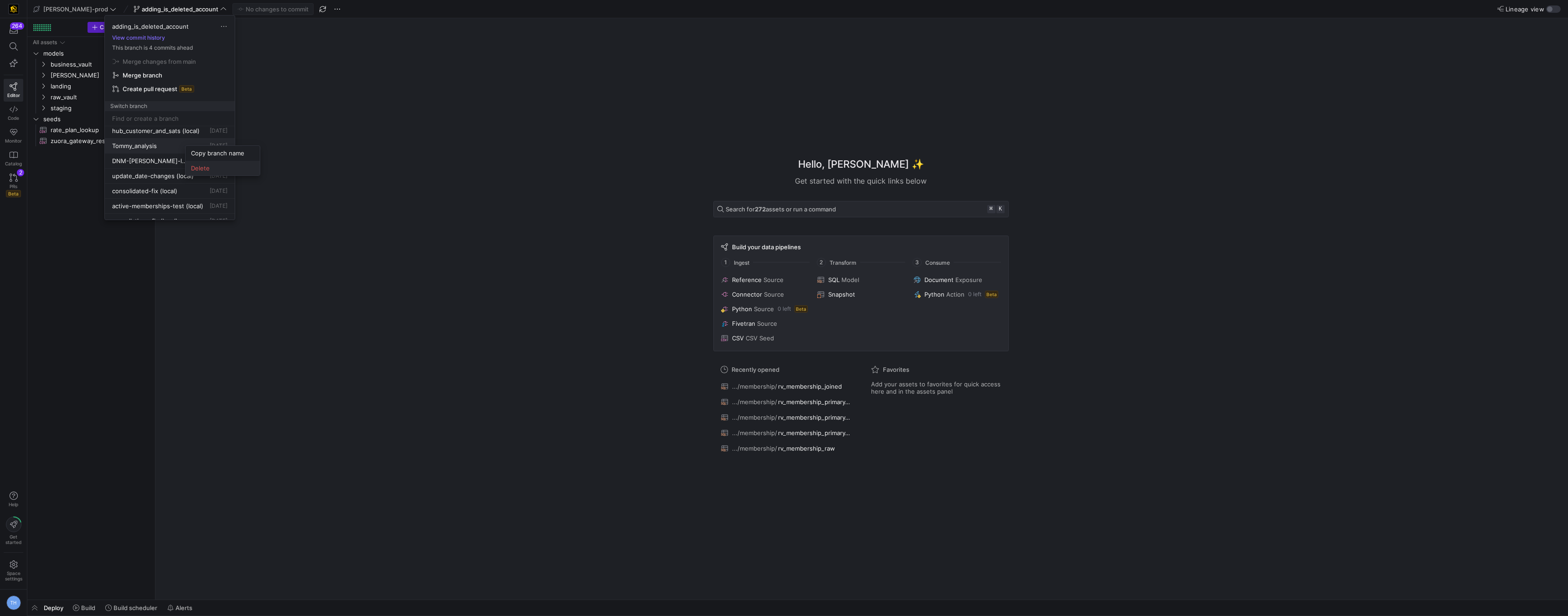
click at [208, 170] on span "Delete" at bounding box center [223, 168] width 63 height 7
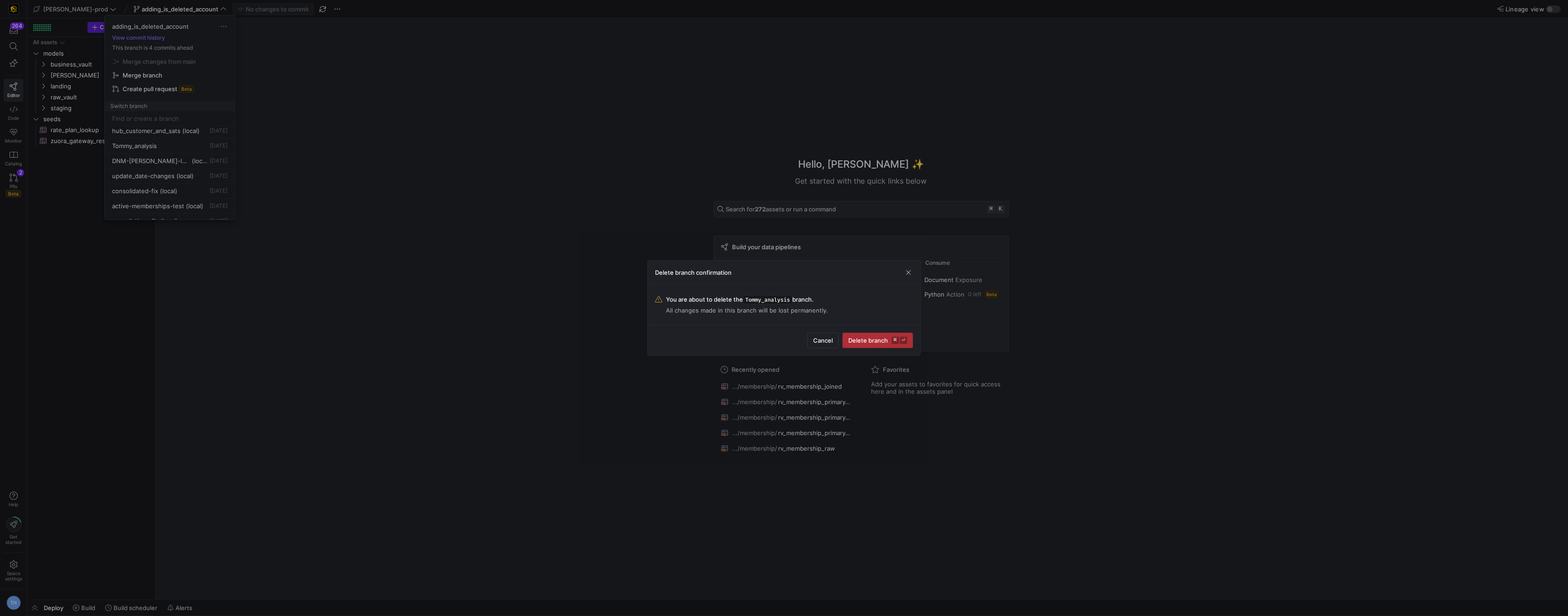
click at [872, 337] on span "Delete branch ⌘ ⏎" at bounding box center [878, 340] width 59 height 7
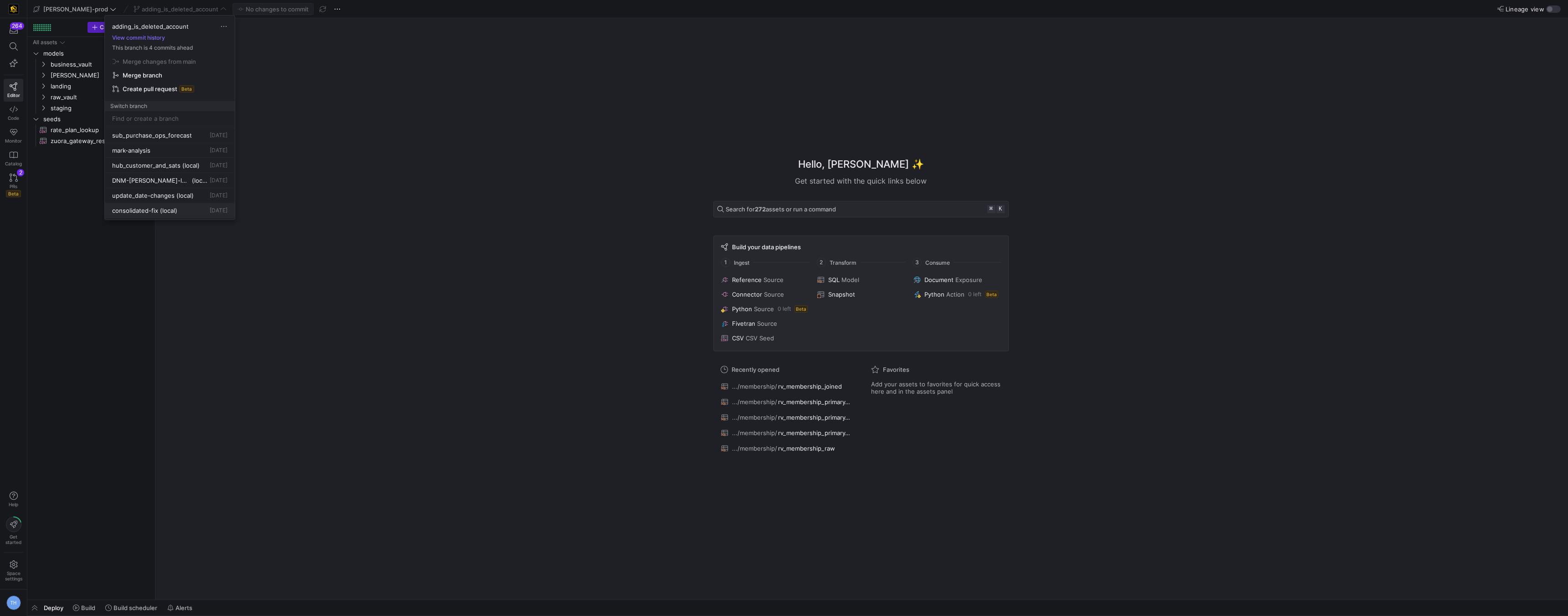
scroll to position [509, 0]
click at [164, 166] on div at bounding box center [784, 308] width 1568 height 616
click at [159, 166] on span "hub_customer_and_sats" at bounding box center [146, 166] width 68 height 7
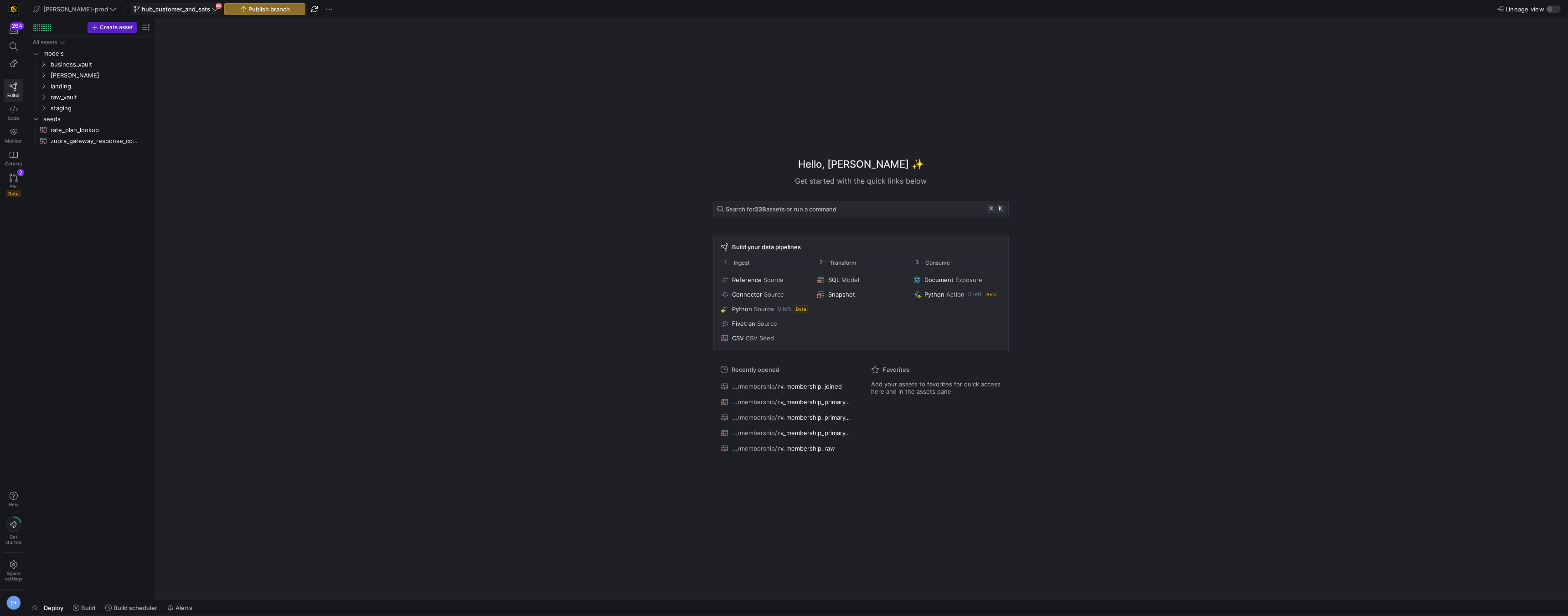
click at [177, 9] on span "hub_customer_and_sats" at bounding box center [176, 9] width 68 height 7
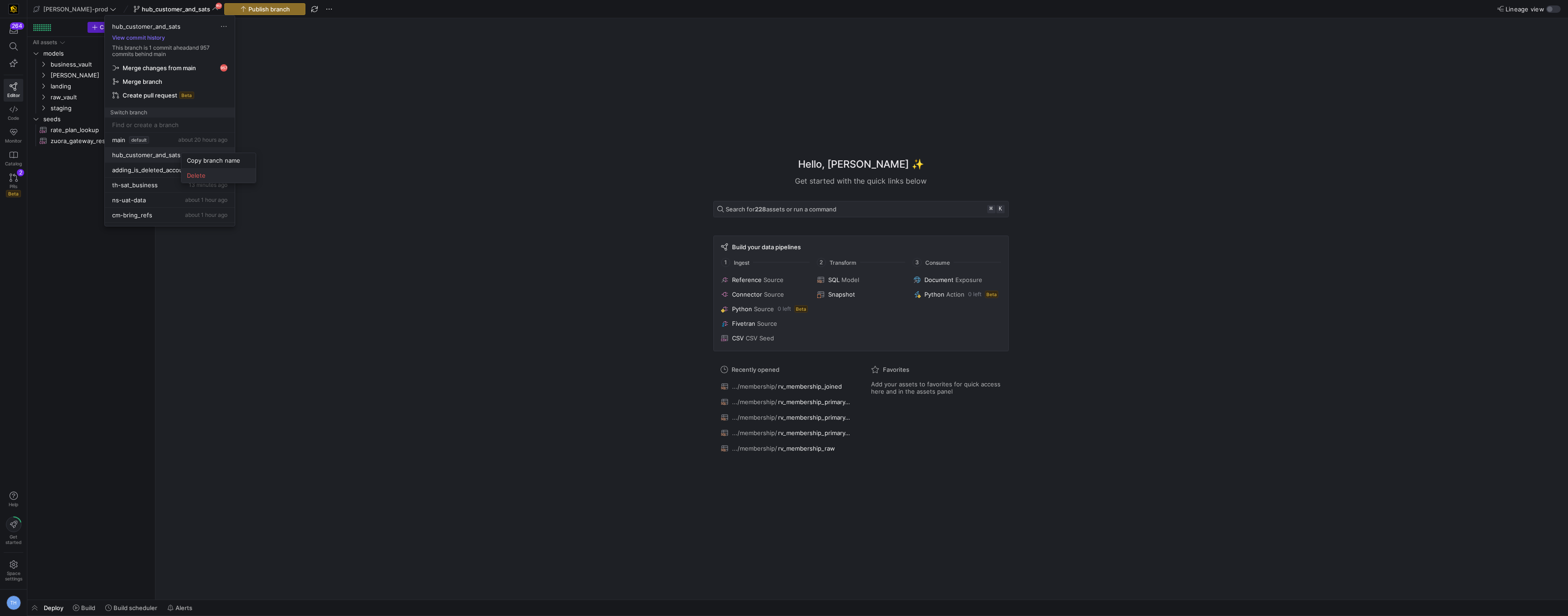
click at [197, 170] on button "Delete" at bounding box center [219, 175] width 74 height 15
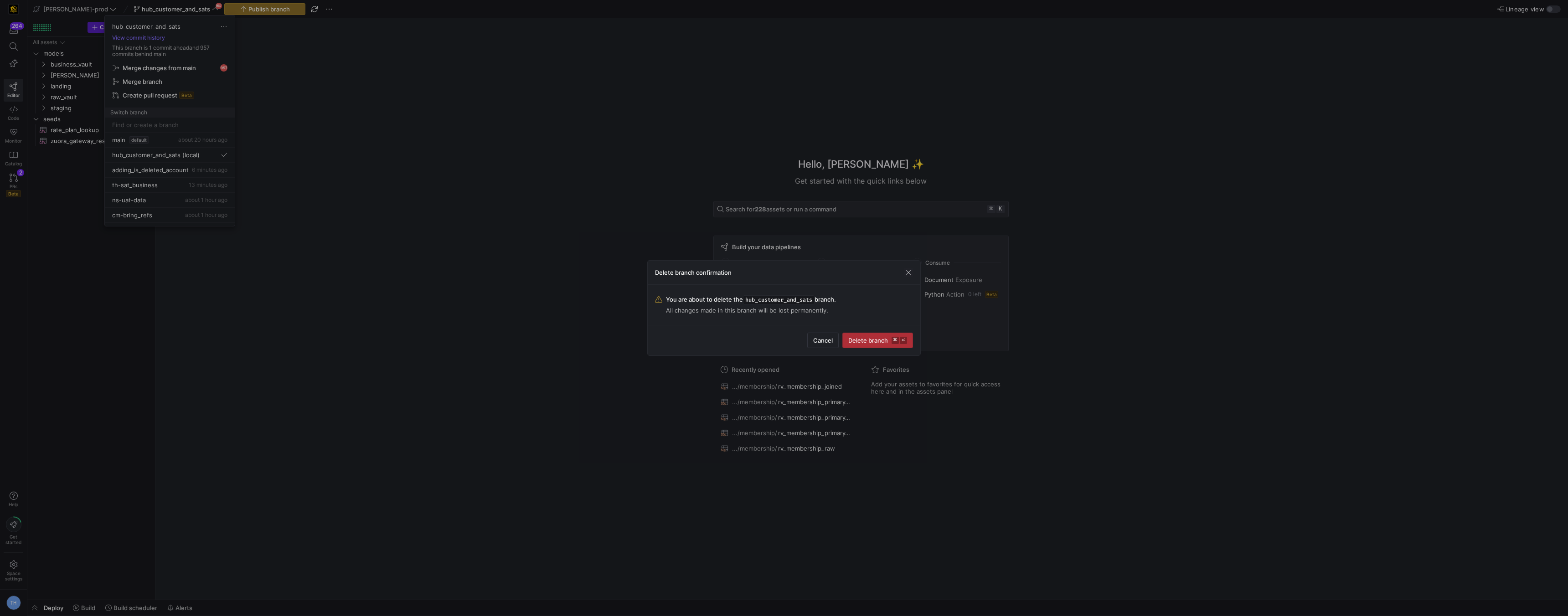
click at [873, 341] on span "Delete branch ⌘ ⏎" at bounding box center [878, 340] width 59 height 7
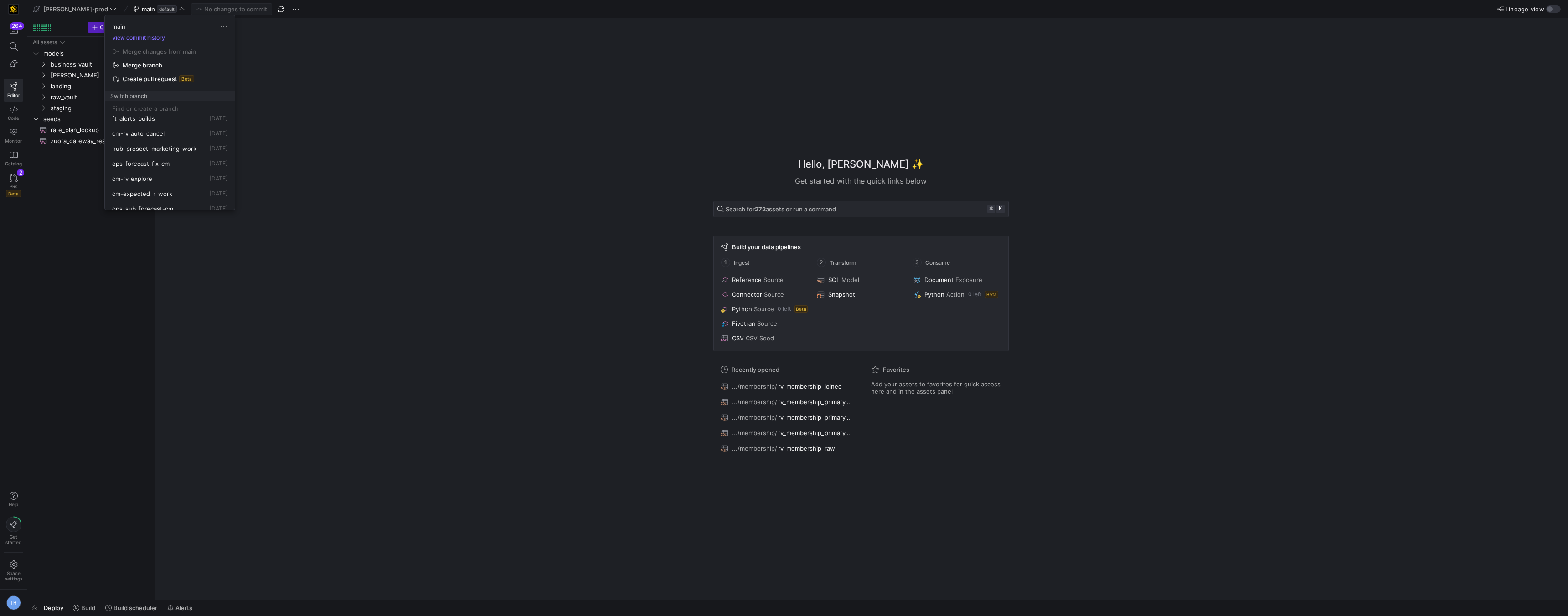
scroll to position [409, 0]
click at [175, 152] on span "hub_prosect_marketing_work" at bounding box center [154, 150] width 85 height 7
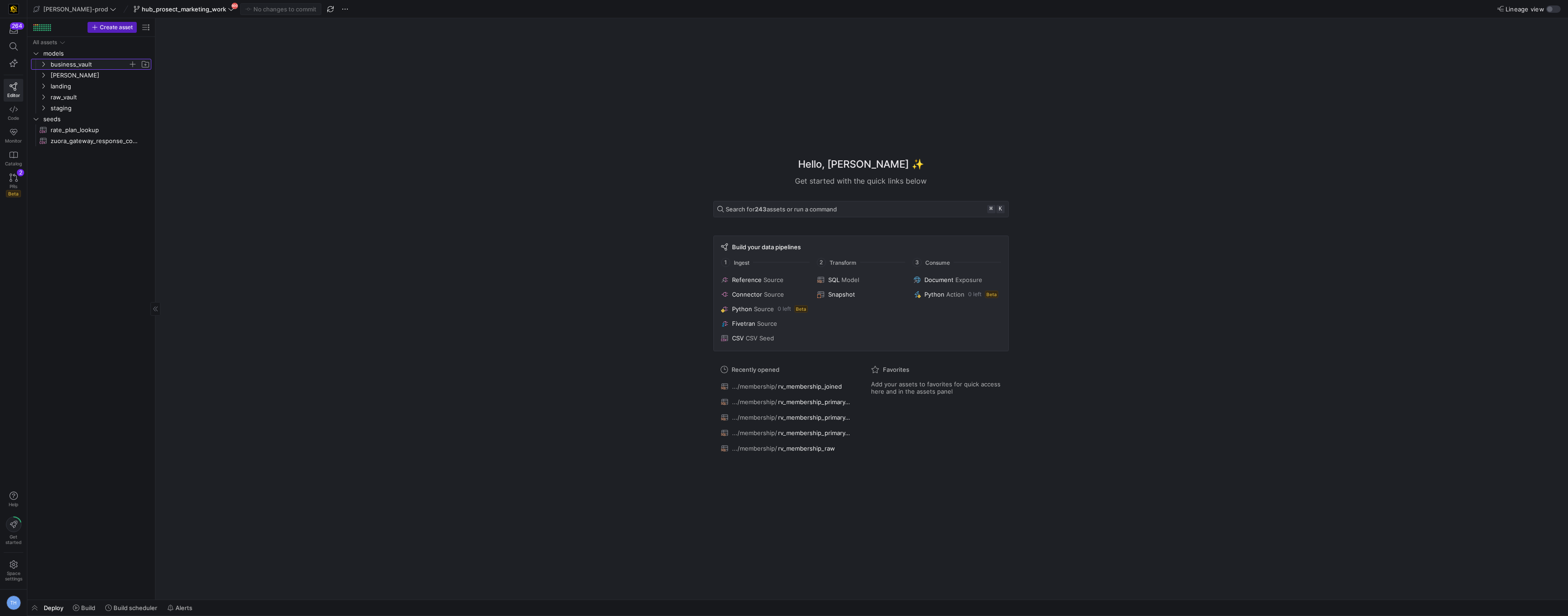
click at [81, 65] on span "business_vault" at bounding box center [89, 64] width 77 height 10
click at [192, 12] on span "hub_prosect_marketing_work" at bounding box center [184, 9] width 85 height 7
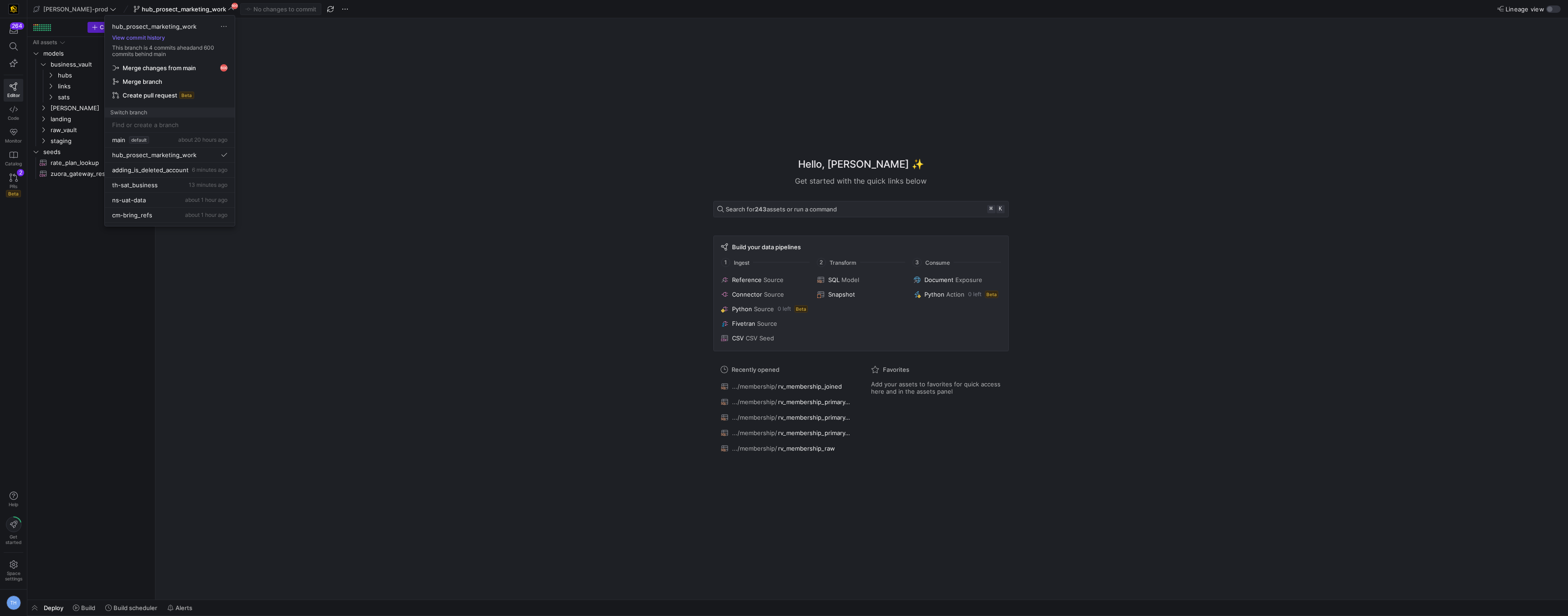
click at [302, 112] on div at bounding box center [784, 308] width 1568 height 616
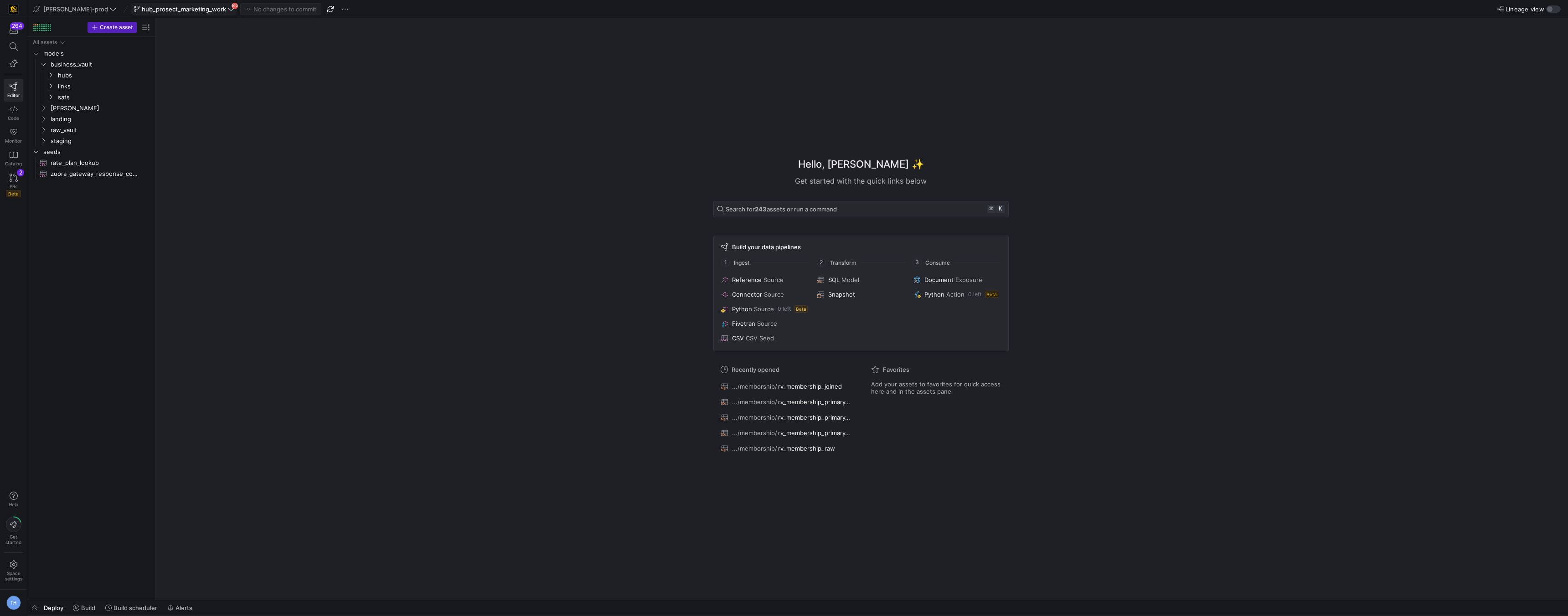
click at [167, 10] on span "hub_prosect_marketing_work" at bounding box center [184, 9] width 85 height 7
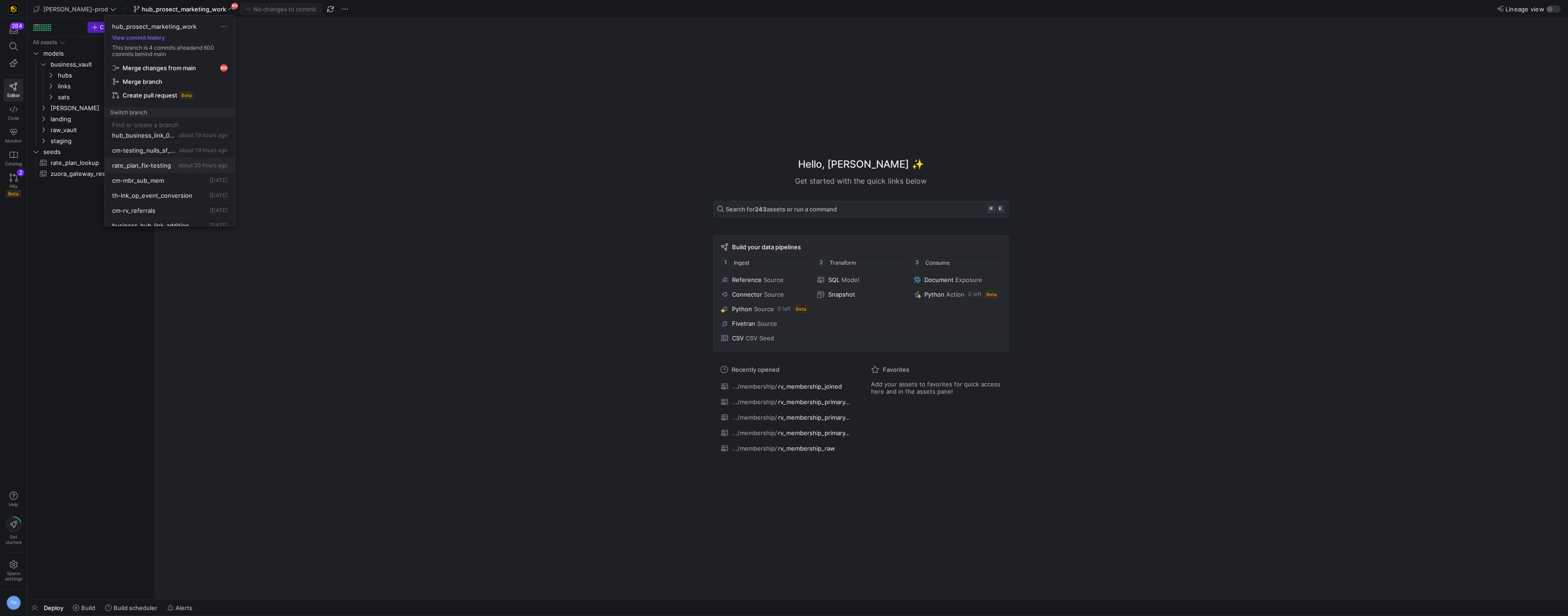
scroll to position [112, 0]
click at [173, 193] on span "th-lnk_op_event_conversion" at bounding box center [152, 194] width 80 height 7
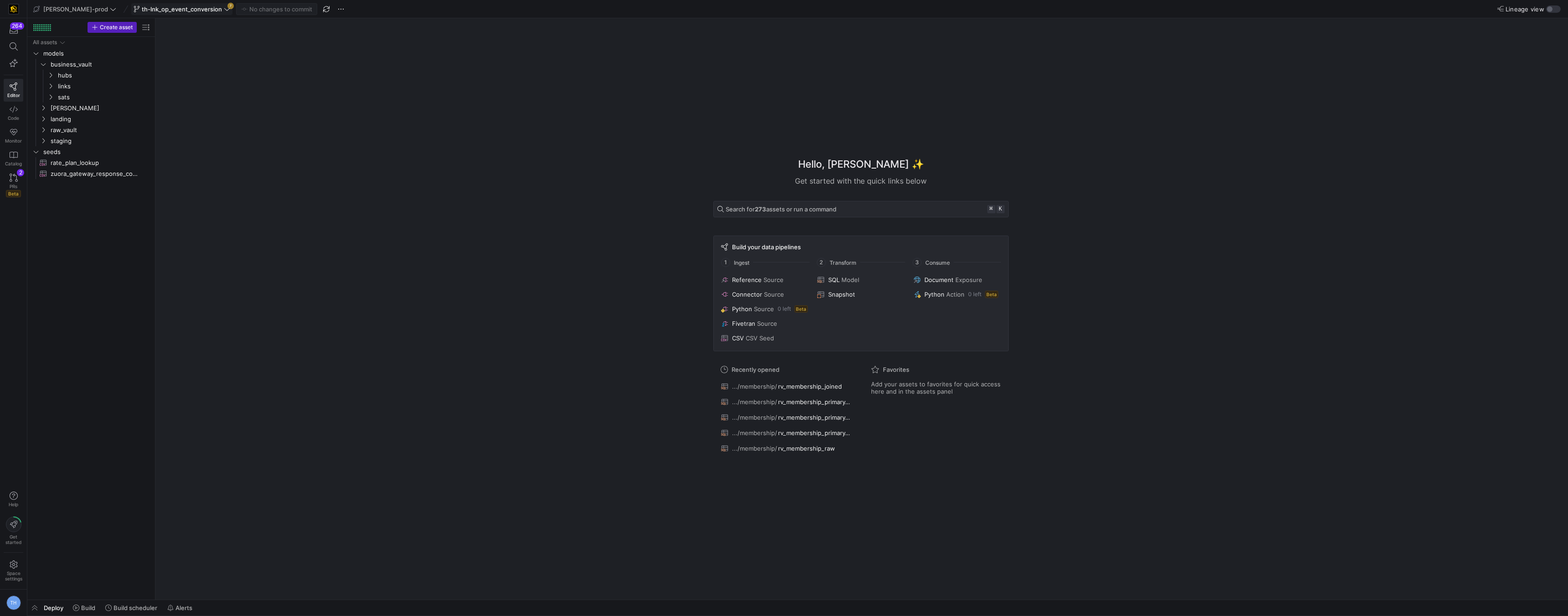
click at [194, 5] on span "th-lnk_op_event_conversion" at bounding box center [182, 9] width 80 height 7
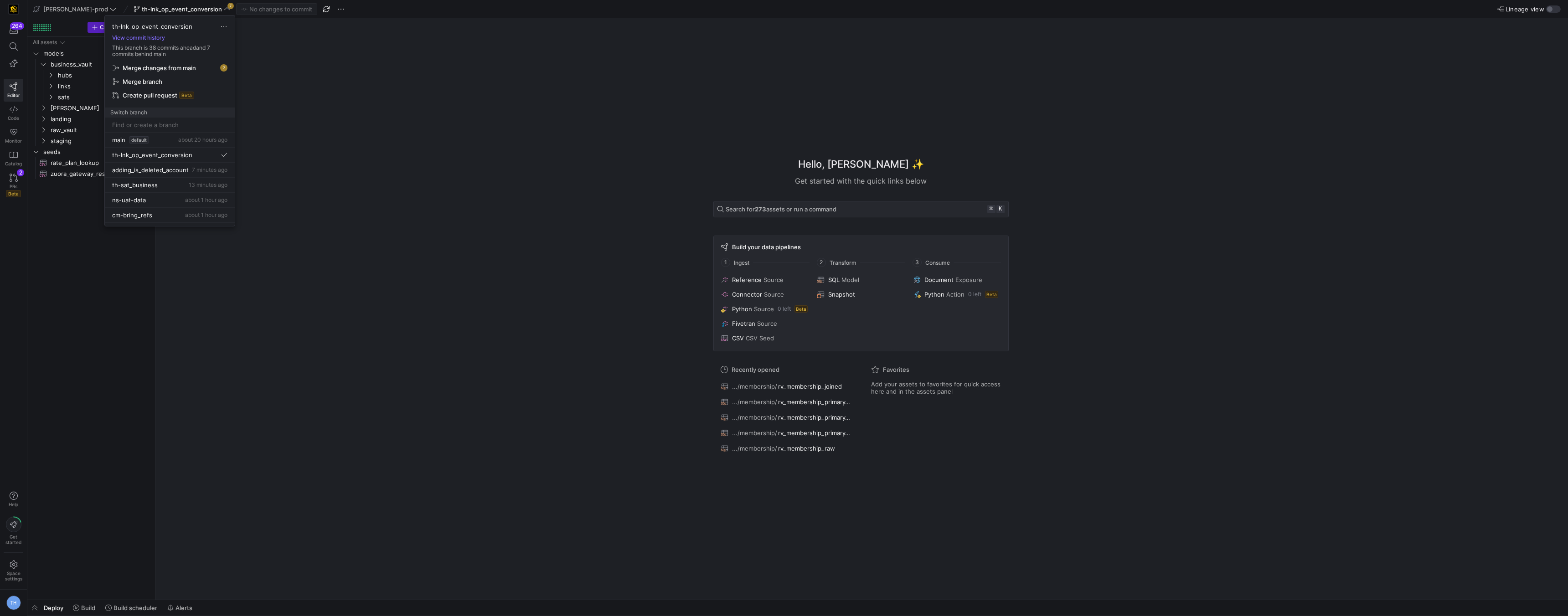
click at [183, 65] on span "Merge changes from main" at bounding box center [159, 68] width 74 height 7
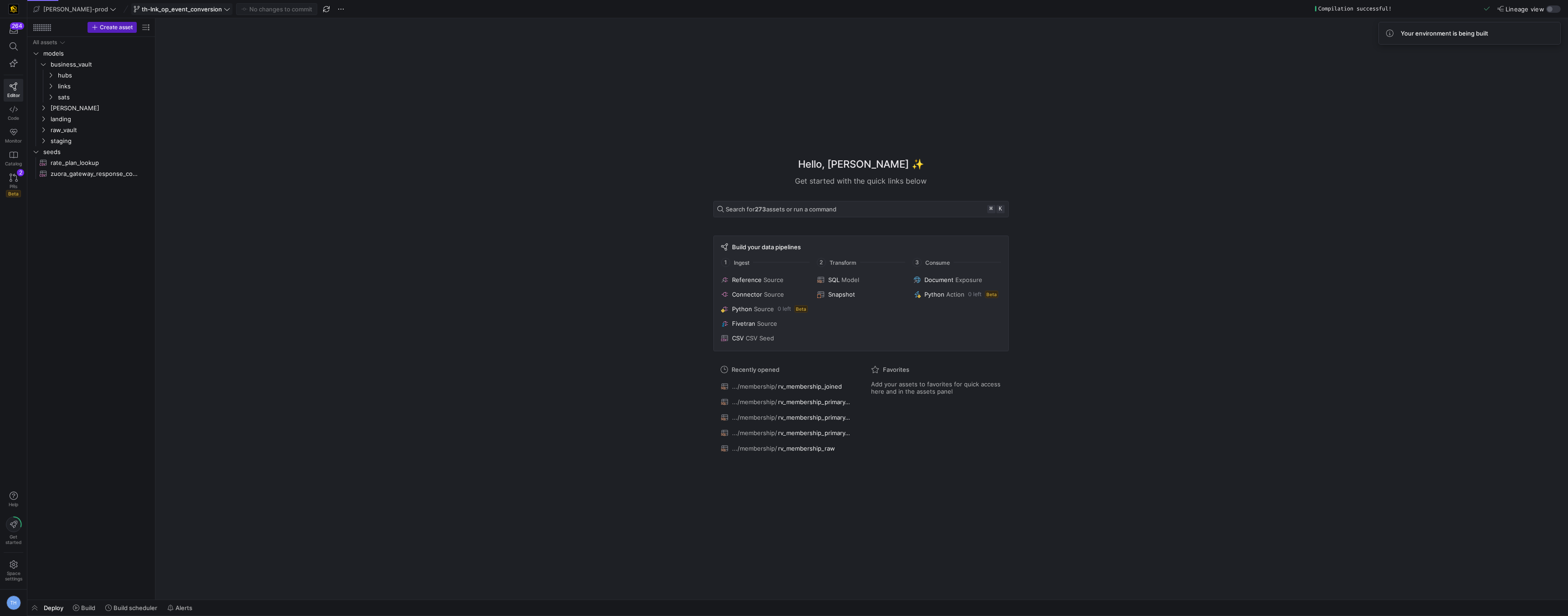
click at [193, 9] on span "th-lnk_op_event_conversion" at bounding box center [182, 9] width 80 height 7
click at [193, 9] on body "264 Editor Code Monitor Catalog PRs Beta 2 Help Get started Space settings TH e…" at bounding box center [784, 308] width 1568 height 616
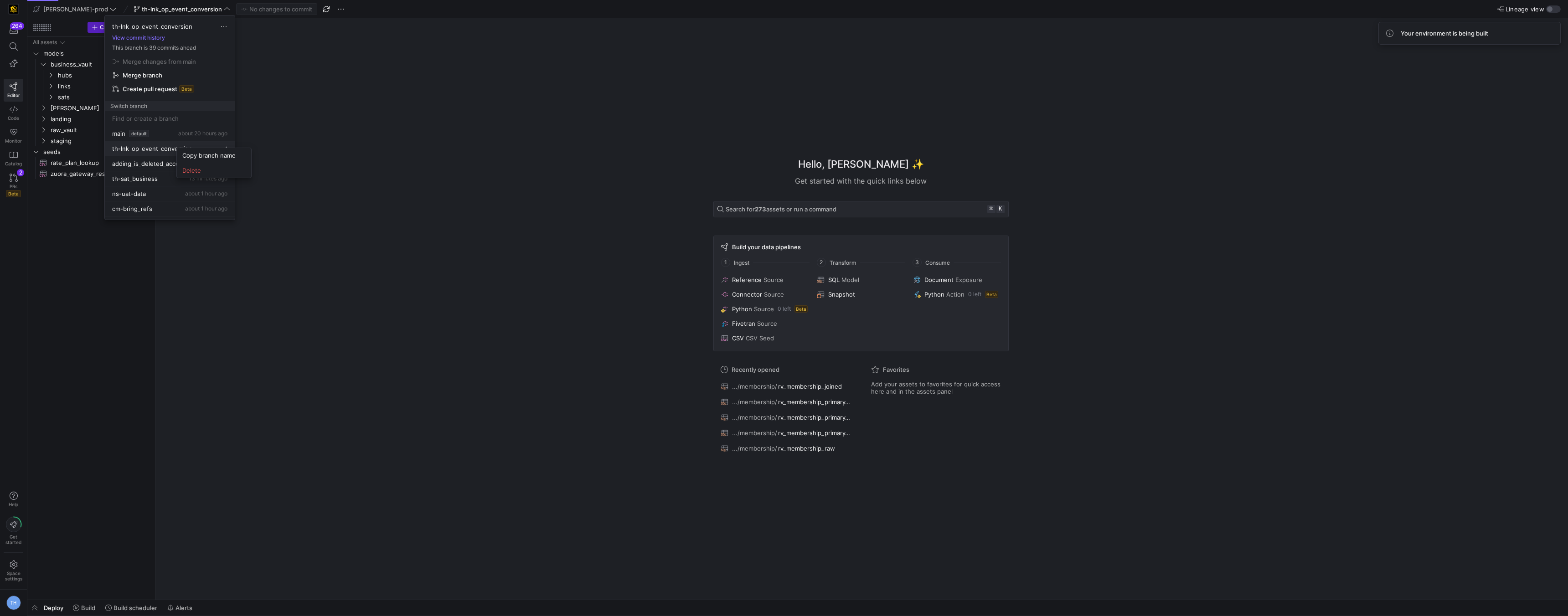
click at [315, 148] on div at bounding box center [784, 308] width 1568 height 616
click at [315, 150] on div at bounding box center [784, 308] width 1568 height 616
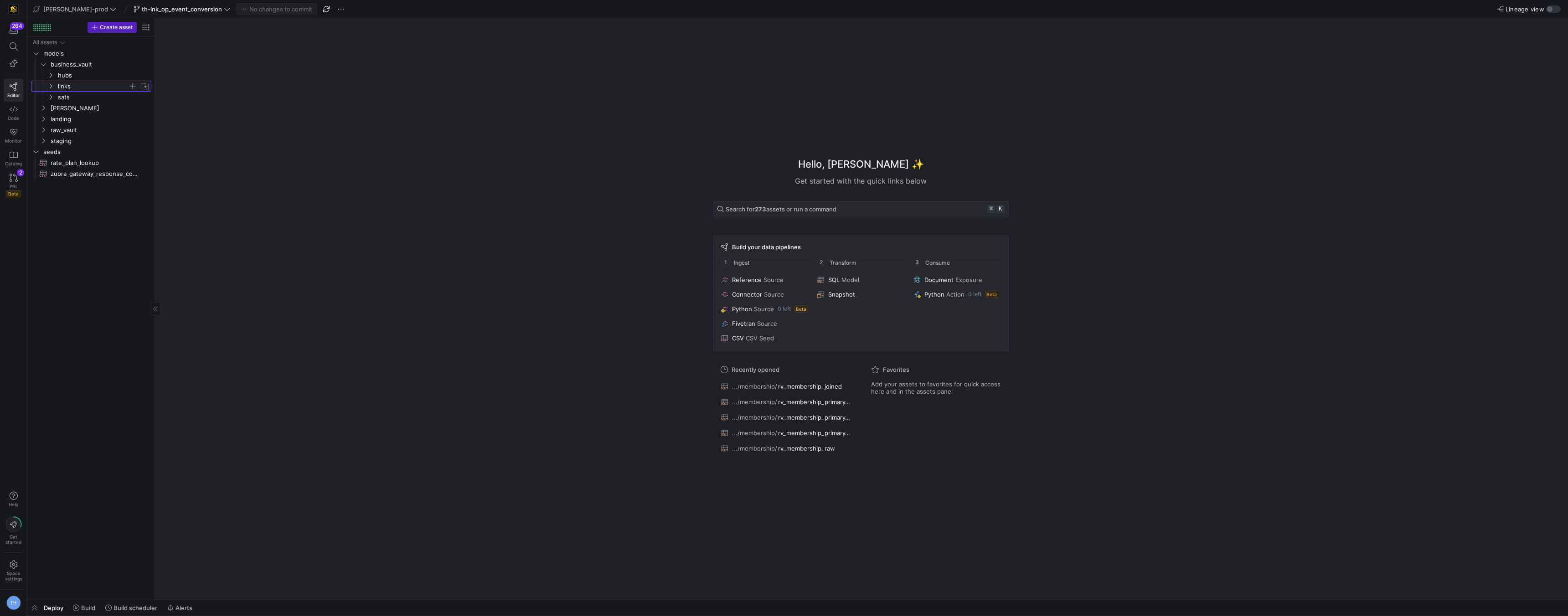
click at [75, 84] on span "links" at bounding box center [93, 86] width 70 height 10
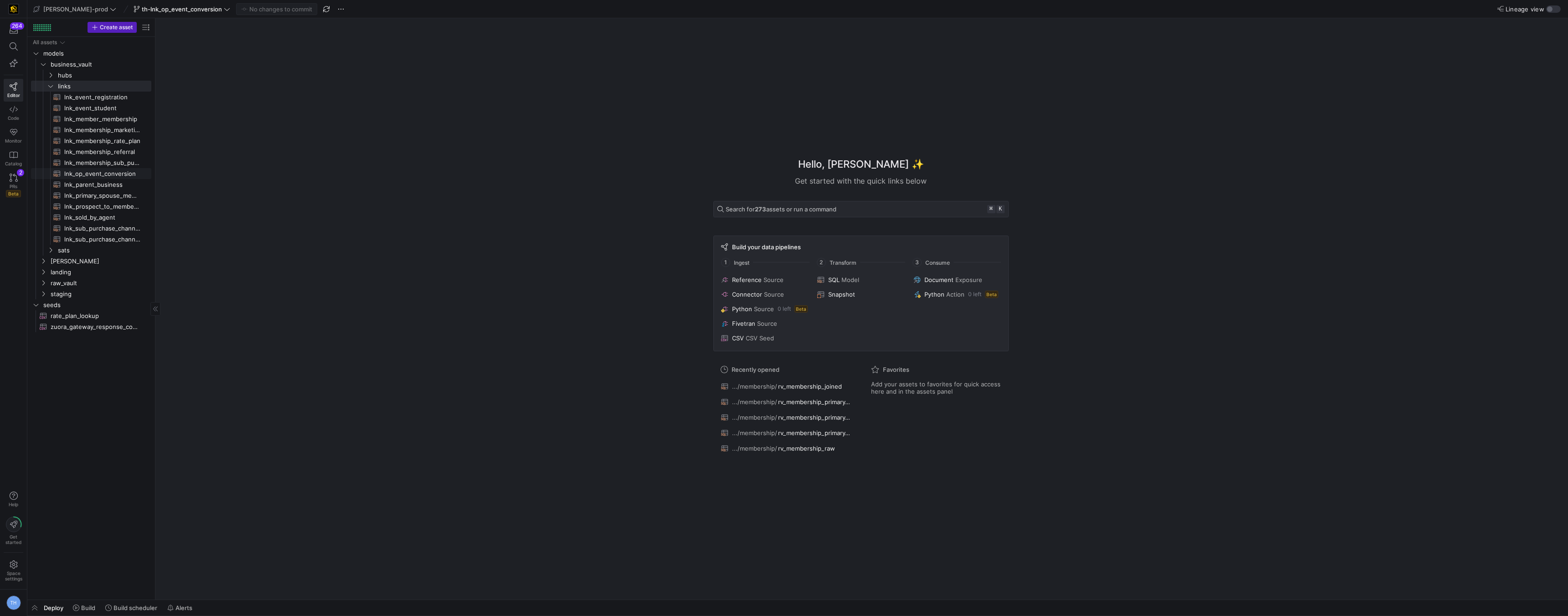
click at [84, 170] on span "lnk_op_event_conversion​​​​​​​​​​" at bounding box center [103, 173] width 77 height 10
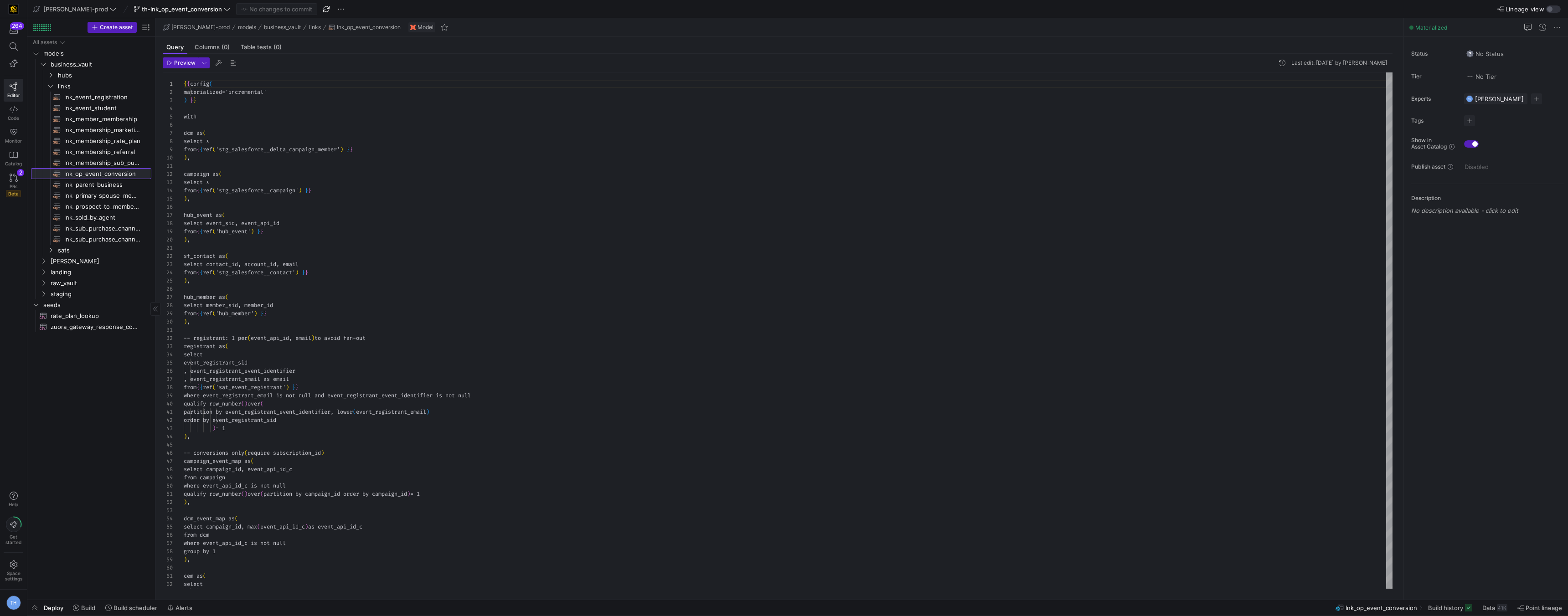
scroll to position [82, 0]
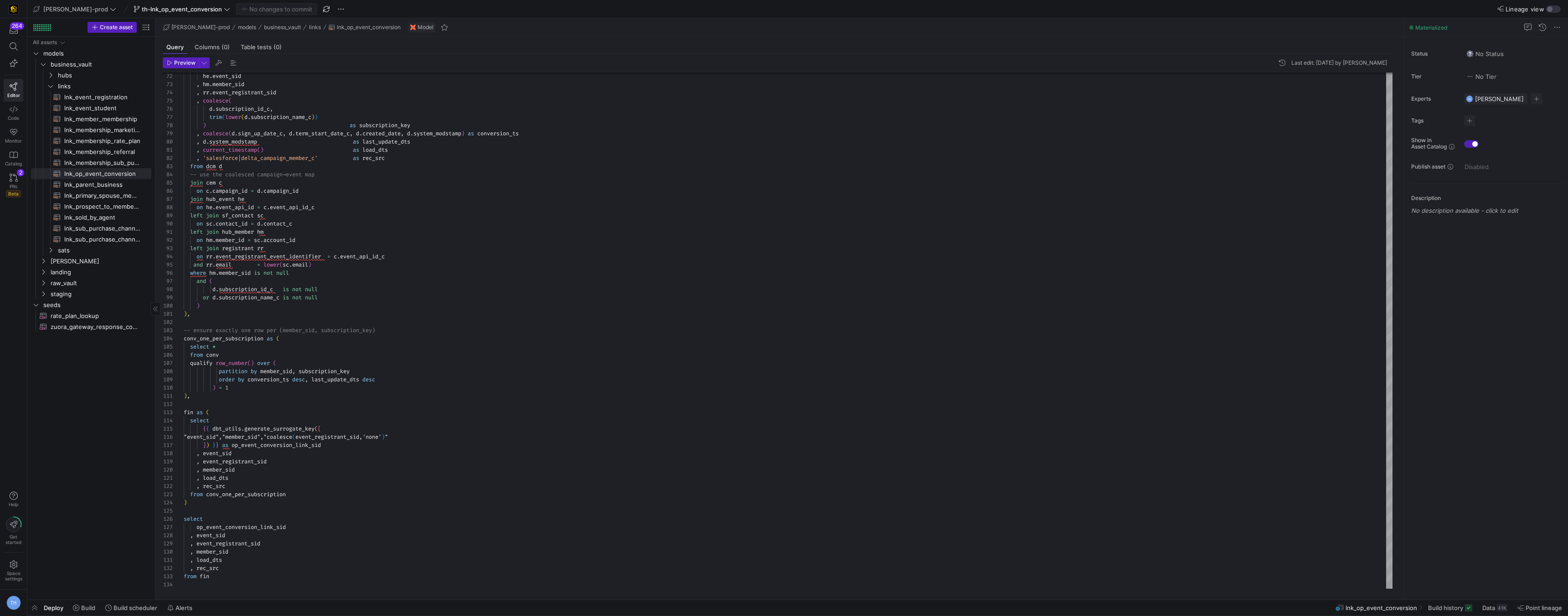
click at [83, 398] on div "All assets models business_vault edw landing raw_vault staging seeds rate_plan_…" at bounding box center [91, 317] width 121 height 559
click at [166, 1] on y42-top-nav "edw-dv-prod th-lnk_op_event_conversion No changes to commit Lineage view" at bounding box center [797, 9] width 1541 height 18
click at [165, 4] on span at bounding box center [181, 9] width 100 height 11
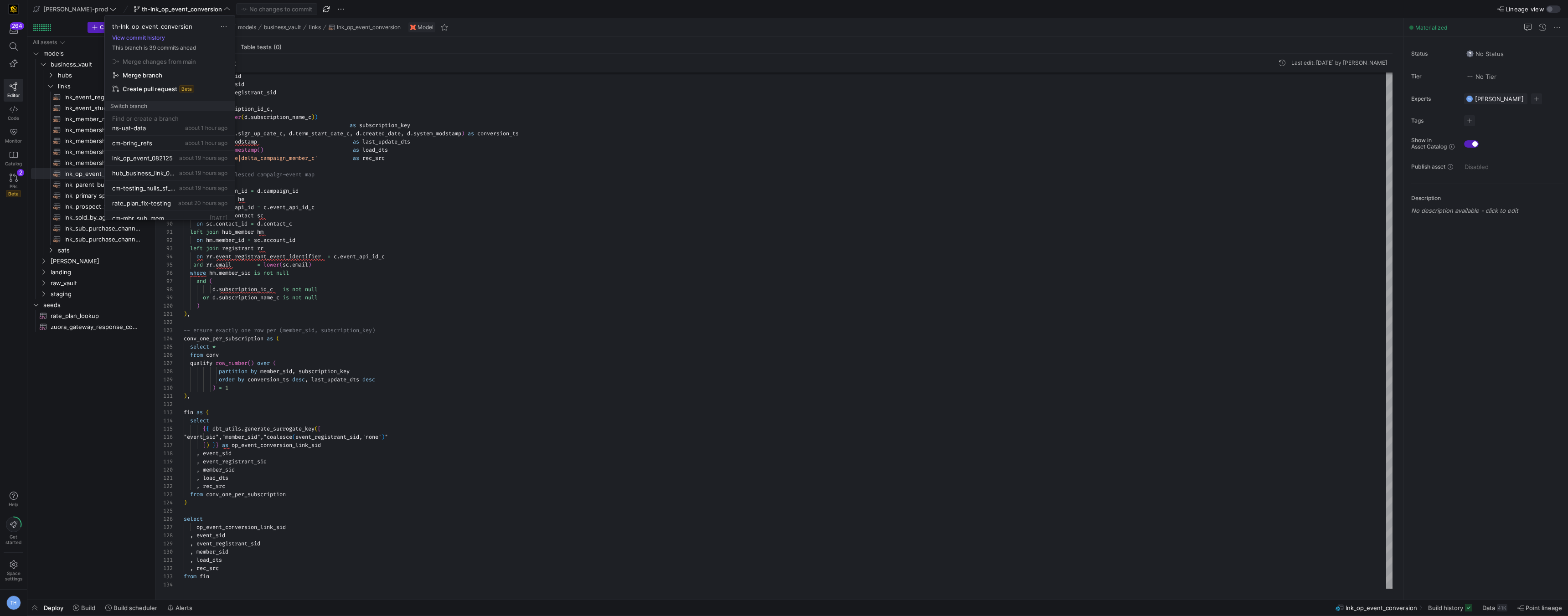
scroll to position [66, 0]
click at [183, 172] on span "about 19 hours ago" at bounding box center [203, 172] width 48 height 7
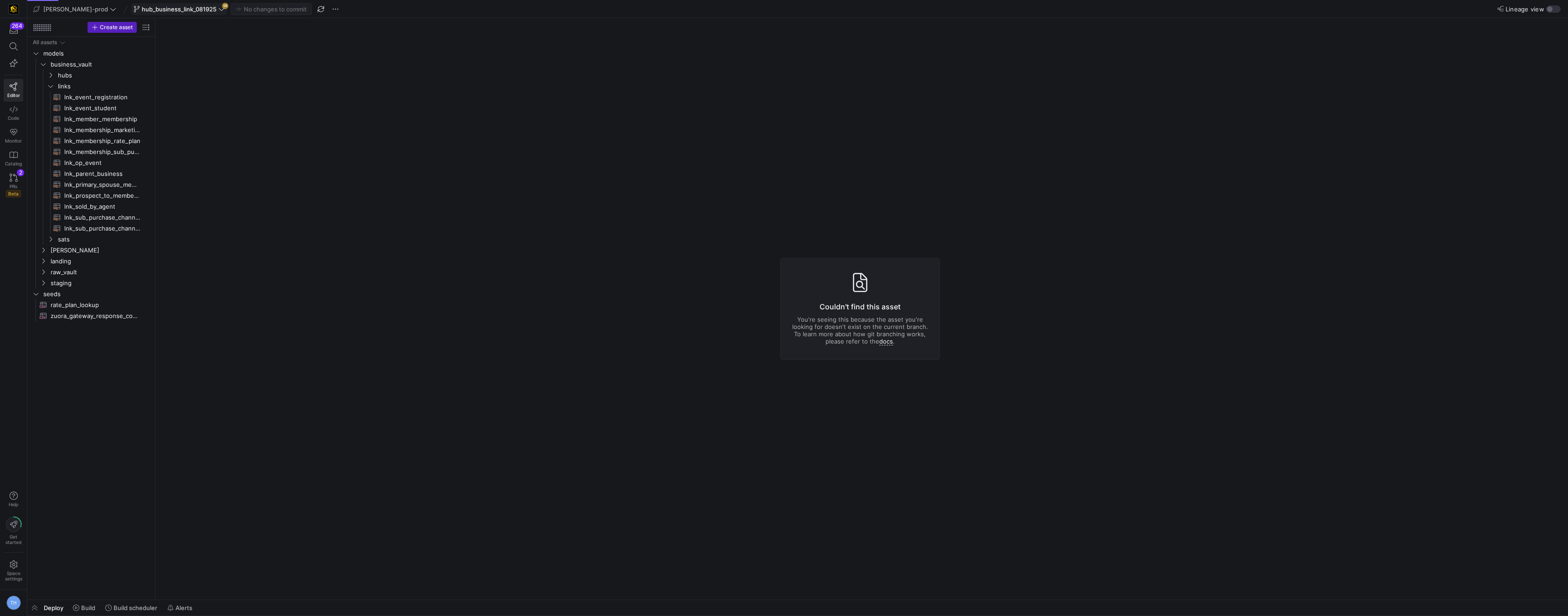
click at [183, 10] on span "hub_business_link_081925" at bounding box center [179, 9] width 75 height 7
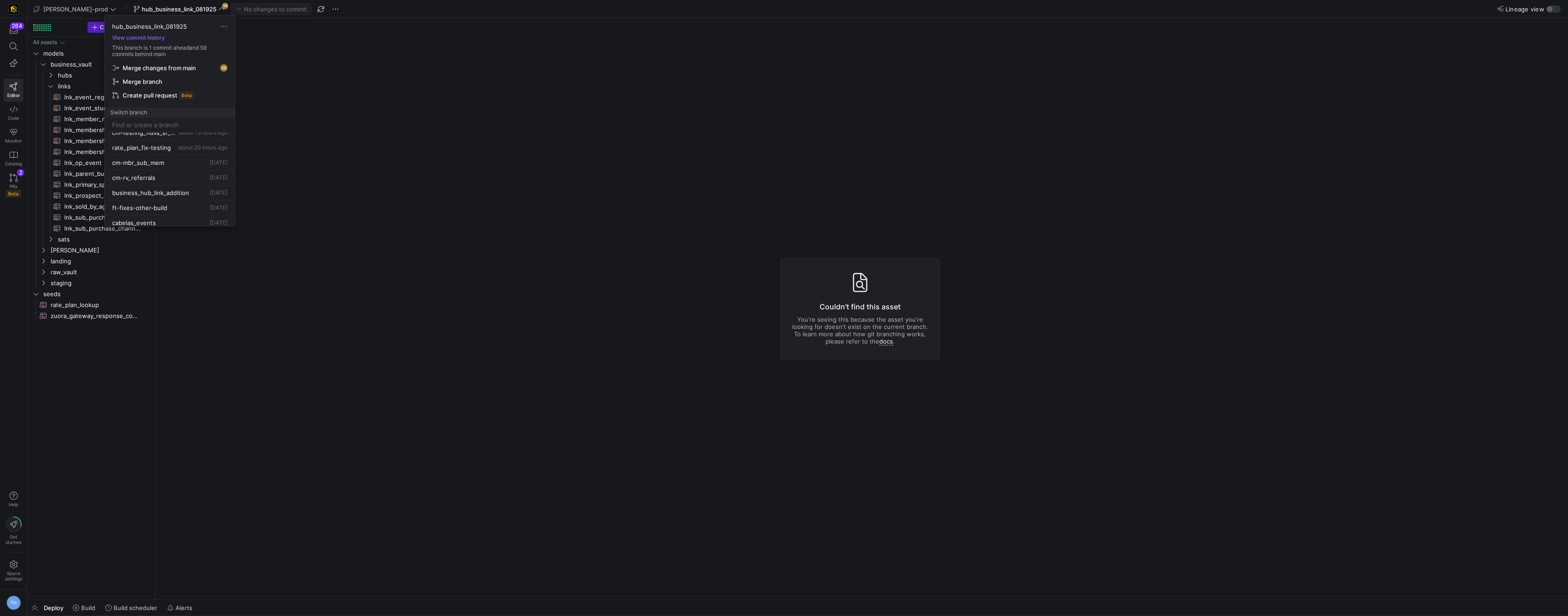
scroll to position [129, 0]
click at [172, 194] on span "business_hub_link_addition" at bounding box center [150, 192] width 77 height 7
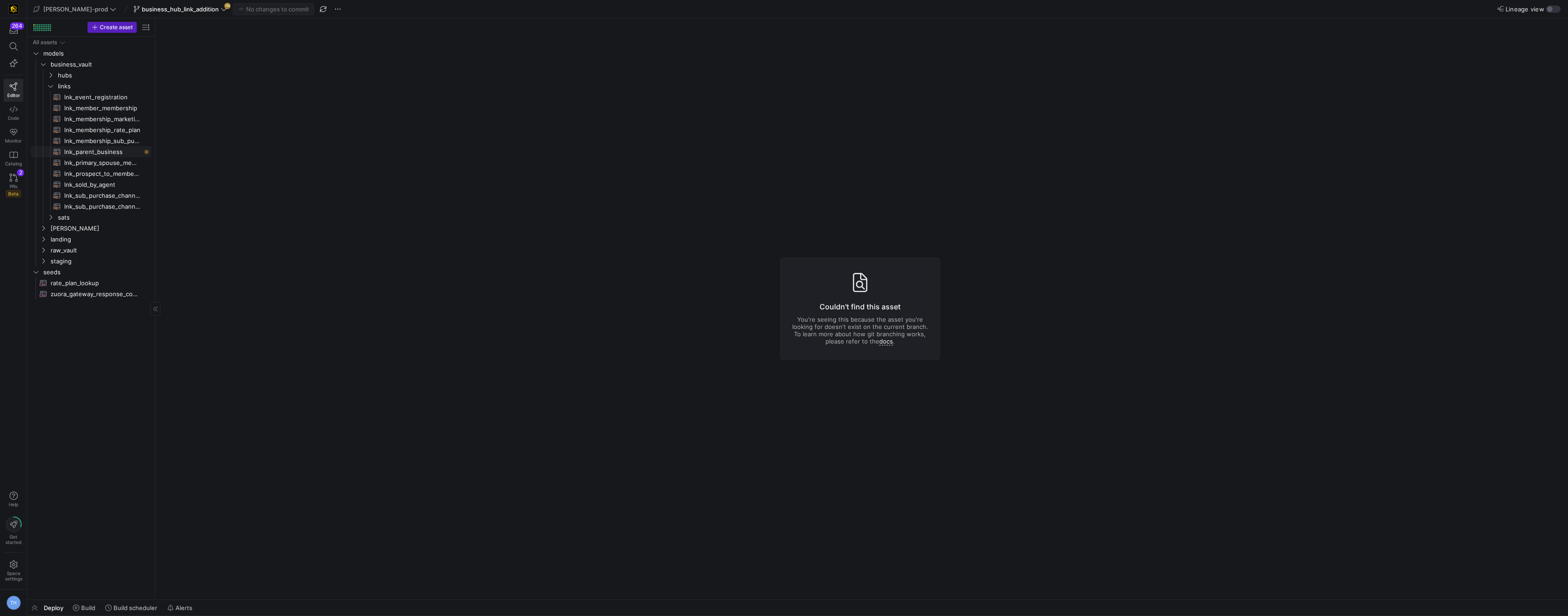
click at [90, 148] on span "lnk_parent_business​​​​​​​​​​" at bounding box center [103, 152] width 77 height 10
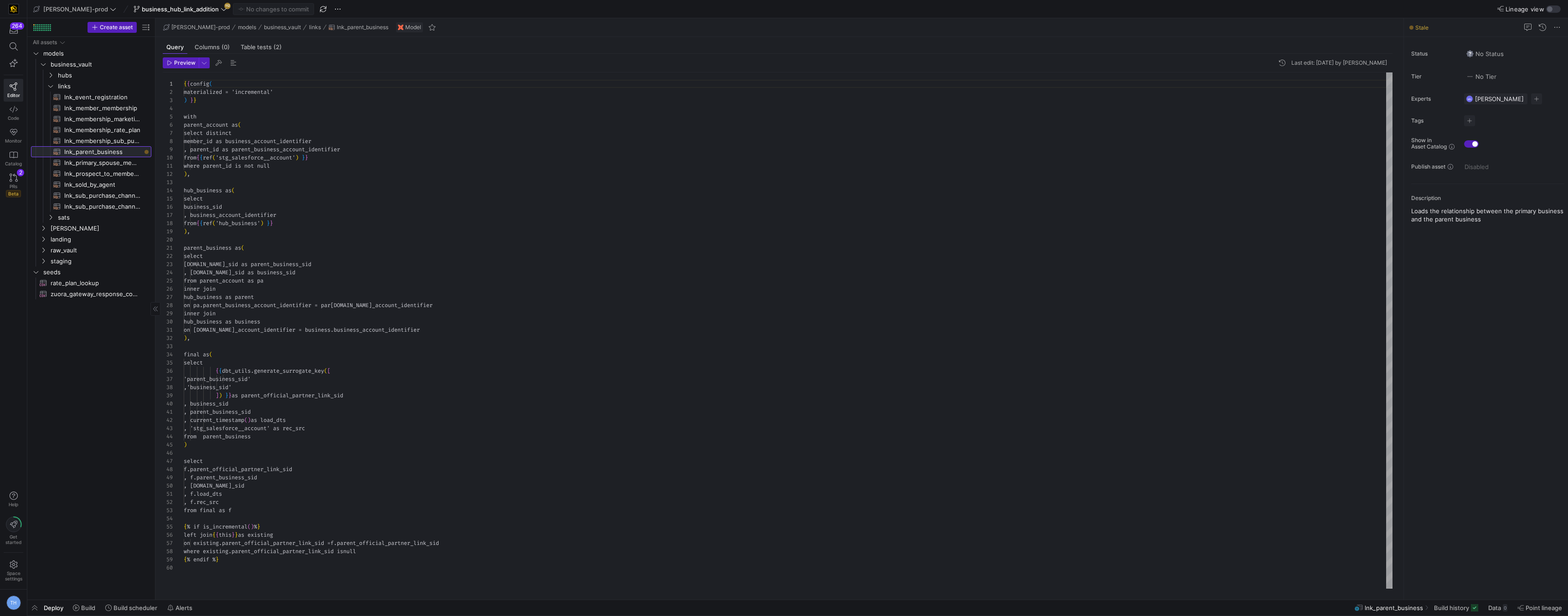
scroll to position [82, 0]
click at [182, 6] on span "business_hub_link_addition" at bounding box center [180, 9] width 77 height 7
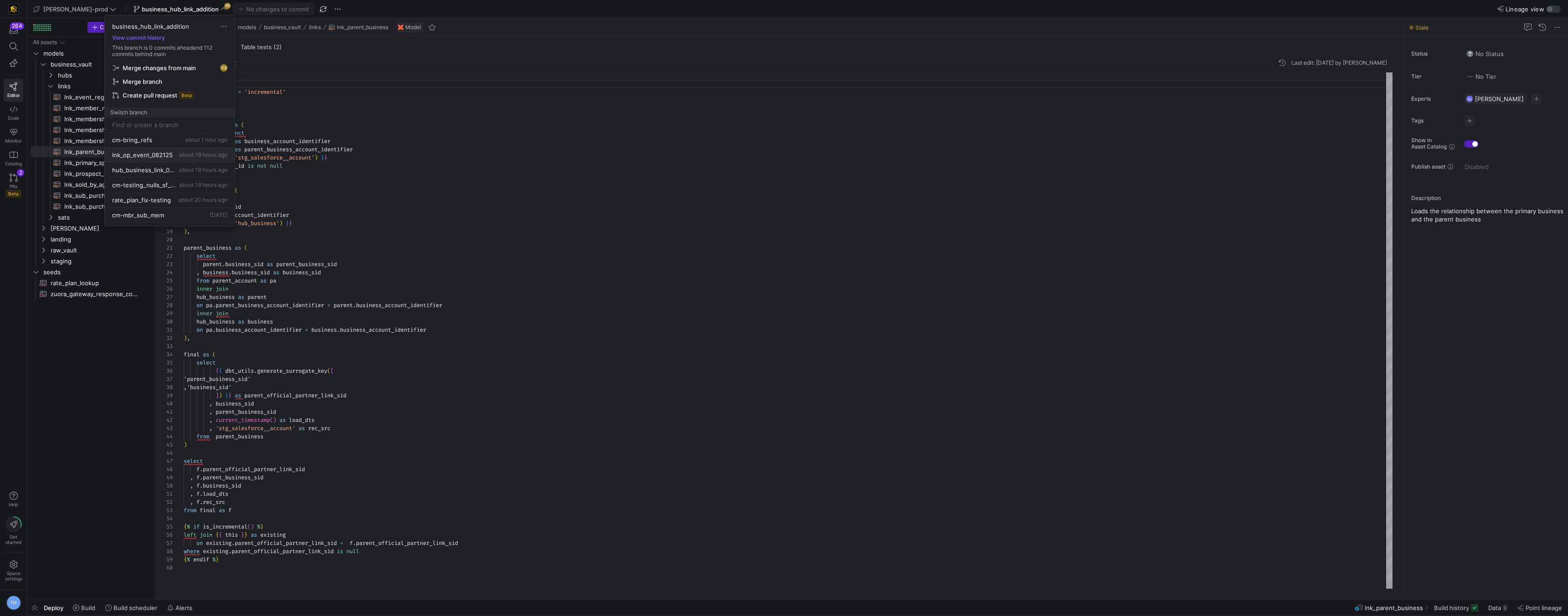
scroll to position [91, 0]
click at [190, 168] on span "about 19 hours ago" at bounding box center [203, 169] width 48 height 7
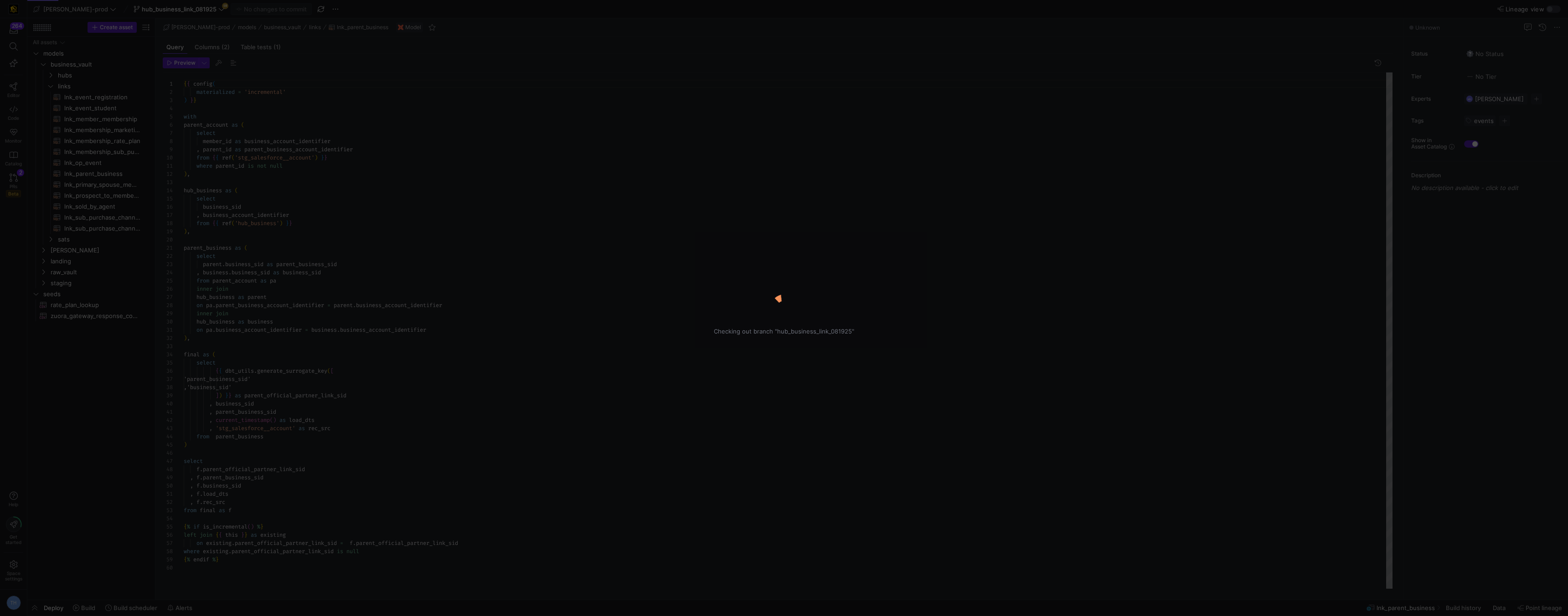
scroll to position [82, 0]
click at [191, 9] on div "Checking out branch "hub_business_link_081925"" at bounding box center [784, 308] width 1568 height 616
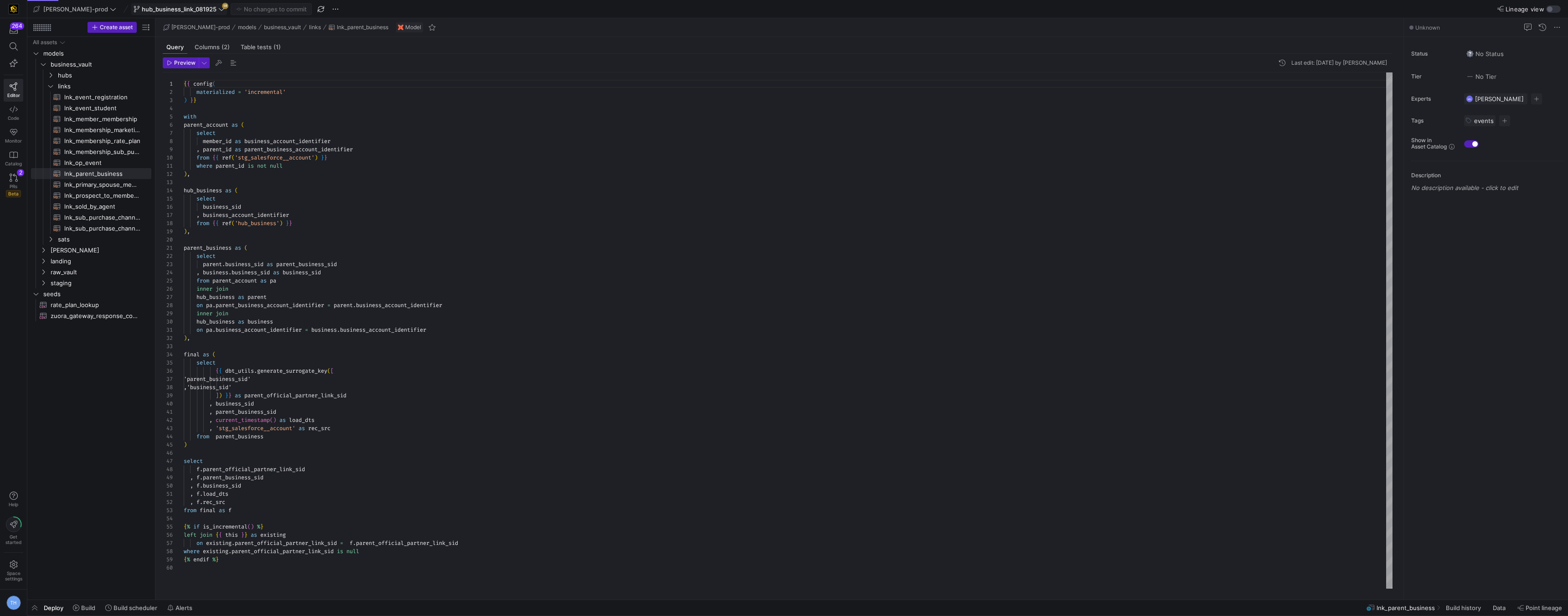
click at [219, 9] on icon at bounding box center [222, 9] width 6 height 6
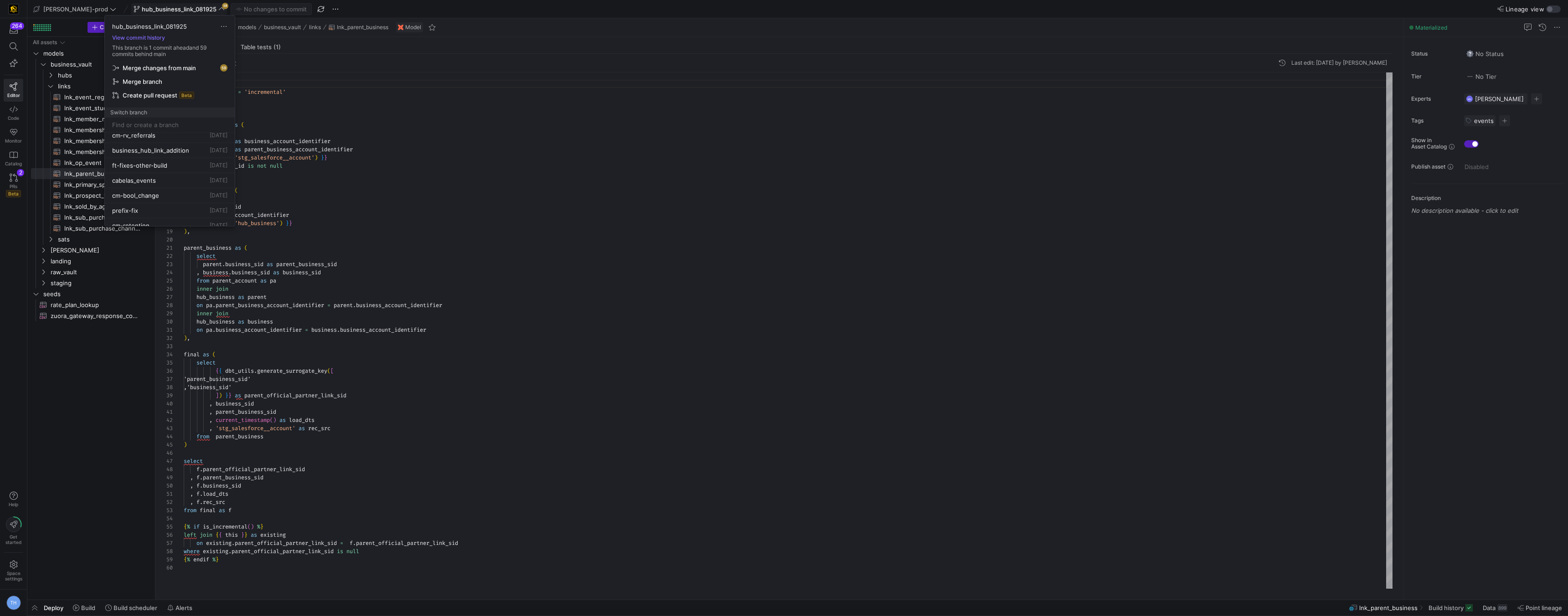
scroll to position [173, 0]
click at [181, 177] on div "cabelas_events 14 Aug 2025" at bounding box center [169, 178] width 115 height 7
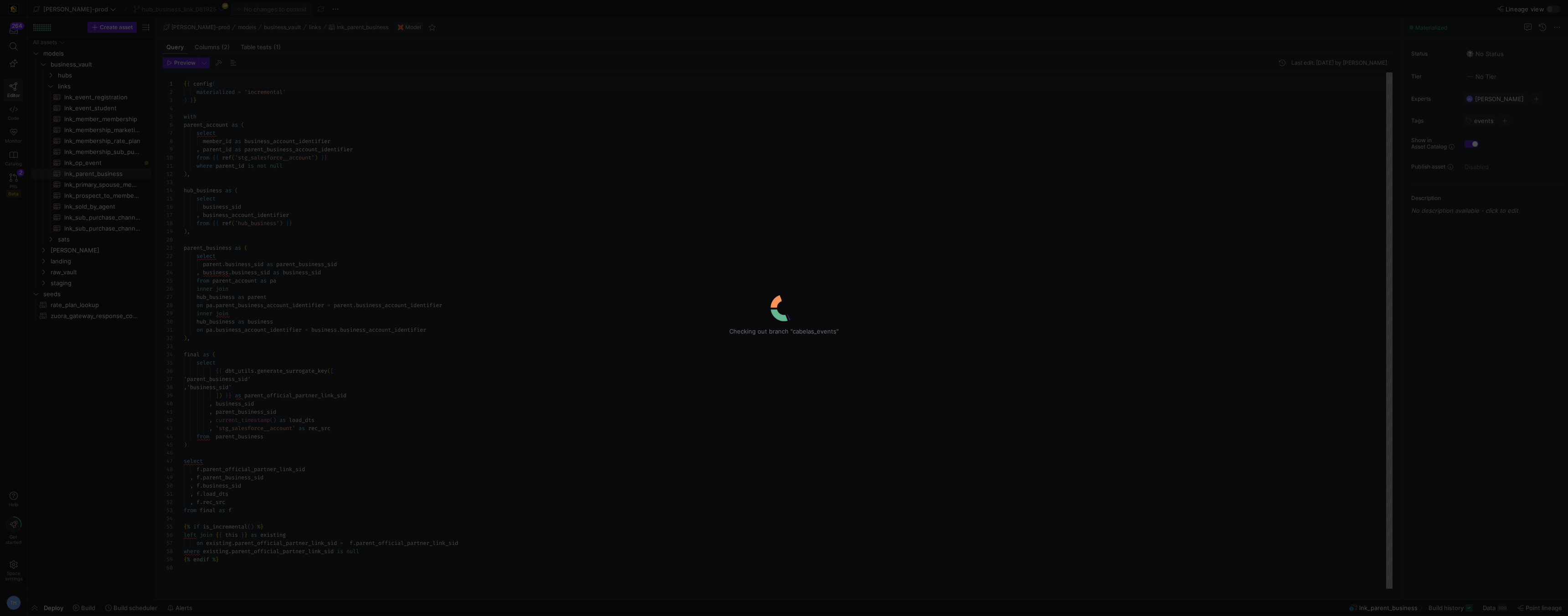
scroll to position [82, 0]
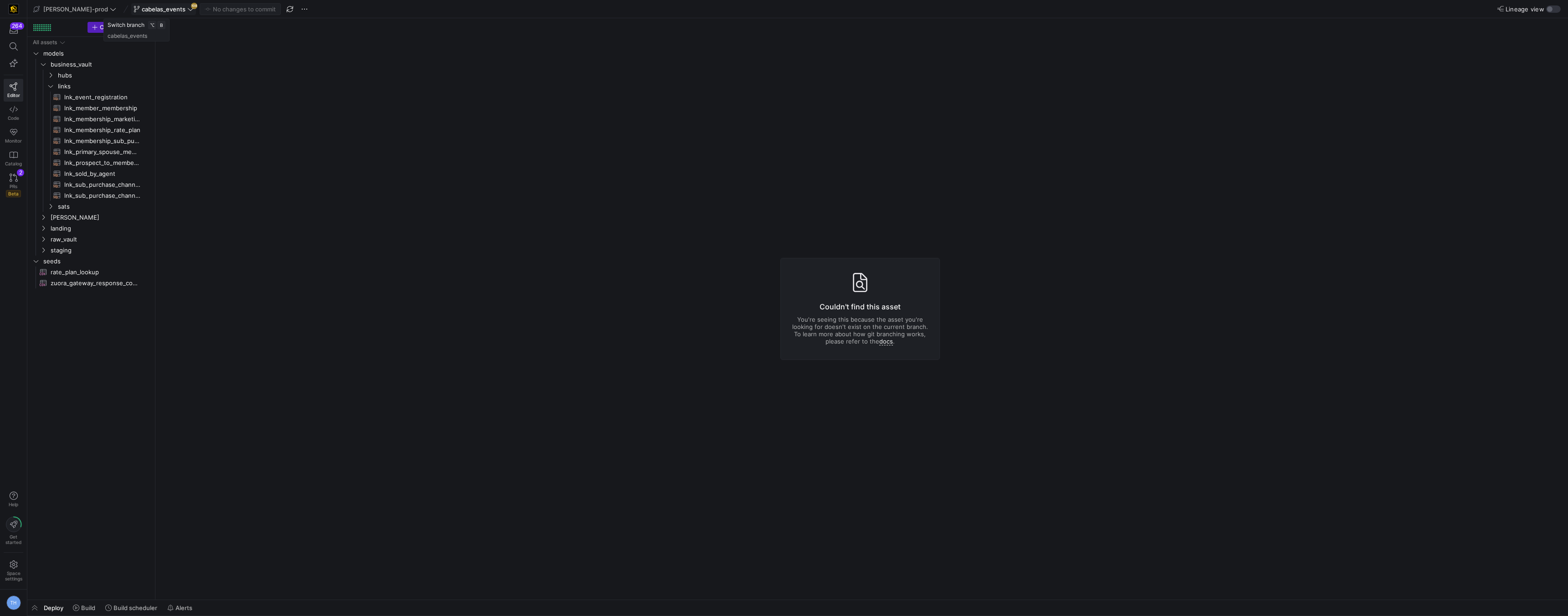
click at [164, 12] on span at bounding box center [163, 9] width 64 height 11
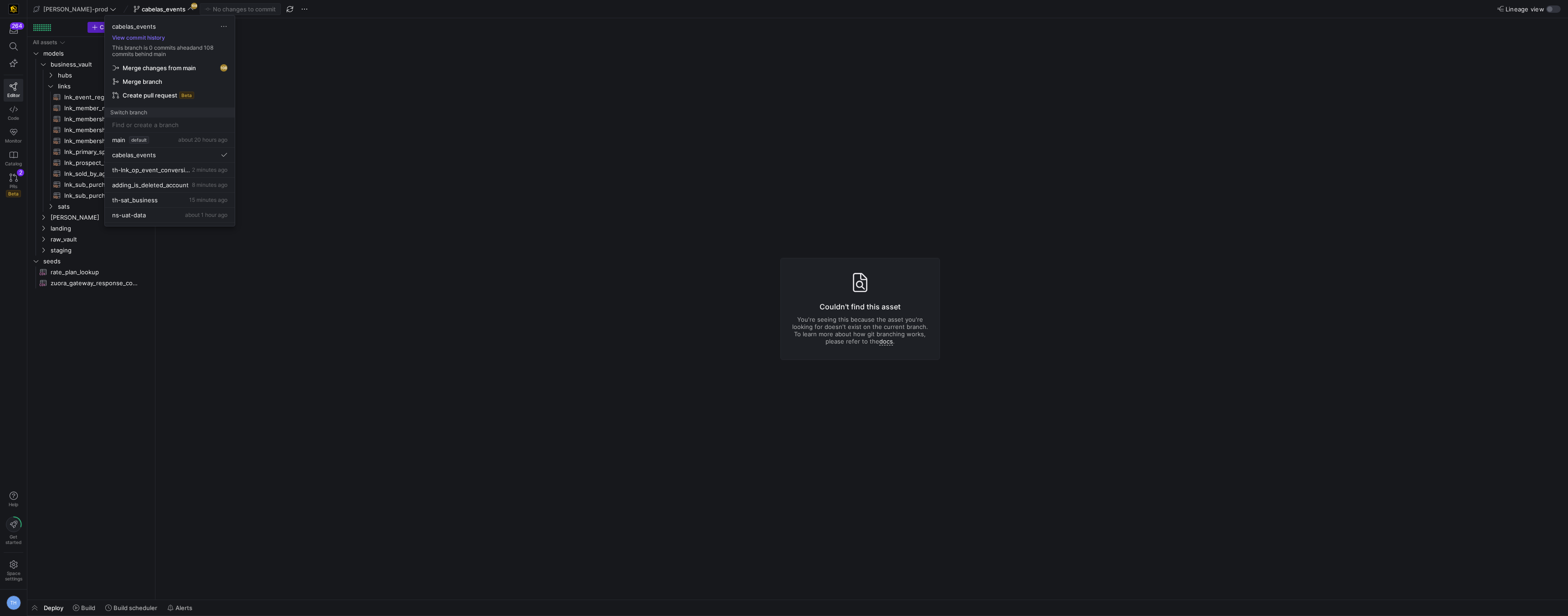
click at [314, 99] on div at bounding box center [784, 308] width 1568 height 616
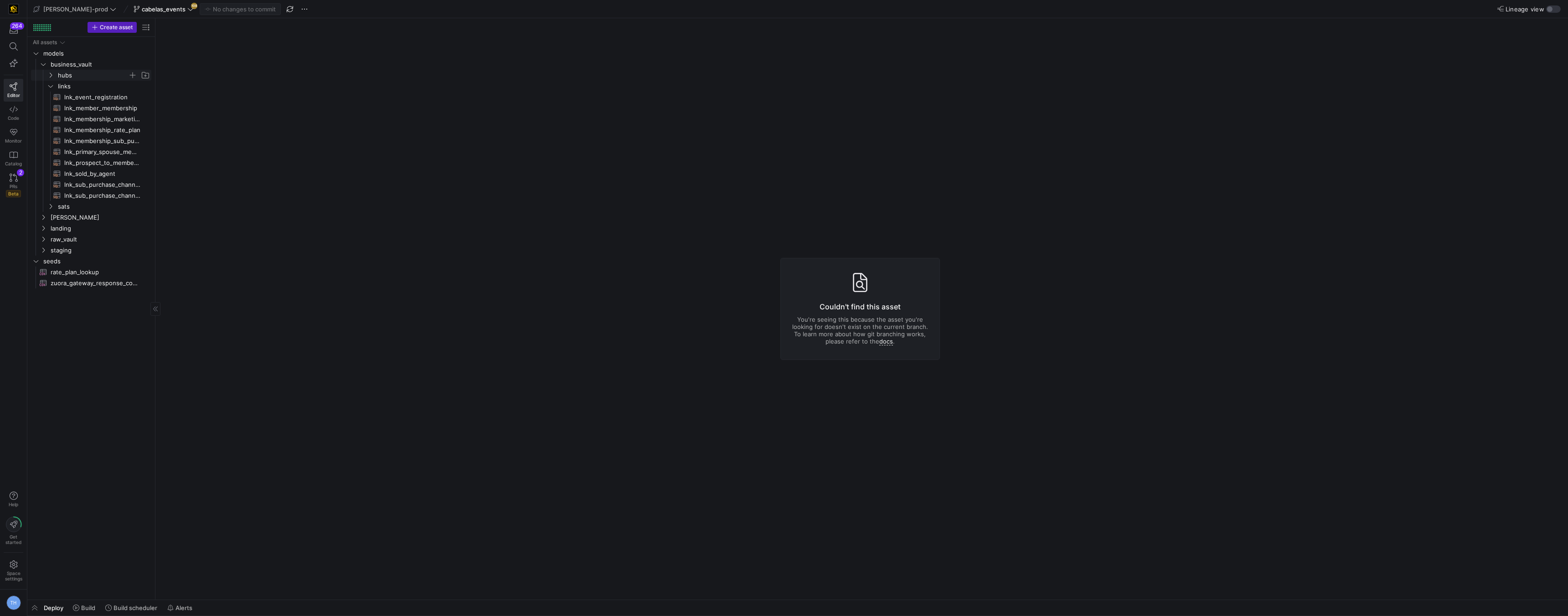
click at [85, 75] on span "hubs" at bounding box center [93, 75] width 70 height 10
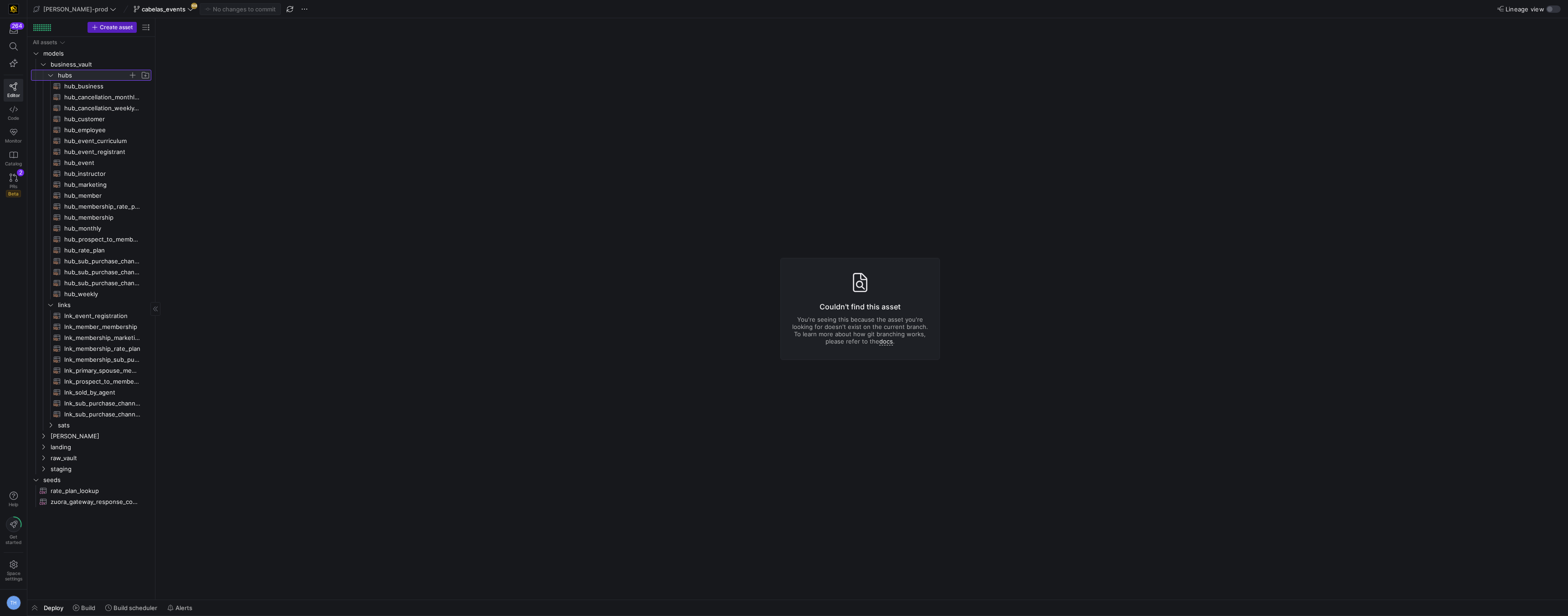
click at [85, 75] on span "hubs" at bounding box center [93, 75] width 70 height 10
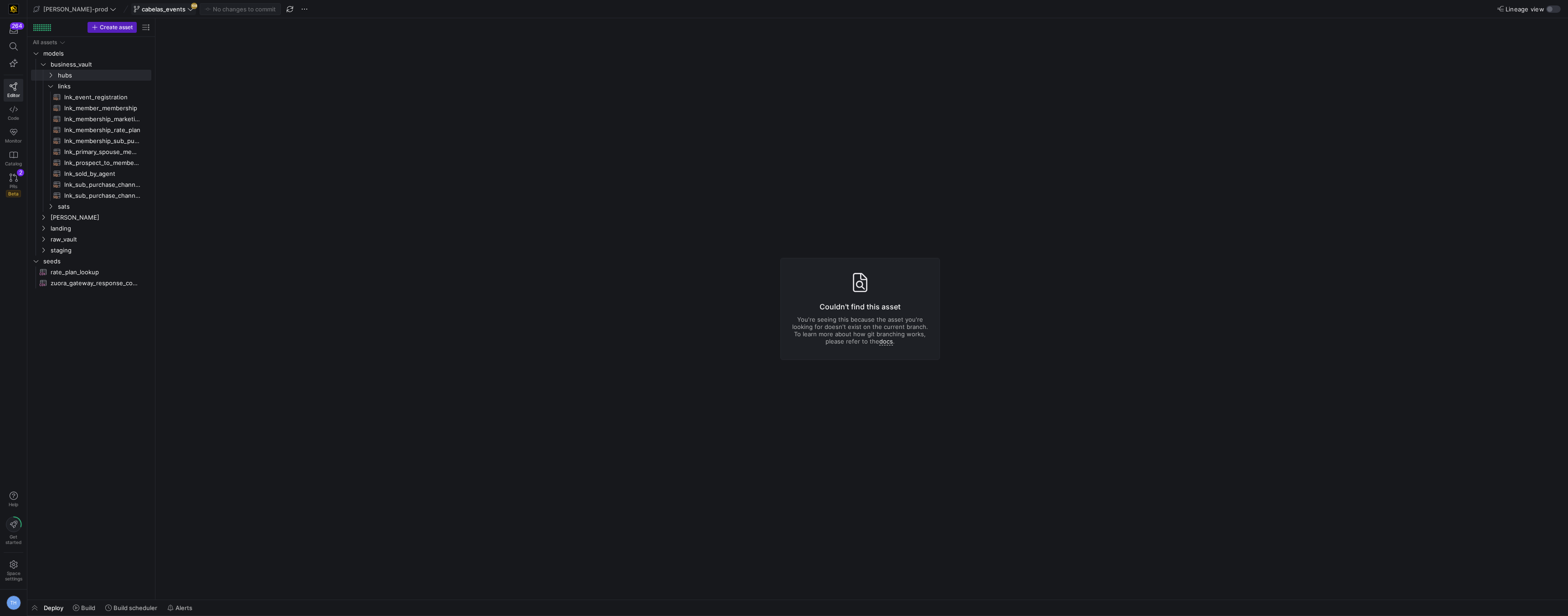
click at [187, 8] on icon at bounding box center [191, 9] width 6 height 6
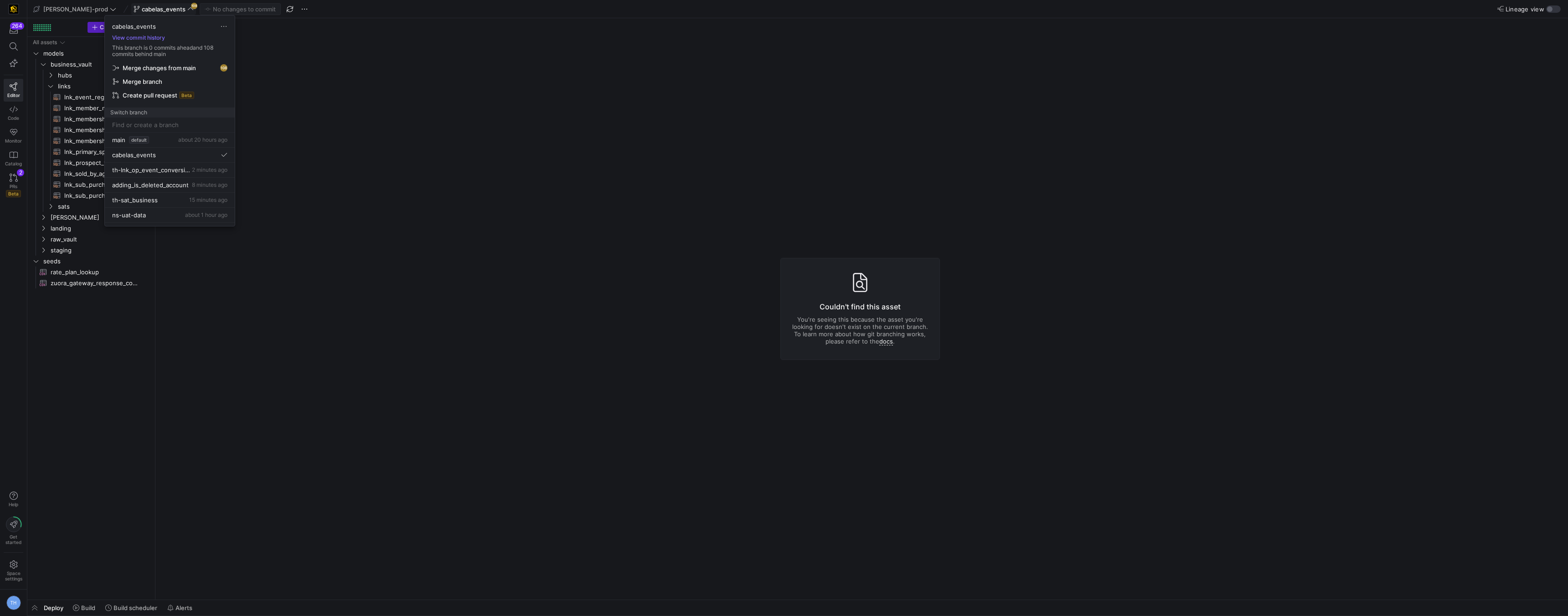
click at [309, 158] on div at bounding box center [784, 308] width 1568 height 616
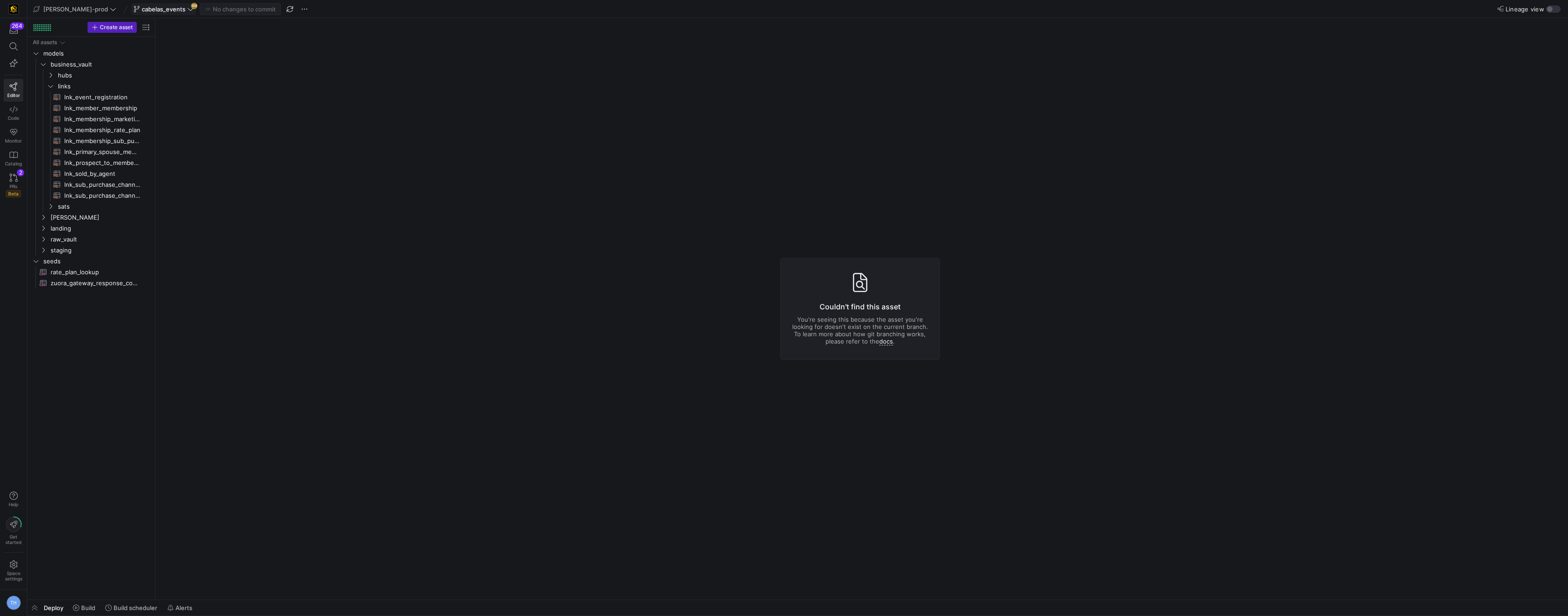
click at [154, 10] on span "cabelas_events" at bounding box center [164, 9] width 44 height 7
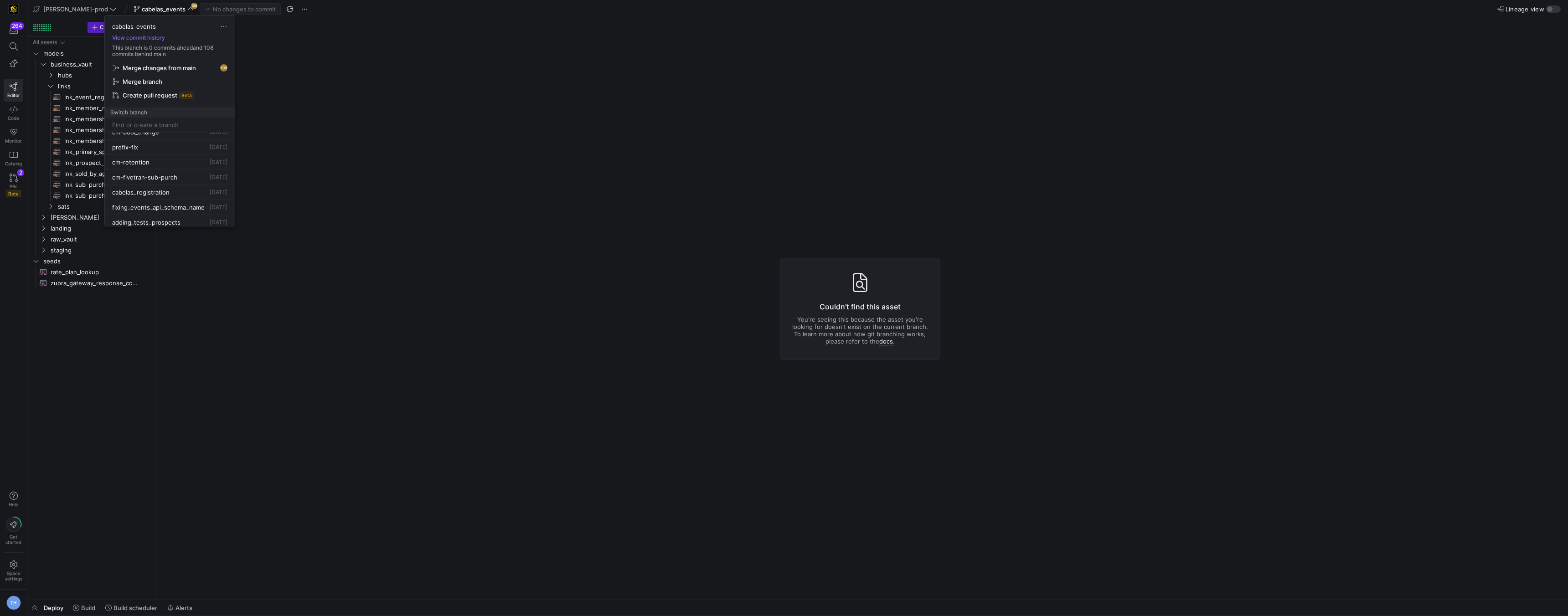
scroll to position [237, 0]
click at [172, 211] on span "Delete" at bounding box center [198, 212] width 63 height 7
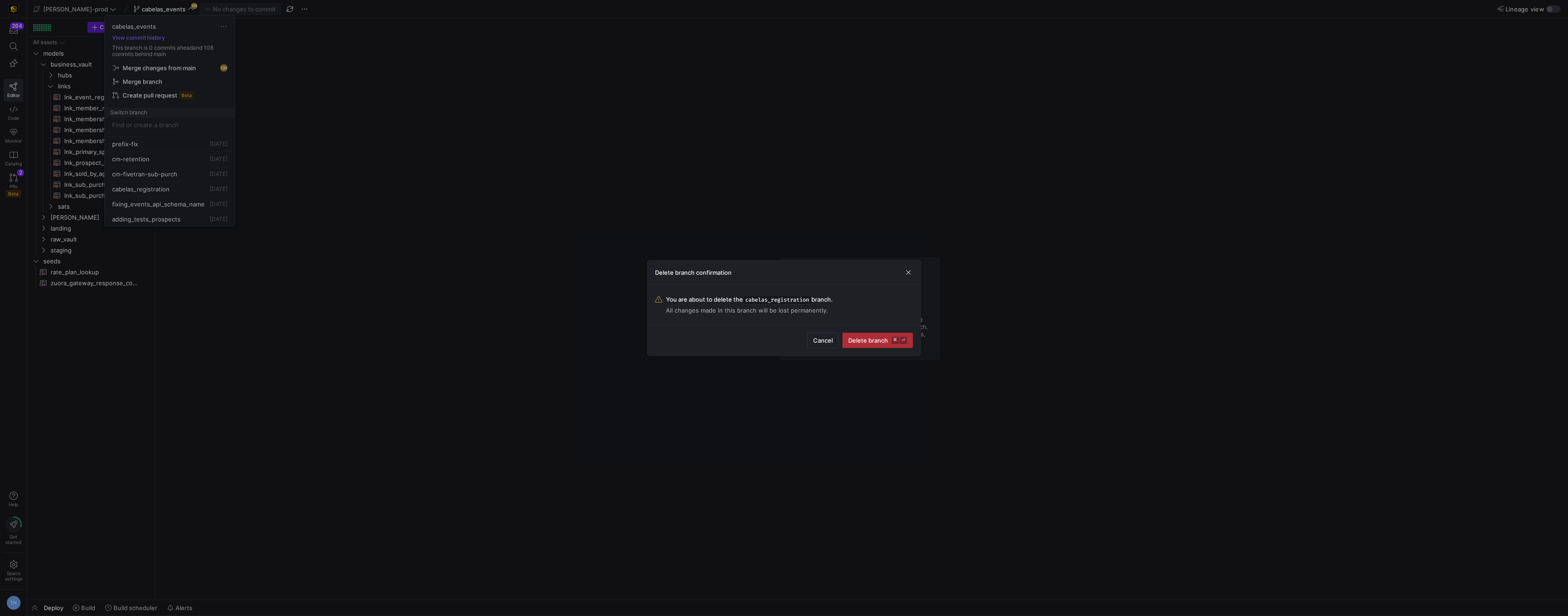
click at [884, 341] on span "Delete branch ⌘ ⏎" at bounding box center [878, 340] width 59 height 7
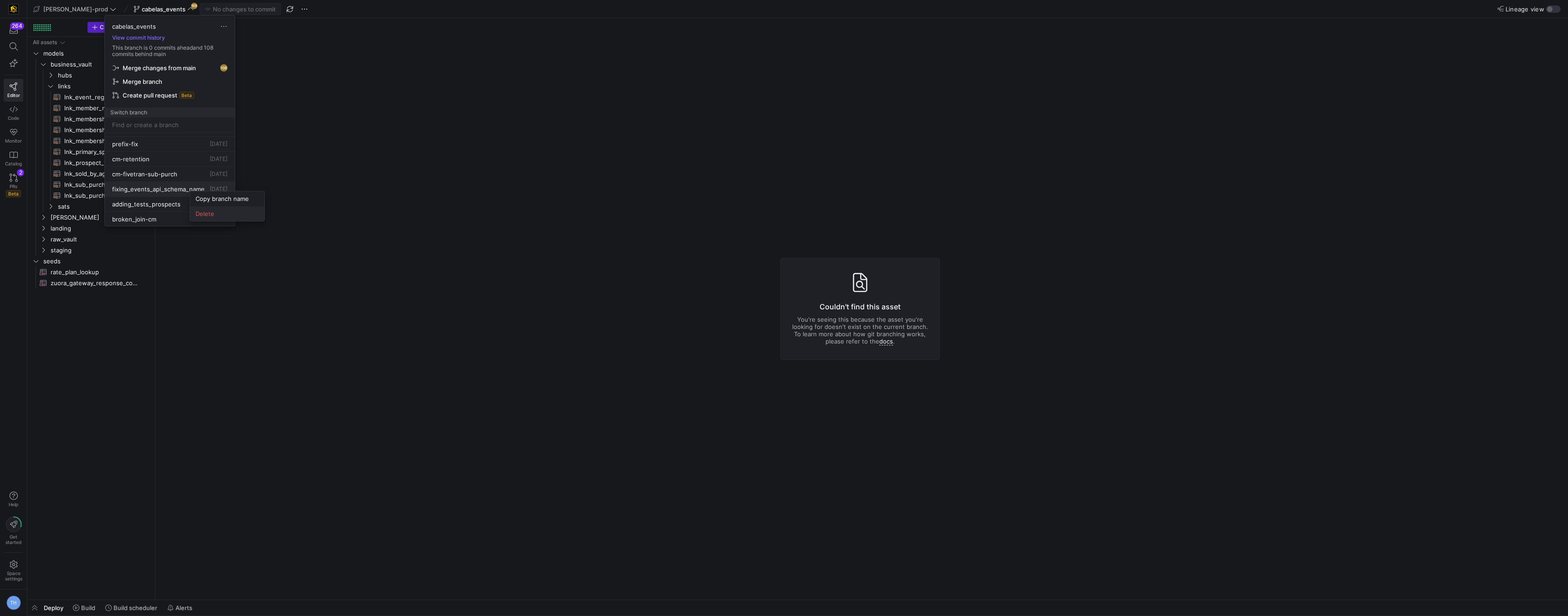
click at [212, 215] on span "Delete" at bounding box center [227, 214] width 63 height 7
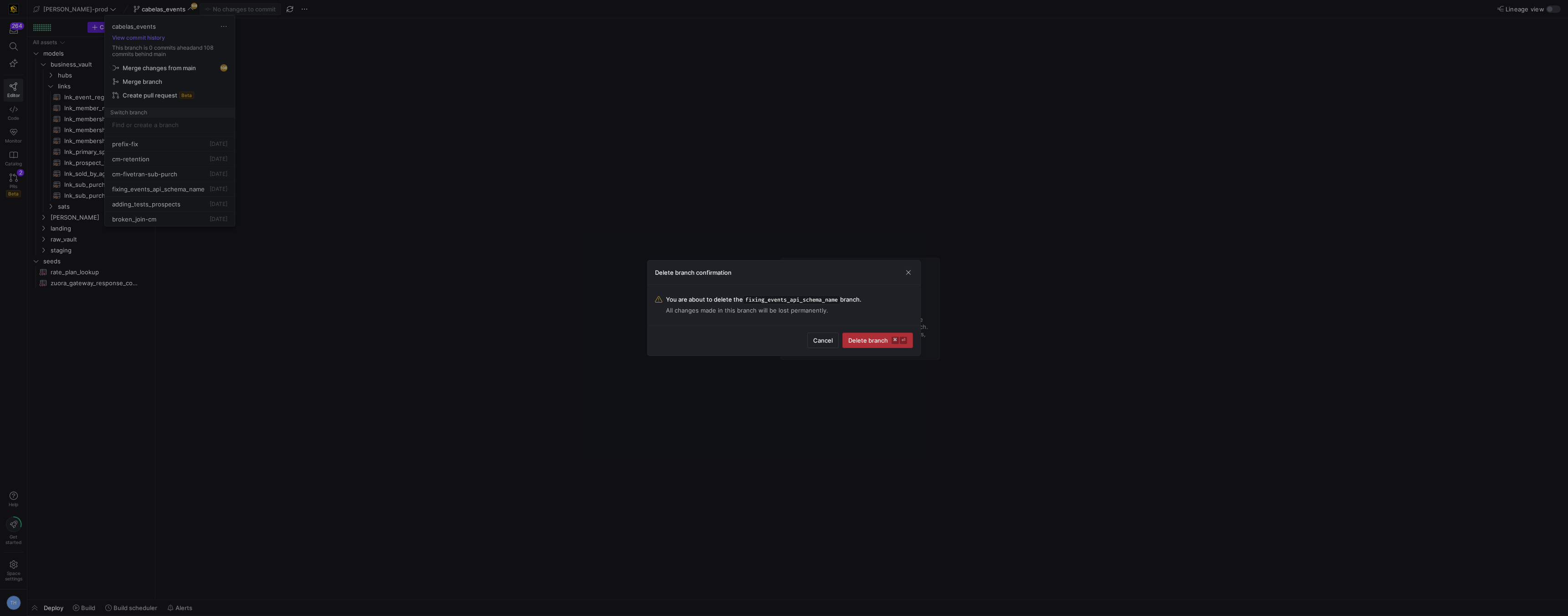
click at [880, 335] on span "submit" at bounding box center [878, 340] width 70 height 15
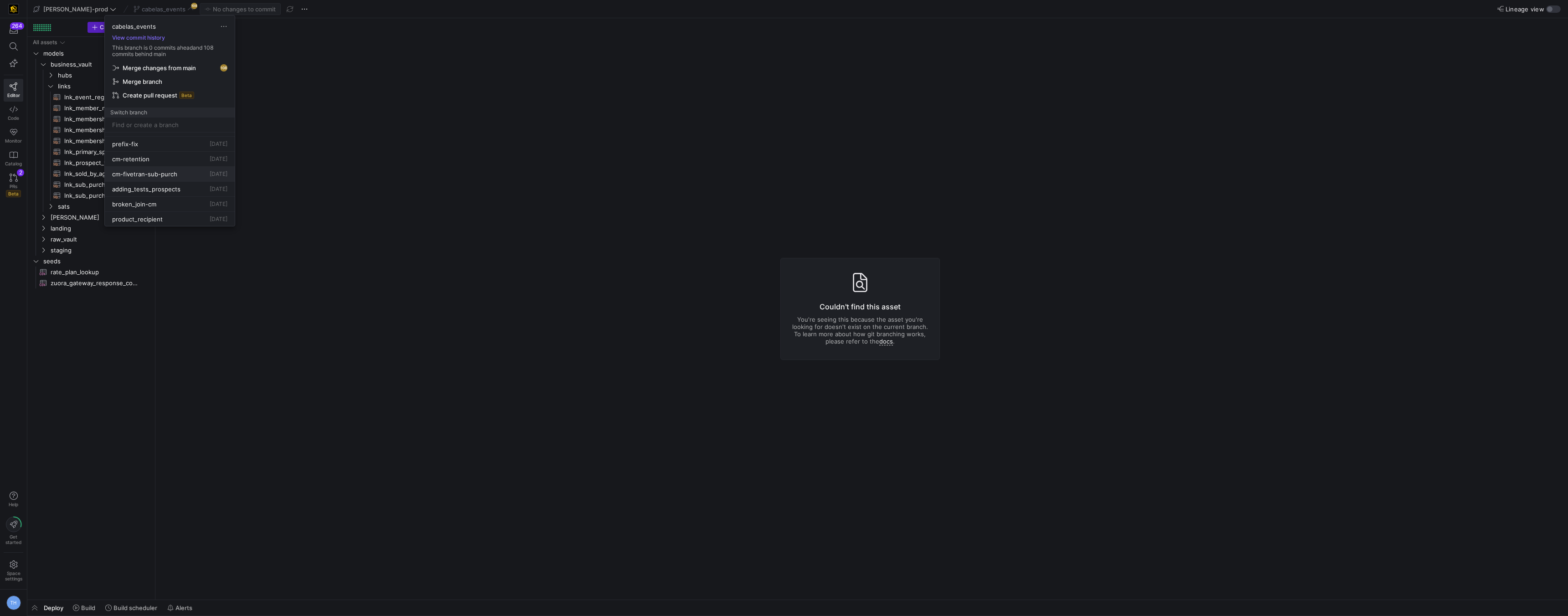
scroll to position [257, 0]
click at [228, 189] on span "Delete" at bounding box center [234, 190] width 63 height 7
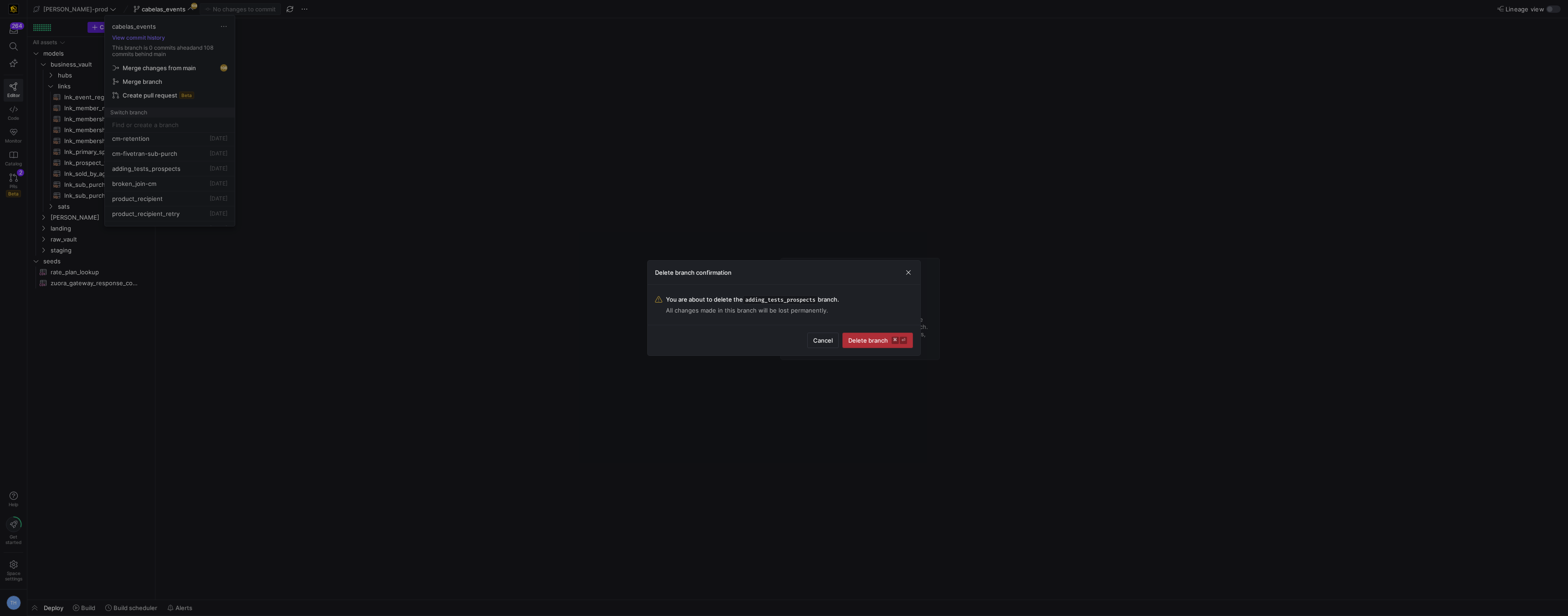
click at [876, 340] on span "Delete branch ⌘ ⏎" at bounding box center [878, 340] width 59 height 7
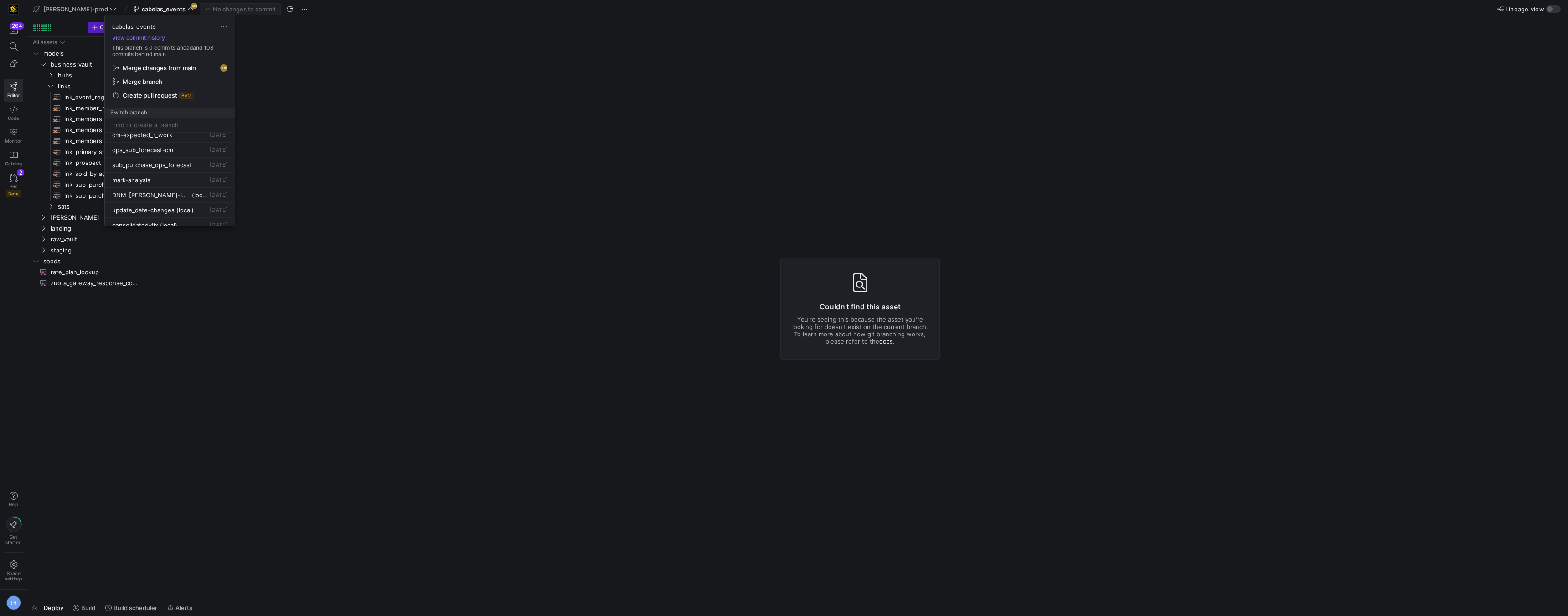
scroll to position [441, 0]
click at [303, 191] on div at bounding box center [784, 308] width 1568 height 616
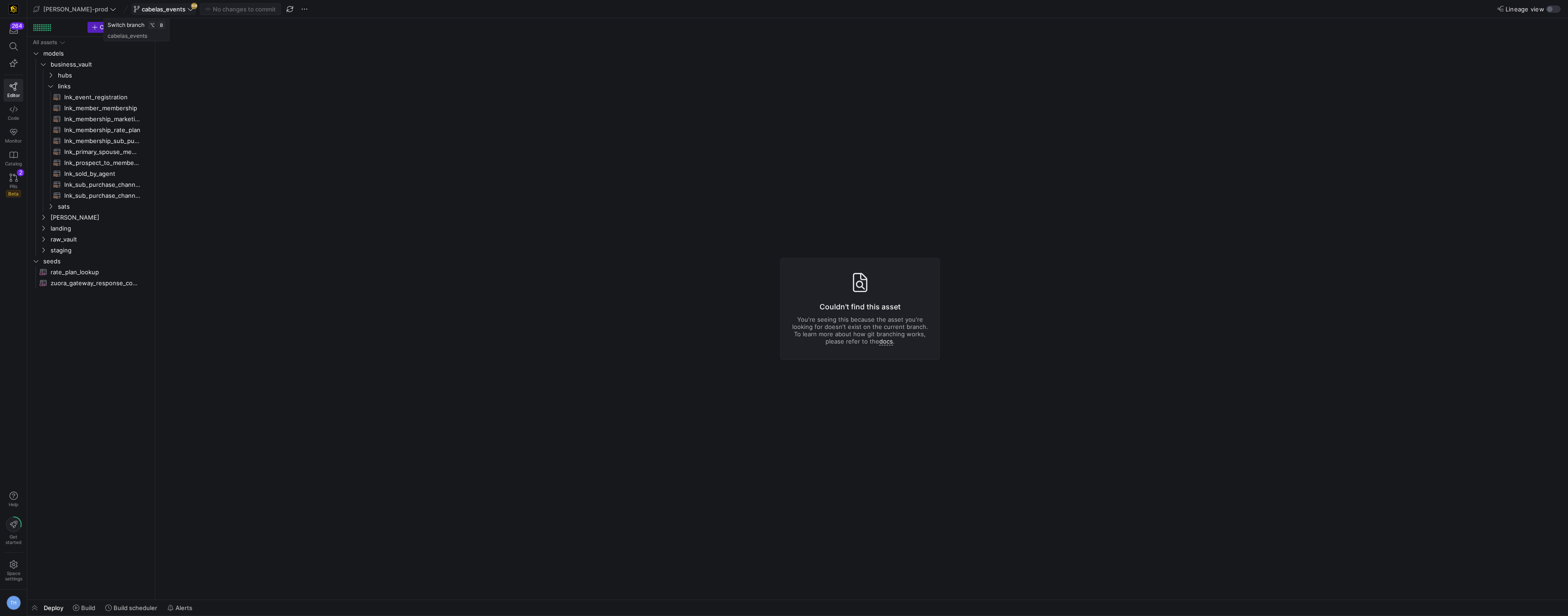
click at [157, 8] on span "cabelas_events" at bounding box center [164, 9] width 44 height 7
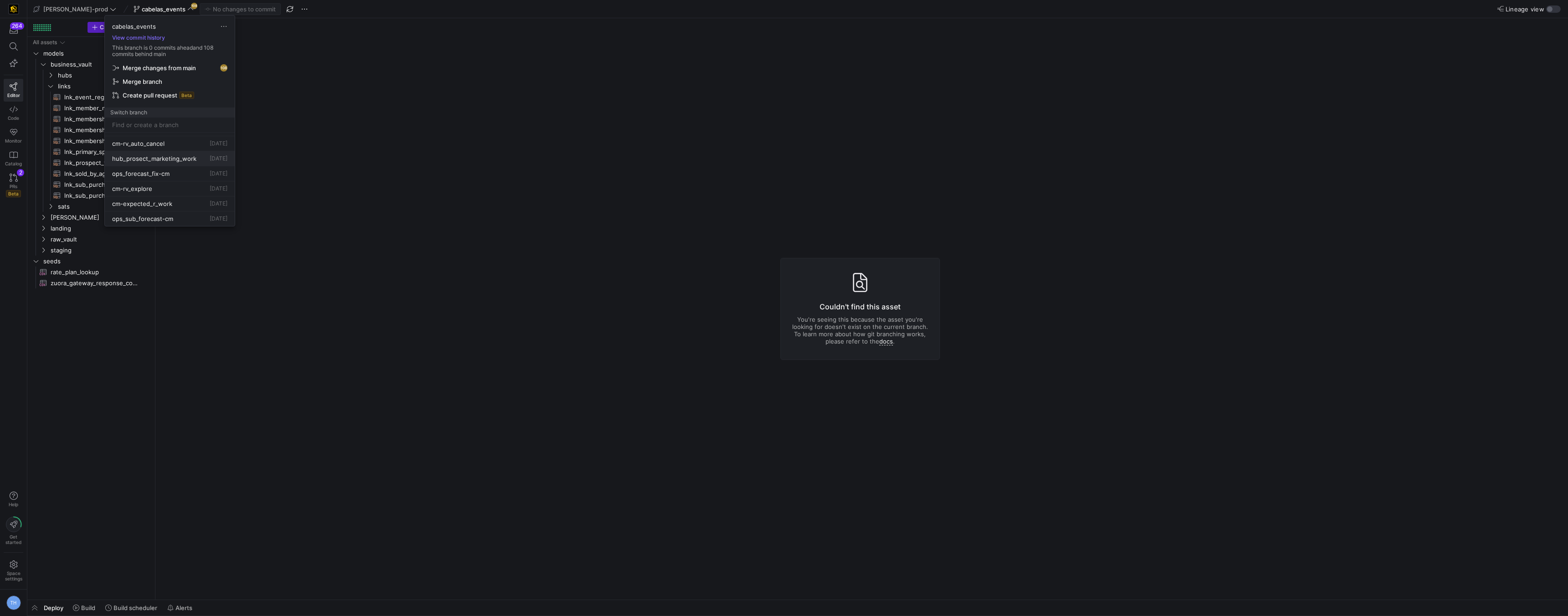
scroll to position [374, 0]
click at [187, 155] on span "hub_prosect_marketing_work" at bounding box center [154, 157] width 85 height 7
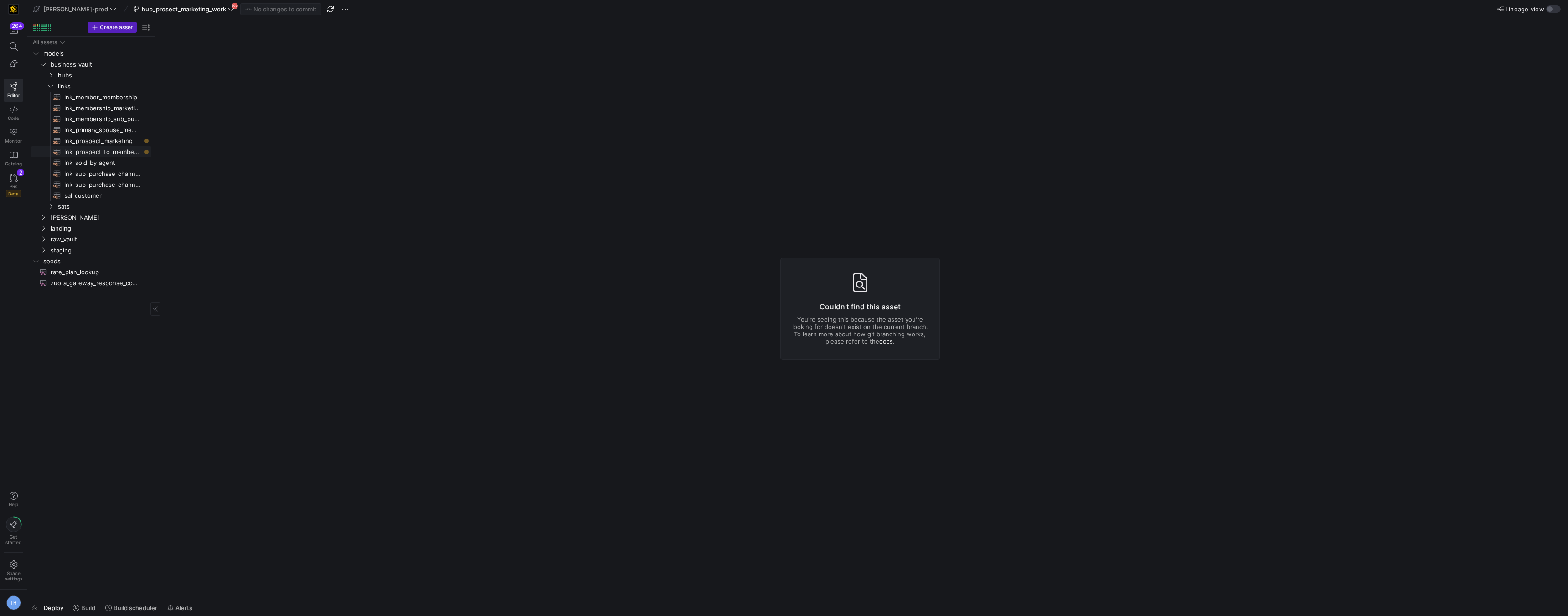
click at [96, 150] on span "lnk_prospect_to_member_conversion​​​​​​​​​​" at bounding box center [103, 152] width 77 height 10
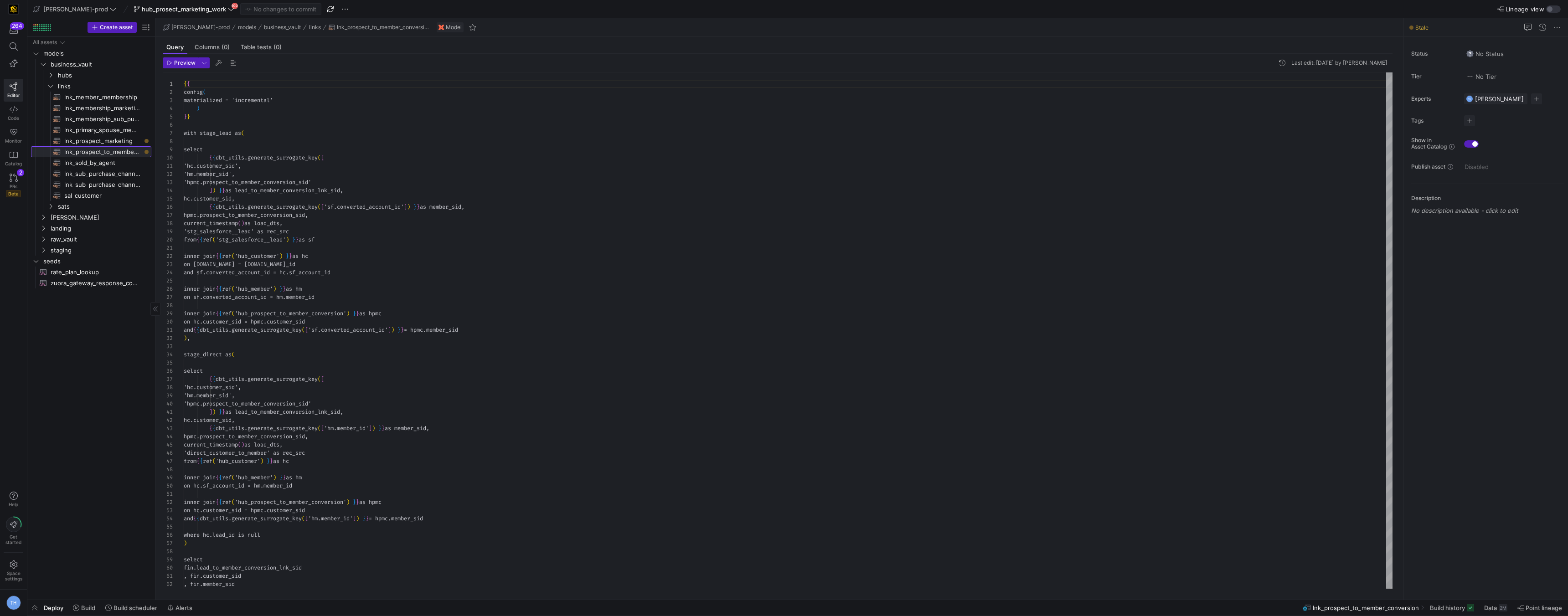
scroll to position [82, 0]
click at [99, 144] on span "lnk_prospect_marketing​​​​​​​​​​" at bounding box center [103, 141] width 77 height 10
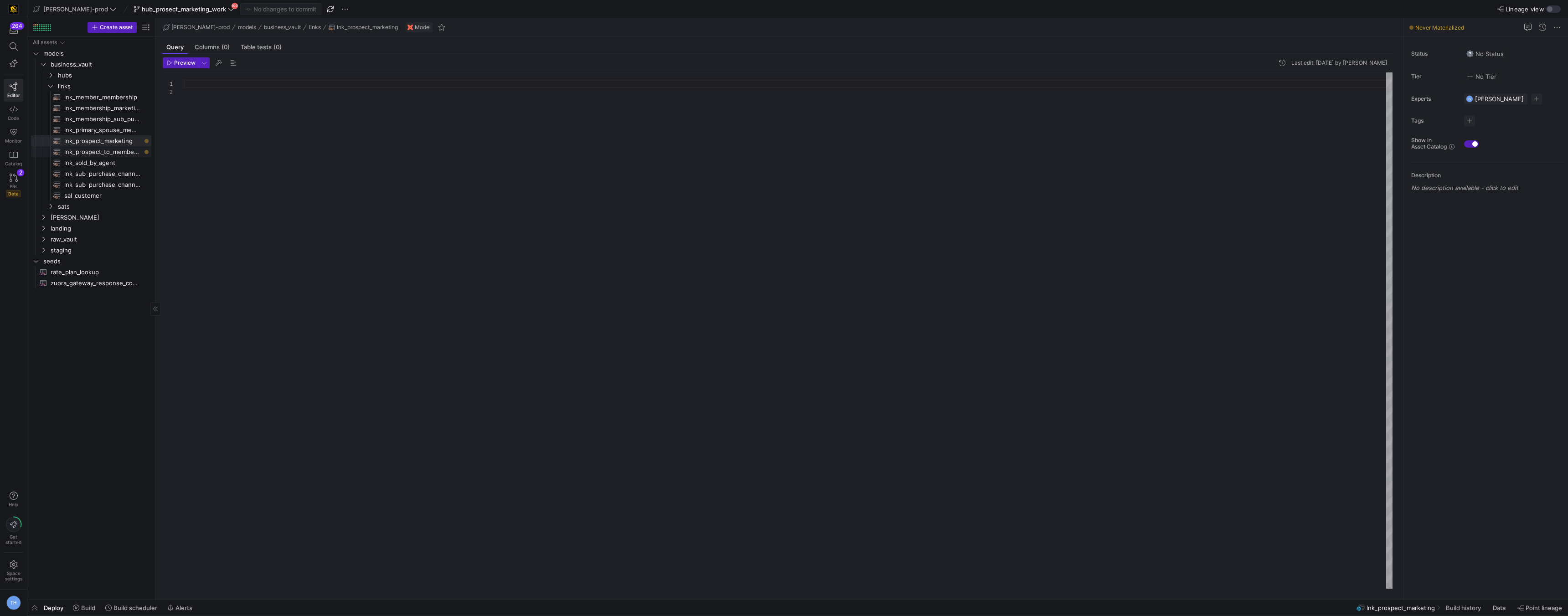
click at [118, 153] on span "lnk_prospect_to_member_conversion​​​​​​​​​​" at bounding box center [103, 152] width 77 height 10
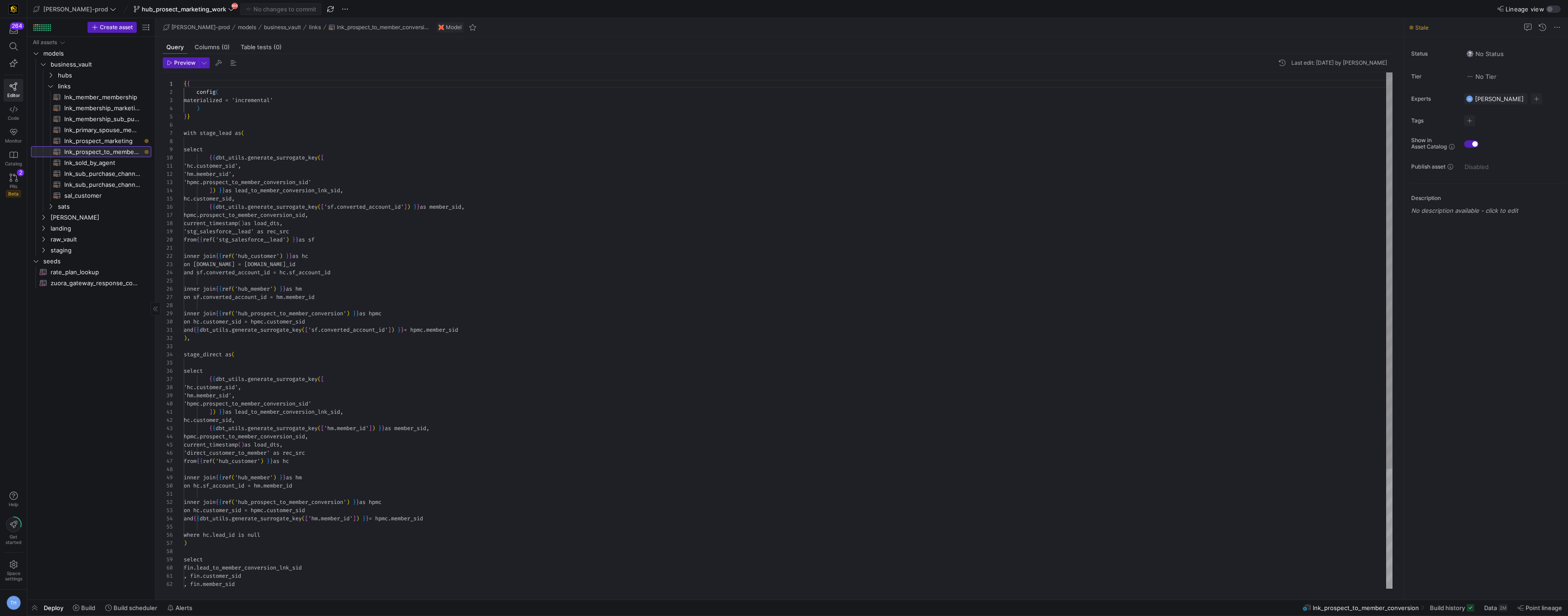
scroll to position [82, 0]
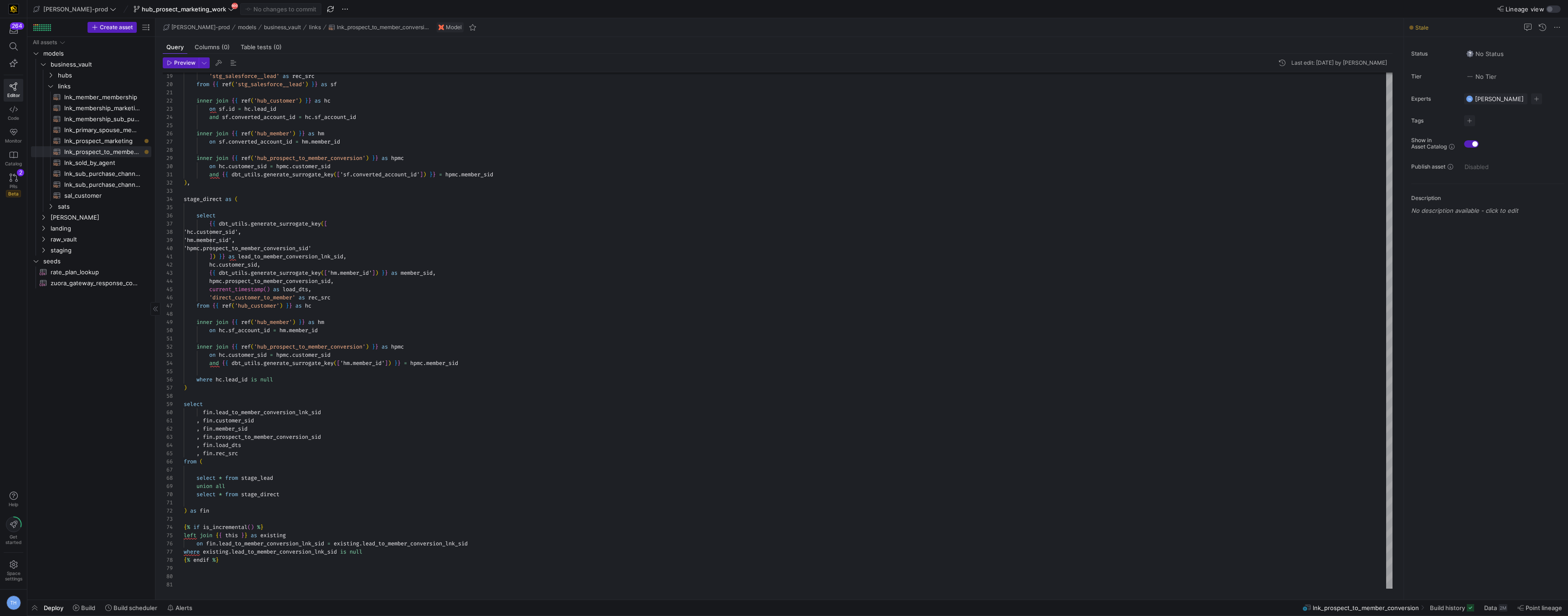
click at [62, 357] on div "All assets models business_vault [PERSON_NAME] landing raw_vault staging seeds …" at bounding box center [91, 317] width 121 height 559
click at [85, 75] on span "hubs" at bounding box center [93, 75] width 70 height 10
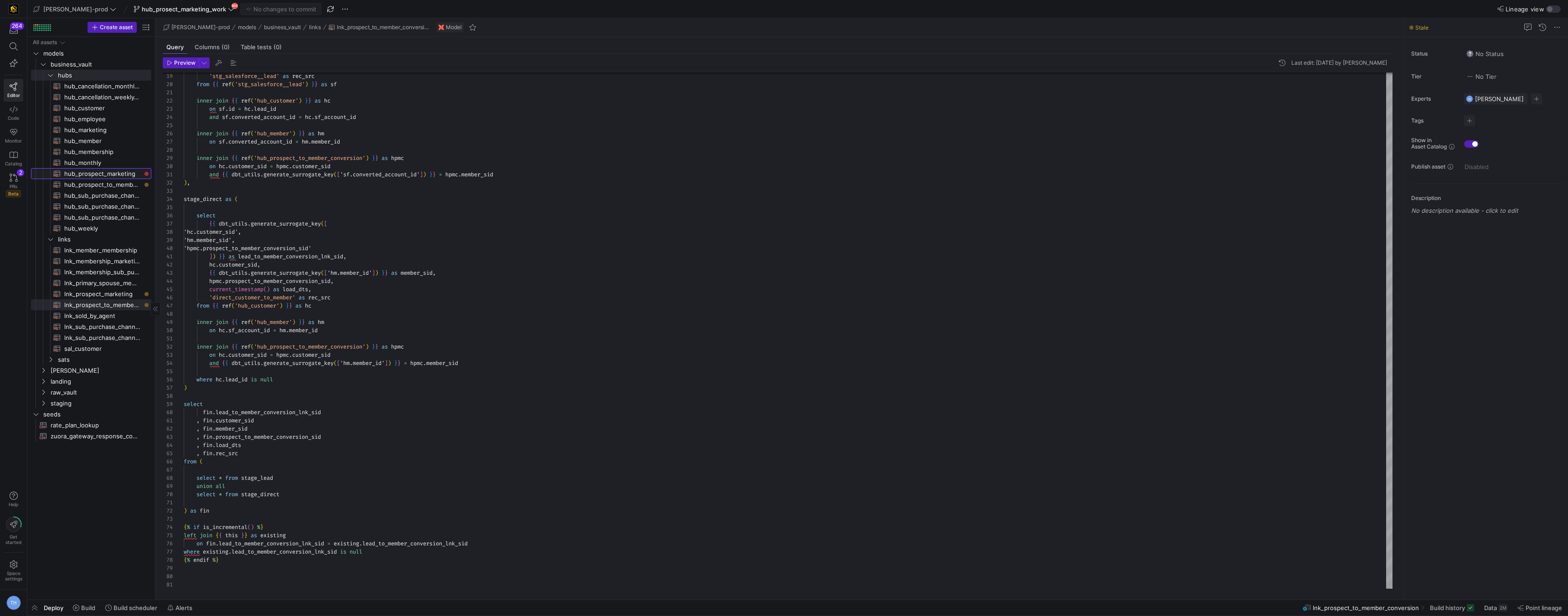
click at [98, 177] on span "hub_prospect_marketing​​​​​​​​​​" at bounding box center [103, 173] width 77 height 10
type textarea "{{ config( materialized = 'incremental' ) }} with base as ( select * from {{ re…"
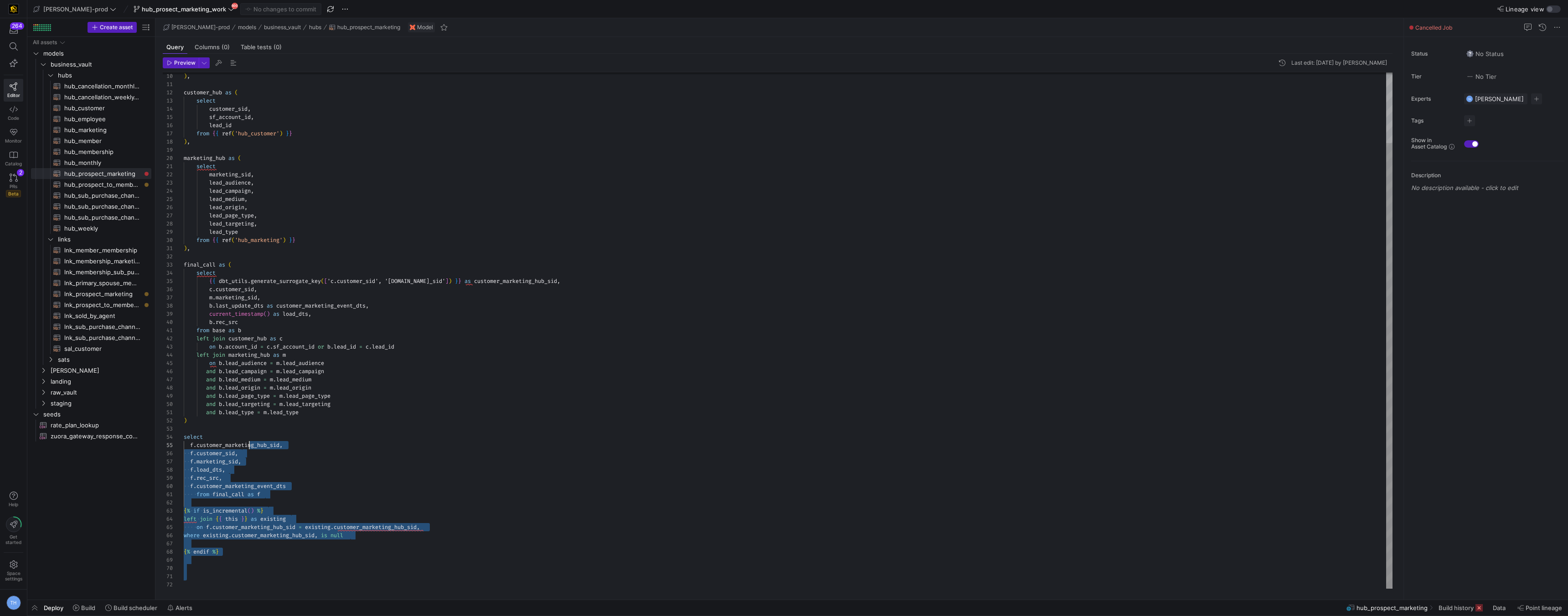
scroll to position [57, 0]
type textarea "{{ config( materialized = 'incremental' ) }} with base as ( select * from {{ re…"
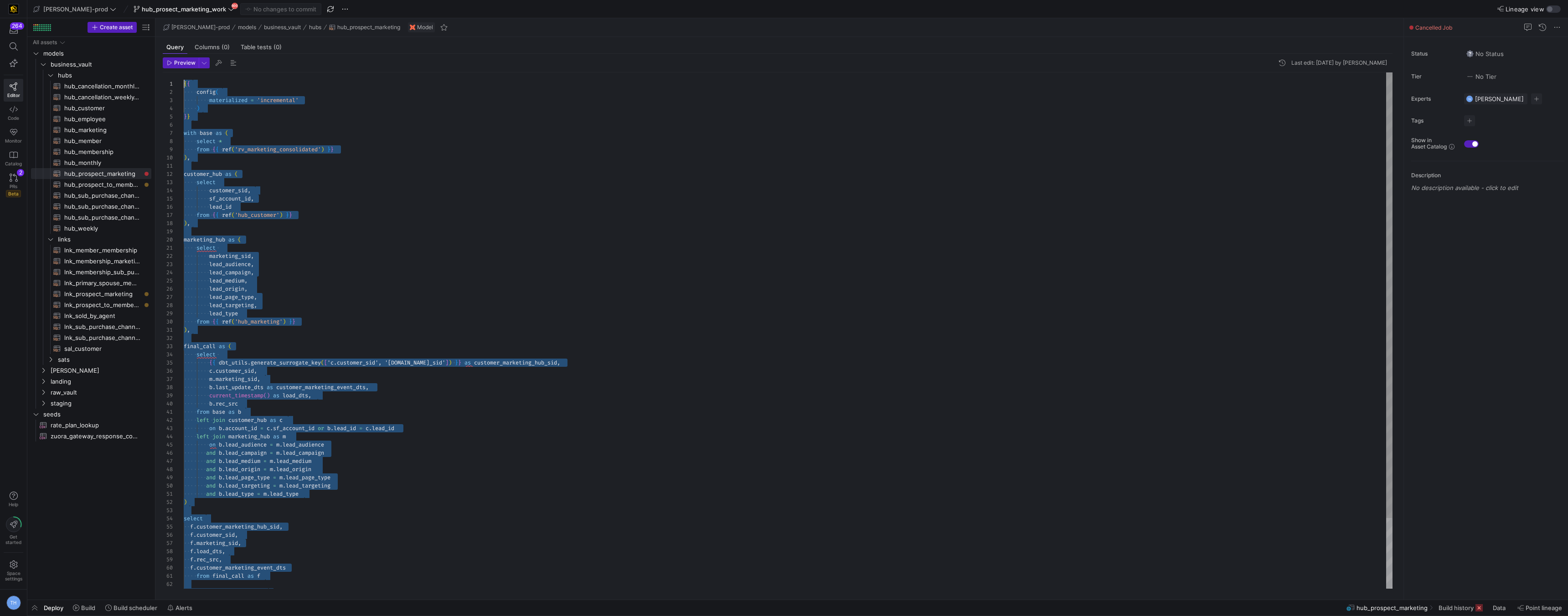
scroll to position [0, 0]
drag, startPoint x: 270, startPoint y: 583, endPoint x: 216, endPoint y: 37, distance: 548.7
click at [110, 293] on span "lnk_prospect_marketing​​​​​​​​​​" at bounding box center [103, 294] width 77 height 10
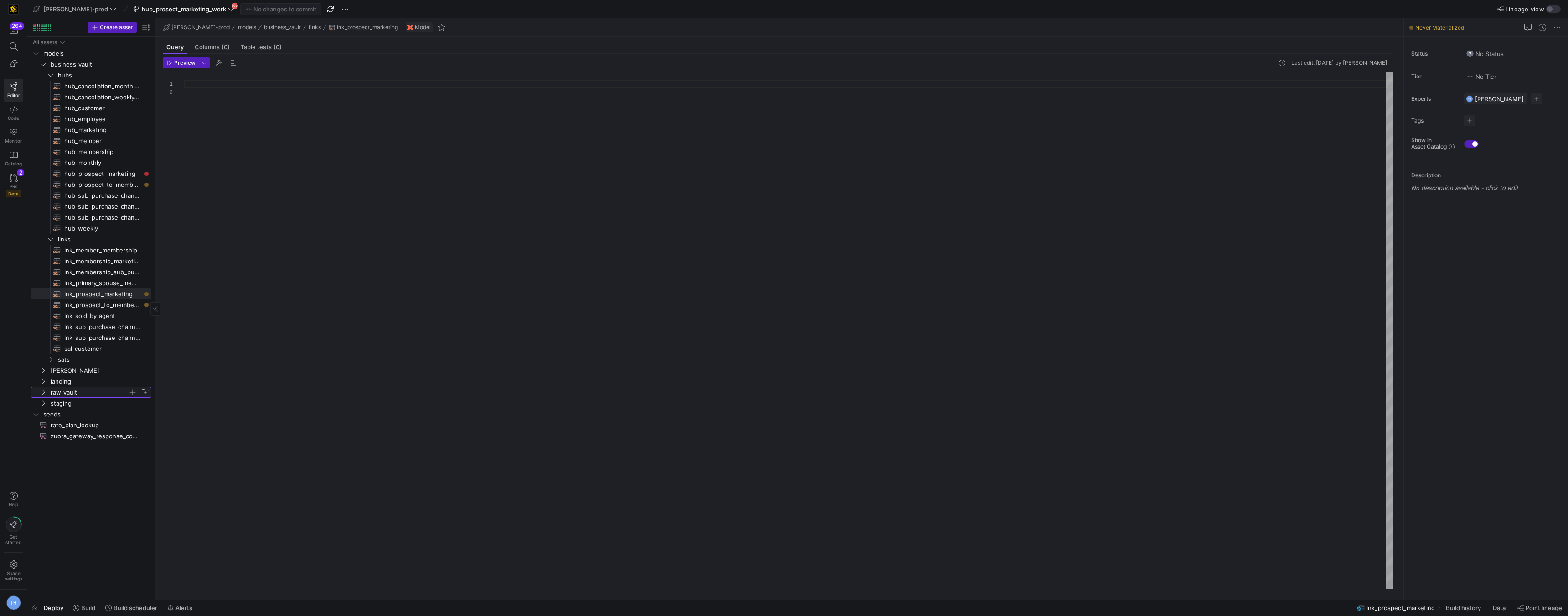
click at [80, 390] on span "raw_vault" at bounding box center [89, 393] width 77 height 10
click at [82, 436] on span "leads" at bounding box center [93, 436] width 70 height 10
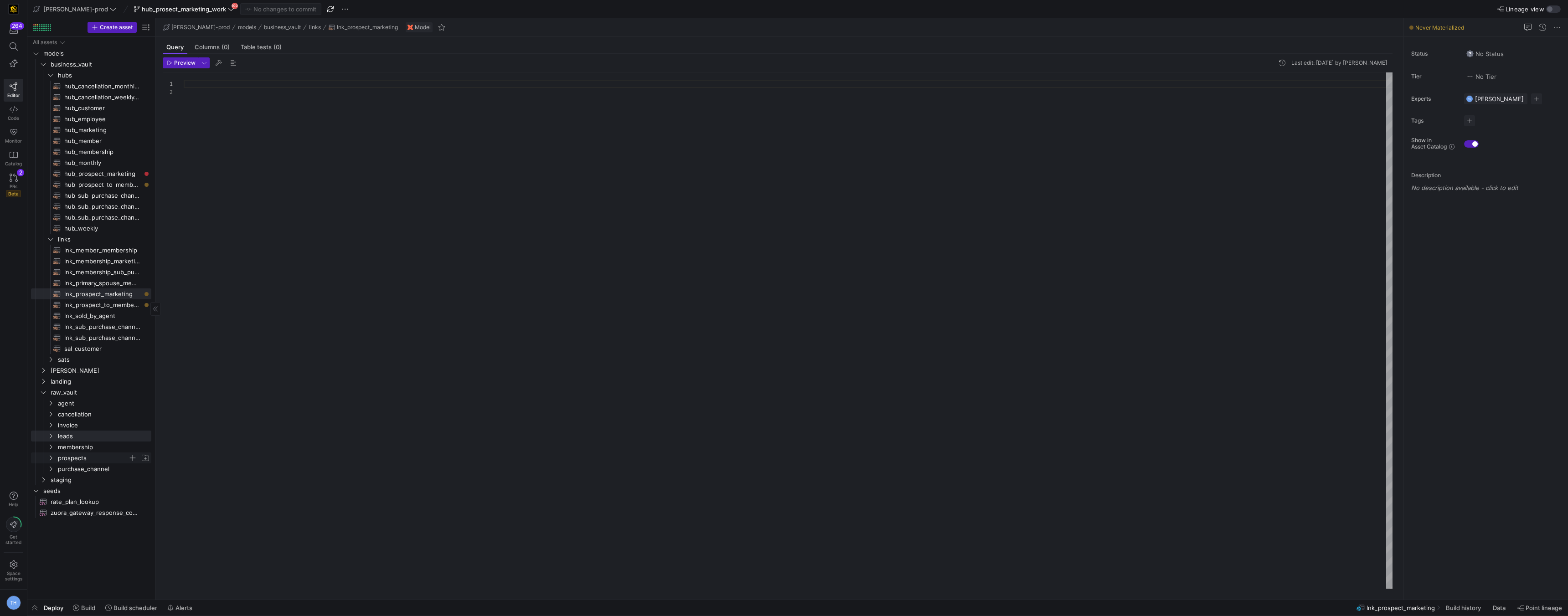
click at [82, 457] on span "prospects" at bounding box center [93, 458] width 70 height 10
click at [82, 467] on span "rv_customer_touch​​​​​​​​​​" at bounding box center [103, 469] width 77 height 10
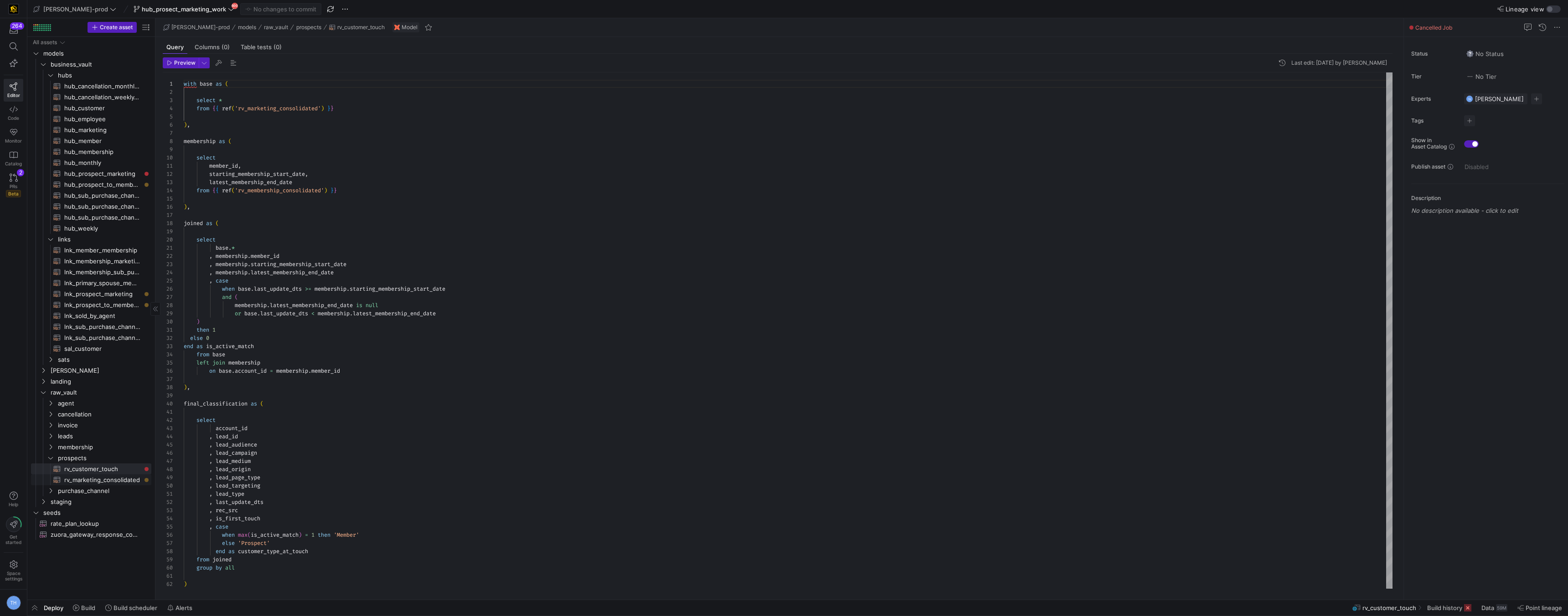
click at [83, 477] on span "rv_marketing_consolidated​​​​​​​​​​" at bounding box center [103, 480] width 77 height 10
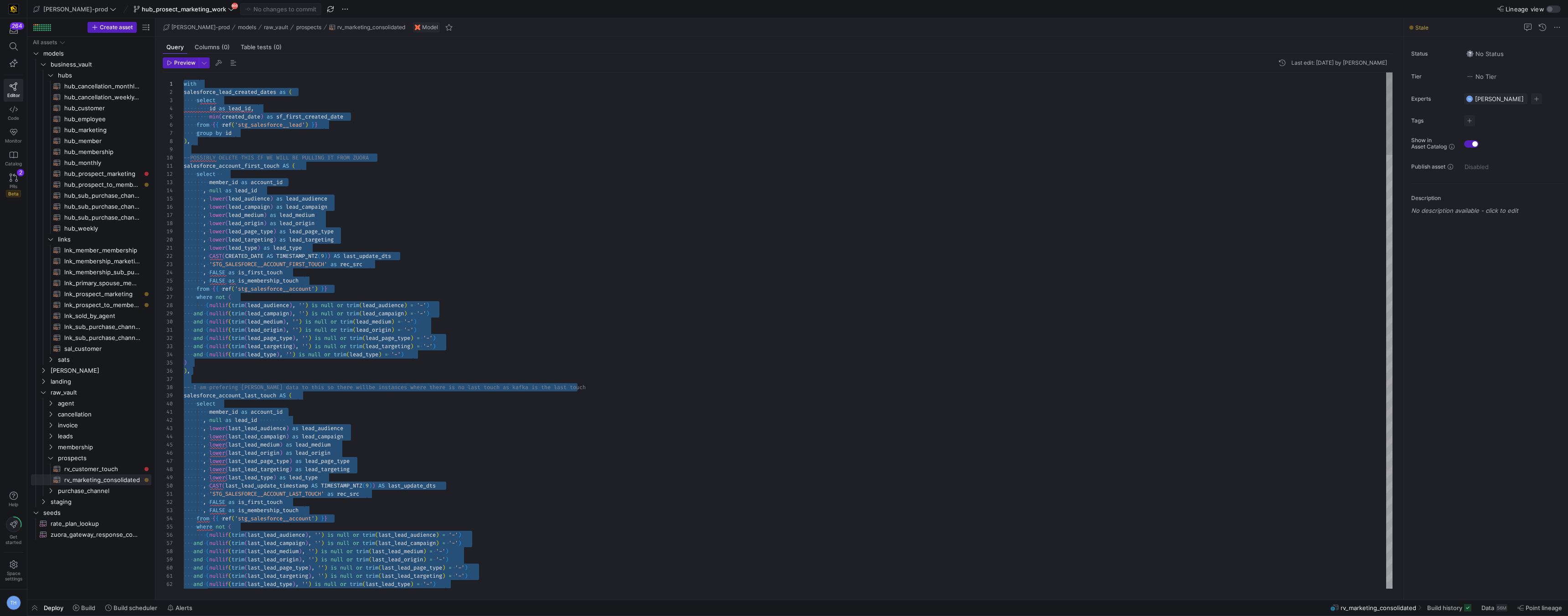
drag, startPoint x: 247, startPoint y: 581, endPoint x: 205, endPoint y: -39, distance: 621.4
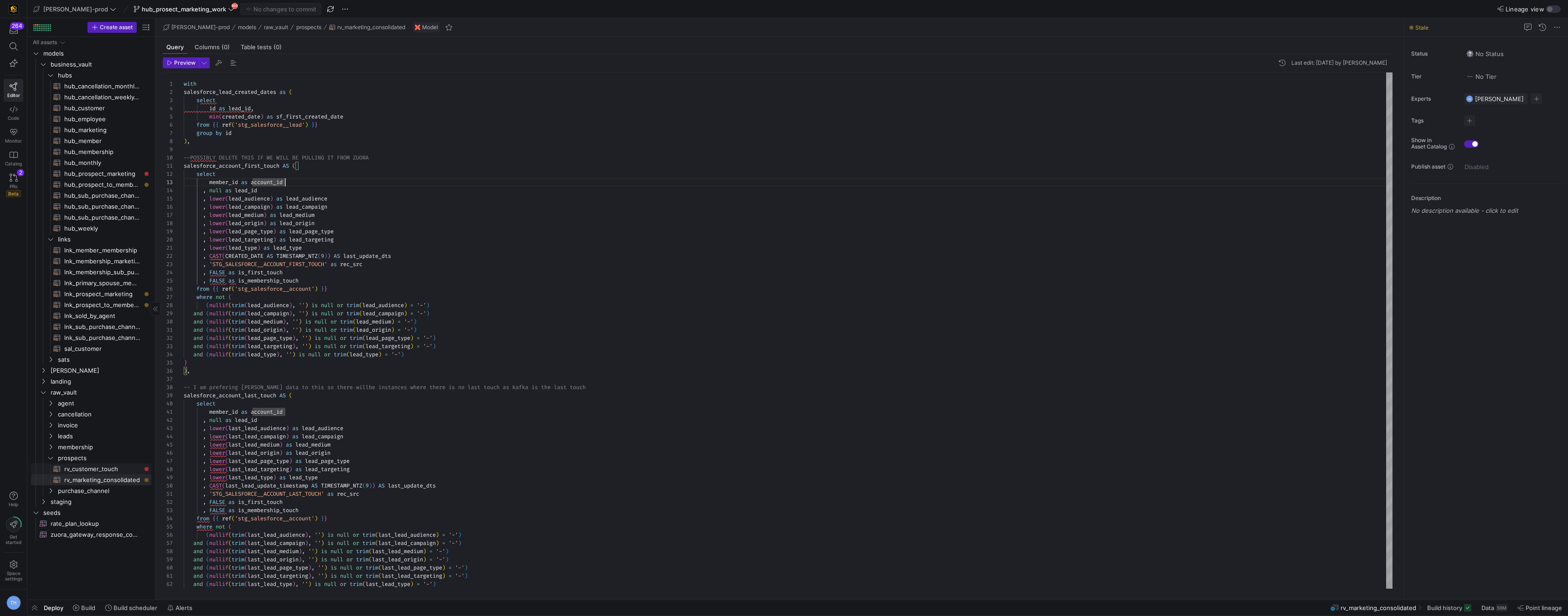
click at [97, 473] on span "rv_customer_touch​​​​​​​​​​" at bounding box center [103, 469] width 77 height 10
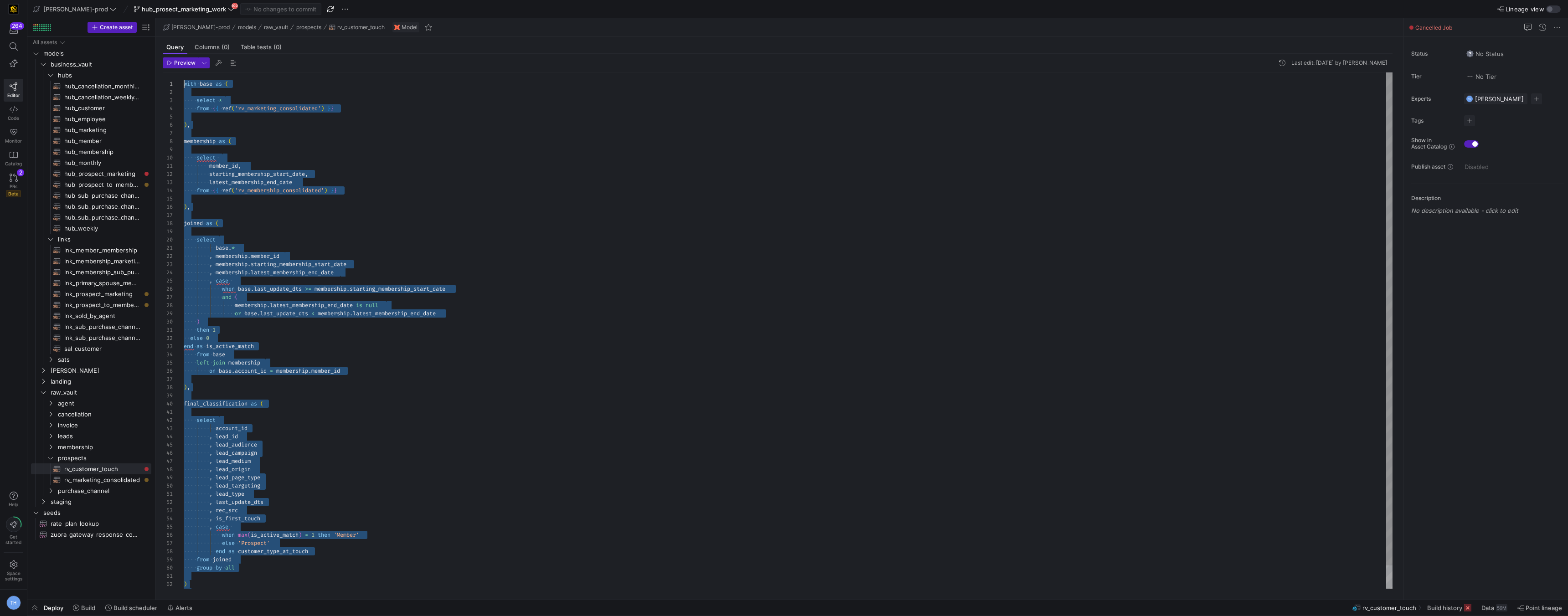
drag, startPoint x: 327, startPoint y: 583, endPoint x: 144, endPoint y: 28, distance: 584.4
click at [336, 374] on div "select * from { { ref ( 'rv_marketing_consolidated' ) } } ) , membership as ( s…" at bounding box center [788, 343] width 1209 height 541
type textarea "then 1 else 0 end as is_active_match from base left join membership on base.acc…"
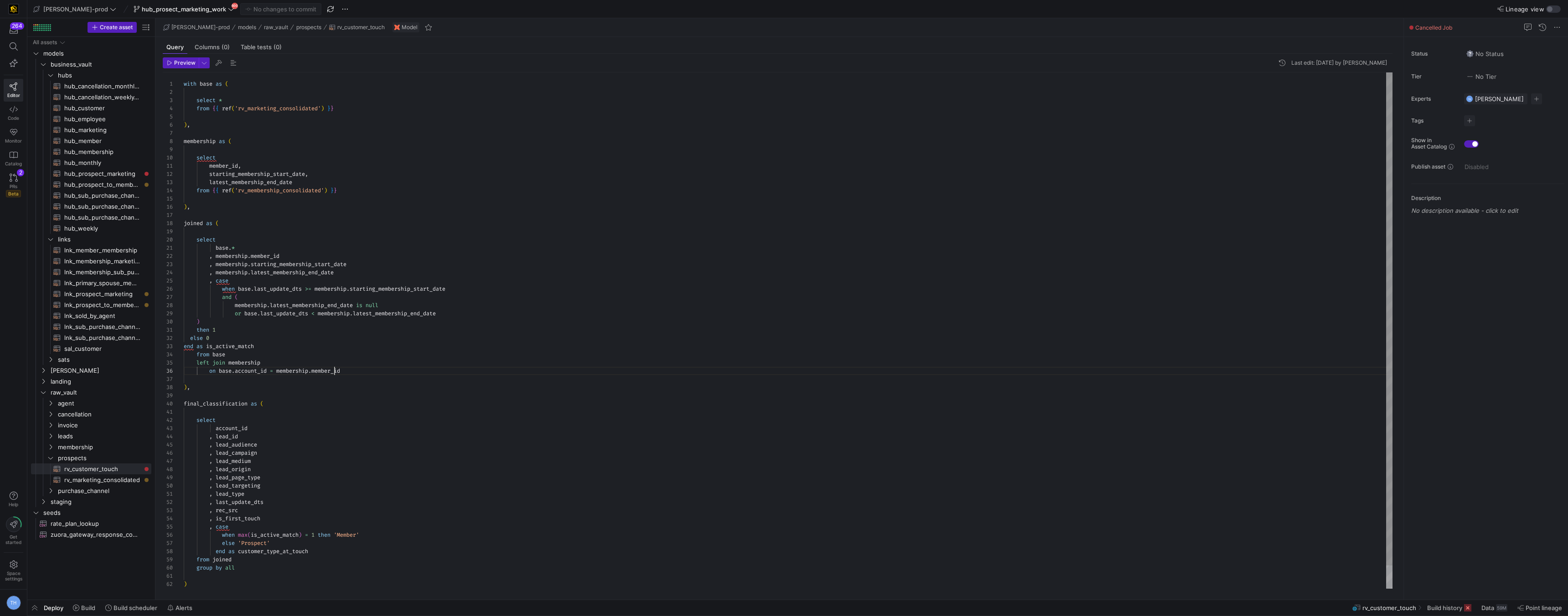
scroll to position [41, 151]
click at [94, 455] on span "prospects" at bounding box center [93, 458] width 70 height 10
click at [84, 457] on span "prospects" at bounding box center [93, 458] width 70 height 10
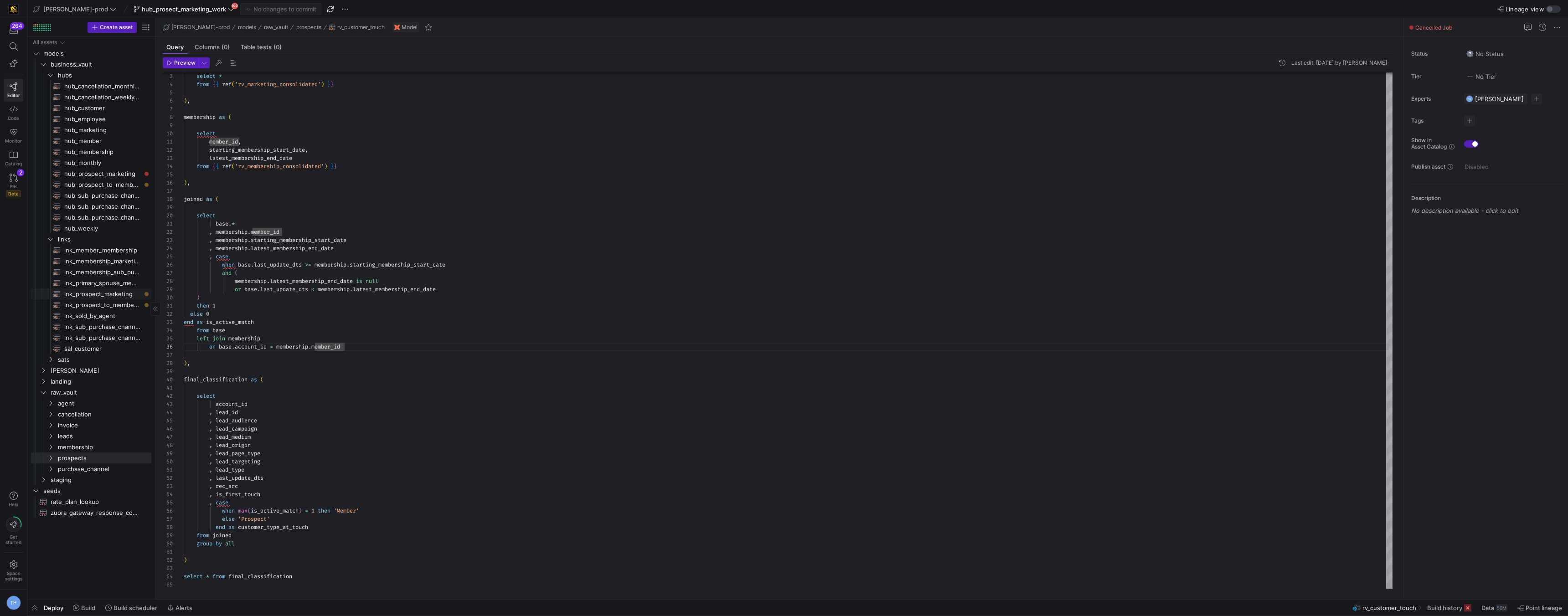
click at [100, 291] on span "lnk_prospect_marketing​​​​​​​​​​" at bounding box center [103, 294] width 77 height 10
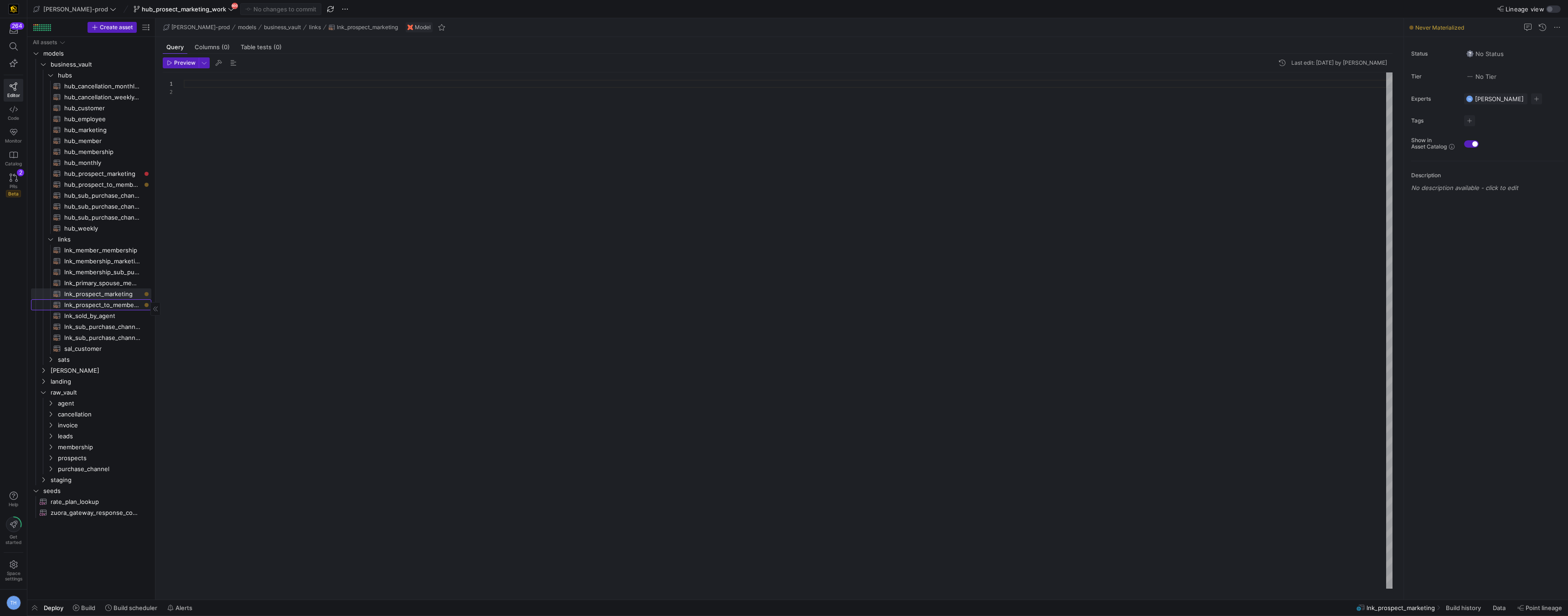
click at [100, 305] on span "lnk_prospect_to_member_conversion​​​​​​​​​​" at bounding box center [103, 305] width 77 height 10
type textarea "{{ config( materialized = 'incremental' ) }} with stage_lead as ( select {{ dbt…"
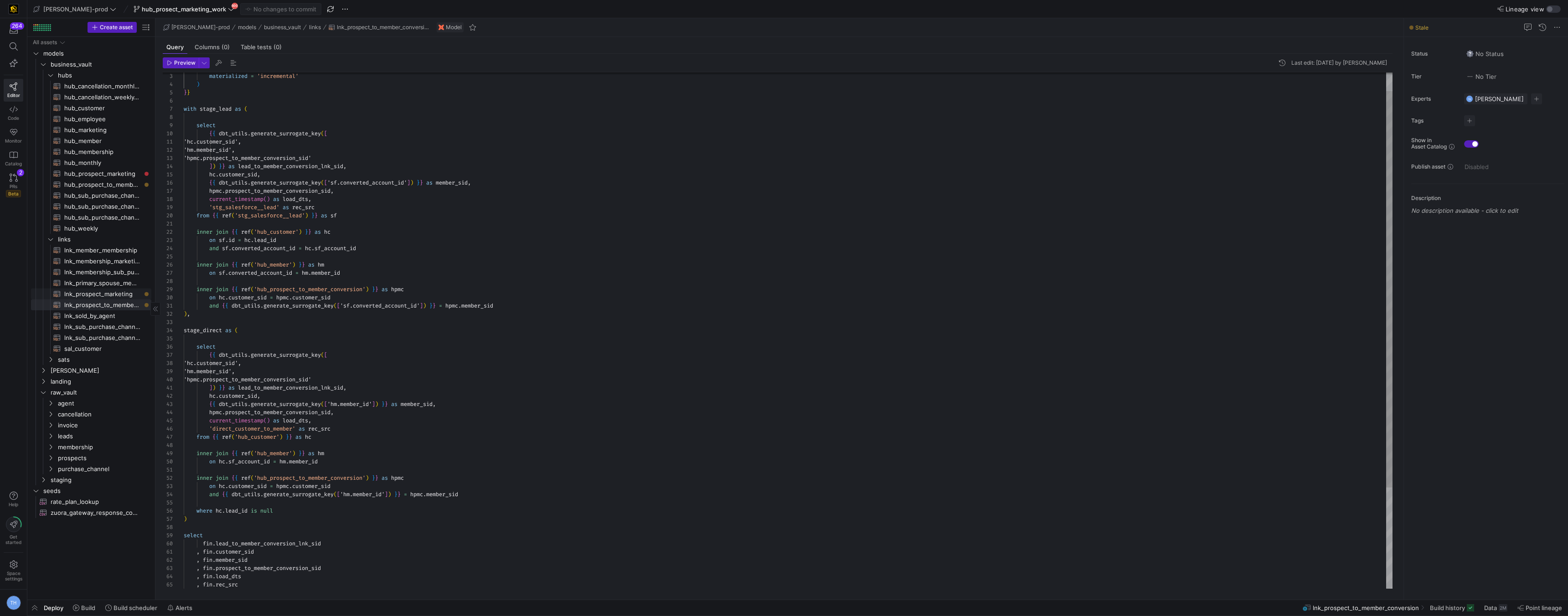
click at [100, 293] on span "lnk_prospect_marketing​​​​​​​​​​" at bounding box center [103, 294] width 77 height 10
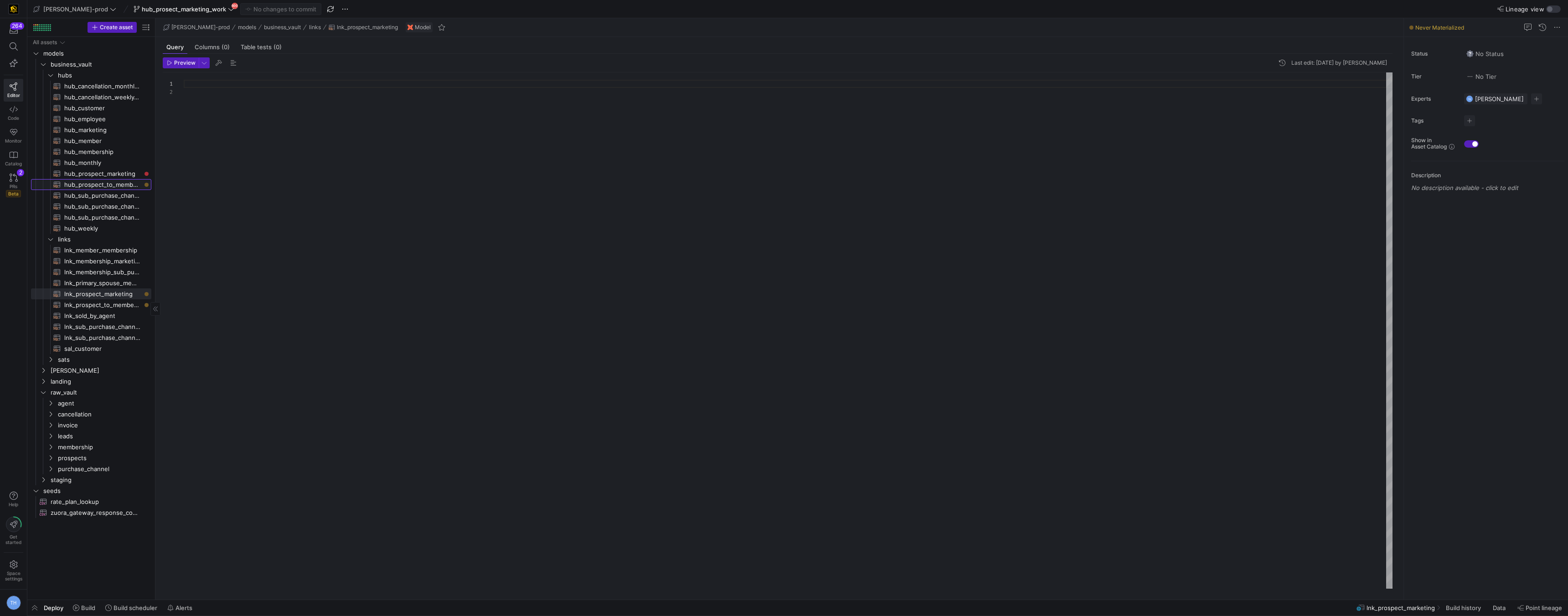
click at [108, 183] on span "hub_prospect_to_member_conversion​​​​​​​​​​" at bounding box center [103, 184] width 77 height 10
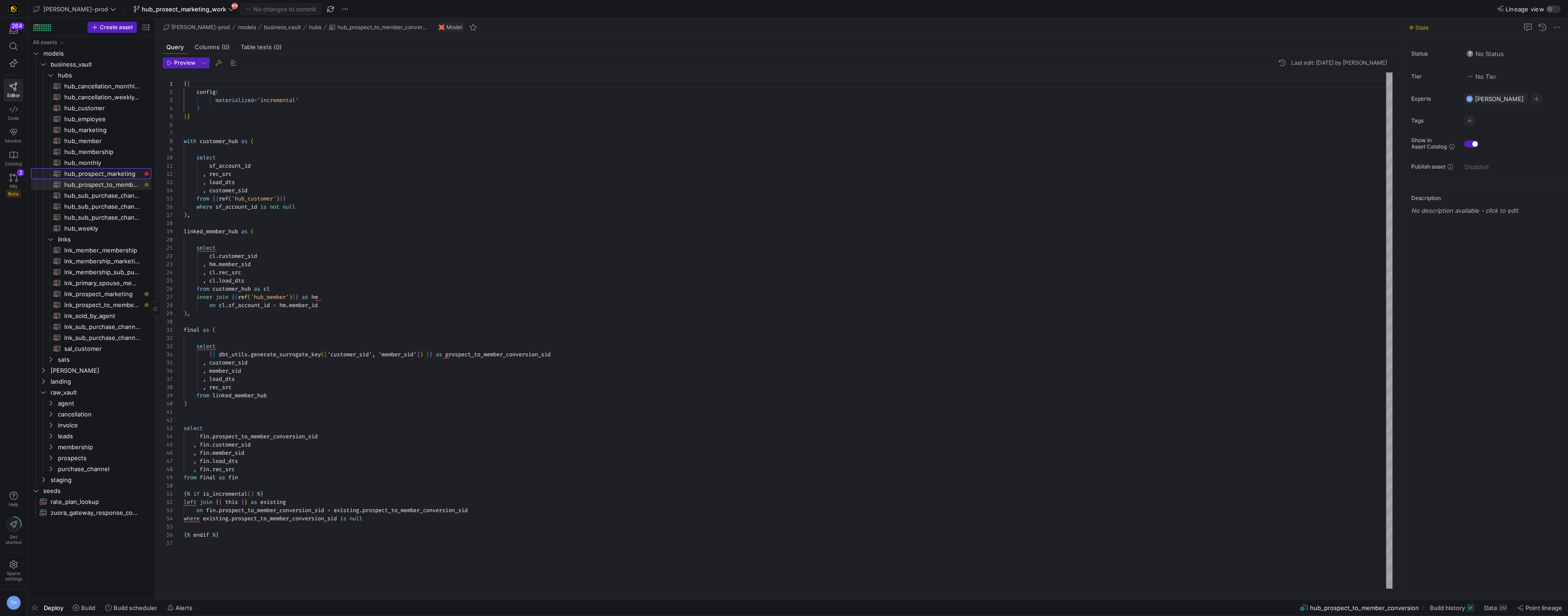
click at [107, 173] on span "hub_prospect_marketing​​​​​​​​​​" at bounding box center [103, 173] width 77 height 10
type textarea "{{ config( materialized = 'incremental' ) }} with base as ( select * from {{ re…"
